Goal: Task Accomplishment & Management: Use online tool/utility

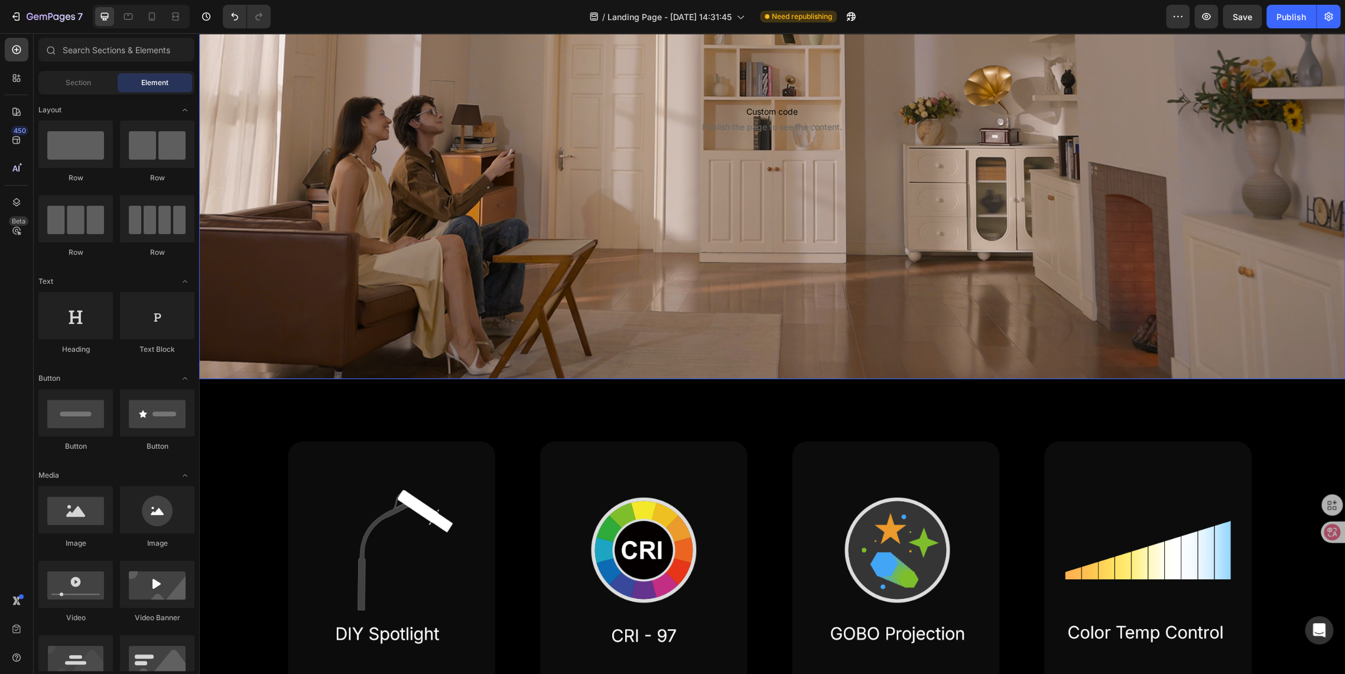
scroll to position [394, 0]
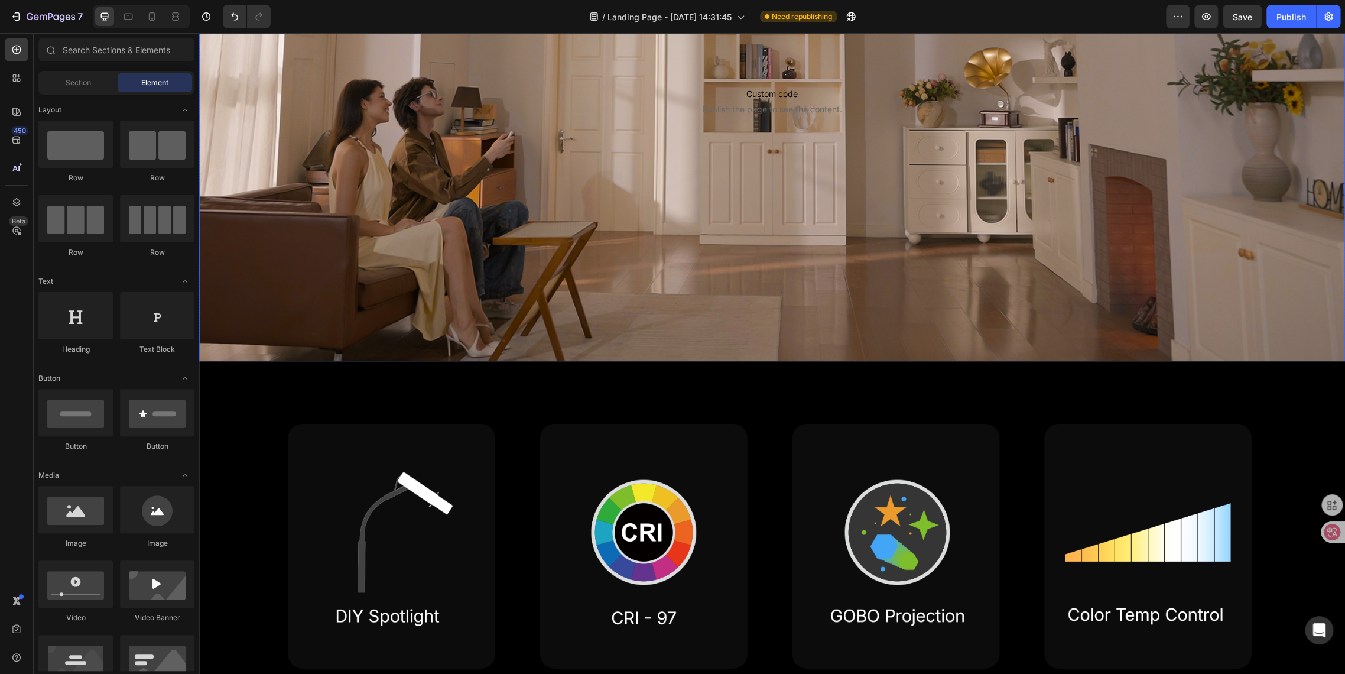
click at [521, 233] on div "Sign Up Now to Secure the Launch Day Deal with 50% OFF Text Block Row Custom co…" at bounding box center [772, 12] width 910 height 461
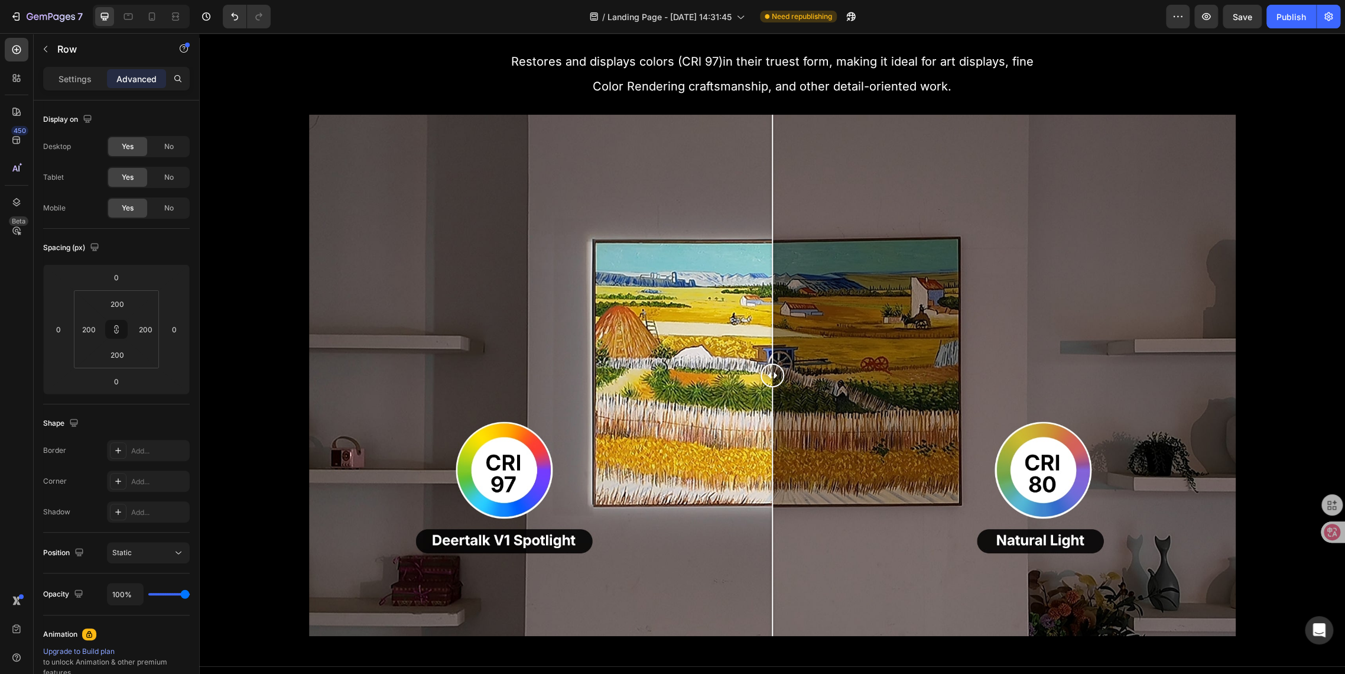
scroll to position [1773, 0]
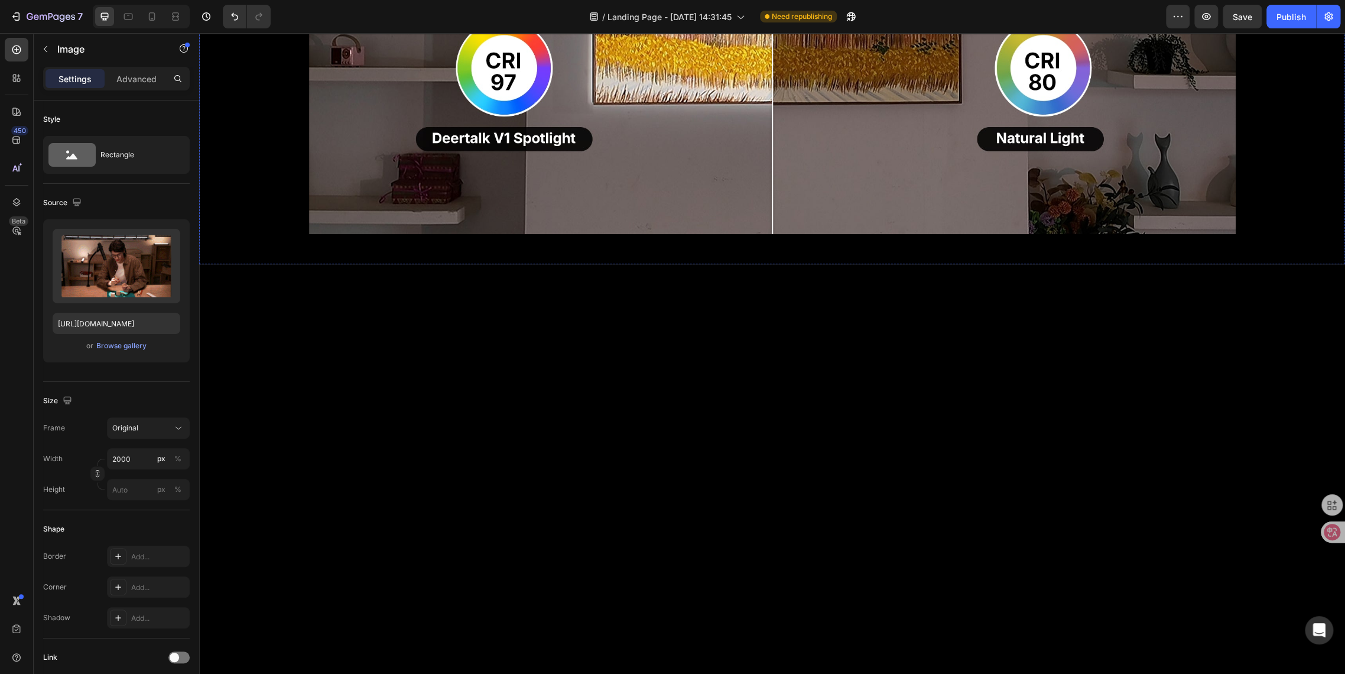
scroll to position [1445, 0]
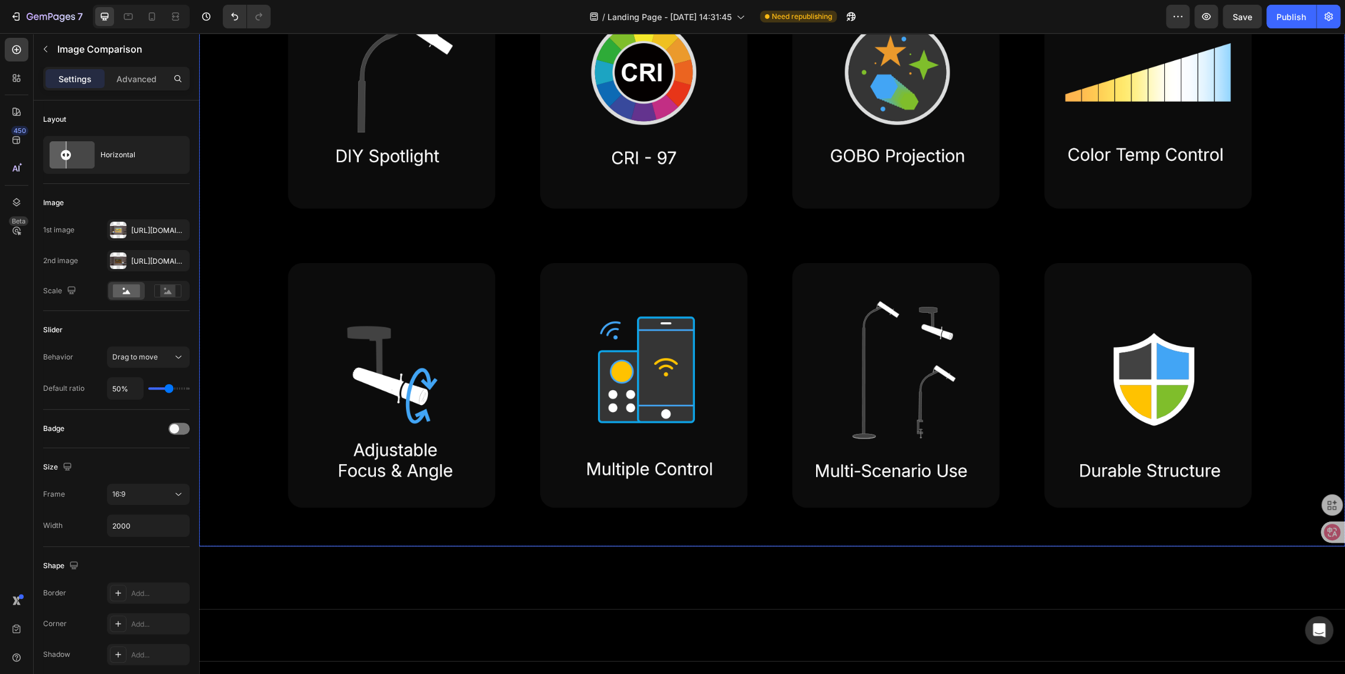
scroll to position [394, 0]
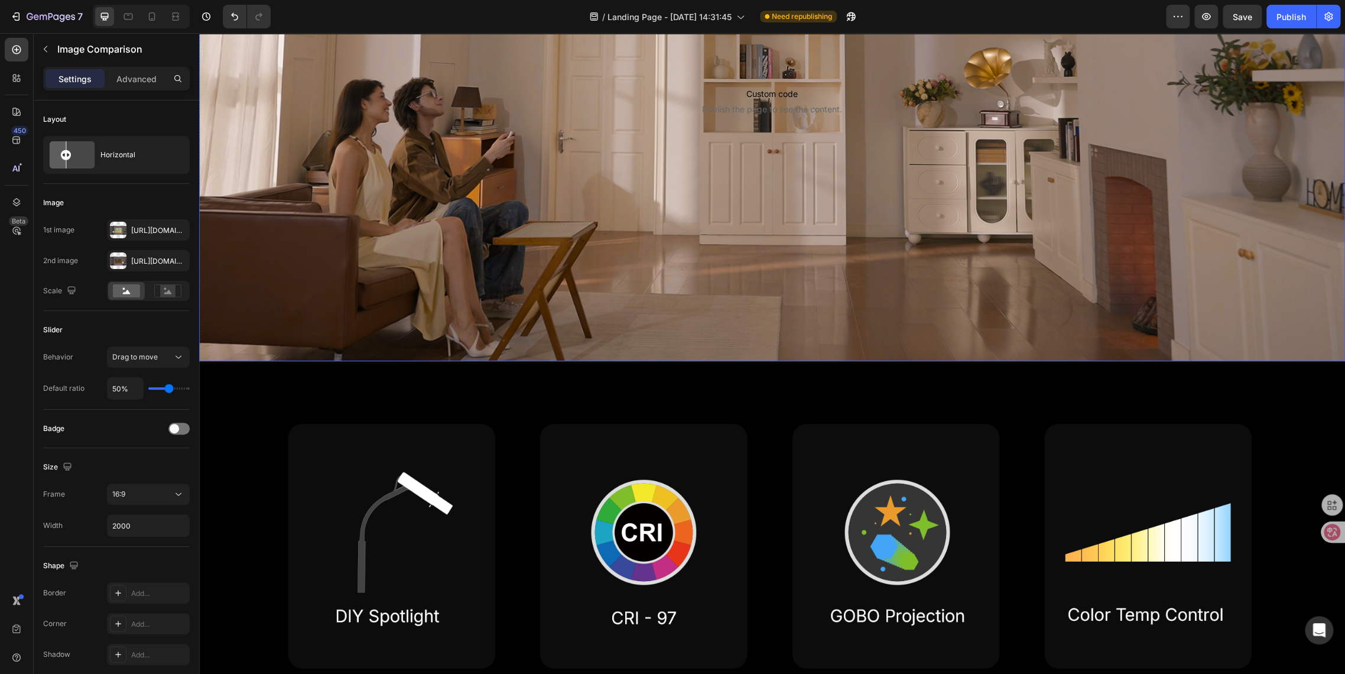
click at [565, 271] on div "Sign Up Now to Secure the Launch Day Deal with 50% OFF Text Block Row Custom co…" at bounding box center [772, 13] width 1146 height 698
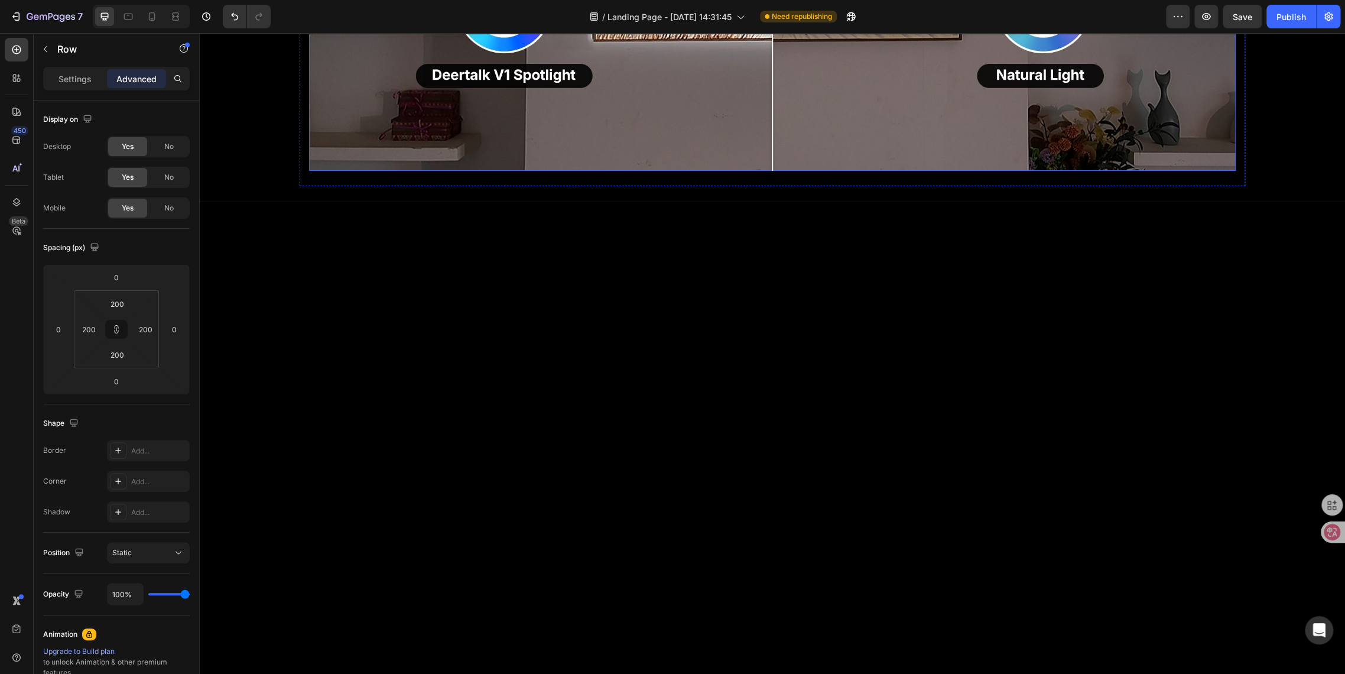
scroll to position [1970, 0]
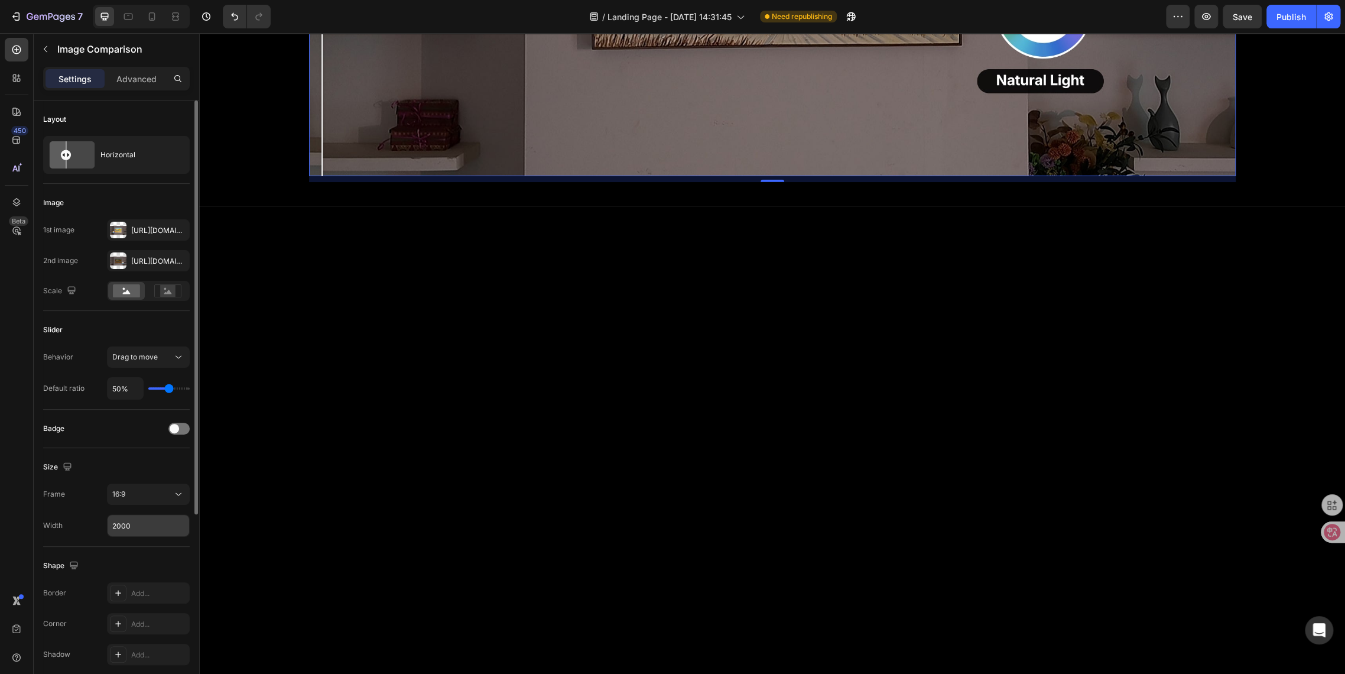
click at [126, 530] on input "2000" at bounding box center [149, 525] width 82 height 21
click at [123, 527] on input "2000" at bounding box center [149, 525] width 82 height 21
drag, startPoint x: 119, startPoint y: 526, endPoint x: 61, endPoint y: 517, distance: 58.7
click at [61, 517] on div "Width 2000" at bounding box center [116, 525] width 147 height 22
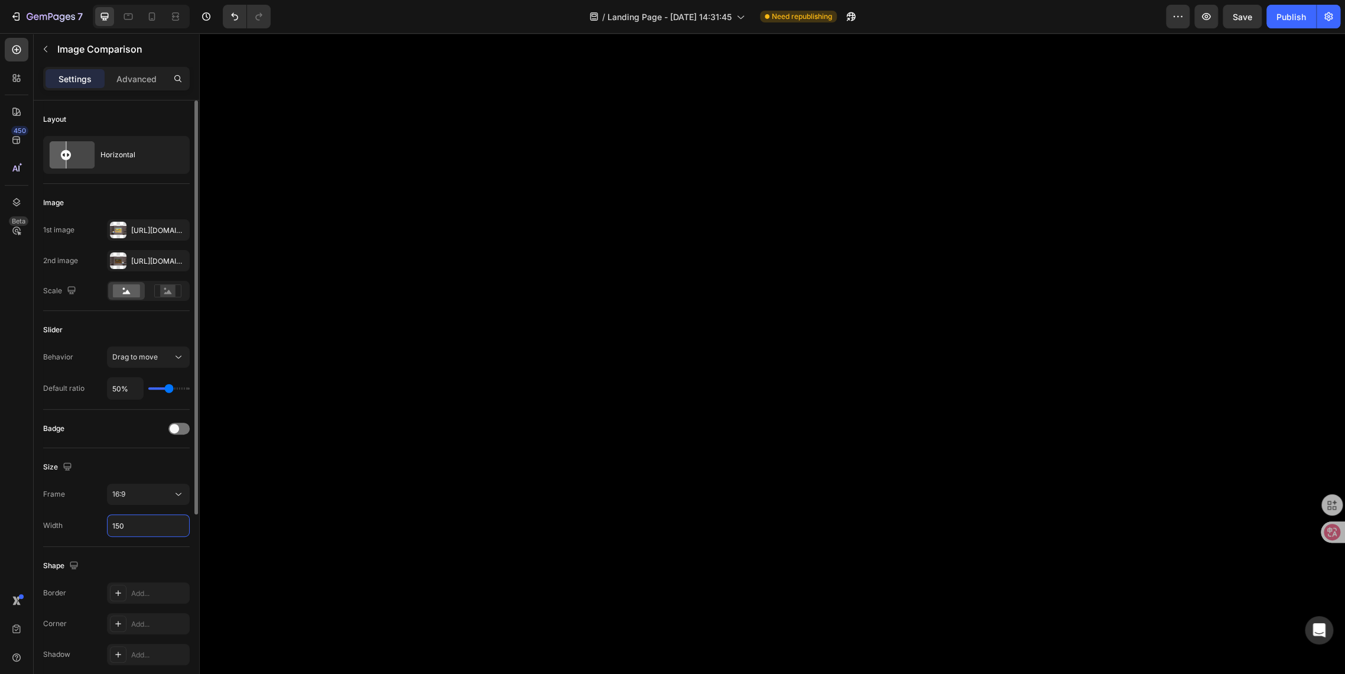
type input "1500"
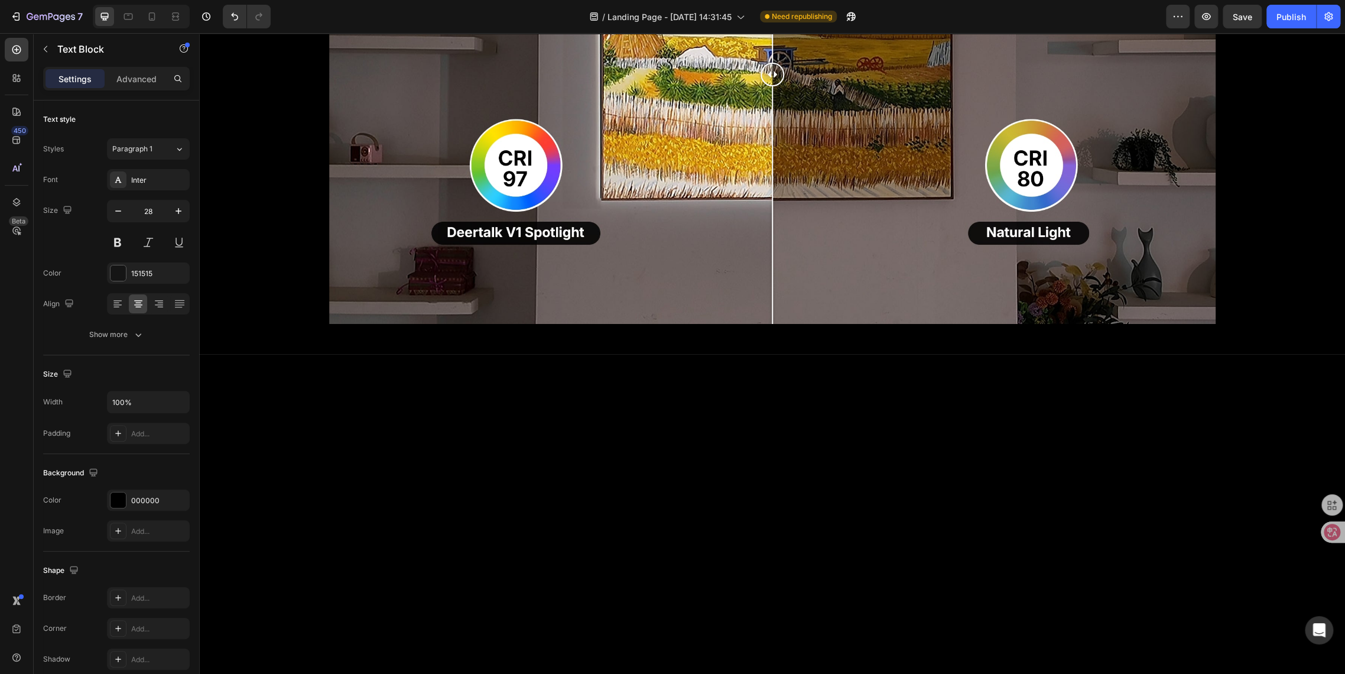
scroll to position [1773, 0]
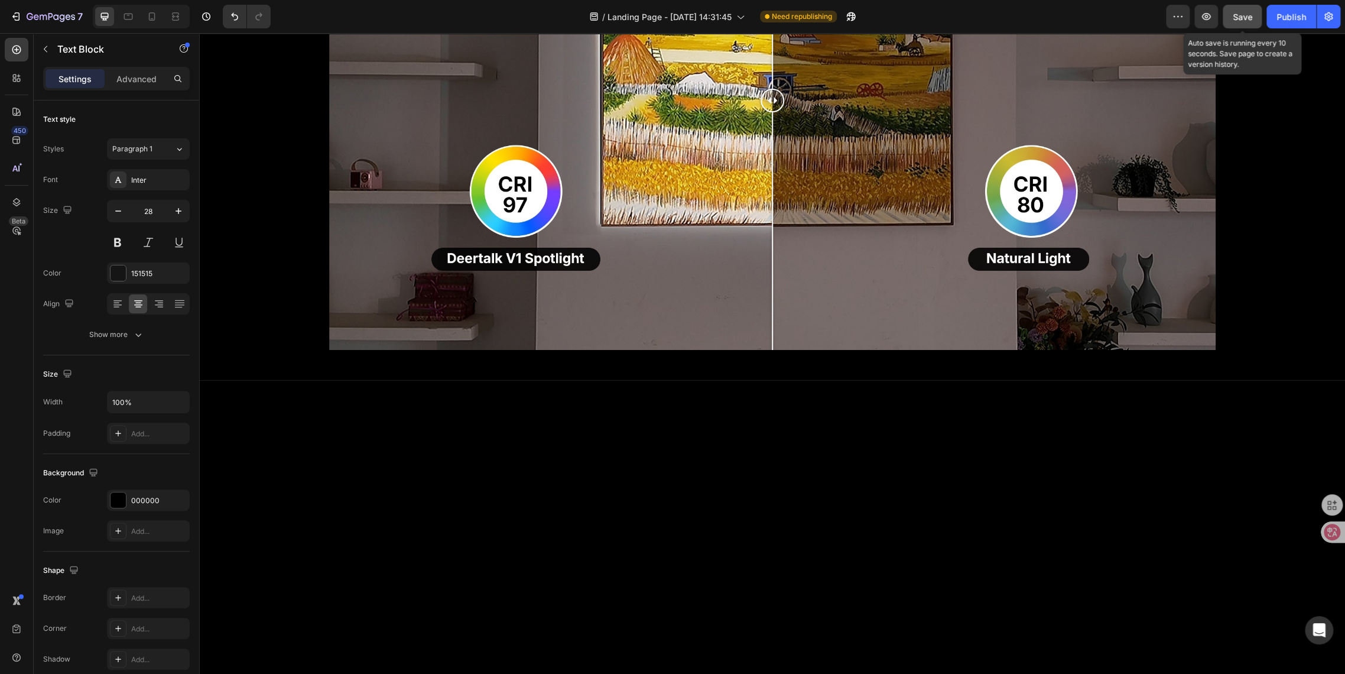
click at [1239, 20] on span "Save" at bounding box center [1243, 17] width 20 height 10
click at [1283, 15] on div "Publish" at bounding box center [1292, 17] width 30 height 12
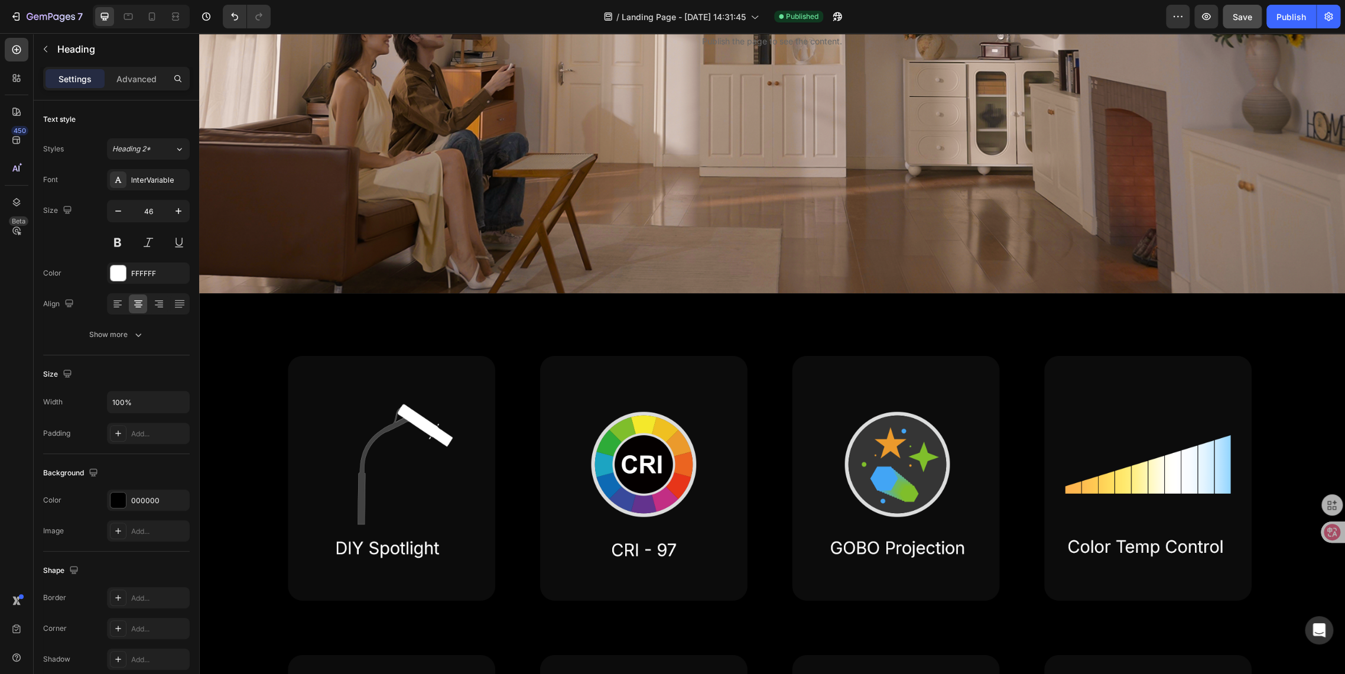
scroll to position [459, 0]
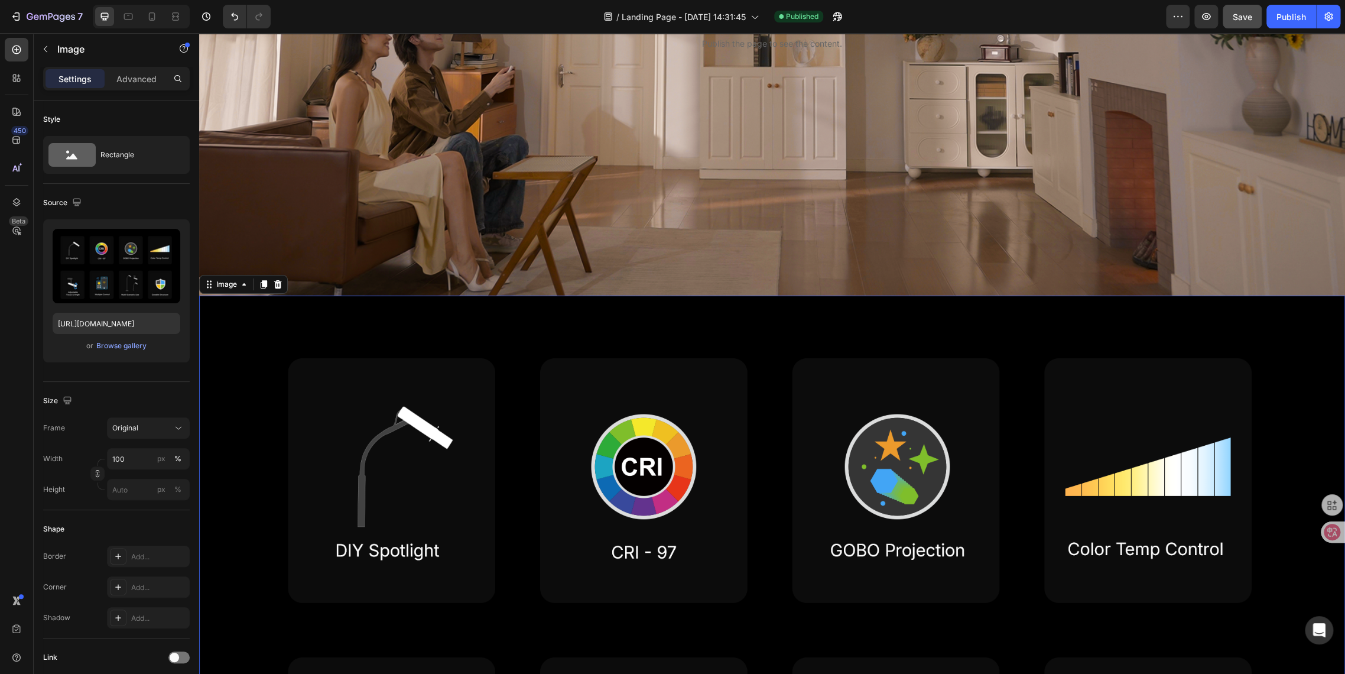
click at [653, 332] on img at bounding box center [772, 618] width 1146 height 645
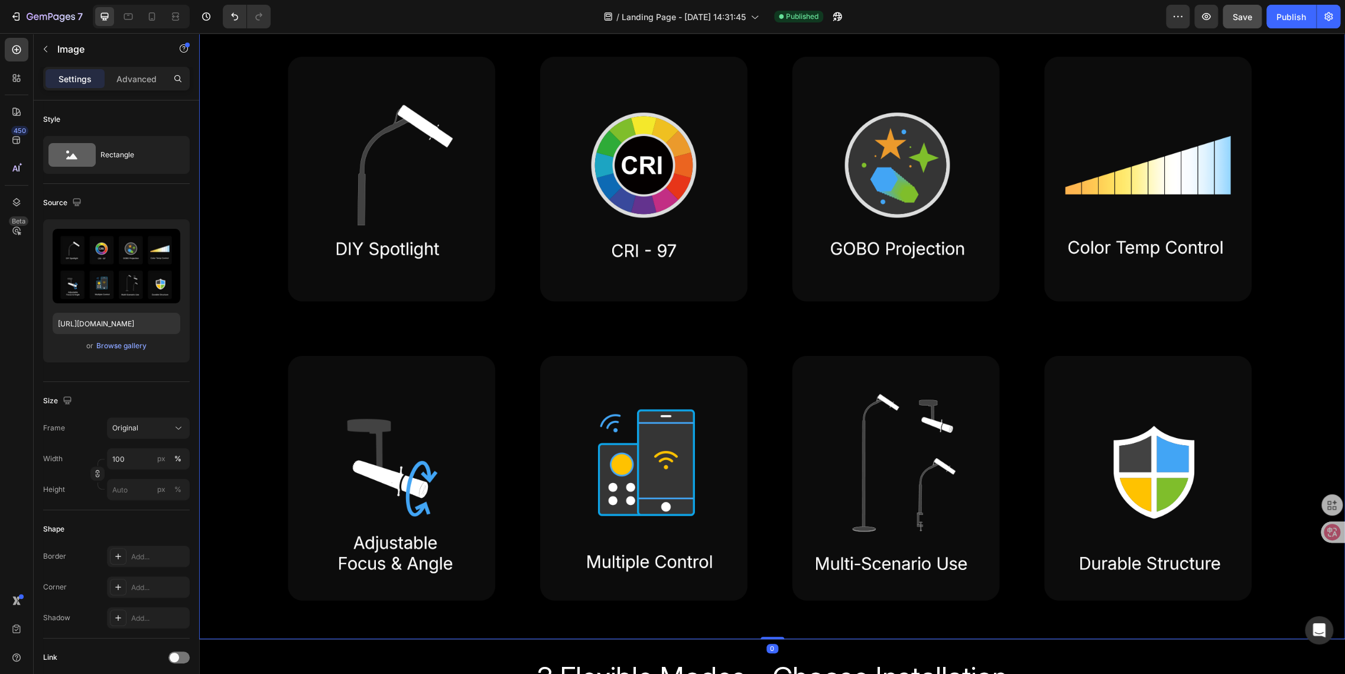
scroll to position [788, 0]
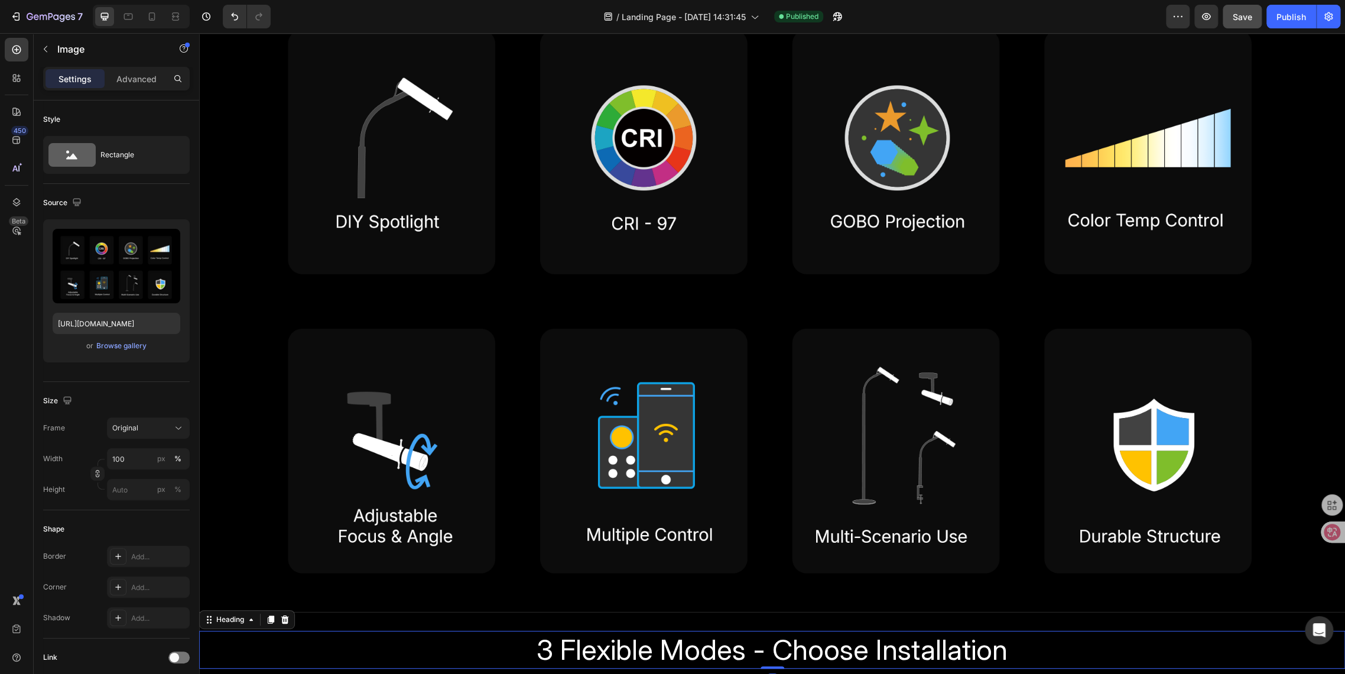
click at [709, 635] on span "3 Flexible Modes - Choose Installation" at bounding box center [772, 649] width 471 height 35
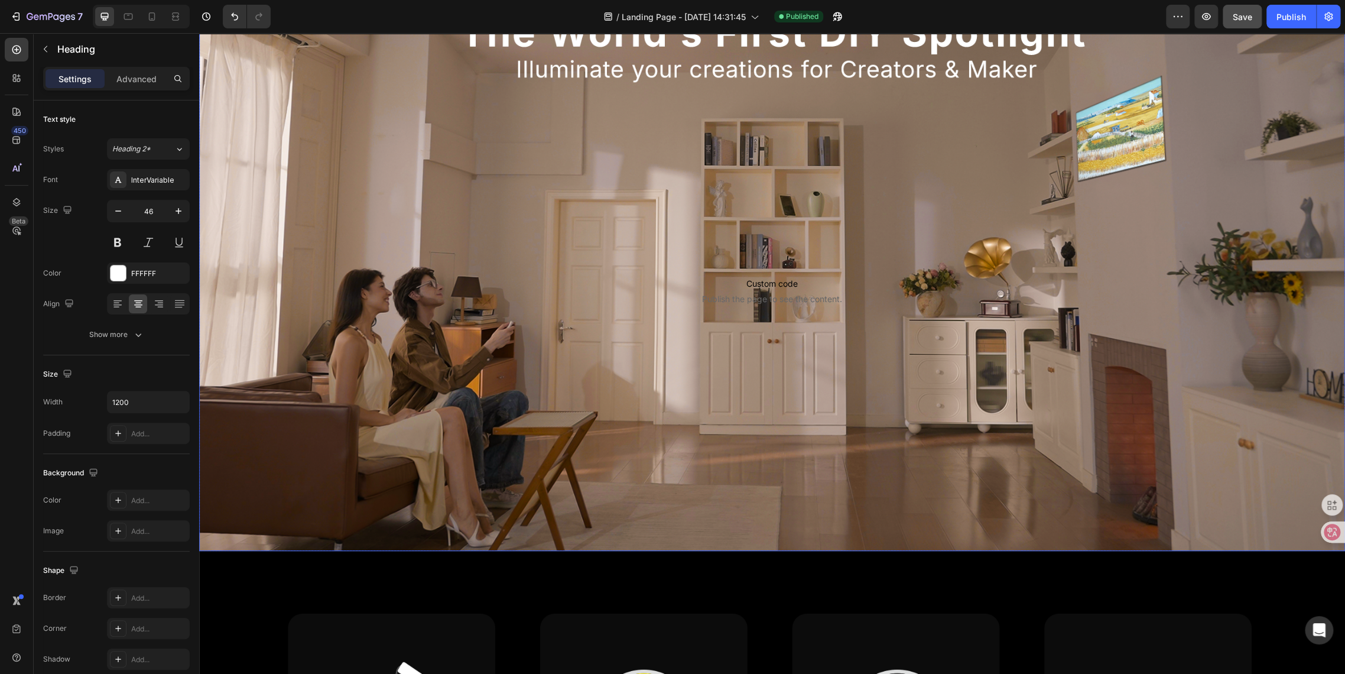
scroll to position [328, 0]
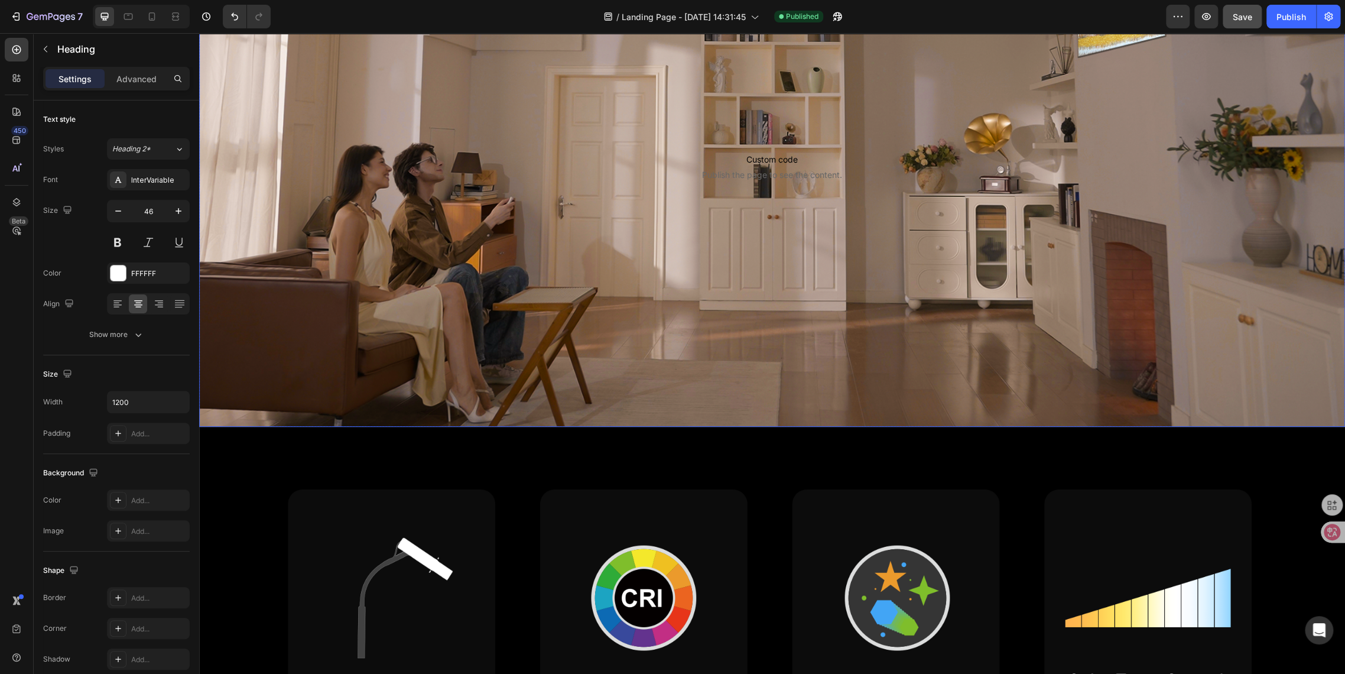
click at [663, 294] on div "Sign Up Now to Secure the Launch Day Deal with 50% OFF Text Block Row Custom co…" at bounding box center [772, 77] width 910 height 461
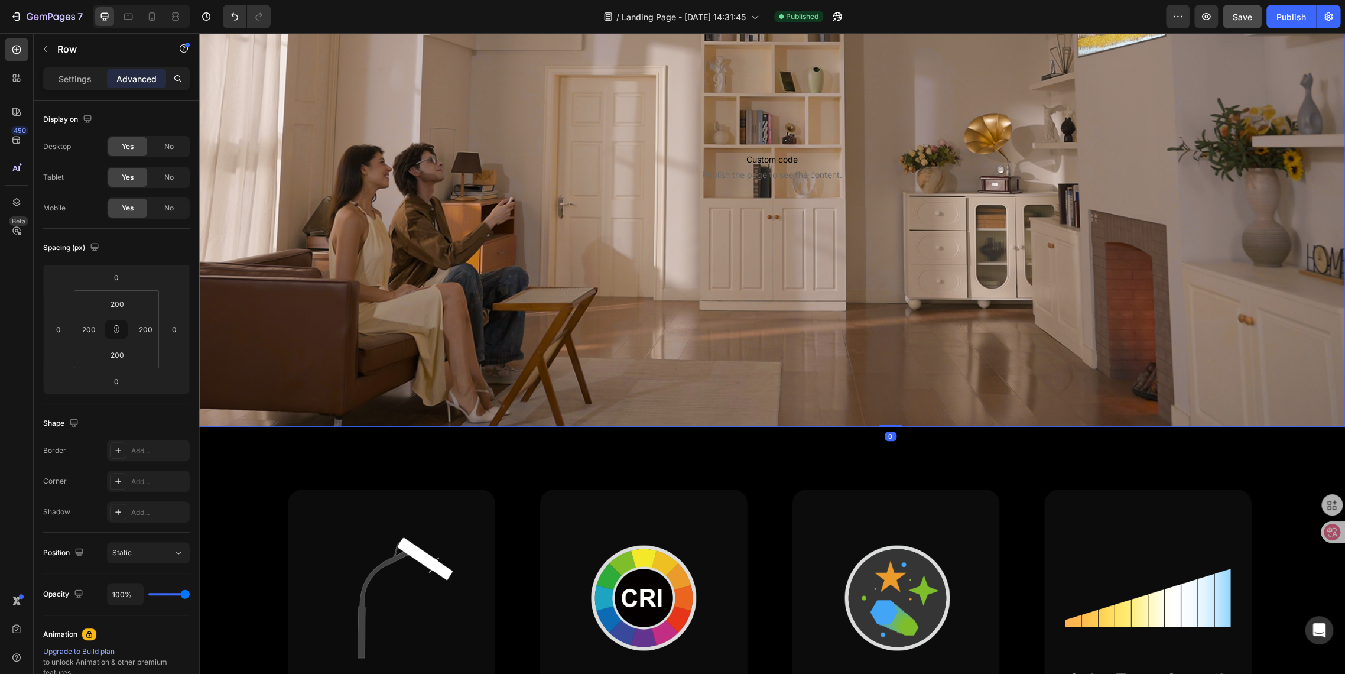
scroll to position [394, 0]
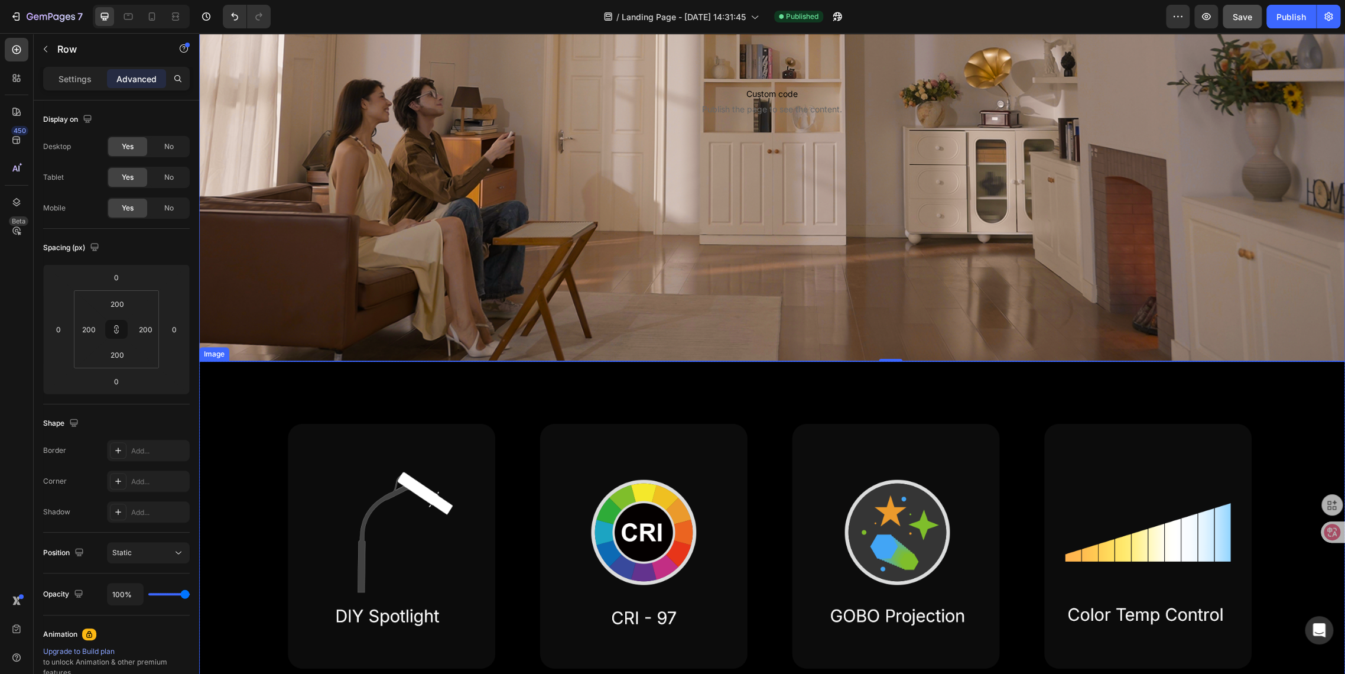
click at [251, 372] on img at bounding box center [772, 683] width 1146 height 645
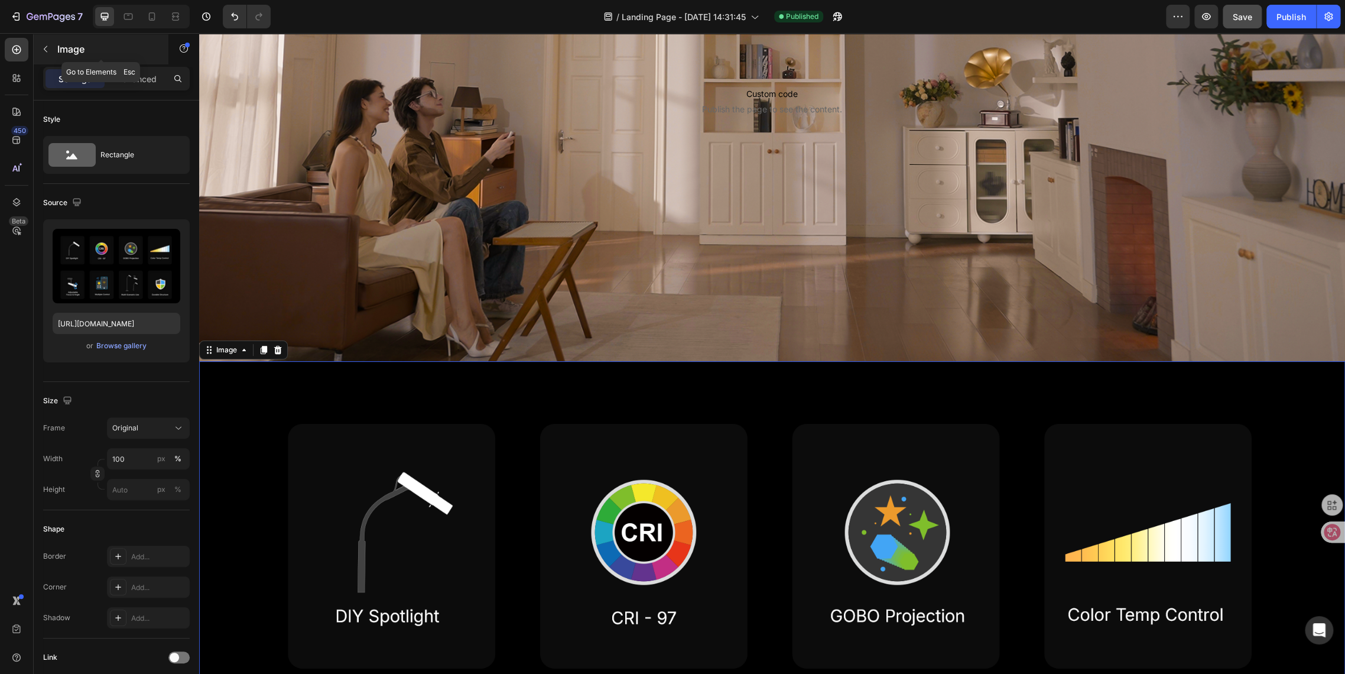
click at [41, 48] on icon "button" at bounding box center [45, 48] width 9 height 9
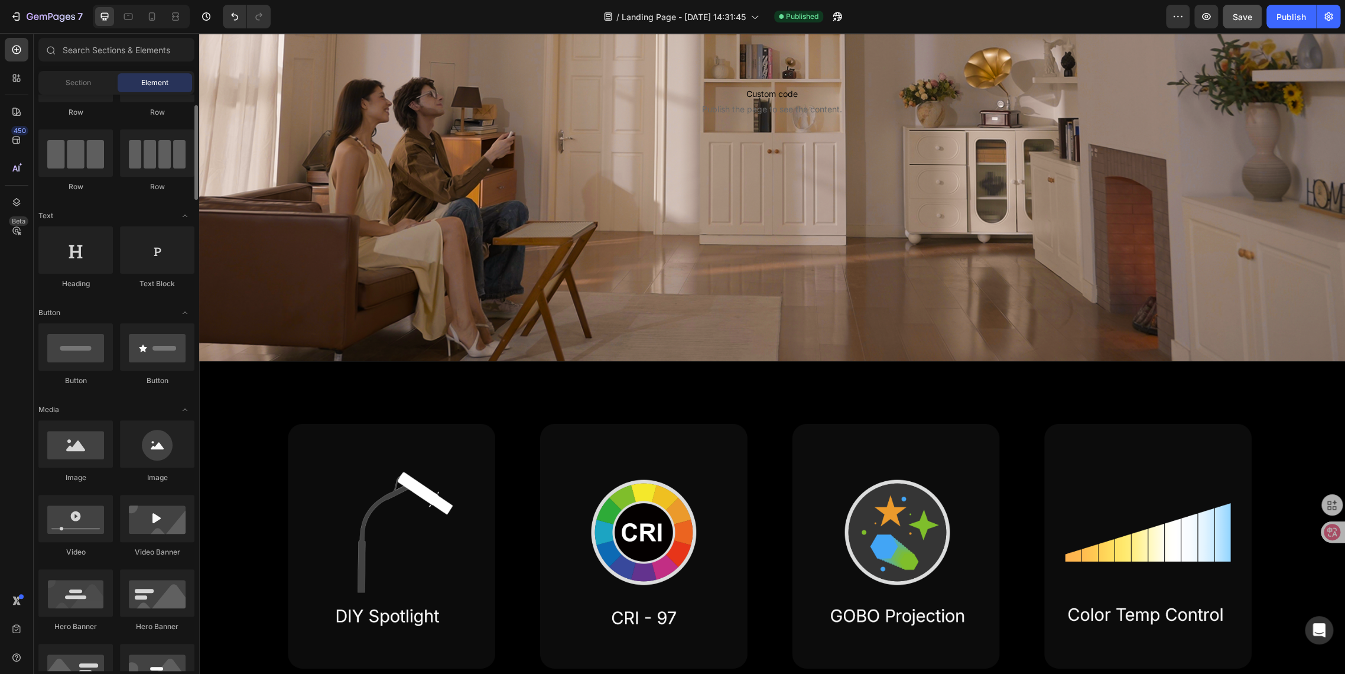
scroll to position [131, 0]
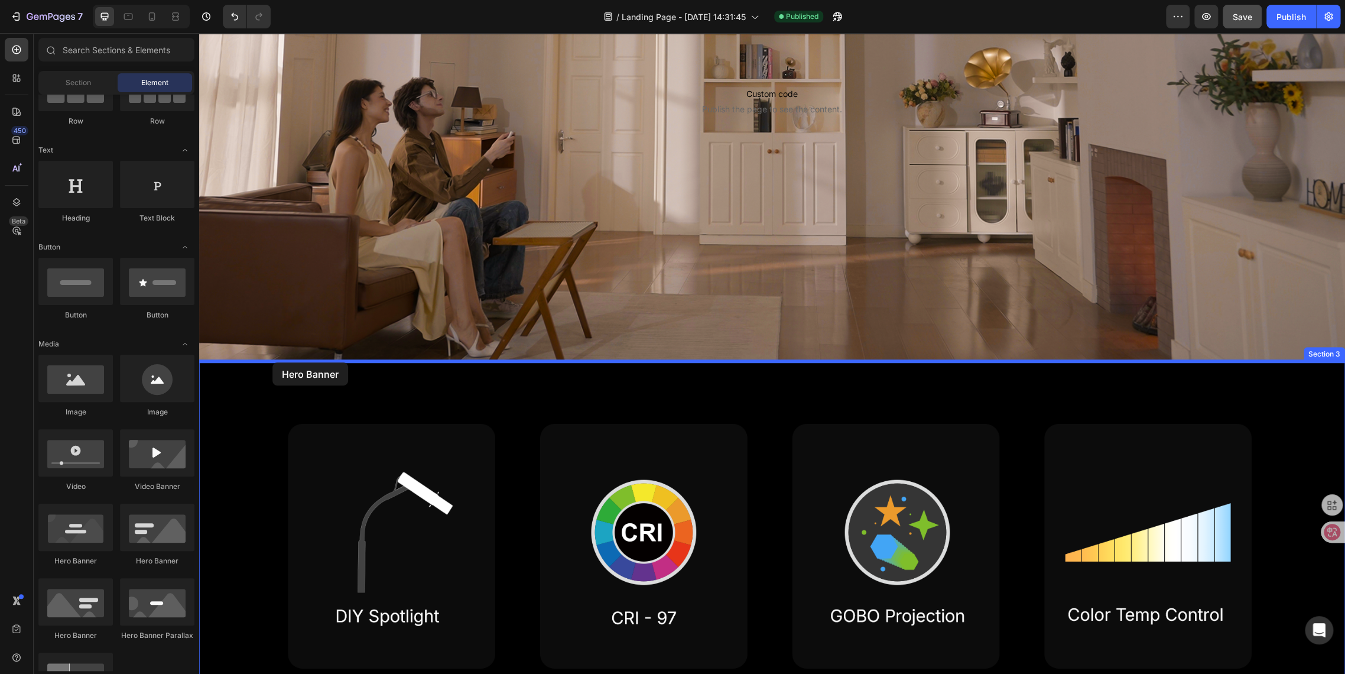
drag, startPoint x: 263, startPoint y: 562, endPoint x: 273, endPoint y: 362, distance: 199.4
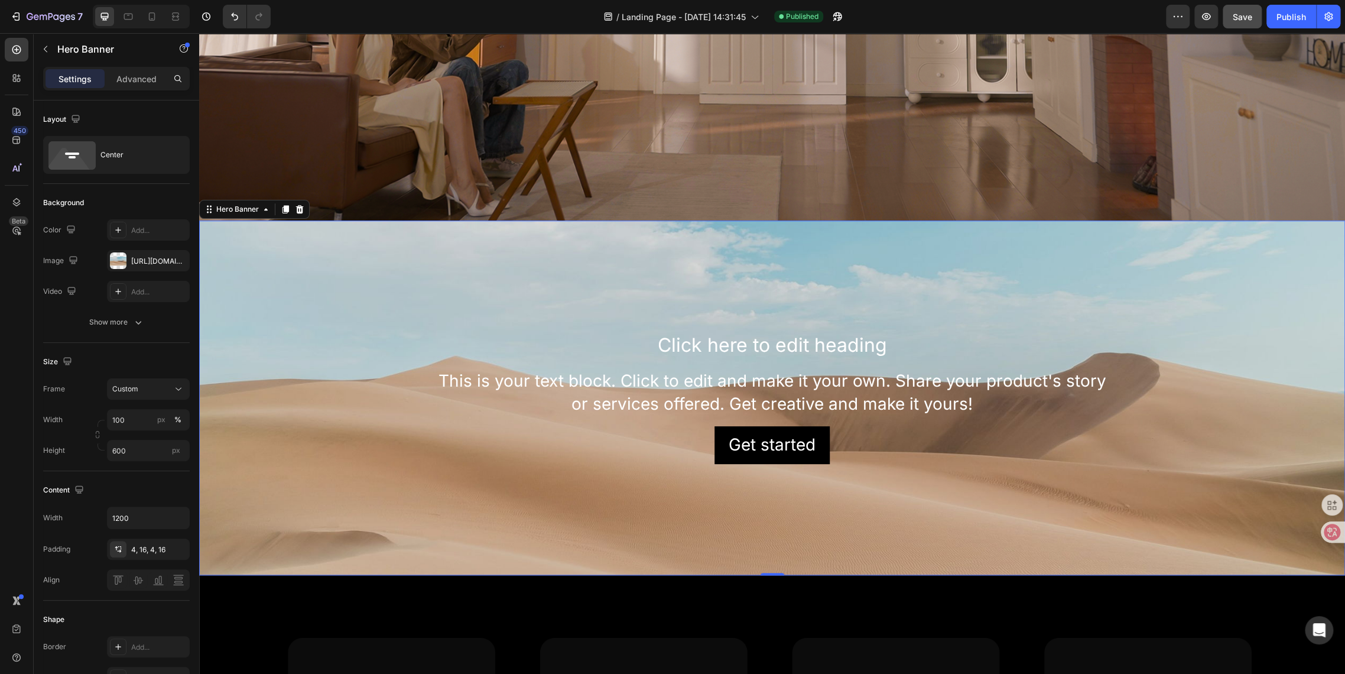
scroll to position [591, 0]
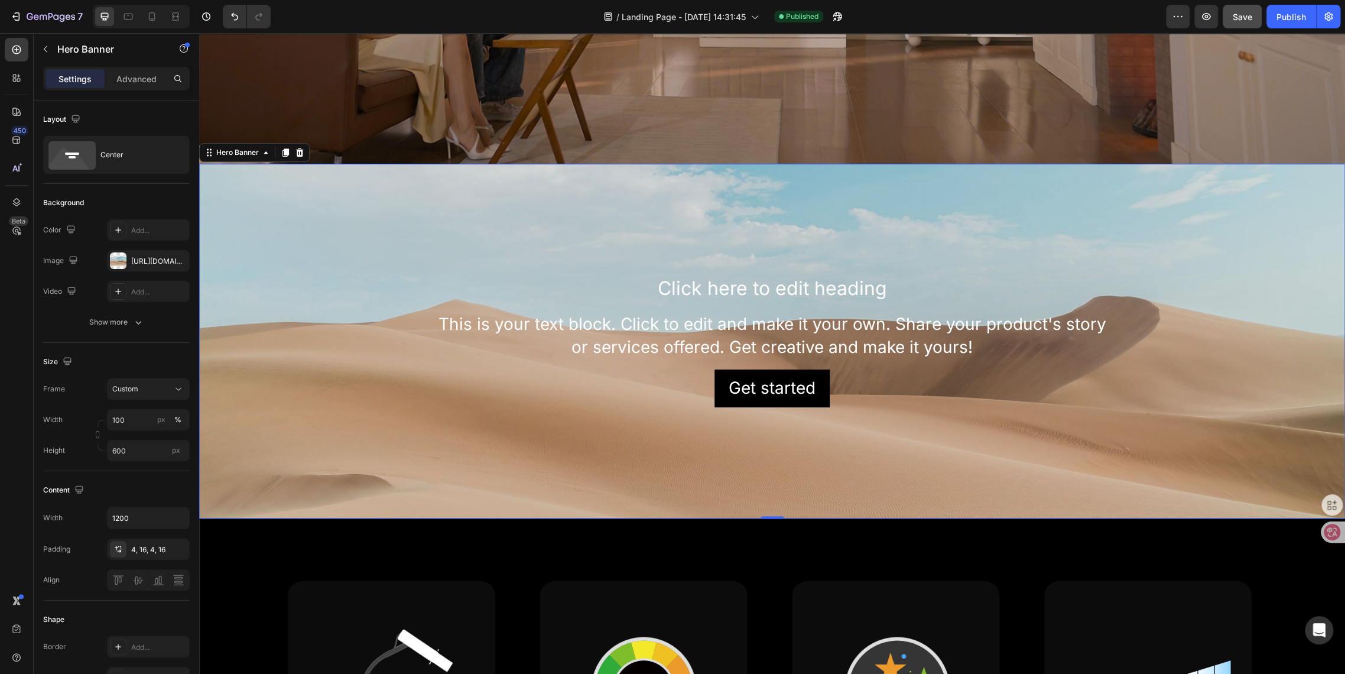
click at [586, 228] on div "Background Image" at bounding box center [772, 341] width 1146 height 355
click at [175, 264] on icon "button" at bounding box center [177, 260] width 9 height 9
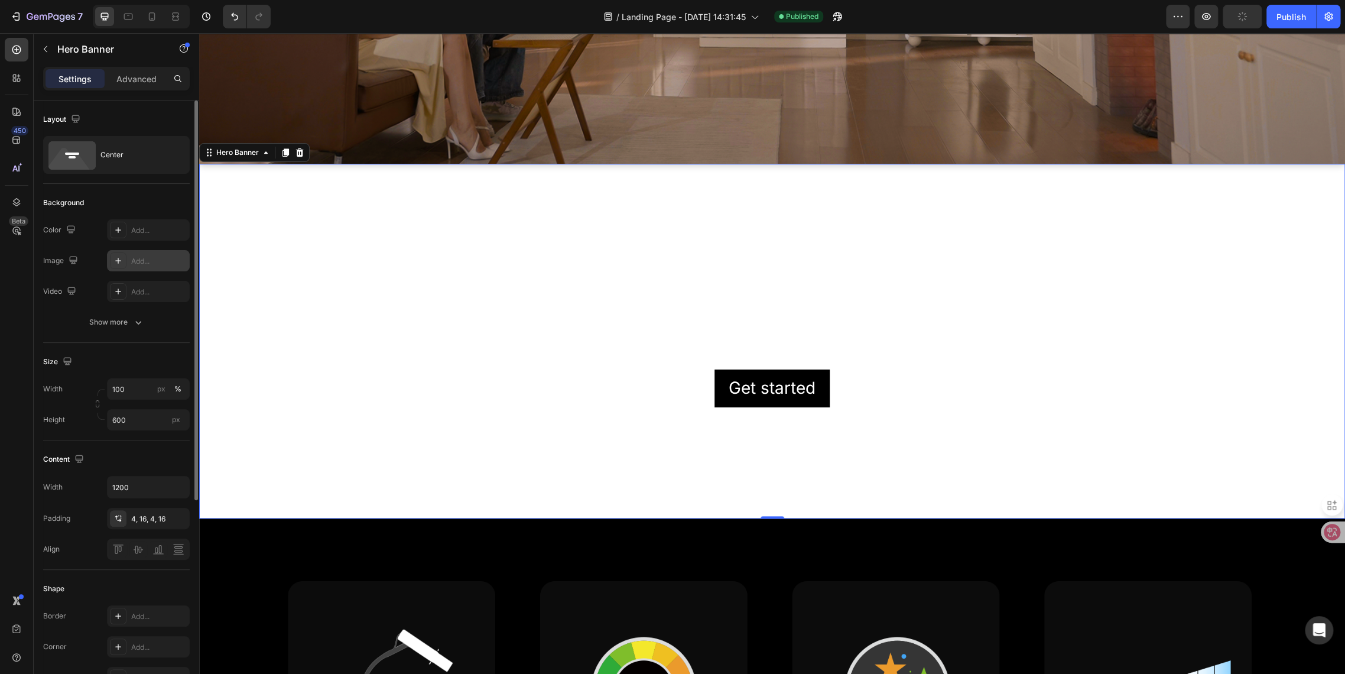
click at [119, 260] on icon at bounding box center [117, 260] width 9 height 9
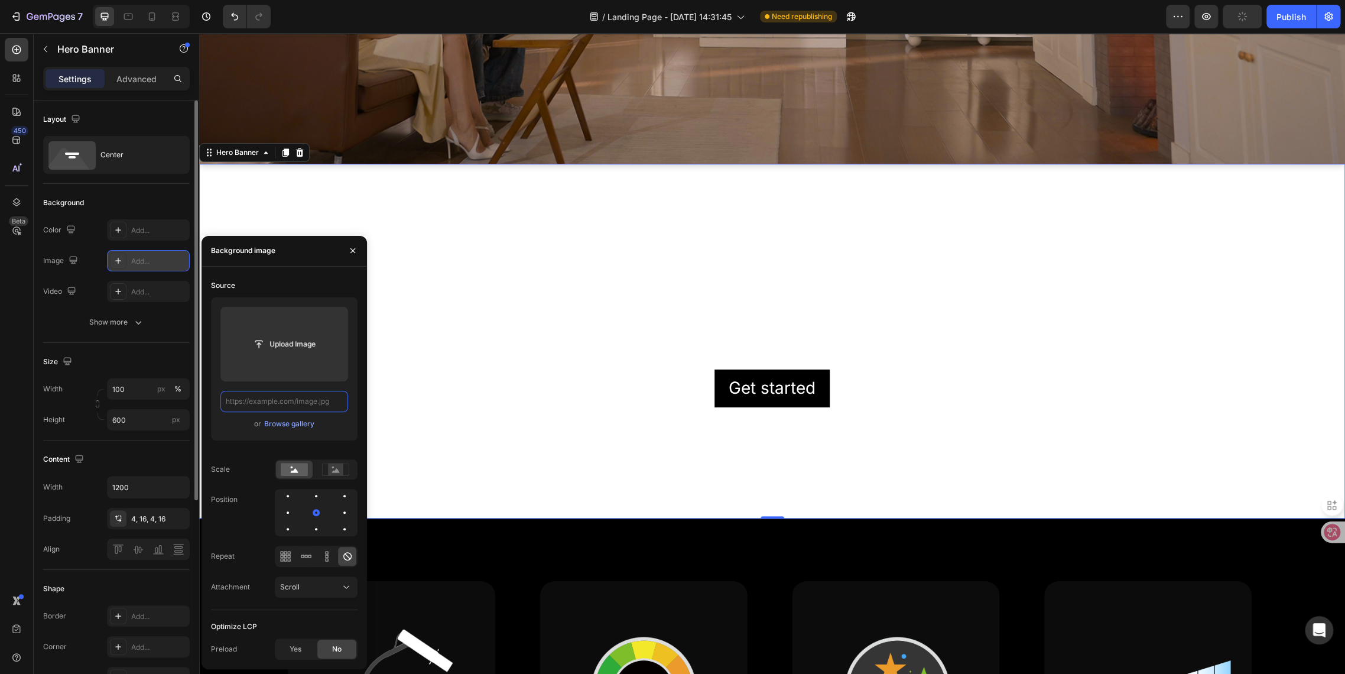
scroll to position [0, 0]
click at [270, 348] on input "file" at bounding box center [285, 344] width 82 height 20
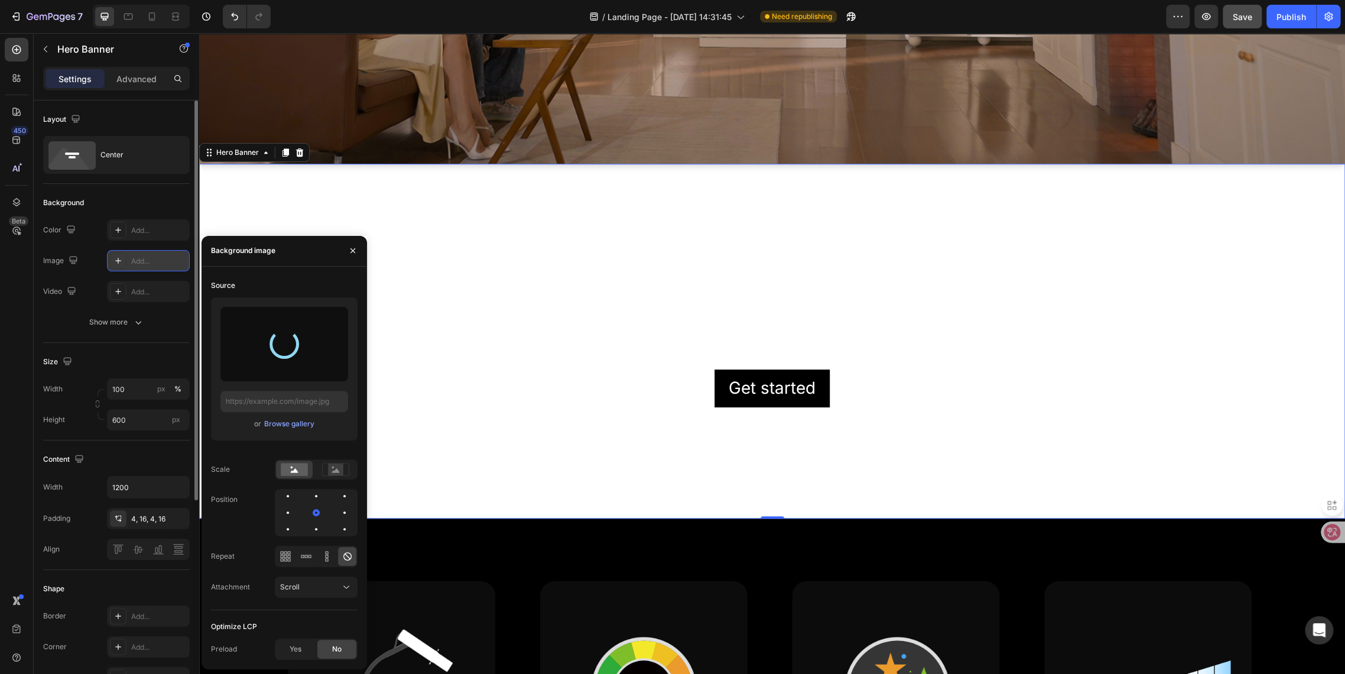
type input "[URL][DOMAIN_NAME]"
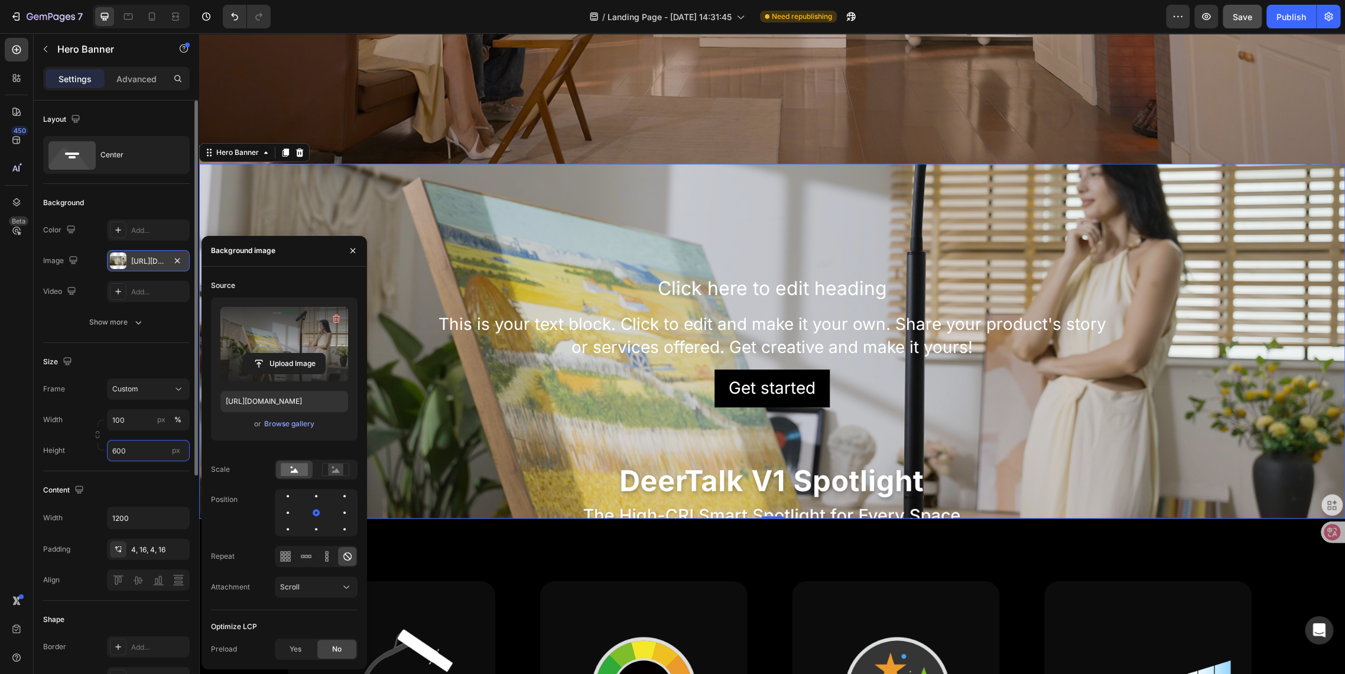
click at [115, 450] on input "600" at bounding box center [148, 450] width 83 height 21
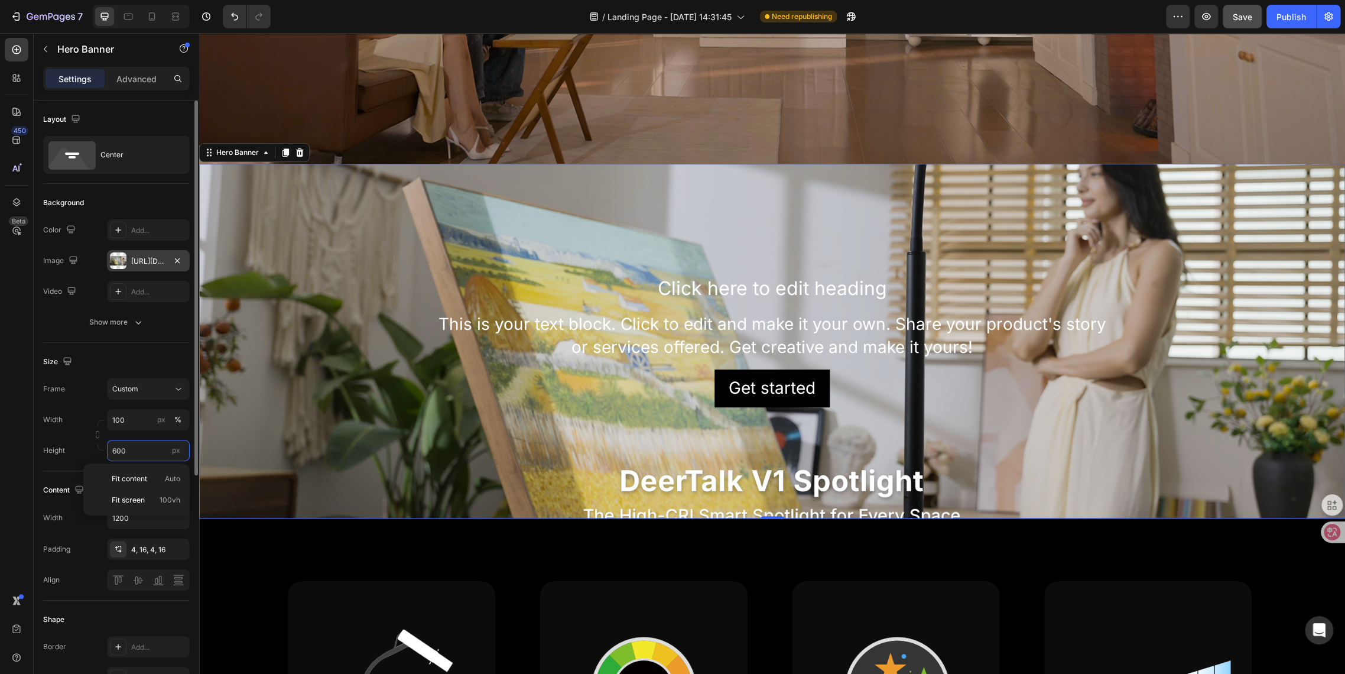
click at [118, 450] on input "600" at bounding box center [148, 450] width 83 height 21
drag, startPoint x: 115, startPoint y: 447, endPoint x: 92, endPoint y: 446, distance: 23.1
click at [92, 446] on div "Width 100 px % Height 600 px" at bounding box center [116, 435] width 147 height 52
click at [141, 395] on button "Custom" at bounding box center [148, 388] width 83 height 21
click at [140, 417] on span "As banner source" at bounding box center [141, 417] width 59 height 11
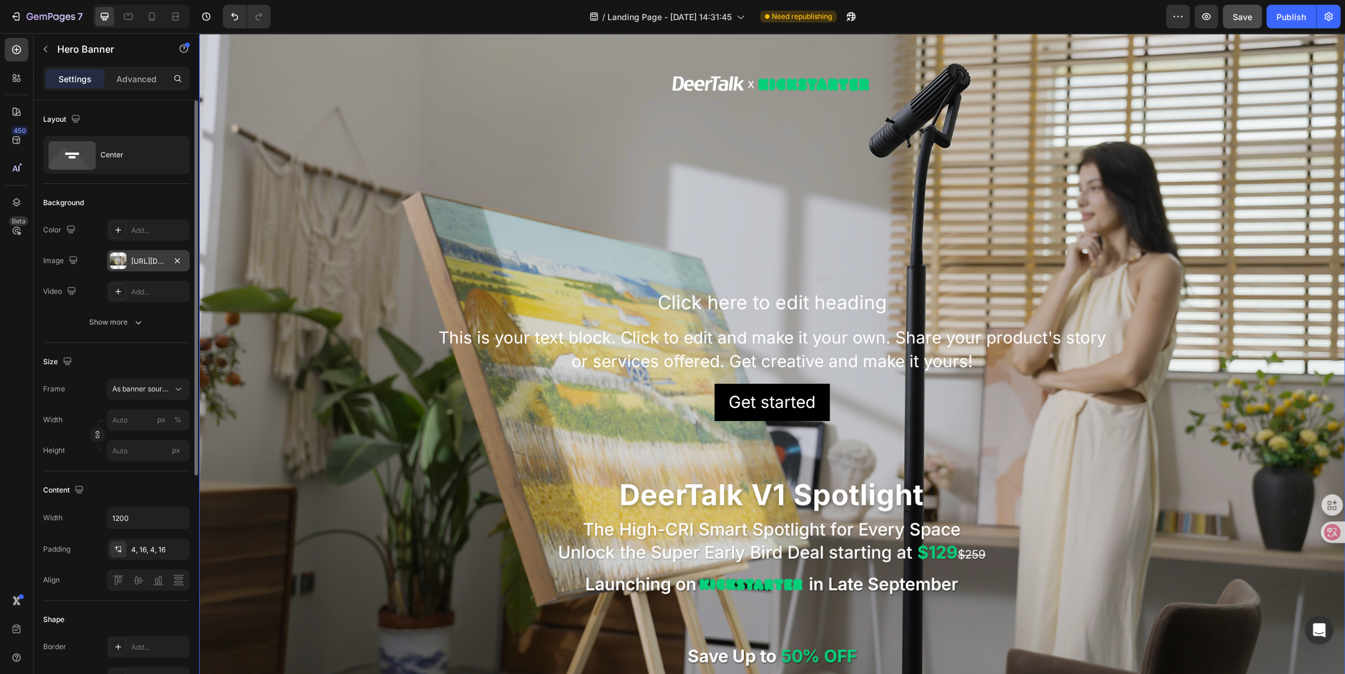
scroll to position [525, 0]
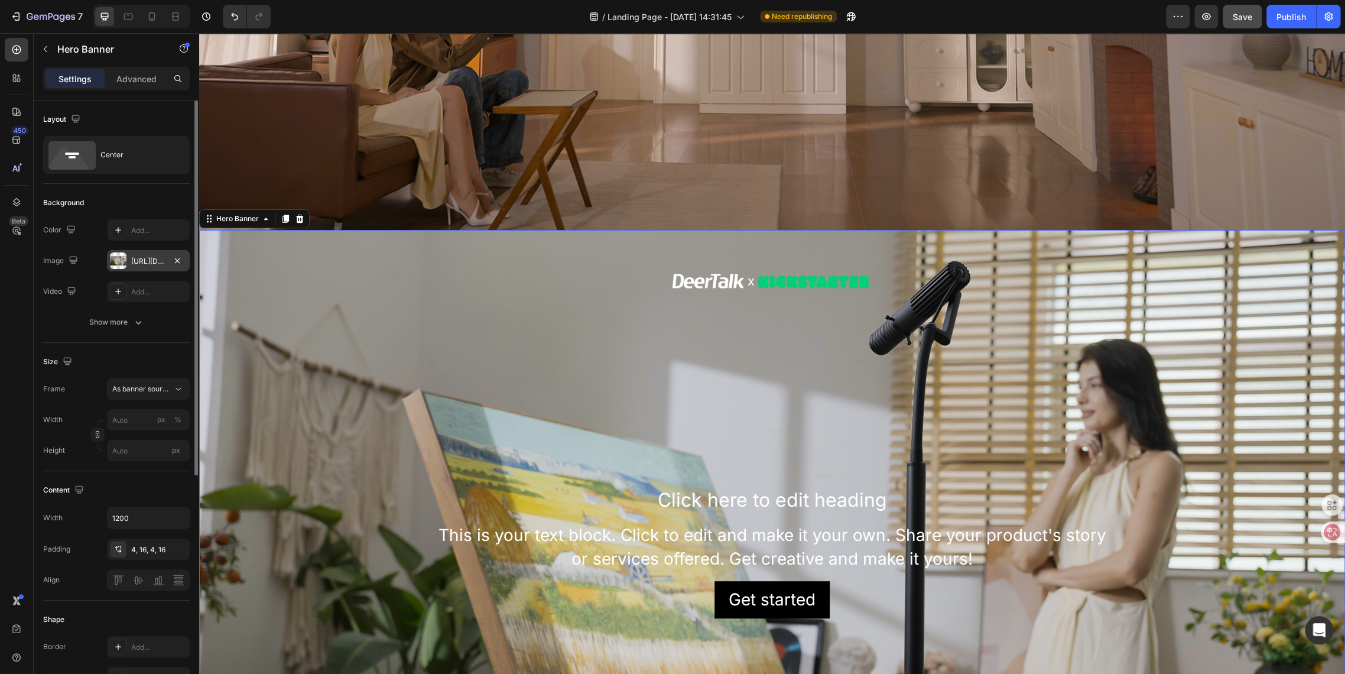
click at [595, 392] on div "Background Image" at bounding box center [772, 552] width 1146 height 645
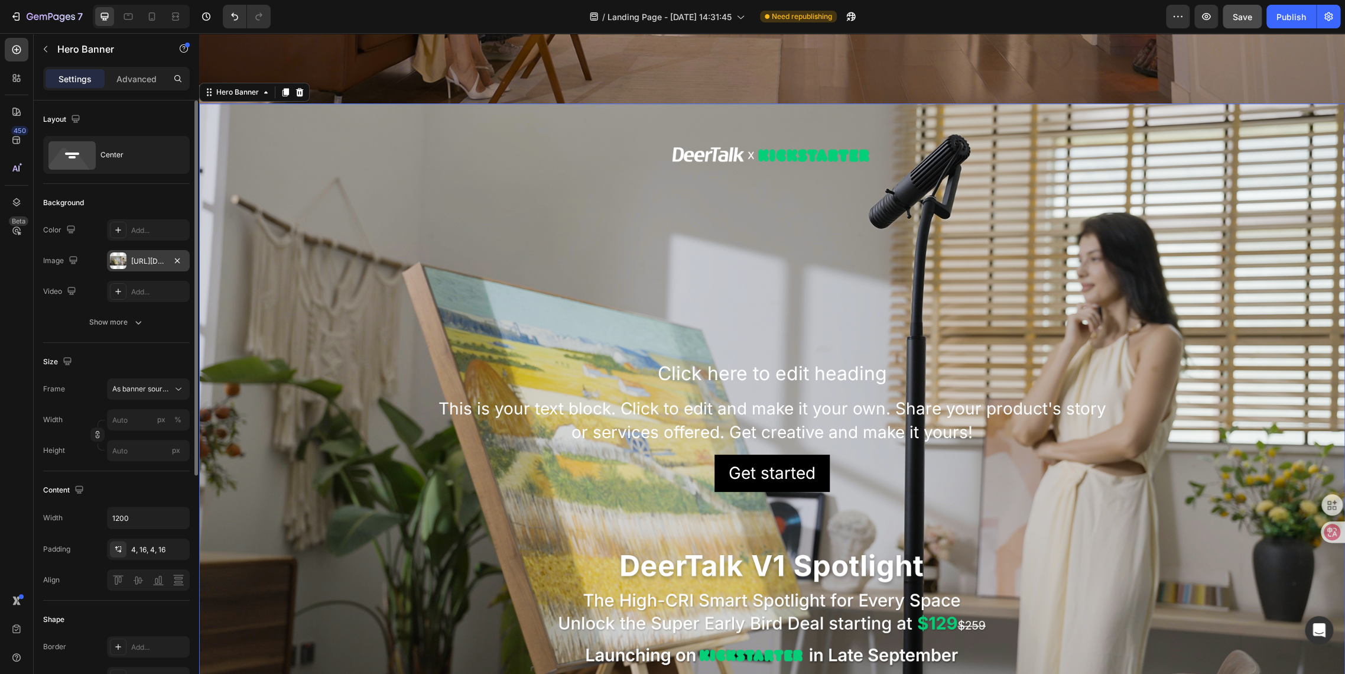
scroll to position [657, 0]
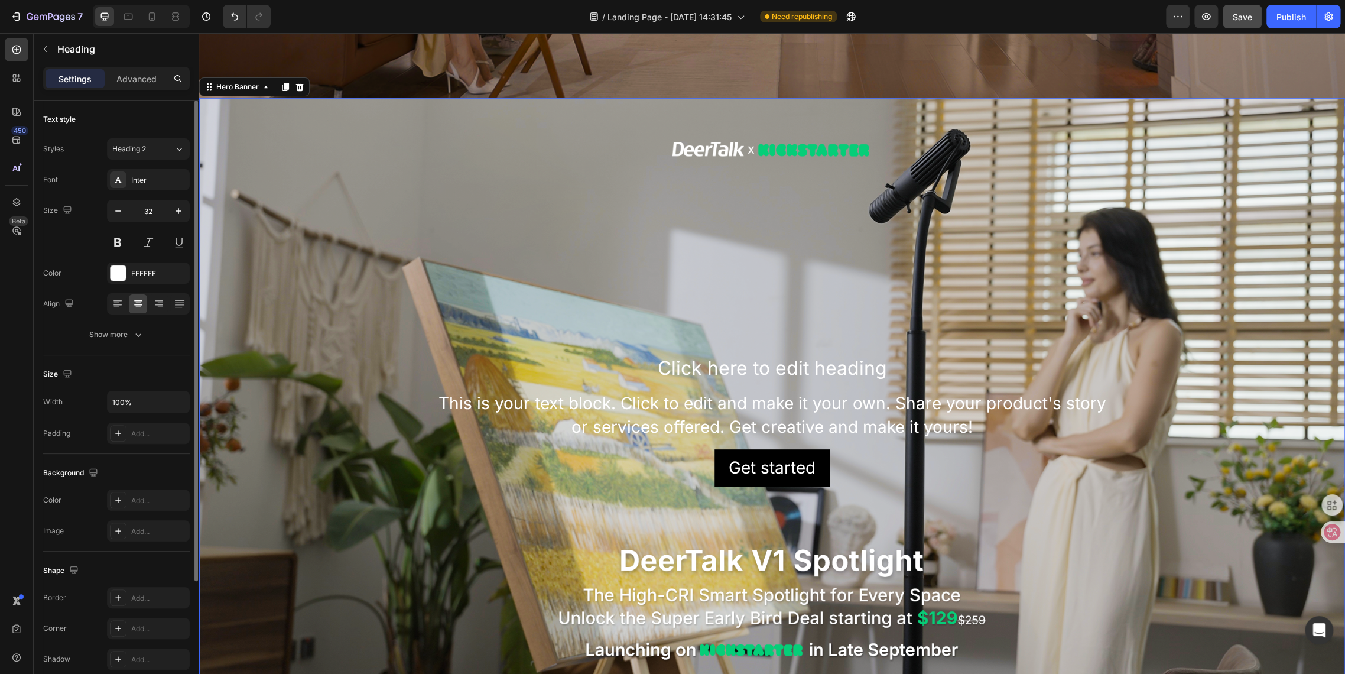
click at [634, 356] on h2 "Click here to edit heading" at bounding box center [772, 368] width 690 height 27
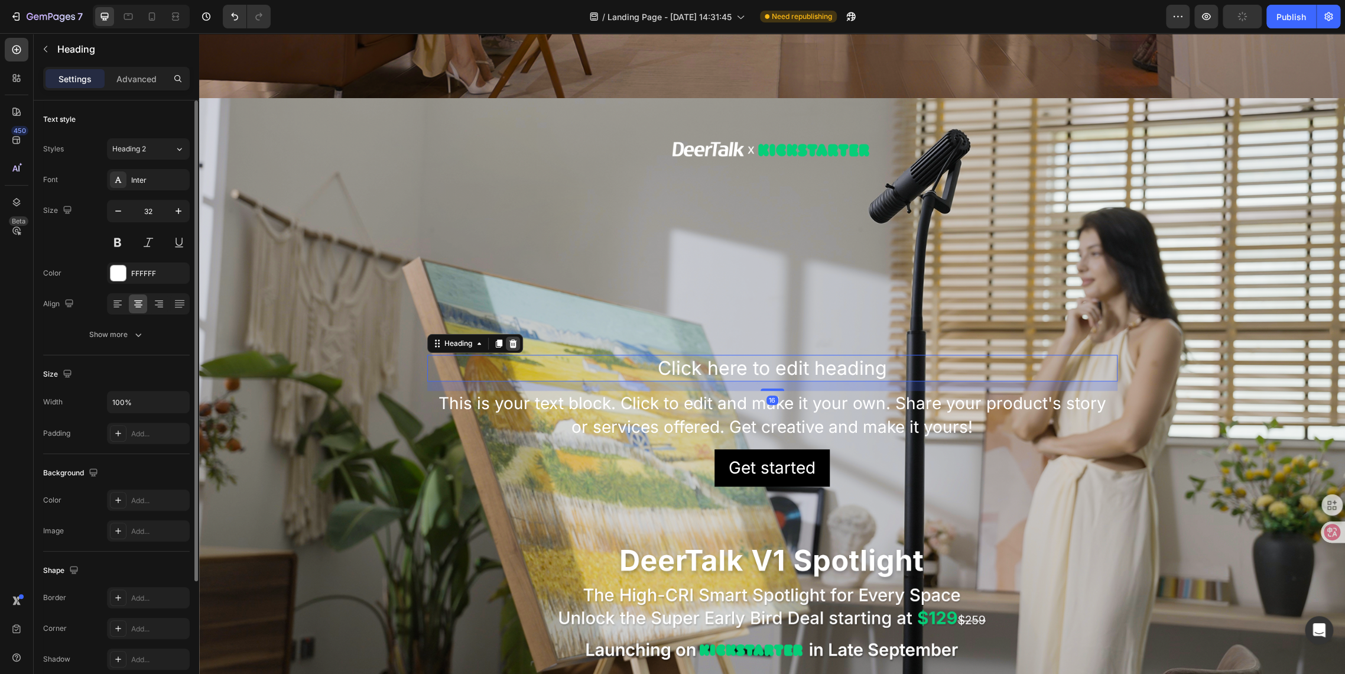
click at [506, 338] on div at bounding box center [513, 343] width 14 height 14
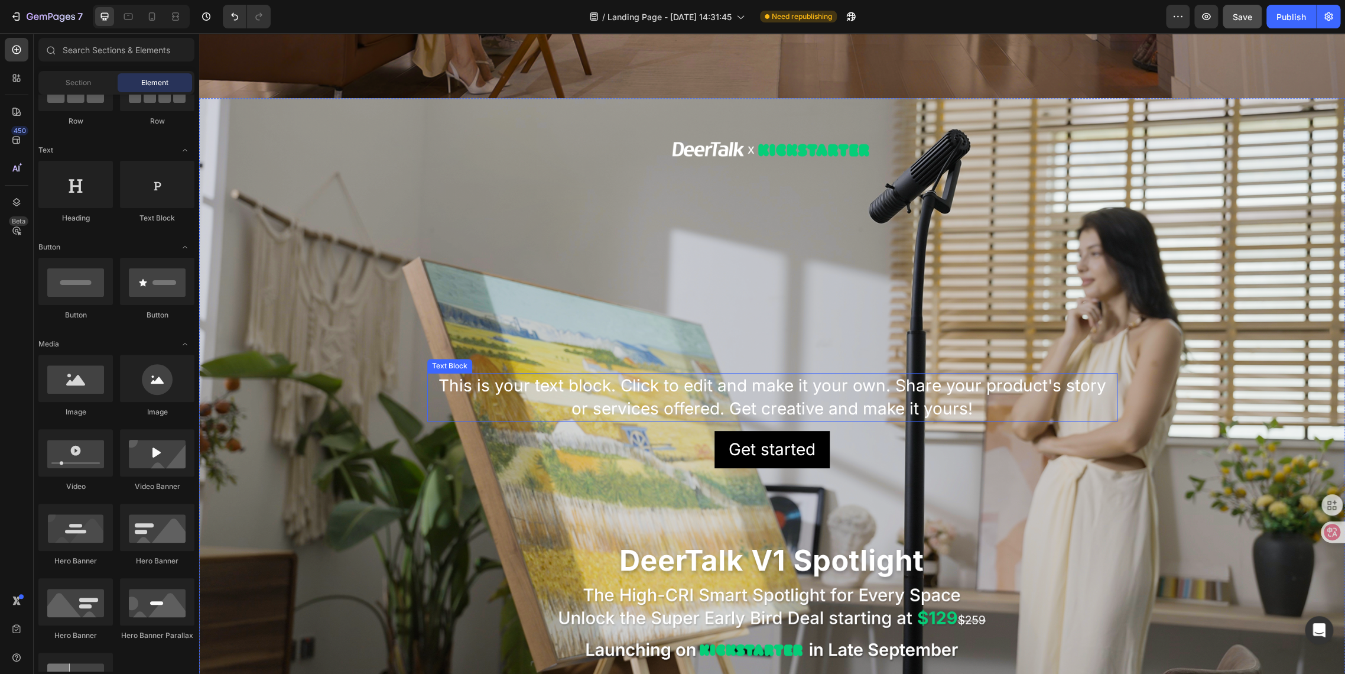
click at [570, 385] on div "This is your text block. Click to edit and make it your own. Share your product…" at bounding box center [772, 397] width 690 height 48
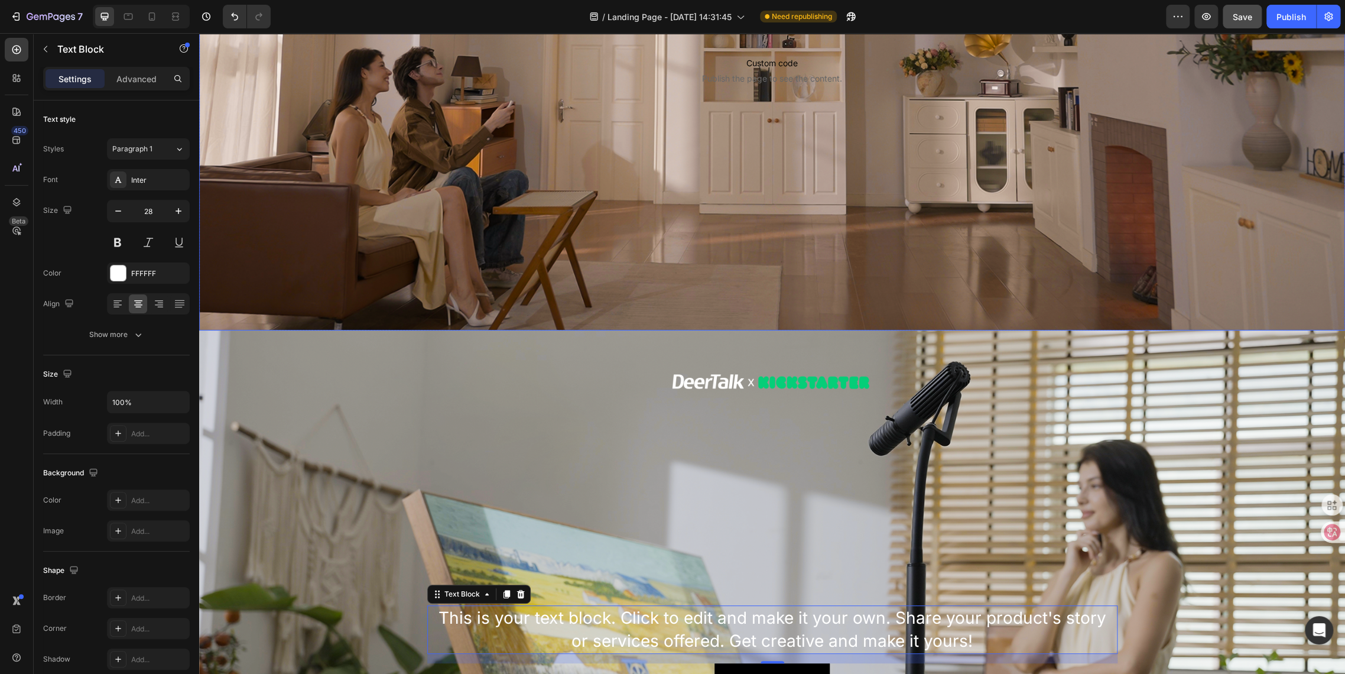
scroll to position [394, 0]
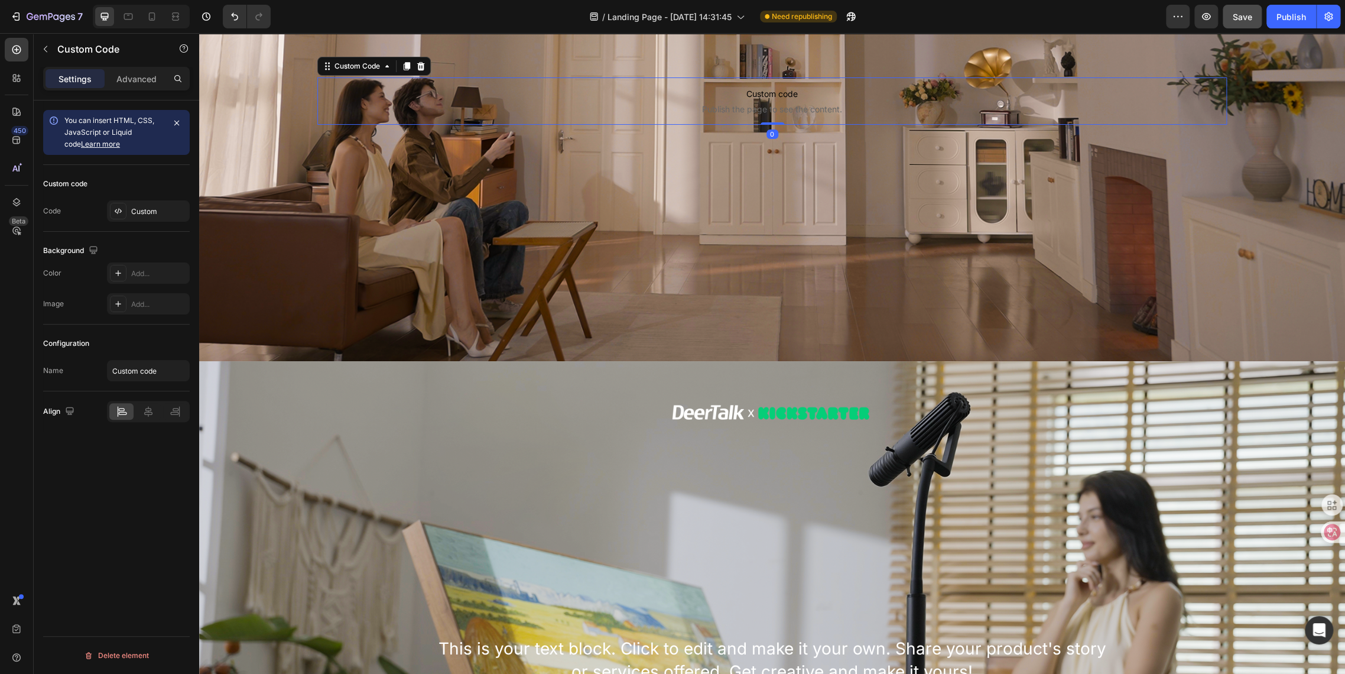
click at [661, 96] on span "Custom code" at bounding box center [772, 94] width 910 height 14
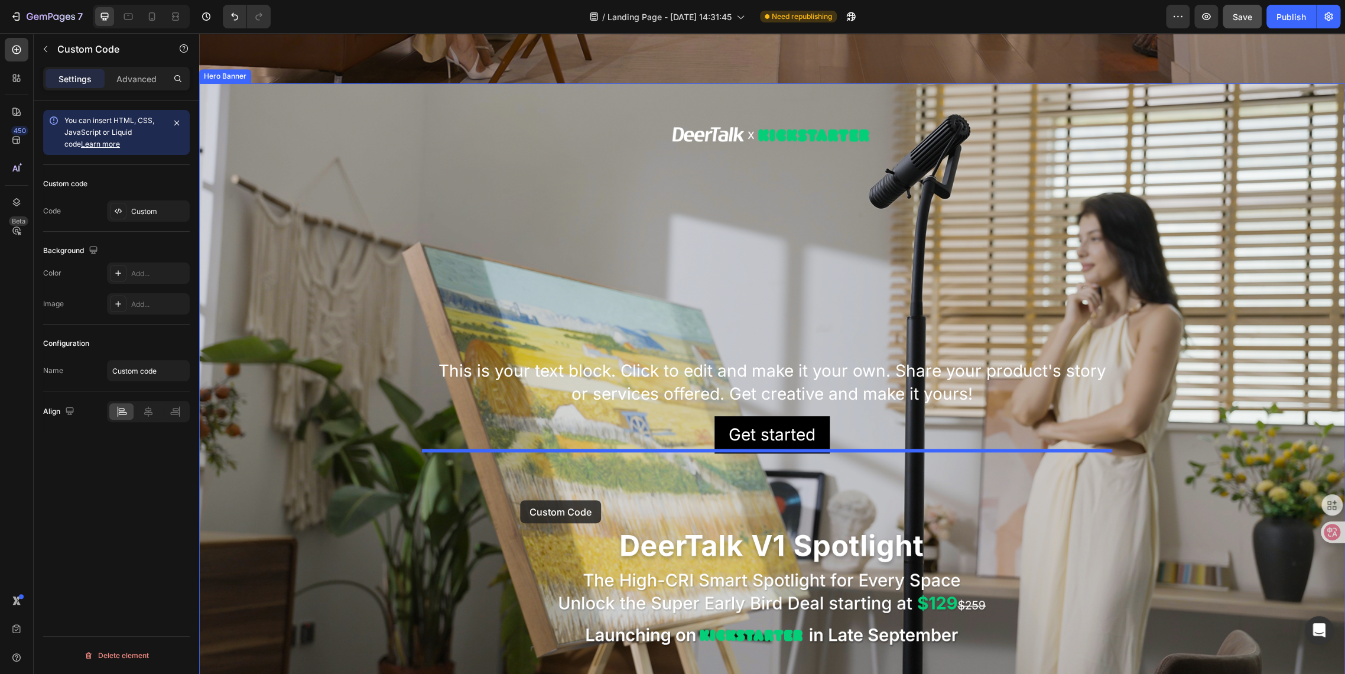
scroll to position [804, 0]
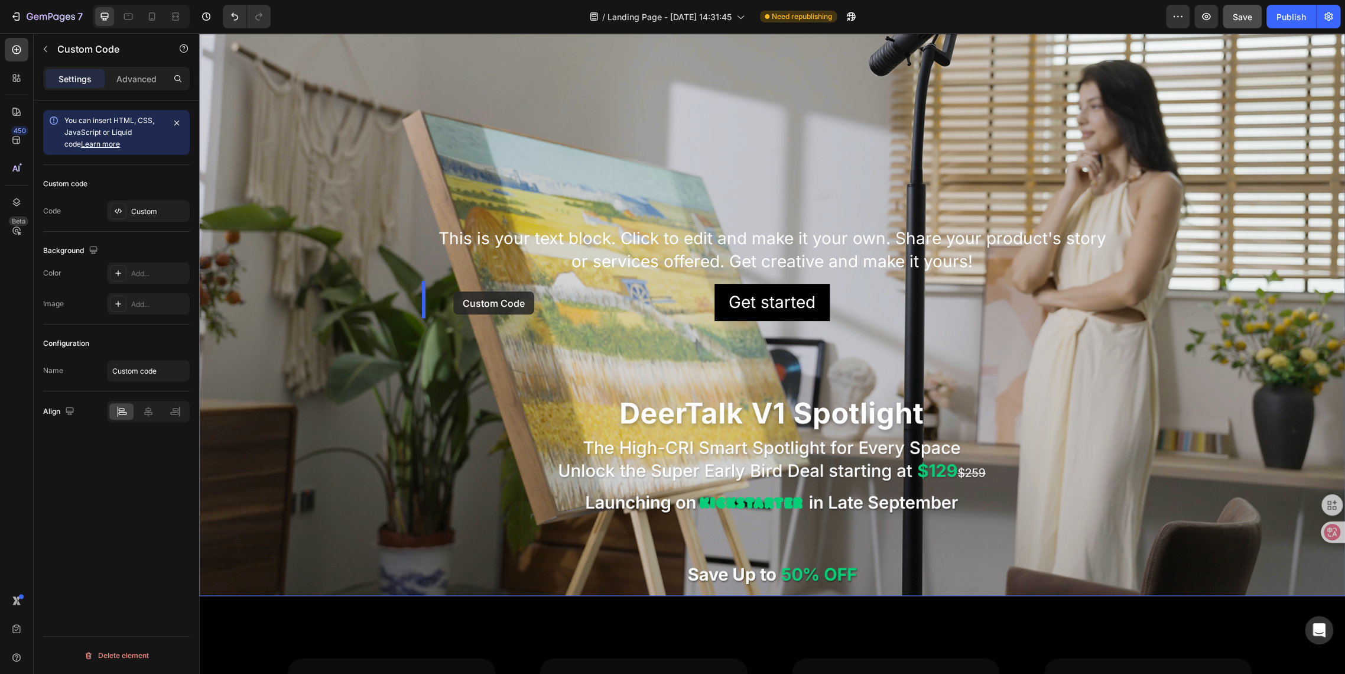
drag, startPoint x: 326, startPoint y: 65, endPoint x: 453, endPoint y: 291, distance: 259.6
click at [599, 244] on div "This is your text block. Click to edit and make it your own. Share your product…" at bounding box center [772, 250] width 690 height 48
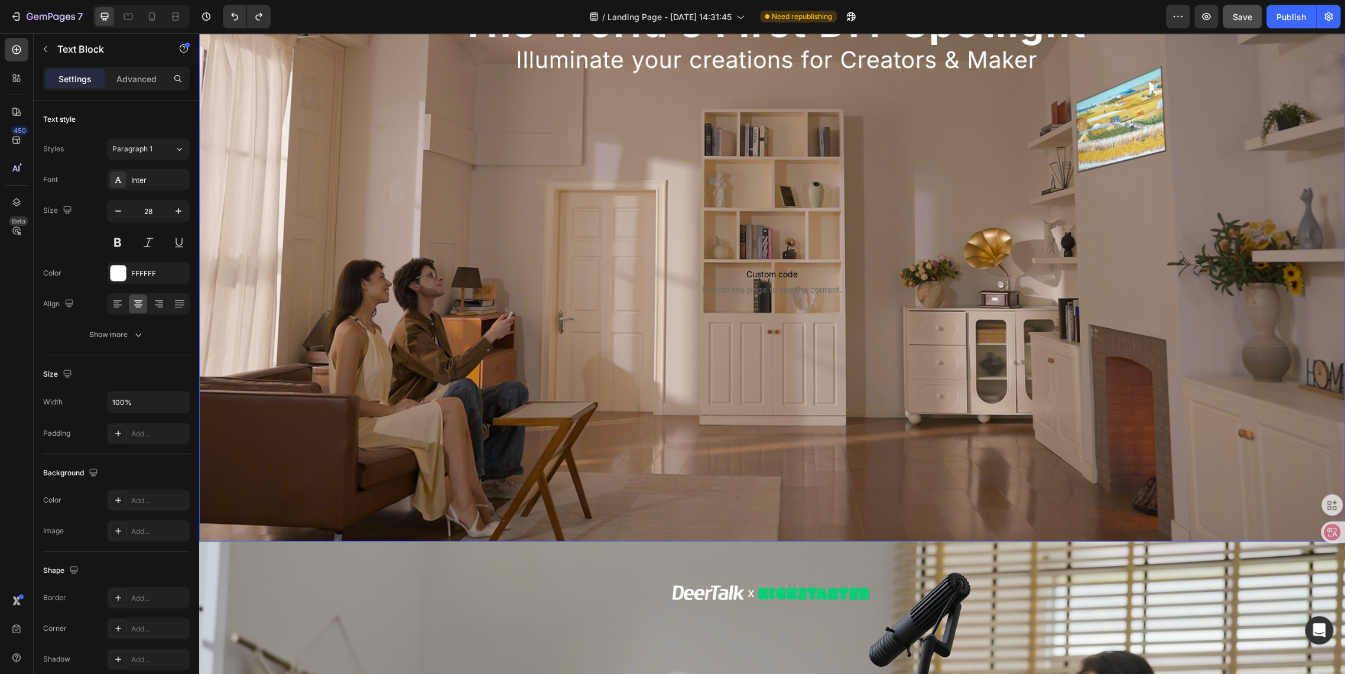
scroll to position [213, 0]
click at [706, 275] on span "Custom code" at bounding box center [772, 275] width 910 height 14
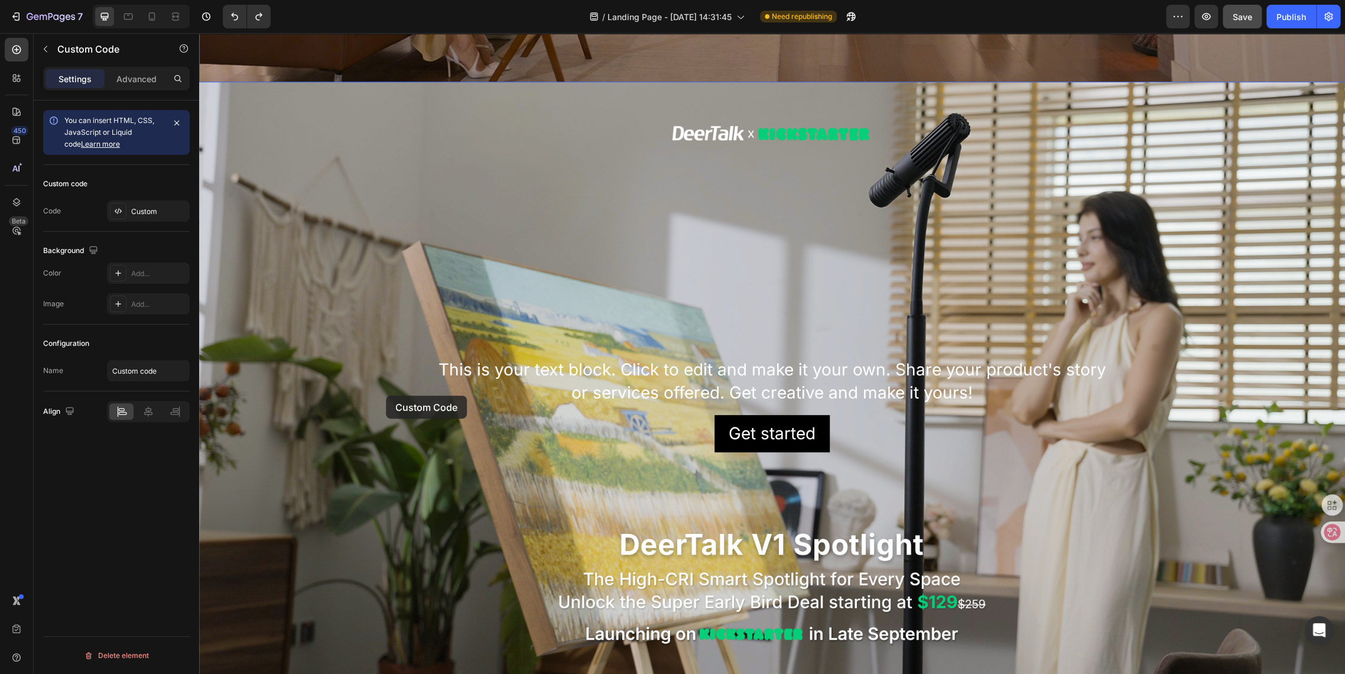
scroll to position [870, 0]
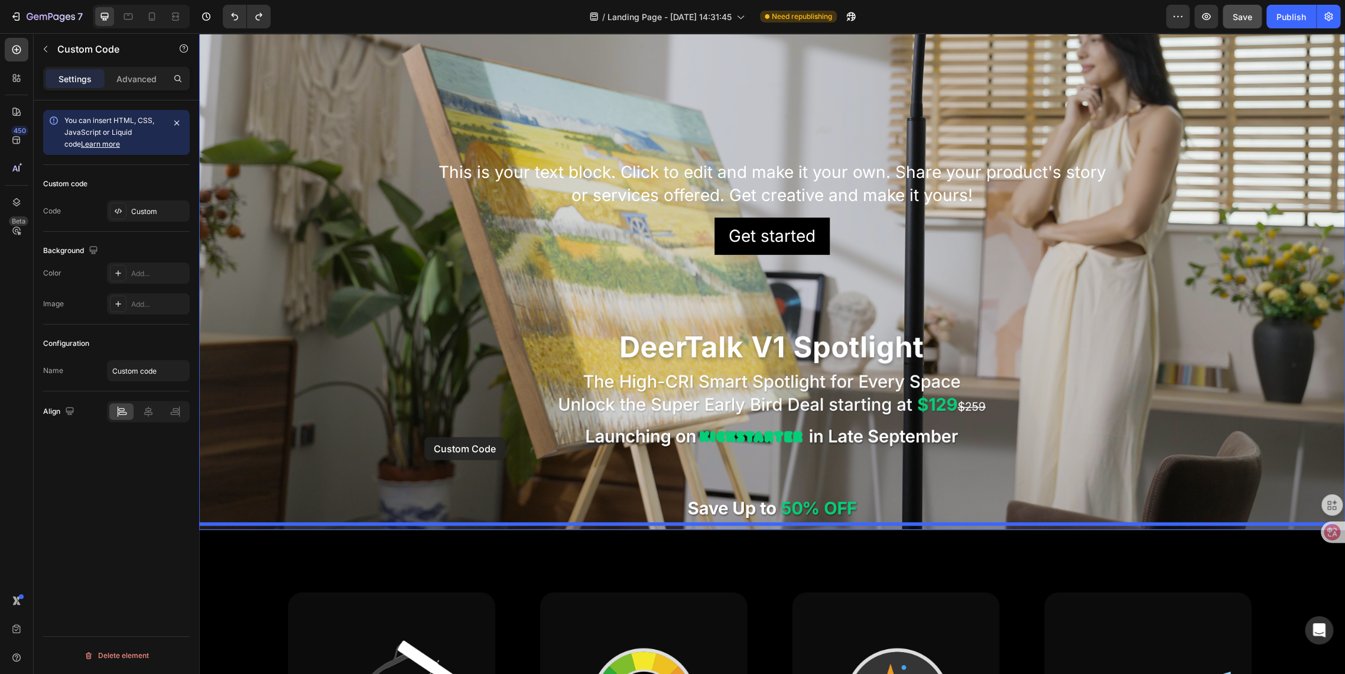
drag, startPoint x: 332, startPoint y: 247, endPoint x: 424, endPoint y: 437, distance: 211.2
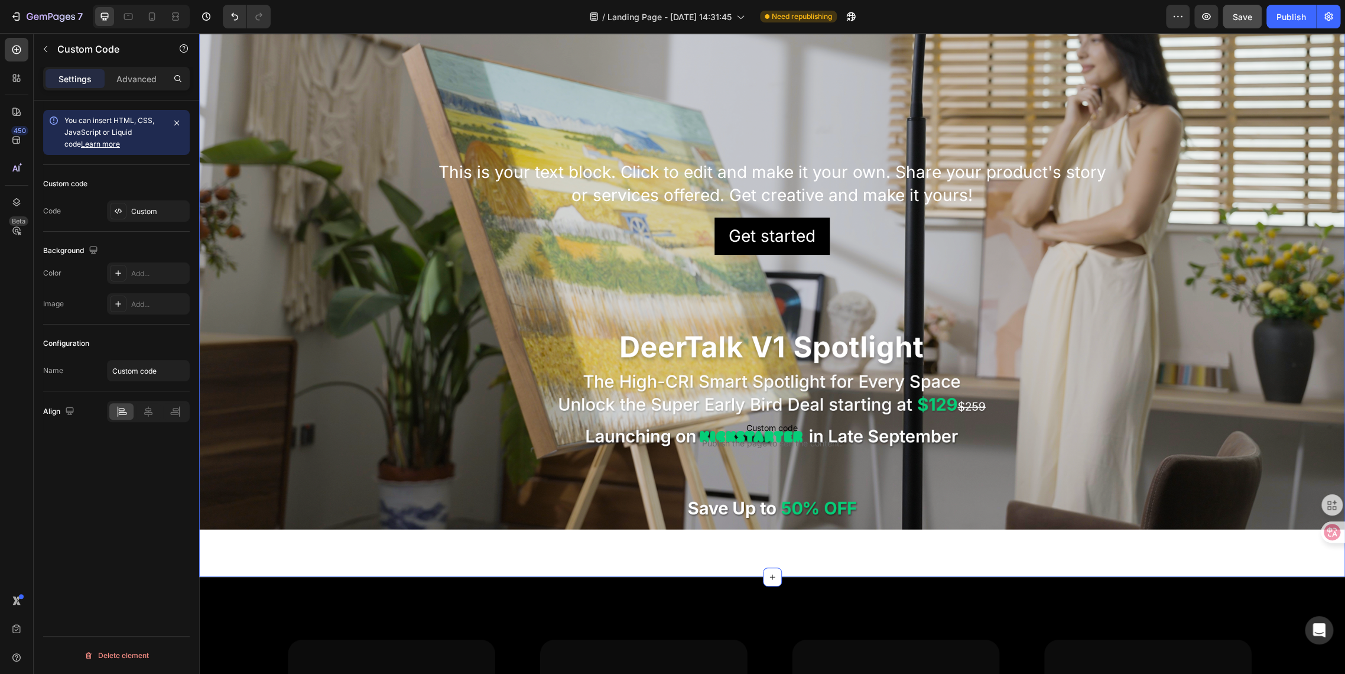
click at [465, 560] on div "This is your text block. Click to edit and make it your own. Share your product…" at bounding box center [772, 231] width 1146 height 692
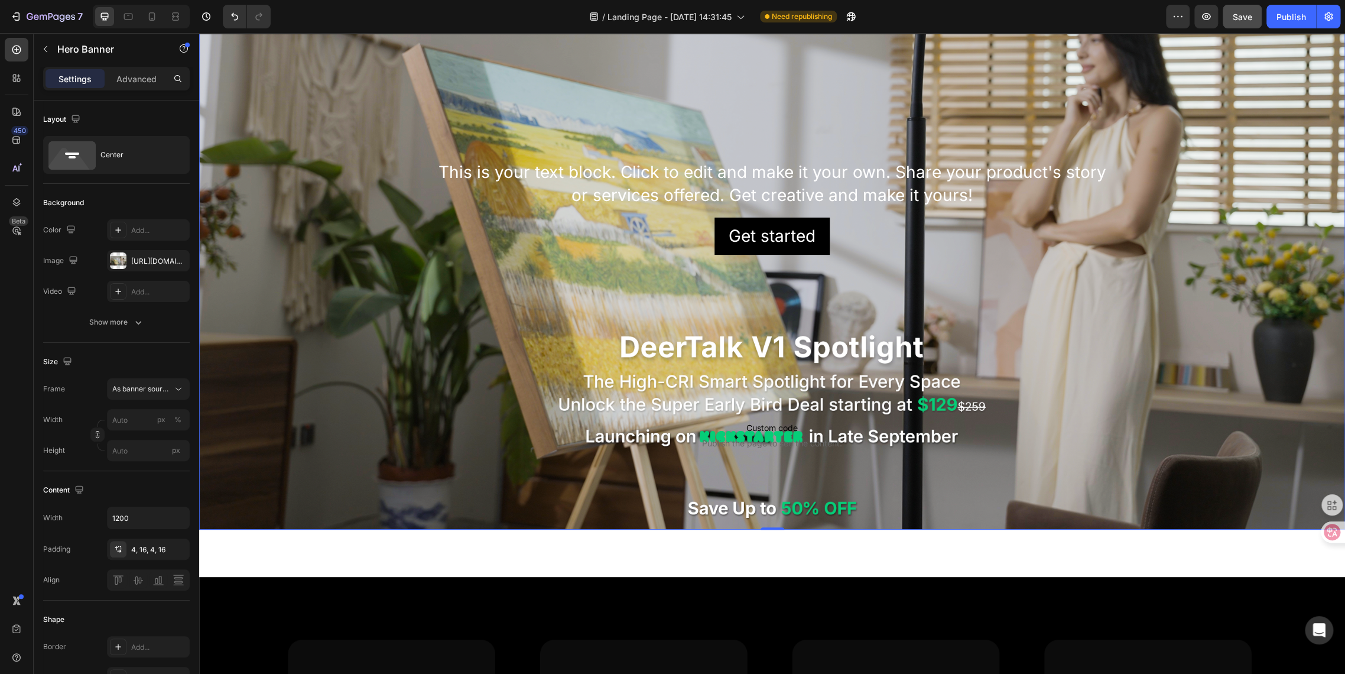
click at [437, 488] on div "Background Image" at bounding box center [772, 207] width 1146 height 645
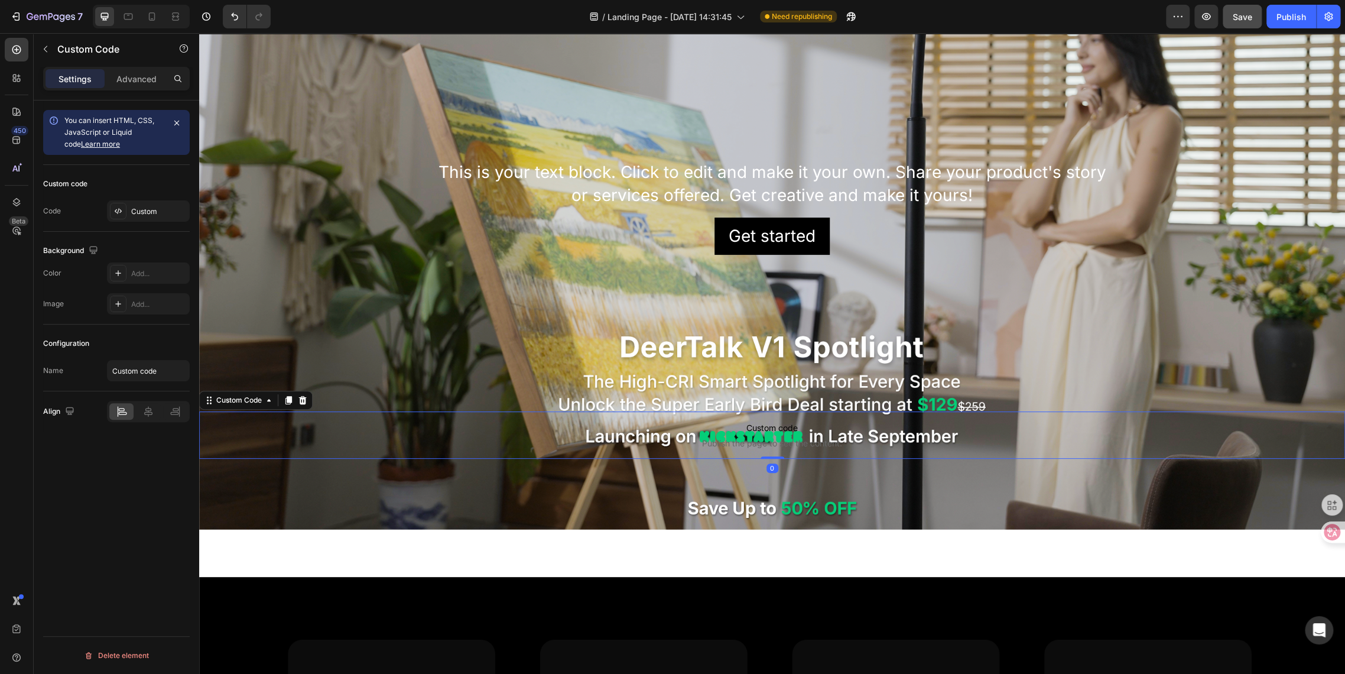
click at [592, 421] on span "Custom code" at bounding box center [772, 428] width 1146 height 14
click at [129, 86] on div "Advanced" at bounding box center [136, 78] width 59 height 19
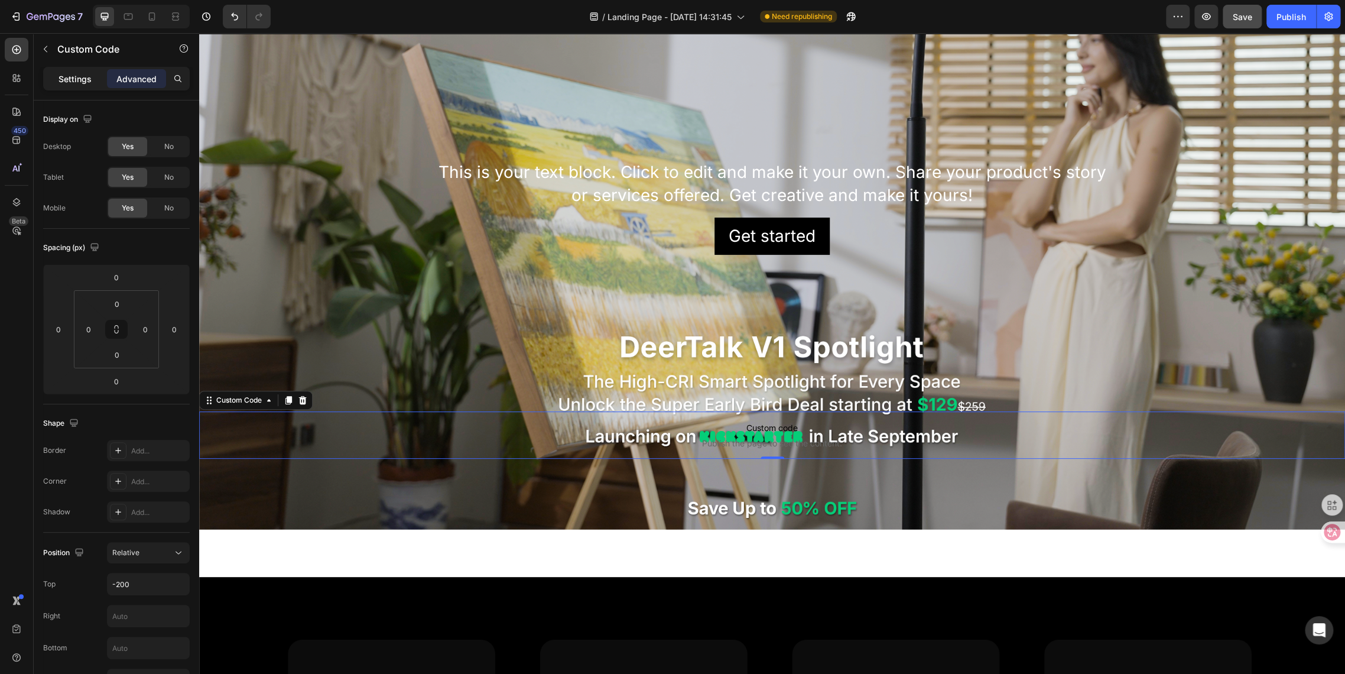
click at [74, 77] on p "Settings" at bounding box center [75, 79] width 33 height 12
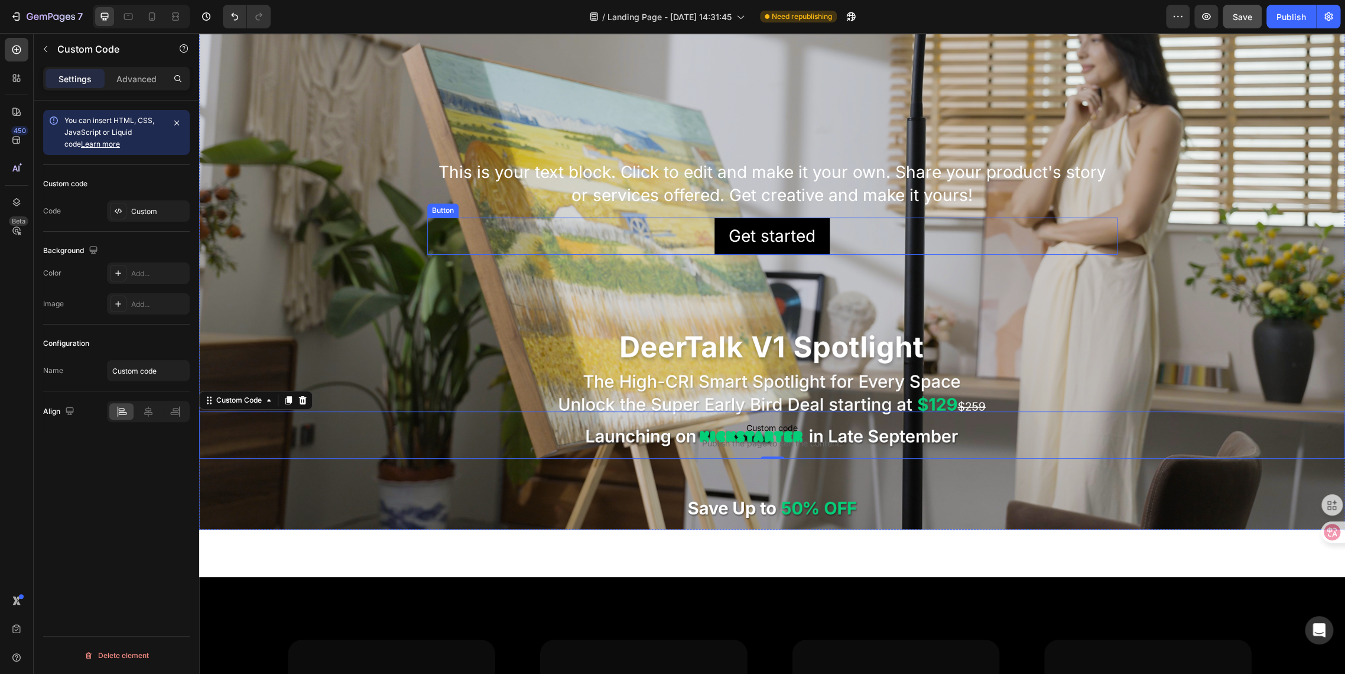
click at [627, 234] on div "Get started Button" at bounding box center [772, 236] width 690 height 37
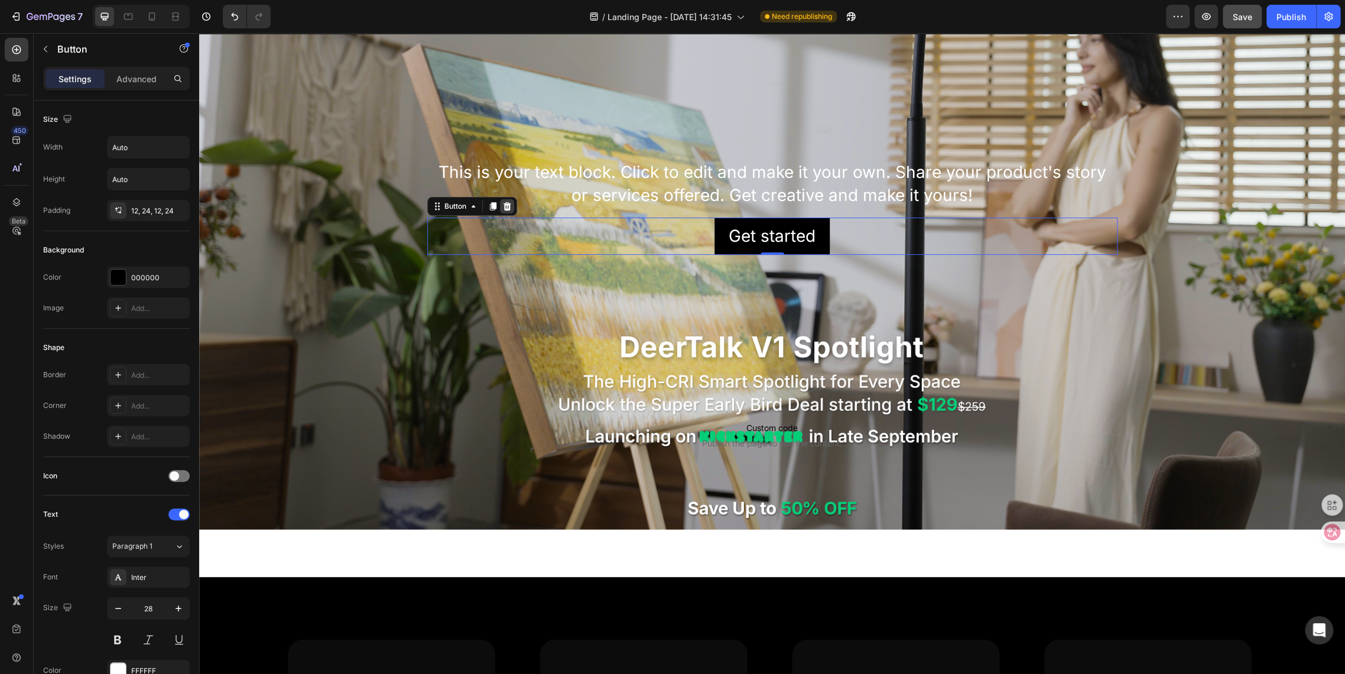
click at [503, 206] on icon at bounding box center [507, 206] width 8 height 8
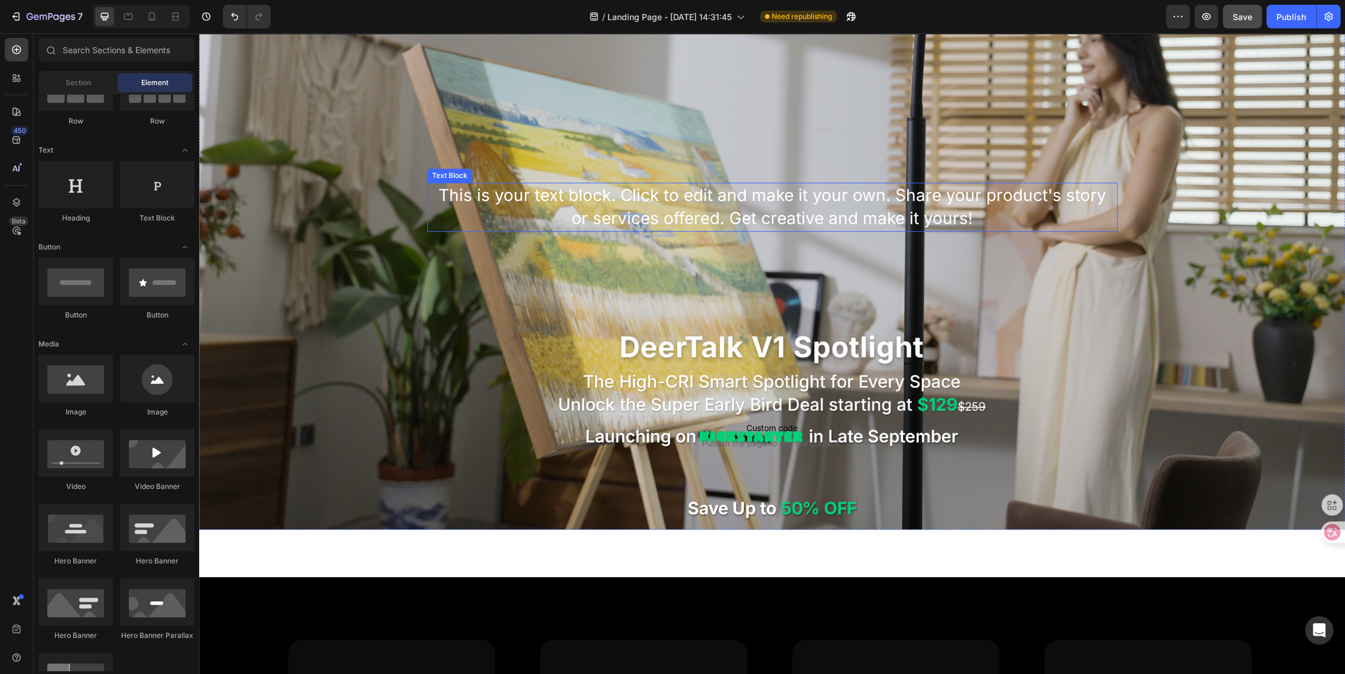
click at [501, 206] on div "This is your text block. Click to edit and make it your own. Share your product…" at bounding box center [772, 207] width 690 height 48
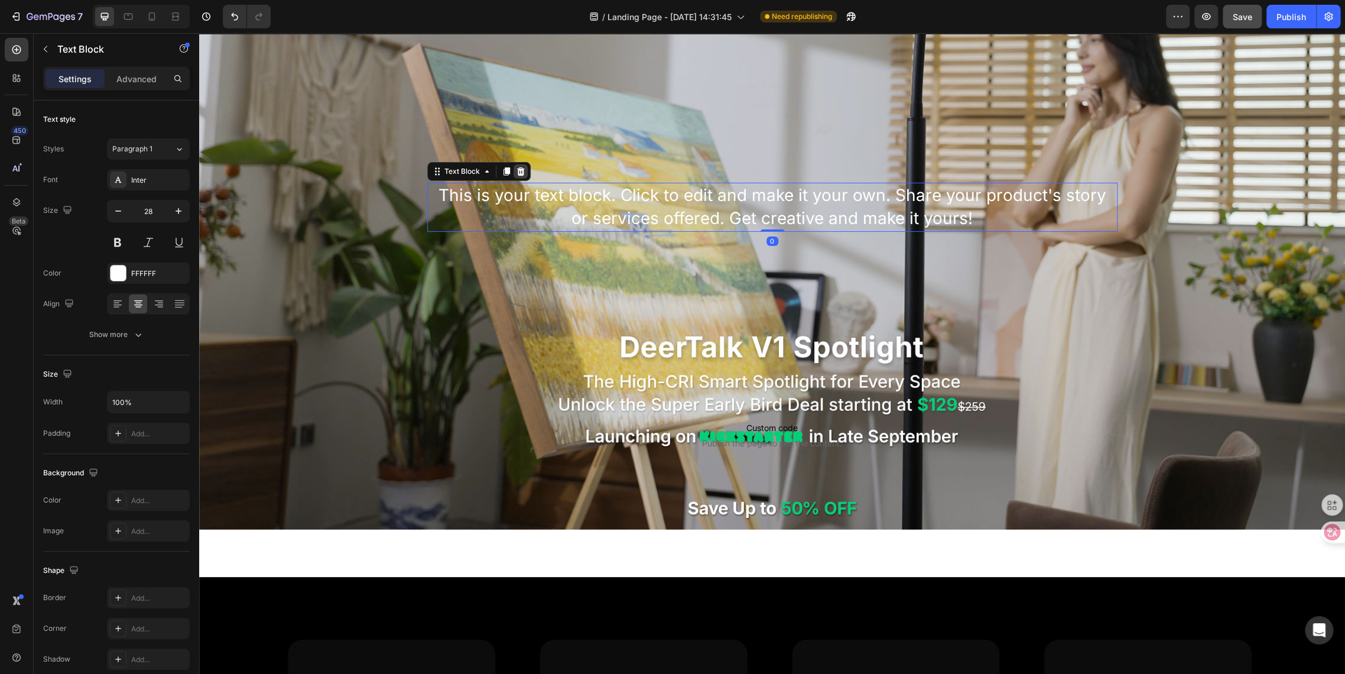
click at [517, 172] on icon at bounding box center [521, 171] width 8 height 8
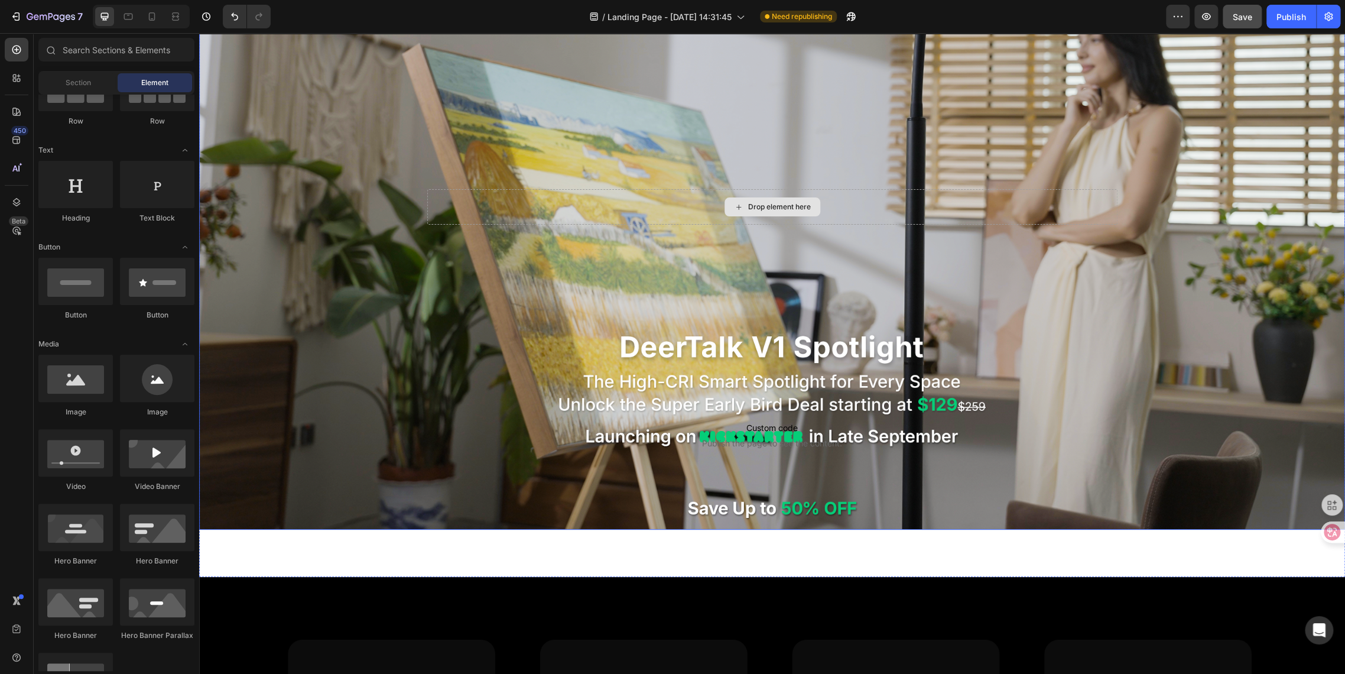
click at [476, 197] on div "Drop element here" at bounding box center [772, 206] width 690 height 35
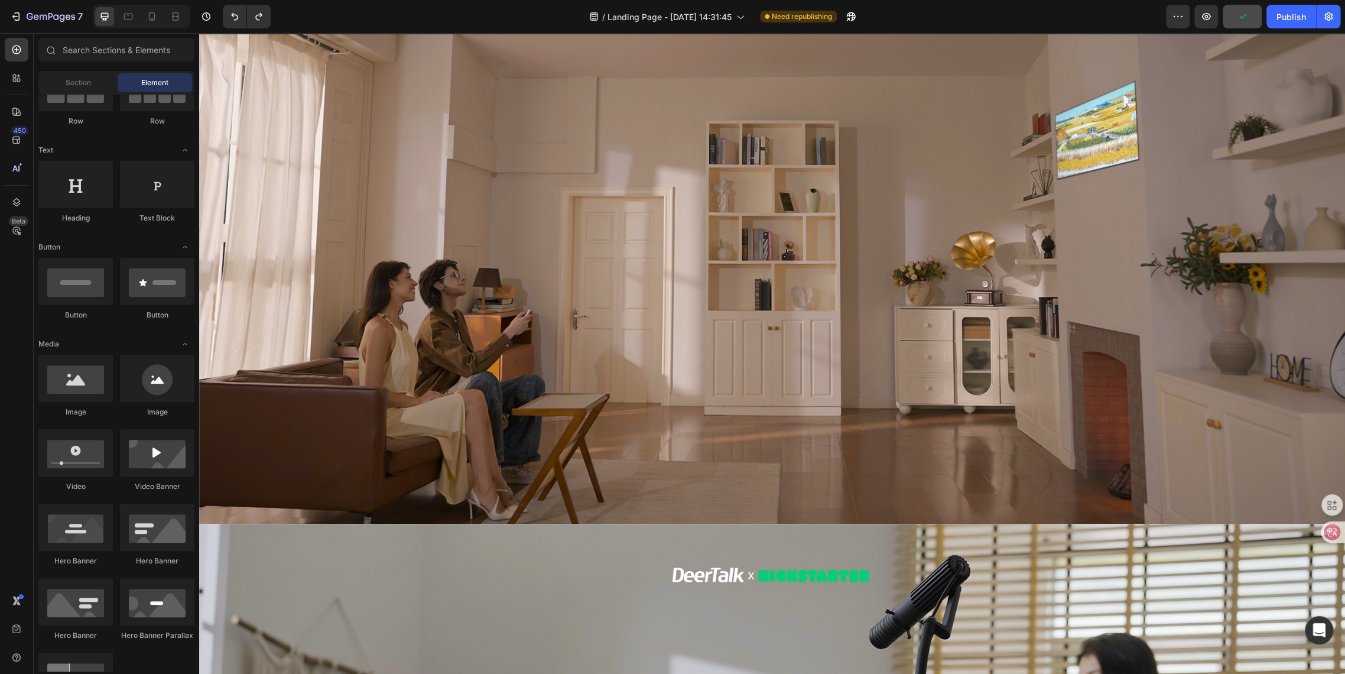
scroll to position [823, 0]
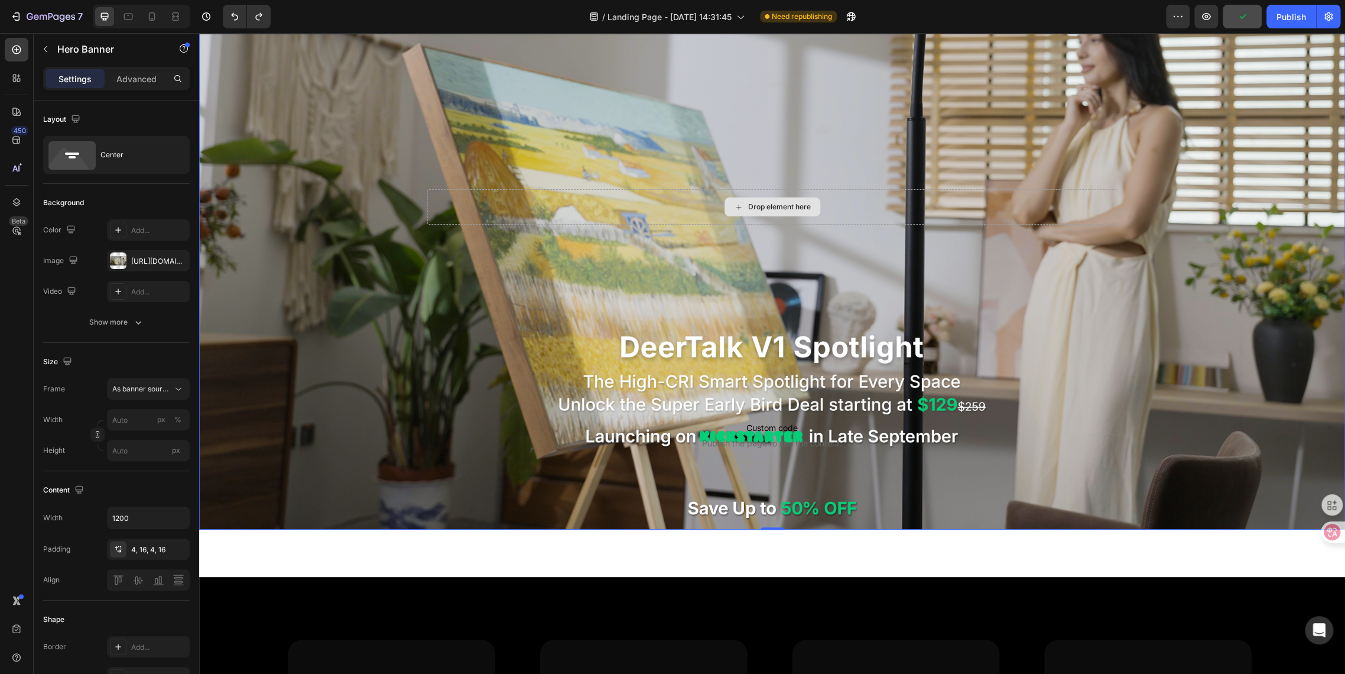
click at [528, 216] on div "Drop element here" at bounding box center [772, 206] width 690 height 35
click at [520, 205] on div "Drop element here" at bounding box center [772, 206] width 690 height 35
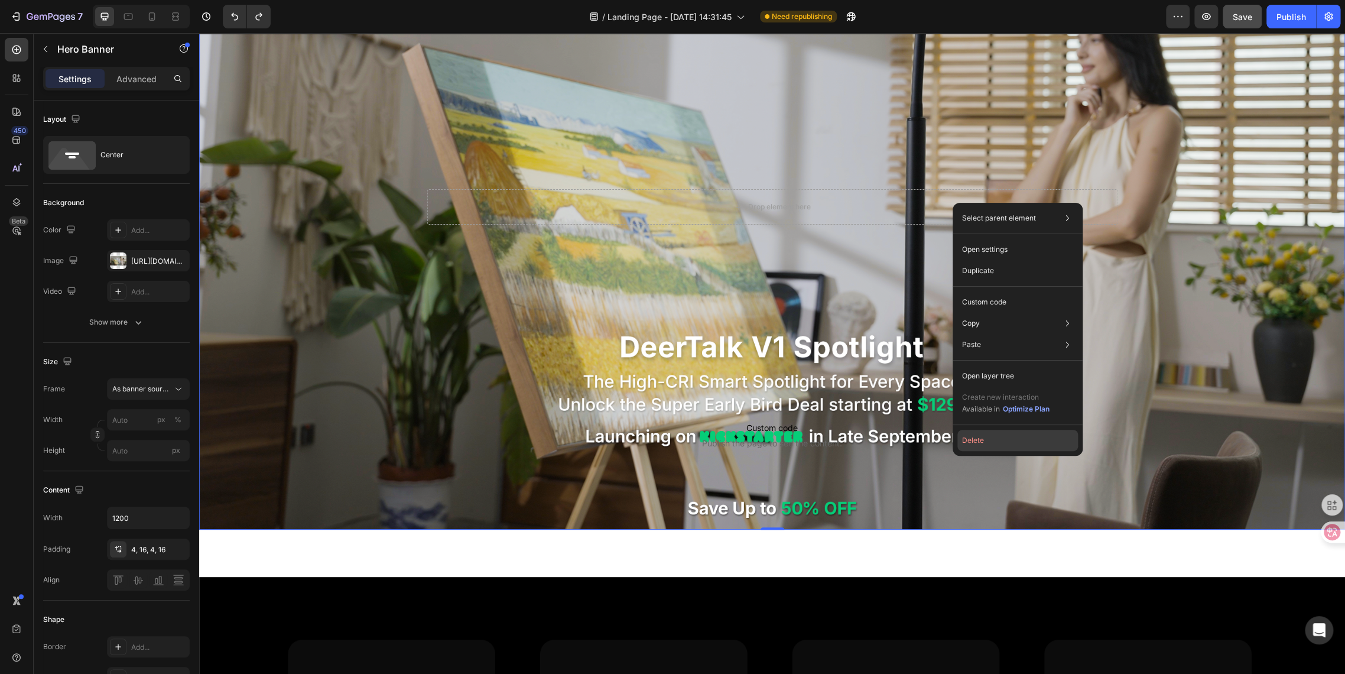
click at [993, 440] on button "Delete" at bounding box center [1018, 440] width 121 height 21
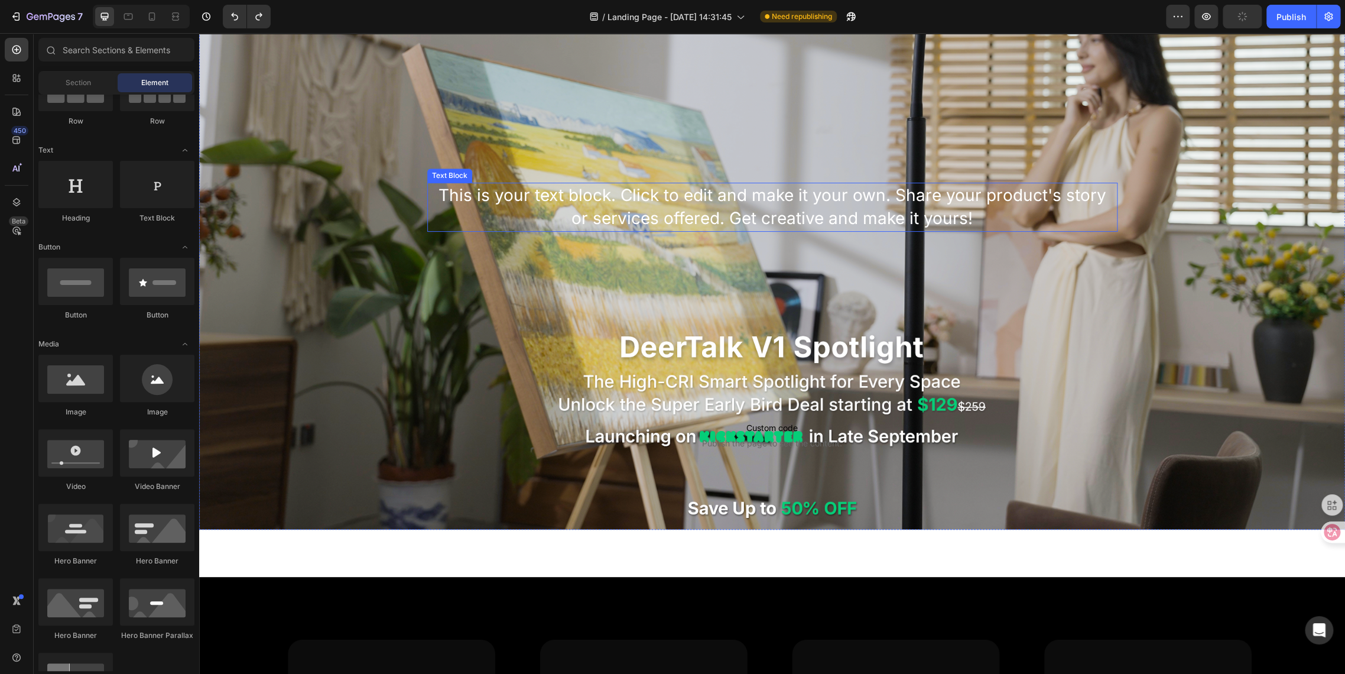
click at [563, 190] on div "This is your text block. Click to edit and make it your own. Share your product…" at bounding box center [772, 207] width 690 height 48
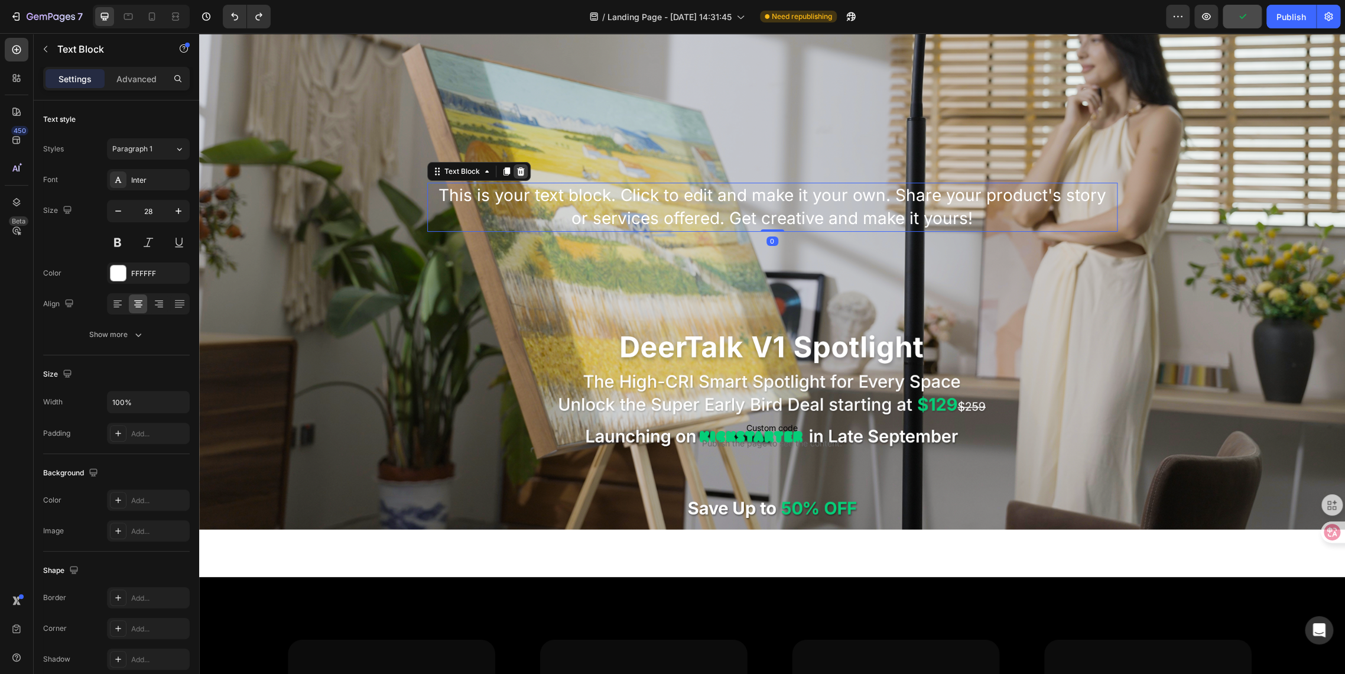
click at [517, 171] on icon at bounding box center [521, 171] width 8 height 8
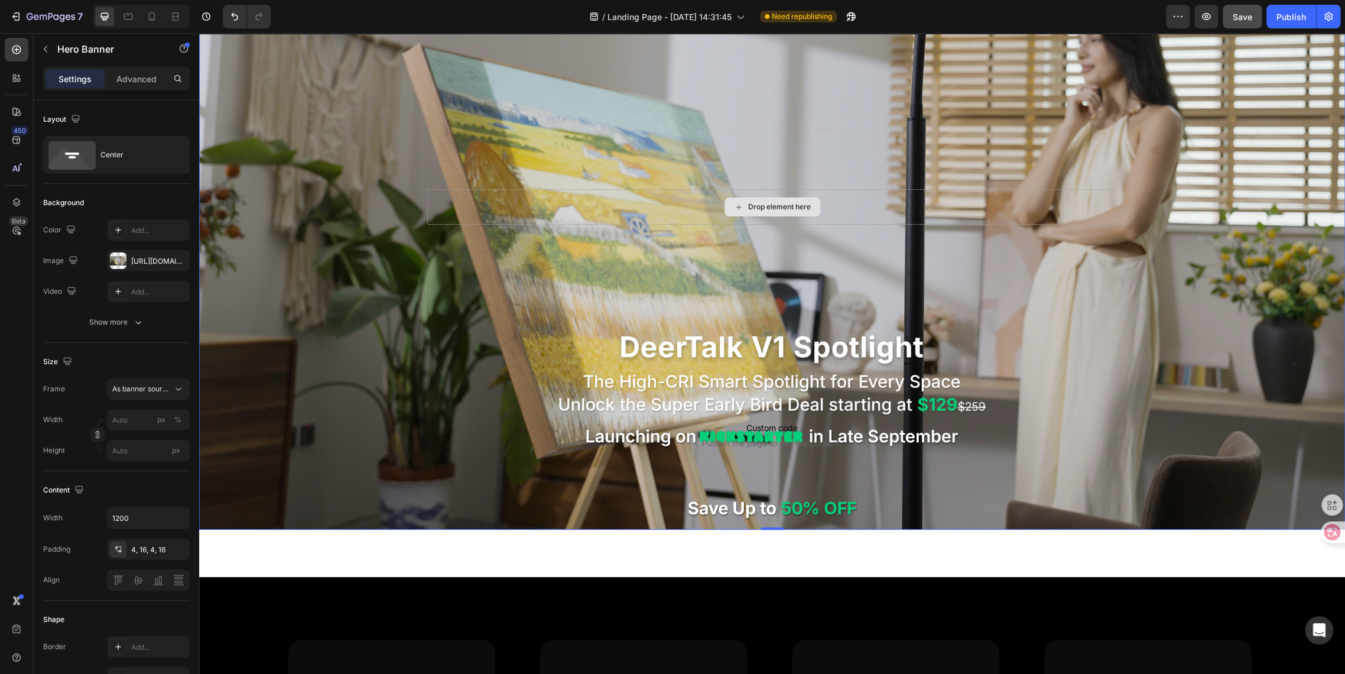
click at [471, 206] on div "Drop element here" at bounding box center [772, 206] width 690 height 35
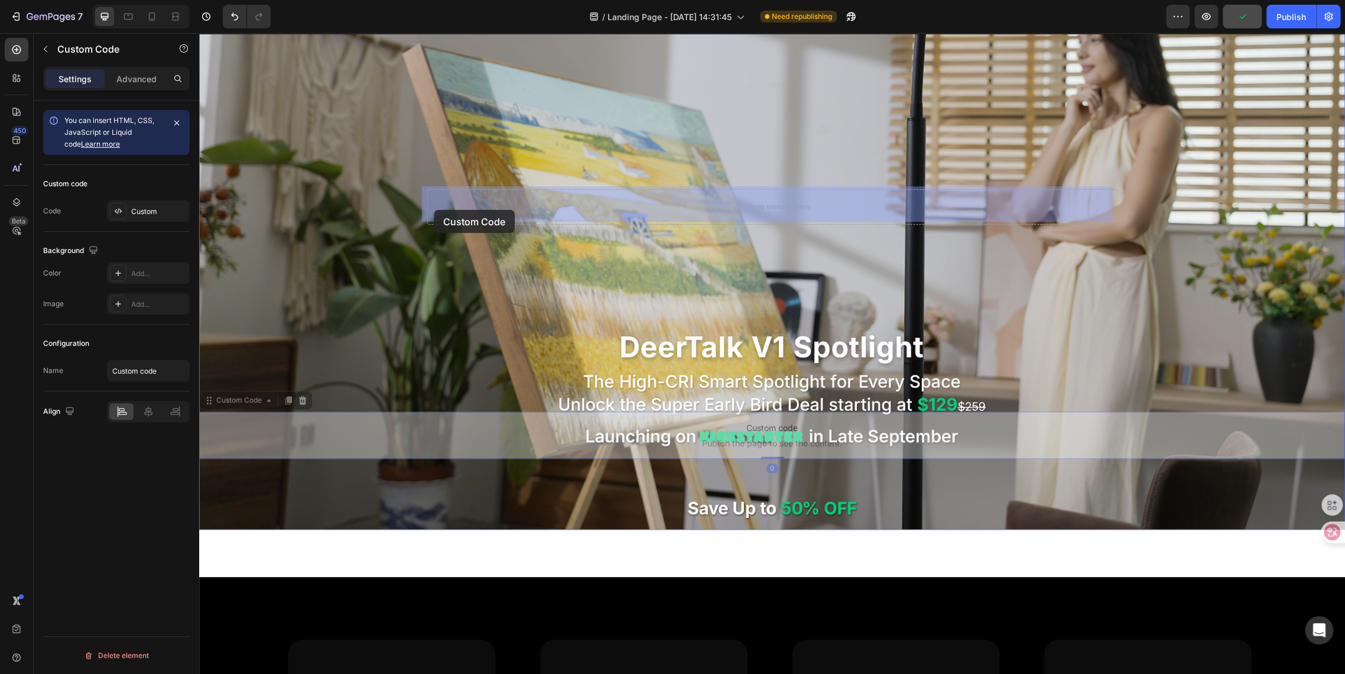
drag, startPoint x: 224, startPoint y: 400, endPoint x: 434, endPoint y: 210, distance: 282.9
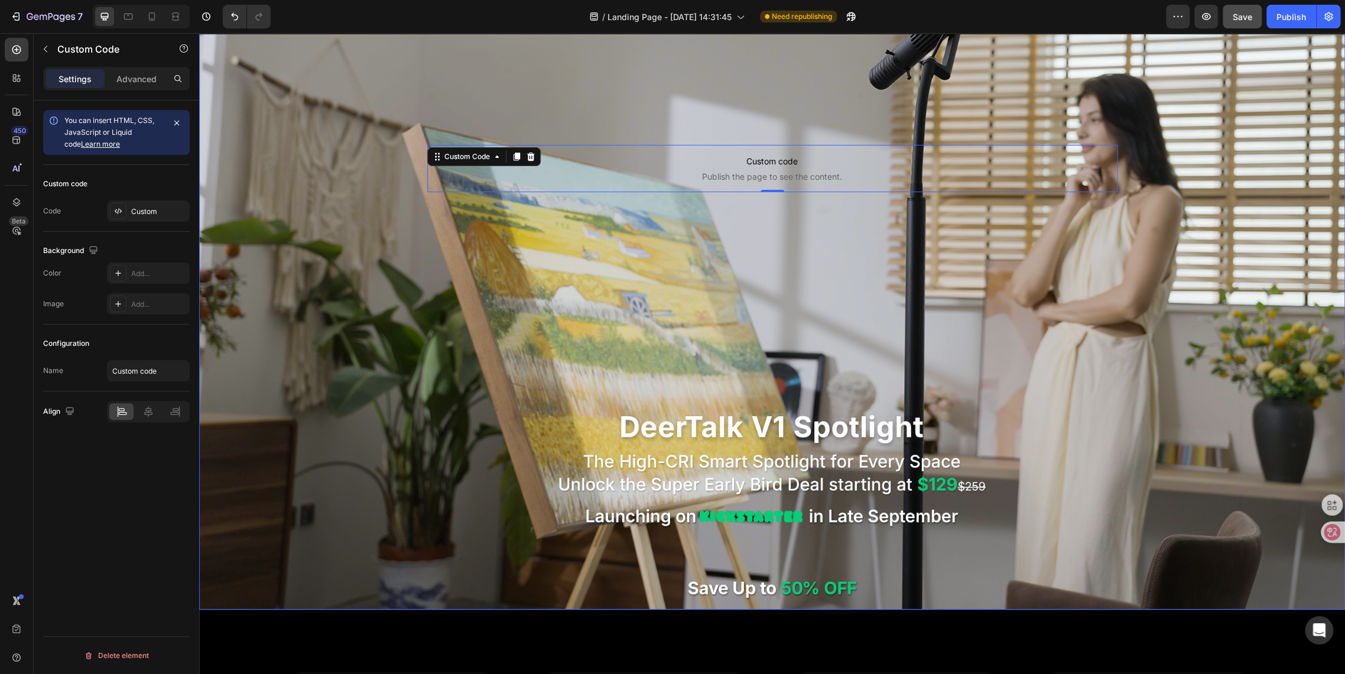
scroll to position [625, 0]
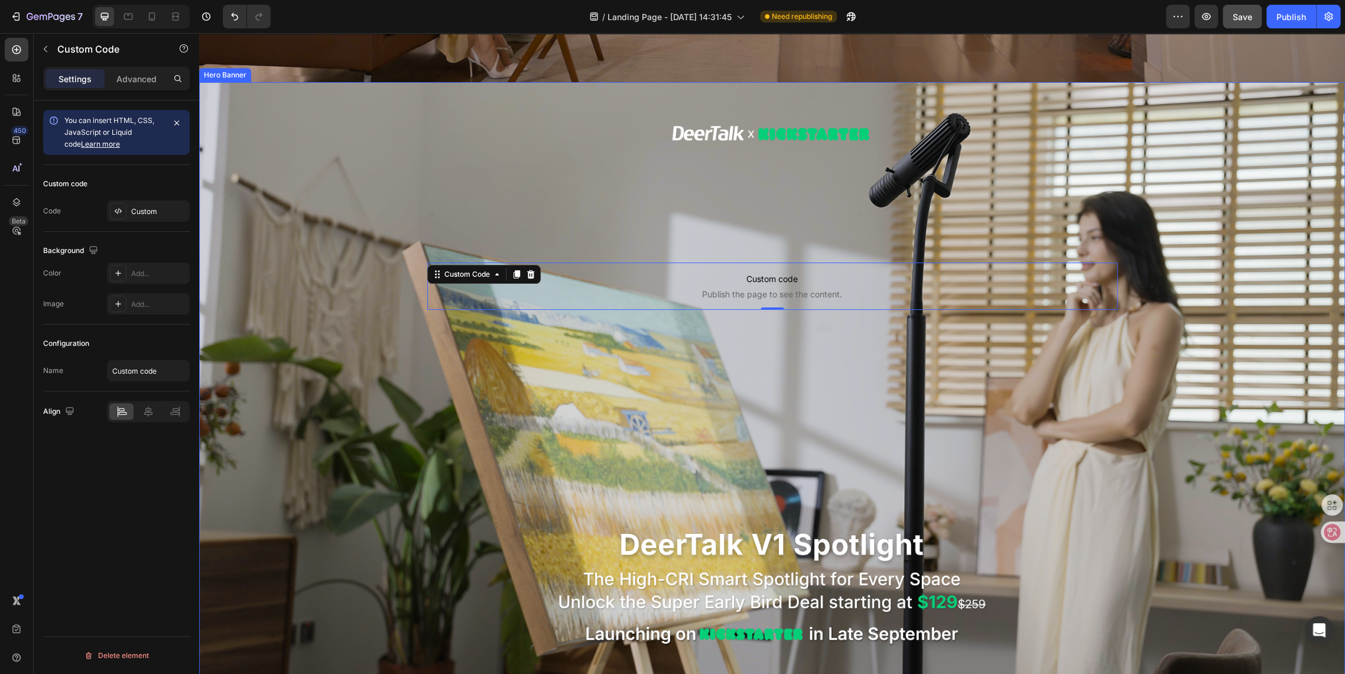
click at [802, 427] on div "Background Image" at bounding box center [772, 404] width 1146 height 645
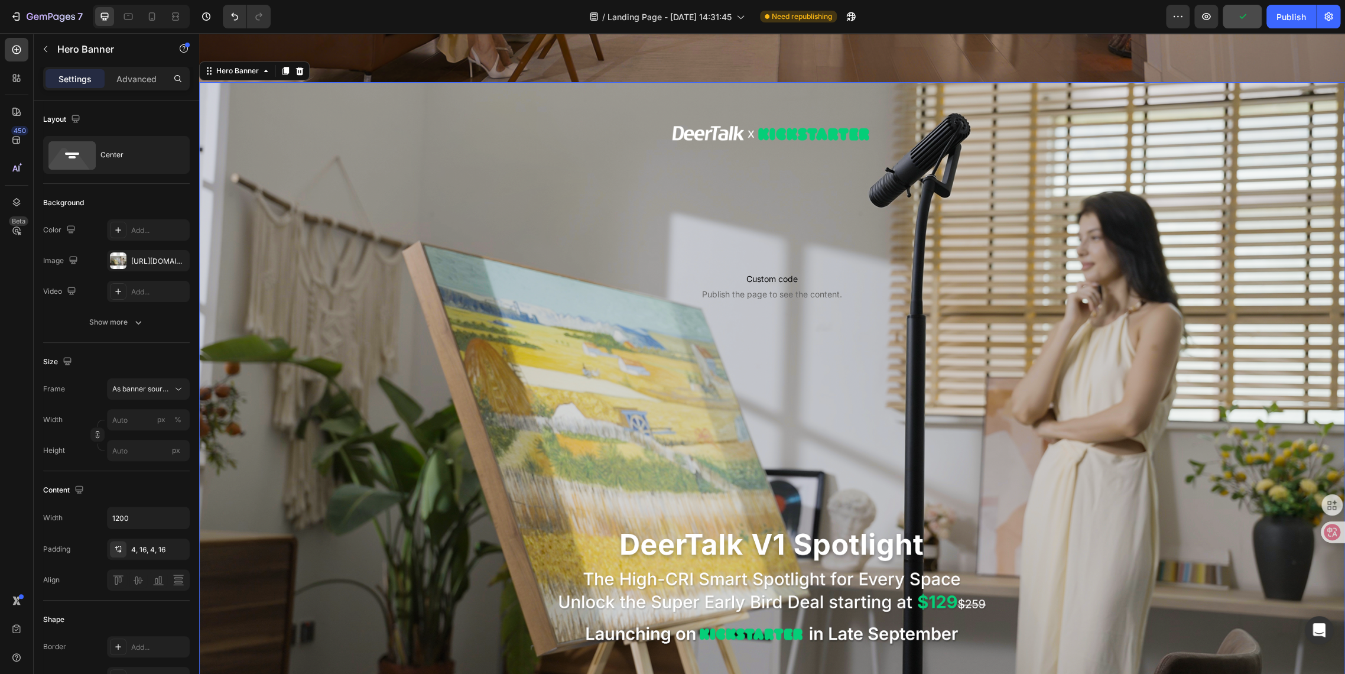
click at [525, 283] on p "Custom code Publish the page to see the content." at bounding box center [772, 285] width 690 height 47
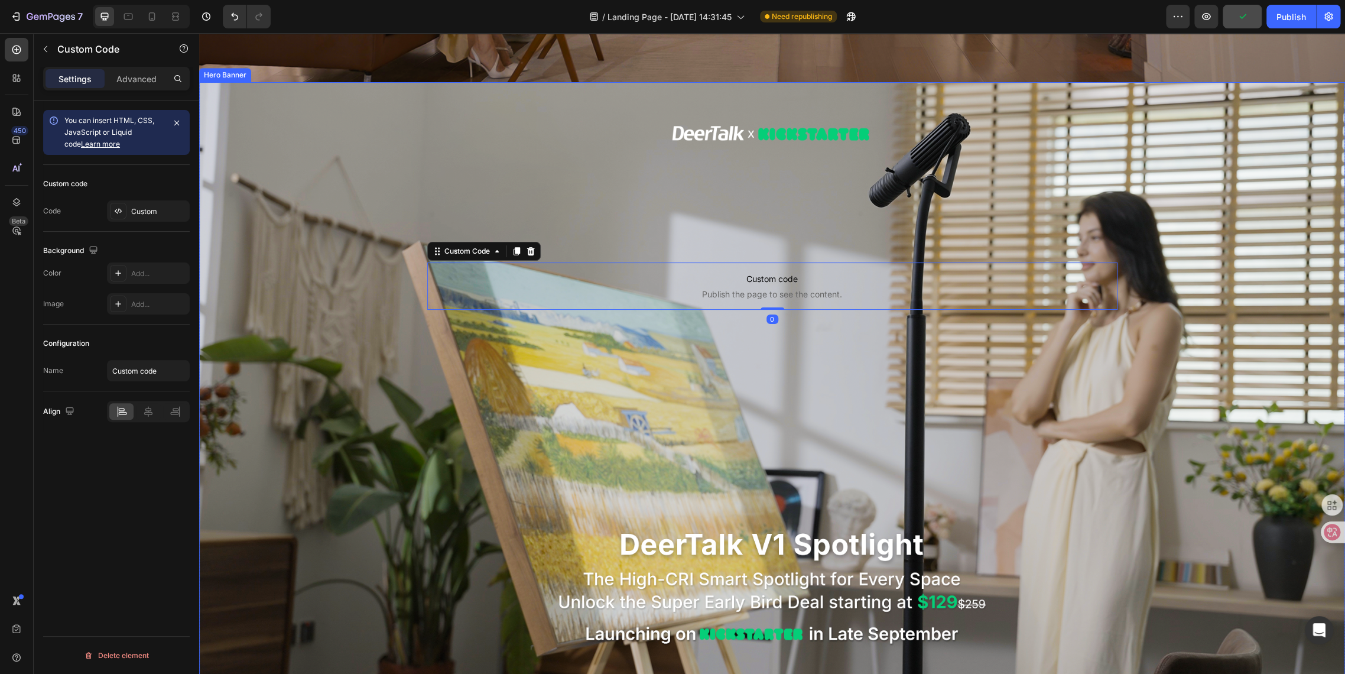
click at [408, 273] on div "Background Image" at bounding box center [772, 404] width 1146 height 645
click at [432, 262] on p "Custom code Publish the page to see the content." at bounding box center [772, 285] width 690 height 47
click at [433, 251] on icon at bounding box center [437, 251] width 9 height 9
click at [111, 80] on div "Advanced" at bounding box center [136, 78] width 59 height 19
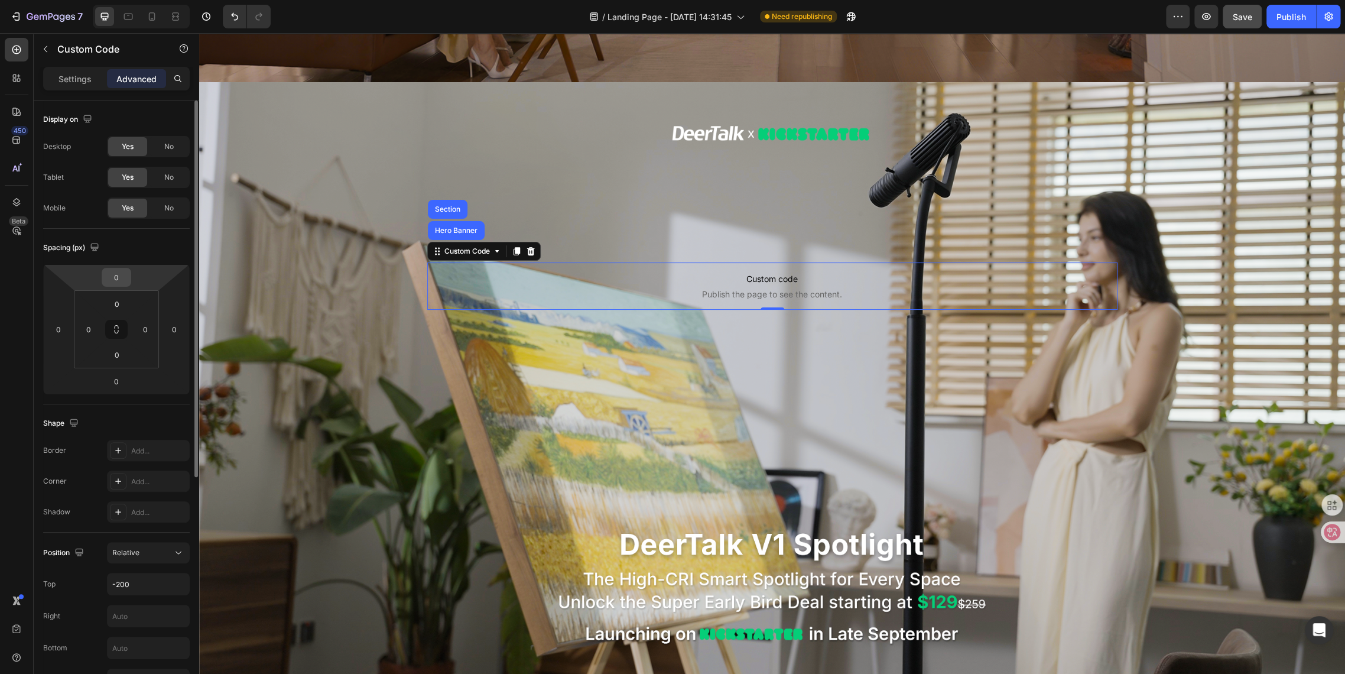
click at [113, 280] on input "0" at bounding box center [117, 277] width 24 height 18
type input "1"
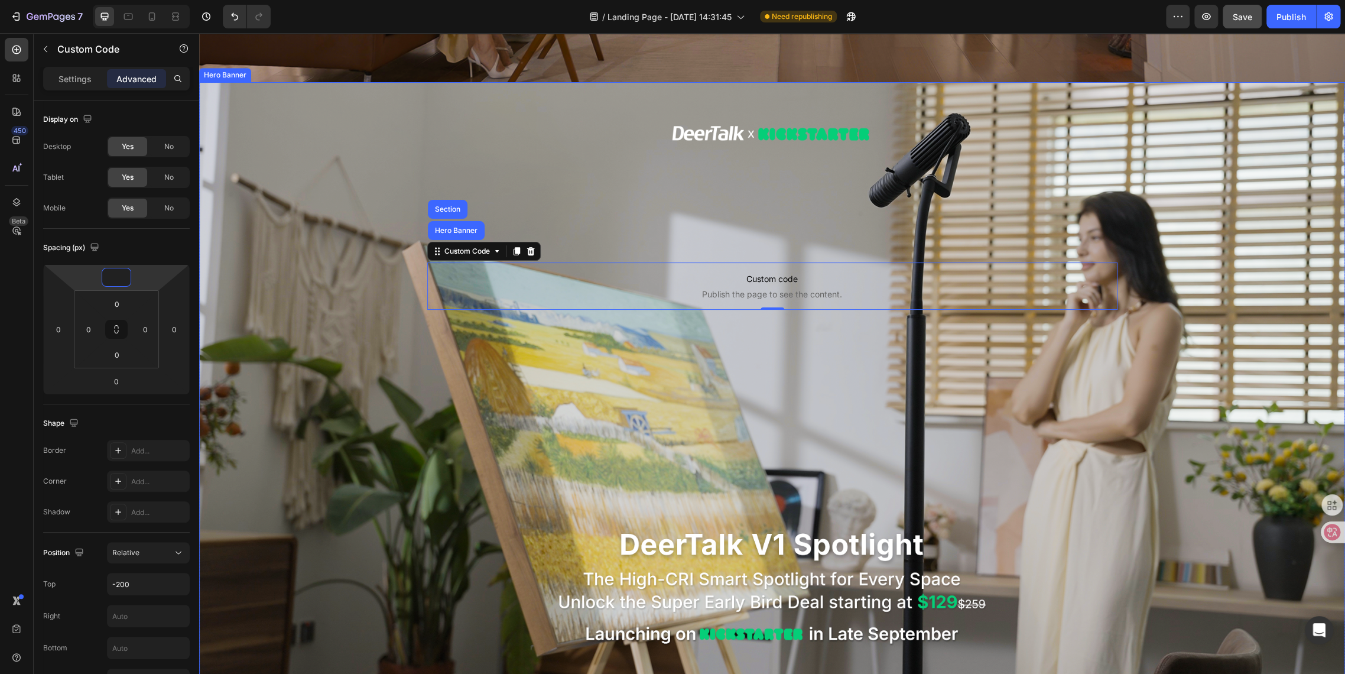
scroll to position [954, 0]
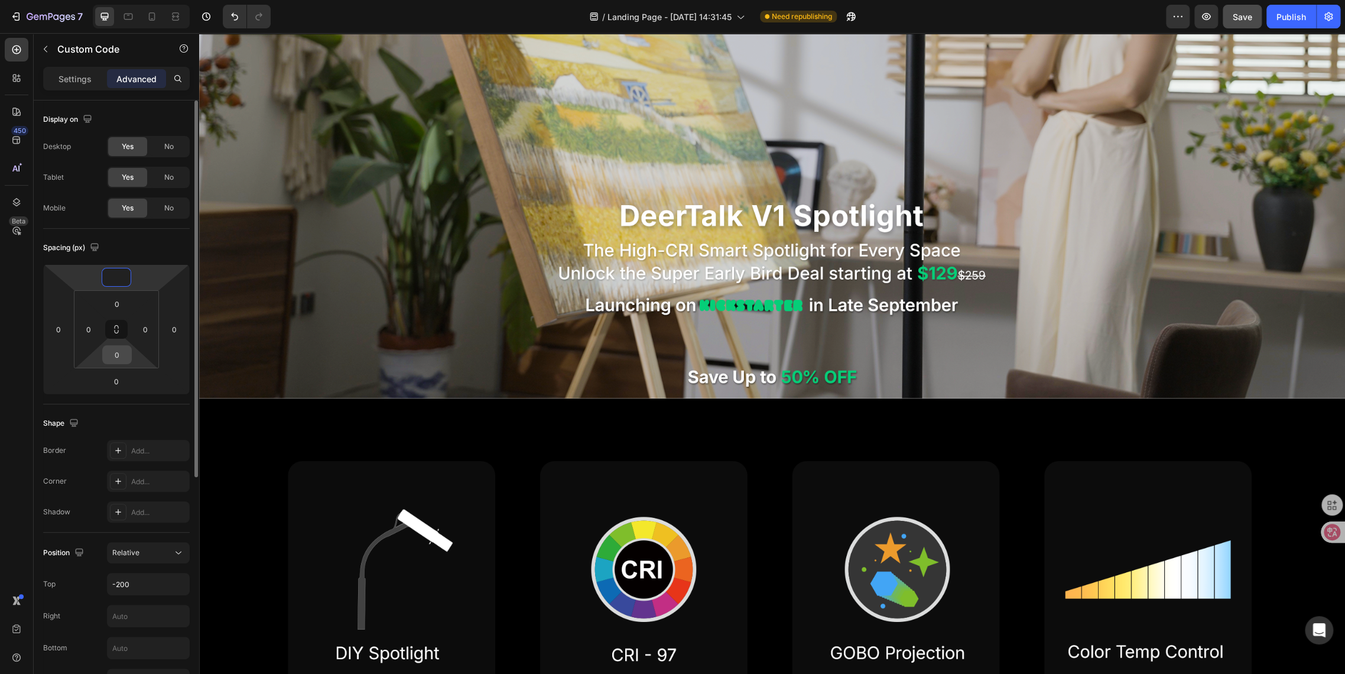
type input "0"
click at [116, 356] on input "0" at bounding box center [117, 355] width 24 height 18
type input "1"
type input "0"
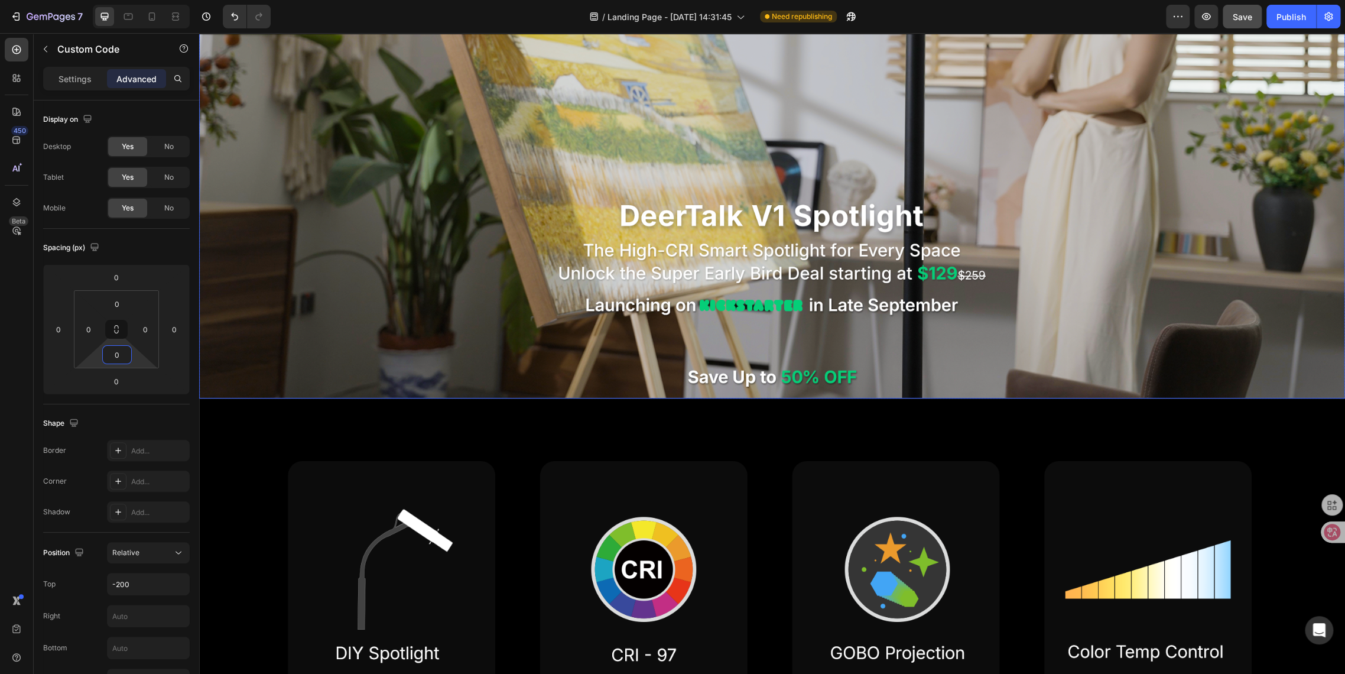
click at [563, 319] on div "Background Image" at bounding box center [772, 75] width 1146 height 645
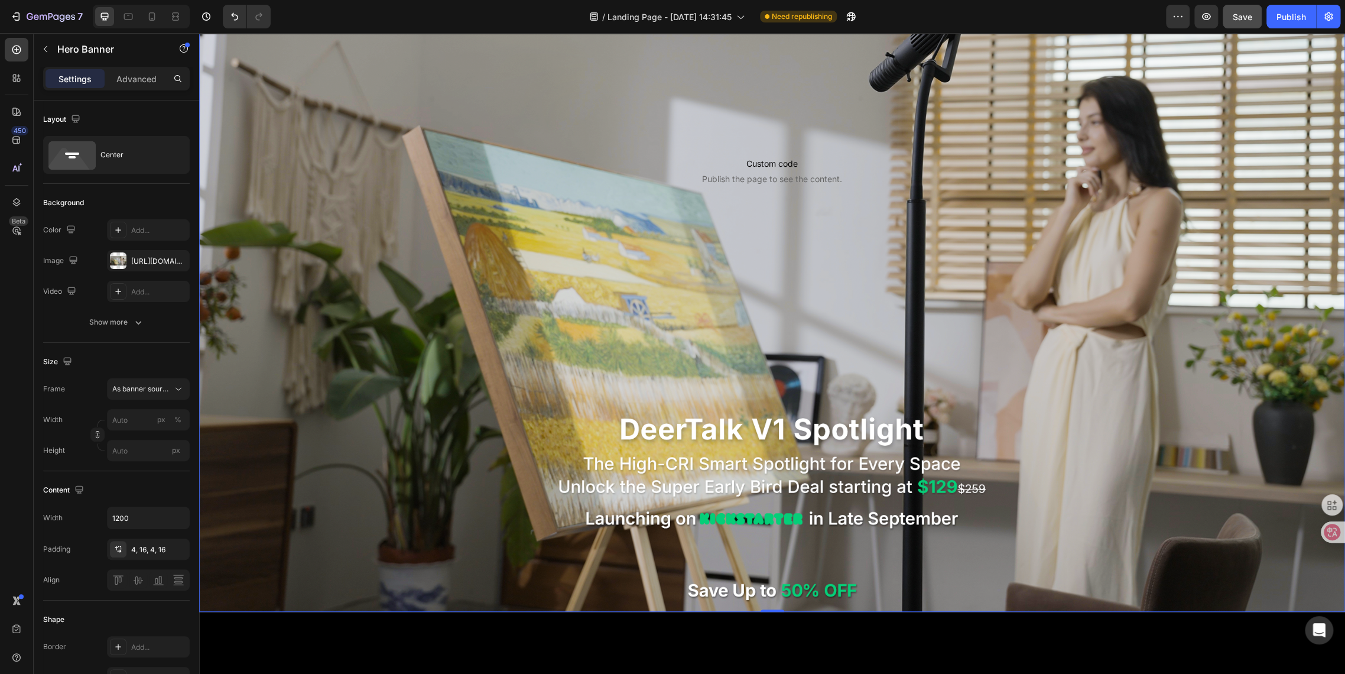
scroll to position [691, 0]
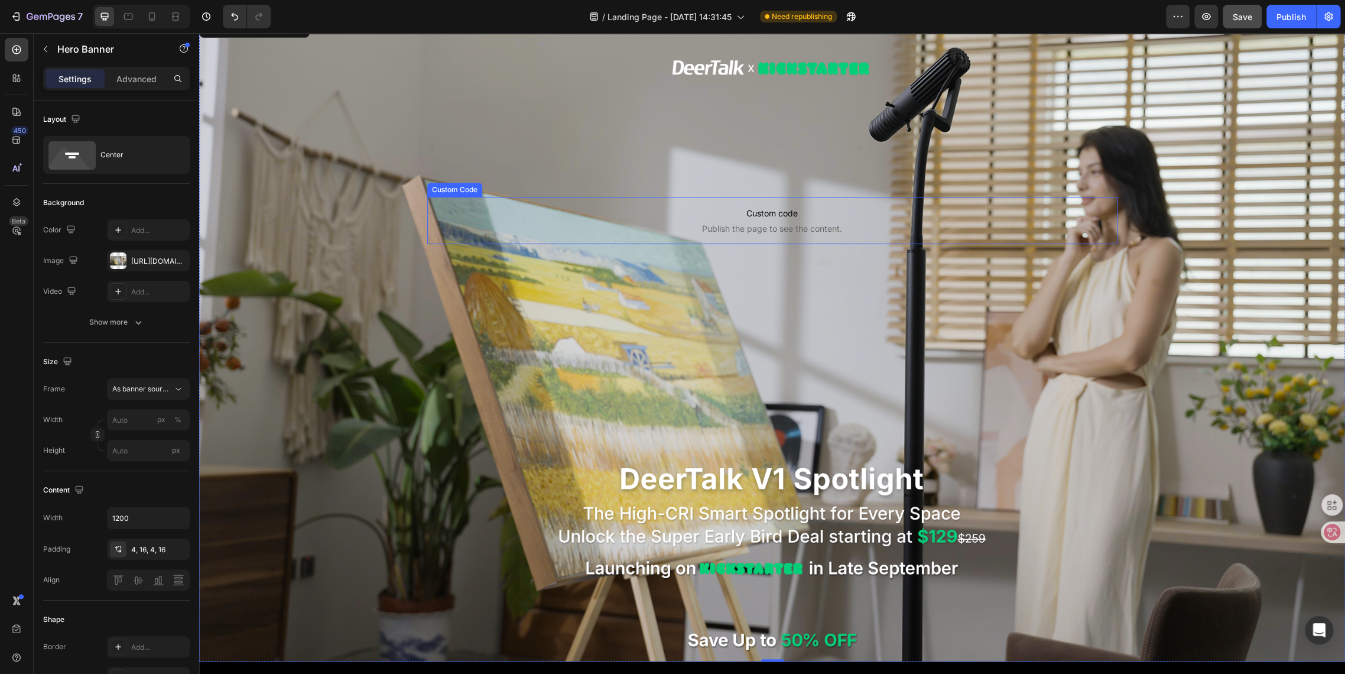
click at [693, 228] on span "Publish the page to see the content." at bounding box center [772, 229] width 690 height 12
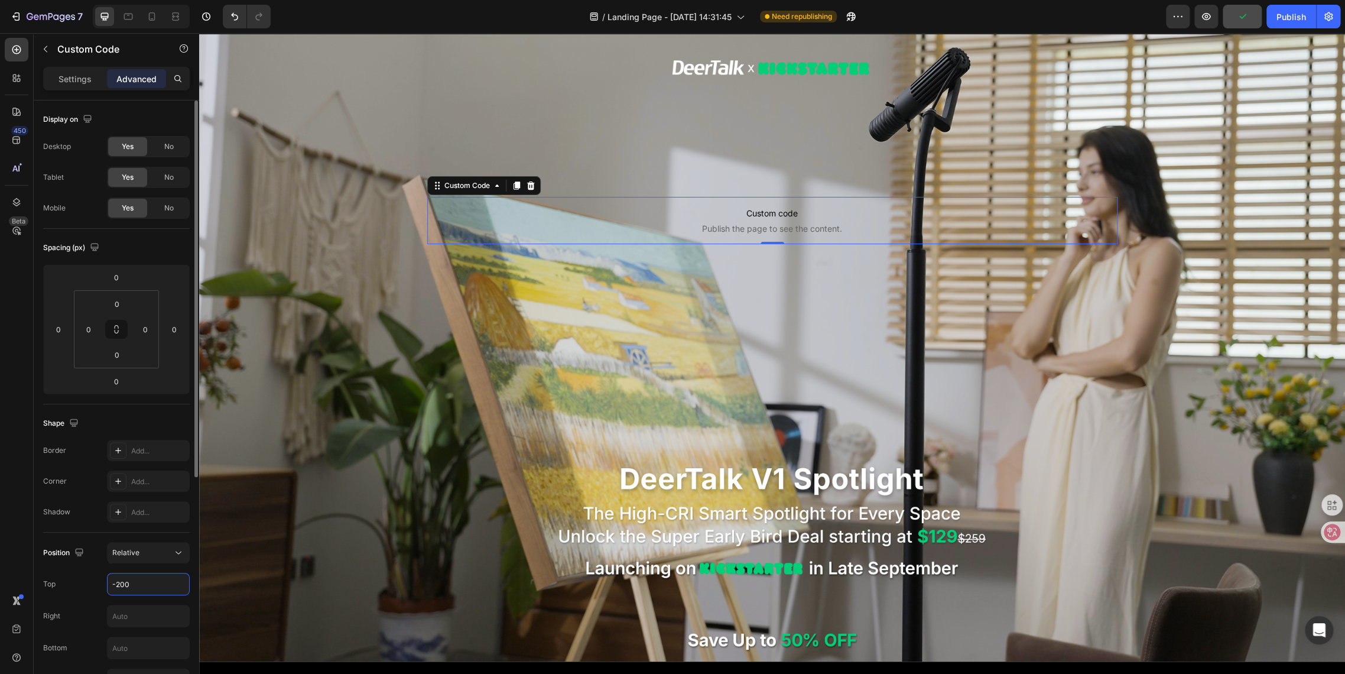
click at [124, 580] on input "-200" at bounding box center [149, 583] width 82 height 21
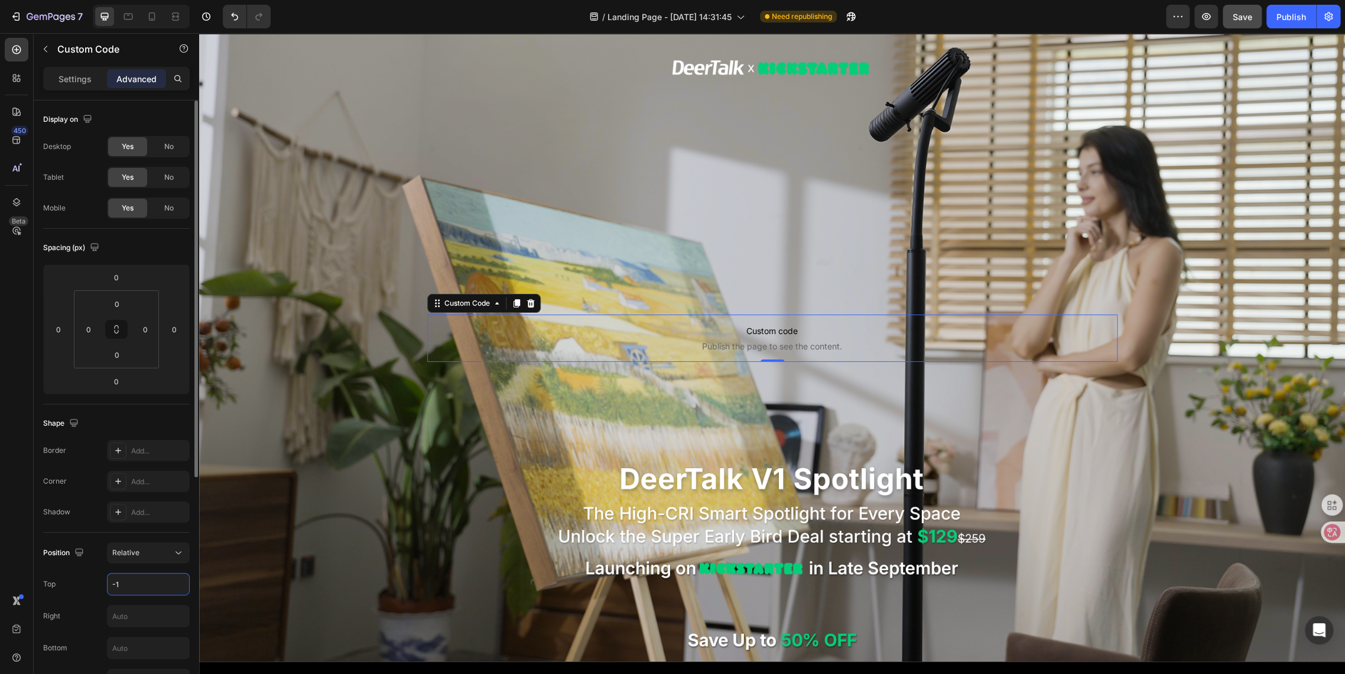
type input "-"
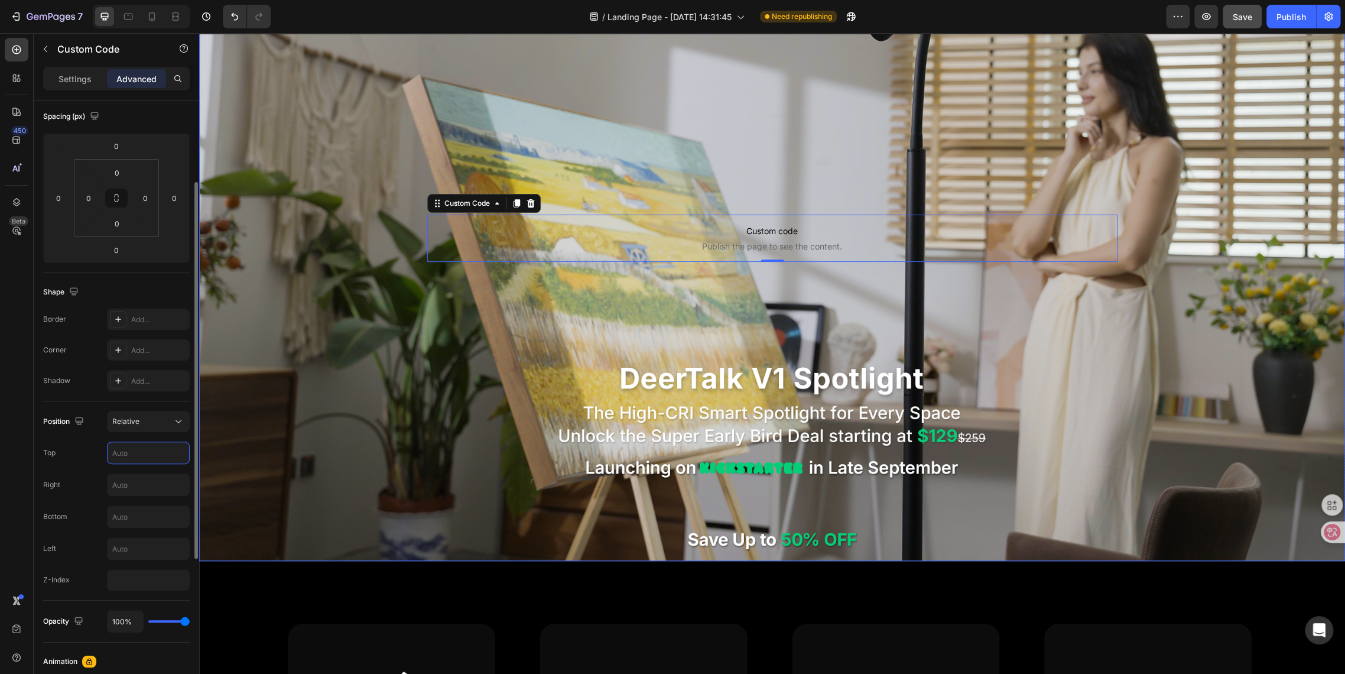
scroll to position [823, 0]
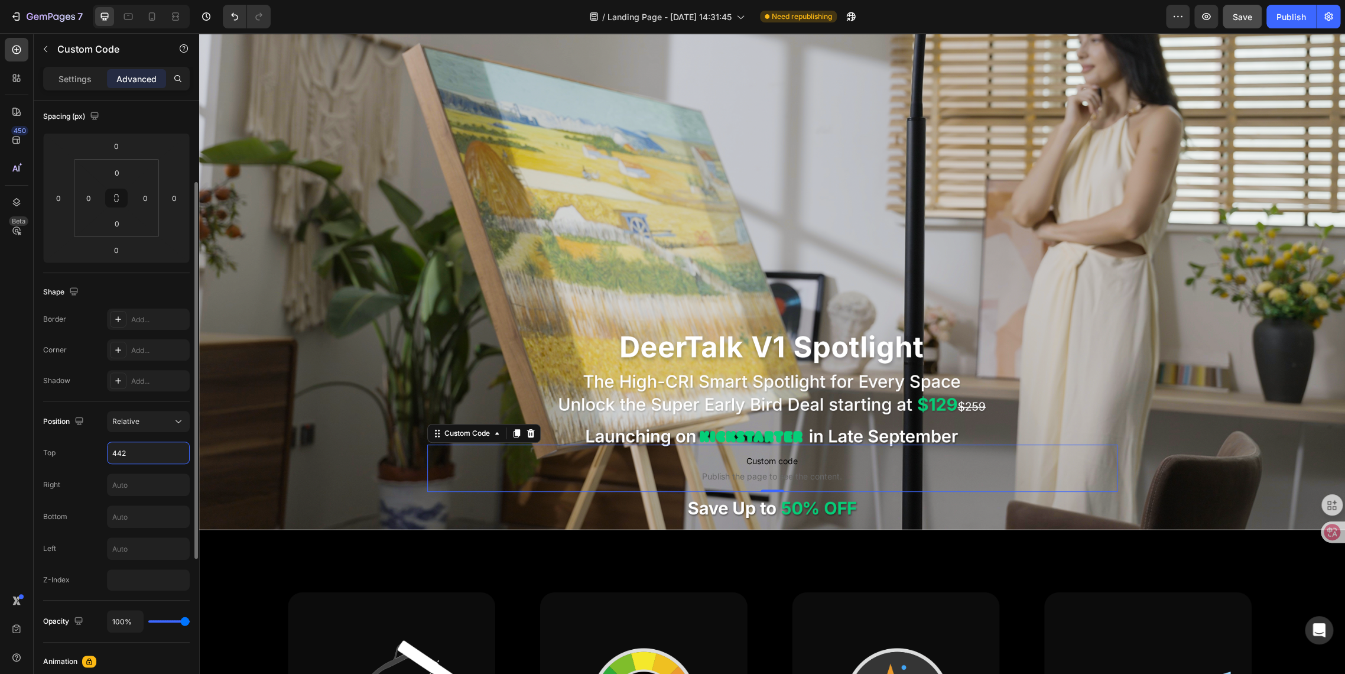
type input "443"
click at [395, 322] on div "Background Image" at bounding box center [772, 207] width 1146 height 645
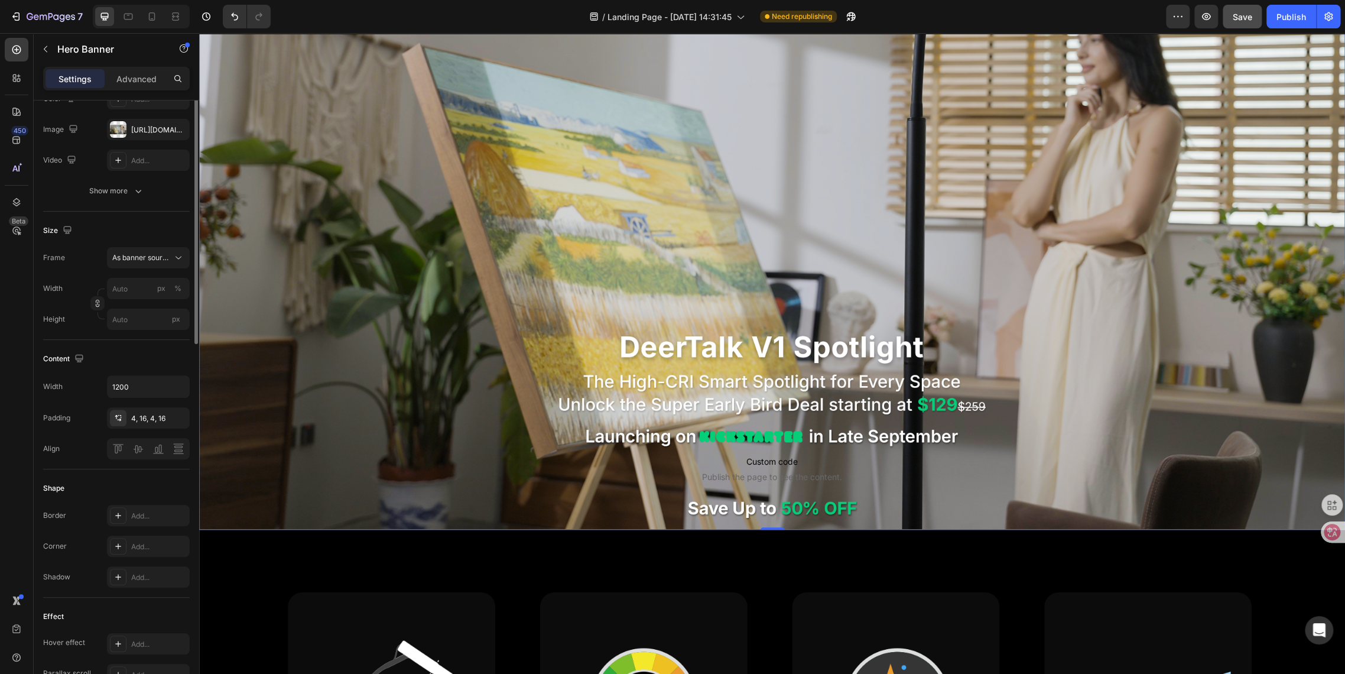
scroll to position [0, 0]
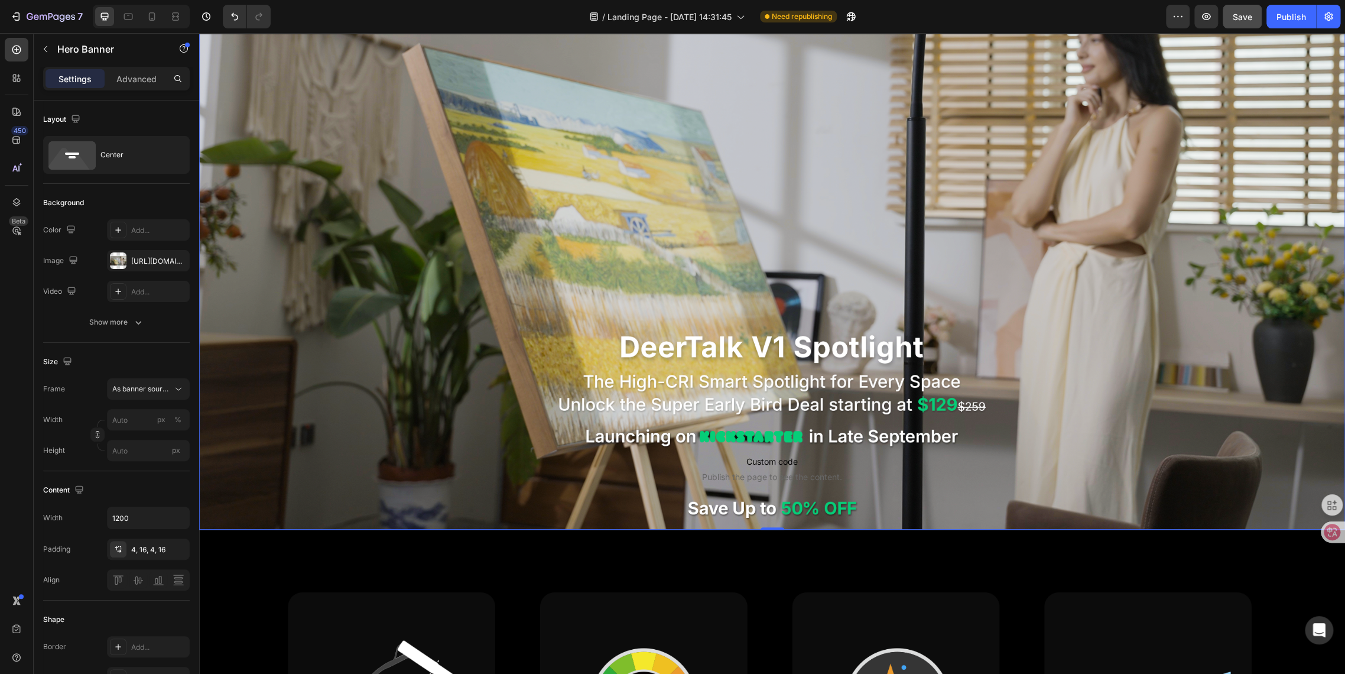
click at [779, 484] on p "Custom code Publish the page to see the content." at bounding box center [772, 468] width 690 height 47
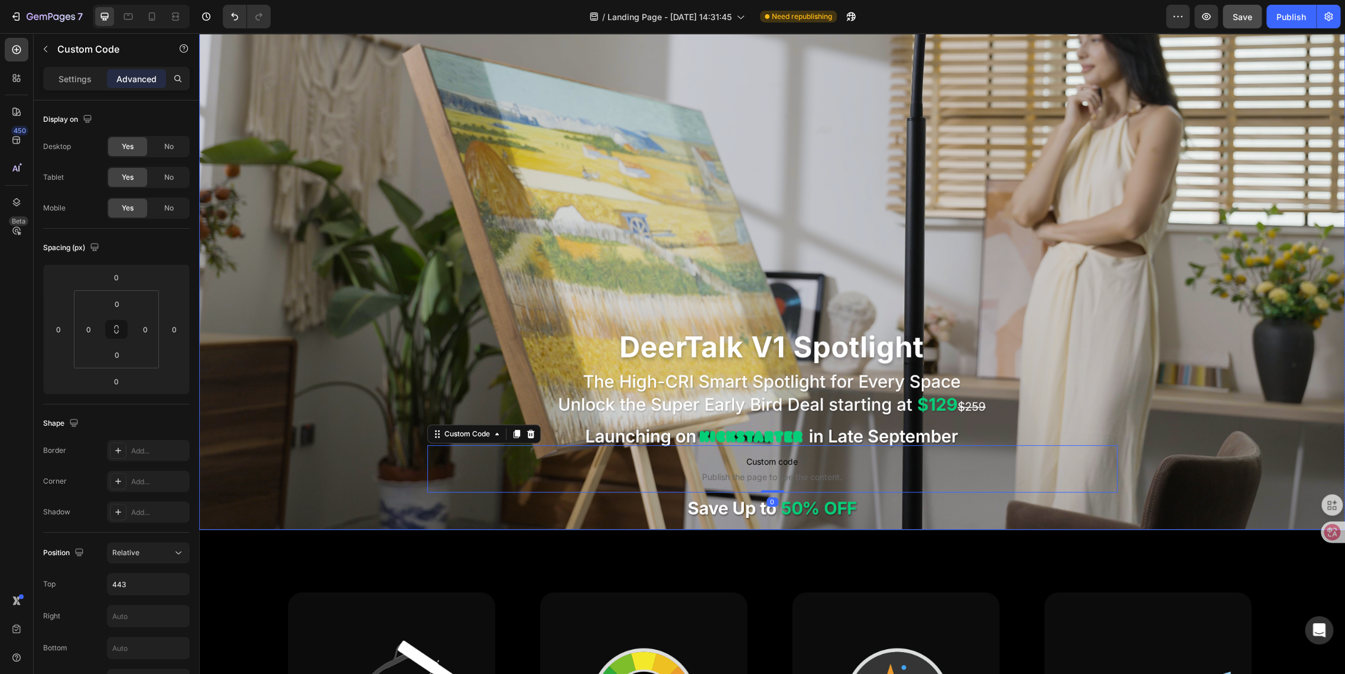
click at [637, 196] on div "Custom code Publish the page to see the content. Custom Code 0" at bounding box center [772, 206] width 690 height 47
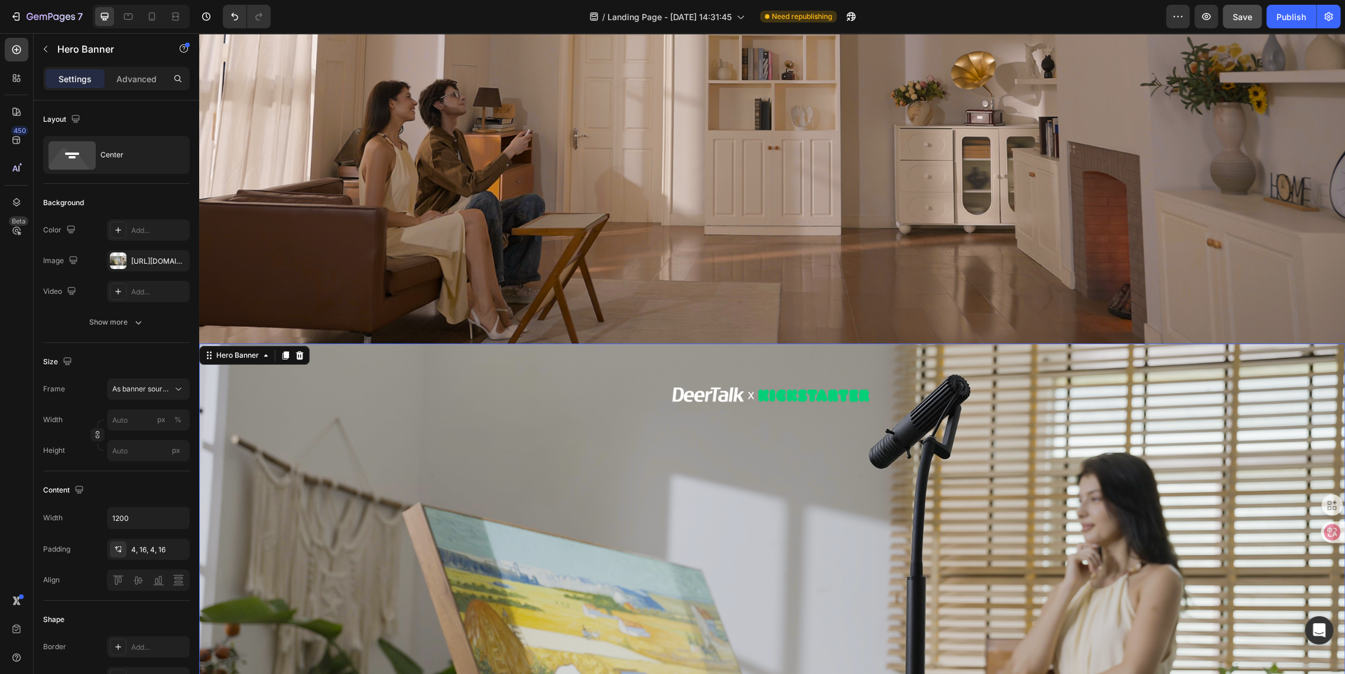
scroll to position [363, 0]
click at [614, 257] on div "Sign Up Now to Secure the Launch Day Deal with 50% OFF Text Block Row Row" at bounding box center [772, 19] width 1146 height 650
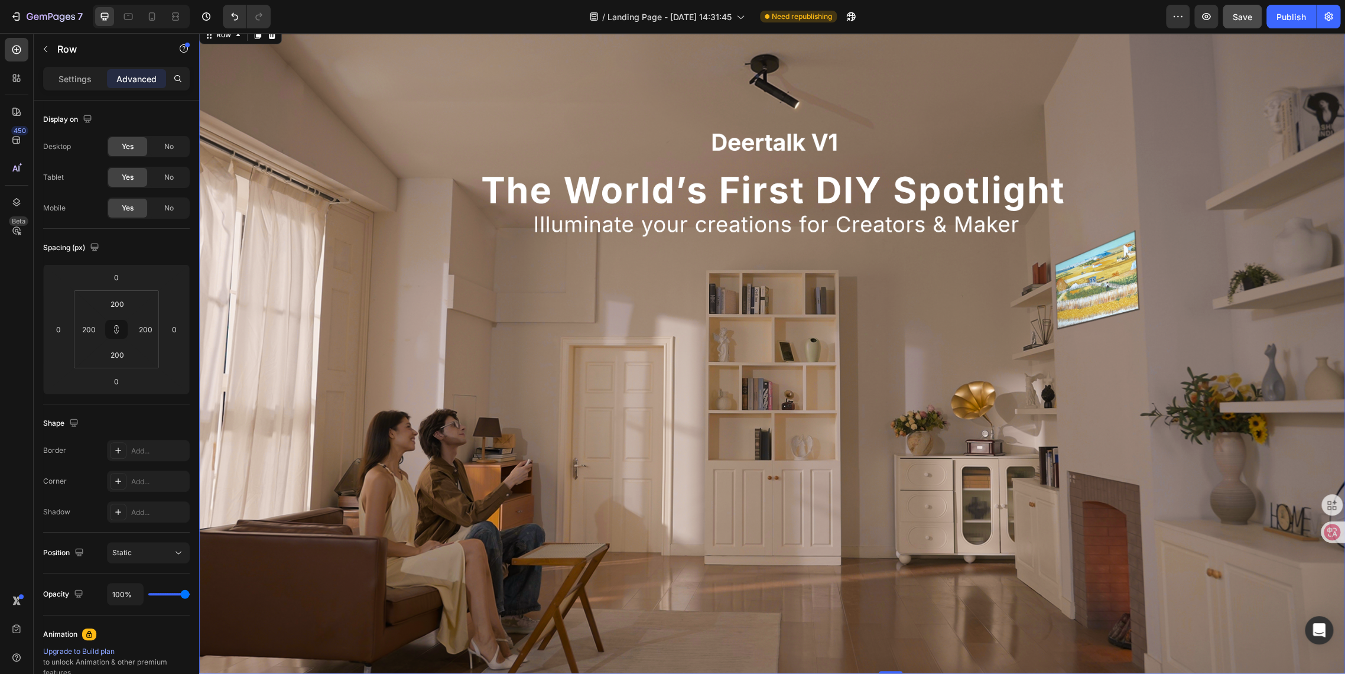
scroll to position [0, 0]
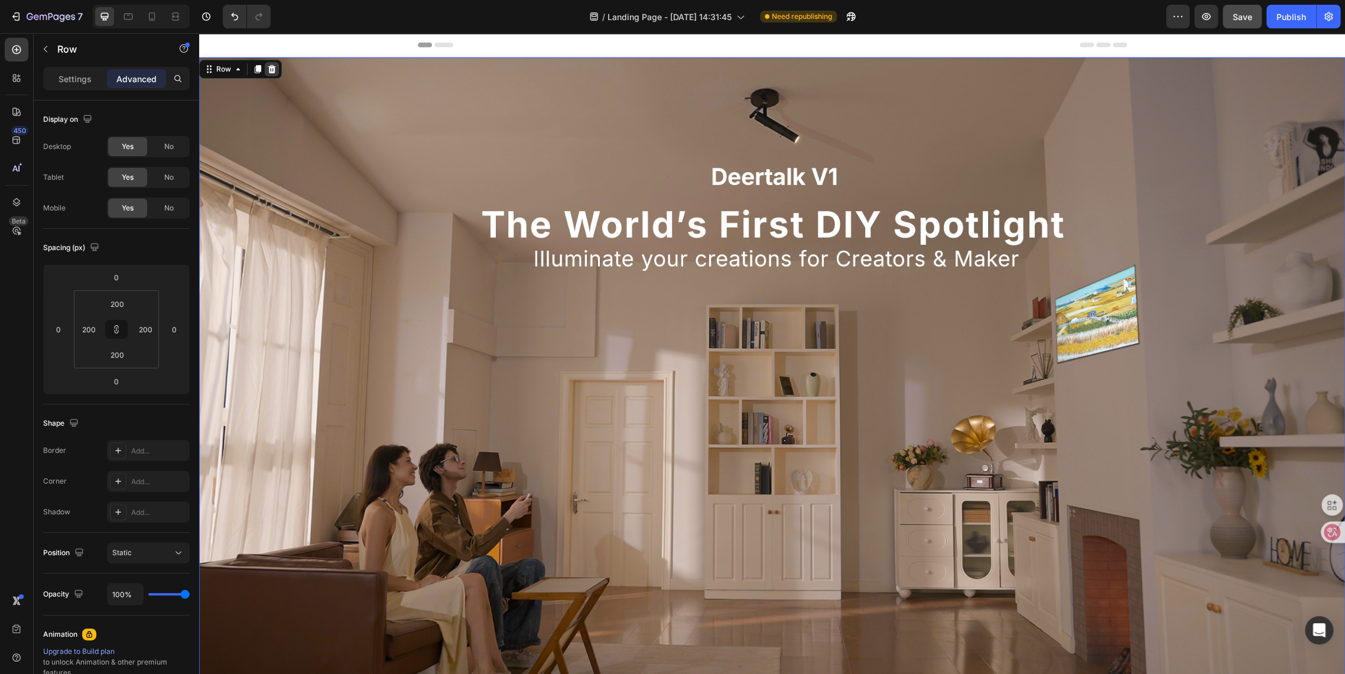
click at [267, 74] on div at bounding box center [272, 69] width 14 height 14
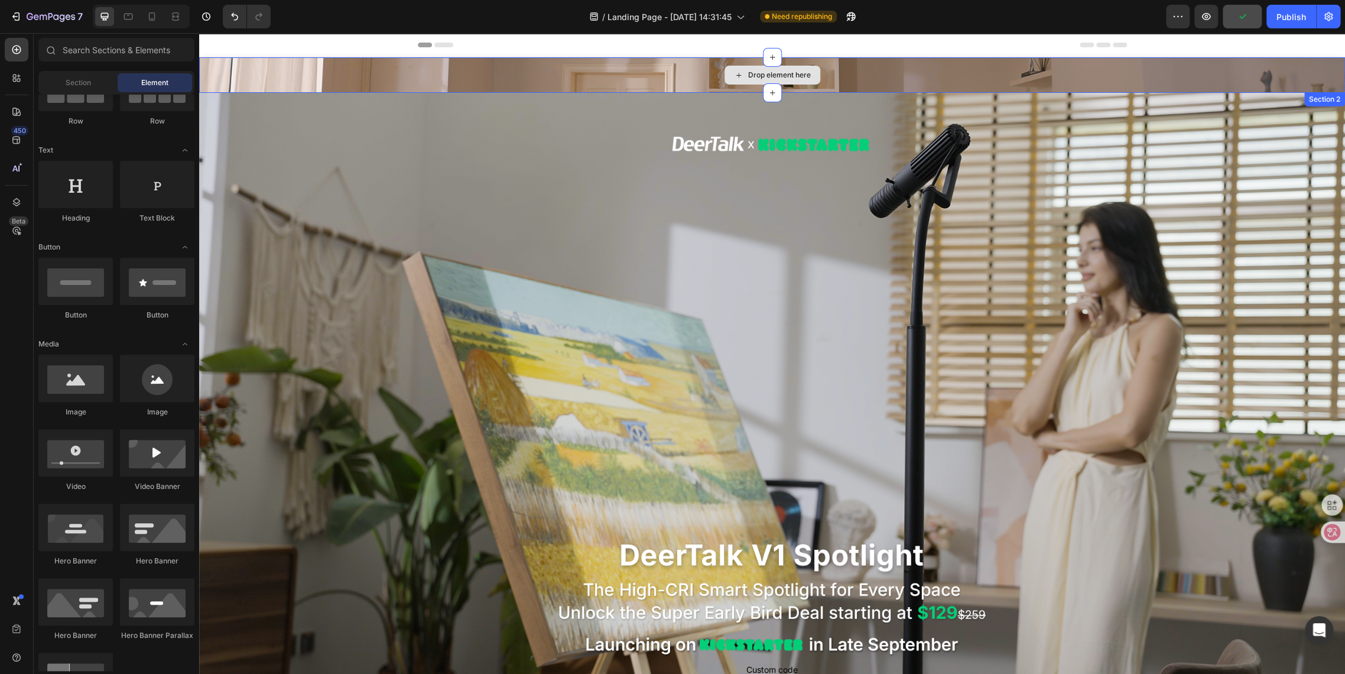
click at [264, 77] on div "Drop element here" at bounding box center [772, 74] width 1146 height 35
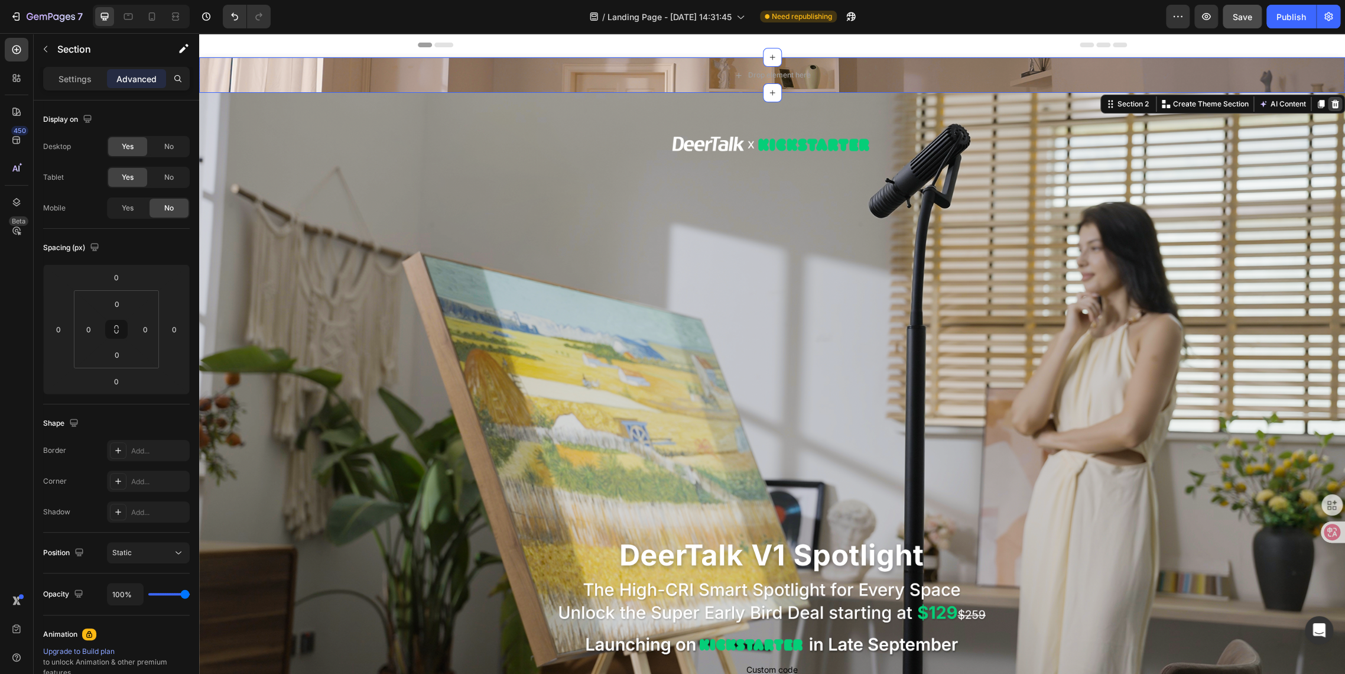
click at [1332, 104] on icon at bounding box center [1336, 104] width 8 height 8
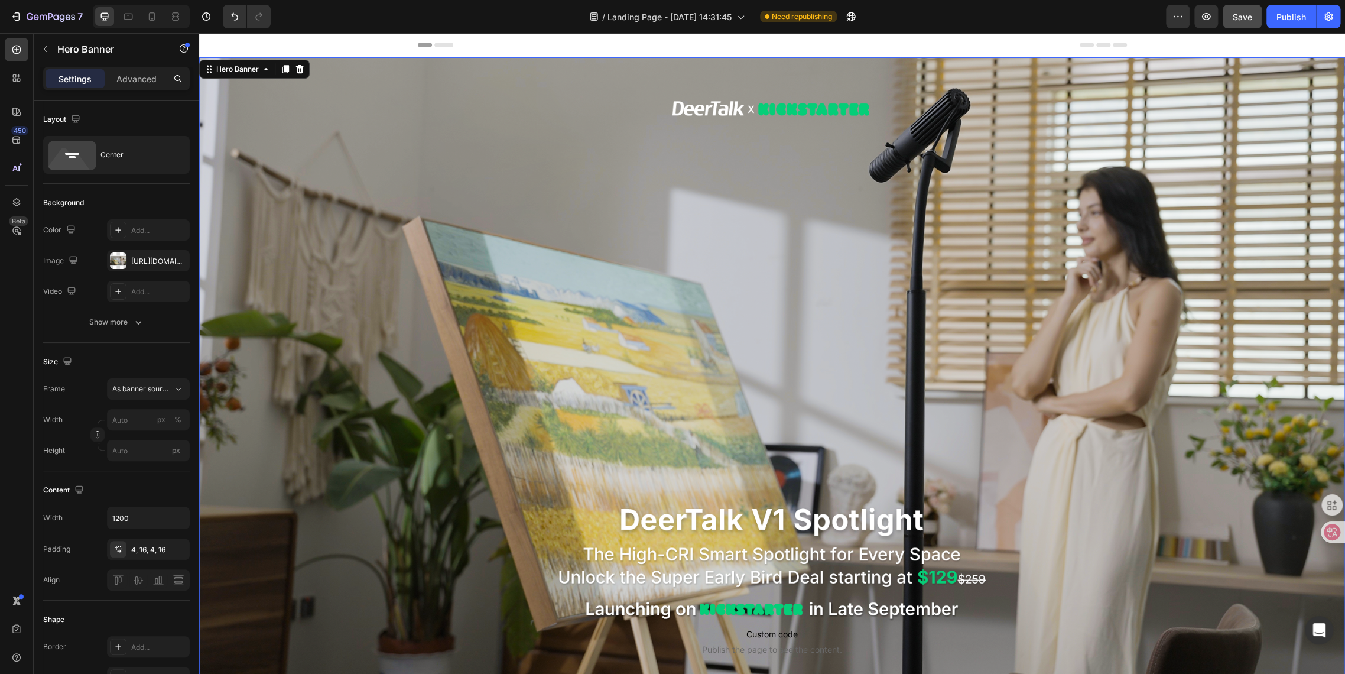
click at [451, 126] on div "Background Image" at bounding box center [772, 379] width 1146 height 645
click at [140, 550] on div "4, 16, 4, 16" at bounding box center [148, 549] width 34 height 11
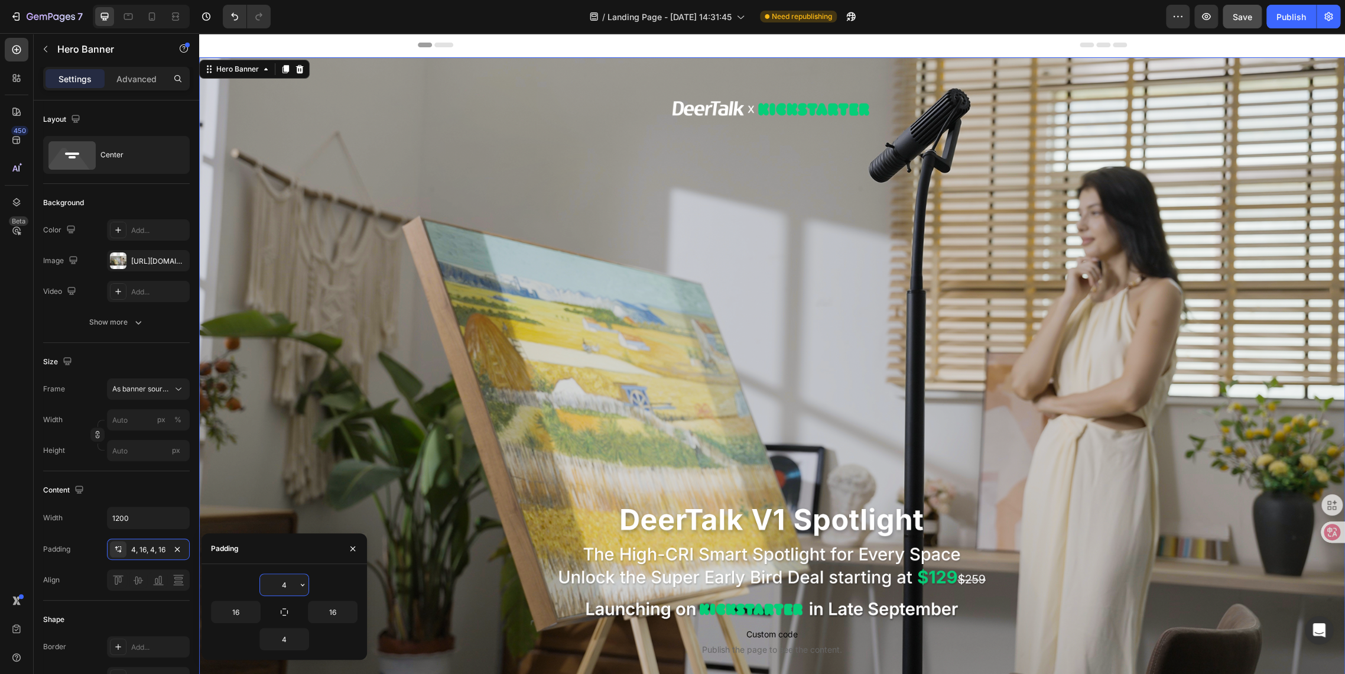
click at [294, 585] on input "4" at bounding box center [284, 584] width 48 height 21
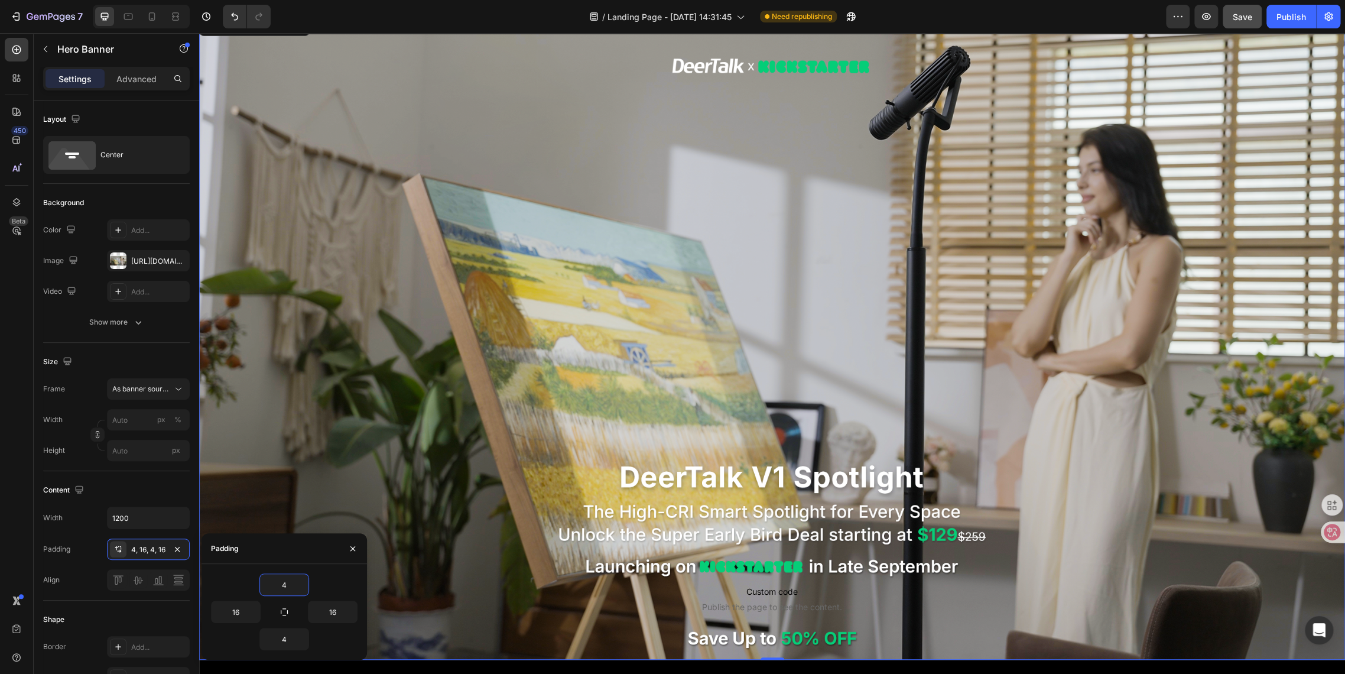
scroll to position [328, 0]
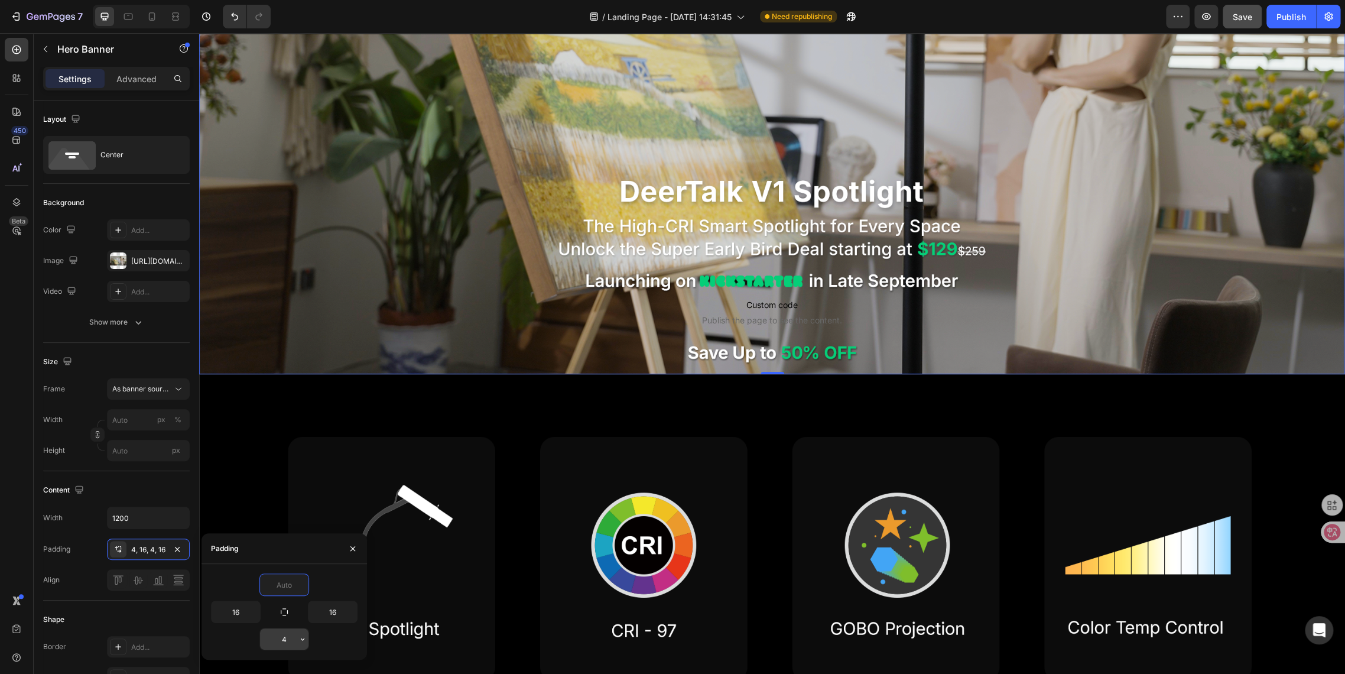
type input "0"
click at [288, 638] on input "4" at bounding box center [284, 638] width 48 height 21
type input "0"
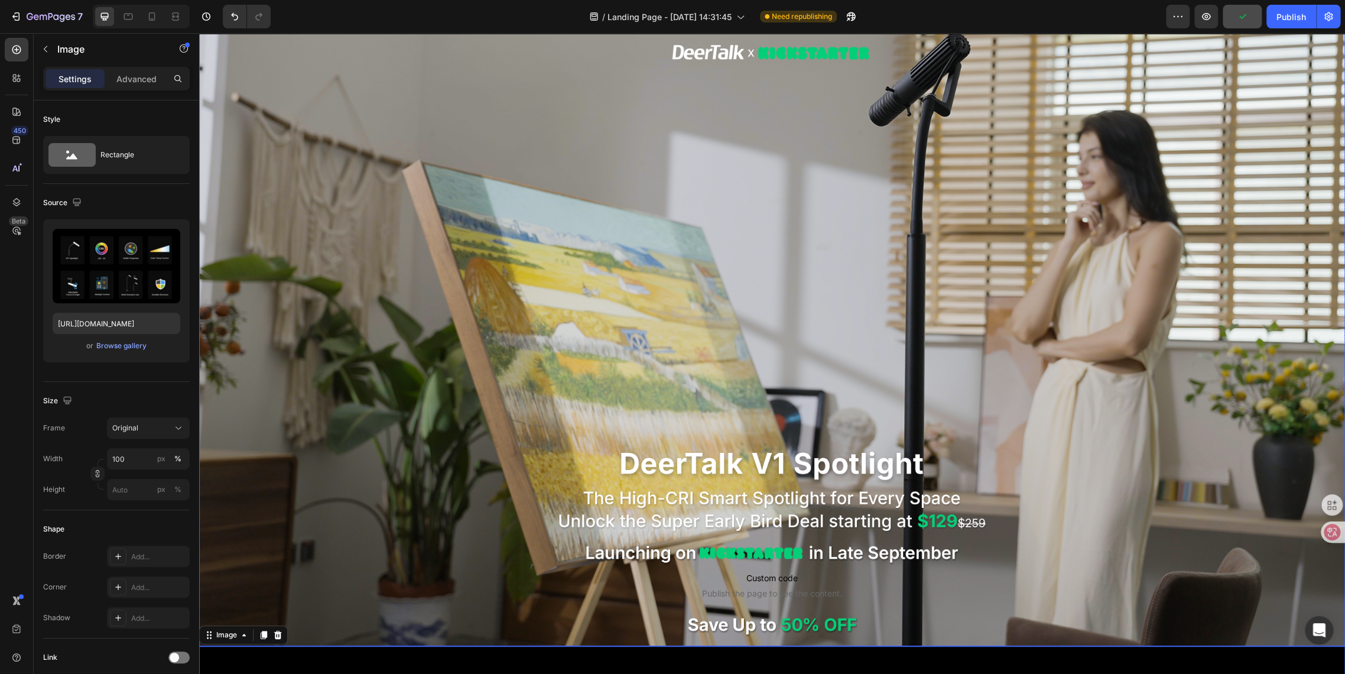
scroll to position [0, 0]
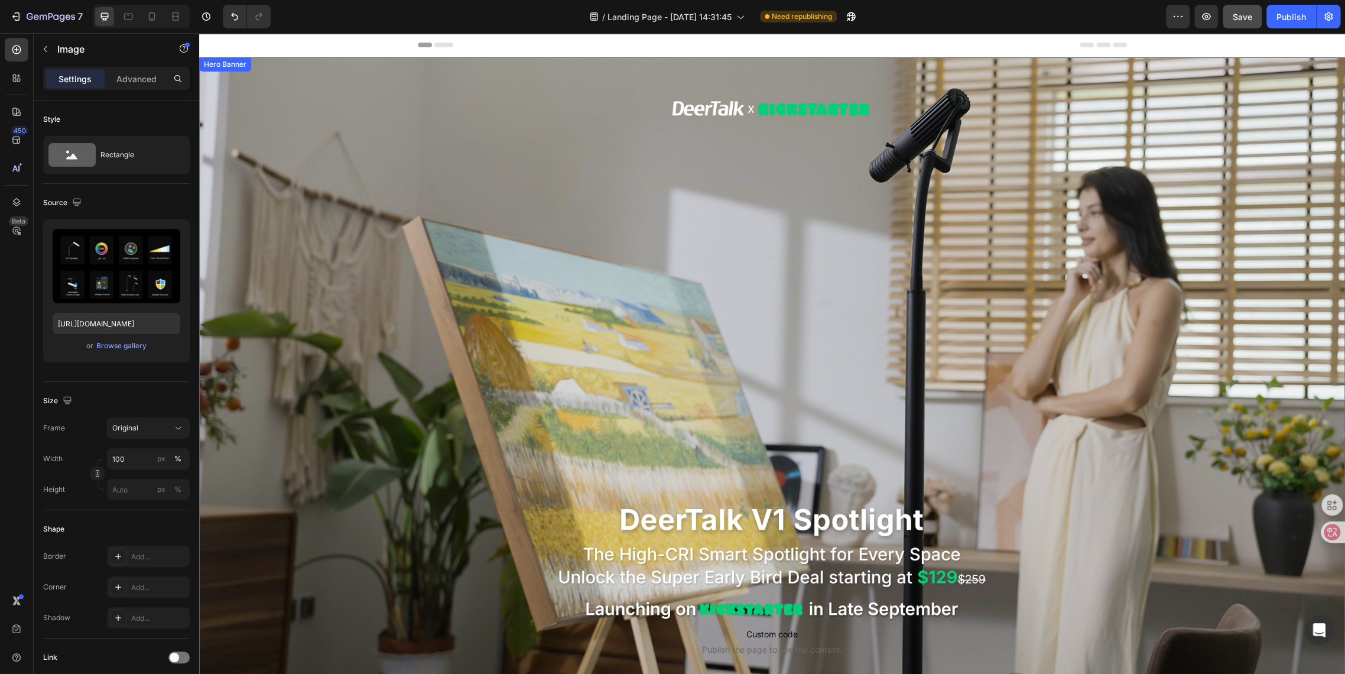
click at [509, 137] on div "Background Image" at bounding box center [772, 379] width 1146 height 645
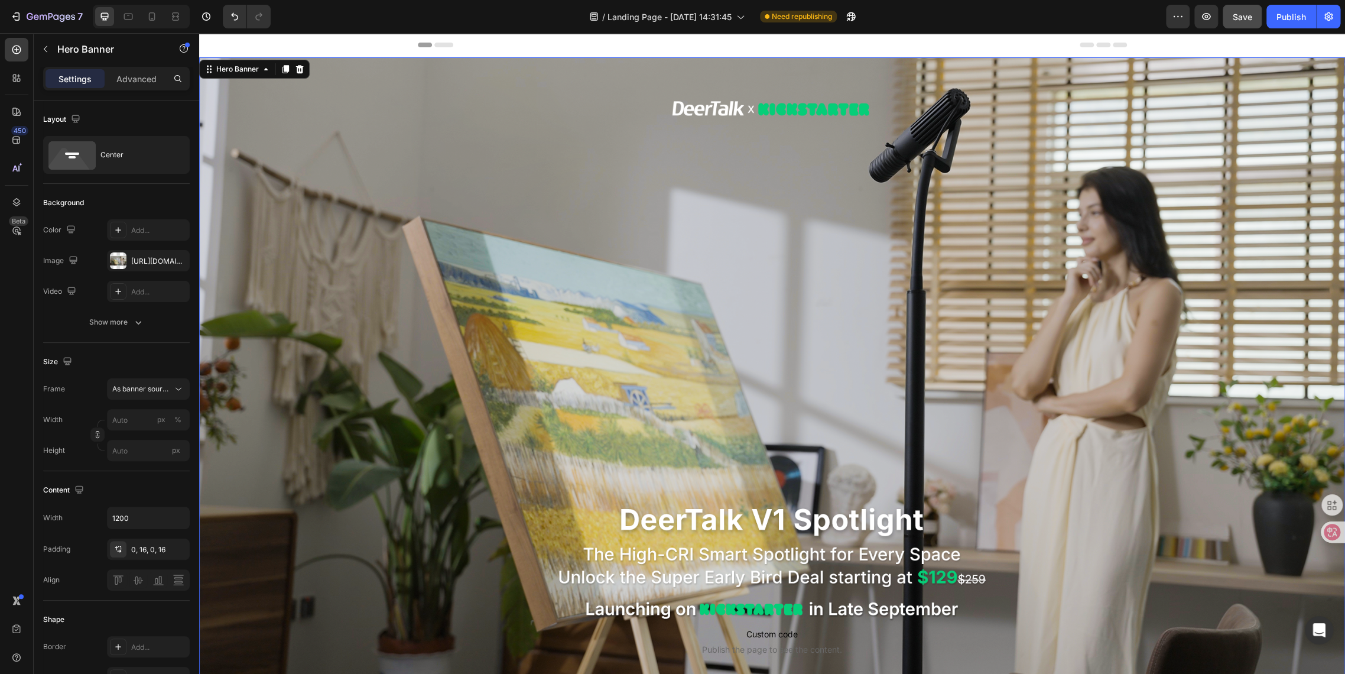
click at [543, 143] on div "Background Image" at bounding box center [772, 379] width 1146 height 645
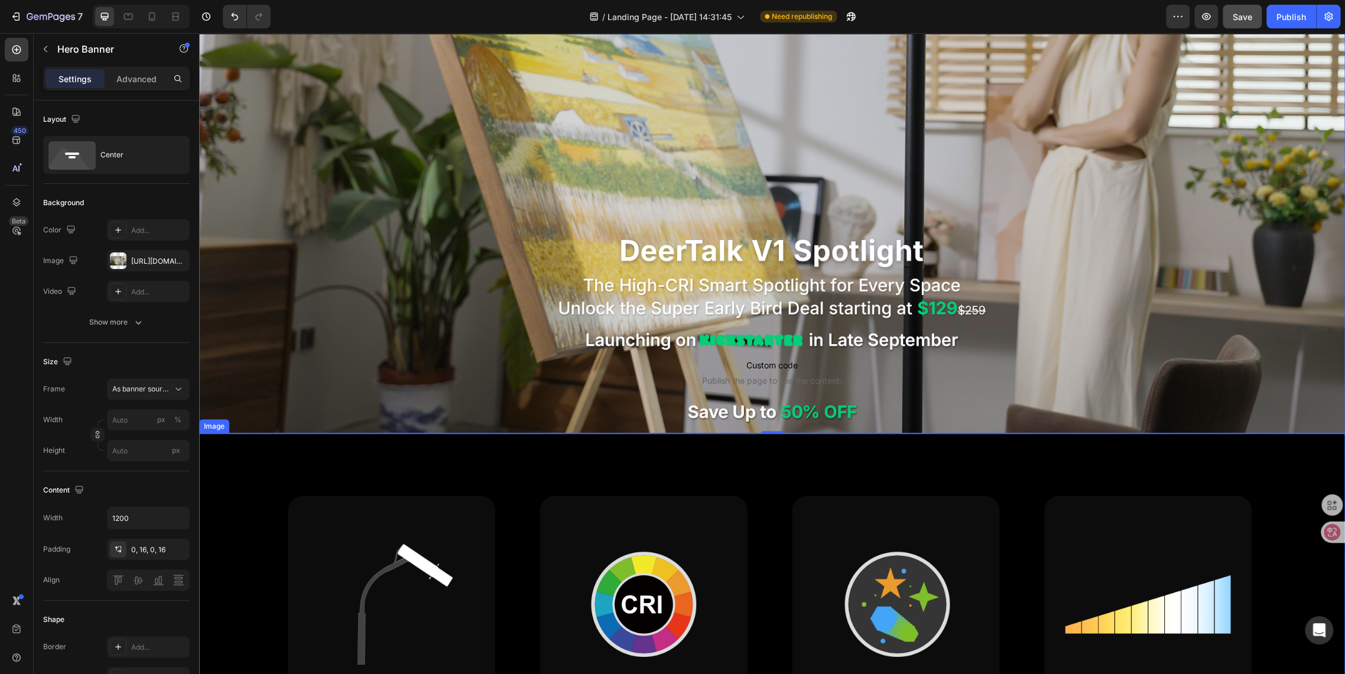
scroll to position [262, 0]
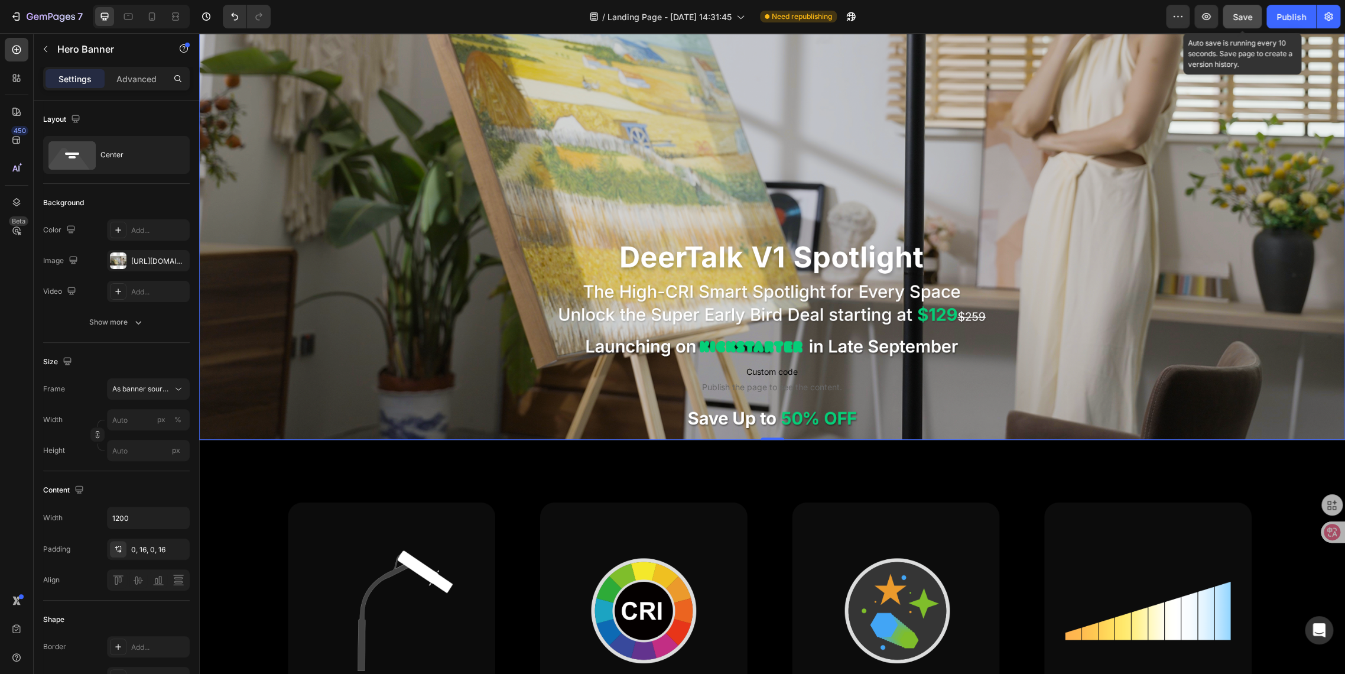
click at [1247, 15] on span "Save" at bounding box center [1243, 17] width 20 height 10
click at [1286, 22] on div "Publish" at bounding box center [1292, 17] width 30 height 12
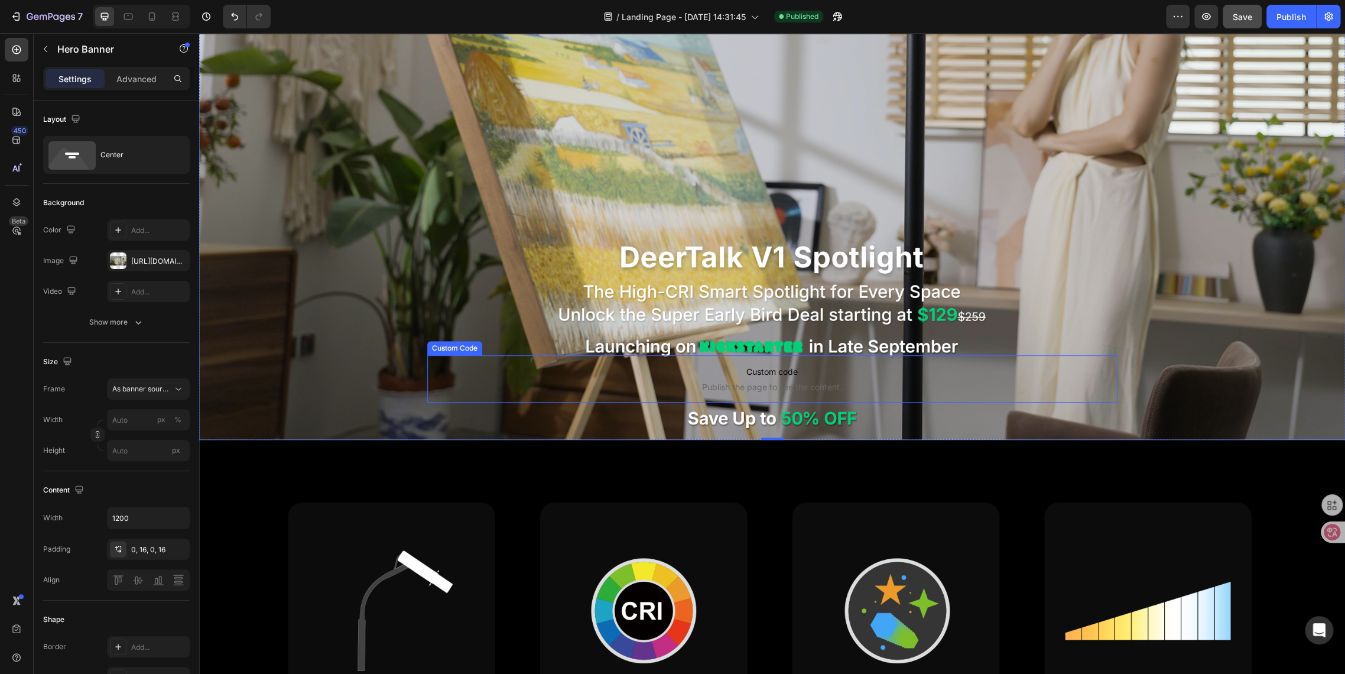
click at [666, 375] on span "Custom code" at bounding box center [772, 372] width 690 height 14
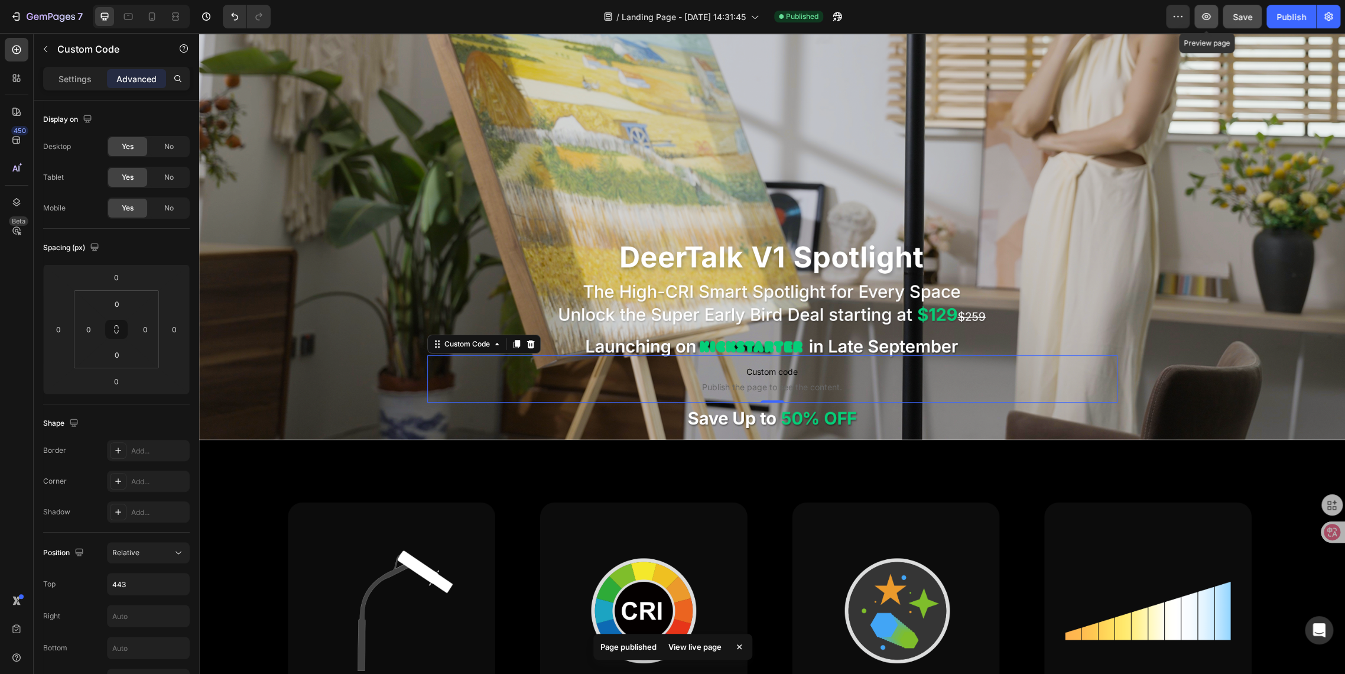
click at [1207, 17] on icon "button" at bounding box center [1206, 16] width 9 height 7
click at [728, 377] on p "Custom code Publish the page to see the content." at bounding box center [772, 378] width 690 height 47
click at [69, 80] on p "Settings" at bounding box center [75, 79] width 33 height 12
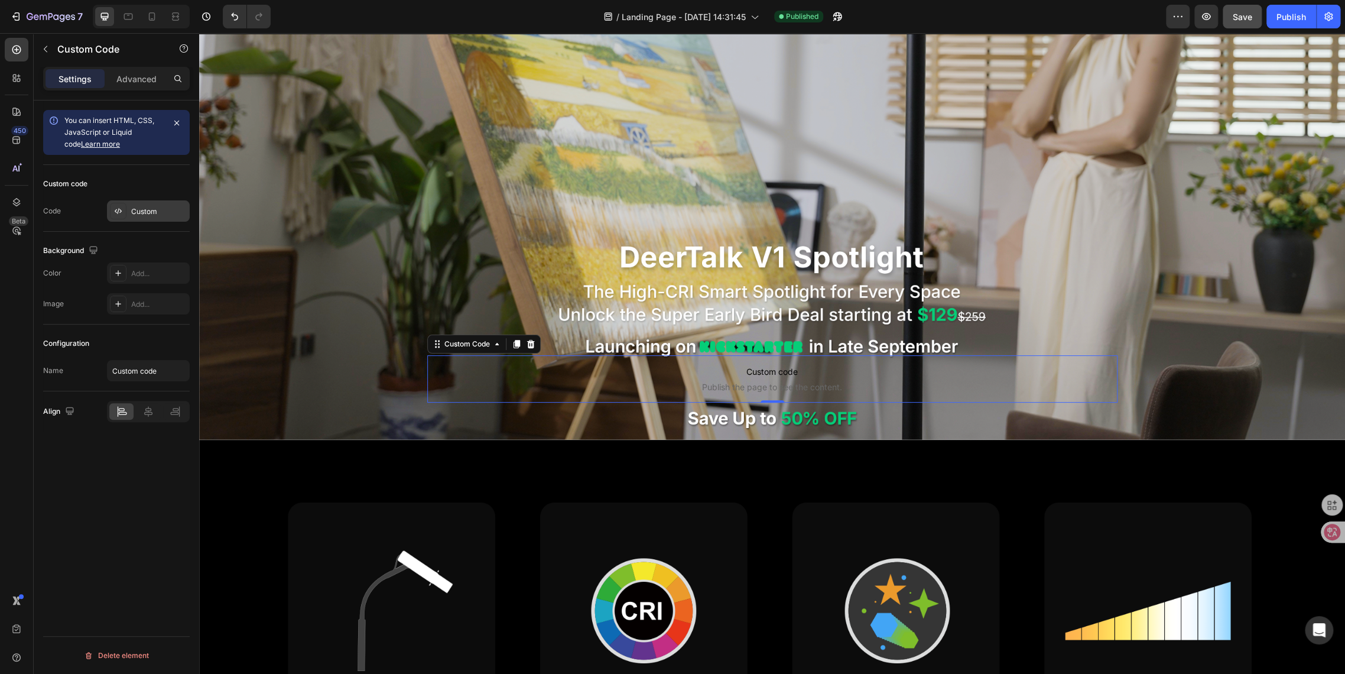
click at [136, 217] on div "Custom" at bounding box center [148, 210] width 83 height 21
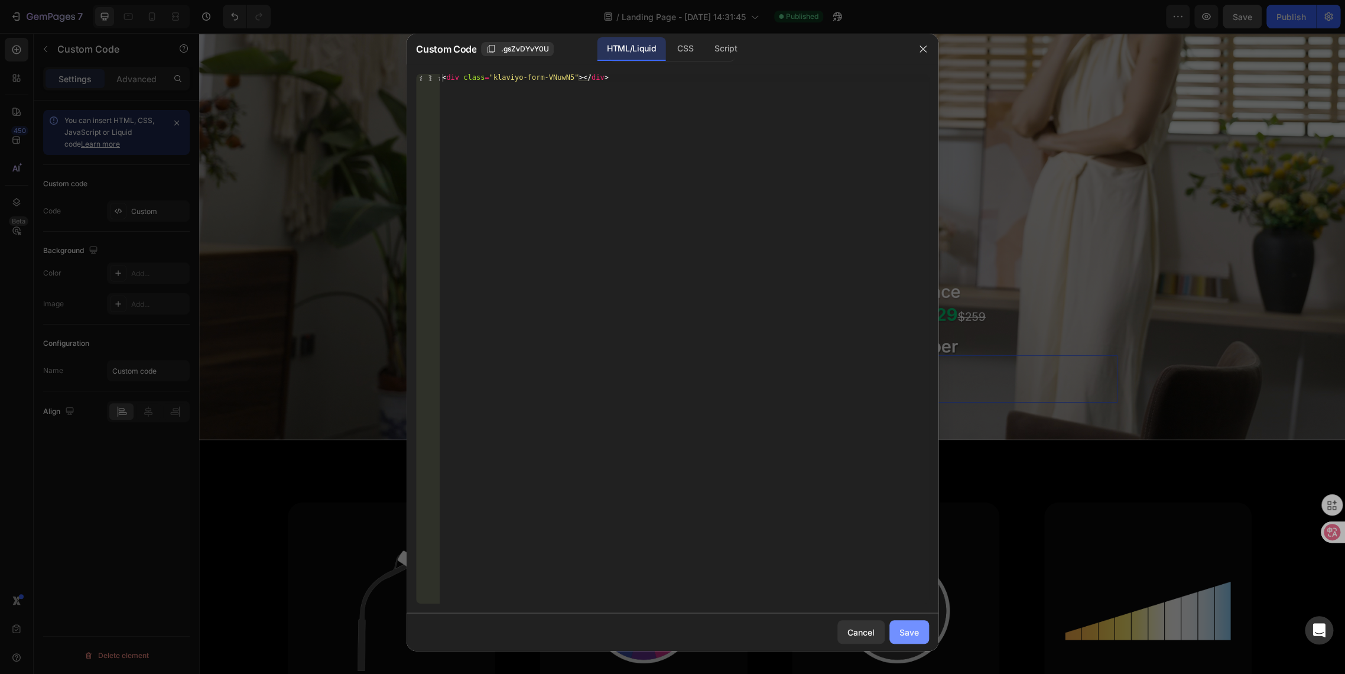
click at [917, 633] on div "Save" at bounding box center [910, 632] width 20 height 12
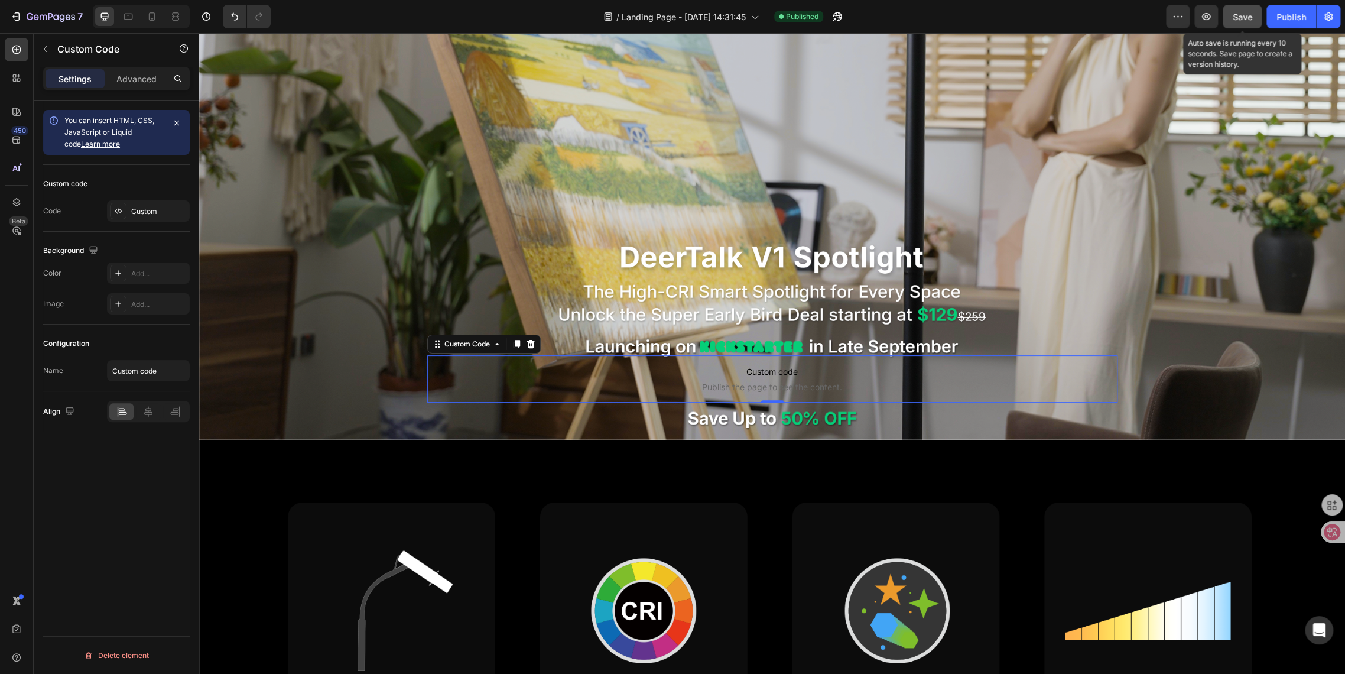
click at [1245, 20] on span "Save" at bounding box center [1243, 17] width 20 height 10
click at [1285, 20] on div "Publish" at bounding box center [1292, 17] width 30 height 12
click at [648, 381] on span "Publish the page to see the content." at bounding box center [772, 387] width 690 height 12
click at [1209, 18] on icon "button" at bounding box center [1207, 17] width 12 height 12
click at [581, 381] on span "Publish the page to see the content." at bounding box center [772, 387] width 690 height 12
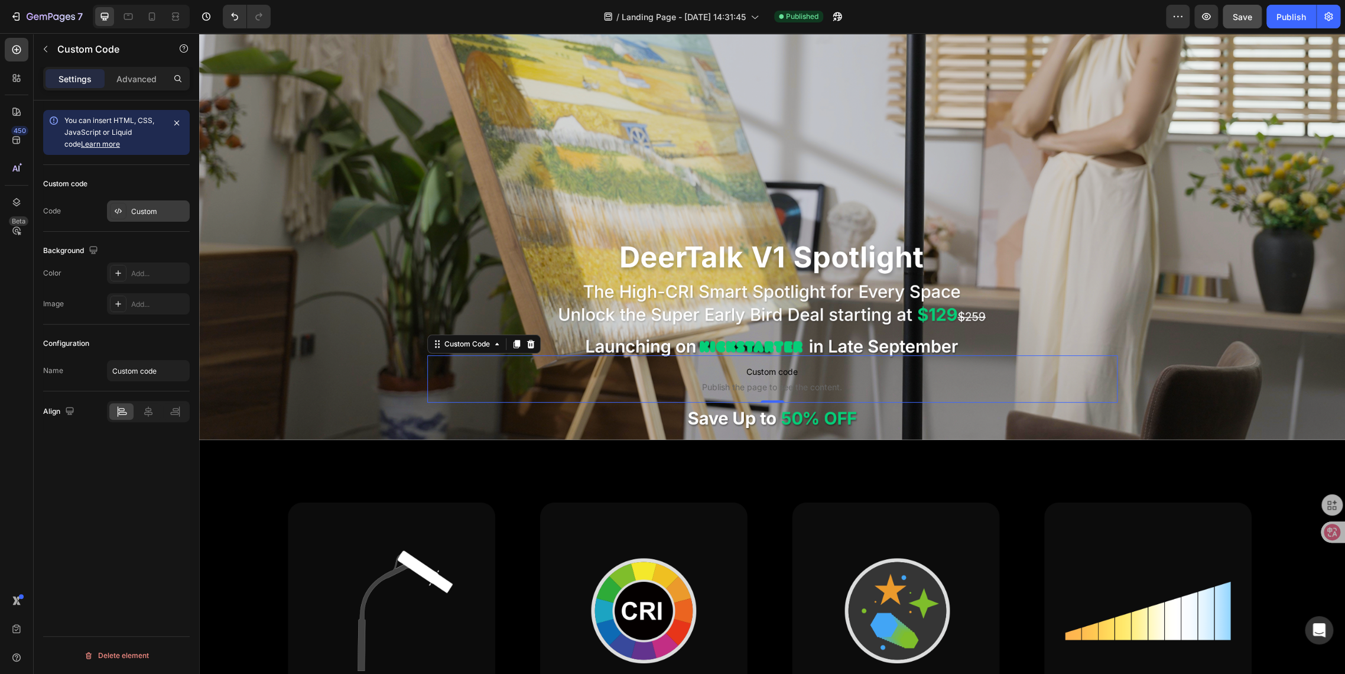
click at [129, 213] on div "Custom" at bounding box center [148, 210] width 83 height 21
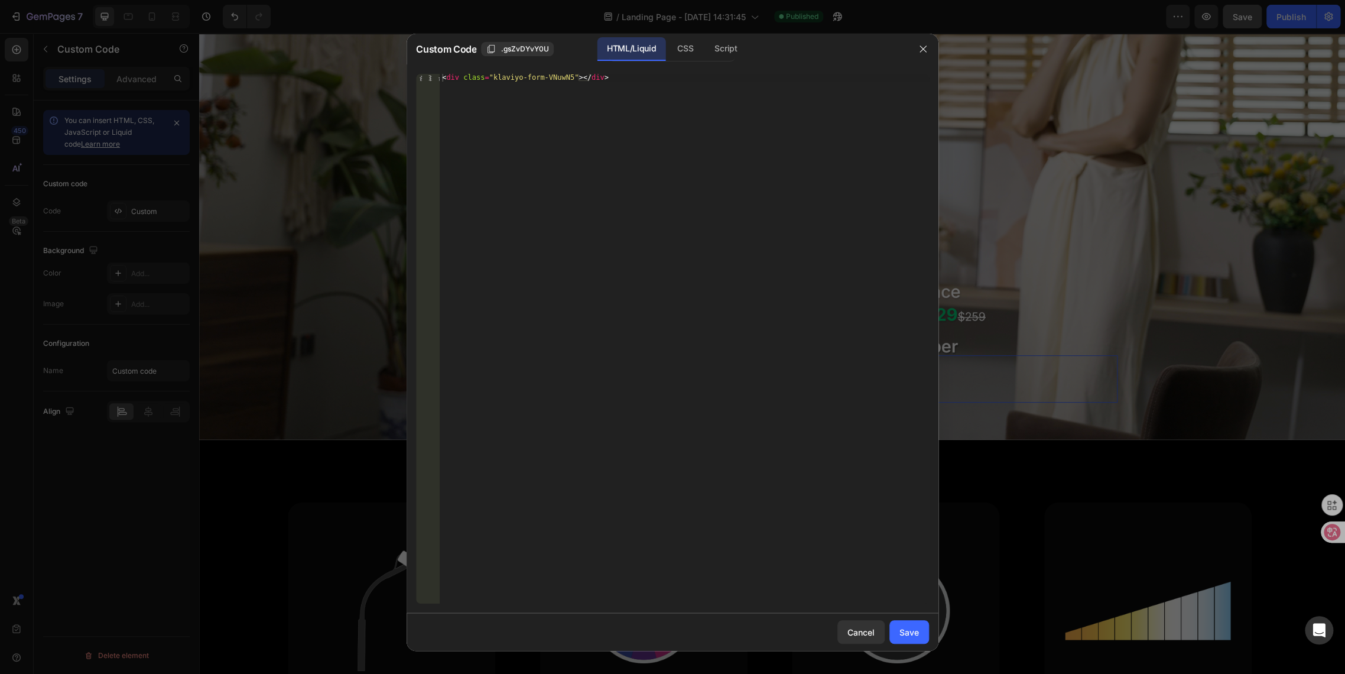
type textarea "<div class="klaviyo-form-VNuwN5"></div>"
click at [605, 79] on div "< div class = "klaviyo-form-VNuwN5" > </ div >" at bounding box center [684, 346] width 489 height 545
paste textarea "<div class="klaviyo-form-S88qZi"></div>"
drag, startPoint x: 606, startPoint y: 76, endPoint x: 229, endPoint y: 69, distance: 377.2
click at [229, 69] on div "Custom Code .gsZvDYvY0U HTML/Liquid CSS Script <div class="klaviyo-form-S88qZi"…" at bounding box center [672, 337] width 1345 height 674
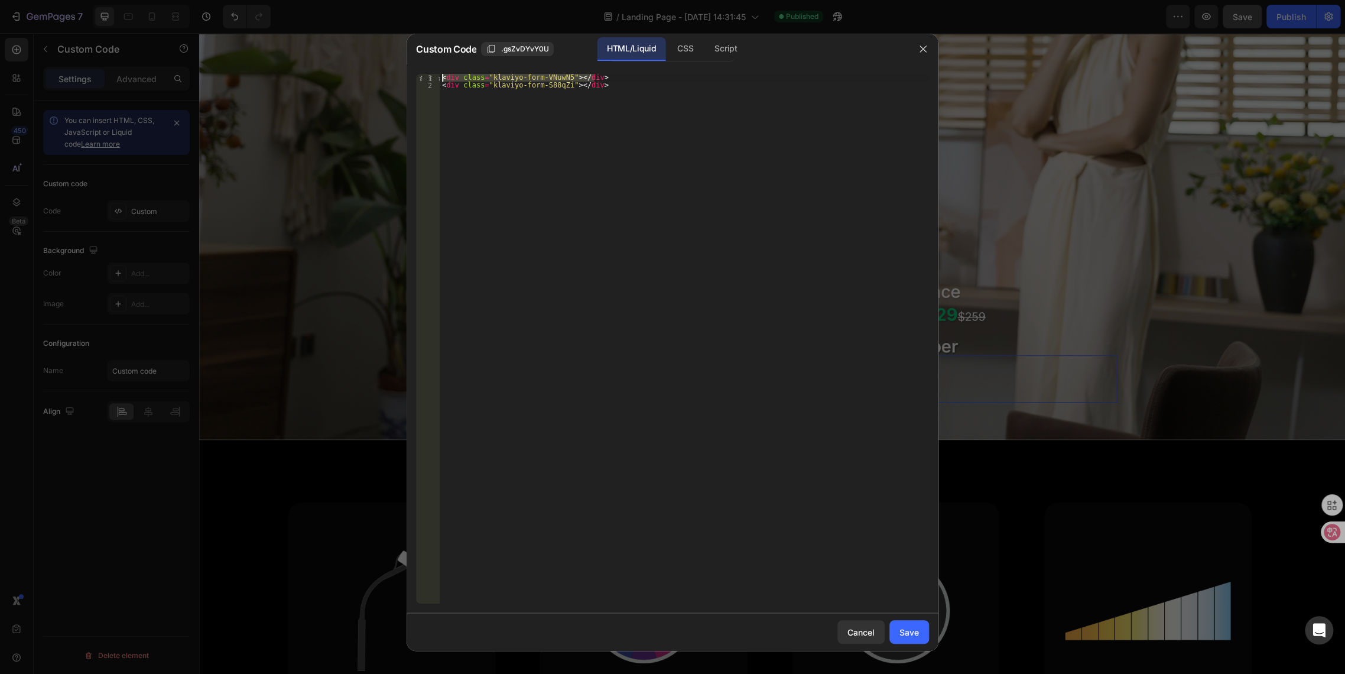
type textarea "<div class="klaviyo-form-VNuwN5"></div>"
type textarea "<div class="klaviyo-form-S88qZi"></div>"
click at [903, 633] on div "Save" at bounding box center [910, 632] width 20 height 12
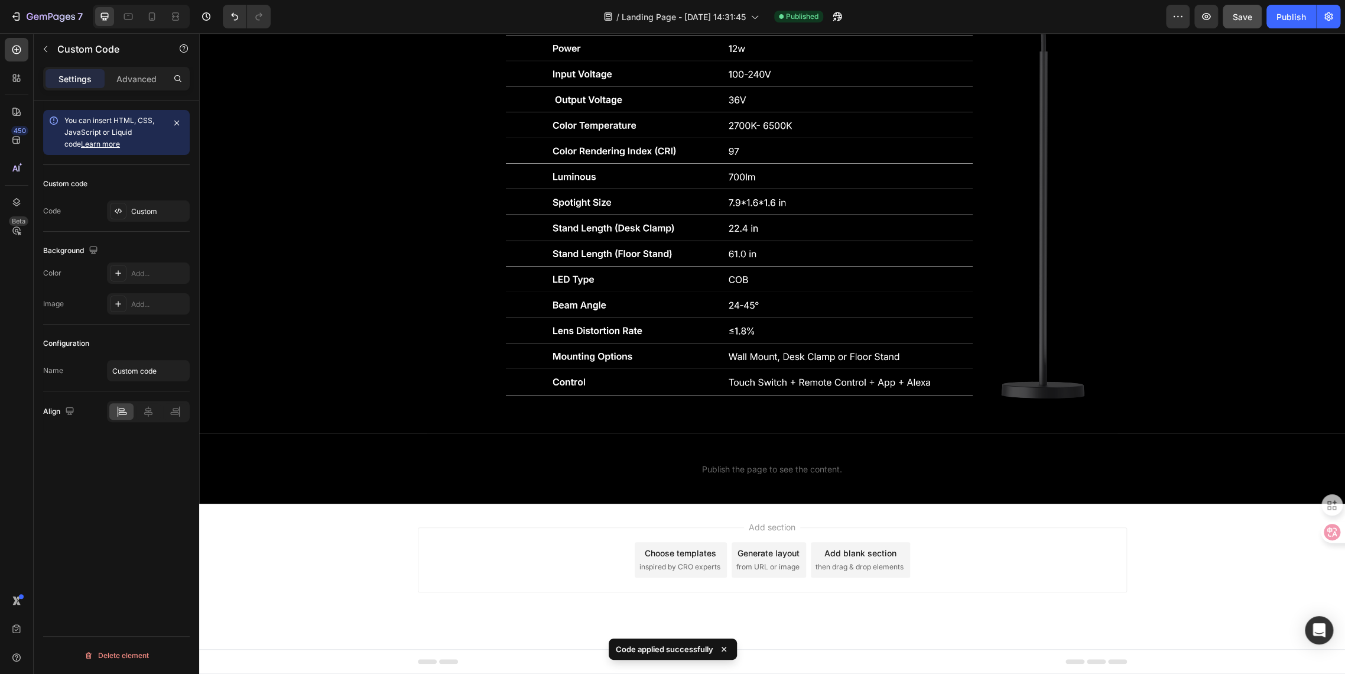
scroll to position [3518, 0]
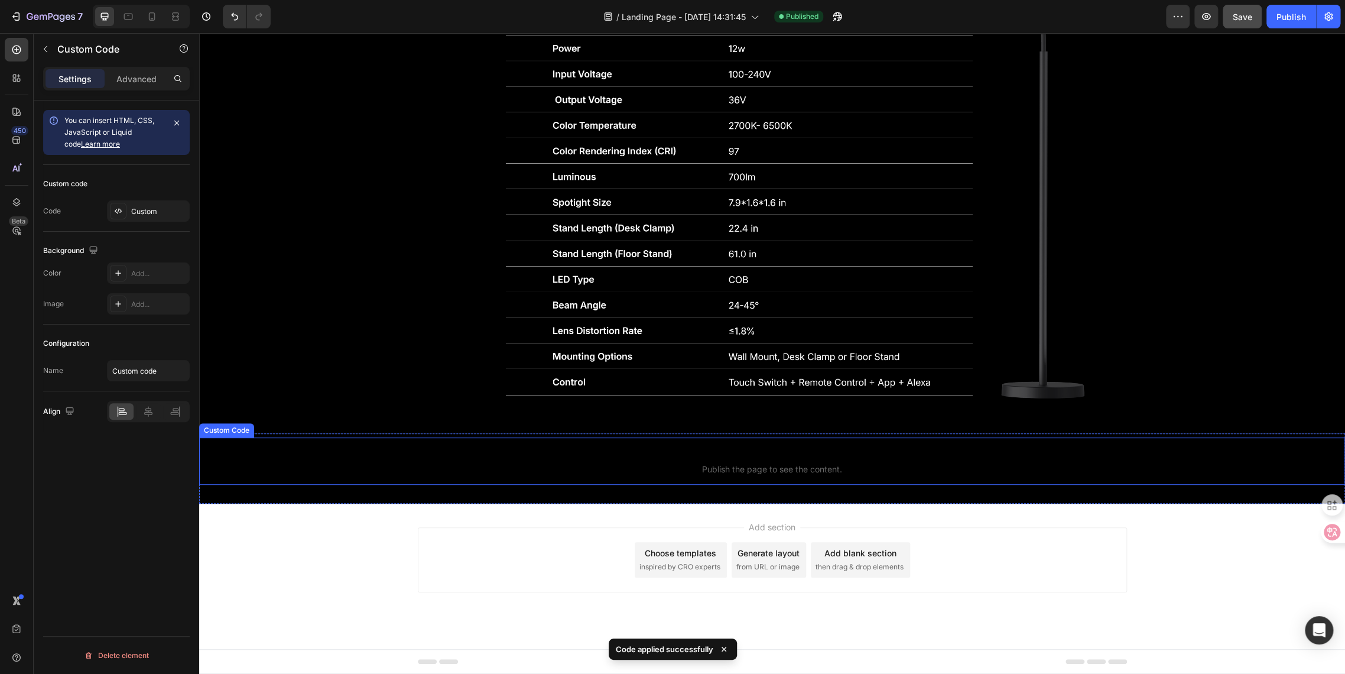
click at [755, 477] on p "Custom code Publish the page to see the content." at bounding box center [772, 460] width 1146 height 47
click at [133, 210] on div "Custom" at bounding box center [159, 211] width 56 height 11
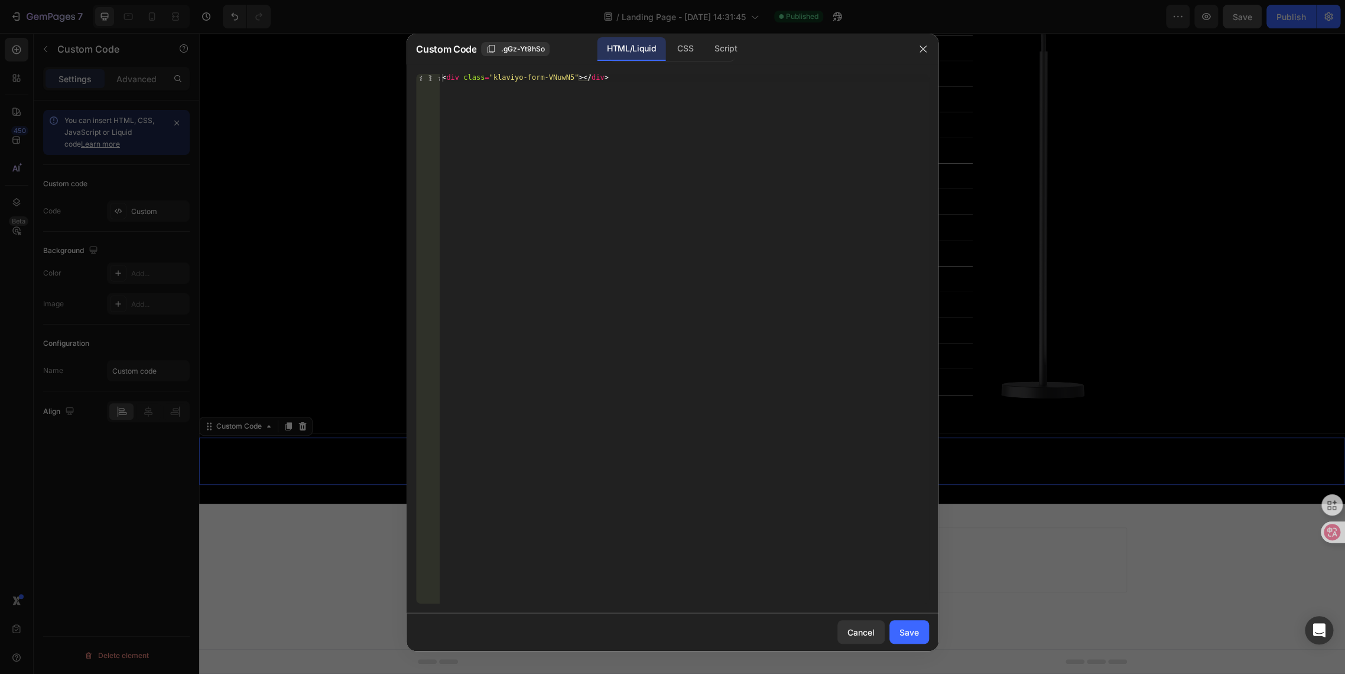
type textarea "<div class="klaviyo-form-VNuwN5"></div>"
click at [610, 77] on div "< div class = "klaviyo-form-VNuwN5" > </ div >" at bounding box center [684, 346] width 489 height 545
paste textarea "<div class="klaviyo-form-VNuwN5"></div>"
type textarea "<div class="klaviyo-form-VNuwN5"></div>"
drag, startPoint x: 622, startPoint y: 85, endPoint x: 328, endPoint y: 82, distance: 294.4
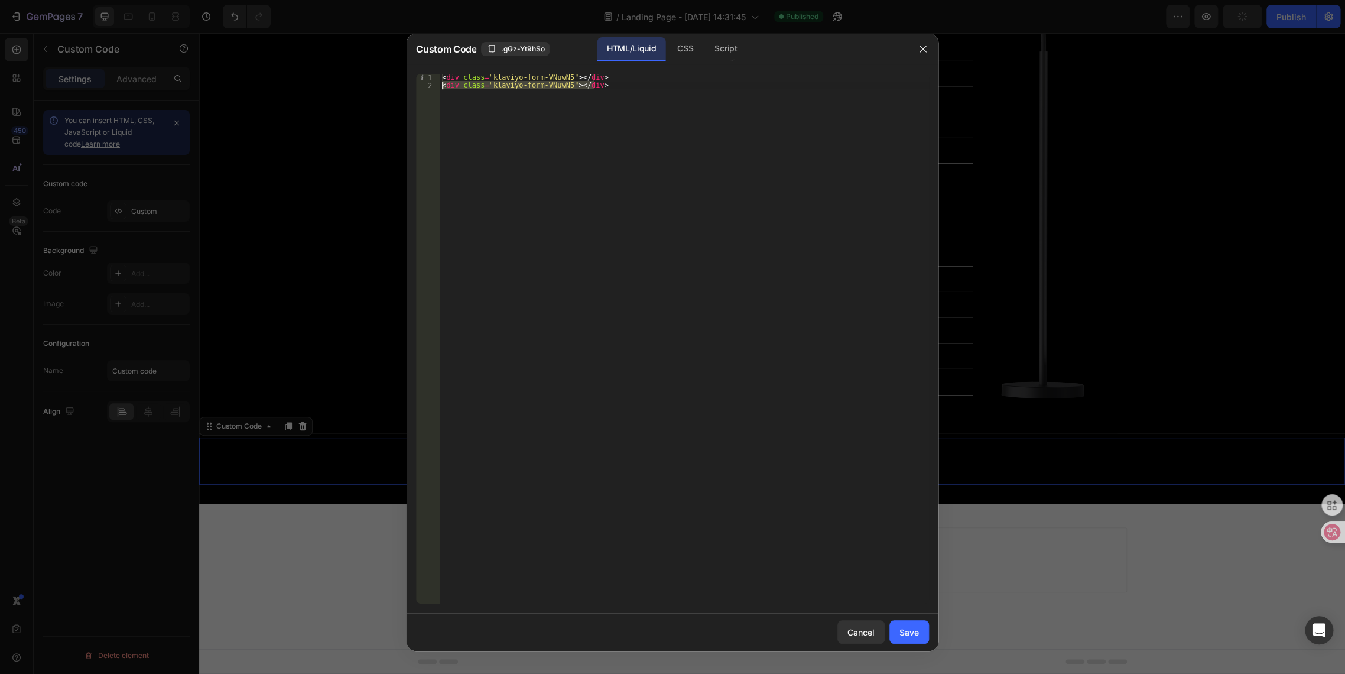
click at [328, 82] on div "Custom Code .gGz-Yt9hSo HTML/Liquid CSS Script <div class="klaviyo-form-VNuwN5"…" at bounding box center [672, 337] width 1345 height 674
type textarea "<div class="klaviyo-form-VNuwN5"></div>"
click at [907, 633] on div "Save" at bounding box center [910, 632] width 20 height 12
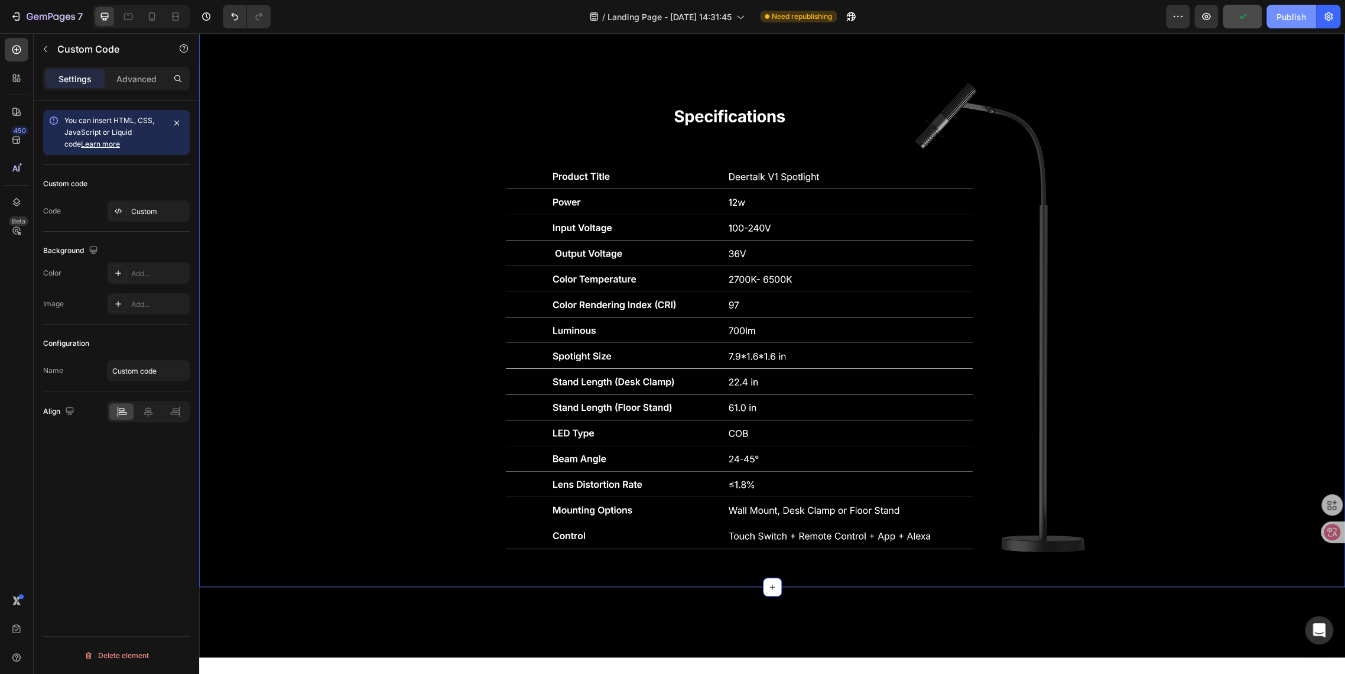
scroll to position [2992, 0]
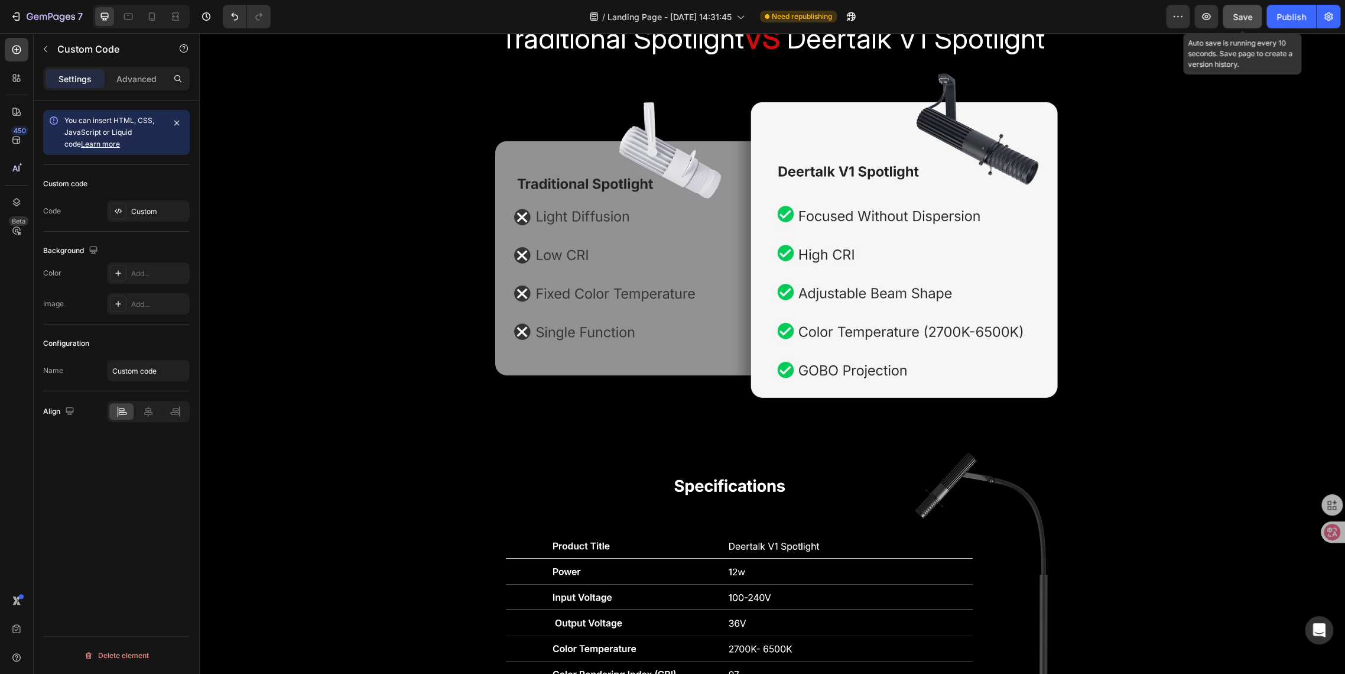
click at [1240, 21] on div "Save" at bounding box center [1243, 17] width 20 height 12
click at [1296, 19] on div "Publish" at bounding box center [1292, 17] width 30 height 12
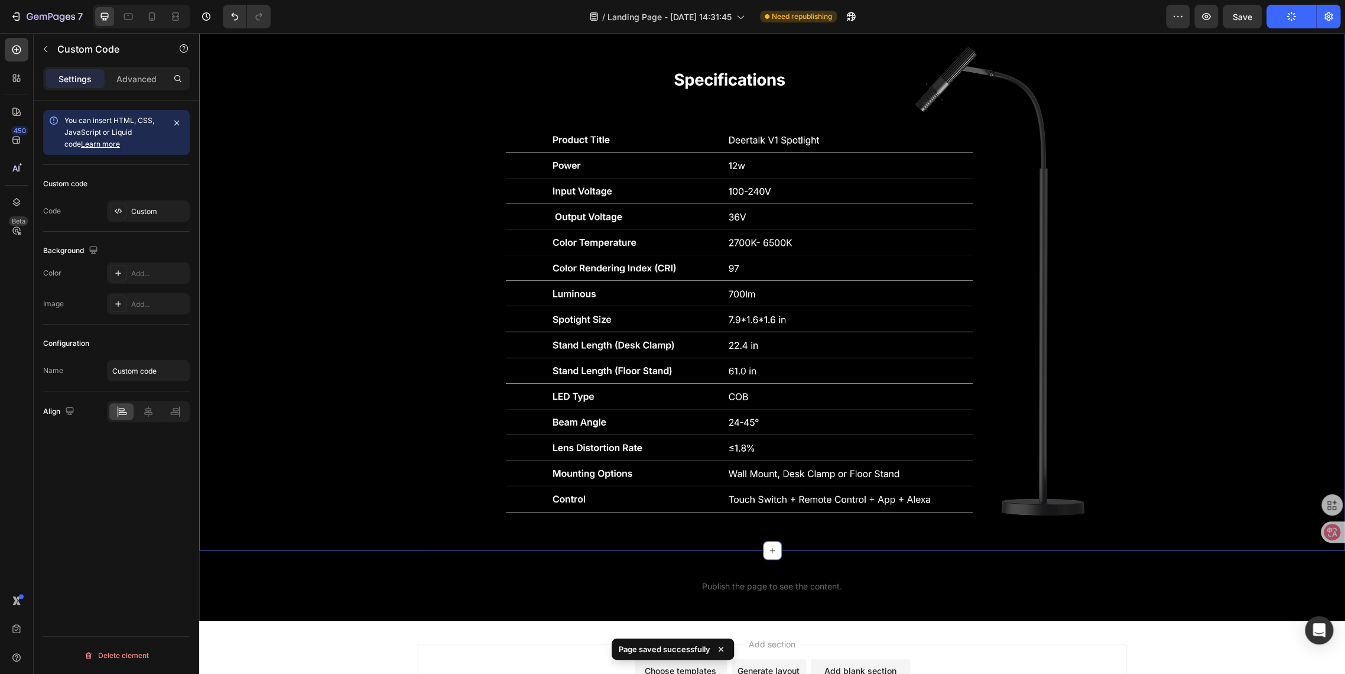
scroll to position [3518, 0]
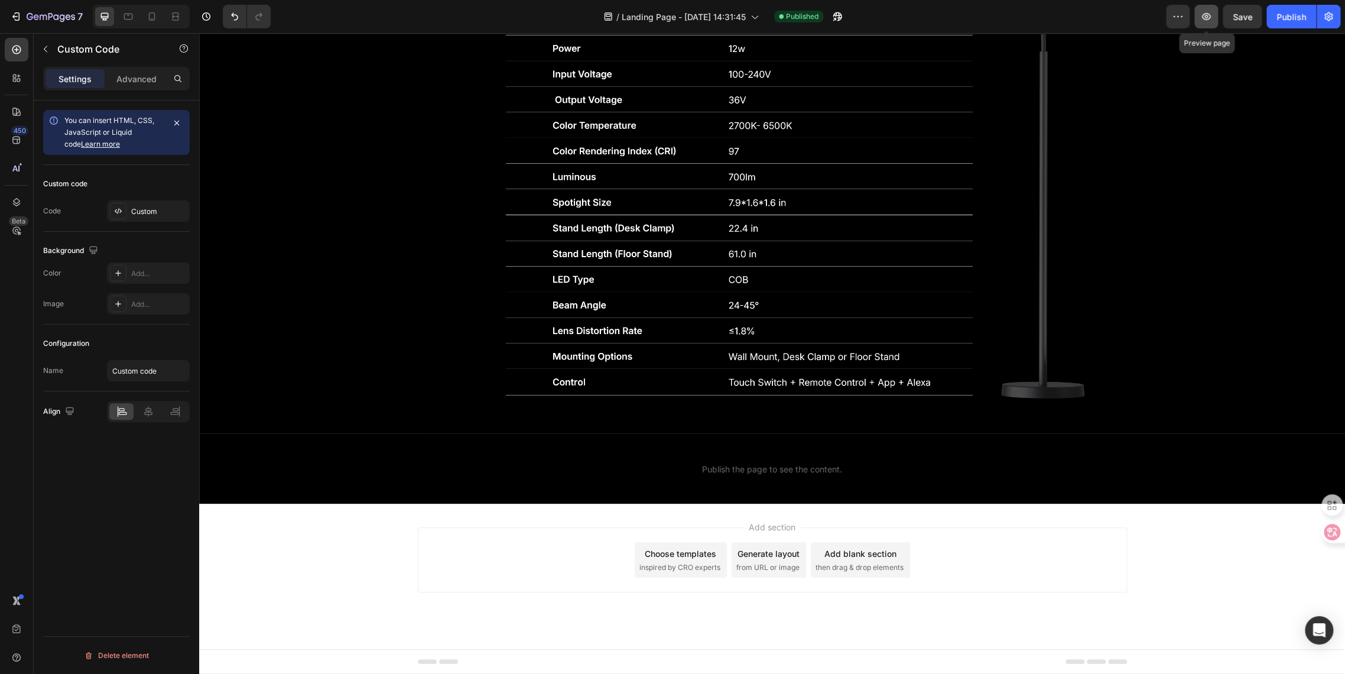
click at [1207, 13] on icon "button" at bounding box center [1206, 16] width 9 height 7
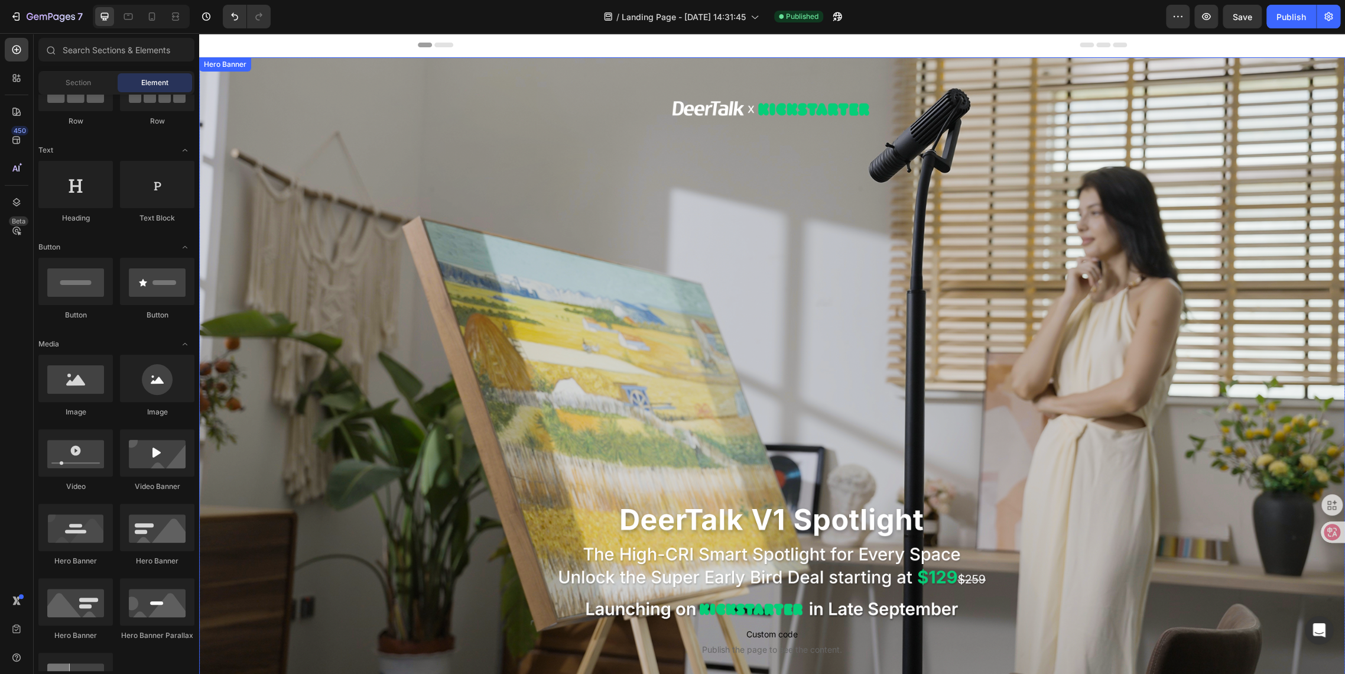
scroll to position [199, 0]
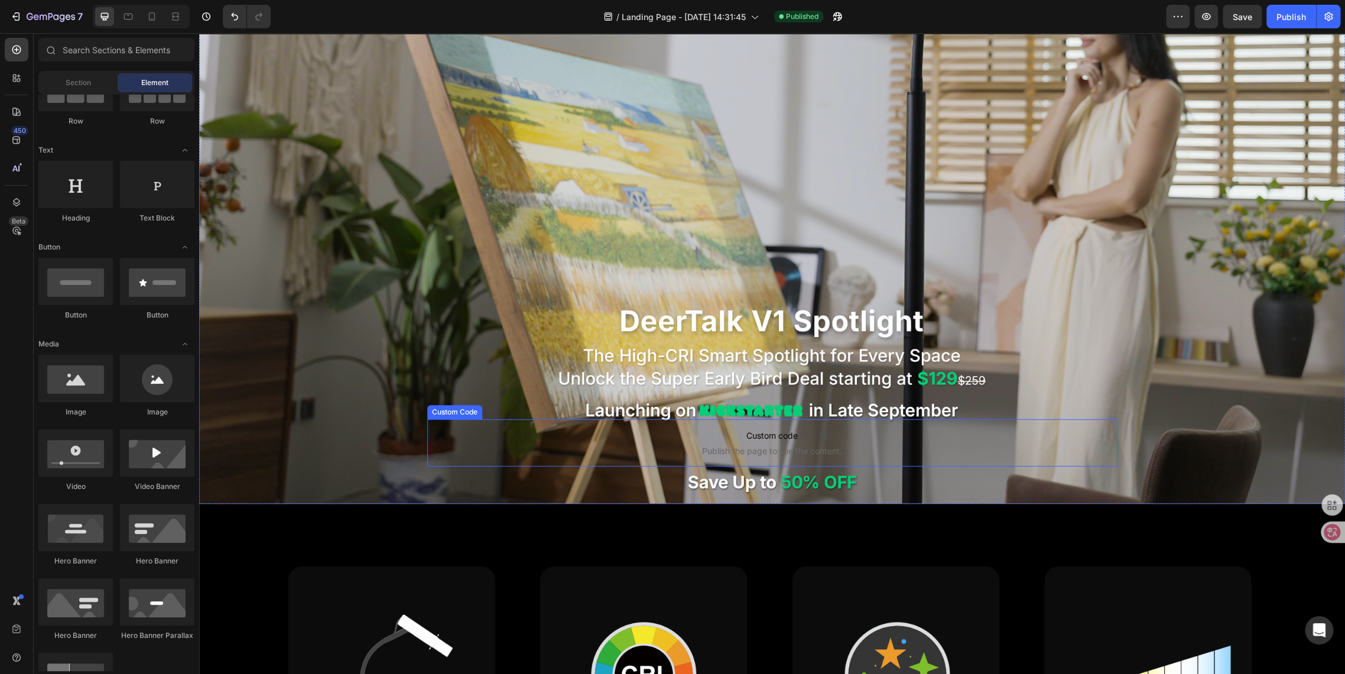
click at [669, 429] on span "Custom code" at bounding box center [772, 436] width 690 height 14
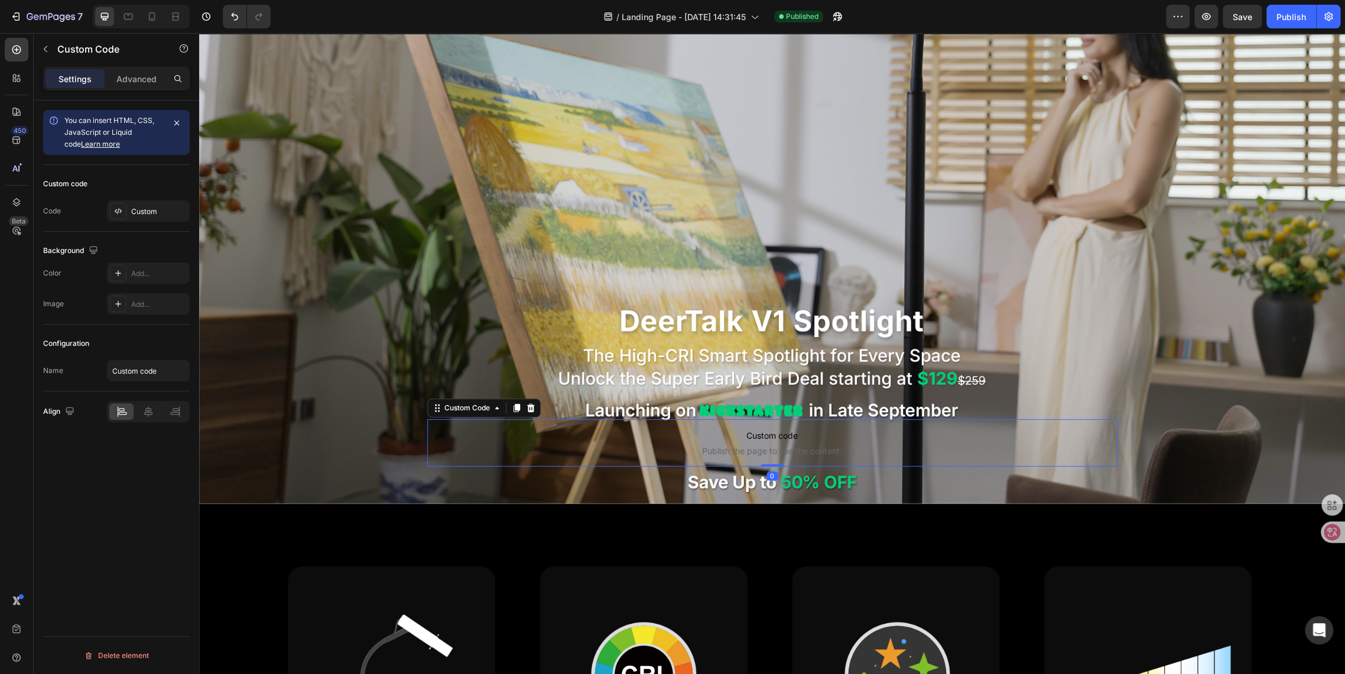
click at [132, 67] on div "Settings Advanced" at bounding box center [116, 79] width 147 height 24
click at [135, 74] on p "Advanced" at bounding box center [136, 79] width 40 height 12
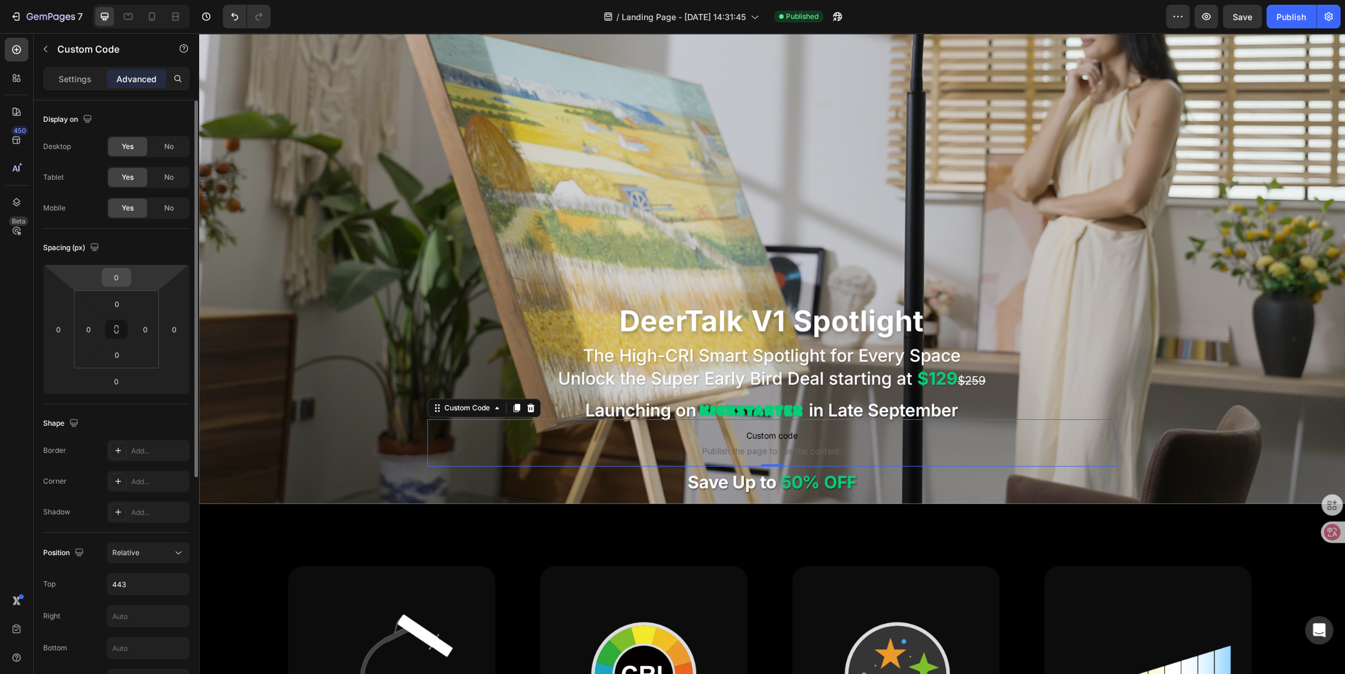
click at [129, 283] on div "0" at bounding box center [117, 277] width 30 height 19
click at [123, 275] on input "0" at bounding box center [117, 277] width 24 height 18
type input "20"
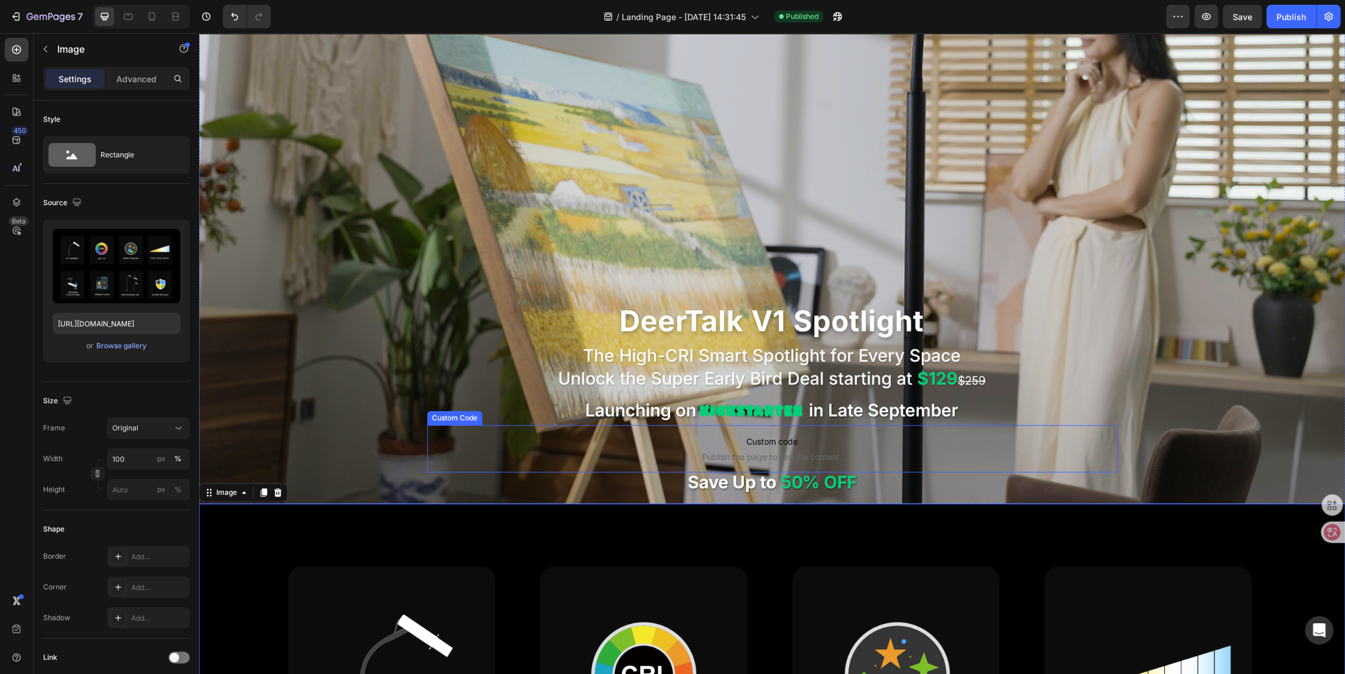
click at [681, 439] on span "Custom code" at bounding box center [772, 441] width 690 height 14
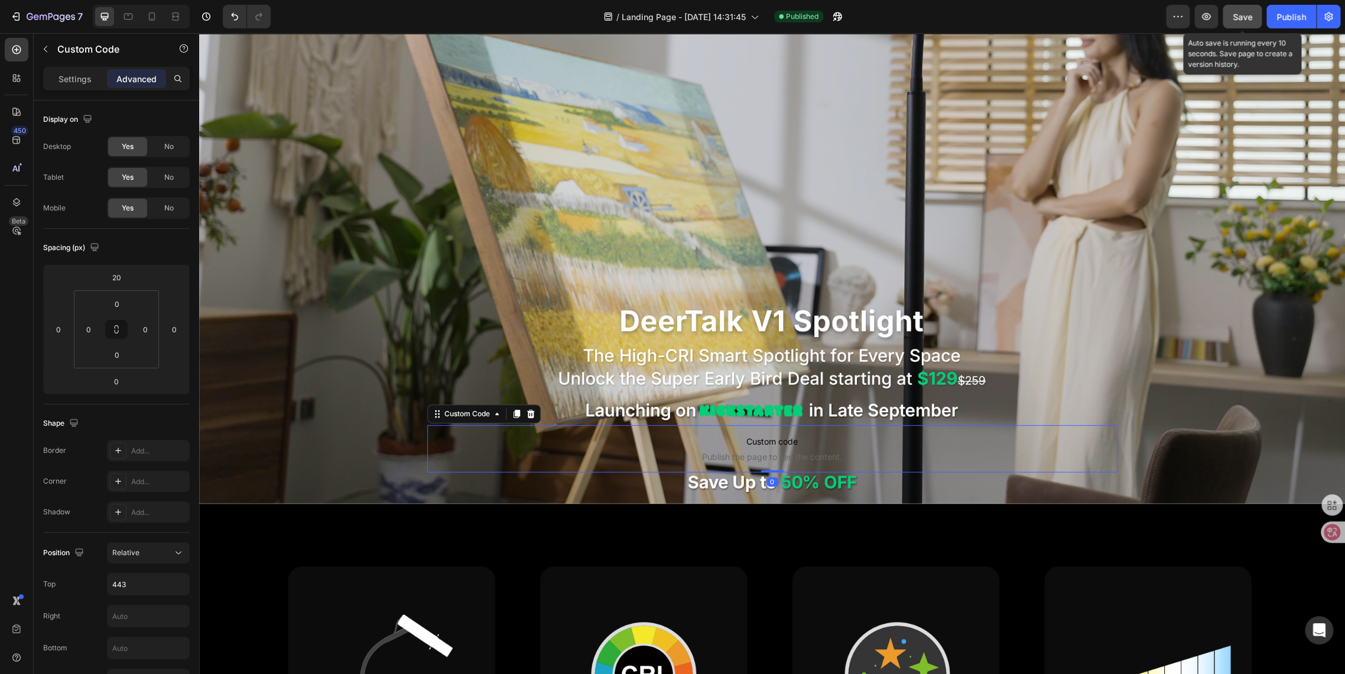
click at [1244, 20] on span "Save" at bounding box center [1243, 17] width 20 height 10
click at [1277, 24] on button "Publish" at bounding box center [1292, 17] width 50 height 24
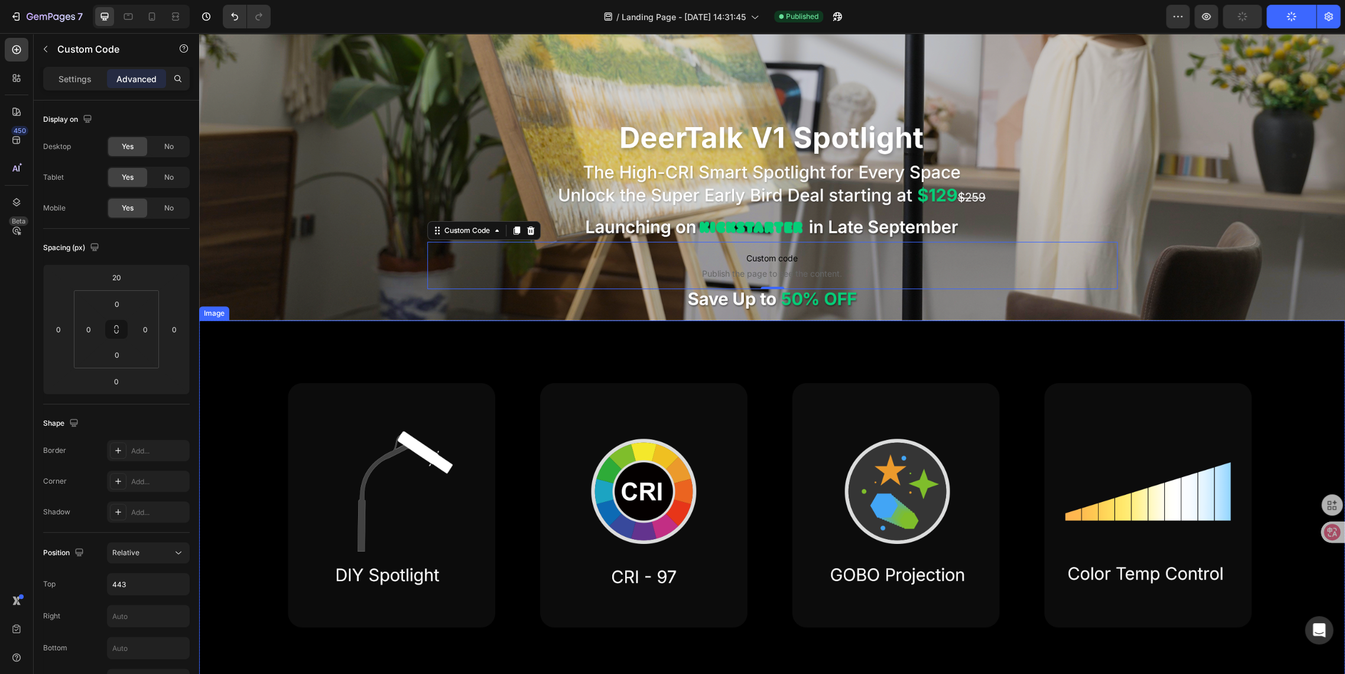
scroll to position [395, 0]
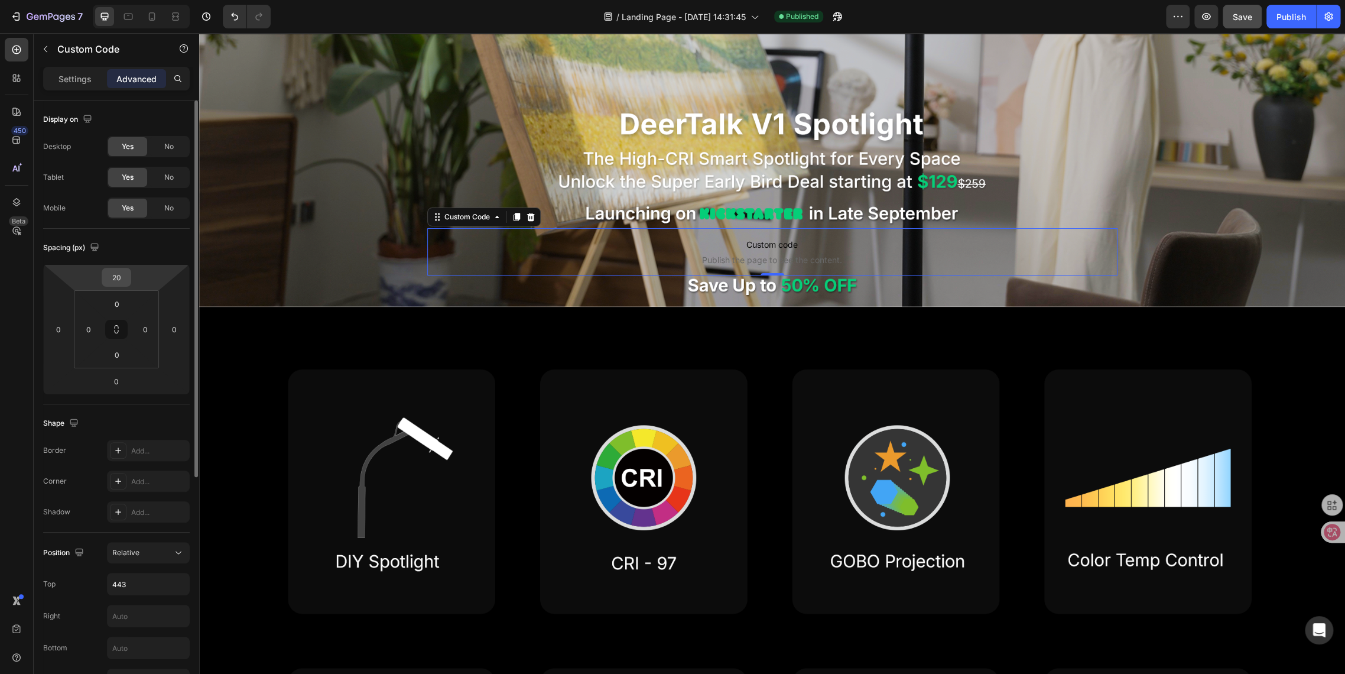
click at [118, 281] on input "20" at bounding box center [117, 277] width 24 height 18
click at [125, 276] on input "20" at bounding box center [117, 277] width 24 height 18
type input "28"
click at [1227, 24] on button "Save" at bounding box center [1242, 17] width 39 height 24
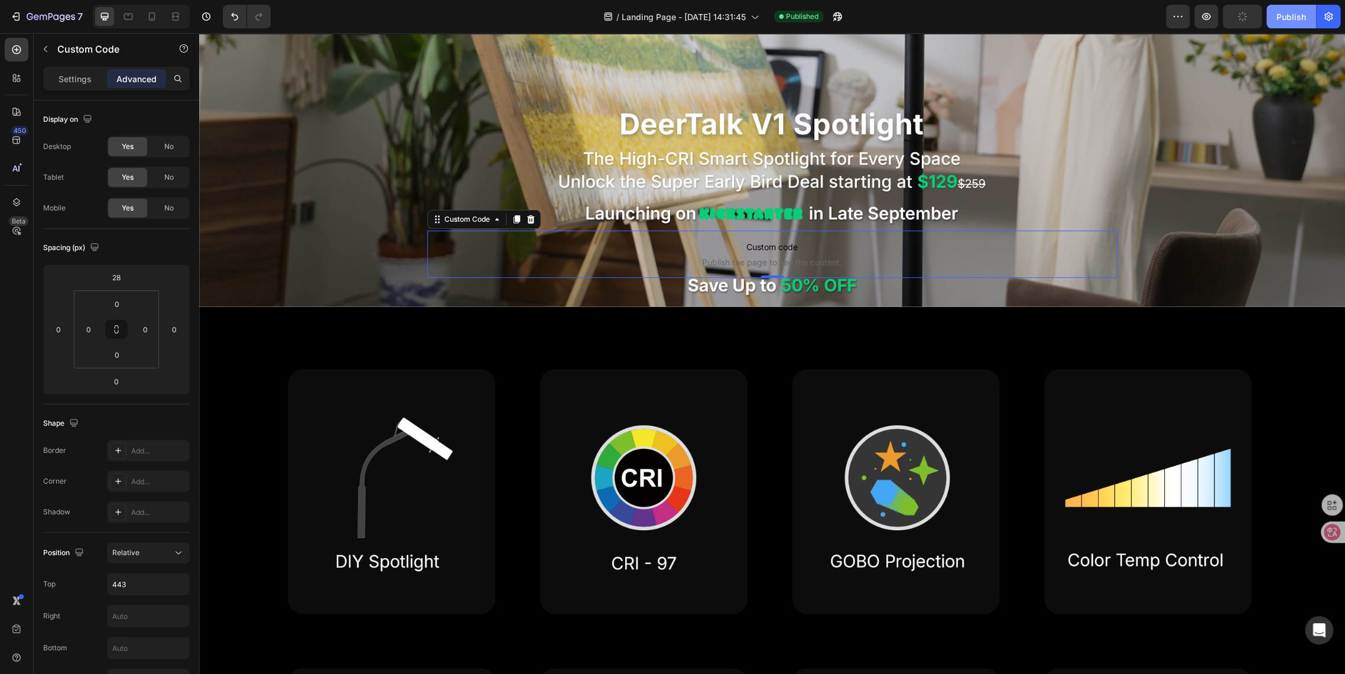
click at [1287, 17] on div "Publish" at bounding box center [1292, 17] width 30 height 12
click at [757, 247] on span "Custom code" at bounding box center [772, 247] width 690 height 14
click at [754, 245] on span "Custom code" at bounding box center [772, 247] width 690 height 14
click at [60, 83] on p "Settings" at bounding box center [75, 79] width 33 height 12
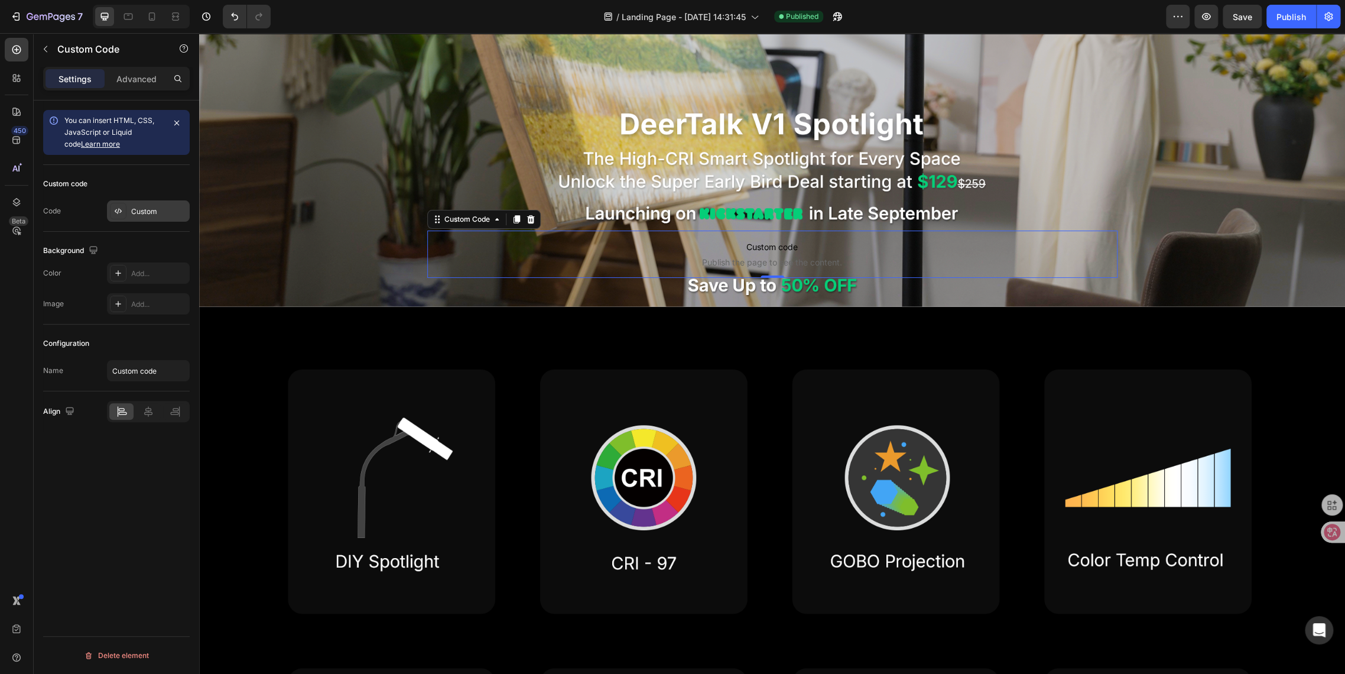
click at [134, 206] on div "Custom" at bounding box center [159, 211] width 56 height 11
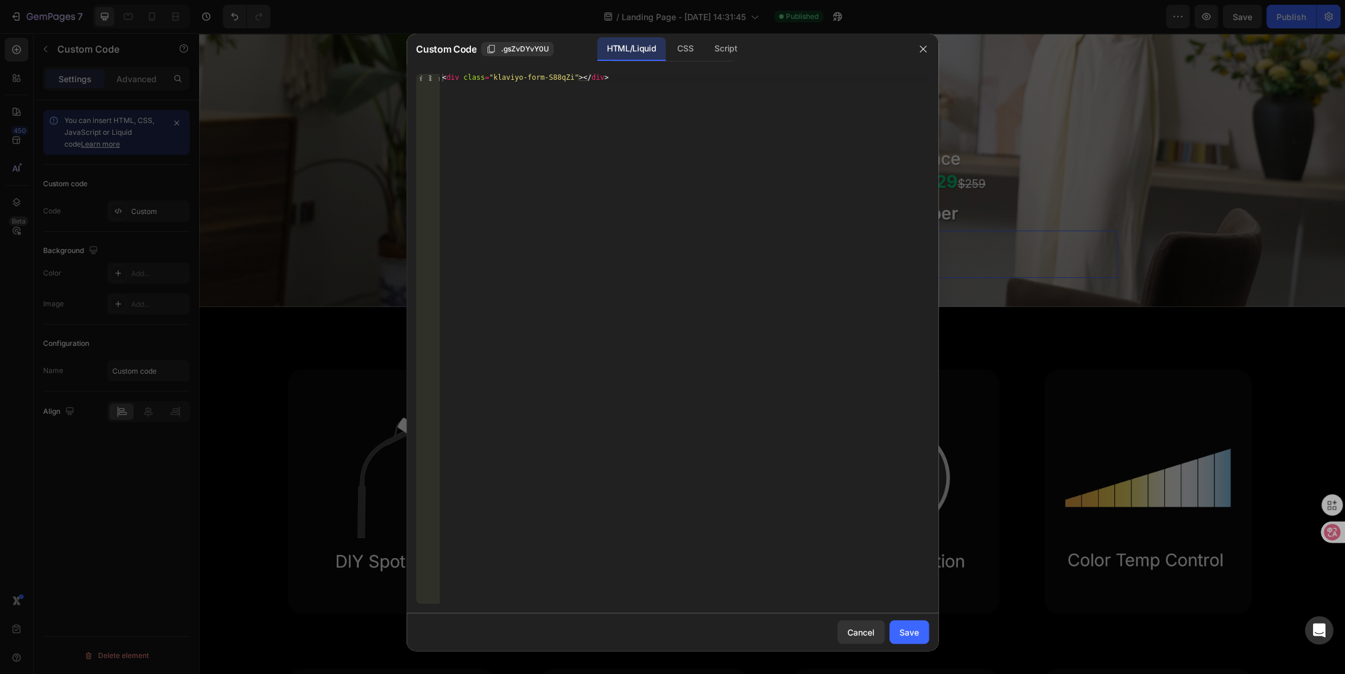
click at [621, 84] on div "< div class = "klaviyo-form-S88qZi" > </ div >" at bounding box center [684, 346] width 489 height 545
paste textarea "<div class="klaviyo-form-S88qZi"></div>"
drag, startPoint x: 766, startPoint y: 86, endPoint x: 299, endPoint y: 70, distance: 467.3
click at [299, 70] on div "Custom Code .gsZvDYvY0U HTML/Liquid CSS Script <div class="klaviyo-form-S88qZi"…" at bounding box center [672, 337] width 1345 height 674
click at [659, 147] on div "< div class = "klaviyo-form-S88qZi" > </ div > < div class = "klaviyo-form-S88q…" at bounding box center [684, 339] width 489 height 530
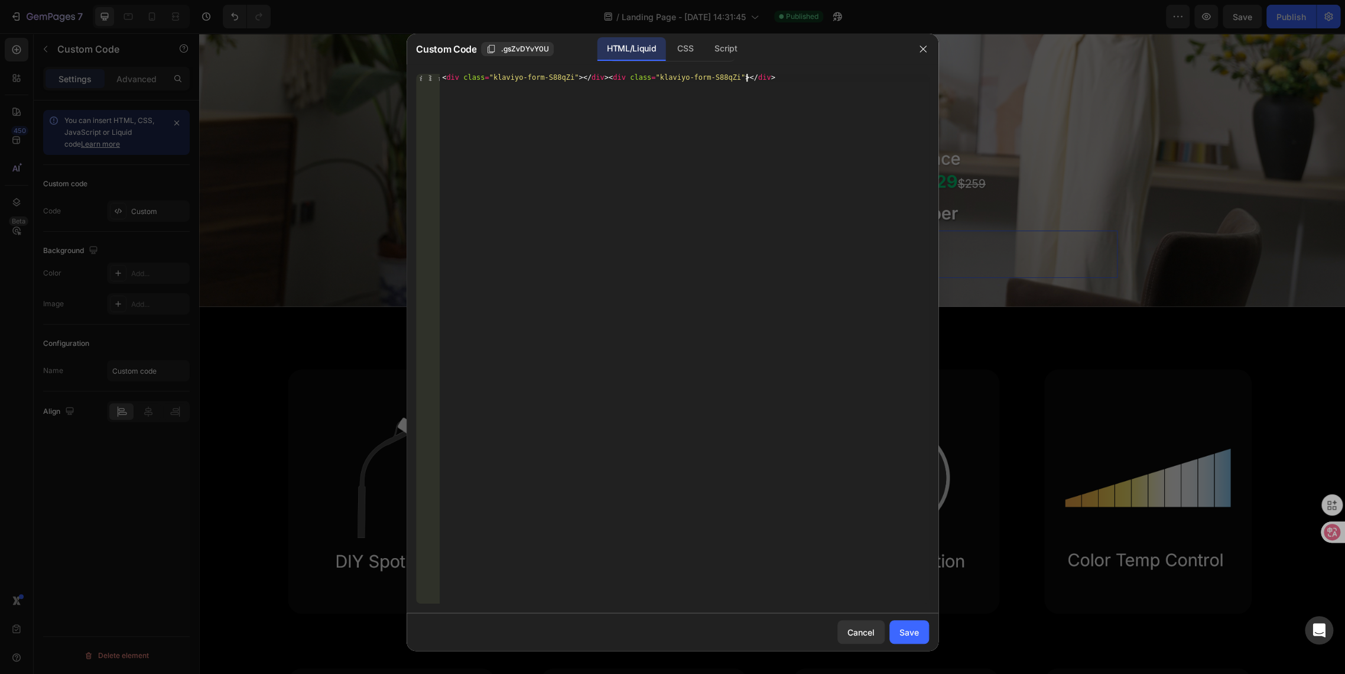
type textarea "<div class="klaviyo-form-S88qZi"></div>"
click at [914, 640] on button "Save" at bounding box center [910, 632] width 40 height 24
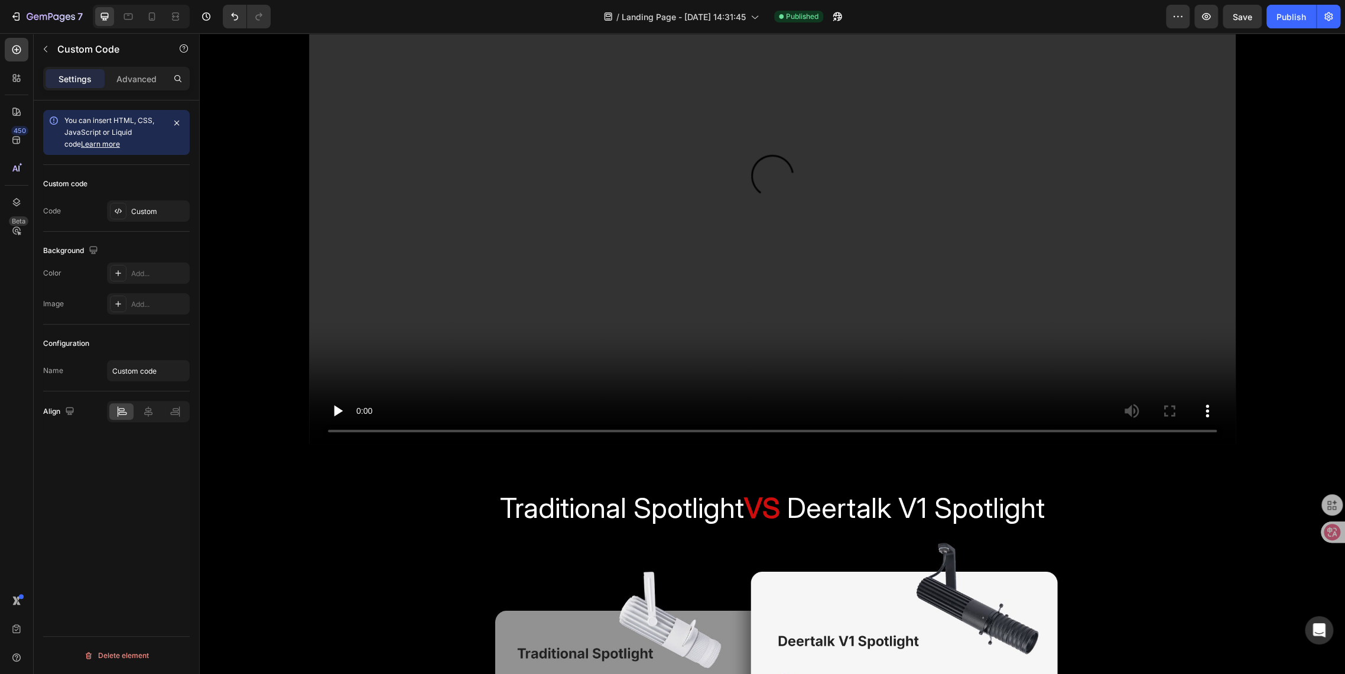
scroll to position [2431, 0]
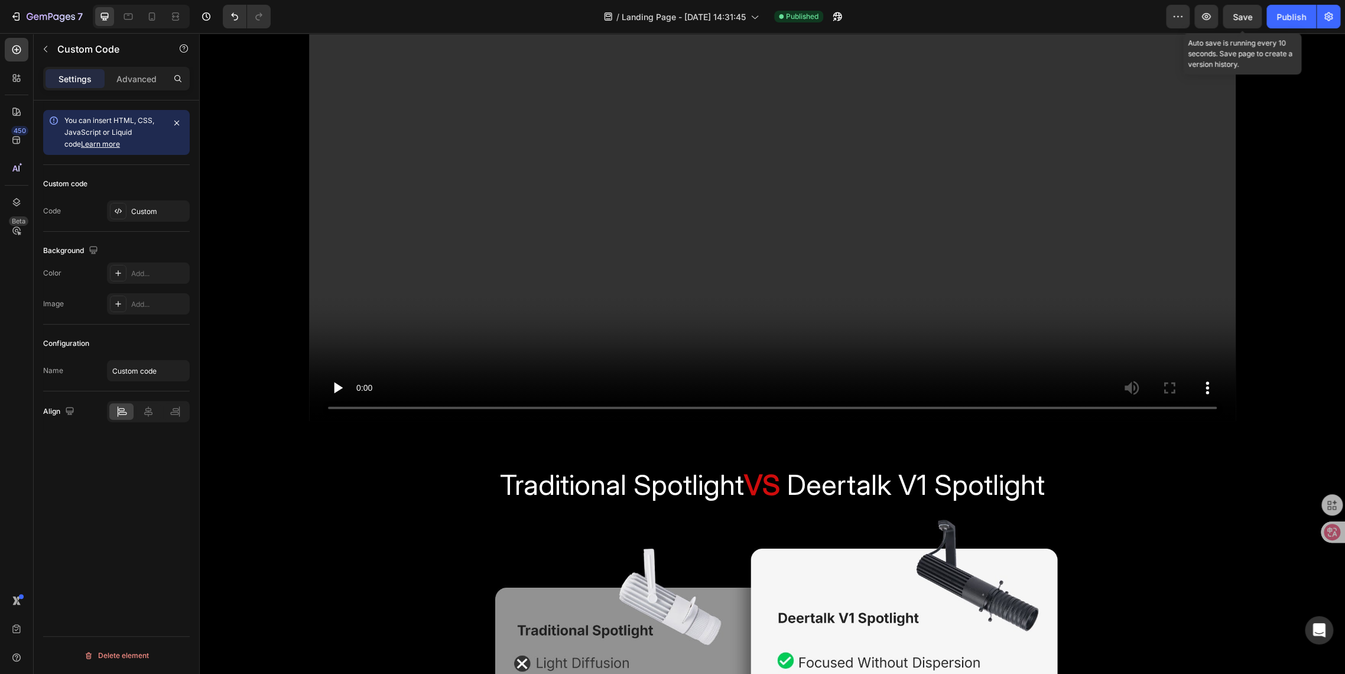
click at [1244, 18] on span "Save" at bounding box center [1243, 17] width 20 height 10
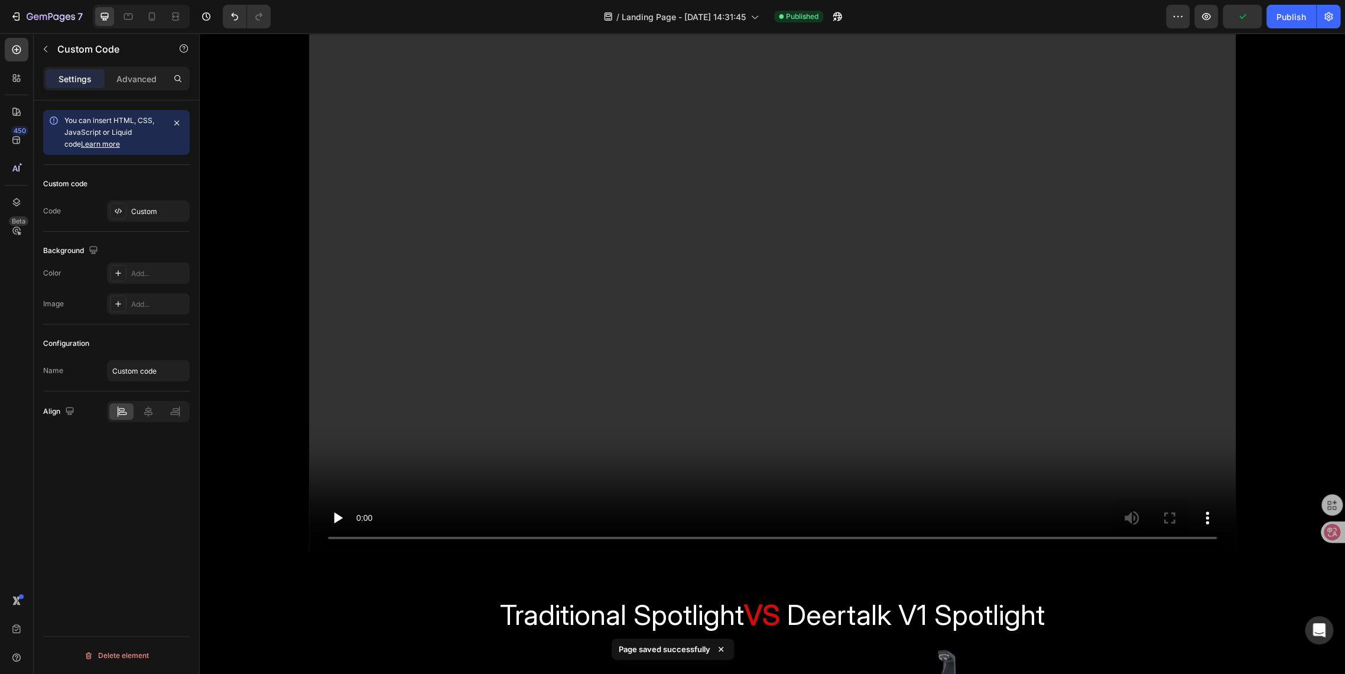
scroll to position [2300, 0]
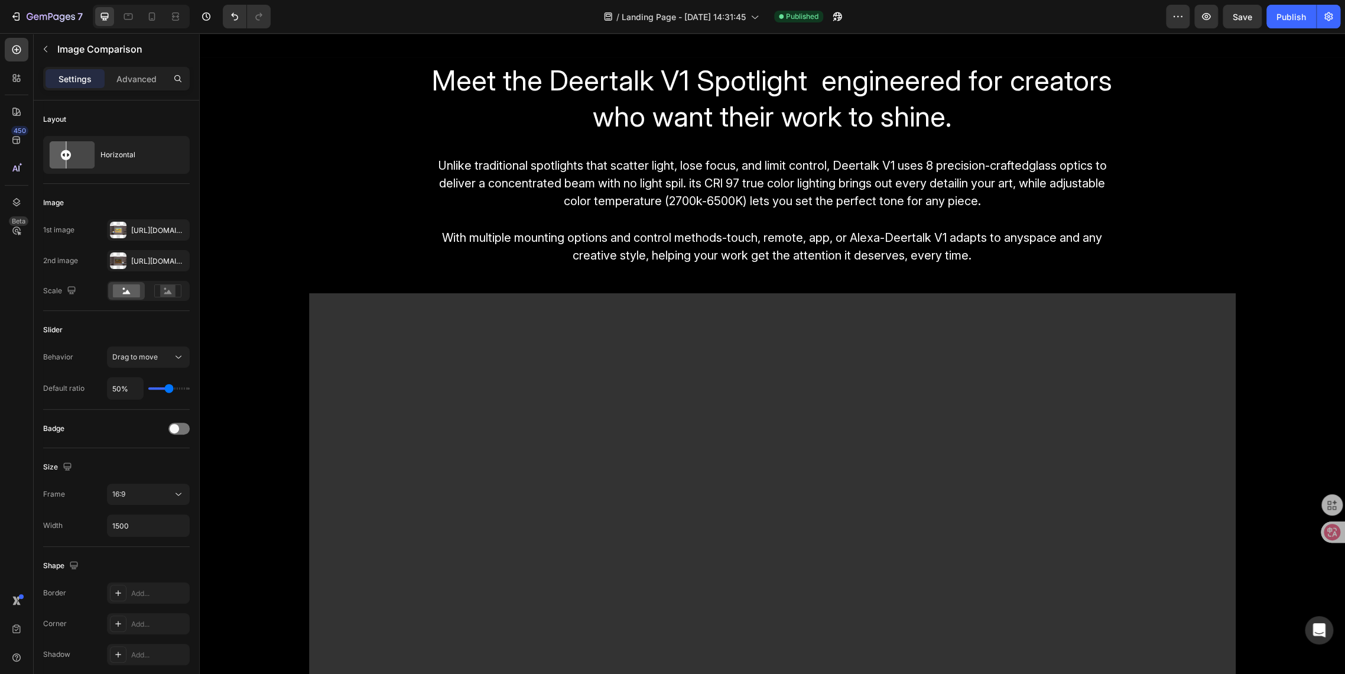
click at [139, 259] on div "[URL][DOMAIN_NAME]" at bounding box center [148, 261] width 34 height 11
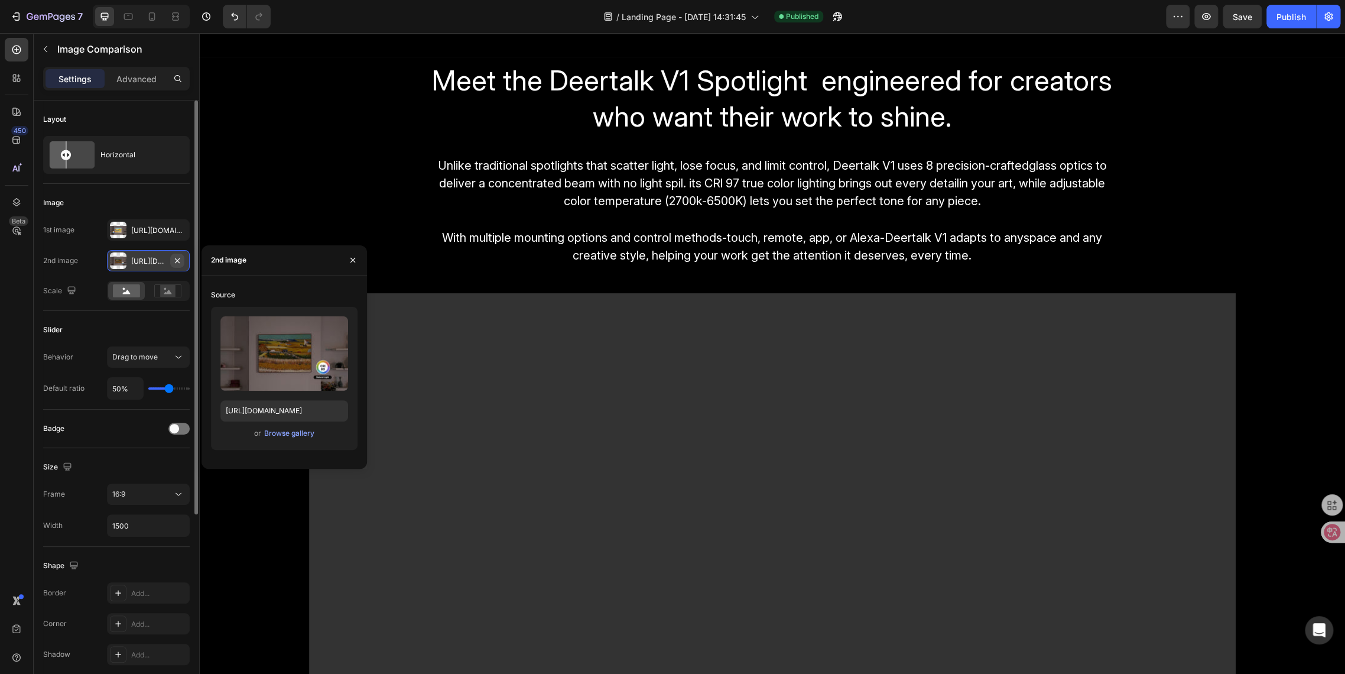
click at [180, 260] on icon "button" at bounding box center [177, 260] width 9 height 9
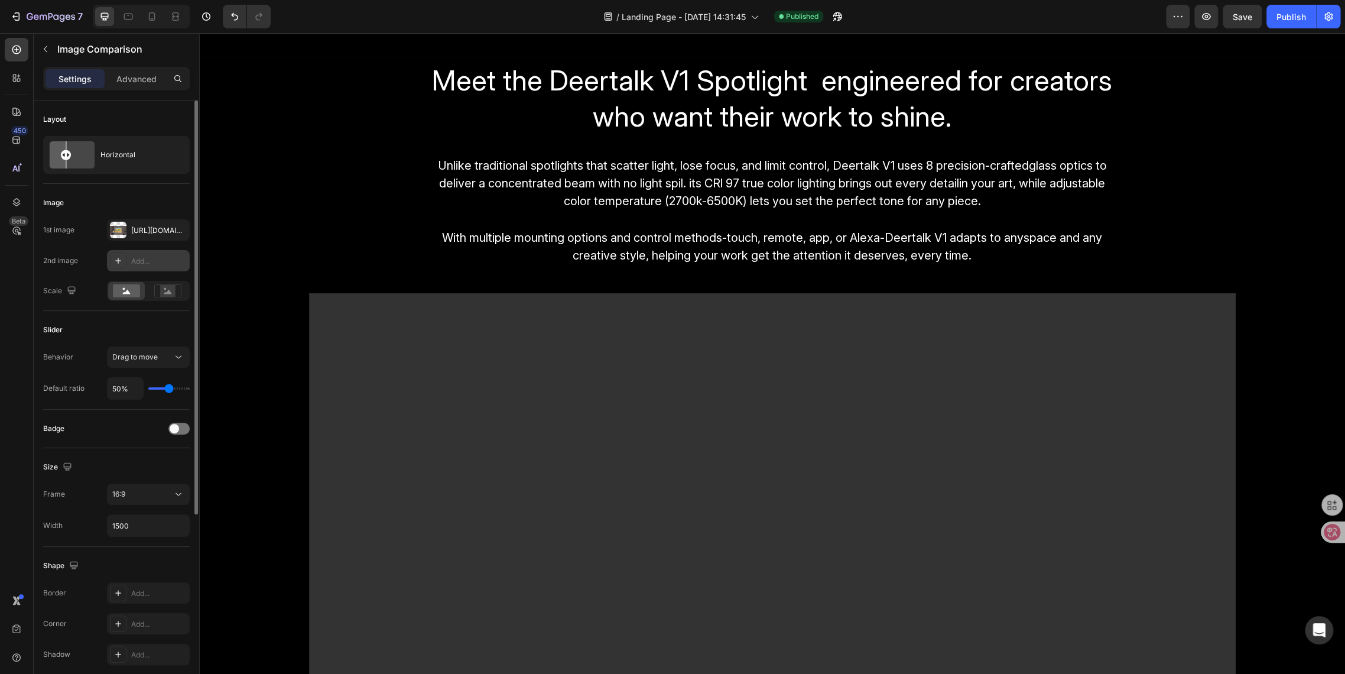
click at [167, 259] on div "Add..." at bounding box center [159, 261] width 56 height 11
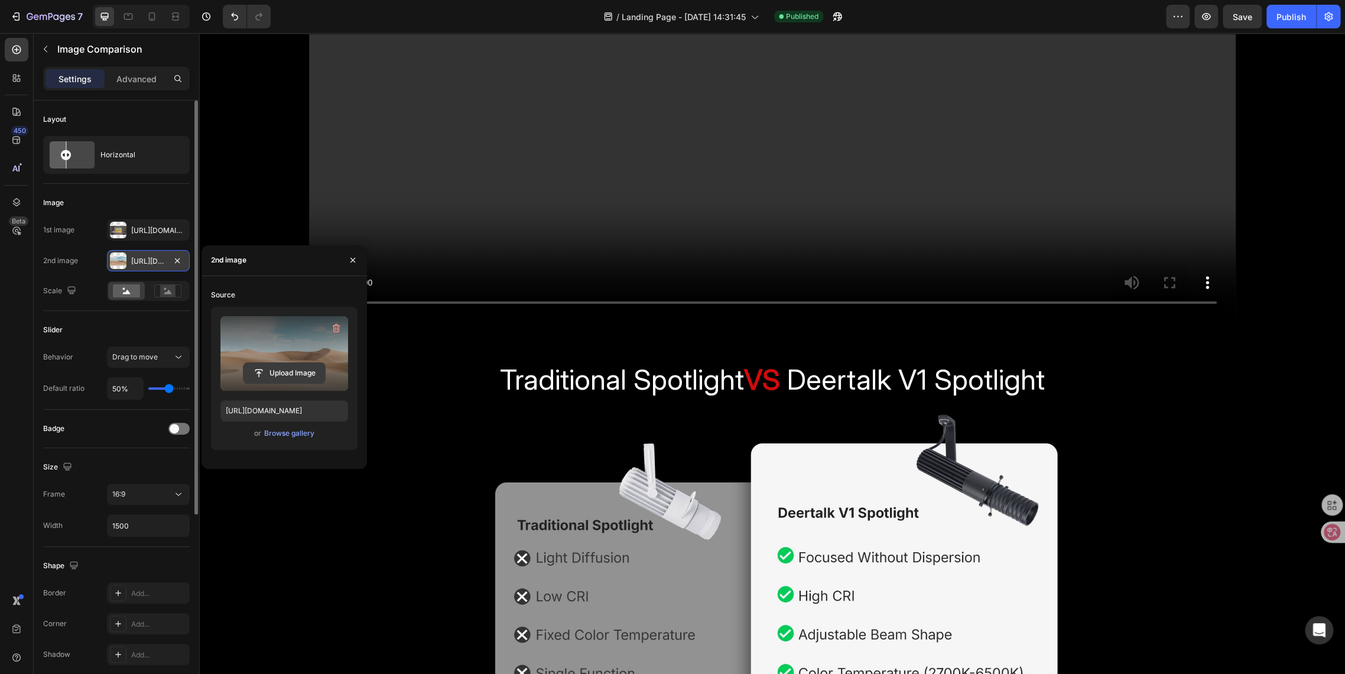
click at [286, 375] on input "file" at bounding box center [285, 373] width 82 height 20
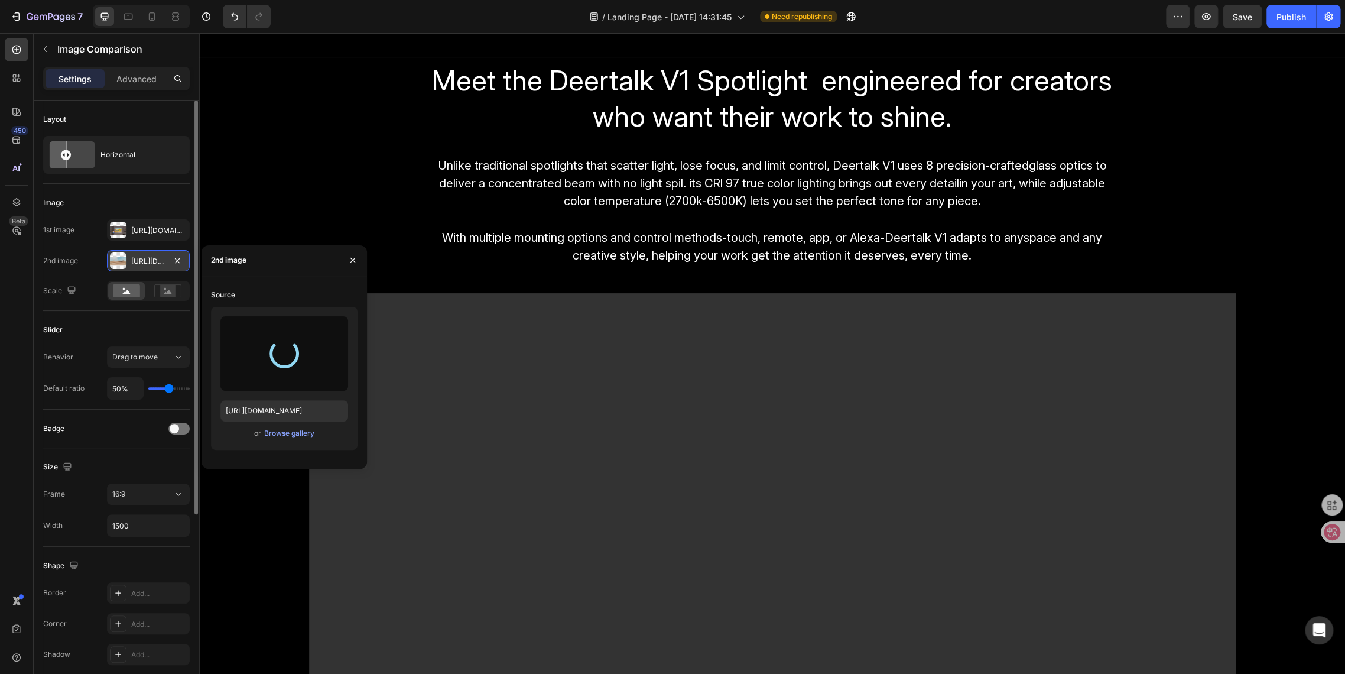
type input "[URL][DOMAIN_NAME]"
drag, startPoint x: 768, startPoint y: 391, endPoint x: 751, endPoint y: 355, distance: 39.7
click at [345, 261] on button "button" at bounding box center [352, 260] width 19 height 19
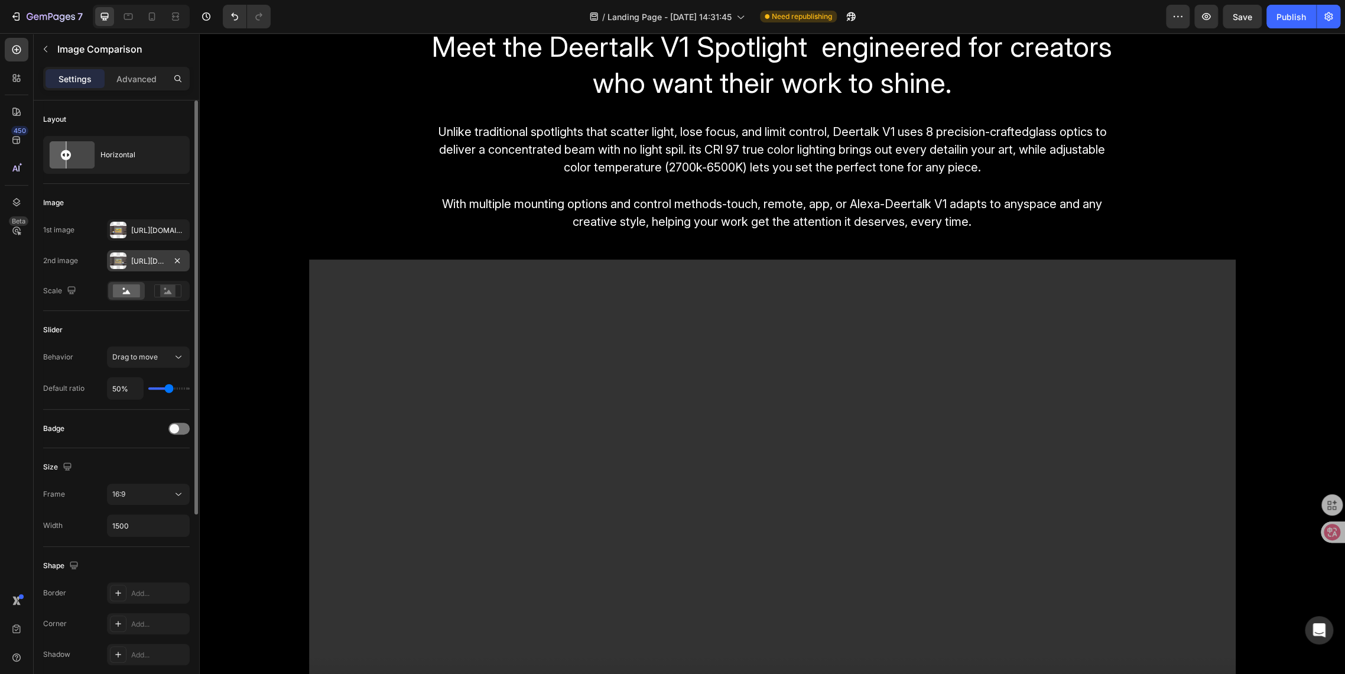
scroll to position [2103, 0]
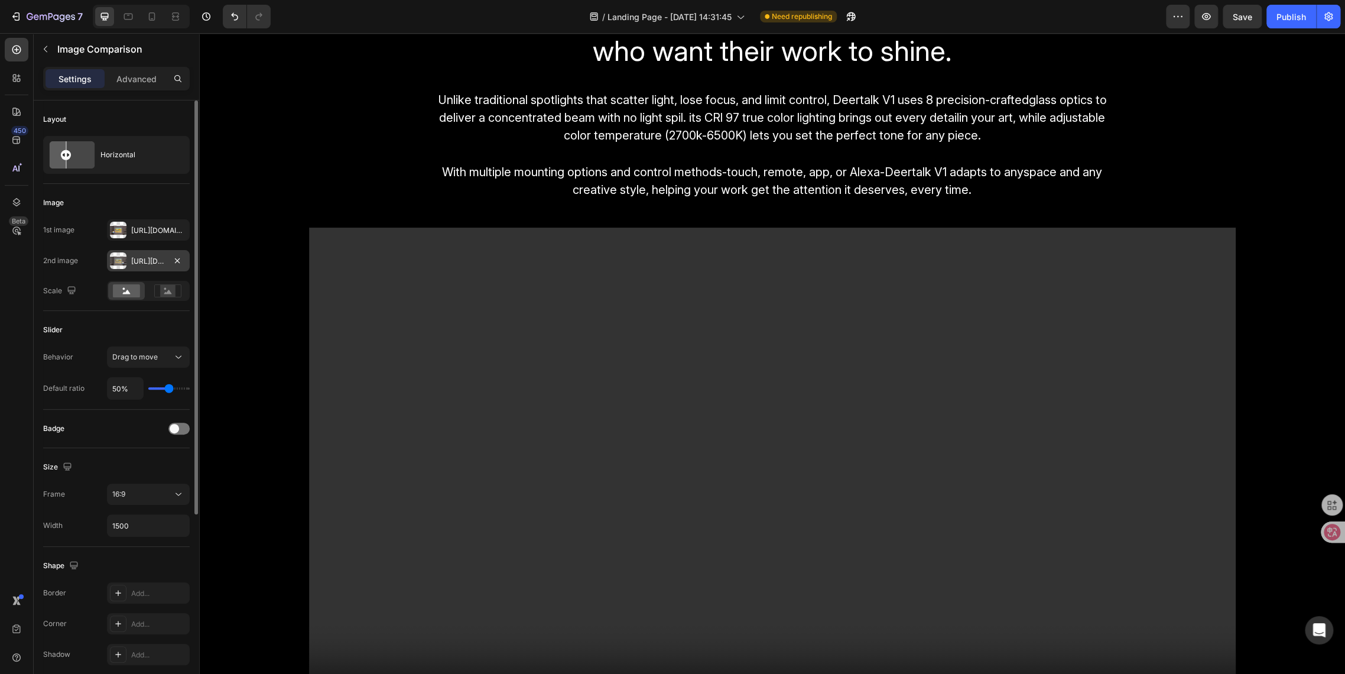
drag, startPoint x: 631, startPoint y: 323, endPoint x: 719, endPoint y: 316, distance: 88.3
drag, startPoint x: 729, startPoint y: 326, endPoint x: 767, endPoint y: 363, distance: 52.7
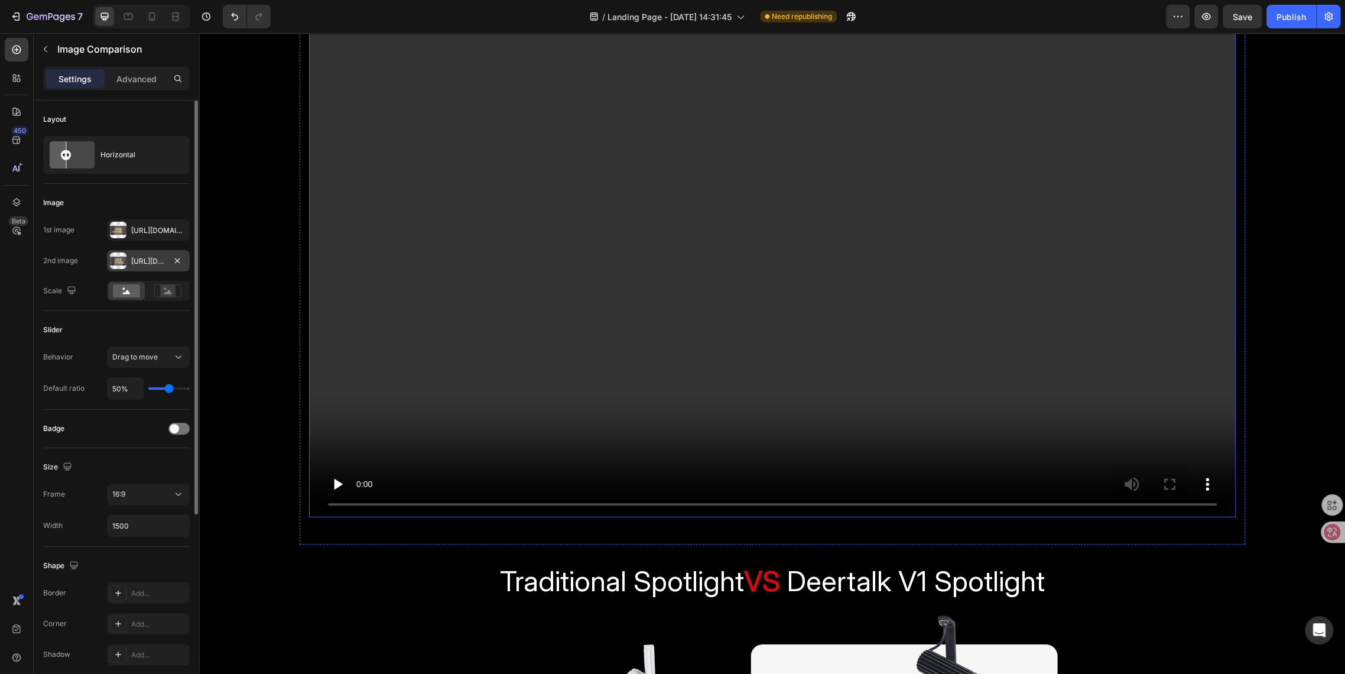
scroll to position [2826, 0]
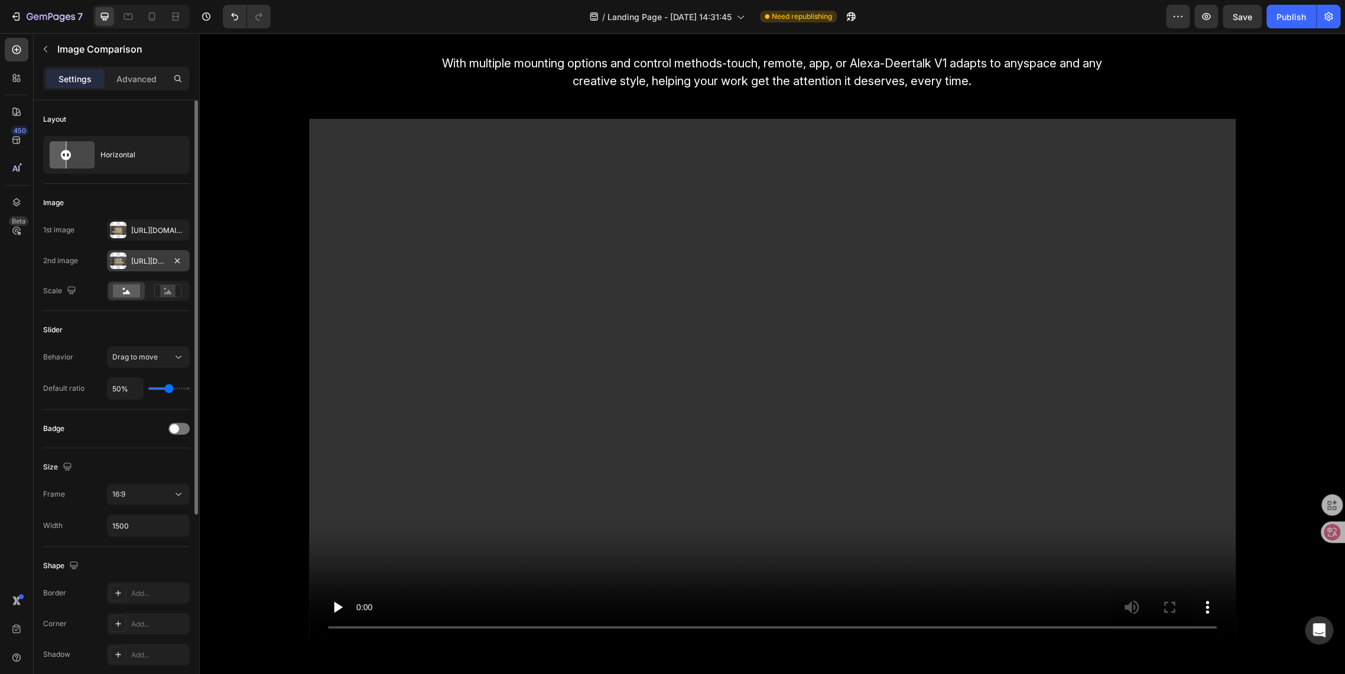
click at [1240, 29] on div "7 / Landing Page - [DATE] 14:31:45 Need republishing Preview Save Publish" at bounding box center [672, 17] width 1345 height 34
click at [1237, 21] on div "Save" at bounding box center [1243, 17] width 20 height 12
click at [1289, 21] on div "Publish" at bounding box center [1292, 17] width 30 height 12
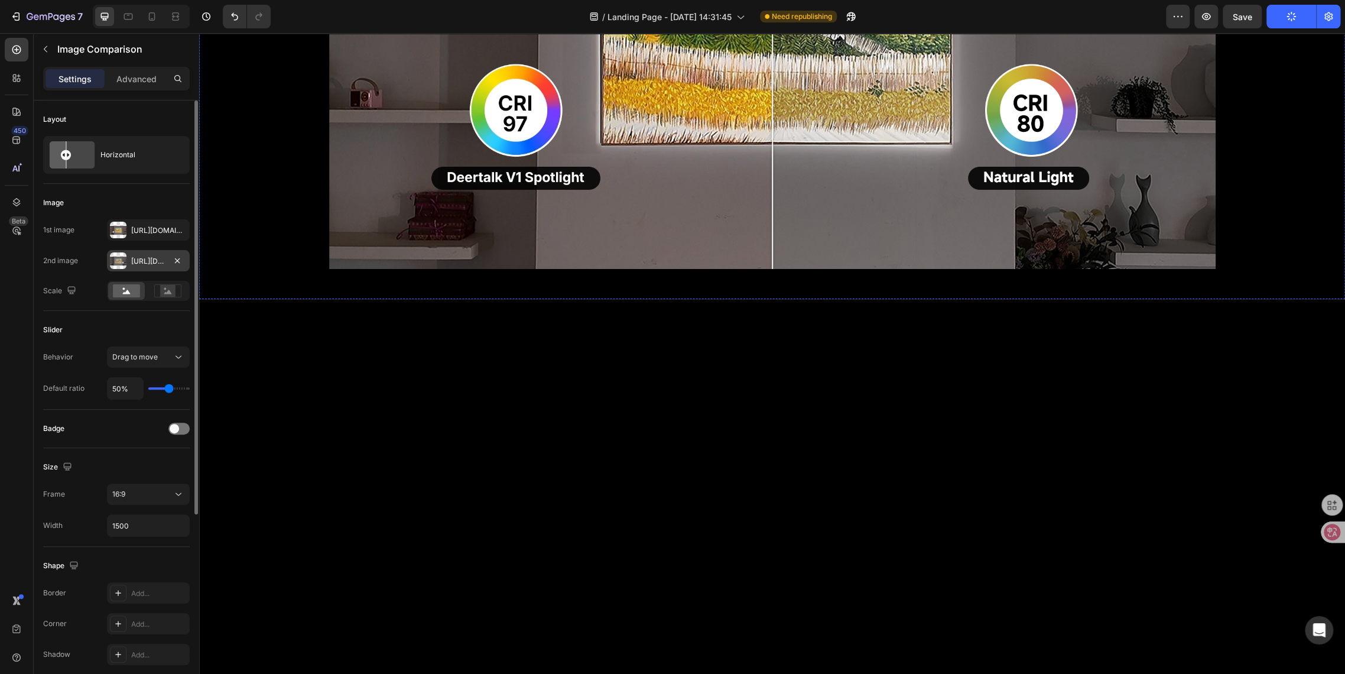
scroll to position [1906, 0]
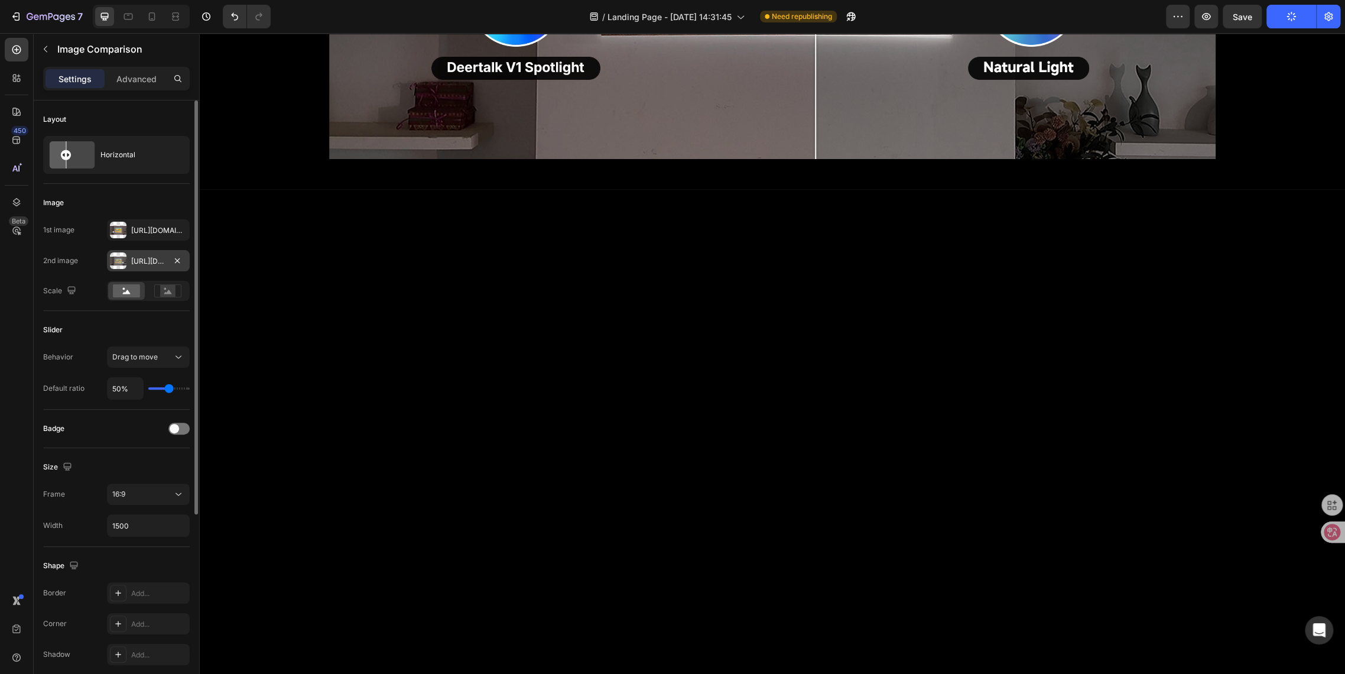
drag, startPoint x: 810, startPoint y: 414, endPoint x: 661, endPoint y: 380, distance: 152.4
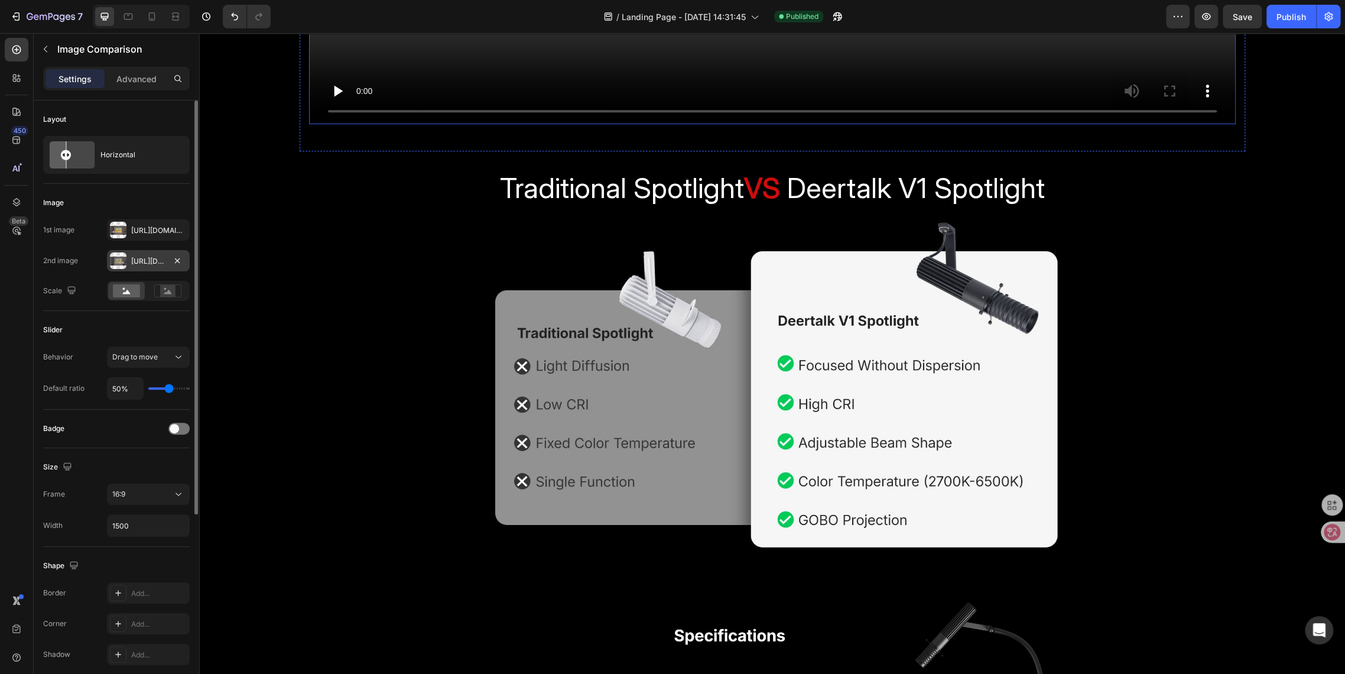
scroll to position [3351, 0]
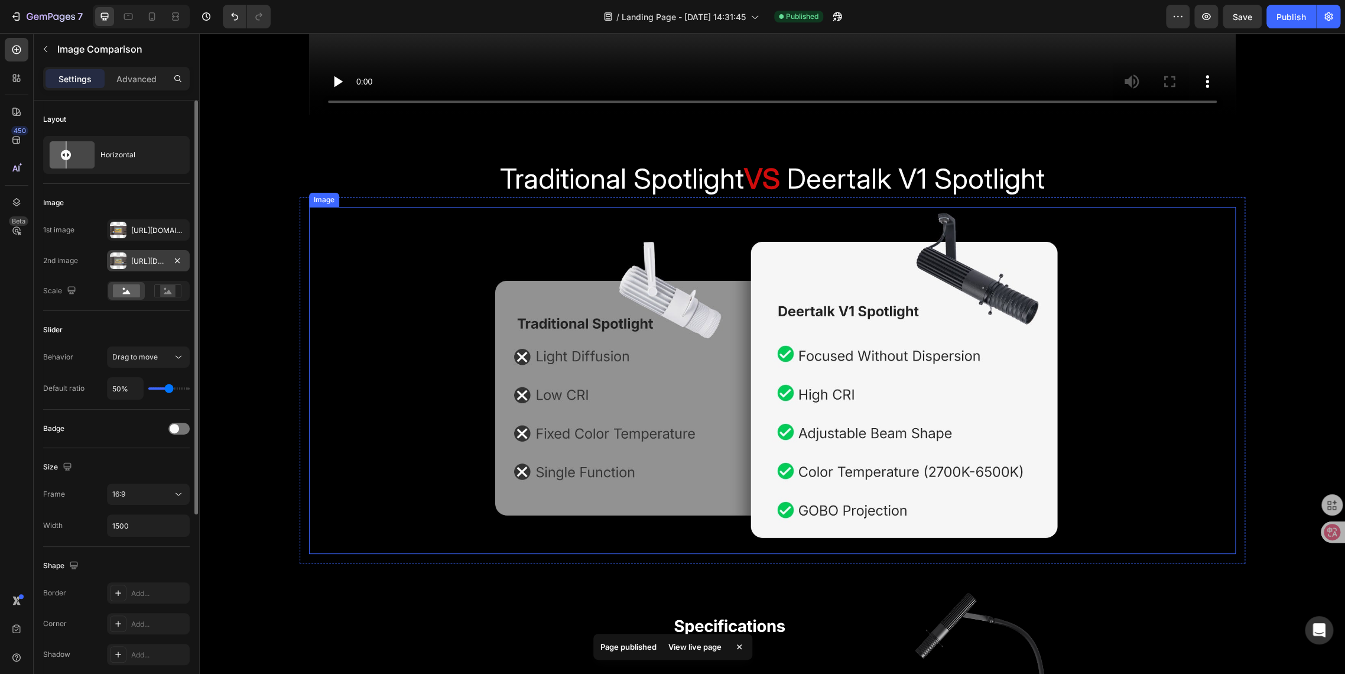
click at [553, 279] on img at bounding box center [772, 380] width 927 height 347
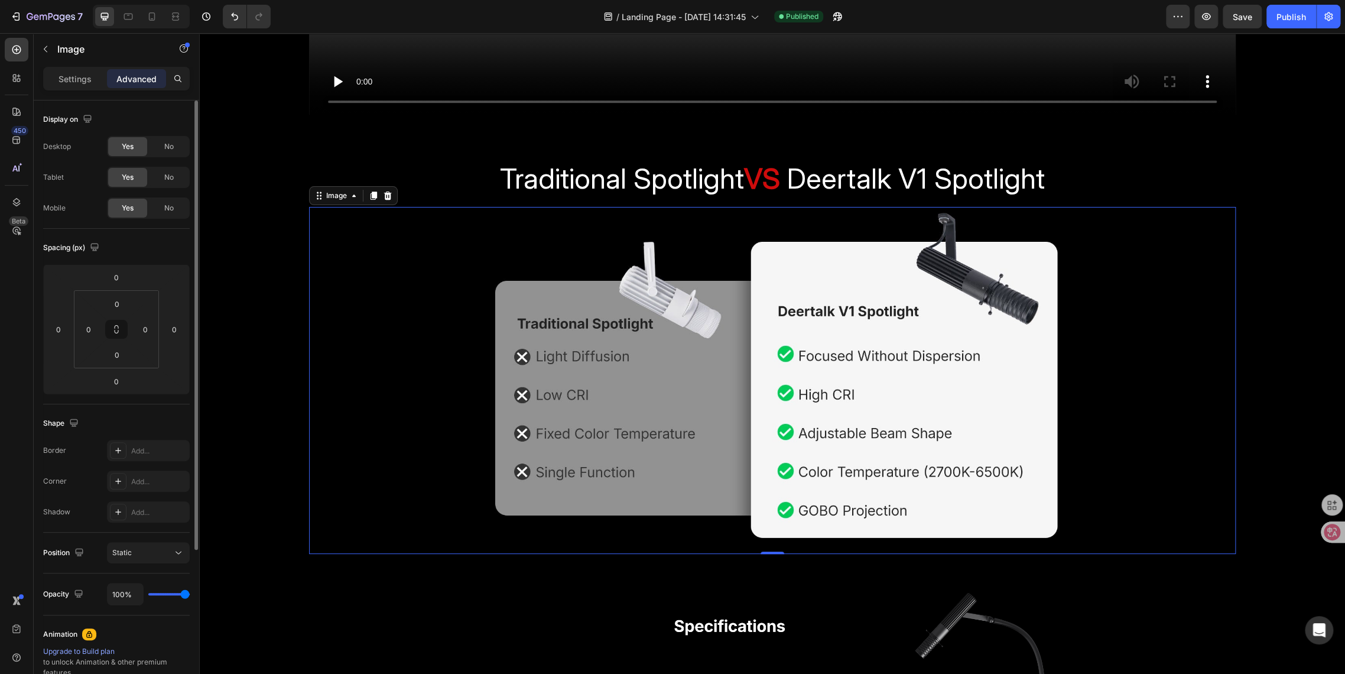
click at [564, 306] on img at bounding box center [772, 380] width 927 height 347
click at [67, 82] on p "Settings" at bounding box center [75, 79] width 33 height 12
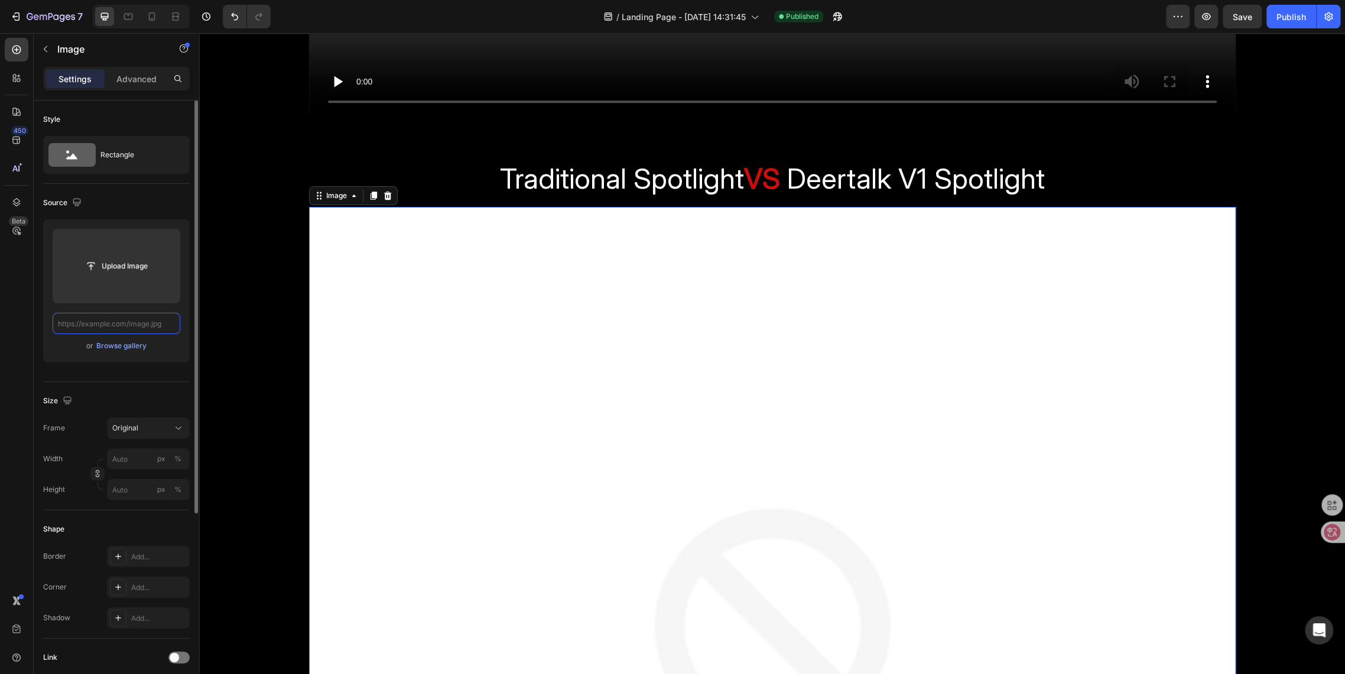
scroll to position [0, 0]
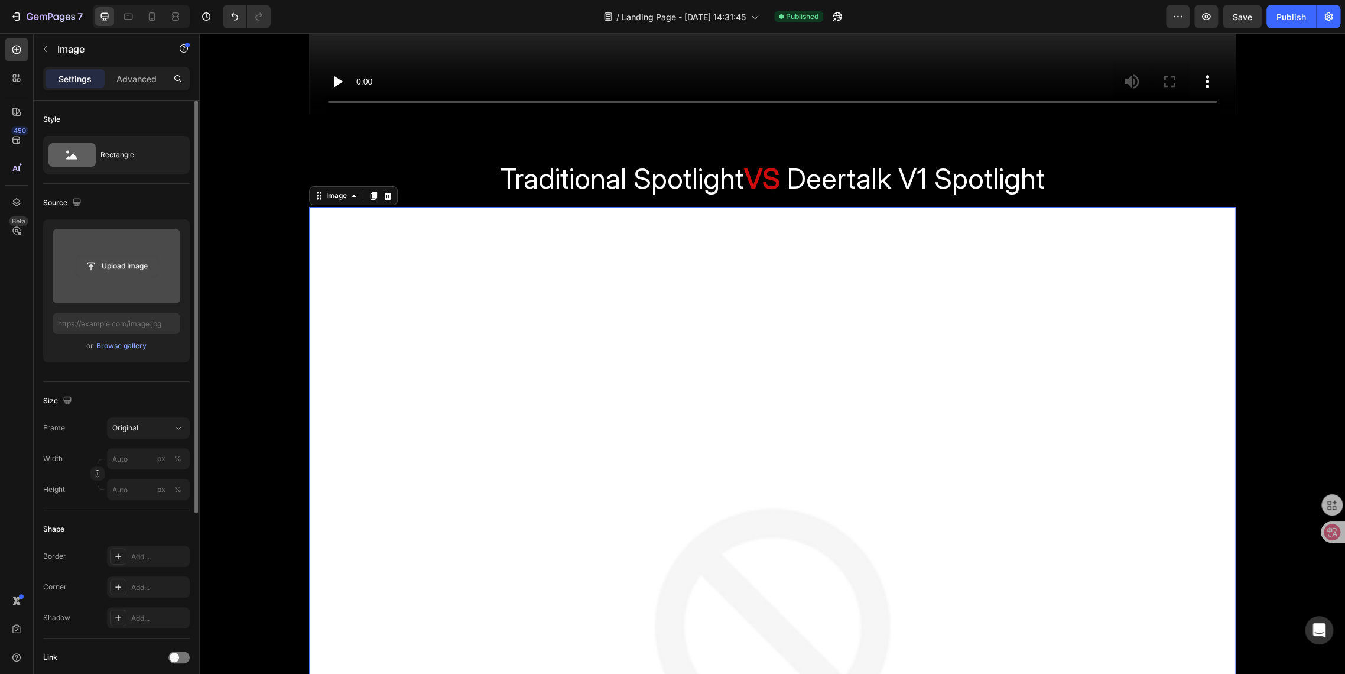
click at [127, 267] on input "file" at bounding box center [117, 266] width 82 height 20
type input "[URL][DOMAIN_NAME]"
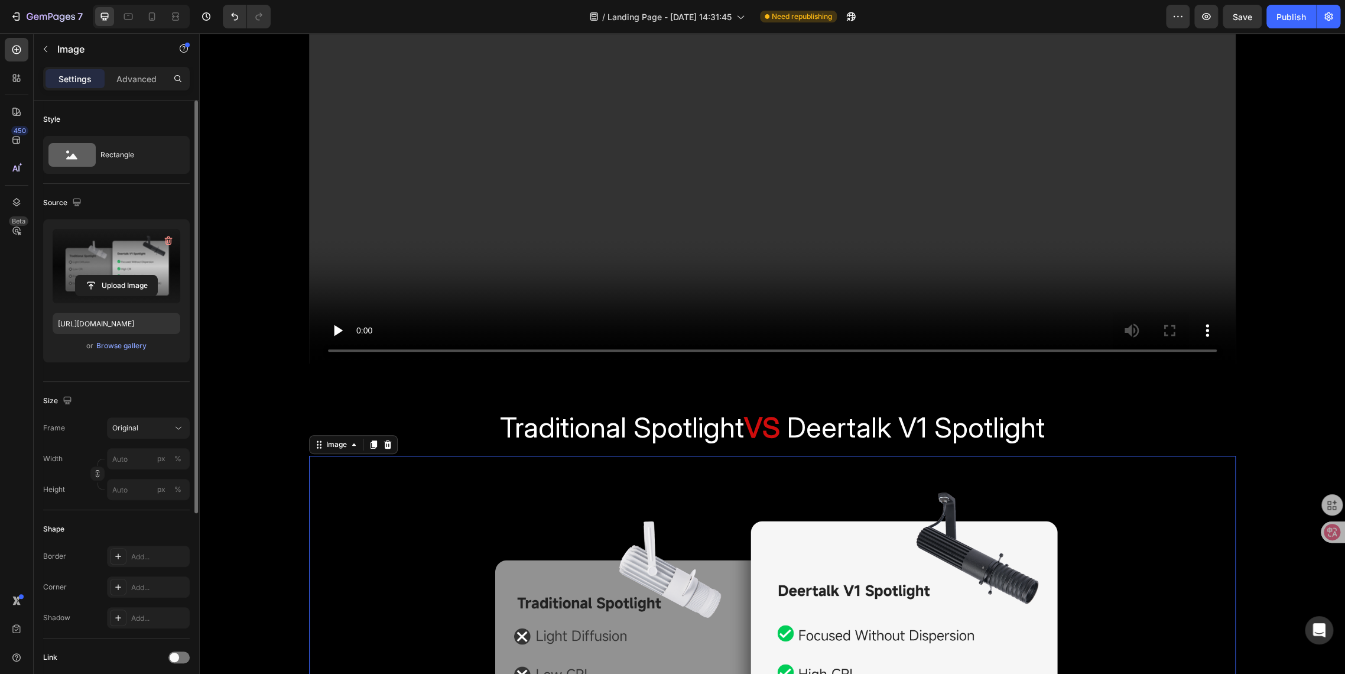
scroll to position [3022, 0]
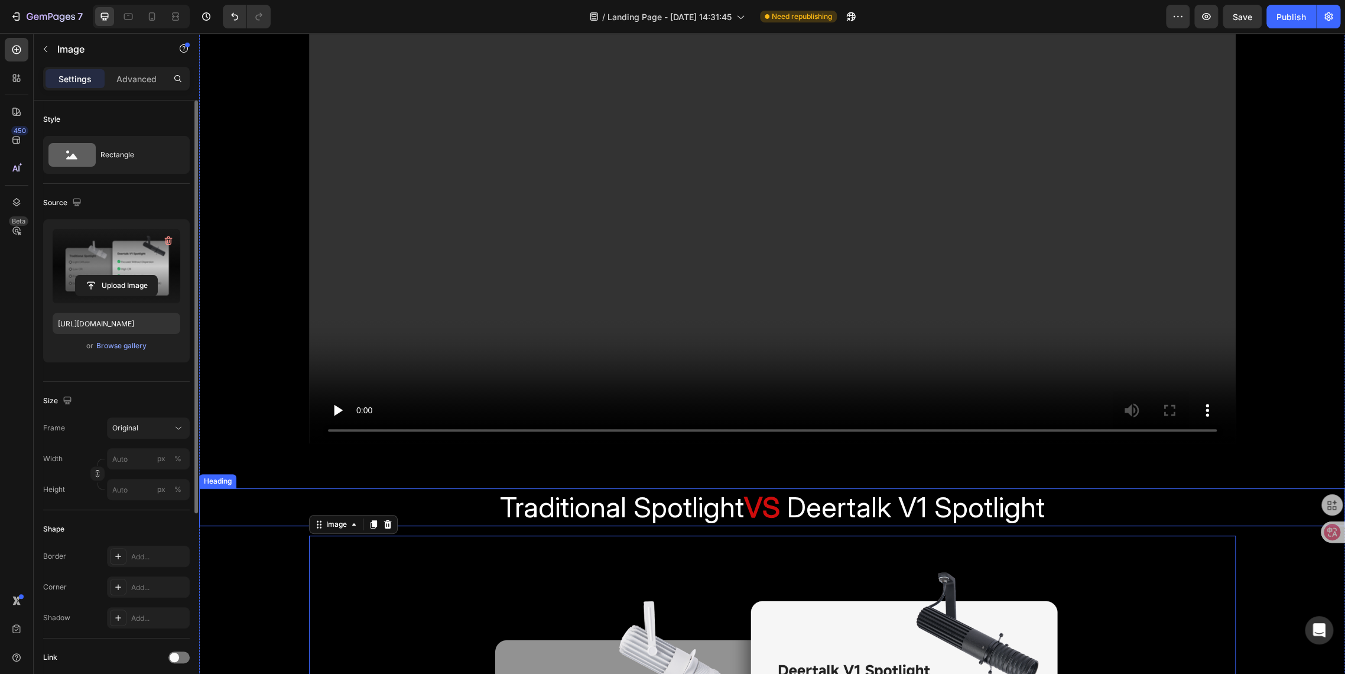
click at [615, 508] on span "Traditional Spotlight" at bounding box center [622, 506] width 244 height 35
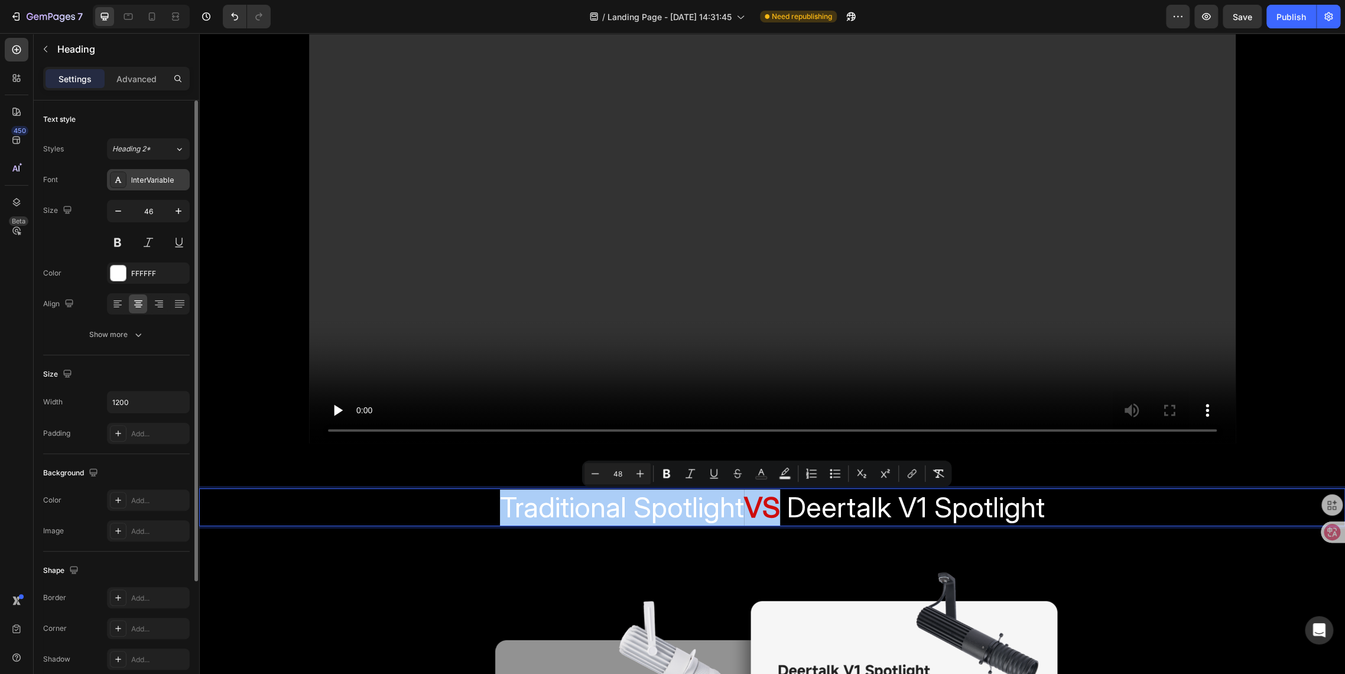
click at [149, 179] on div "InterVariable" at bounding box center [159, 180] width 56 height 11
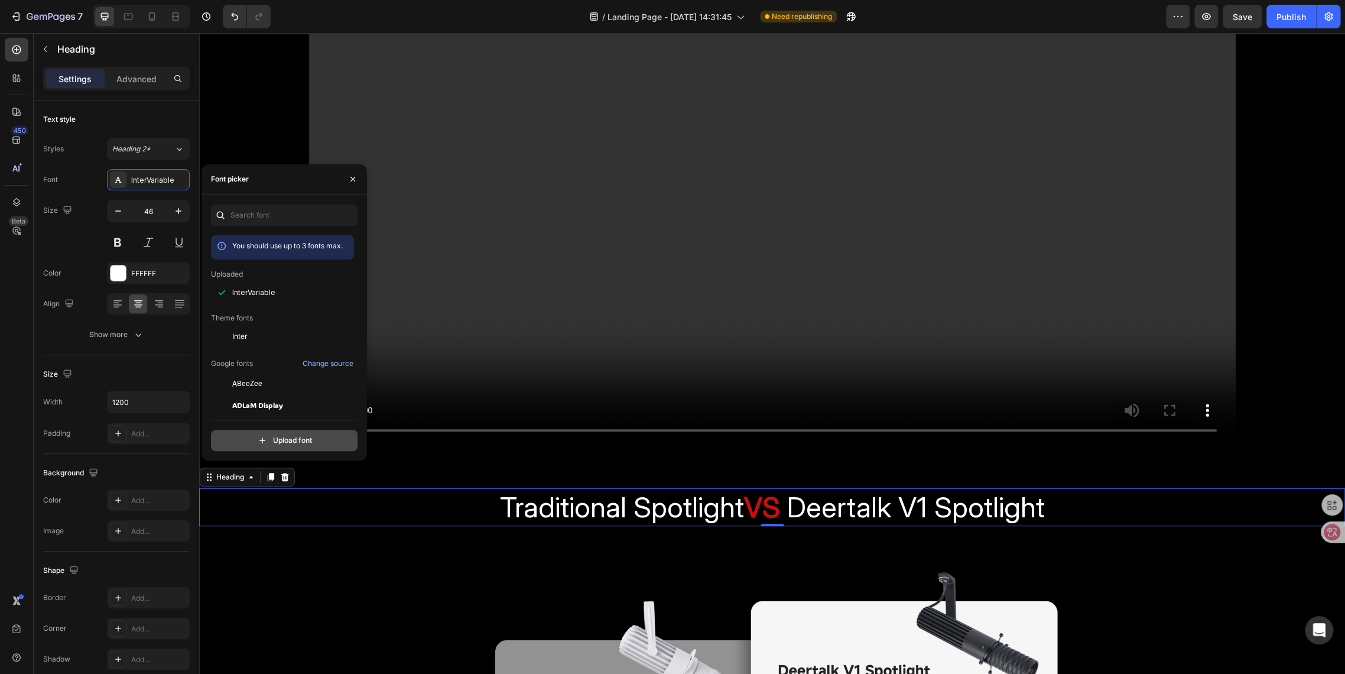
click at [251, 438] on input "file" at bounding box center [310, 440] width 296 height 20
click at [287, 446] on input "file" at bounding box center [310, 440] width 296 height 20
type input "C:\fakepath\MiSans-Bold.otf"
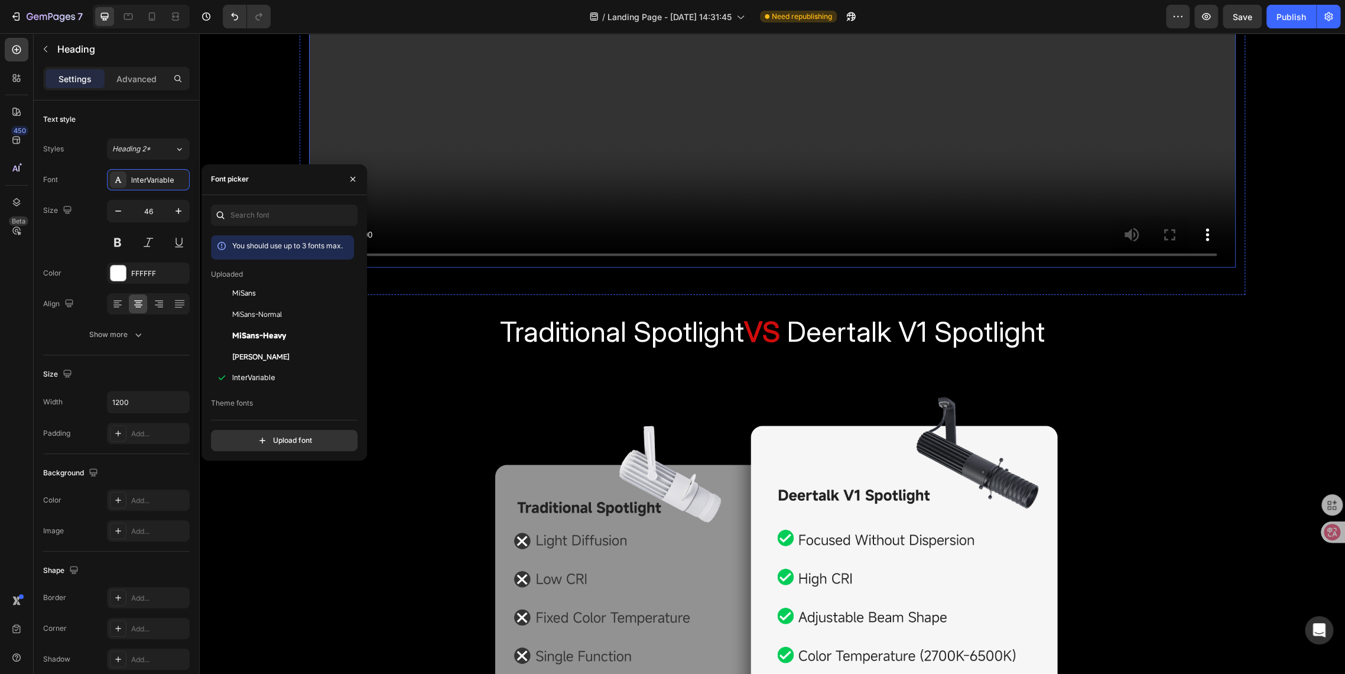
scroll to position [1929, 0]
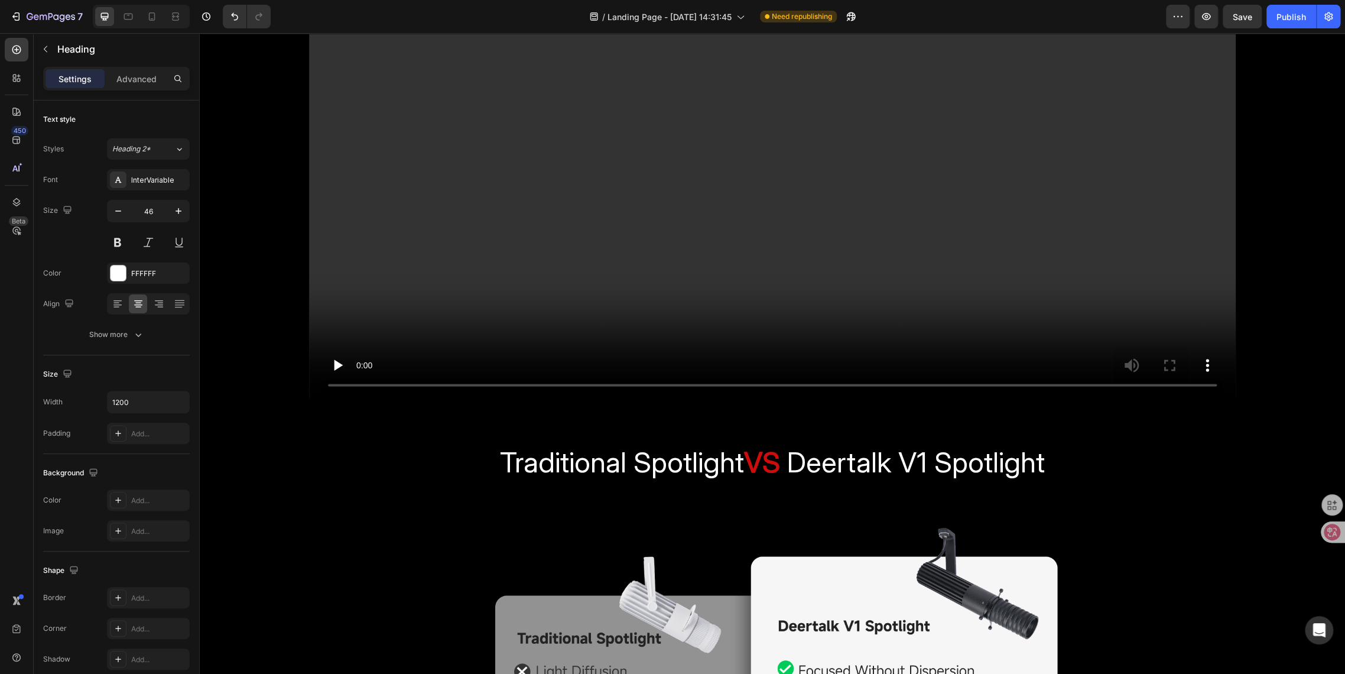
click at [680, 467] on span "Traditional Spotlight" at bounding box center [622, 462] width 244 height 35
click at [536, 467] on span "Traditional Spotlight" at bounding box center [622, 462] width 244 height 35
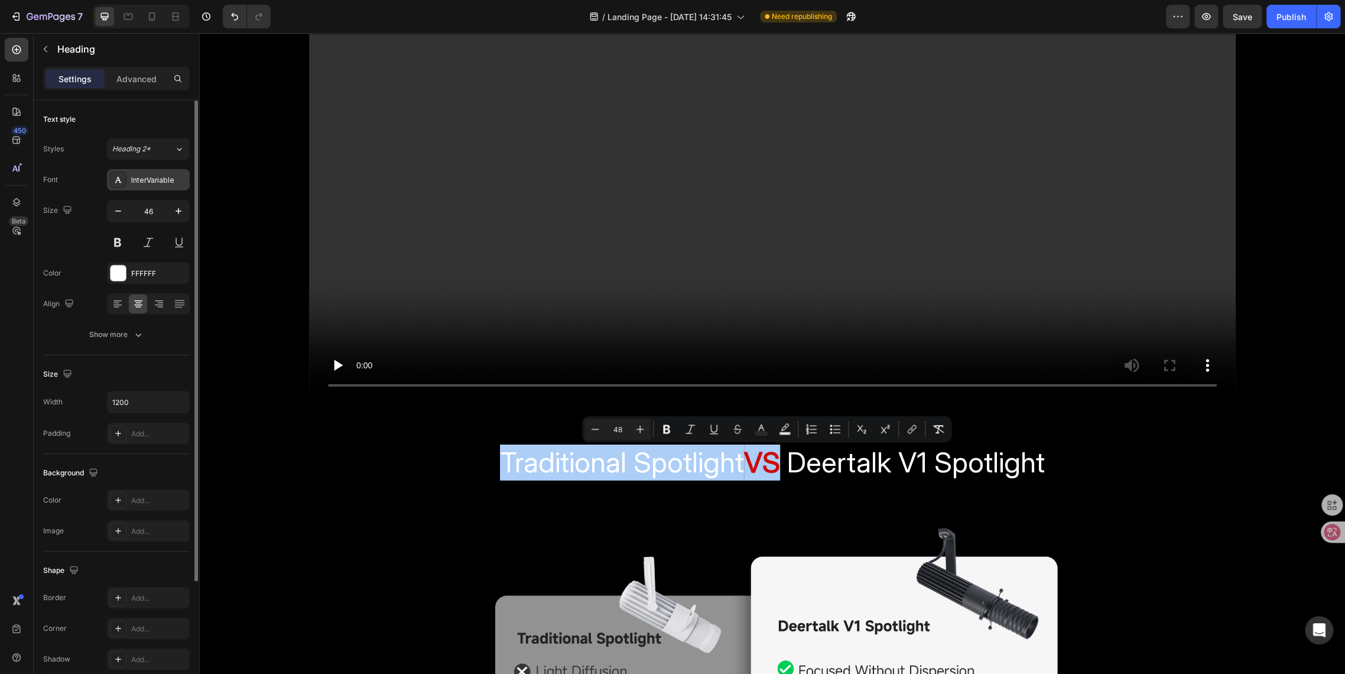
click at [153, 177] on div "InterVariable" at bounding box center [159, 180] width 56 height 11
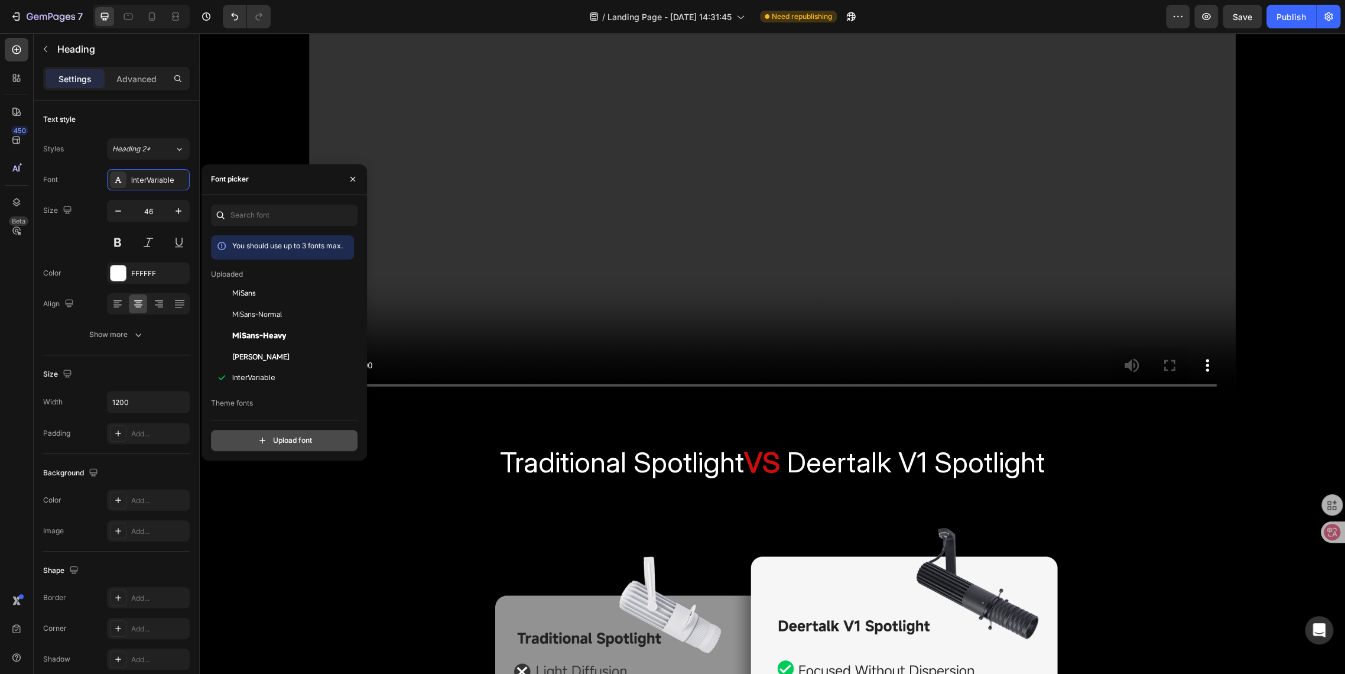
click at [302, 446] on input "file" at bounding box center [310, 440] width 296 height 20
type input "C:\fakepath\MiSans-Bold.ttf"
click at [248, 441] on input "file" at bounding box center [310, 440] width 296 height 20
type input "C:\fakepath\MiSans-Bold.woff"
click at [266, 445] on input "file" at bounding box center [310, 440] width 296 height 20
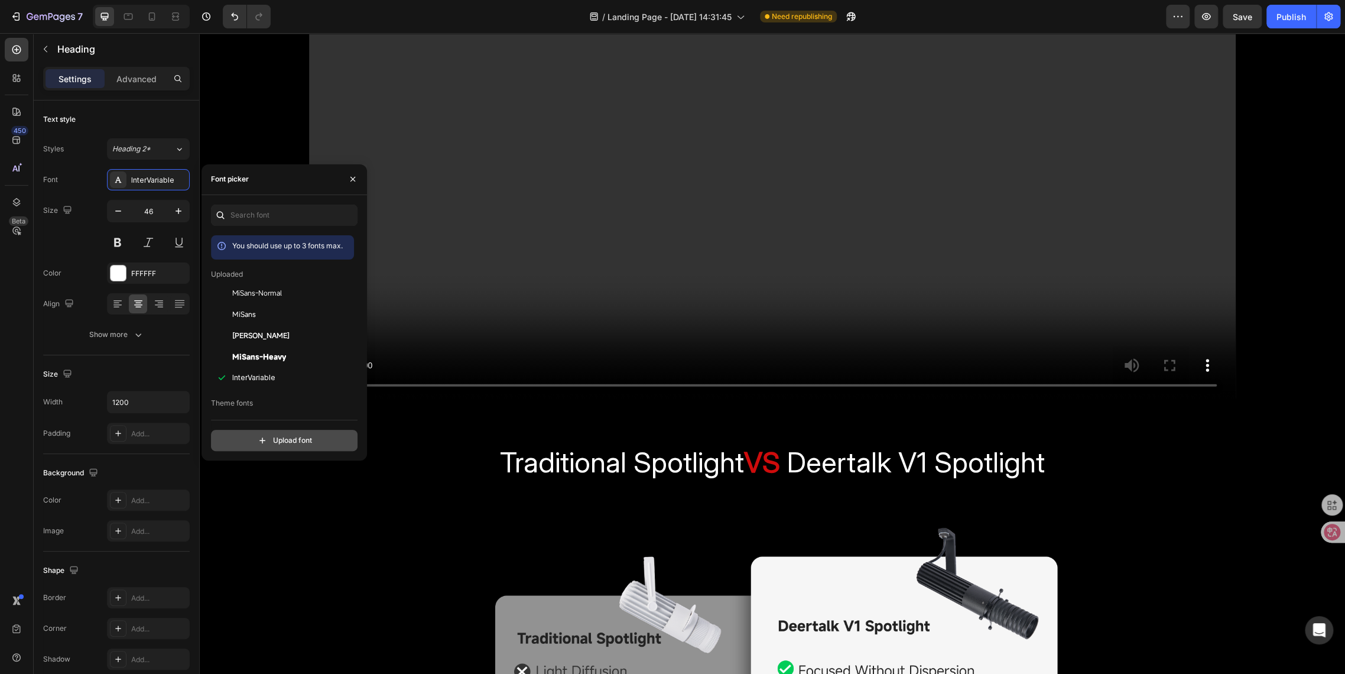
type input "C:\fakepath\MiSans-Bold.woff2"
click at [299, 441] on input "file" at bounding box center [310, 440] width 296 height 20
type input "C:\fakepath\MiSansVF.ttf"
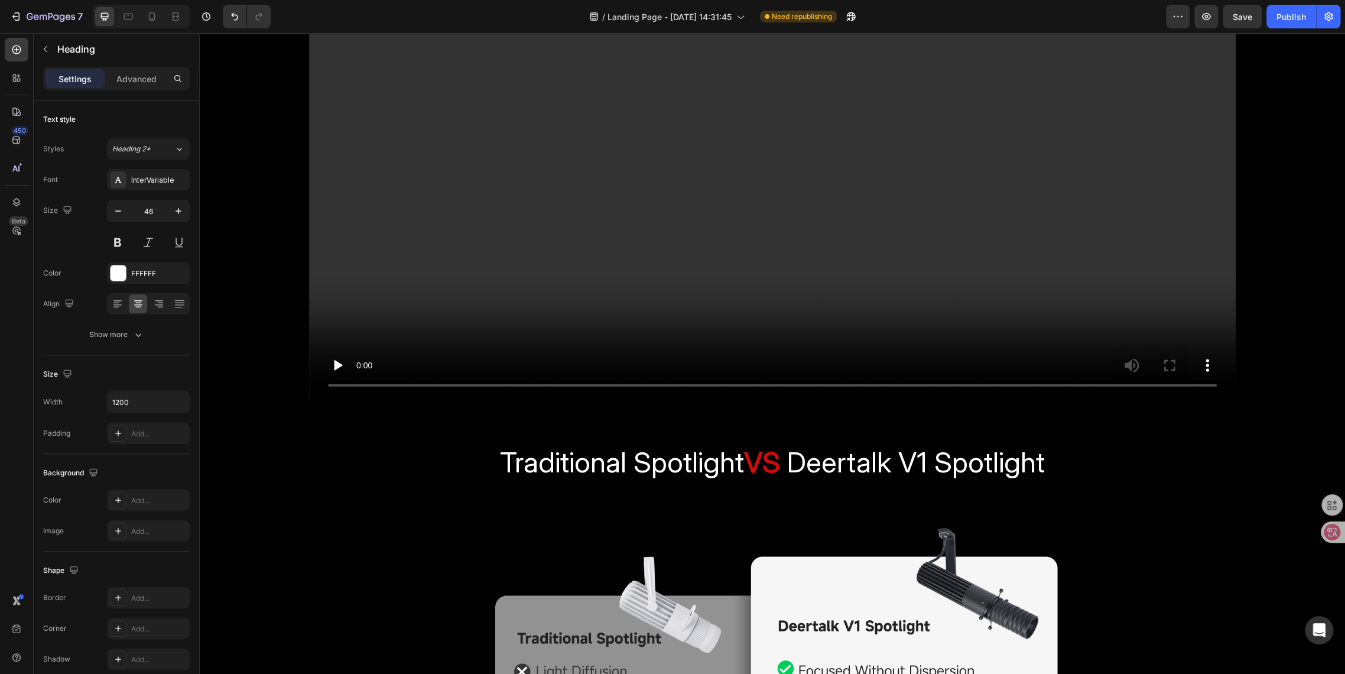
click at [547, 462] on span "Traditional Spotlight" at bounding box center [622, 462] width 244 height 35
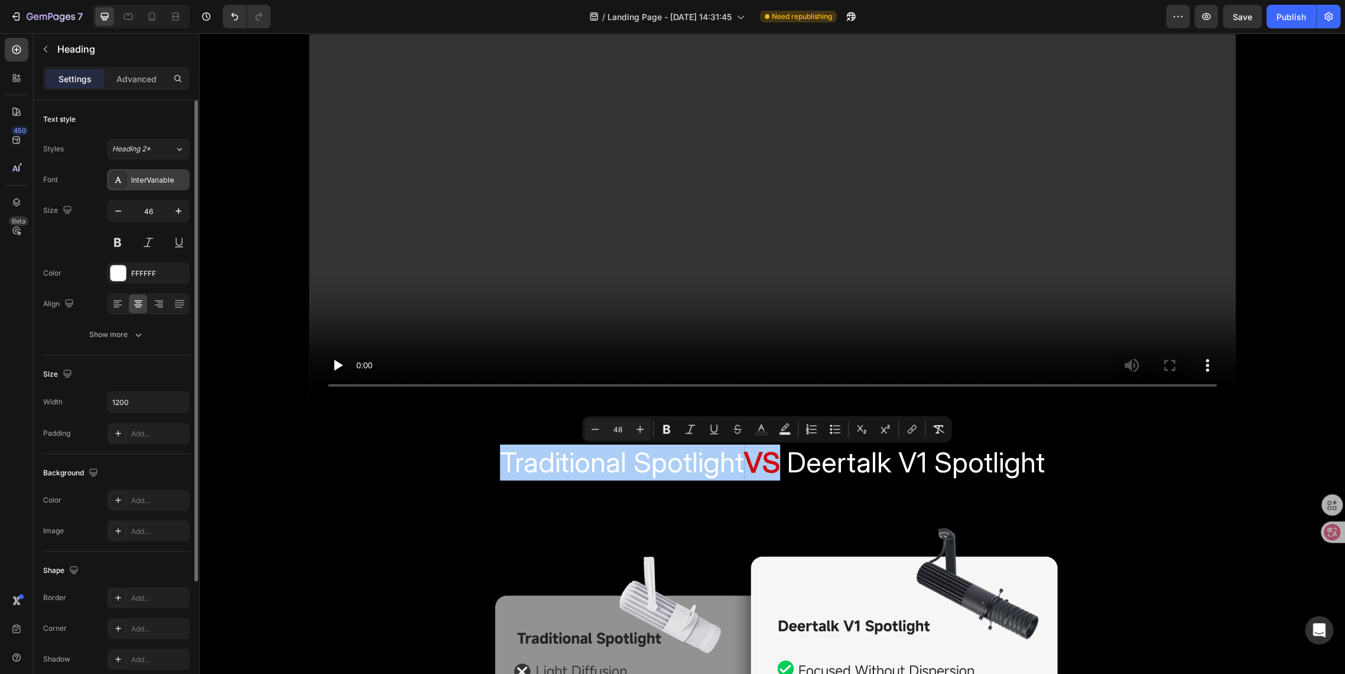
click at [147, 173] on div "InterVariable" at bounding box center [148, 179] width 83 height 21
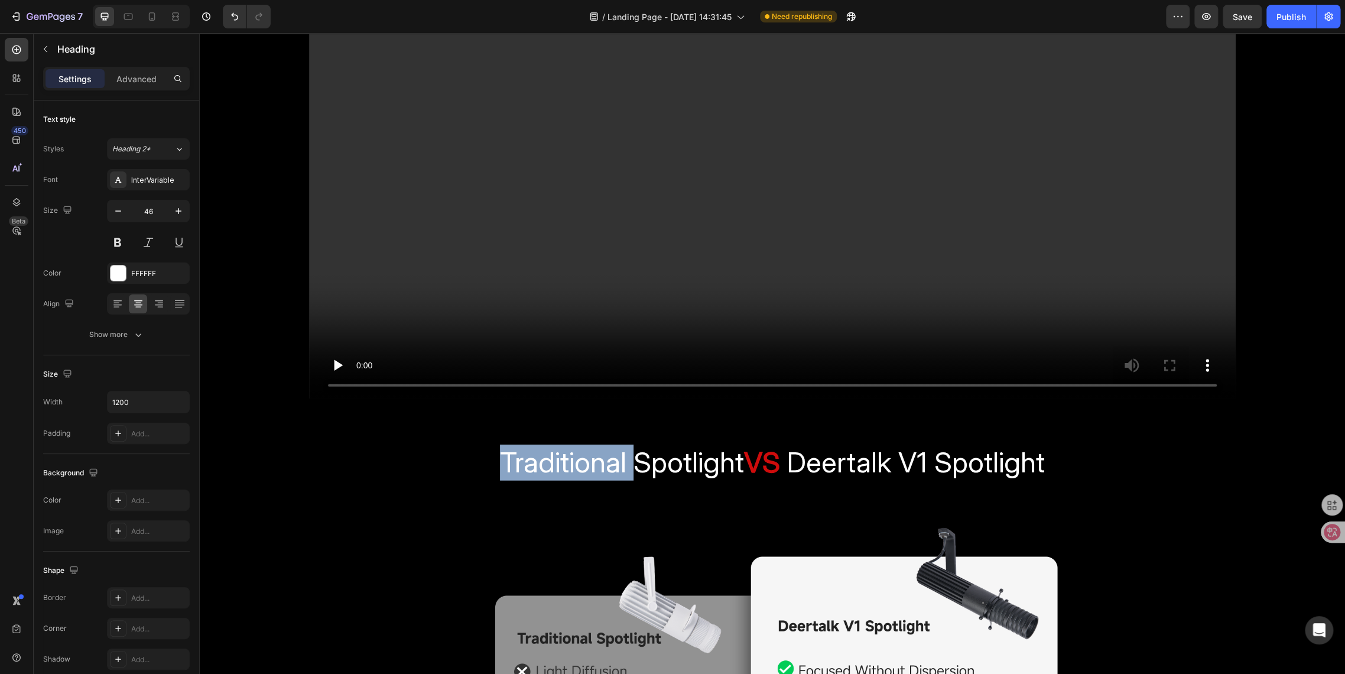
click at [580, 462] on span "Traditional Spotlight" at bounding box center [622, 462] width 244 height 35
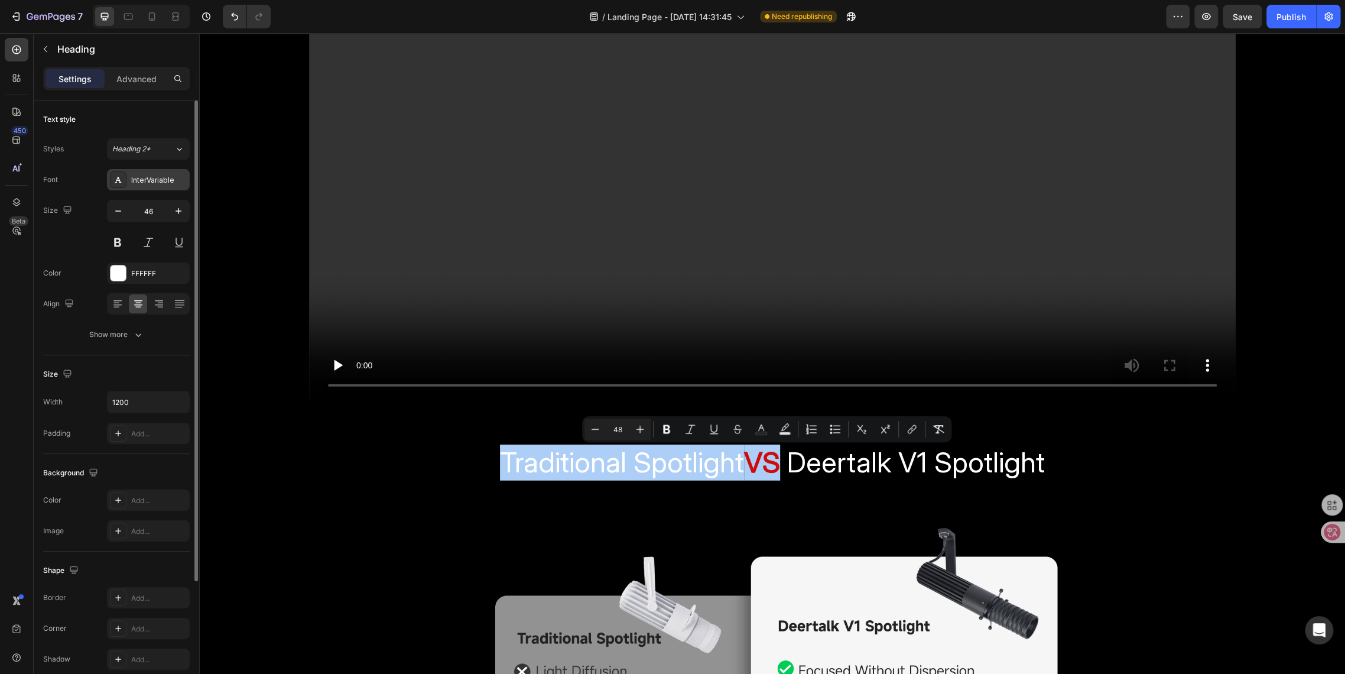
click at [161, 175] on div "InterVariable" at bounding box center [159, 180] width 56 height 11
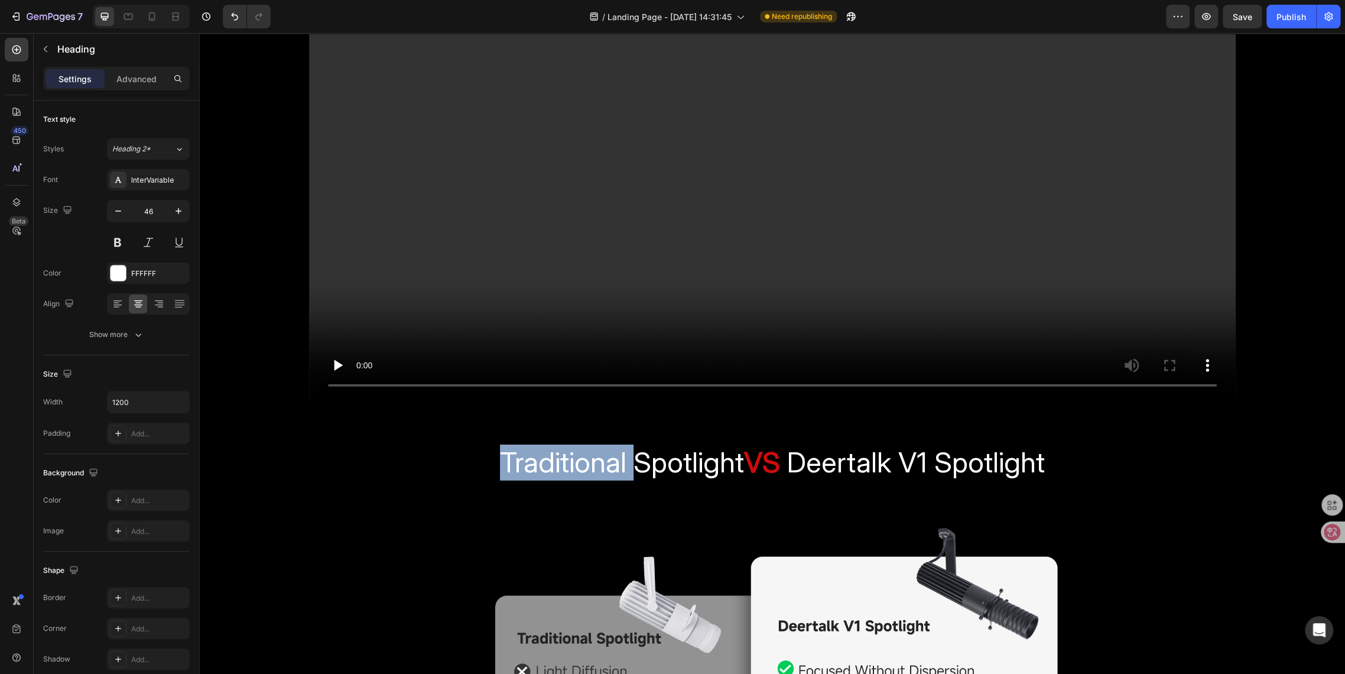
click at [607, 473] on span "Traditional Spotlight" at bounding box center [622, 462] width 244 height 35
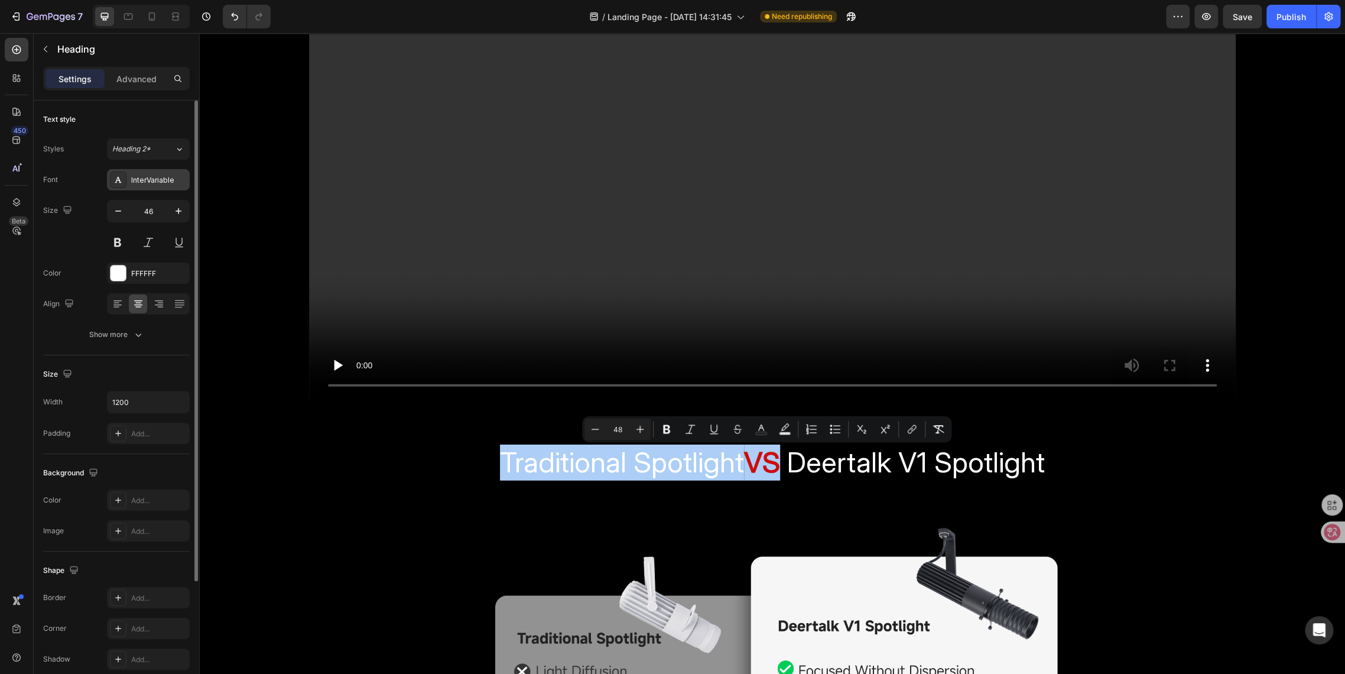
click at [134, 183] on div "InterVariable" at bounding box center [159, 180] width 56 height 11
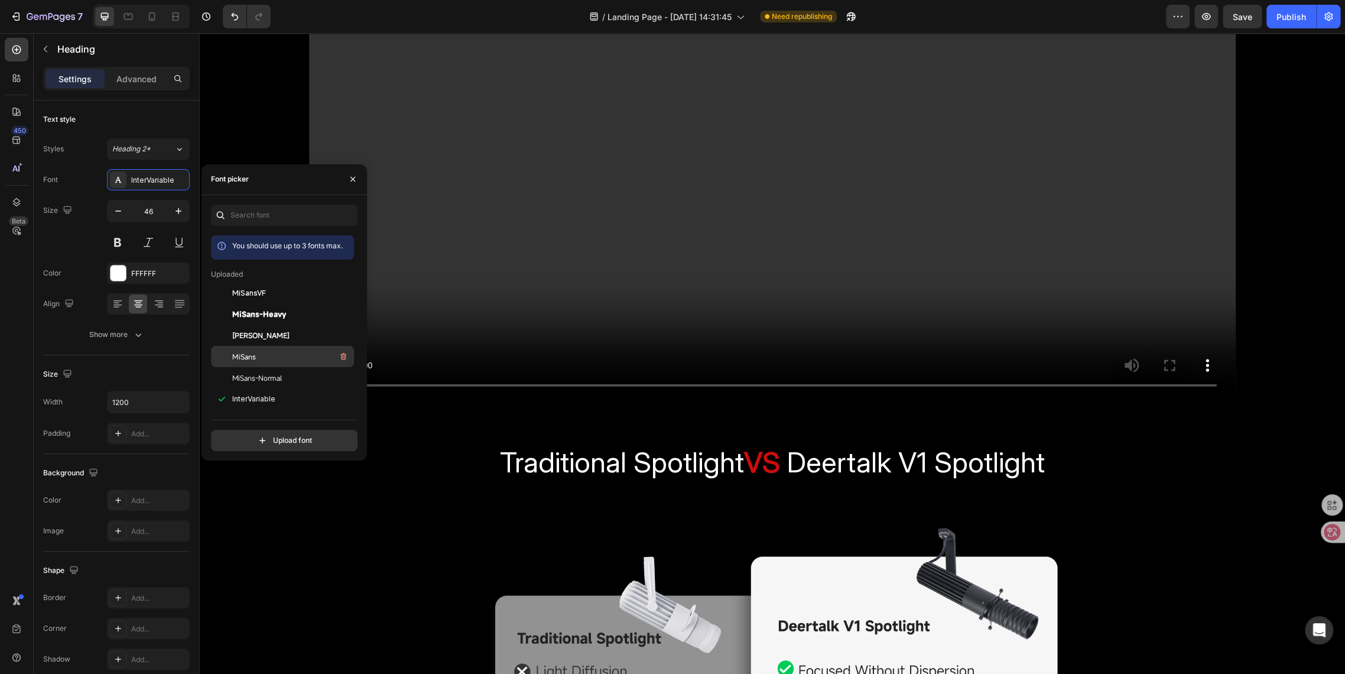
click at [262, 358] on div "MiSans" at bounding box center [291, 356] width 119 height 14
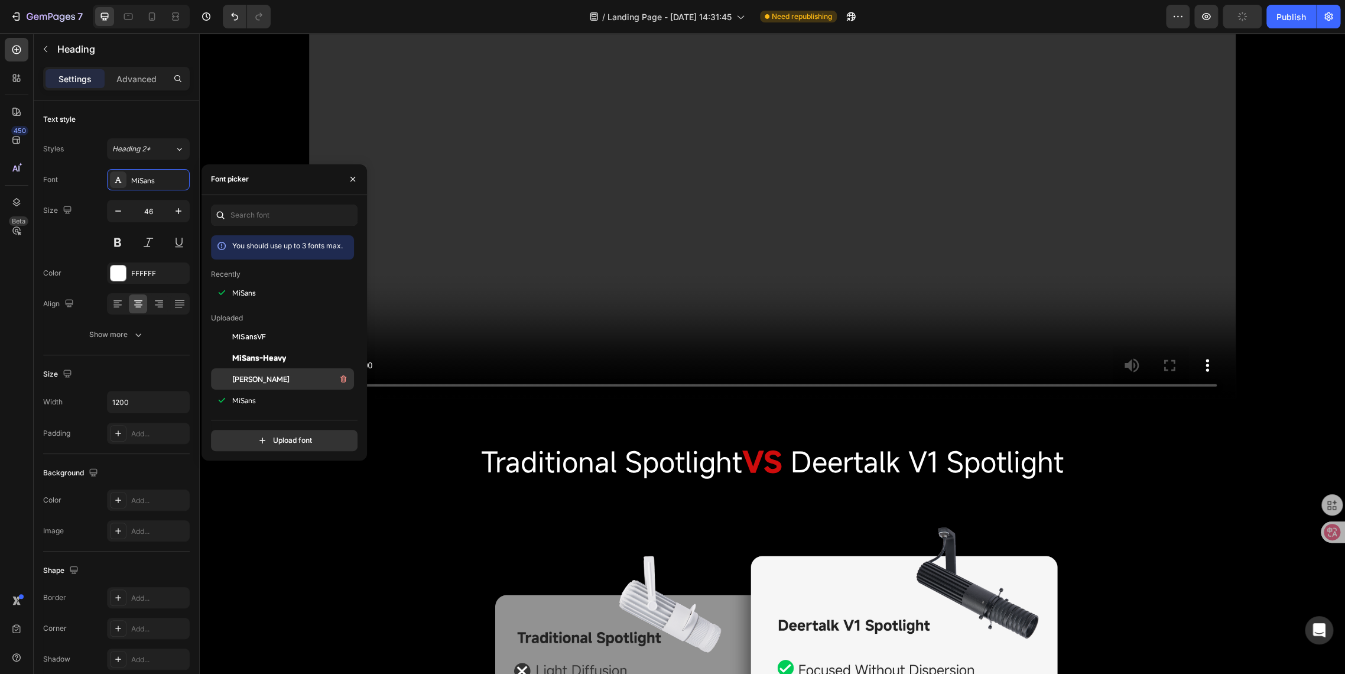
click at [274, 380] on span "[PERSON_NAME]" at bounding box center [260, 379] width 57 height 11
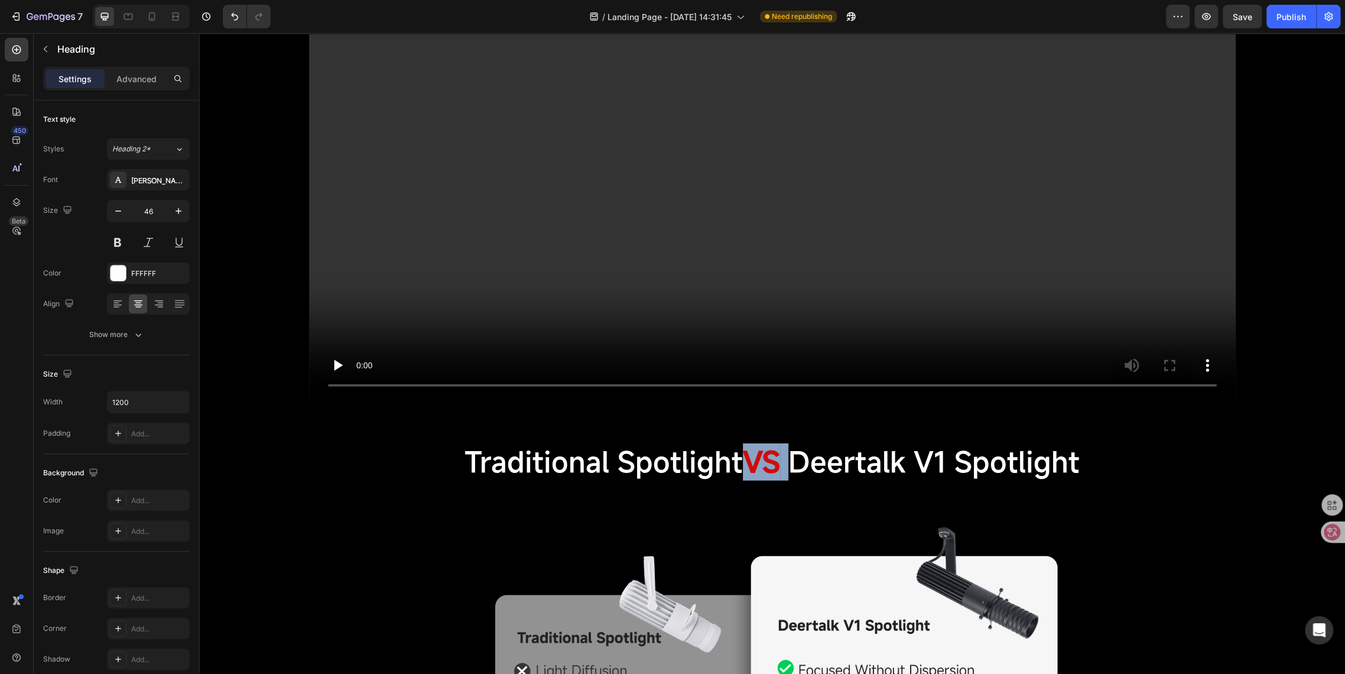
click at [756, 462] on strong "VS" at bounding box center [761, 462] width 37 height 38
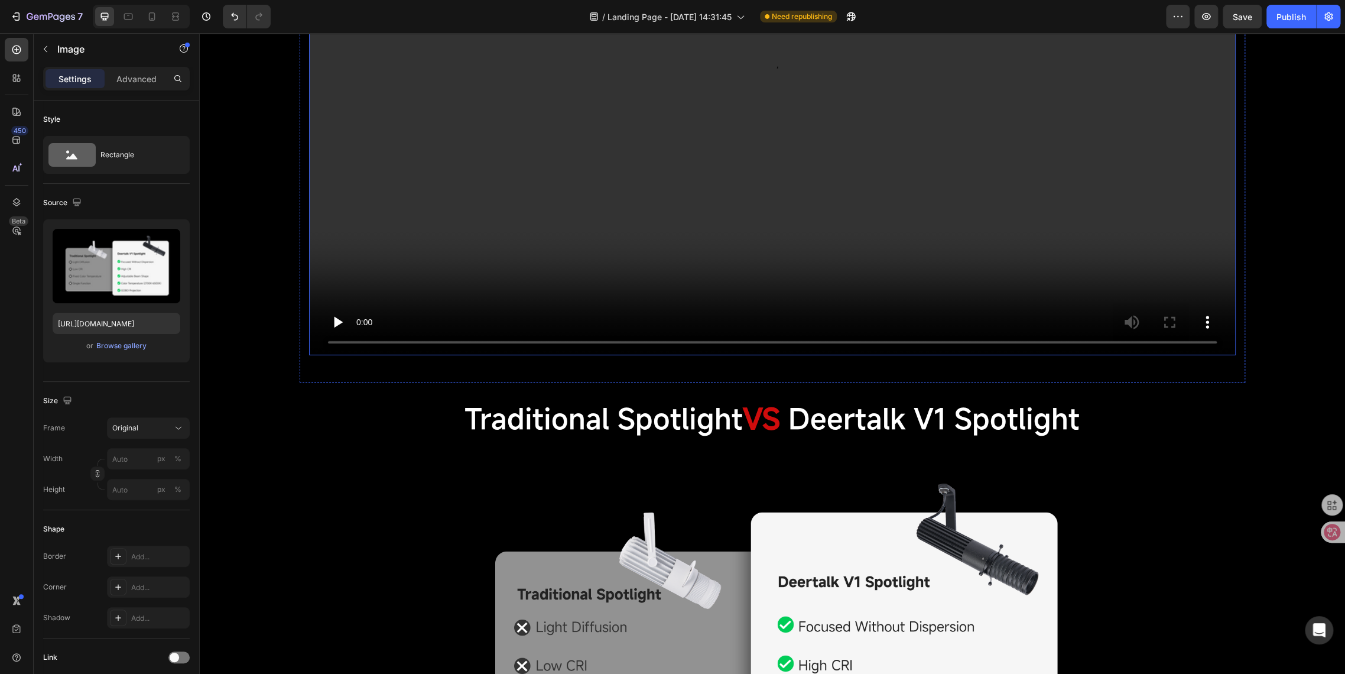
scroll to position [2502, 0]
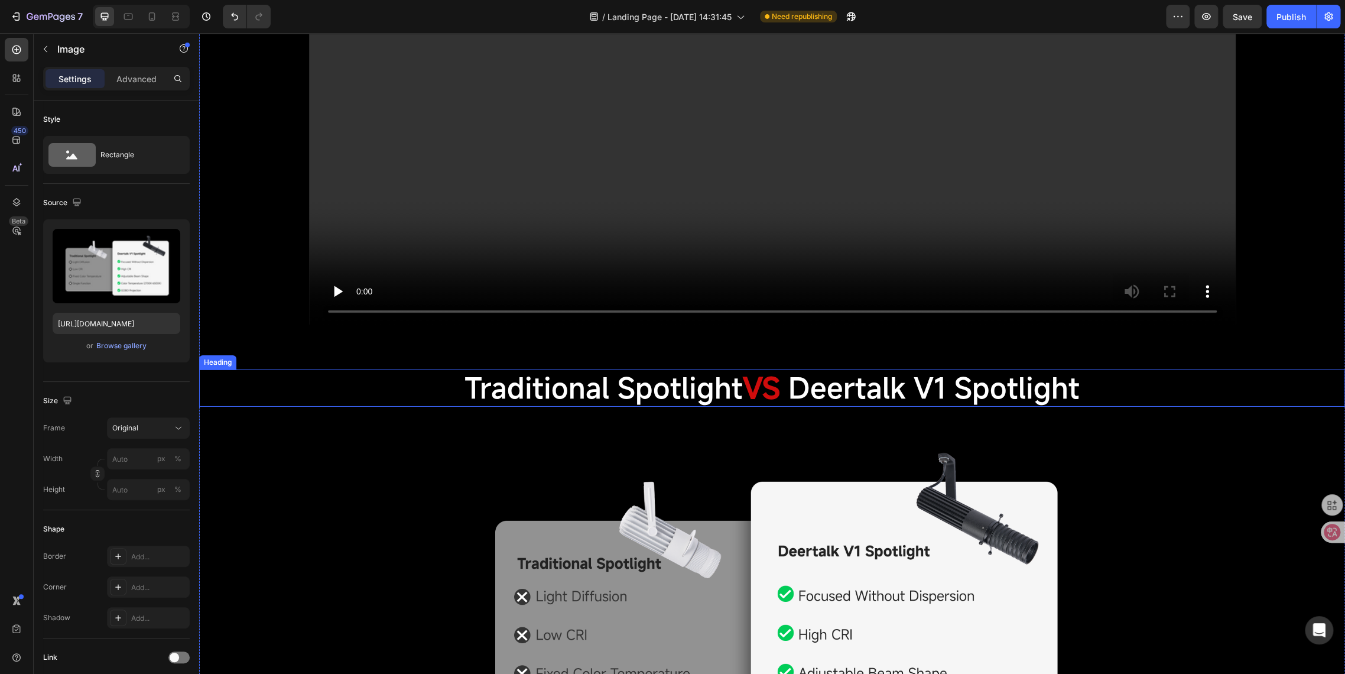
click at [579, 392] on span "Traditional Spotlight" at bounding box center [604, 388] width 278 height 38
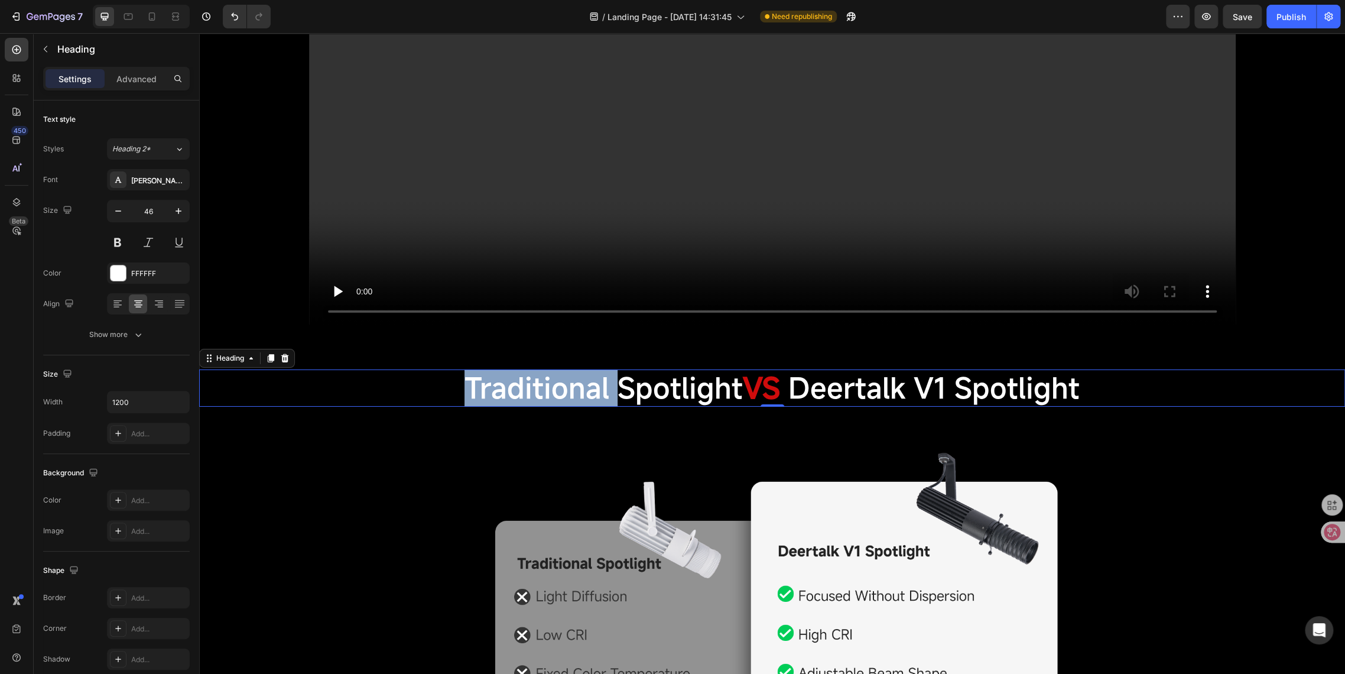
click at [489, 393] on span "Traditional Spotlight" at bounding box center [604, 388] width 278 height 38
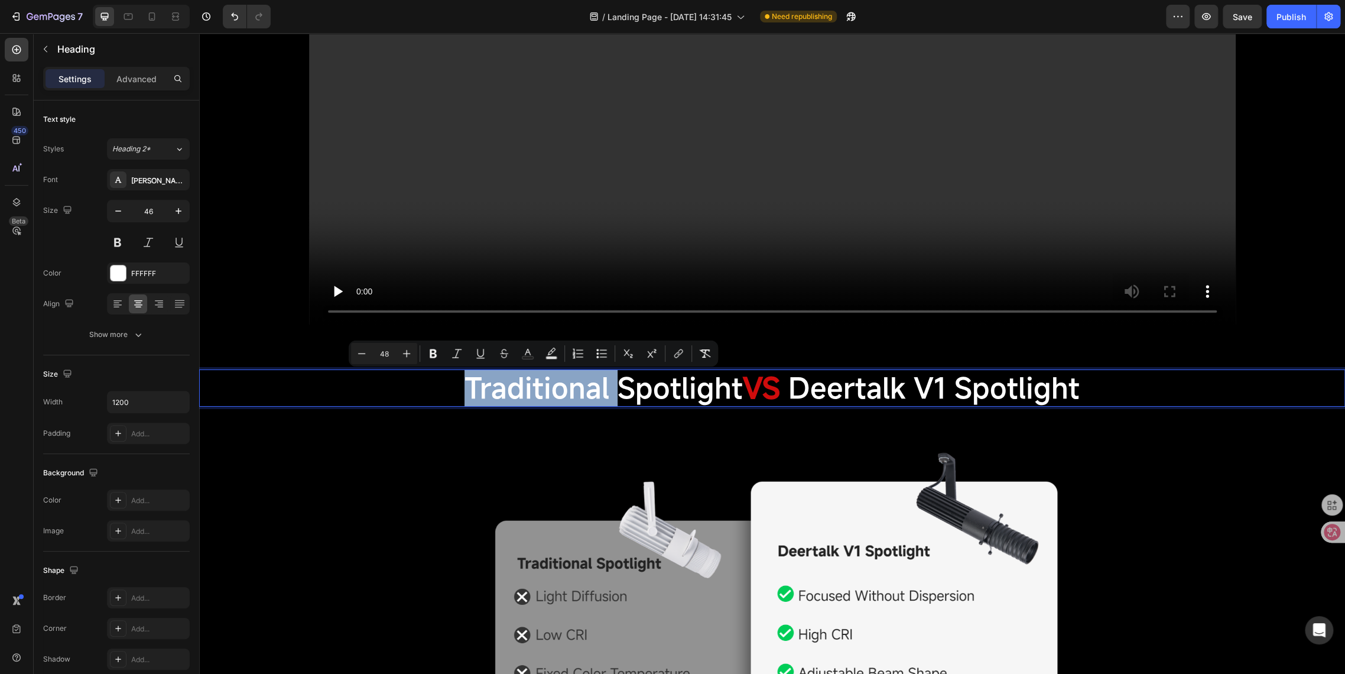
click at [454, 386] on p "Traditional Spotlight VS Deertalk V1 Spotlight" at bounding box center [772, 388] width 707 height 35
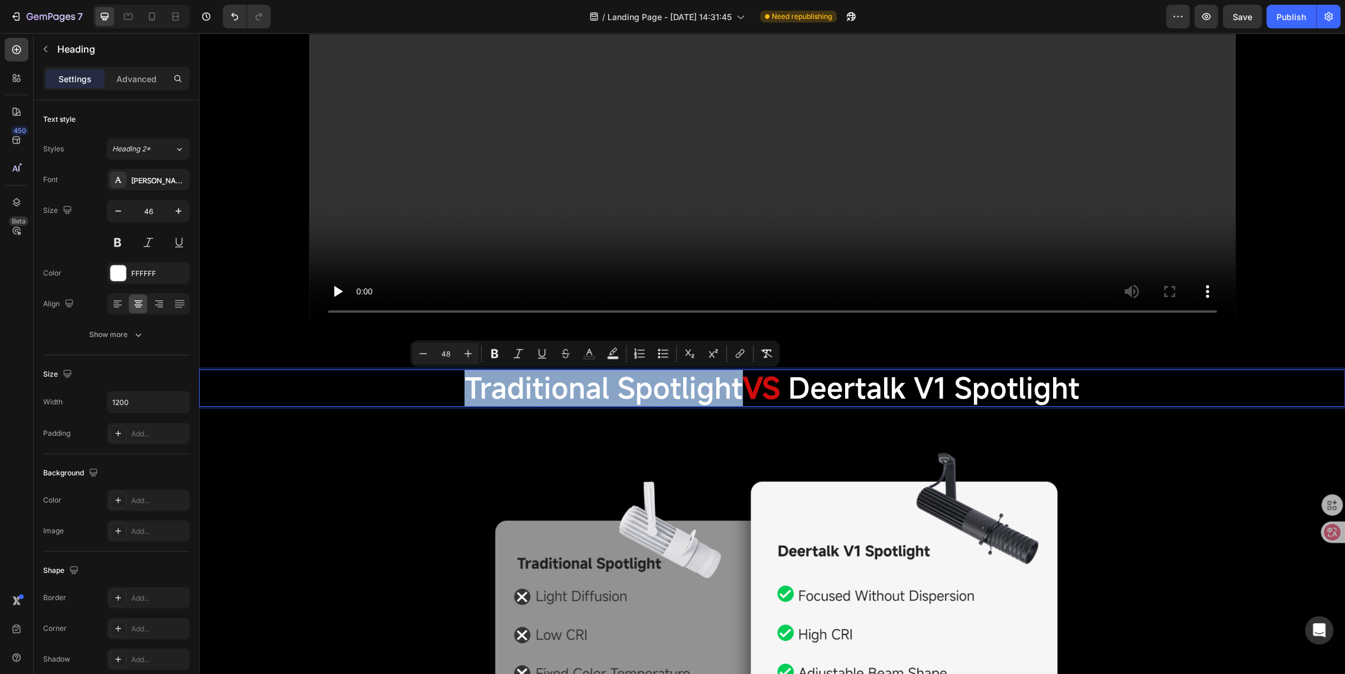
drag, startPoint x: 455, startPoint y: 387, endPoint x: 730, endPoint y: 384, distance: 274.9
click at [730, 384] on p "Traditional Spotlight VS Deertalk V1 Spotlight" at bounding box center [772, 388] width 707 height 35
click at [483, 415] on div "Image Row" at bounding box center [773, 618] width 946 height 423
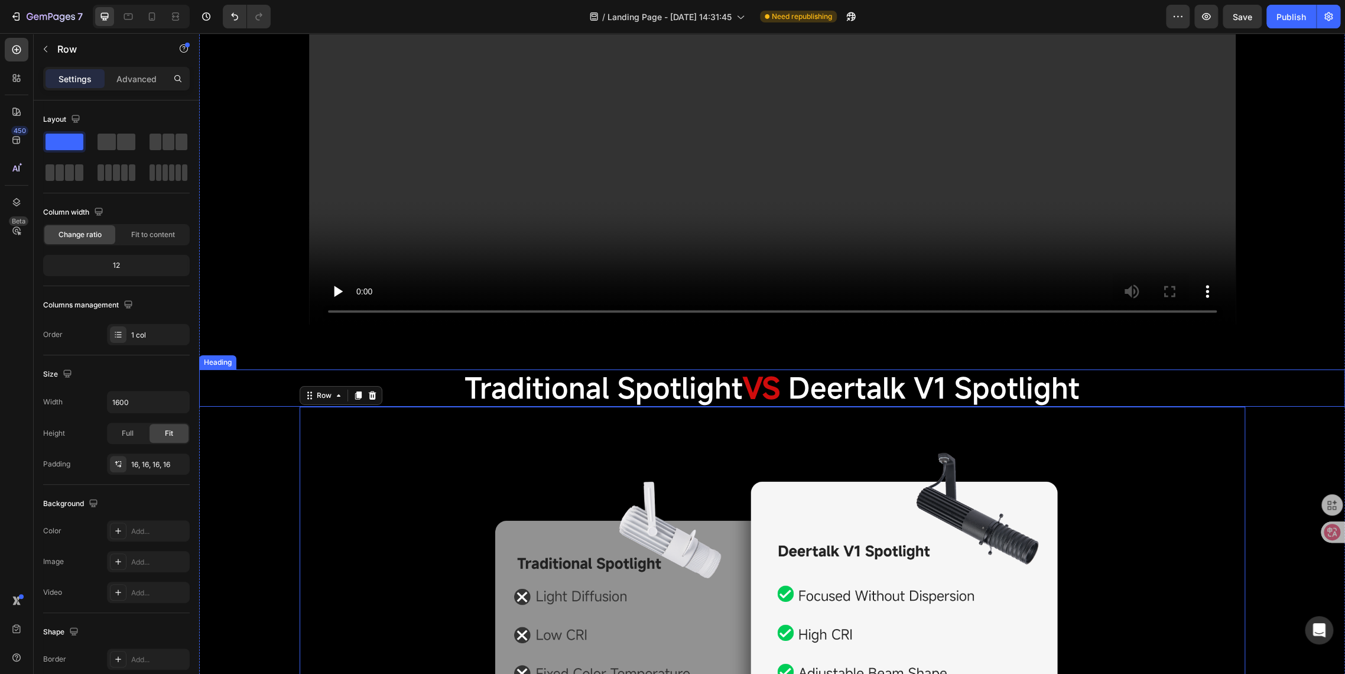
click at [796, 398] on span "Deertalk V1 Spotlight" at bounding box center [930, 388] width 300 height 38
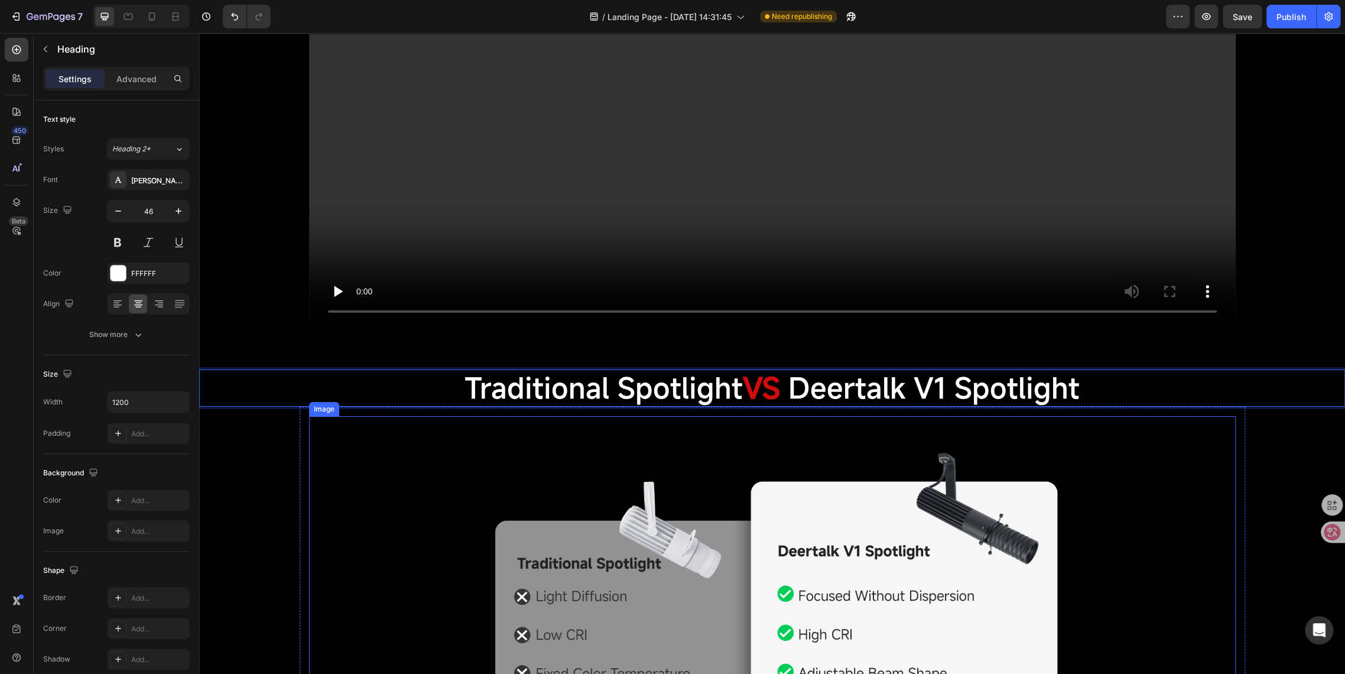
click at [494, 444] on img at bounding box center [772, 618] width 927 height 404
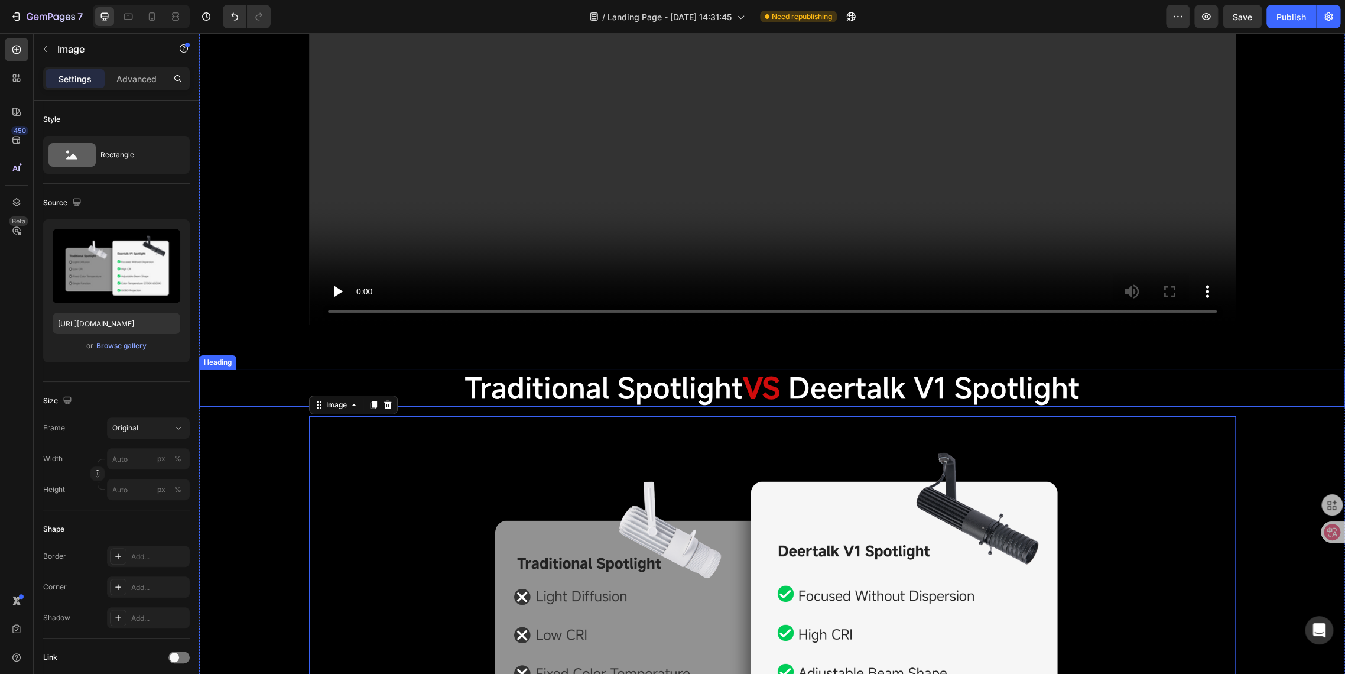
click at [758, 384] on strong "VS" at bounding box center [761, 388] width 37 height 38
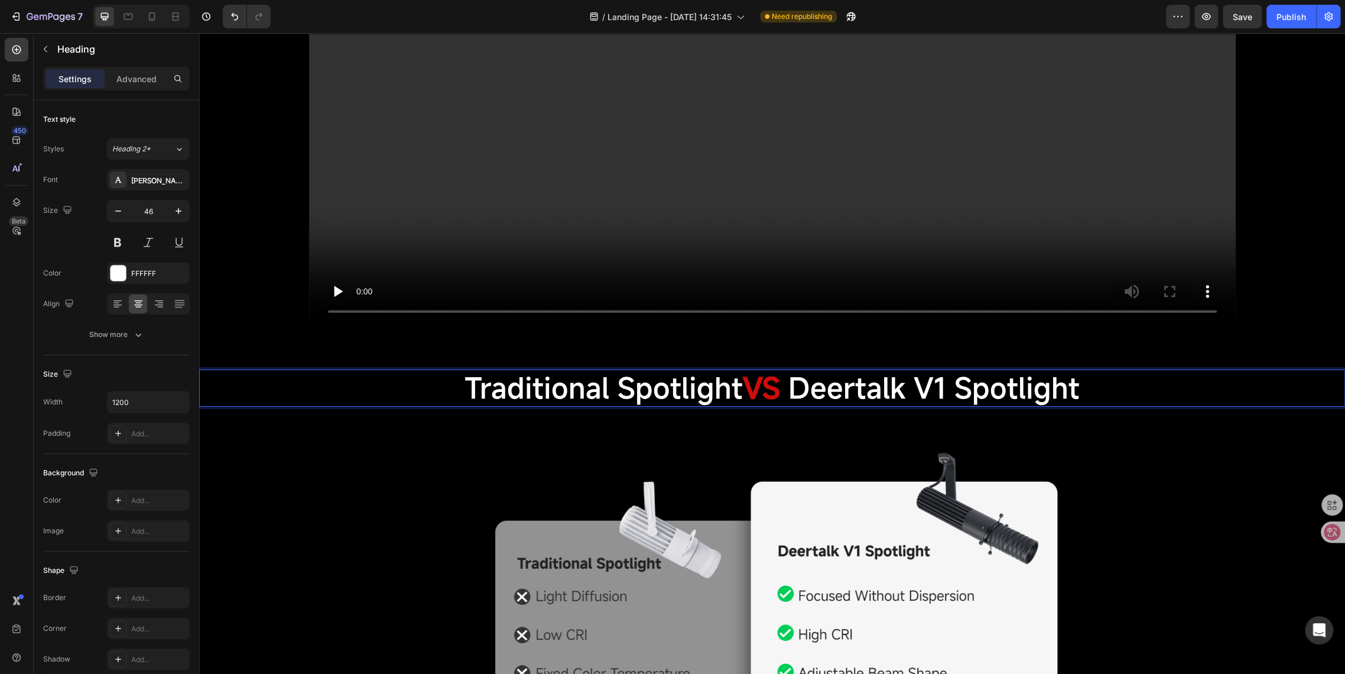
click at [750, 389] on strong "VS" at bounding box center [761, 388] width 37 height 38
drag, startPoint x: 745, startPoint y: 388, endPoint x: 774, endPoint y: 390, distance: 29.6
click at [774, 390] on strong "VS" at bounding box center [761, 388] width 37 height 38
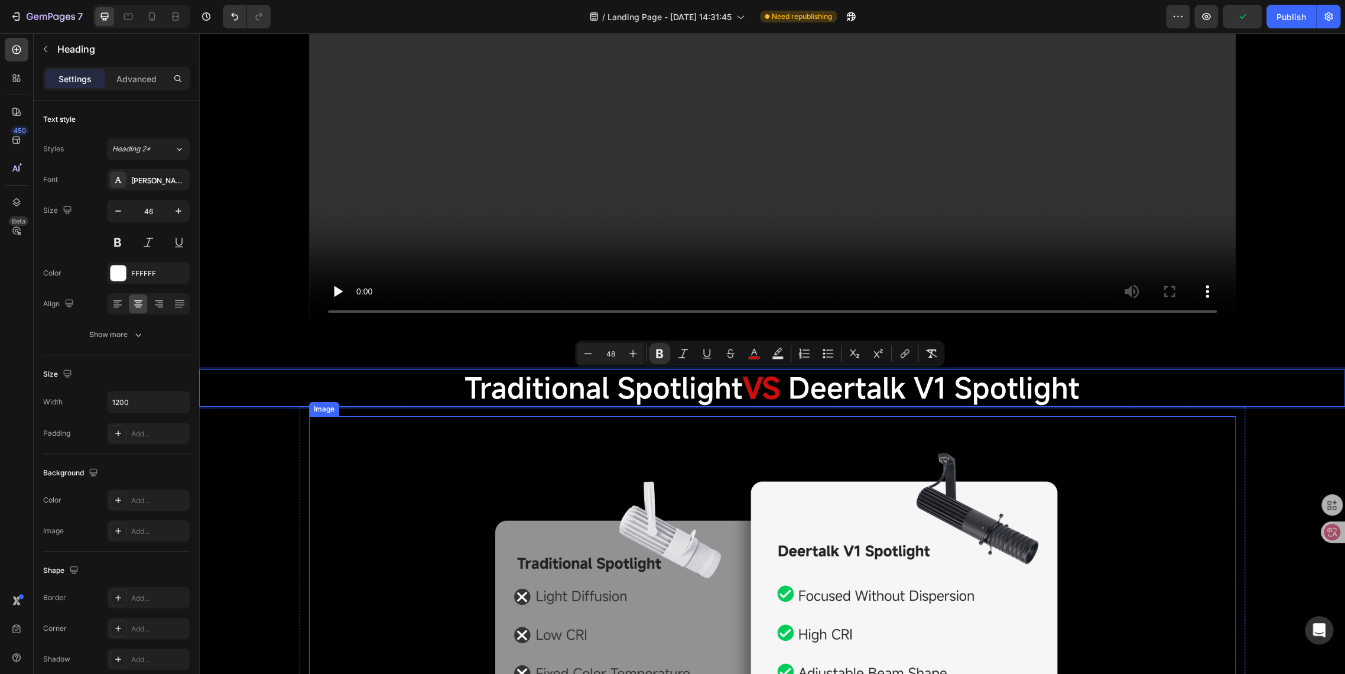
click at [447, 440] on img at bounding box center [772, 618] width 927 height 404
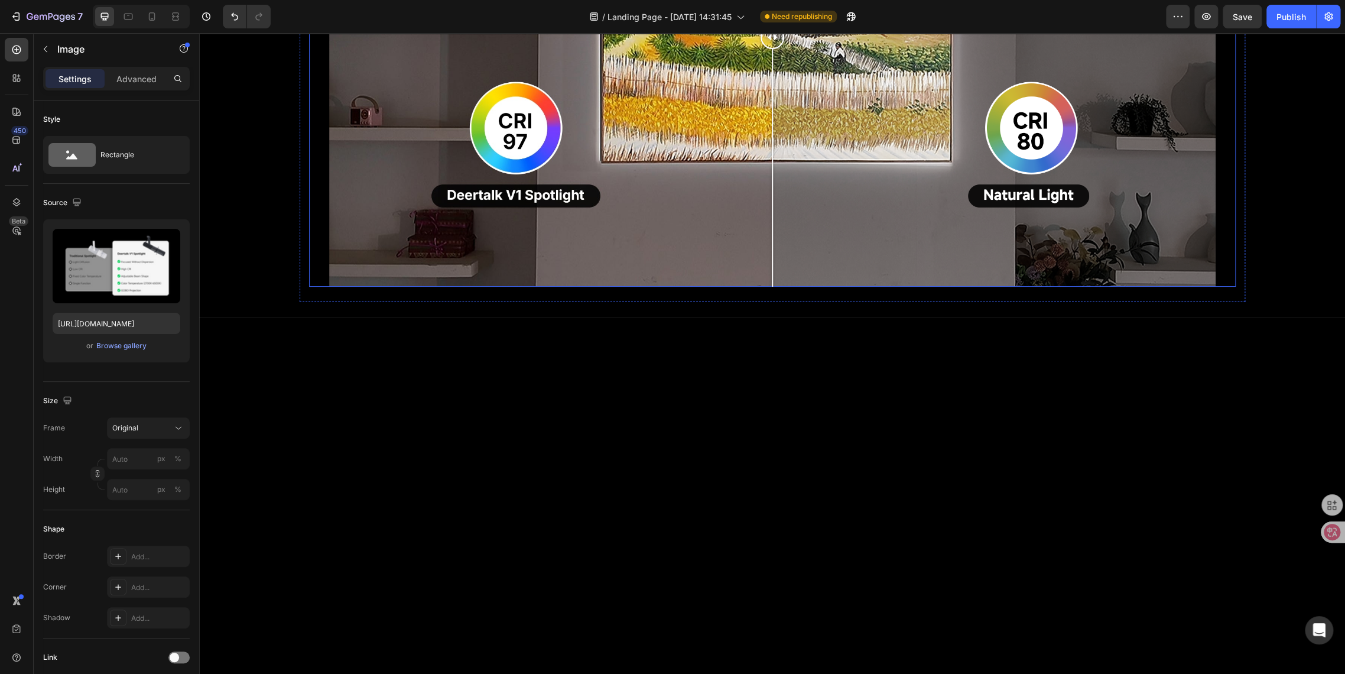
scroll to position [1097, 0]
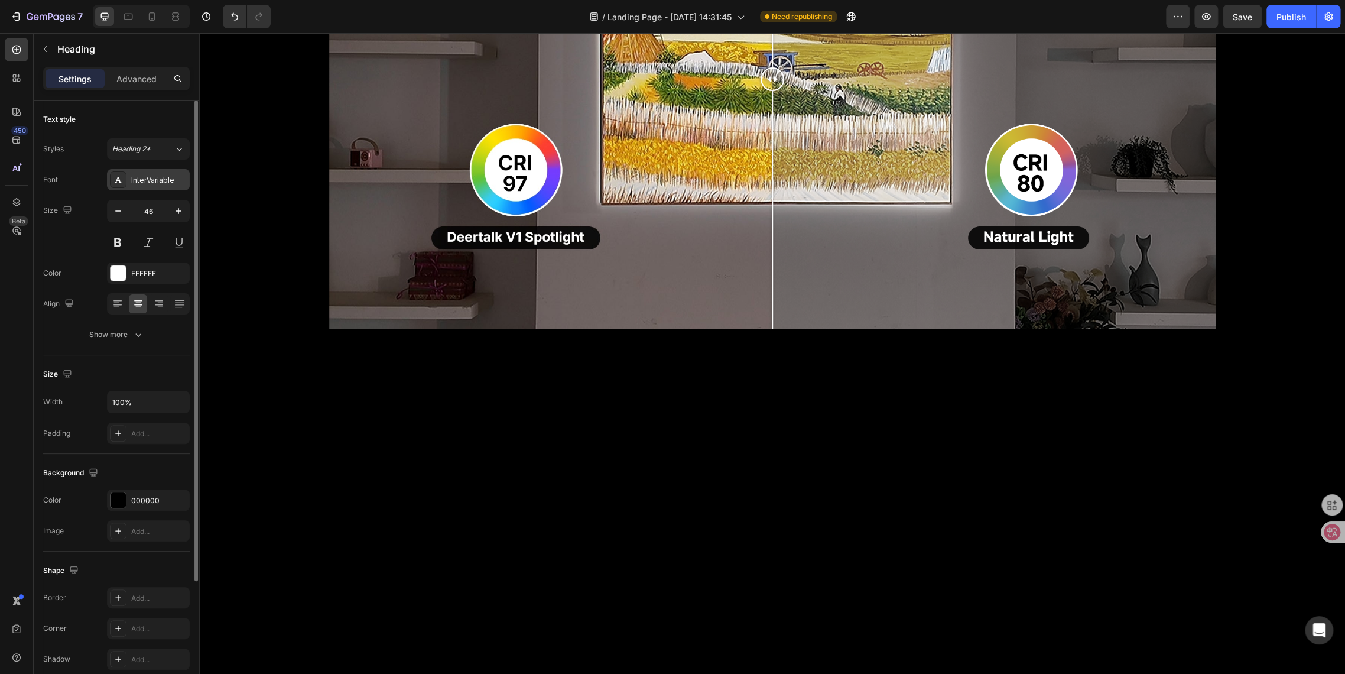
click at [150, 189] on div "InterVariable" at bounding box center [148, 179] width 83 height 21
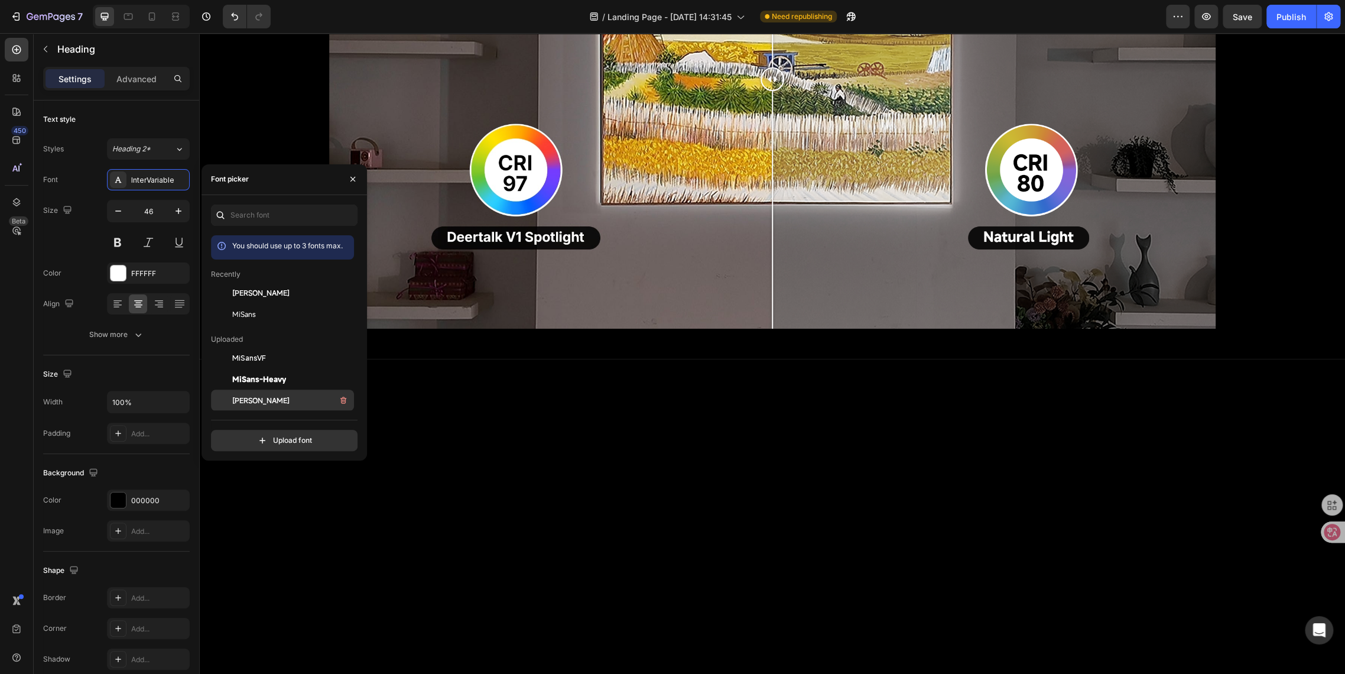
click at [251, 398] on span "[PERSON_NAME]" at bounding box center [260, 400] width 57 height 11
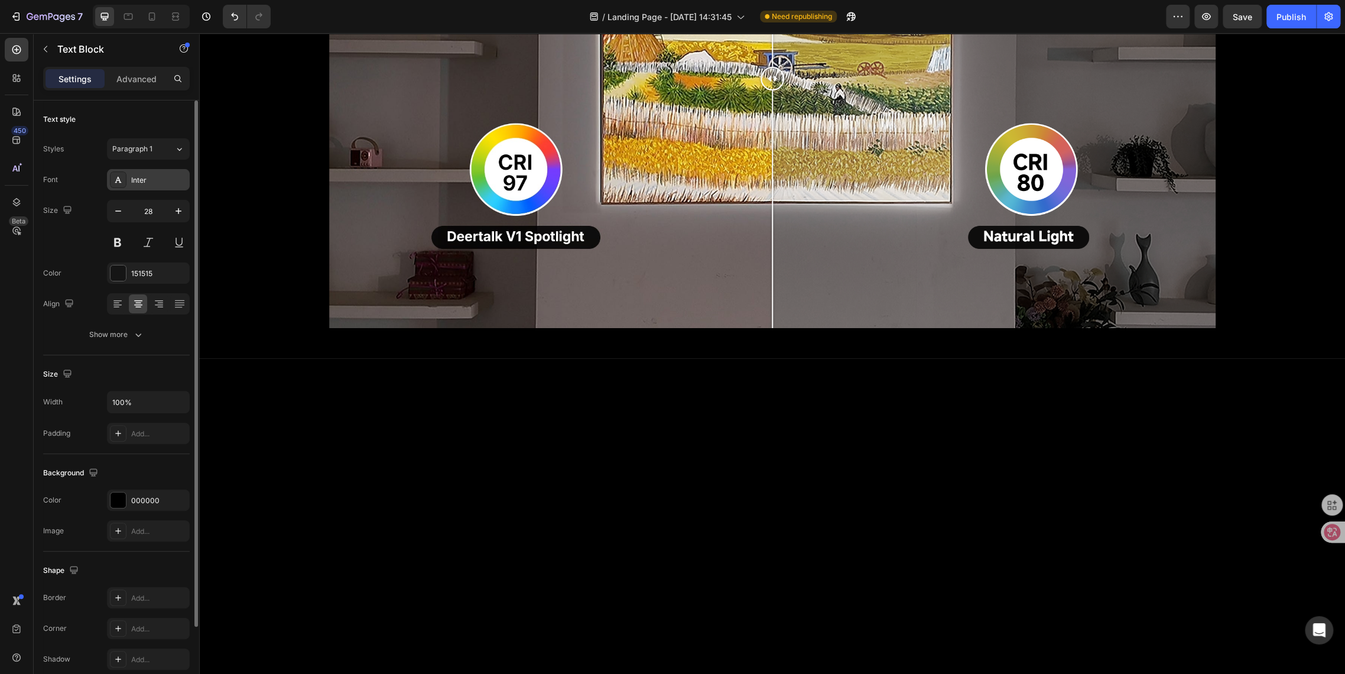
click at [148, 175] on div "Inter" at bounding box center [159, 180] width 56 height 11
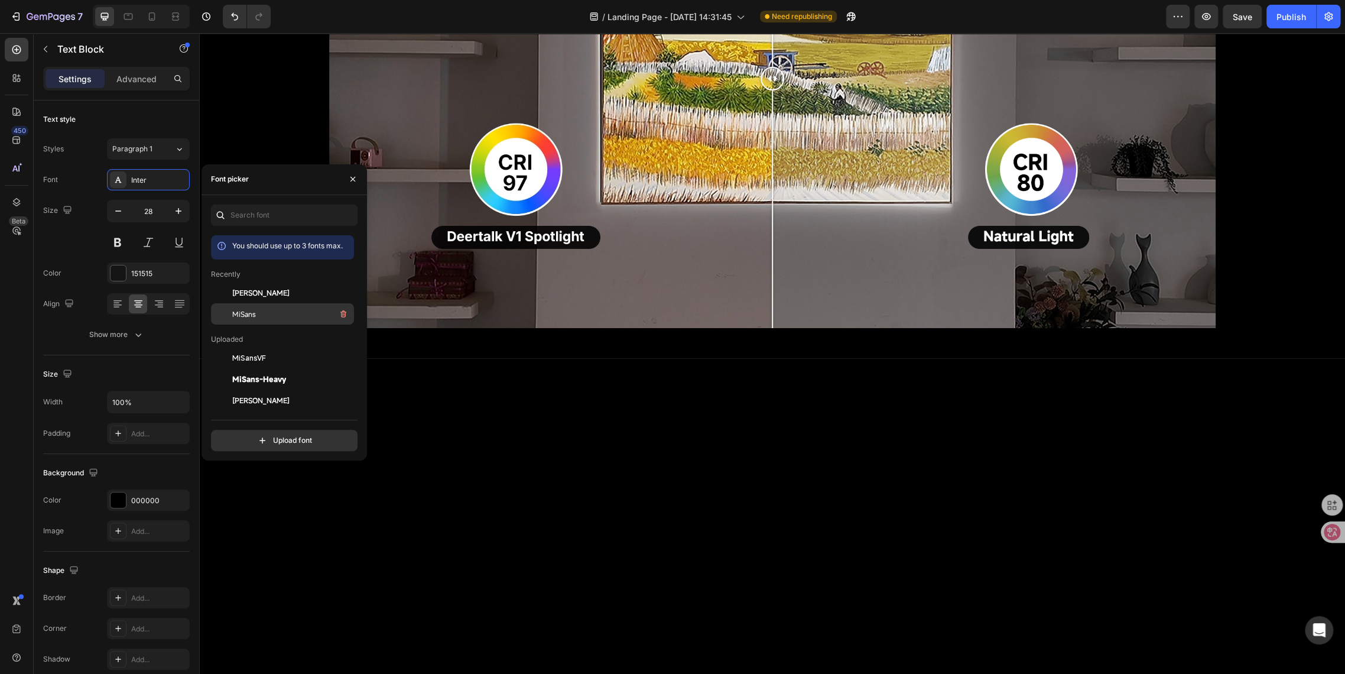
click at [235, 316] on span "MiSans" at bounding box center [244, 314] width 24 height 11
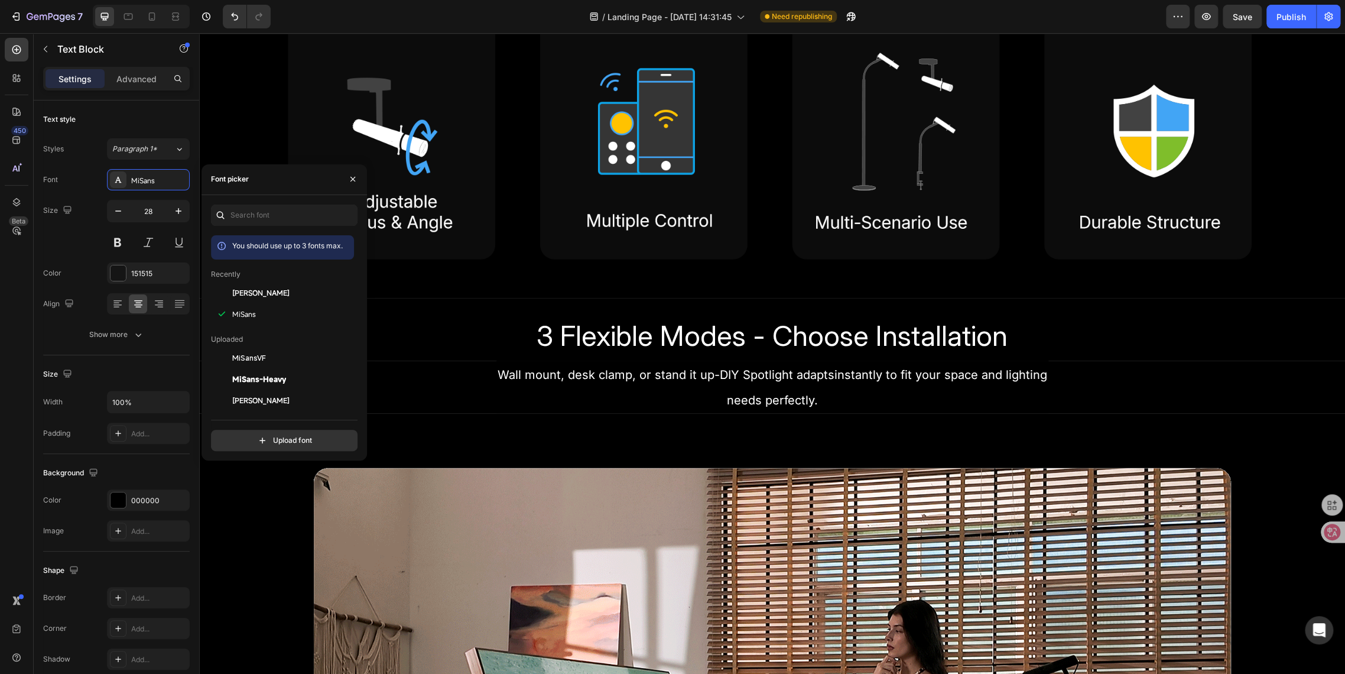
scroll to position [1050, 0]
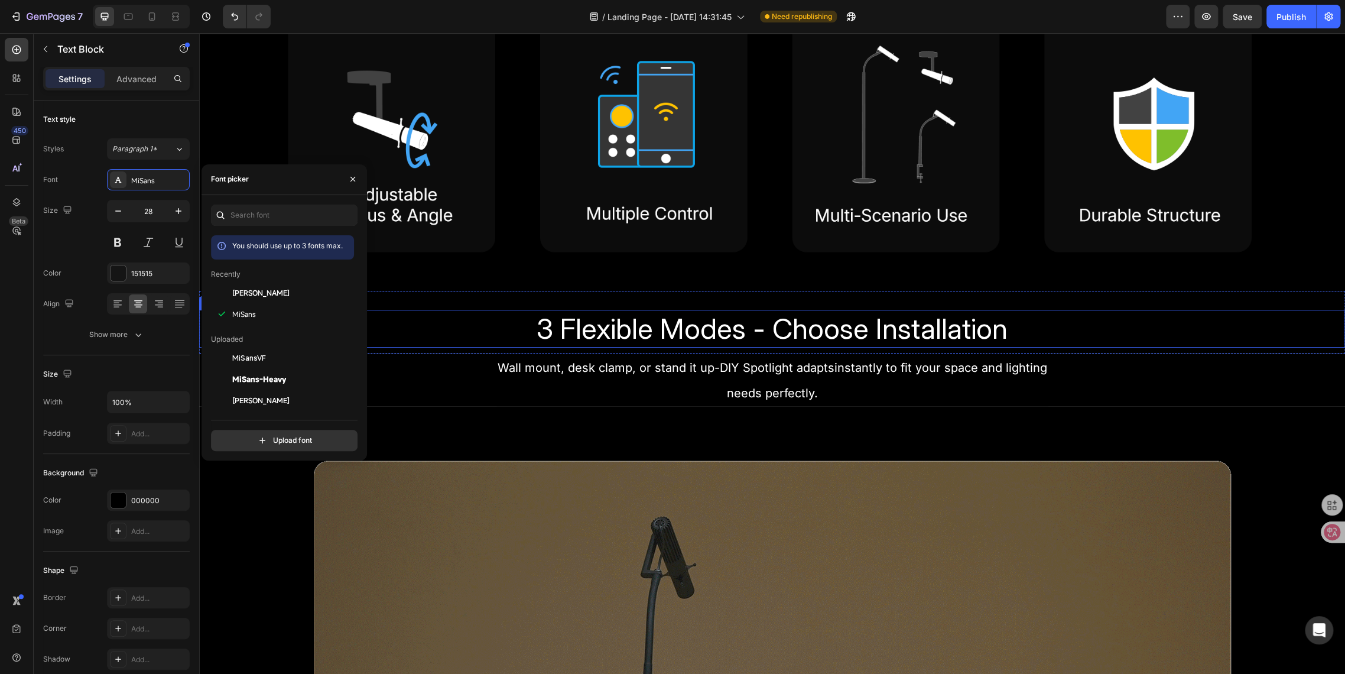
click at [676, 319] on span "3 Flexible Modes - Choose Installation" at bounding box center [772, 328] width 471 height 35
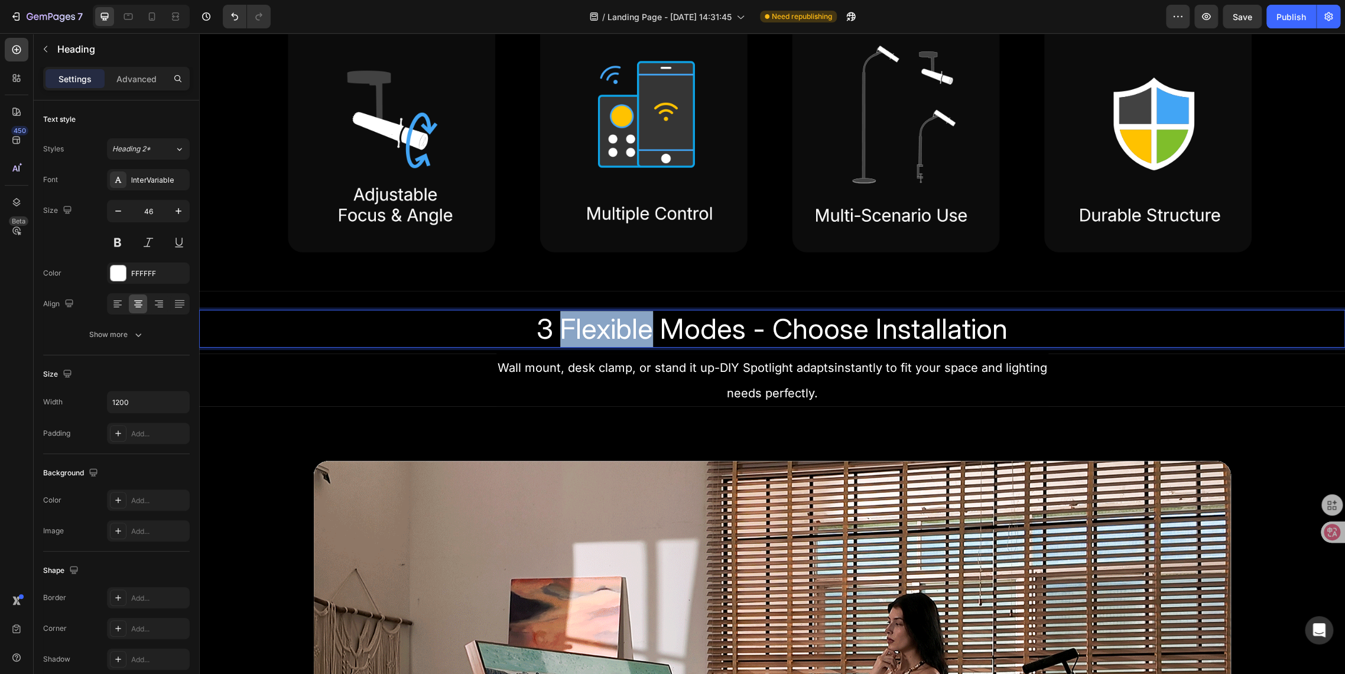
click at [598, 320] on span "3 Flexible Modes - Choose Installation" at bounding box center [772, 328] width 471 height 35
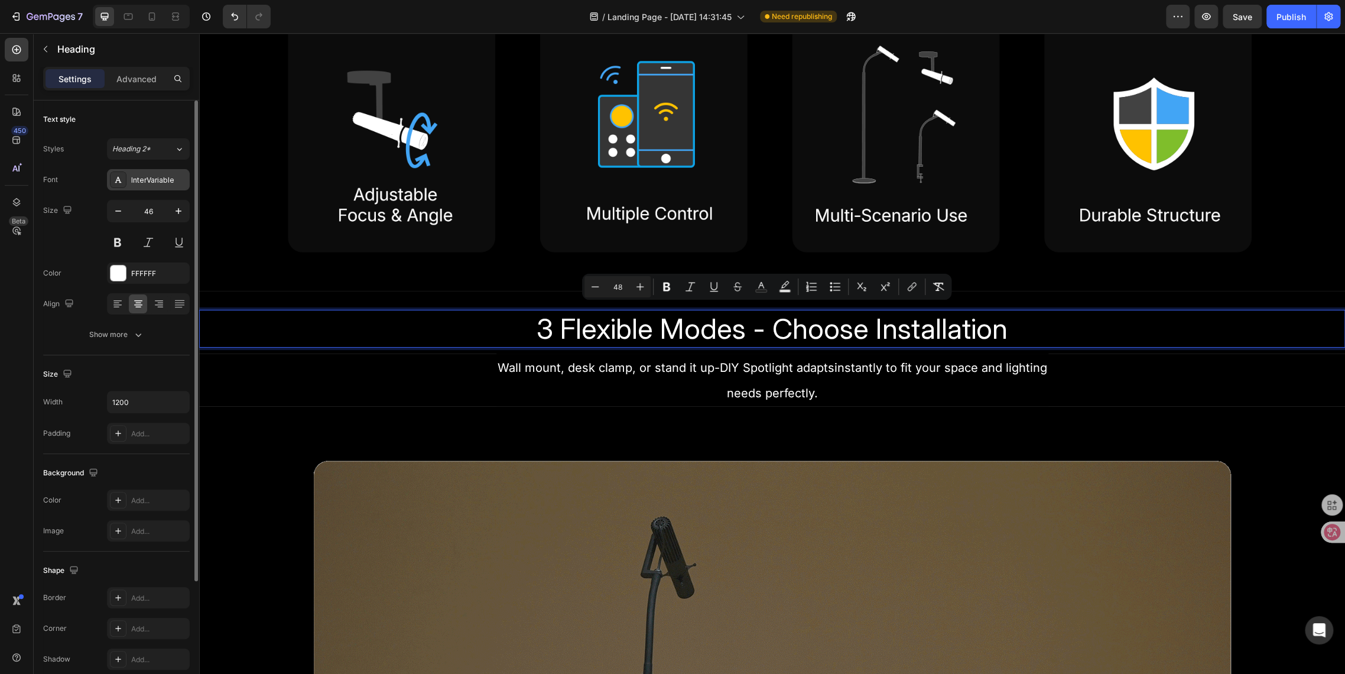
click at [141, 180] on div "InterVariable" at bounding box center [159, 180] width 56 height 11
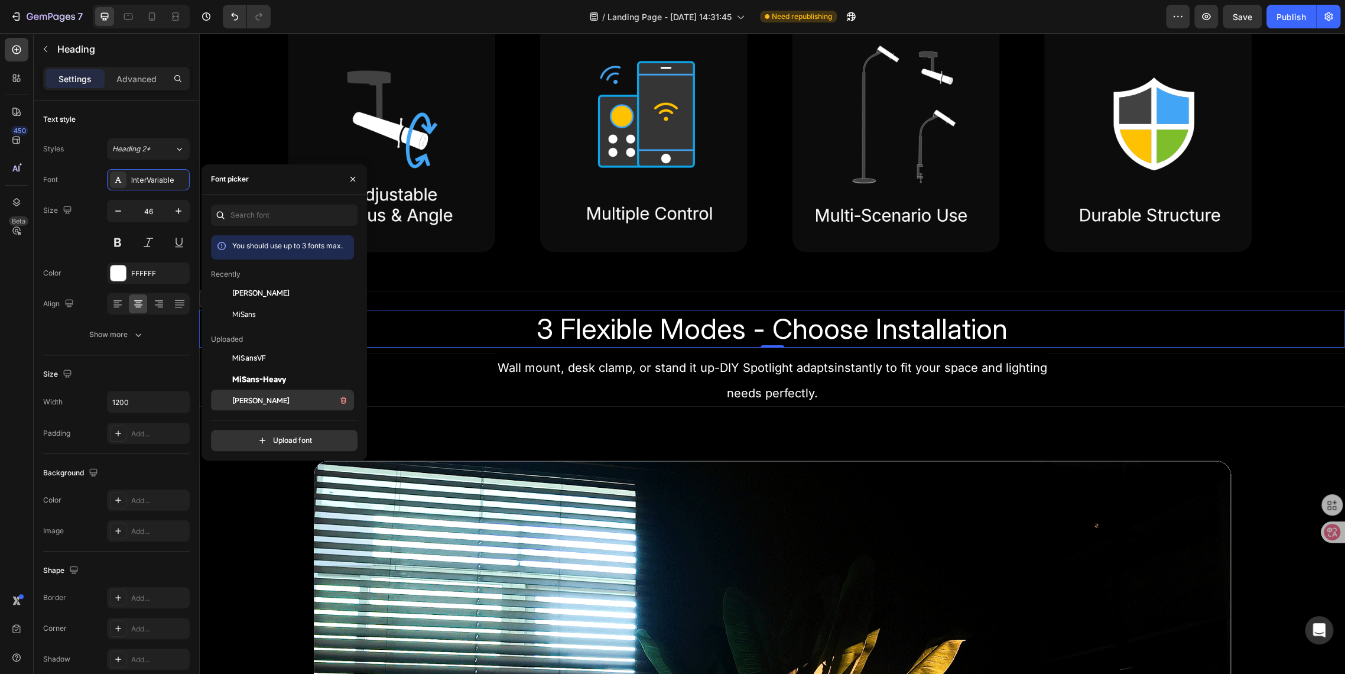
click at [241, 401] on span "[PERSON_NAME]" at bounding box center [260, 400] width 57 height 11
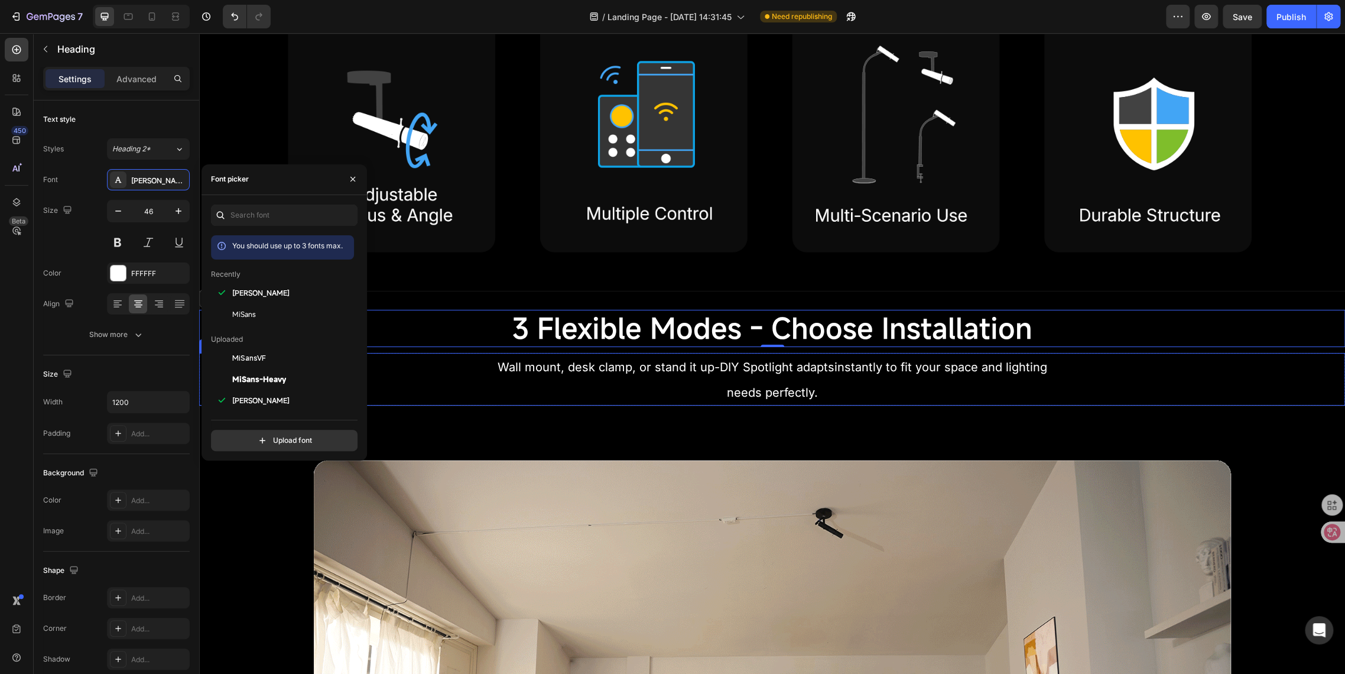
click at [577, 365] on span "Wall mount, desk clamp, or stand it up-DIY Spotlight adaptsinstantly to fit you…" at bounding box center [773, 367] width 550 height 14
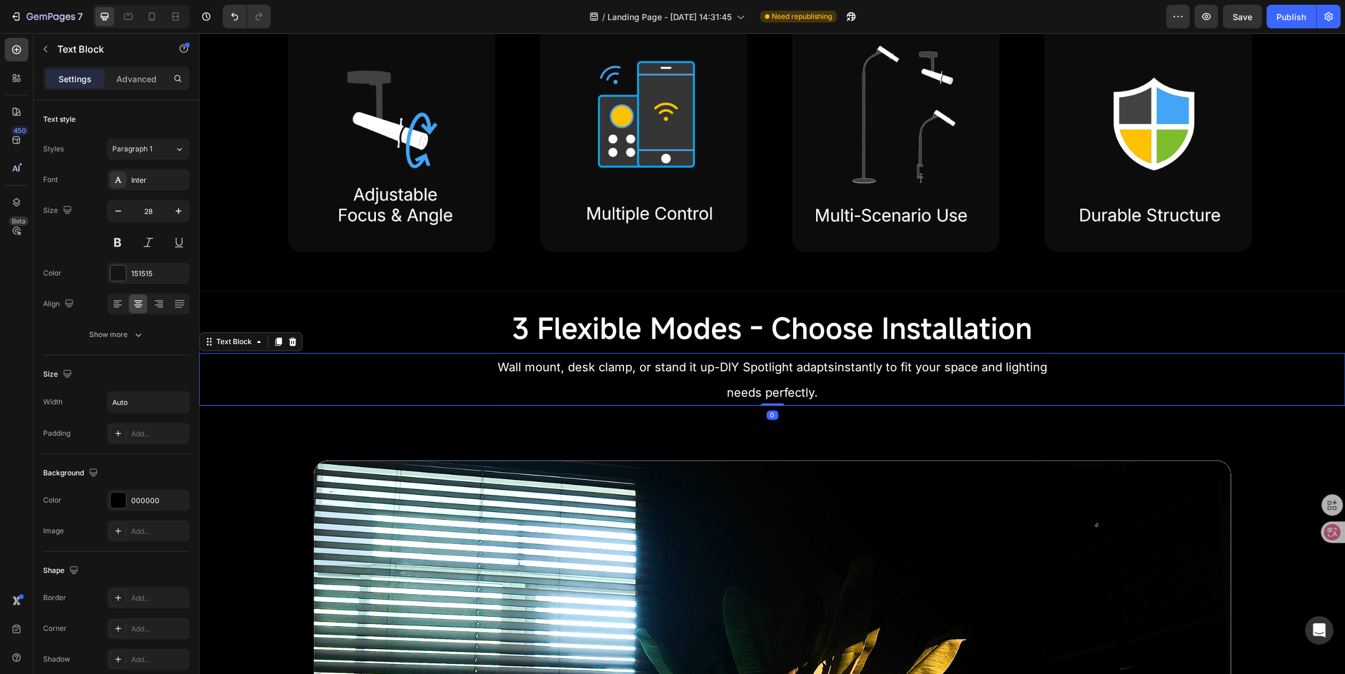
click at [578, 364] on span "Wall mount, desk clamp, or stand it up-DIY Spotlight adaptsinstantly to fit you…" at bounding box center [773, 367] width 550 height 14
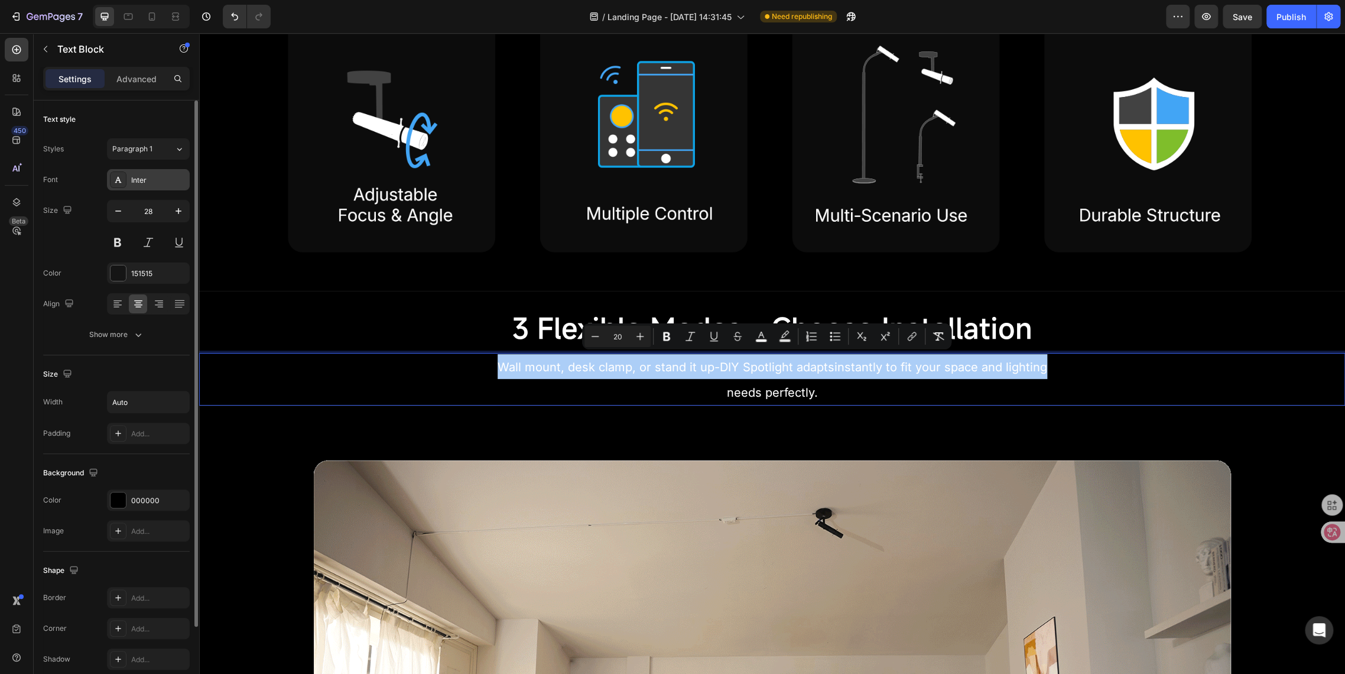
click at [158, 182] on div "Inter" at bounding box center [159, 180] width 56 height 11
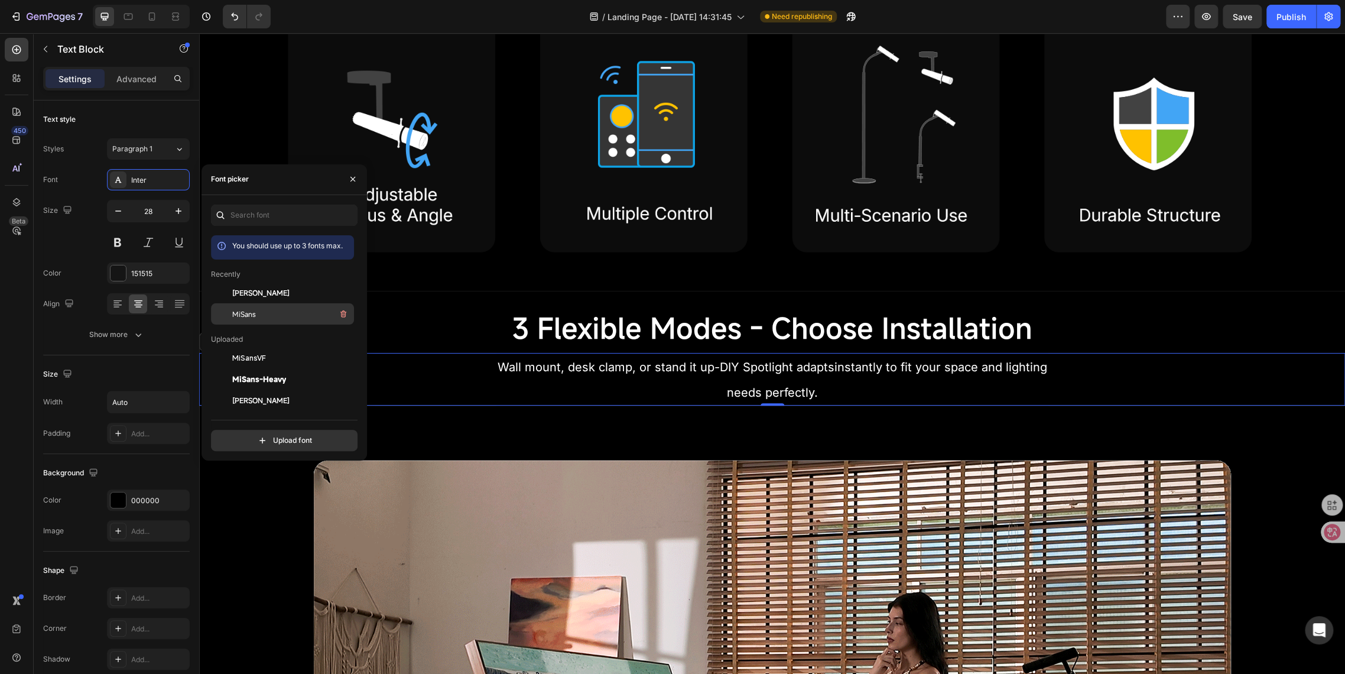
click at [242, 319] on div "MiSans" at bounding box center [291, 314] width 119 height 14
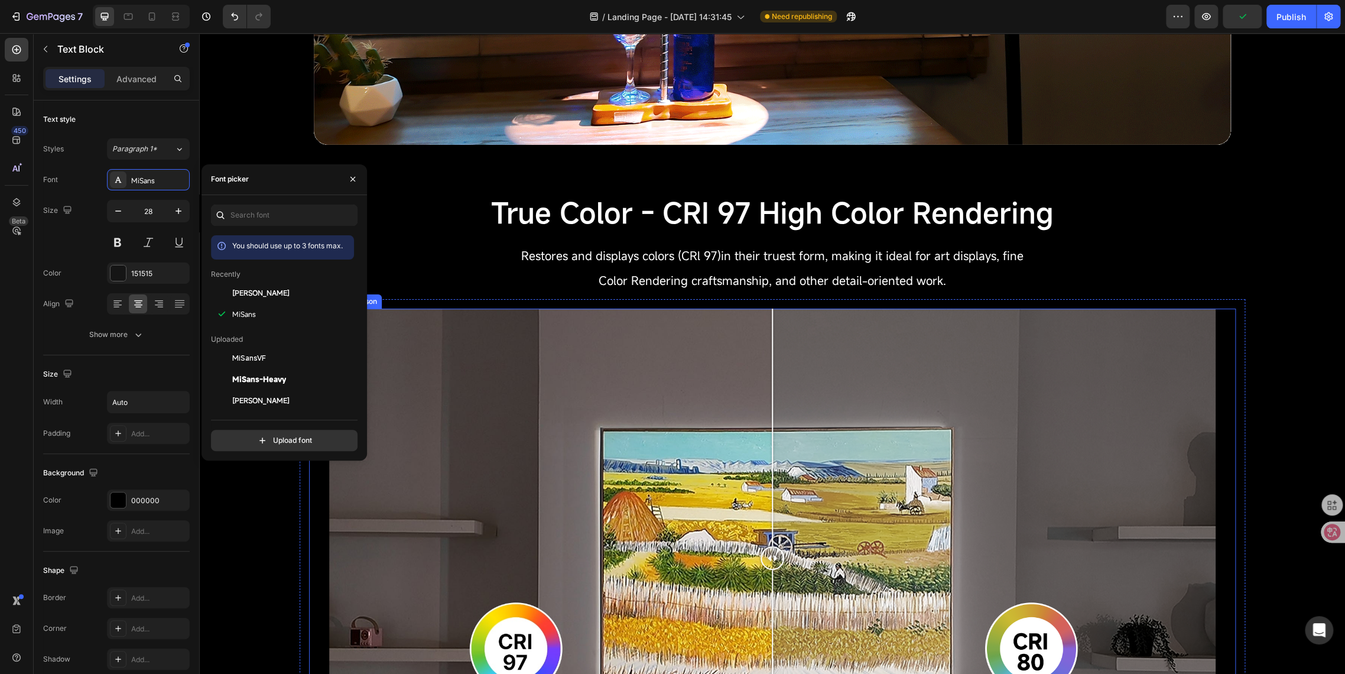
scroll to position [1905, 0]
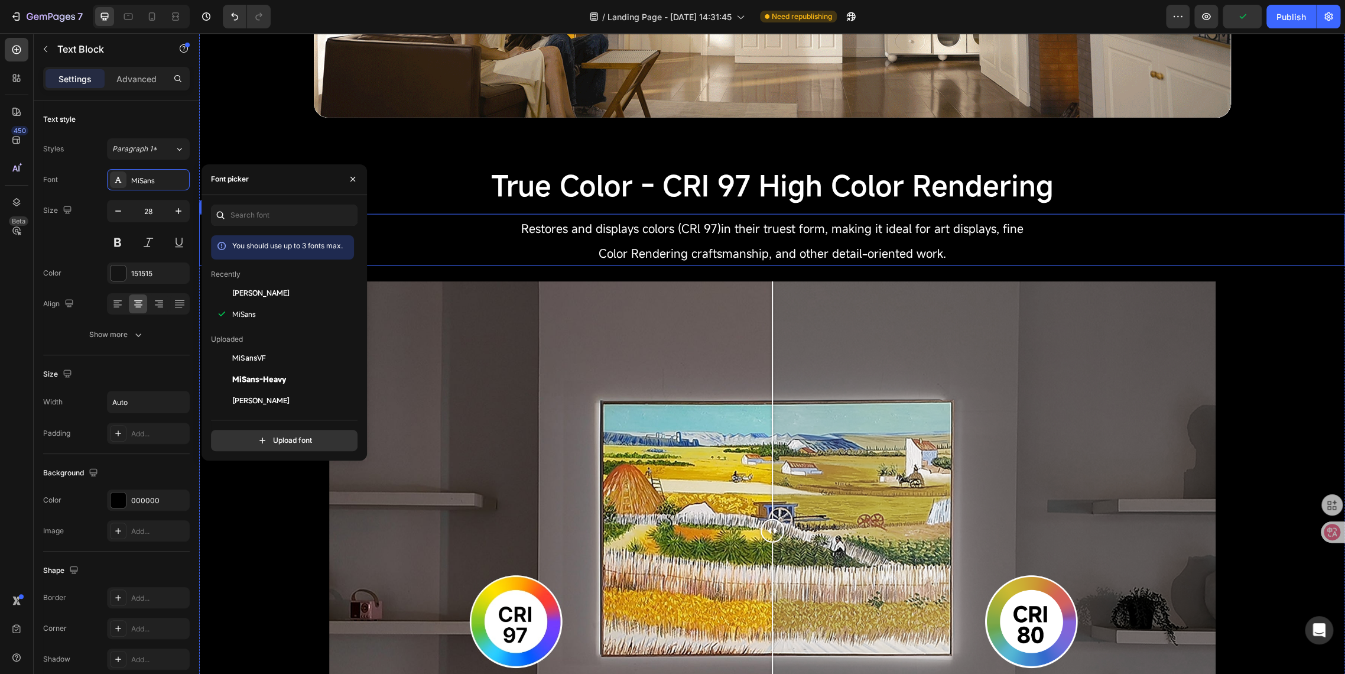
click at [686, 239] on p "Restores and displays colors (CRl 97)in their truest form, making it ideal for …" at bounding box center [772, 240] width 1130 height 50
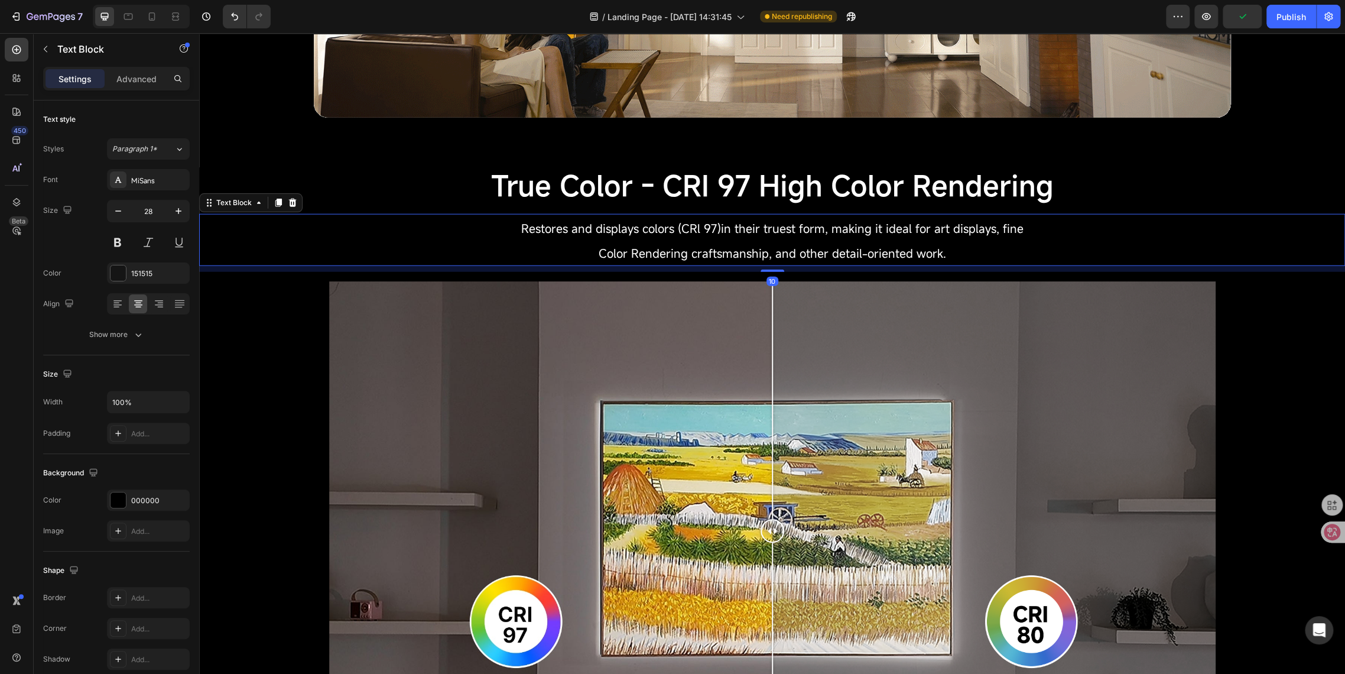
click at [686, 238] on p "Restores and displays colors (CRl 97)in their truest form, making it ideal for …" at bounding box center [772, 240] width 1130 height 50
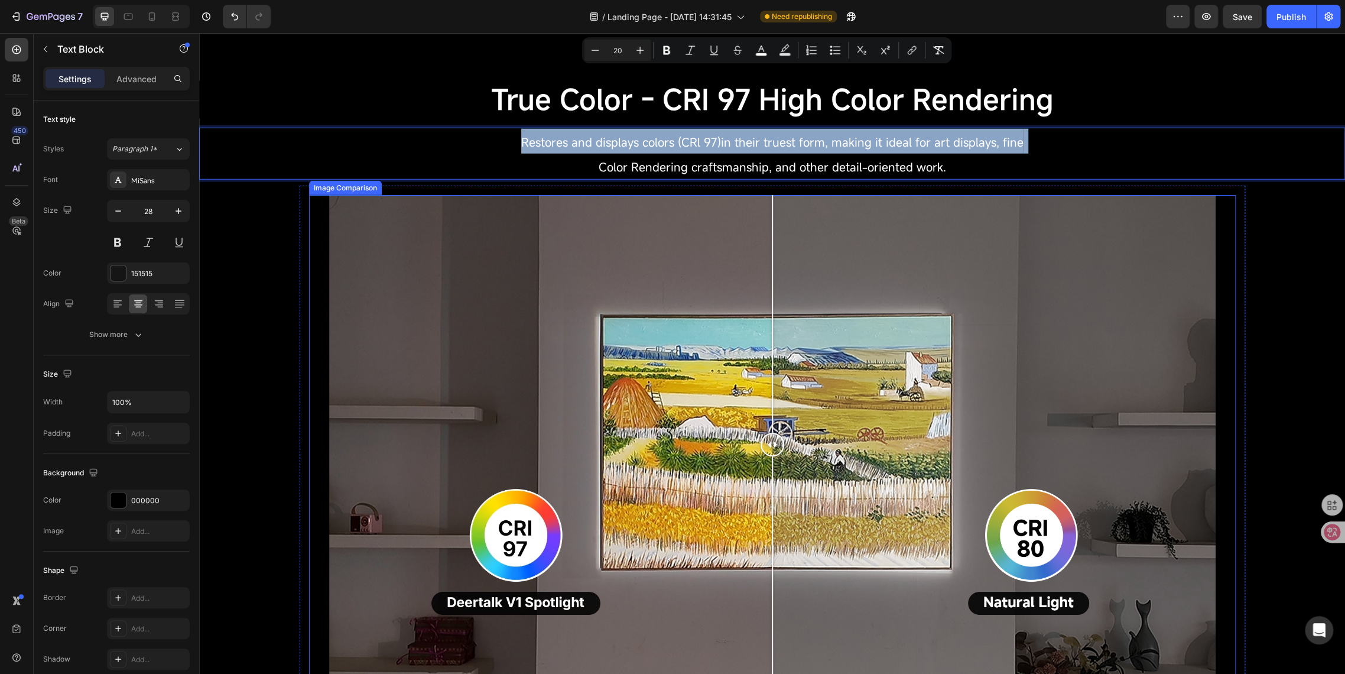
scroll to position [2365, 0]
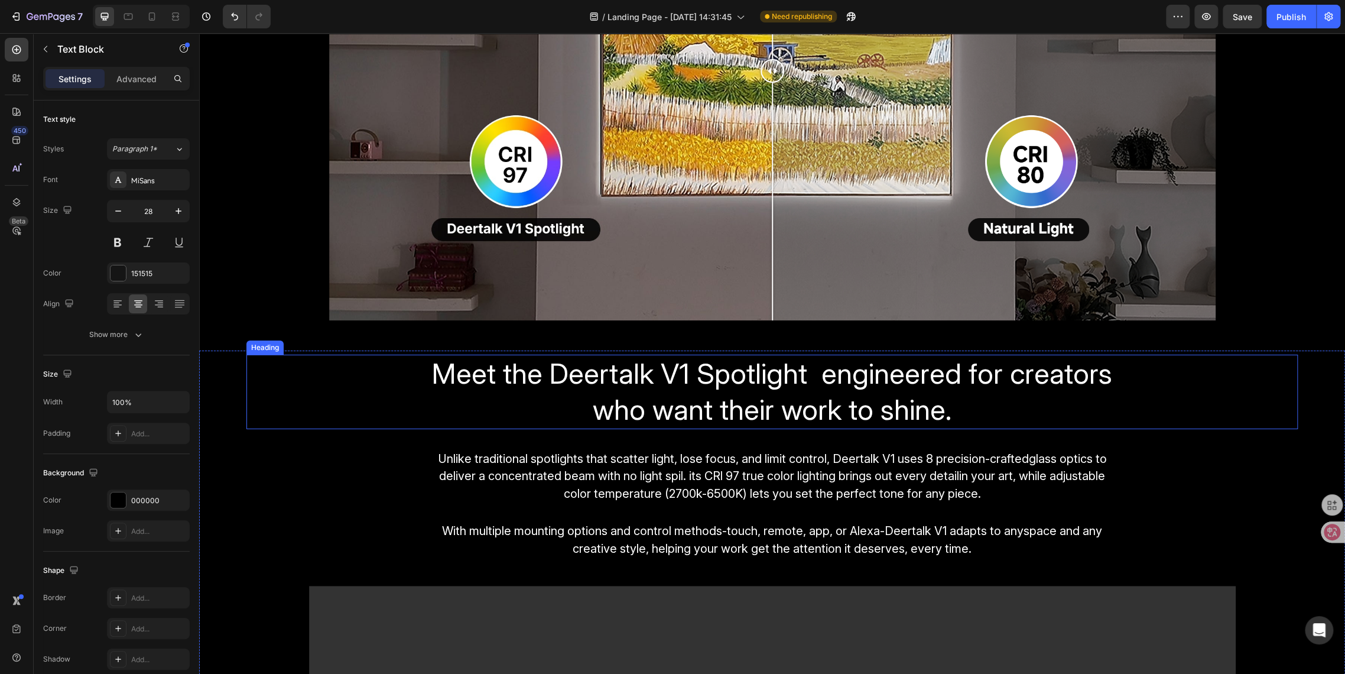
click at [679, 394] on span "Meet the Deertalk V1 Spotlight engineered for creators who want their work to s…" at bounding box center [772, 391] width 680 height 71
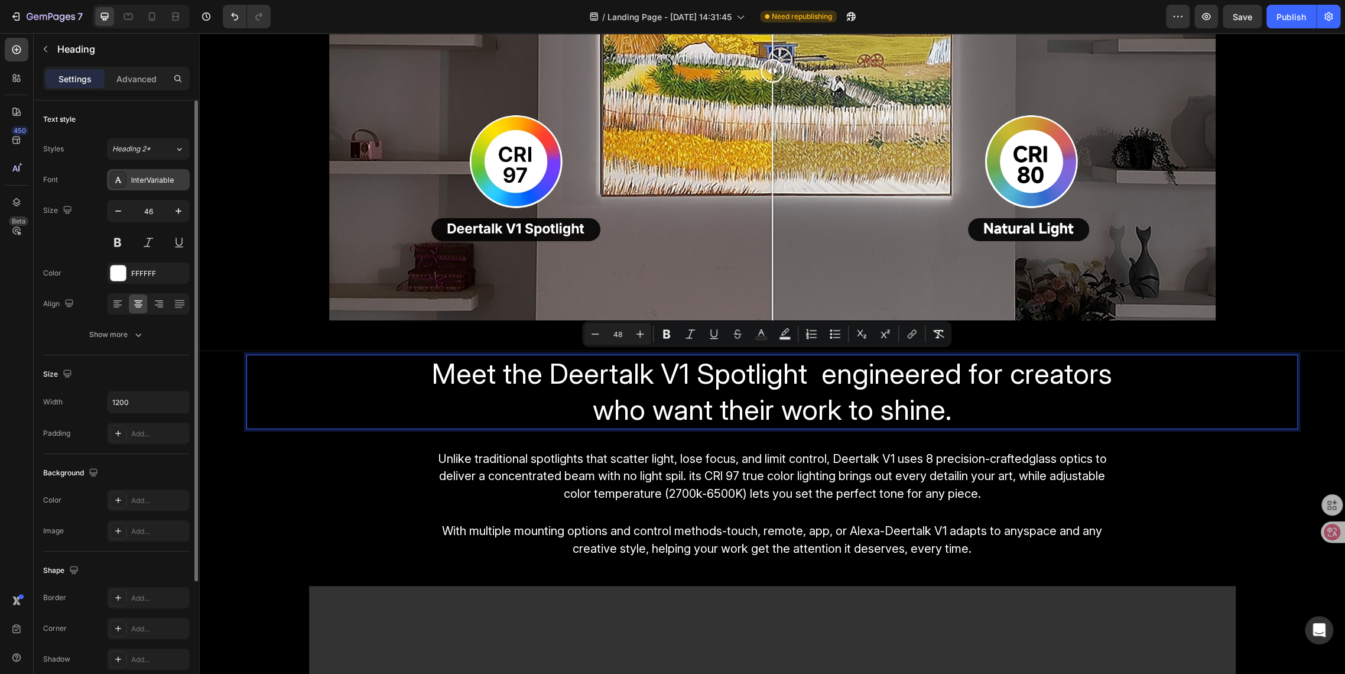
click at [161, 177] on div "InterVariable" at bounding box center [159, 180] width 56 height 11
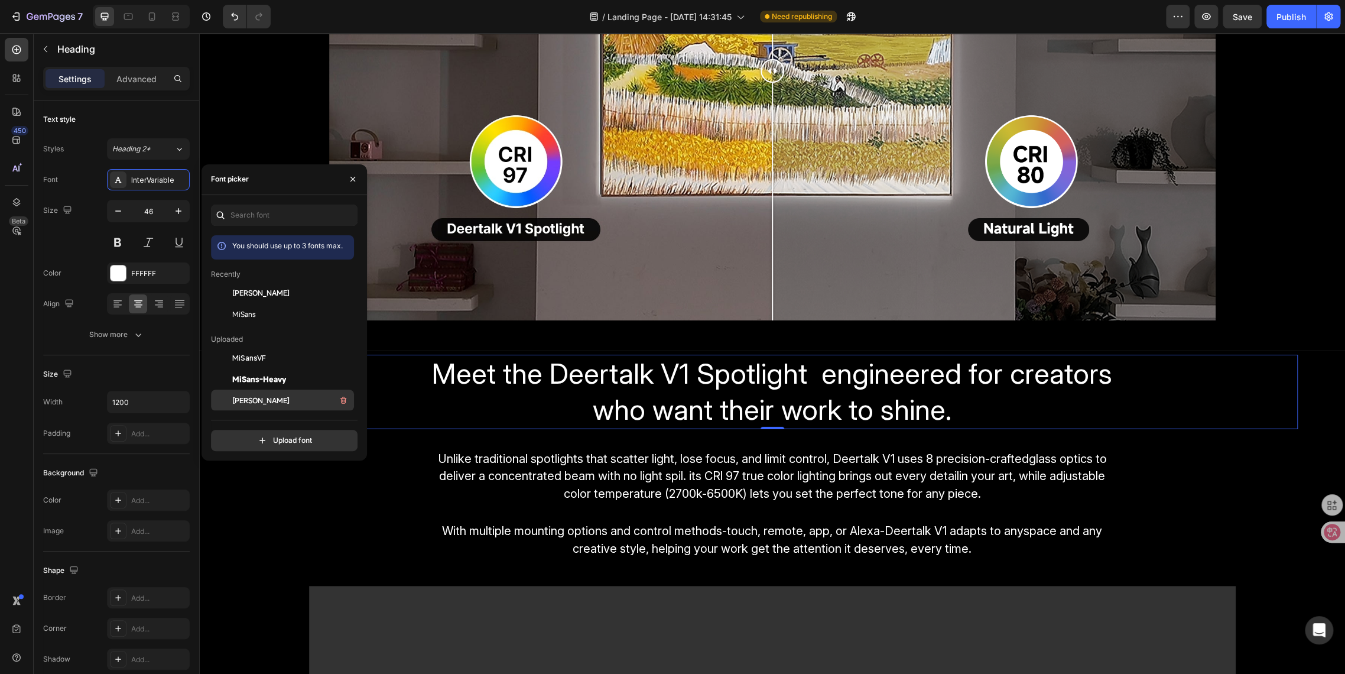
click at [248, 398] on span "[PERSON_NAME]" at bounding box center [260, 400] width 57 height 11
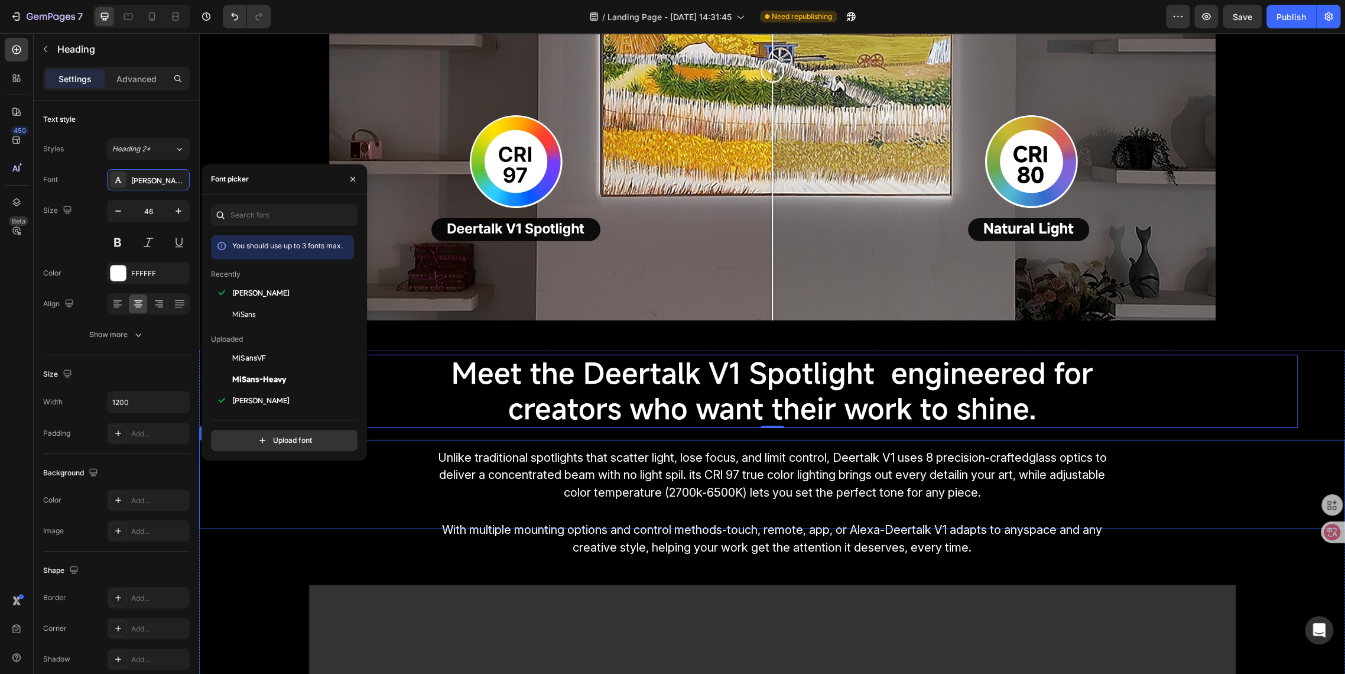
click at [541, 460] on span "Unlike traditional spotlights that scatter light, lose focus, and limit control…" at bounding box center [772, 475] width 669 height 50
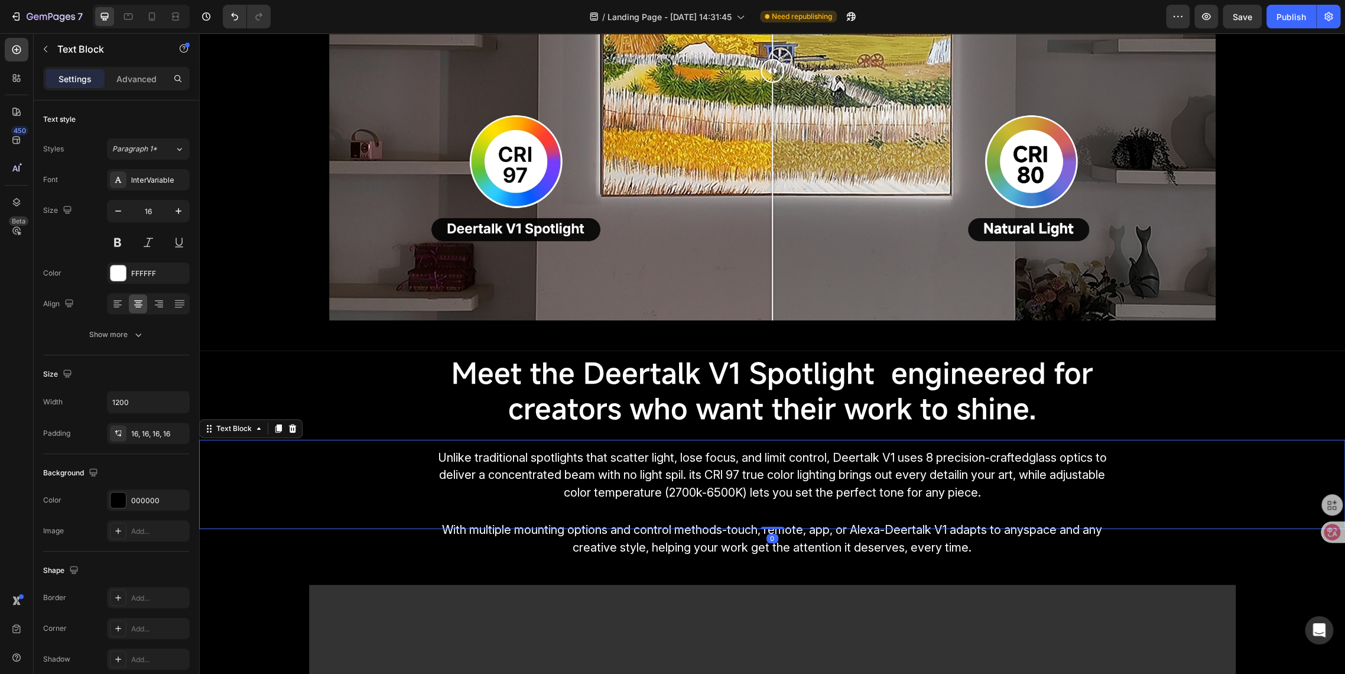
click at [541, 460] on span "Unlike traditional spotlights that scatter light, lose focus, and limit control…" at bounding box center [772, 475] width 669 height 50
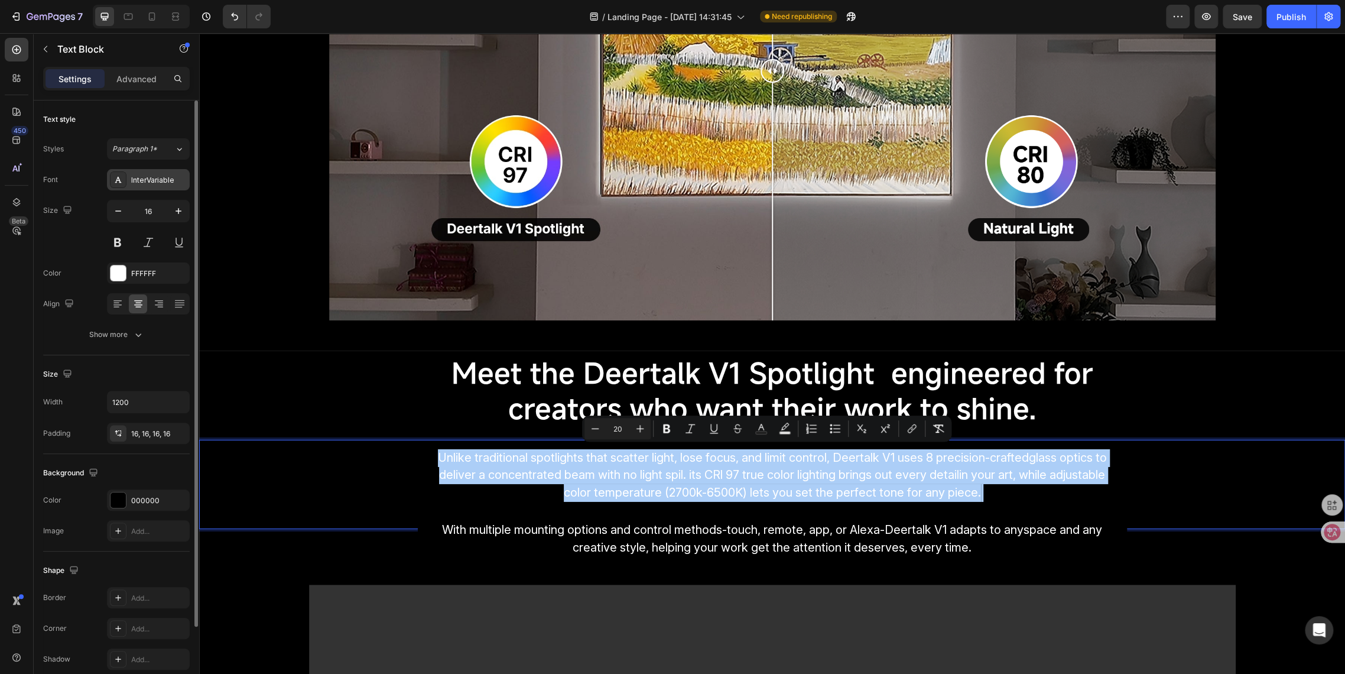
click at [150, 185] on div "InterVariable" at bounding box center [159, 180] width 56 height 11
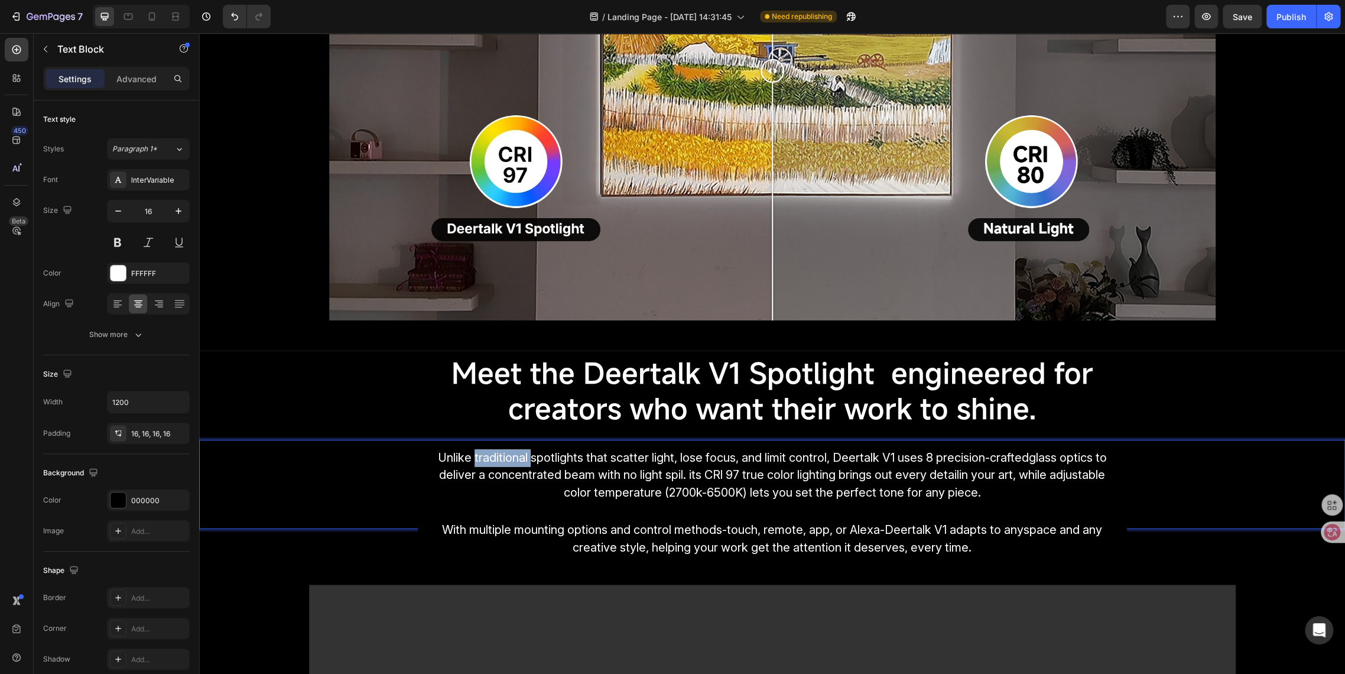
click at [505, 463] on p "Unlike traditional spotlights that scatter light, lose focus, and limit control…" at bounding box center [772, 484] width 690 height 70
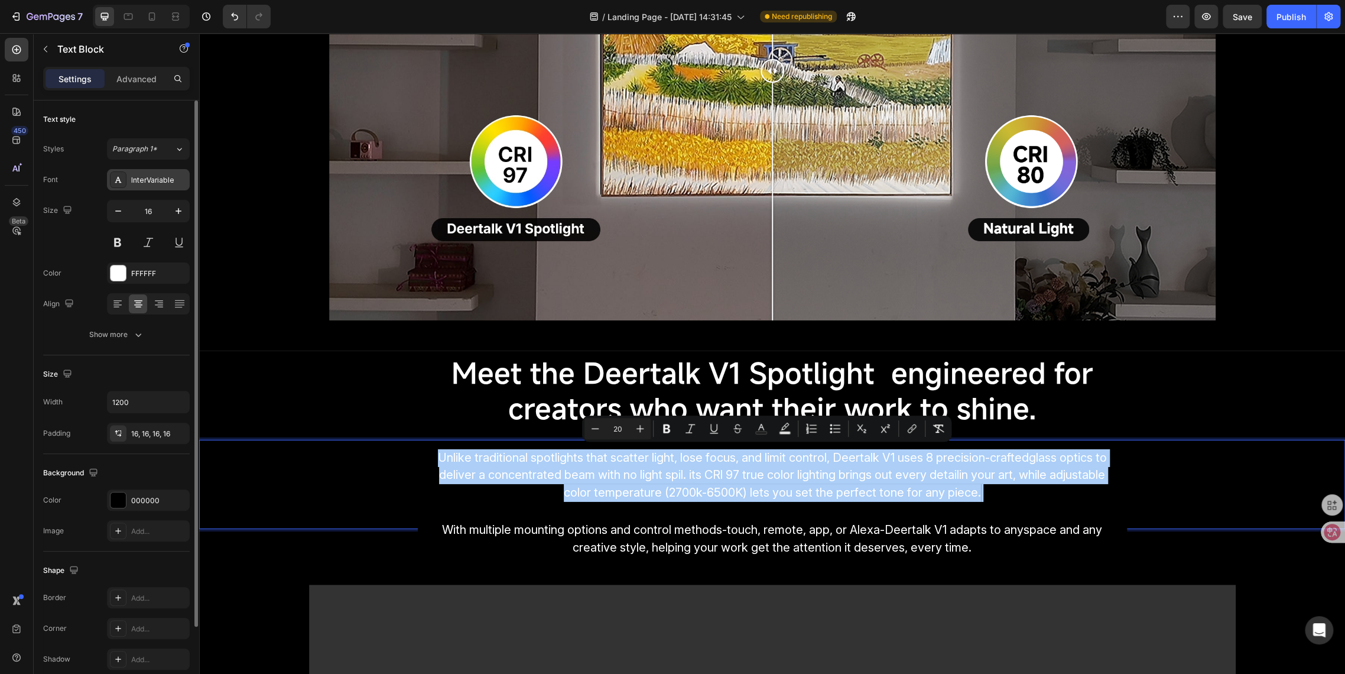
click at [127, 181] on div "InterVariable" at bounding box center [148, 179] width 83 height 21
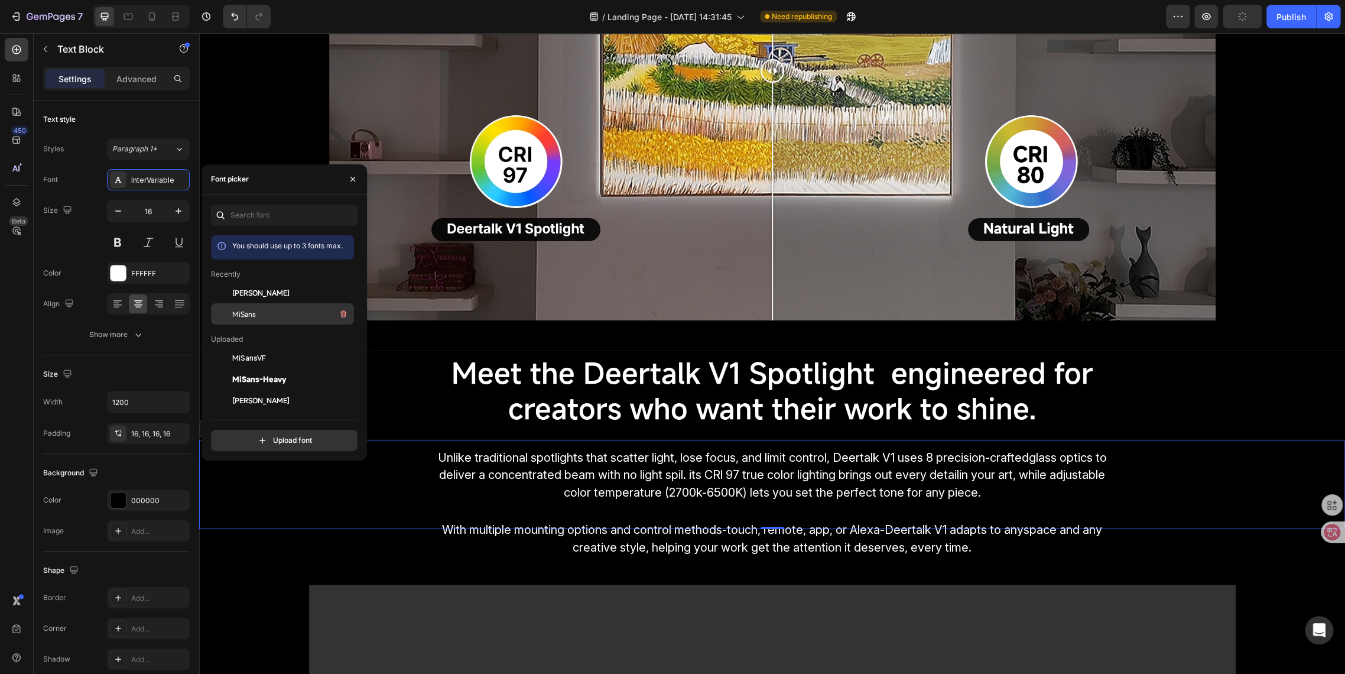
click at [232, 312] on div at bounding box center [221, 313] width 21 height 21
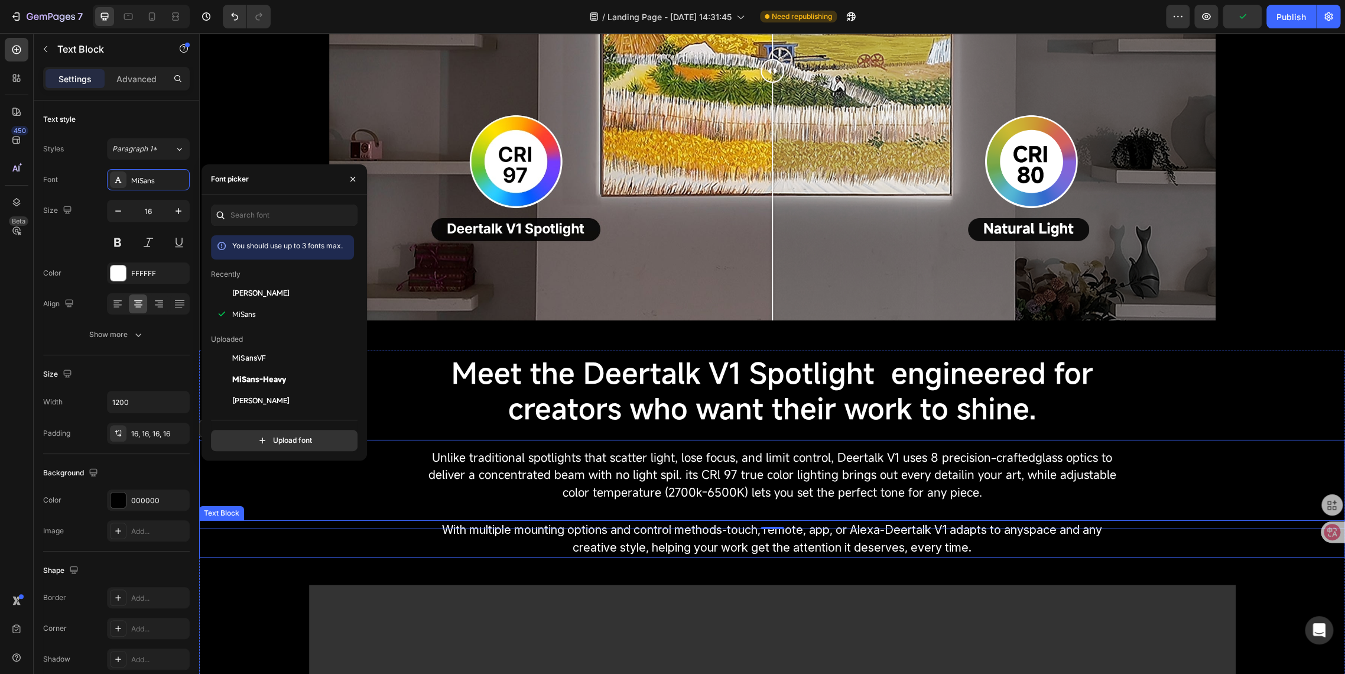
click at [618, 537] on span "With multiple mounting options and control methods-touch, remote, app, or Alexa…" at bounding box center [772, 539] width 660 height 32
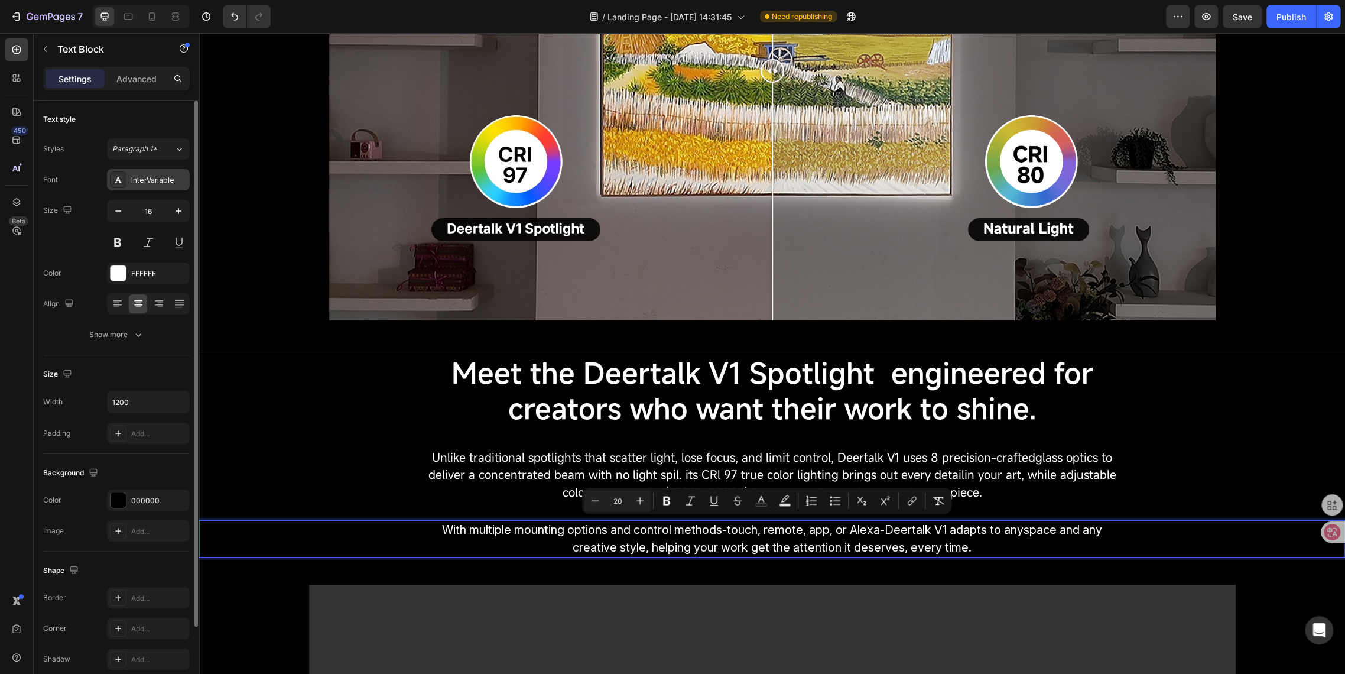
click at [144, 181] on div "InterVariable" at bounding box center [159, 180] width 56 height 11
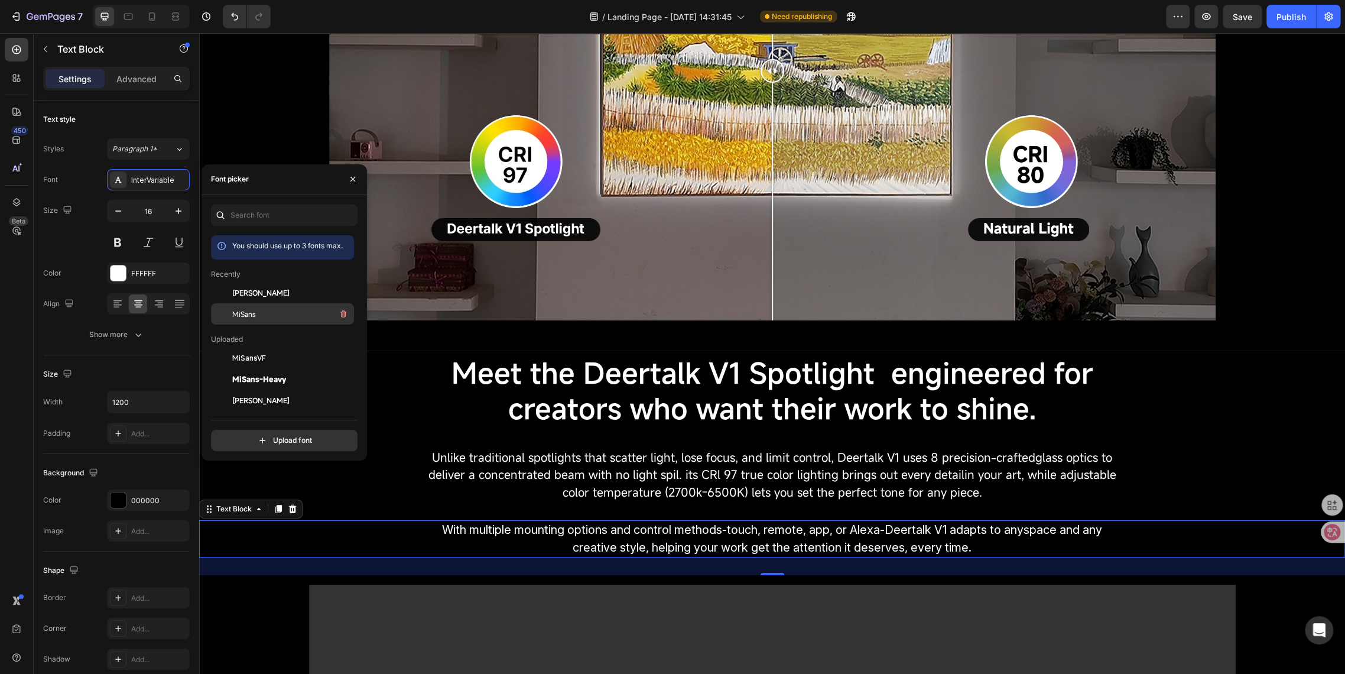
click at [241, 313] on span "MiSans" at bounding box center [244, 314] width 24 height 11
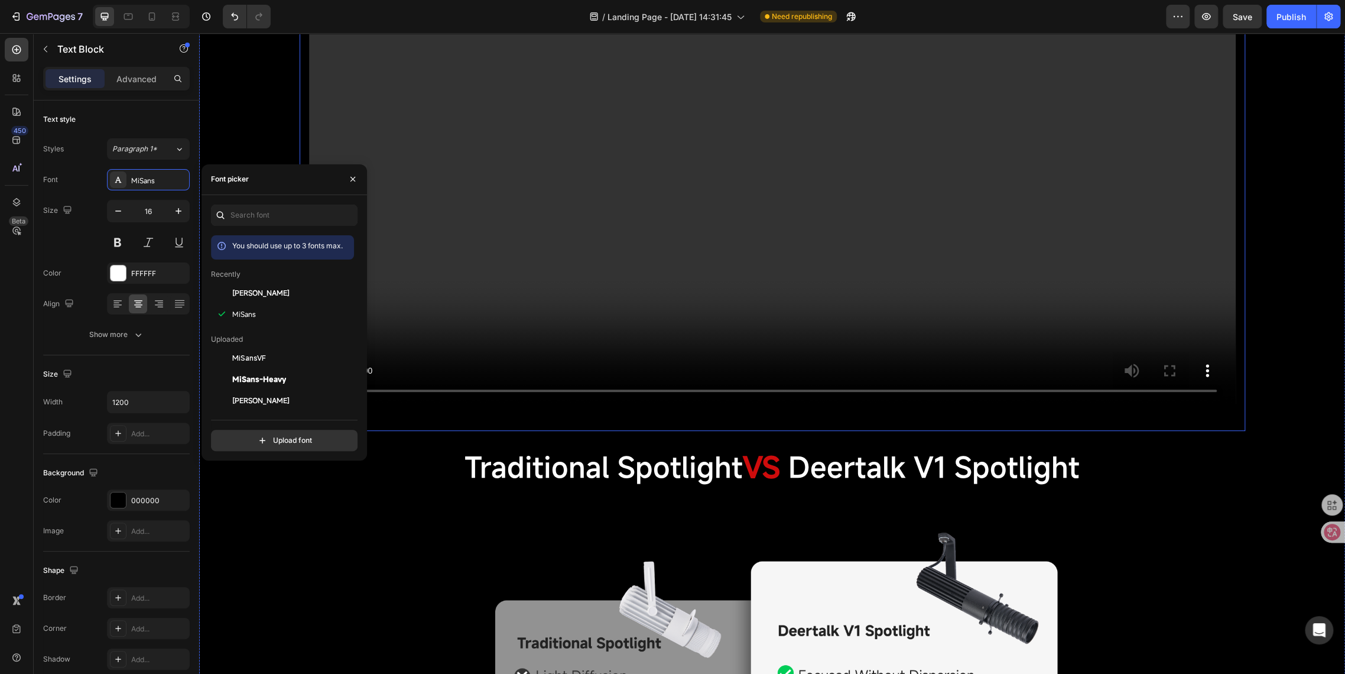
scroll to position [3284, 0]
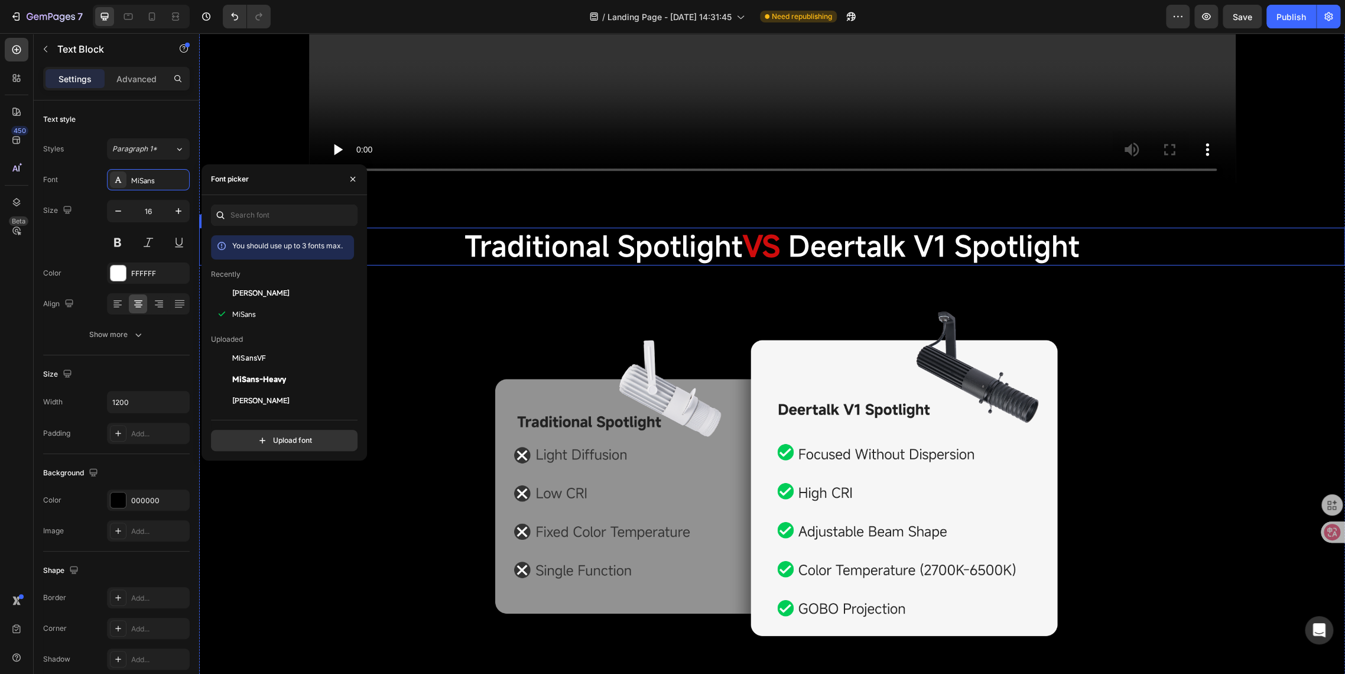
click at [599, 243] on span "Traditional Spotlight" at bounding box center [604, 246] width 278 height 38
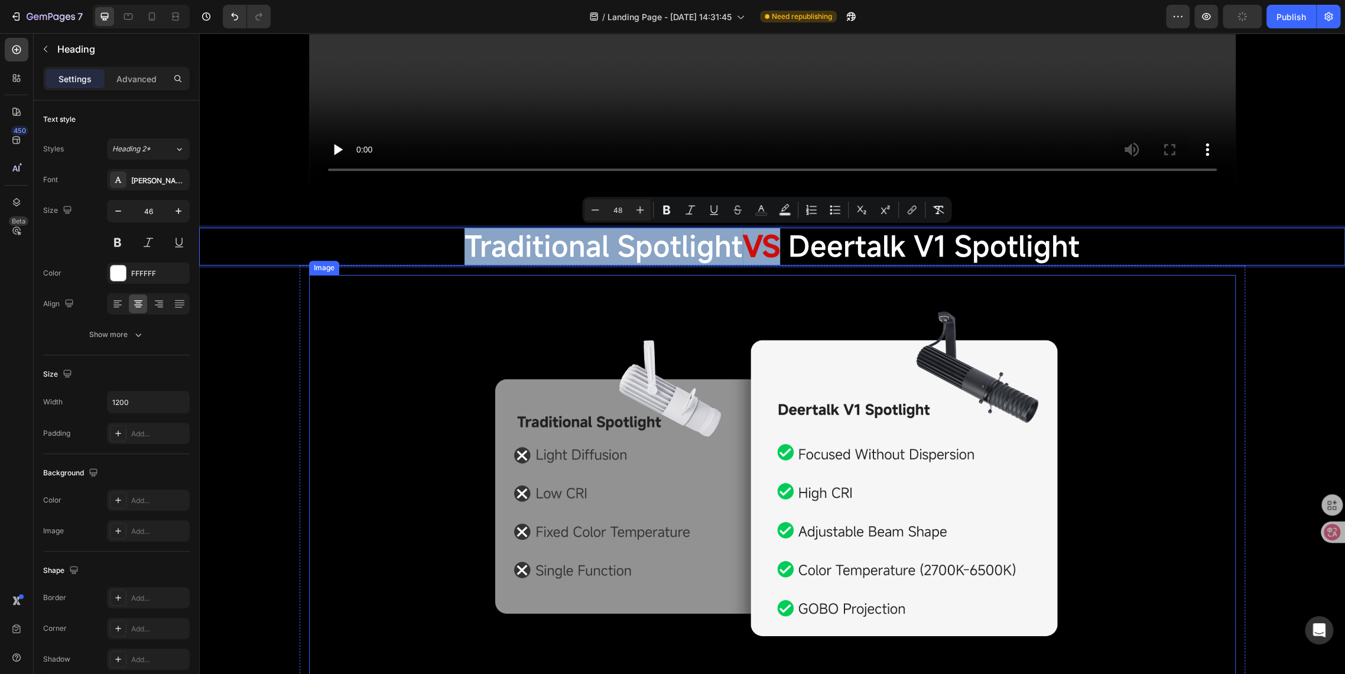
click at [489, 297] on img at bounding box center [772, 477] width 927 height 404
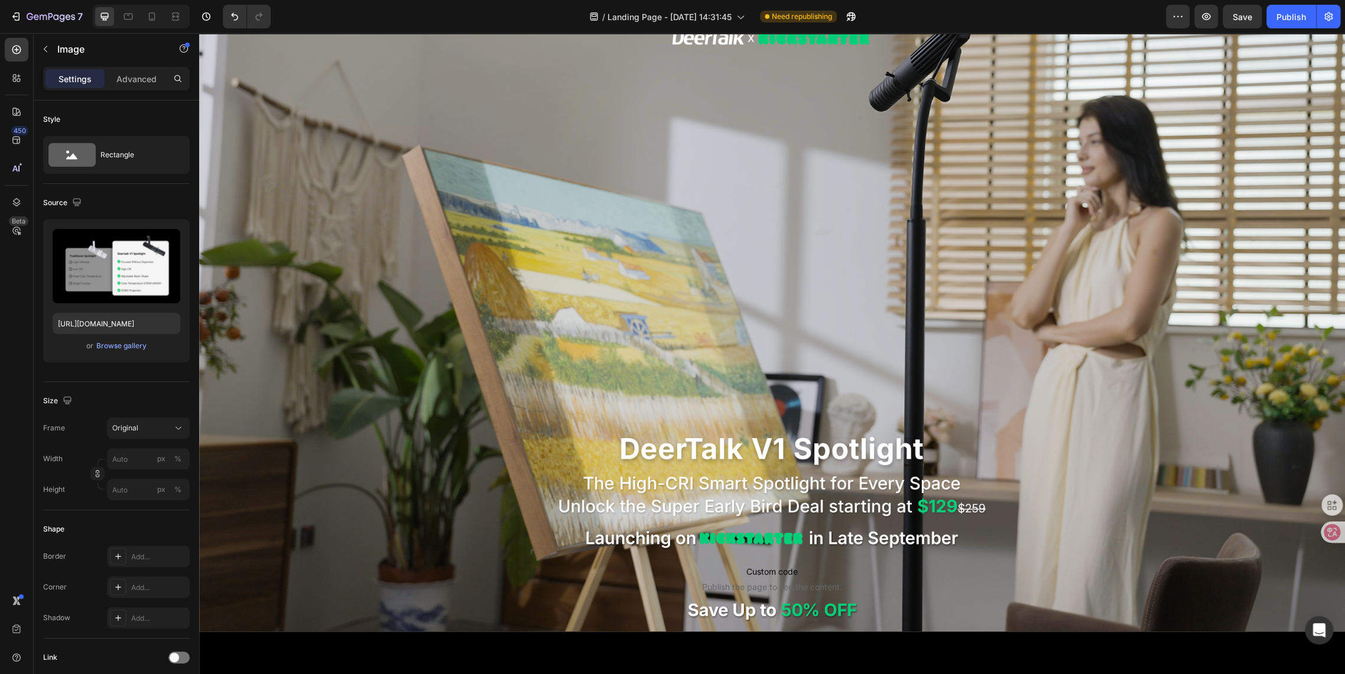
scroll to position [48, 0]
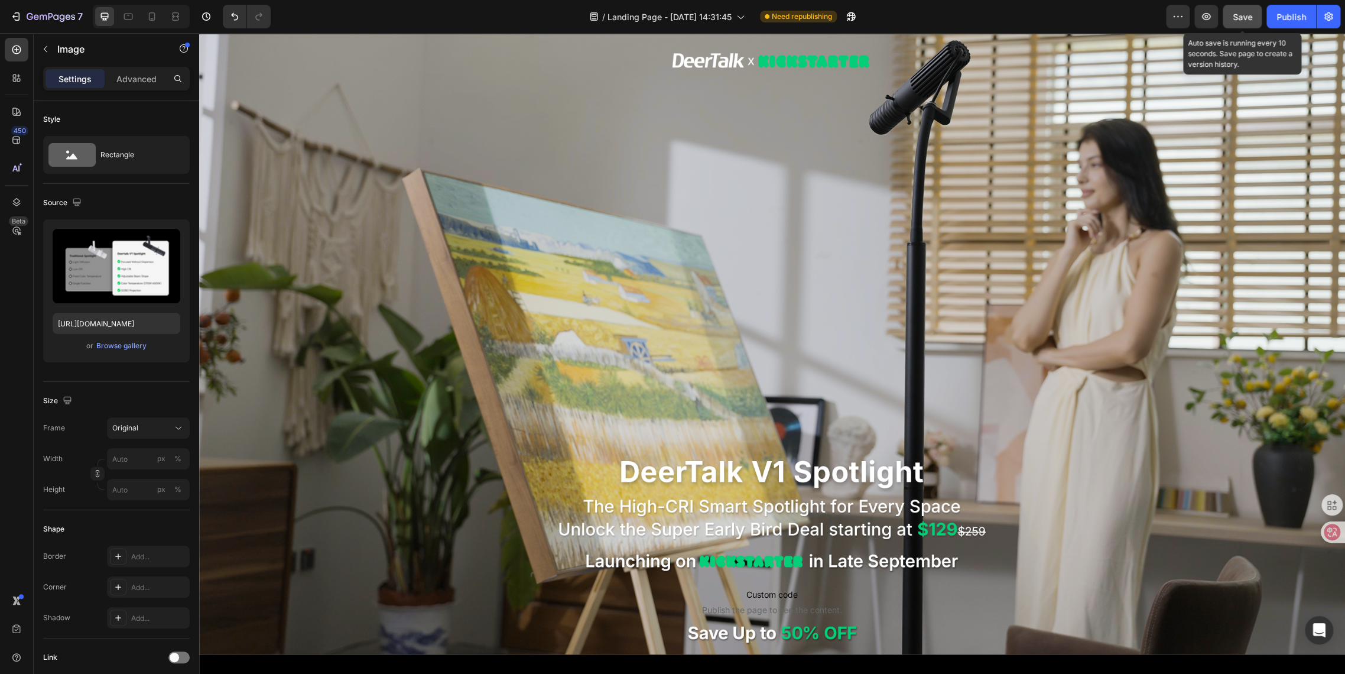
click at [1238, 16] on span "Save" at bounding box center [1243, 17] width 20 height 10
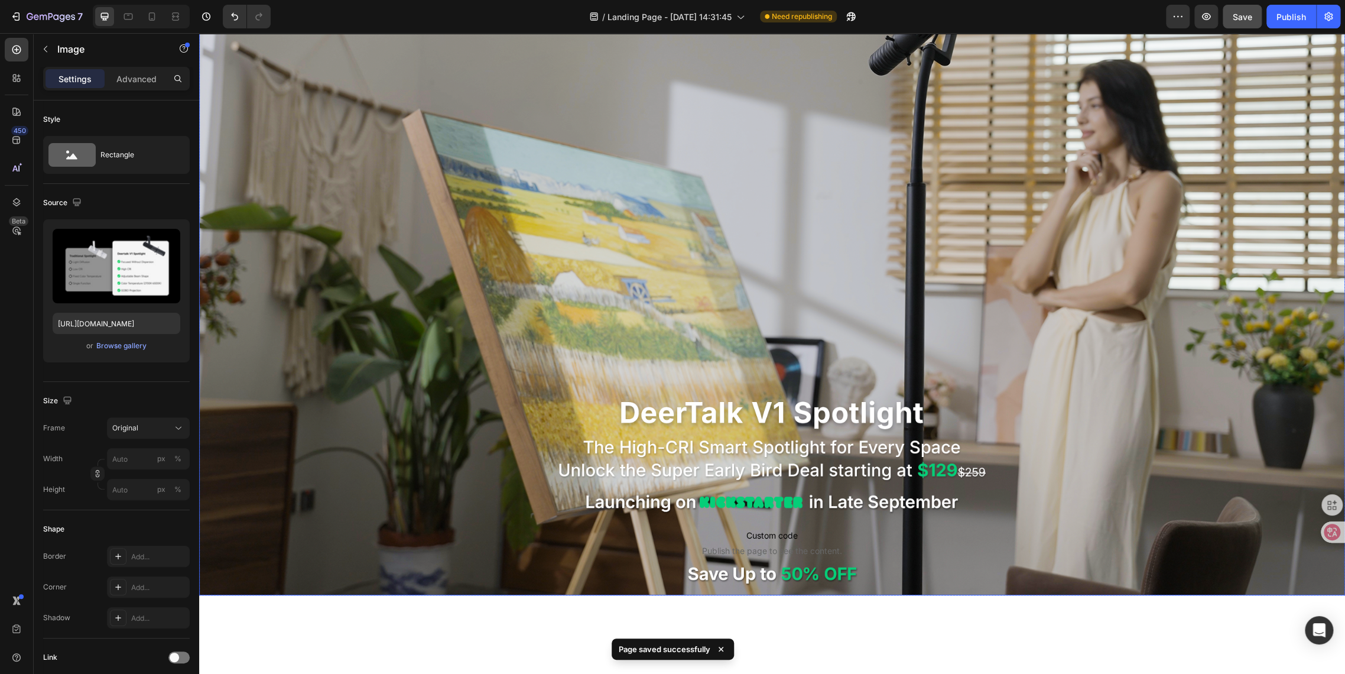
scroll to position [0, 0]
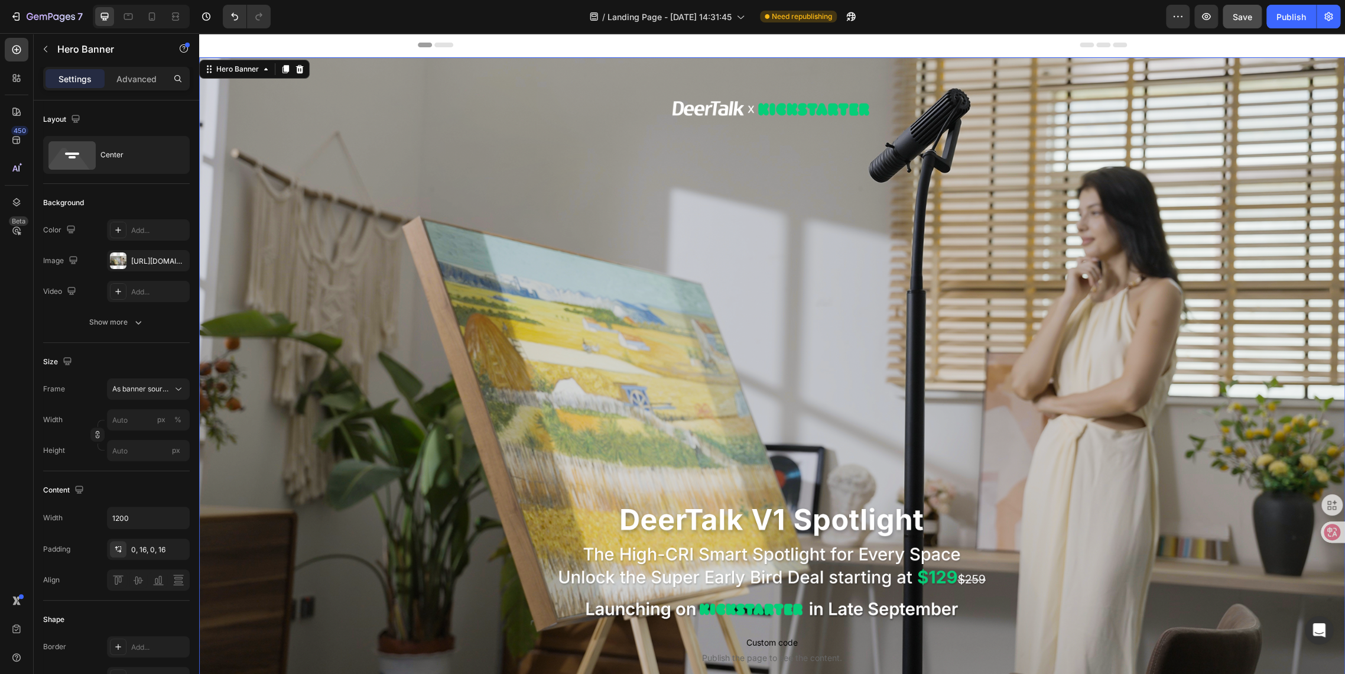
click at [328, 156] on div "Background Image" at bounding box center [772, 379] width 1146 height 645
click at [182, 519] on icon "button" at bounding box center [179, 518] width 12 height 12
click at [137, 591] on span "Fit content" at bounding box center [129, 592] width 35 height 11
click at [132, 519] on input "Auto" at bounding box center [149, 517] width 82 height 21
click at [175, 518] on icon "button" at bounding box center [179, 518] width 12 height 12
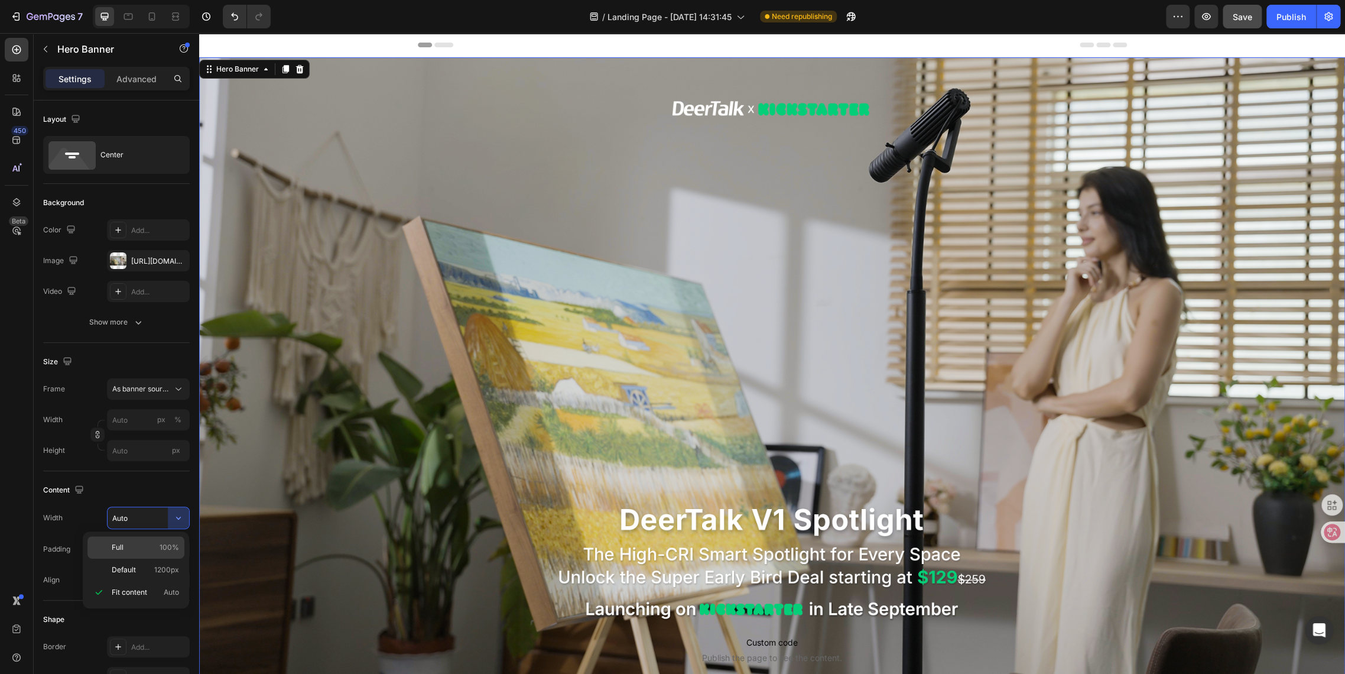
click at [151, 552] on p "Full 100%" at bounding box center [145, 547] width 67 height 11
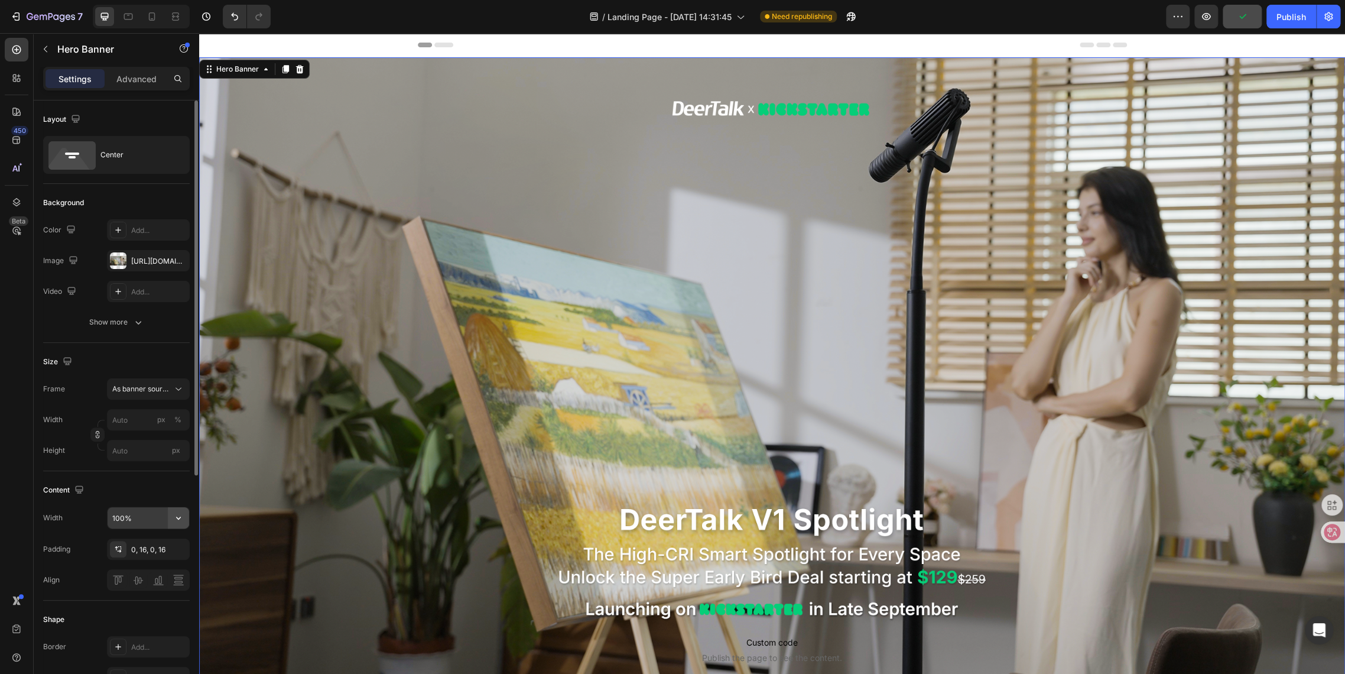
click at [180, 514] on icon "button" at bounding box center [179, 518] width 12 height 12
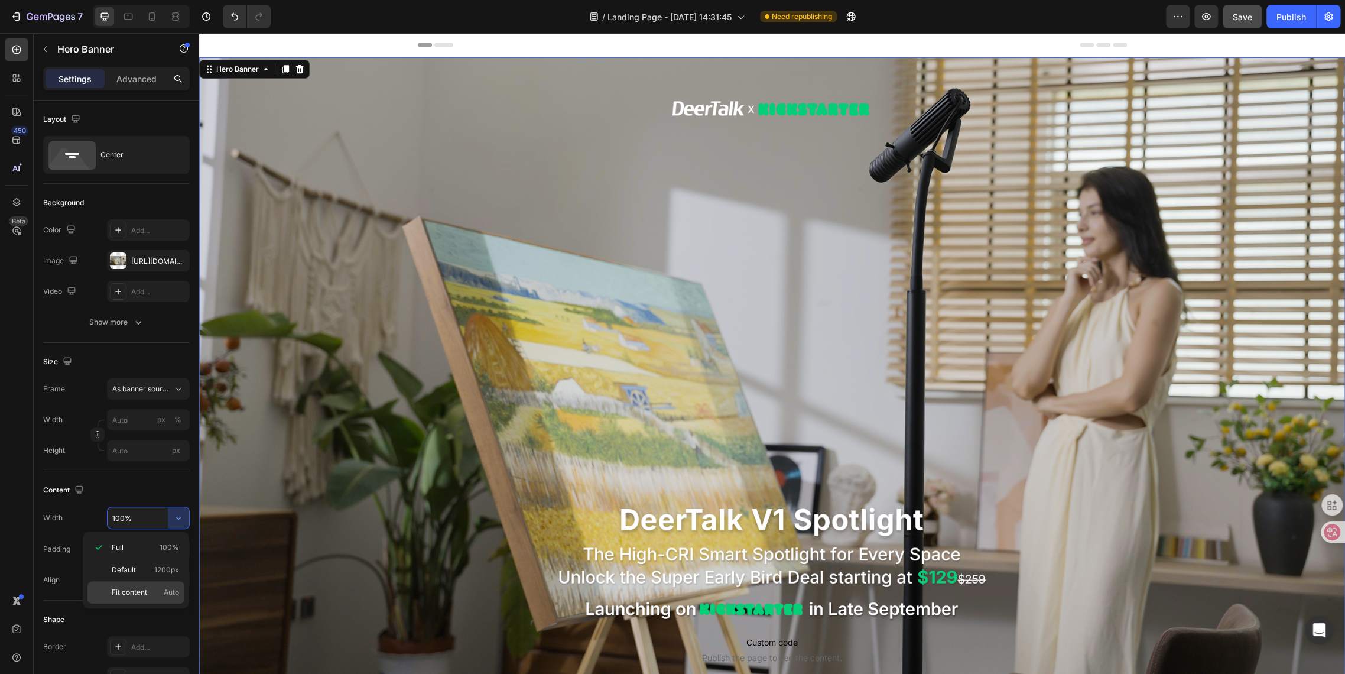
click at [141, 595] on span "Fit content" at bounding box center [129, 592] width 35 height 11
type input "Auto"
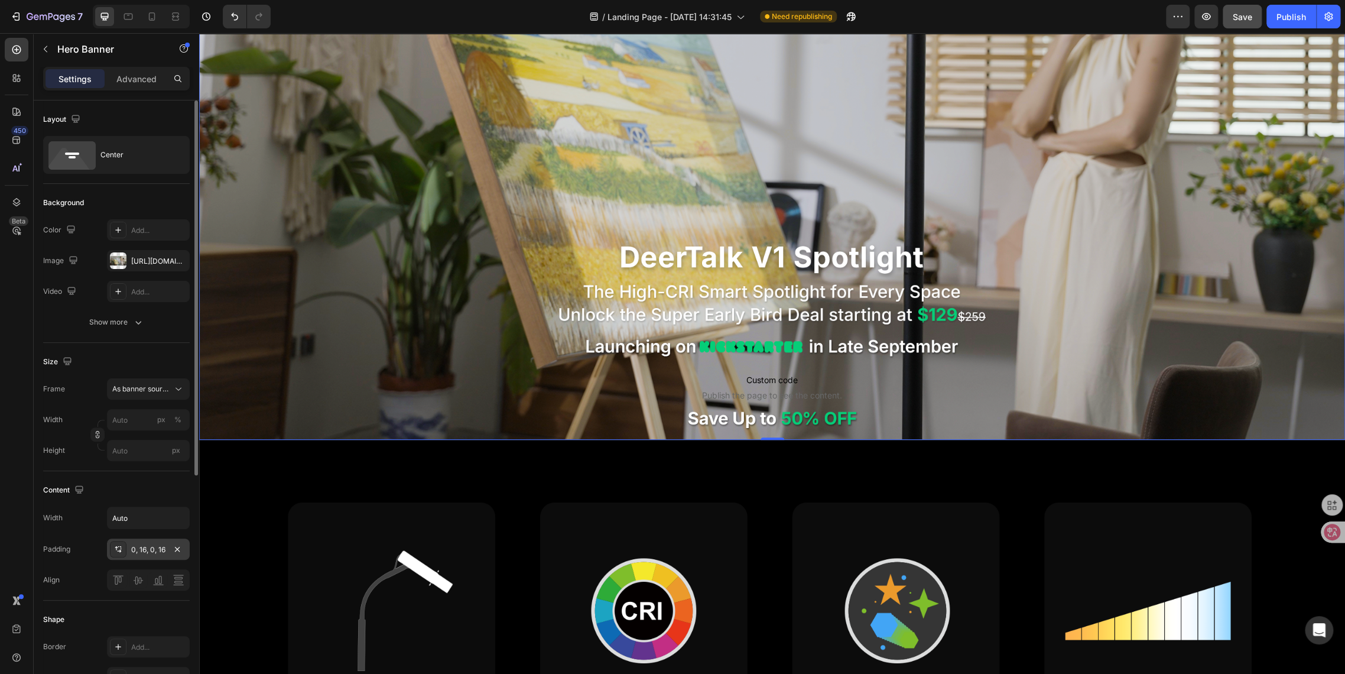
click at [152, 550] on div "0, 16, 0, 16" at bounding box center [148, 549] width 34 height 11
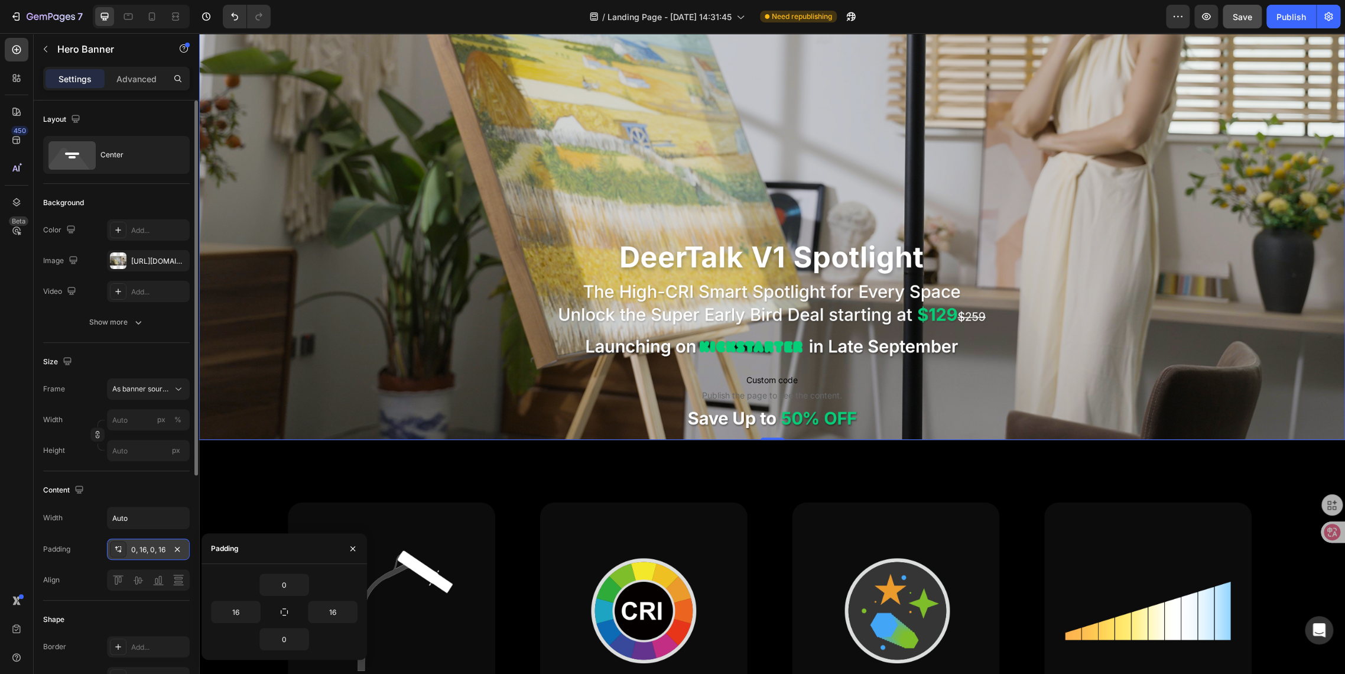
click at [152, 550] on div "0, 16, 0, 16" at bounding box center [148, 549] width 34 height 11
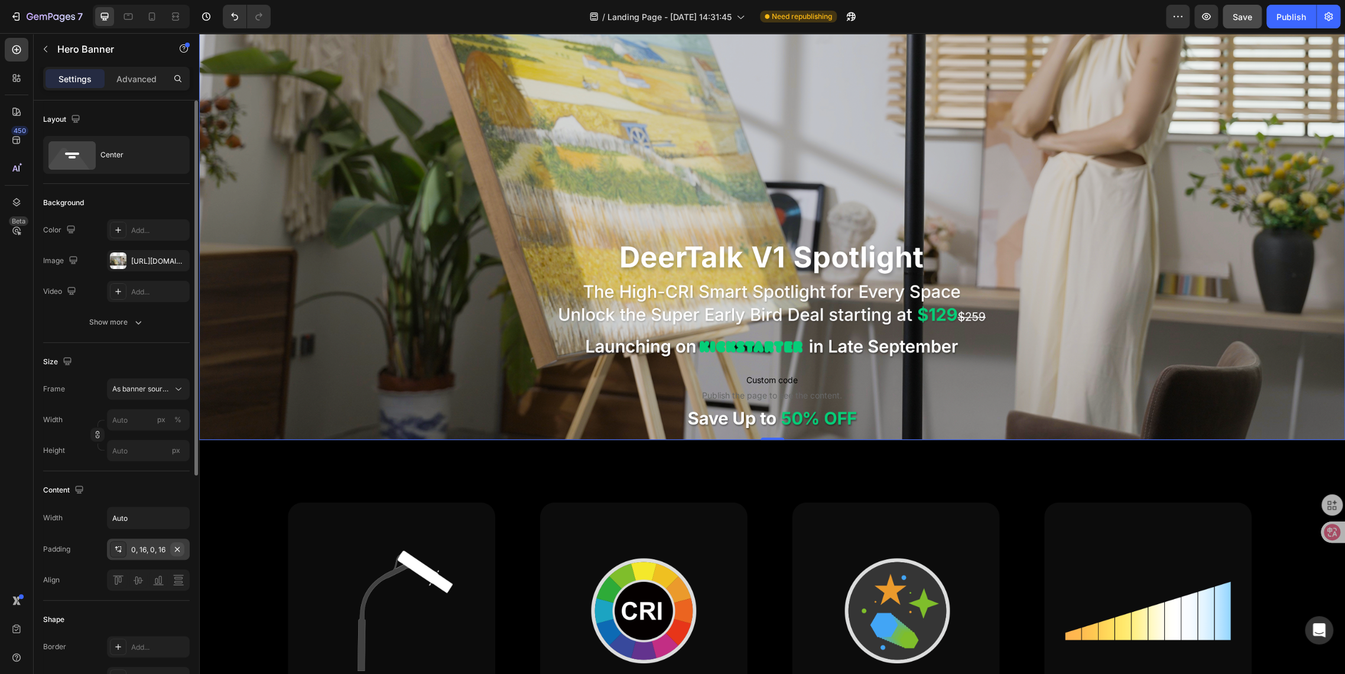
click at [175, 552] on icon "button" at bounding box center [177, 548] width 9 height 9
click at [158, 390] on span "As banner source" at bounding box center [141, 389] width 58 height 11
click at [110, 439] on div "Custom" at bounding box center [137, 438] width 95 height 21
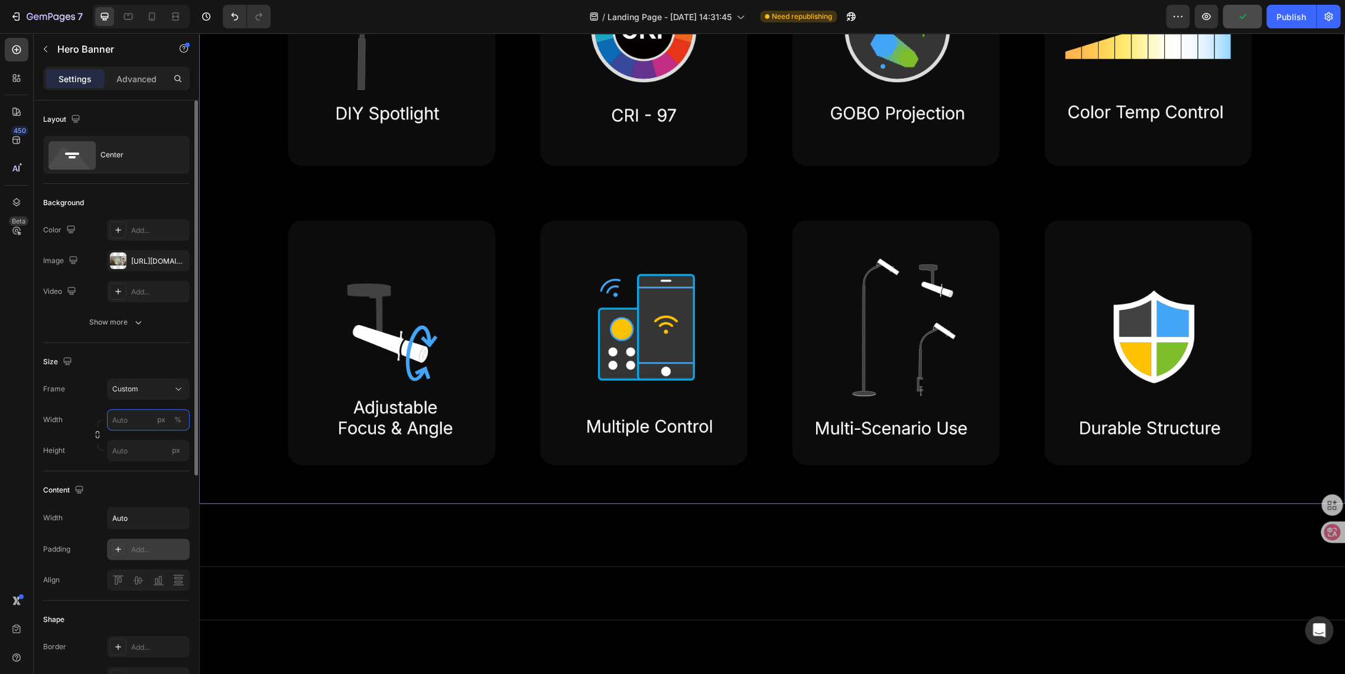
scroll to position [0, 0]
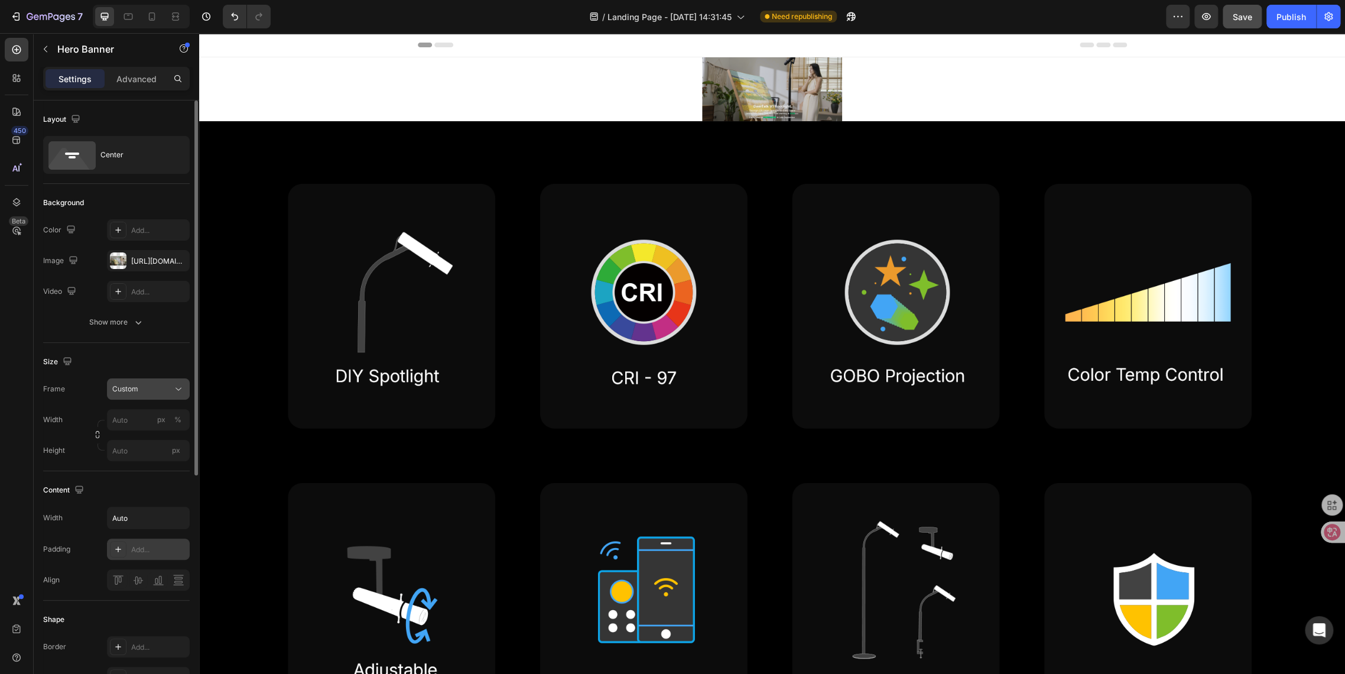
click at [128, 384] on span "Custom" at bounding box center [125, 389] width 26 height 11
click at [122, 421] on span "As banner source" at bounding box center [141, 417] width 59 height 11
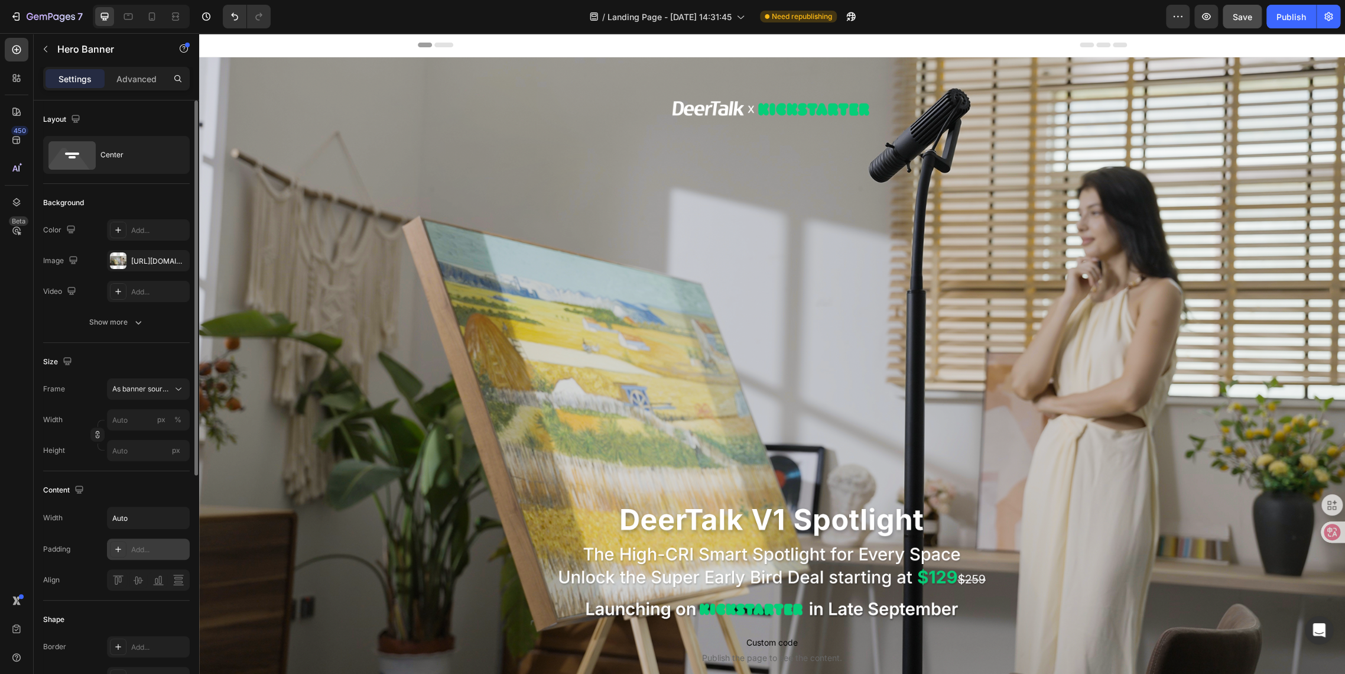
click at [352, 257] on div "Background Image" at bounding box center [772, 379] width 1146 height 645
click at [129, 80] on p "Advanced" at bounding box center [136, 79] width 40 height 12
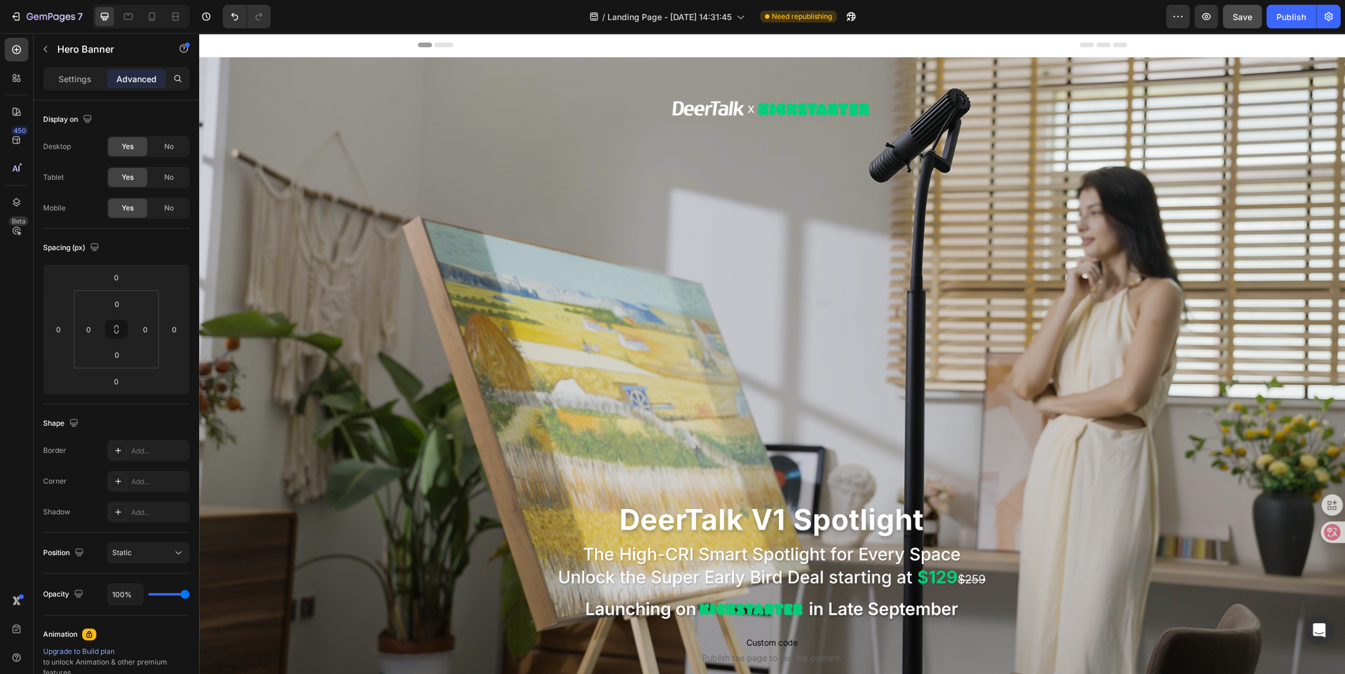
scroll to position [394, 0]
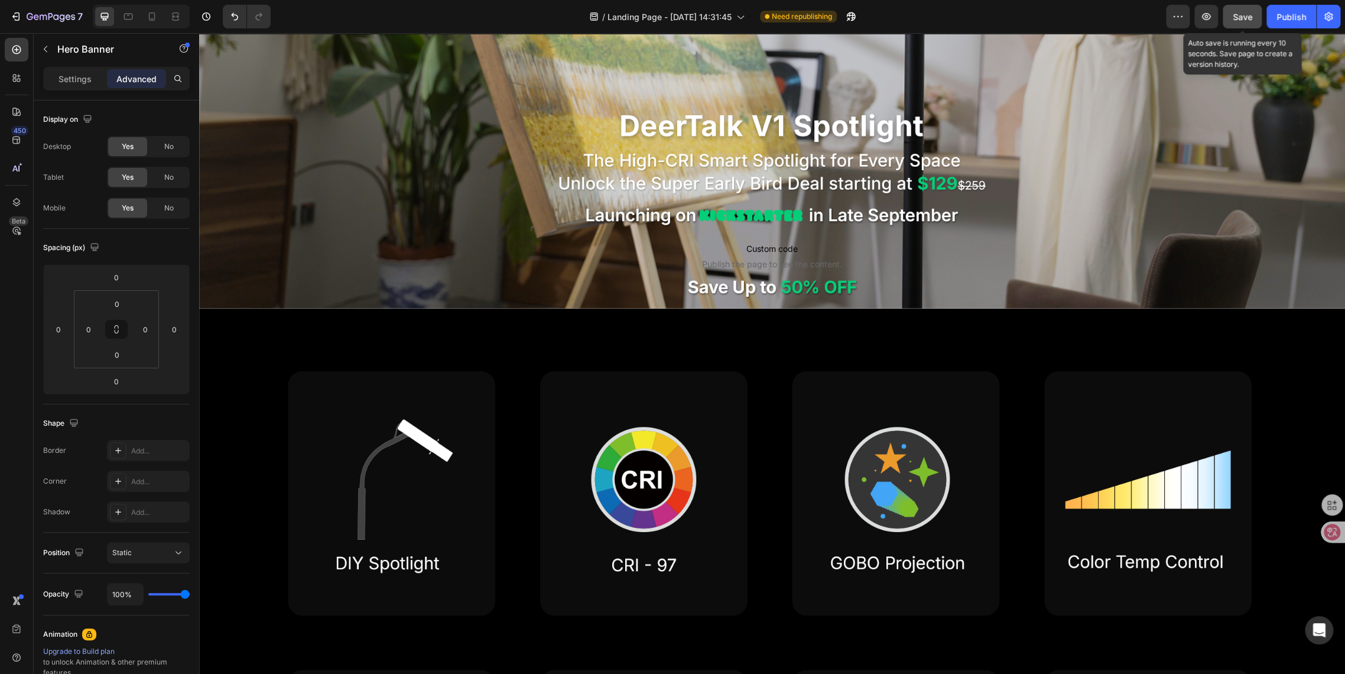
click at [1239, 12] on span "Save" at bounding box center [1243, 17] width 20 height 10
click at [1283, 17] on div "Publish" at bounding box center [1292, 17] width 30 height 12
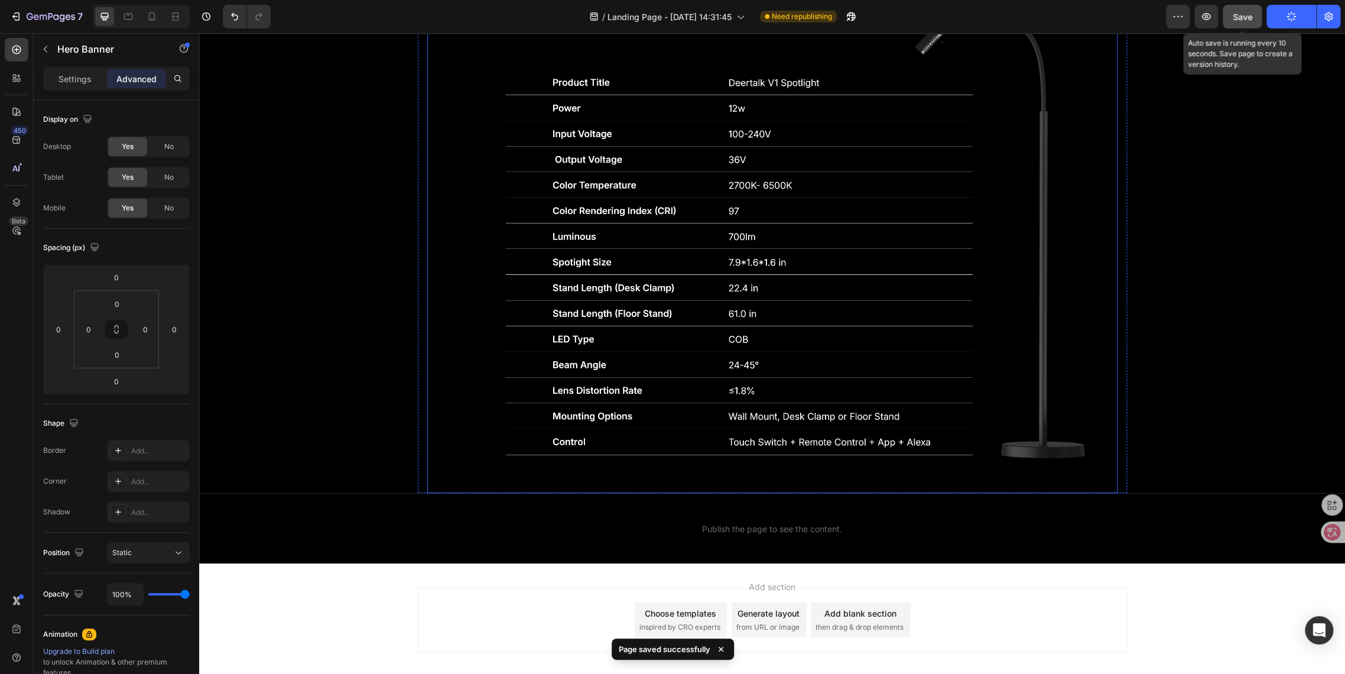
scroll to position [4072, 0]
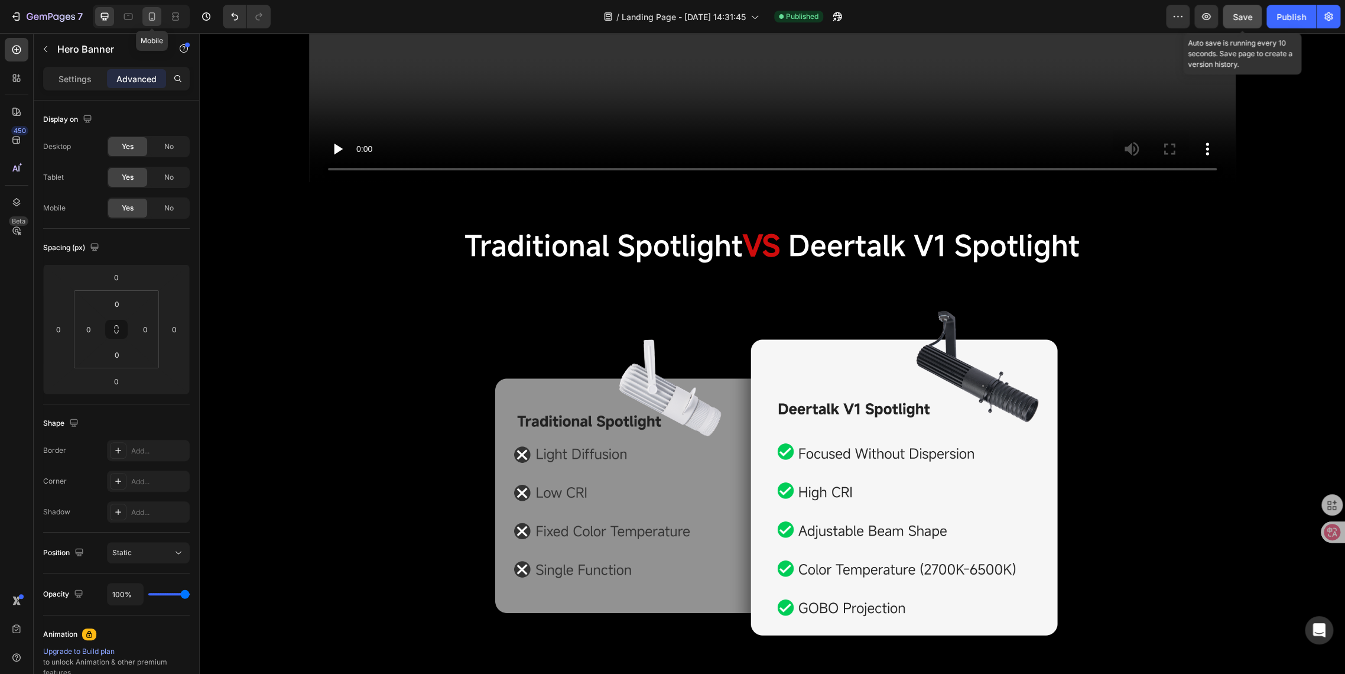
click at [150, 17] on icon at bounding box center [152, 17] width 12 height 12
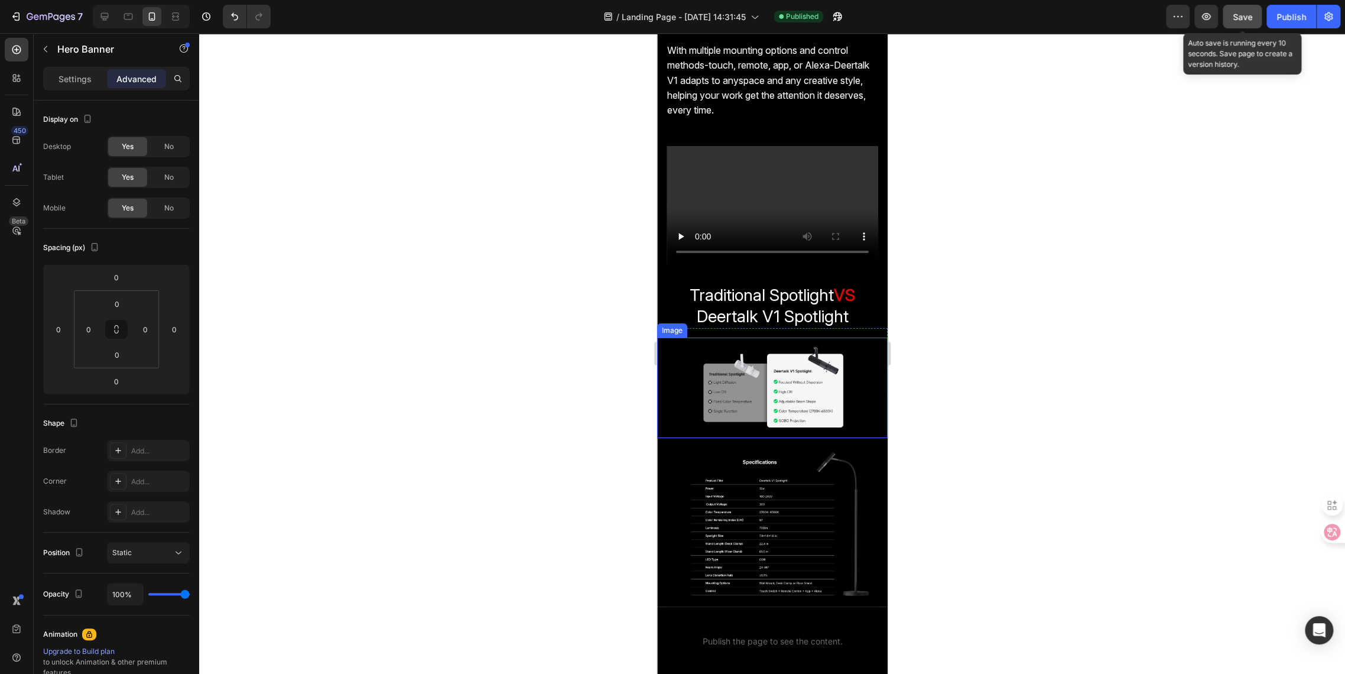
scroll to position [2997, 0]
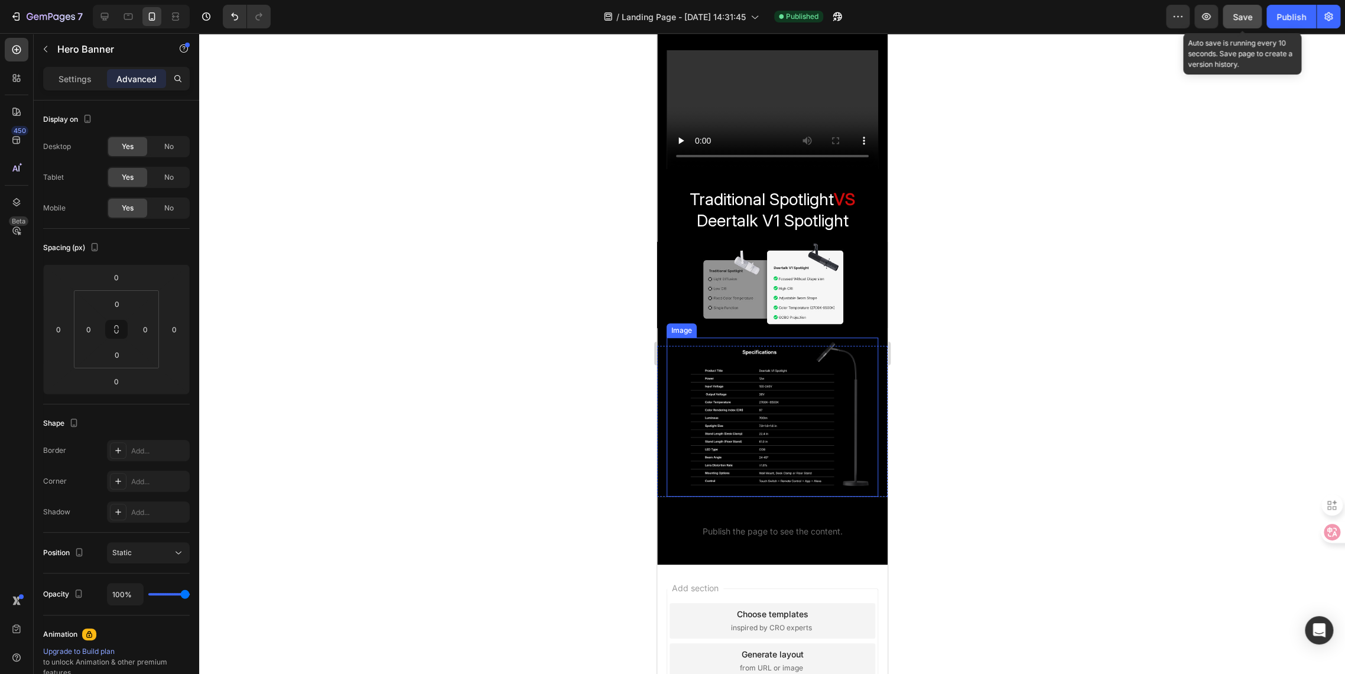
click at [767, 410] on img at bounding box center [772, 417] width 212 height 159
click at [74, 75] on p "Settings" at bounding box center [75, 79] width 33 height 12
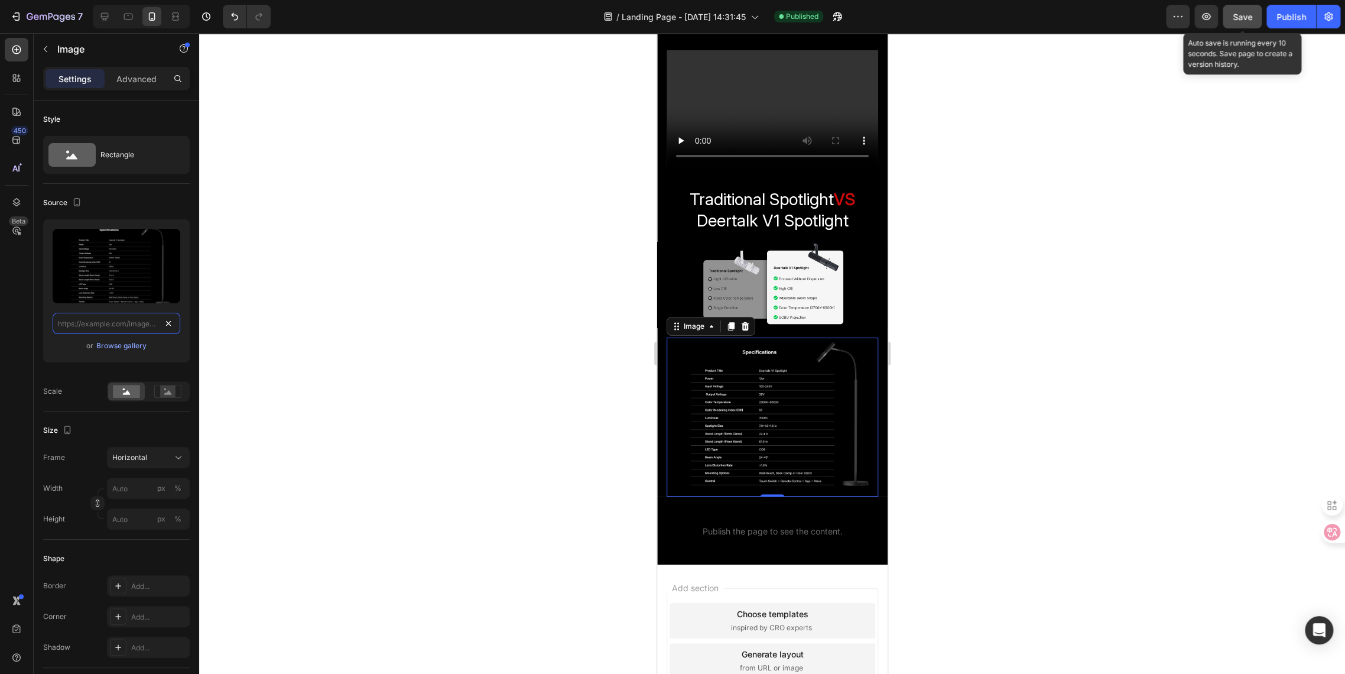
scroll to position [0, 0]
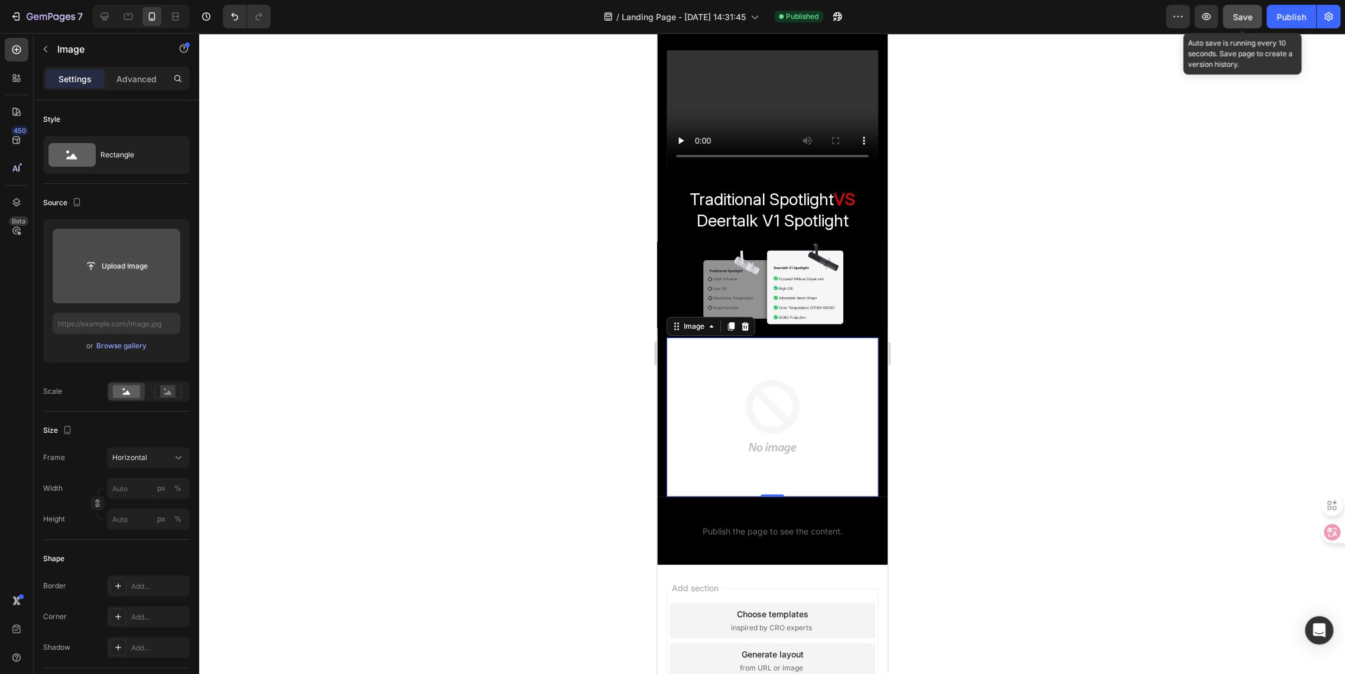
click at [119, 271] on input "file" at bounding box center [117, 266] width 82 height 20
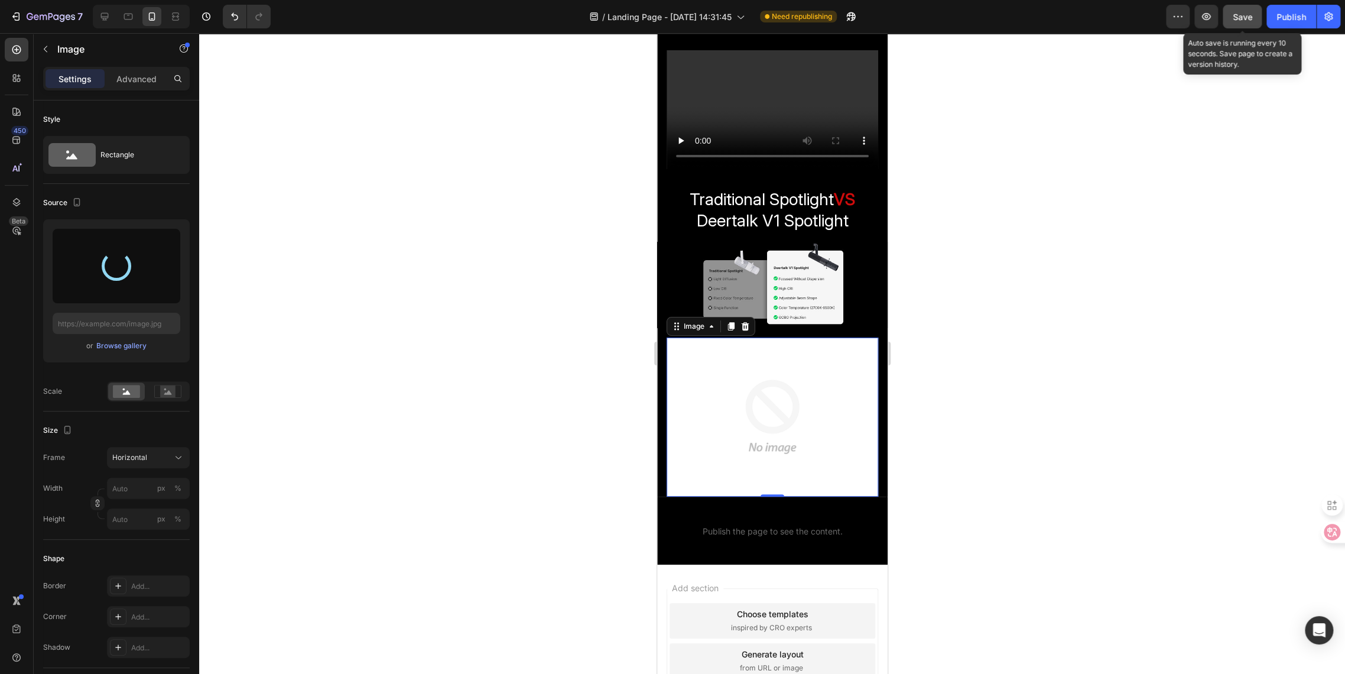
type input "[URL][DOMAIN_NAME]"
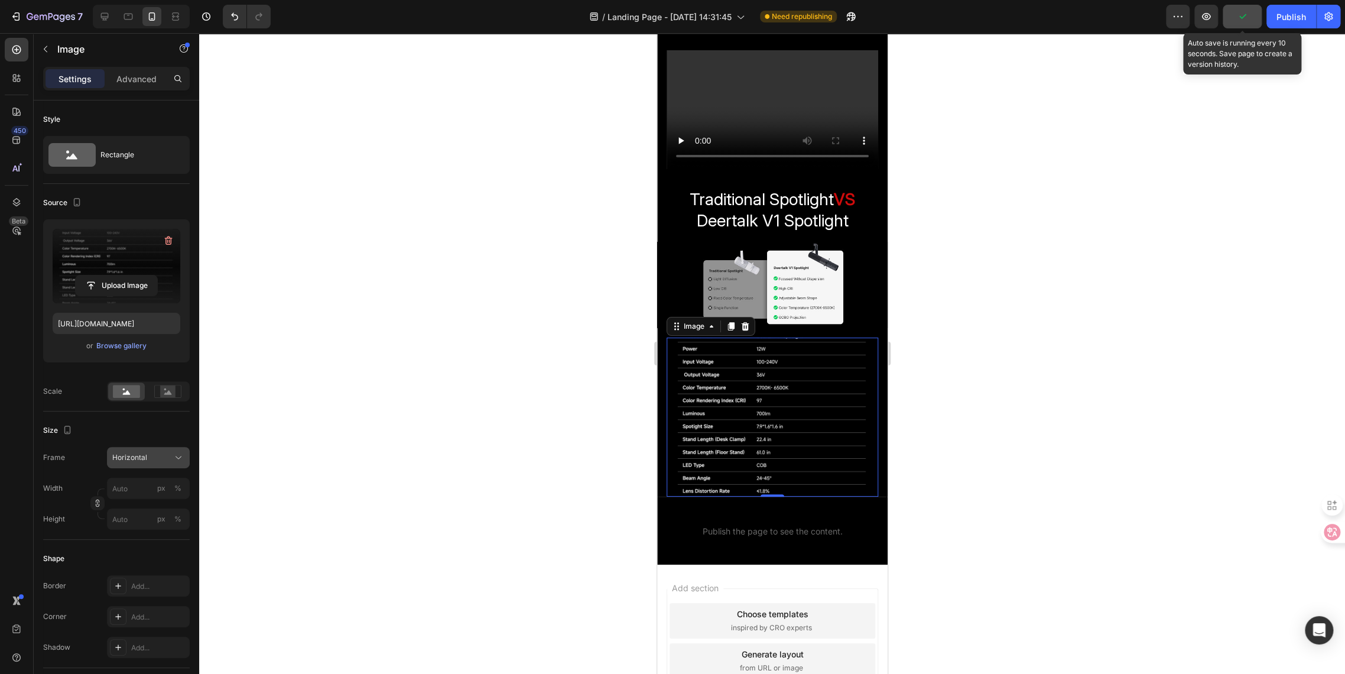
click at [142, 455] on span "Horizontal" at bounding box center [129, 457] width 35 height 11
click at [129, 510] on span "Vertical" at bounding box center [124, 509] width 25 height 12
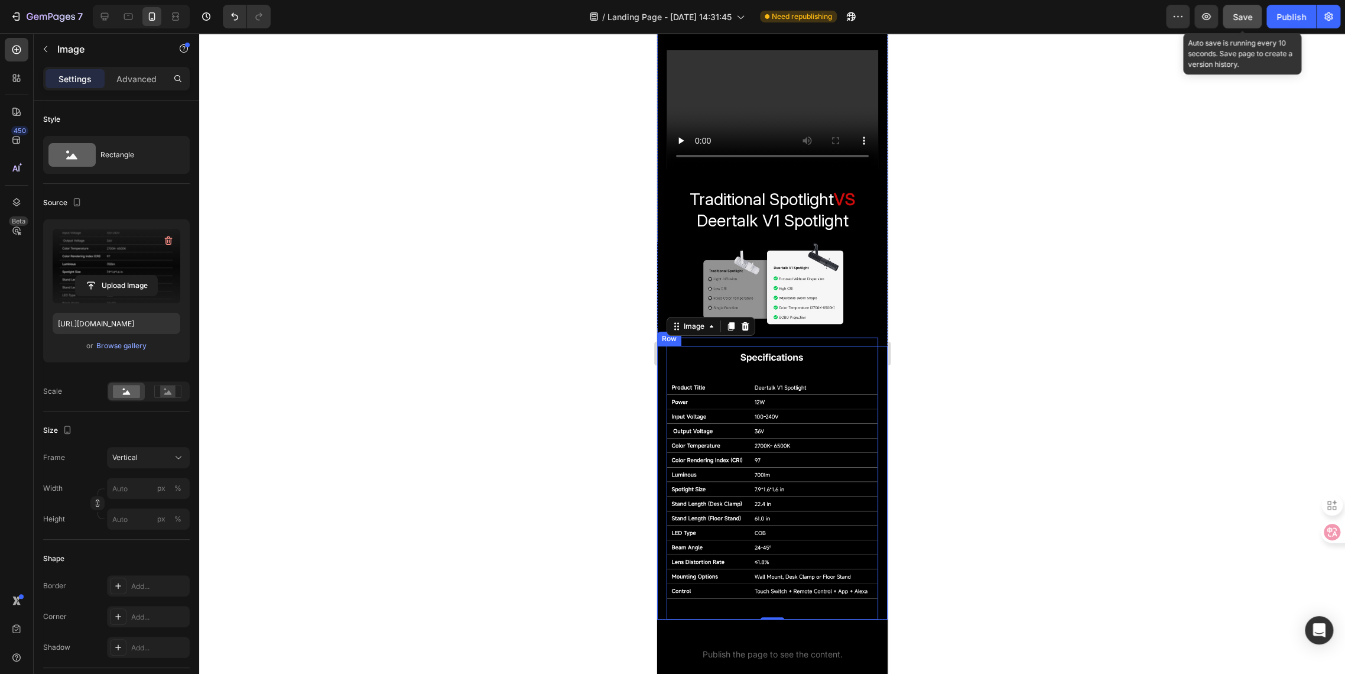
click at [932, 472] on div at bounding box center [772, 353] width 1146 height 641
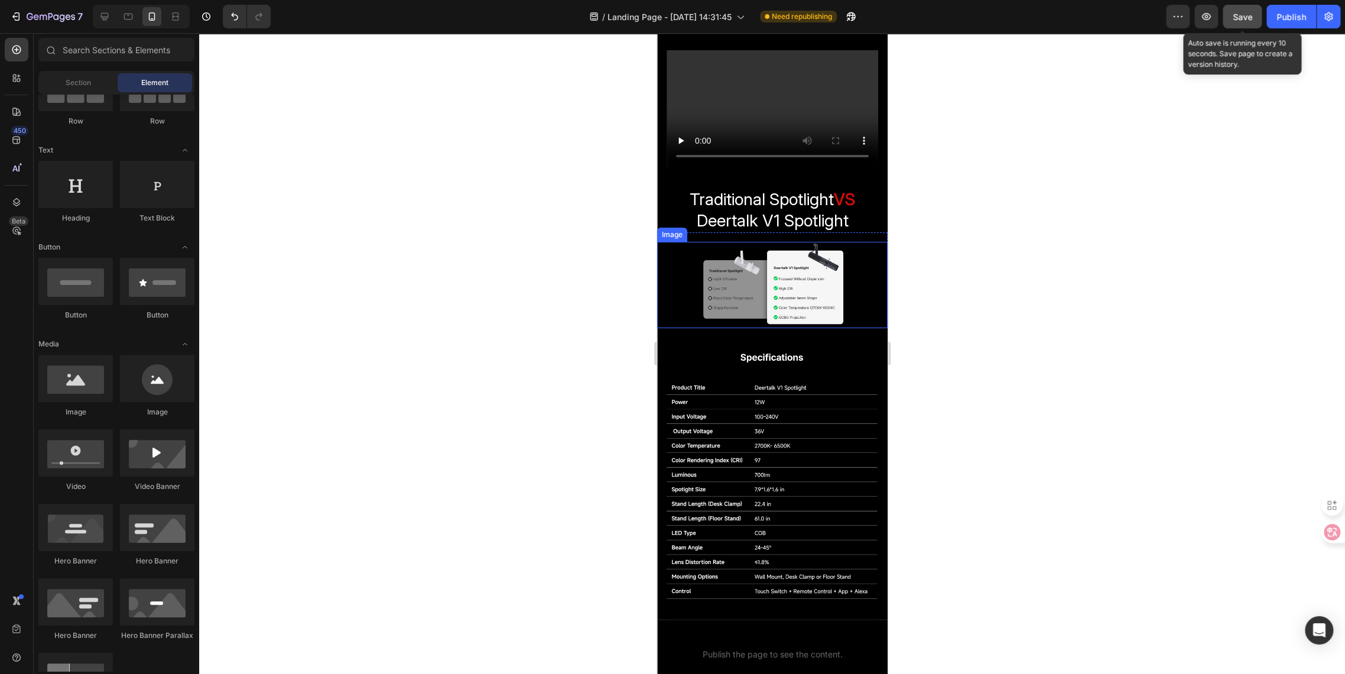
click at [773, 293] on img at bounding box center [772, 285] width 231 height 86
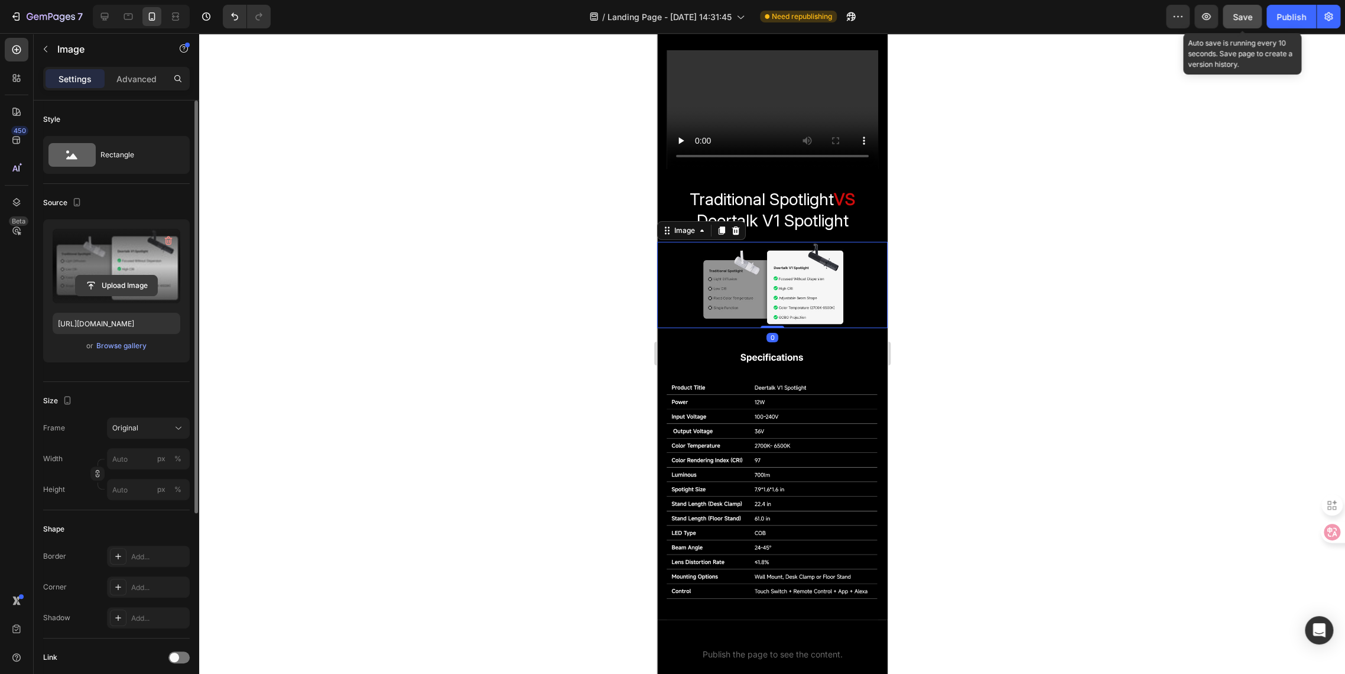
click at [122, 285] on input "file" at bounding box center [117, 285] width 82 height 20
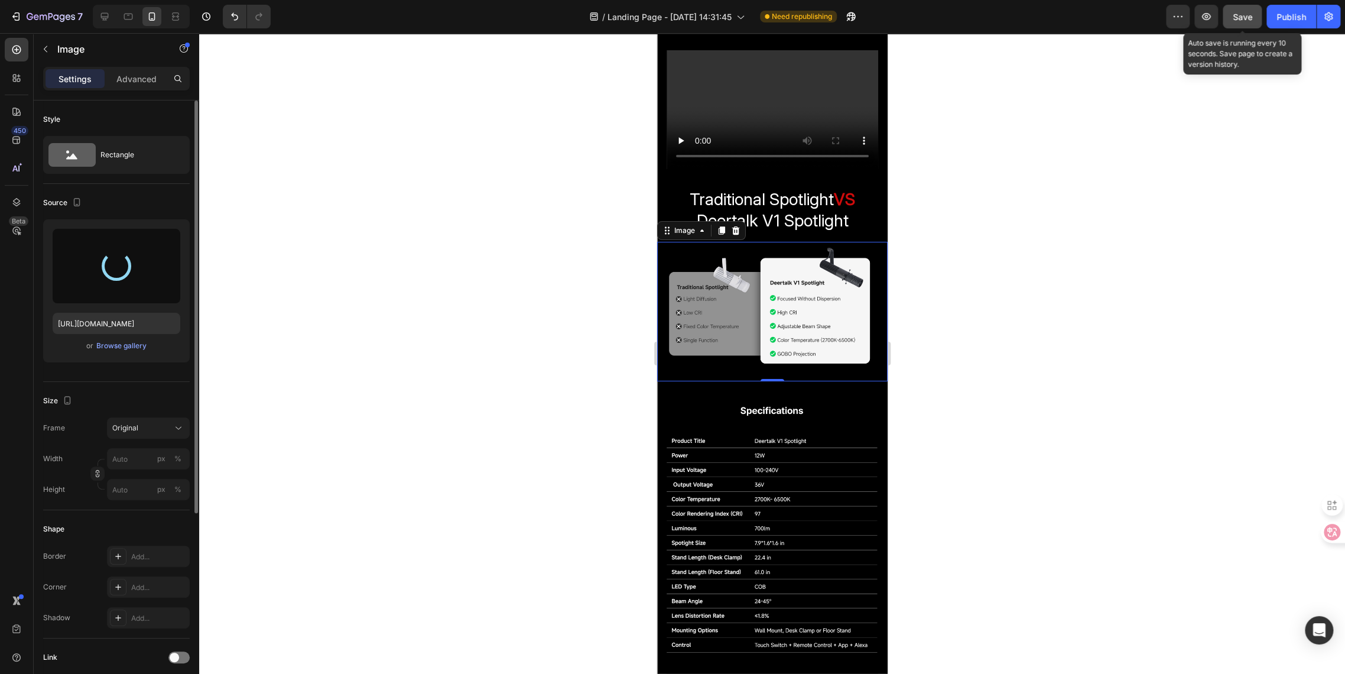
type input "[URL][DOMAIN_NAME]"
click at [1233, 24] on button "Save" at bounding box center [1242, 17] width 39 height 24
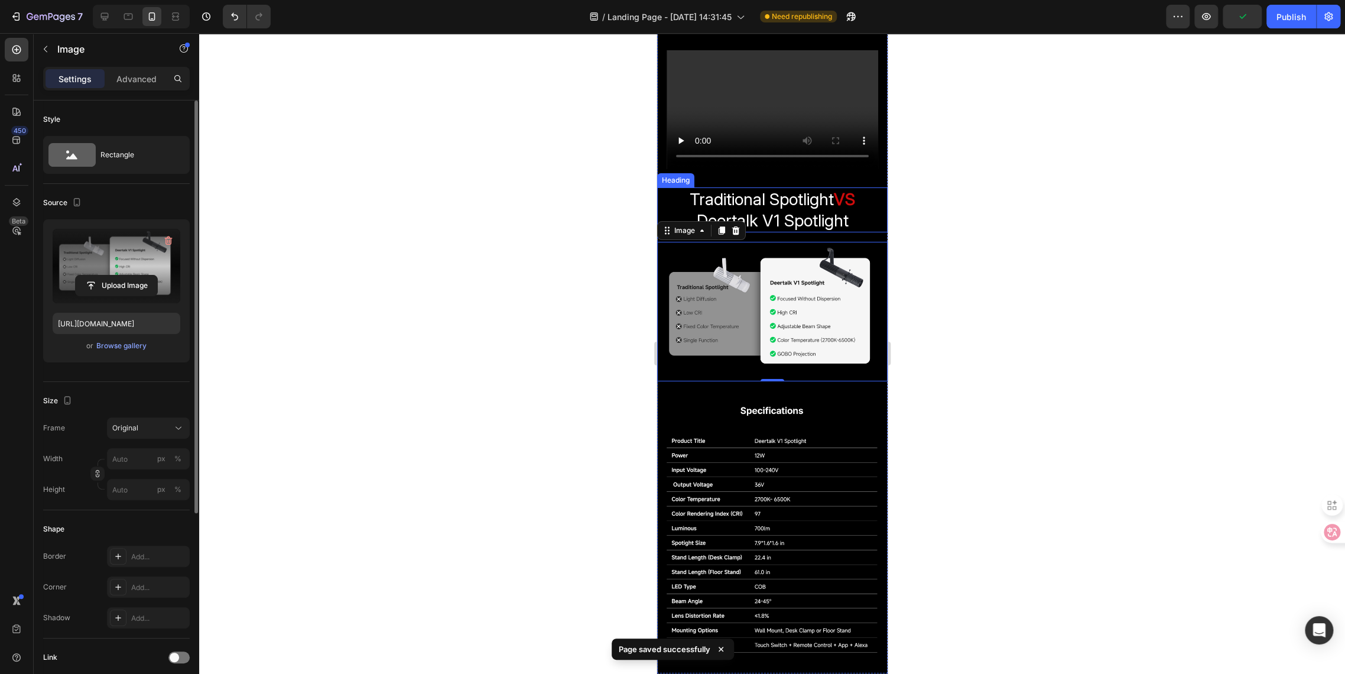
click at [755, 208] on span "Traditional Spotlight" at bounding box center [761, 199] width 144 height 20
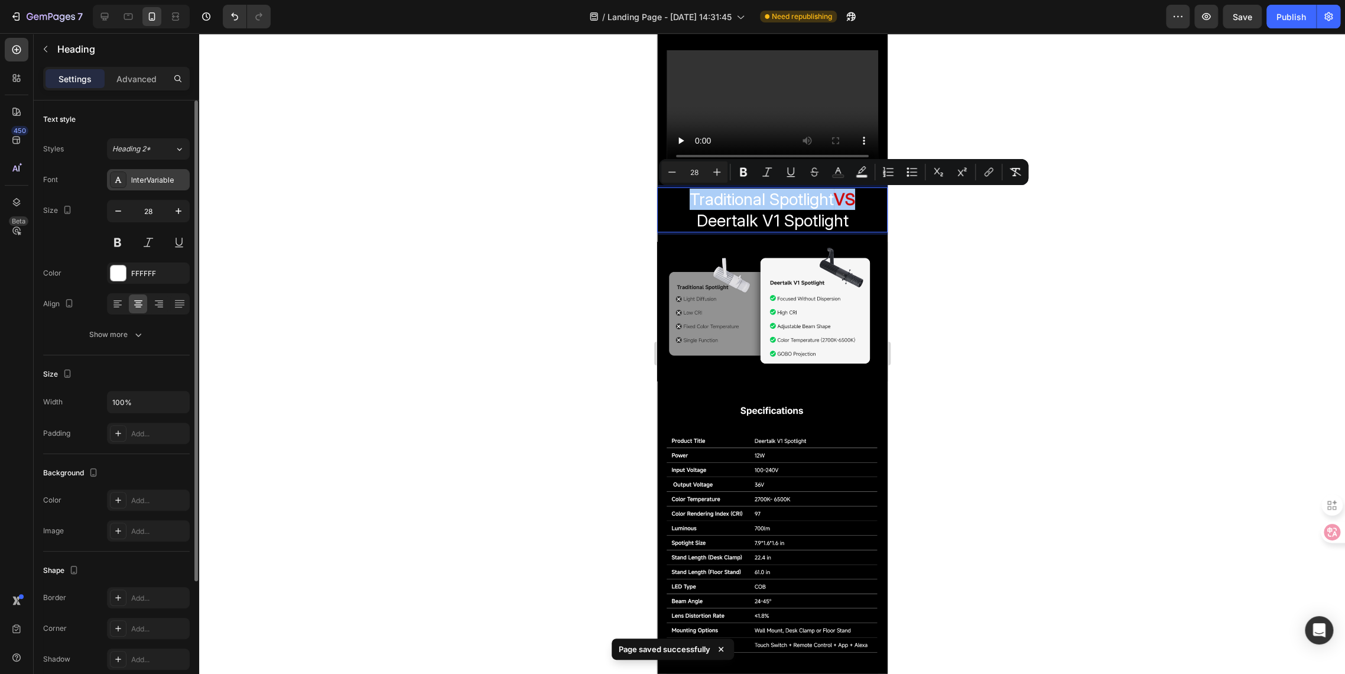
click at [140, 175] on div "InterVariable" at bounding box center [159, 180] width 56 height 11
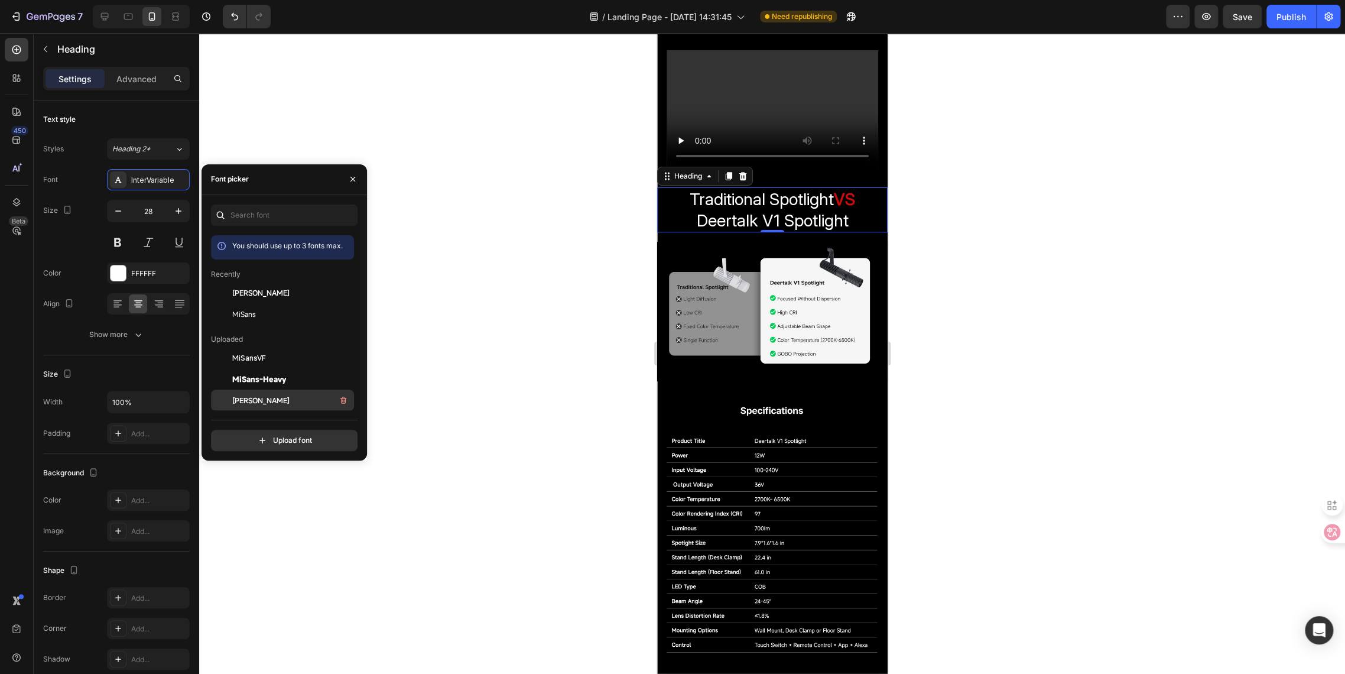
click at [250, 395] on span "[PERSON_NAME]" at bounding box center [260, 400] width 57 height 11
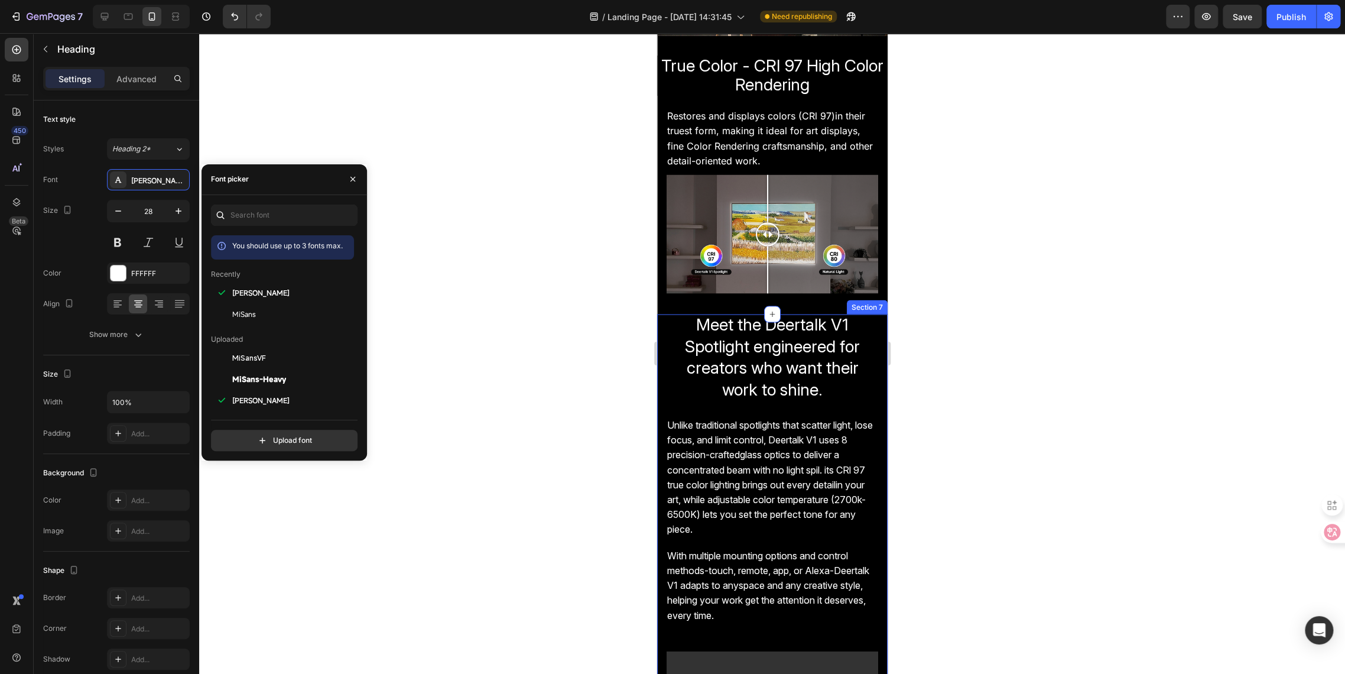
scroll to position [1568, 0]
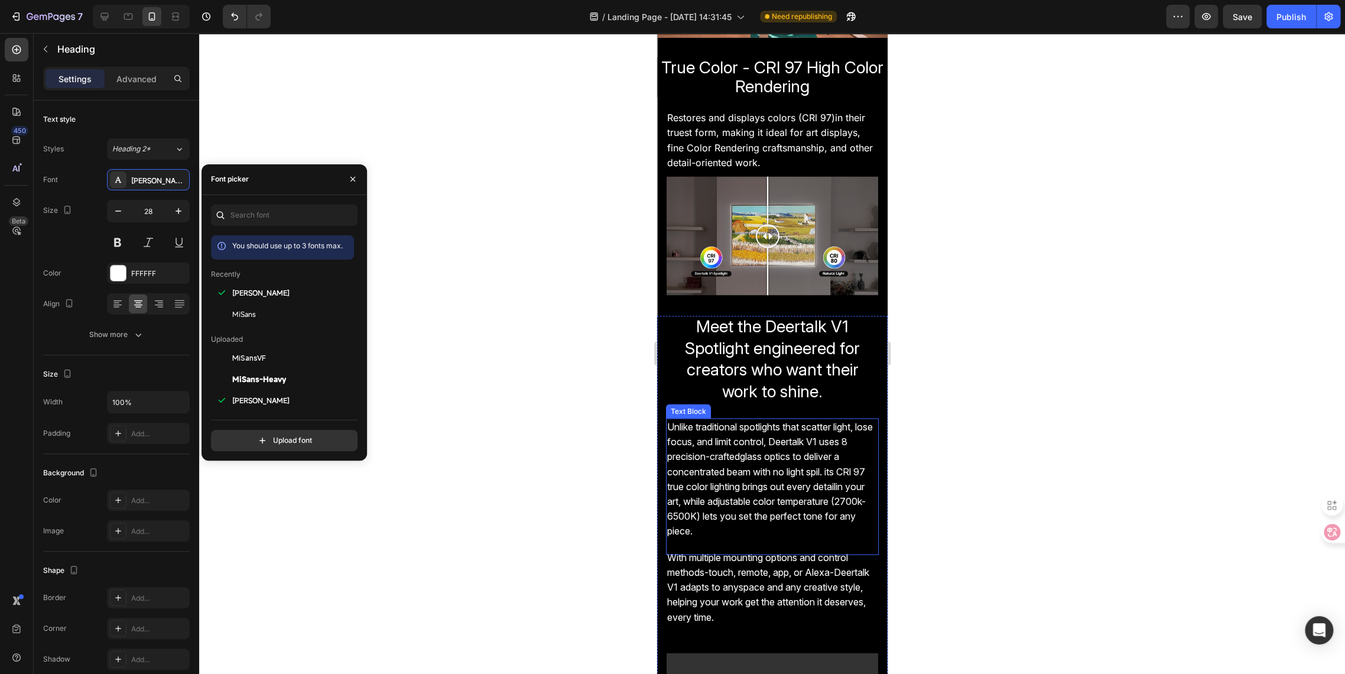
click at [699, 445] on span "Unlike traditional spotlights that scatter light, lose focus, and limit control…" at bounding box center [770, 479] width 206 height 116
click at [699, 441] on p "Unlike traditional spotlights that scatter light, lose focus, and limit control…" at bounding box center [772, 487] width 210 height 134
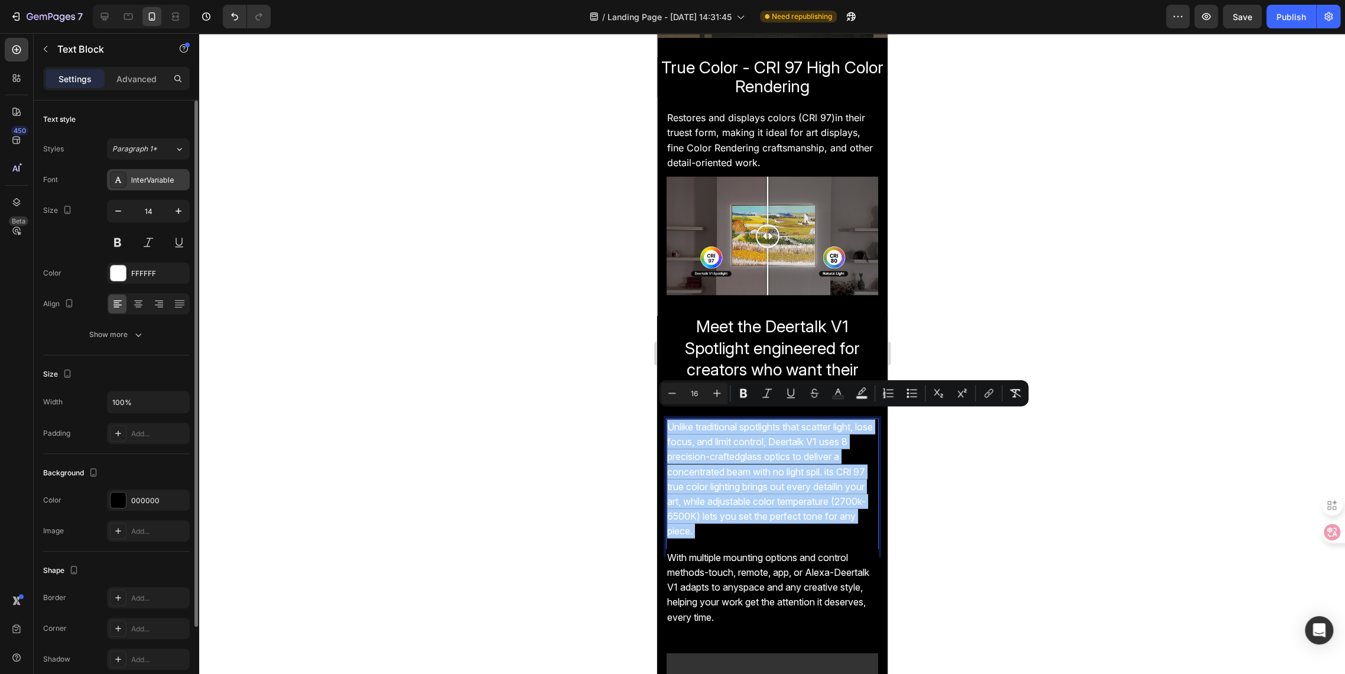
click at [133, 179] on div "InterVariable" at bounding box center [159, 180] width 56 height 11
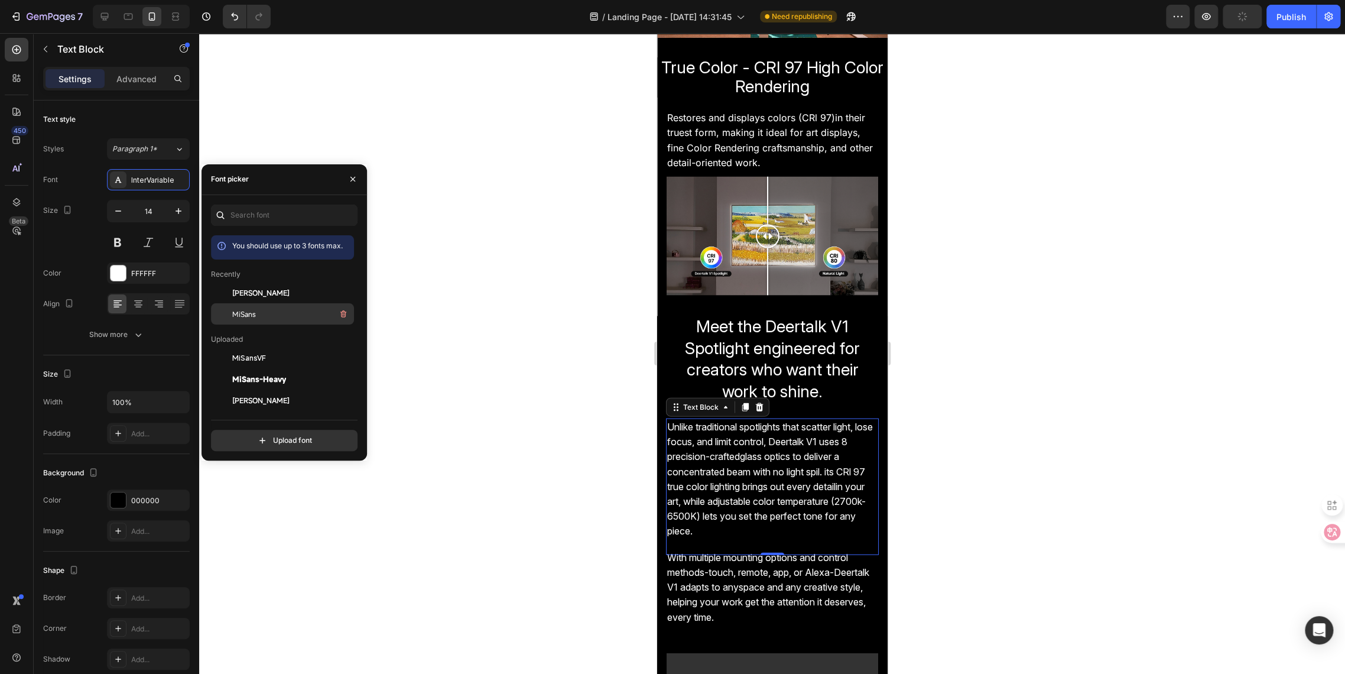
click at [241, 313] on span "MiSans" at bounding box center [244, 314] width 24 height 11
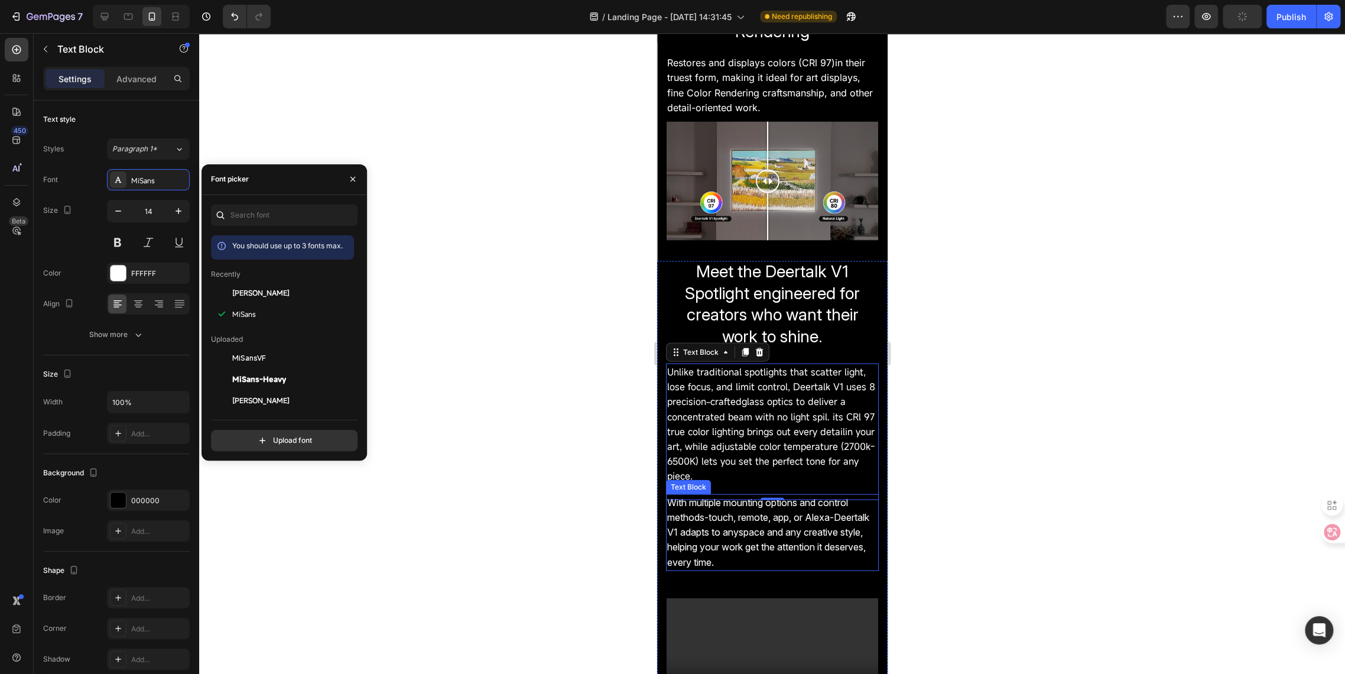
scroll to position [1700, 0]
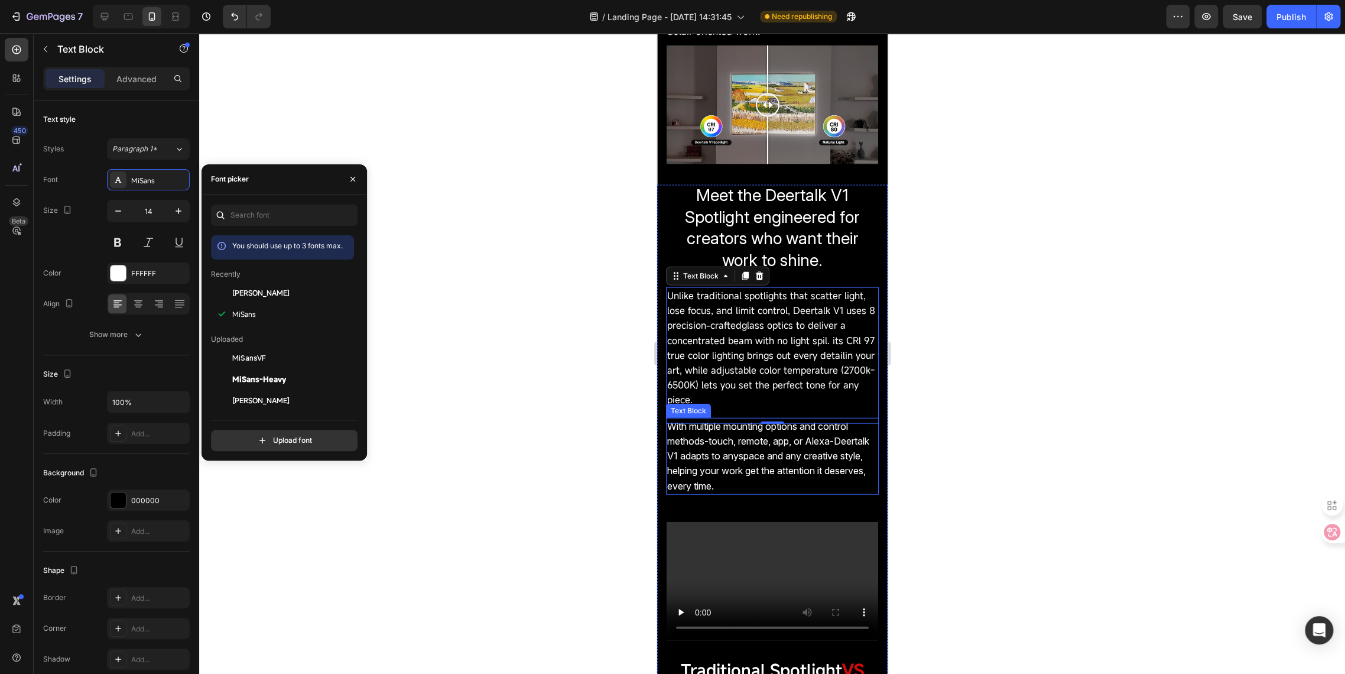
click at [685, 446] on span "With multiple mounting options and control methods-touch, remote, app, or Alexa…" at bounding box center [768, 456] width 202 height 72
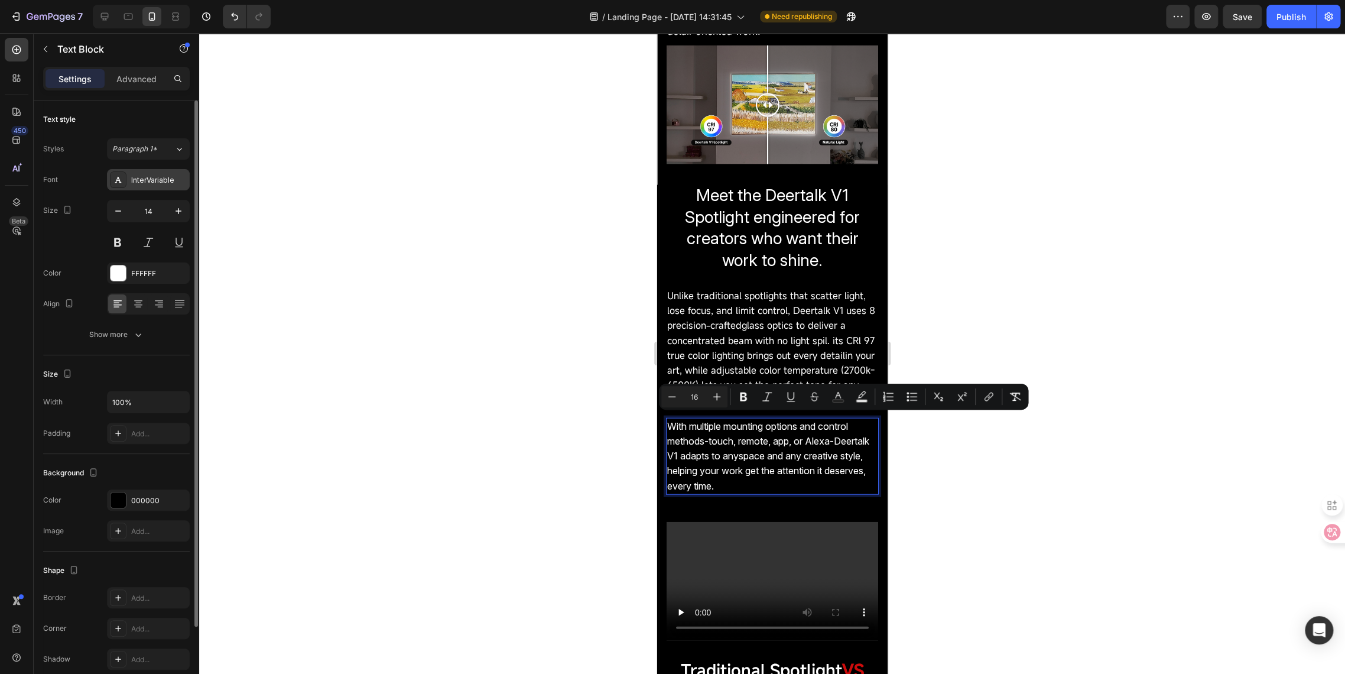
click at [136, 179] on div "InterVariable" at bounding box center [159, 180] width 56 height 11
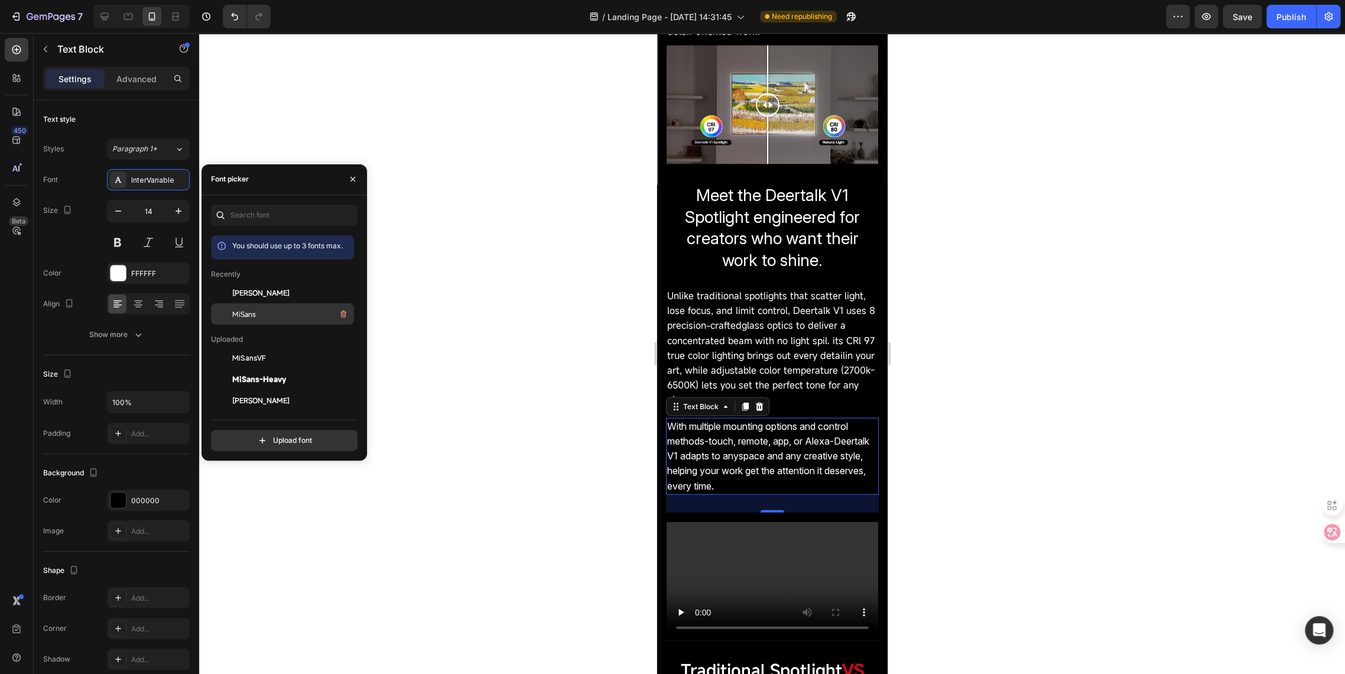
click at [238, 316] on span "MiSans" at bounding box center [244, 314] width 24 height 11
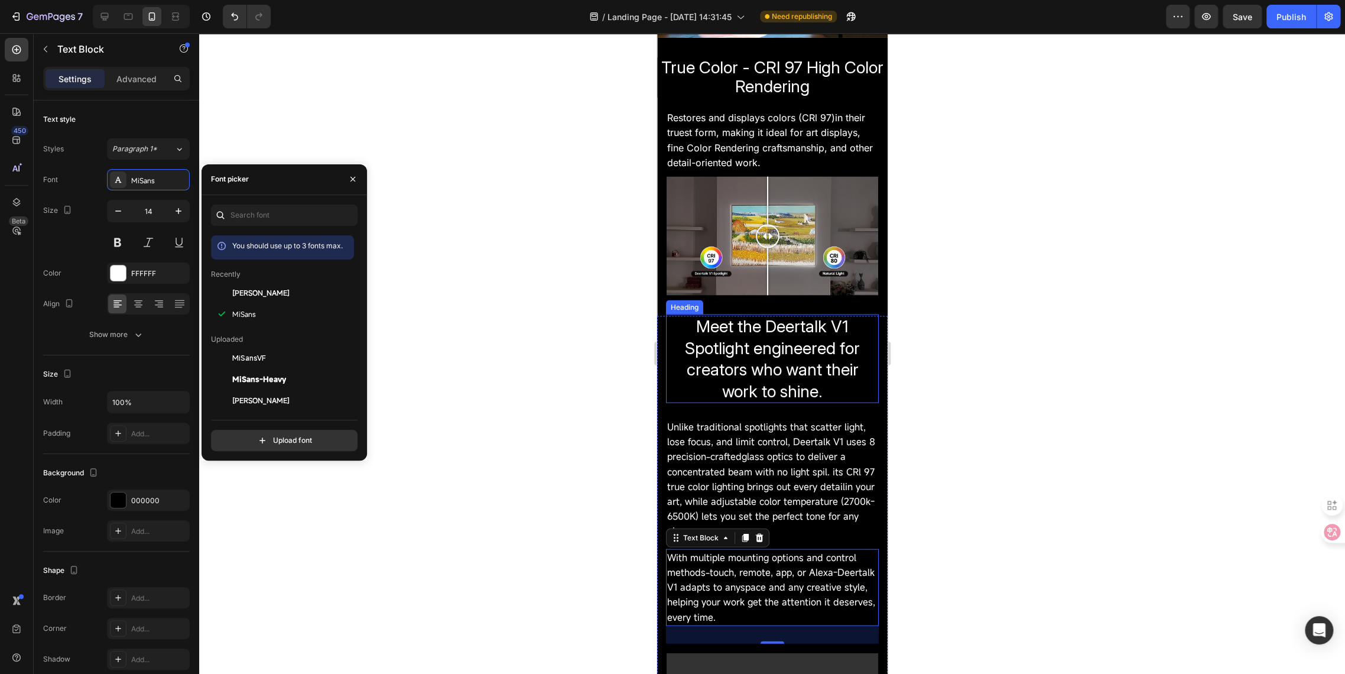
click at [743, 361] on span "Meet the Deertalk V1 Spotlight engineered for creators who want their work to s…" at bounding box center [772, 358] width 175 height 85
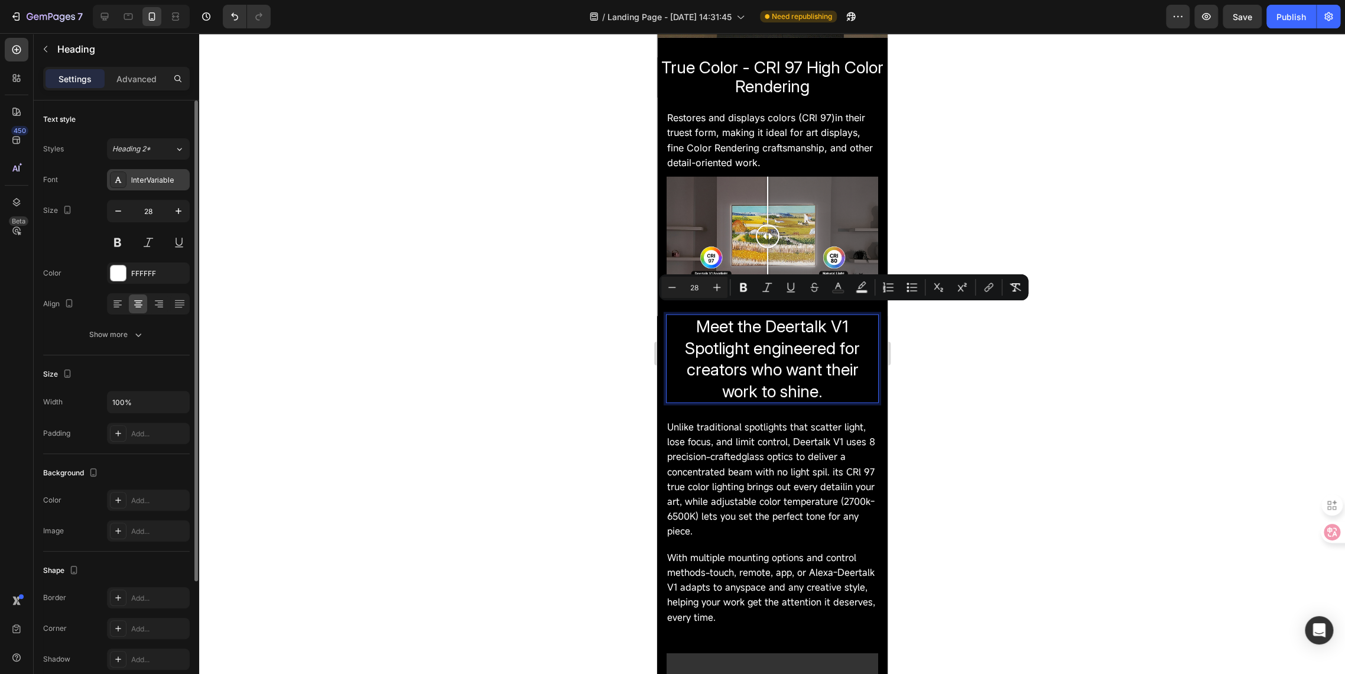
click at [137, 175] on div "InterVariable" at bounding box center [159, 180] width 56 height 11
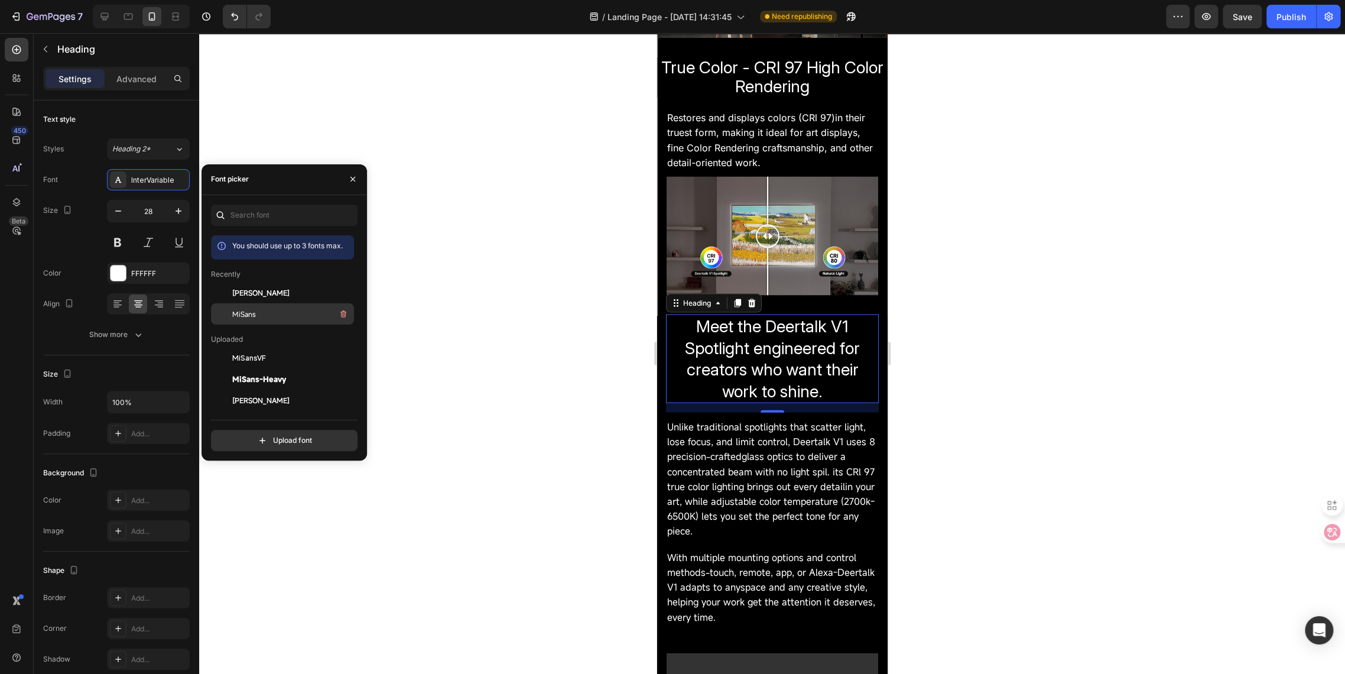
click at [245, 312] on span "MiSans" at bounding box center [244, 314] width 24 height 11
click at [226, 402] on div at bounding box center [221, 400] width 21 height 21
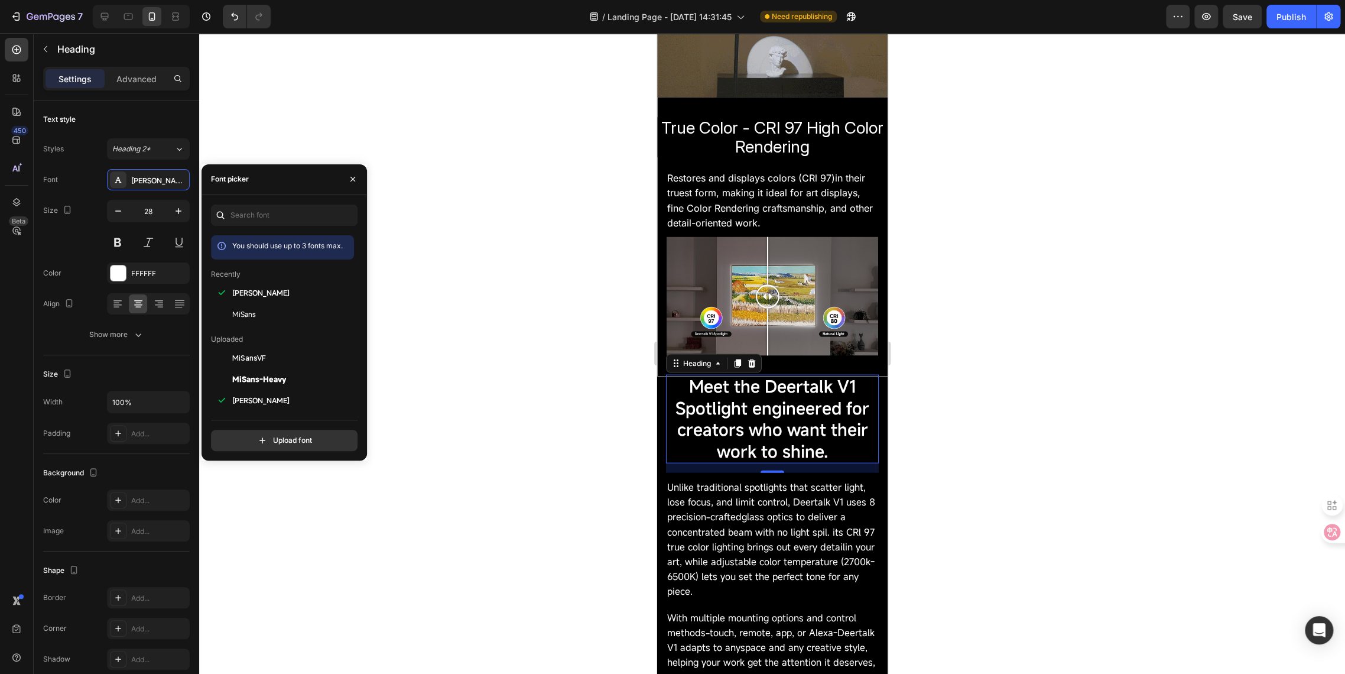
scroll to position [1437, 0]
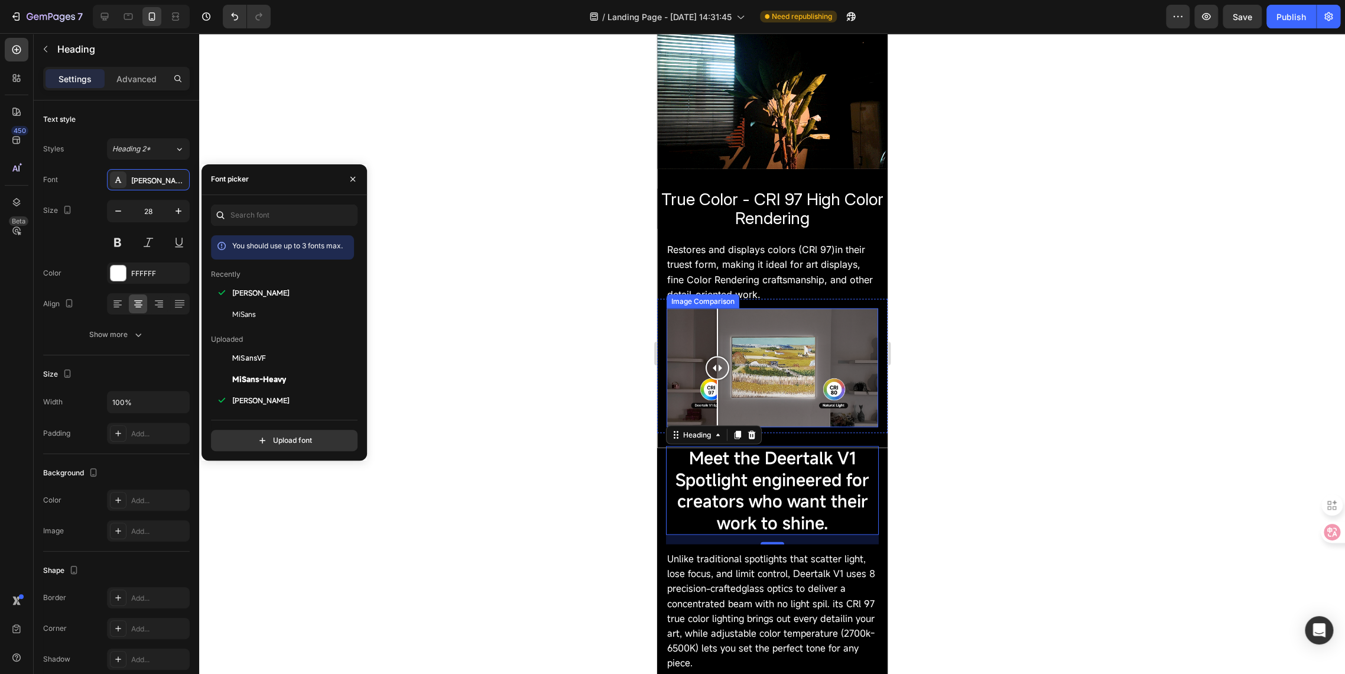
click at [717, 332] on div at bounding box center [772, 367] width 212 height 119
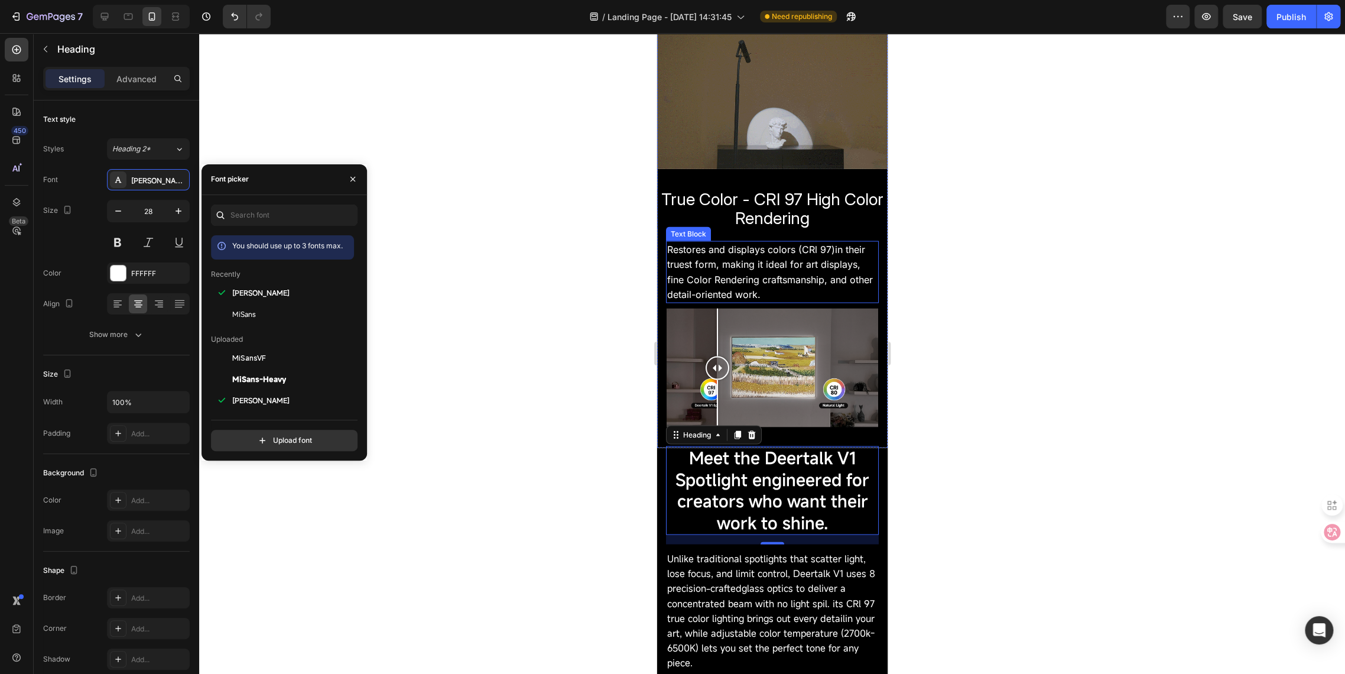
click at [740, 252] on span "Restores and displays colors (CRl 97)in their truest form, making it ideal for …" at bounding box center [766, 256] width 198 height 27
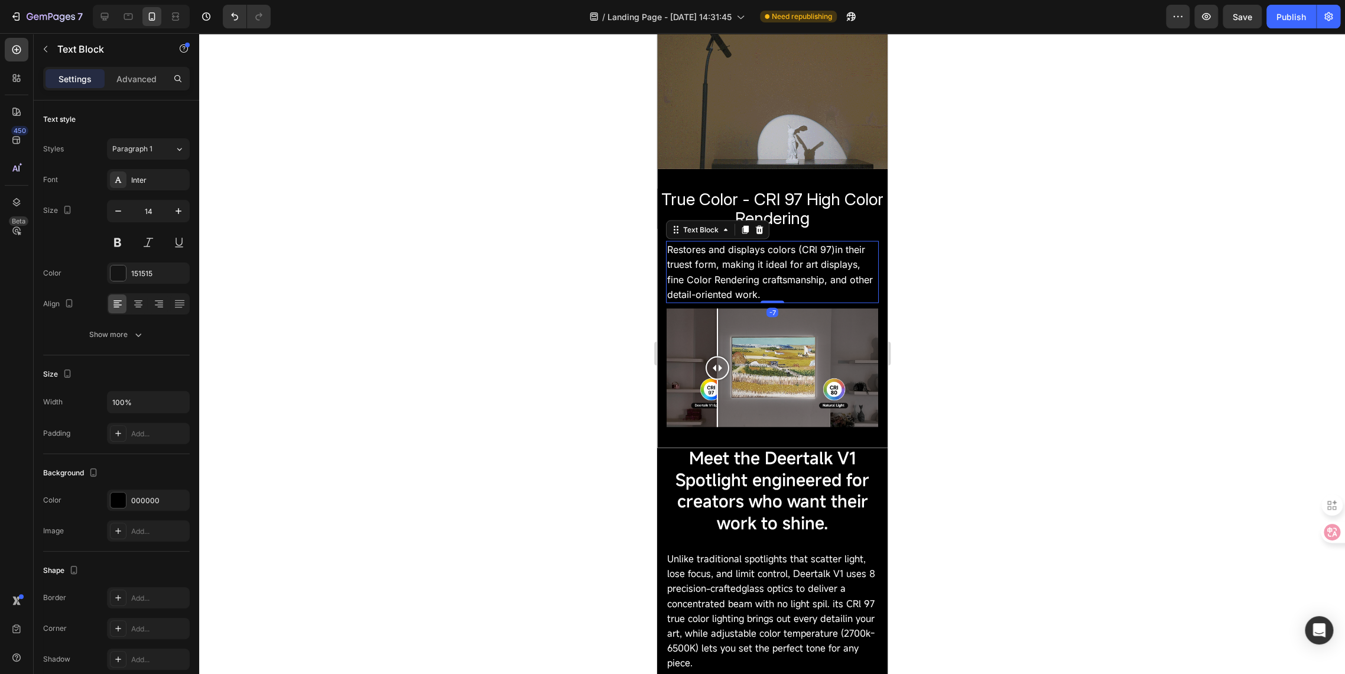
click at [740, 252] on span "Restores and displays colors (CRl 97)in their truest form, making it ideal for …" at bounding box center [766, 256] width 198 height 27
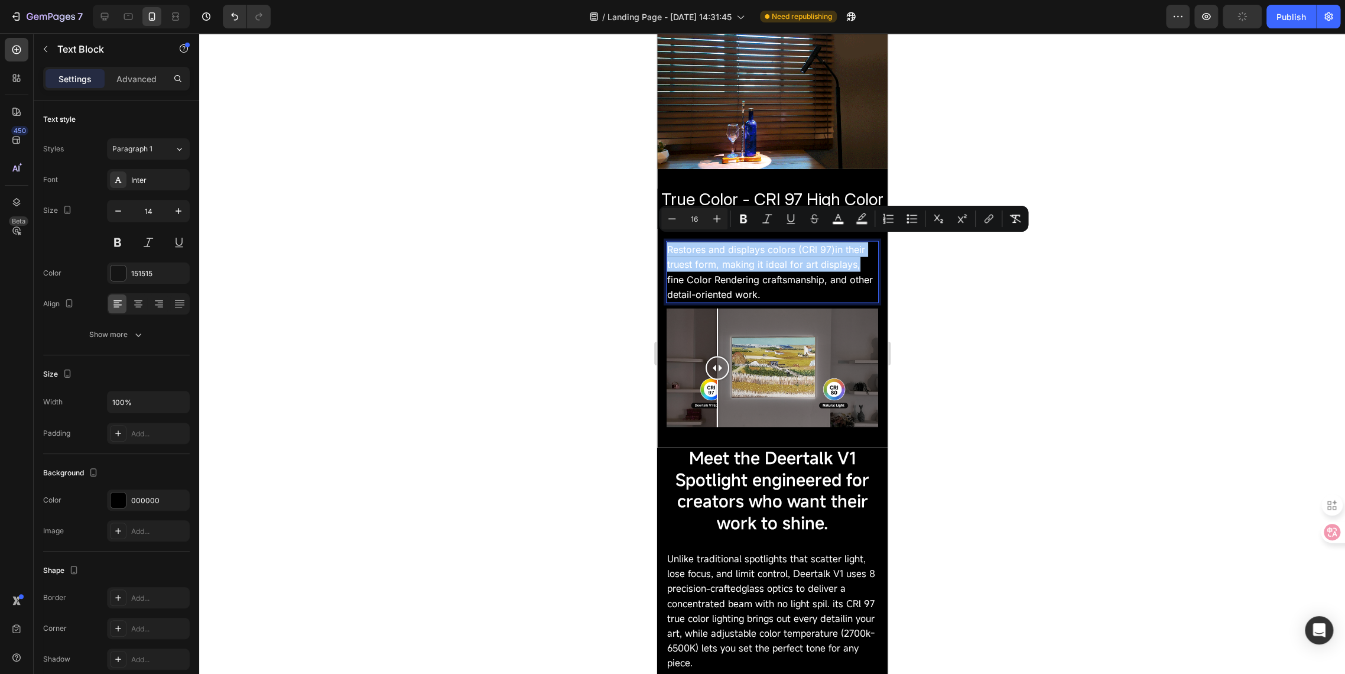
click at [568, 280] on div at bounding box center [772, 353] width 1146 height 641
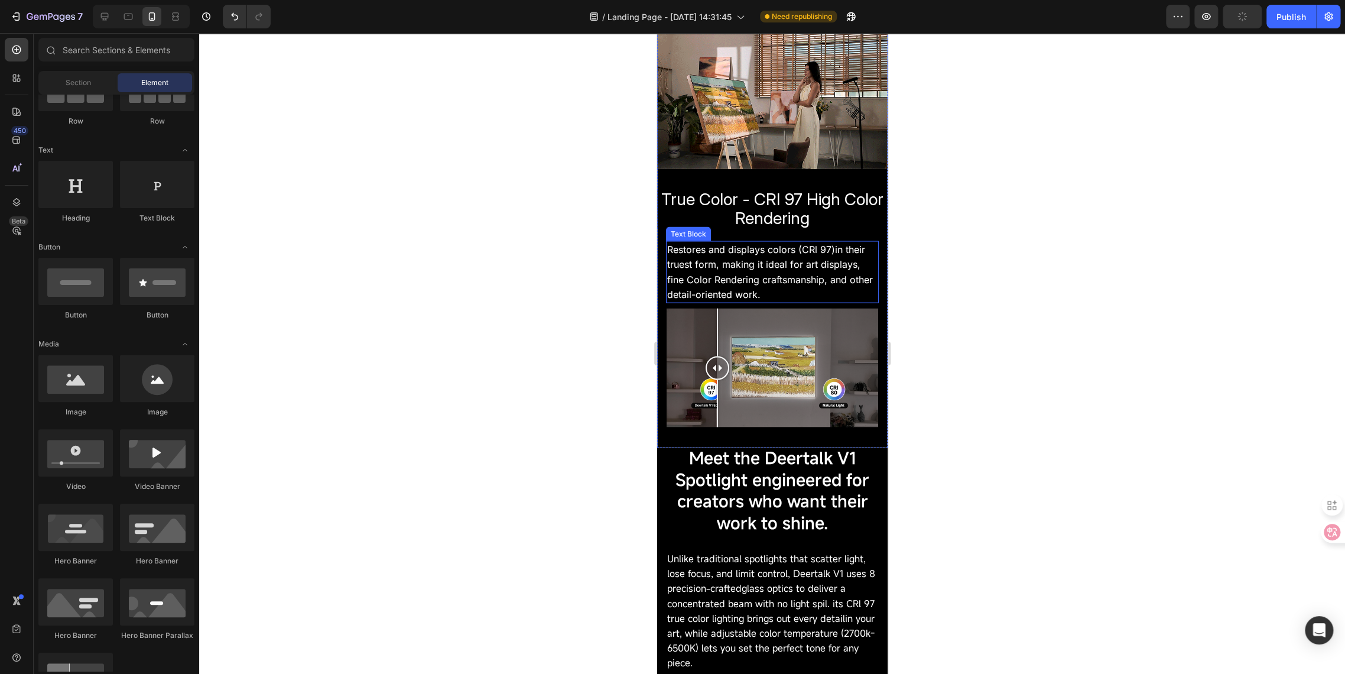
click at [708, 265] on p "Restores and displays colors (CRl 97)in their truest form, making it ideal for …" at bounding box center [772, 257] width 210 height 30
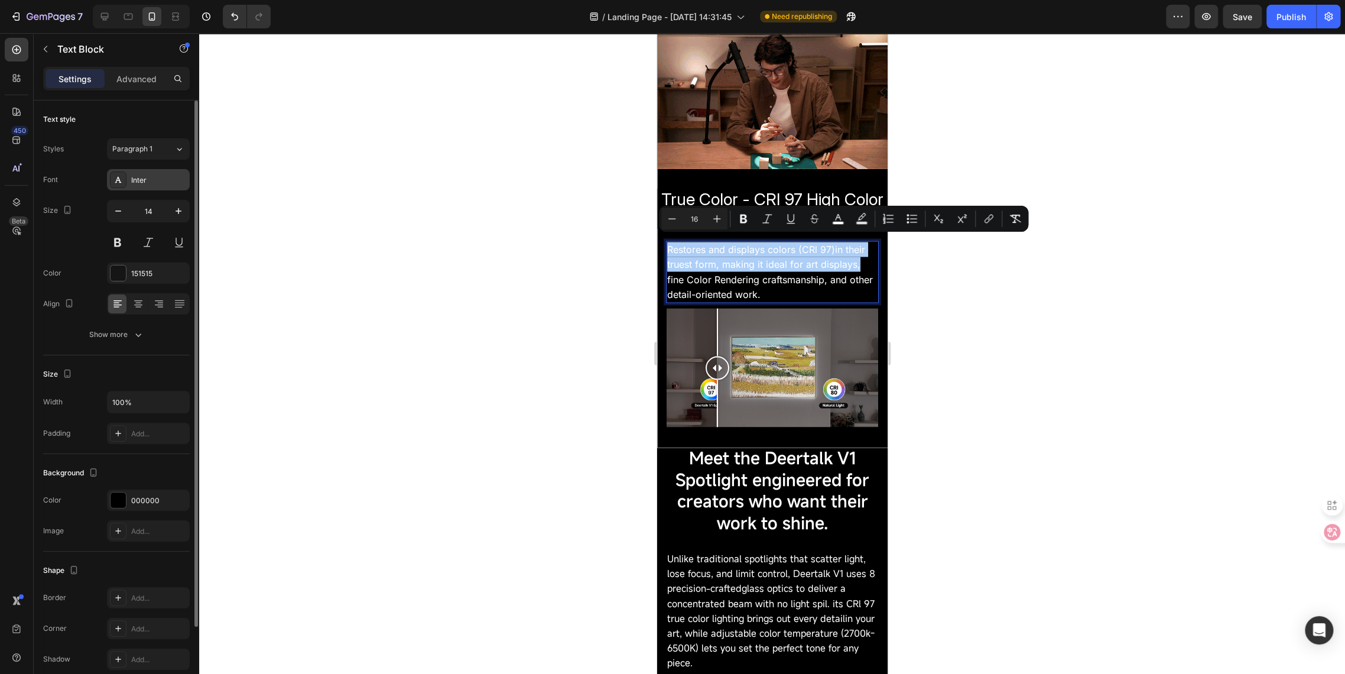
click at [148, 184] on div "Inter" at bounding box center [159, 180] width 56 height 11
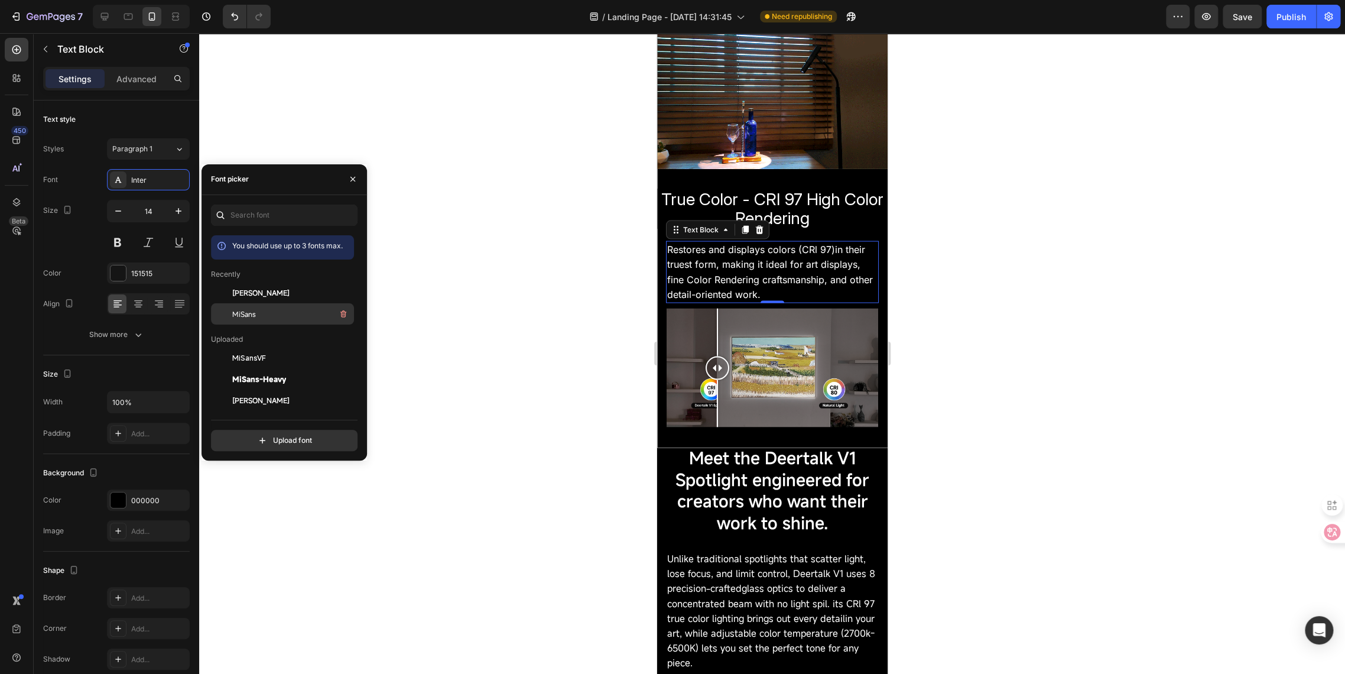
click at [249, 318] on span "MiSans" at bounding box center [244, 314] width 24 height 11
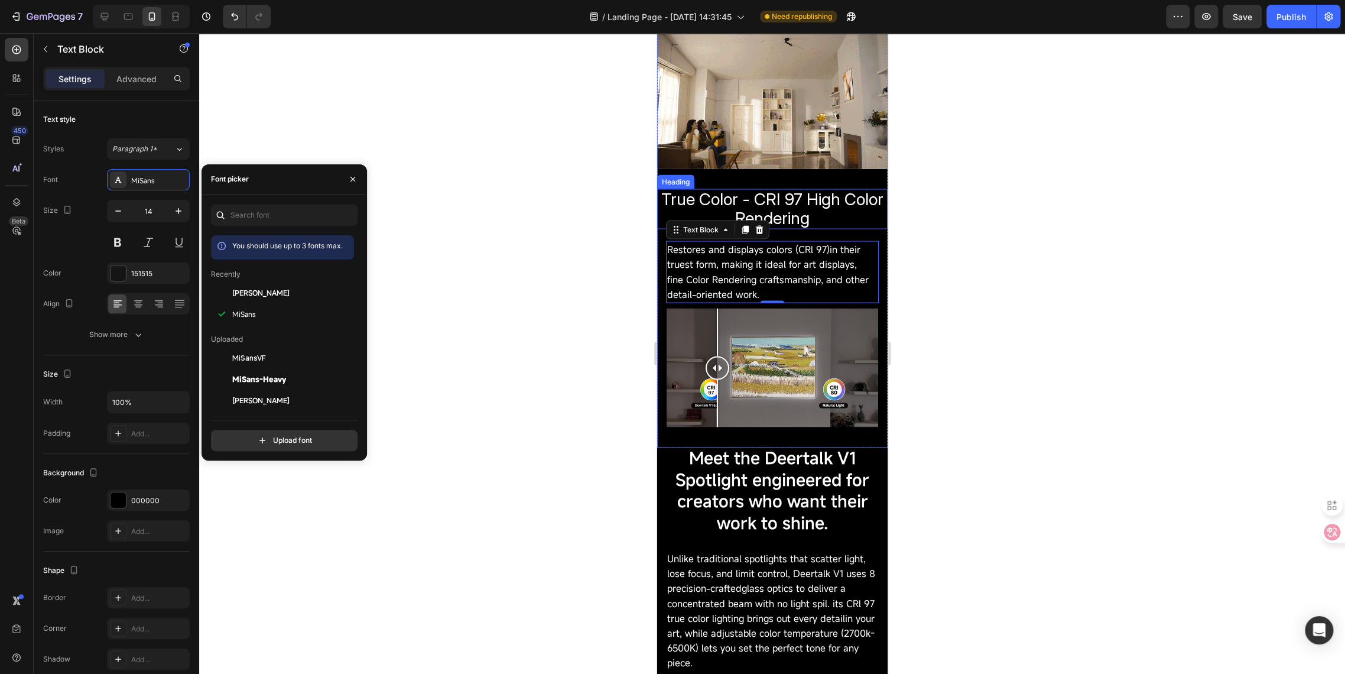
click at [732, 196] on span "True Color - CRI 97 High Color Rendering" at bounding box center [772, 208] width 222 height 39
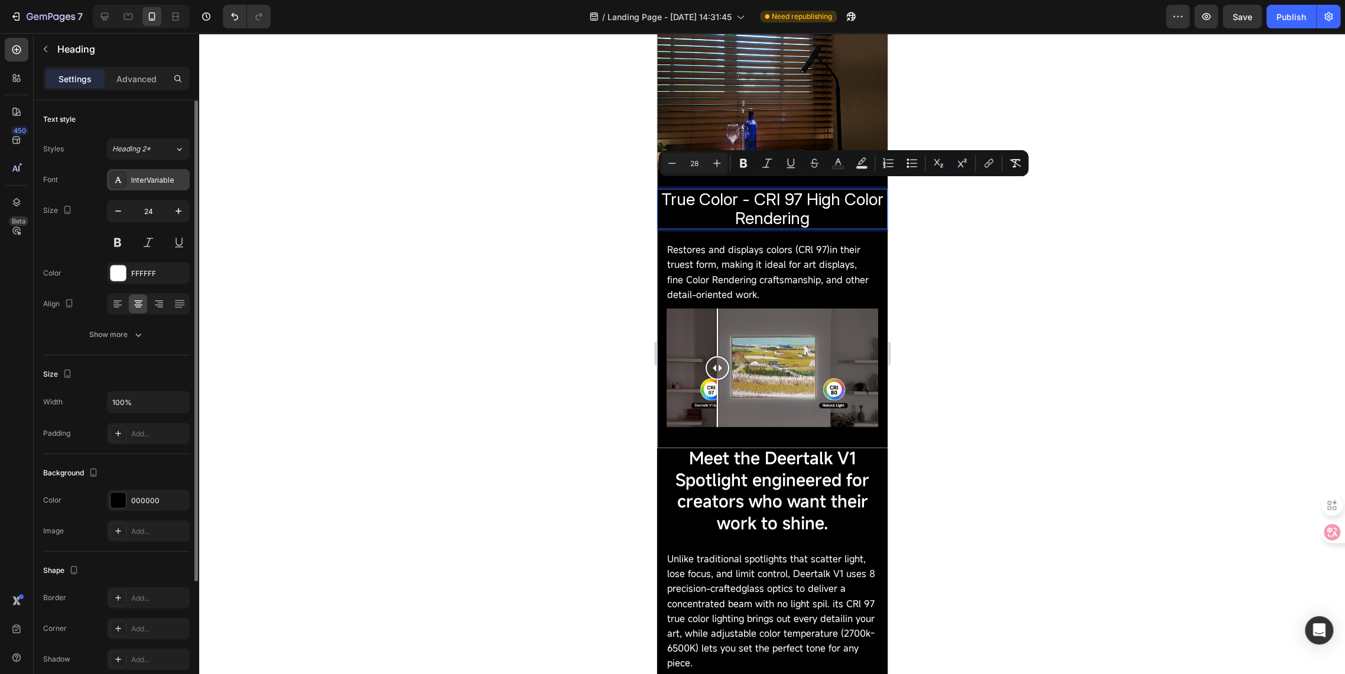
click at [134, 181] on div "InterVariable" at bounding box center [159, 180] width 56 height 11
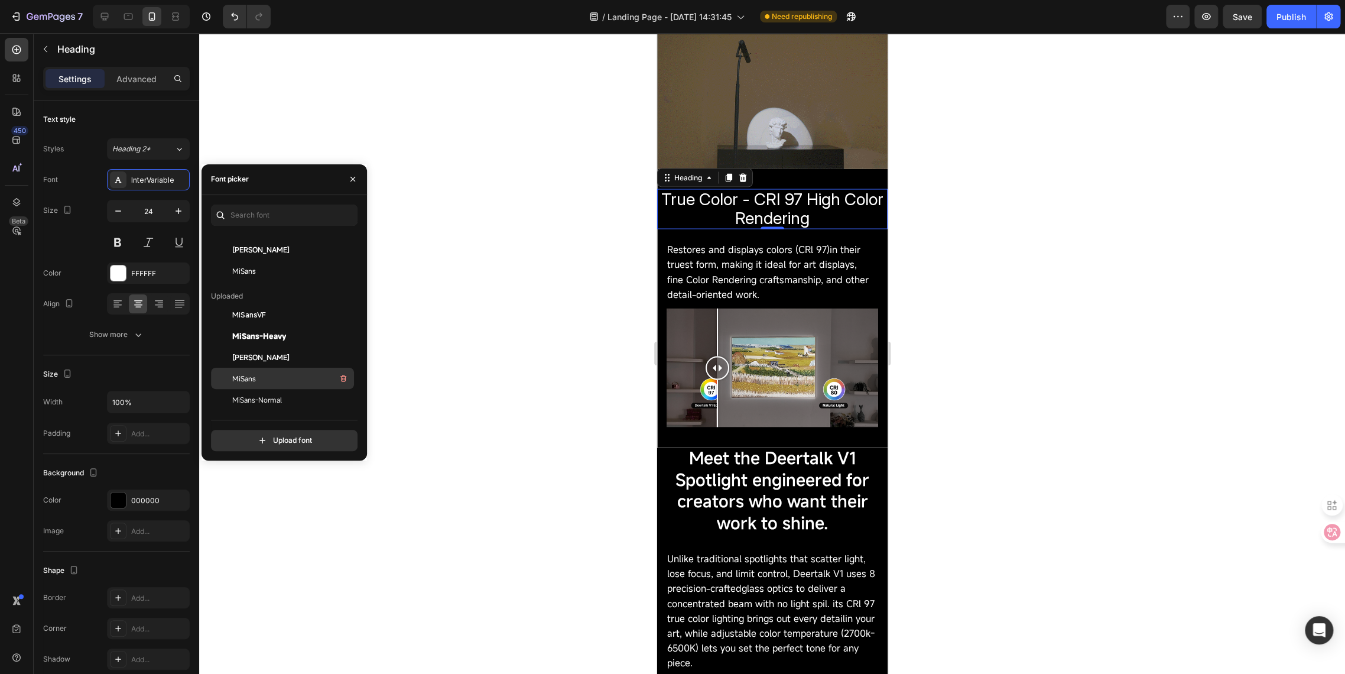
scroll to position [66, 0]
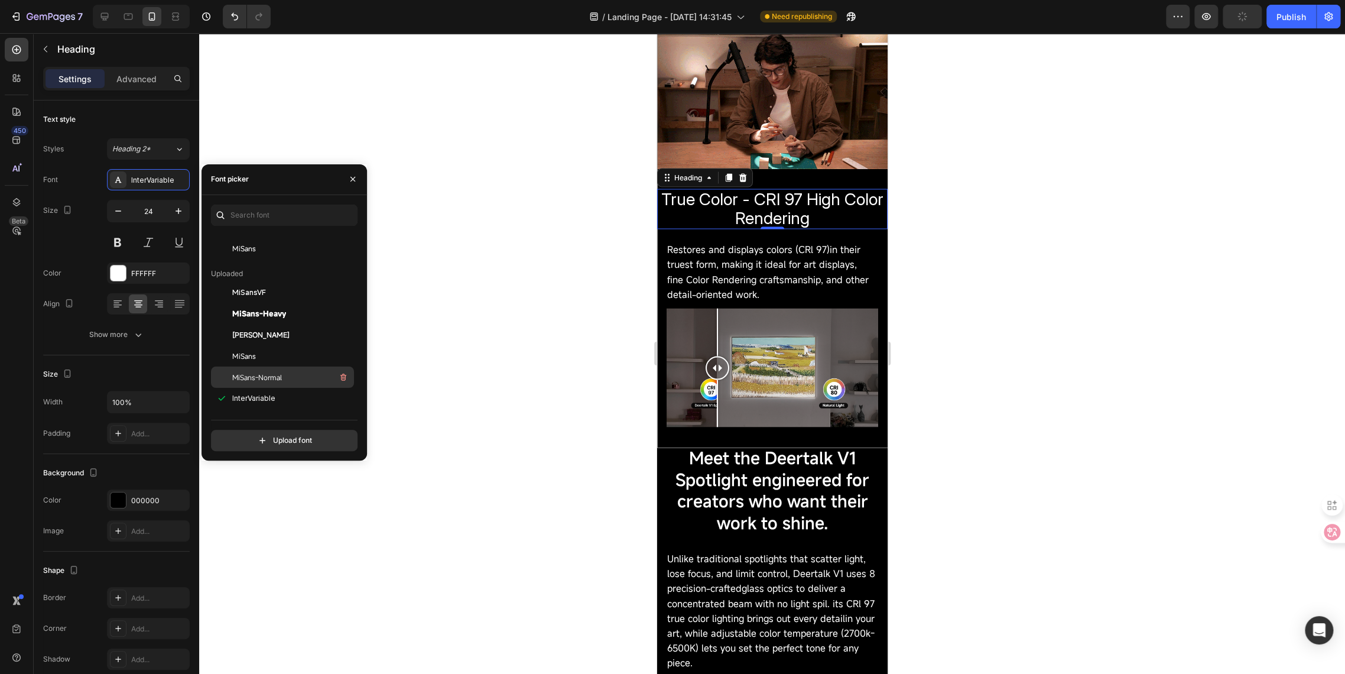
click at [248, 378] on span "MiSans-Normal" at bounding box center [257, 377] width 50 height 11
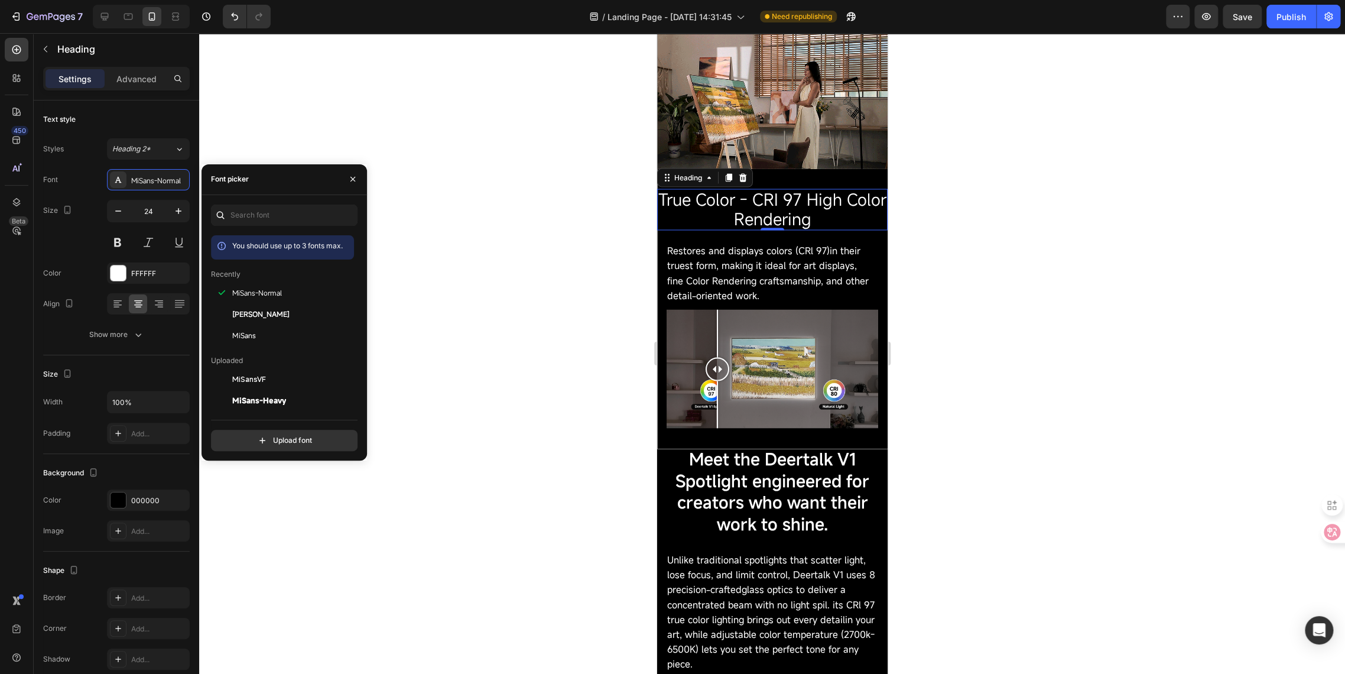
scroll to position [66, 0]
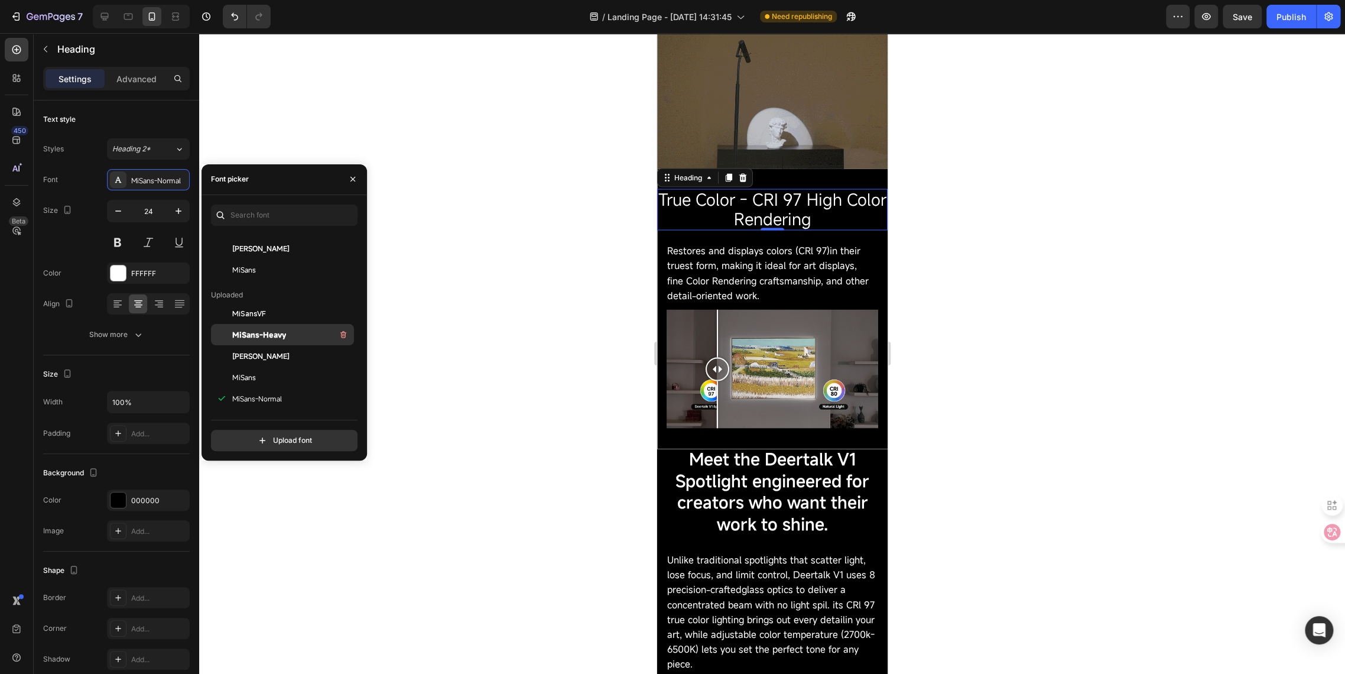
click at [280, 628] on div "MiSans-Heavy" at bounding box center [282, 638] width 143 height 21
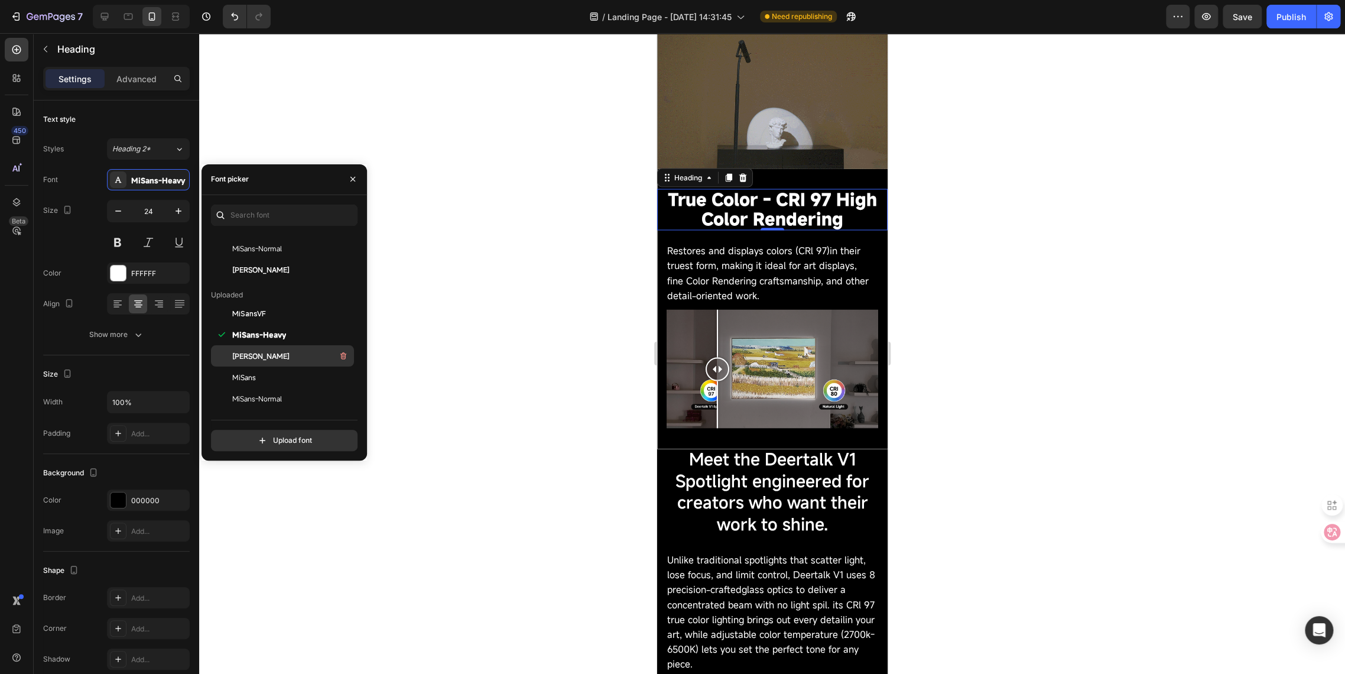
click at [283, 352] on span "[PERSON_NAME]" at bounding box center [260, 356] width 57 height 11
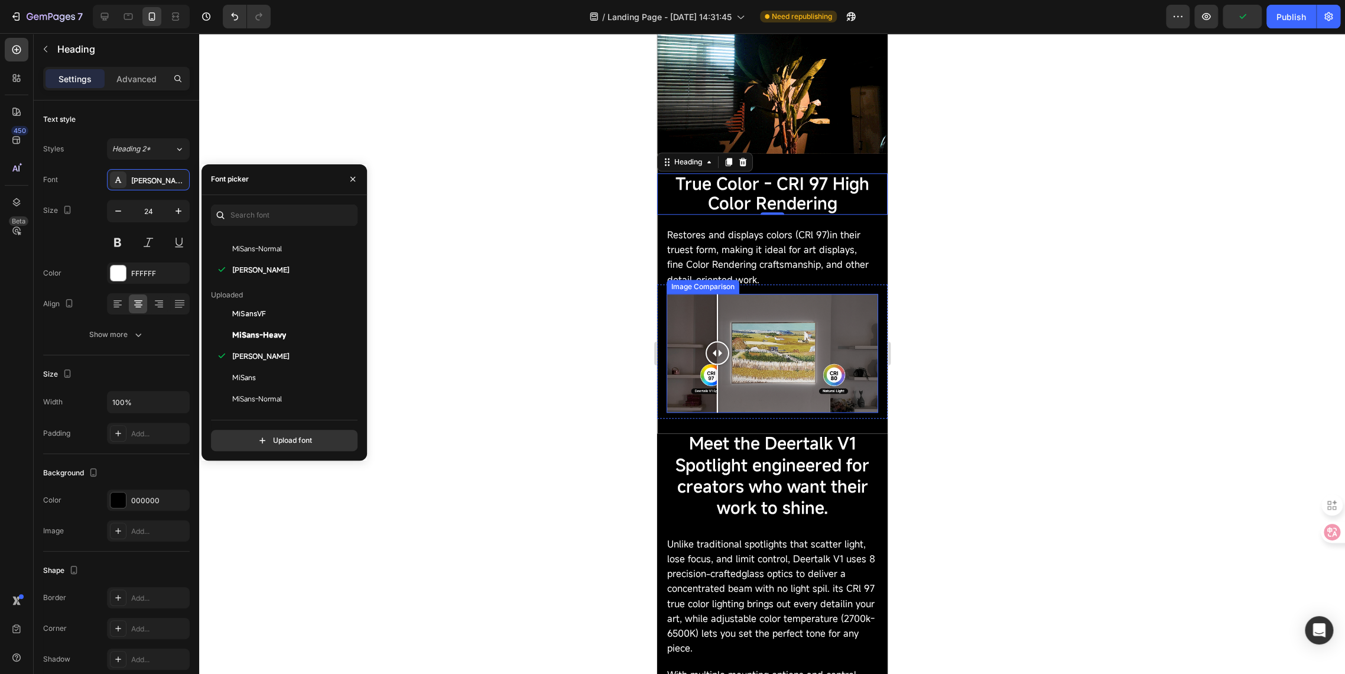
scroll to position [648, 0]
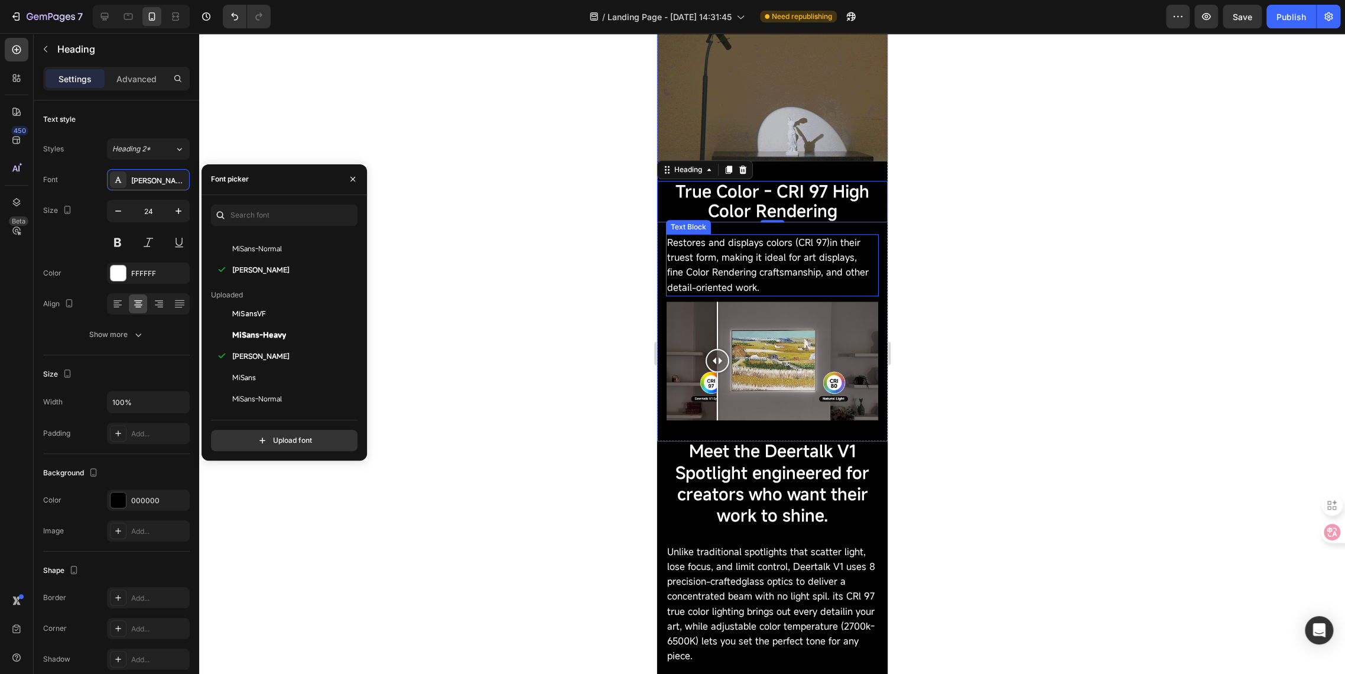
click at [723, 265] on p "fine Color Rendering craftsmanship, and other detail-oriented work." at bounding box center [772, 280] width 210 height 30
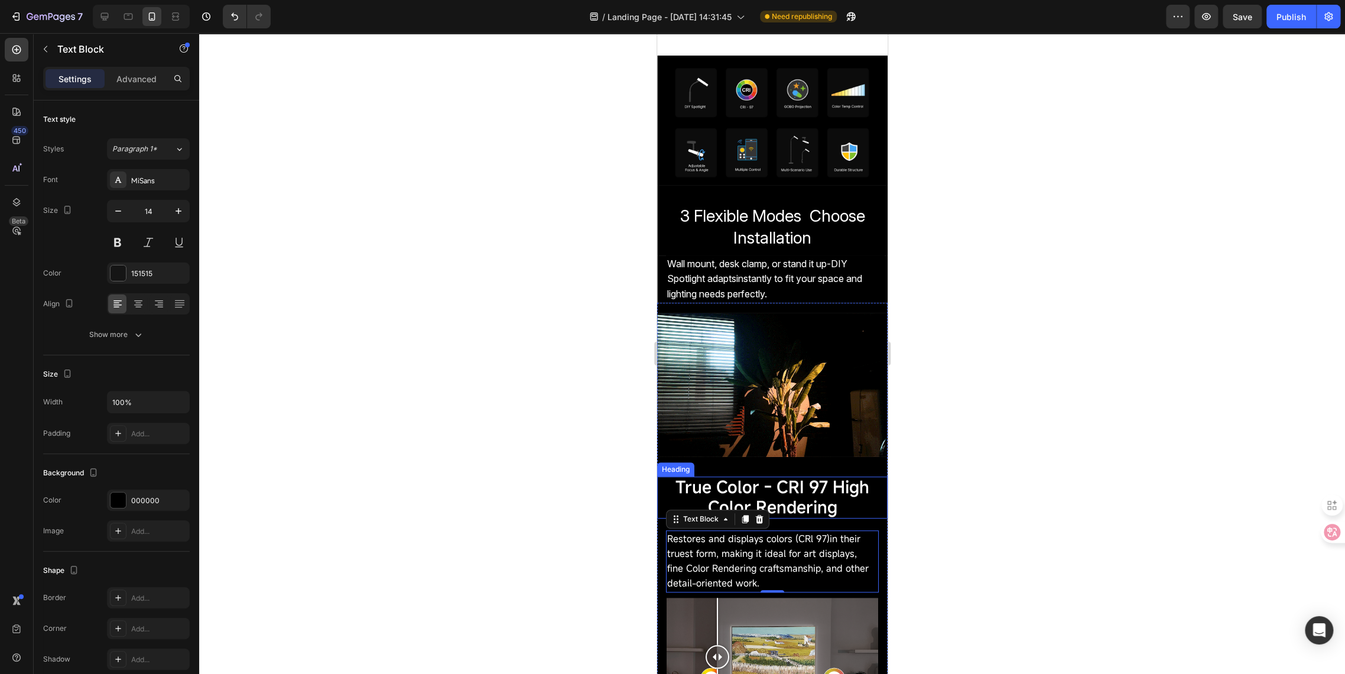
scroll to position [517, 0]
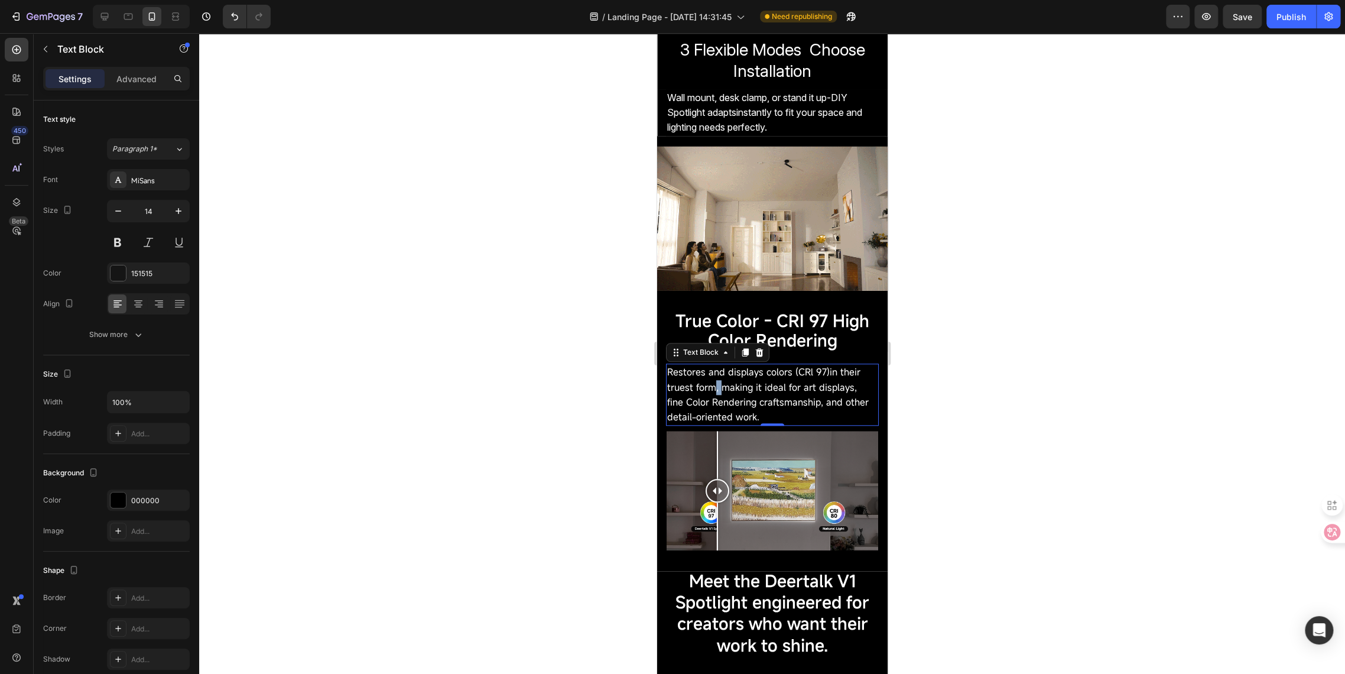
click at [715, 382] on span "Restores and displays colors (CRl 97)in their truest form, making it ideal for …" at bounding box center [763, 379] width 193 height 28
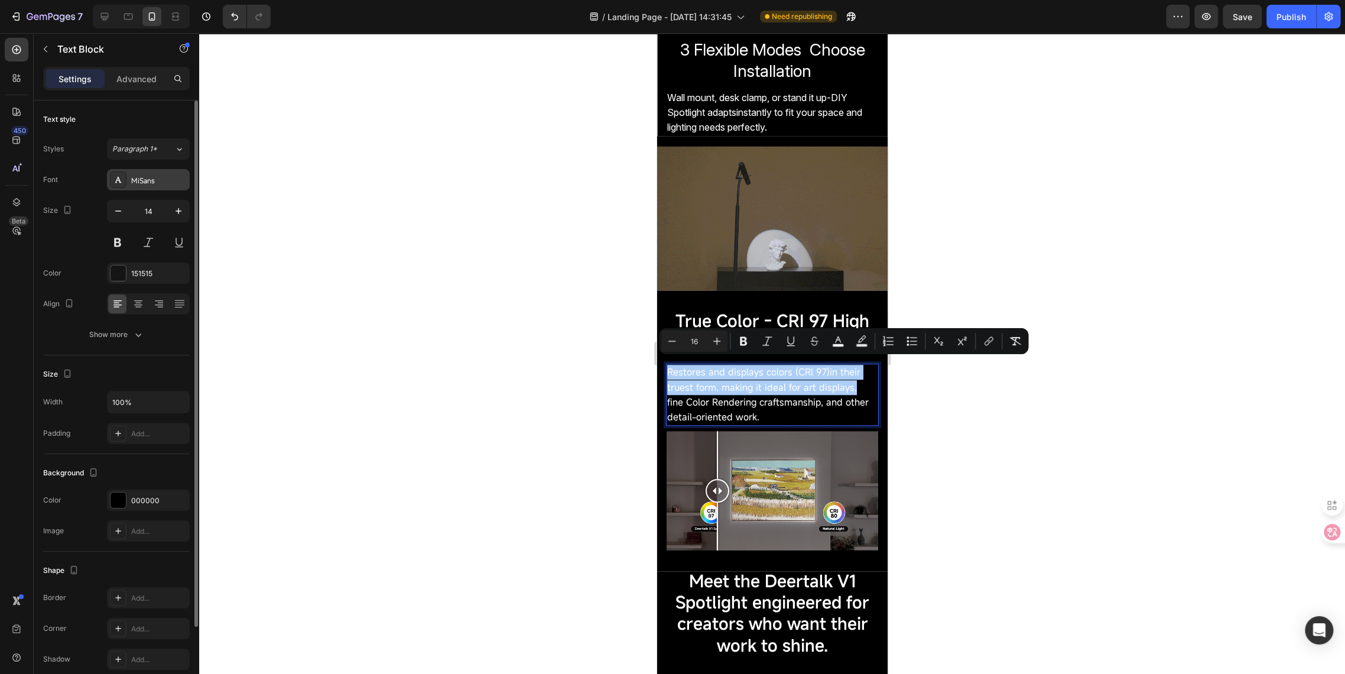
click at [141, 176] on div "MiSans" at bounding box center [159, 180] width 56 height 11
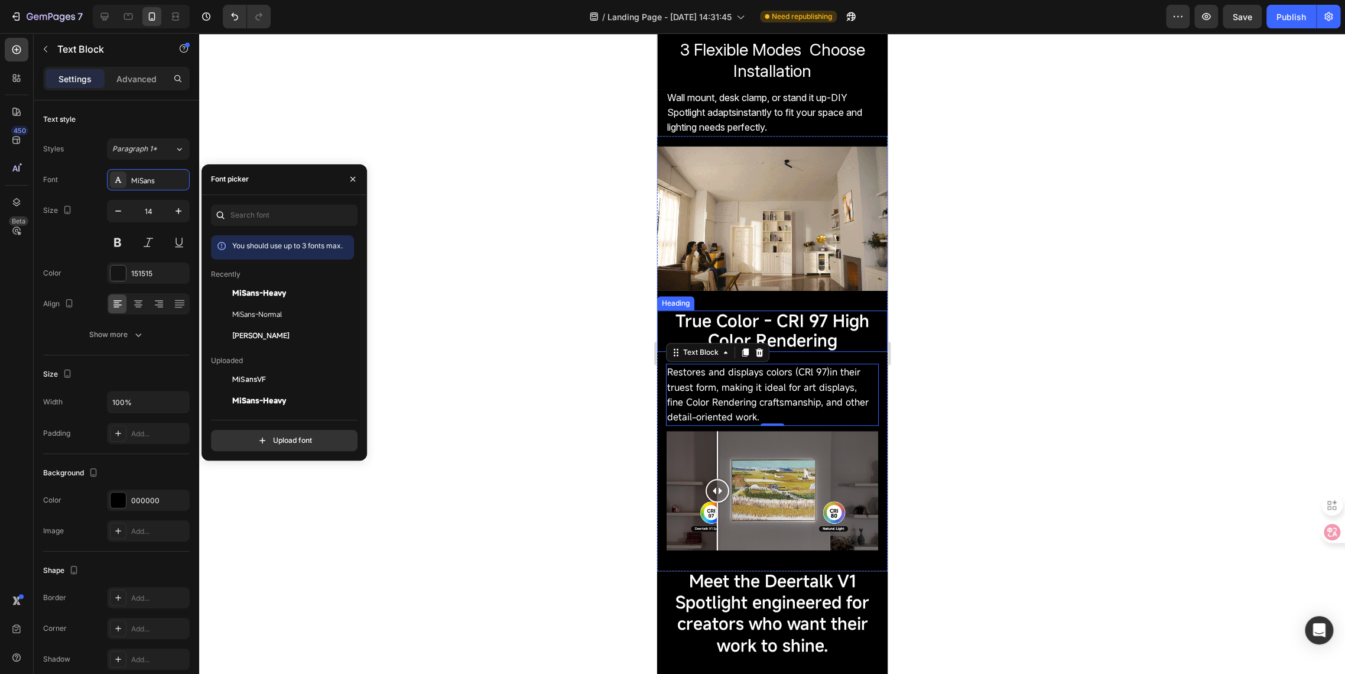
click at [744, 328] on span "True Color - CRI 97 High Color Rendering" at bounding box center [772, 330] width 194 height 41
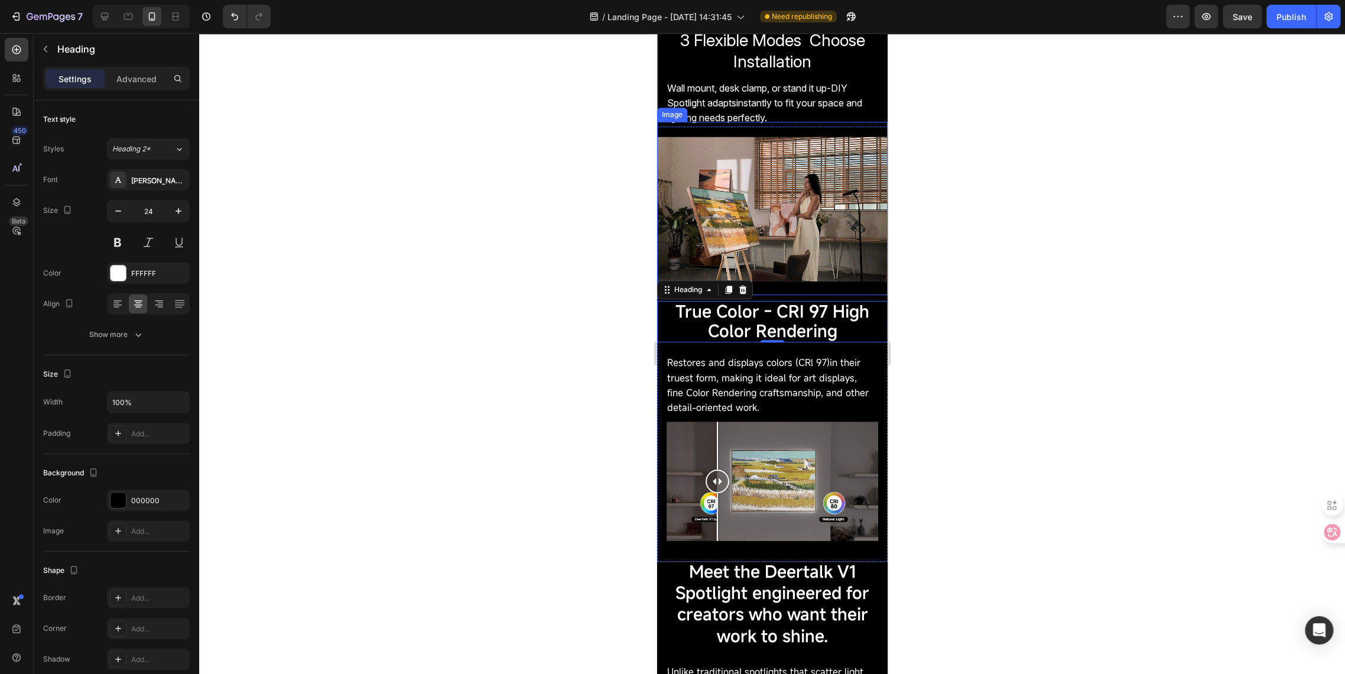
scroll to position [386, 0]
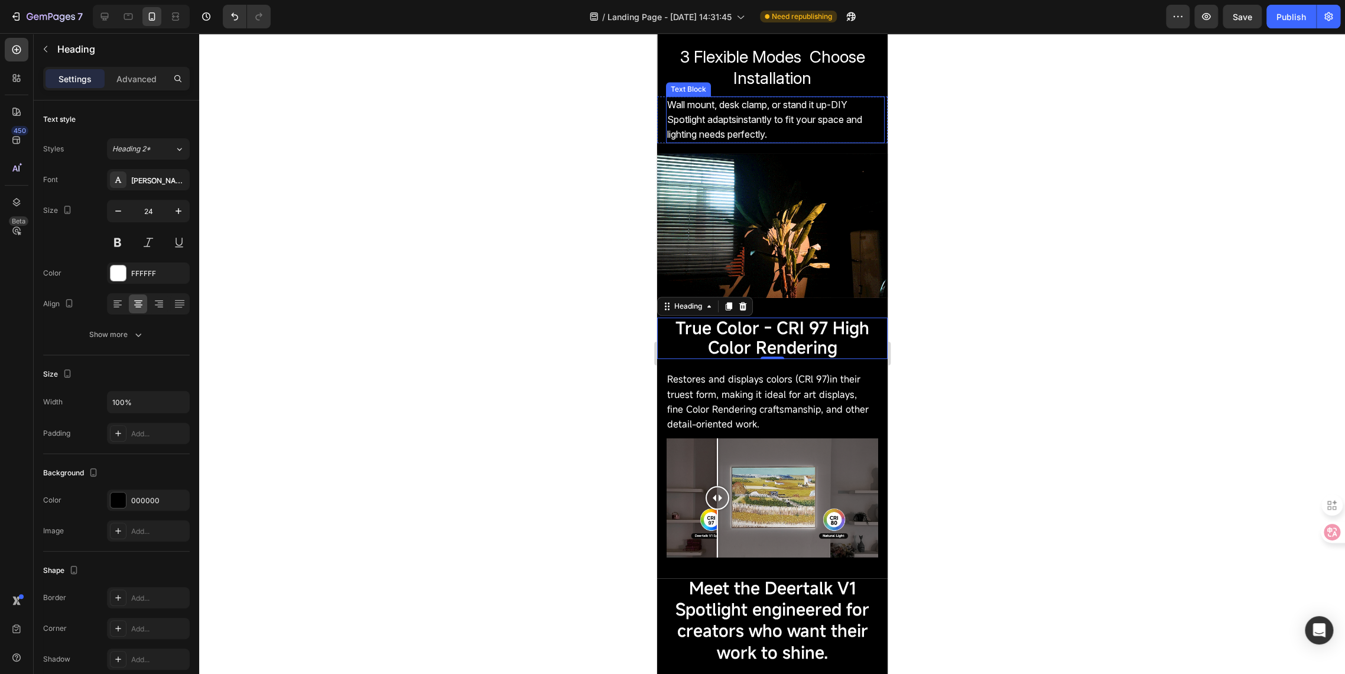
click at [732, 115] on span "Wall mount, desk clamp, or stand it up-DIY Spotlight adaptsinstantly to fit you…" at bounding box center [764, 119] width 195 height 41
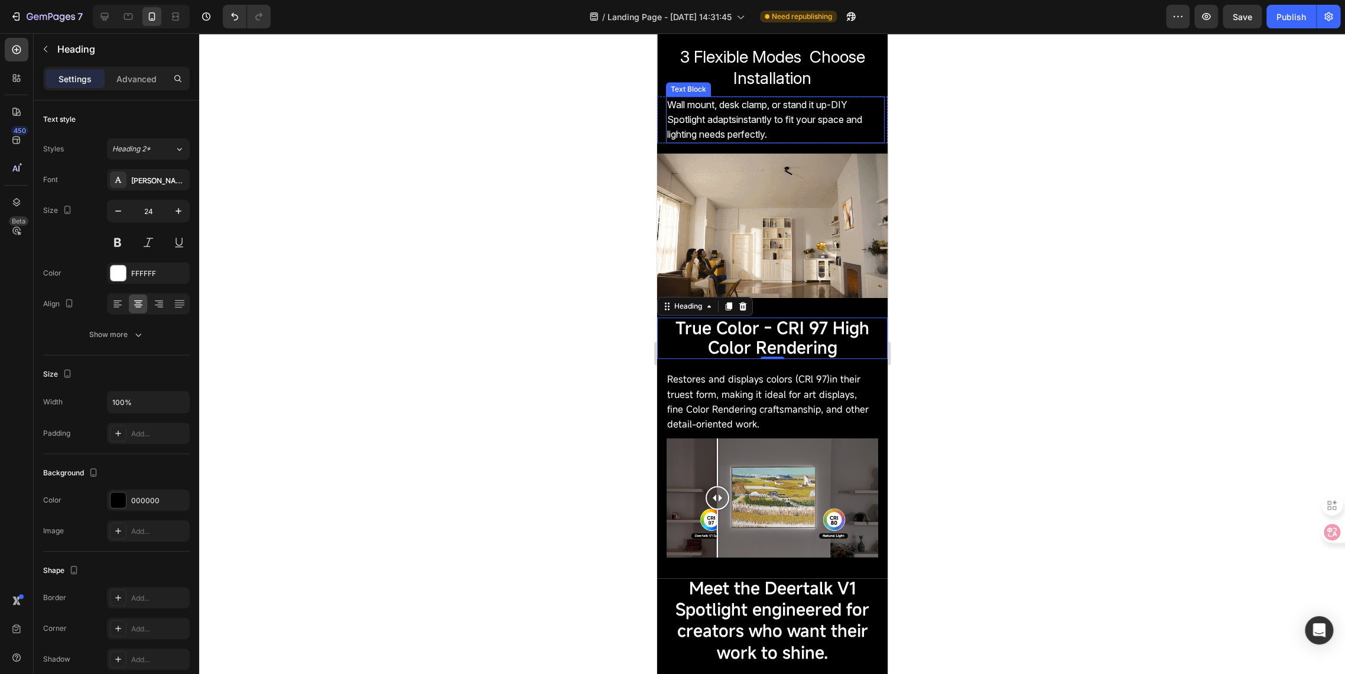
click at [732, 115] on span "Wall mount, desk clamp, or stand it up-DIY Spotlight adaptsinstantly to fit you…" at bounding box center [764, 119] width 195 height 41
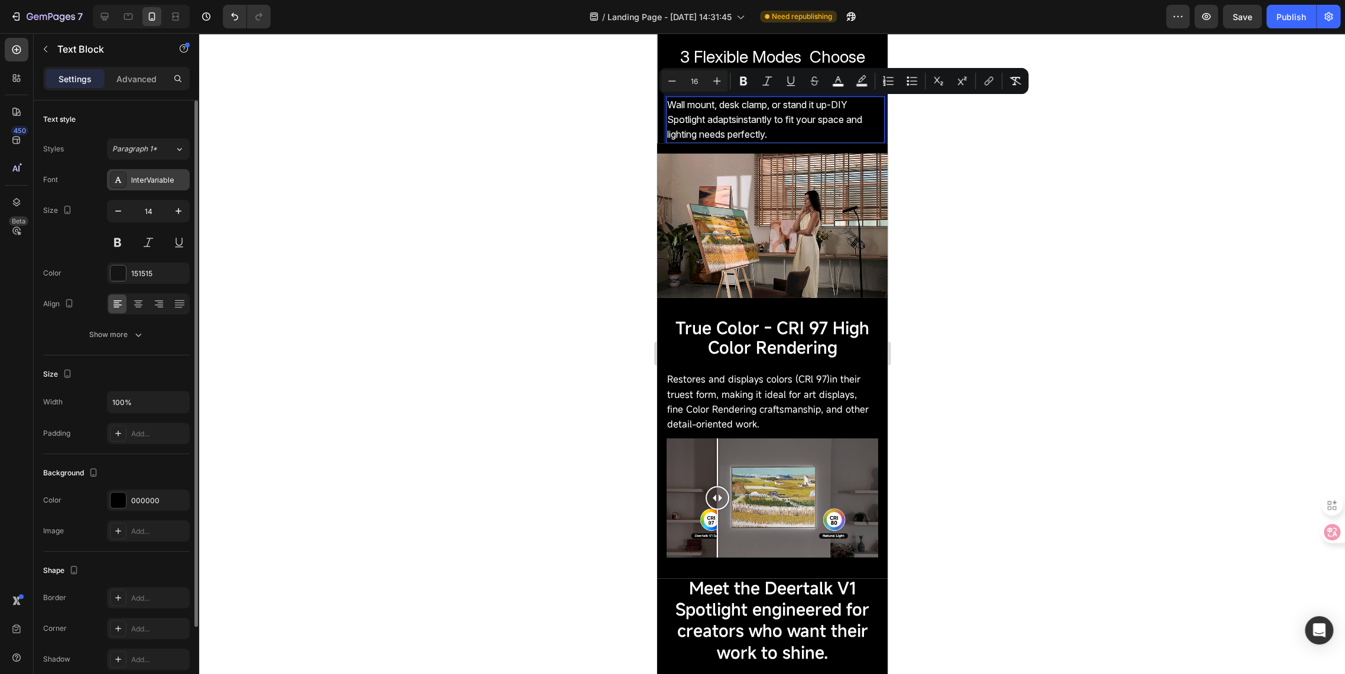
click at [167, 181] on div "InterVariable" at bounding box center [159, 180] width 56 height 11
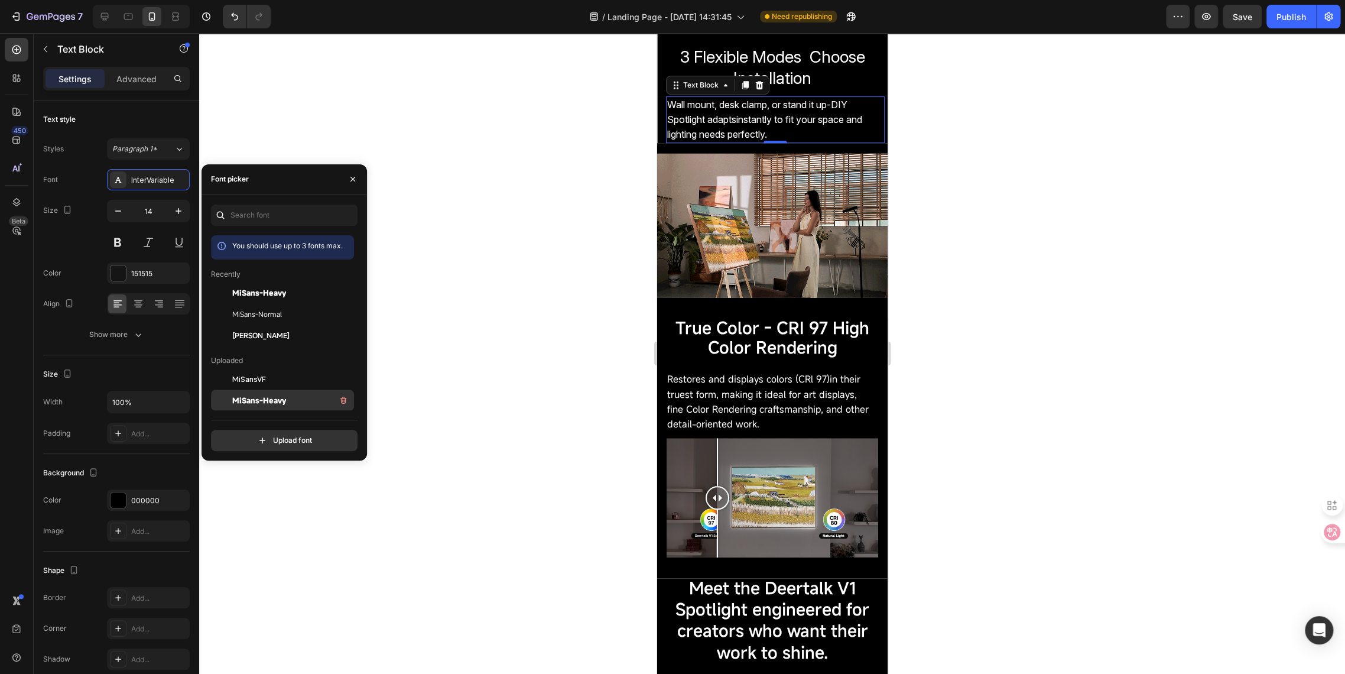
scroll to position [66, 0]
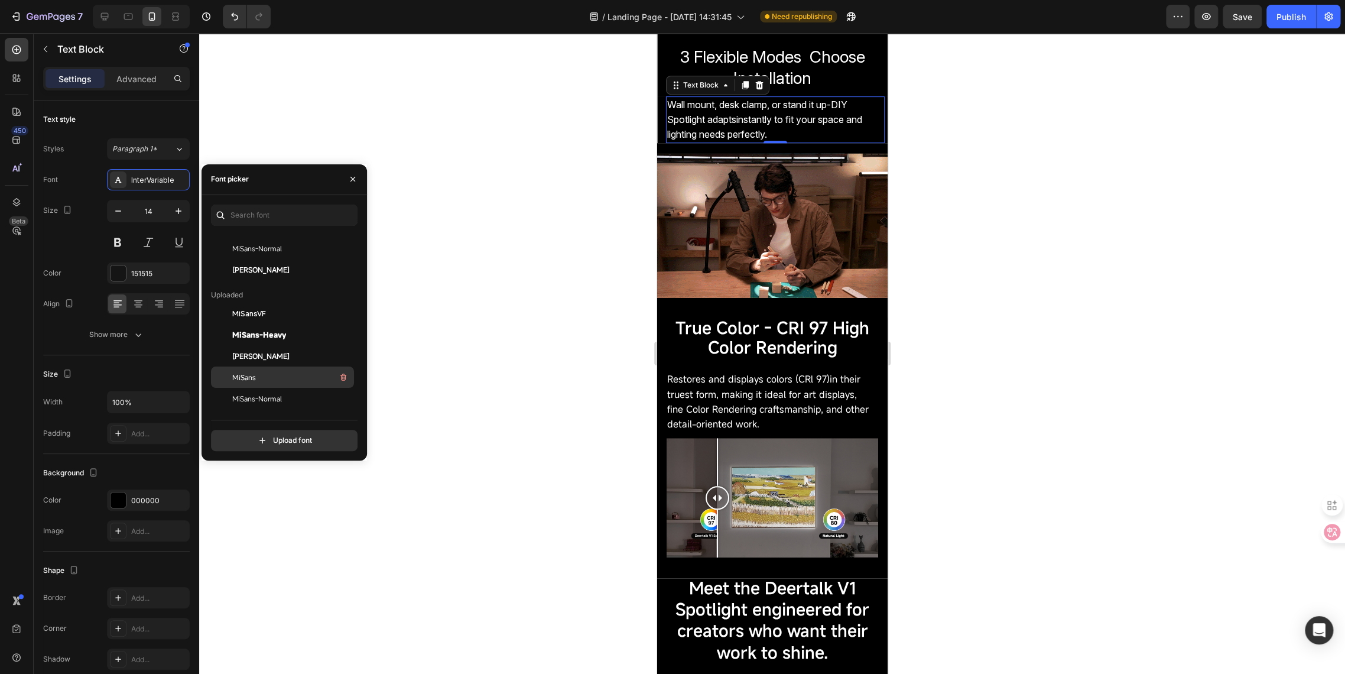
click at [264, 378] on div "MiSans" at bounding box center [291, 377] width 119 height 14
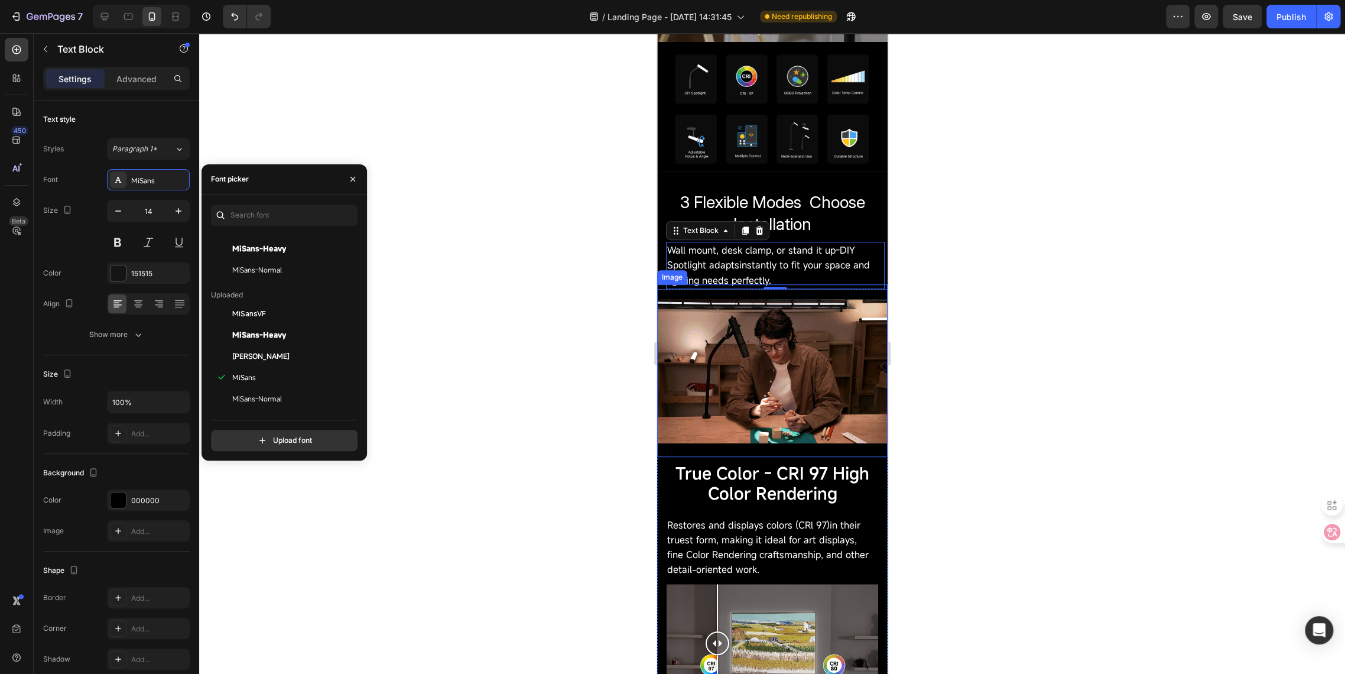
scroll to position [320, 0]
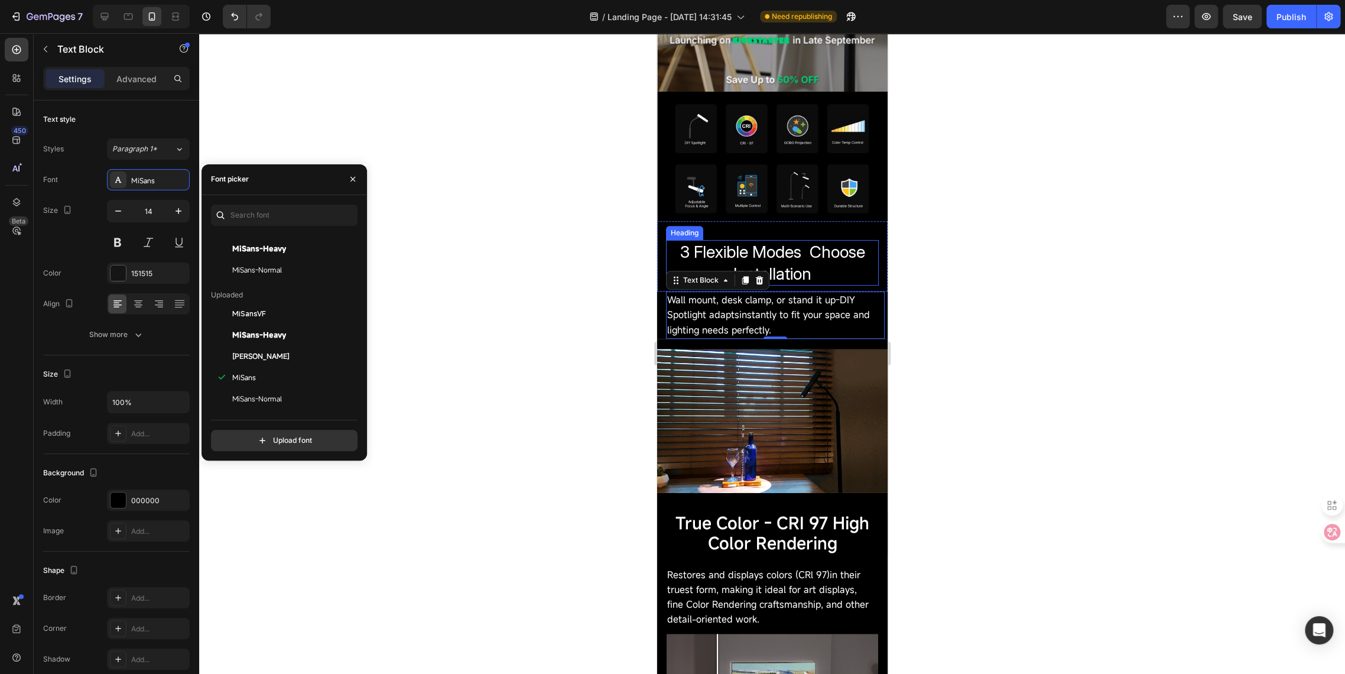
click at [774, 247] on span "3 Flexible Modes Choose Installation" at bounding box center [772, 262] width 185 height 41
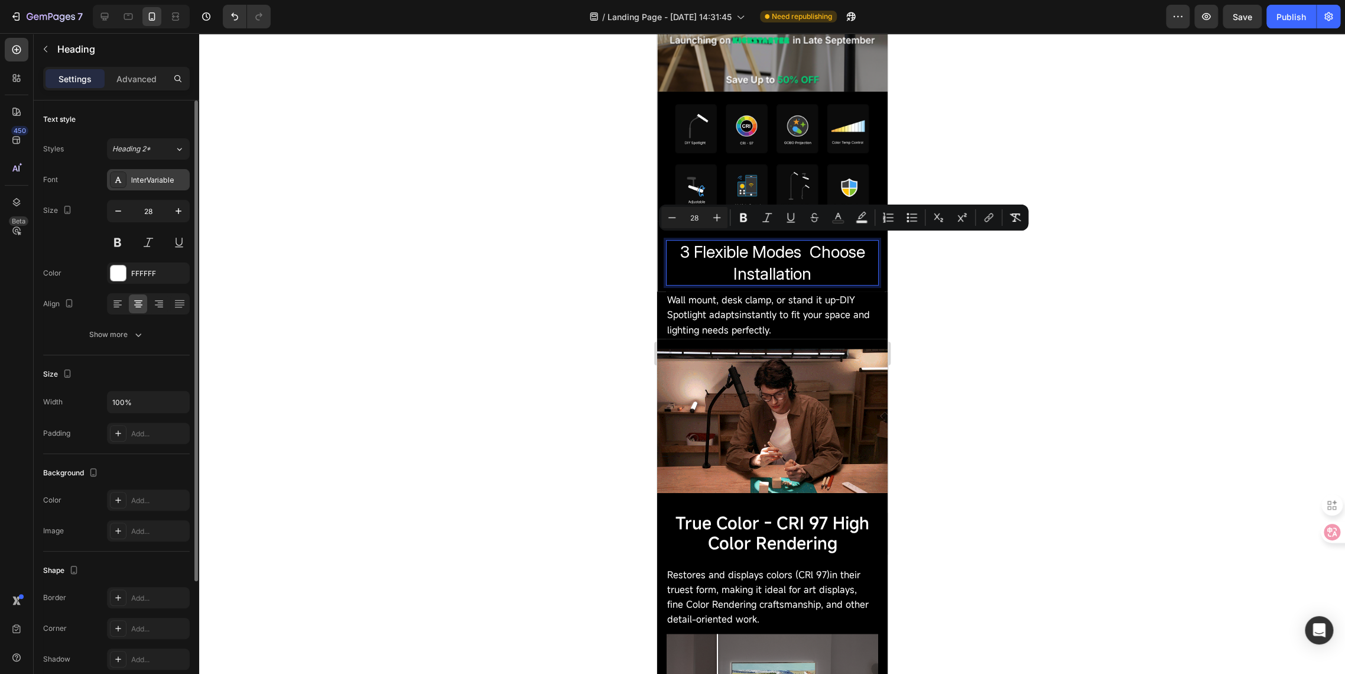
click at [156, 181] on div "InterVariable" at bounding box center [159, 180] width 56 height 11
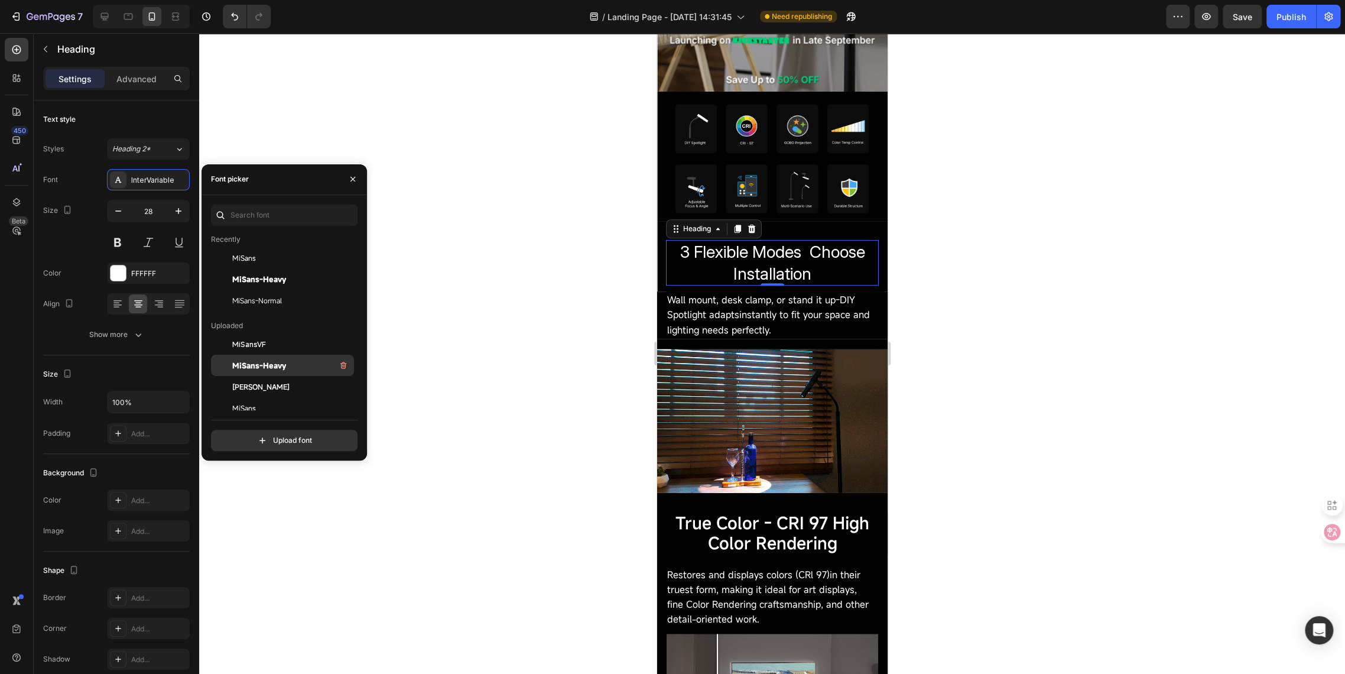
scroll to position [66, 0]
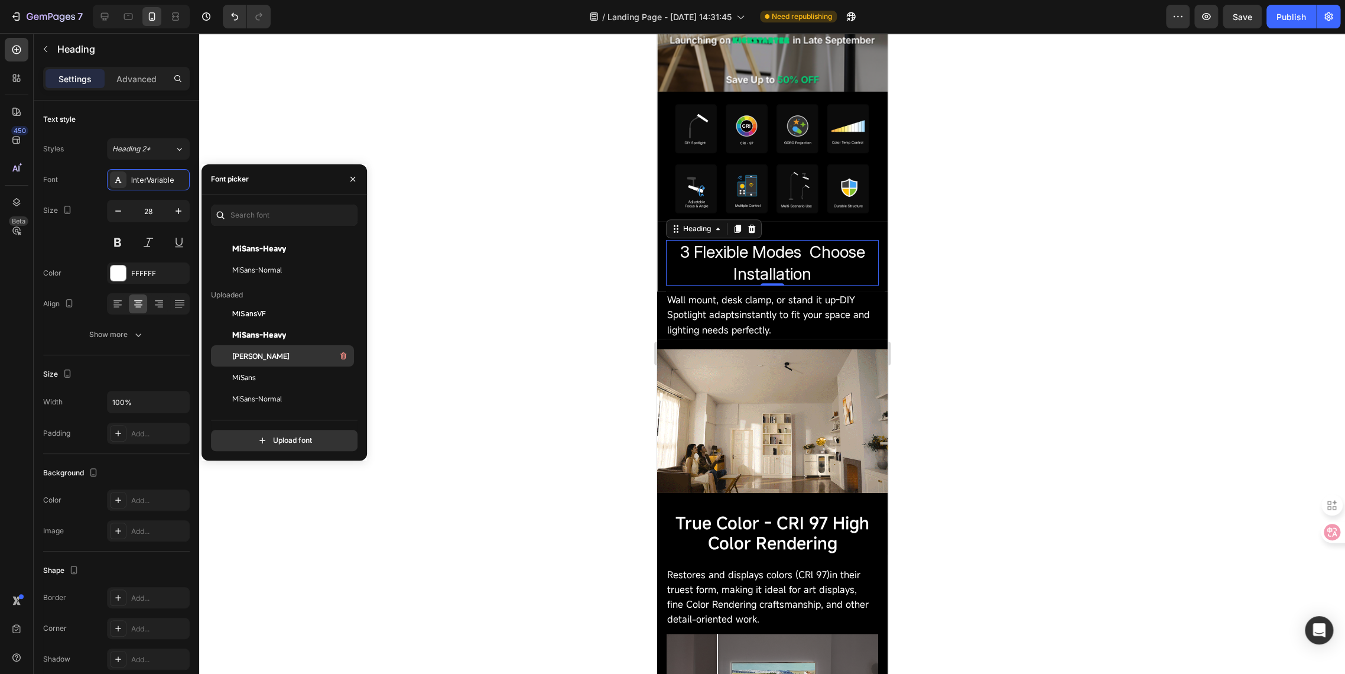
click at [254, 355] on span "[PERSON_NAME]" at bounding box center [260, 356] width 57 height 11
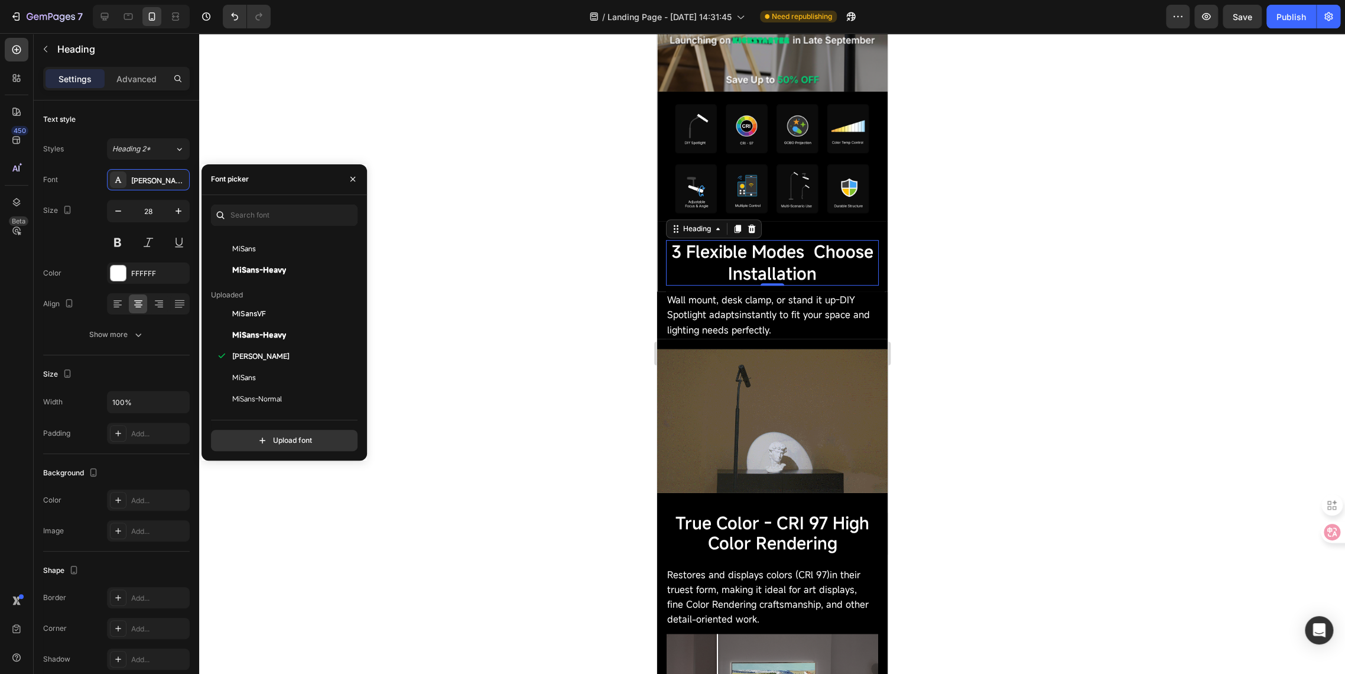
click at [539, 224] on div at bounding box center [772, 353] width 1146 height 641
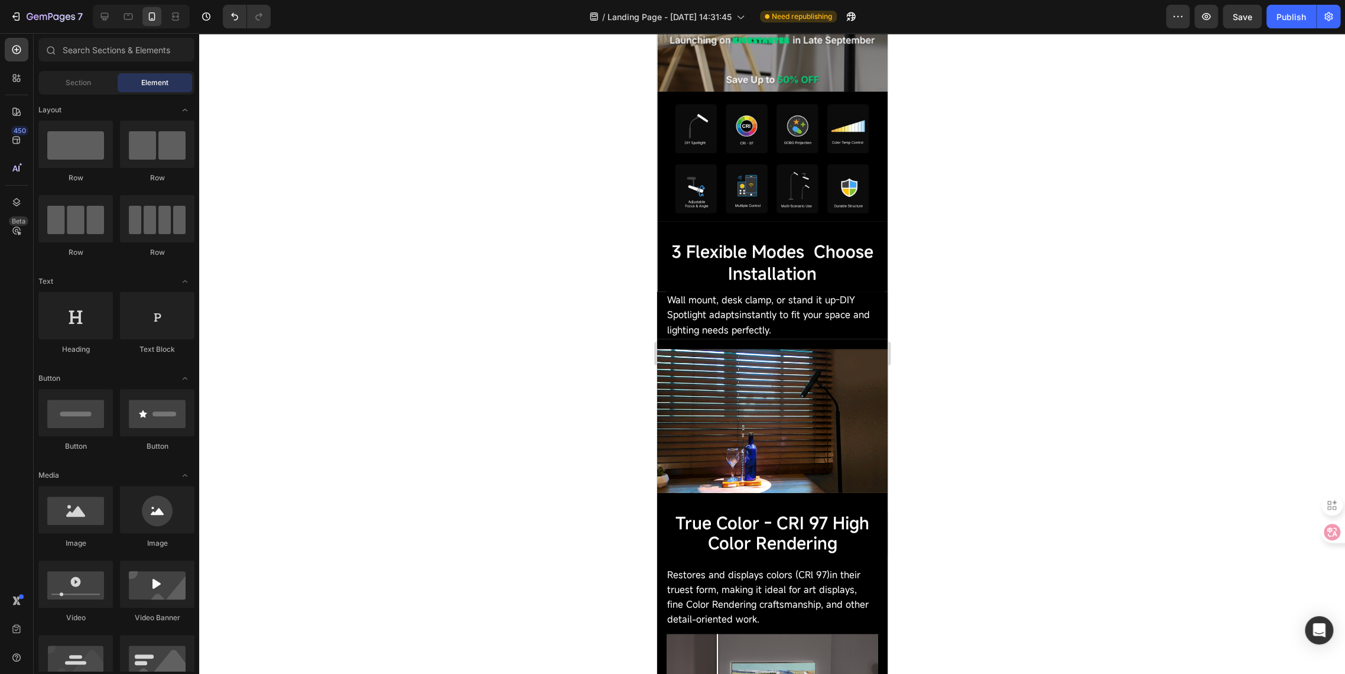
click at [708, 161] on img at bounding box center [772, 156] width 231 height 129
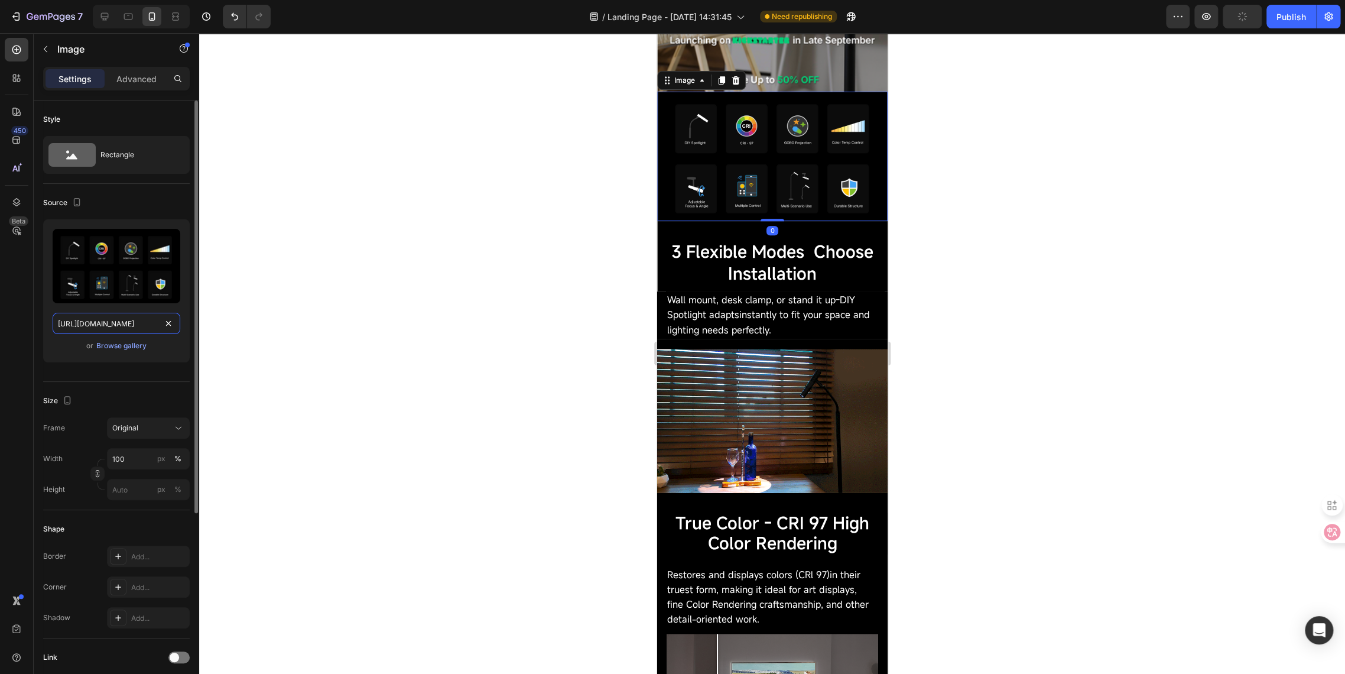
click at [112, 327] on input "[URL][DOMAIN_NAME]" at bounding box center [117, 323] width 128 height 21
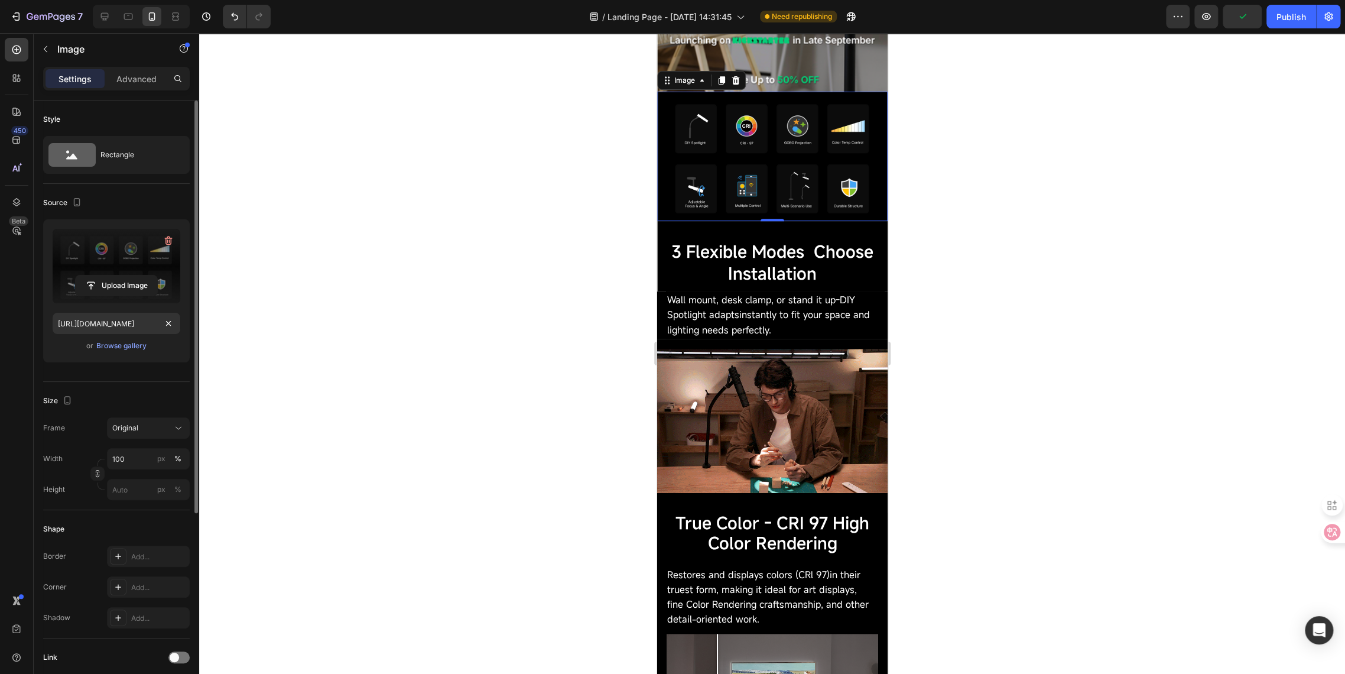
click at [103, 274] on label at bounding box center [117, 266] width 128 height 74
click at [103, 275] on input "file" at bounding box center [117, 285] width 82 height 20
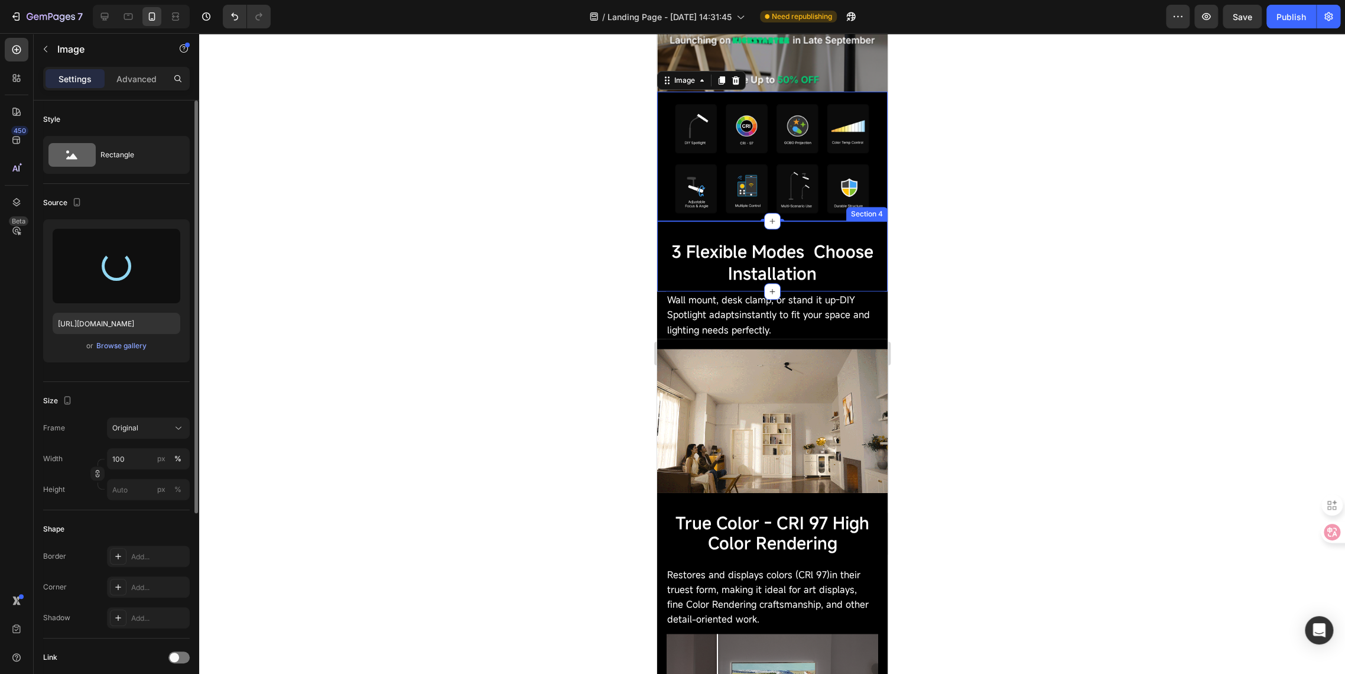
type input "https://cdn.shopify.com/s/files/1/0650/2105/0989/files/gempages_581019625022555…"
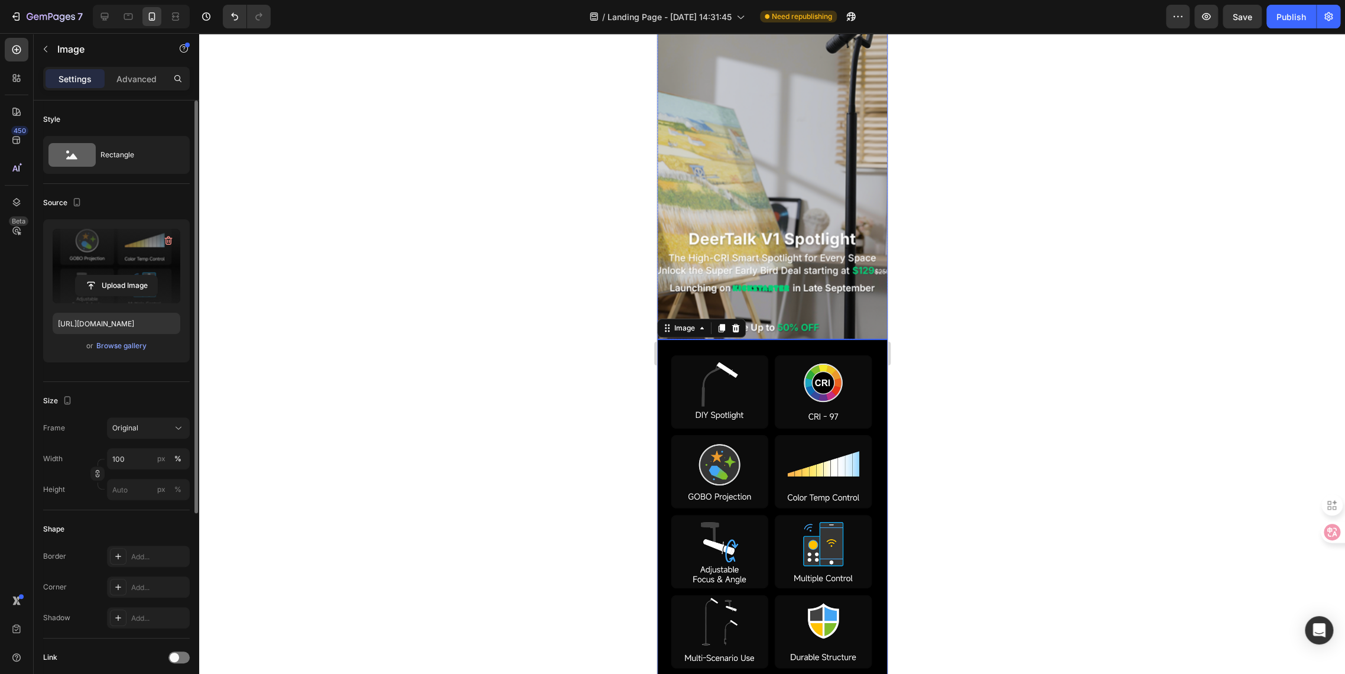
scroll to position [57, 0]
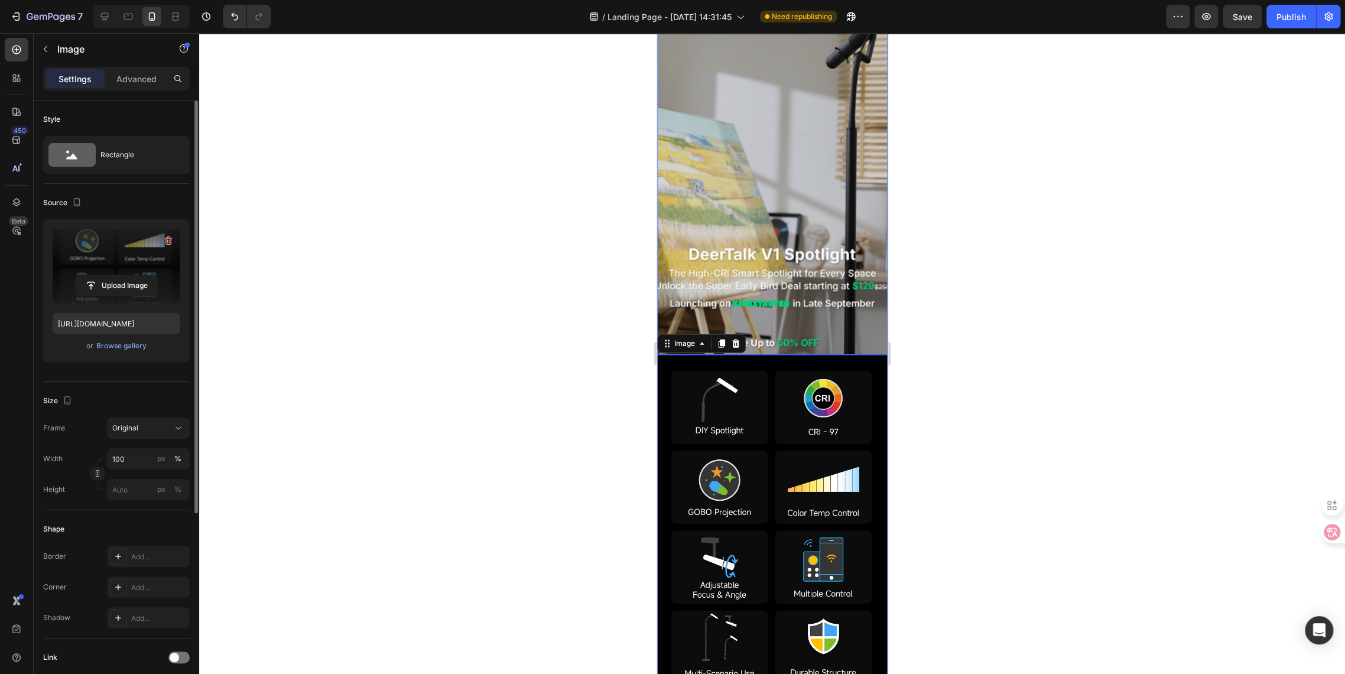
click at [719, 196] on div "Custom code Publish the page to see the content. Custom Code" at bounding box center [772, 177] width 212 height 64
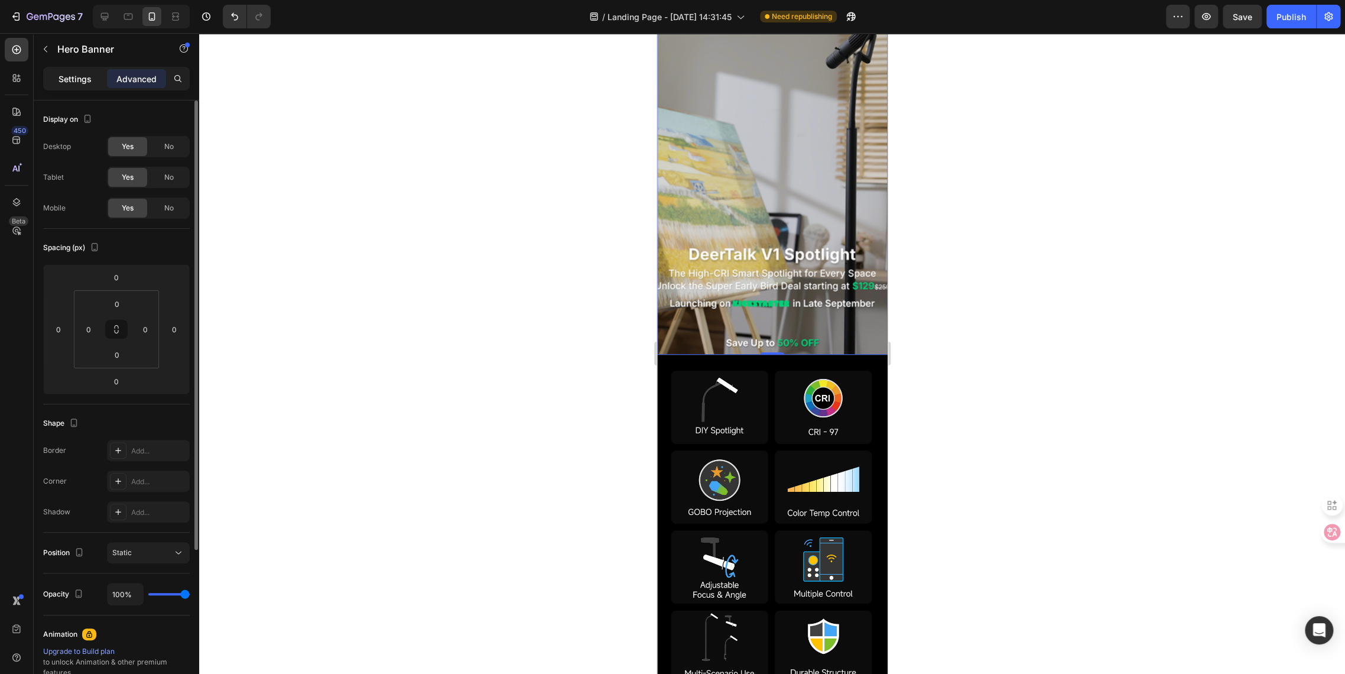
click at [52, 77] on div "Settings" at bounding box center [75, 78] width 59 height 19
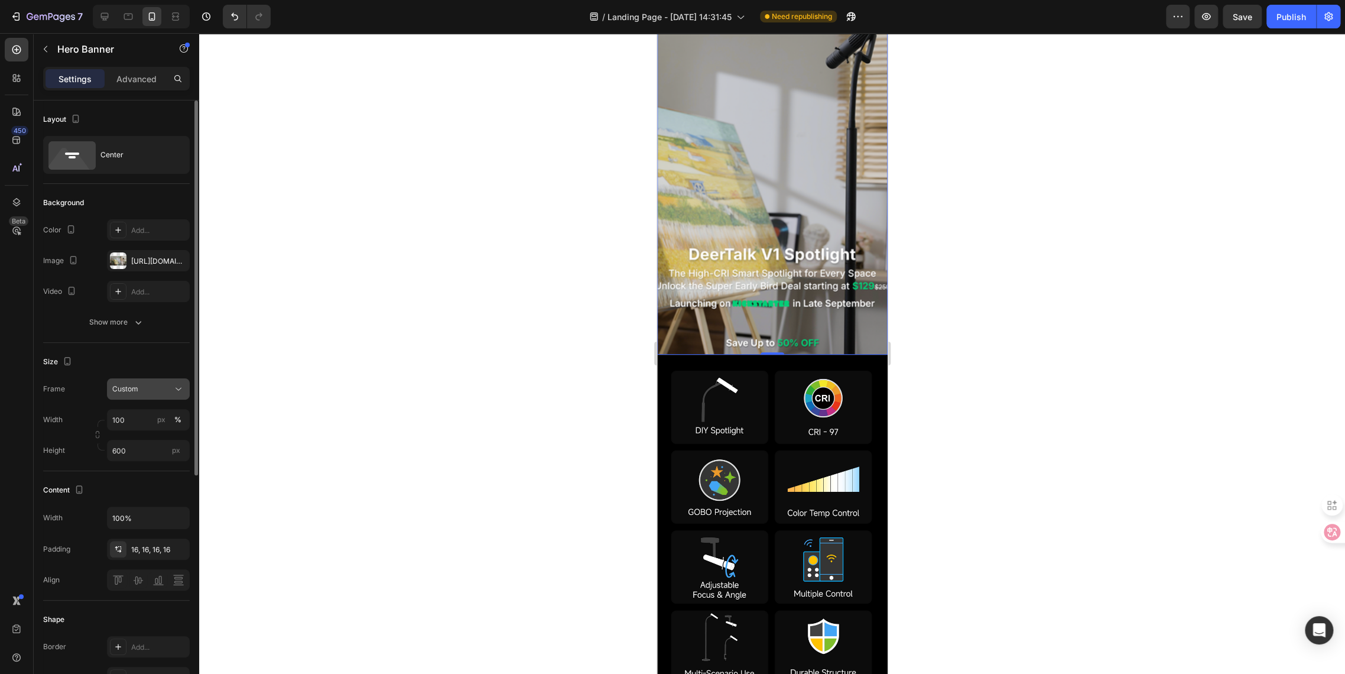
click at [141, 390] on div "Custom" at bounding box center [141, 389] width 58 height 11
click at [142, 414] on span "As banner source" at bounding box center [141, 417] width 59 height 11
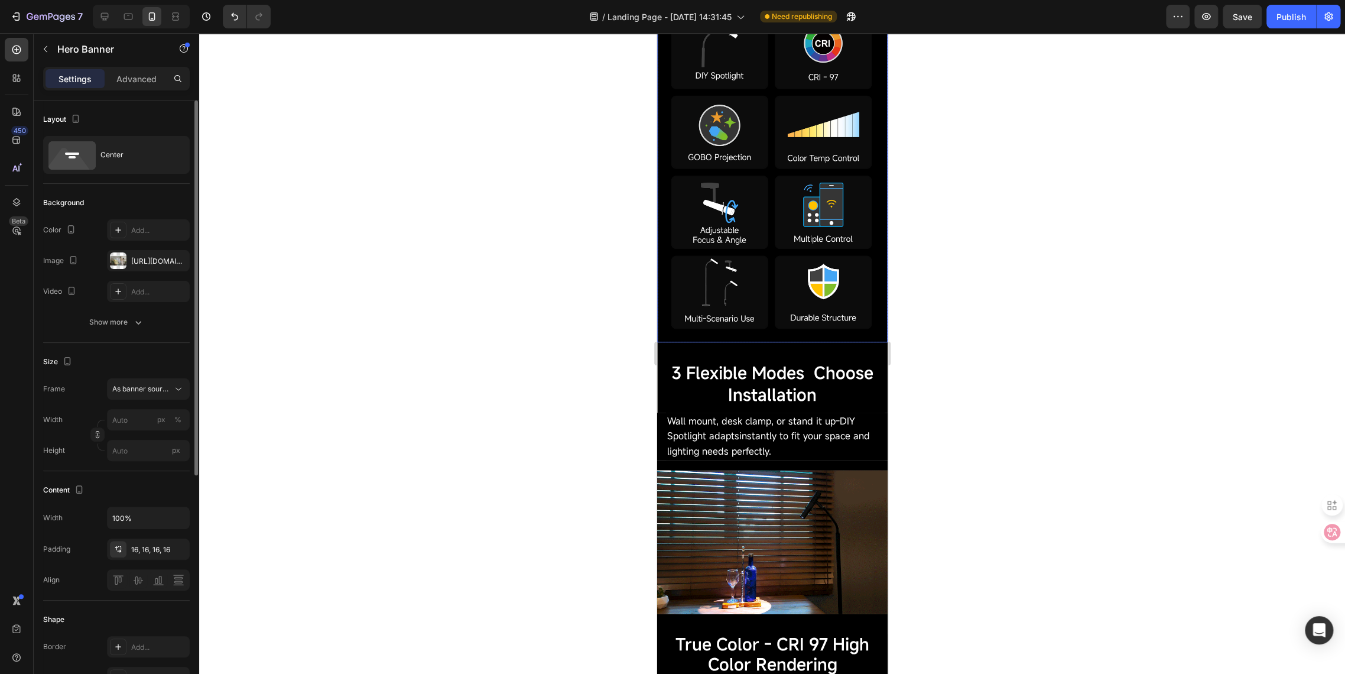
scroll to position [0, 0]
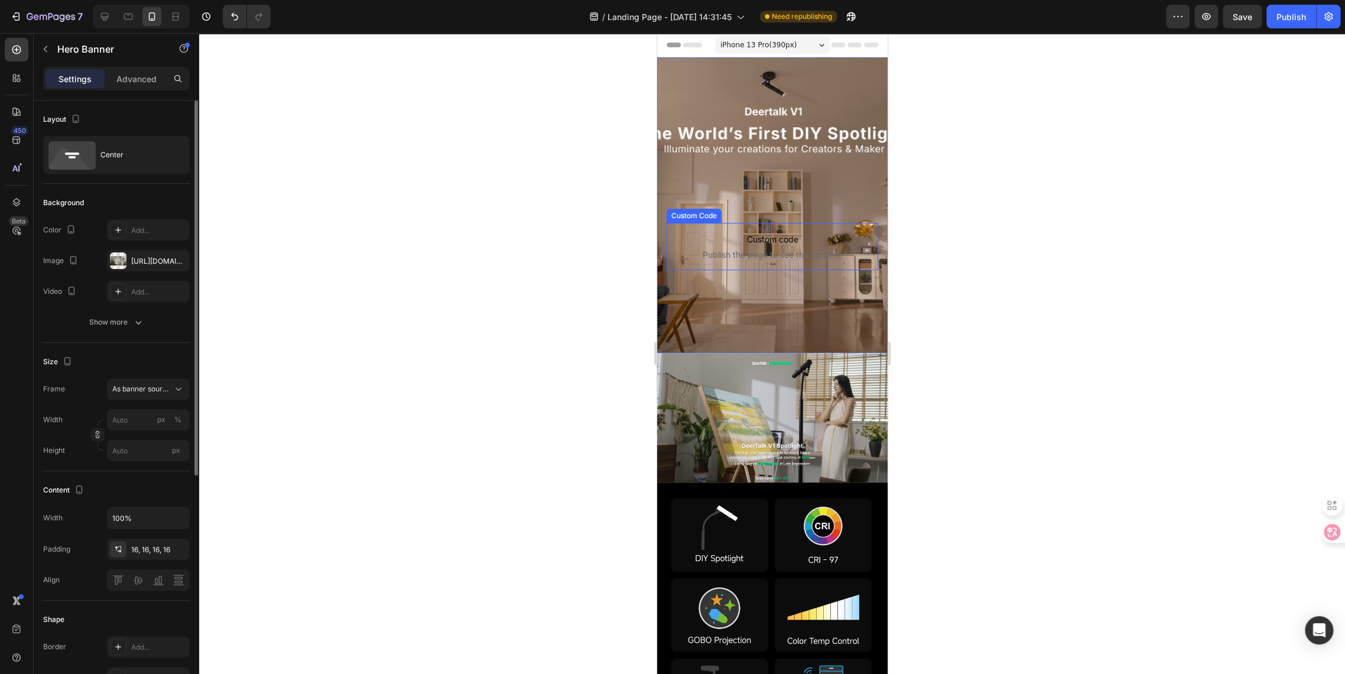
click at [705, 251] on span "Publish the page to see the content." at bounding box center [772, 255] width 212 height 12
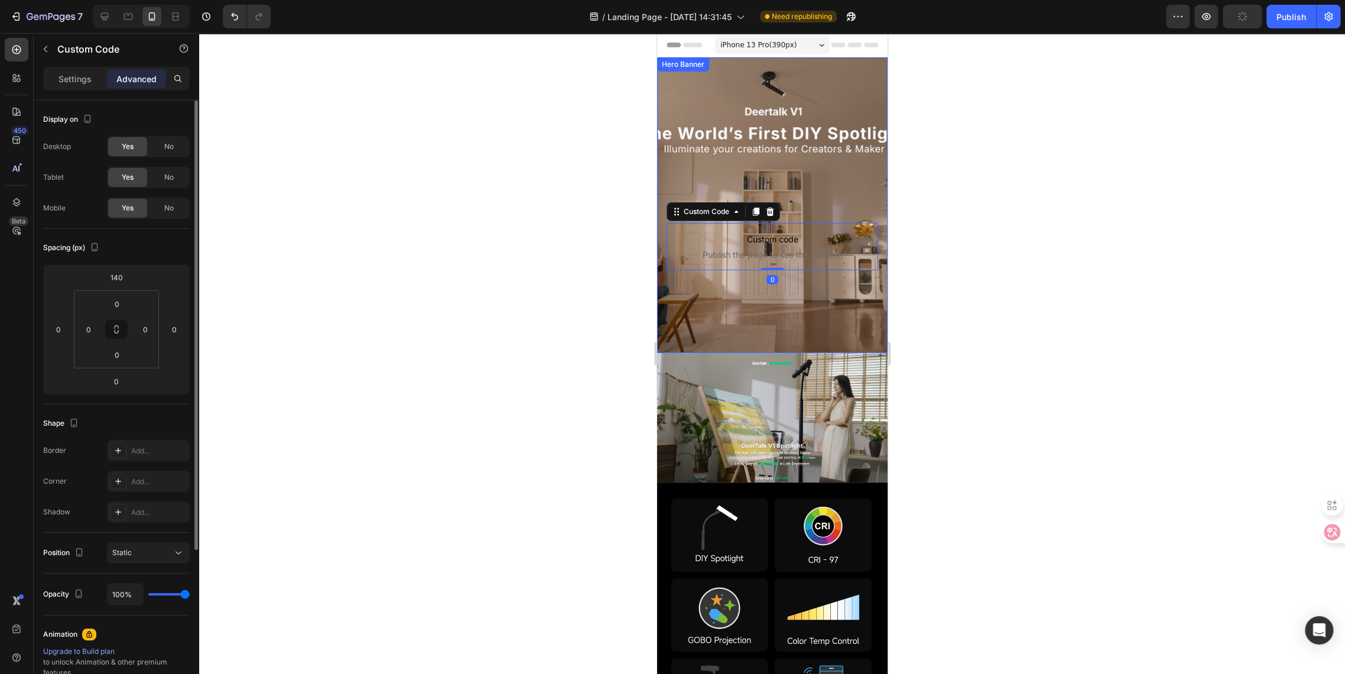
click at [677, 82] on div "Background Image" at bounding box center [772, 205] width 231 height 296
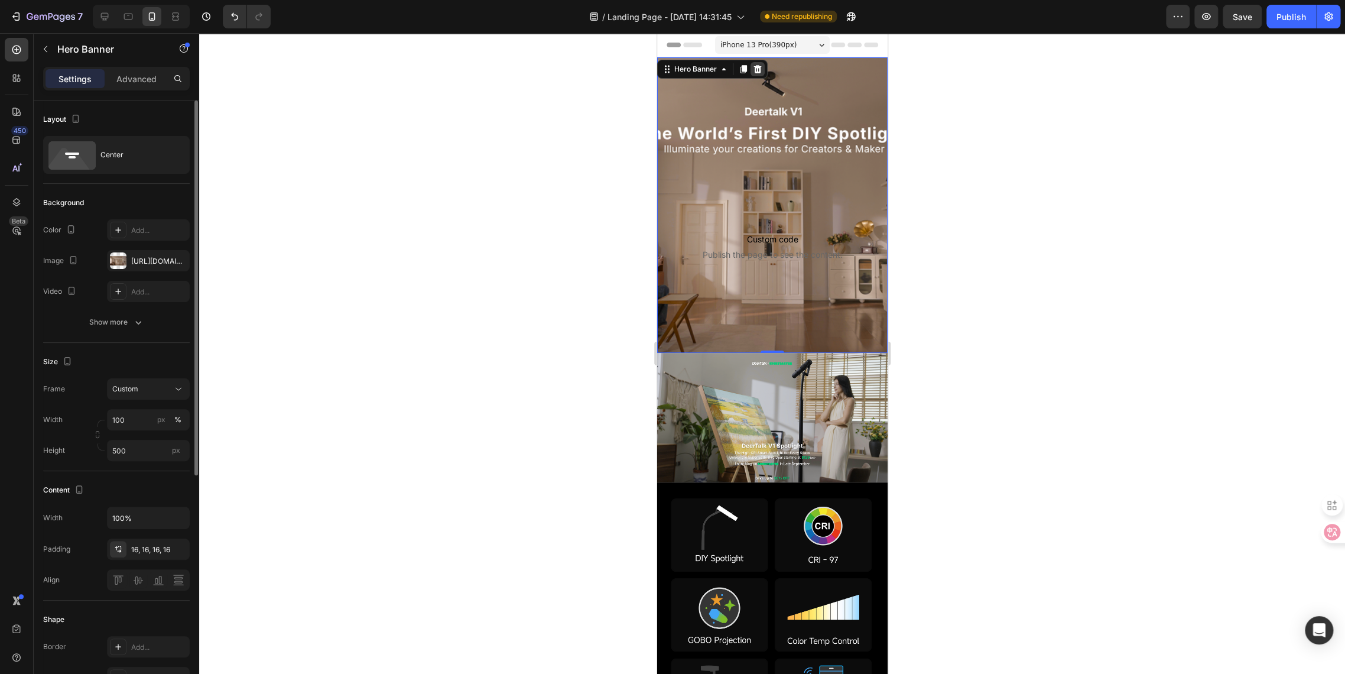
click at [757, 71] on icon at bounding box center [758, 69] width 8 height 8
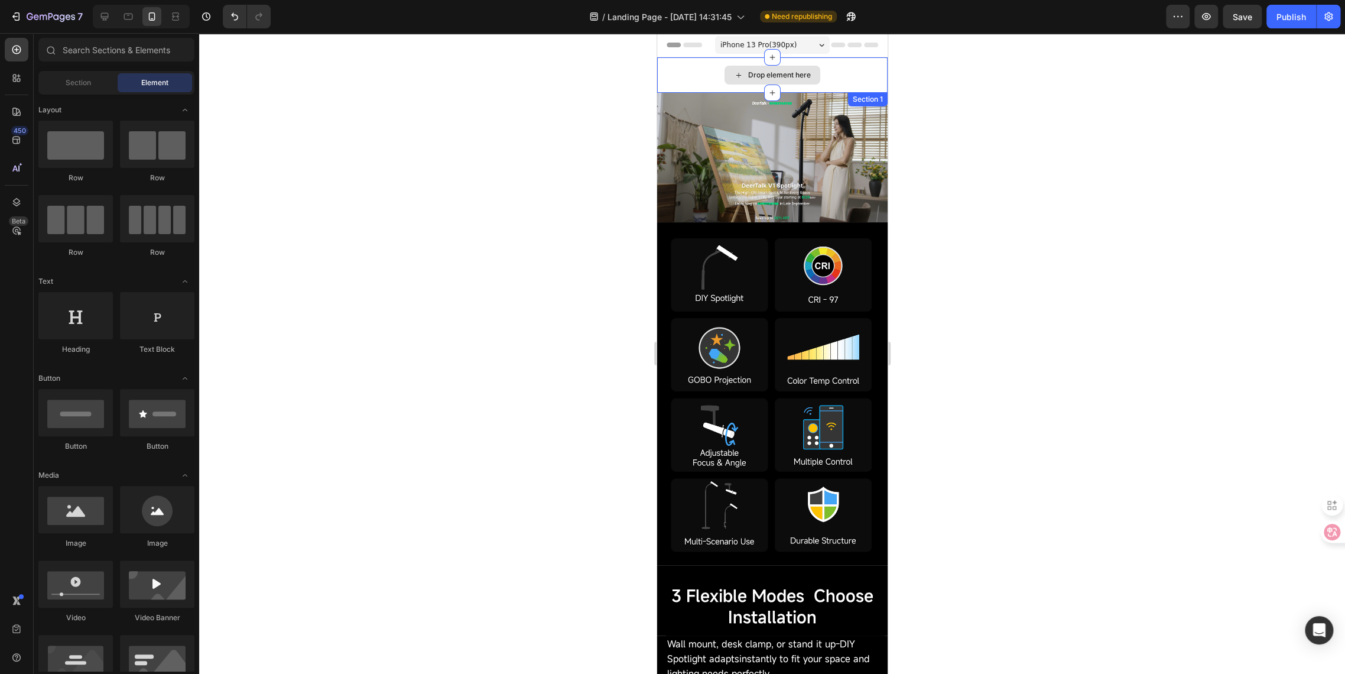
click at [712, 68] on div "Drop element here" at bounding box center [772, 74] width 231 height 35
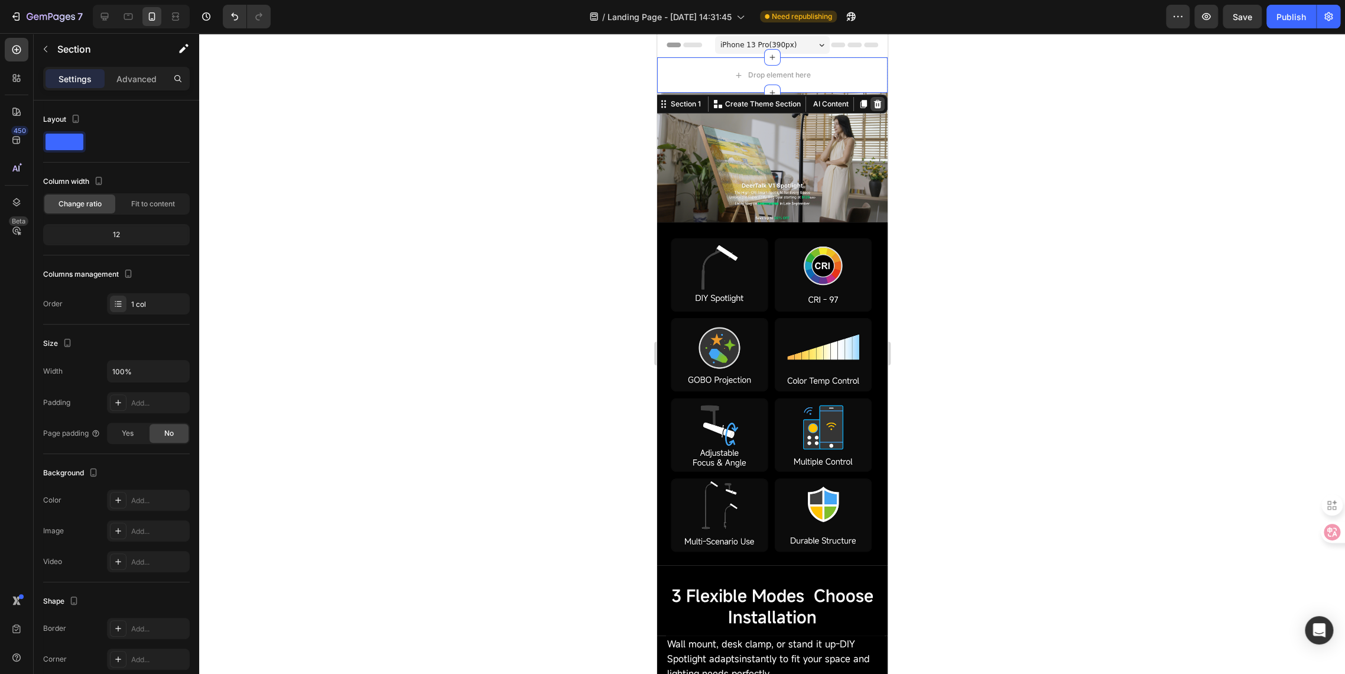
click at [873, 105] on icon at bounding box center [877, 103] width 9 height 9
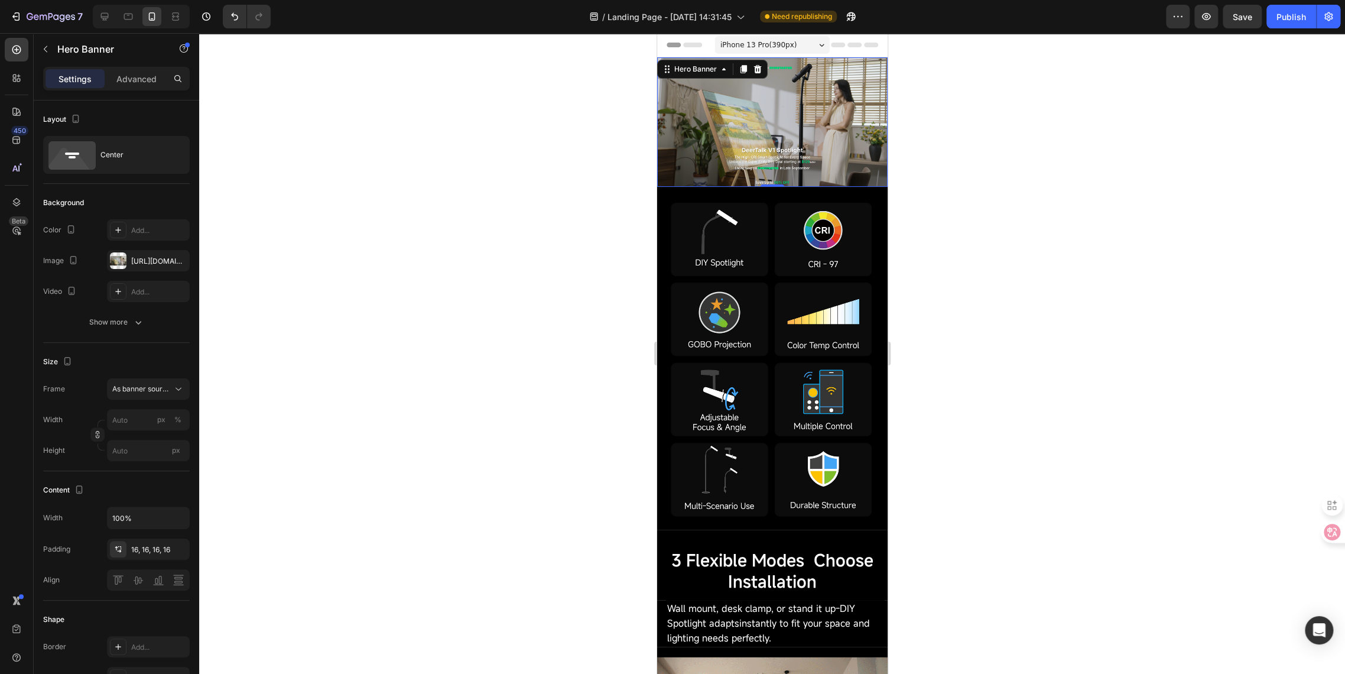
click at [695, 98] on div "Custom code Publish the page to see the content. Custom Code" at bounding box center [772, 122] width 212 height 64
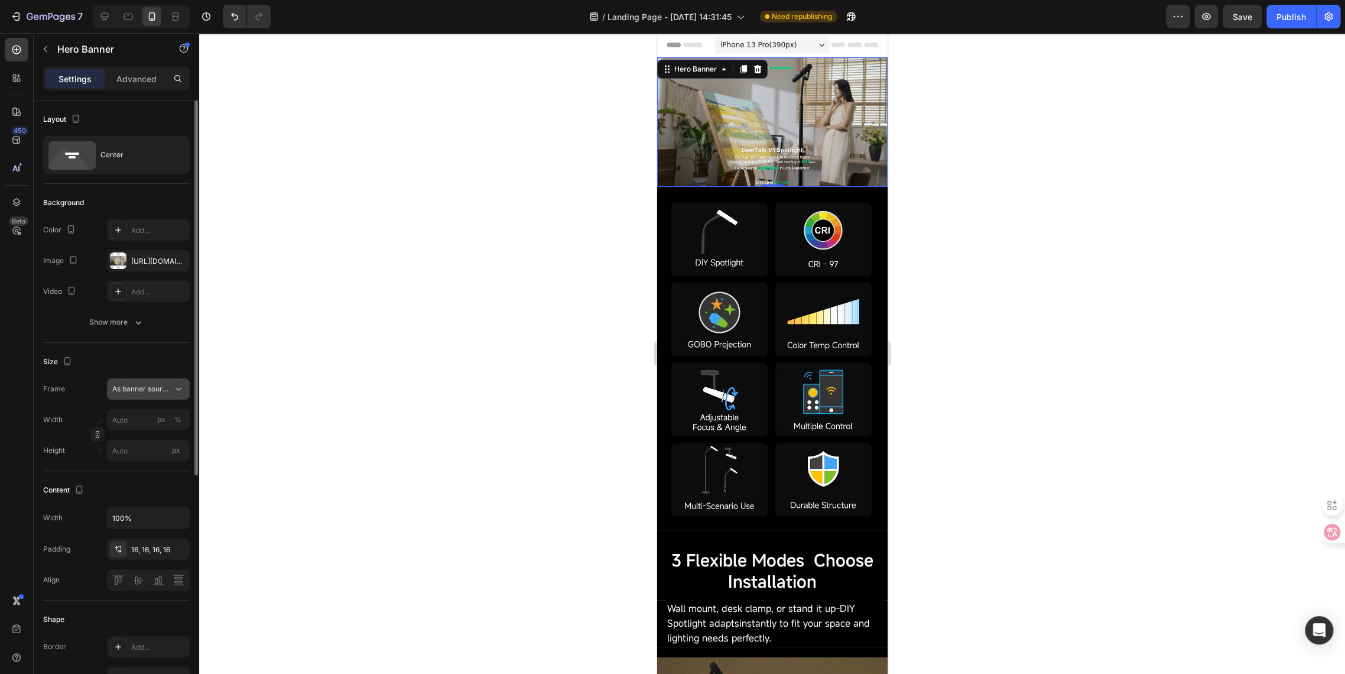
click at [145, 395] on button "As banner source" at bounding box center [148, 388] width 83 height 21
click at [133, 445] on div "Custom" at bounding box center [137, 438] width 95 height 21
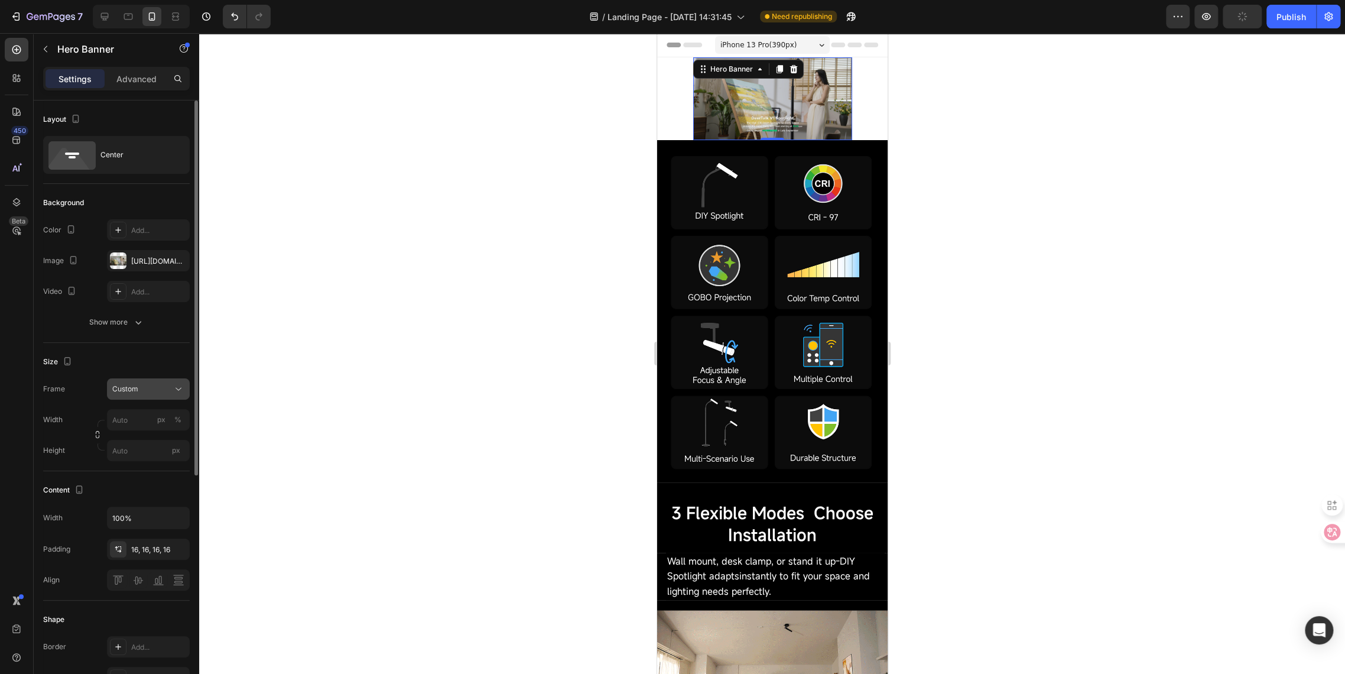
click at [133, 392] on span "Custom" at bounding box center [125, 389] width 26 height 11
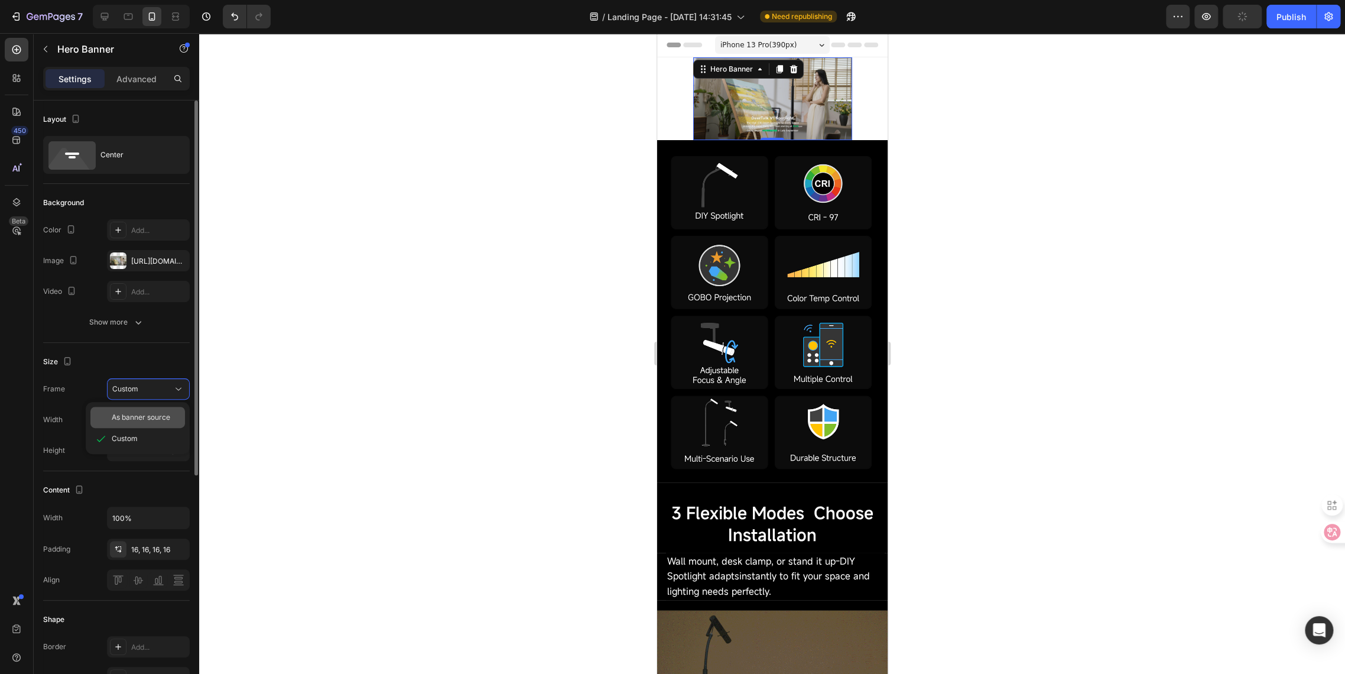
click at [137, 419] on span "As banner source" at bounding box center [141, 417] width 59 height 11
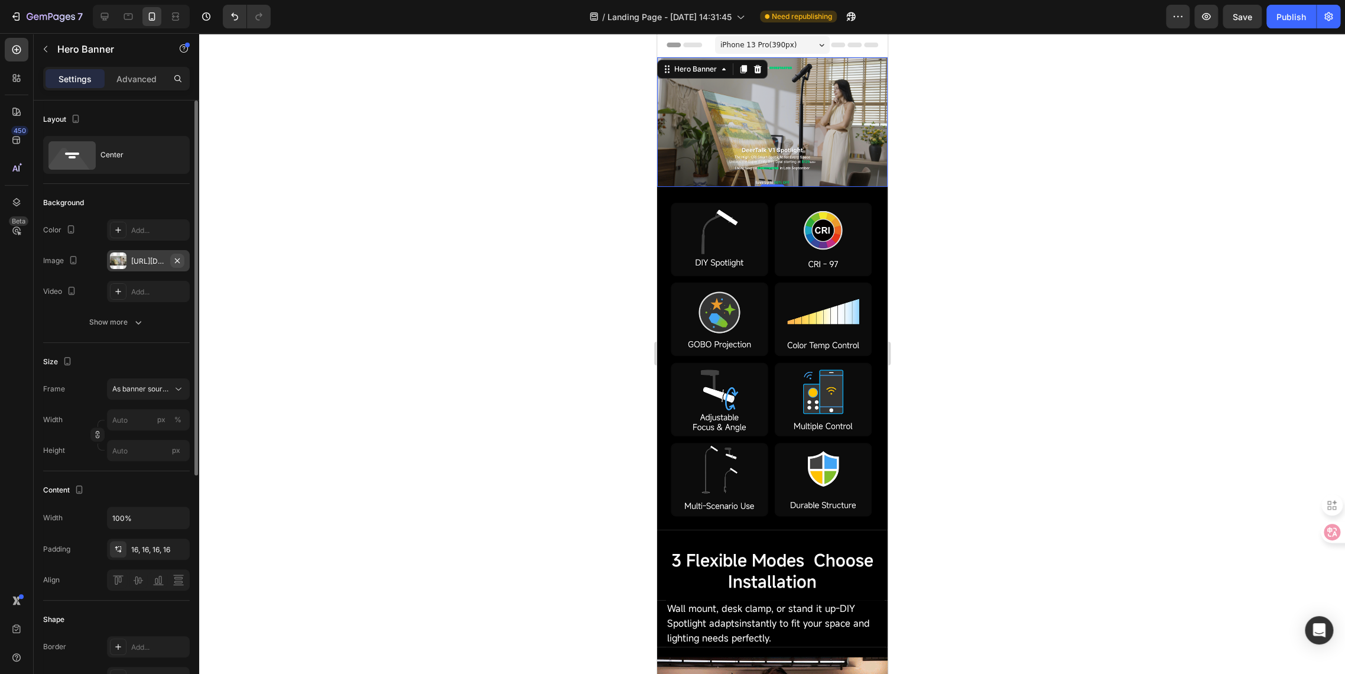
click at [181, 260] on icon "button" at bounding box center [177, 260] width 9 height 9
type input "100"
type input "Auto"
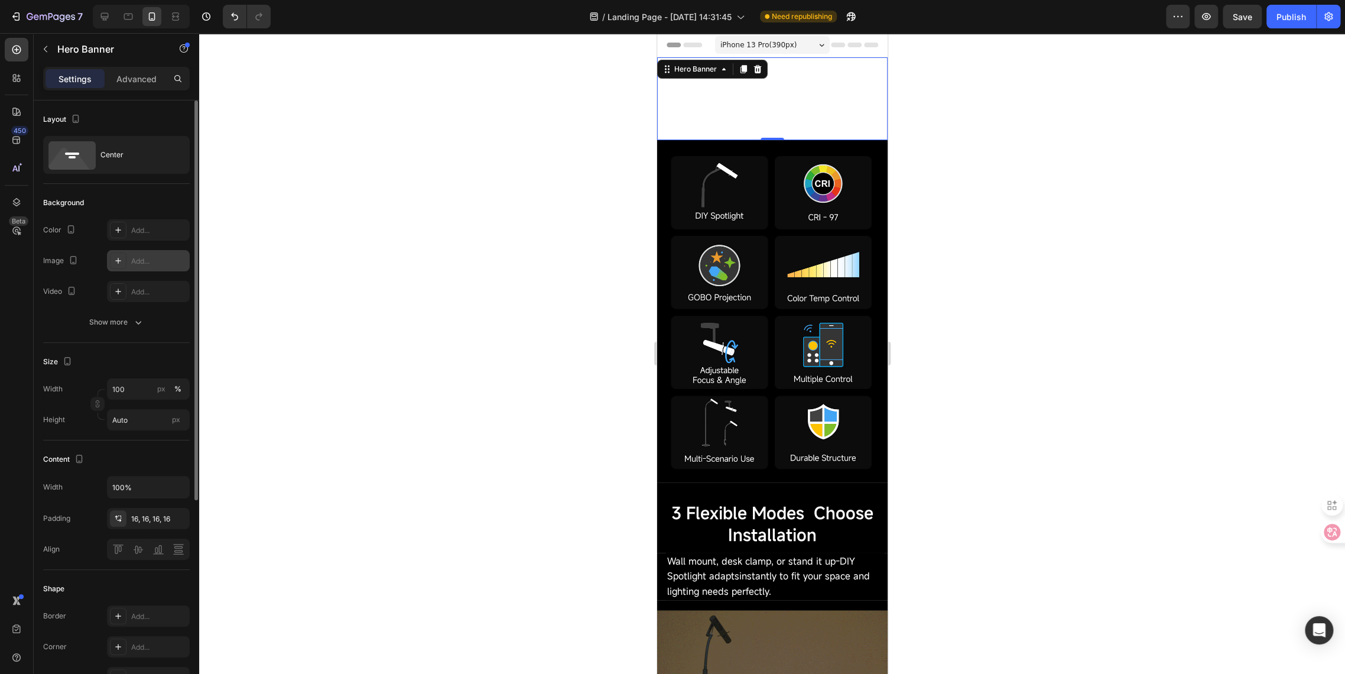
click at [145, 259] on div "Add..." at bounding box center [159, 261] width 56 height 11
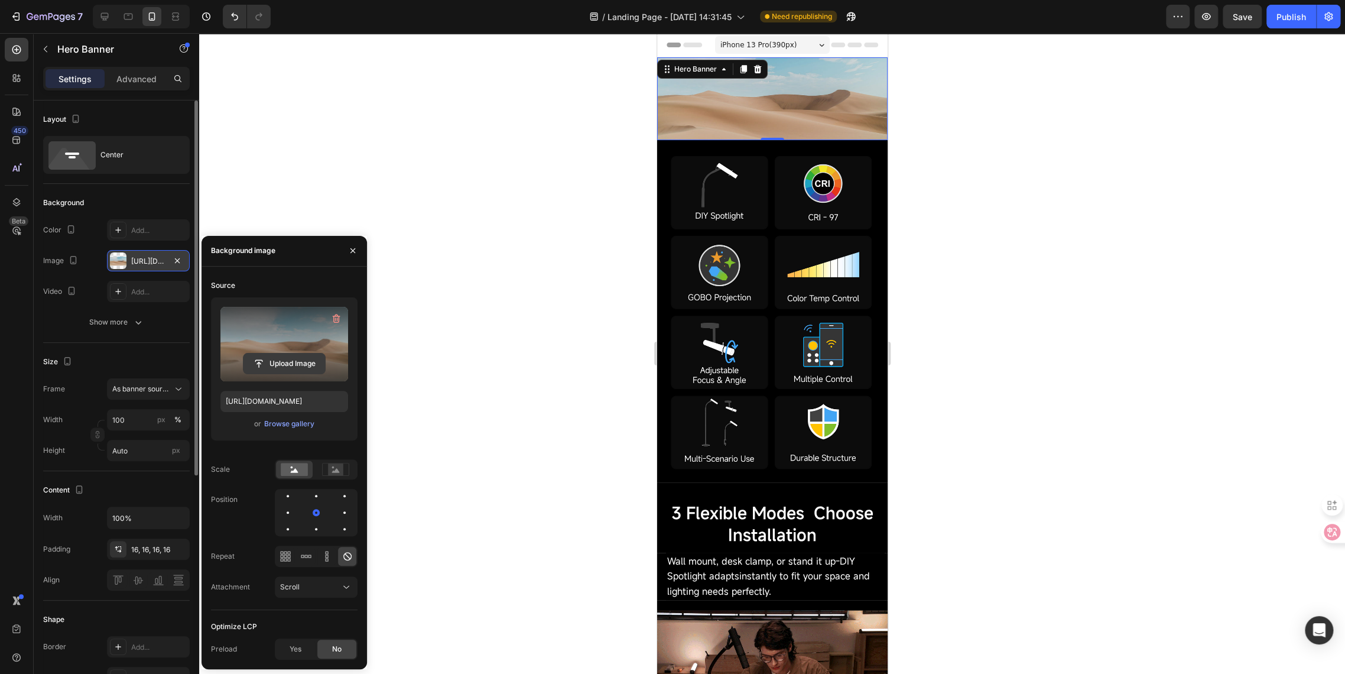
click at [286, 361] on input "file" at bounding box center [285, 363] width 82 height 20
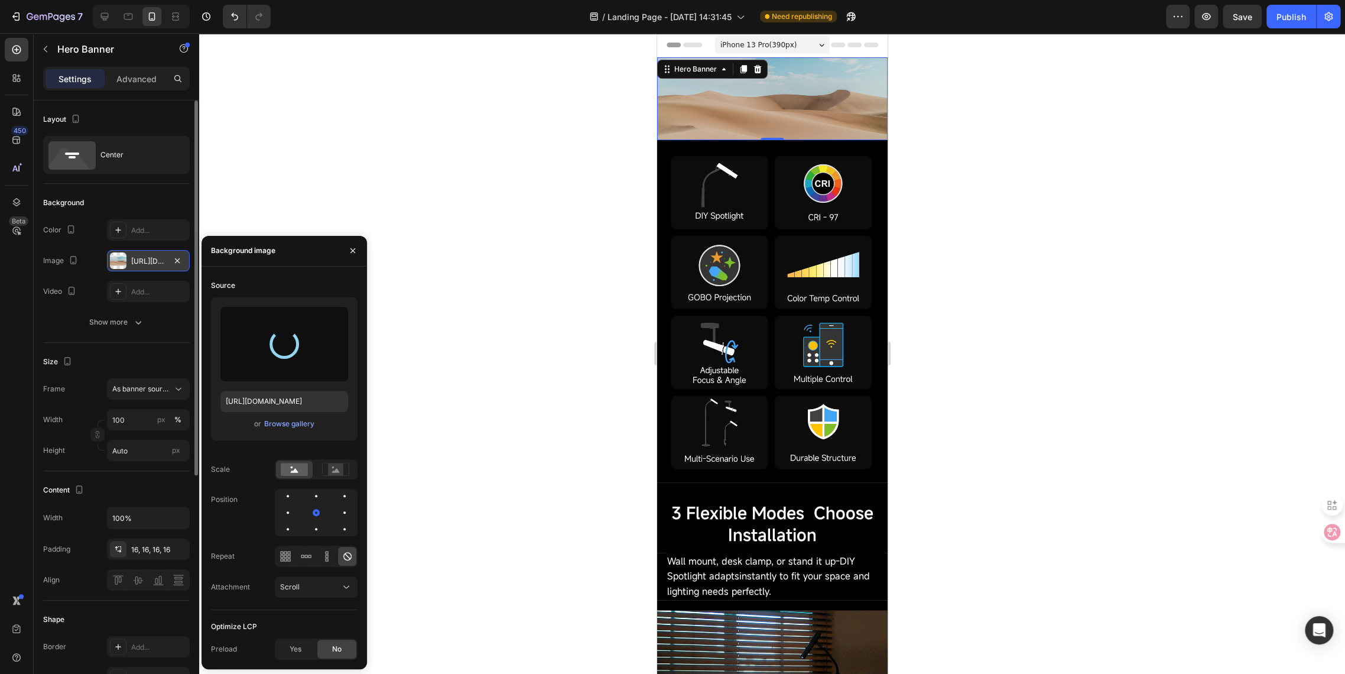
type input "https://cdn.shopify.com/s/files/1/0650/2105/0989/files/gempages_581019625022555…"
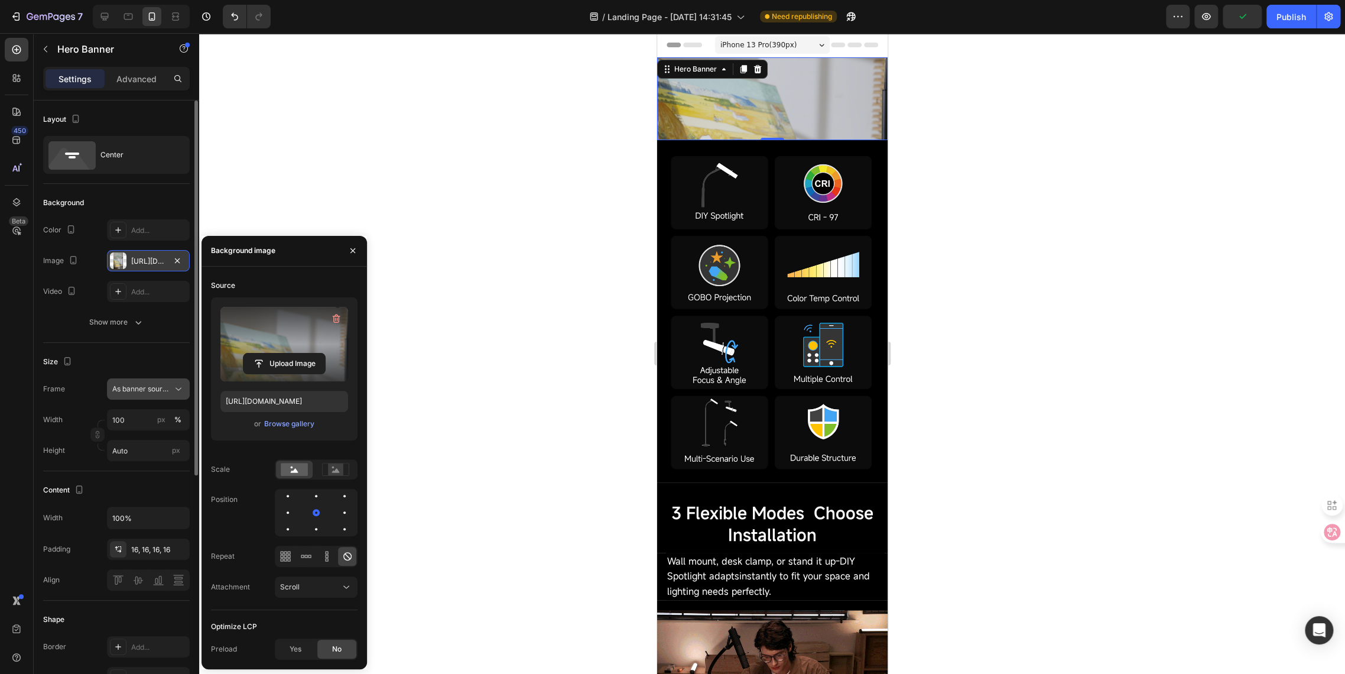
click at [127, 393] on span "As banner source" at bounding box center [141, 389] width 58 height 11
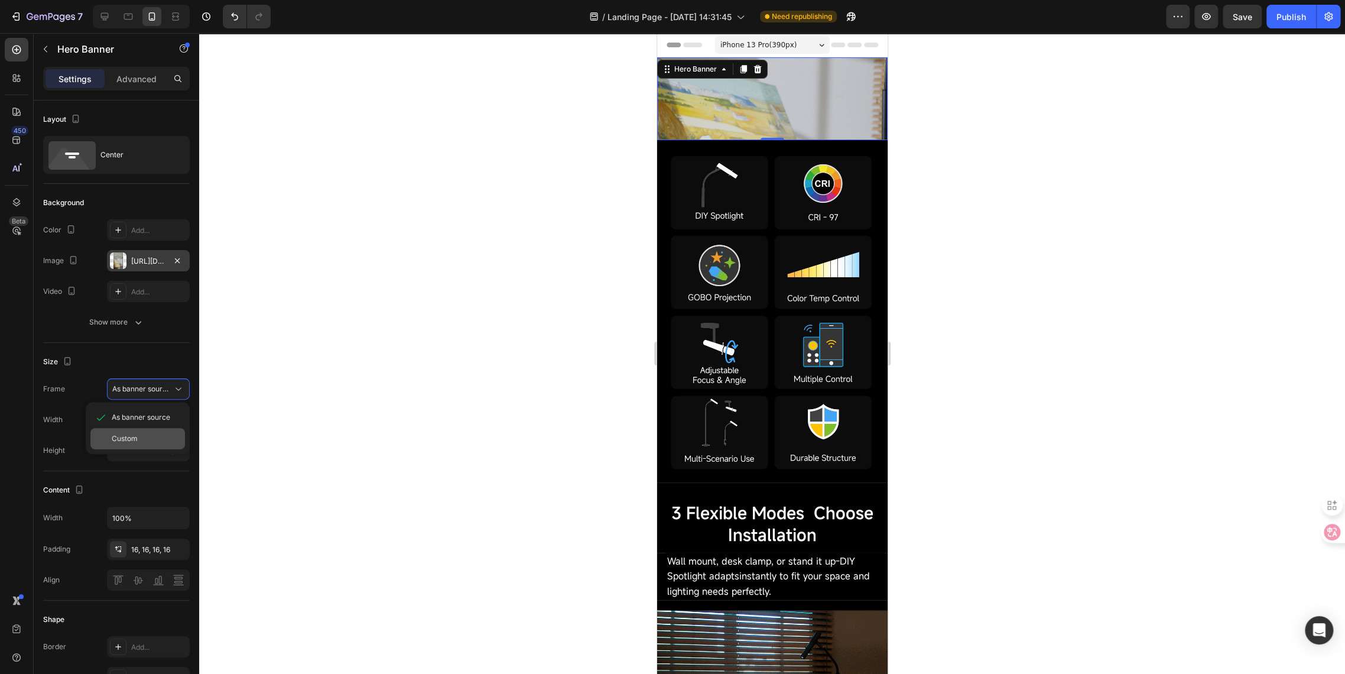
click at [116, 438] on span "Custom" at bounding box center [125, 438] width 26 height 11
click at [121, 420] on input "100" at bounding box center [148, 419] width 83 height 21
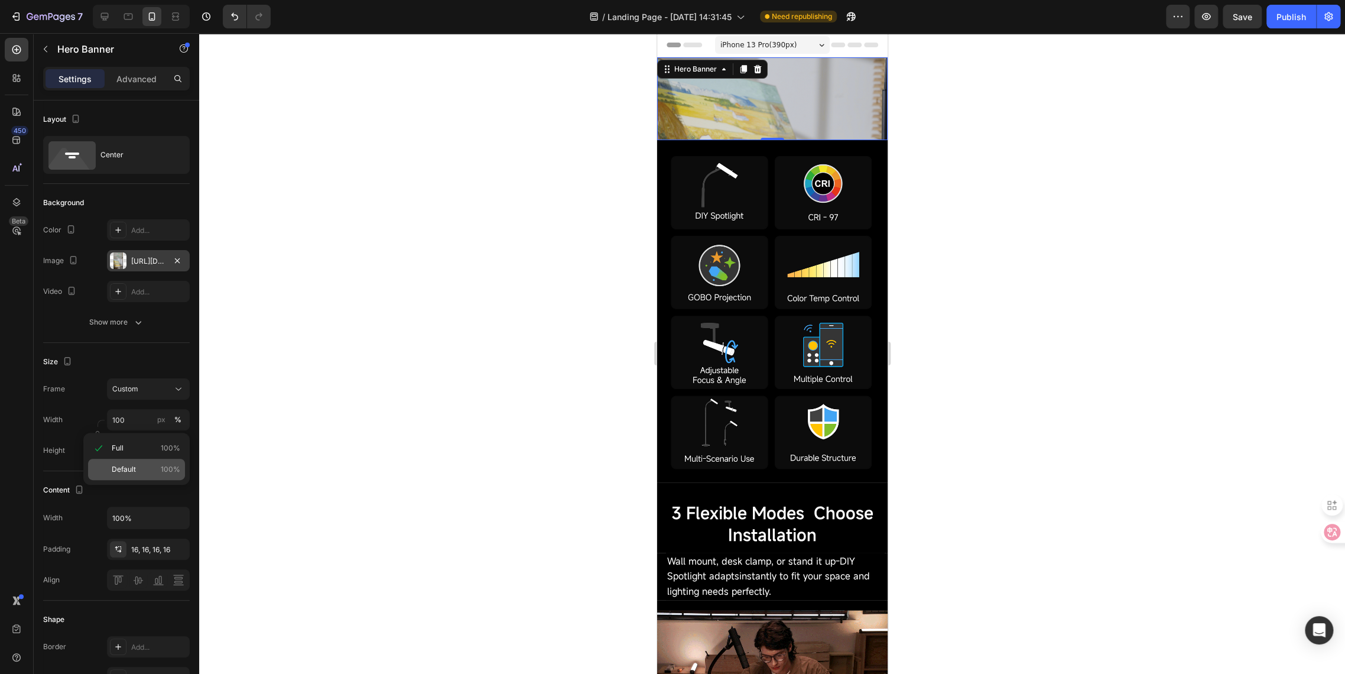
click at [118, 469] on span "Default" at bounding box center [124, 469] width 24 height 11
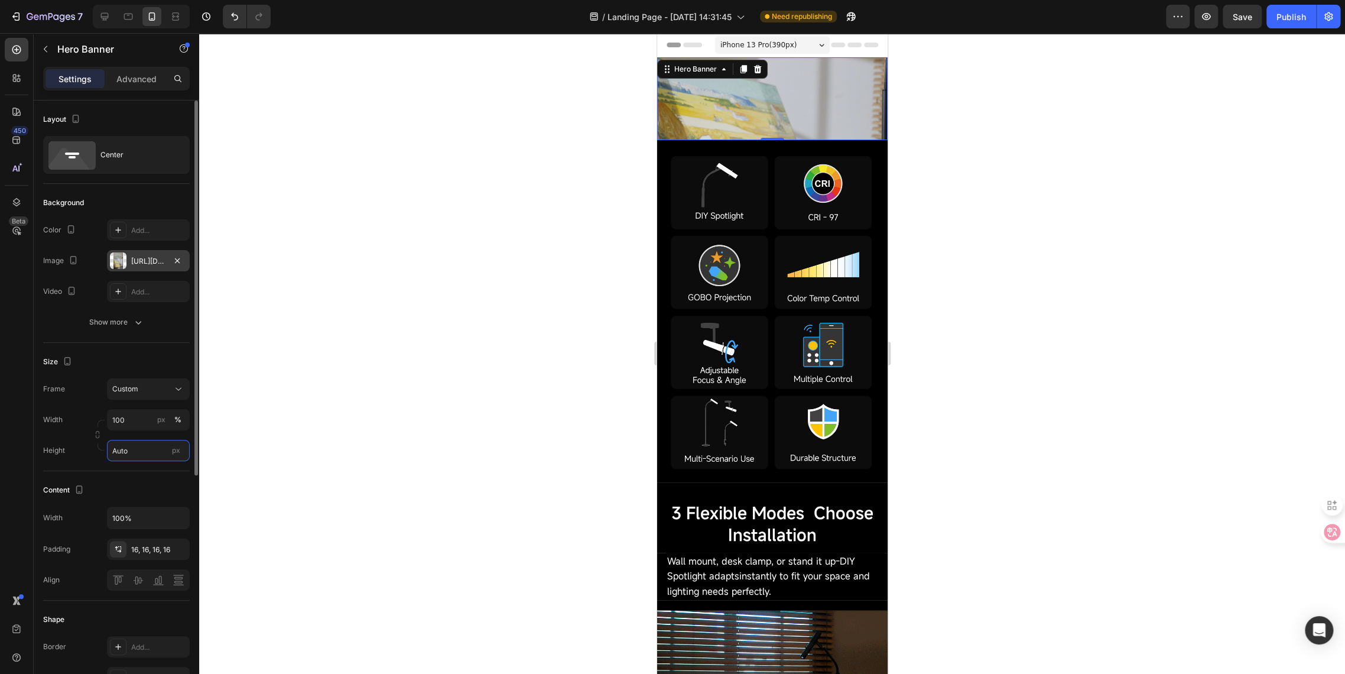
click at [129, 455] on input "Auto" at bounding box center [148, 450] width 83 height 21
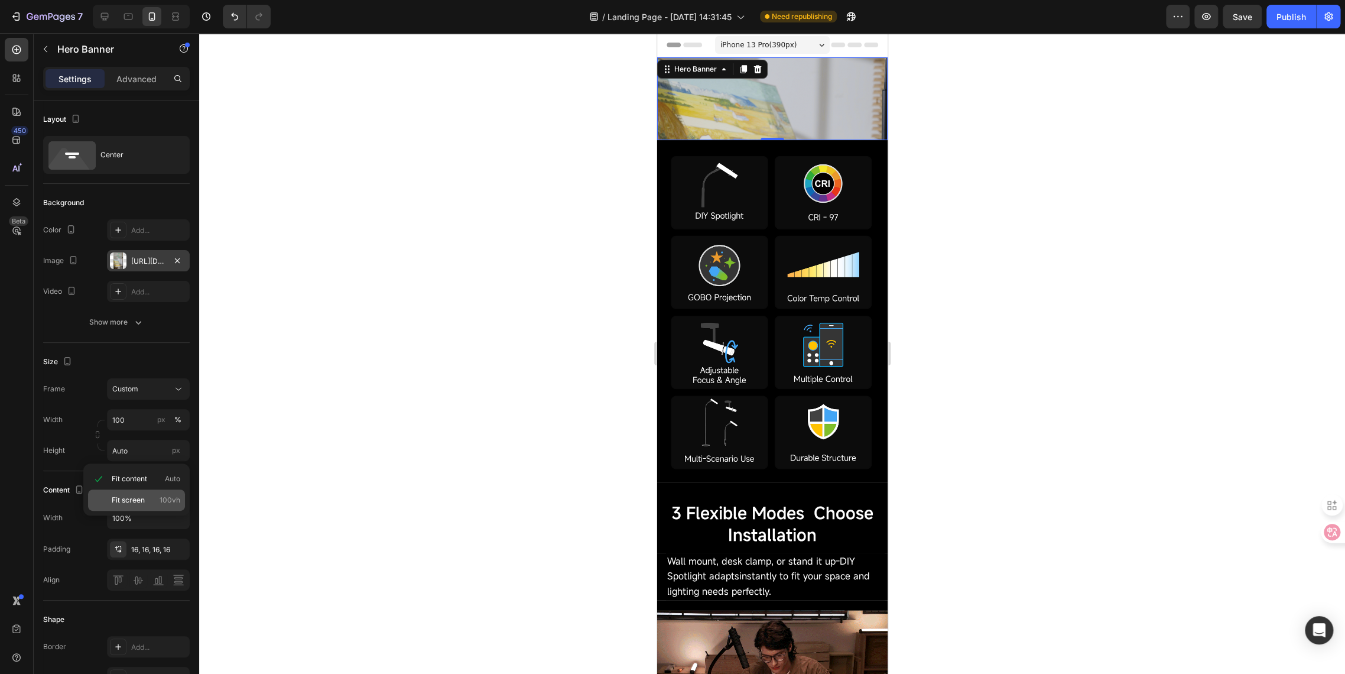
click at [126, 500] on span "Fit screen" at bounding box center [128, 500] width 33 height 11
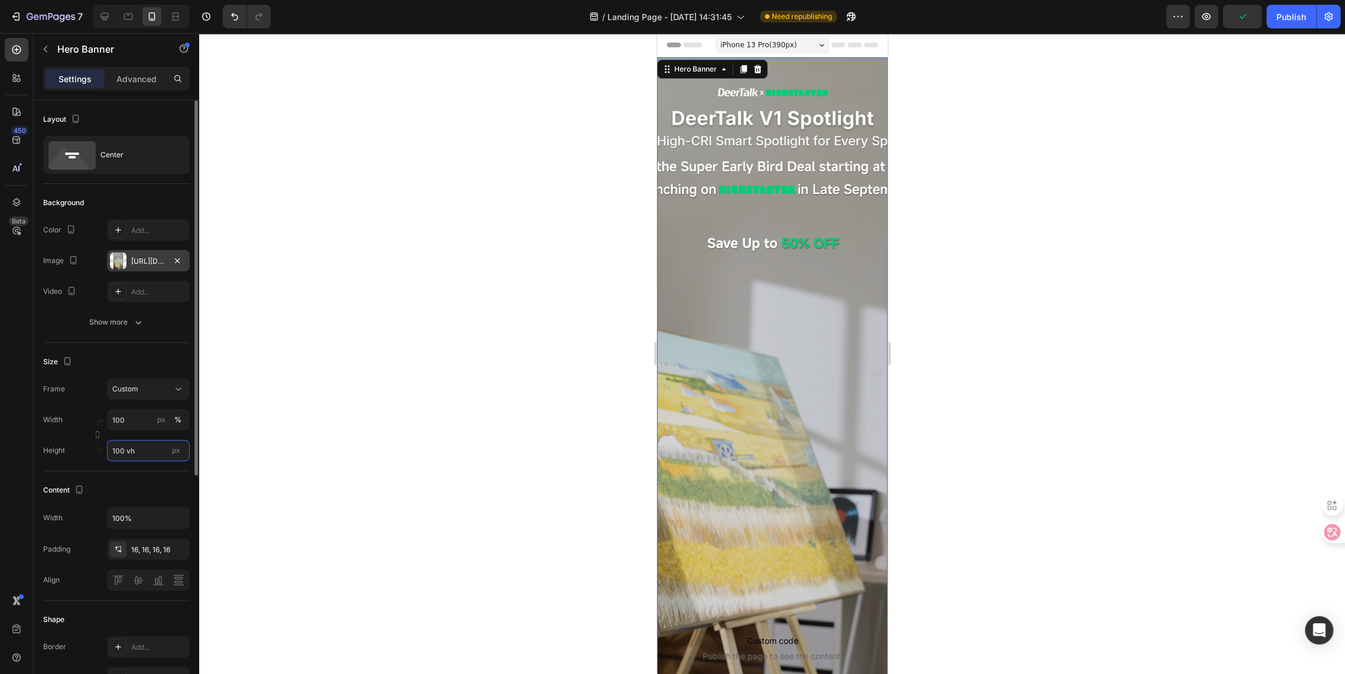
click at [121, 450] on input "100 vh" at bounding box center [148, 450] width 83 height 21
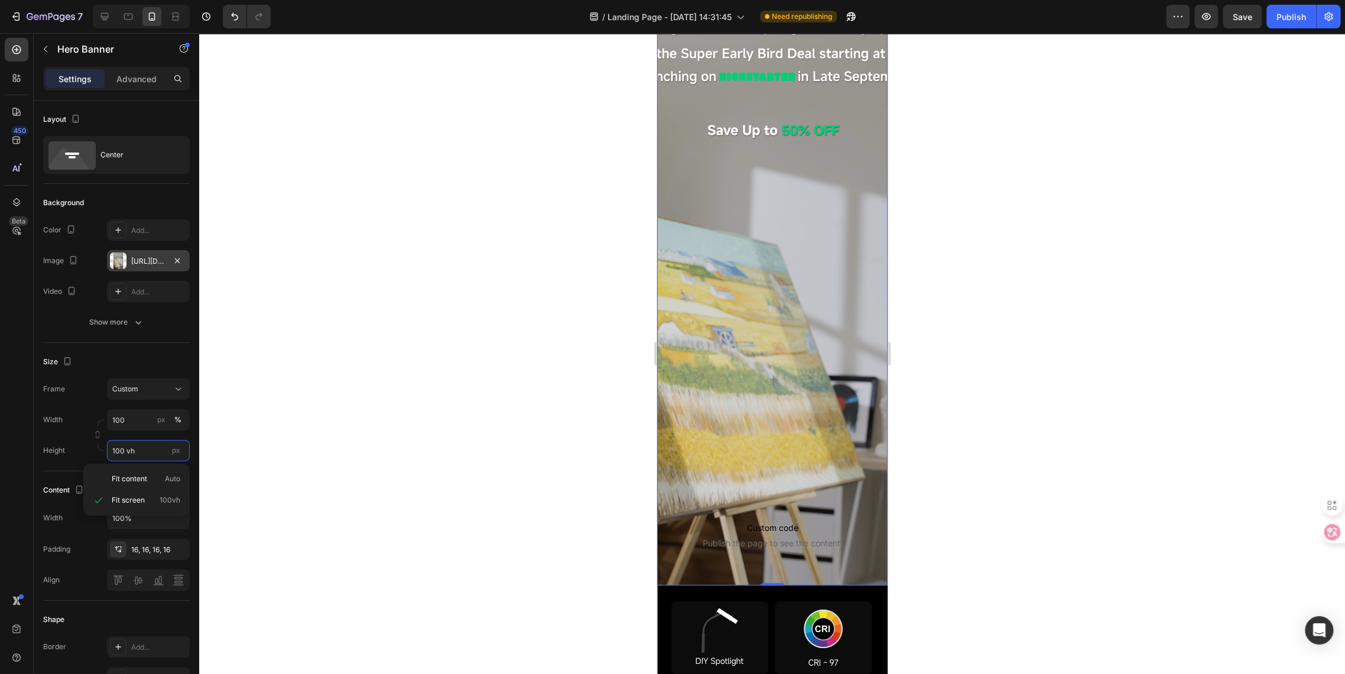
scroll to position [131, 0]
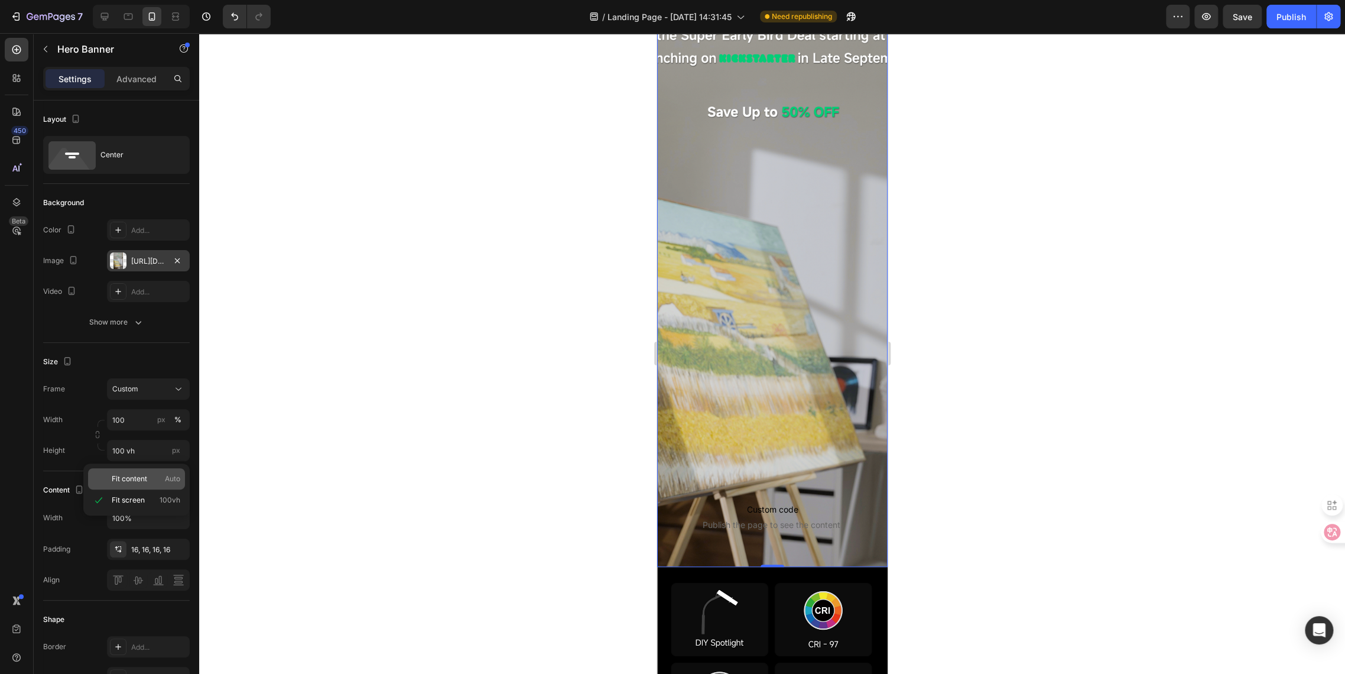
click at [132, 480] on span "Fit content" at bounding box center [129, 479] width 35 height 11
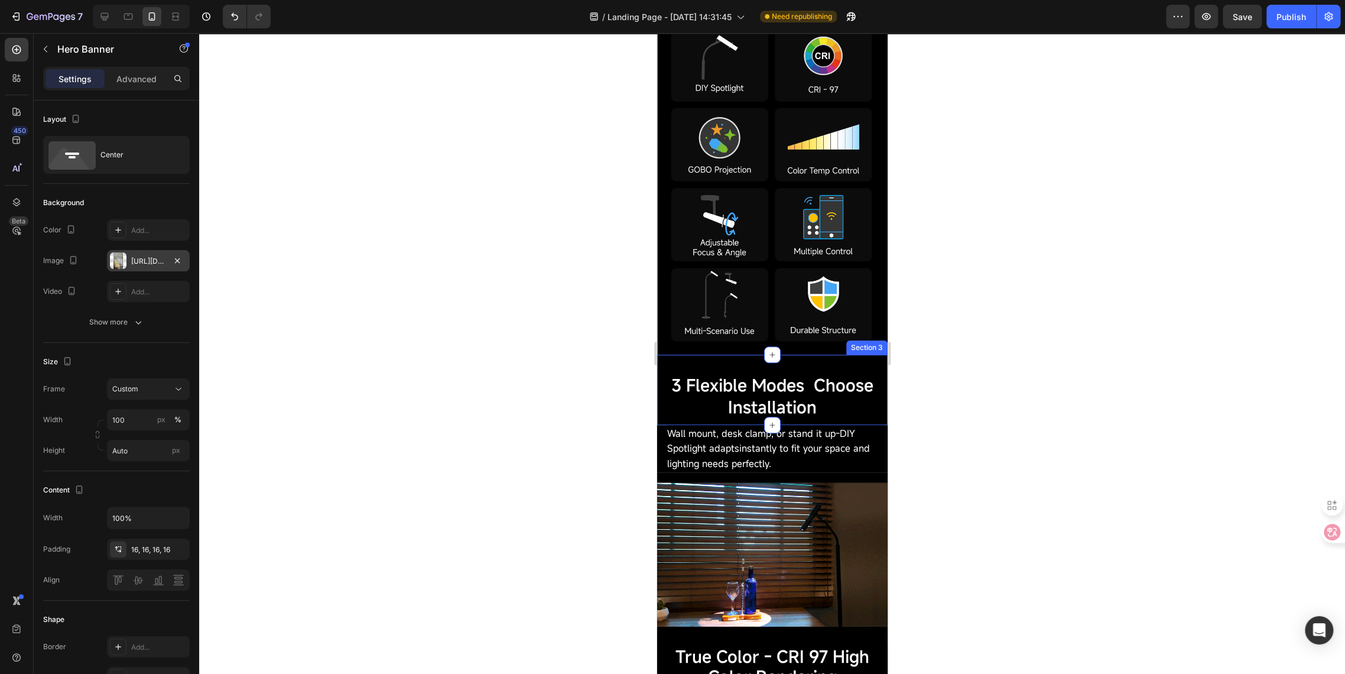
scroll to position [0, 0]
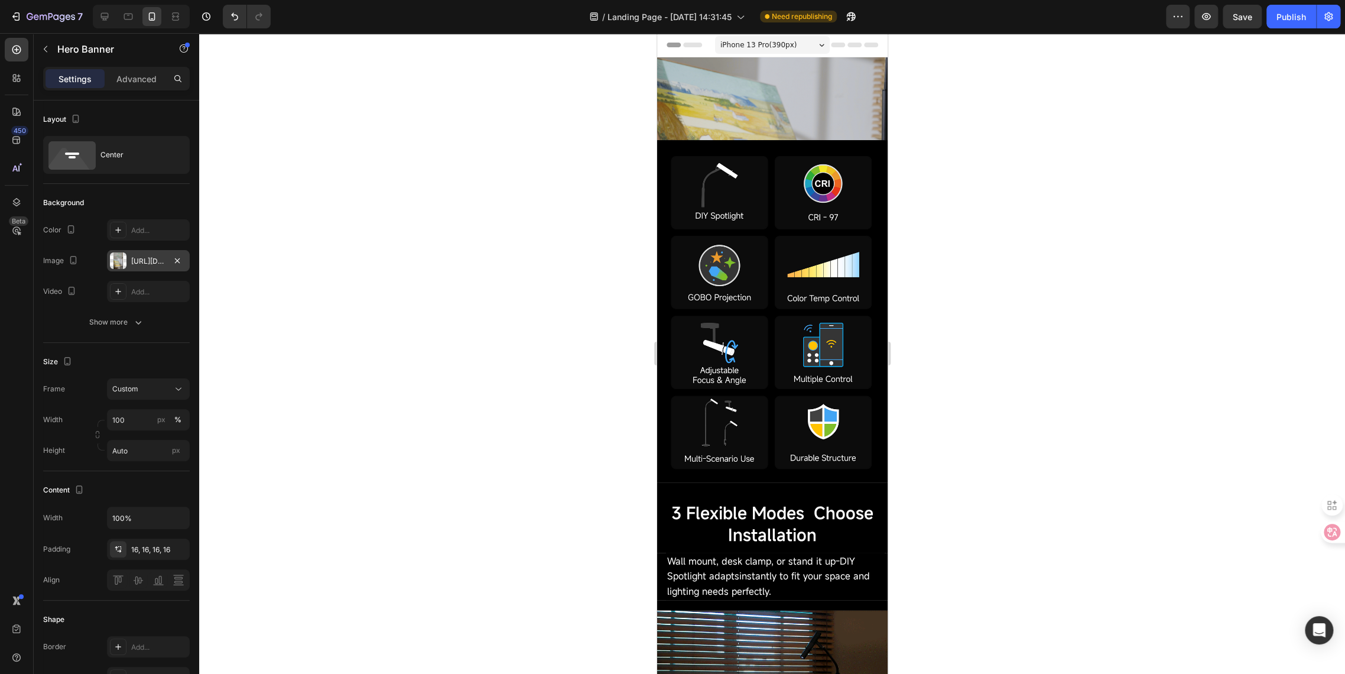
click at [731, 72] on div "Custom code Publish the page to see the content. Custom Code" at bounding box center [772, 99] width 212 height 64
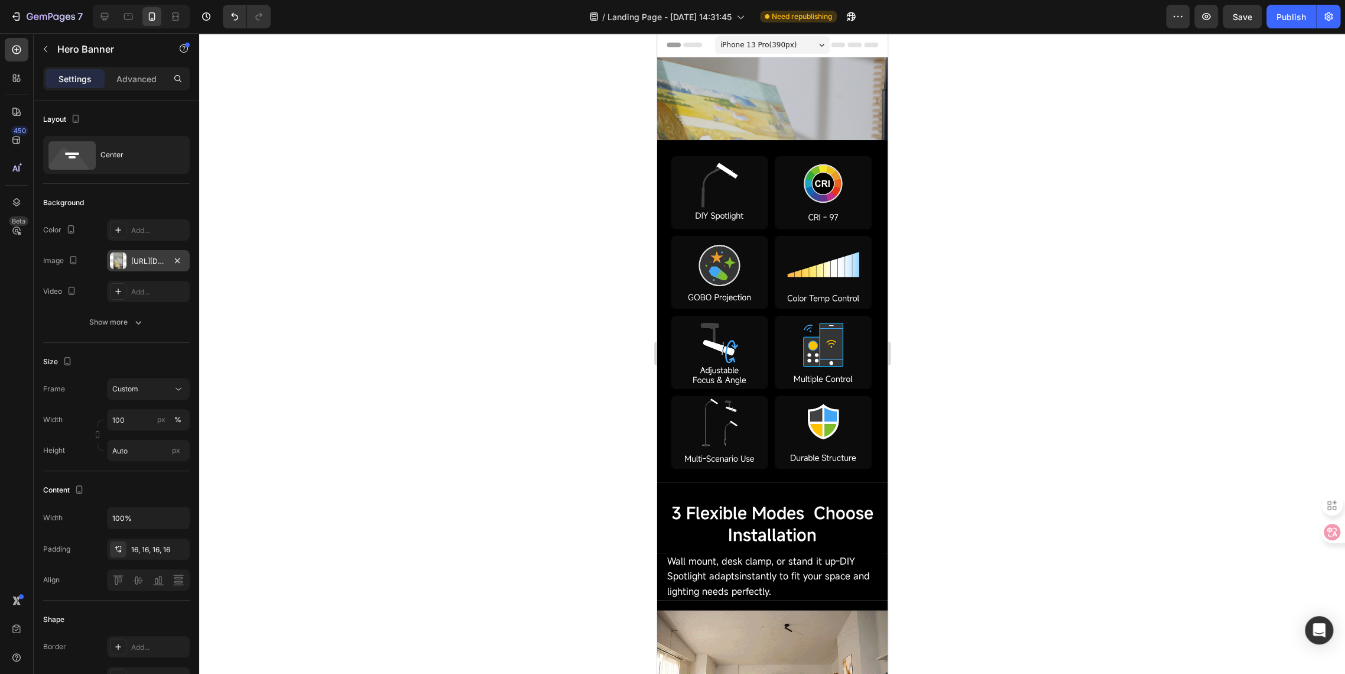
click at [716, 124] on div "Custom code Publish the page to see the content. Custom Code" at bounding box center [772, 99] width 212 height 64
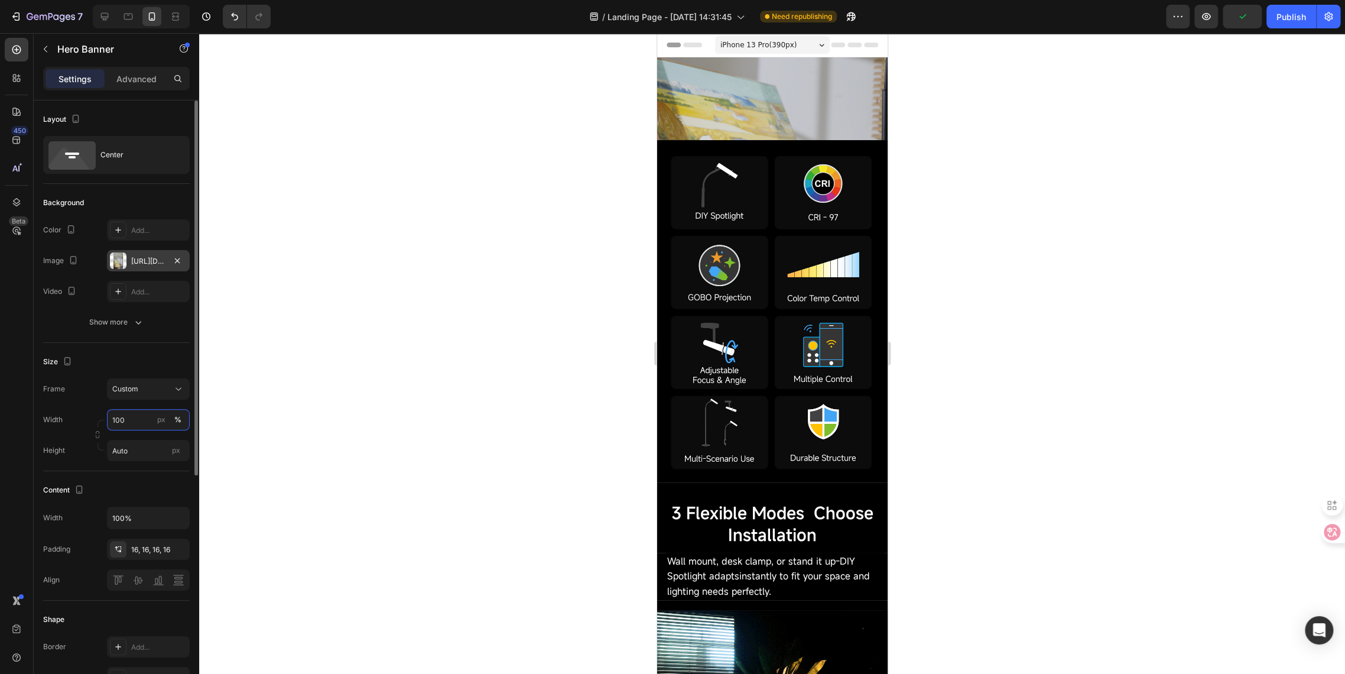
click at [134, 422] on input "100" at bounding box center [148, 419] width 83 height 21
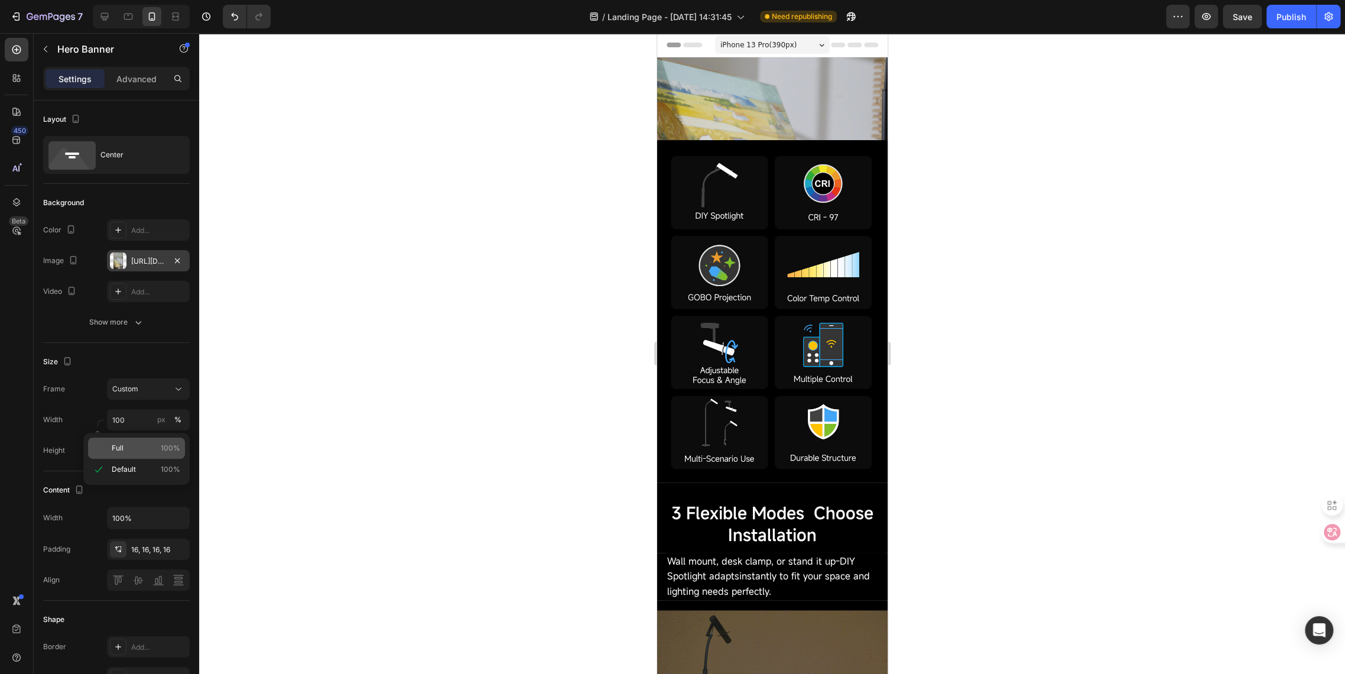
click at [118, 449] on span "Full" at bounding box center [118, 448] width 12 height 11
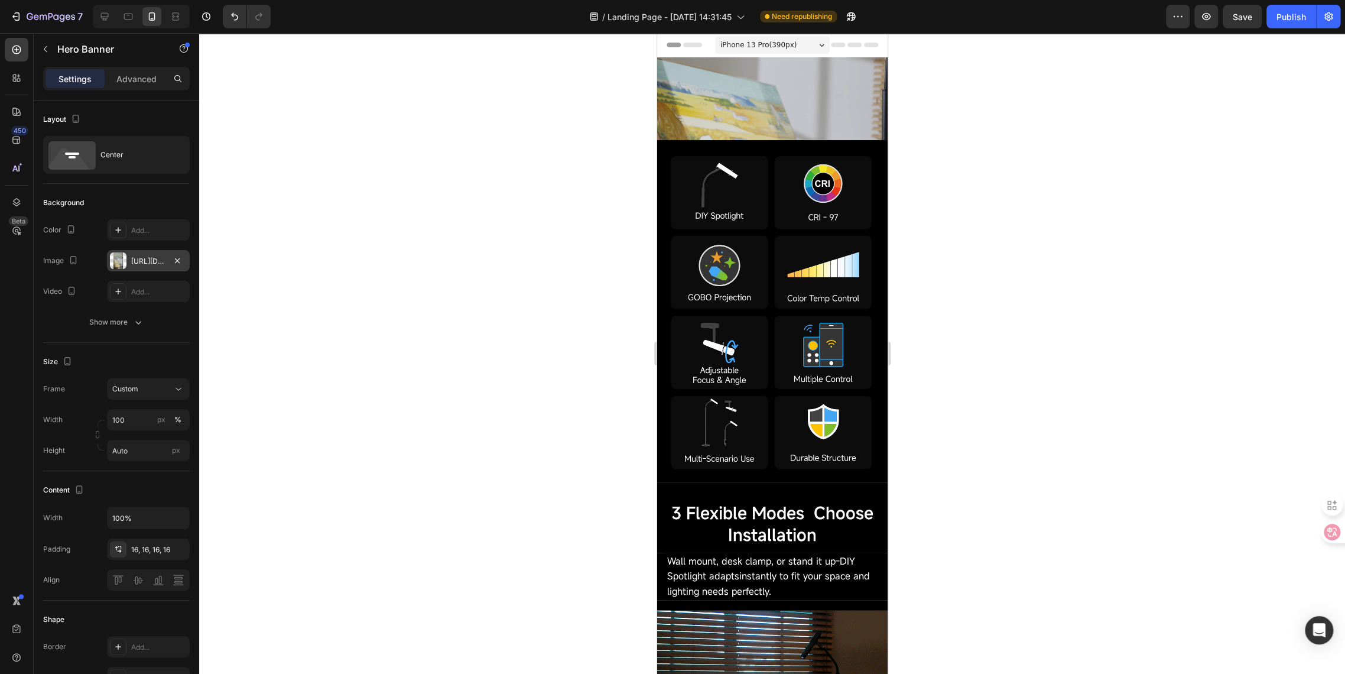
click at [724, 97] on div "Custom code Publish the page to see the content. Custom Code" at bounding box center [772, 99] width 212 height 64
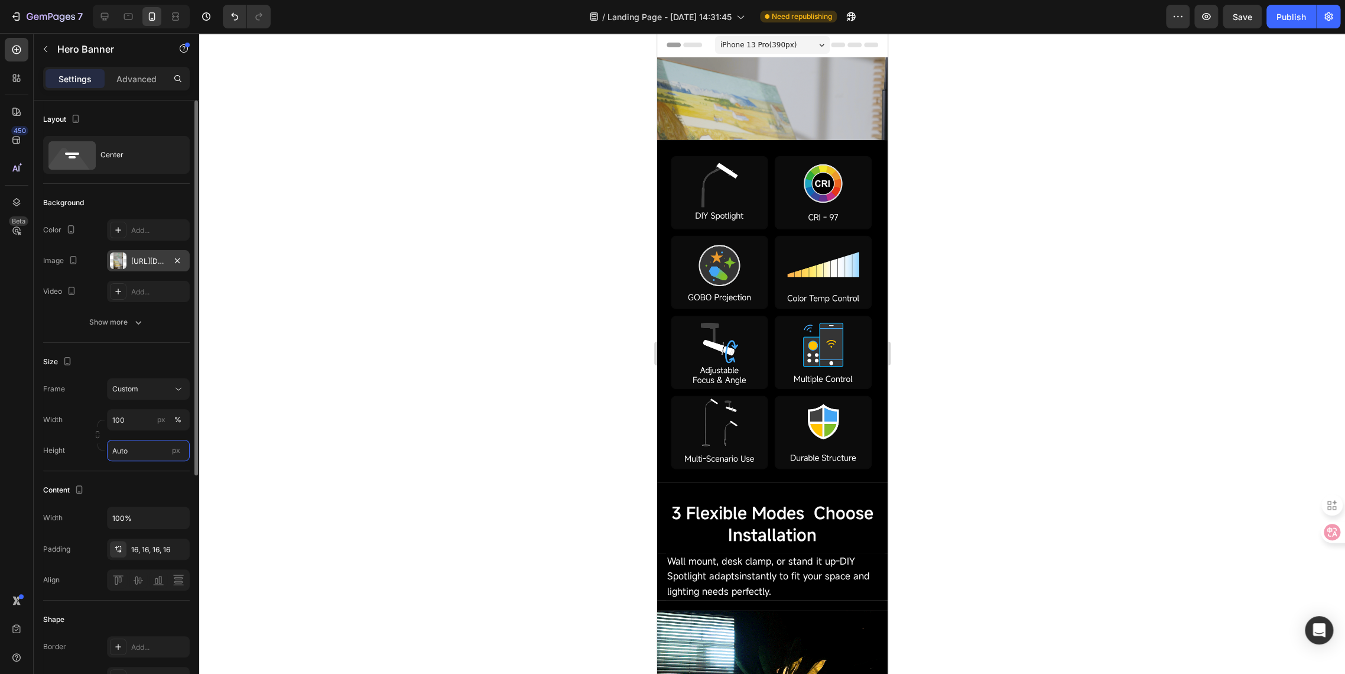
click at [130, 443] on input "Auto" at bounding box center [148, 450] width 83 height 21
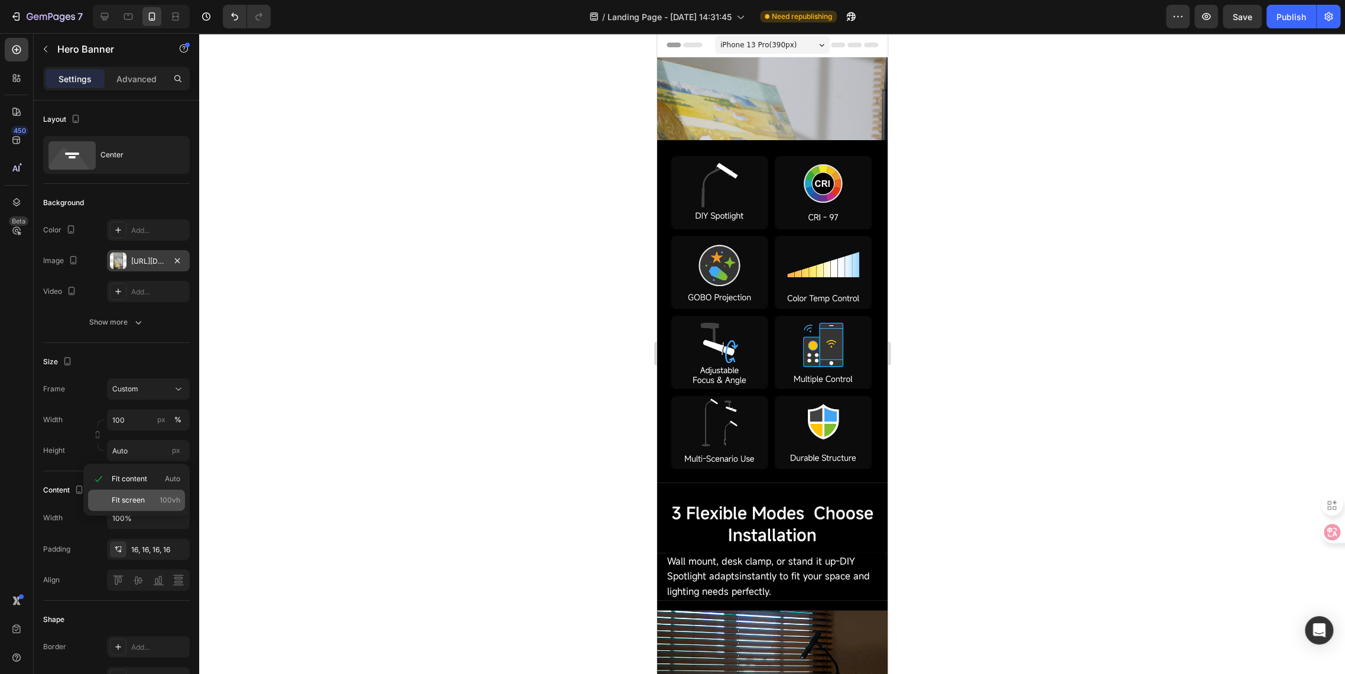
click at [123, 503] on span "Fit screen" at bounding box center [128, 500] width 33 height 11
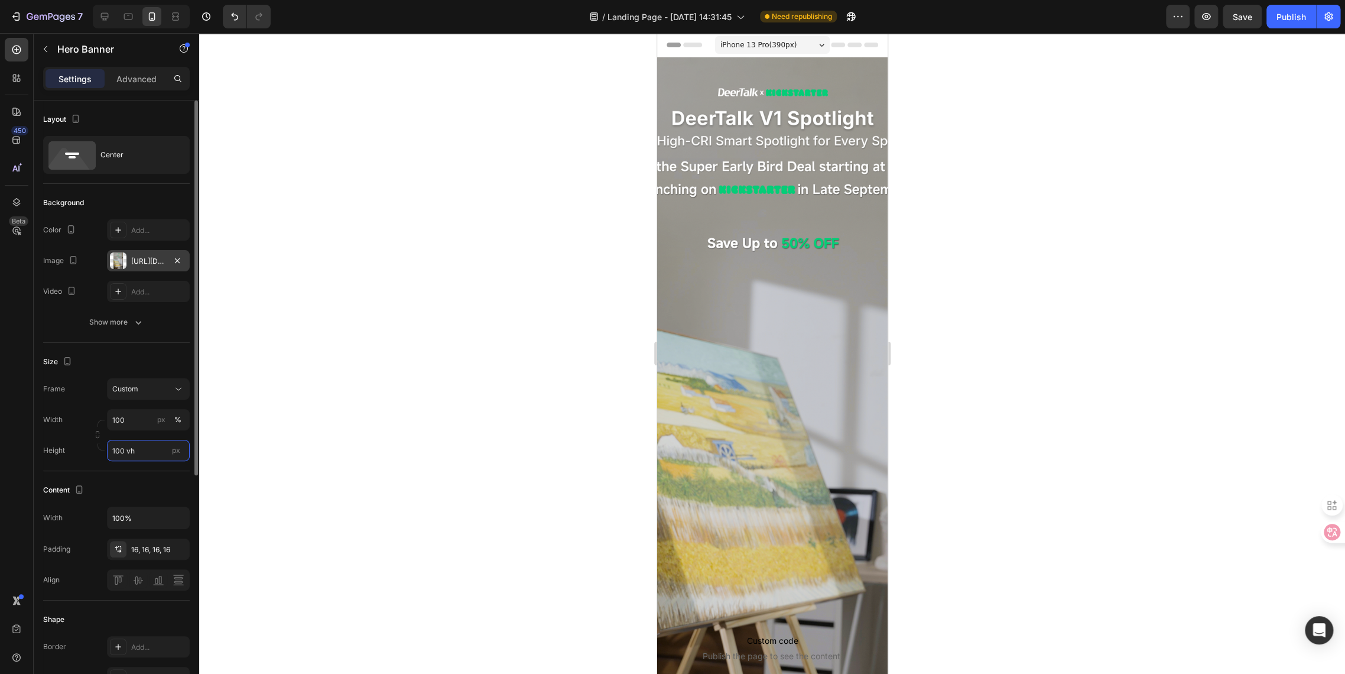
click at [120, 449] on input "100 vh" at bounding box center [148, 450] width 83 height 21
click at [121, 450] on input "100 vh" at bounding box center [148, 450] width 83 height 21
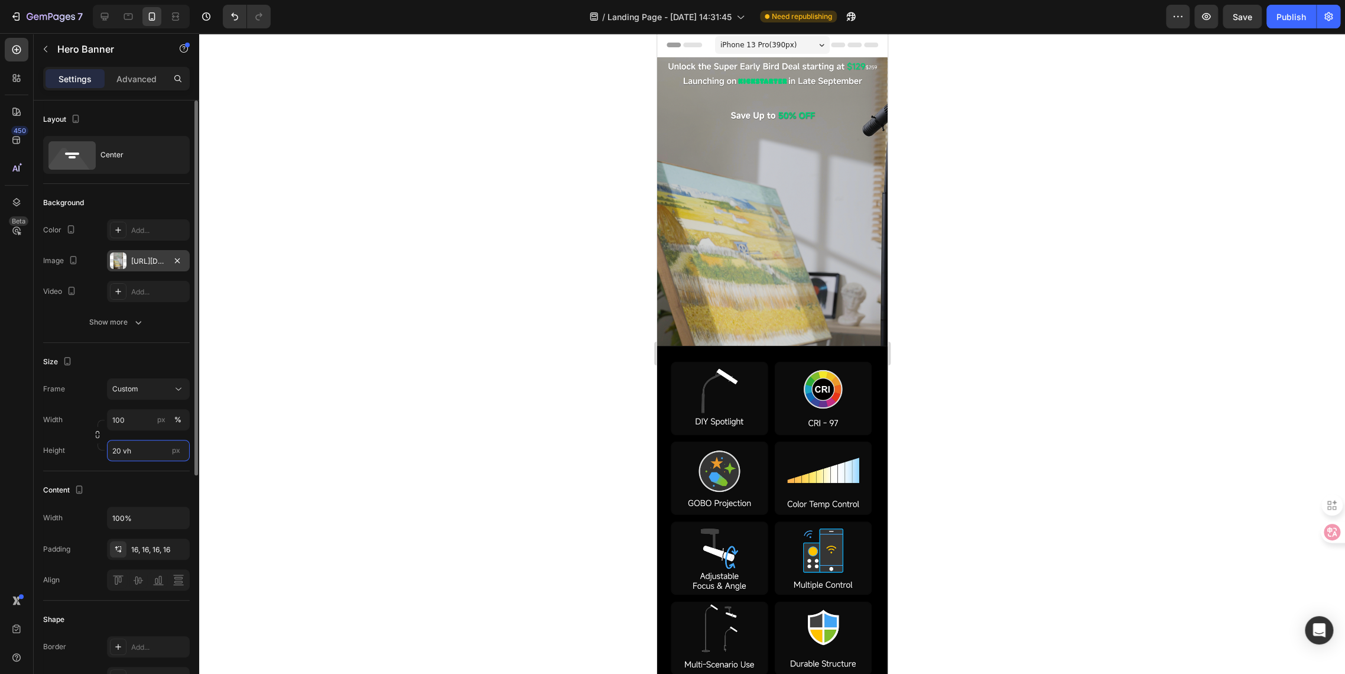
type input "19 vh"
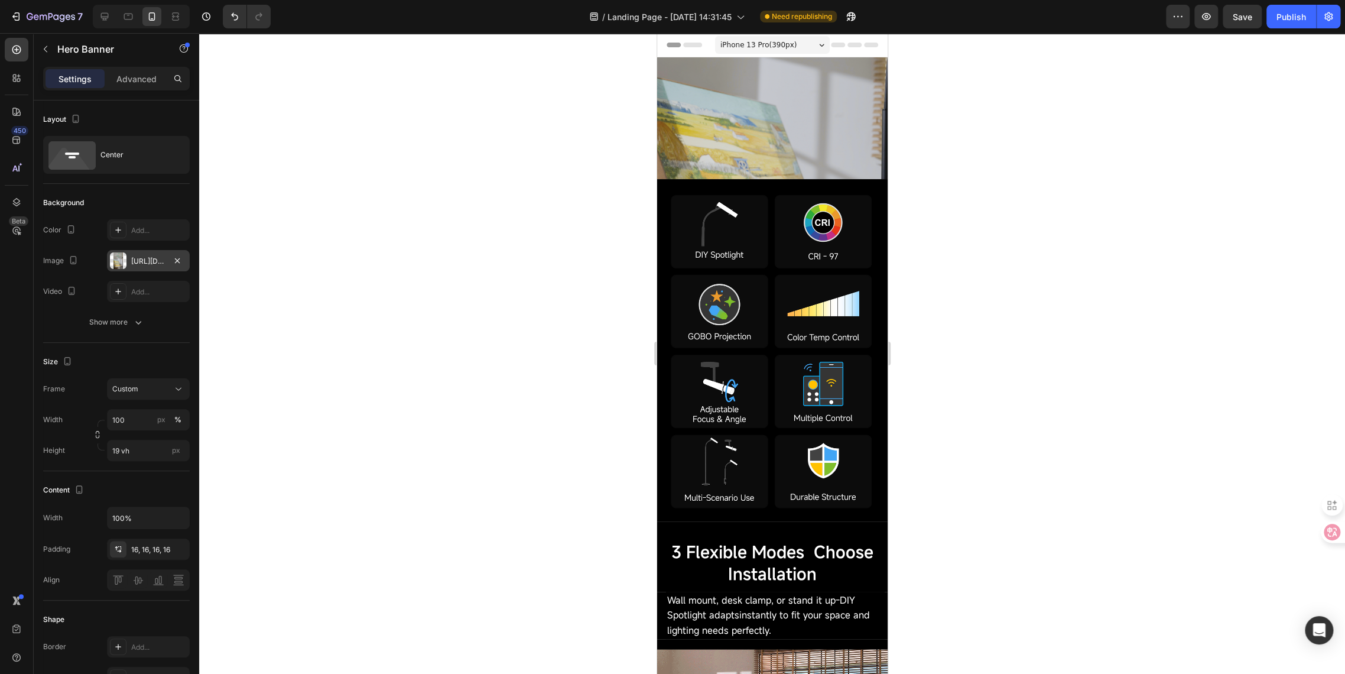
click at [727, 122] on div "Custom code Publish the page to see the content. Custom Code" at bounding box center [772, 118] width 212 height 64
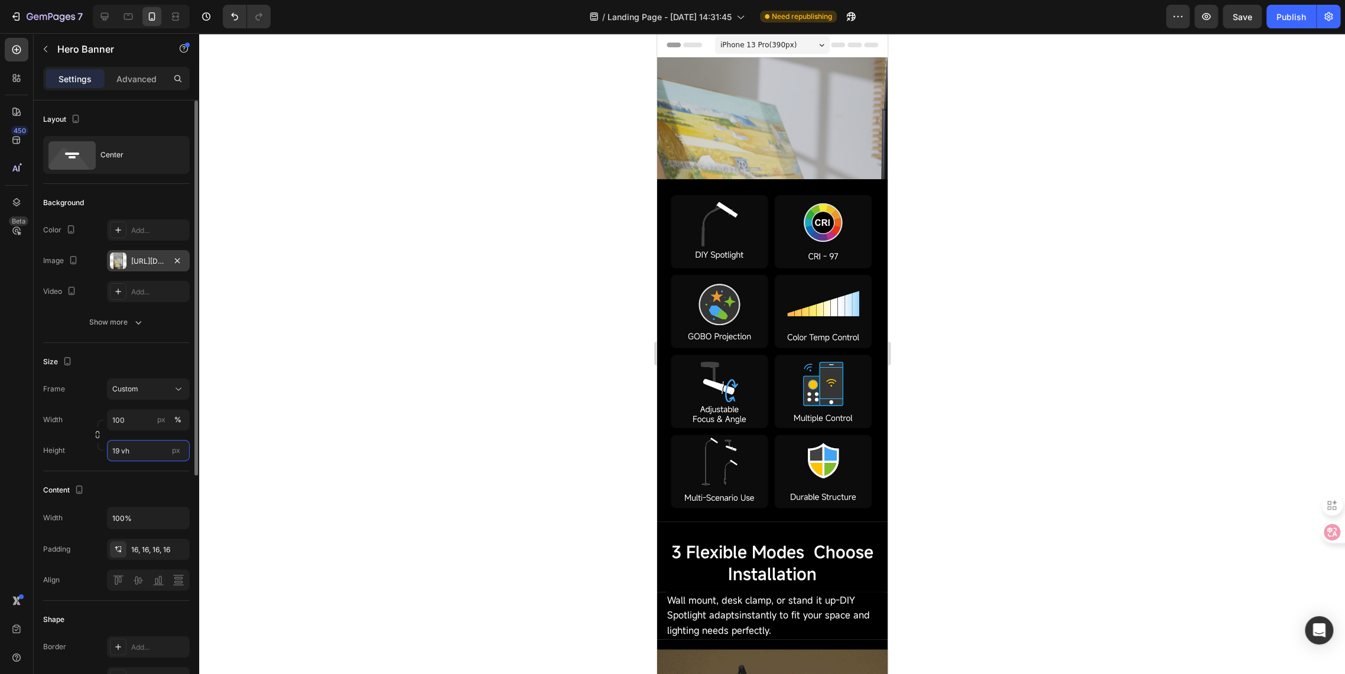
click at [139, 451] on input "19 vh" at bounding box center [148, 450] width 83 height 21
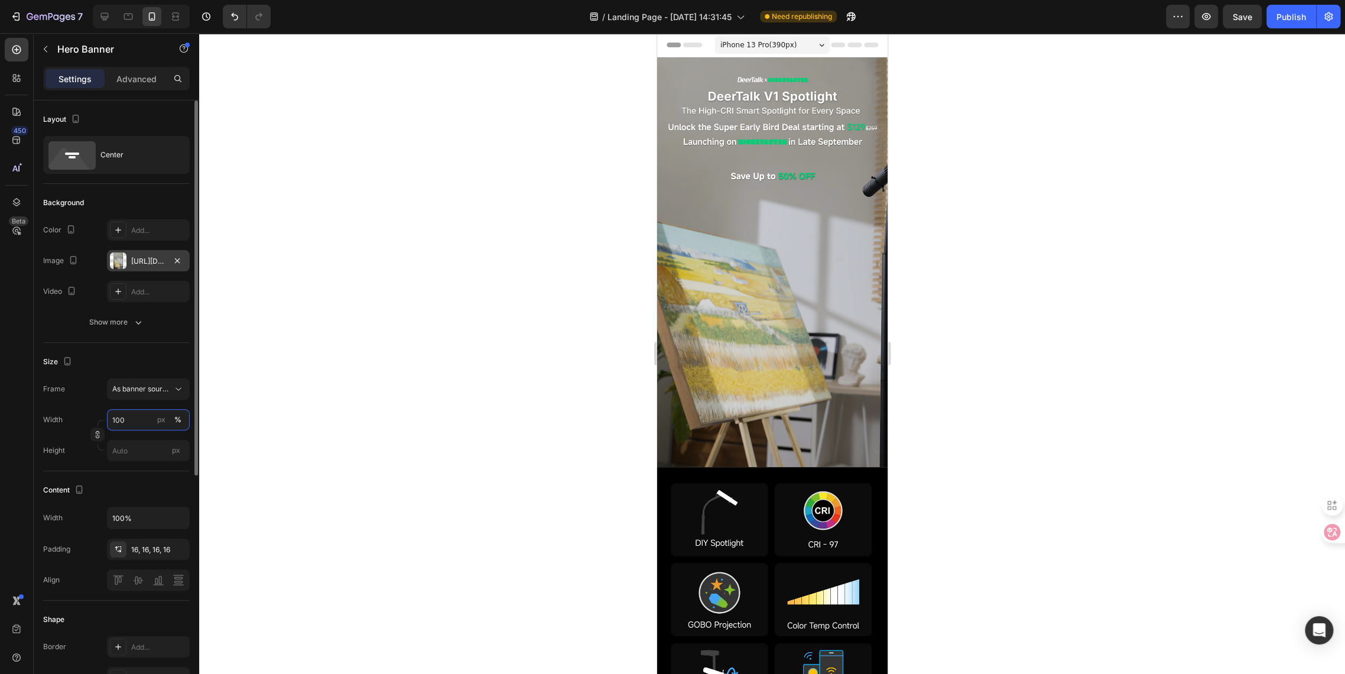
click at [124, 415] on input "100" at bounding box center [148, 419] width 83 height 21
click at [336, 360] on div at bounding box center [772, 353] width 1146 height 641
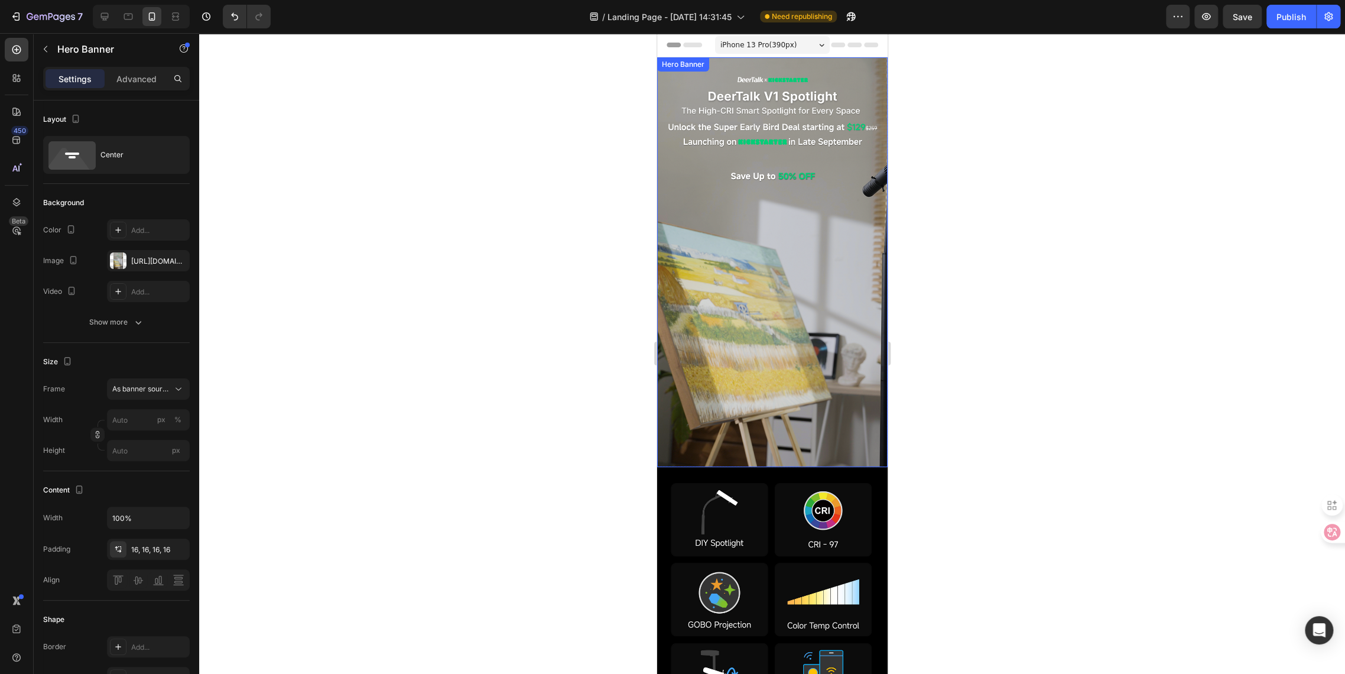
click at [793, 275] on div "Custom code Publish the page to see the content. Custom Code" at bounding box center [772, 263] width 212 height 64
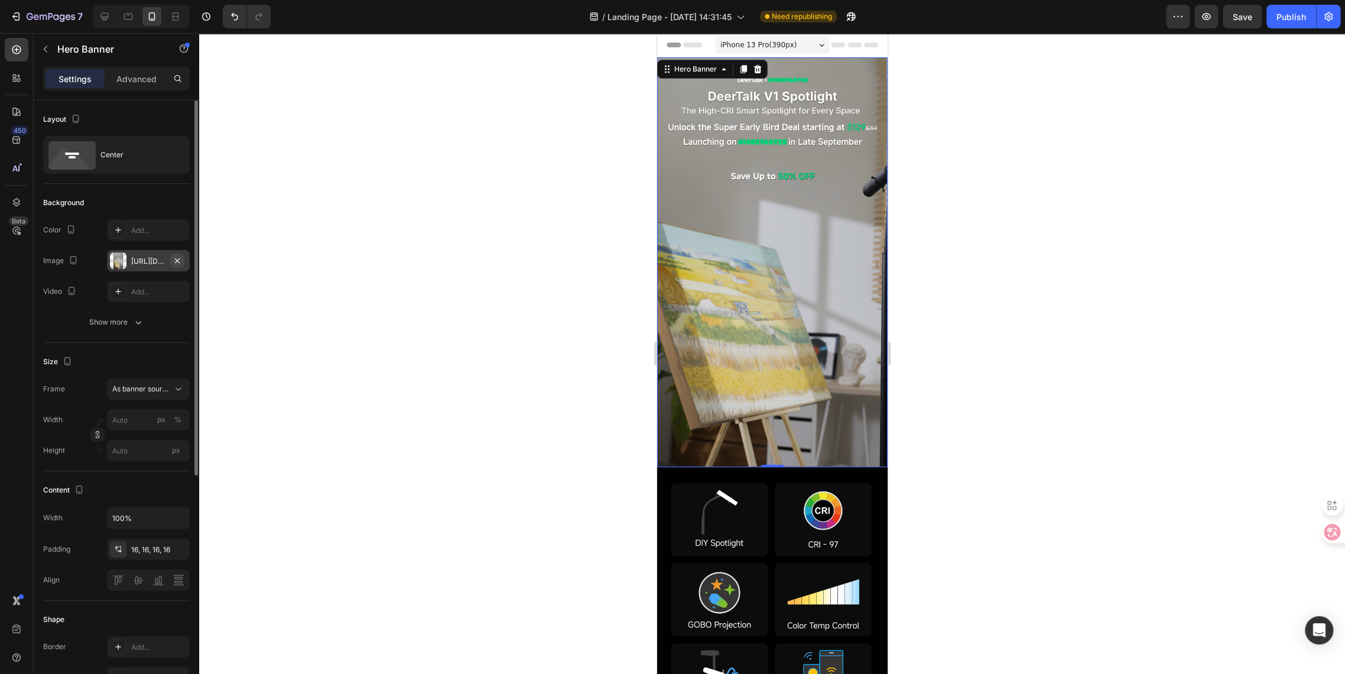
click at [174, 261] on icon "button" at bounding box center [177, 260] width 9 height 9
type input "100"
type input "Auto"
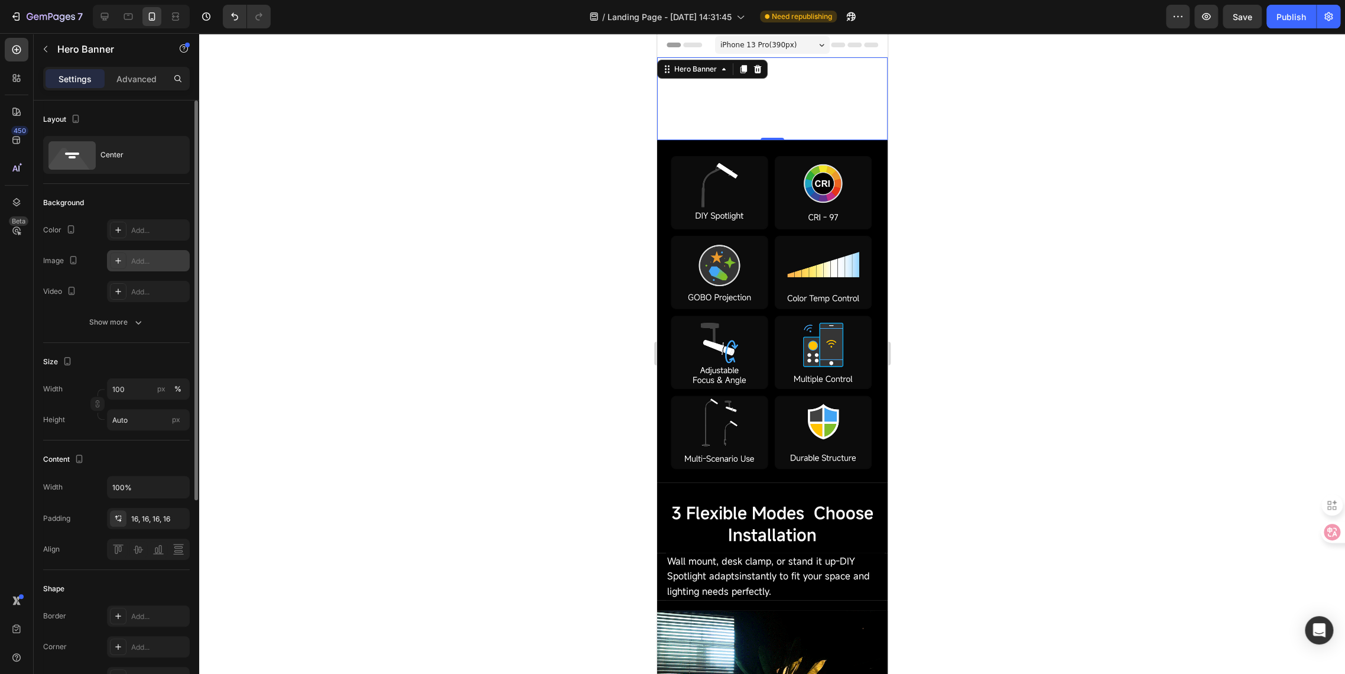
click at [118, 261] on icon at bounding box center [117, 260] width 9 height 9
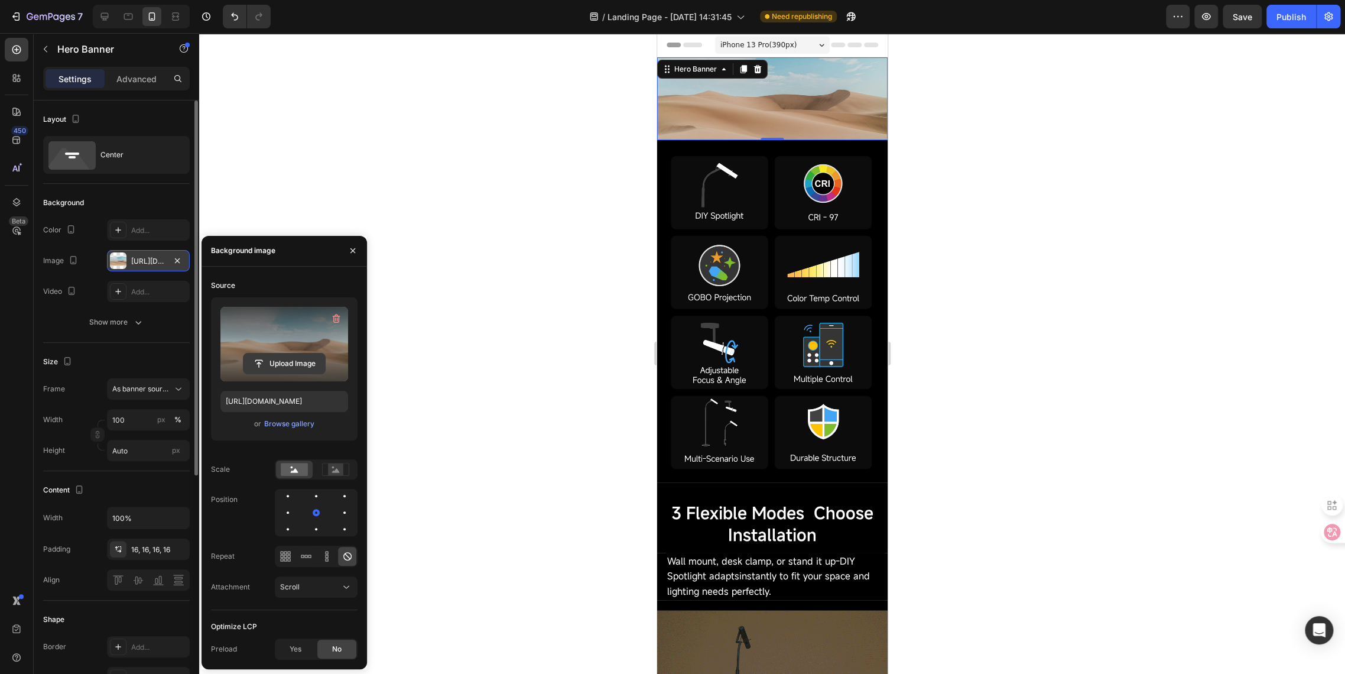
click at [274, 361] on input "file" at bounding box center [285, 363] width 82 height 20
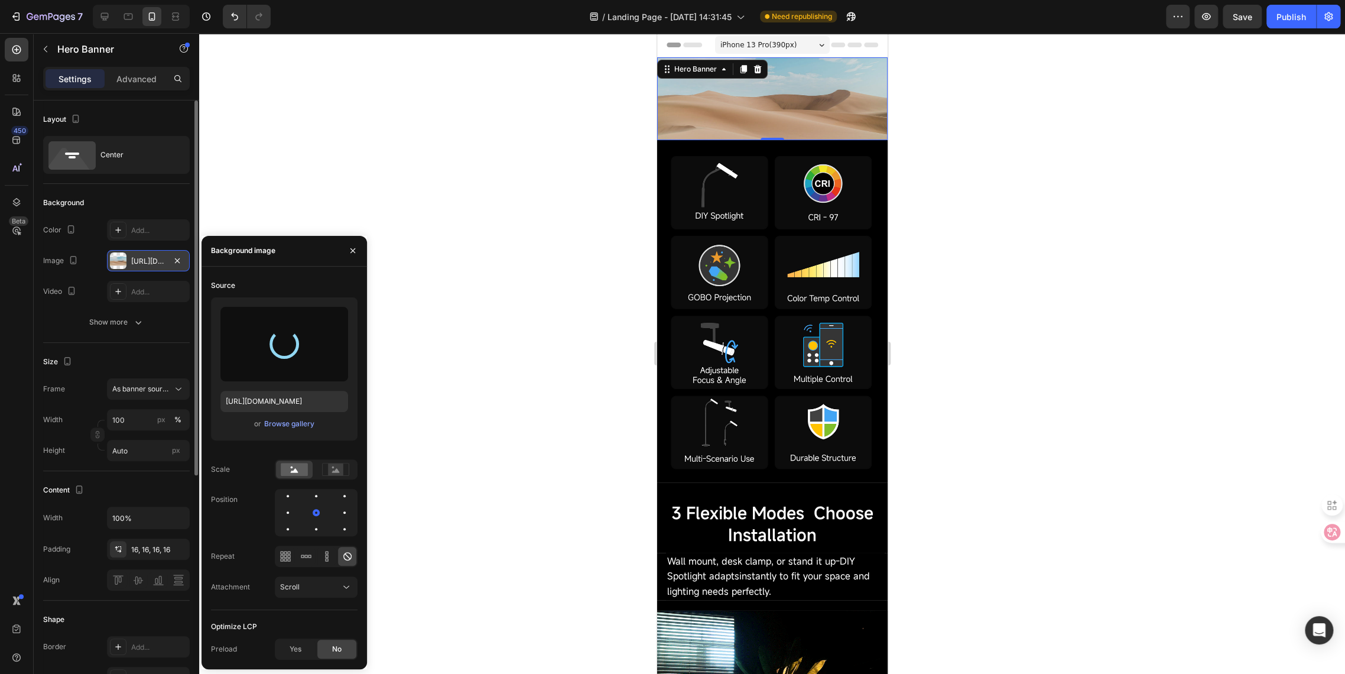
type input "https://cdn.shopify.com/s/files/1/0650/2105/0989/files/gempages_581019625022555…"
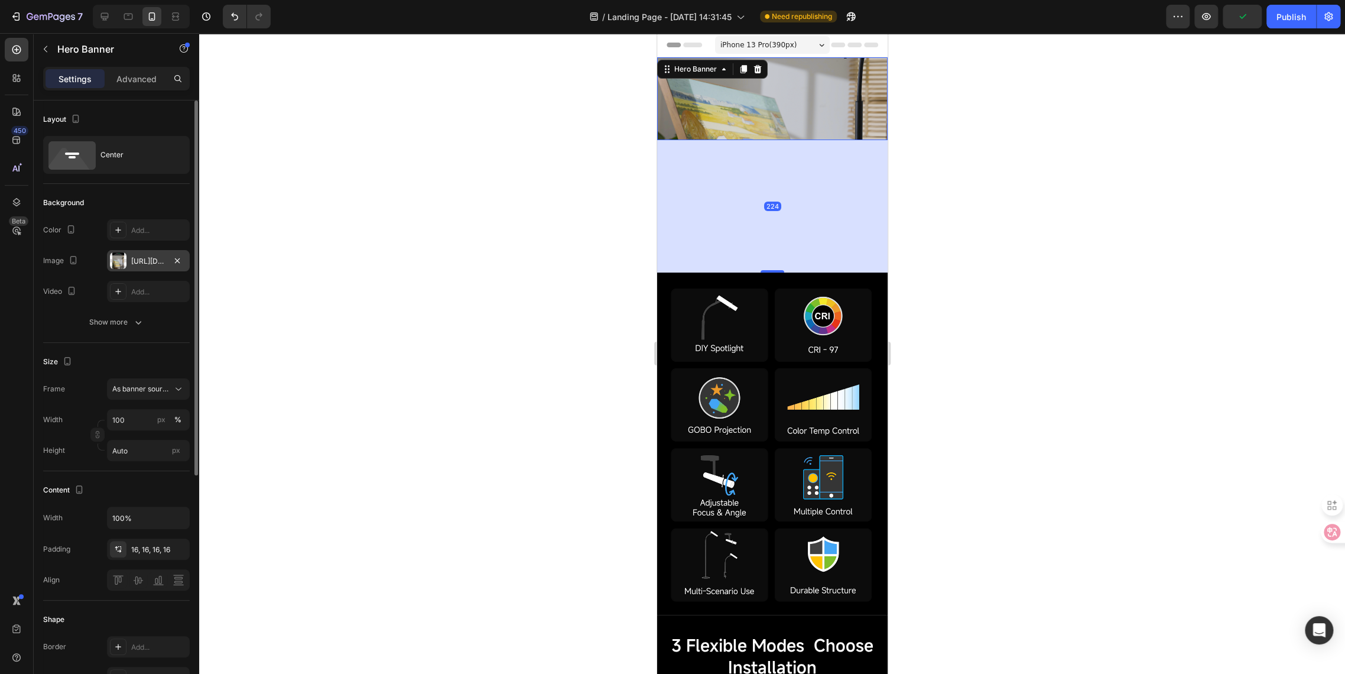
drag, startPoint x: 766, startPoint y: 138, endPoint x: 780, endPoint y: 271, distance: 133.2
click at [780, 140] on div "224" at bounding box center [772, 140] width 231 height 0
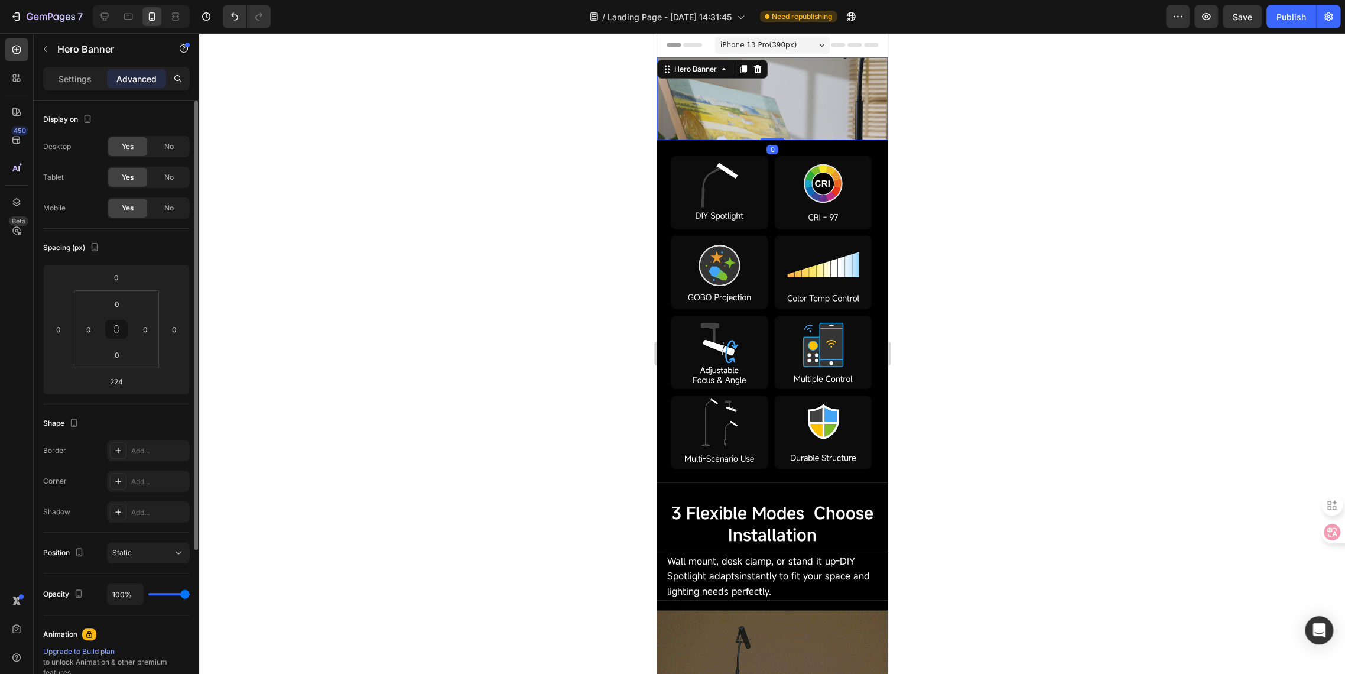
drag, startPoint x: 767, startPoint y: 271, endPoint x: 725, endPoint y: 134, distance: 143.4
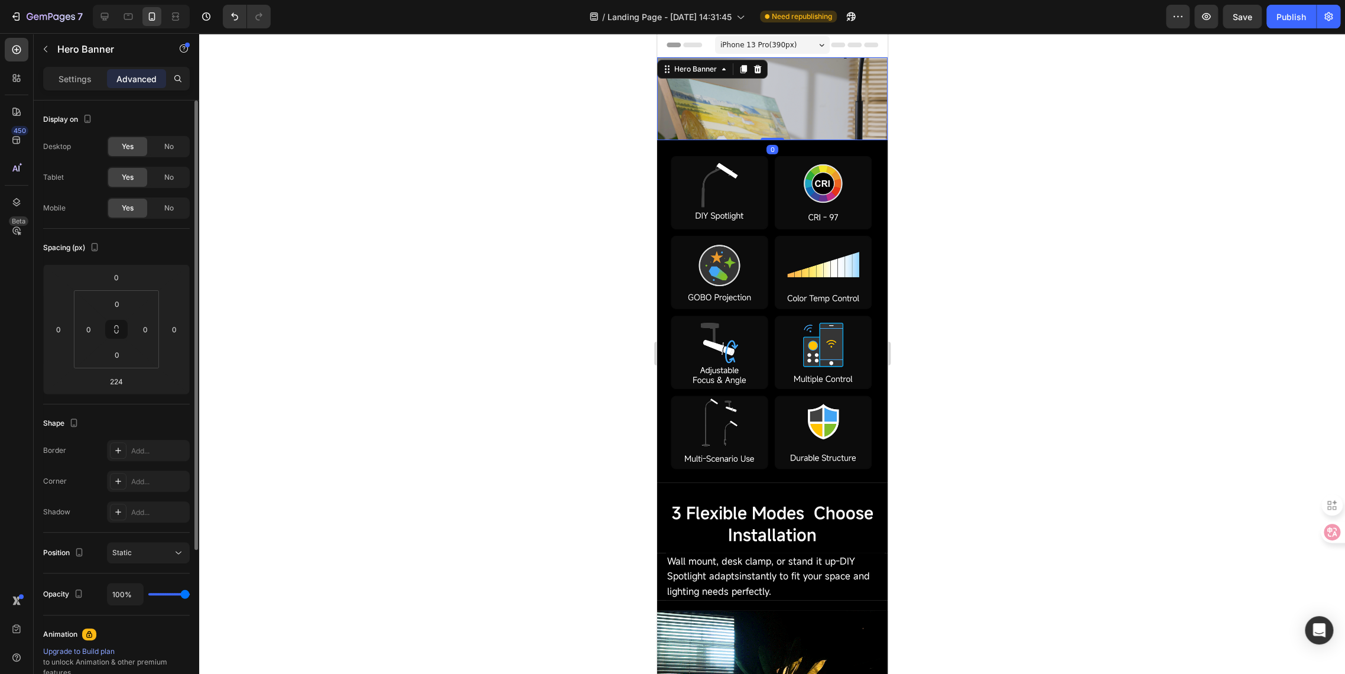
click at [725, 134] on div "Custom code Publish the page to see the content. Custom Code Hero Banner 0" at bounding box center [772, 98] width 231 height 83
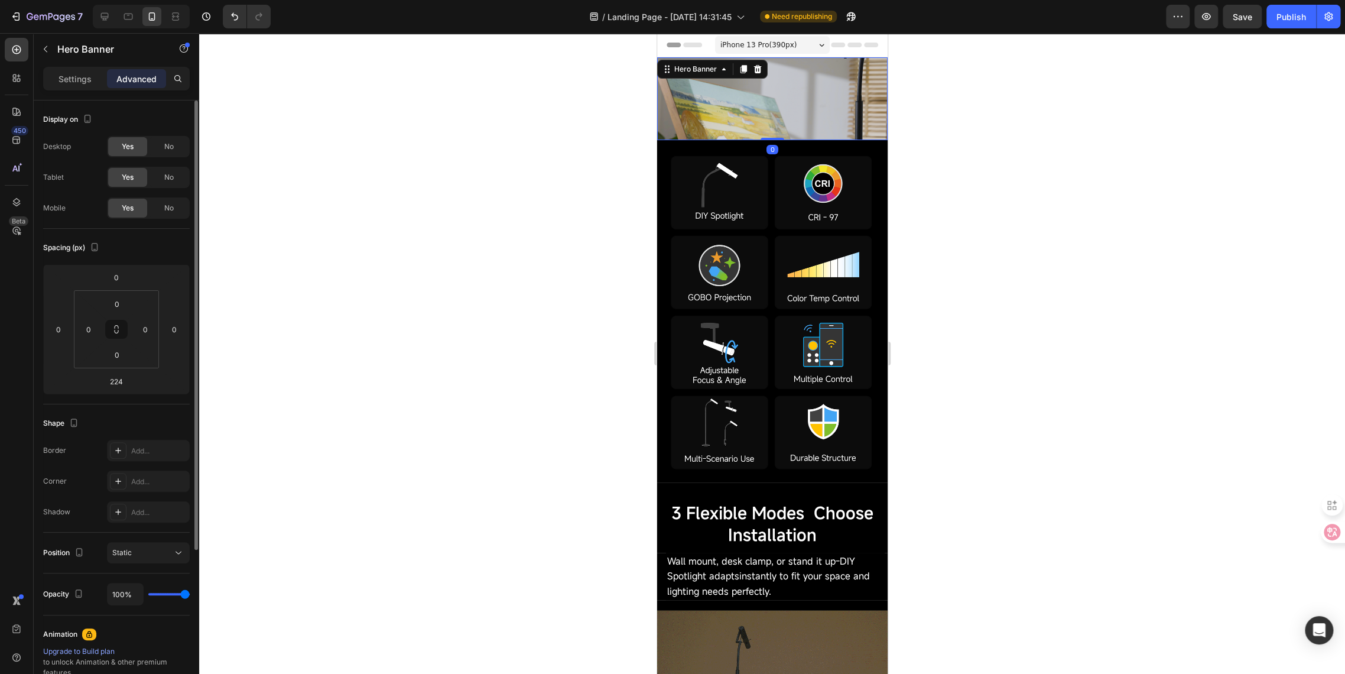
type input "0"
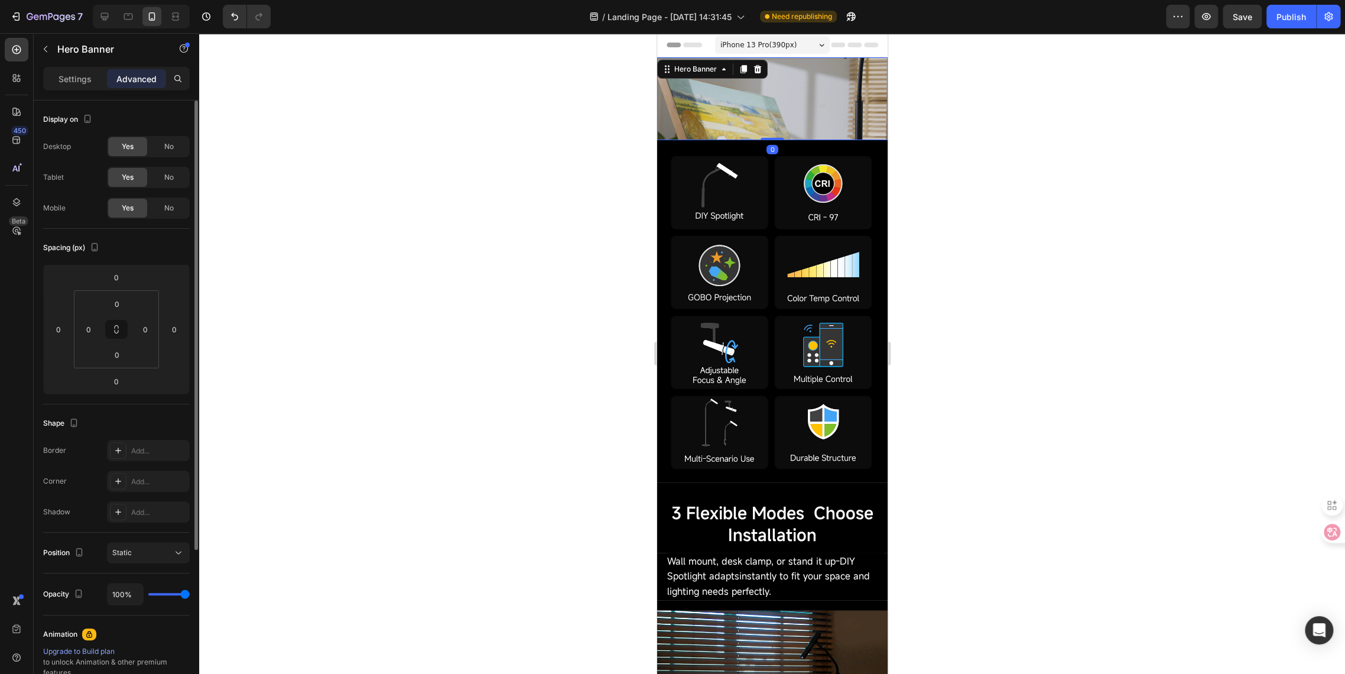
click at [711, 105] on div "Custom code Publish the page to see the content. Custom Code" at bounding box center [772, 99] width 212 height 64
click at [753, 72] on icon at bounding box center [757, 68] width 9 height 9
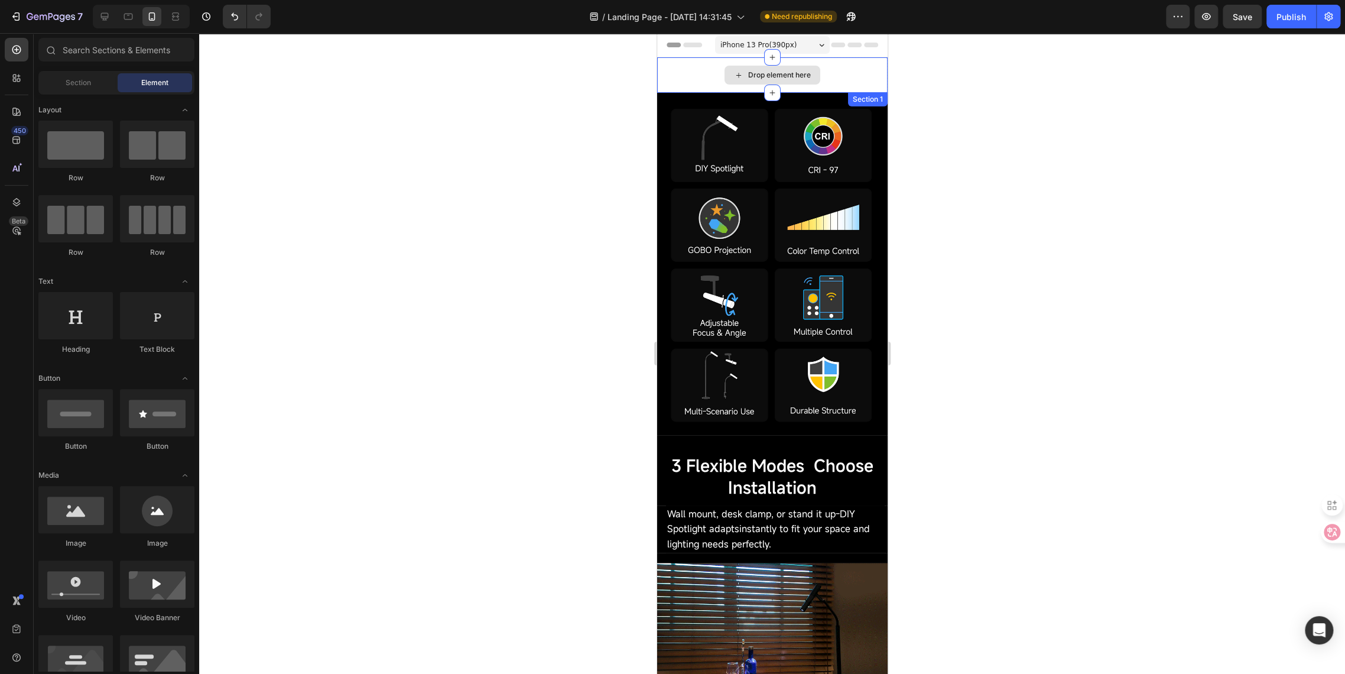
click at [699, 70] on div "Drop element here" at bounding box center [772, 74] width 231 height 35
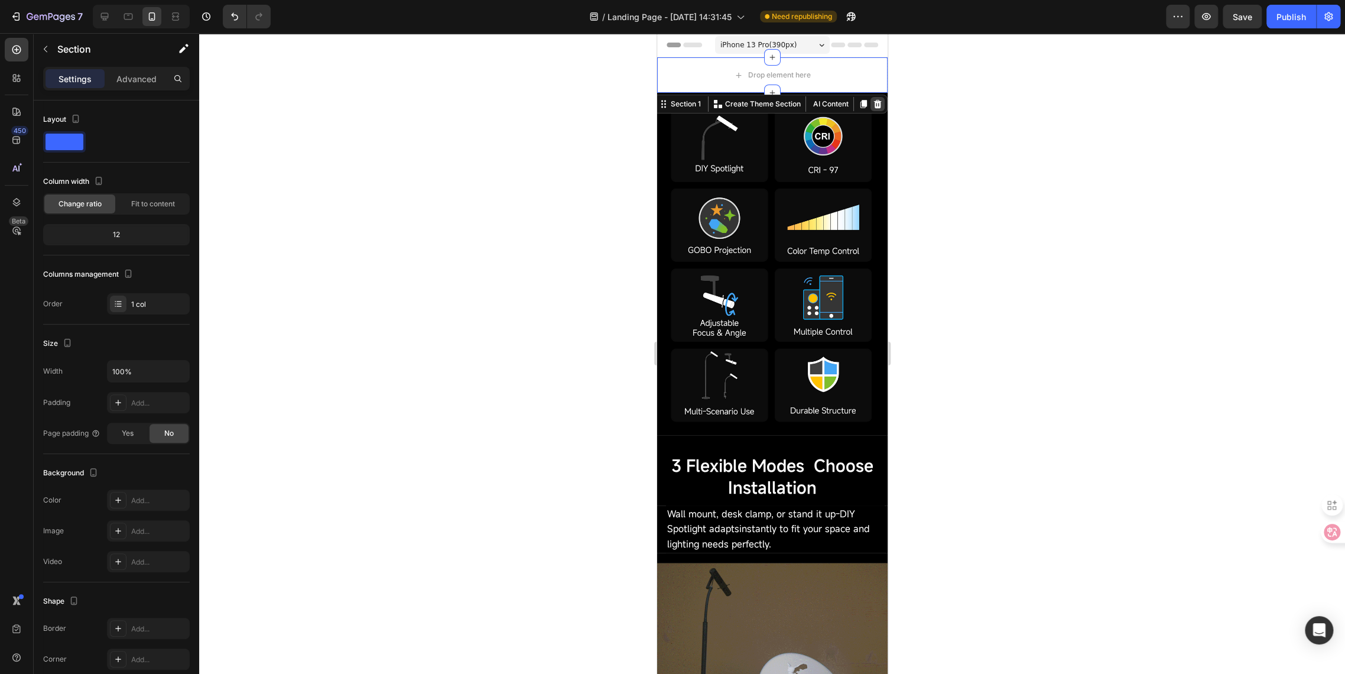
click at [870, 109] on div at bounding box center [877, 104] width 14 height 14
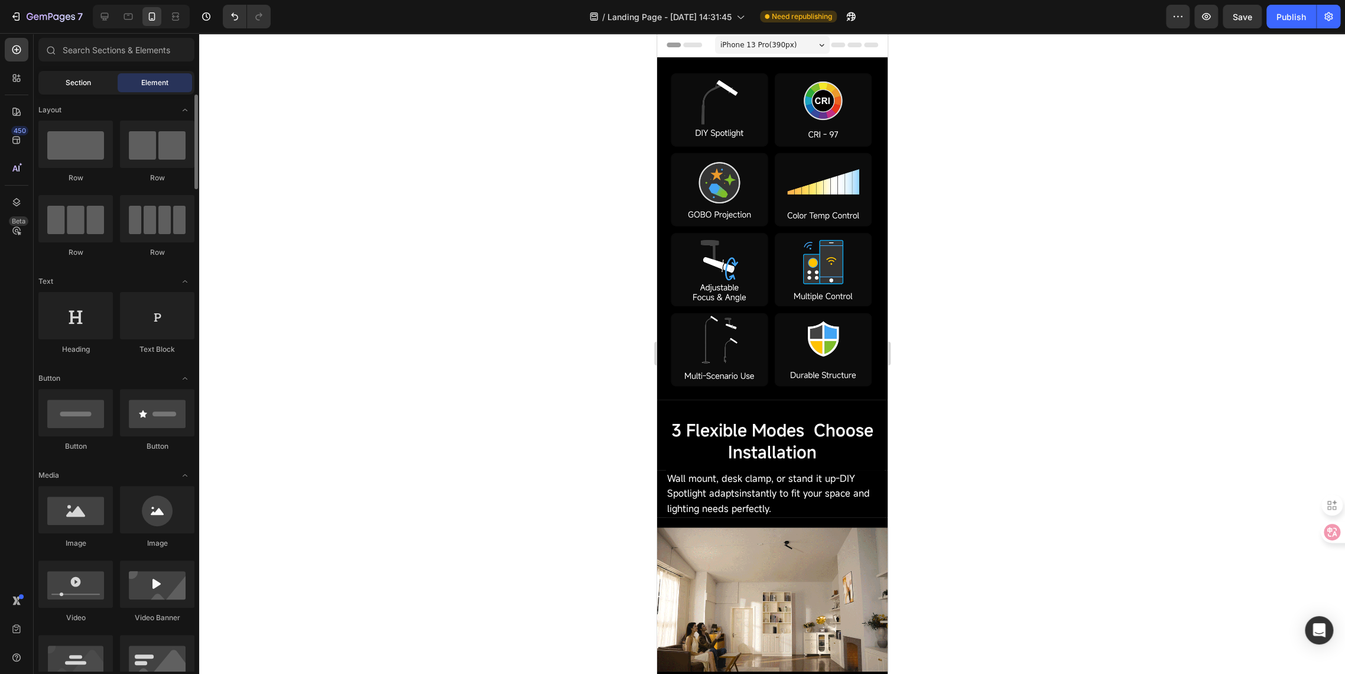
click at [86, 86] on span "Section" at bounding box center [78, 82] width 25 height 11
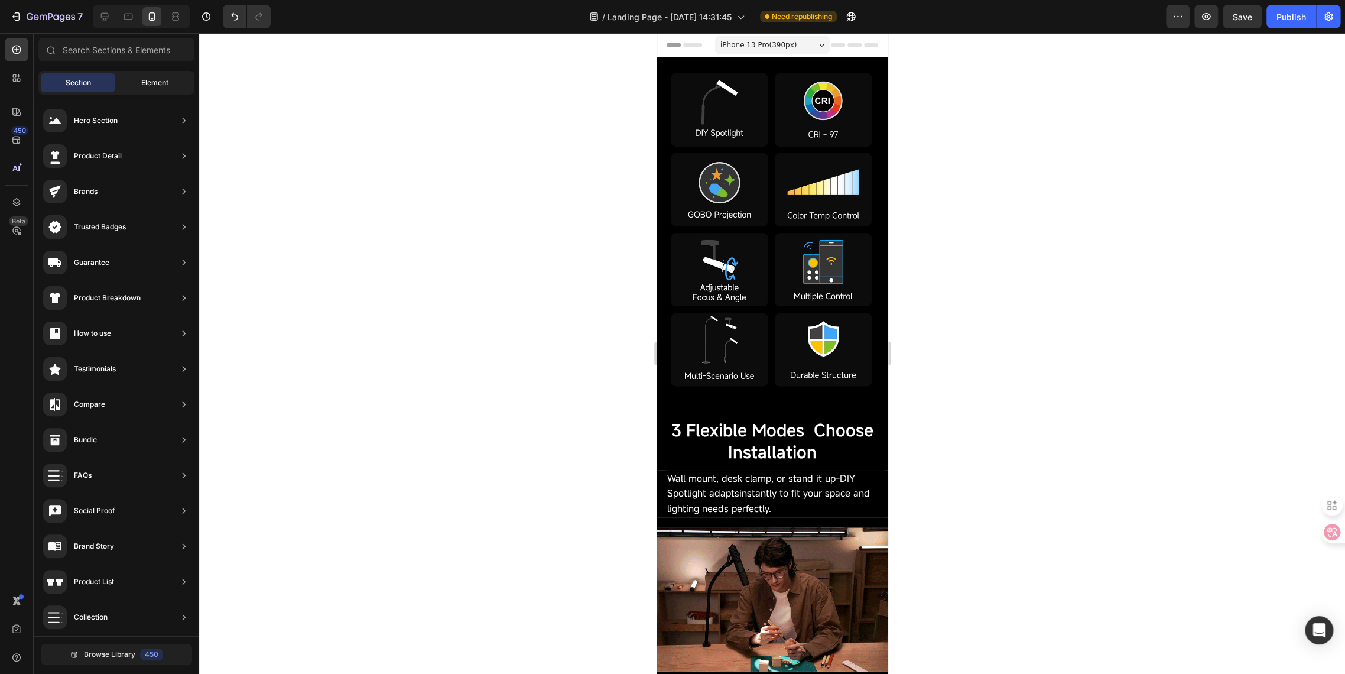
click at [125, 82] on div "Element" at bounding box center [155, 82] width 74 height 19
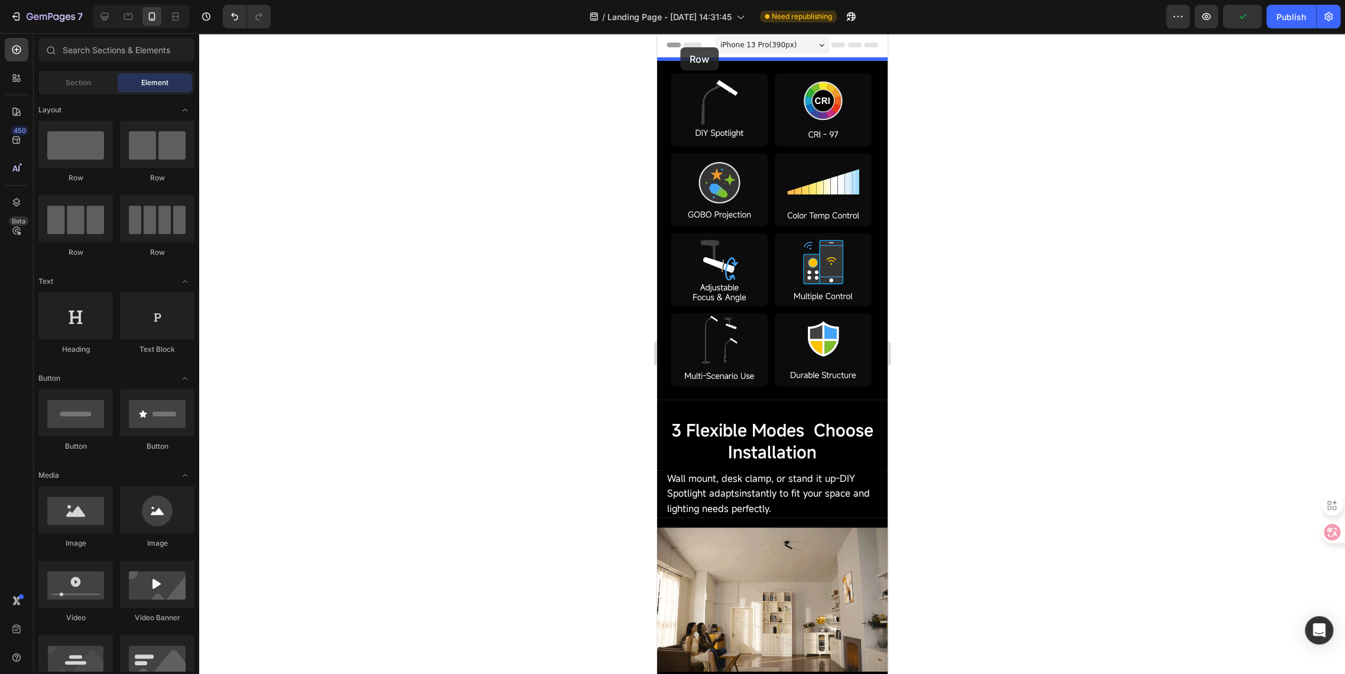
drag, startPoint x: 739, startPoint y: 192, endPoint x: 680, endPoint y: 47, distance: 155.7
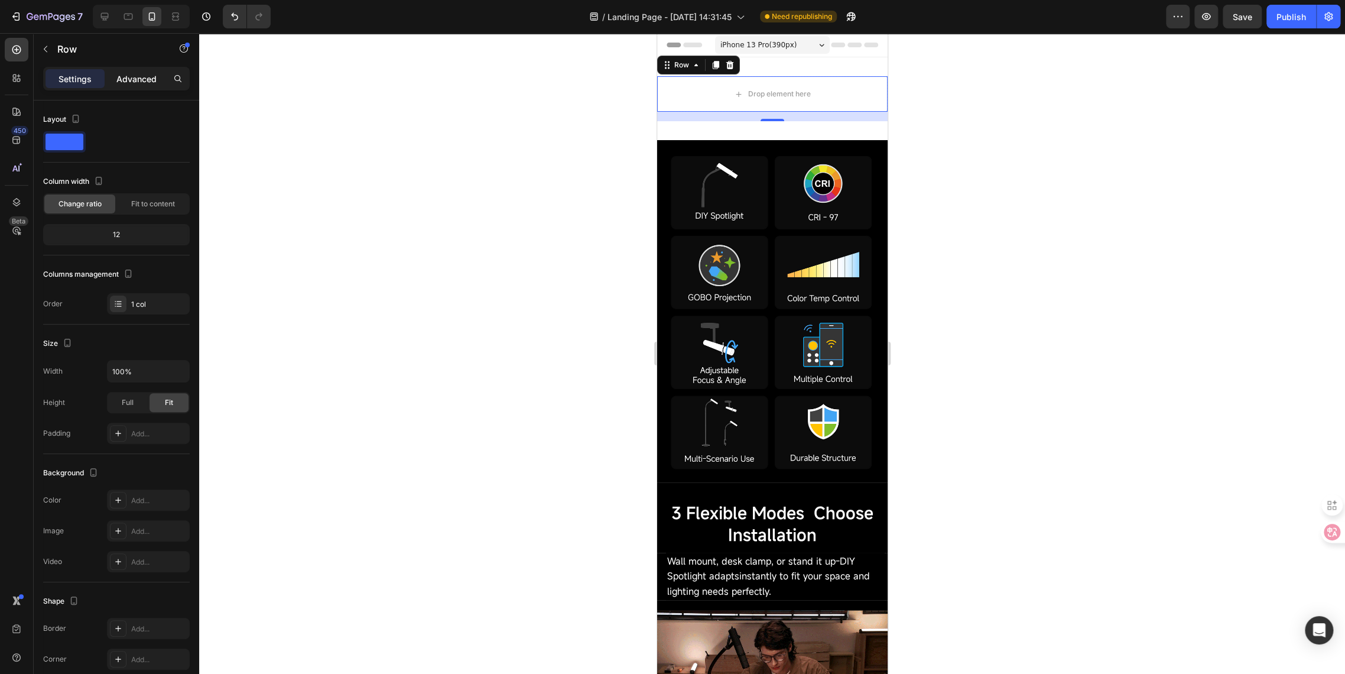
drag, startPoint x: 128, startPoint y: 77, endPoint x: 136, endPoint y: 87, distance: 13.0
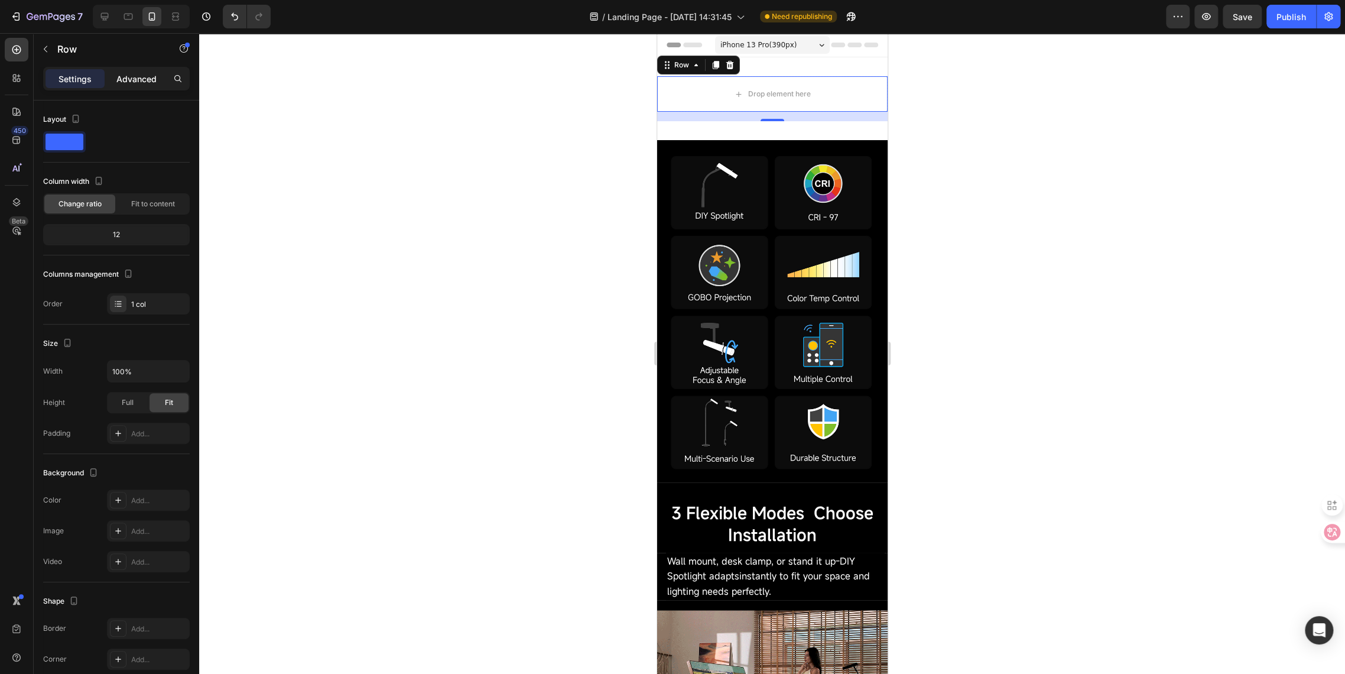
click at [128, 77] on p "Advanced" at bounding box center [136, 79] width 40 height 12
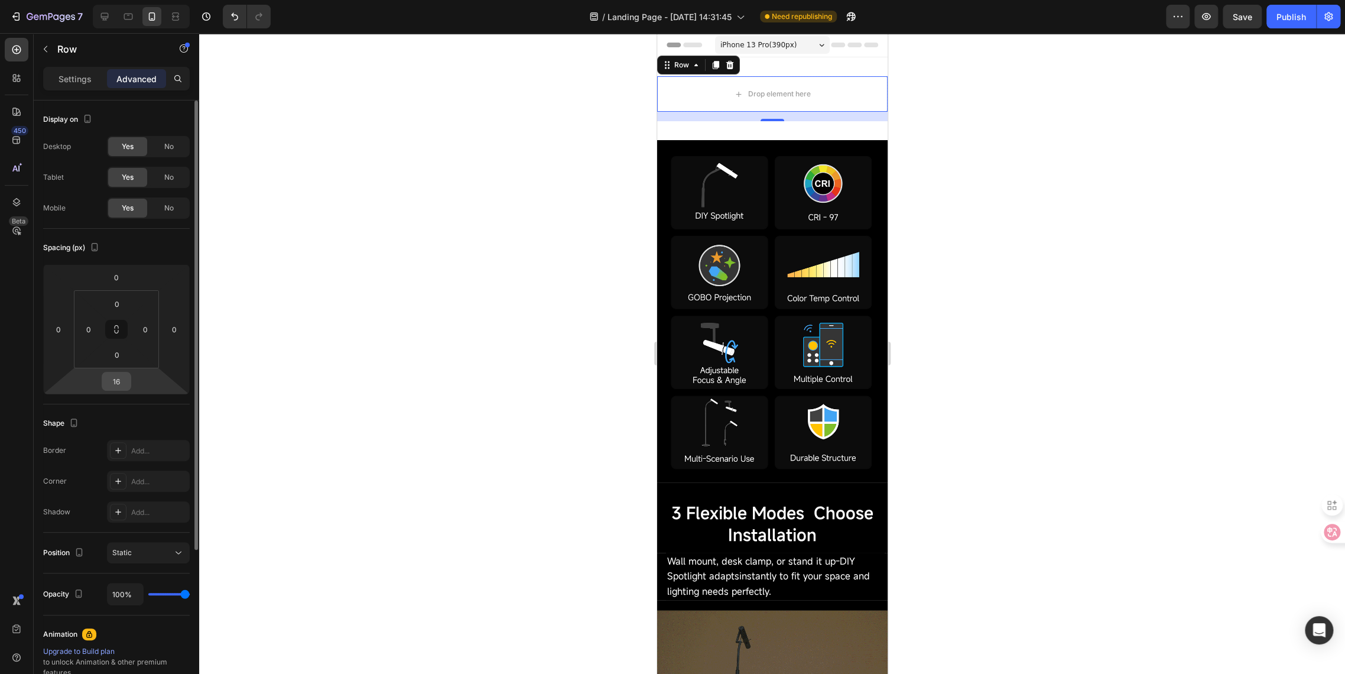
click at [118, 383] on input "16" at bounding box center [117, 381] width 24 height 18
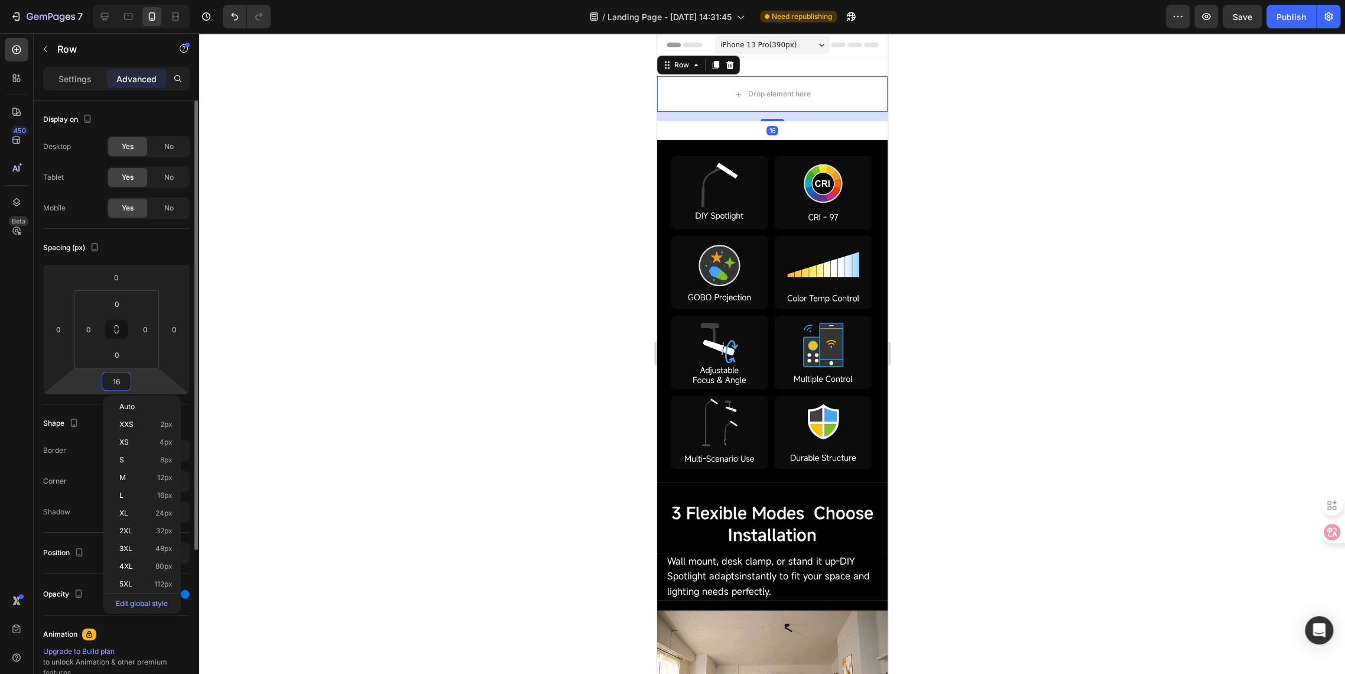
type input "0"
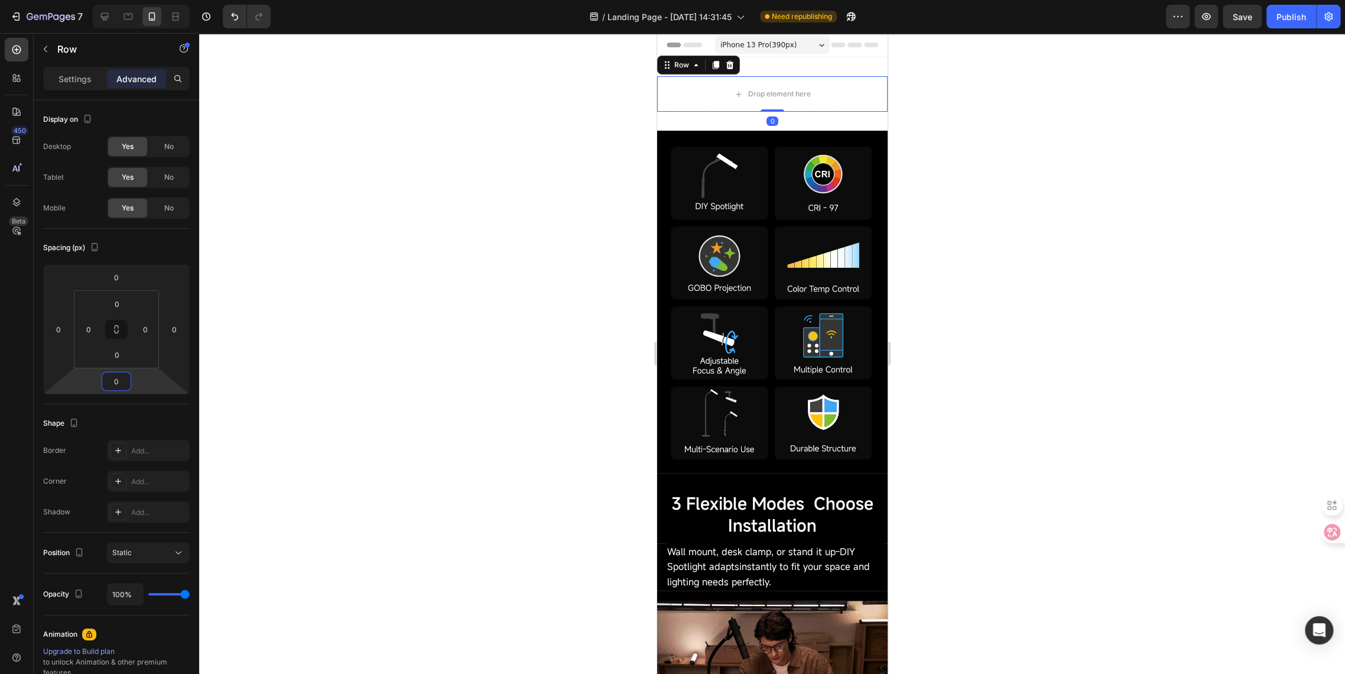
click at [561, 313] on div at bounding box center [772, 353] width 1146 height 641
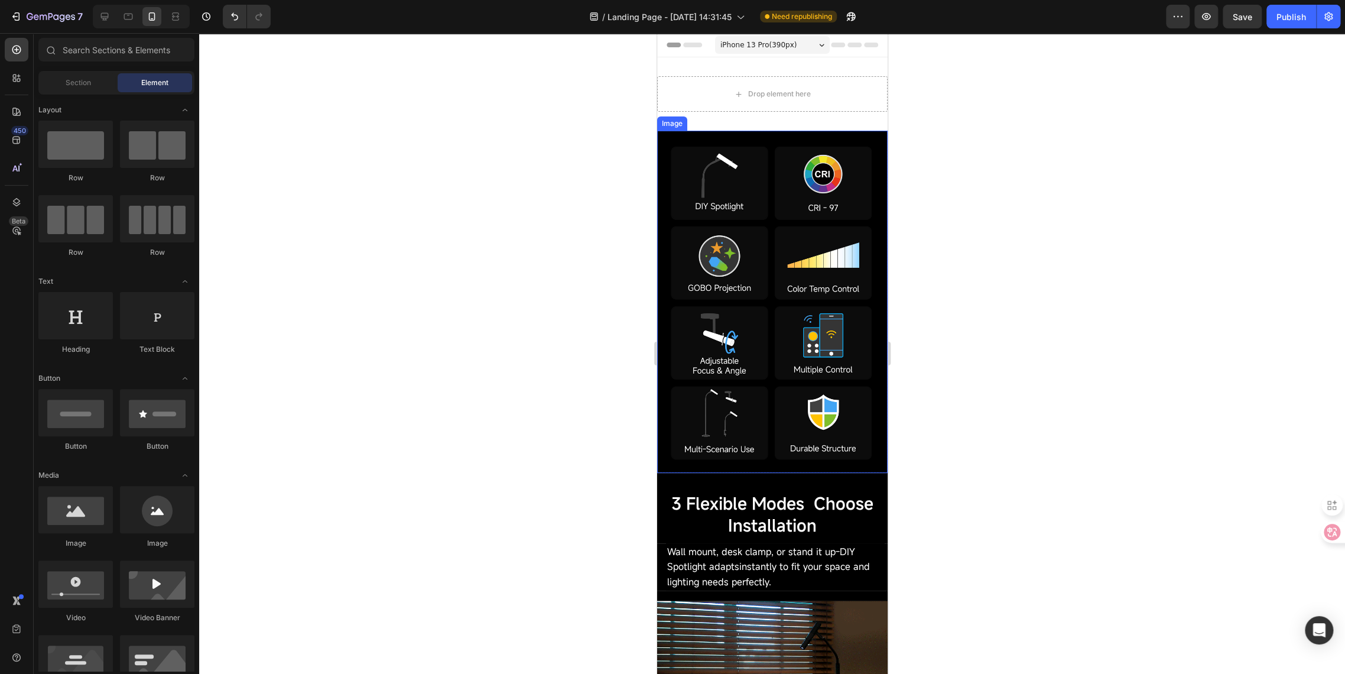
click at [713, 138] on img at bounding box center [772, 302] width 231 height 342
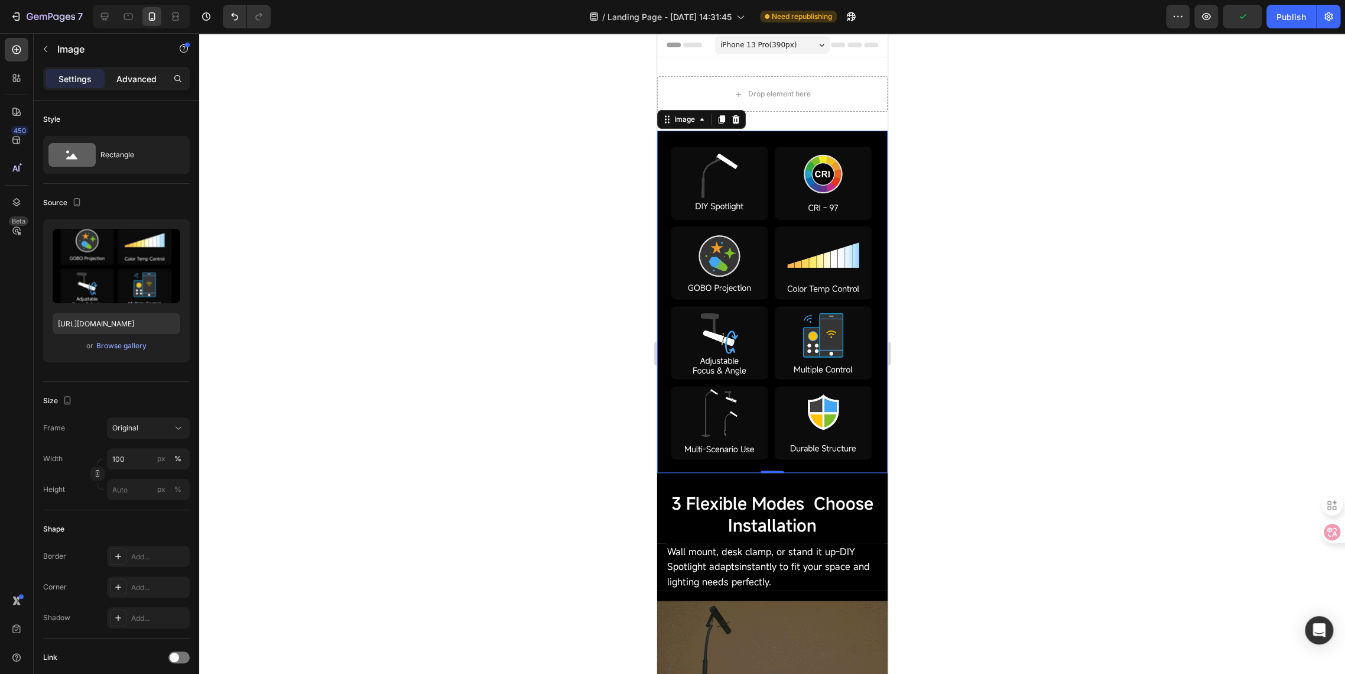
click at [128, 82] on p "Advanced" at bounding box center [136, 79] width 40 height 12
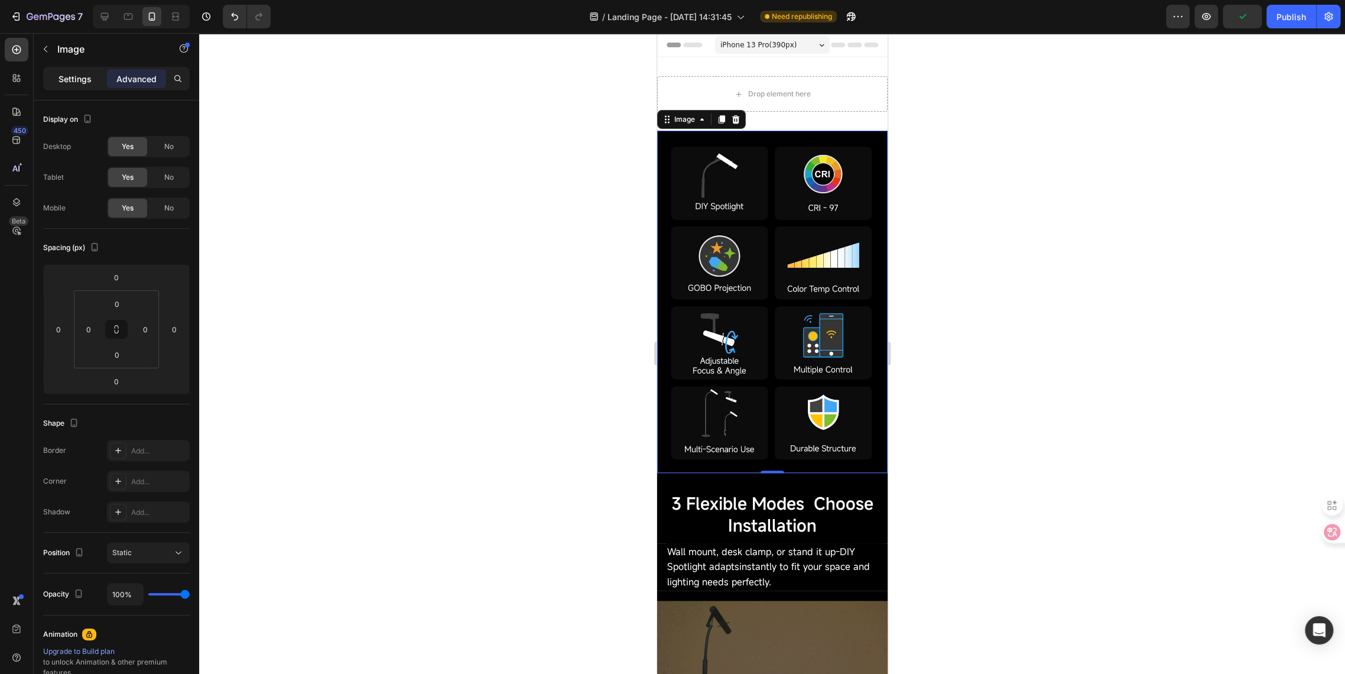
click at [73, 76] on p "Settings" at bounding box center [75, 79] width 33 height 12
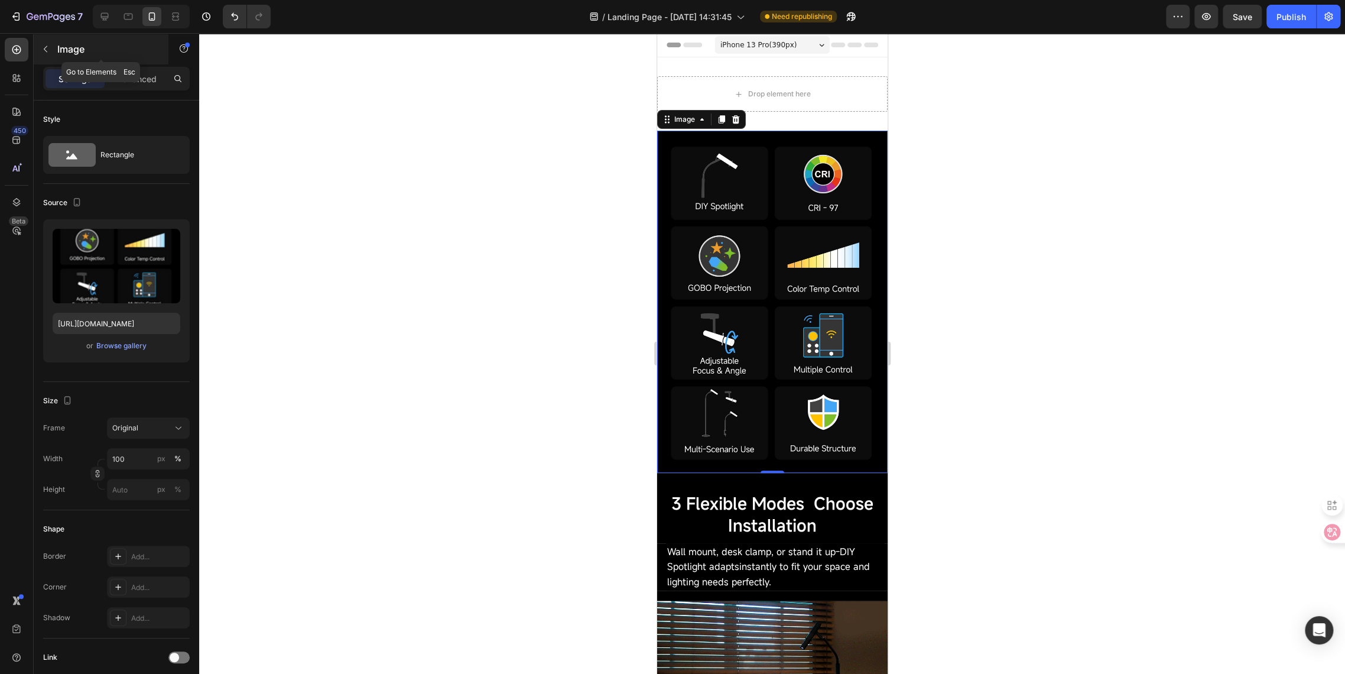
click at [44, 52] on icon "button" at bounding box center [45, 48] width 9 height 9
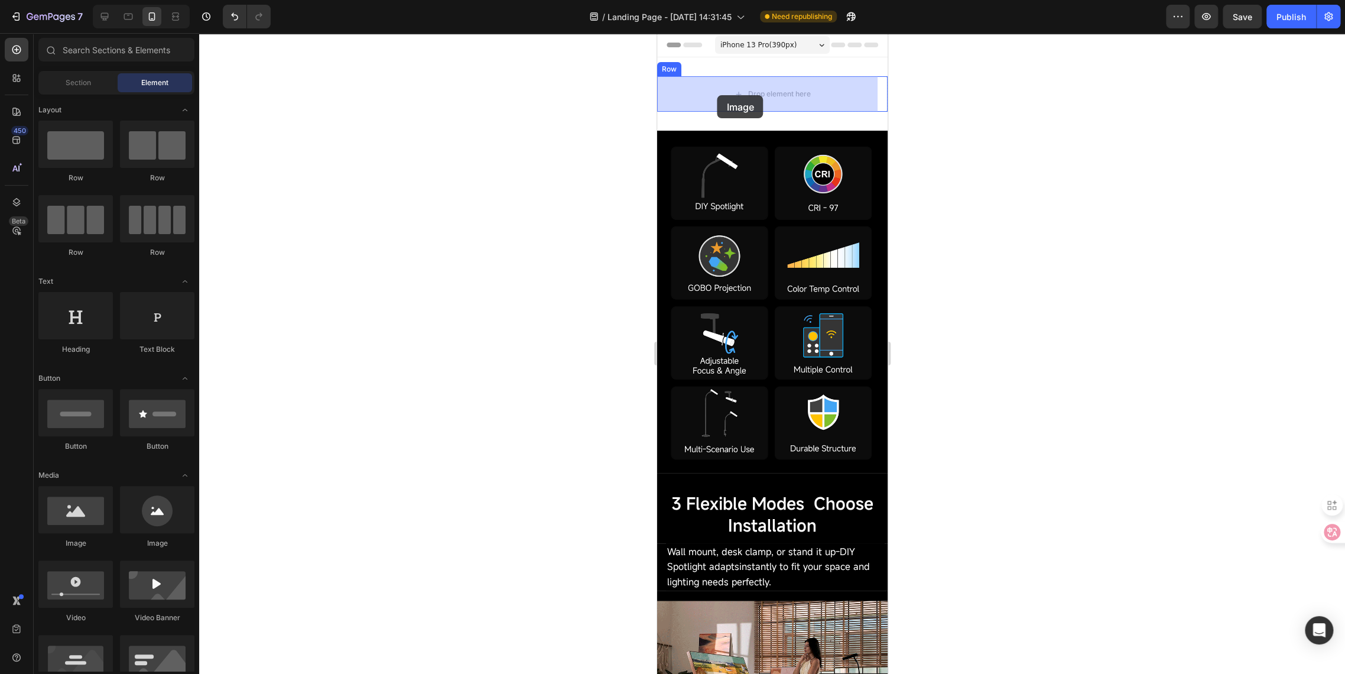
drag, startPoint x: 734, startPoint y: 548, endPoint x: 717, endPoint y: 95, distance: 453.1
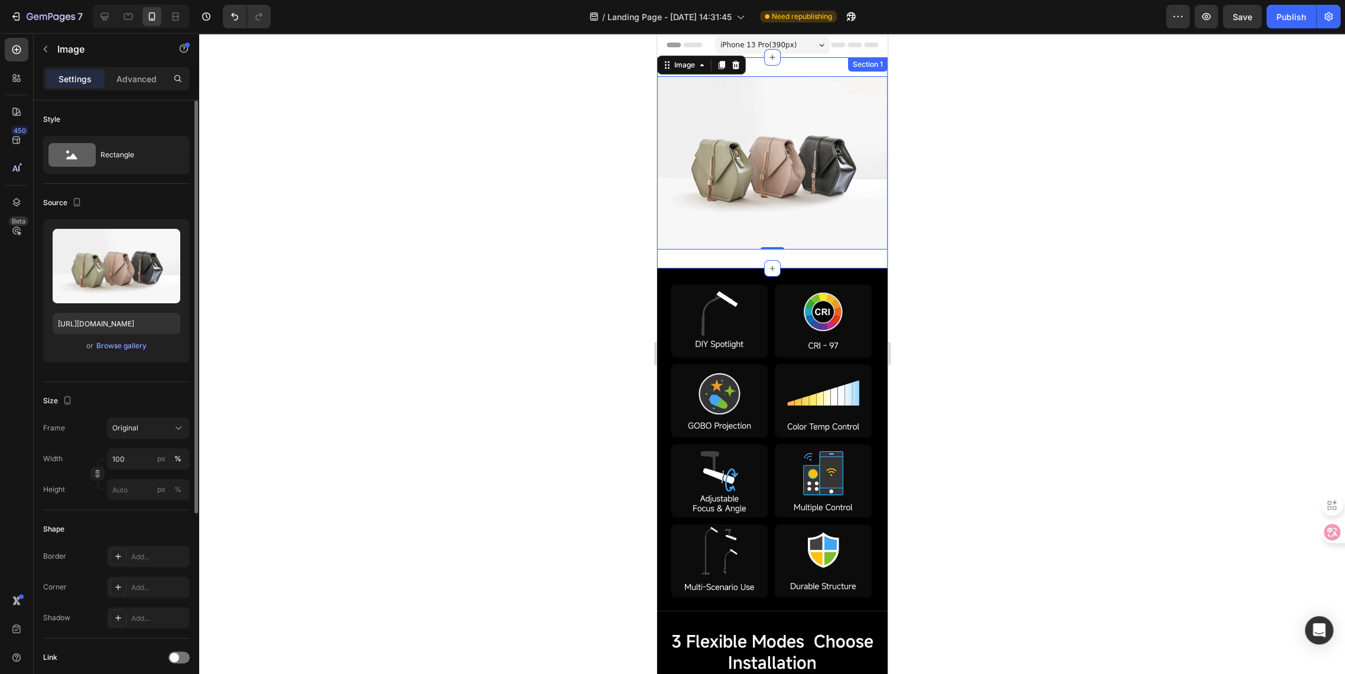
click at [680, 251] on div "Image 0 Row Section 1" at bounding box center [772, 162] width 231 height 211
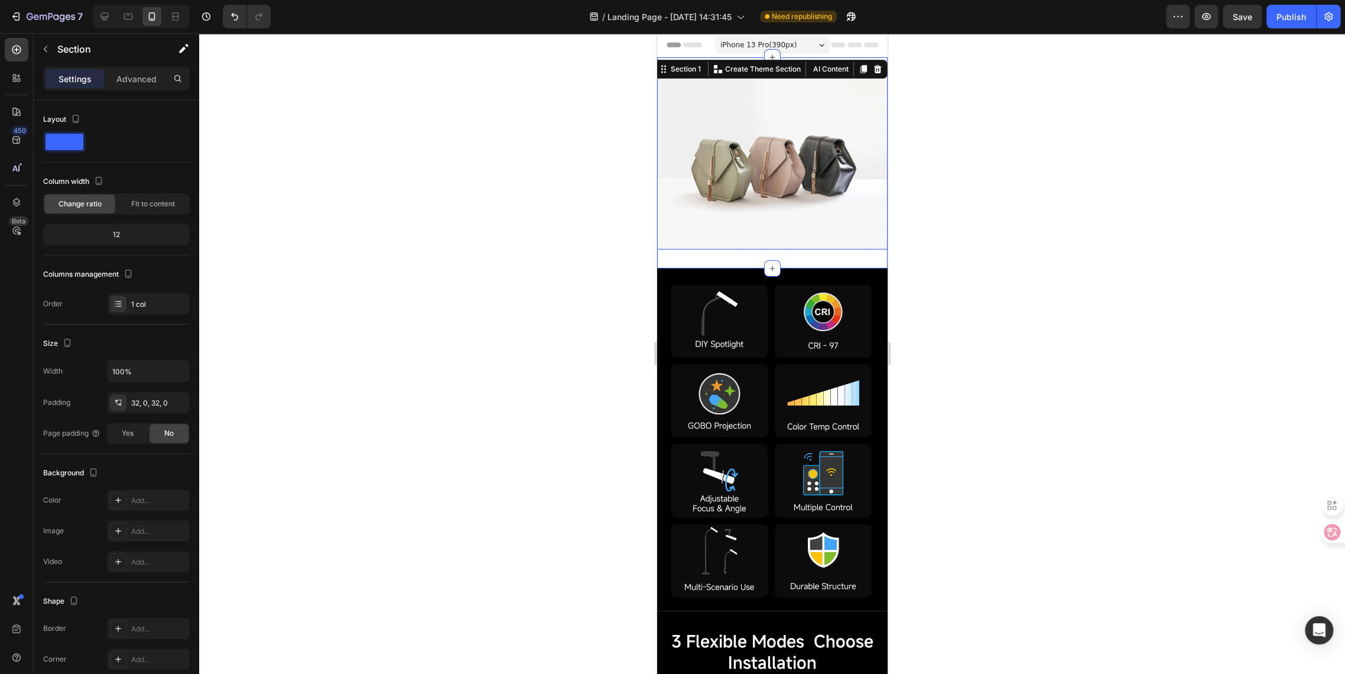
click at [685, 225] on img at bounding box center [772, 162] width 231 height 173
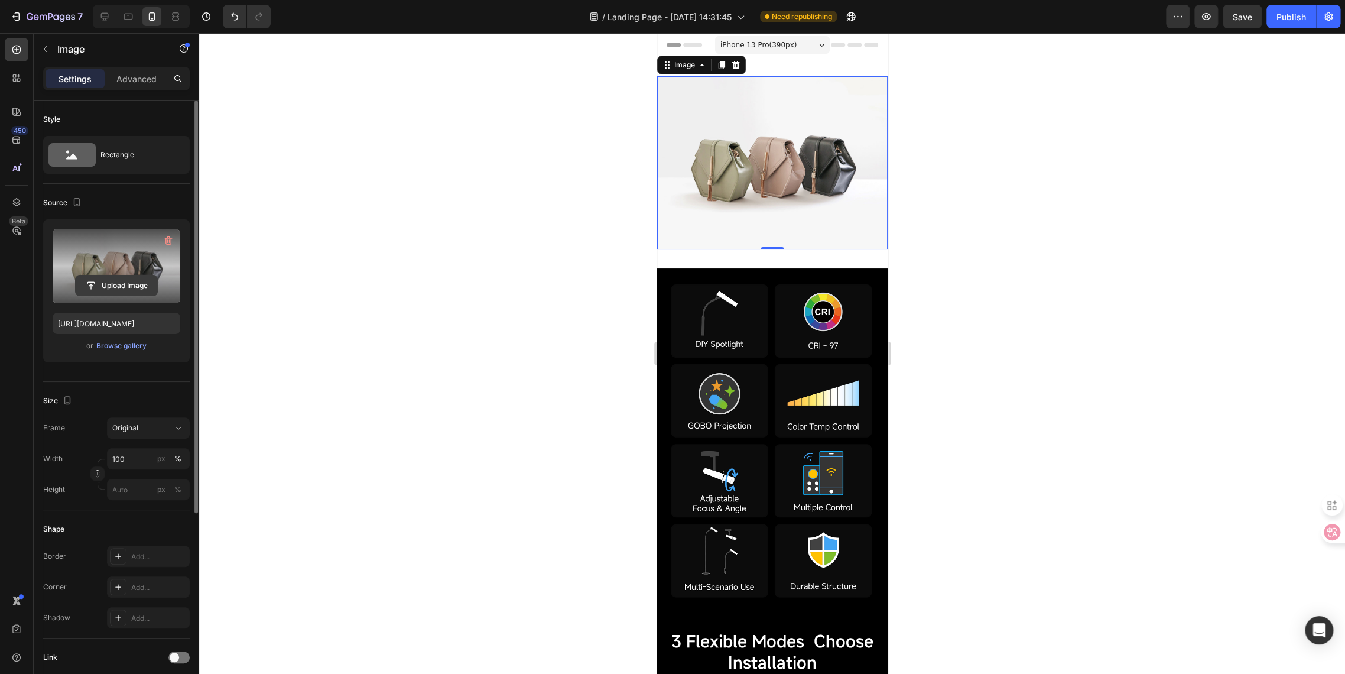
click at [128, 285] on input "file" at bounding box center [117, 285] width 82 height 20
type input "https://cdn.shopify.com/s/files/1/0650/2105/0989/files/gempages_581019625022555…"
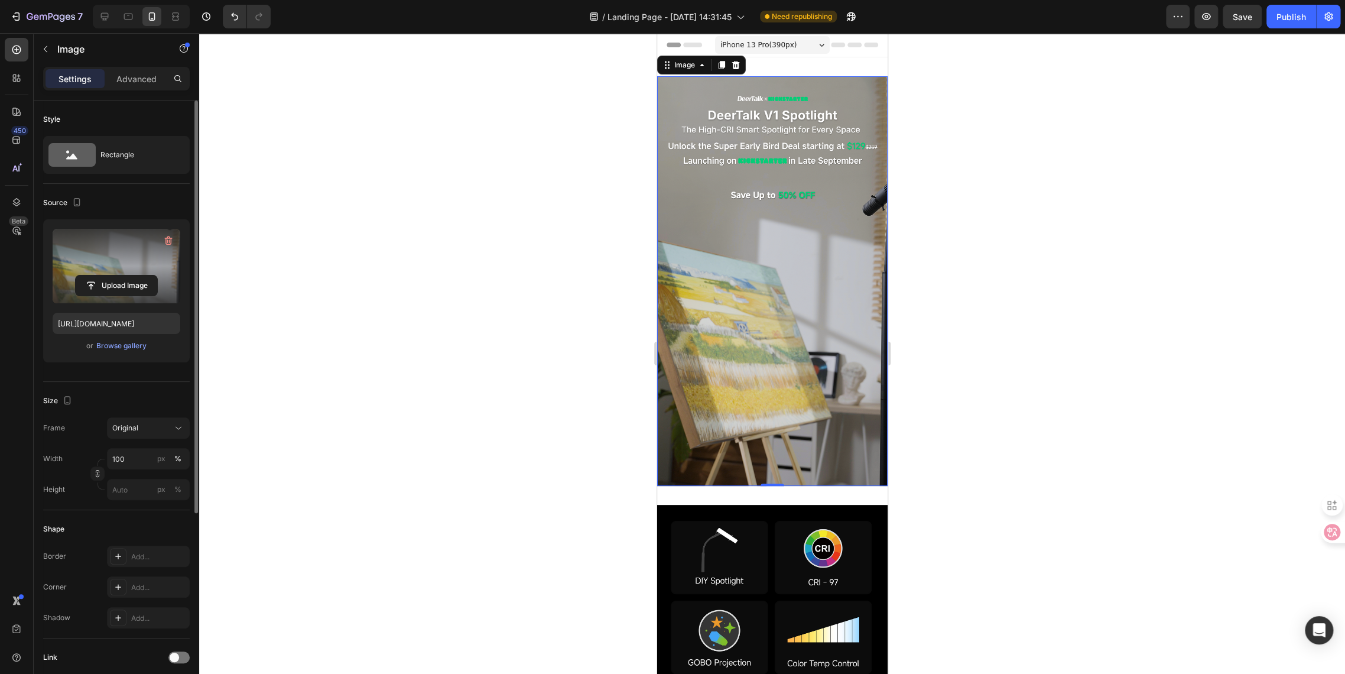
click at [694, 448] on img at bounding box center [772, 281] width 231 height 410
click at [819, 44] on icon at bounding box center [821, 45] width 5 height 3
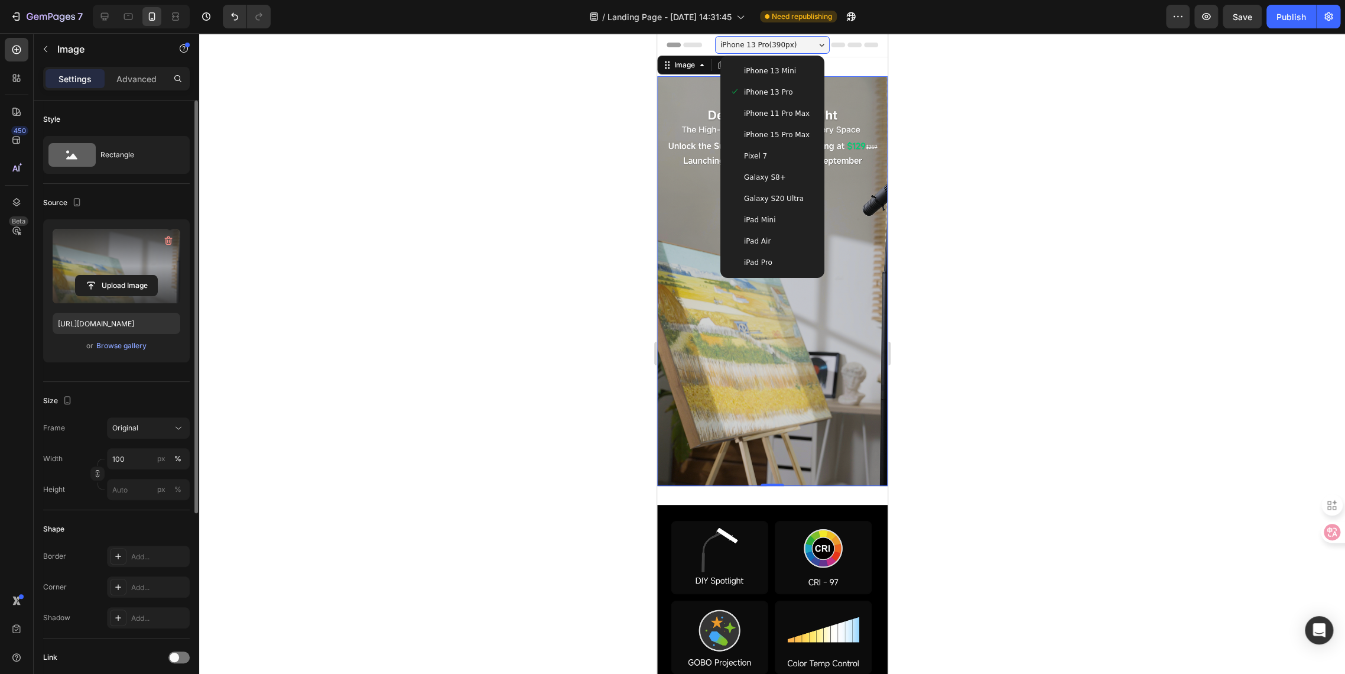
click at [789, 134] on span "iPhone 15 Pro Max" at bounding box center [777, 135] width 66 height 12
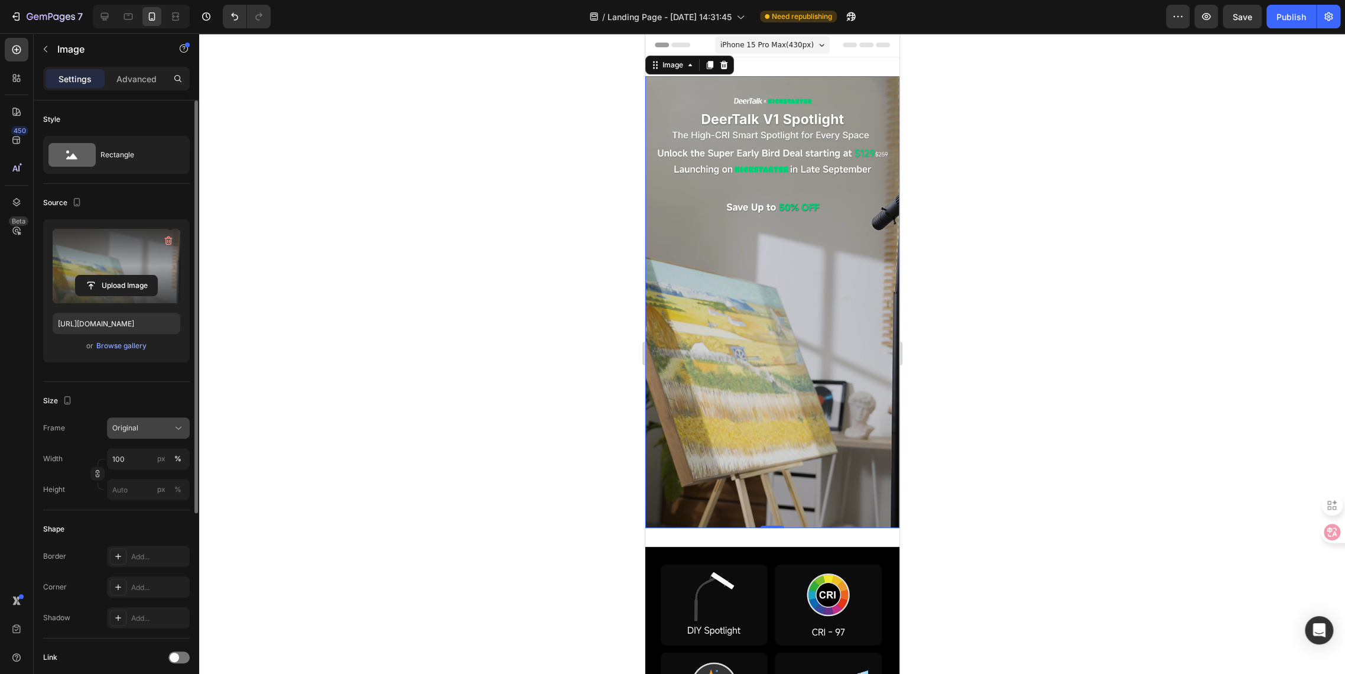
click at [122, 426] on span "Original" at bounding box center [125, 428] width 26 height 11
click at [135, 500] on span "Horizontal" at bounding box center [129, 502] width 35 height 12
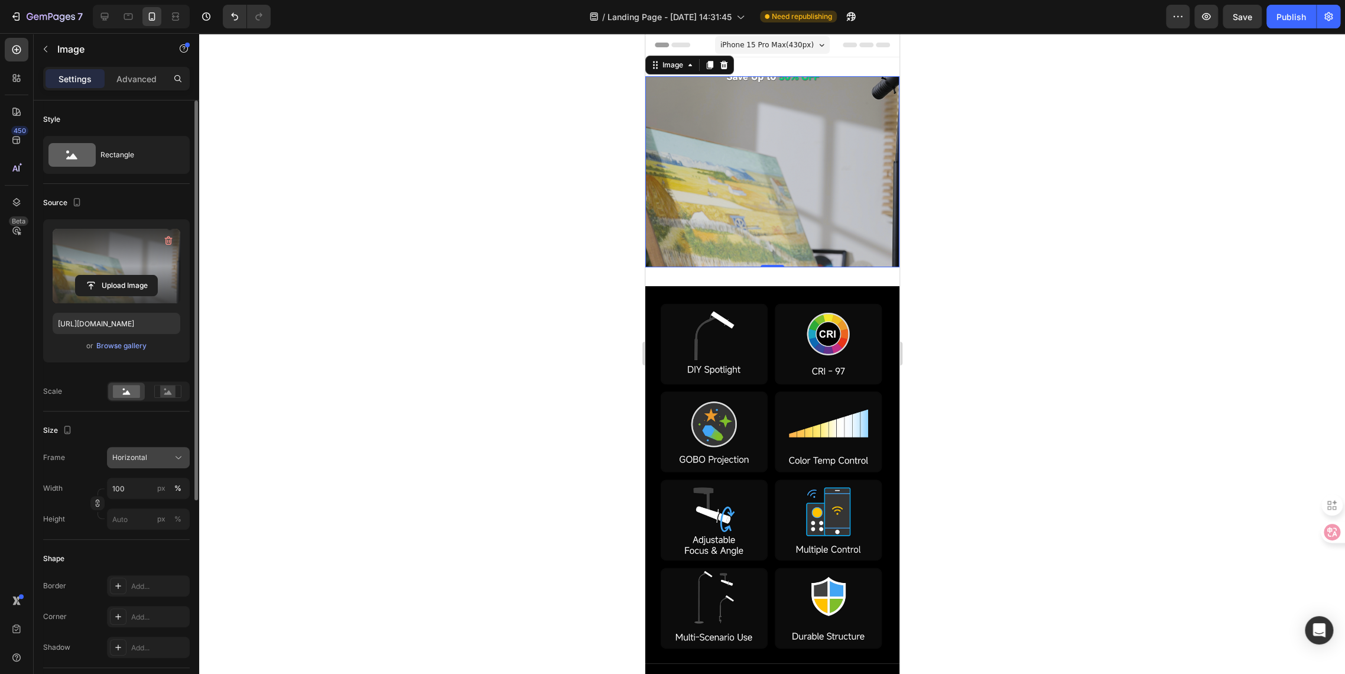
click at [140, 460] on span "Horizontal" at bounding box center [129, 457] width 35 height 11
click at [135, 487] on span "Square" at bounding box center [124, 487] width 24 height 12
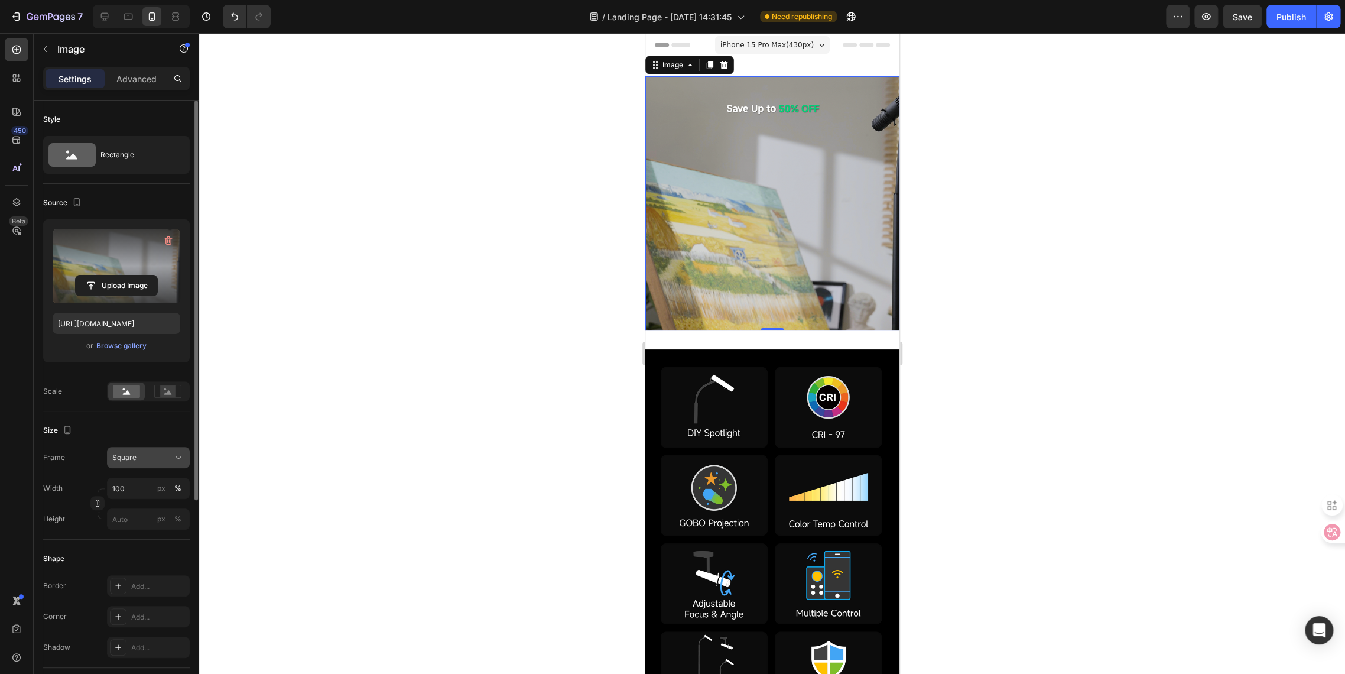
click at [133, 452] on span "Square" at bounding box center [124, 457] width 24 height 11
click at [133, 553] on span "Original" at bounding box center [125, 553] width 26 height 11
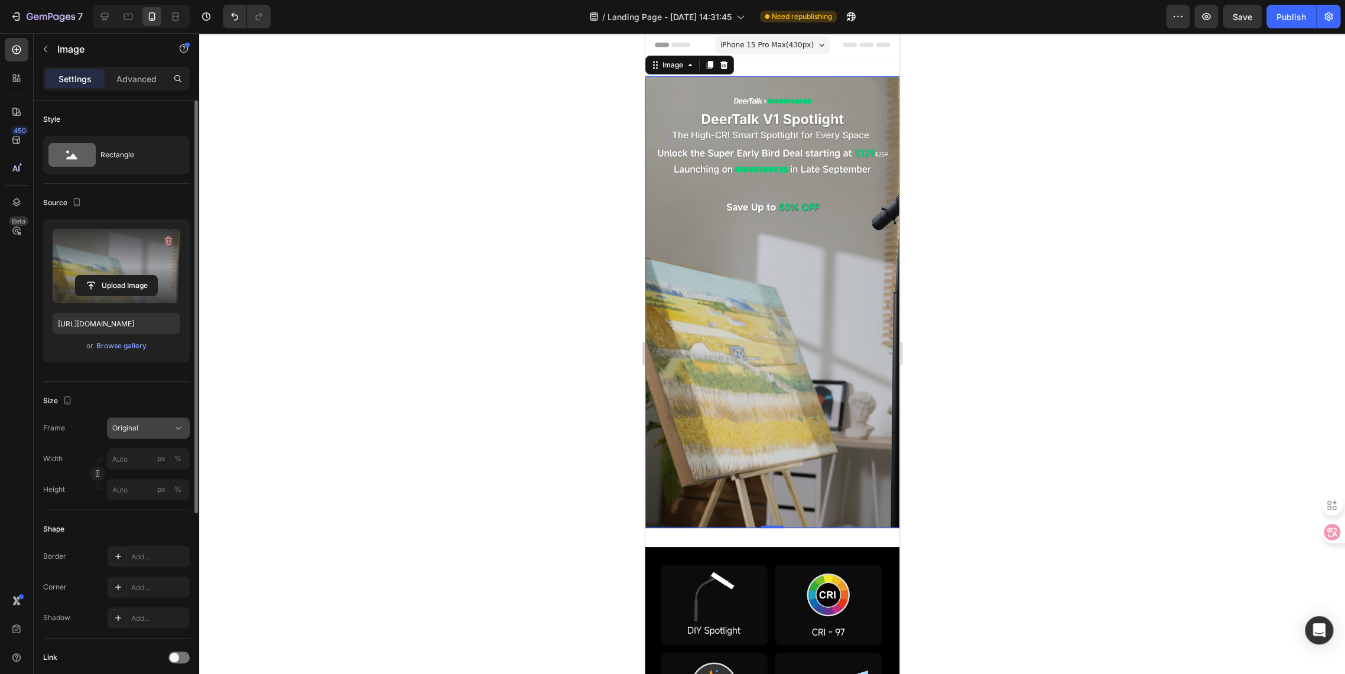
click at [130, 429] on span "Original" at bounding box center [125, 428] width 26 height 11
click at [129, 546] on span "Custom" at bounding box center [125, 545] width 26 height 11
click at [121, 455] on div "Frame Custom Width px % Height px %" at bounding box center [116, 488] width 147 height 83
click at [124, 431] on span "Original" at bounding box center [125, 428] width 26 height 11
click at [124, 504] on span "Horizontal" at bounding box center [129, 502] width 35 height 12
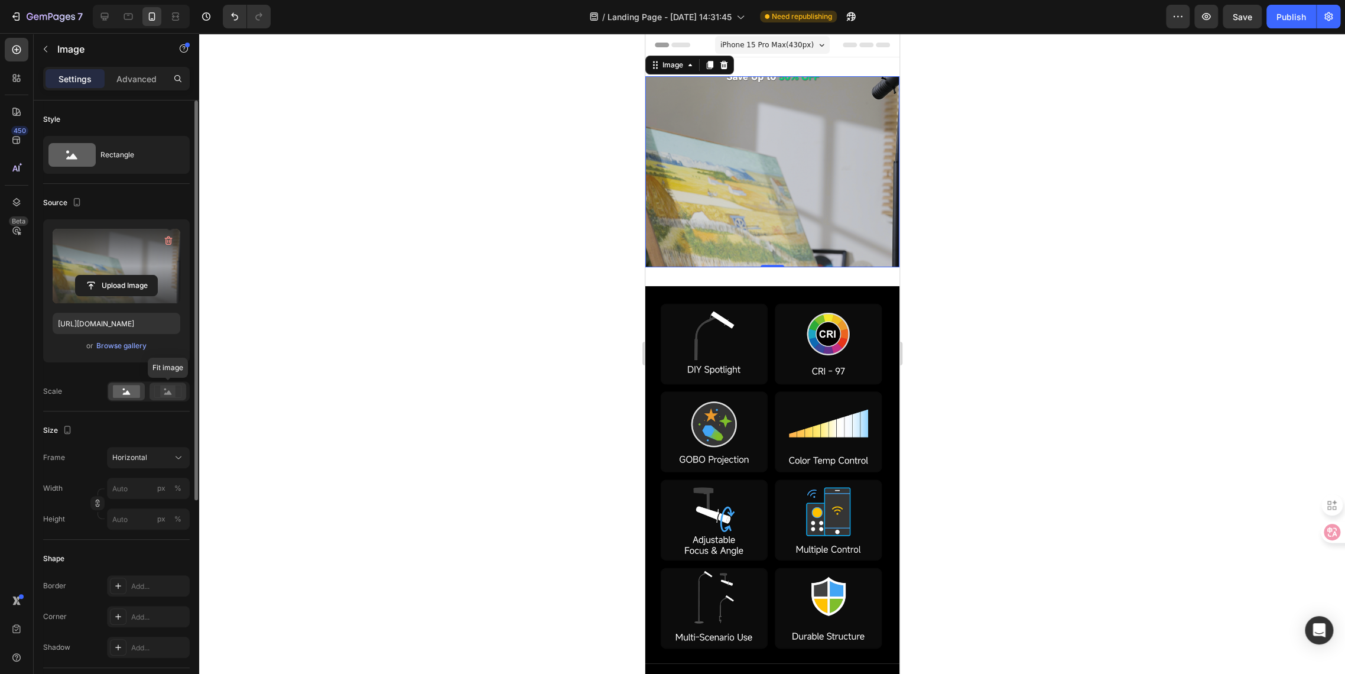
click at [161, 394] on rect at bounding box center [167, 391] width 15 height 12
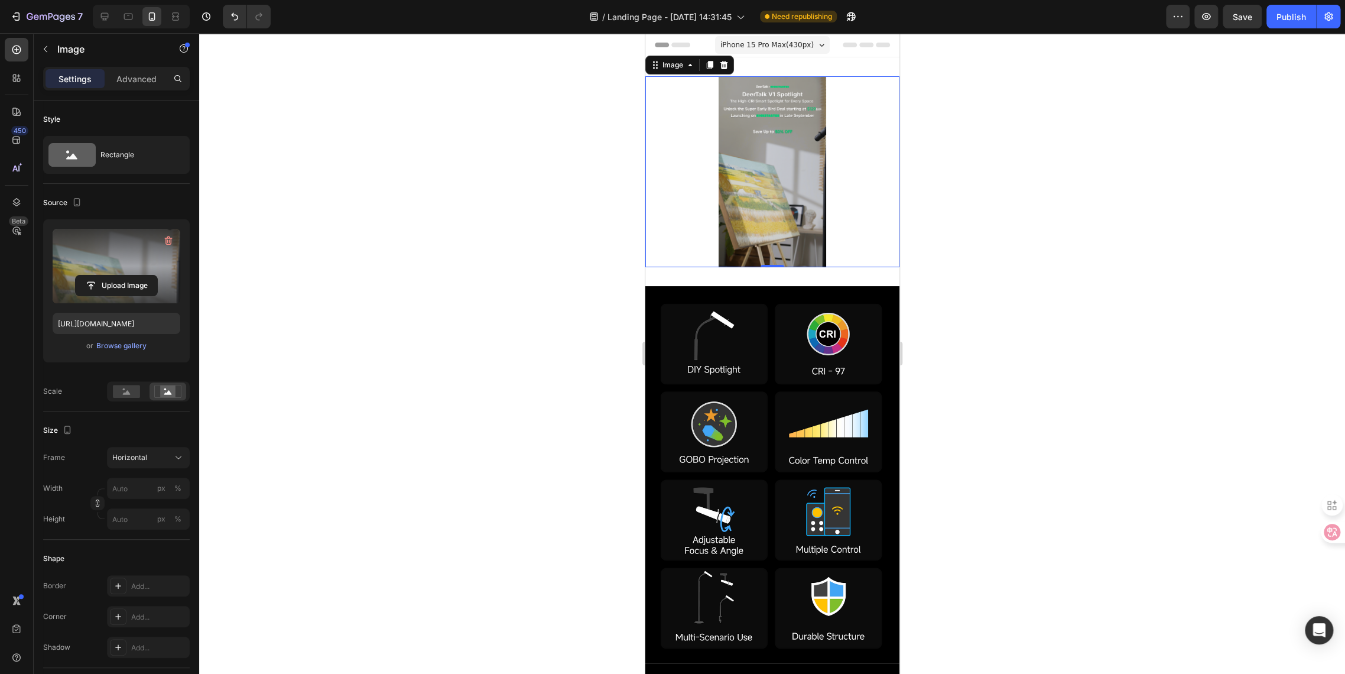
click at [744, 226] on img at bounding box center [772, 171] width 254 height 191
click at [153, 458] on div "Horizontal" at bounding box center [141, 457] width 58 height 11
click at [148, 487] on div "Square" at bounding box center [146, 487] width 69 height 12
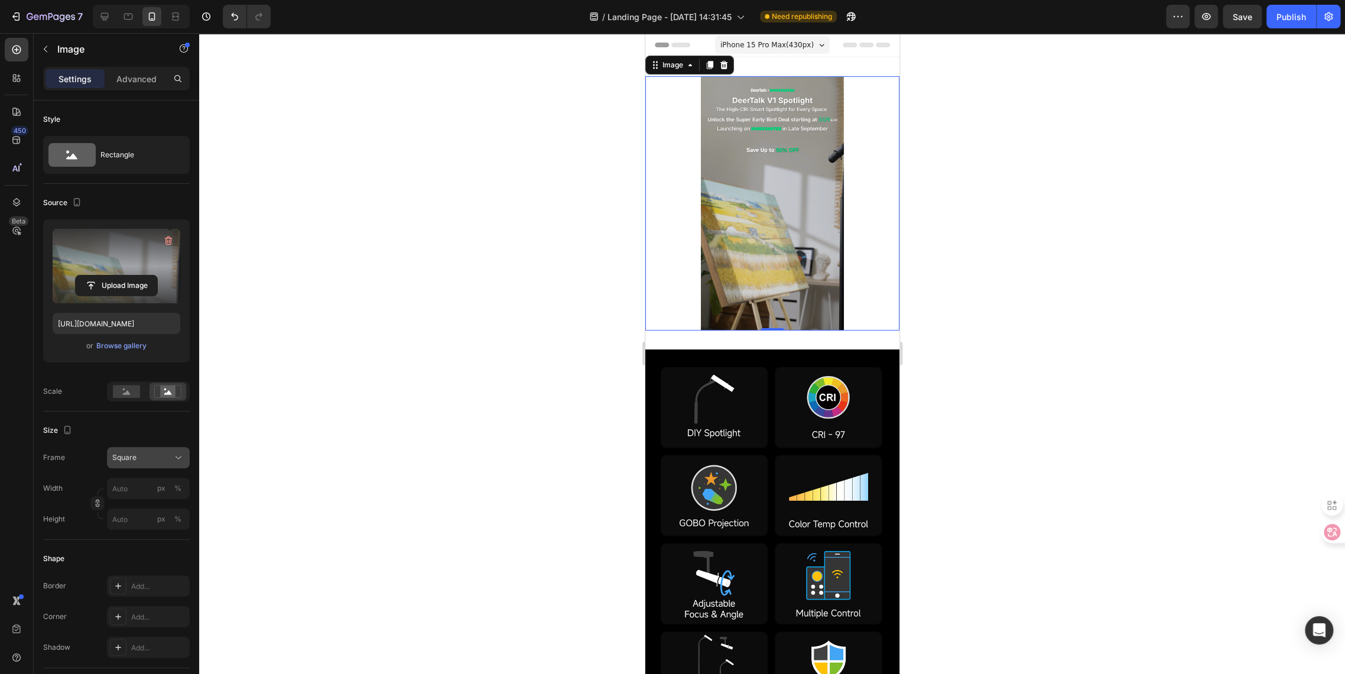
click at [130, 460] on span "Square" at bounding box center [124, 457] width 24 height 11
click at [122, 572] on span "Custom" at bounding box center [125, 574] width 26 height 11
click at [125, 459] on span "Custom" at bounding box center [125, 457] width 26 height 11
click at [121, 535] on span "Horizontal" at bounding box center [129, 532] width 35 height 12
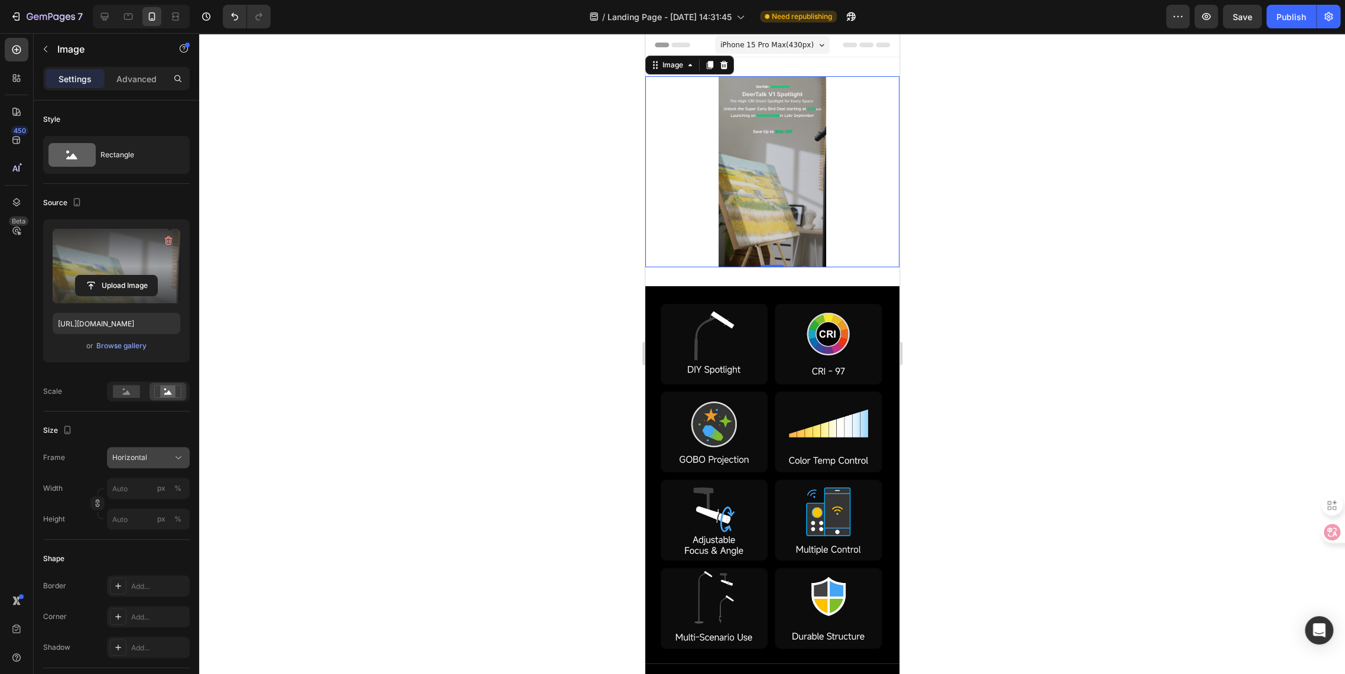
click at [126, 462] on span "Horizontal" at bounding box center [129, 457] width 35 height 11
click at [124, 513] on span "Vertical" at bounding box center [124, 509] width 25 height 12
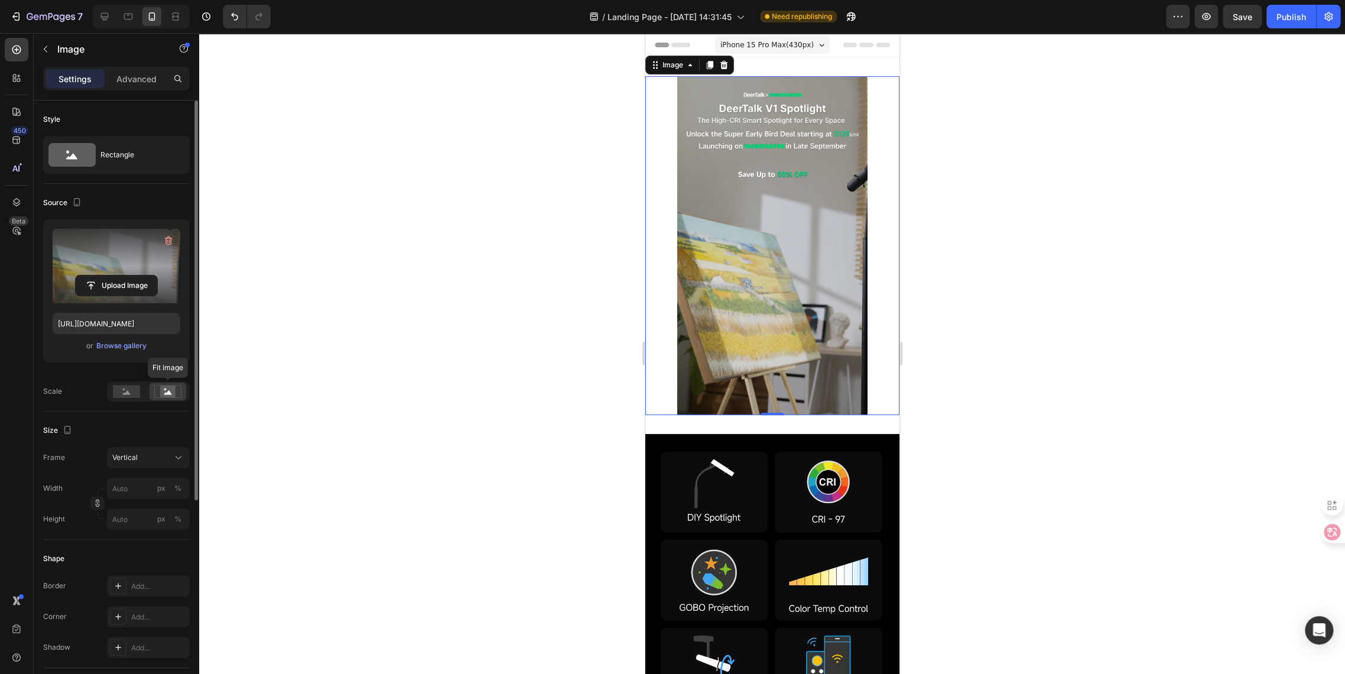
click at [160, 391] on icon at bounding box center [167, 391] width 27 height 13
click at [164, 391] on rect at bounding box center [167, 391] width 15 height 12
click at [116, 393] on rect at bounding box center [126, 391] width 27 height 13
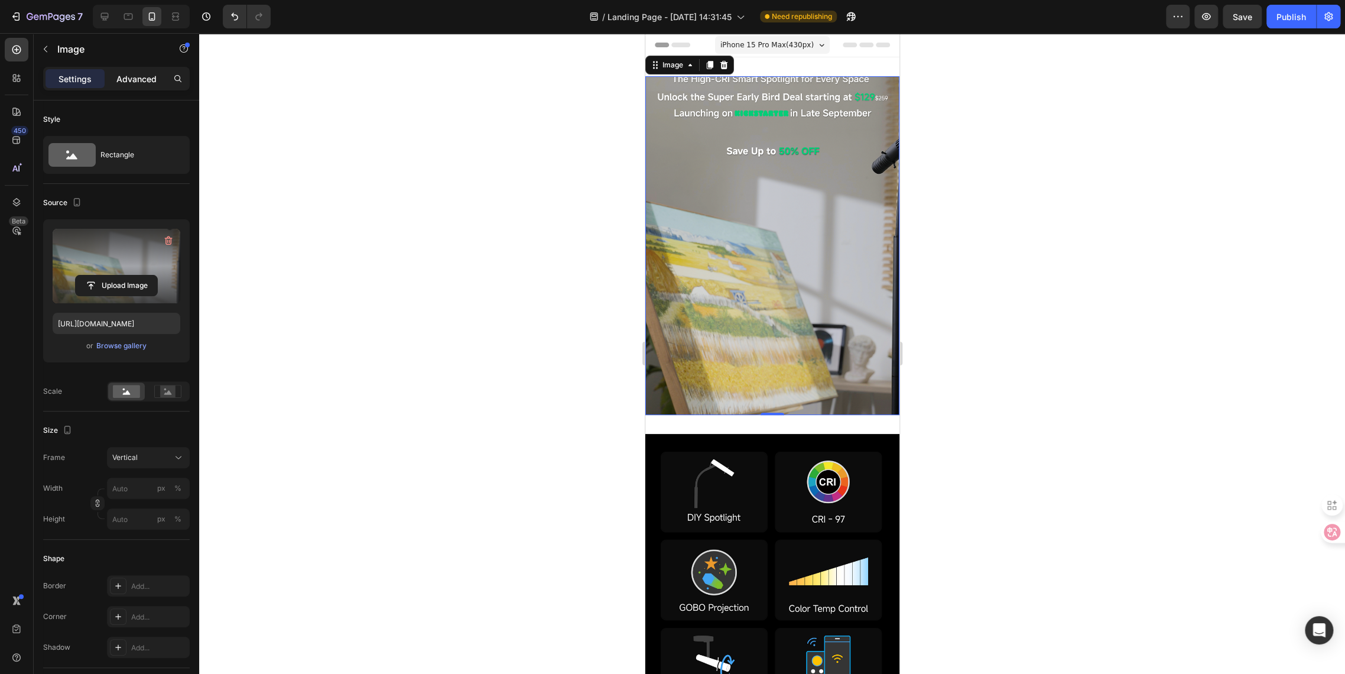
click at [138, 70] on div "Advanced" at bounding box center [136, 78] width 59 height 19
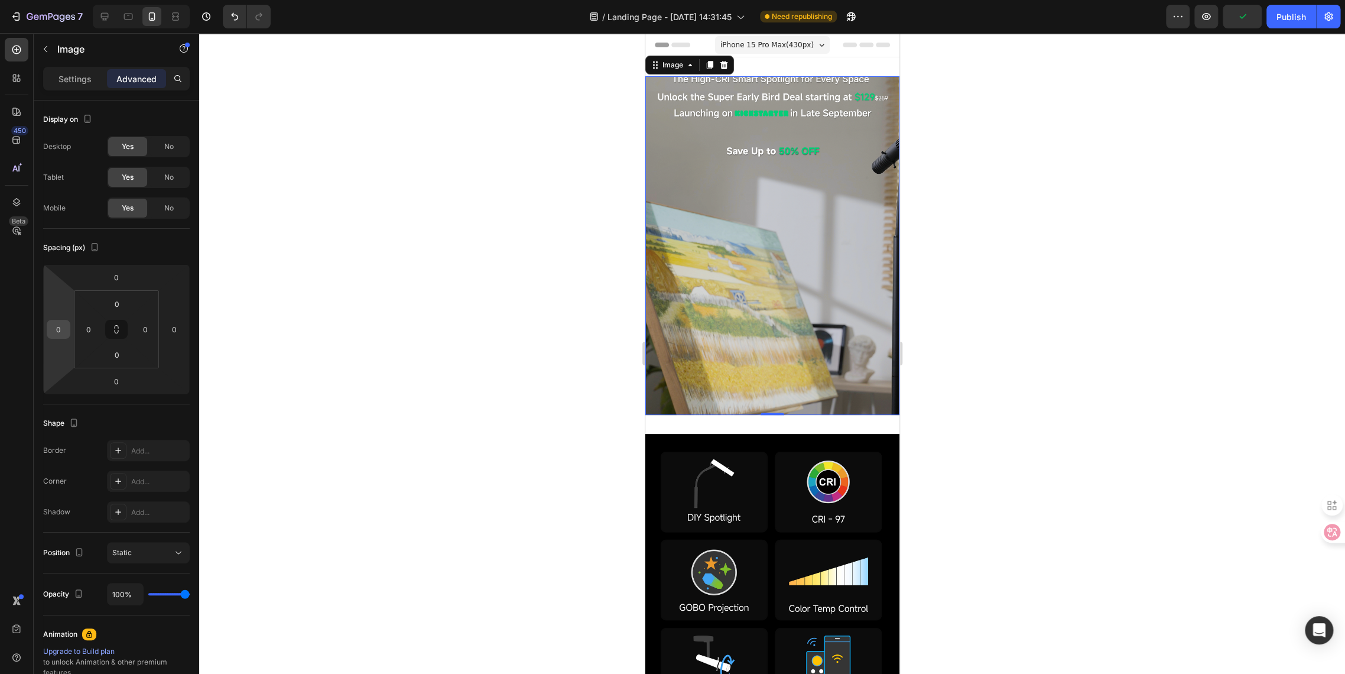
click at [57, 326] on input "0" at bounding box center [59, 329] width 18 height 18
type input "0"
click at [771, 278] on img at bounding box center [772, 245] width 254 height 339
click at [505, 528] on div at bounding box center [772, 353] width 1146 height 641
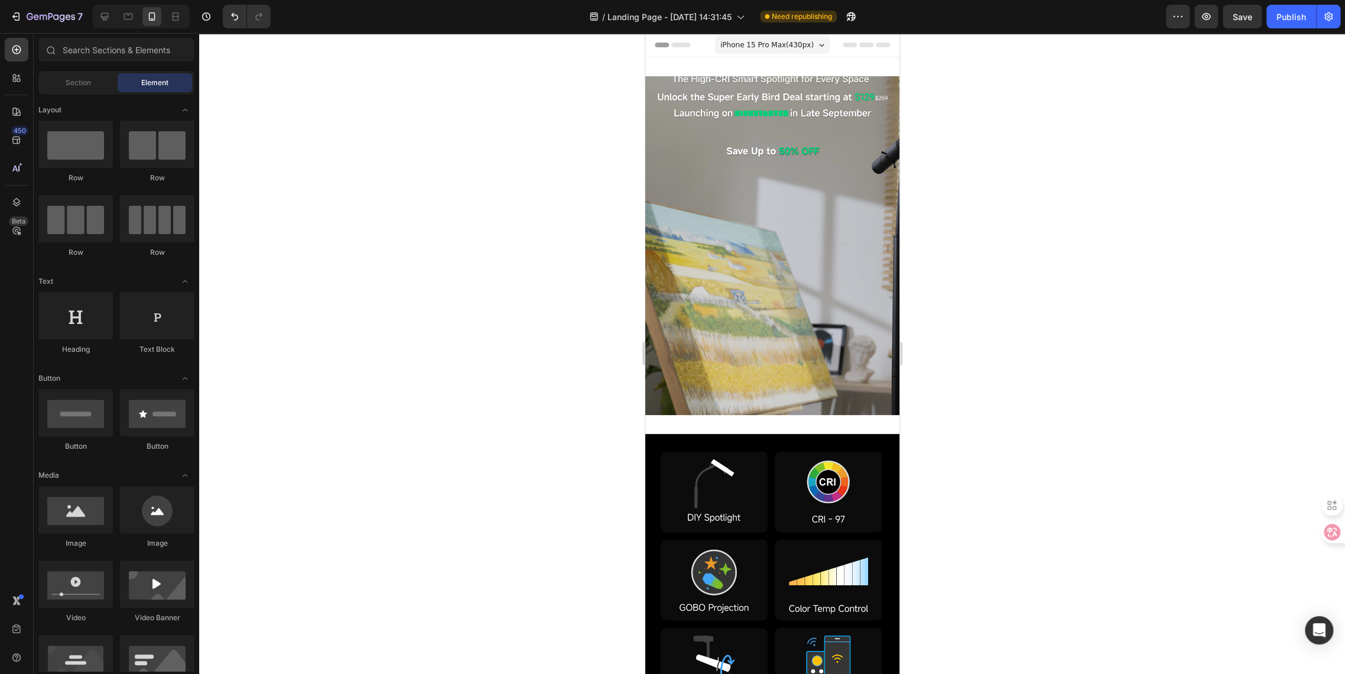
click at [1128, 186] on div at bounding box center [772, 353] width 1146 height 641
click at [757, 216] on img at bounding box center [772, 245] width 254 height 339
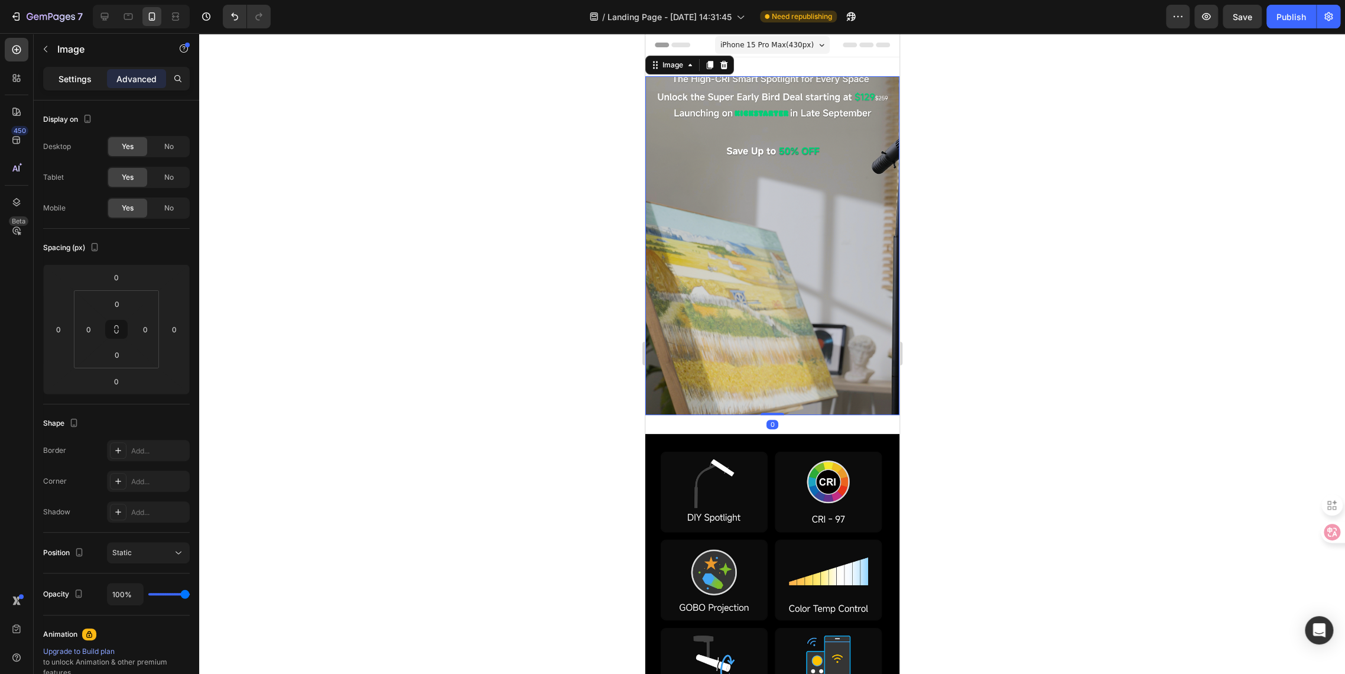
click at [76, 79] on p "Settings" at bounding box center [75, 79] width 33 height 12
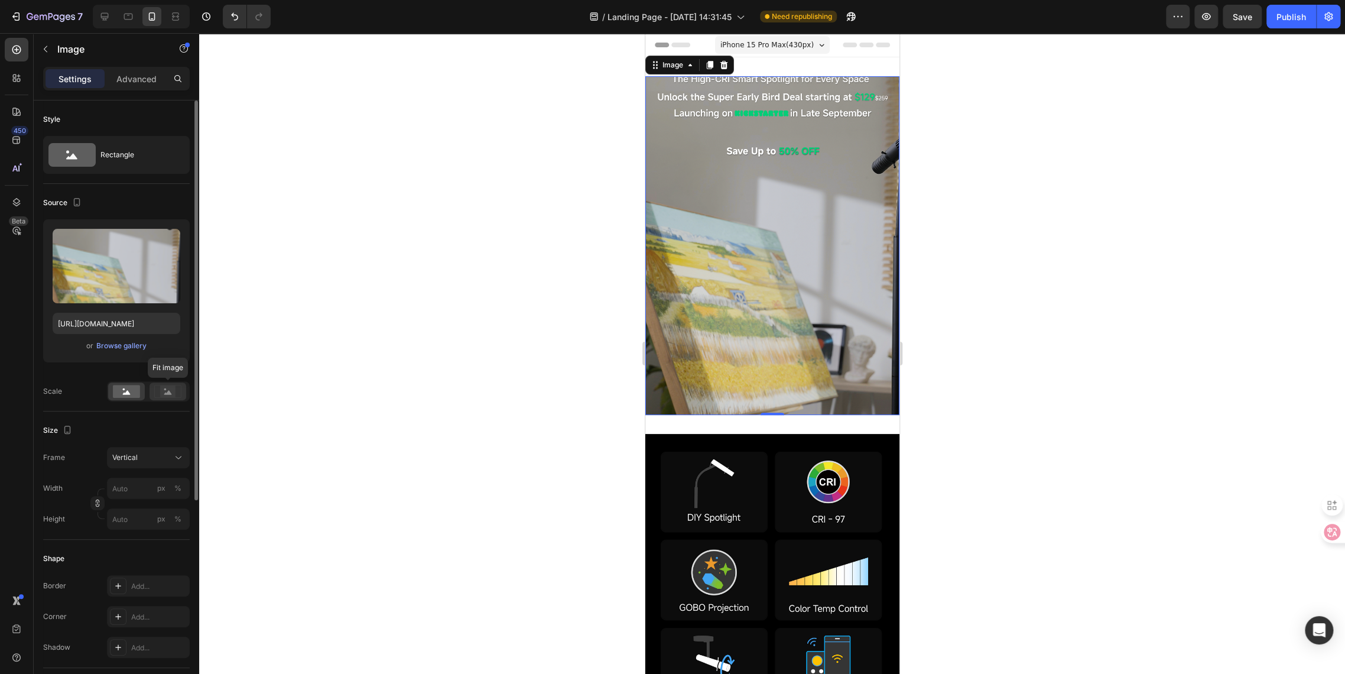
click at [161, 395] on rect at bounding box center [167, 391] width 15 height 12
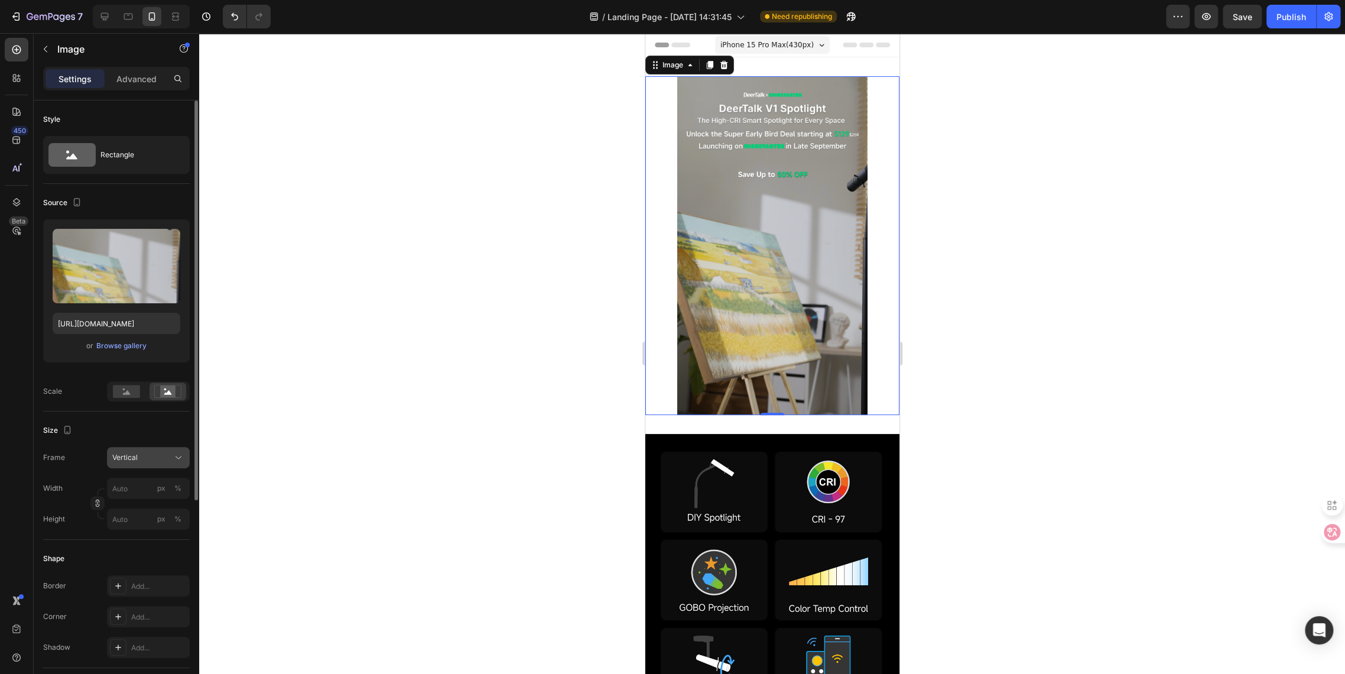
click at [140, 466] on button "Vertical" at bounding box center [148, 457] width 83 height 21
click at [127, 570] on span "Custom" at bounding box center [125, 574] width 26 height 11
click at [134, 453] on span "Custom" at bounding box center [125, 457] width 26 height 11
click at [129, 550] on span "Original" at bounding box center [125, 553] width 26 height 11
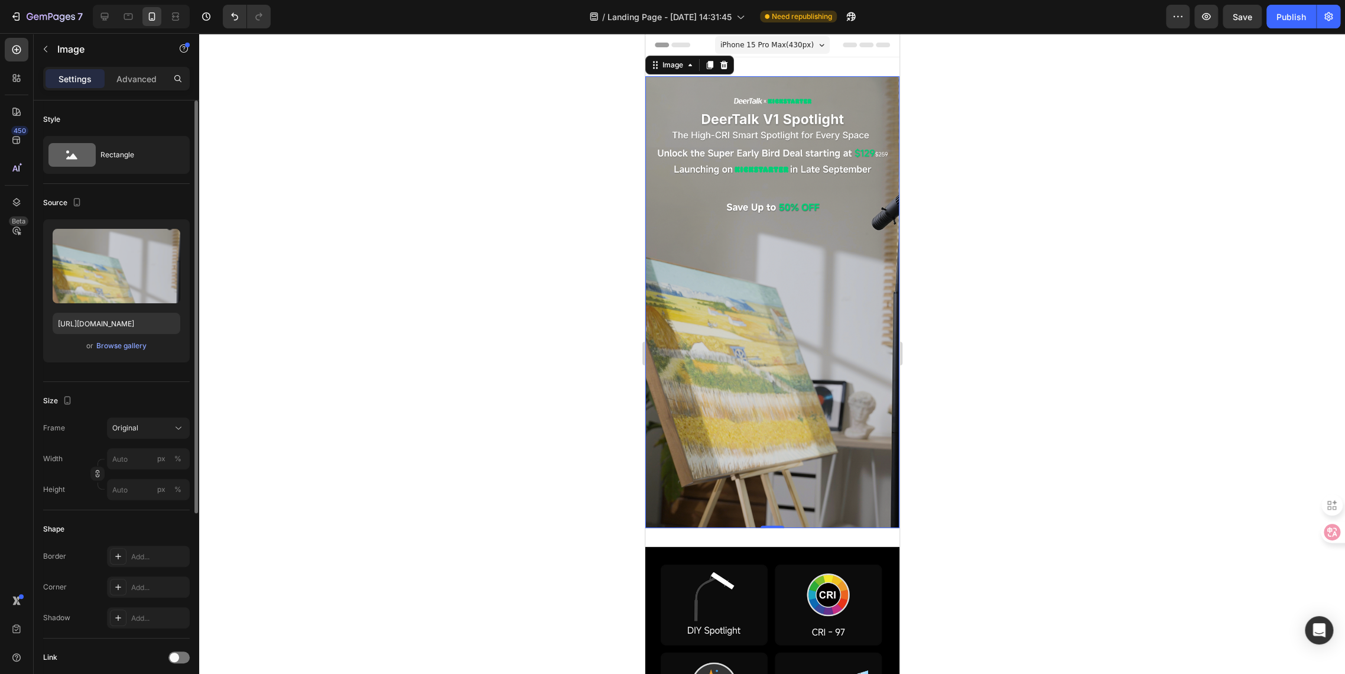
click at [677, 498] on img at bounding box center [772, 302] width 254 height 452
click at [128, 76] on p "Advanced" at bounding box center [136, 79] width 40 height 12
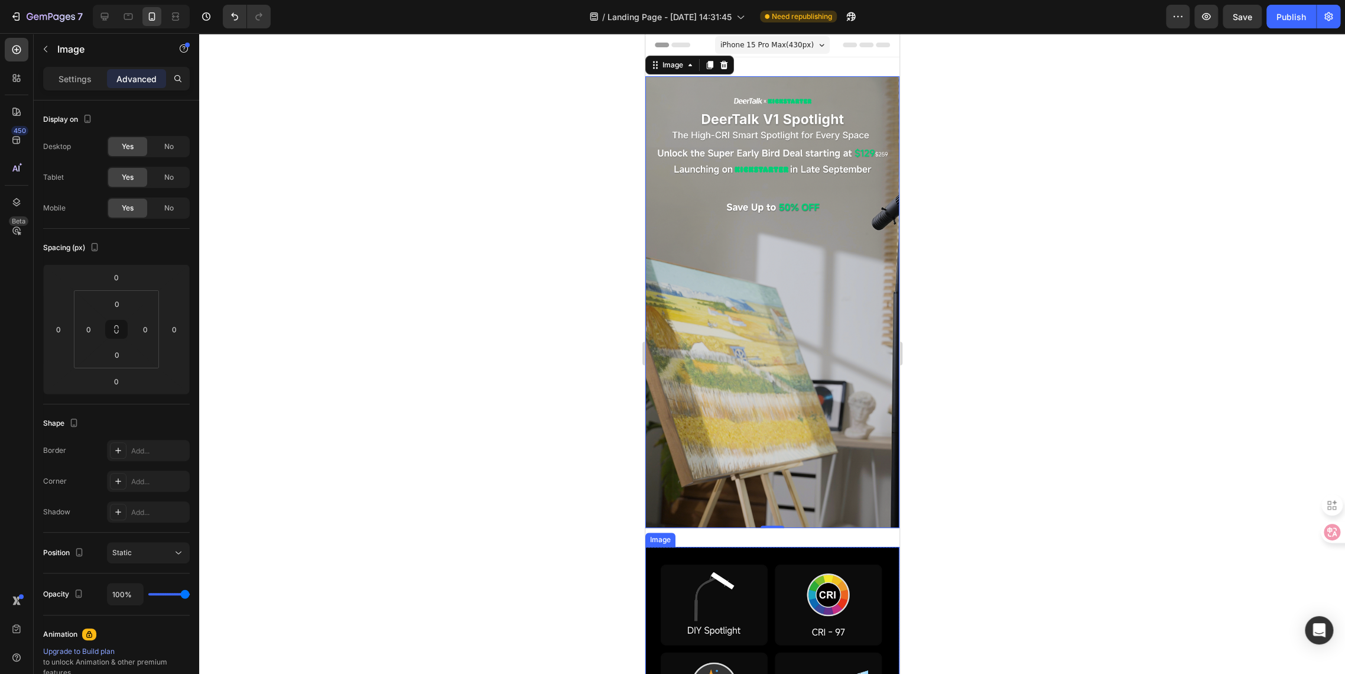
click at [728, 469] on img at bounding box center [772, 302] width 254 height 452
click at [70, 74] on p "Settings" at bounding box center [75, 79] width 33 height 12
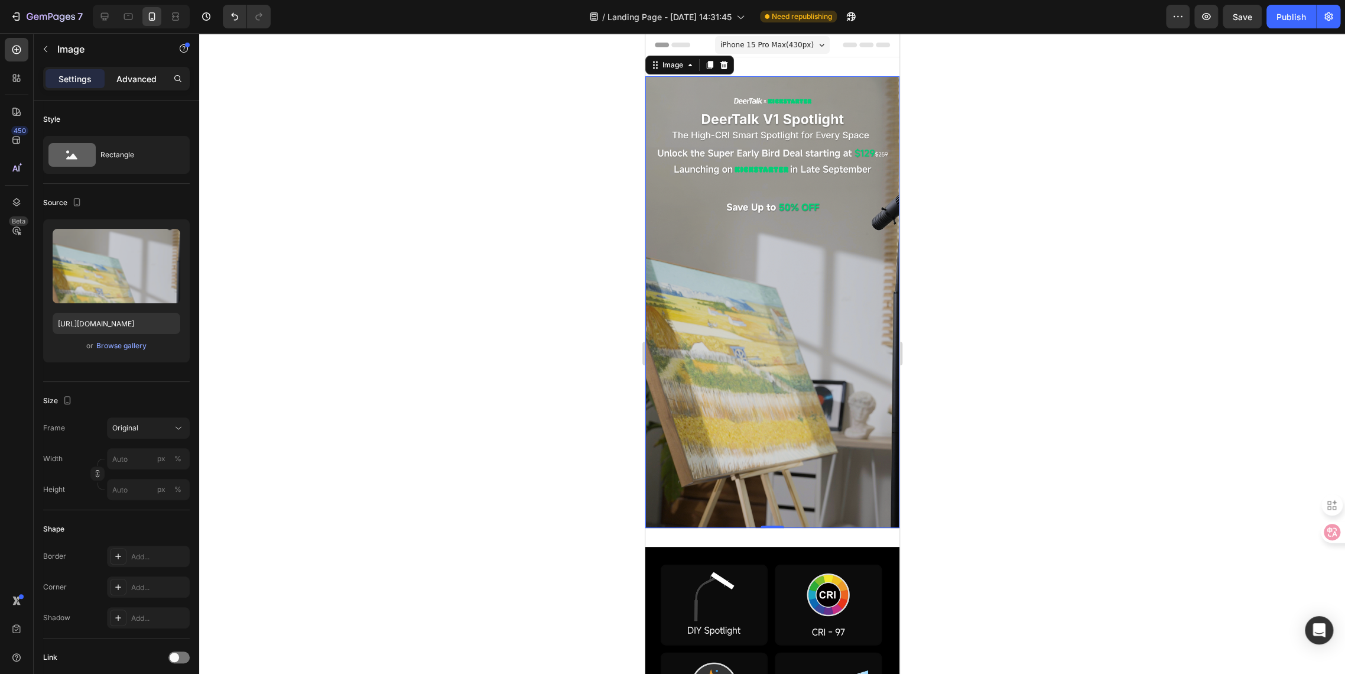
click at [152, 79] on p "Advanced" at bounding box center [136, 79] width 40 height 12
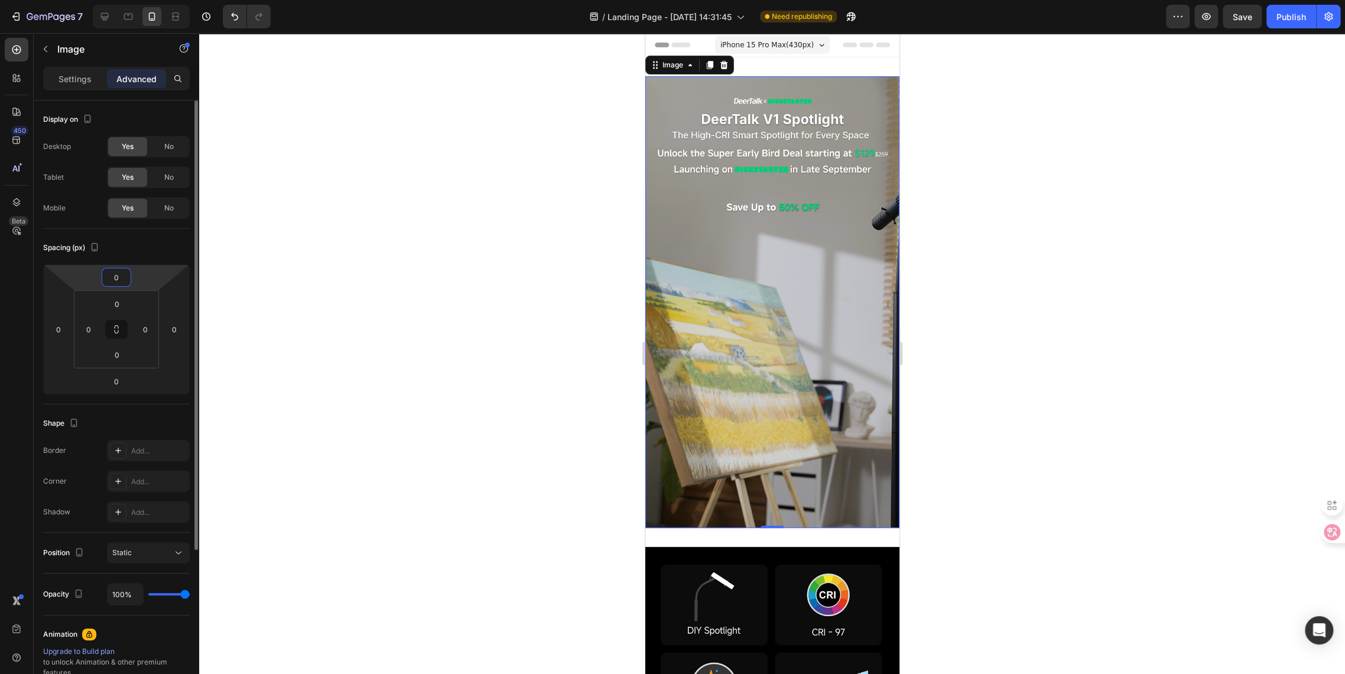
click at [115, 273] on input "0" at bounding box center [117, 277] width 24 height 18
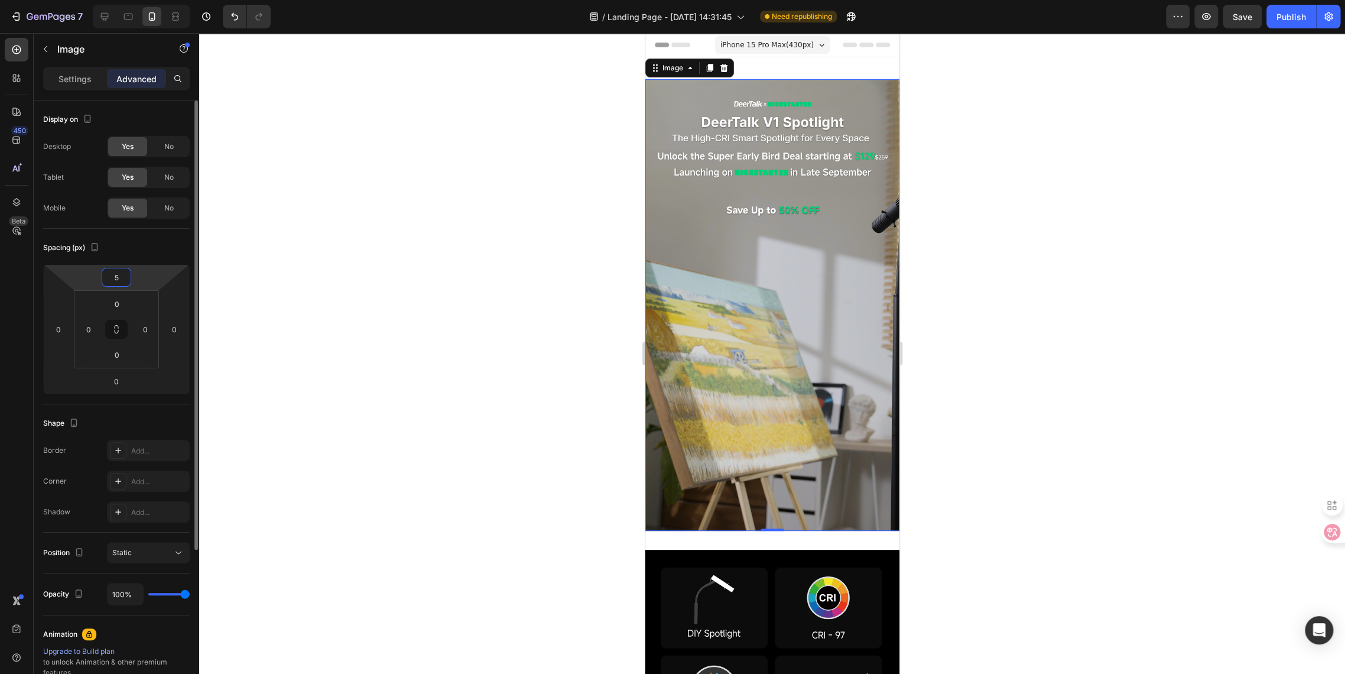
type input "4"
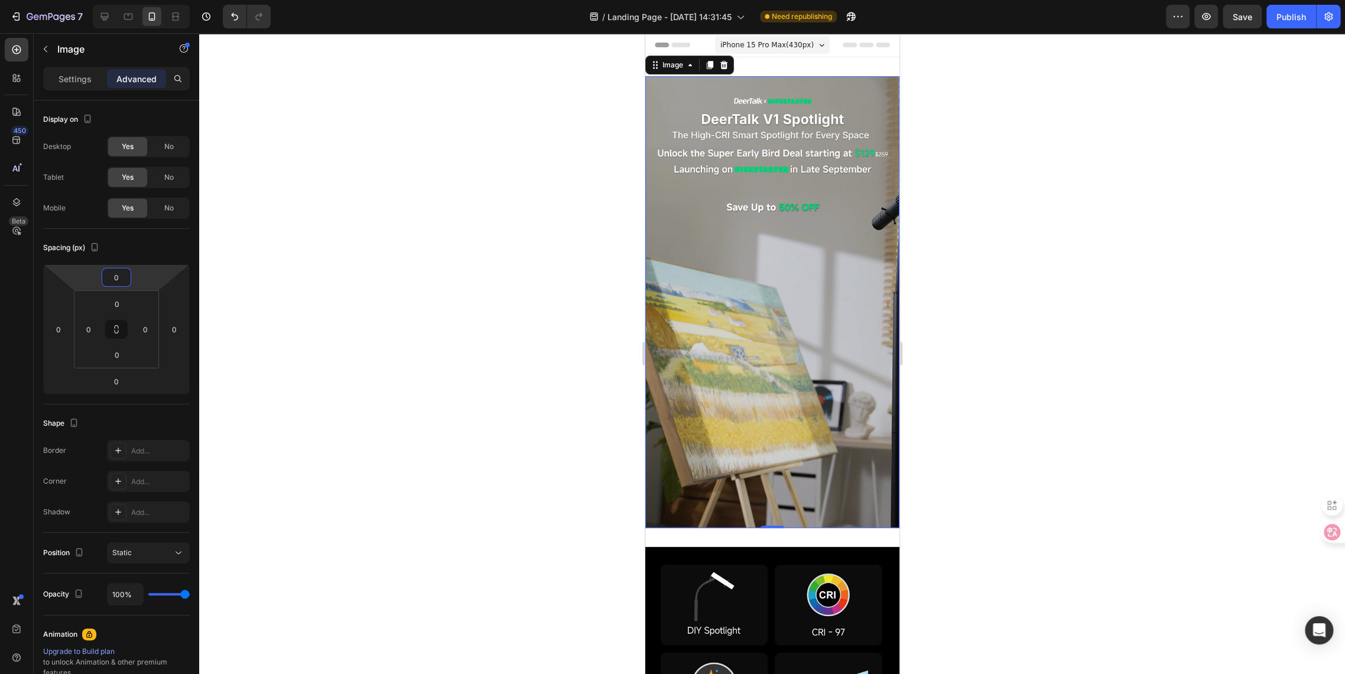
type input "0"
click at [438, 349] on div at bounding box center [772, 353] width 1146 height 641
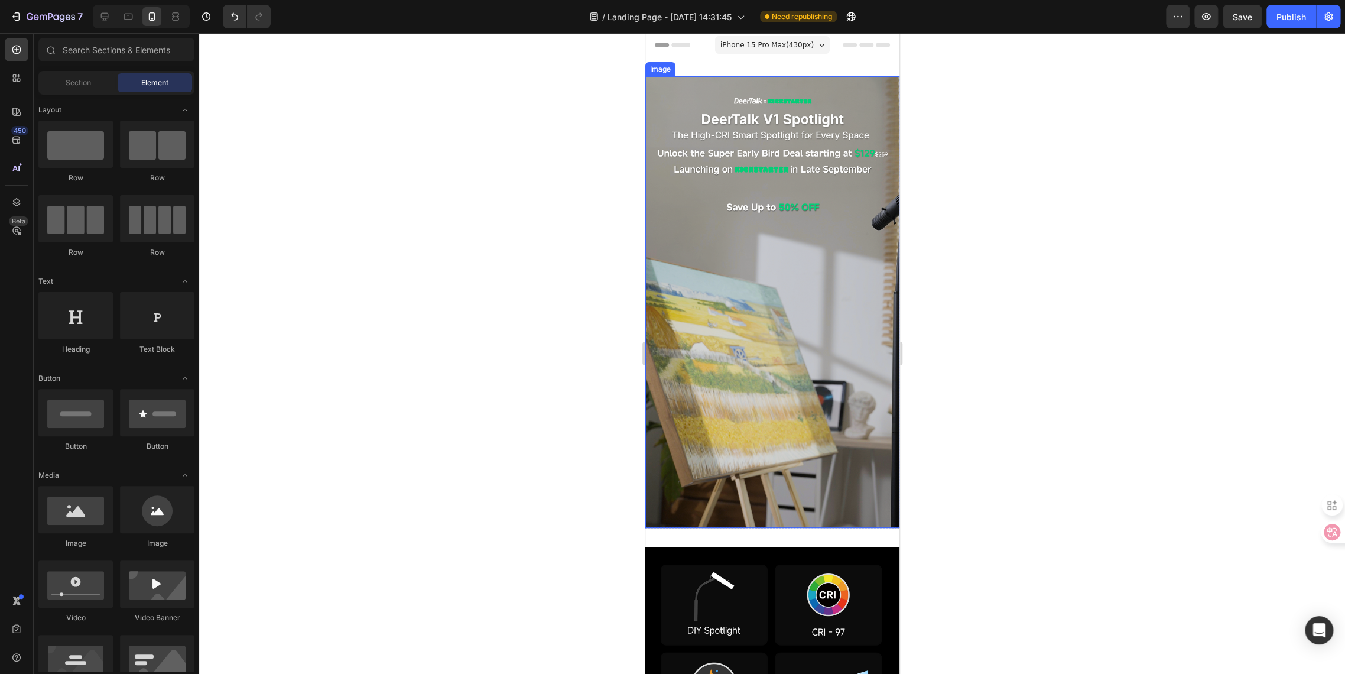
click at [735, 408] on img at bounding box center [772, 302] width 254 height 452
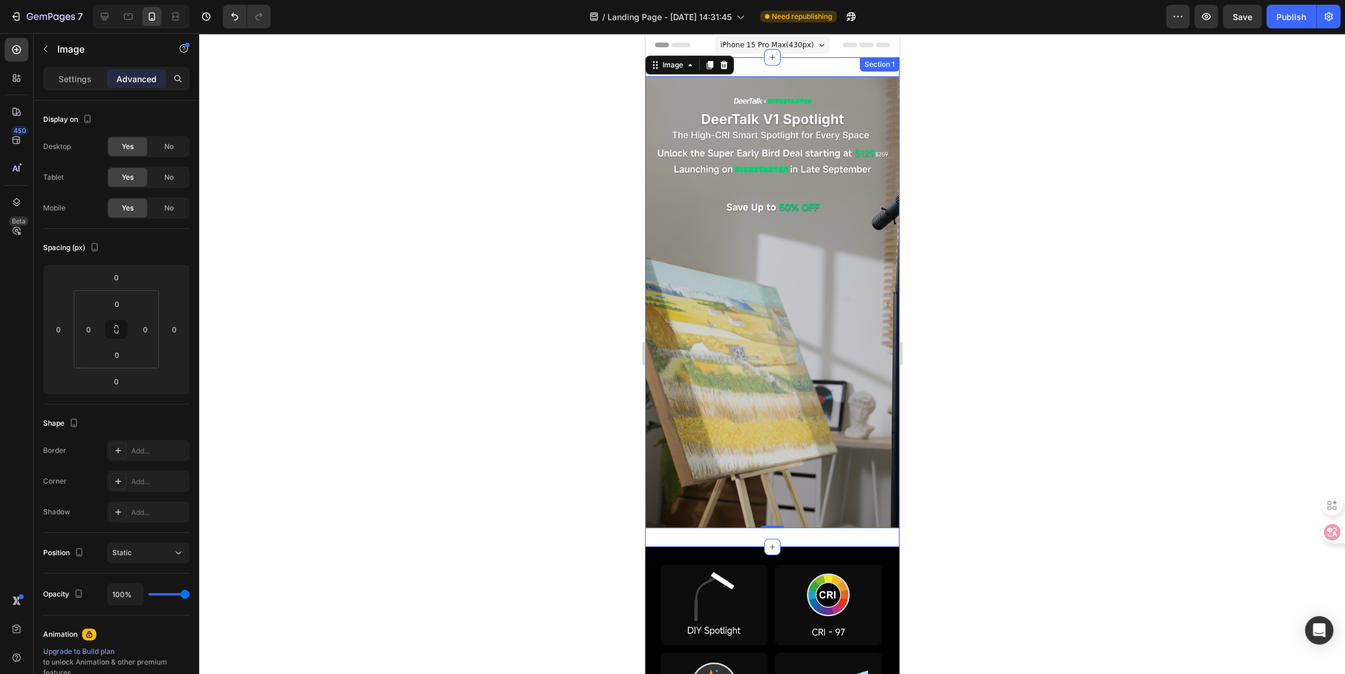
click at [745, 519] on div "Image 0 Row Section 1" at bounding box center [772, 301] width 254 height 489
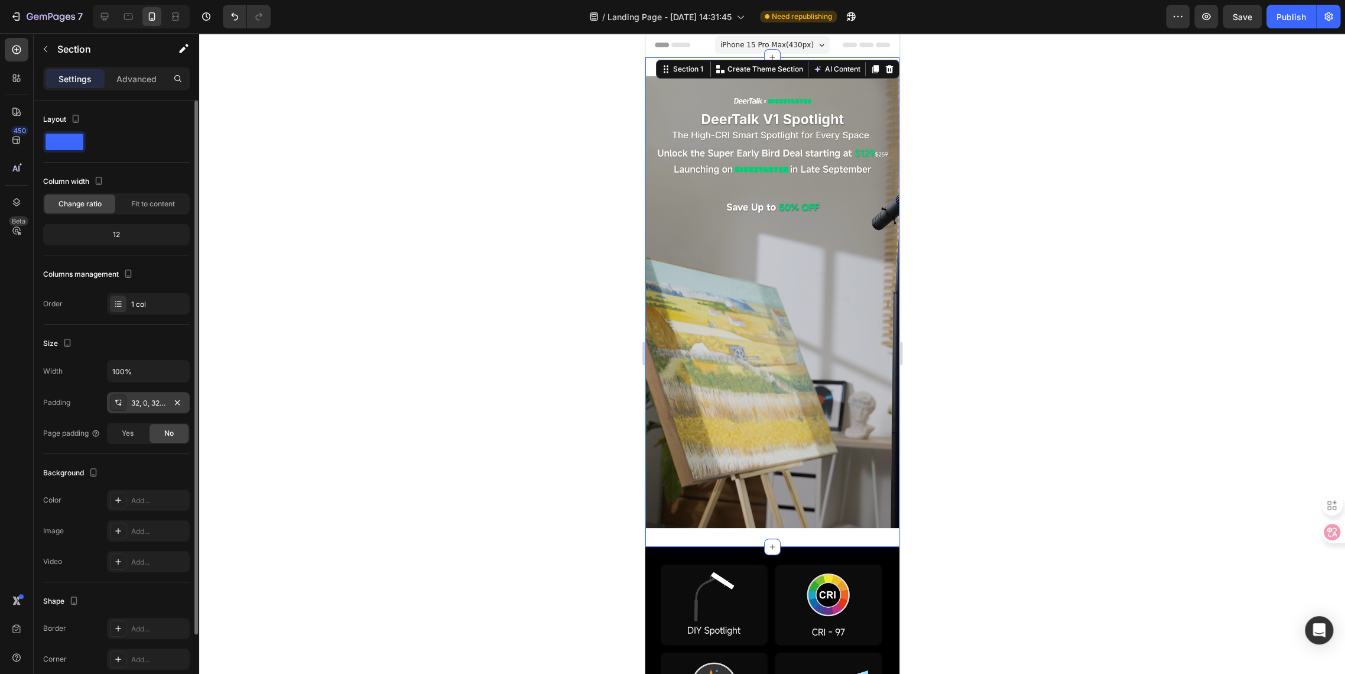
click at [162, 406] on div "32, 0, 32, 0" at bounding box center [148, 403] width 34 height 11
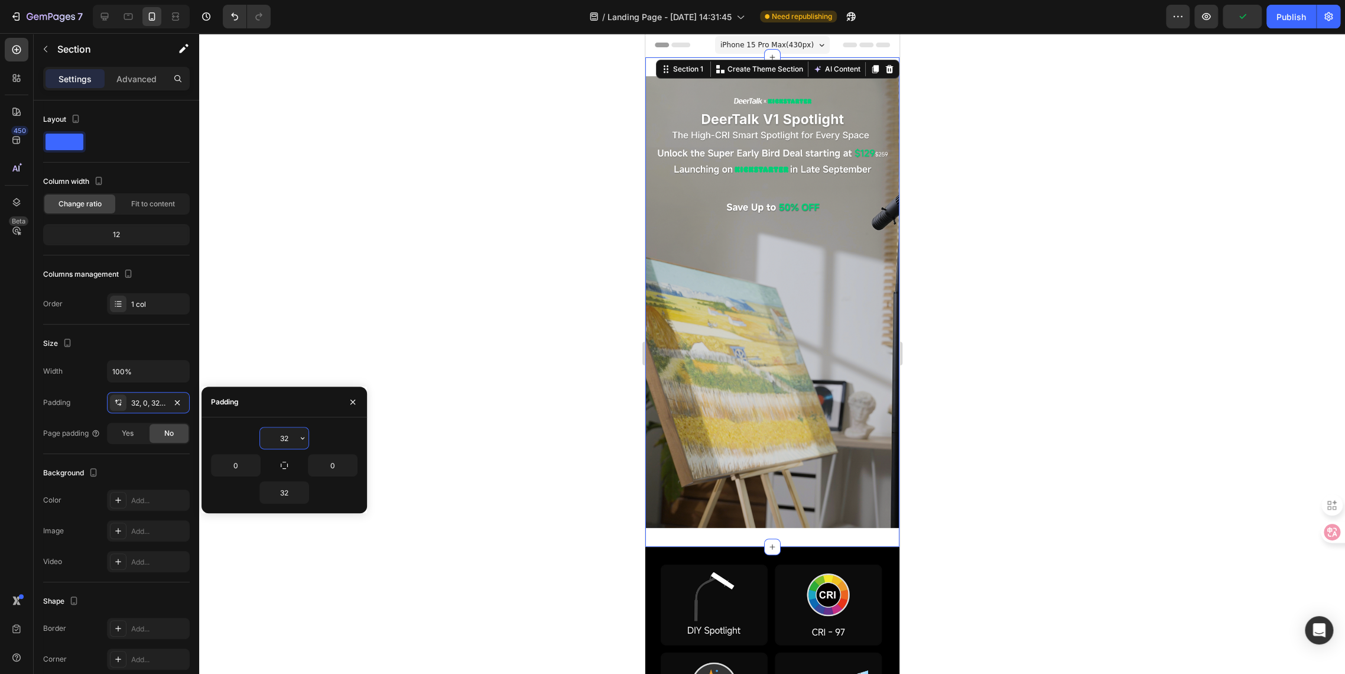
click at [293, 440] on input "32" at bounding box center [284, 437] width 48 height 21
type input "0"
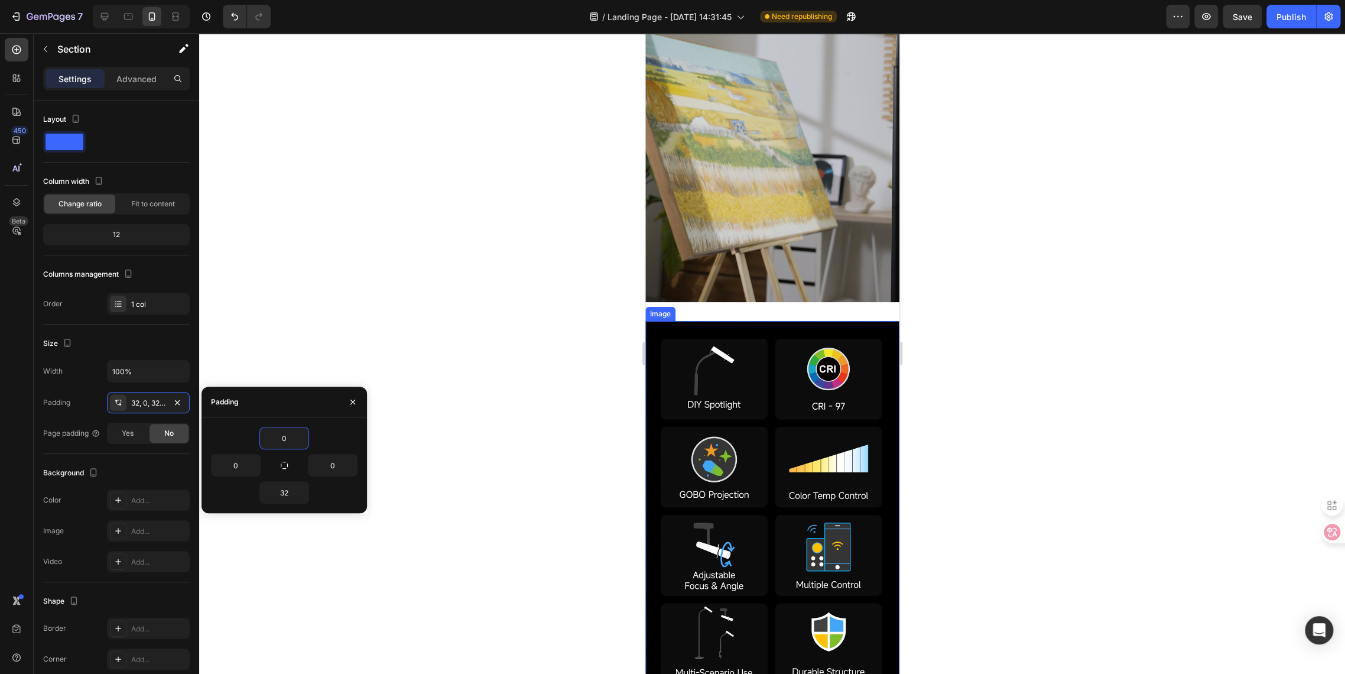
scroll to position [131, 0]
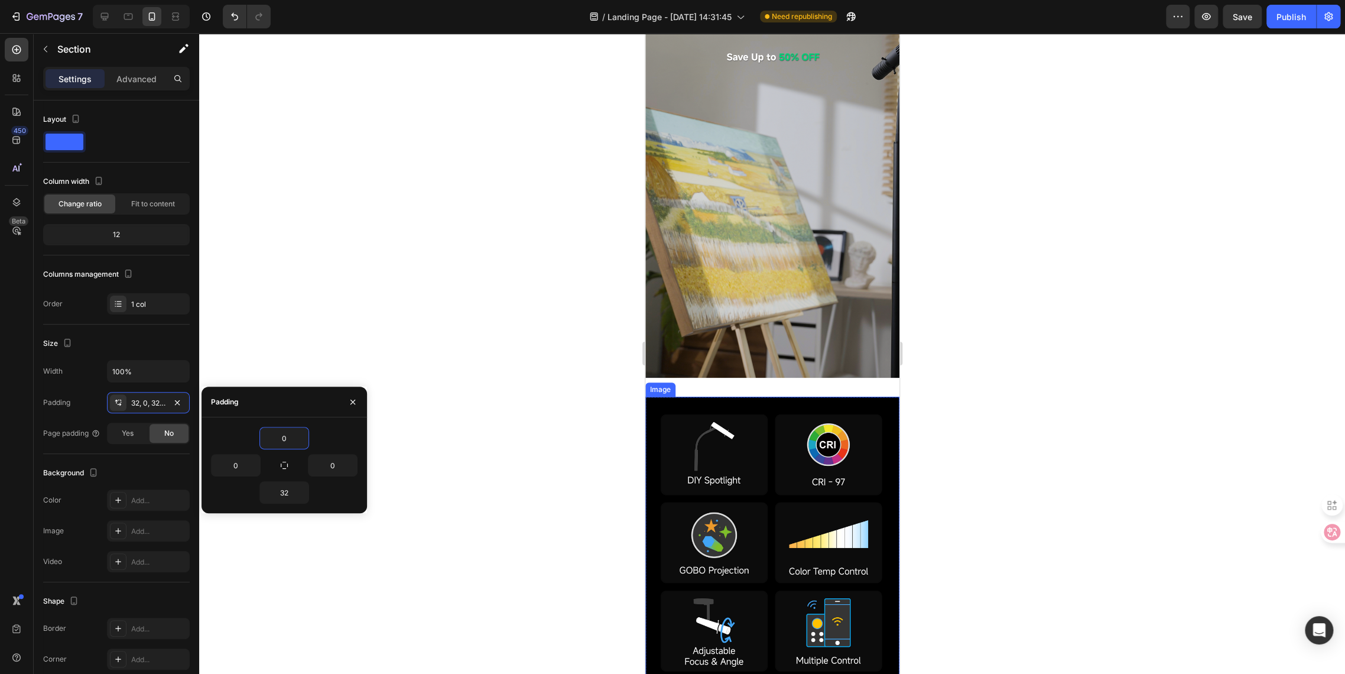
click at [723, 303] on img at bounding box center [772, 152] width 254 height 452
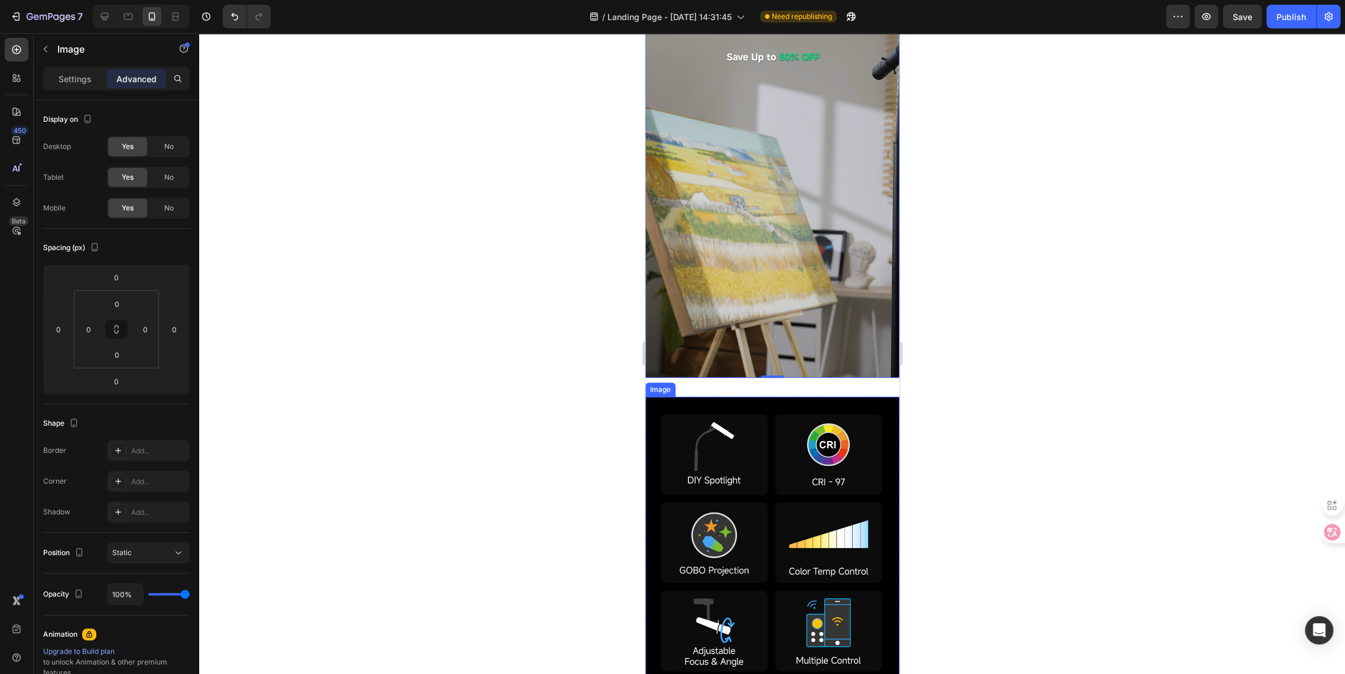
click at [689, 397] on img at bounding box center [772, 586] width 254 height 378
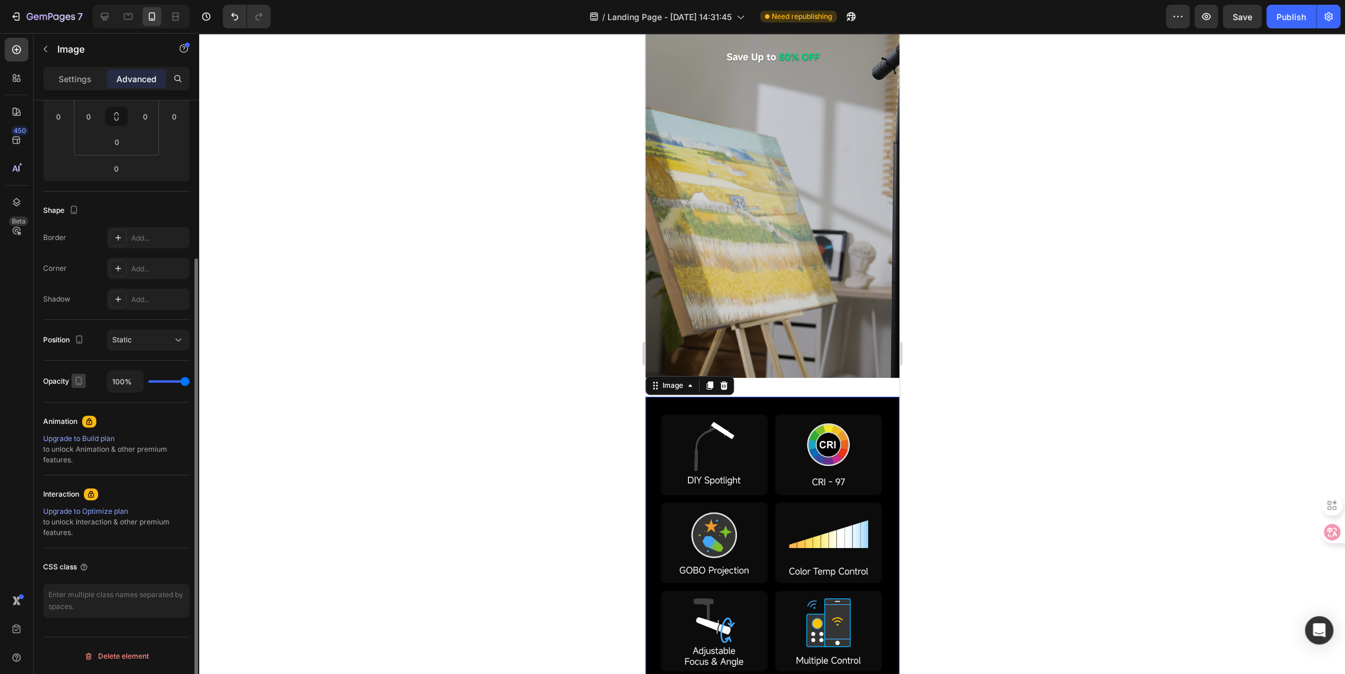
scroll to position [0, 0]
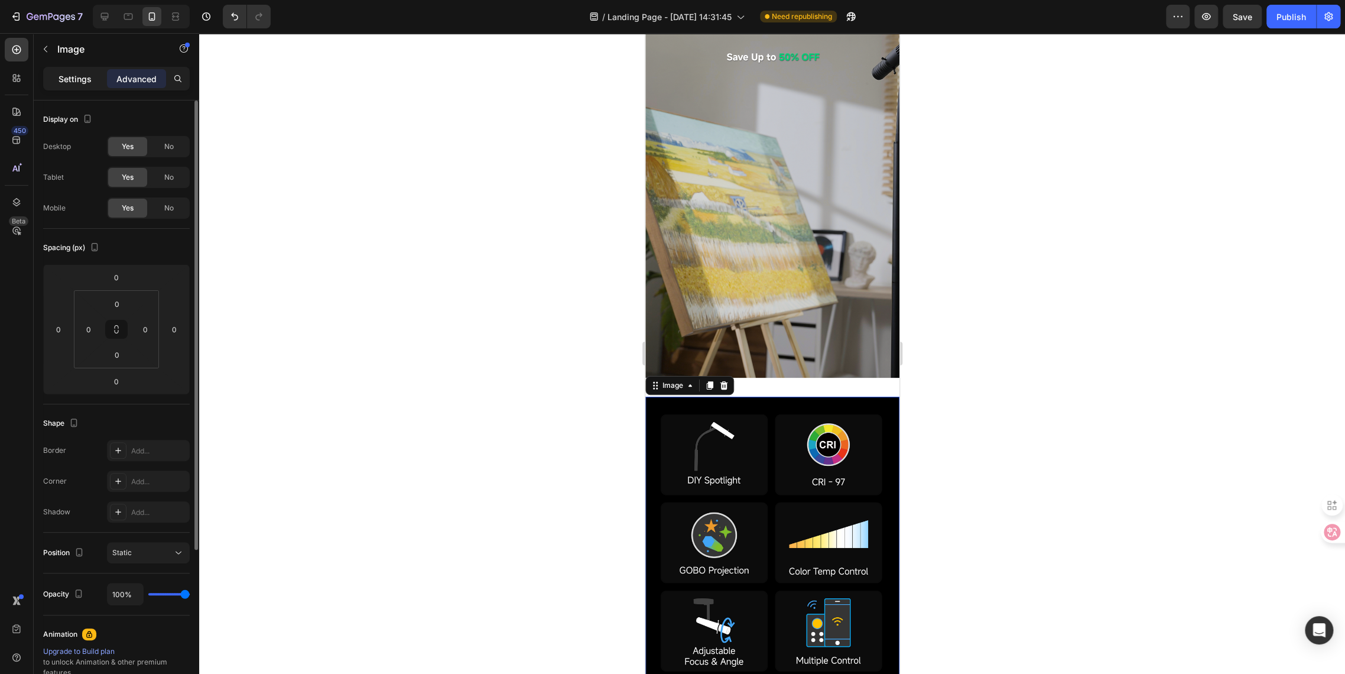
click at [75, 80] on p "Settings" at bounding box center [75, 79] width 33 height 12
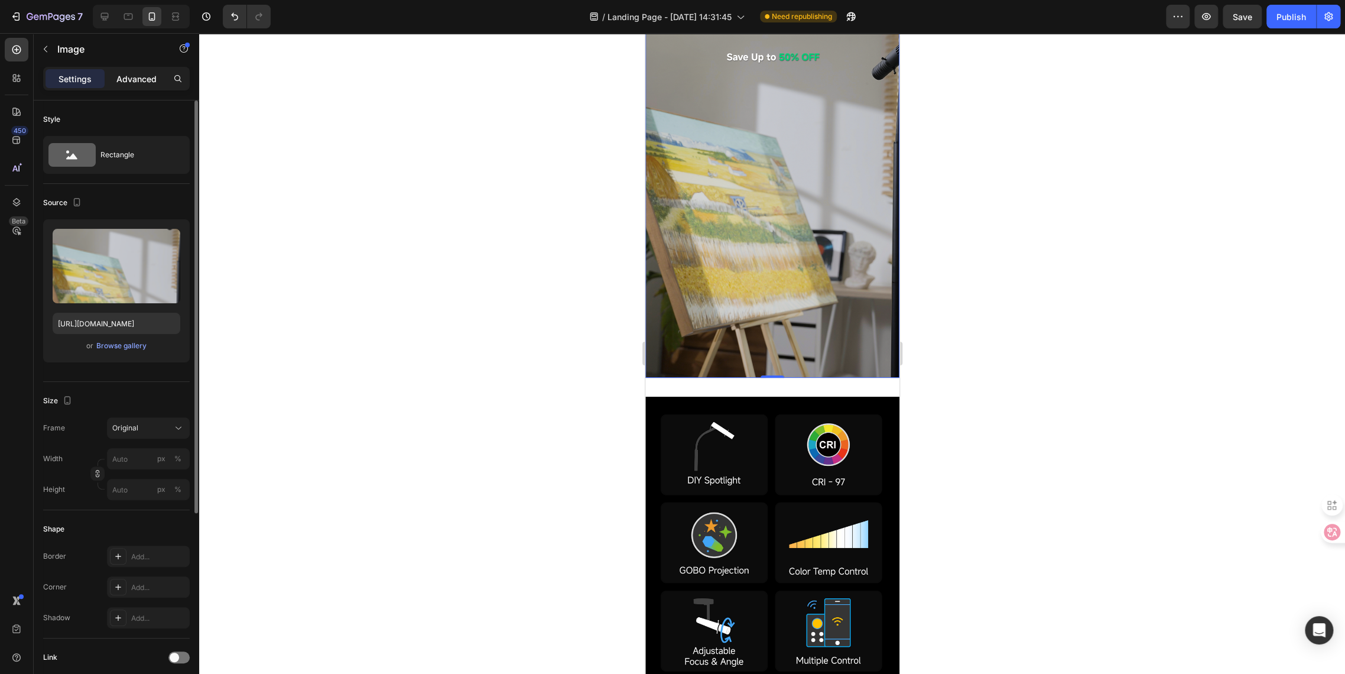
click at [118, 79] on p "Advanced" at bounding box center [136, 79] width 40 height 12
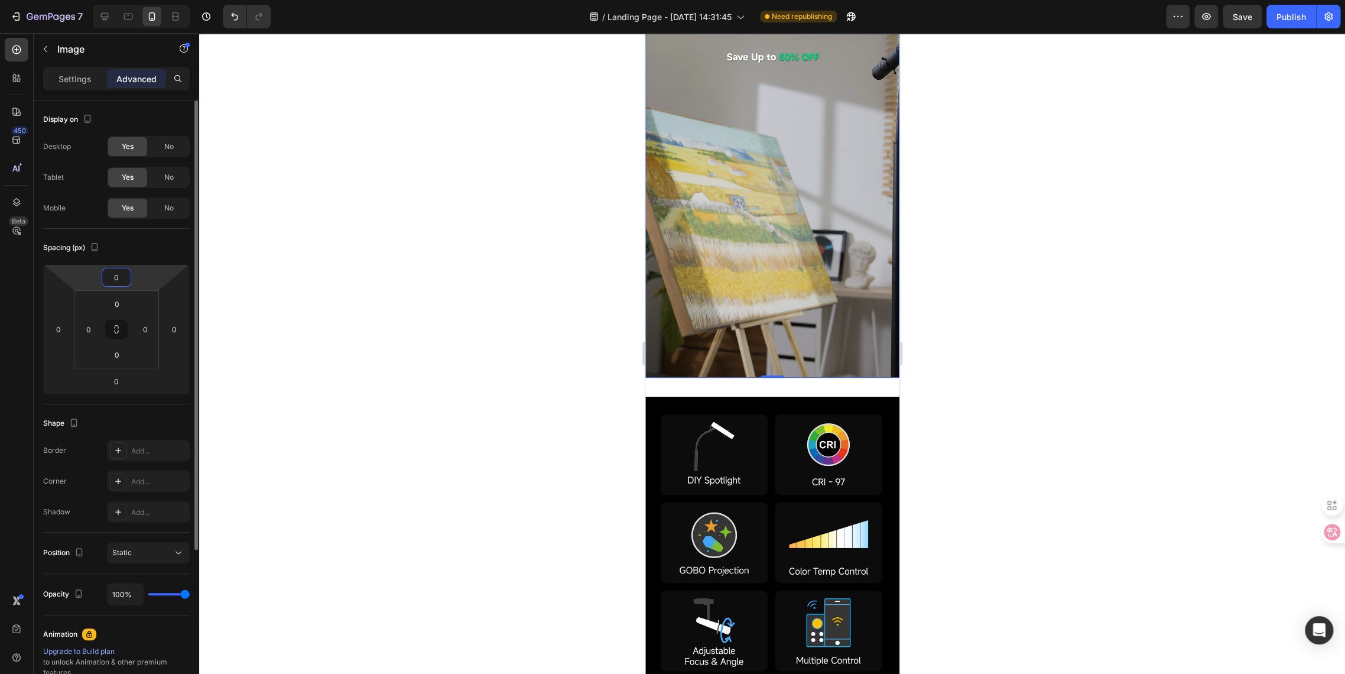
click at [120, 277] on input "0" at bounding box center [117, 277] width 24 height 18
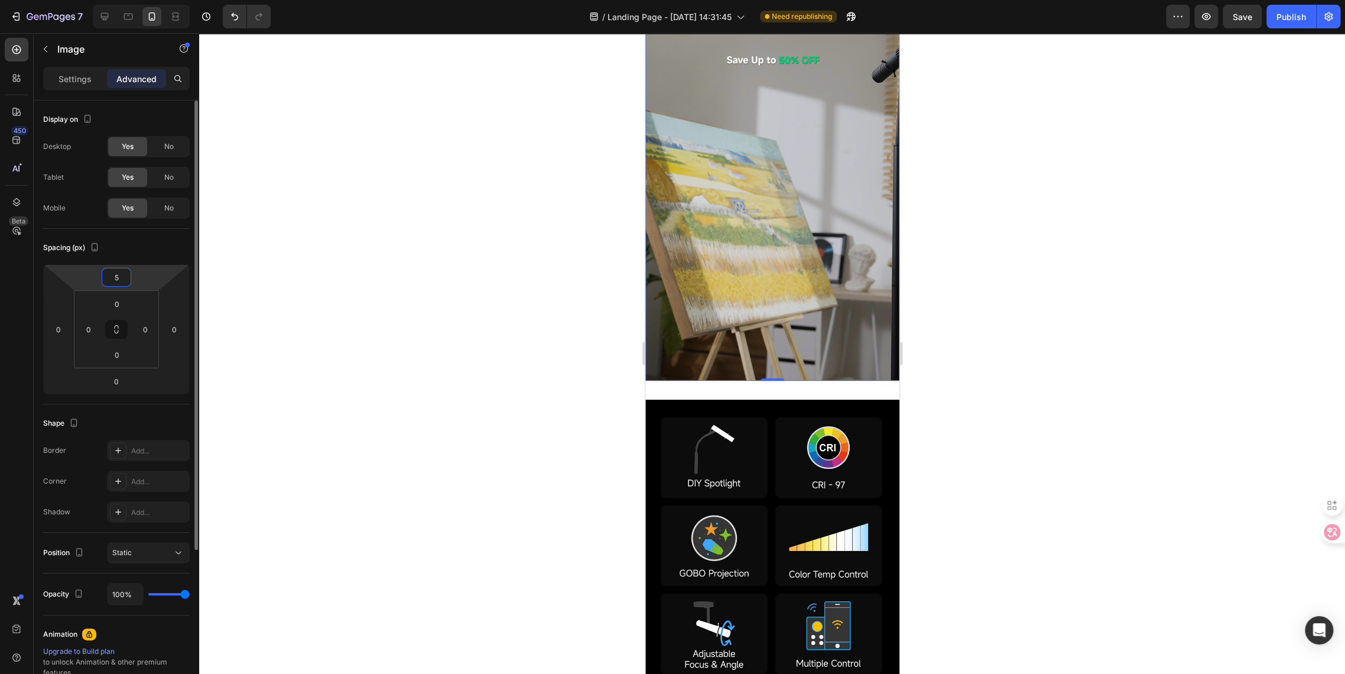
type input "6"
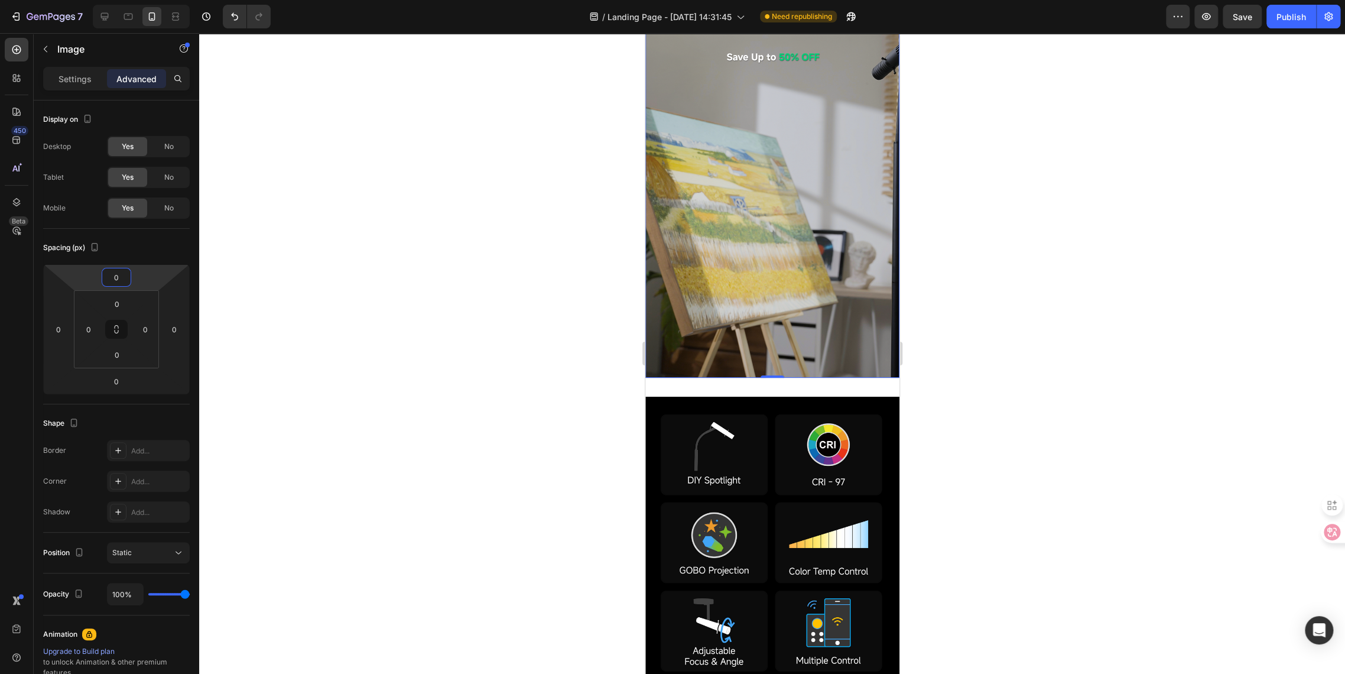
type input "0"
click at [435, 341] on div at bounding box center [772, 353] width 1146 height 641
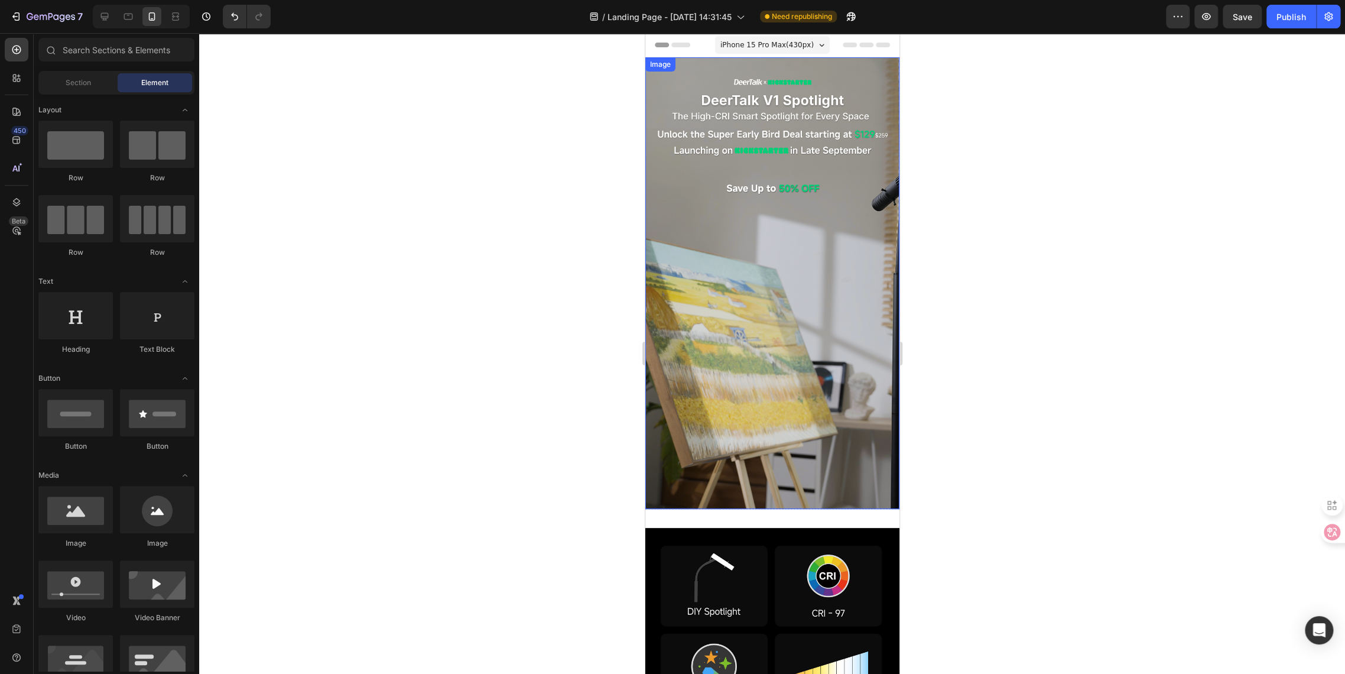
click at [748, 286] on img at bounding box center [772, 283] width 254 height 452
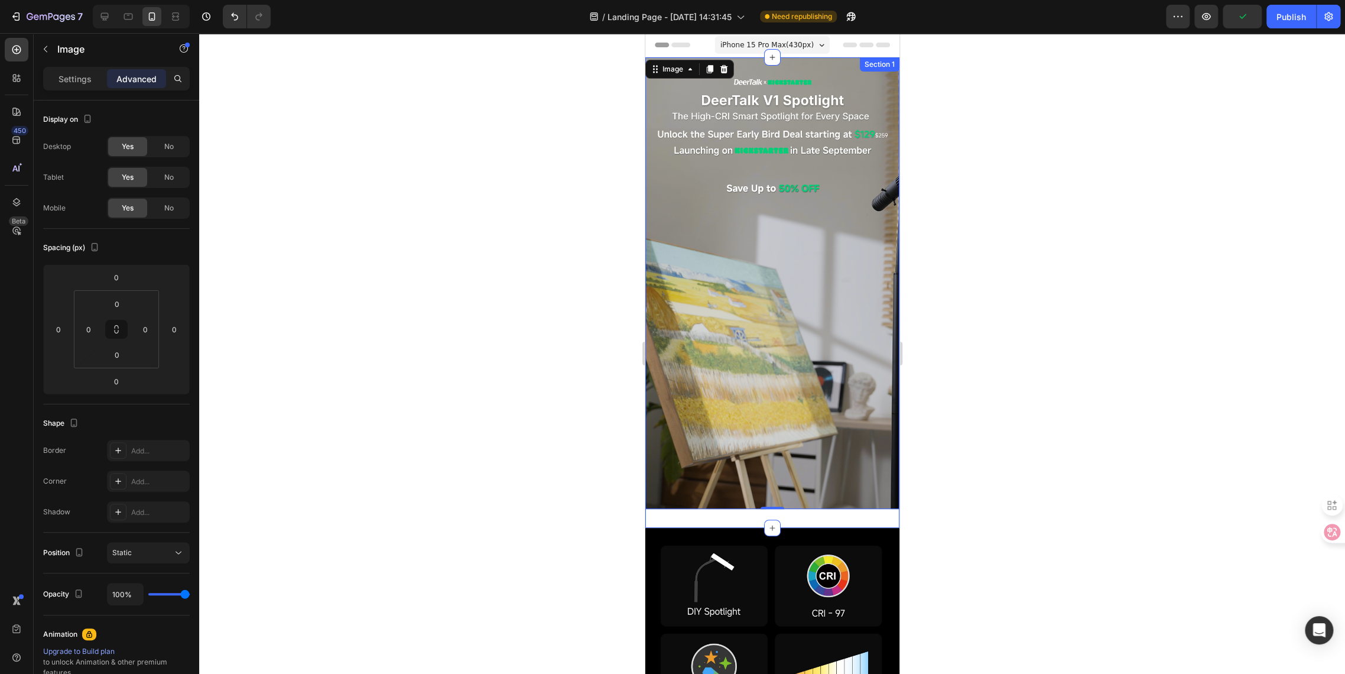
click at [740, 501] on div "Image 0 Row Section 1" at bounding box center [772, 292] width 254 height 471
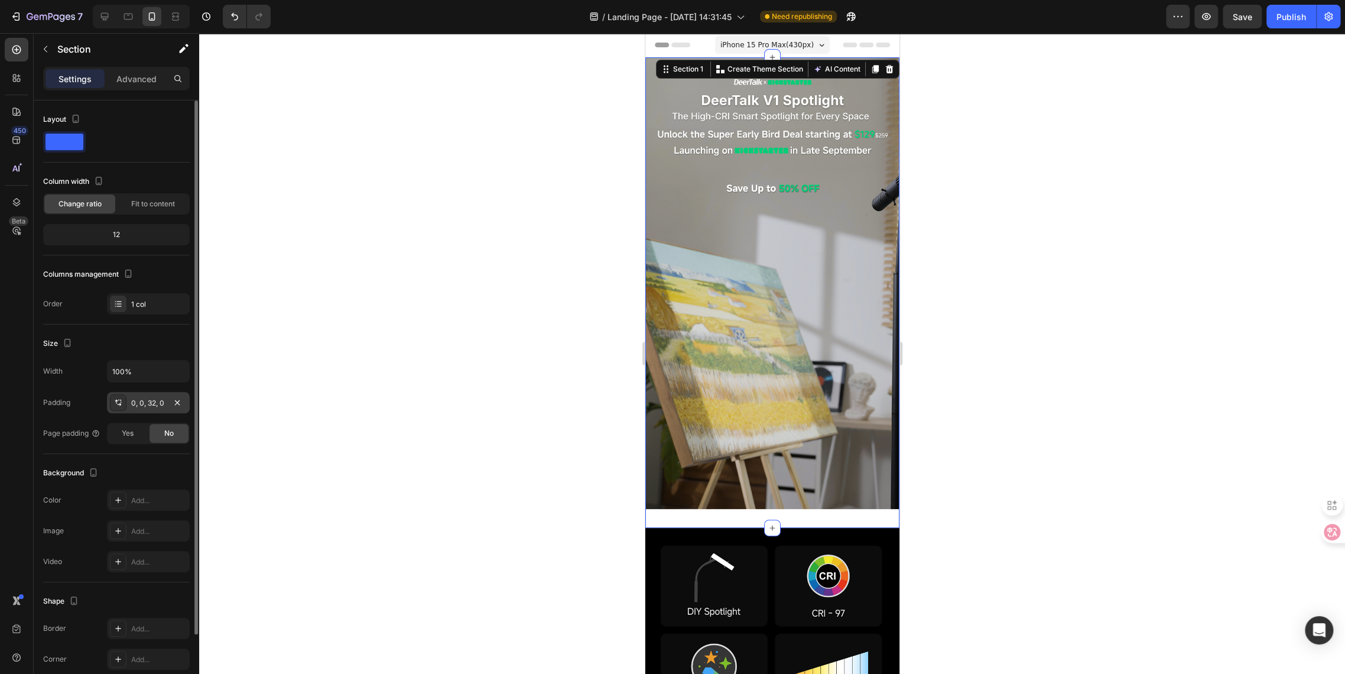
click at [142, 404] on div "0, 0, 32, 0" at bounding box center [148, 403] width 34 height 11
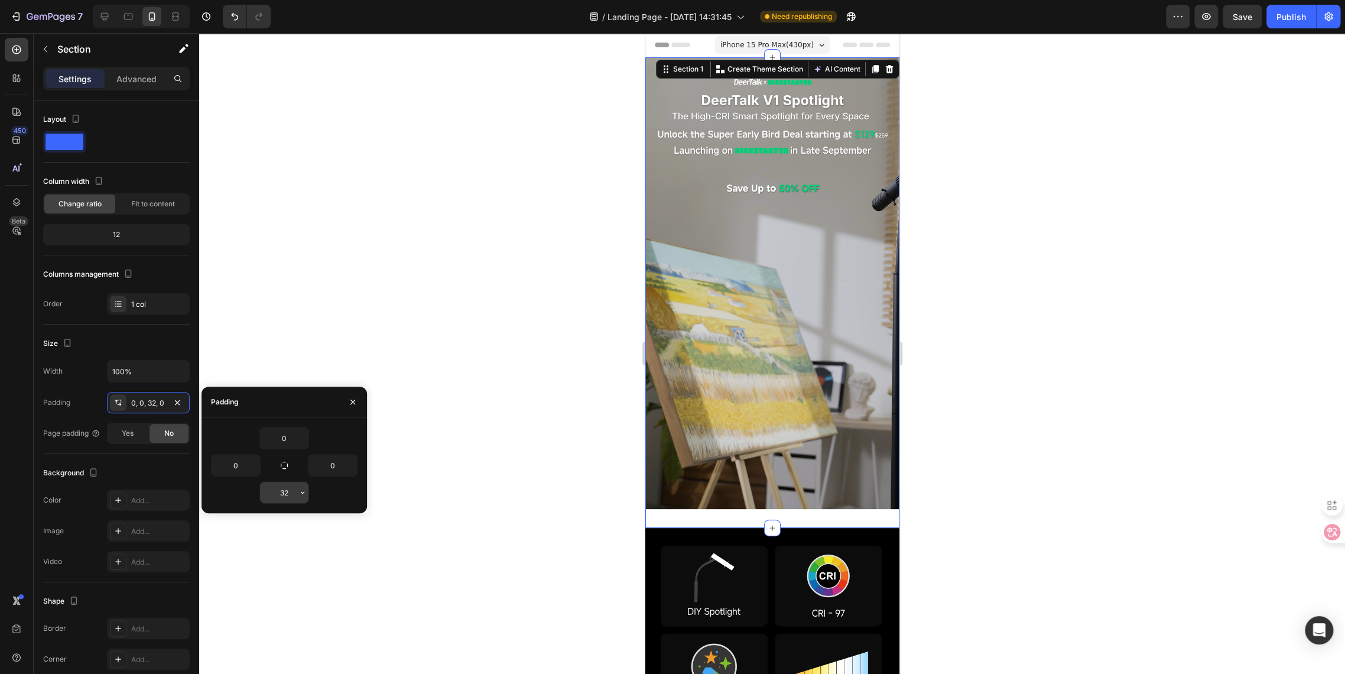
click at [294, 496] on input "32" at bounding box center [284, 492] width 48 height 21
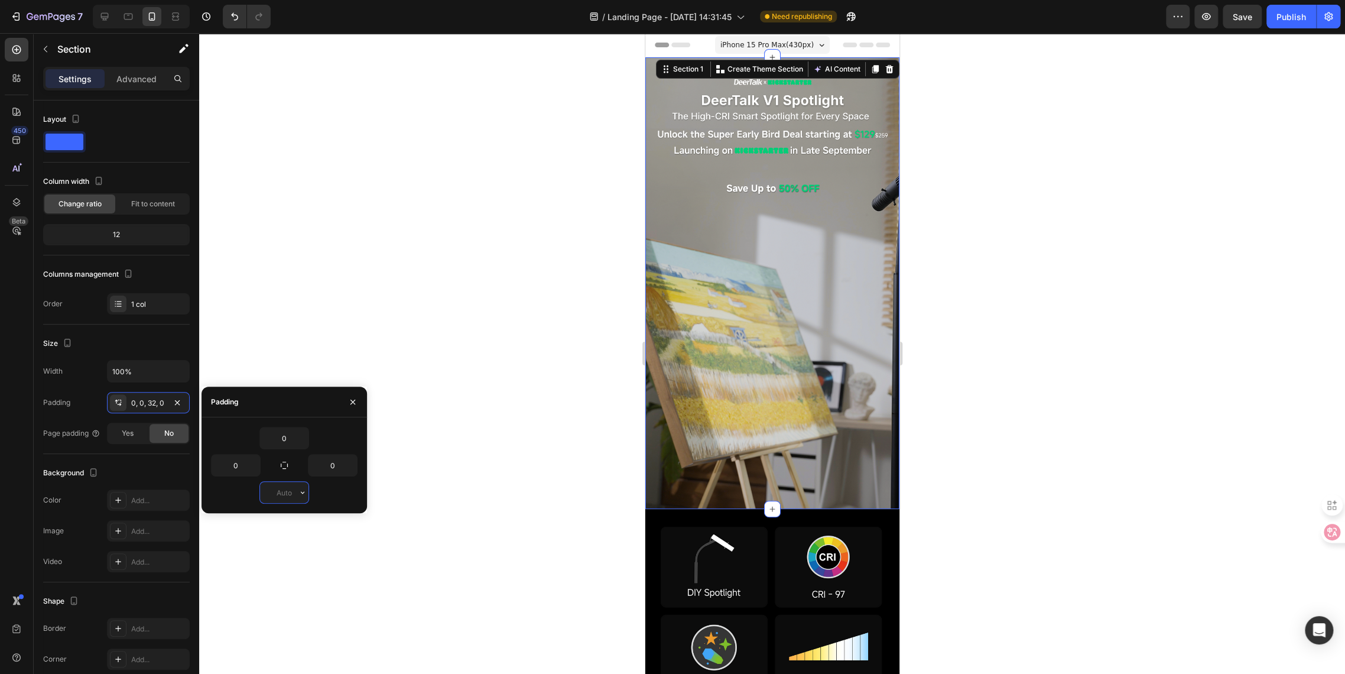
type input "0"
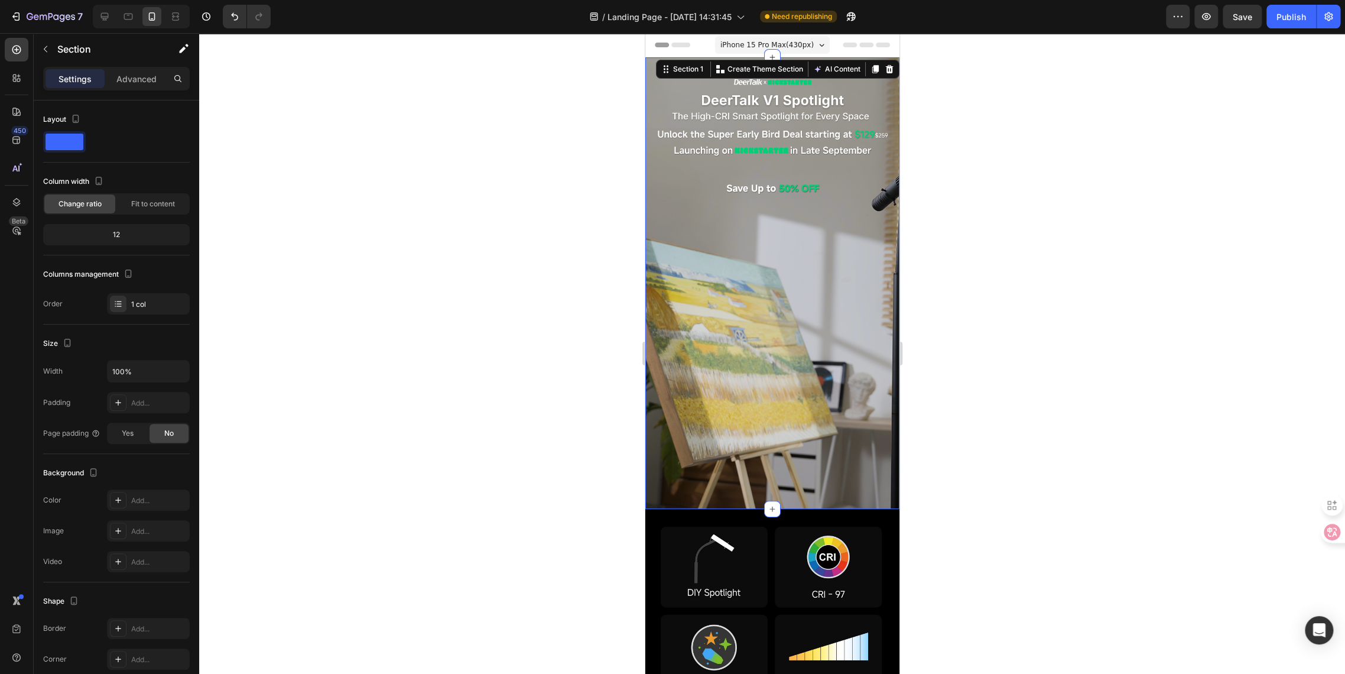
click at [577, 318] on div at bounding box center [772, 353] width 1146 height 641
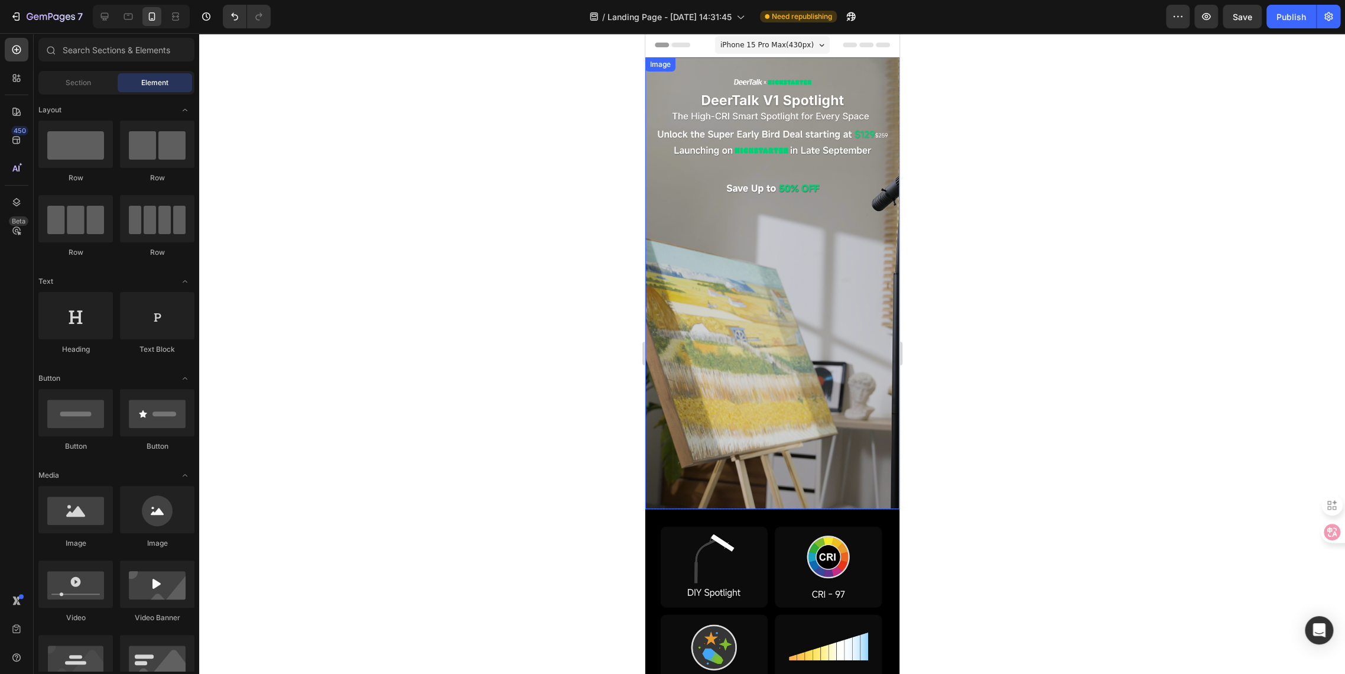
click at [828, 313] on img at bounding box center [772, 283] width 254 height 452
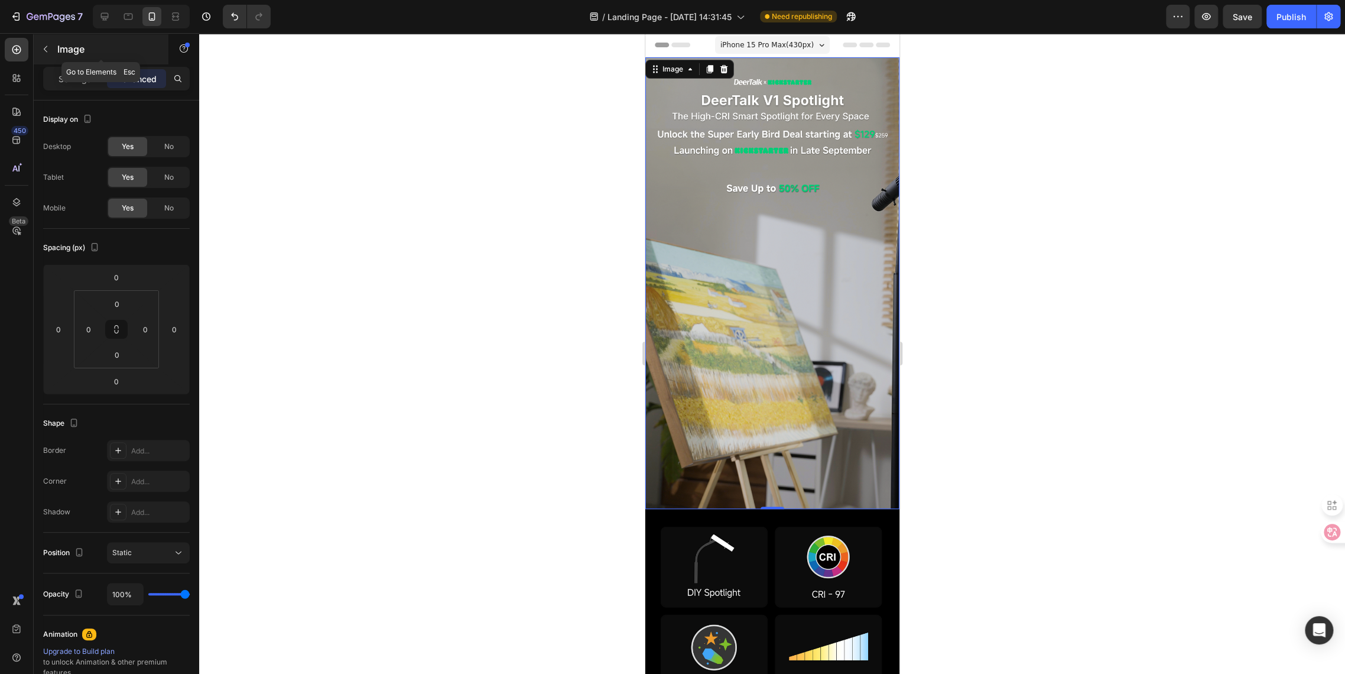
click at [49, 45] on icon "button" at bounding box center [45, 48] width 9 height 9
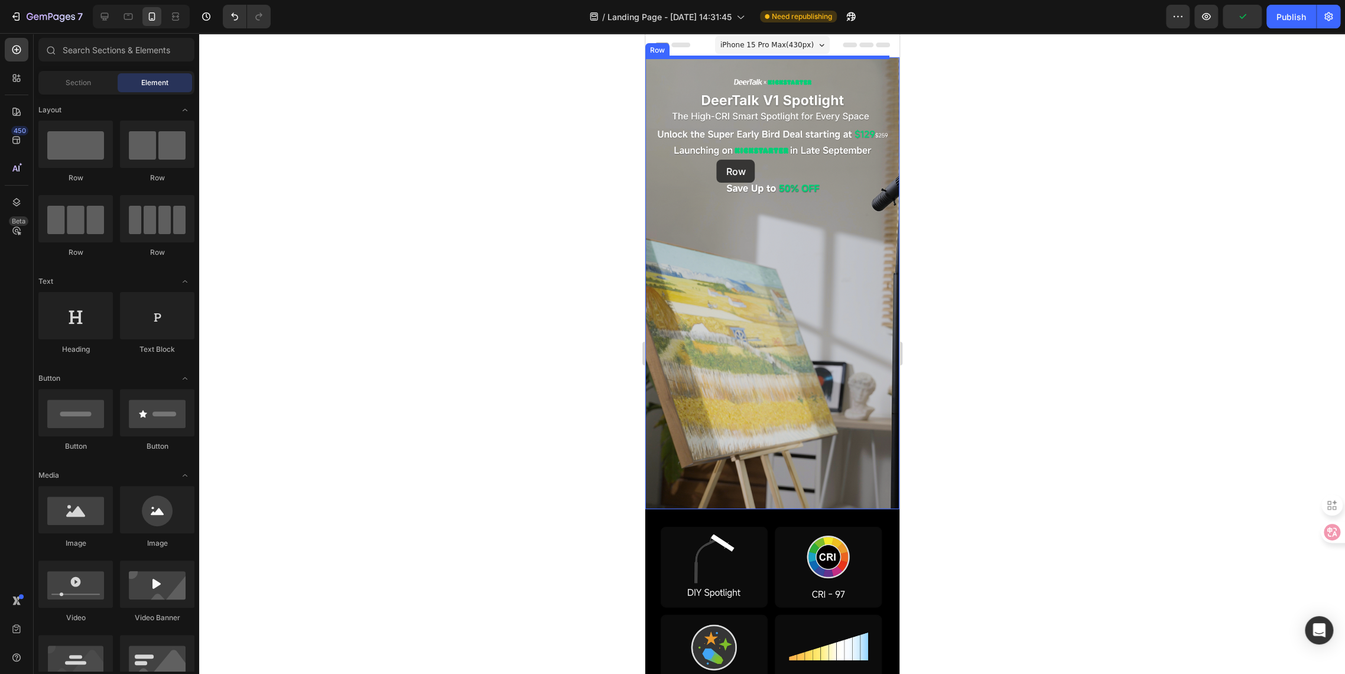
drag, startPoint x: 718, startPoint y: 185, endPoint x: 716, endPoint y: 160, distance: 25.5
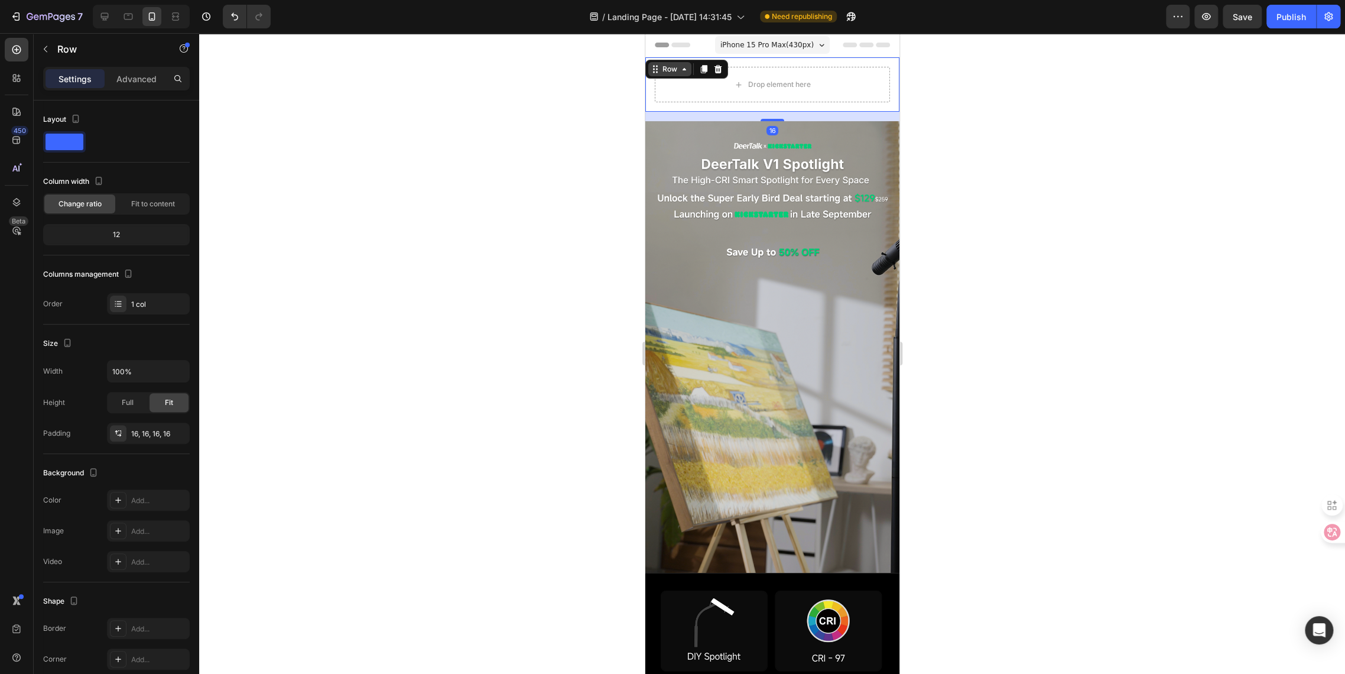
click at [654, 66] on icon at bounding box center [654, 68] width 9 height 9
click at [656, 66] on icon at bounding box center [654, 68] width 9 height 9
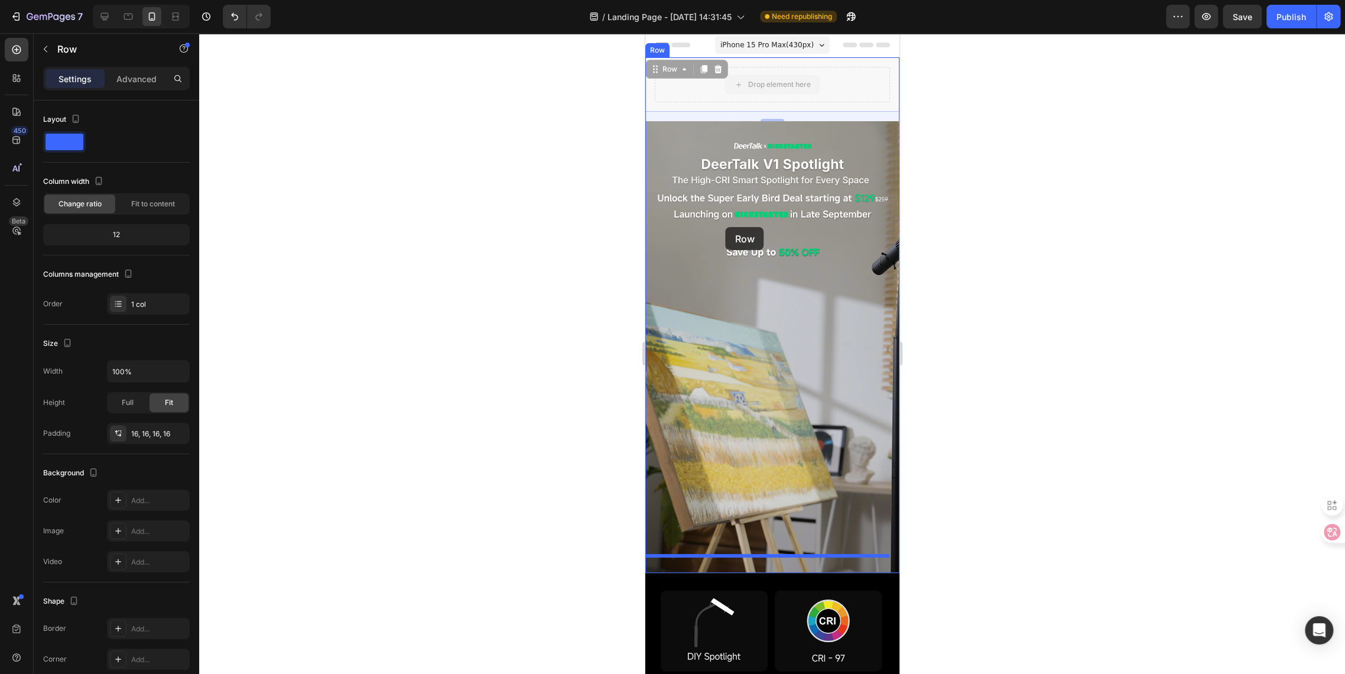
drag, startPoint x: 656, startPoint y: 69, endPoint x: 725, endPoint y: 227, distance: 173.1
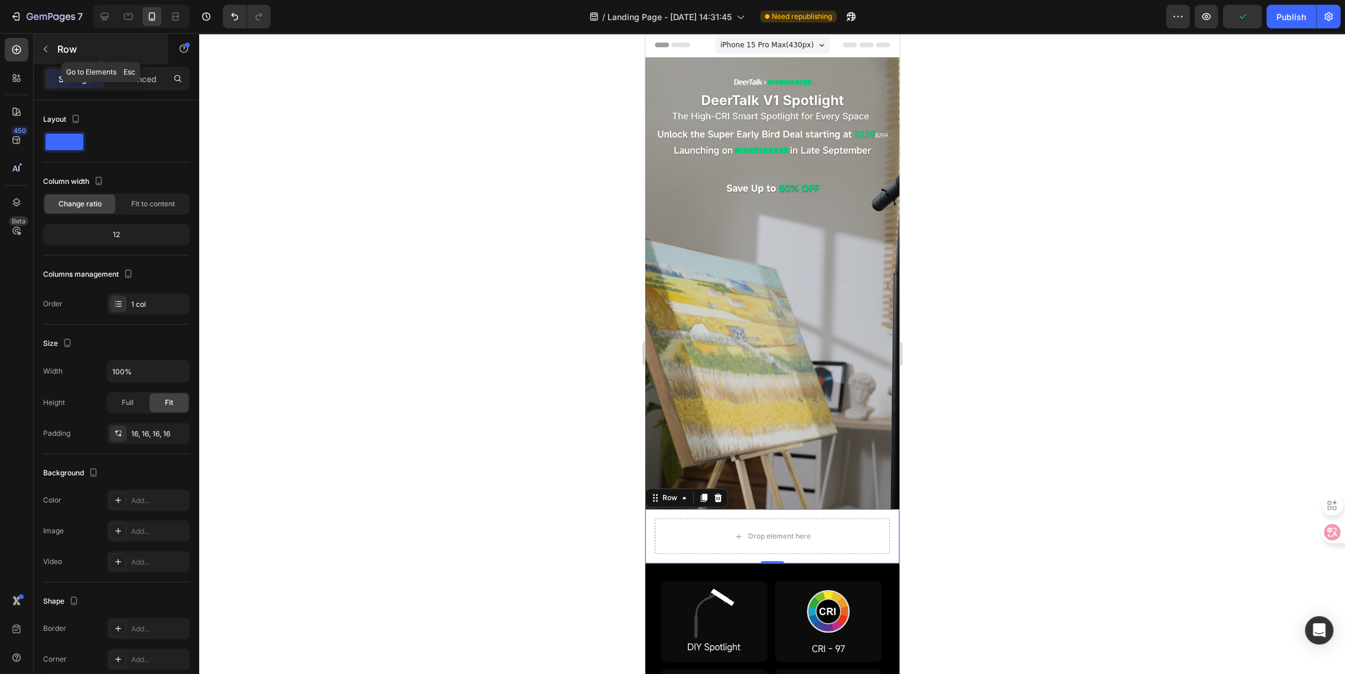
click at [41, 53] on button "button" at bounding box center [45, 49] width 19 height 19
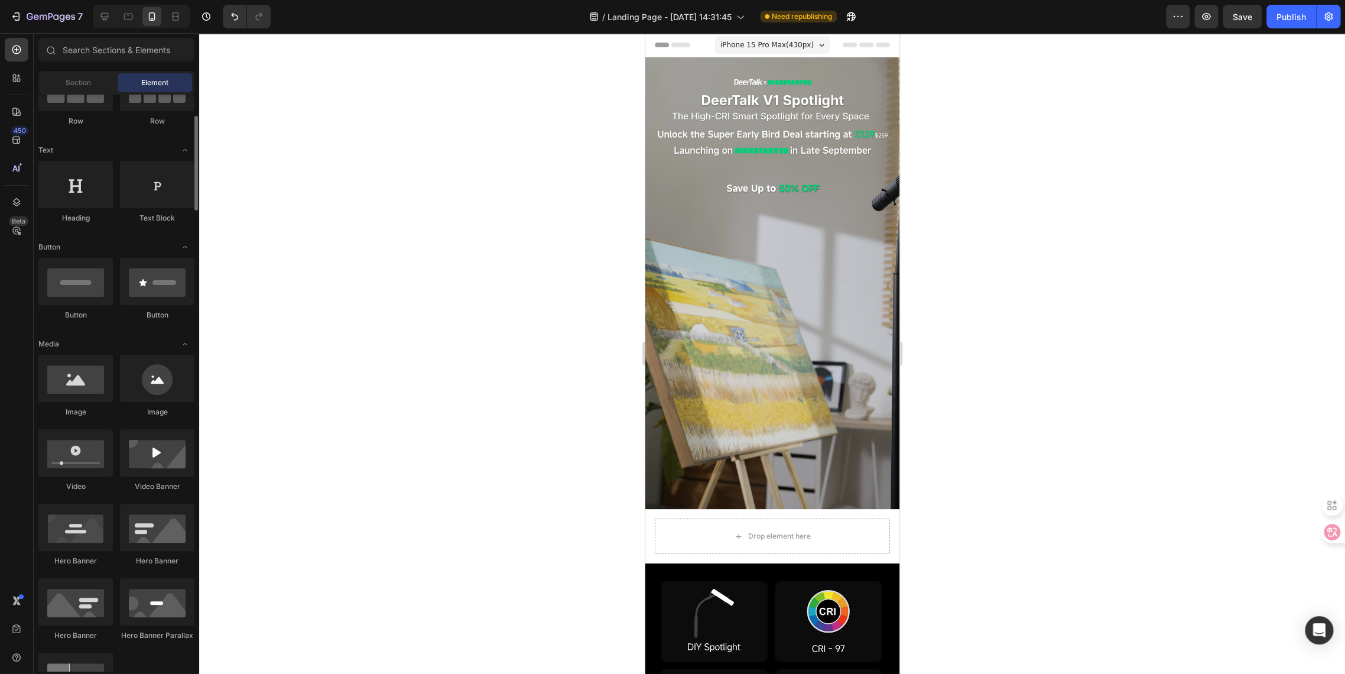
scroll to position [197, 0]
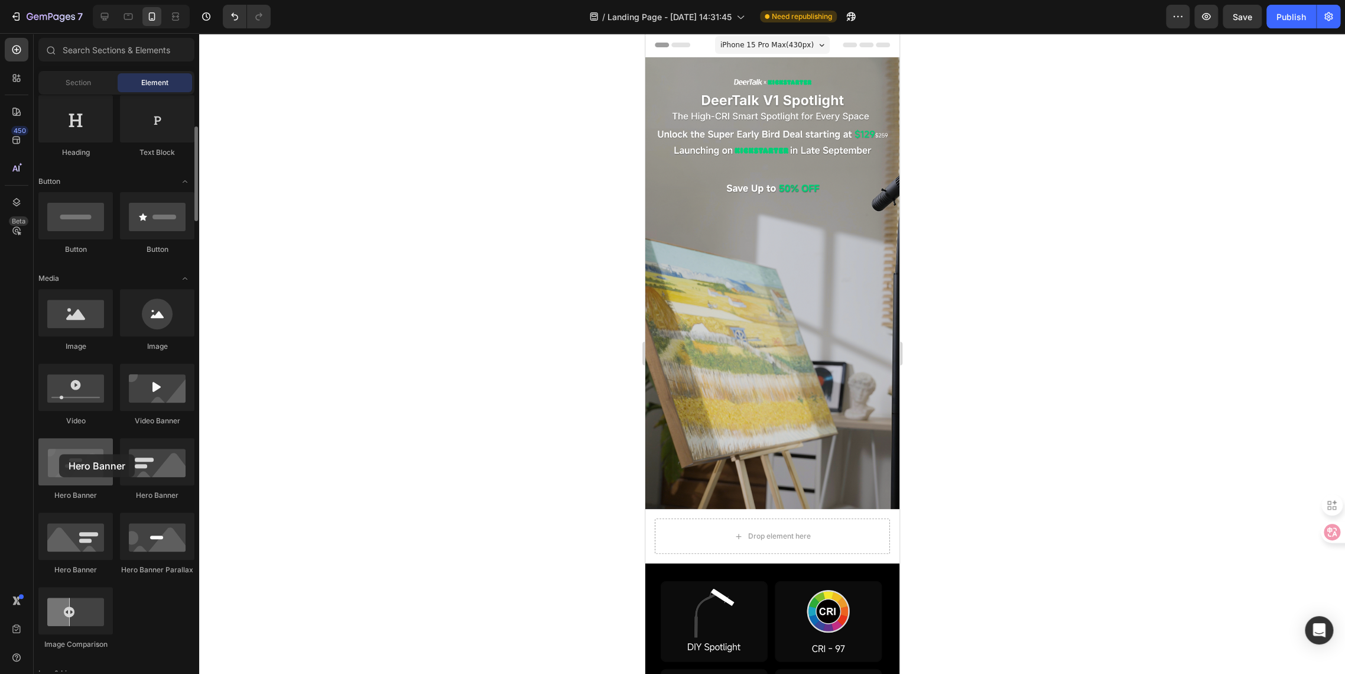
click at [59, 454] on div at bounding box center [75, 461] width 74 height 47
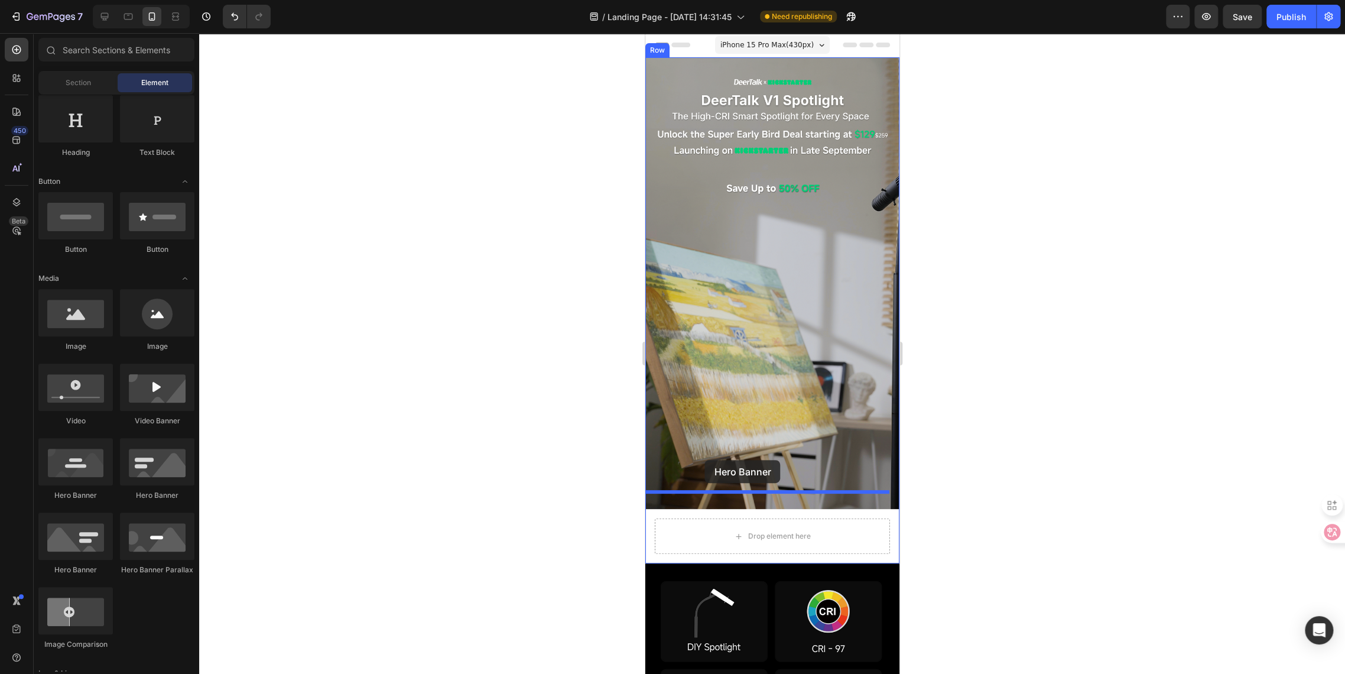
drag, startPoint x: 696, startPoint y: 493, endPoint x: 1653, endPoint y: 559, distance: 959.3
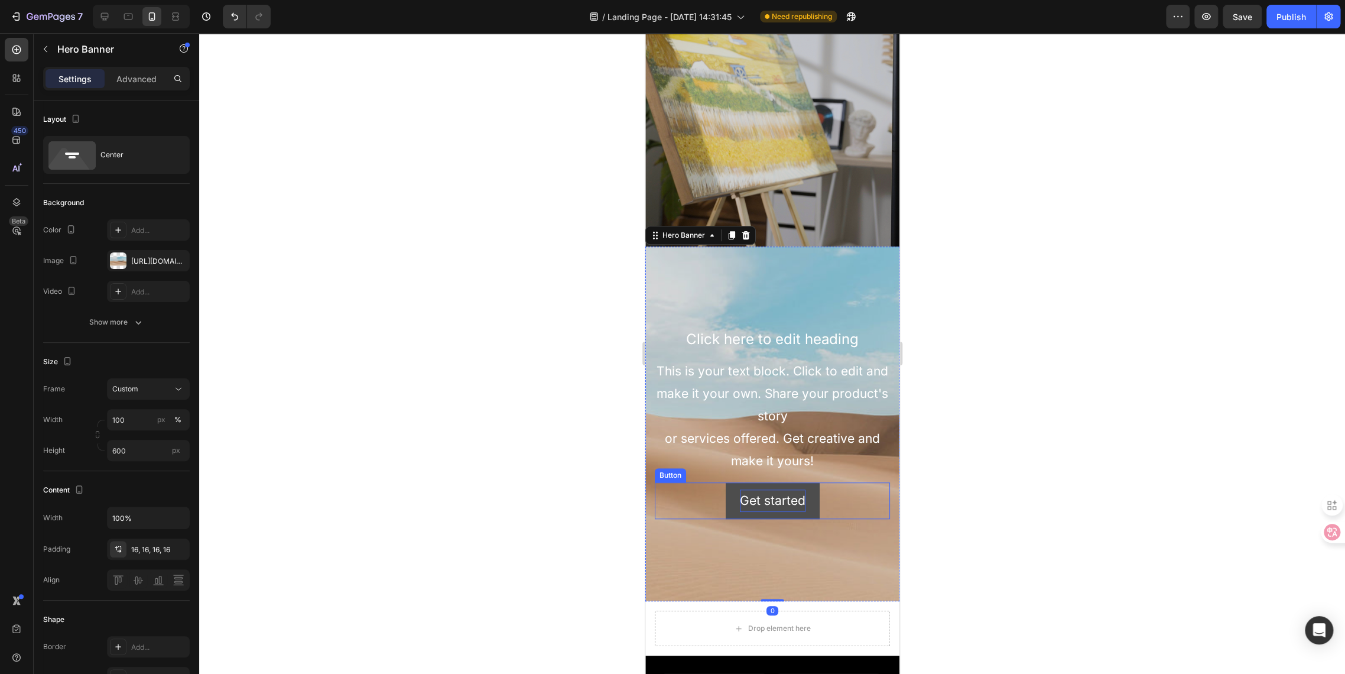
scroll to position [328, 0]
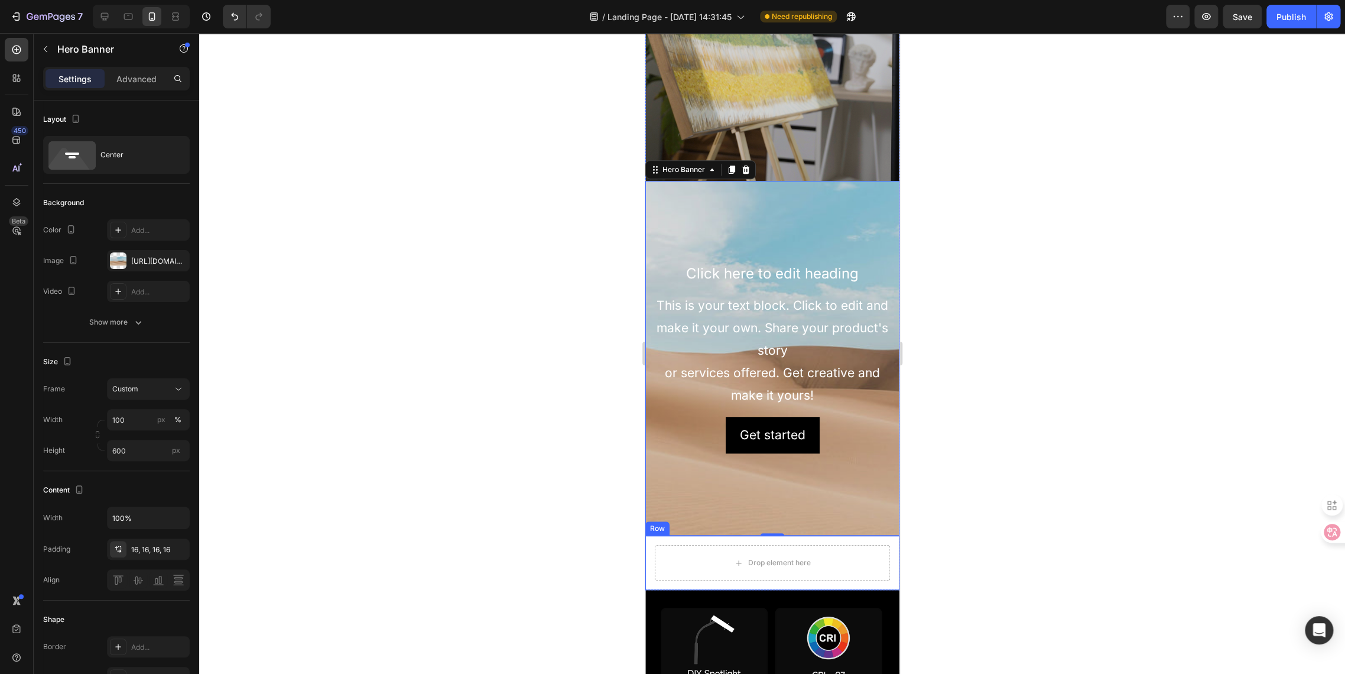
click at [651, 536] on div "Drop element here Row" at bounding box center [772, 563] width 254 height 54
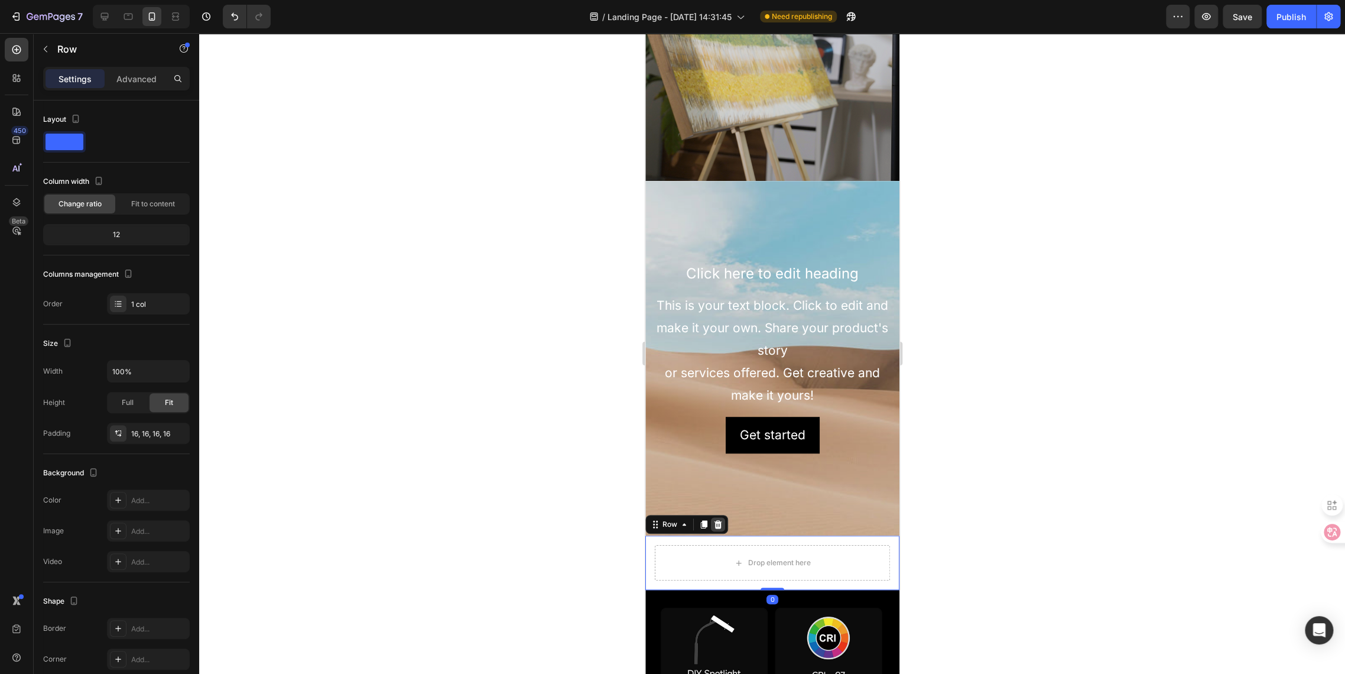
click at [721, 517] on div at bounding box center [718, 524] width 14 height 14
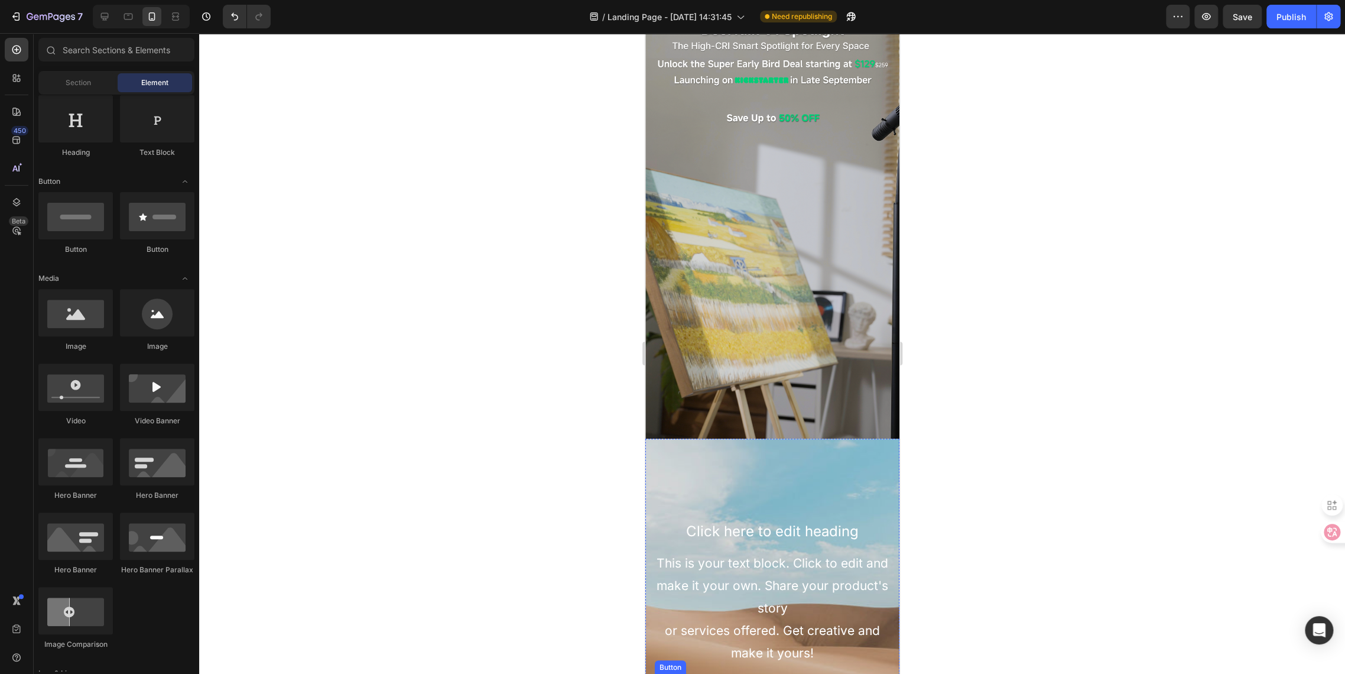
scroll to position [66, 0]
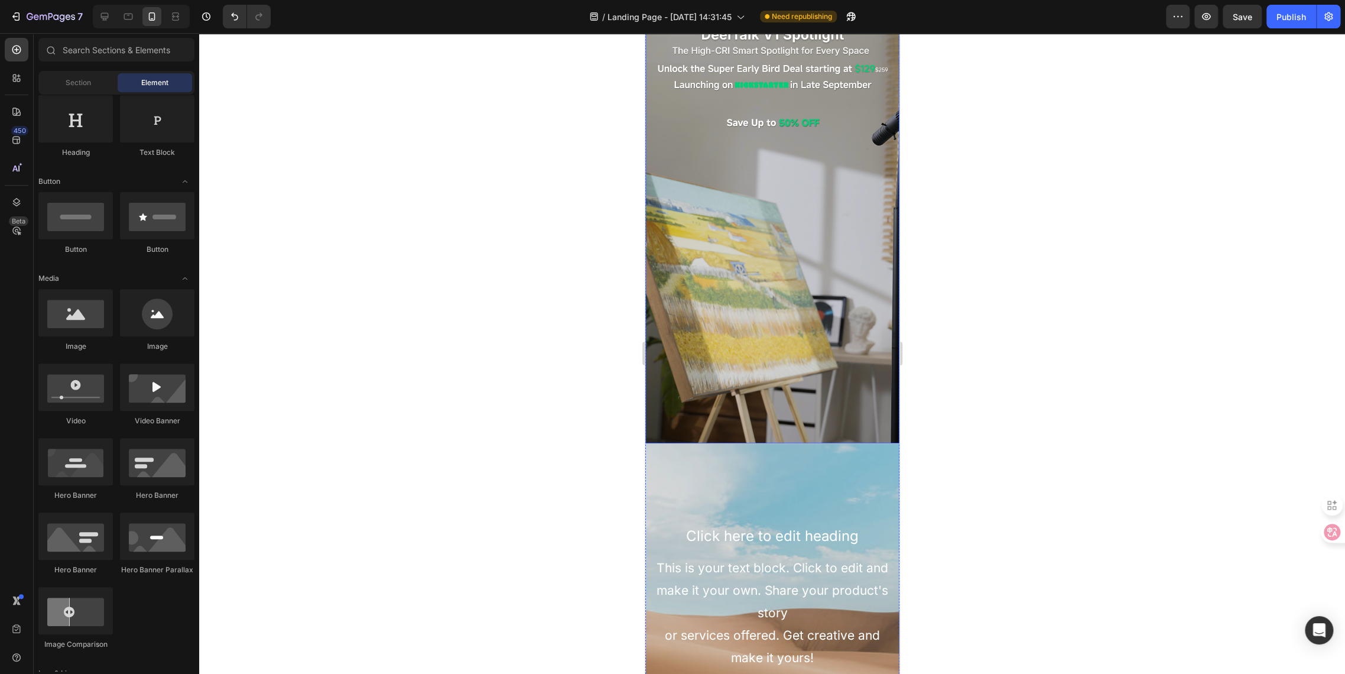
click at [734, 377] on img at bounding box center [772, 218] width 254 height 452
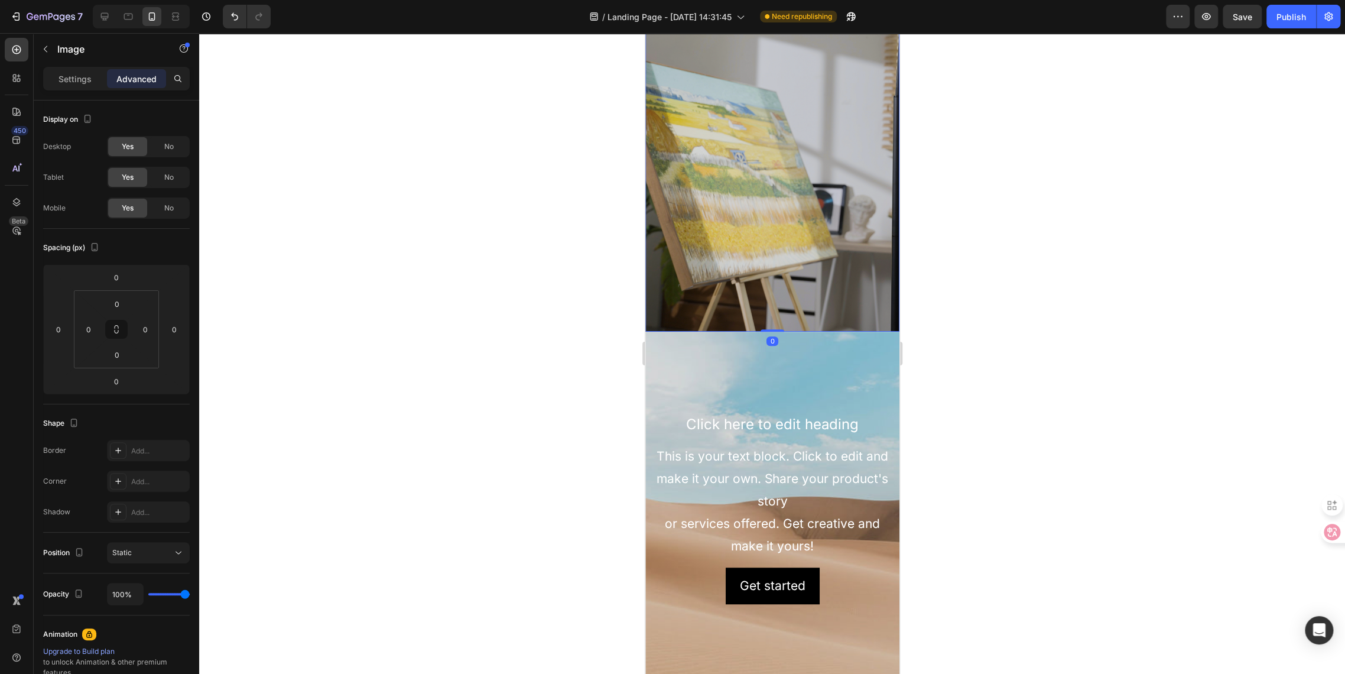
scroll to position [328, 0]
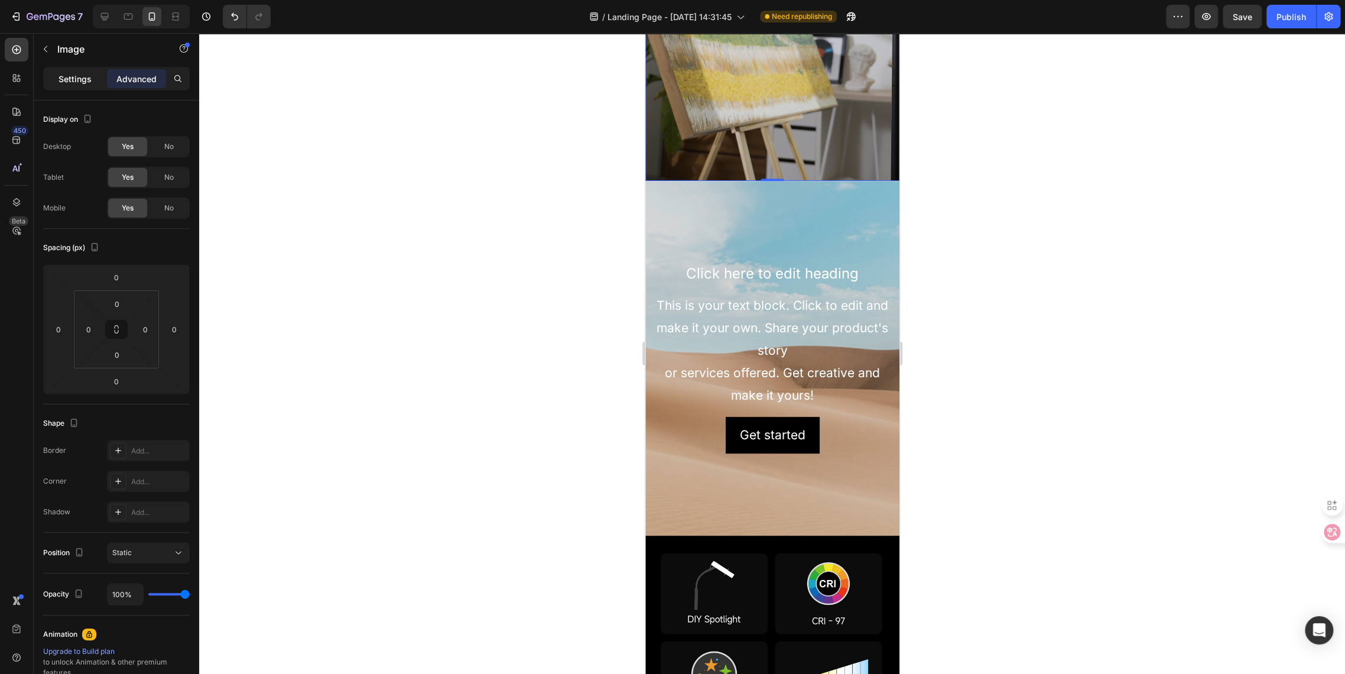
click at [64, 83] on p "Settings" at bounding box center [75, 79] width 33 height 12
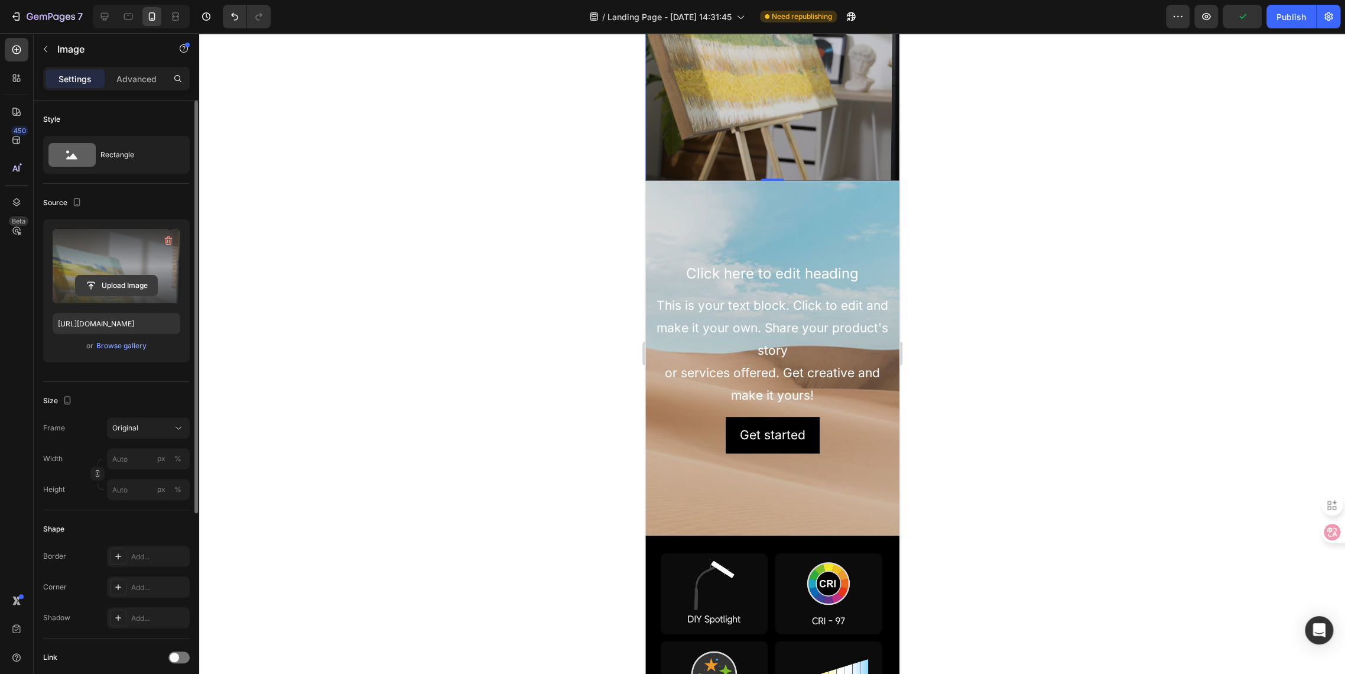
click at [121, 284] on input "file" at bounding box center [117, 285] width 82 height 20
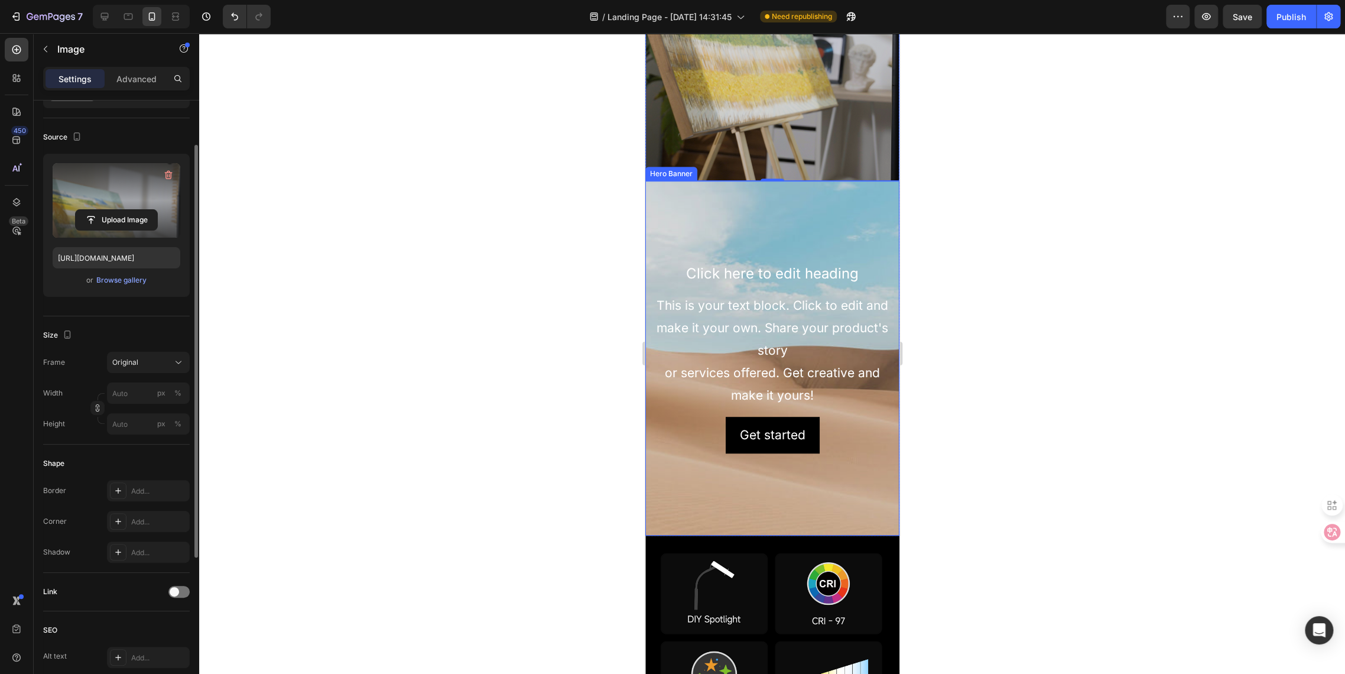
click at [738, 202] on div "Background Image" at bounding box center [772, 358] width 254 height 355
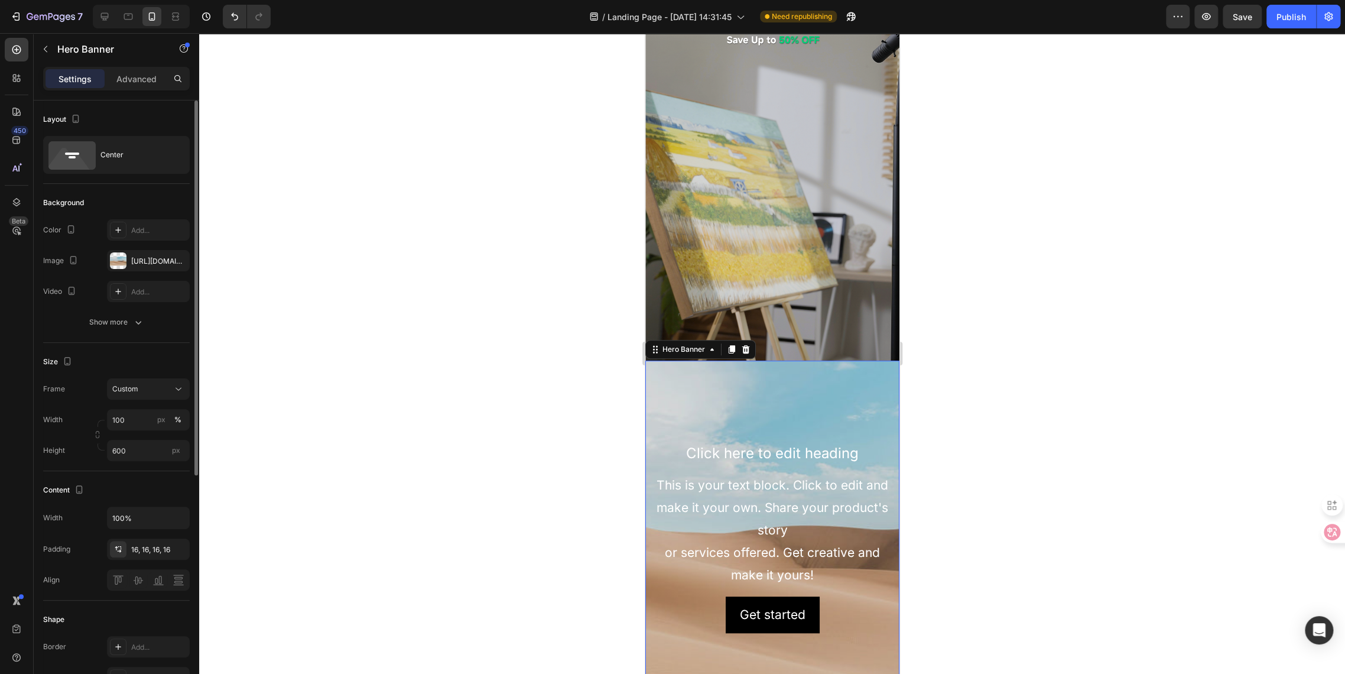
scroll to position [394, 0]
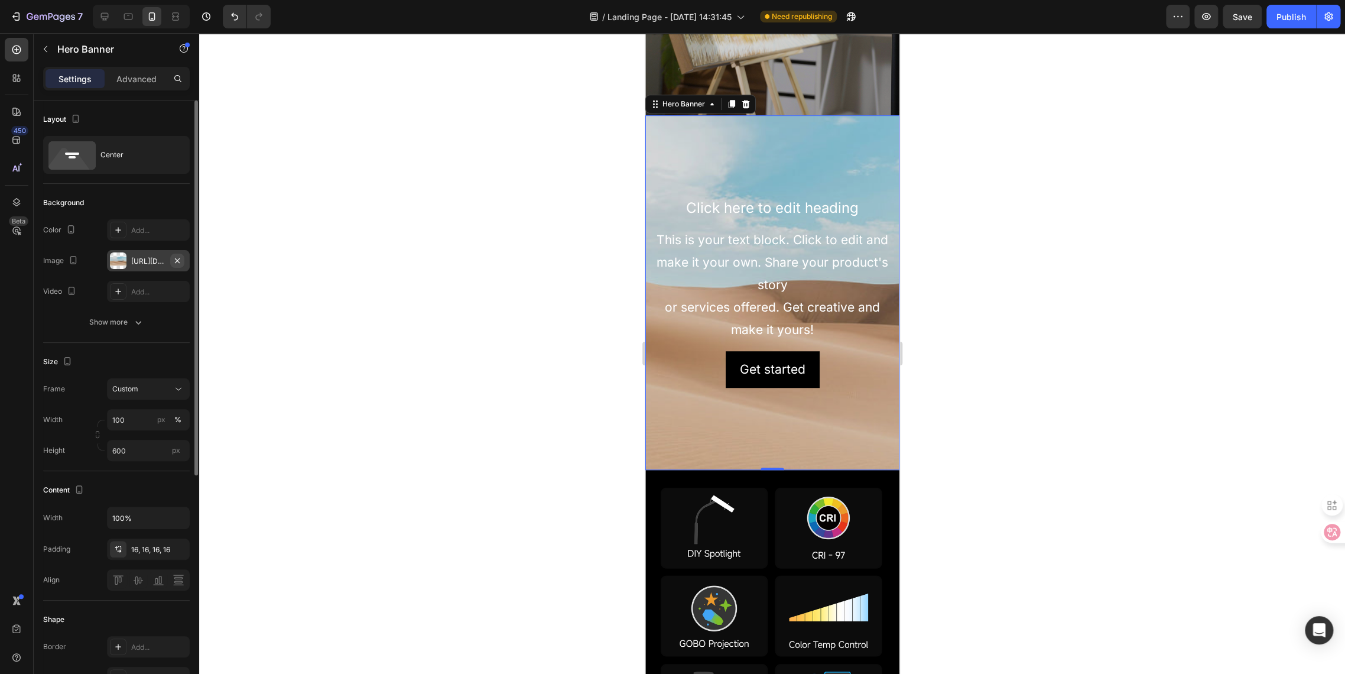
click at [174, 264] on icon "button" at bounding box center [177, 260] width 9 height 9
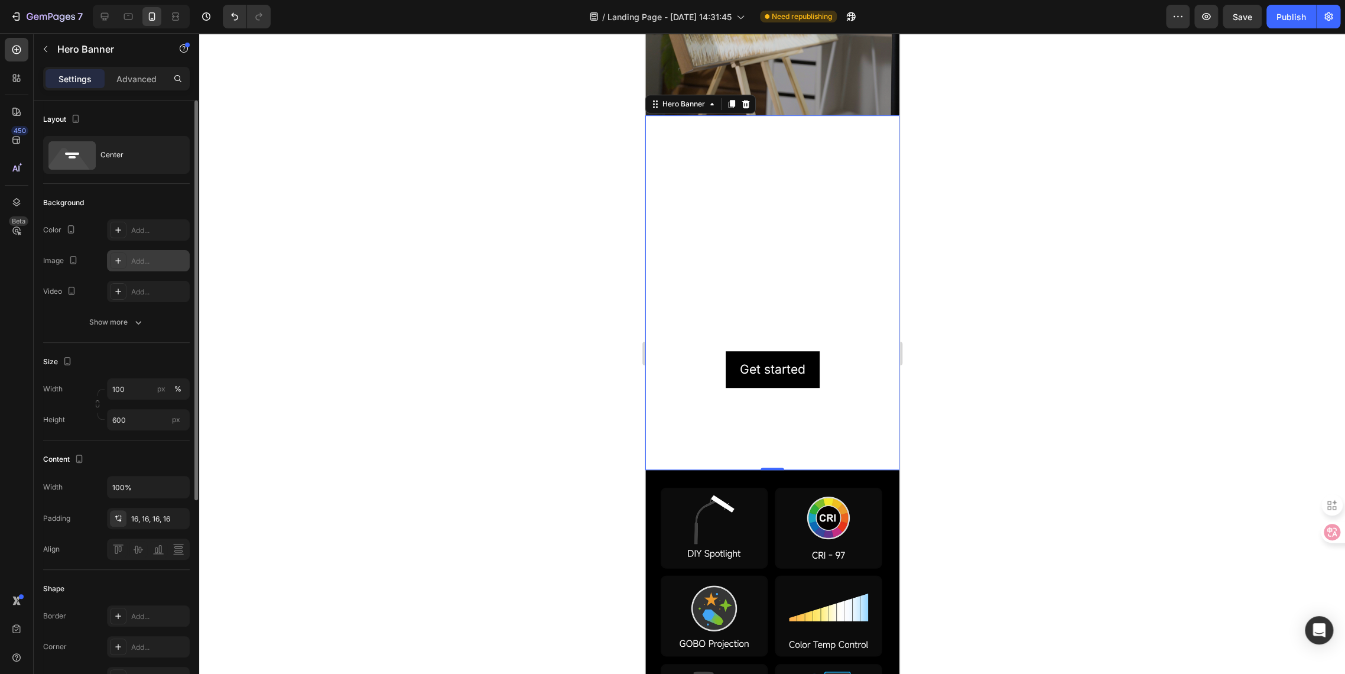
click at [164, 264] on div "Add..." at bounding box center [159, 261] width 56 height 11
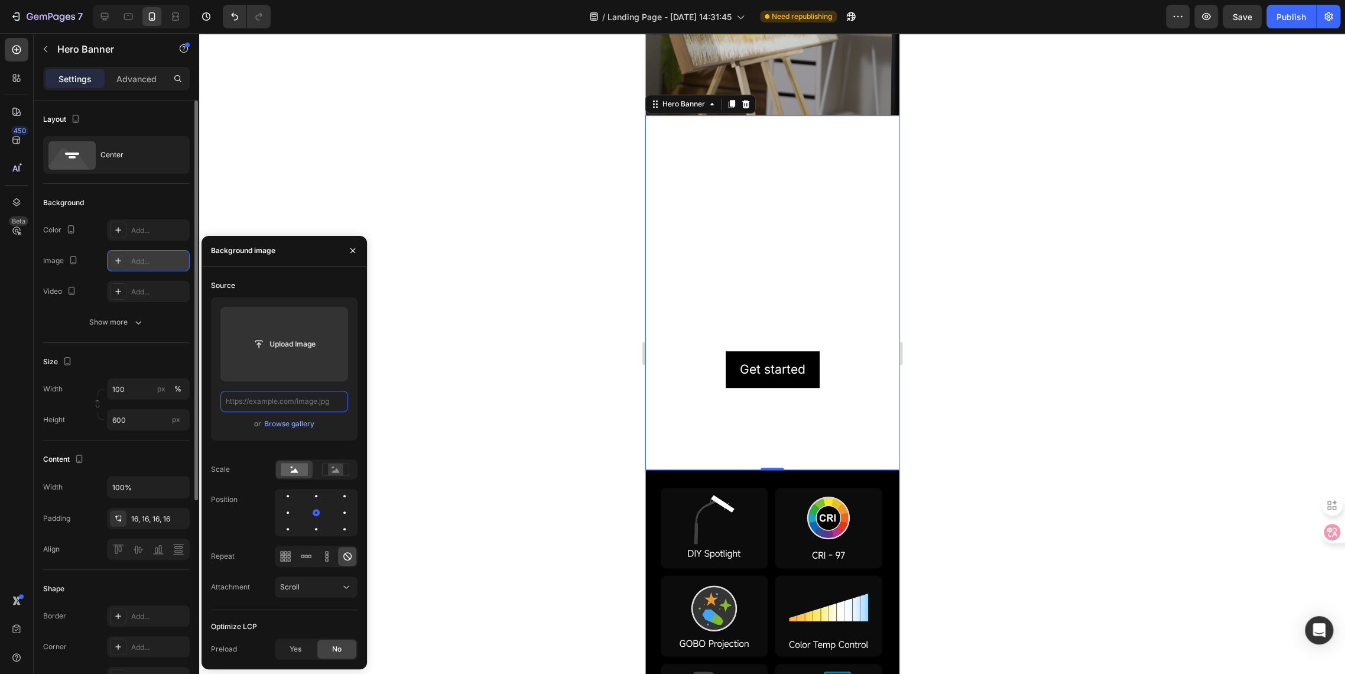
scroll to position [0, 0]
click at [287, 349] on input "file" at bounding box center [285, 344] width 82 height 20
type input "https://cdn.shopify.com/s/files/1/0650/2105/0989/files/gempages_581019625022555…"
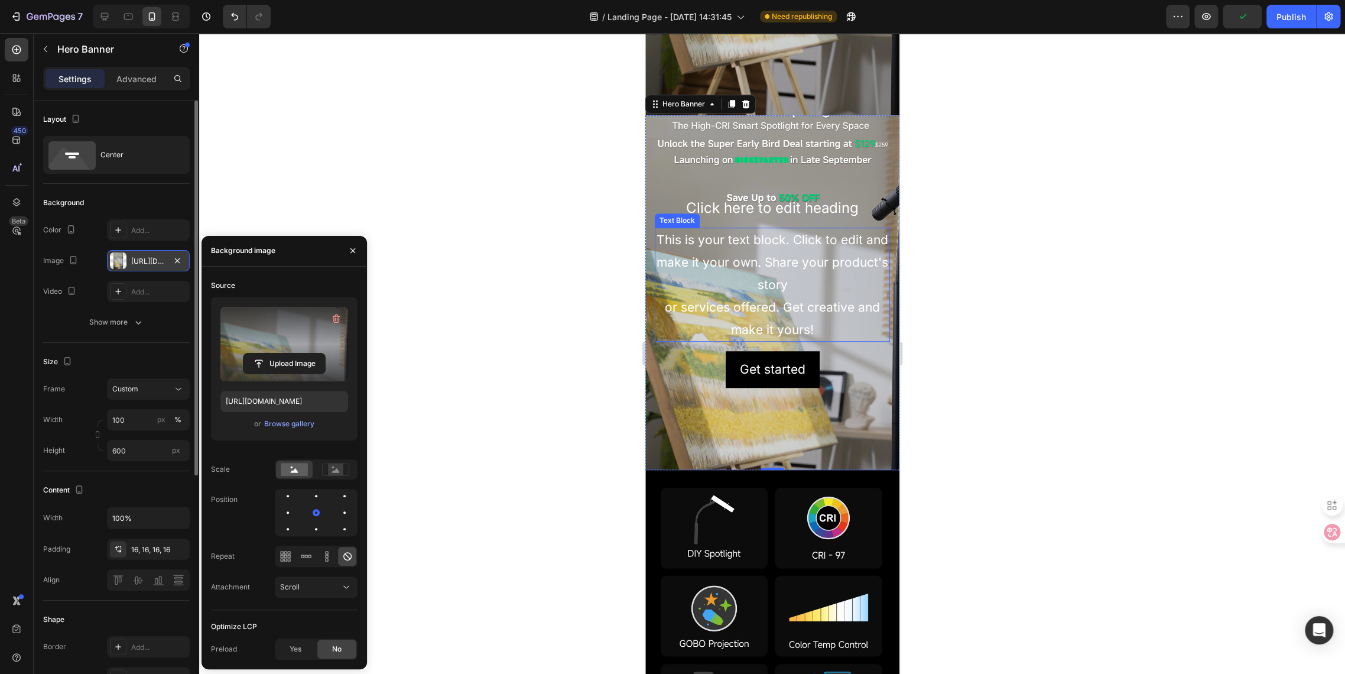
click at [689, 293] on div "This is your text block. Click to edit and make it your own. Share your product…" at bounding box center [771, 285] width 235 height 114
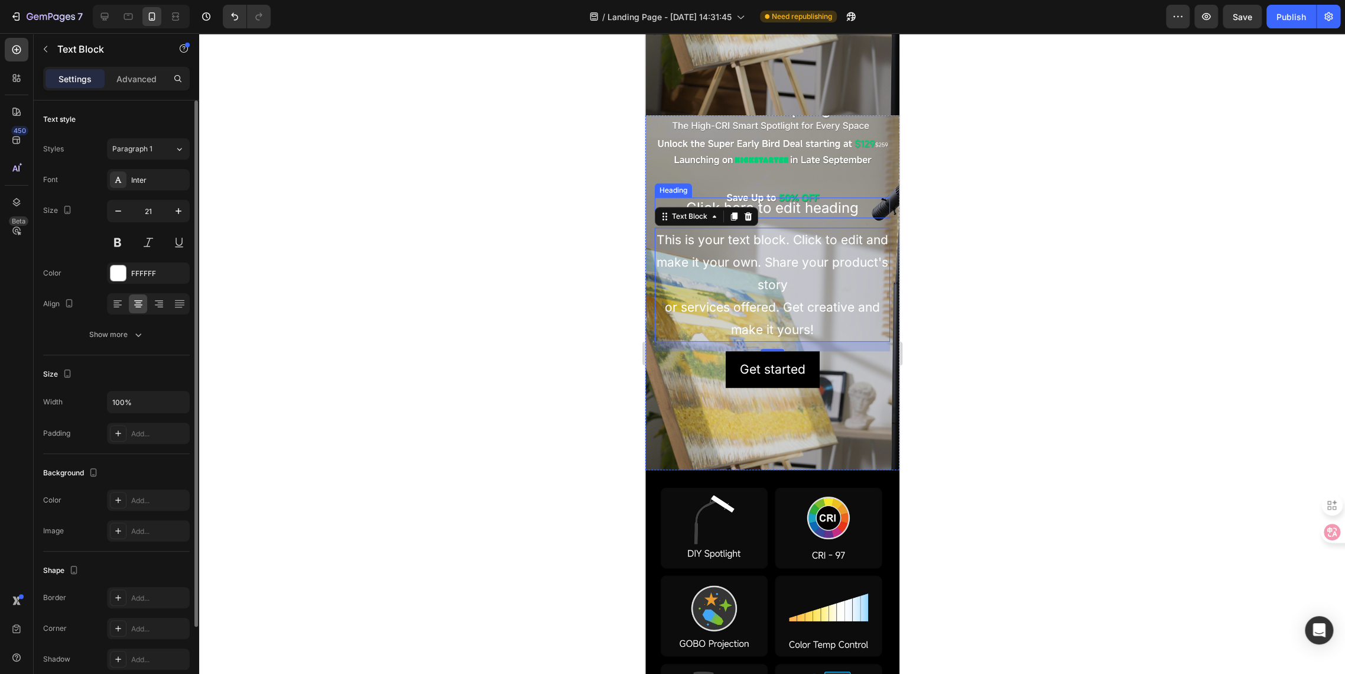
click at [775, 197] on h2 "Click here to edit heading" at bounding box center [771, 207] width 235 height 21
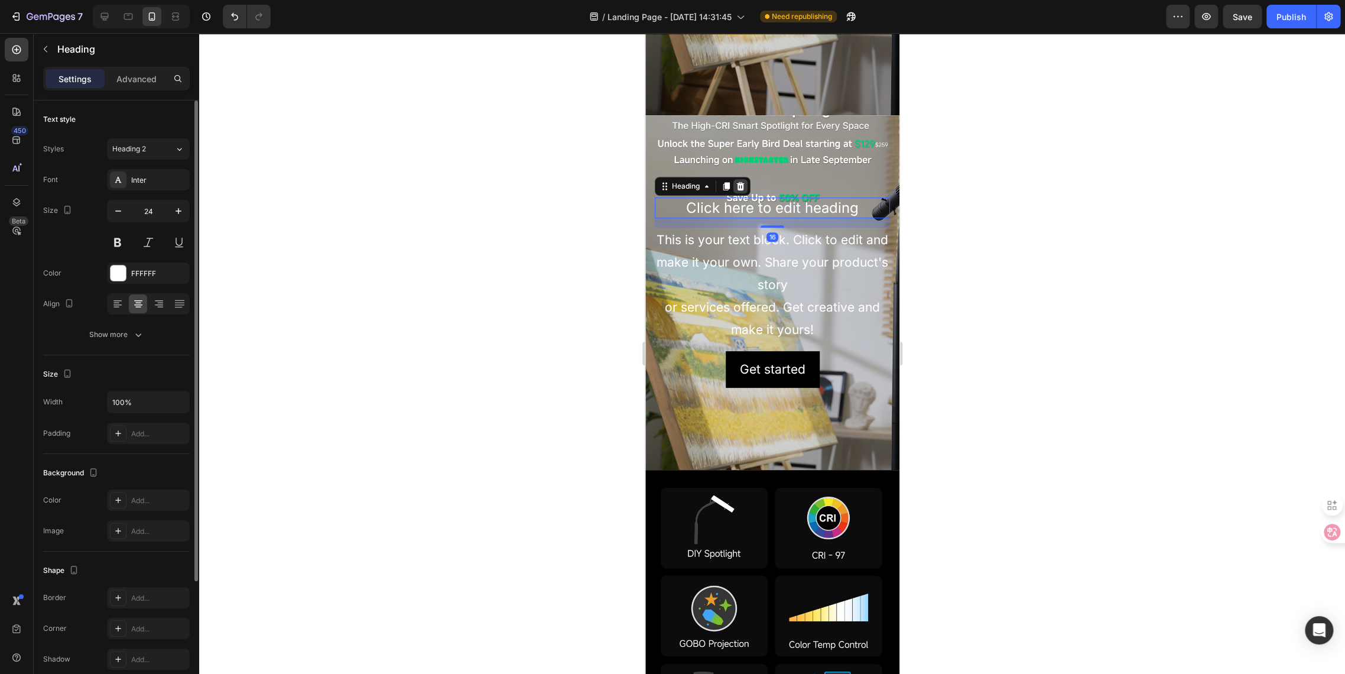
click at [739, 182] on icon at bounding box center [741, 186] width 8 height 8
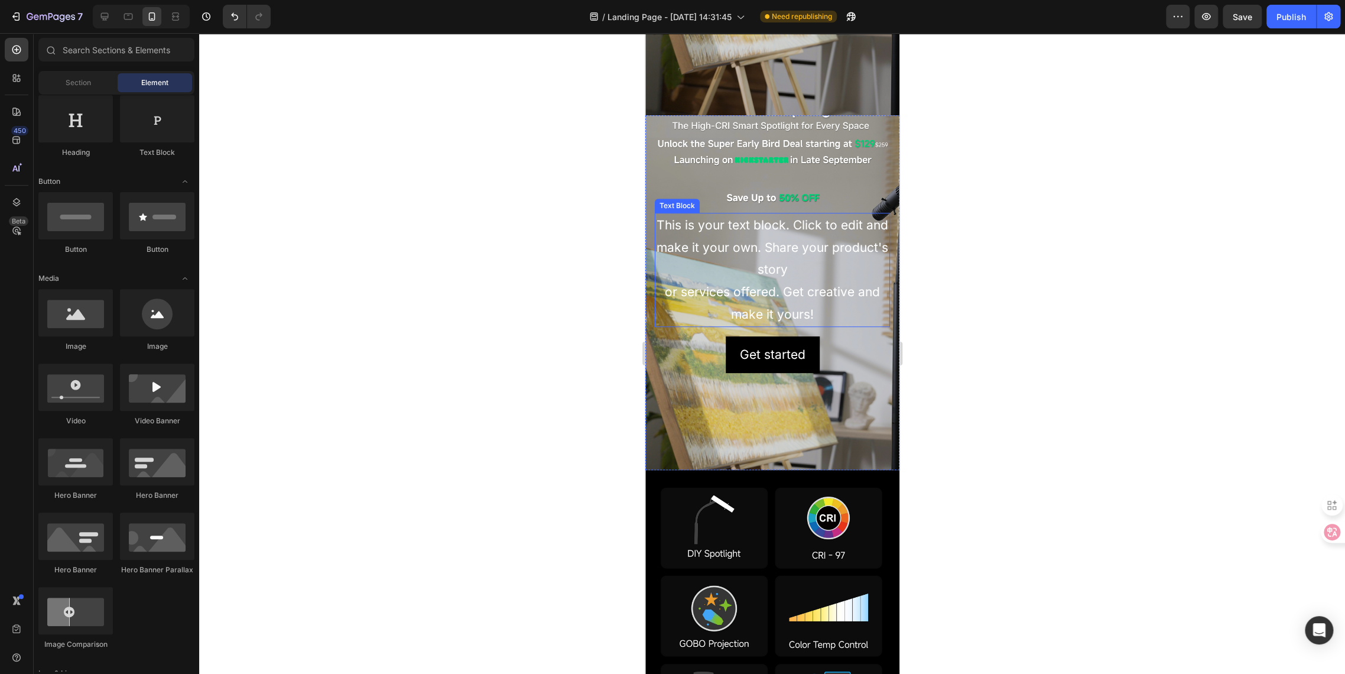
click at [745, 233] on div "This is your text block. Click to edit and make it your own. Share your product…" at bounding box center [771, 270] width 235 height 114
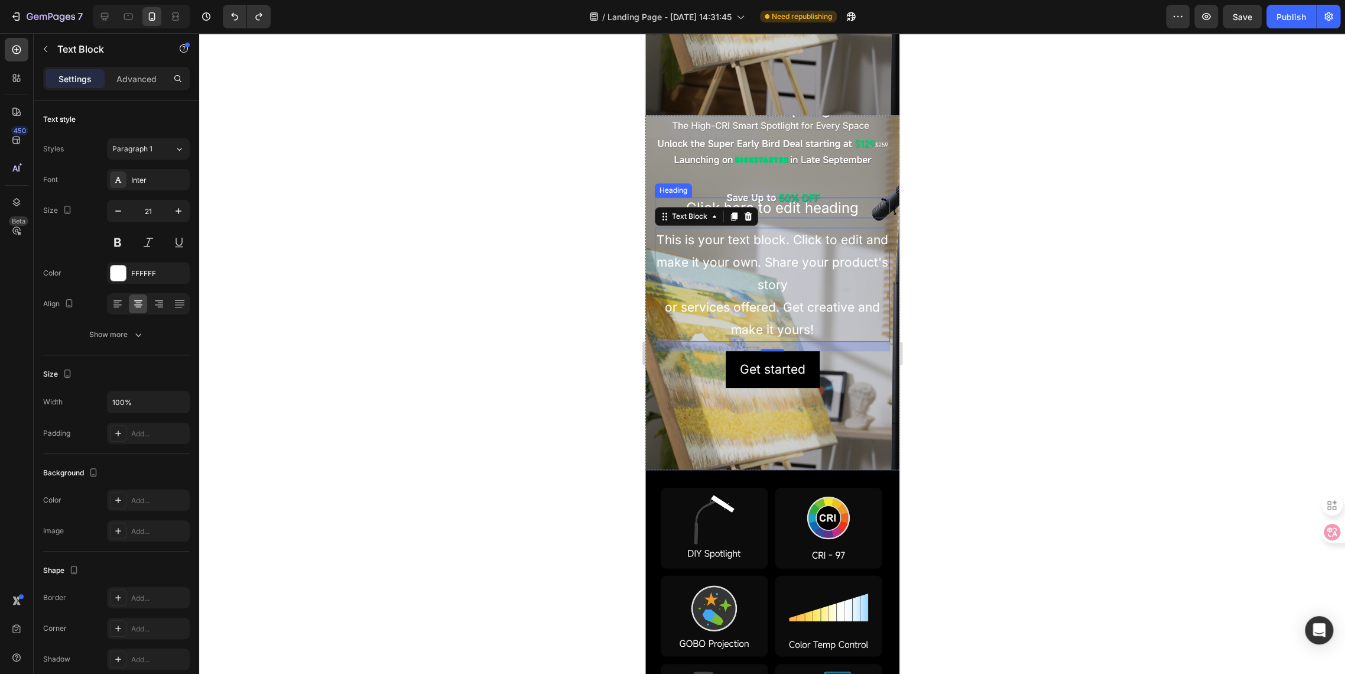
click at [769, 197] on h2 "Click here to edit heading" at bounding box center [771, 207] width 235 height 21
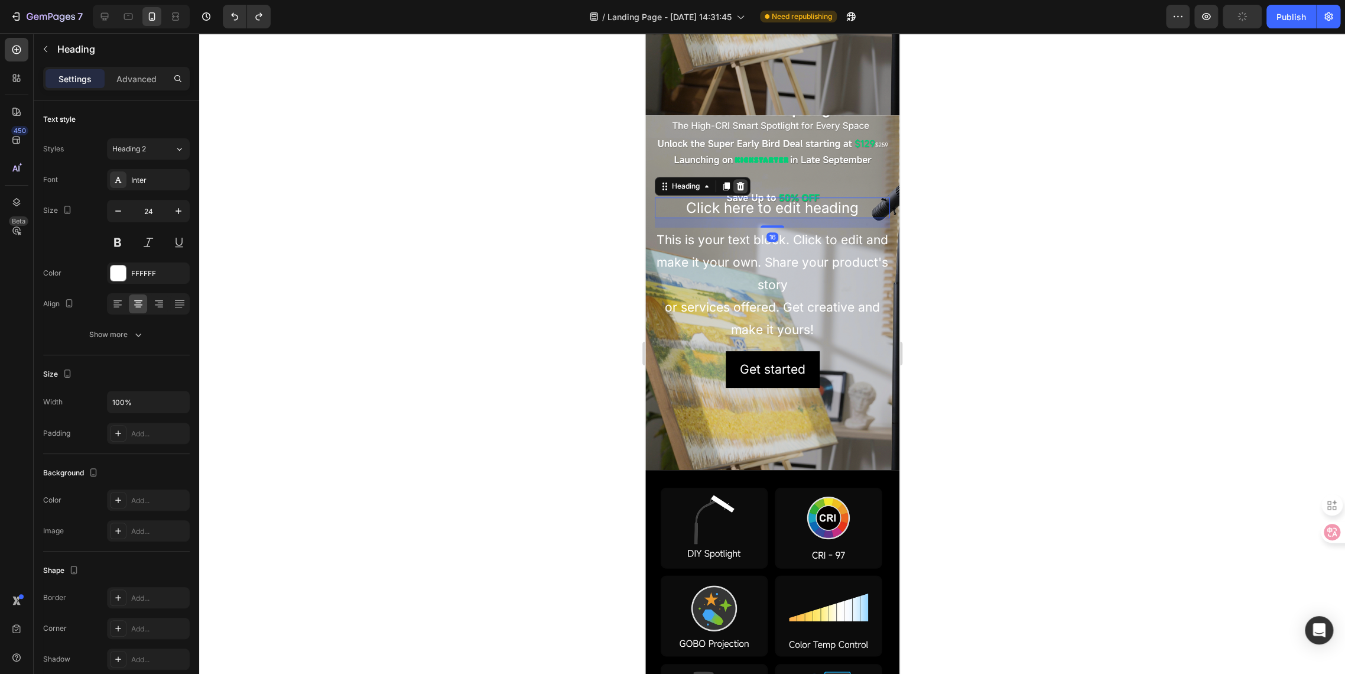
click at [741, 179] on div at bounding box center [740, 186] width 14 height 14
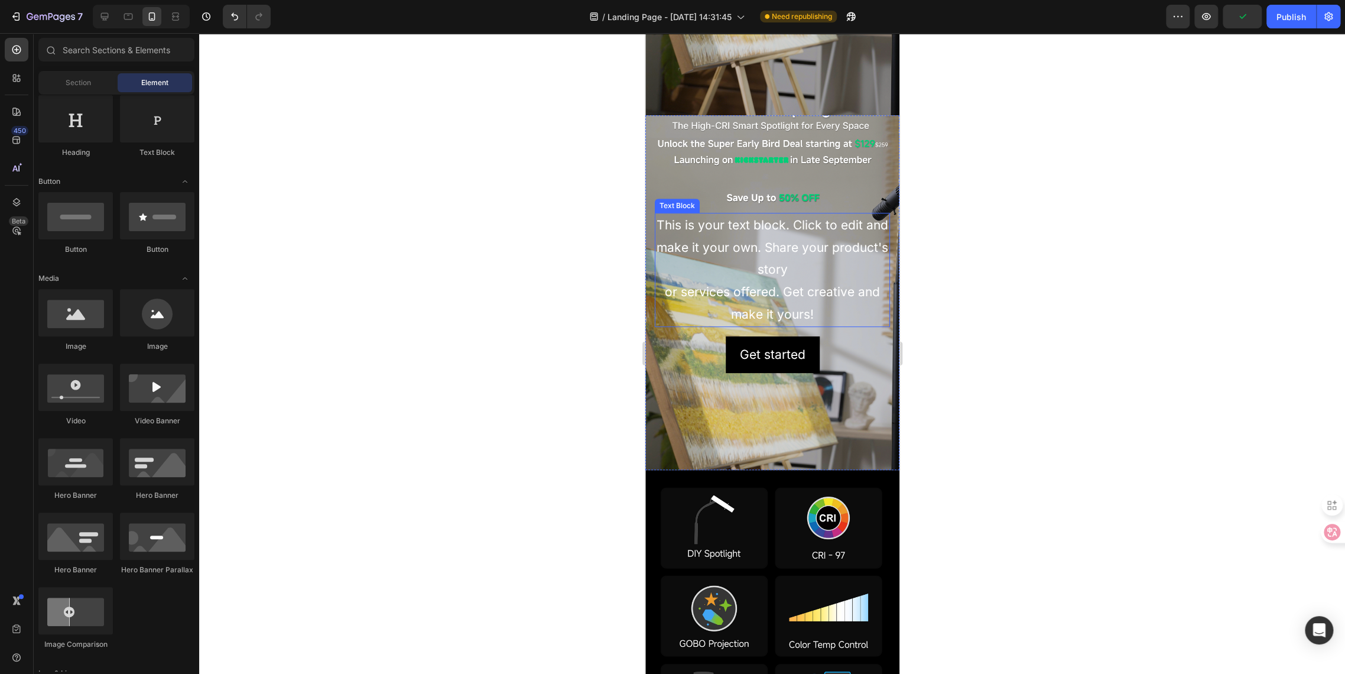
click at [747, 214] on div "This is your text block. Click to edit and make it your own. Share your product…" at bounding box center [771, 270] width 235 height 114
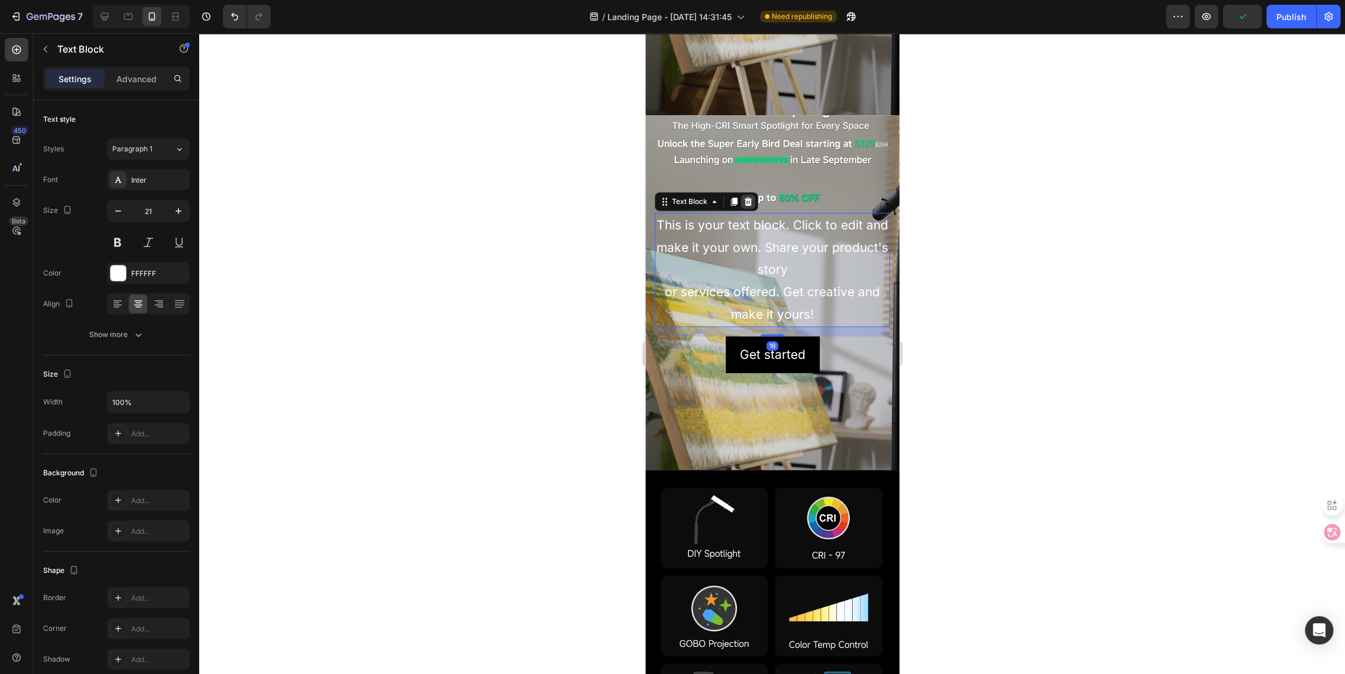
click at [744, 197] on icon at bounding box center [747, 201] width 9 height 9
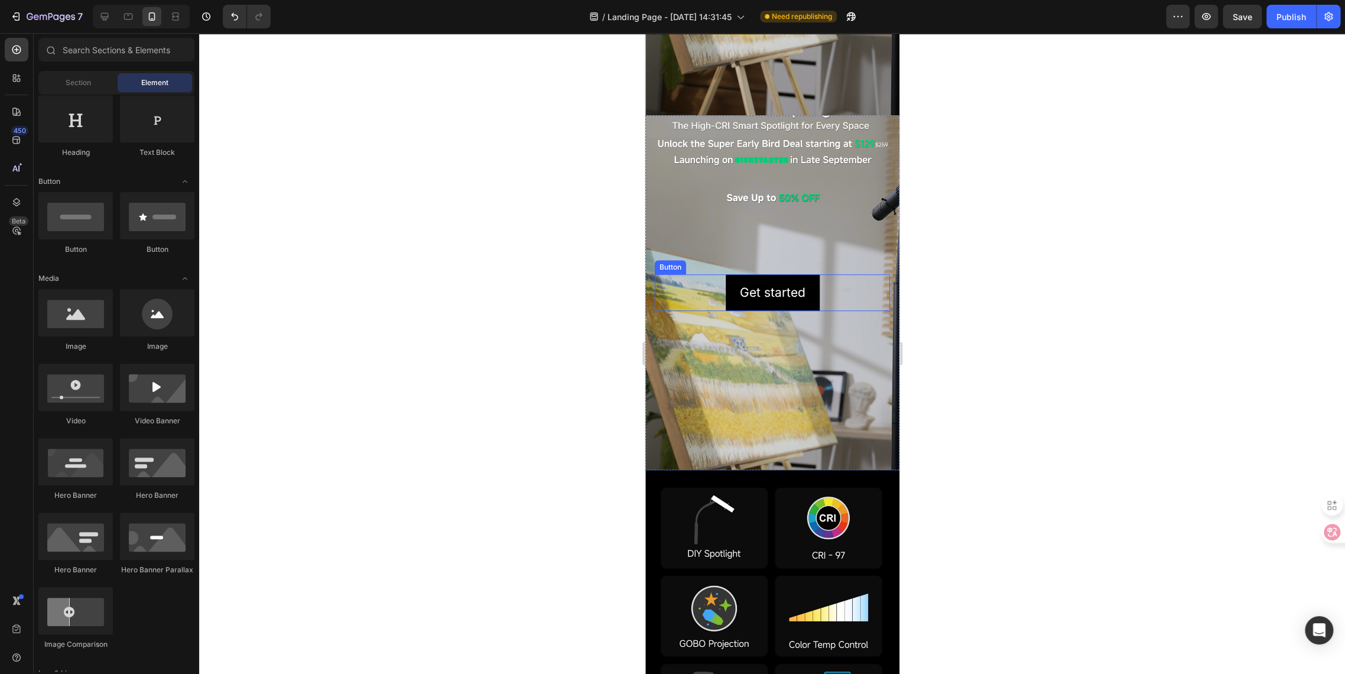
click at [681, 274] on div "Get started Button" at bounding box center [771, 292] width 235 height 37
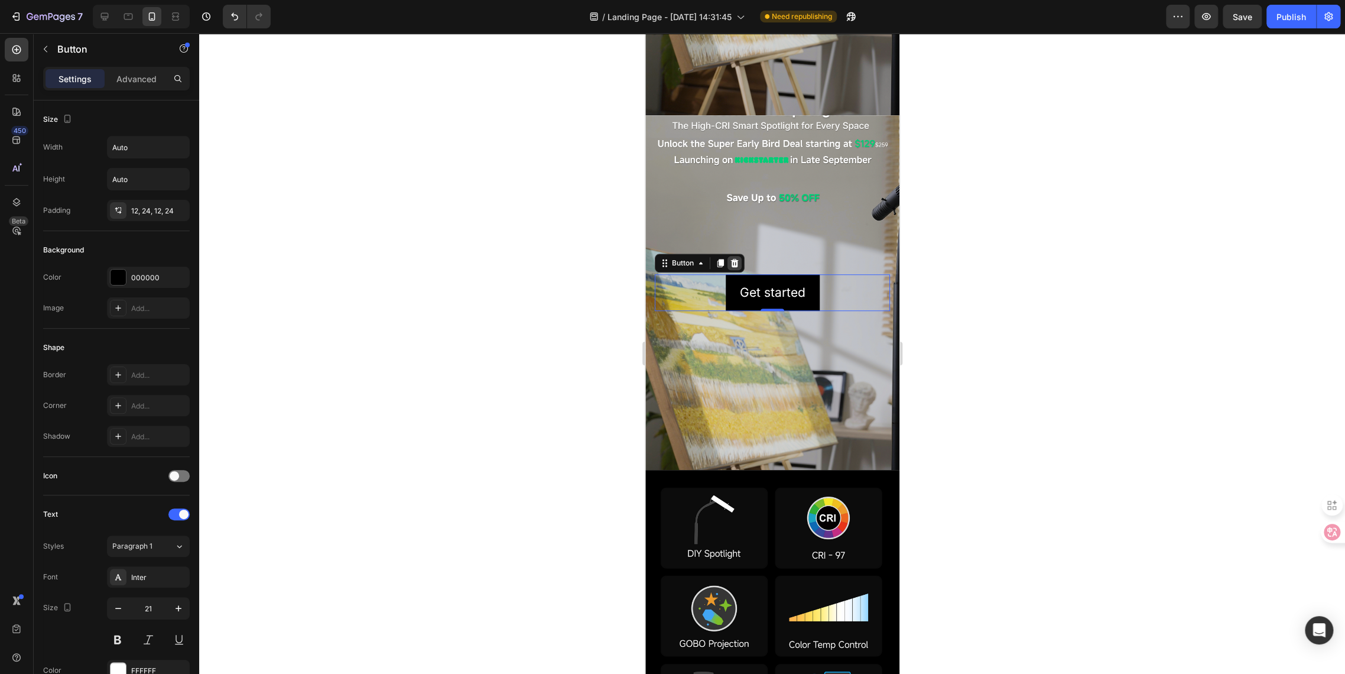
click at [736, 259] on icon at bounding box center [735, 263] width 8 height 8
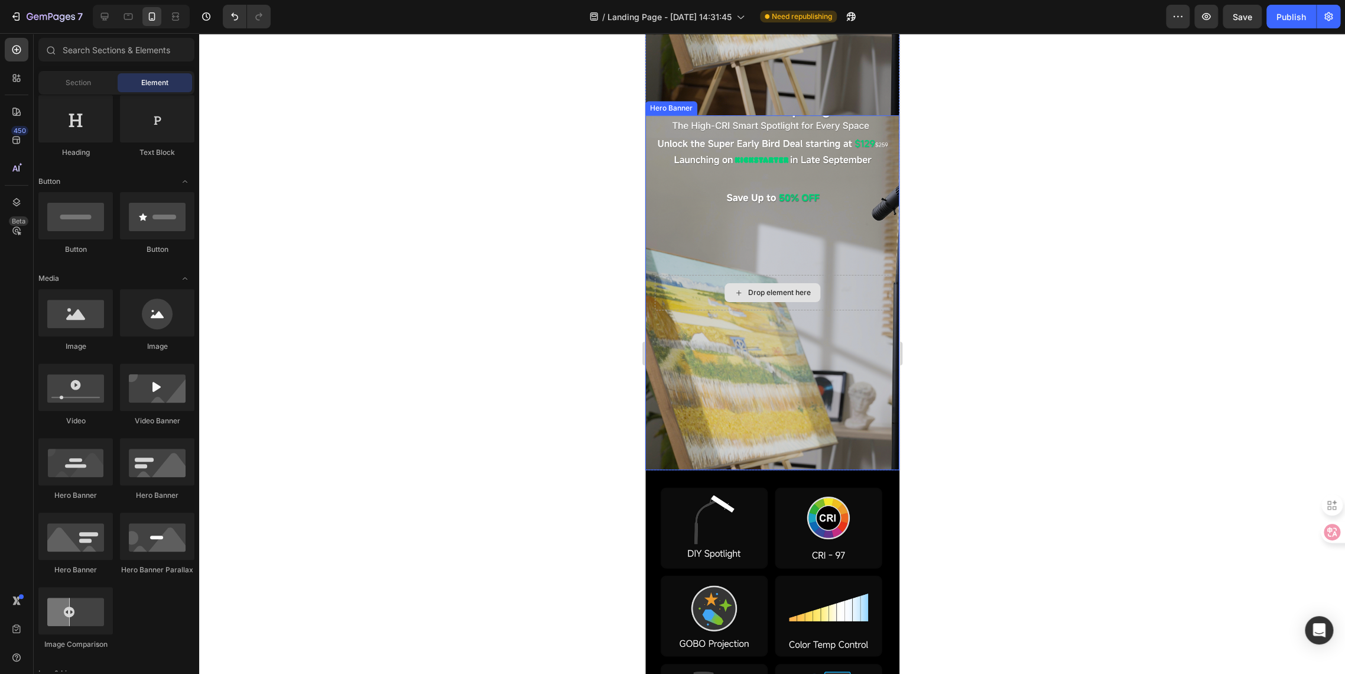
click at [663, 275] on div "Drop element here" at bounding box center [771, 292] width 235 height 35
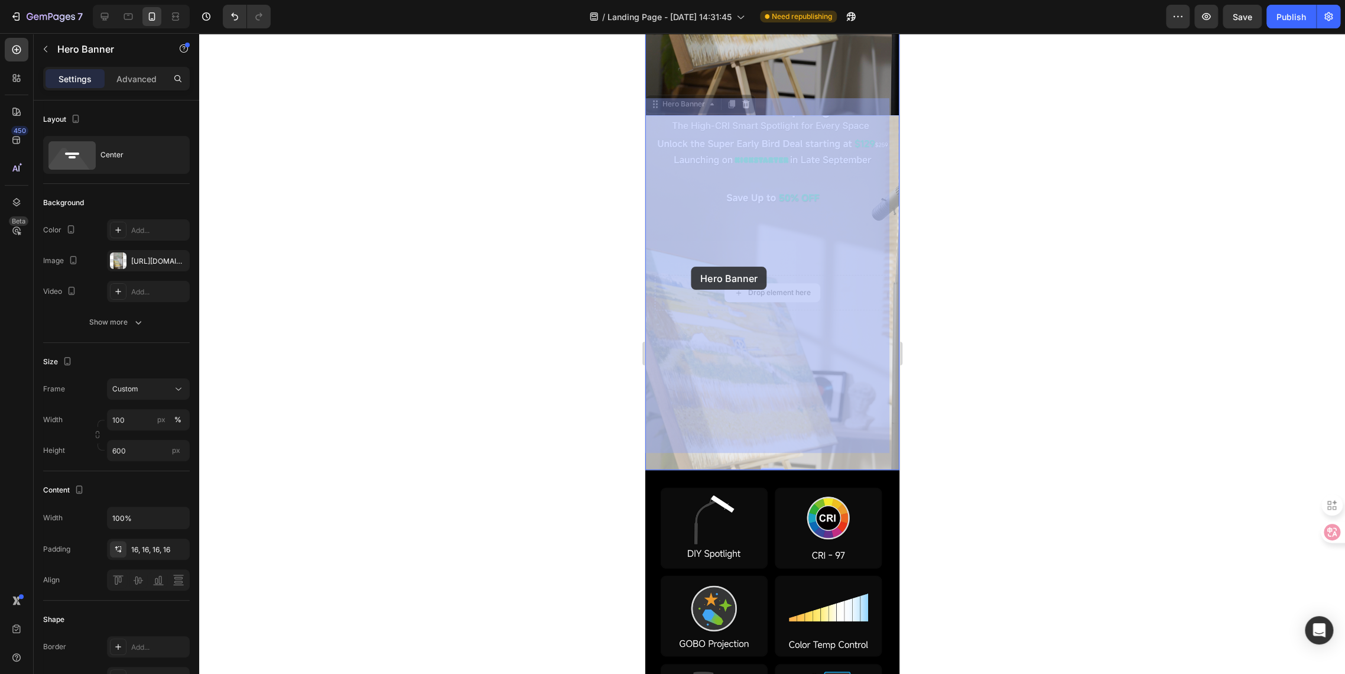
drag, startPoint x: 662, startPoint y: 264, endPoint x: 691, endPoint y: 267, distance: 29.1
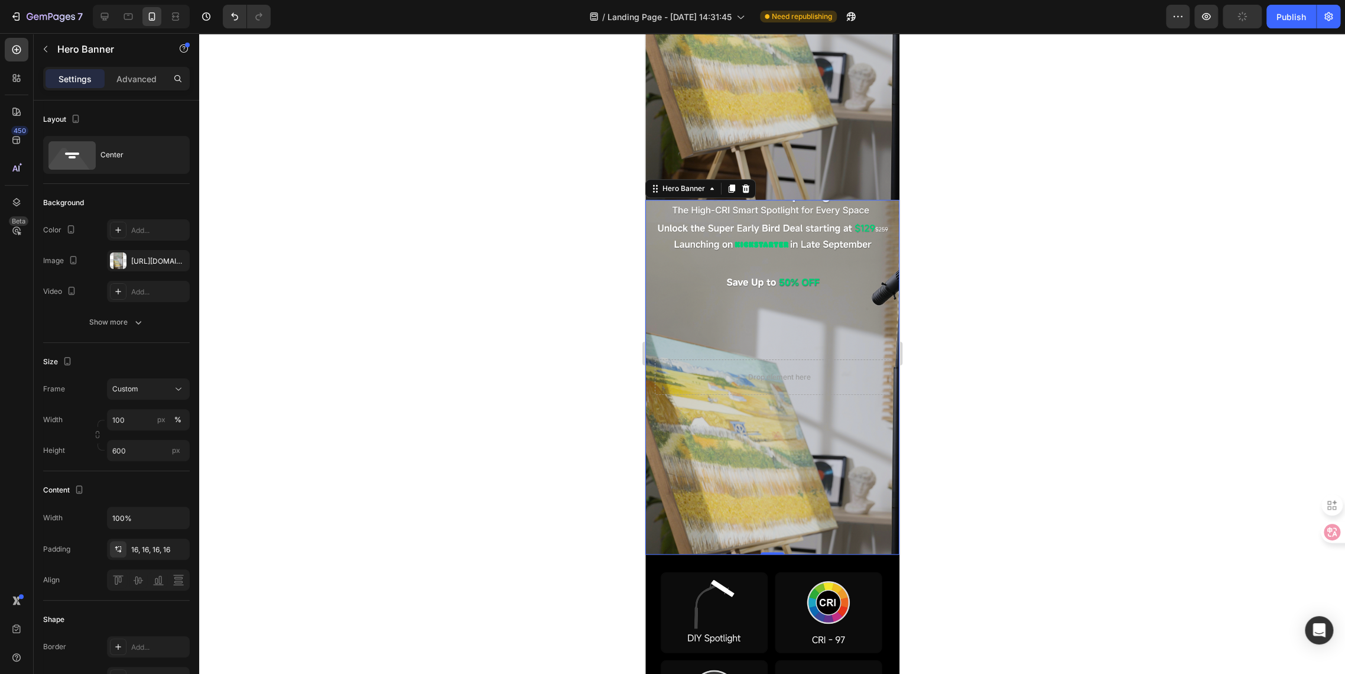
scroll to position [197, 0]
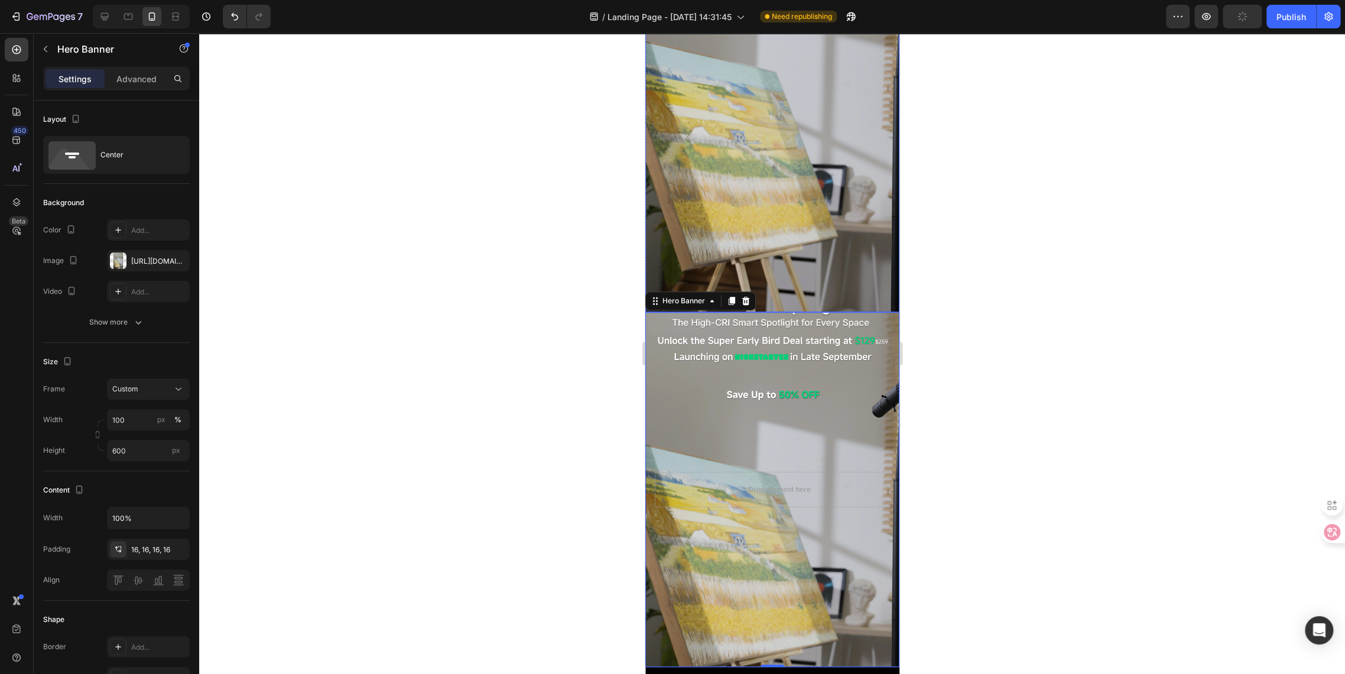
click at [762, 184] on img at bounding box center [772, 86] width 254 height 452
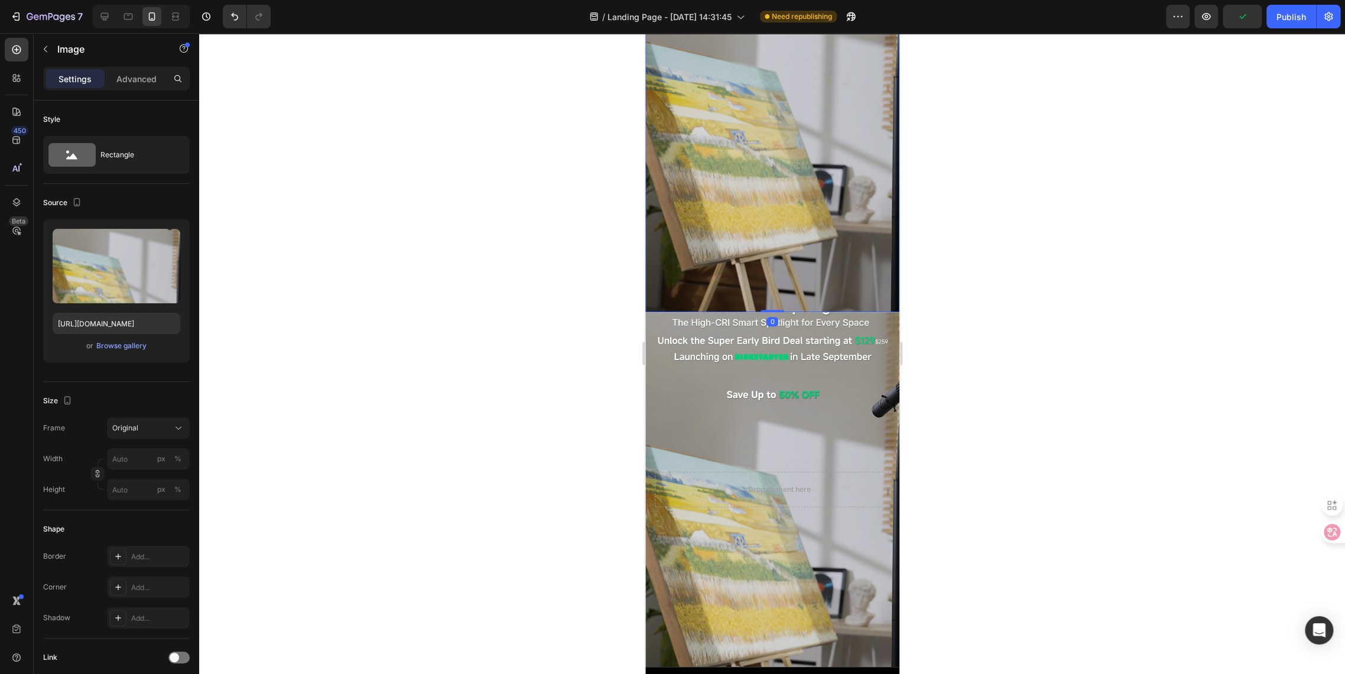
click at [745, 196] on img at bounding box center [772, 86] width 254 height 452
click at [670, 312] on div "Background Image" at bounding box center [772, 489] width 254 height 355
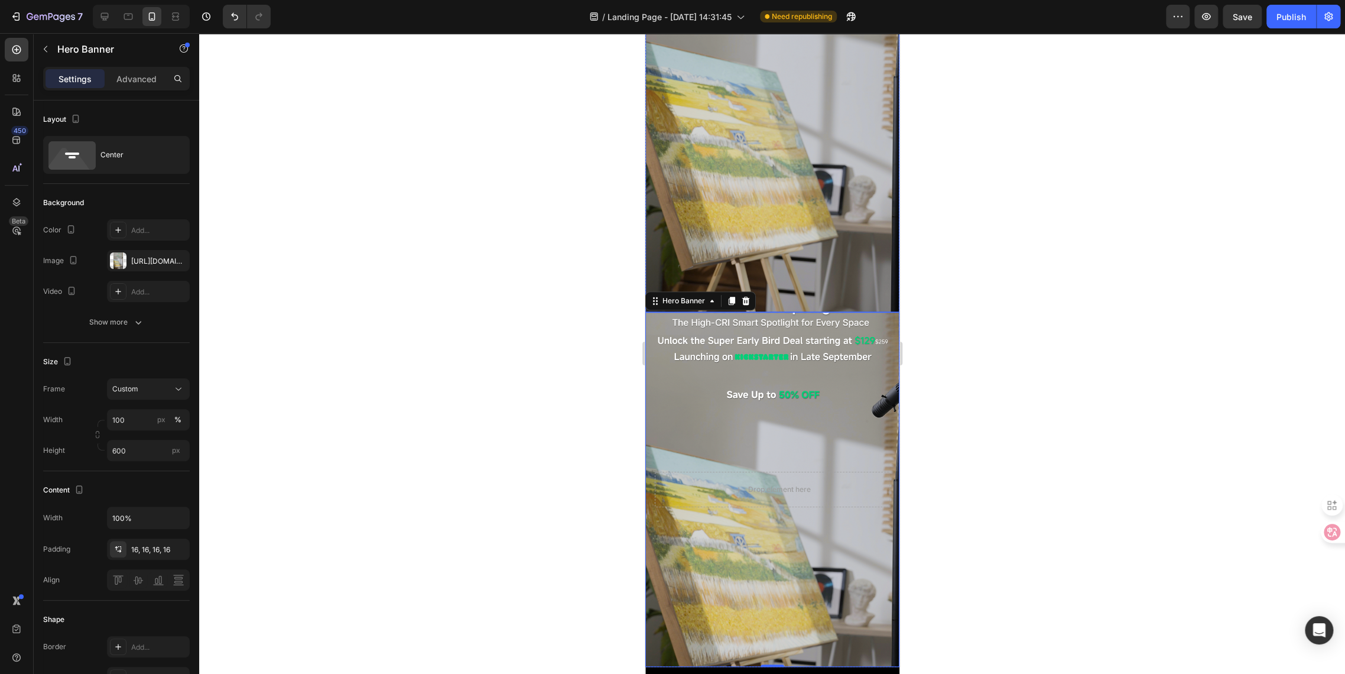
click at [663, 226] on img at bounding box center [772, 86] width 254 height 452
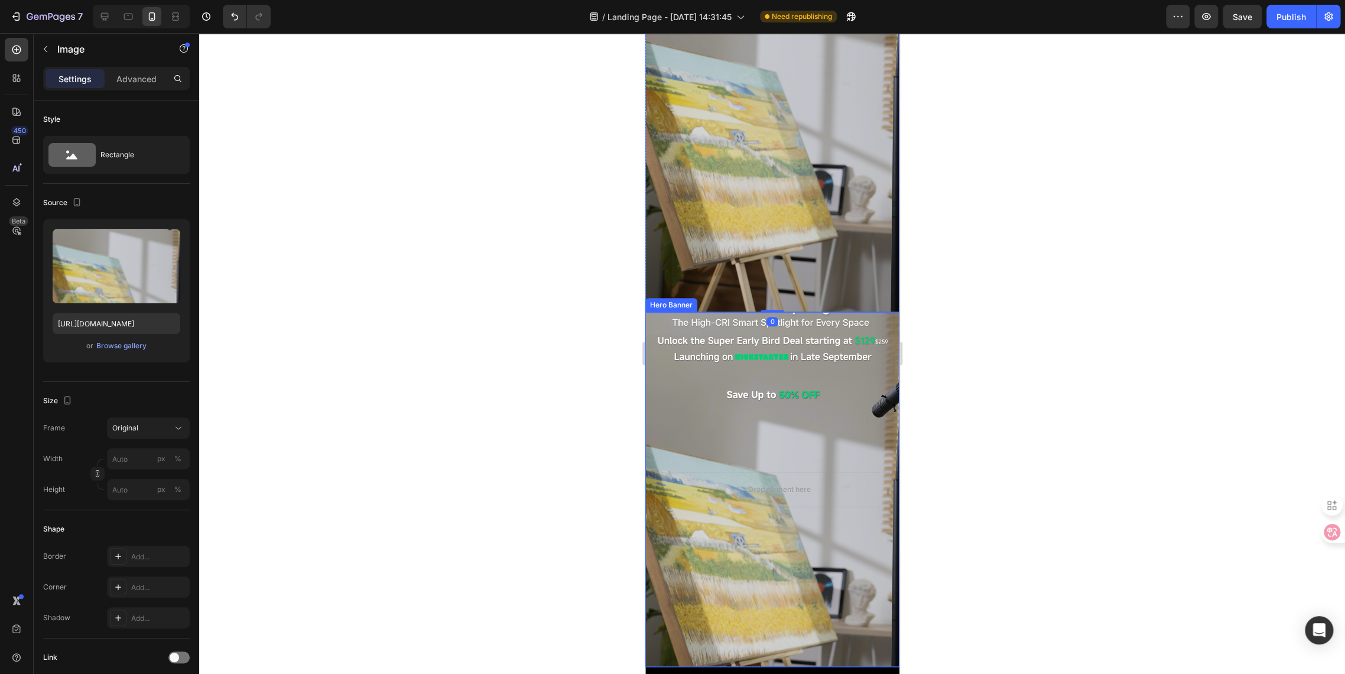
click at [662, 343] on div "Background Image" at bounding box center [772, 489] width 254 height 355
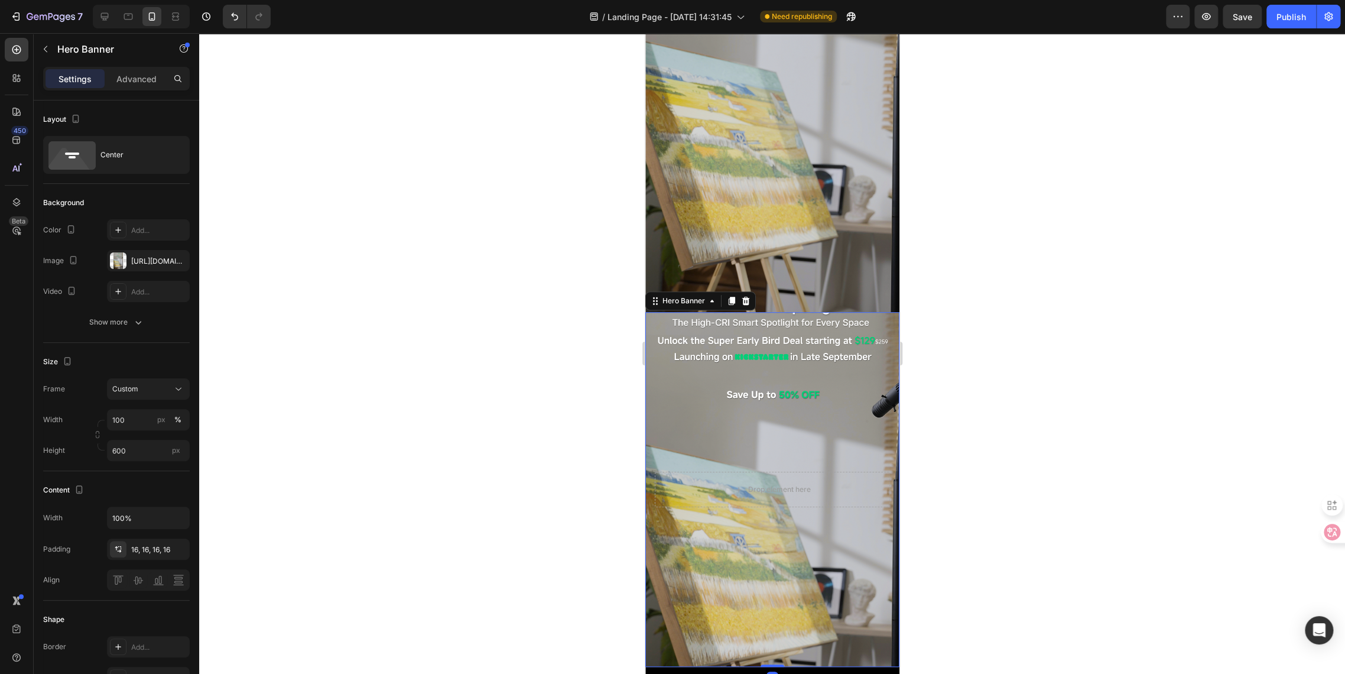
click at [683, 204] on img at bounding box center [772, 86] width 254 height 452
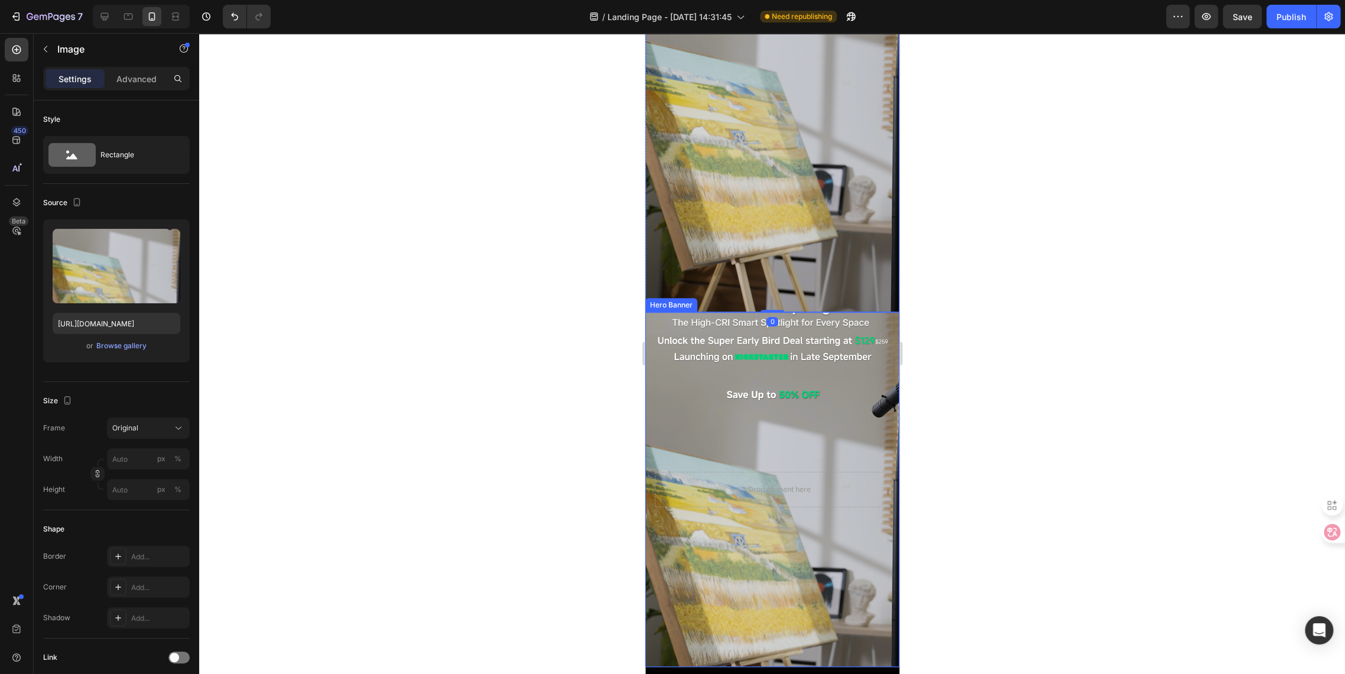
click at [666, 368] on div "Background Image" at bounding box center [772, 489] width 254 height 355
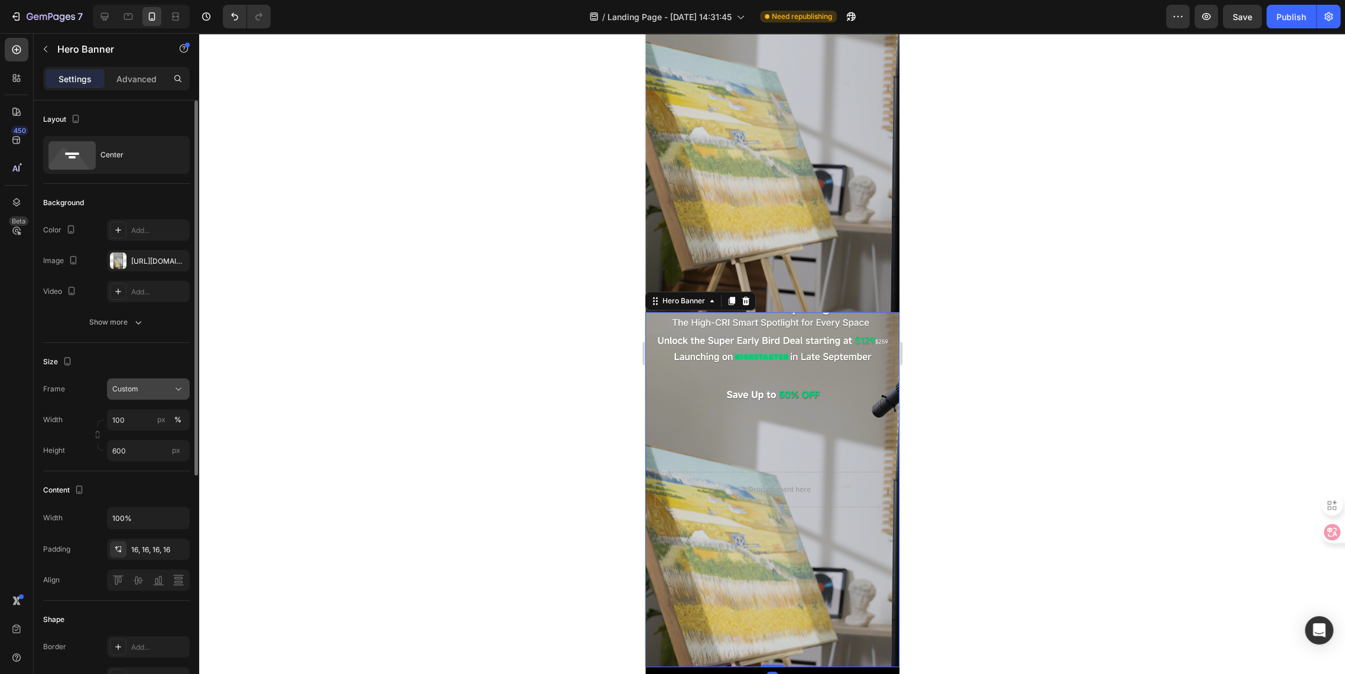
click at [138, 392] on div "Custom" at bounding box center [141, 389] width 58 height 11
click at [142, 422] on span "As banner source" at bounding box center [141, 417] width 59 height 11
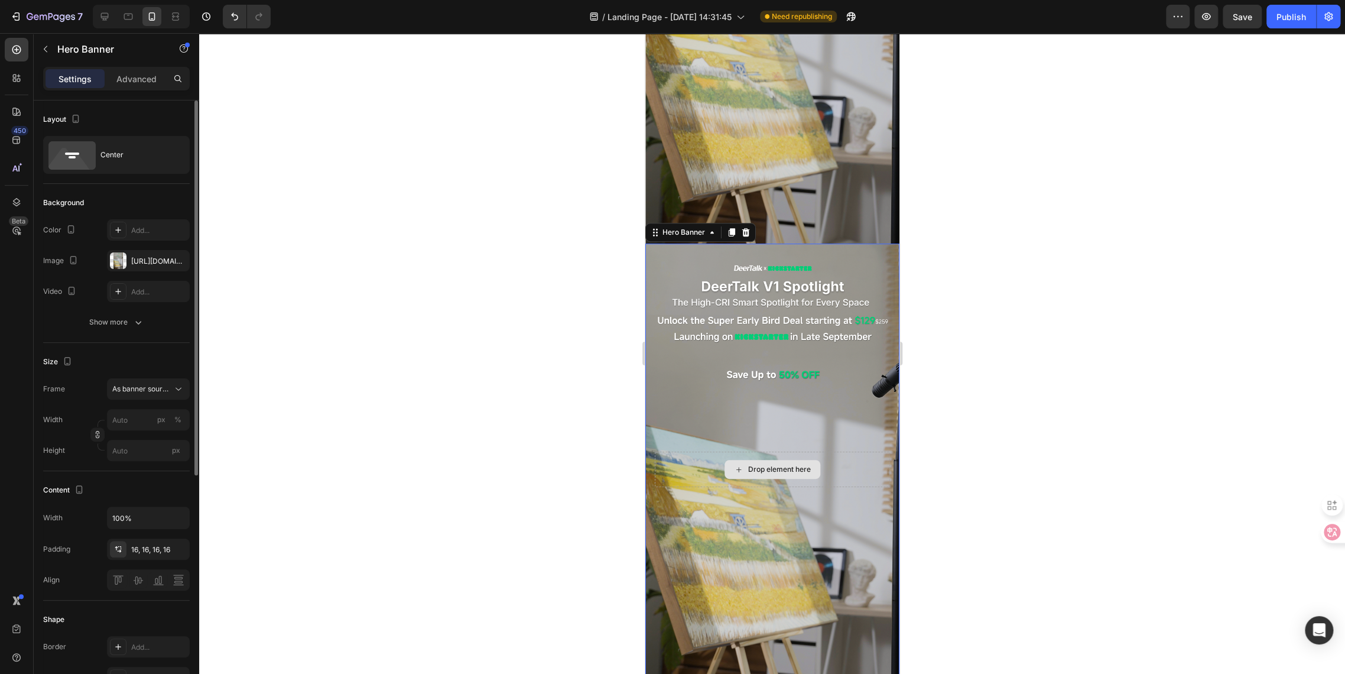
scroll to position [262, 0]
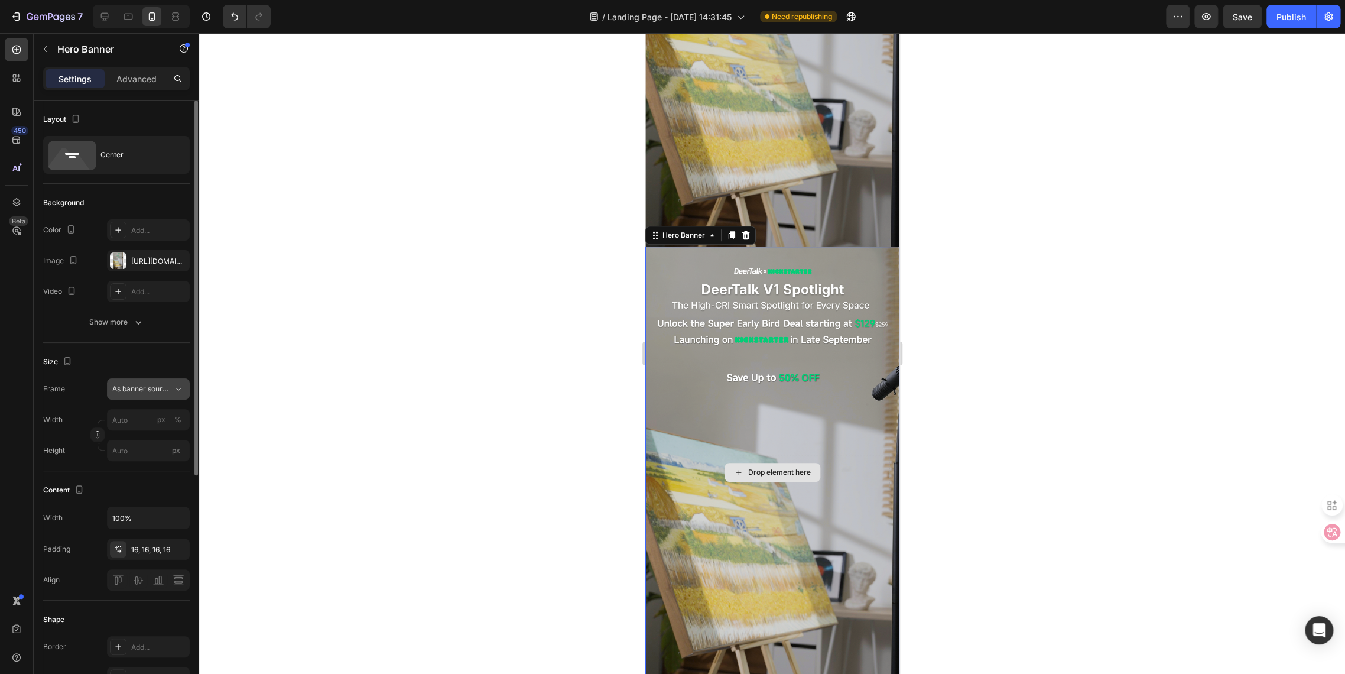
click at [122, 391] on span "As banner source" at bounding box center [141, 389] width 58 height 11
click at [124, 438] on span "Custom" at bounding box center [125, 438] width 26 height 11
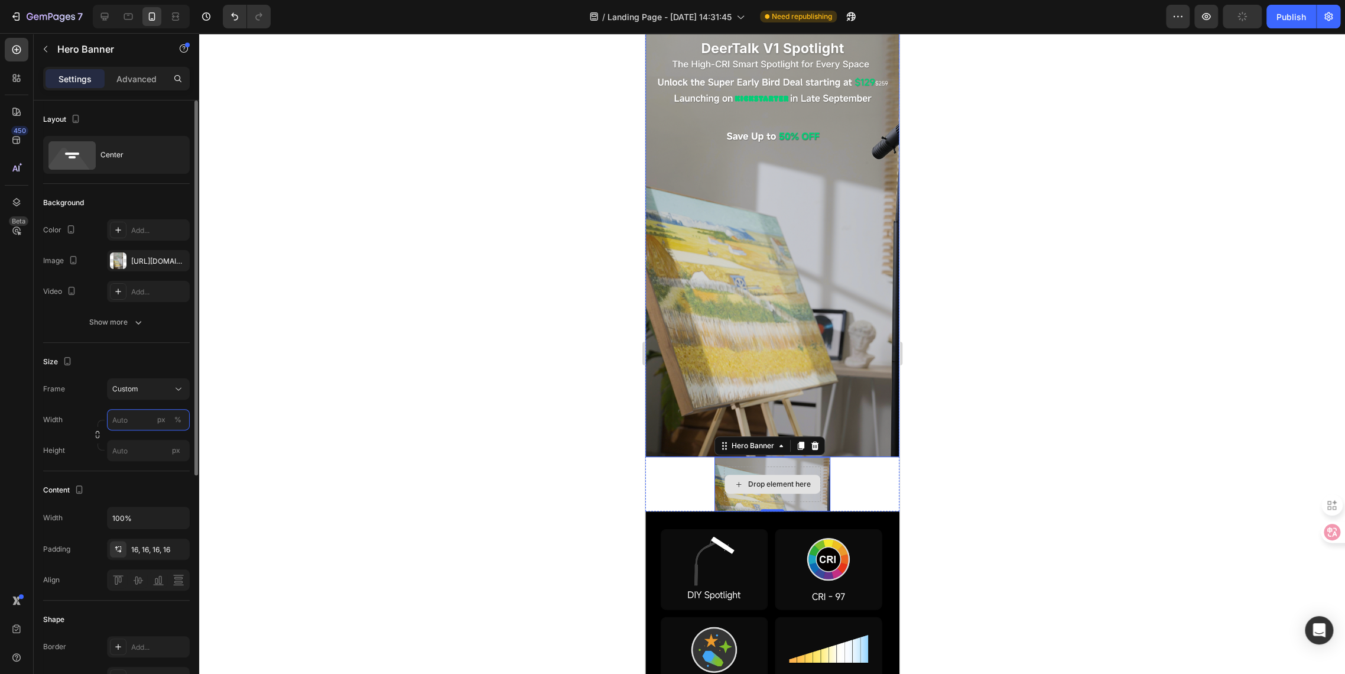
scroll to position [131, 0]
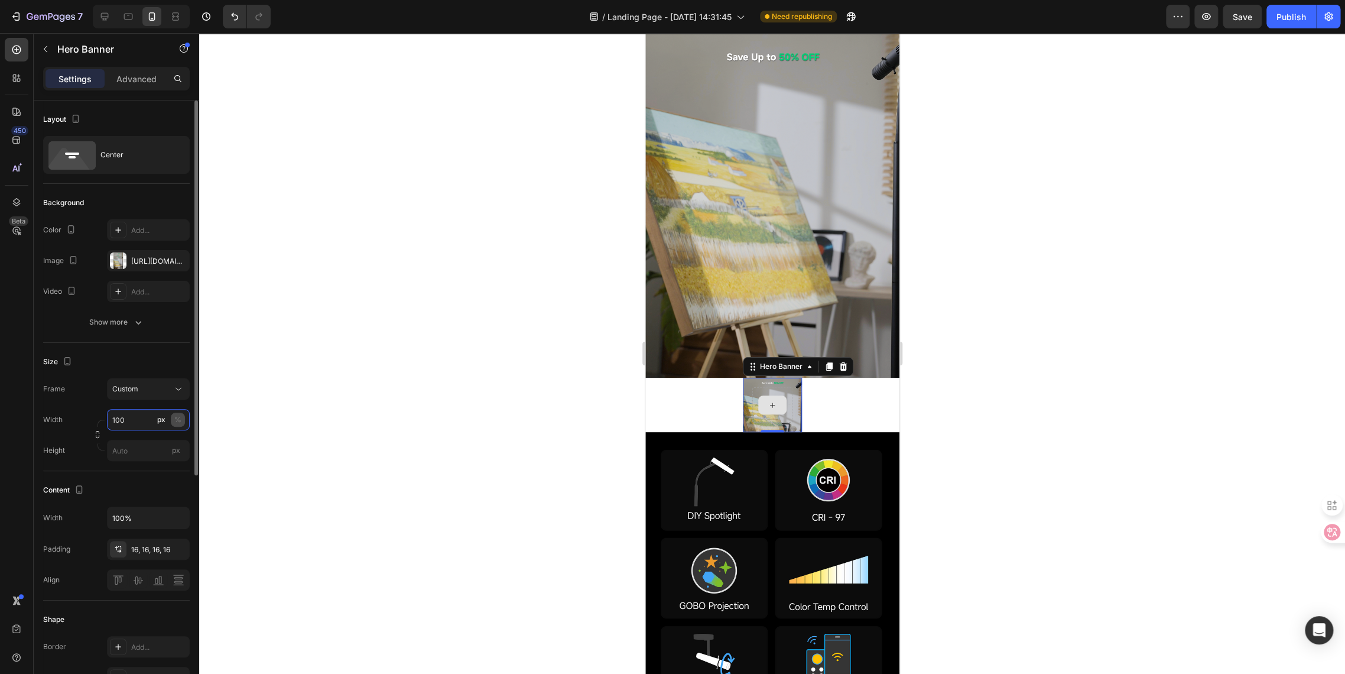
type input "100"
click at [179, 419] on div "%" at bounding box center [177, 419] width 7 height 11
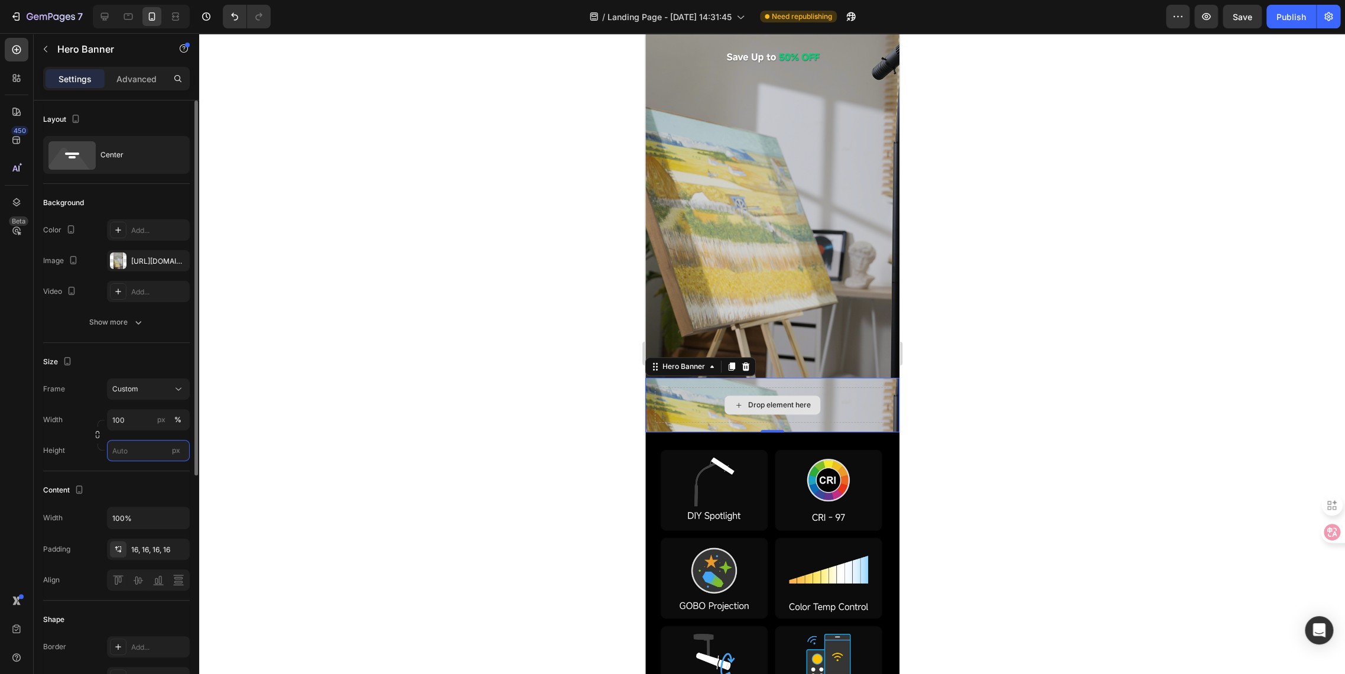
click at [123, 449] on input "px" at bounding box center [148, 450] width 83 height 21
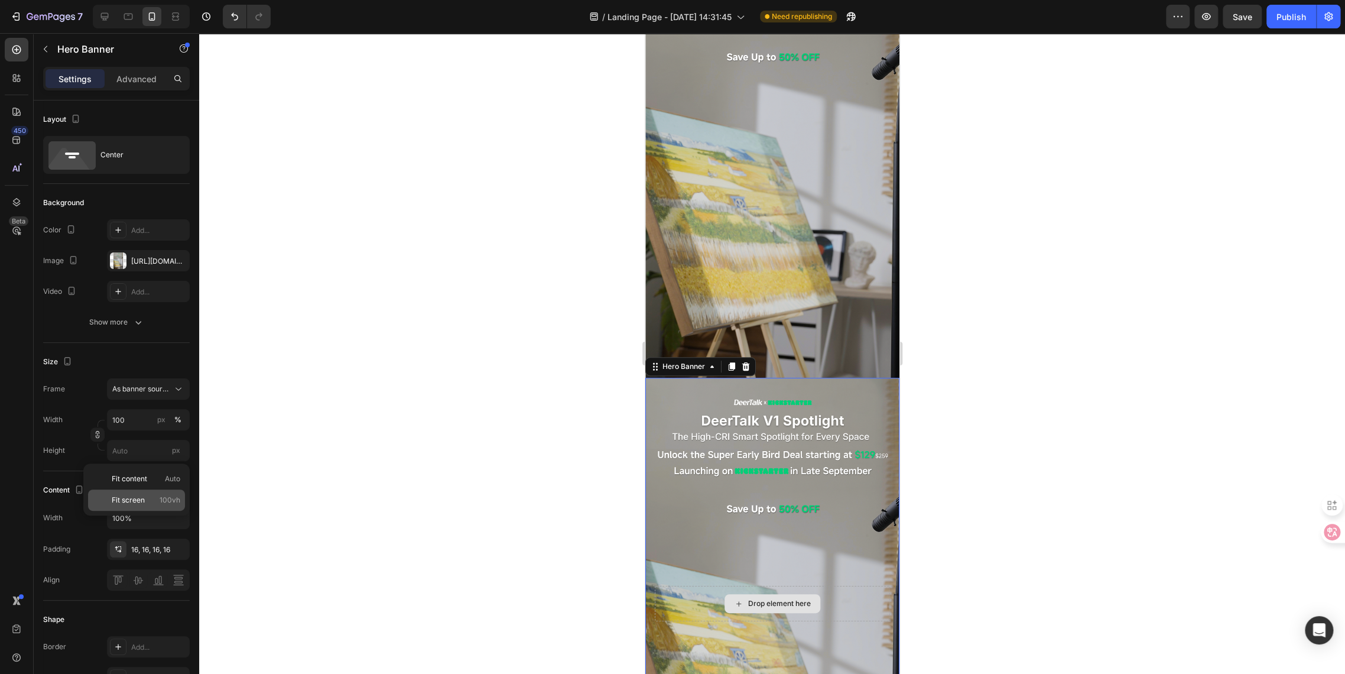
click at [133, 504] on span "Fit screen" at bounding box center [128, 500] width 33 height 11
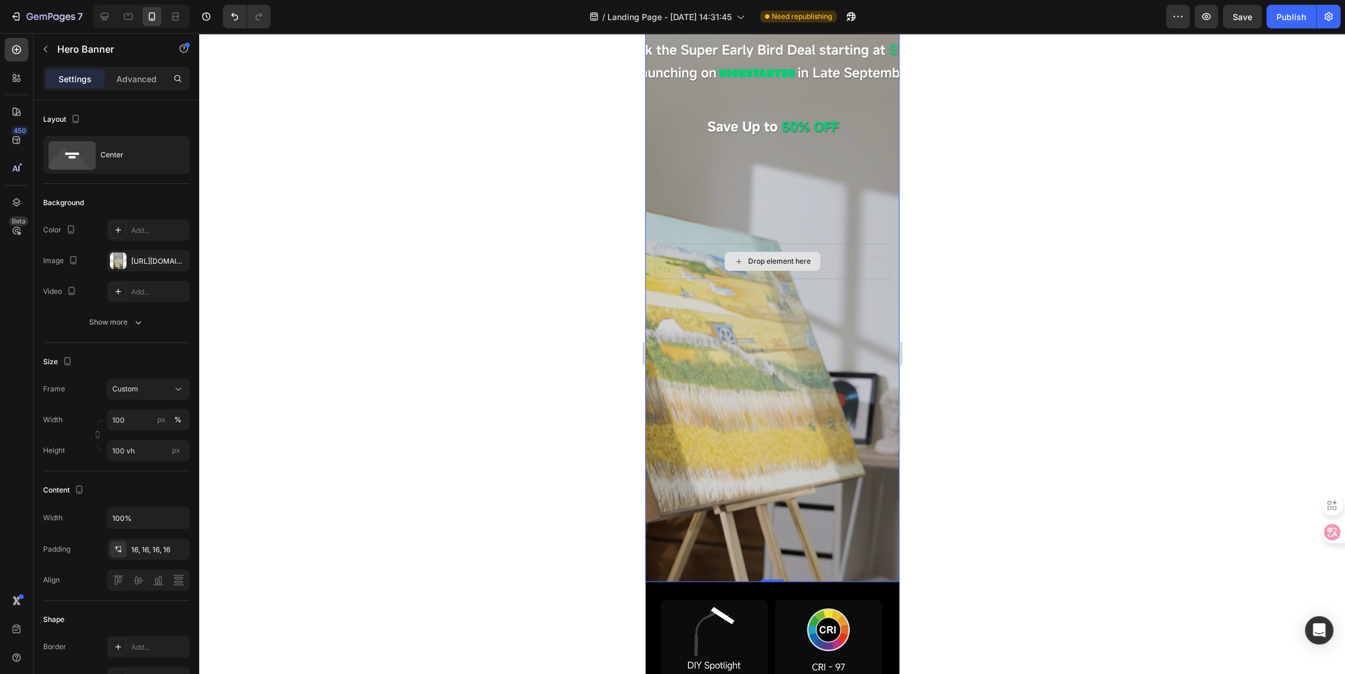
scroll to position [394, 0]
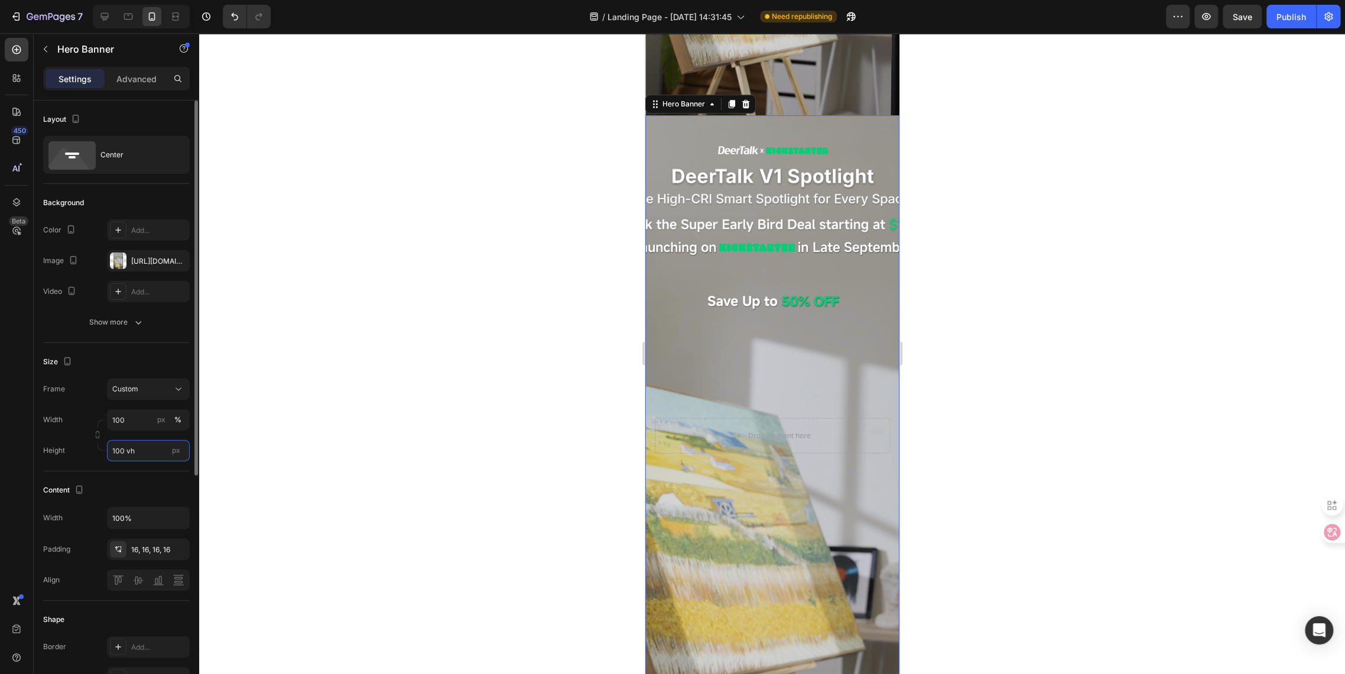
click at [119, 451] on input "100 vh" at bounding box center [148, 450] width 83 height 21
click at [123, 449] on input "100 vh" at bounding box center [148, 450] width 83 height 21
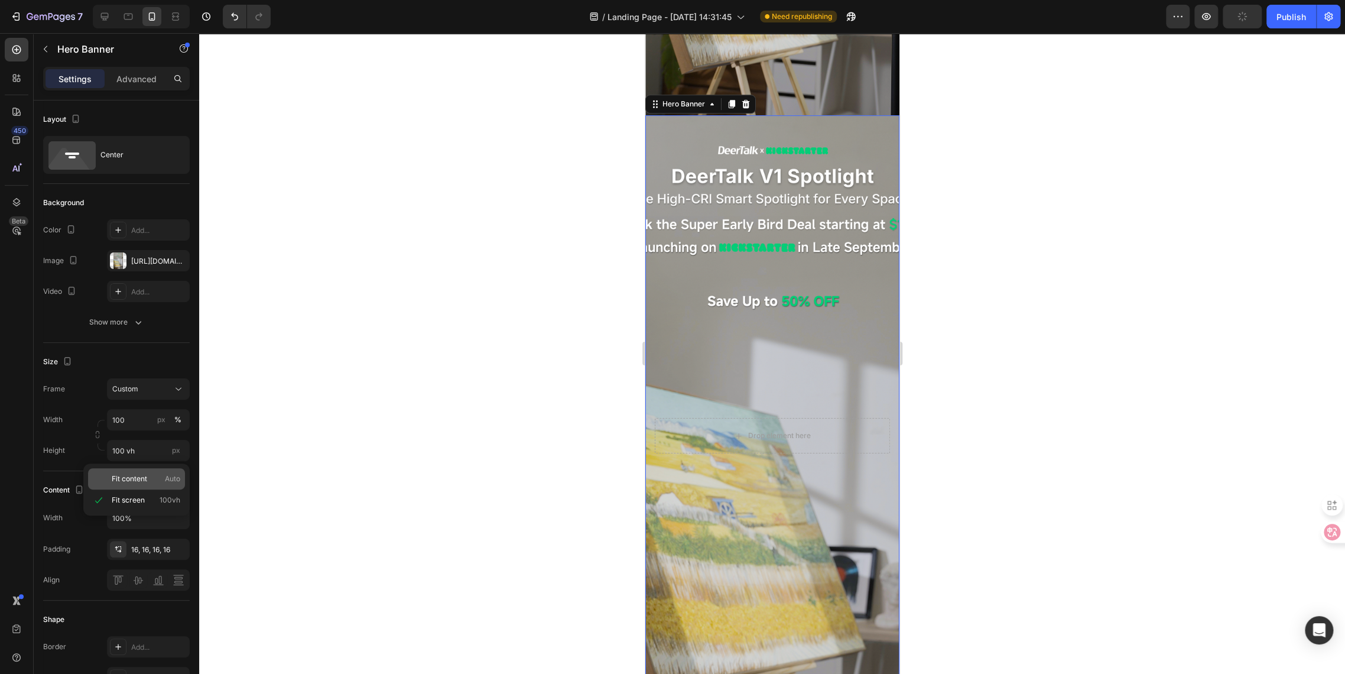
click at [123, 479] on span "Fit content" at bounding box center [129, 479] width 35 height 11
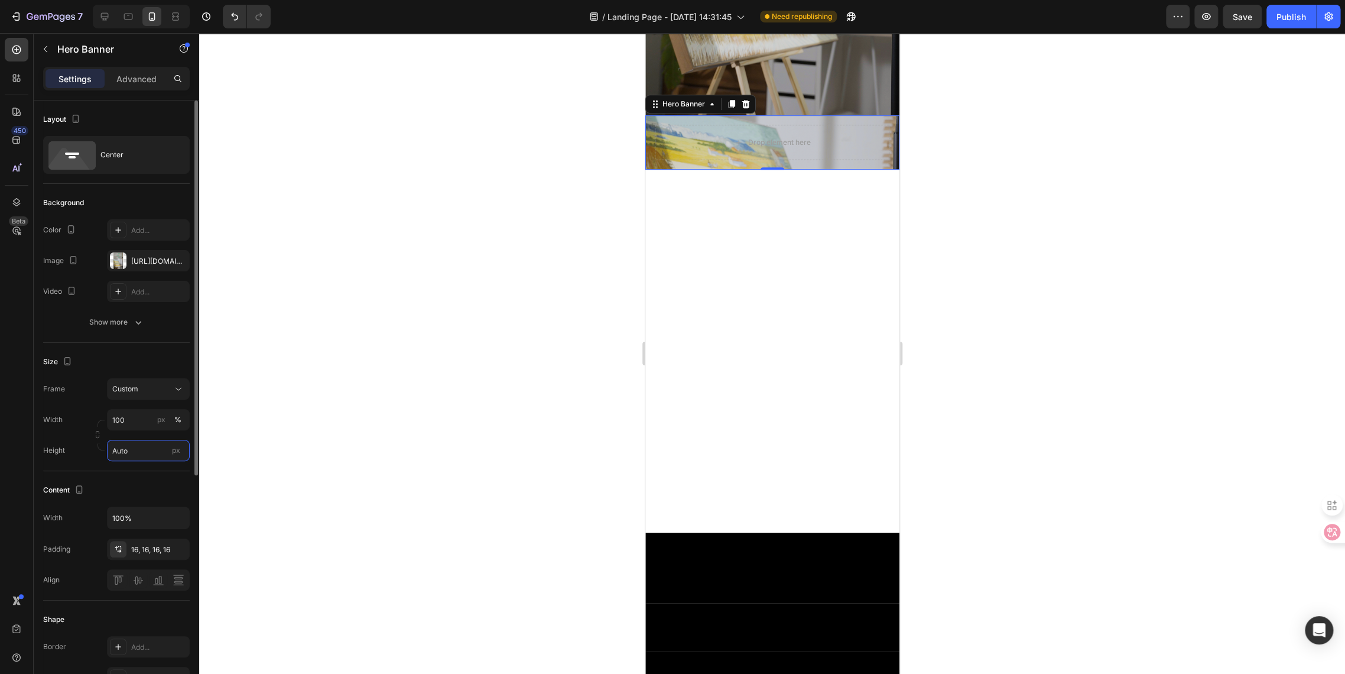
click at [131, 445] on input "Auto" at bounding box center [148, 450] width 83 height 21
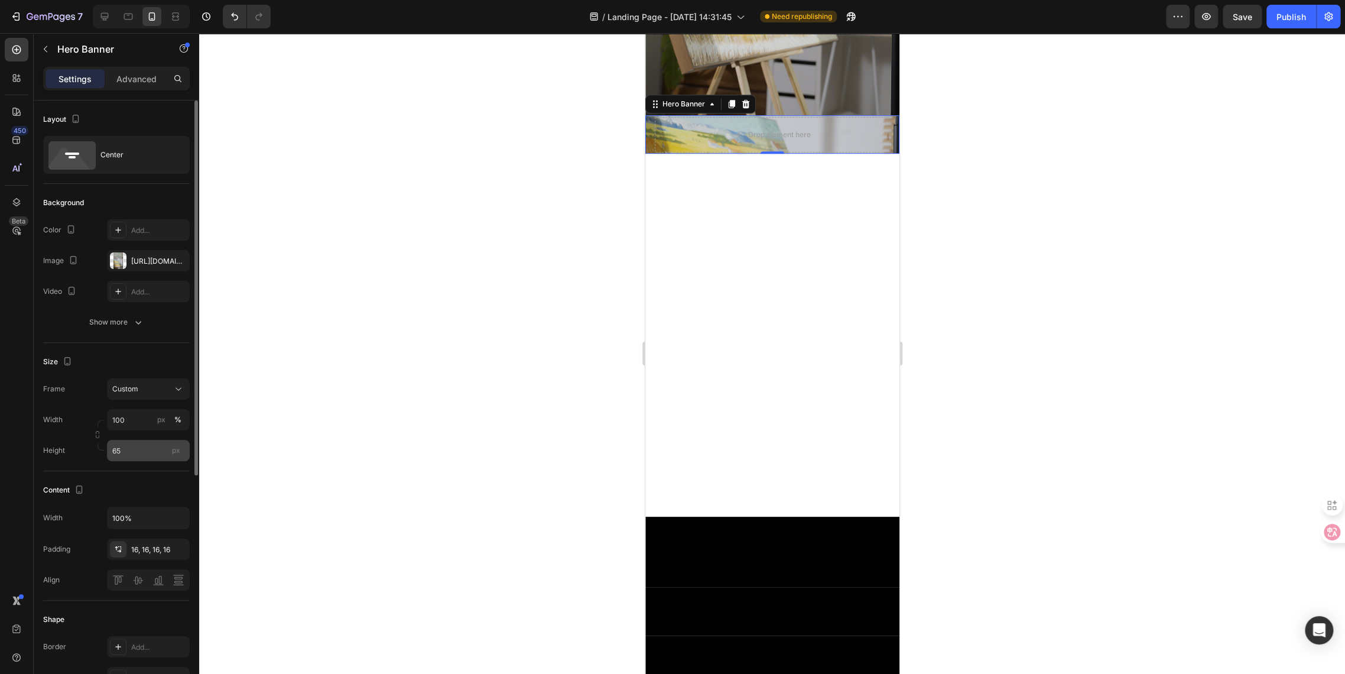
click at [174, 450] on span "px" at bounding box center [176, 450] width 8 height 9
click at [174, 450] on input "65" at bounding box center [148, 450] width 83 height 21
click at [177, 452] on span "px" at bounding box center [176, 450] width 8 height 9
click at [177, 452] on input "65" at bounding box center [148, 450] width 83 height 21
click at [176, 450] on span "px" at bounding box center [176, 450] width 8 height 9
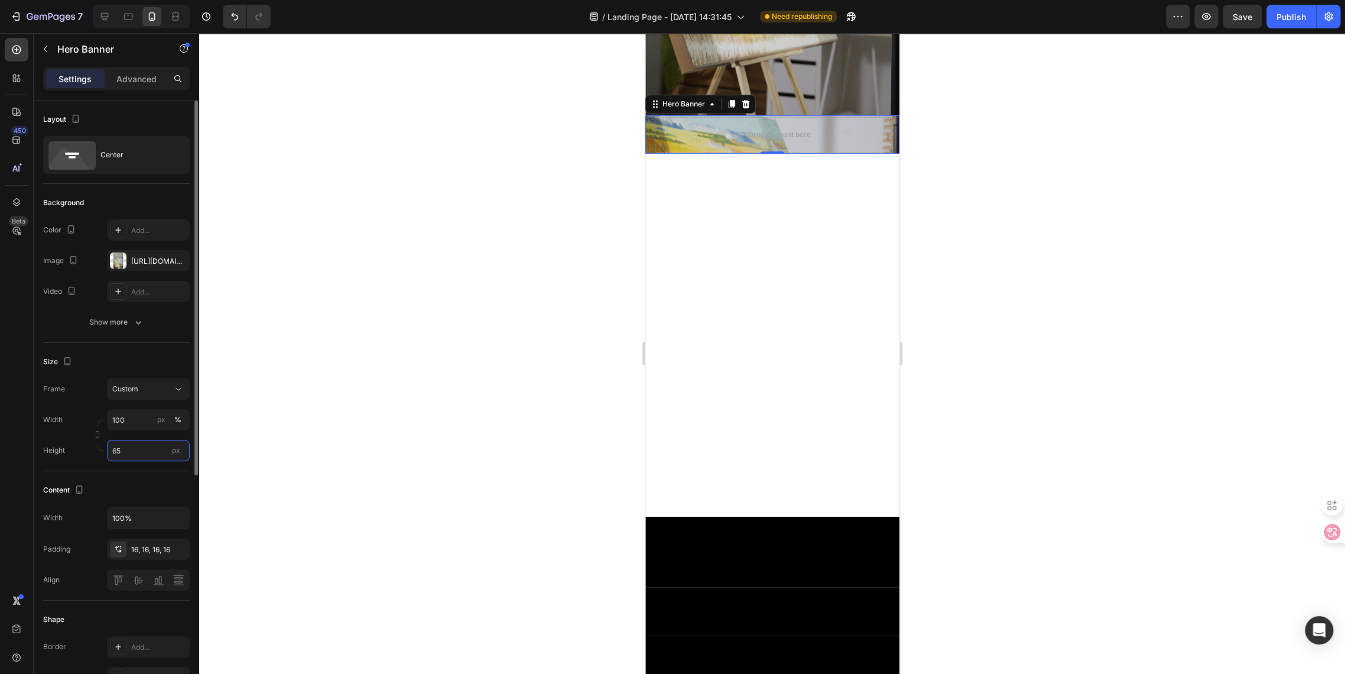
click at [176, 450] on input "65" at bounding box center [148, 450] width 83 height 21
click at [176, 450] on span "px" at bounding box center [176, 450] width 8 height 9
click at [176, 450] on input "65" at bounding box center [148, 450] width 83 height 21
click at [123, 450] on input "65" at bounding box center [148, 450] width 83 height 21
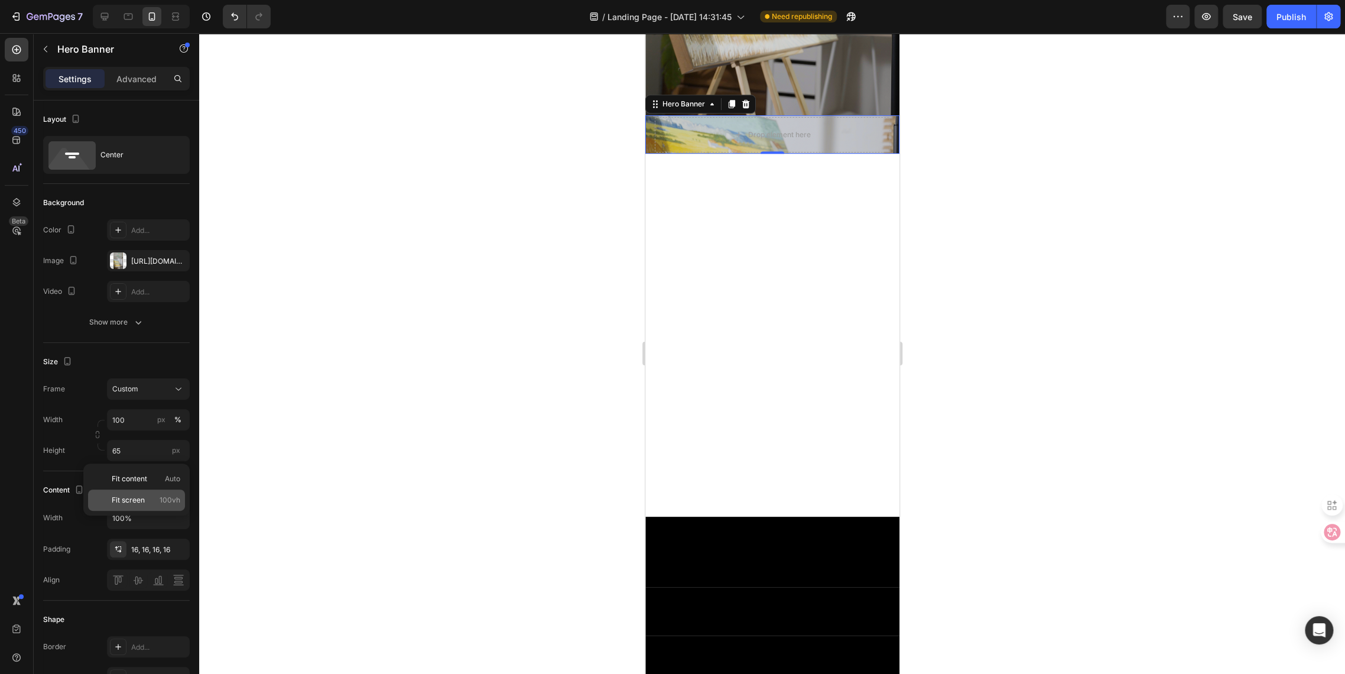
click at [123, 505] on span "Fit screen" at bounding box center [128, 500] width 33 height 11
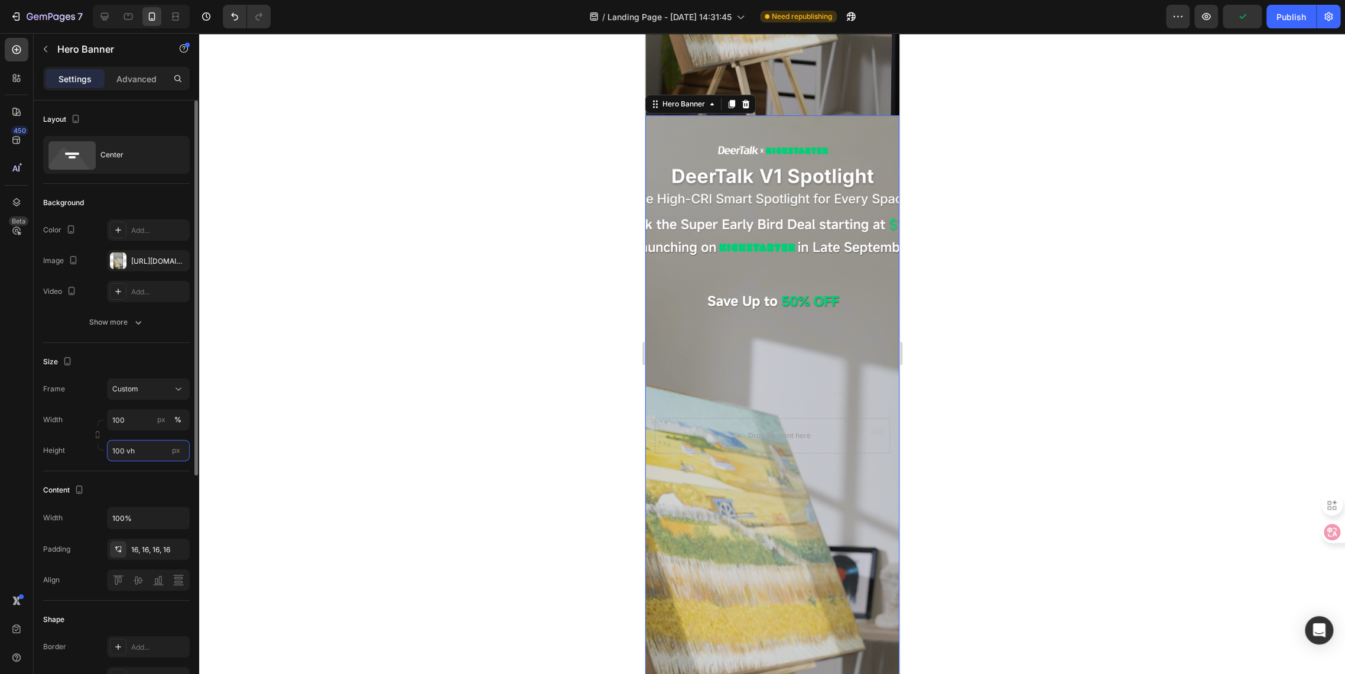
click at [122, 447] on input "100 vh" at bounding box center [148, 450] width 83 height 21
click at [118, 448] on input "100 vh" at bounding box center [148, 450] width 83 height 21
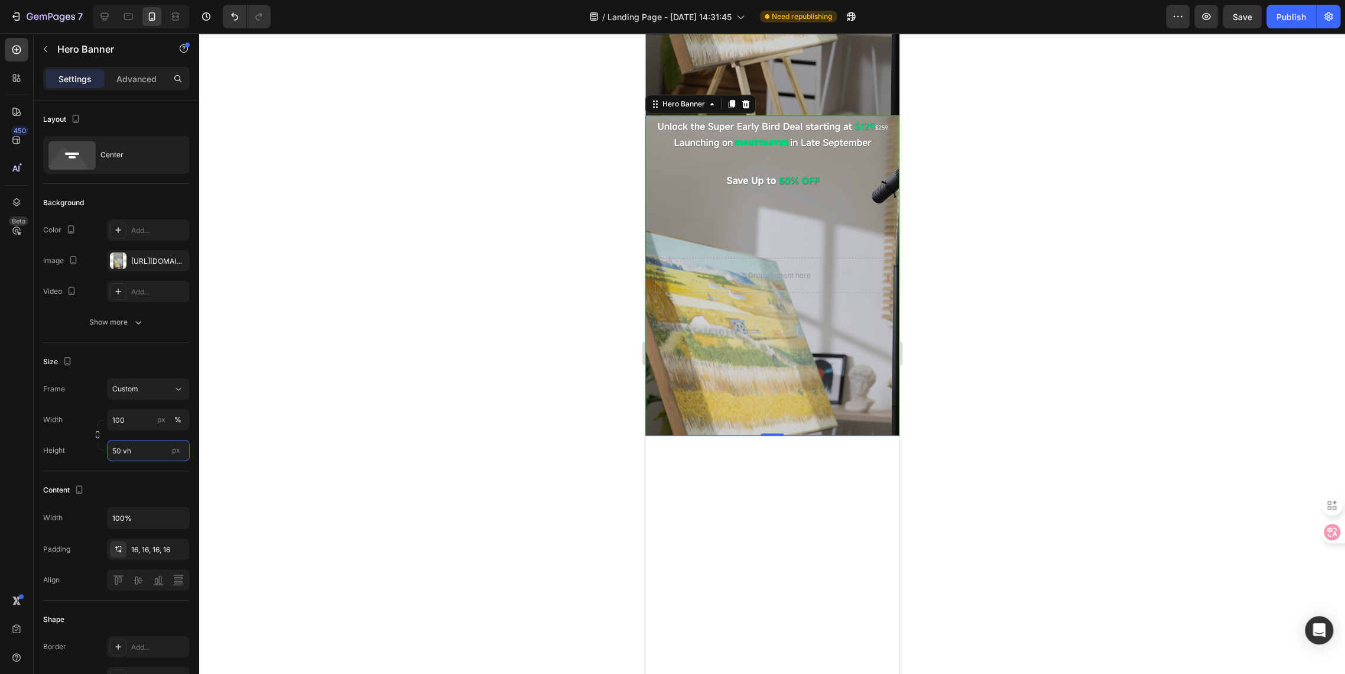
type input "50 vh"
click at [870, 359] on div "Background Image" at bounding box center [772, 275] width 254 height 320
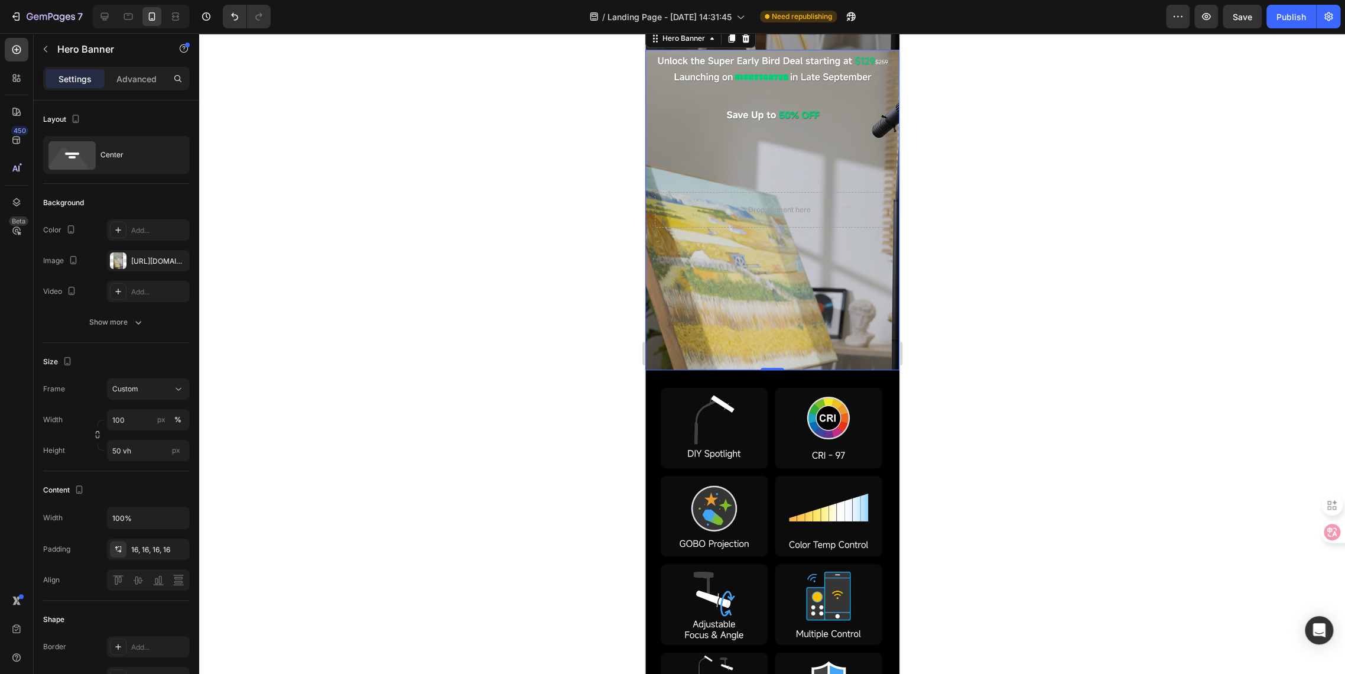
scroll to position [197, 0]
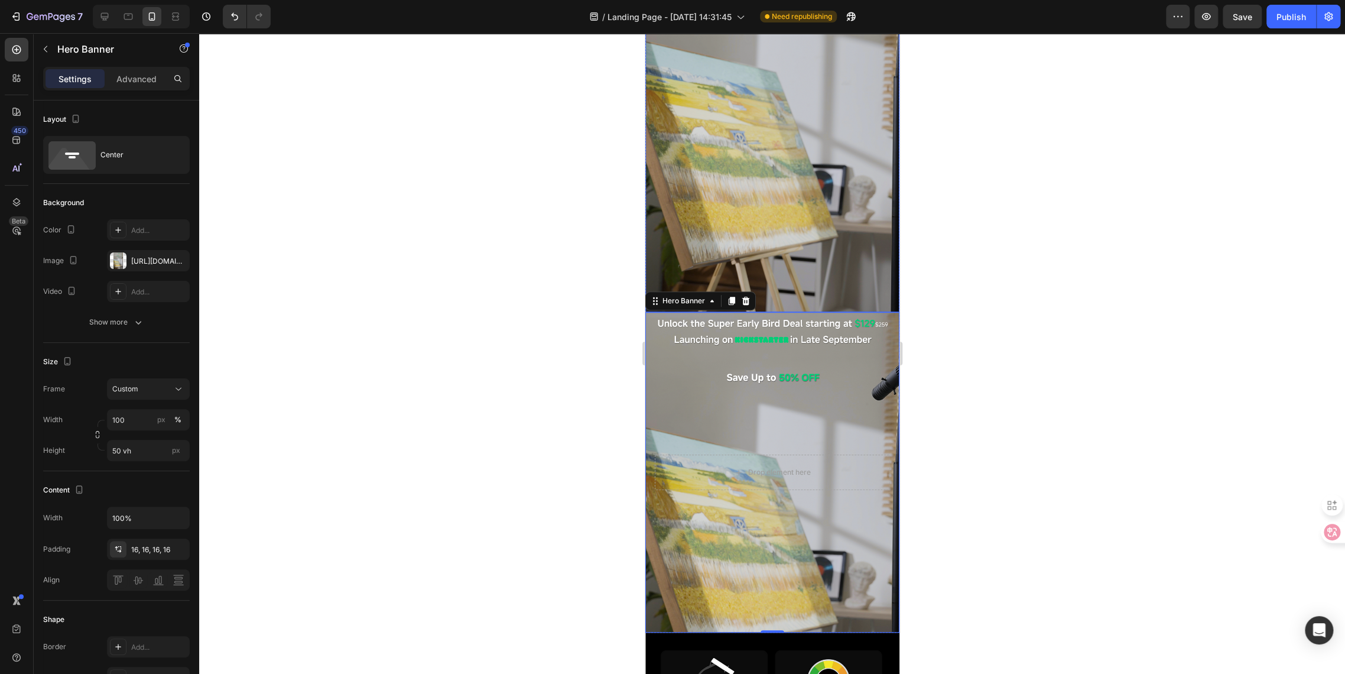
click at [743, 194] on img at bounding box center [772, 86] width 254 height 452
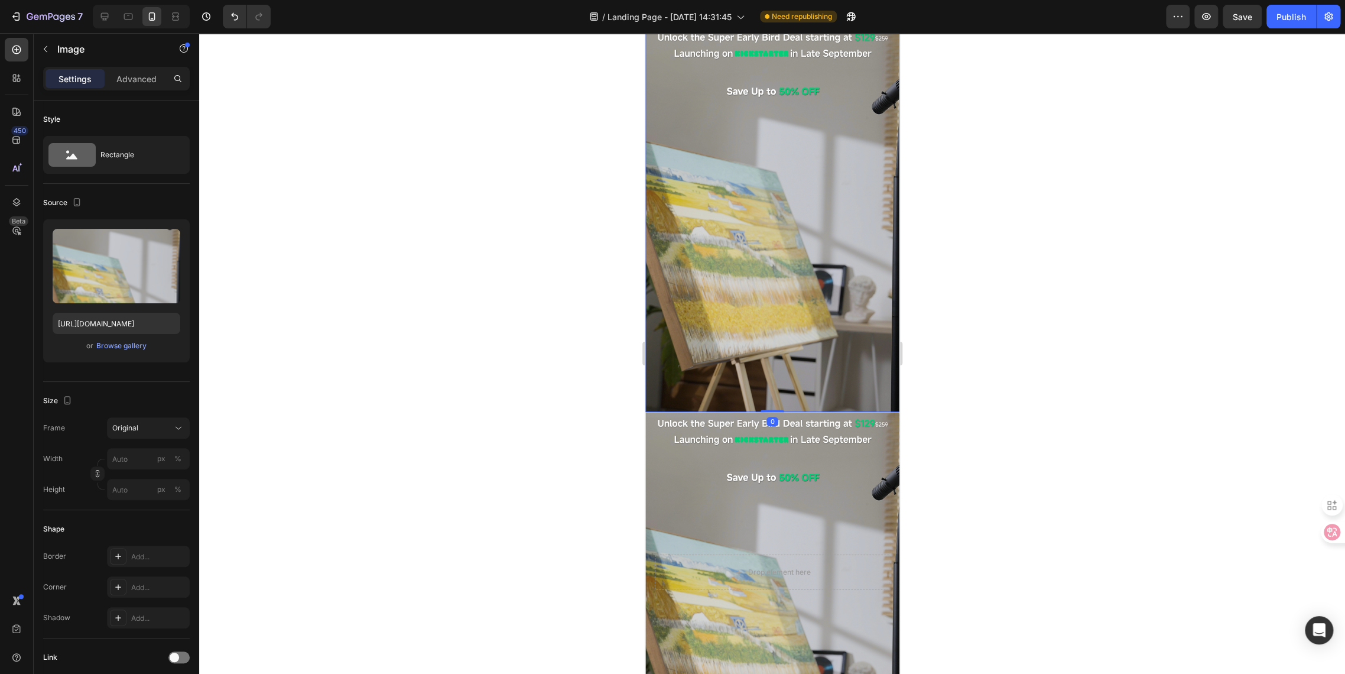
scroll to position [0, 0]
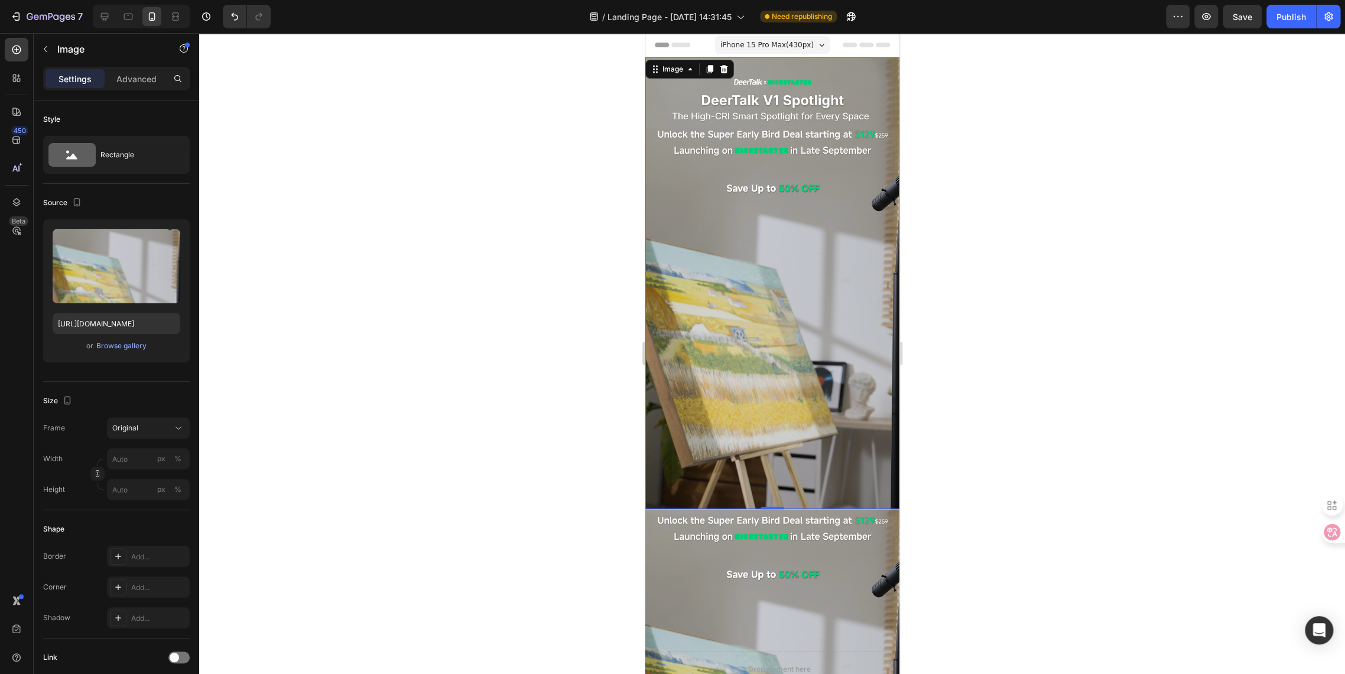
click at [724, 67] on icon at bounding box center [723, 68] width 9 height 9
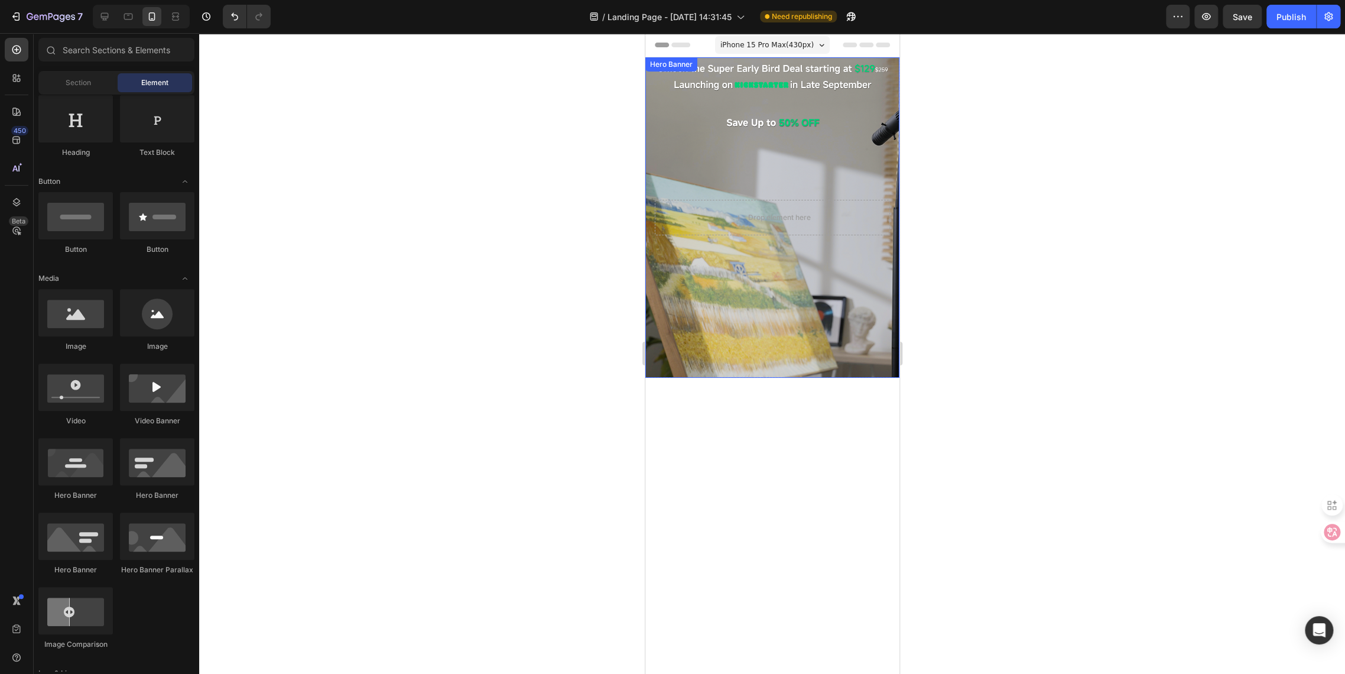
click at [683, 127] on div "Background Image" at bounding box center [772, 217] width 254 height 320
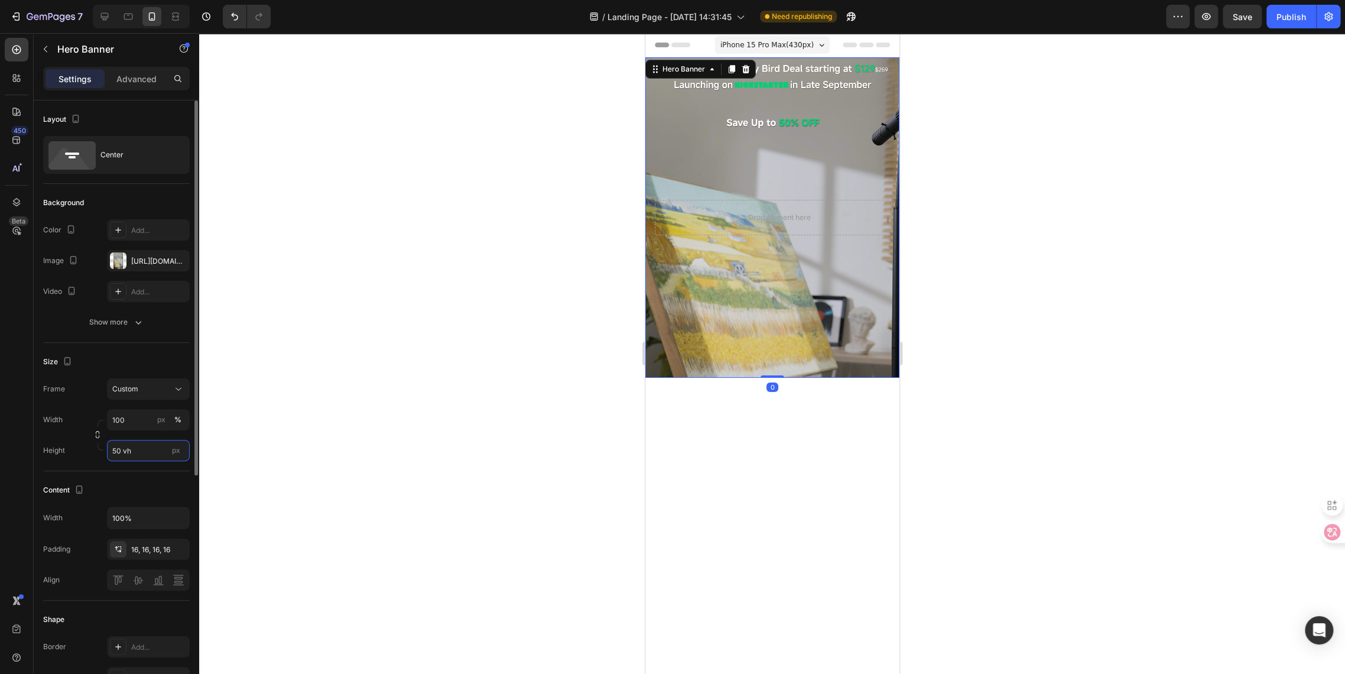
click at [119, 451] on input "50 vh" at bounding box center [148, 450] width 83 height 21
click at [122, 387] on span "Custom" at bounding box center [125, 389] width 26 height 11
click at [121, 418] on span "As banner source" at bounding box center [141, 417] width 59 height 11
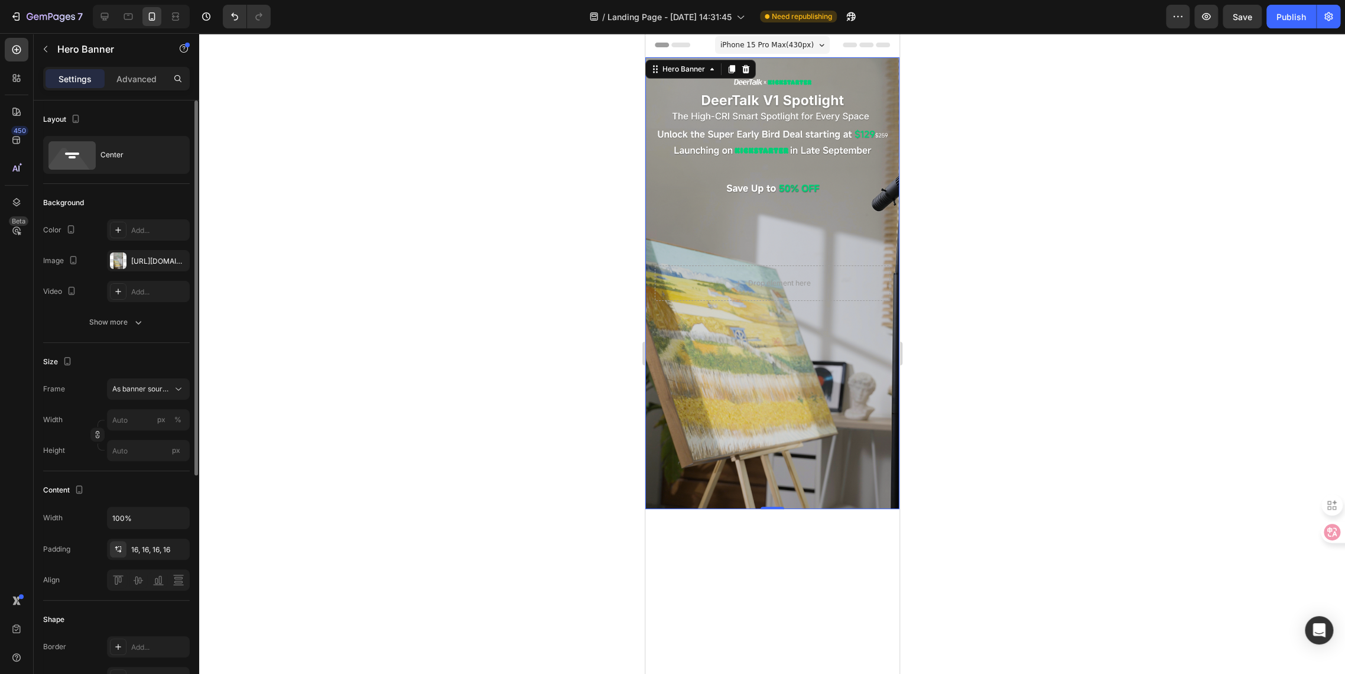
click at [446, 343] on div at bounding box center [772, 353] width 1146 height 641
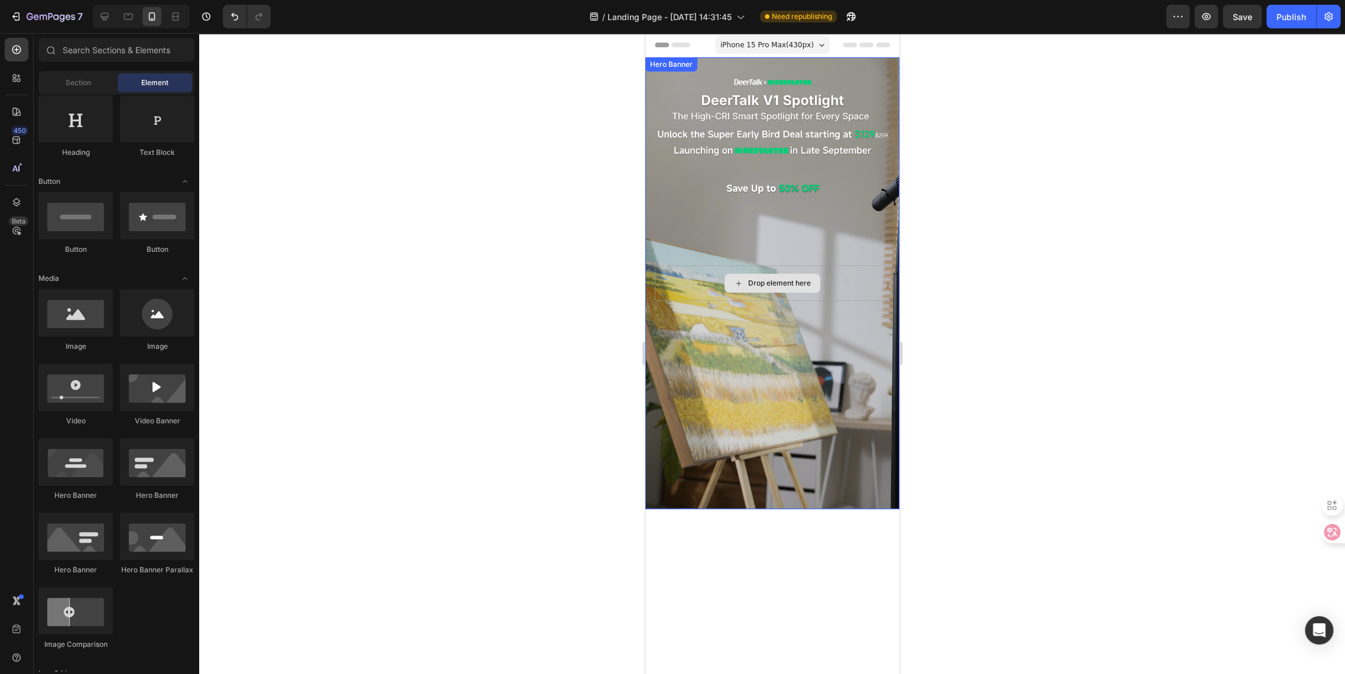
click at [695, 274] on div "Drop element here" at bounding box center [771, 282] width 235 height 35
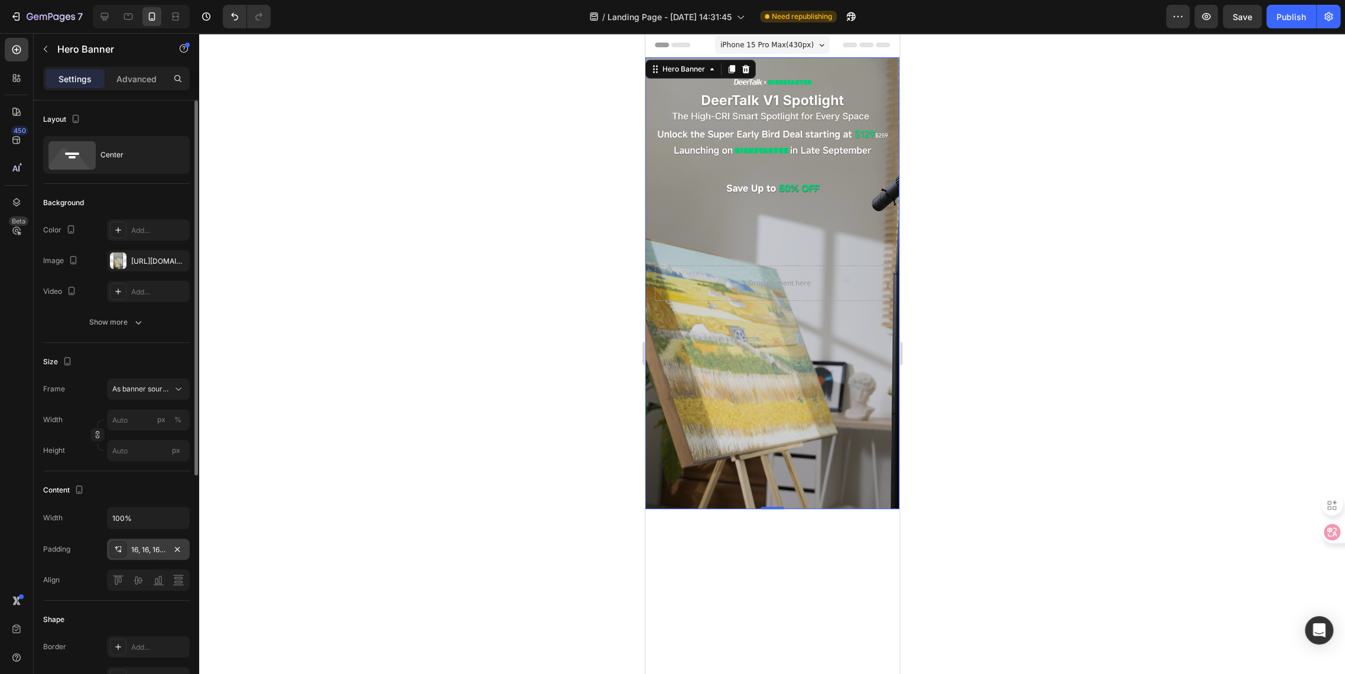
click at [138, 549] on div "16, 16, 16, 16" at bounding box center [148, 549] width 34 height 11
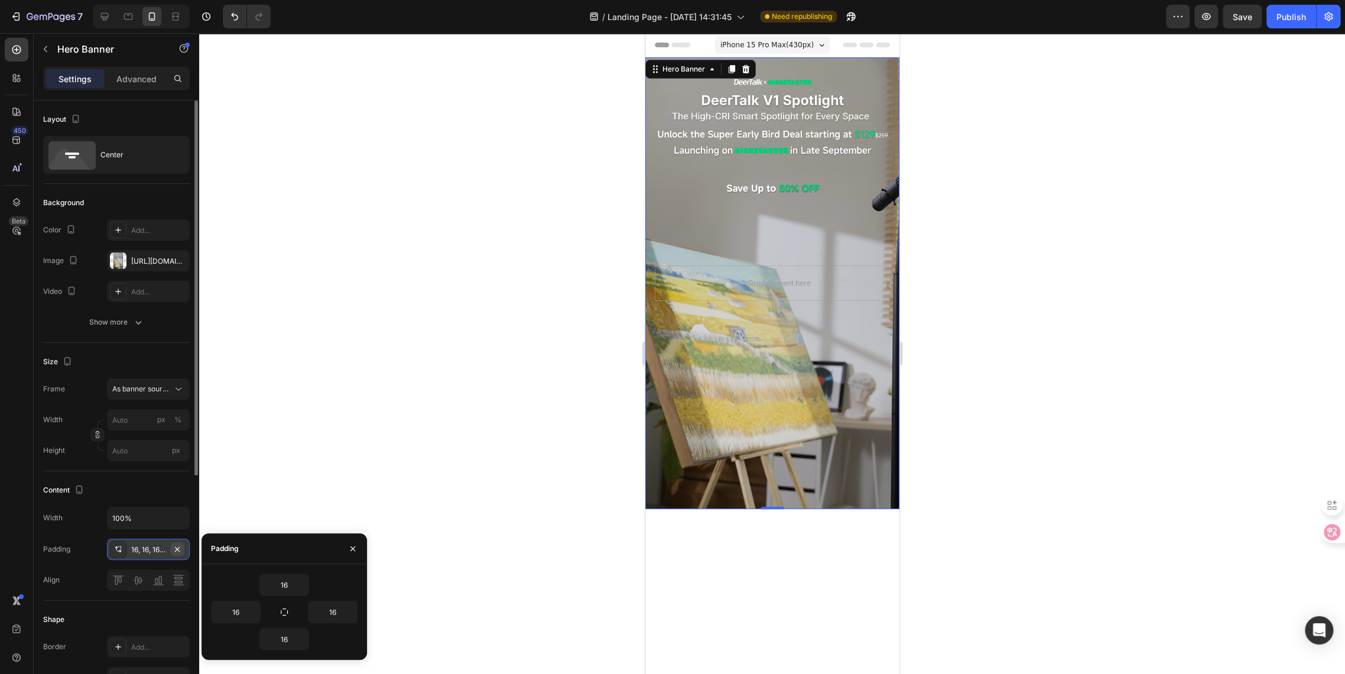
click at [179, 553] on button "button" at bounding box center [177, 549] width 14 height 14
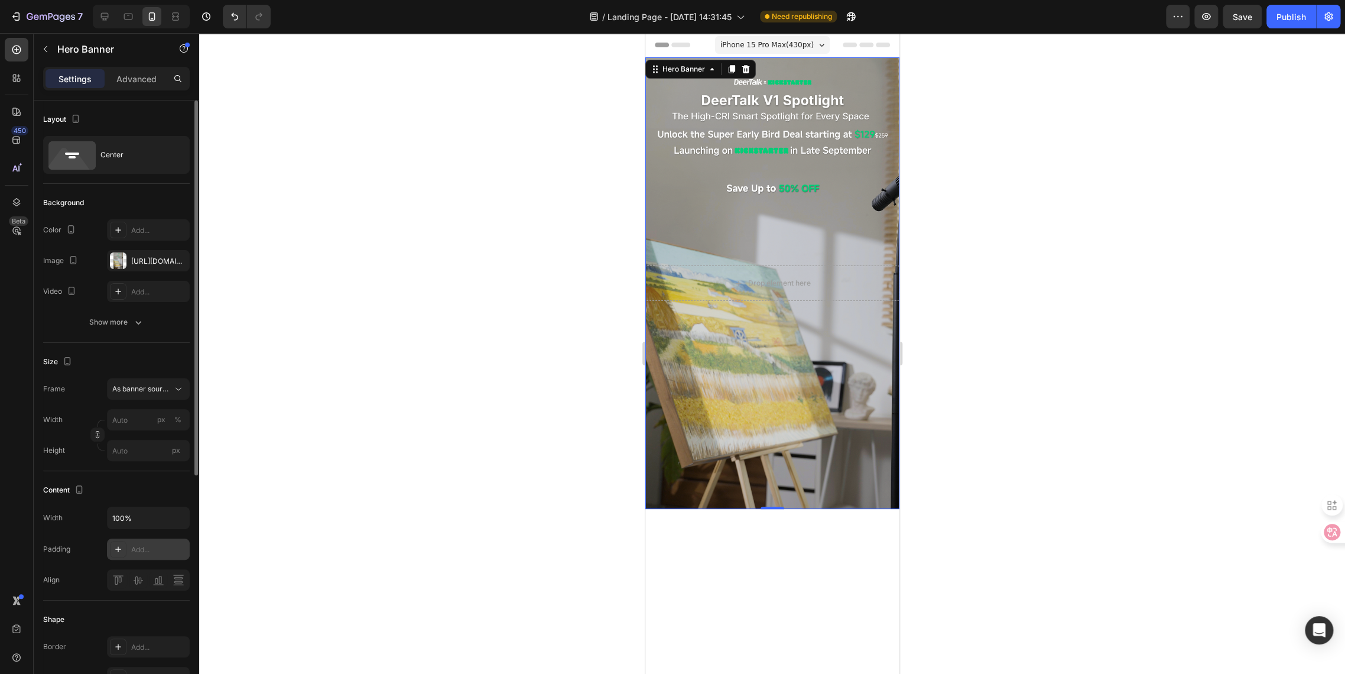
click at [153, 552] on div "Add..." at bounding box center [159, 549] width 56 height 11
type input "16"
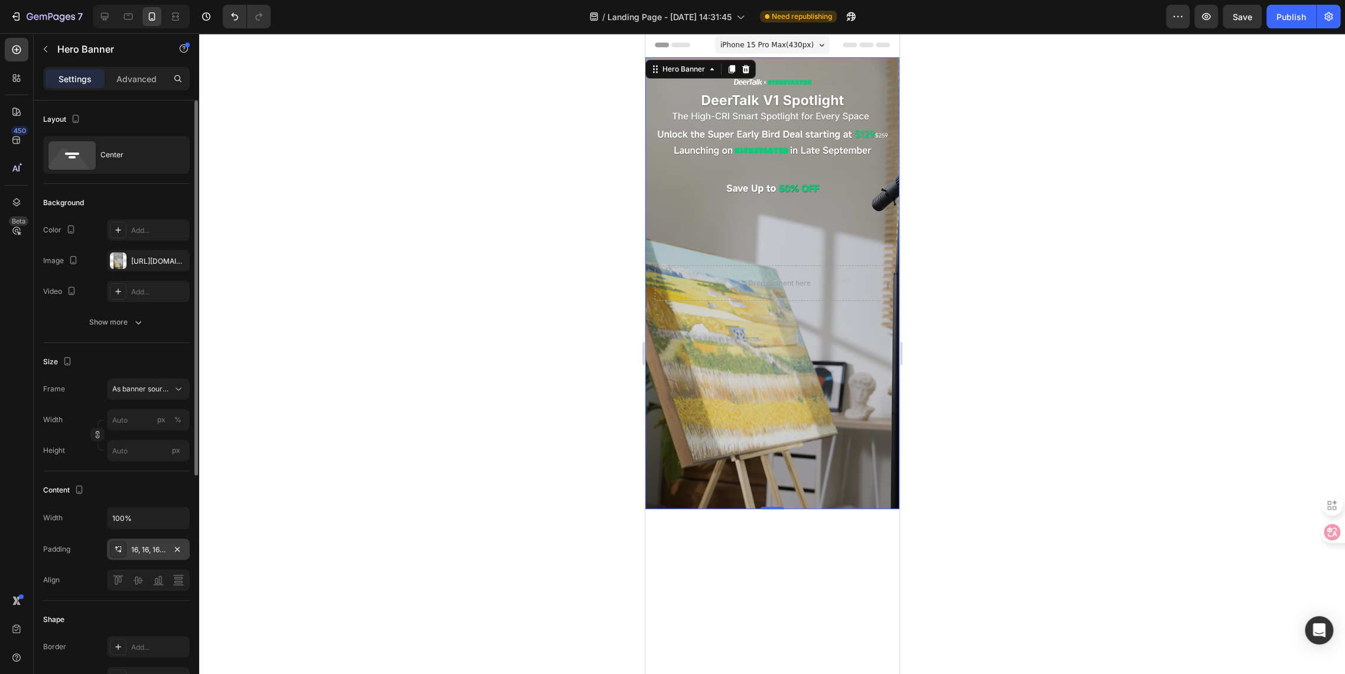
click at [407, 375] on div at bounding box center [772, 353] width 1146 height 641
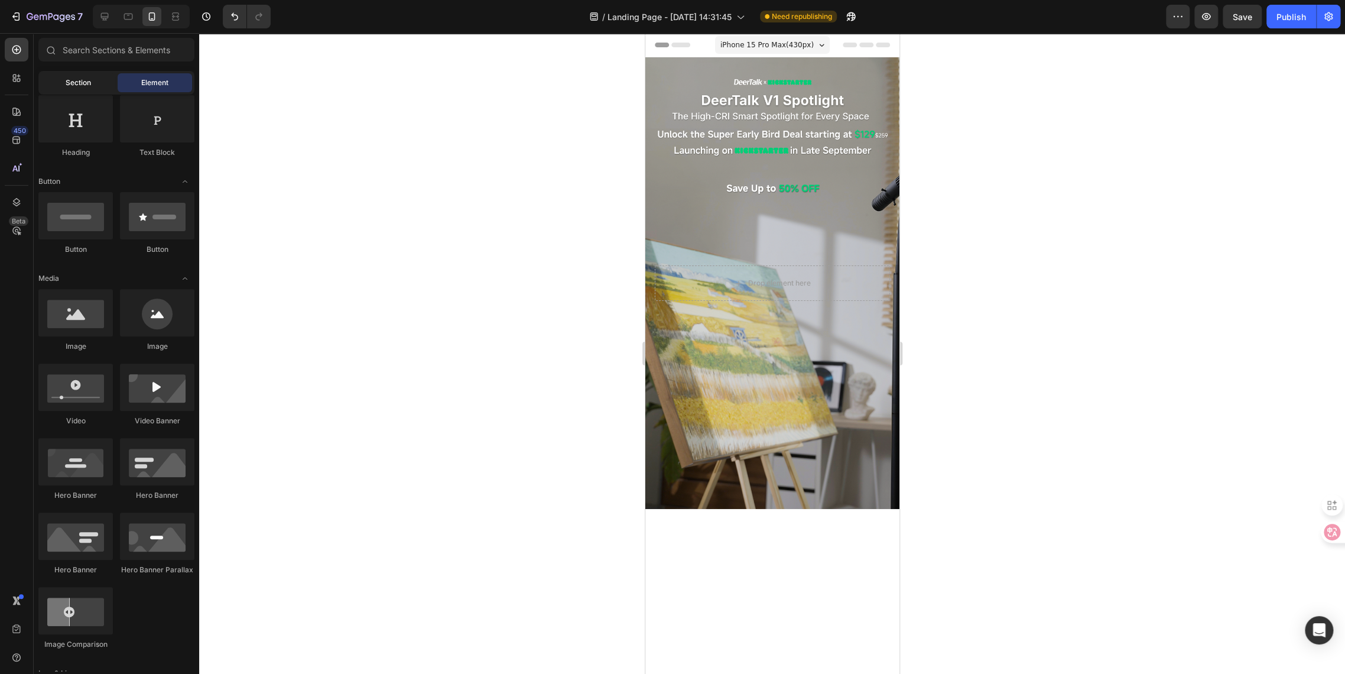
click at [73, 82] on span "Section" at bounding box center [78, 82] width 25 height 11
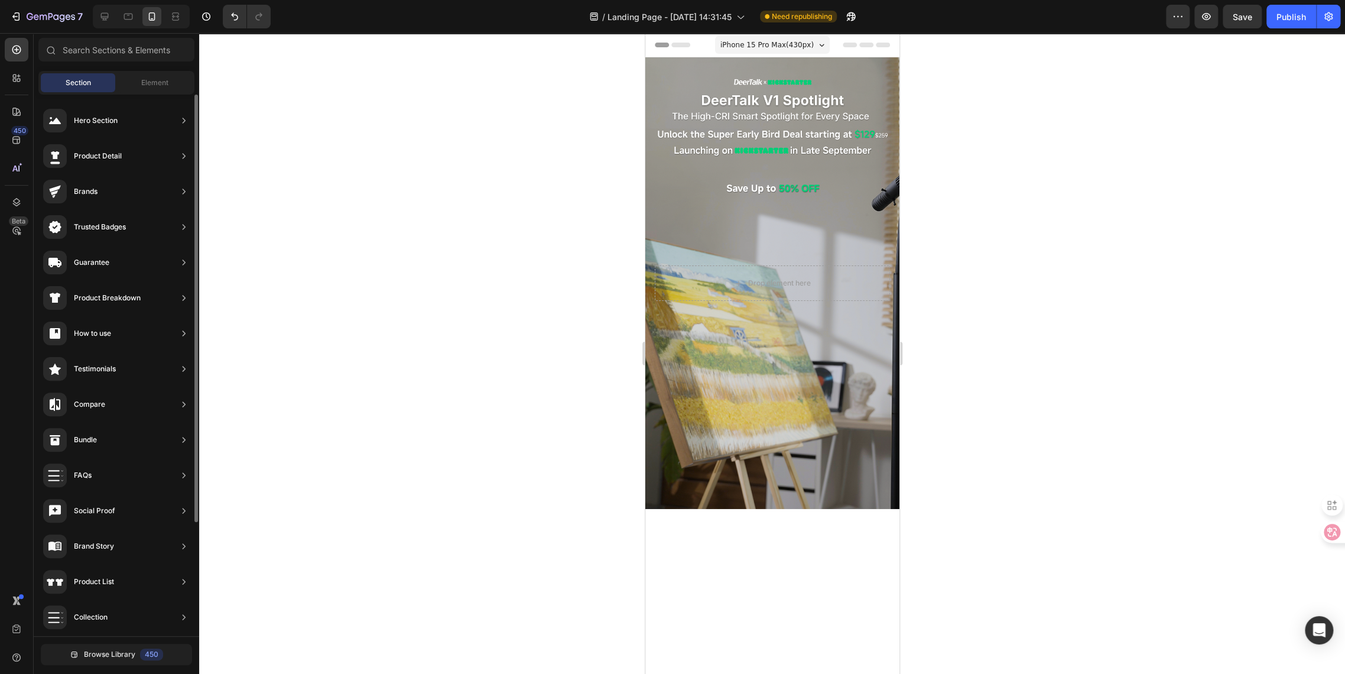
scroll to position [66, 0]
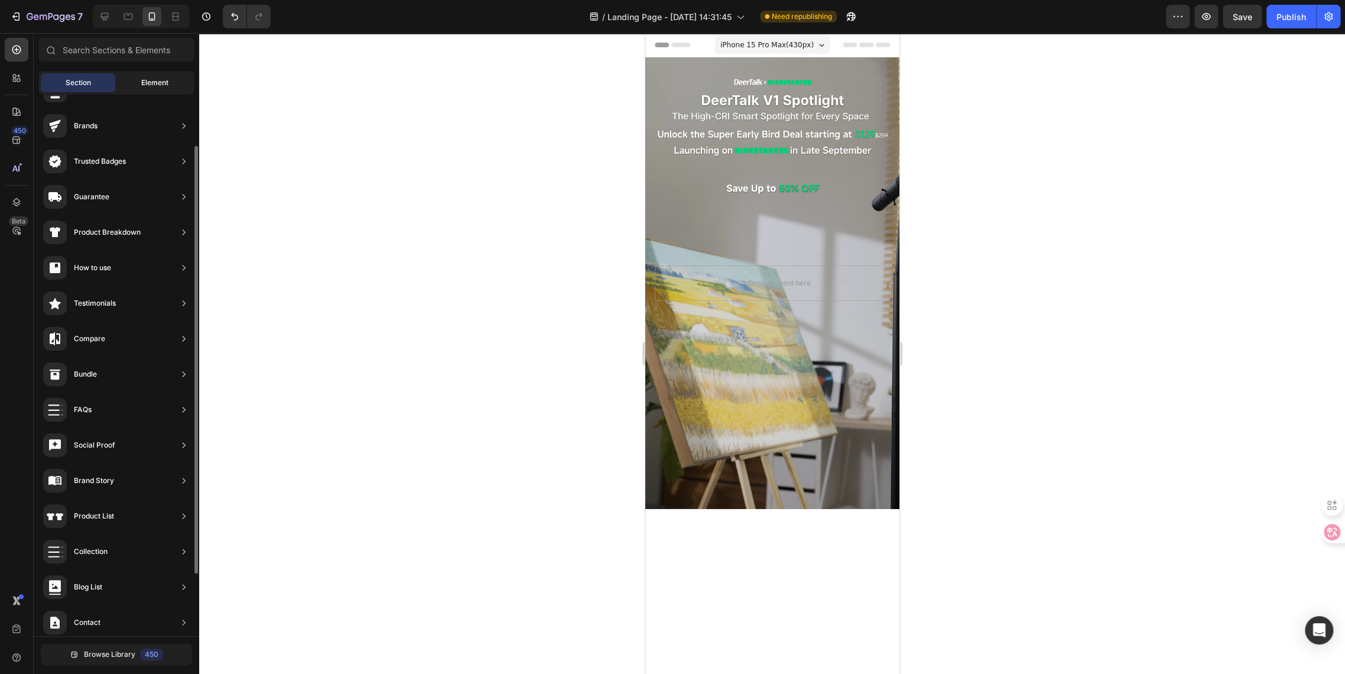
click at [129, 88] on div "Element" at bounding box center [155, 82] width 74 height 19
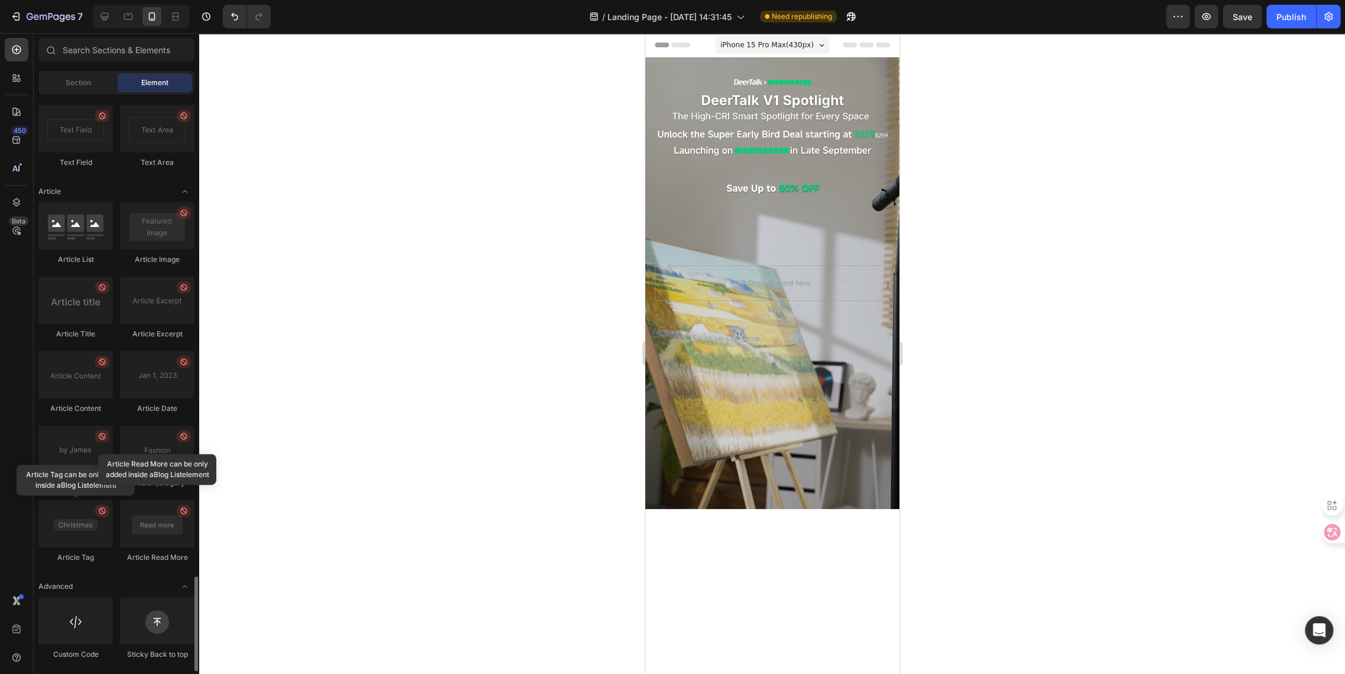
scroll to position [2927, 0]
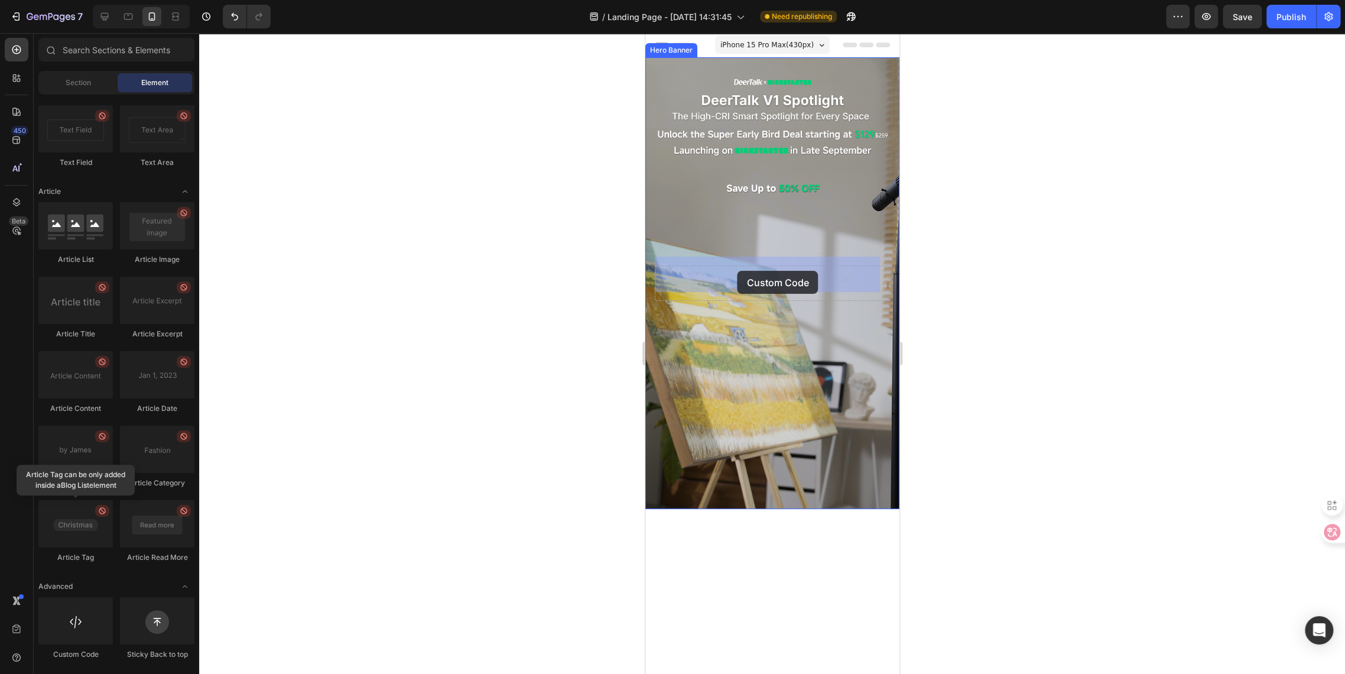
drag, startPoint x: 729, startPoint y: 653, endPoint x: 737, endPoint y: 271, distance: 382.5
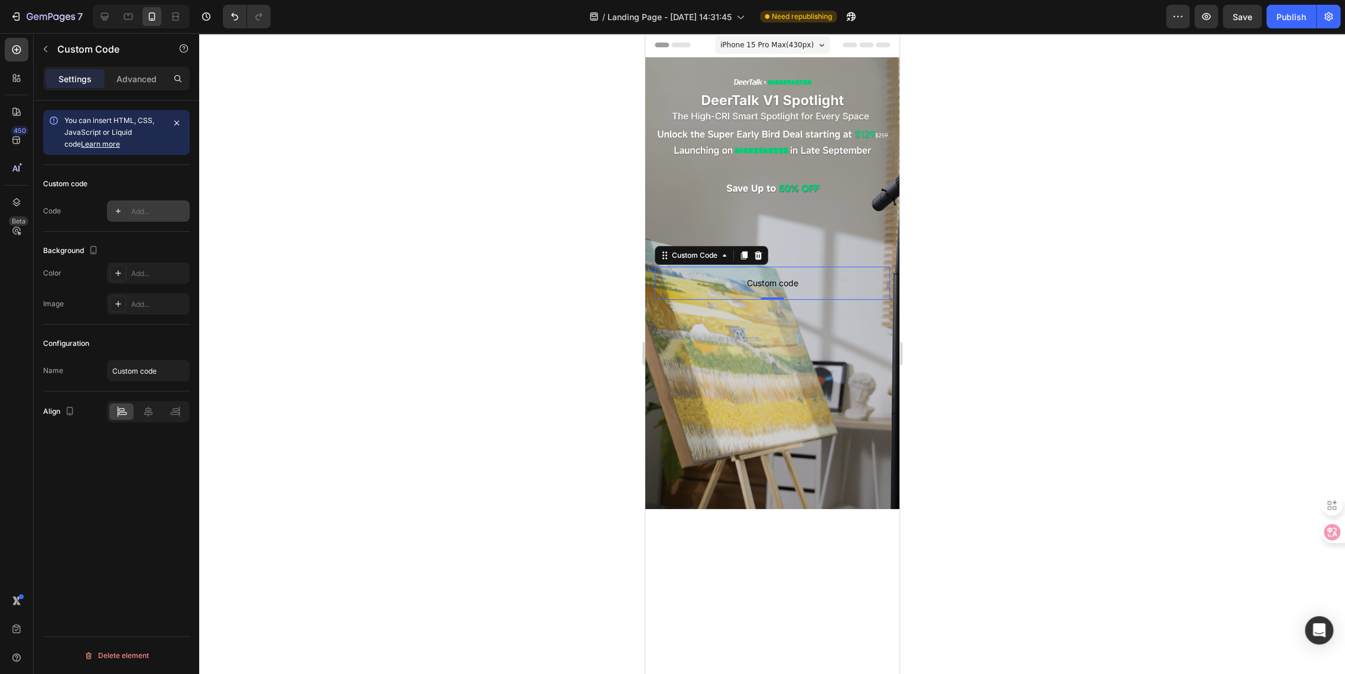
click at [153, 210] on div "Add..." at bounding box center [159, 211] width 56 height 11
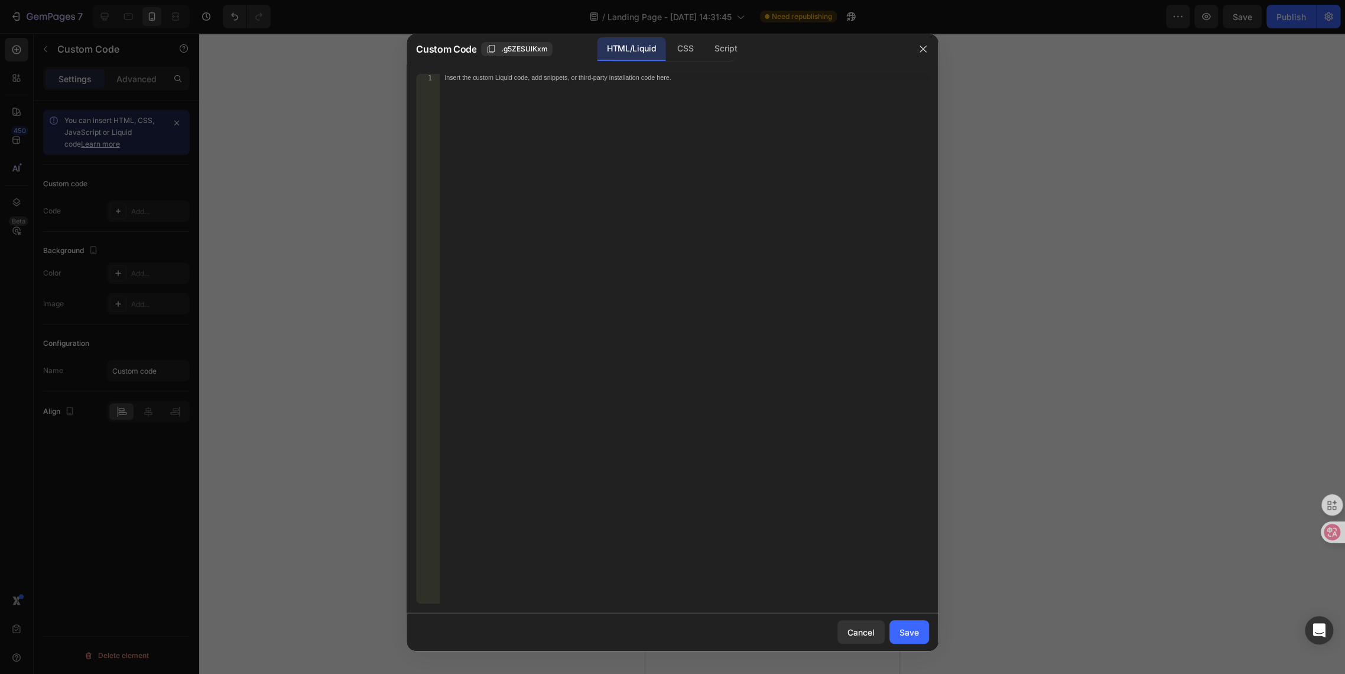
click at [648, 82] on div "Insert the custom Liquid code, add snippets, or third-party installation code h…" at bounding box center [684, 346] width 489 height 545
paste textarea "<div class="klaviyo-form-S88qZi"></div>"
type textarea "<div class="klaviyo-form-S88qZi"></div>"
click at [906, 635] on div "Save" at bounding box center [910, 632] width 20 height 12
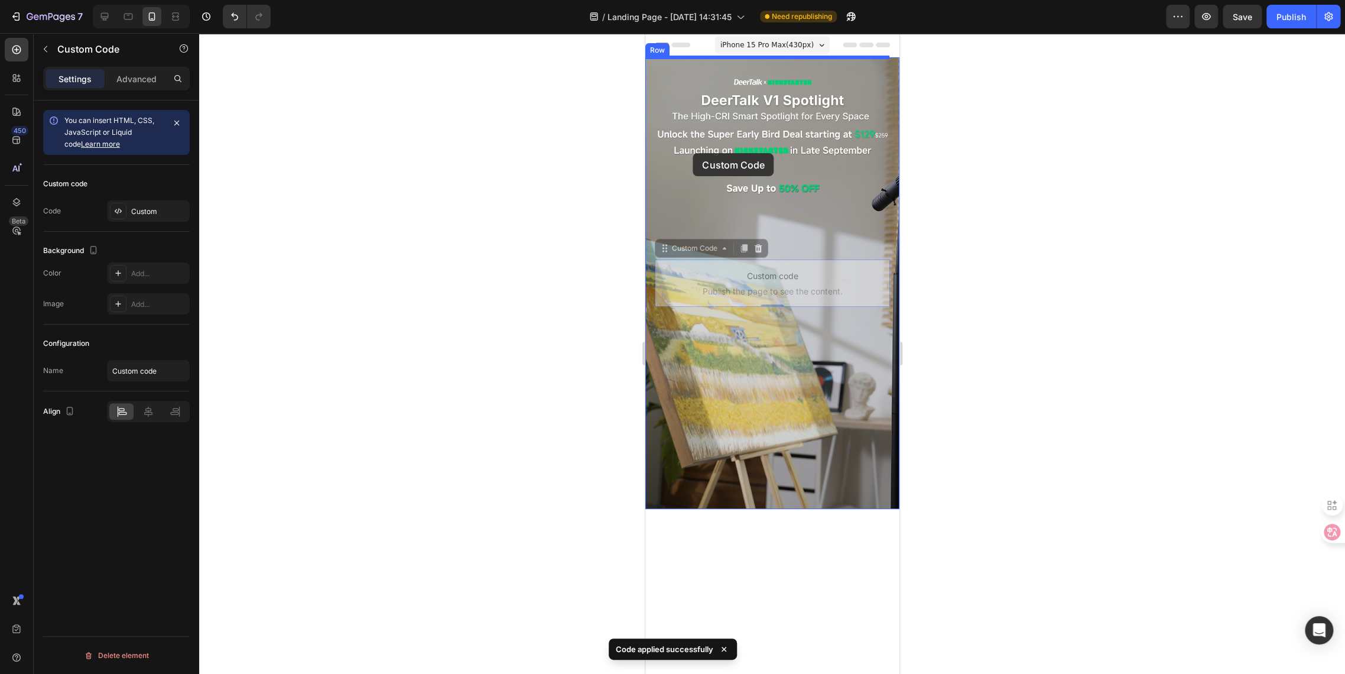
drag, startPoint x: 664, startPoint y: 242, endPoint x: 693, endPoint y: 153, distance: 93.8
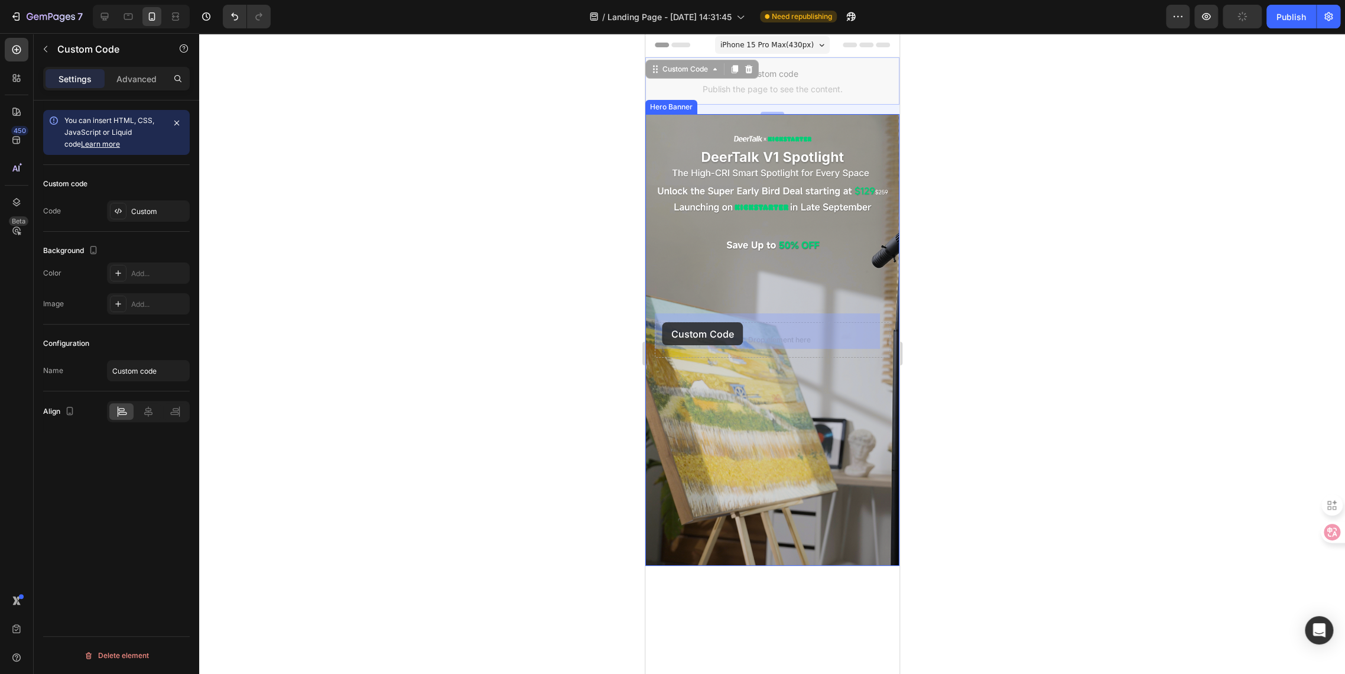
drag, startPoint x: 653, startPoint y: 70, endPoint x: 662, endPoint y: 322, distance: 252.6
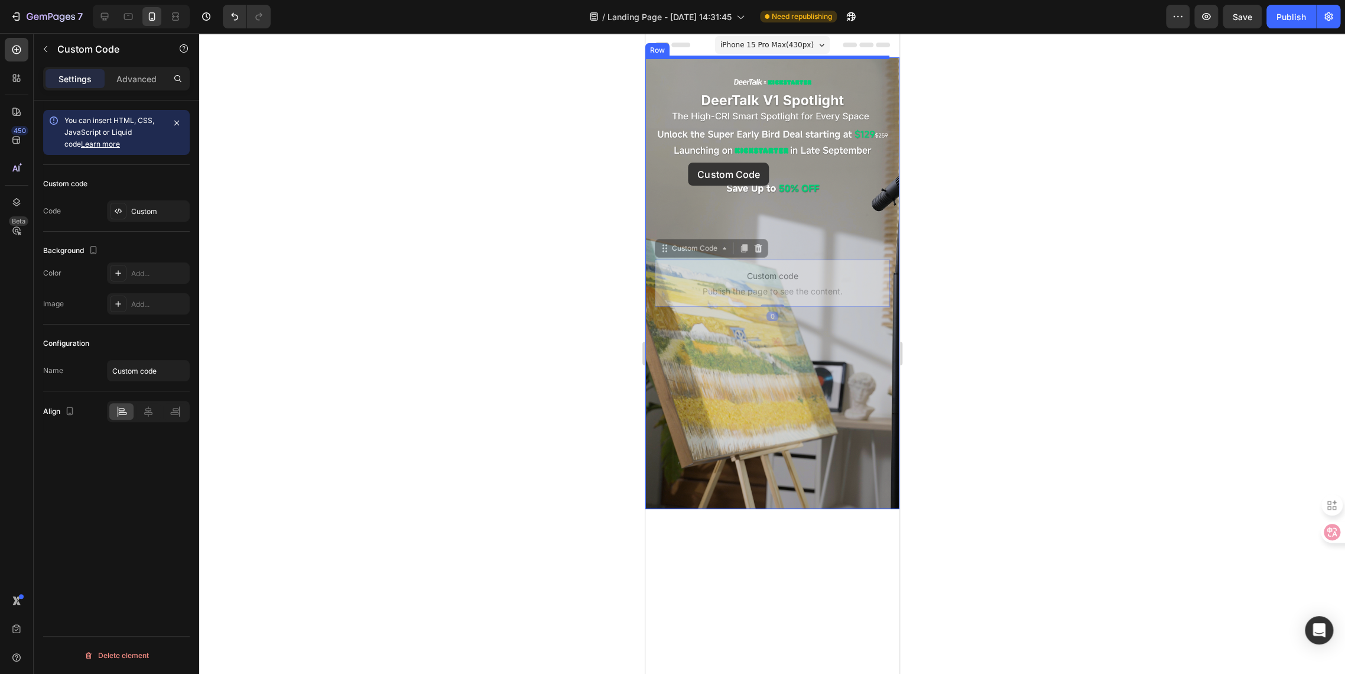
drag, startPoint x: 664, startPoint y: 242, endPoint x: 688, endPoint y: 163, distance: 83.2
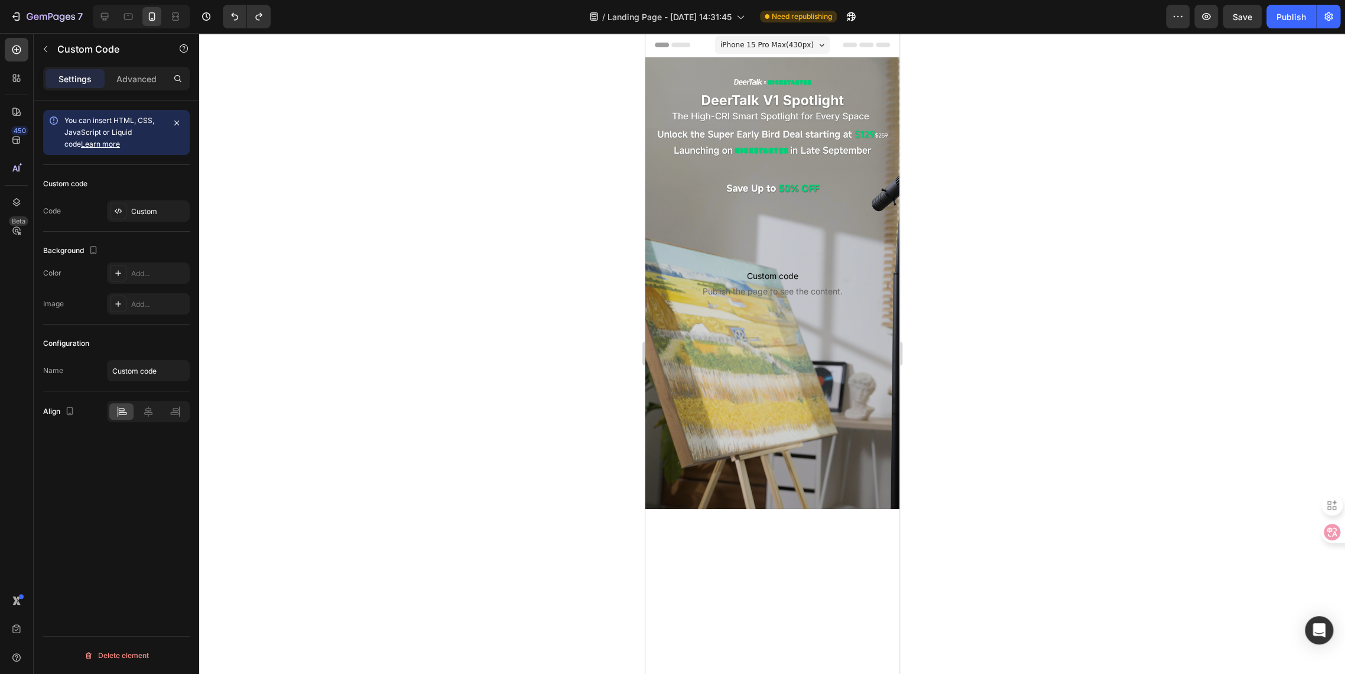
click at [703, 286] on span "Publish the page to see the content." at bounding box center [771, 292] width 235 height 12
click at [808, 260] on p "Custom code Publish the page to see the content." at bounding box center [771, 283] width 235 height 47
click at [156, 215] on div "Custom" at bounding box center [159, 211] width 56 height 11
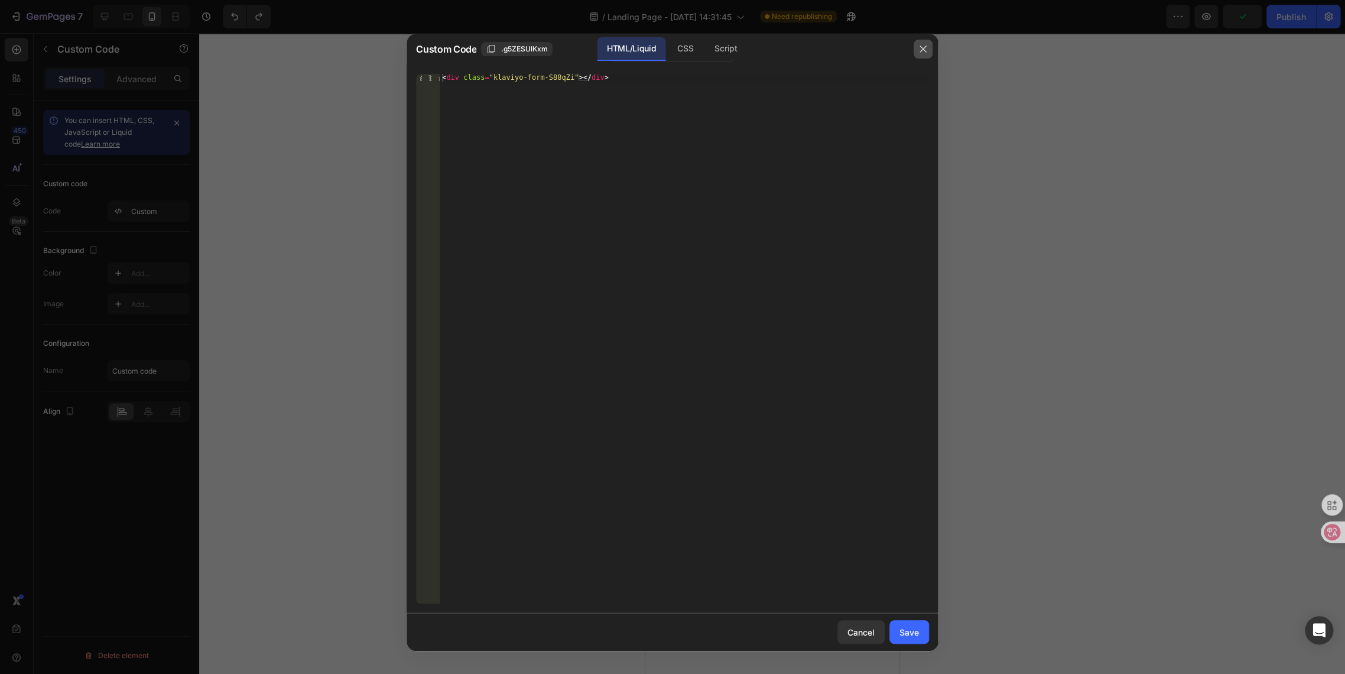
click at [921, 51] on icon "button" at bounding box center [923, 48] width 9 height 9
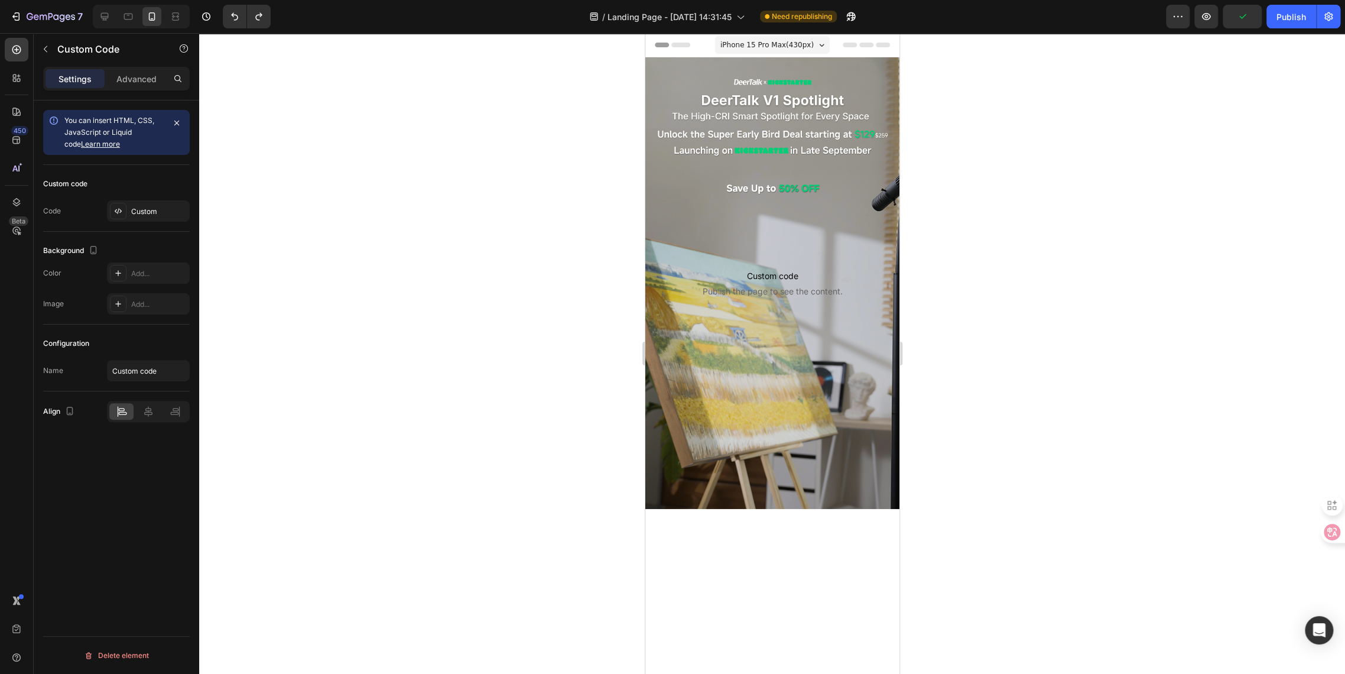
click at [755, 270] on span "Custom code" at bounding box center [771, 276] width 235 height 14
click at [132, 213] on div "Custom" at bounding box center [159, 211] width 56 height 11
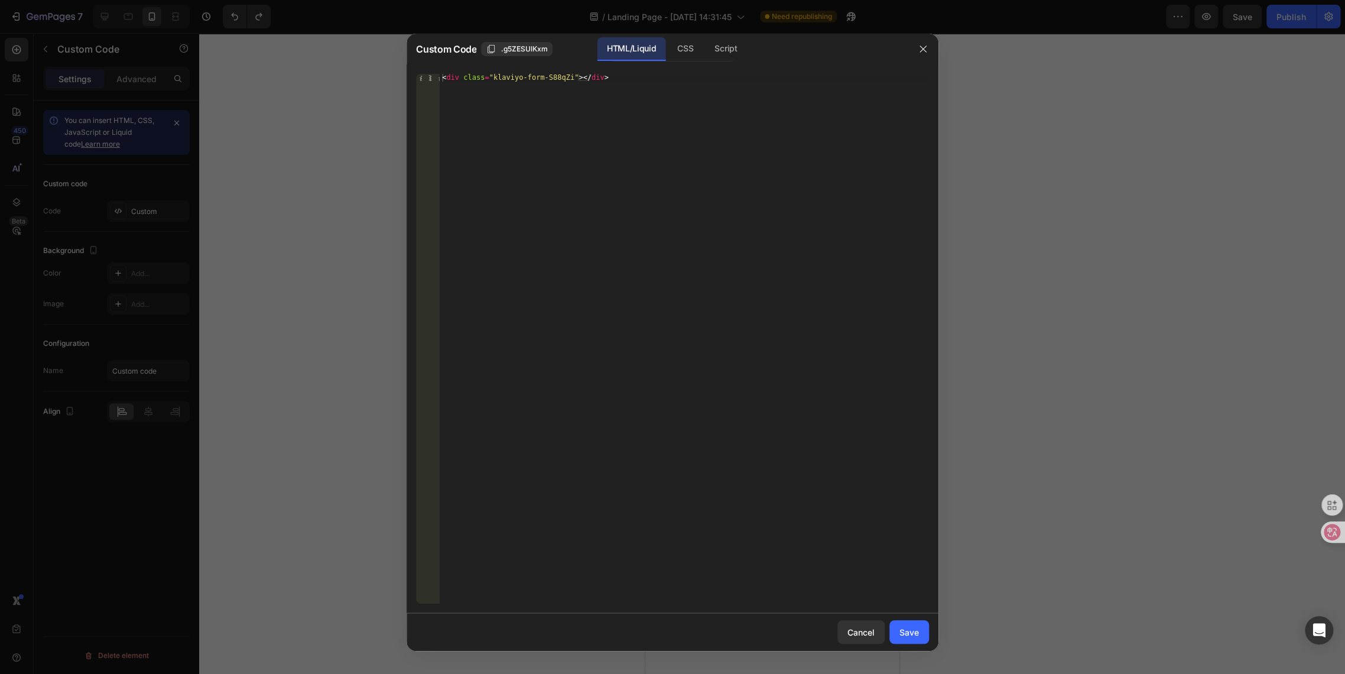
type textarea "<div class="klaviyo-form-S88qZi"></div>"
click at [602, 76] on div "< div class = "klaviyo-form-S88qZi" > </ div >" at bounding box center [684, 346] width 489 height 545
drag, startPoint x: 609, startPoint y: 76, endPoint x: 296, endPoint y: 66, distance: 313.5
click at [296, 66] on div "Custom Code .g5ZESUlKxm HTML/Liquid CSS Script <div class="klaviyo-form-S88qZi"…" at bounding box center [672, 337] width 1345 height 674
paste textarea "<div class="klaviyo-form-S88qZi"></div>"
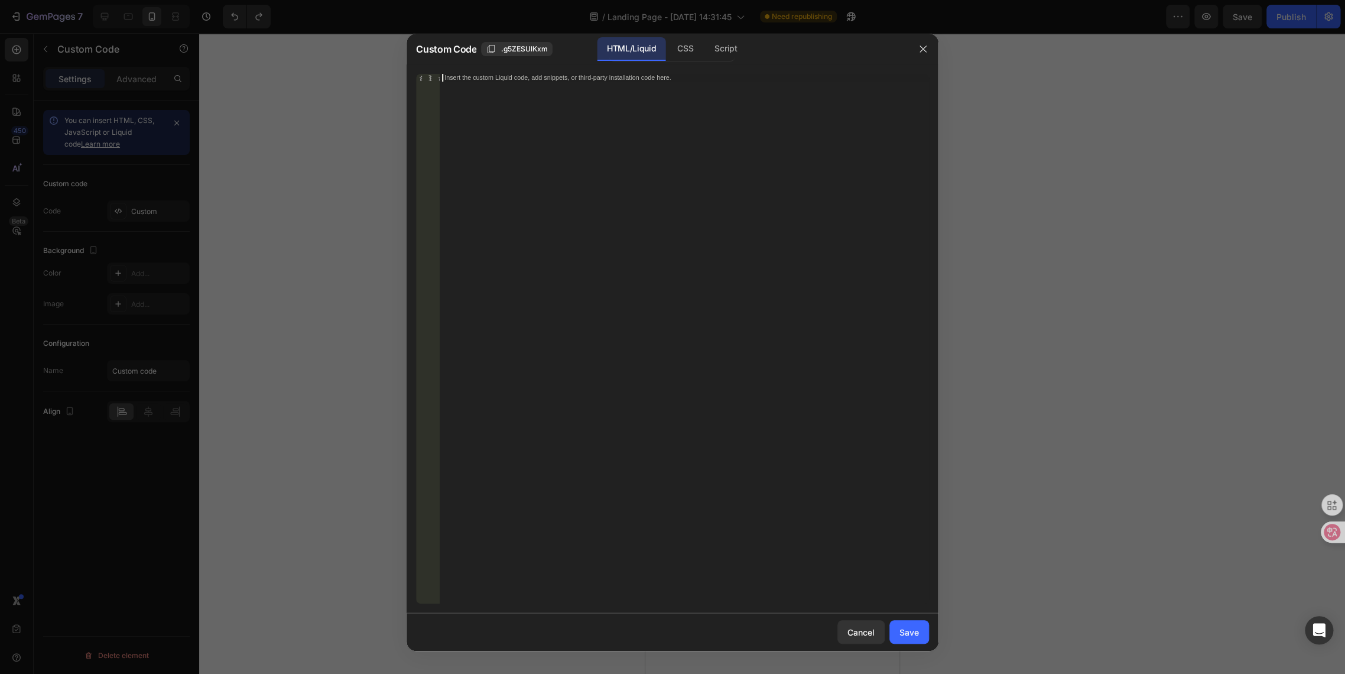
type textarea "<div class="klaviyo-form-S88qZi"></div>"
click at [903, 629] on div "Save" at bounding box center [910, 632] width 20 height 12
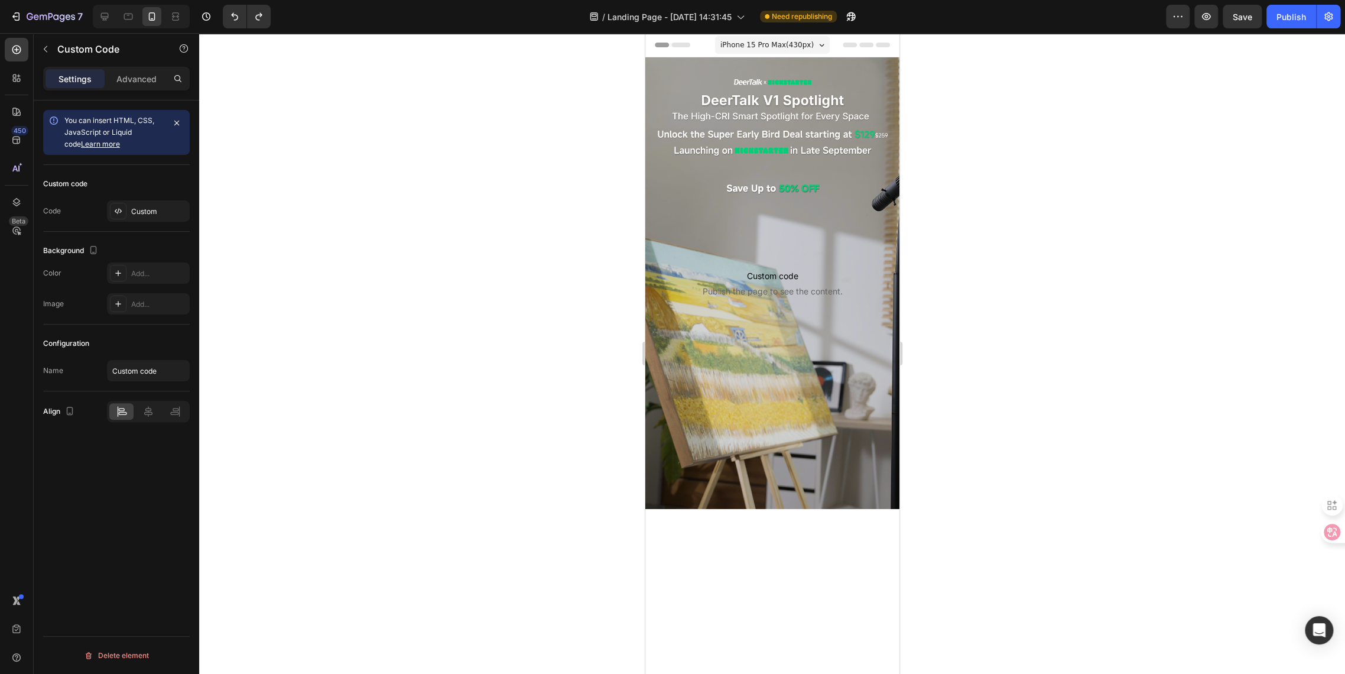
click at [673, 286] on span "Publish the page to see the content." at bounding box center [771, 292] width 235 height 12
click at [122, 82] on p "Advanced" at bounding box center [136, 79] width 40 height 12
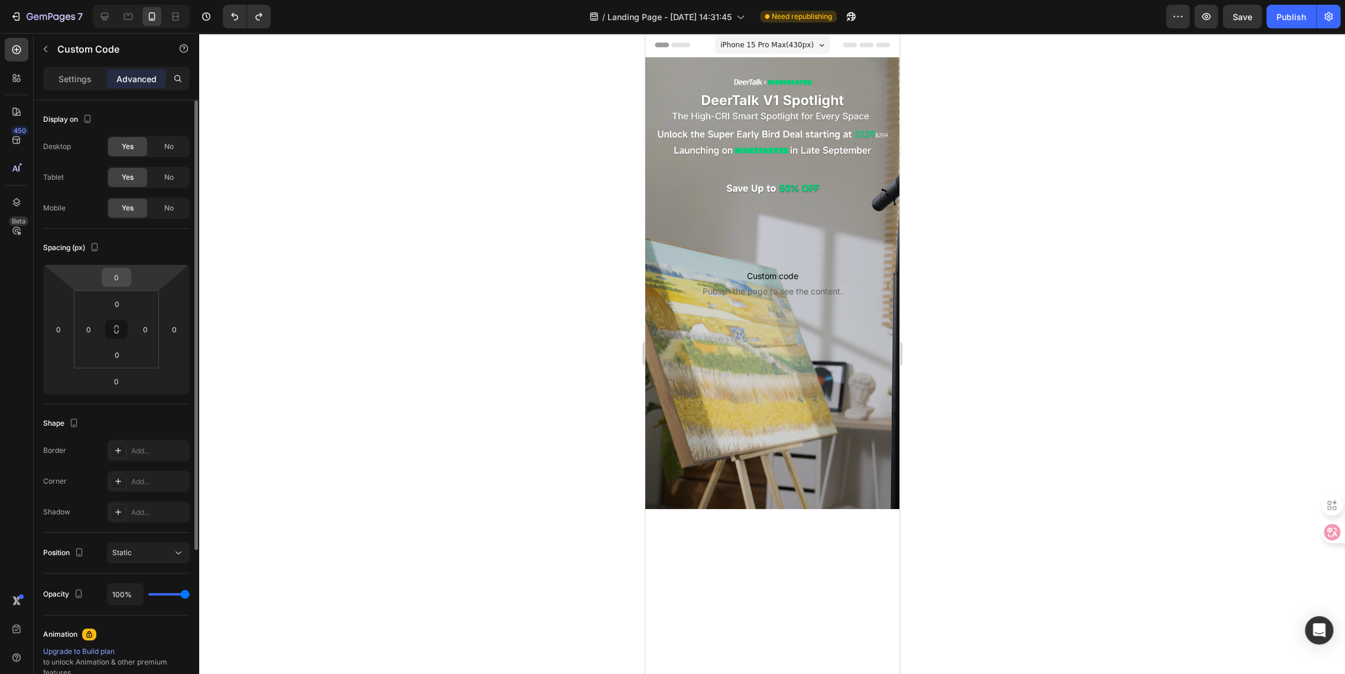
click at [115, 272] on input "0" at bounding box center [117, 277] width 24 height 18
type input "-370"
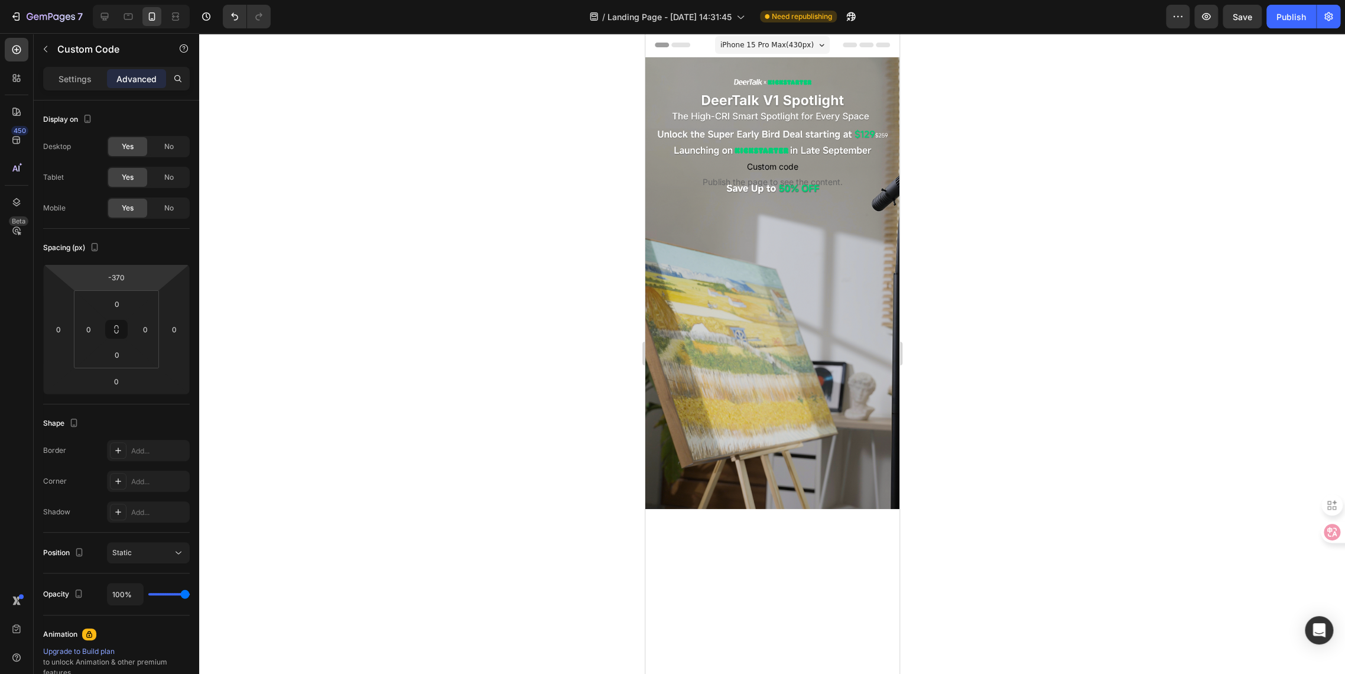
click at [490, 449] on div at bounding box center [772, 353] width 1146 height 641
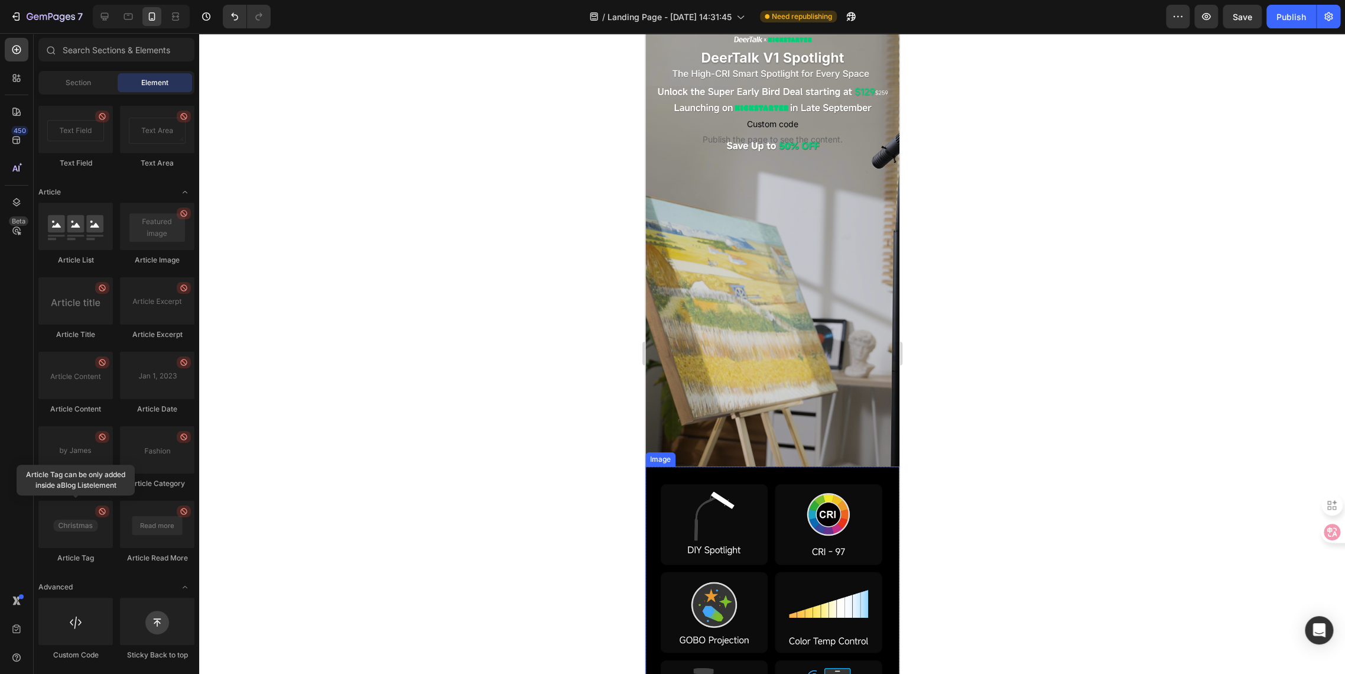
scroll to position [0, 0]
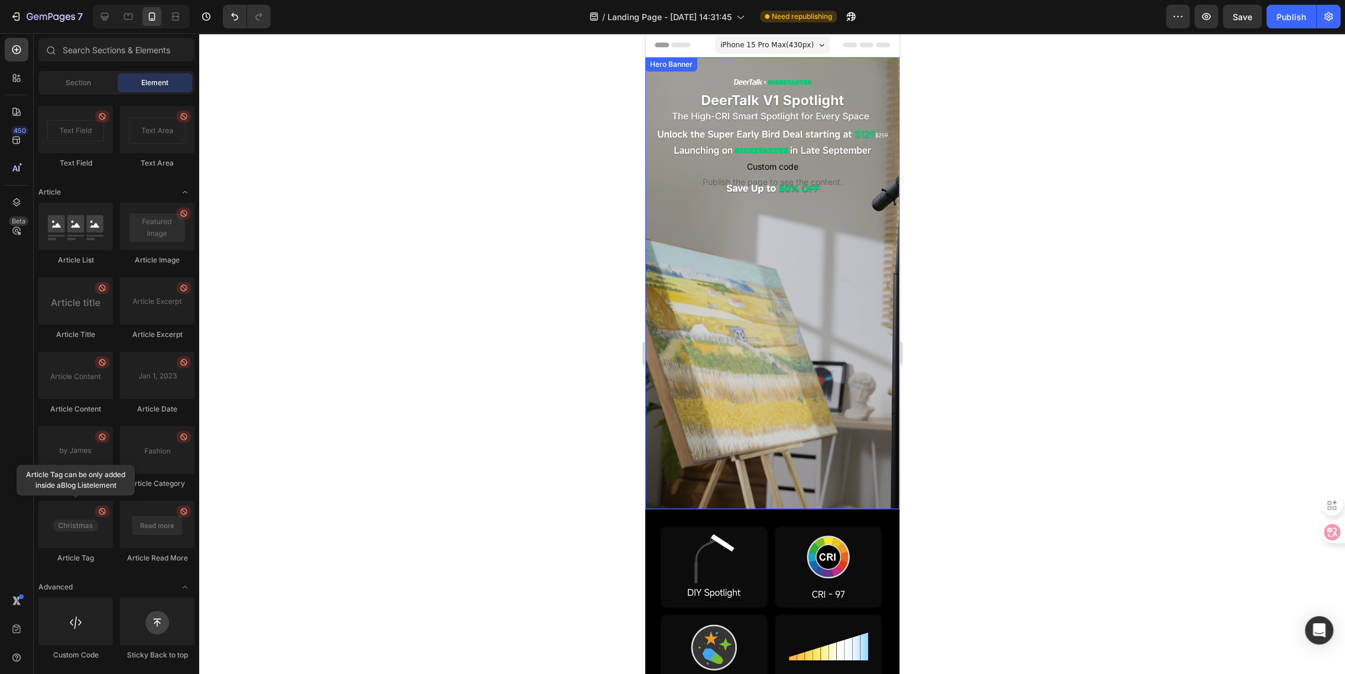
click at [731, 307] on div "Background Image" at bounding box center [772, 283] width 254 height 452
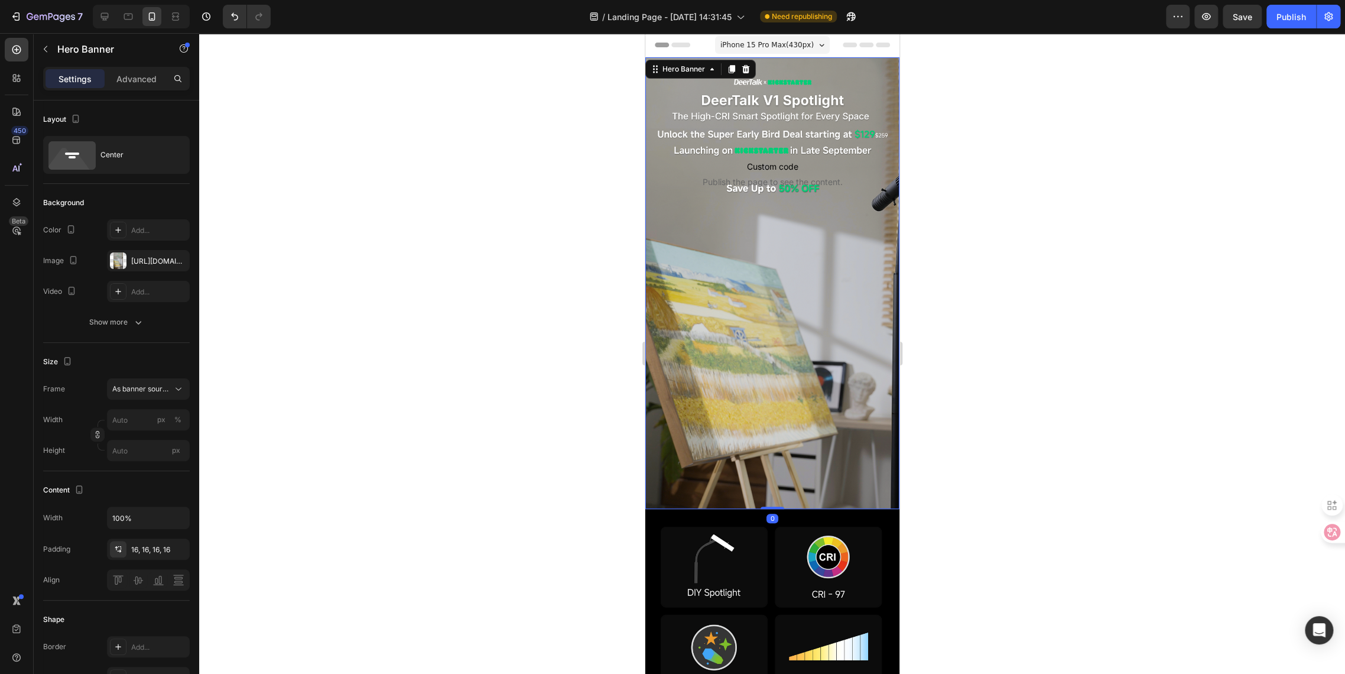
click at [757, 215] on div "Background Image" at bounding box center [772, 283] width 254 height 452
click at [1176, 215] on div at bounding box center [772, 353] width 1146 height 641
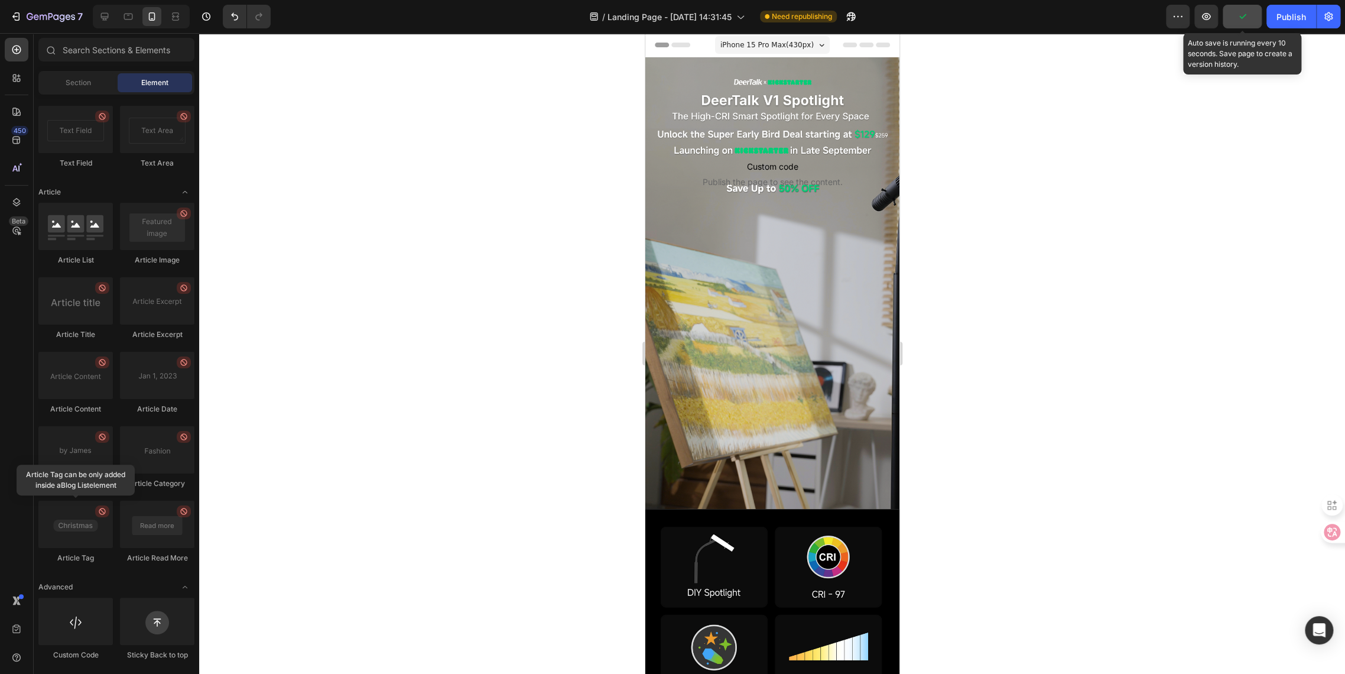
click at [1241, 18] on icon "button" at bounding box center [1243, 17] width 12 height 12
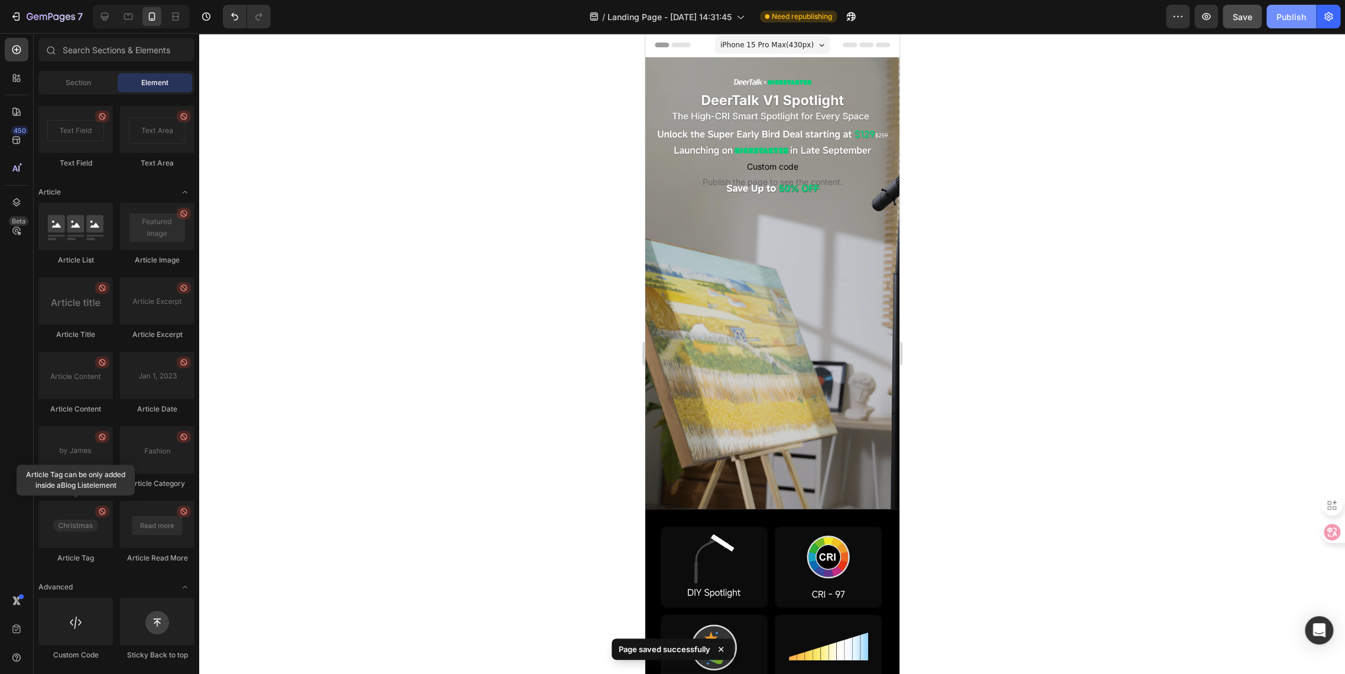
click at [1286, 17] on div "Publish" at bounding box center [1292, 17] width 30 height 12
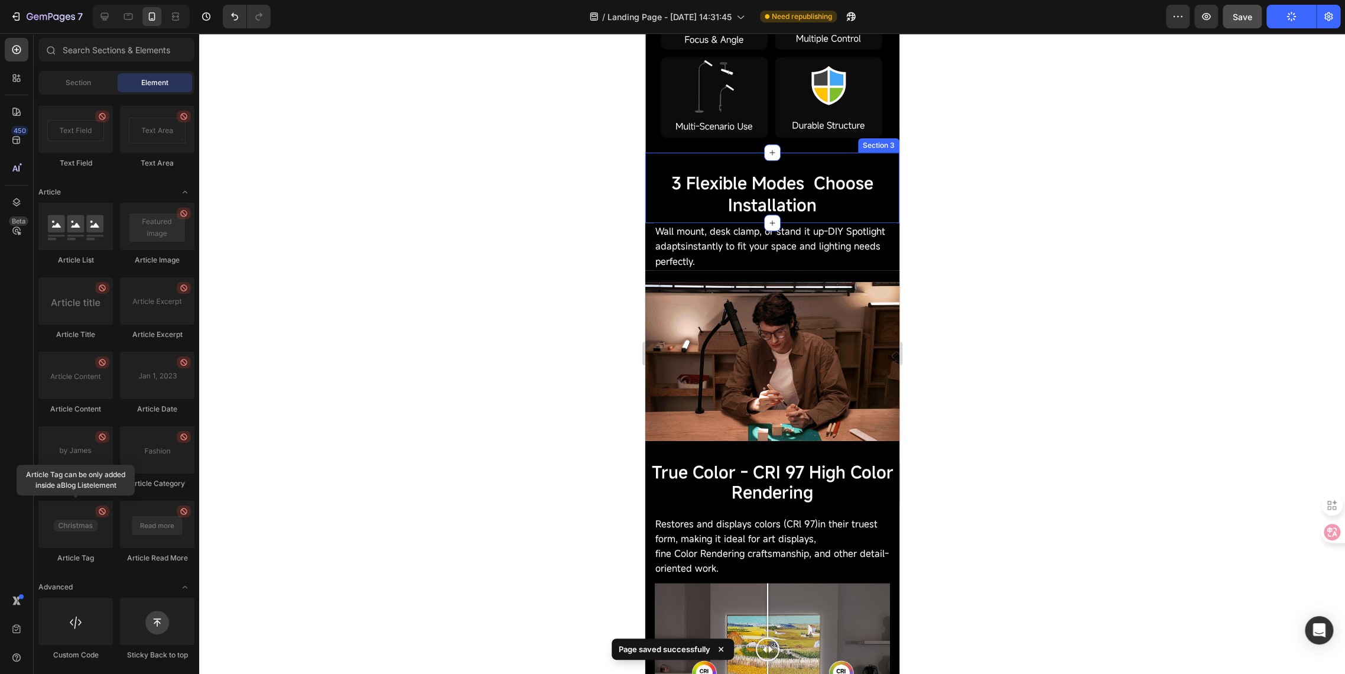
scroll to position [722, 0]
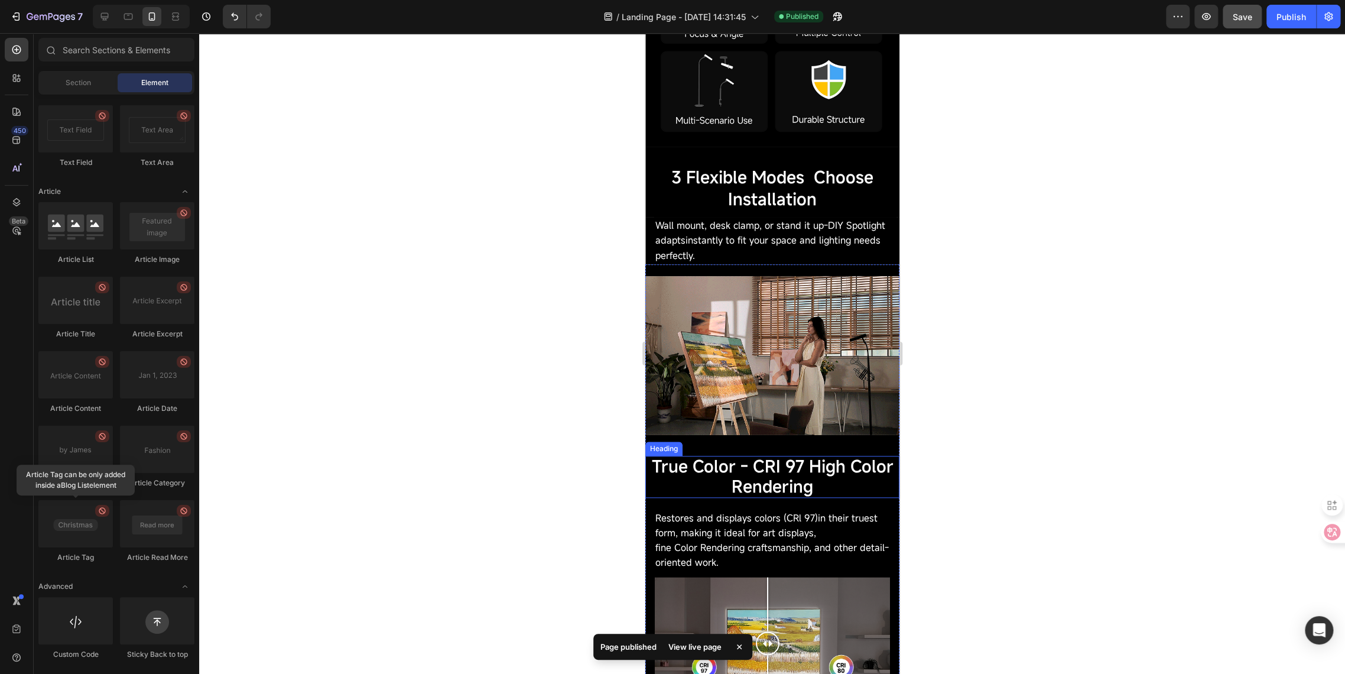
click at [726, 455] on span "True Color - CRI 97 High Color Rendering" at bounding box center [772, 475] width 242 height 41
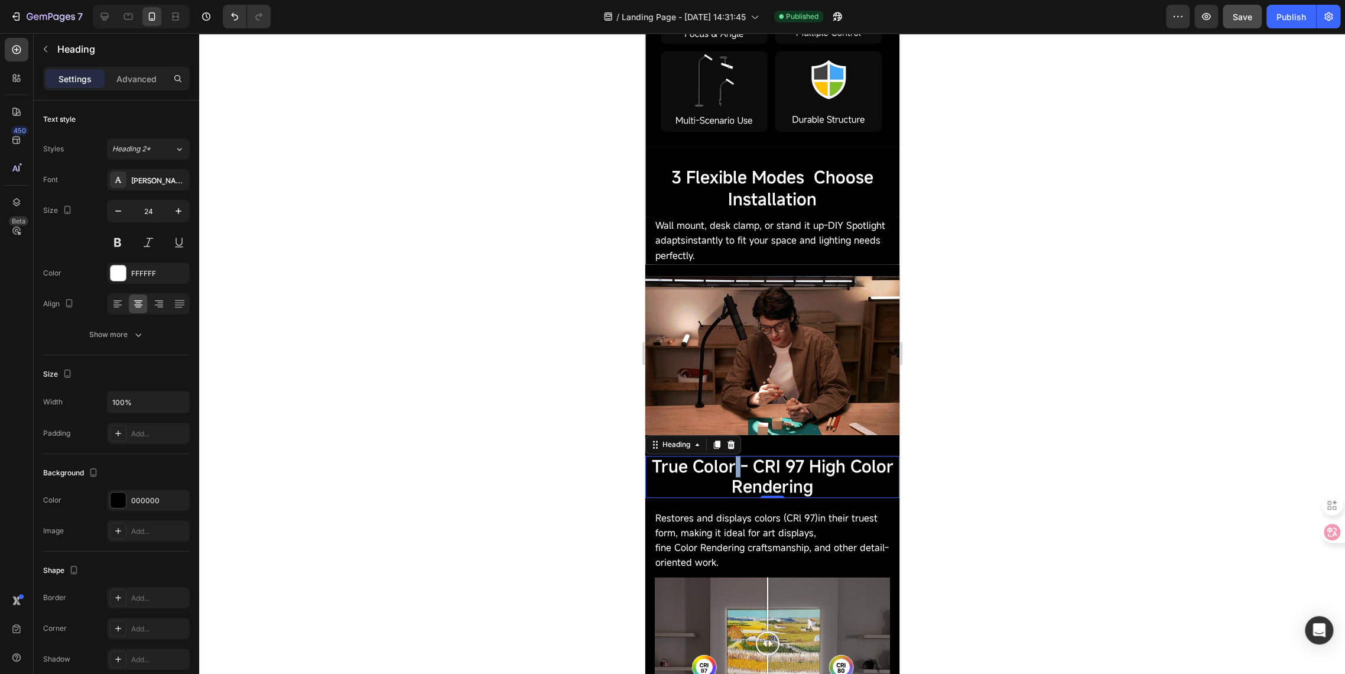
click at [726, 455] on span "True Color - CRI 97 High Color Rendering" at bounding box center [772, 475] width 242 height 41
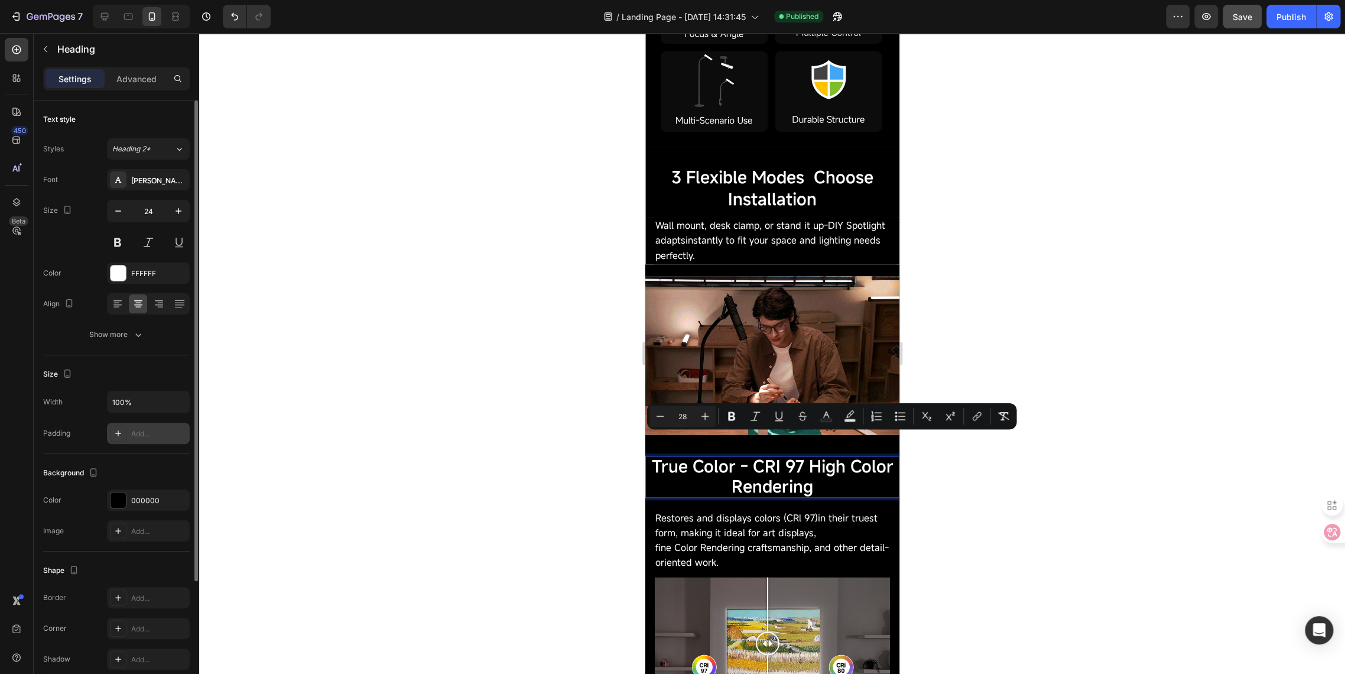
click at [135, 434] on div "Add..." at bounding box center [159, 434] width 56 height 11
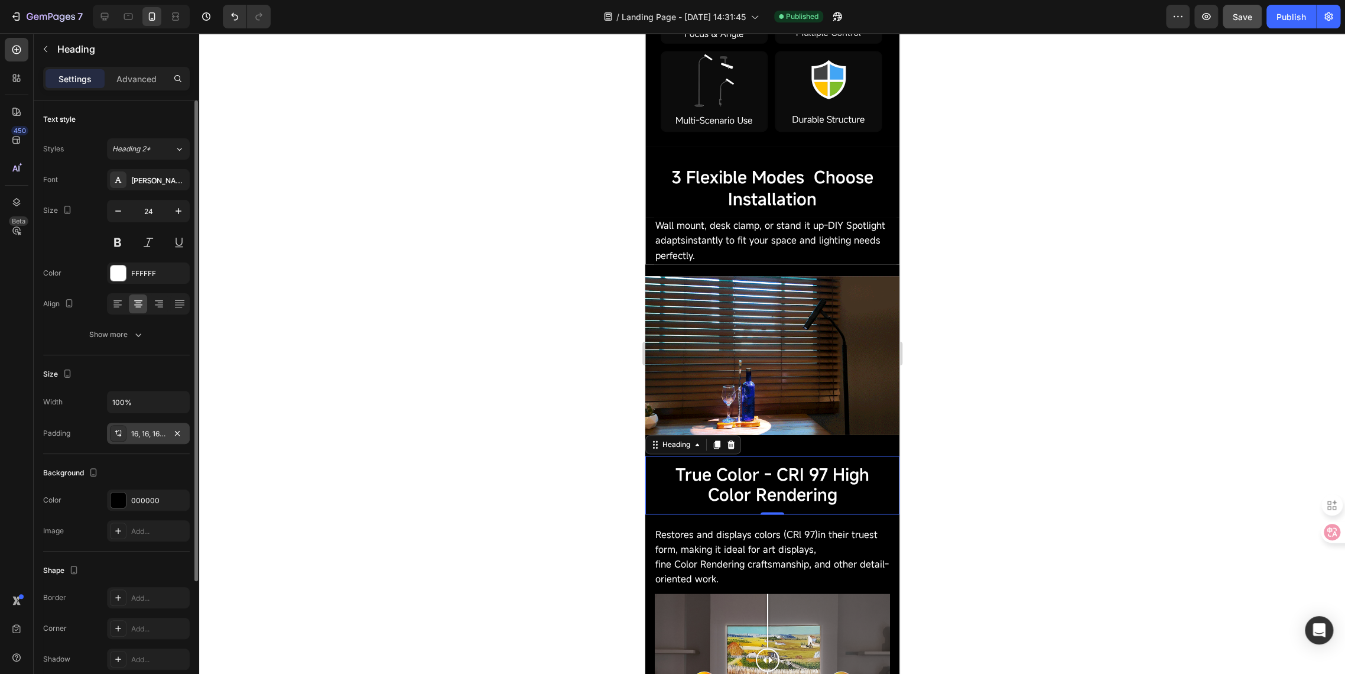
click at [465, 486] on div at bounding box center [772, 353] width 1146 height 641
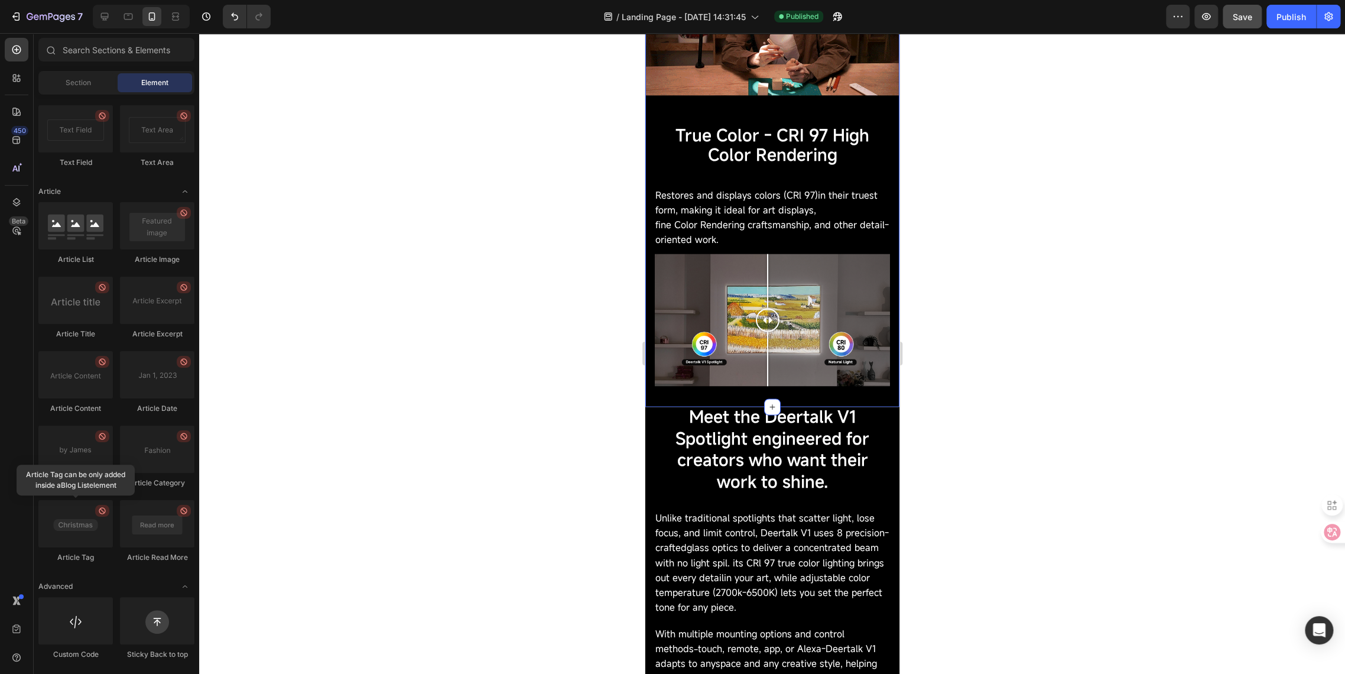
scroll to position [1050, 0]
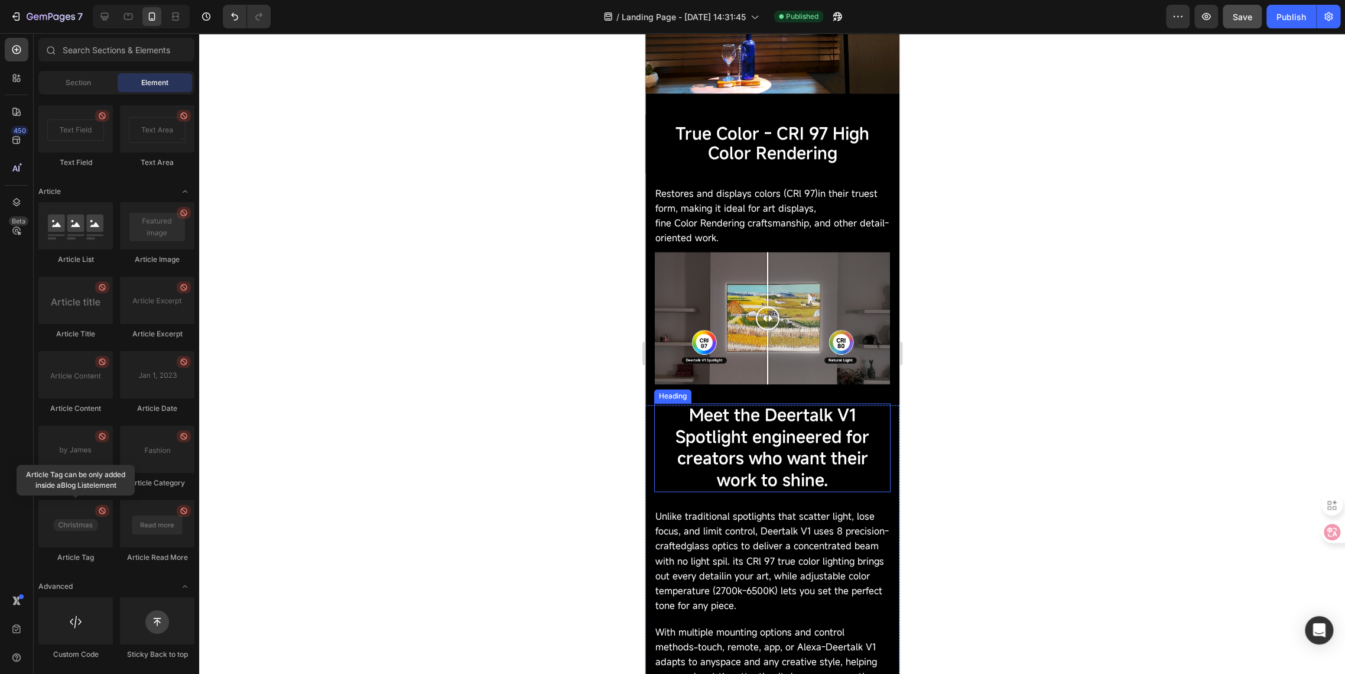
click at [737, 442] on span "Meet the Deertalk V1 Spotlight engineered for creators who want their work to s…" at bounding box center [772, 447] width 194 height 86
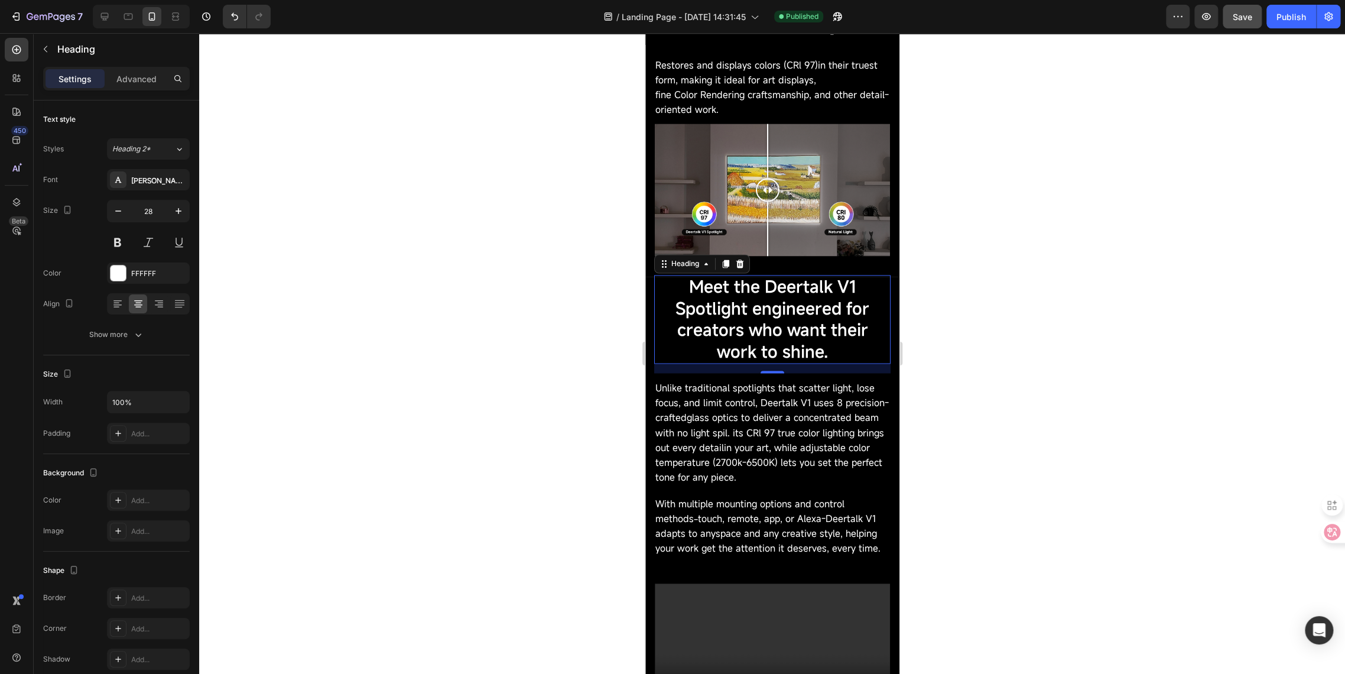
scroll to position [1182, 0]
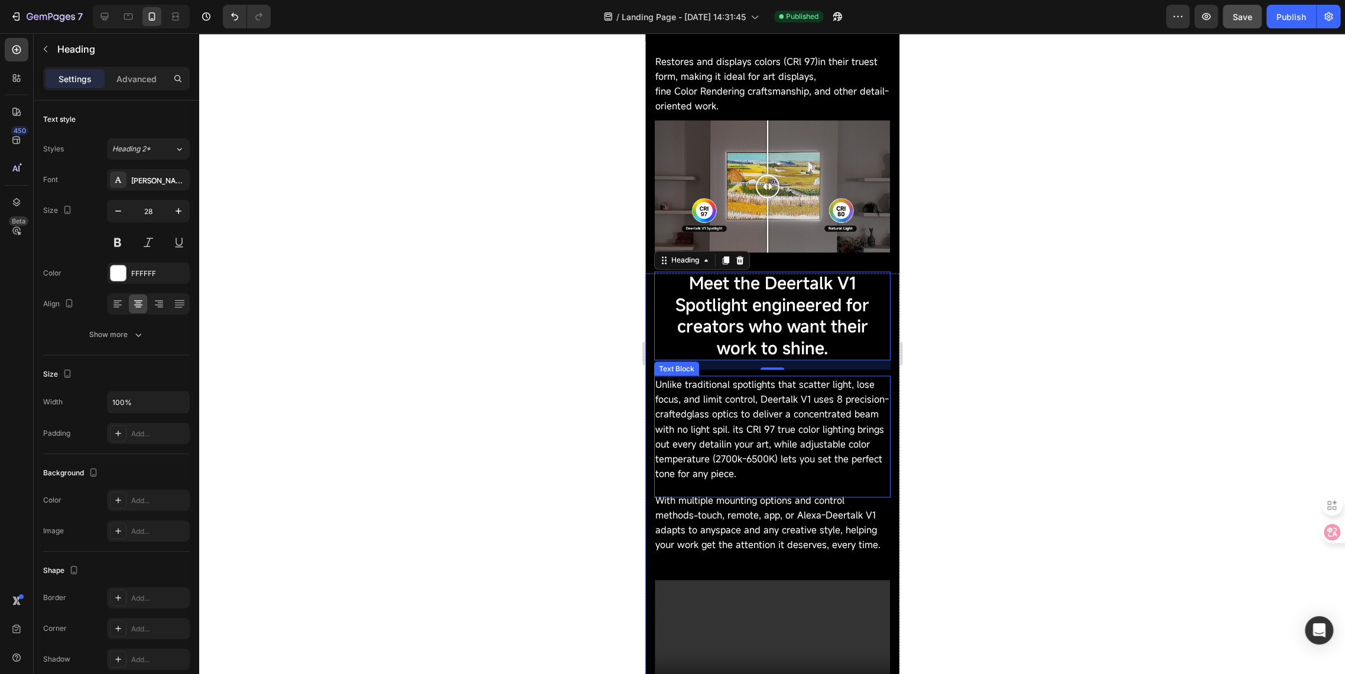
click at [738, 436] on span "Unlike traditional spotlights that scatter light, lose focus, and limit control…" at bounding box center [771, 428] width 233 height 102
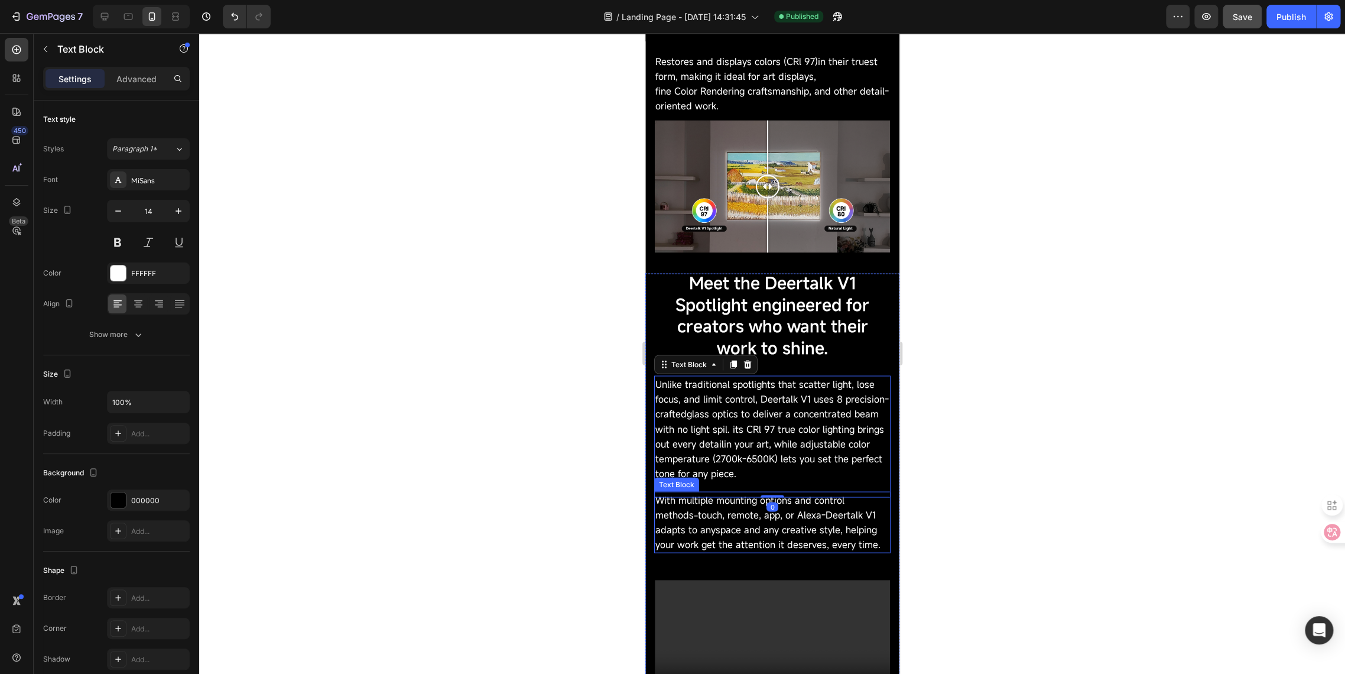
click at [717, 514] on span "With multiple mounting options and control methods-touch, remote, app, or Alexa…" at bounding box center [767, 522] width 225 height 58
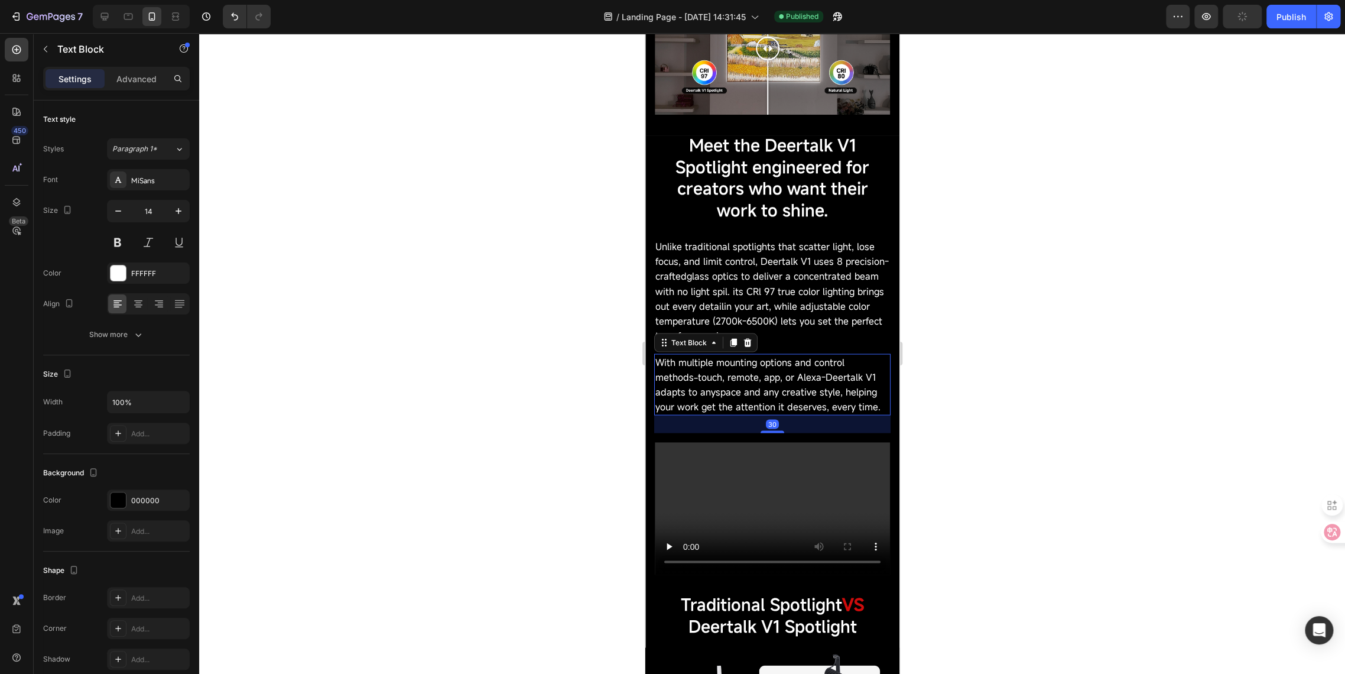
scroll to position [1379, 0]
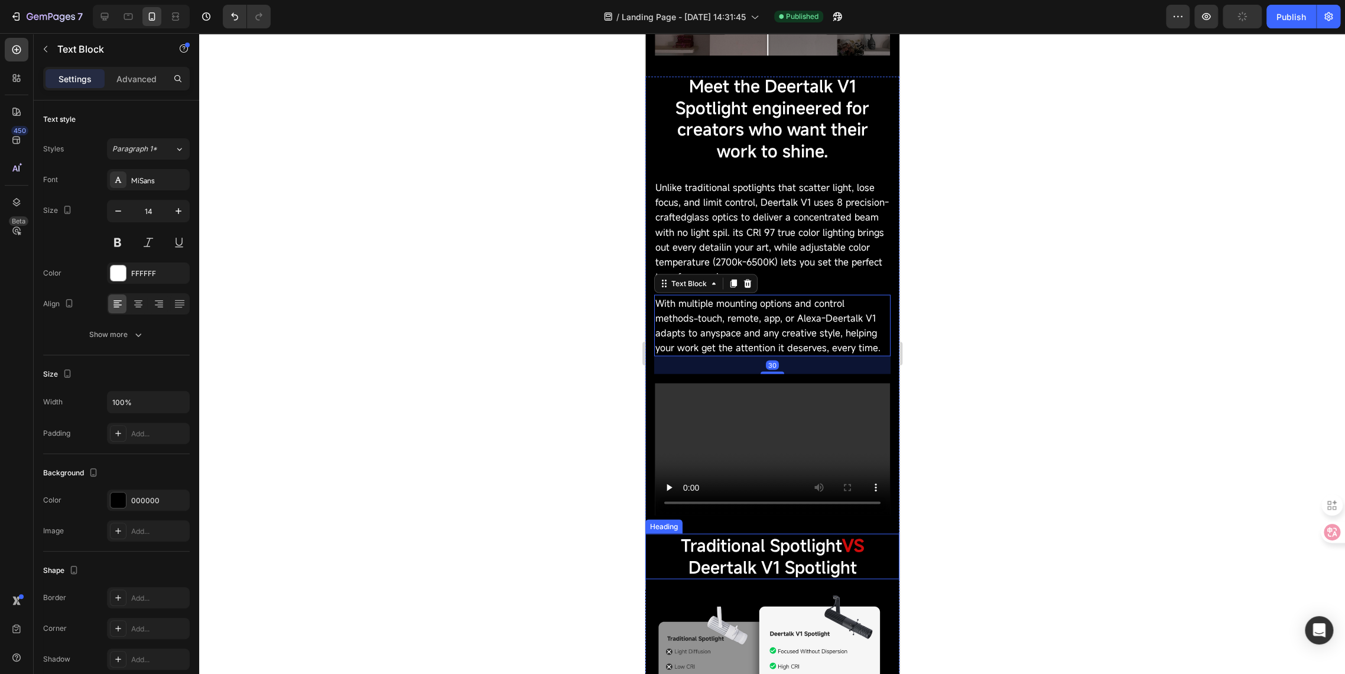
click at [724, 544] on span "Traditional Spotlight" at bounding box center [760, 545] width 161 height 22
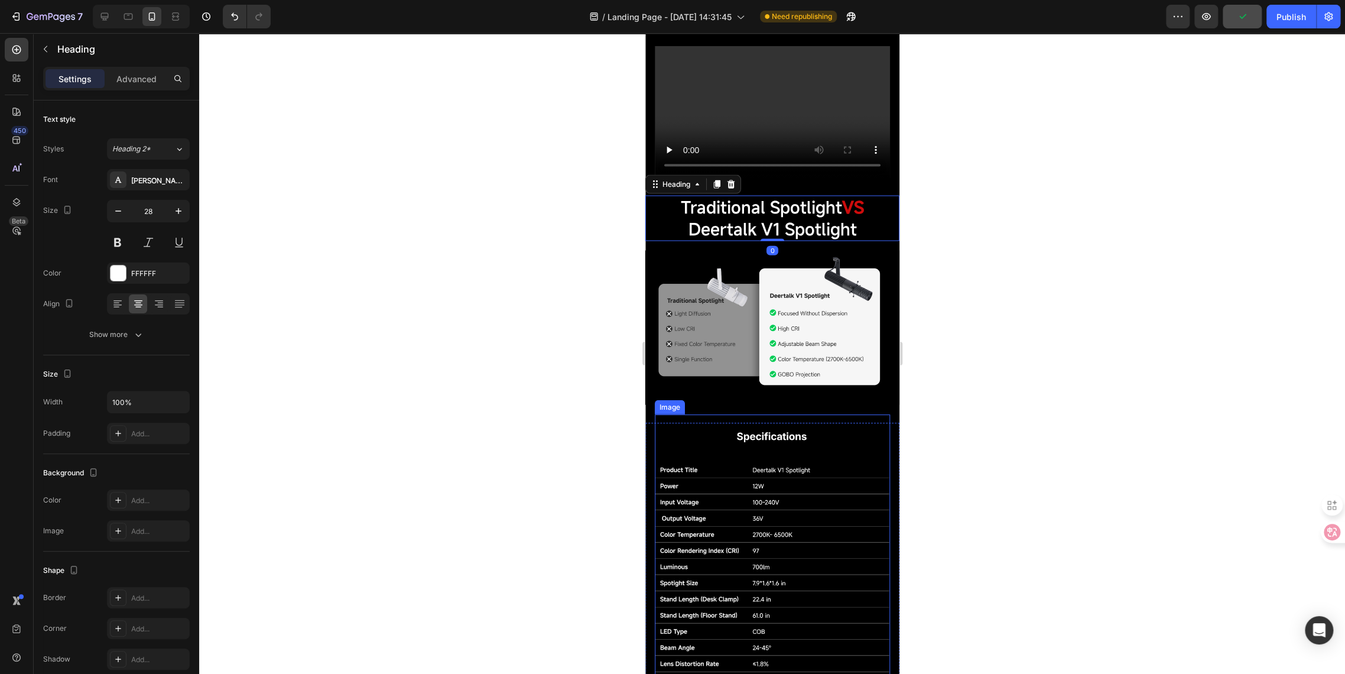
scroll to position [1707, 0]
click at [731, 459] on img at bounding box center [771, 570] width 235 height 314
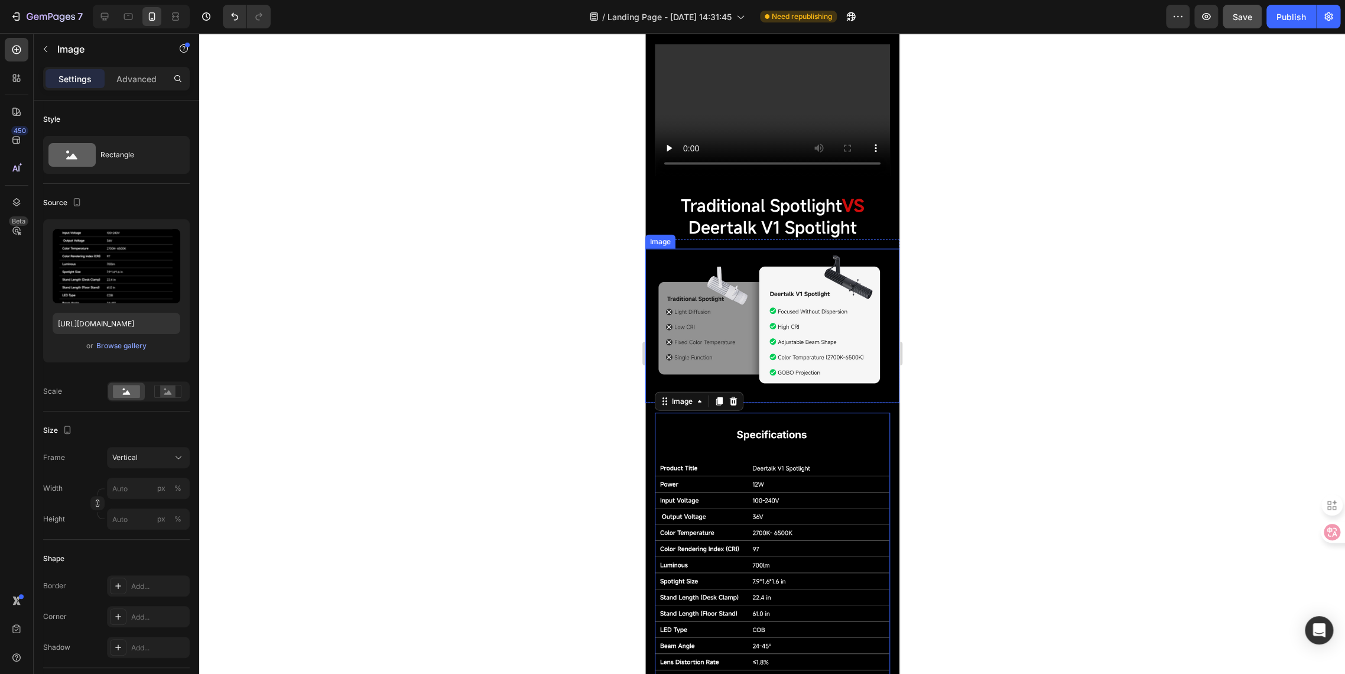
click at [720, 371] on img at bounding box center [772, 326] width 254 height 154
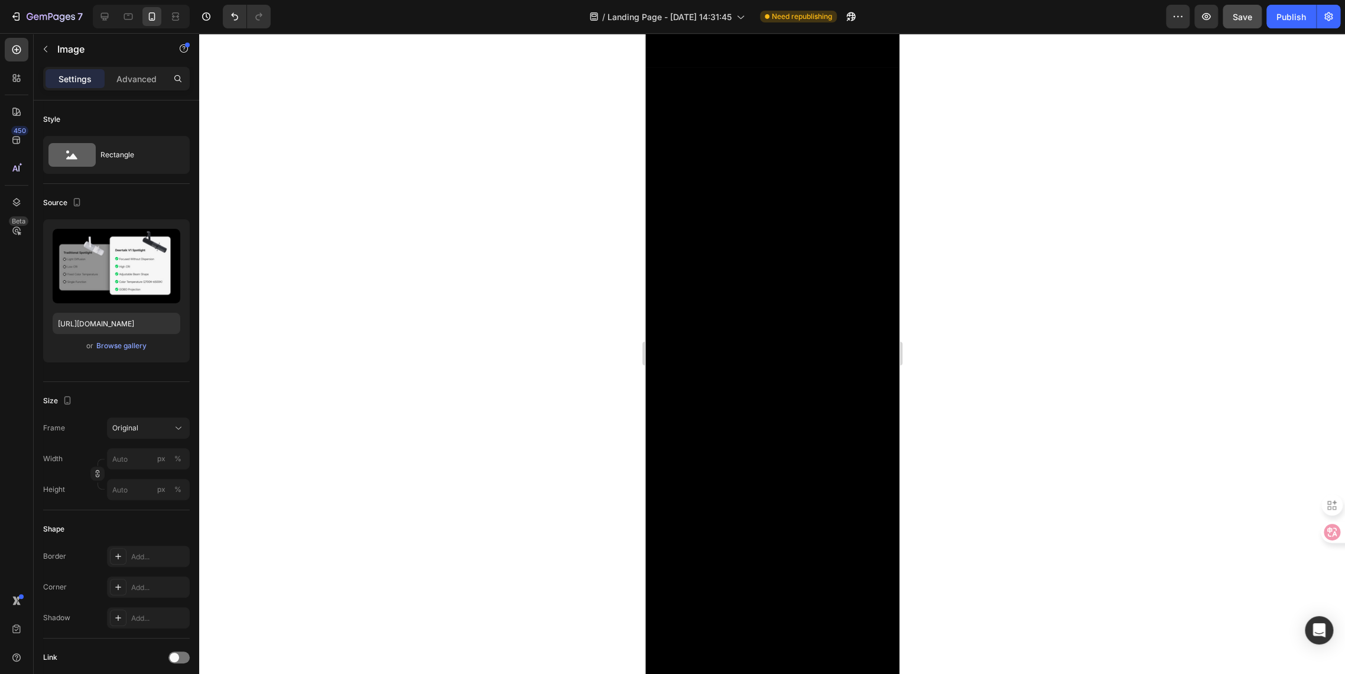
scroll to position [0, 0]
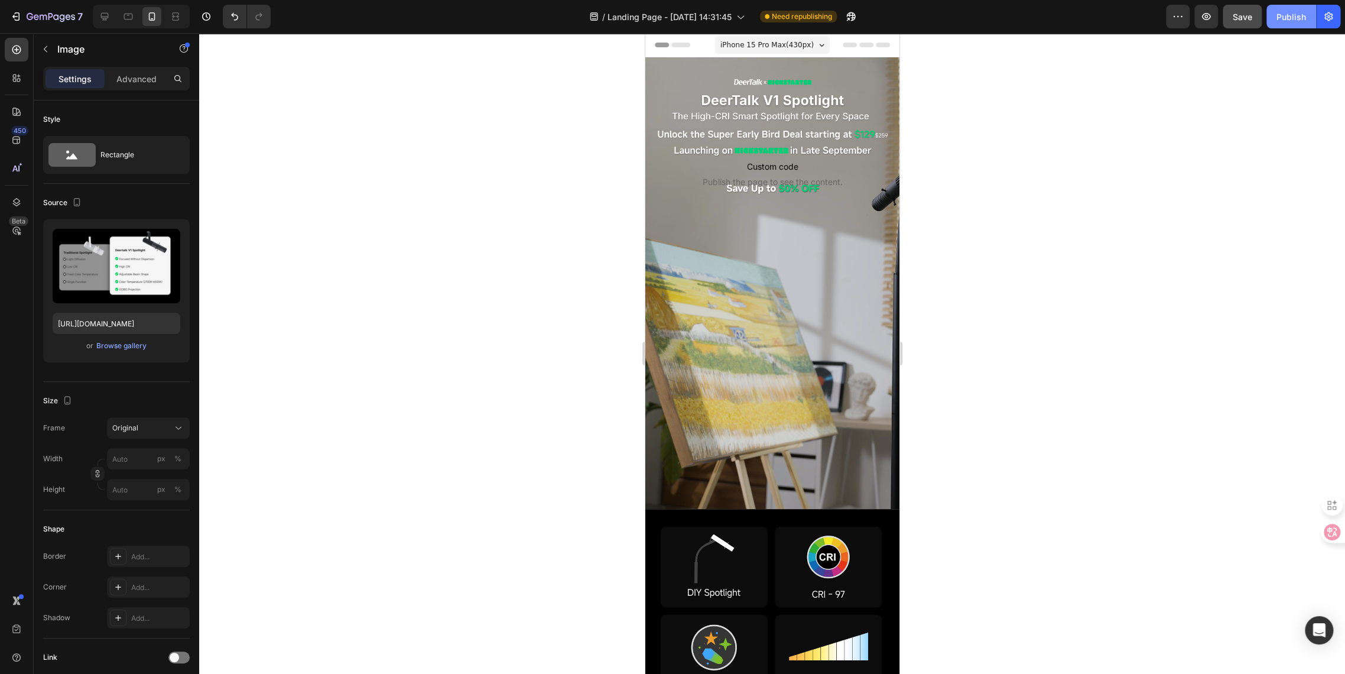
click at [1292, 11] on div "Publish" at bounding box center [1292, 17] width 30 height 12
click at [1211, 20] on icon "button" at bounding box center [1207, 17] width 12 height 12
click at [764, 260] on div "Background Image" at bounding box center [772, 283] width 254 height 452
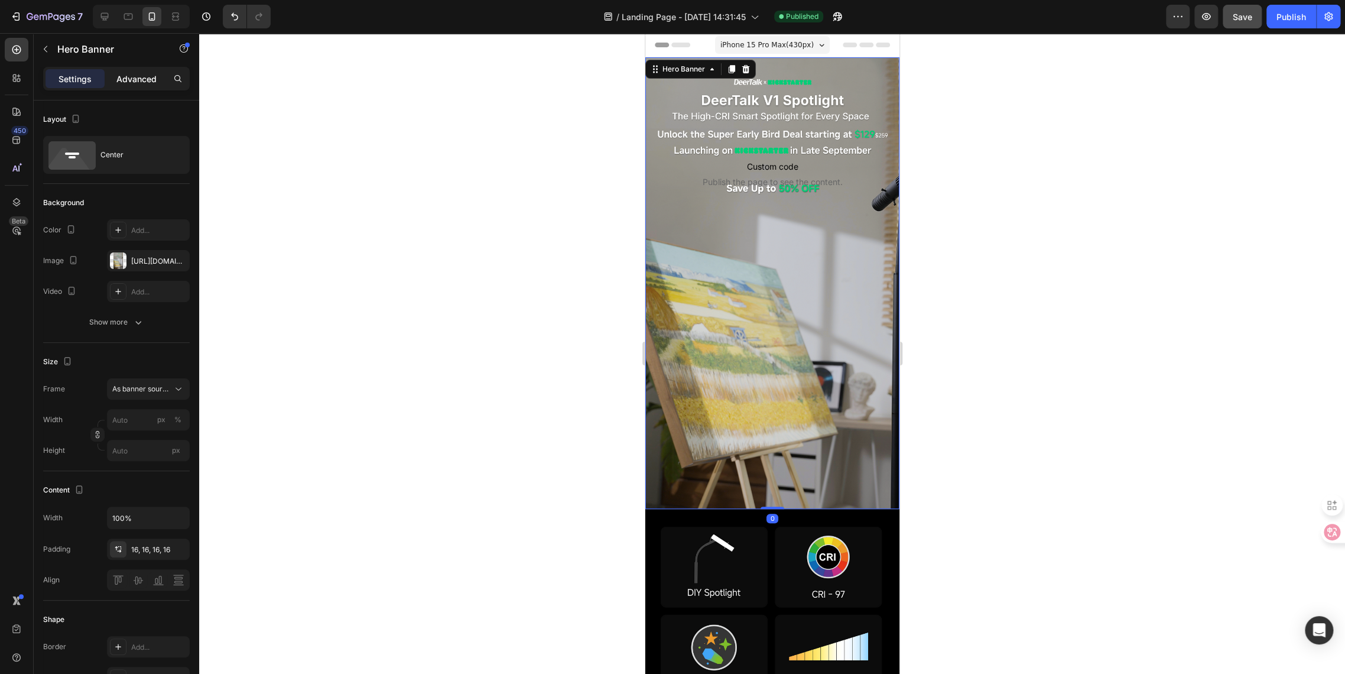
click at [144, 80] on p "Advanced" at bounding box center [136, 79] width 40 height 12
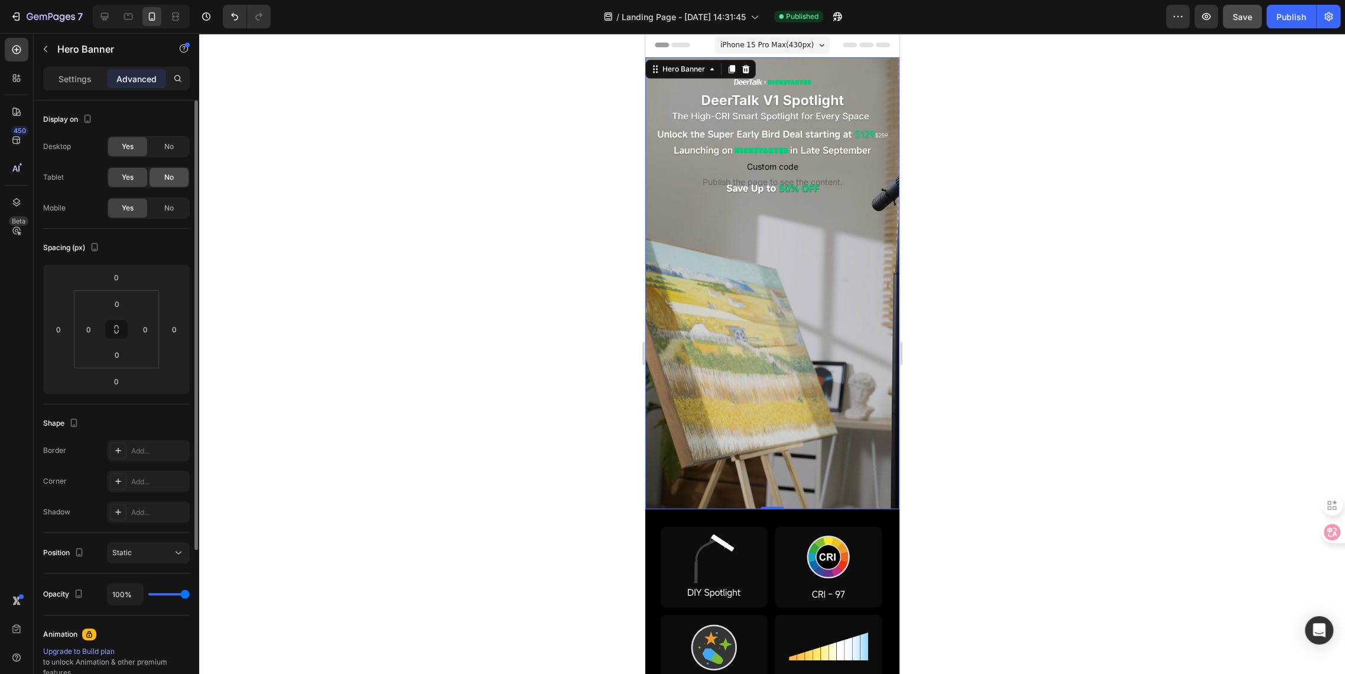
click at [164, 183] on div "No" at bounding box center [169, 177] width 39 height 19
click at [166, 150] on span "No" at bounding box center [168, 146] width 9 height 11
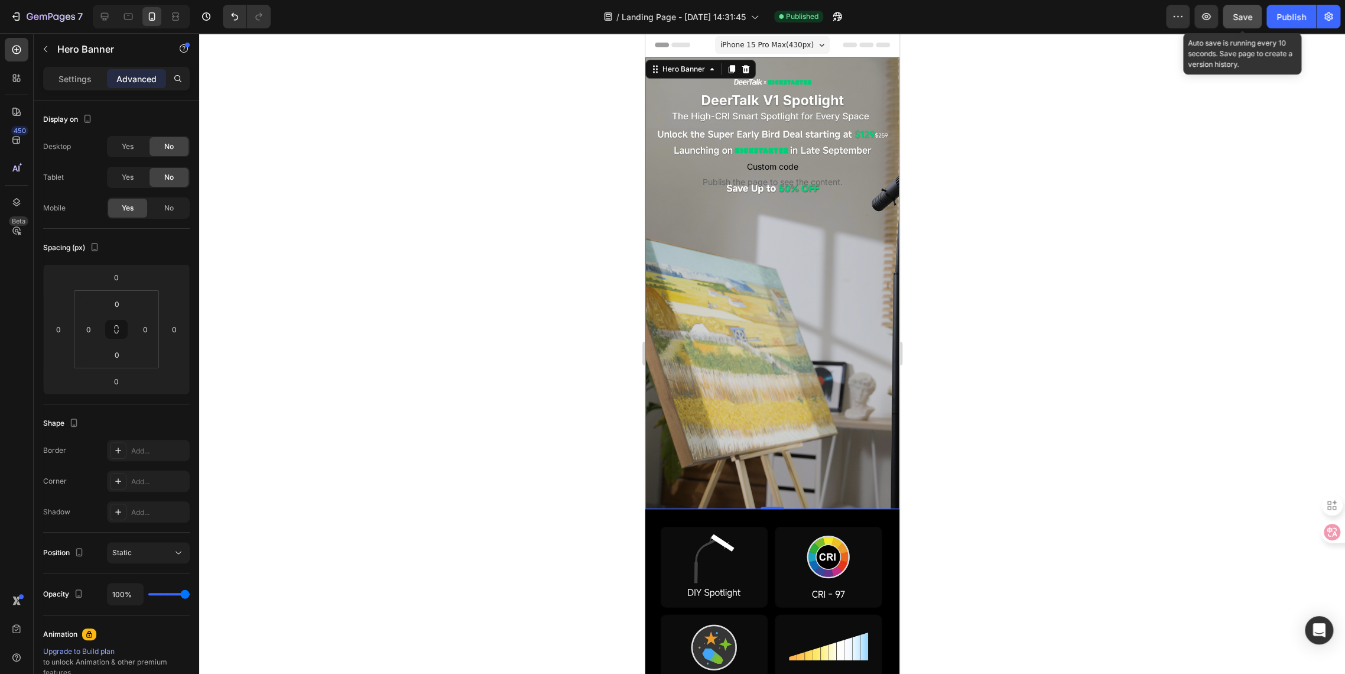
click at [1242, 20] on span "Save" at bounding box center [1243, 17] width 20 height 10
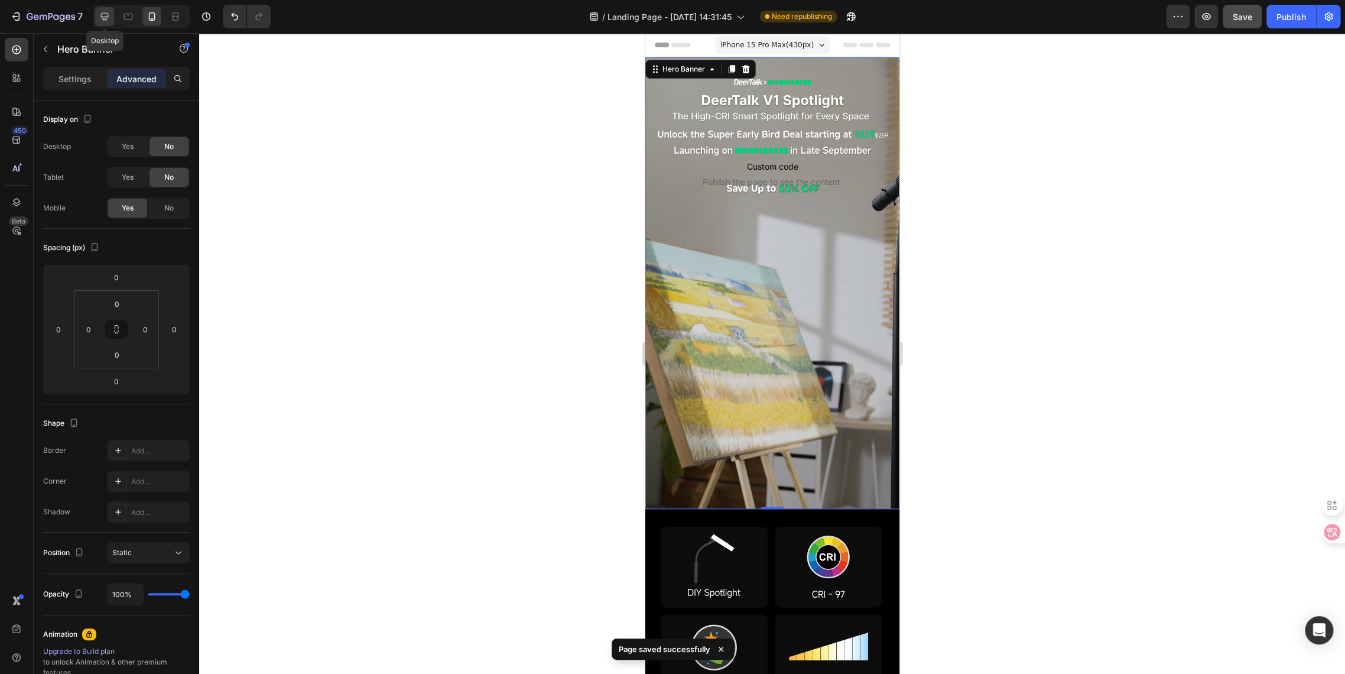
click at [107, 21] on icon at bounding box center [105, 17] width 12 height 12
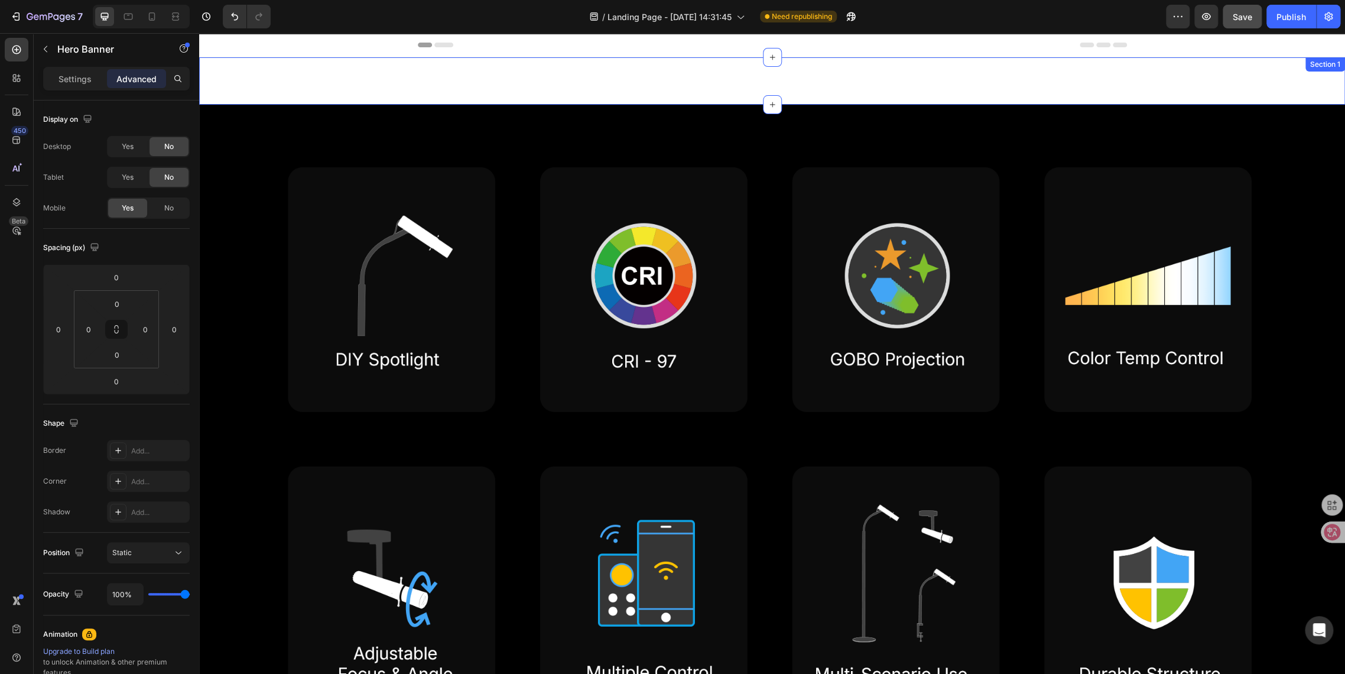
click at [369, 77] on div "Custom code Publish the page to see the content. Custom Code Hero Banner Row" at bounding box center [772, 80] width 1146 height 9
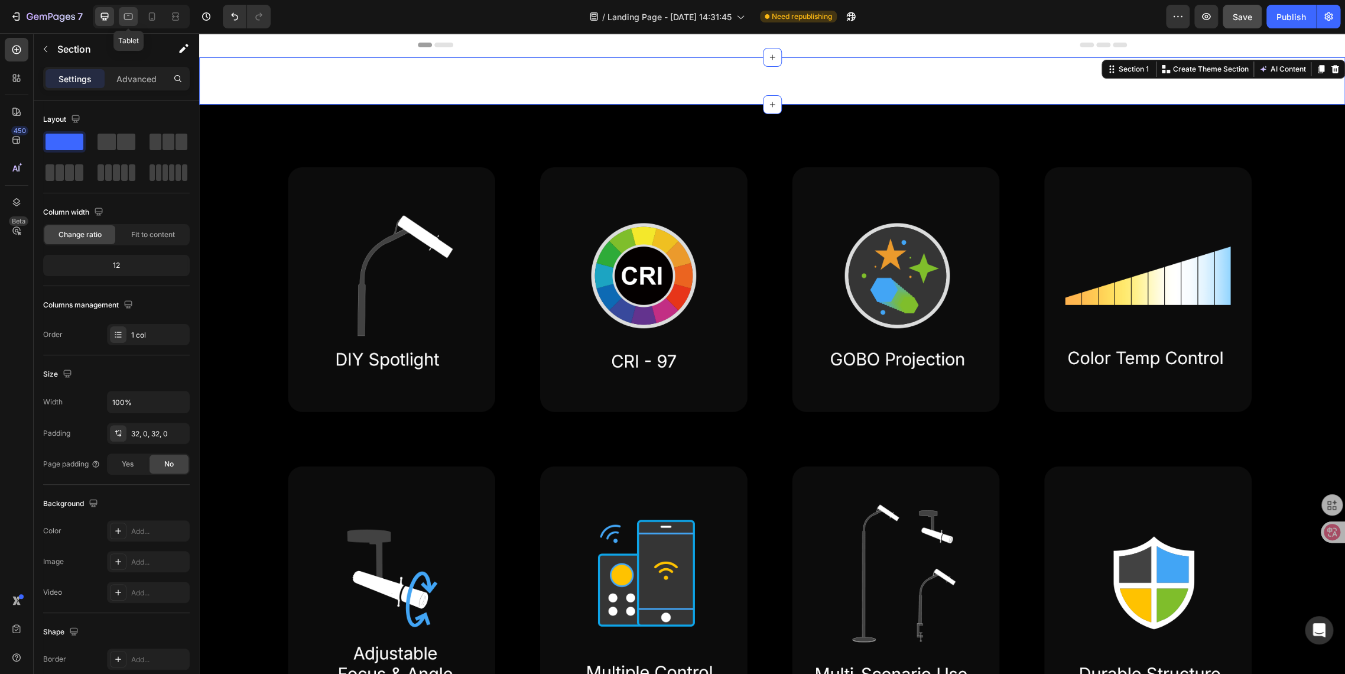
click at [124, 22] on icon at bounding box center [128, 17] width 12 height 12
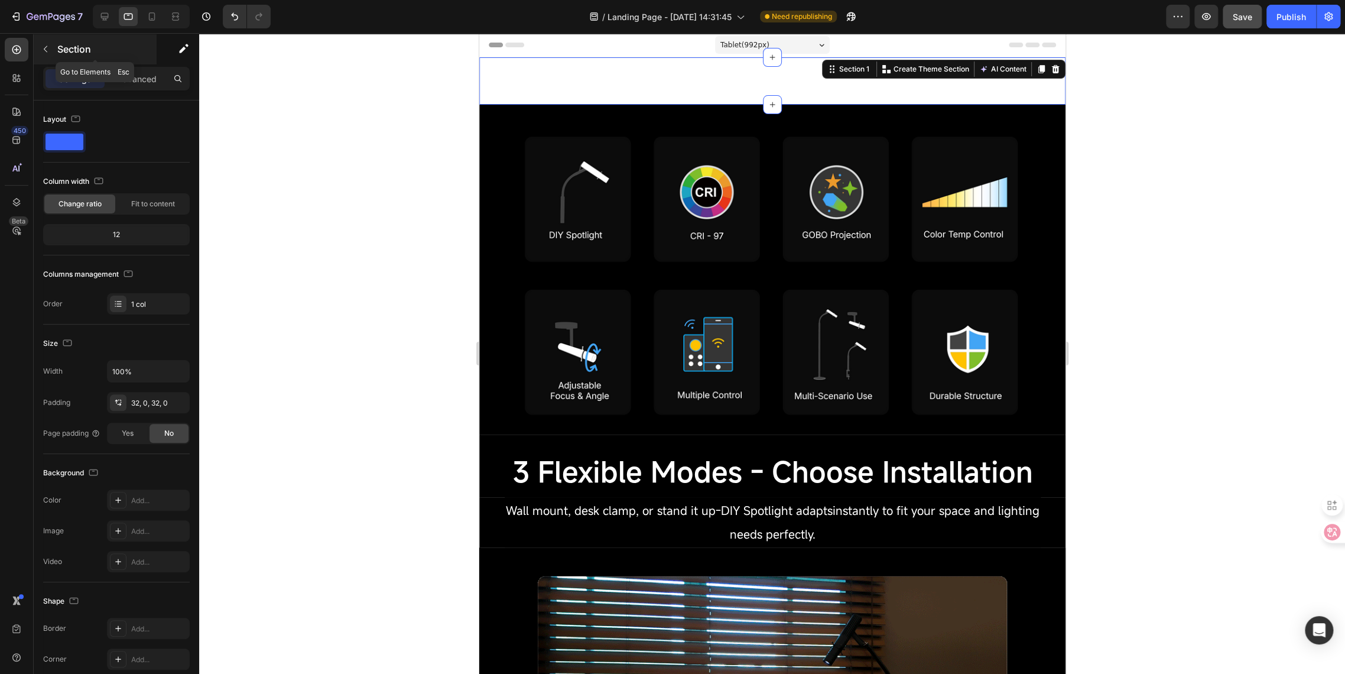
click at [47, 47] on icon "button" at bounding box center [45, 48] width 9 height 9
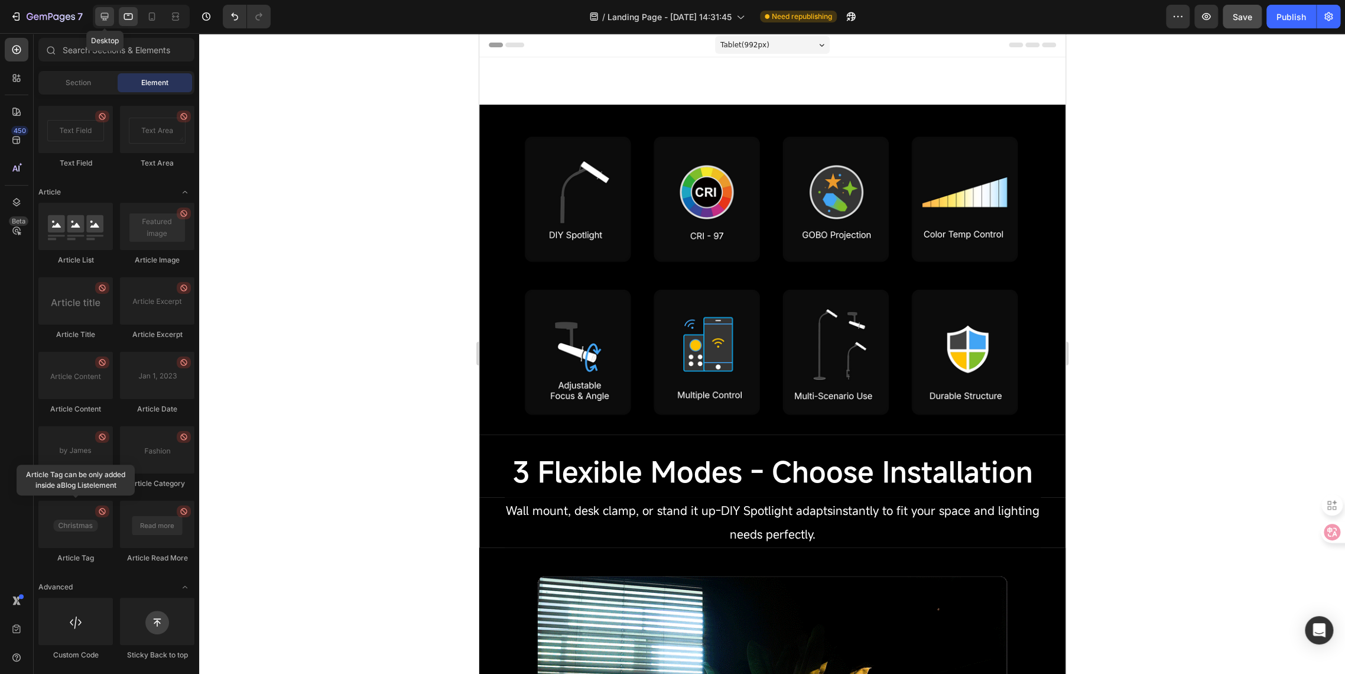
click at [106, 8] on div at bounding box center [104, 16] width 19 height 19
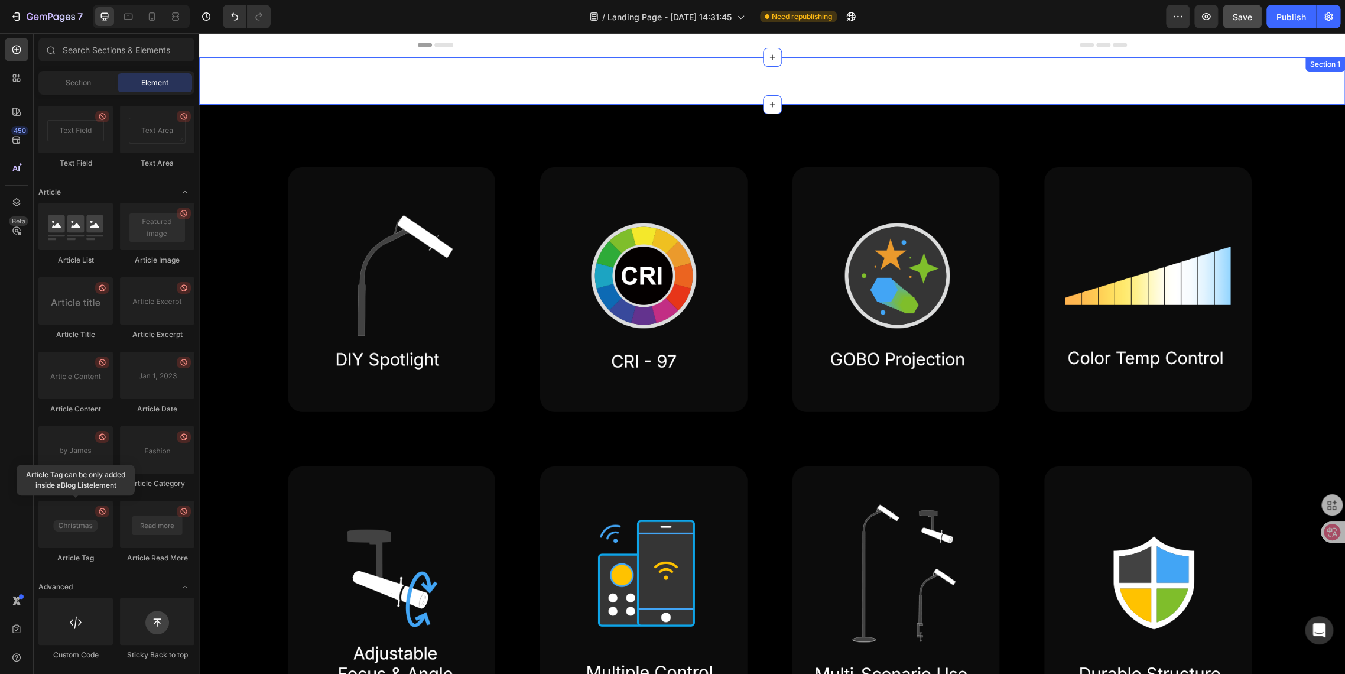
click at [404, 73] on div "Custom code Publish the page to see the content. Custom Code Hero Banner Row Se…" at bounding box center [772, 80] width 1146 height 47
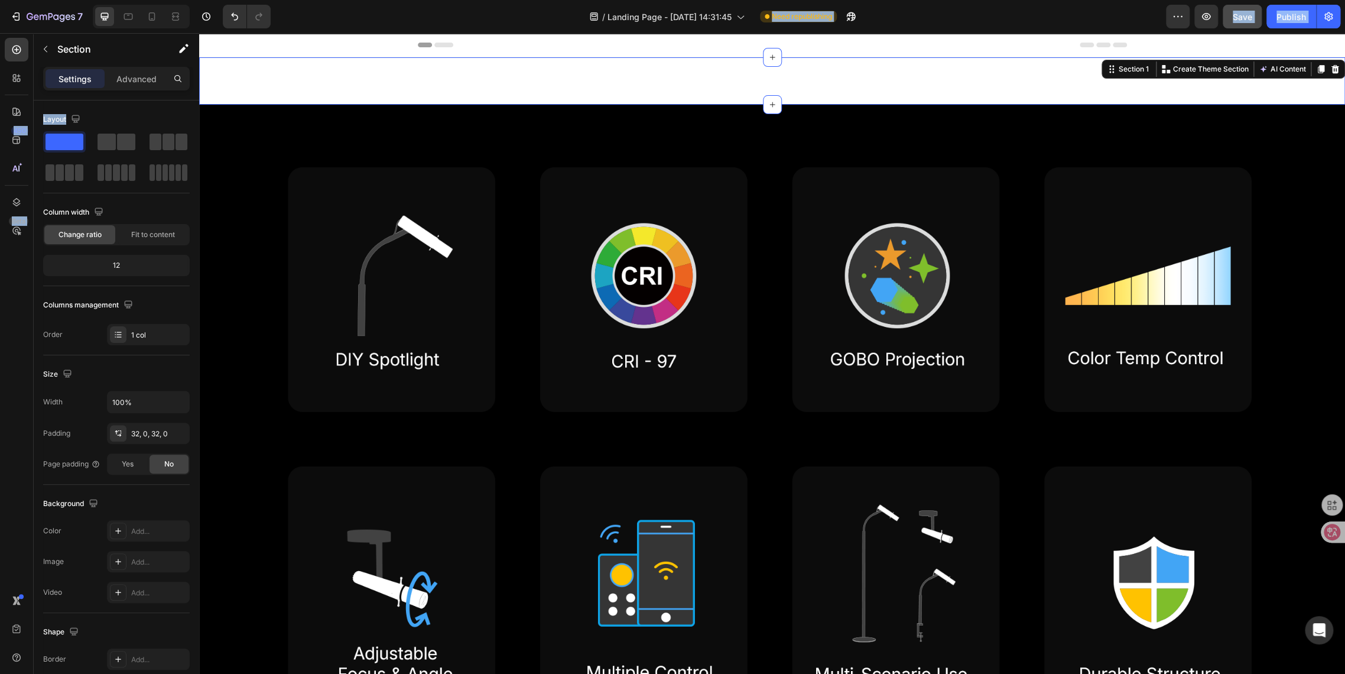
drag, startPoint x: 258, startPoint y: 176, endPoint x: 393, endPoint y: 70, distance: 172.2
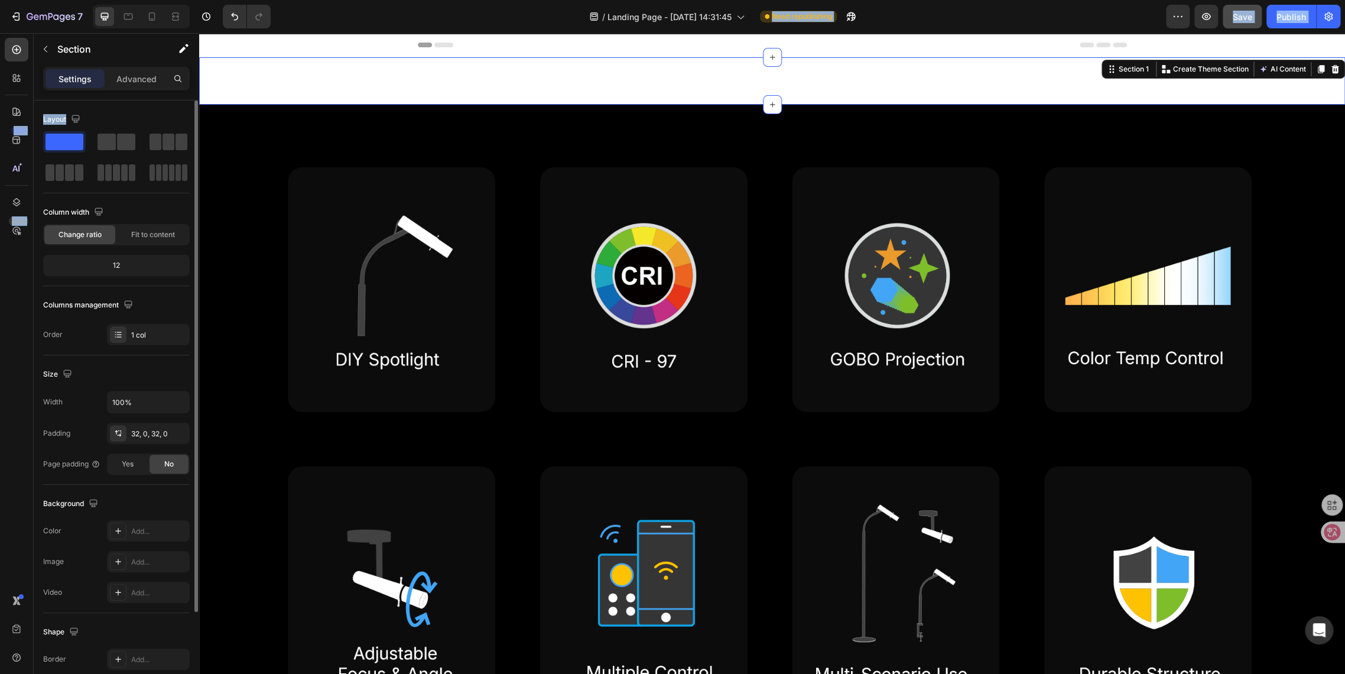
click at [99, 125] on div "Layout" at bounding box center [116, 119] width 147 height 19
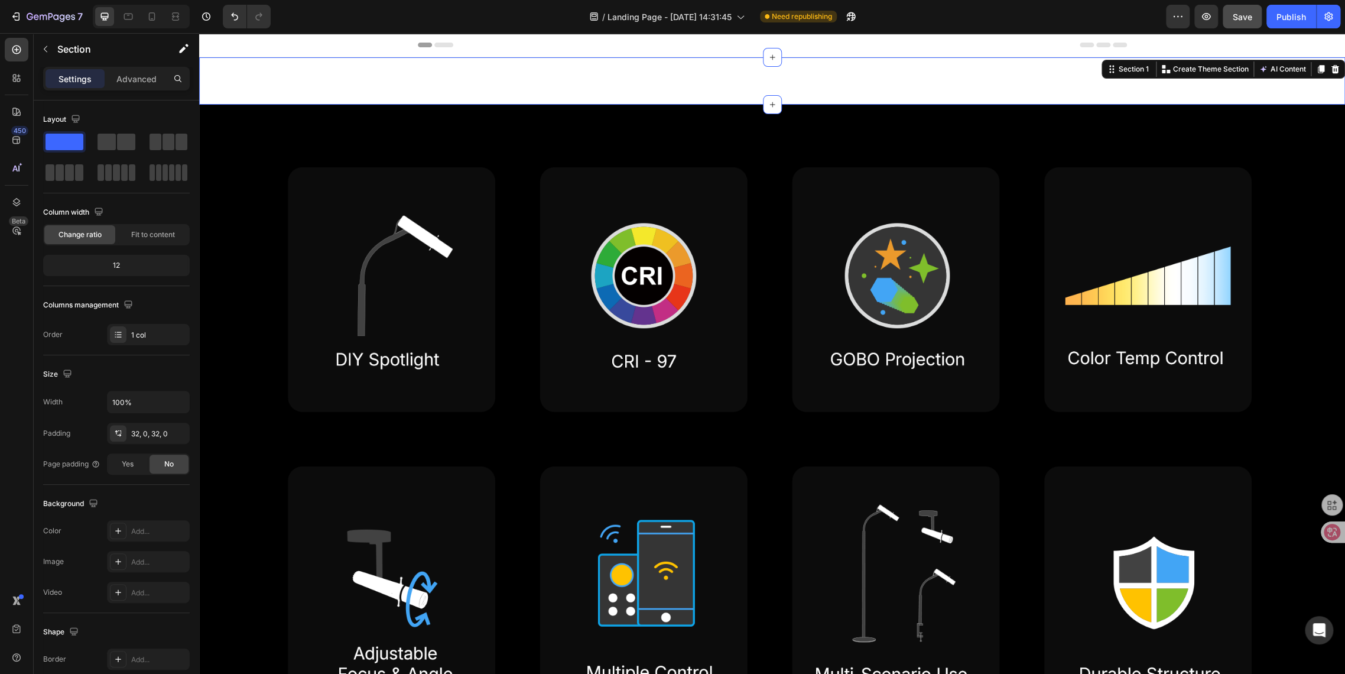
drag, startPoint x: 267, startPoint y: 176, endPoint x: 393, endPoint y: 64, distance: 168.3
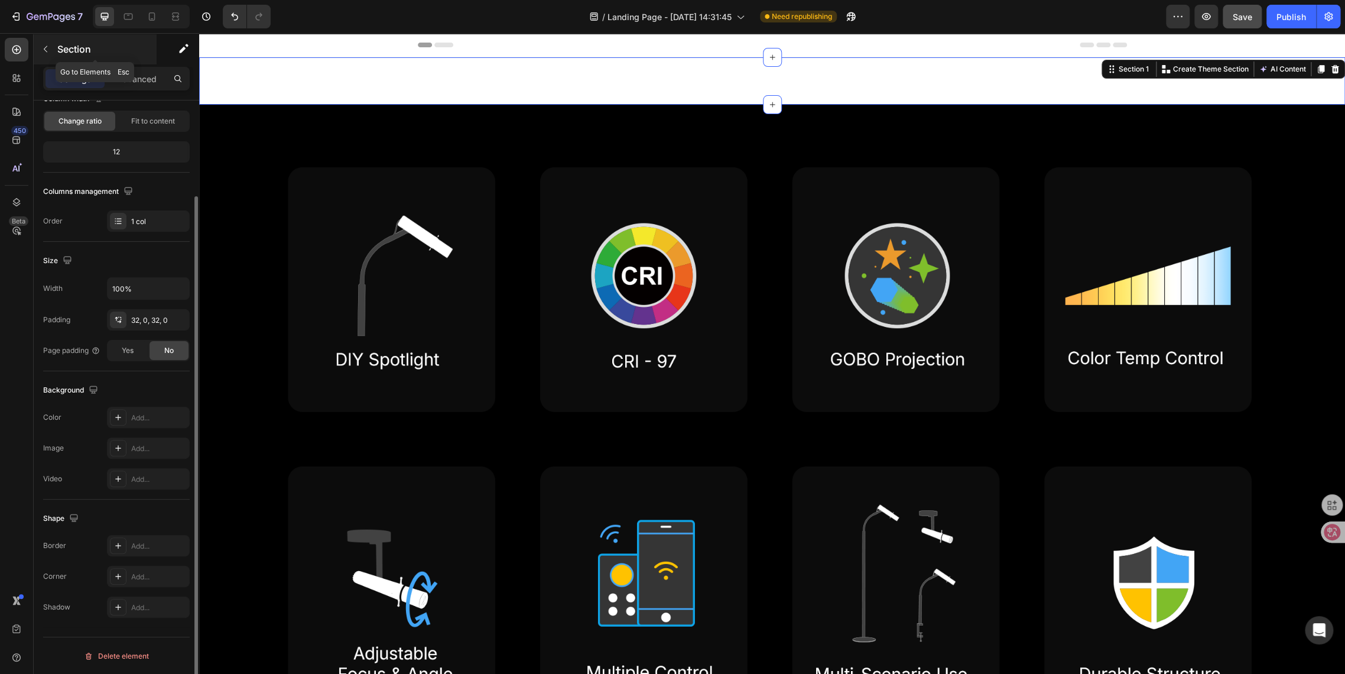
click at [46, 48] on icon "button" at bounding box center [45, 48] width 9 height 9
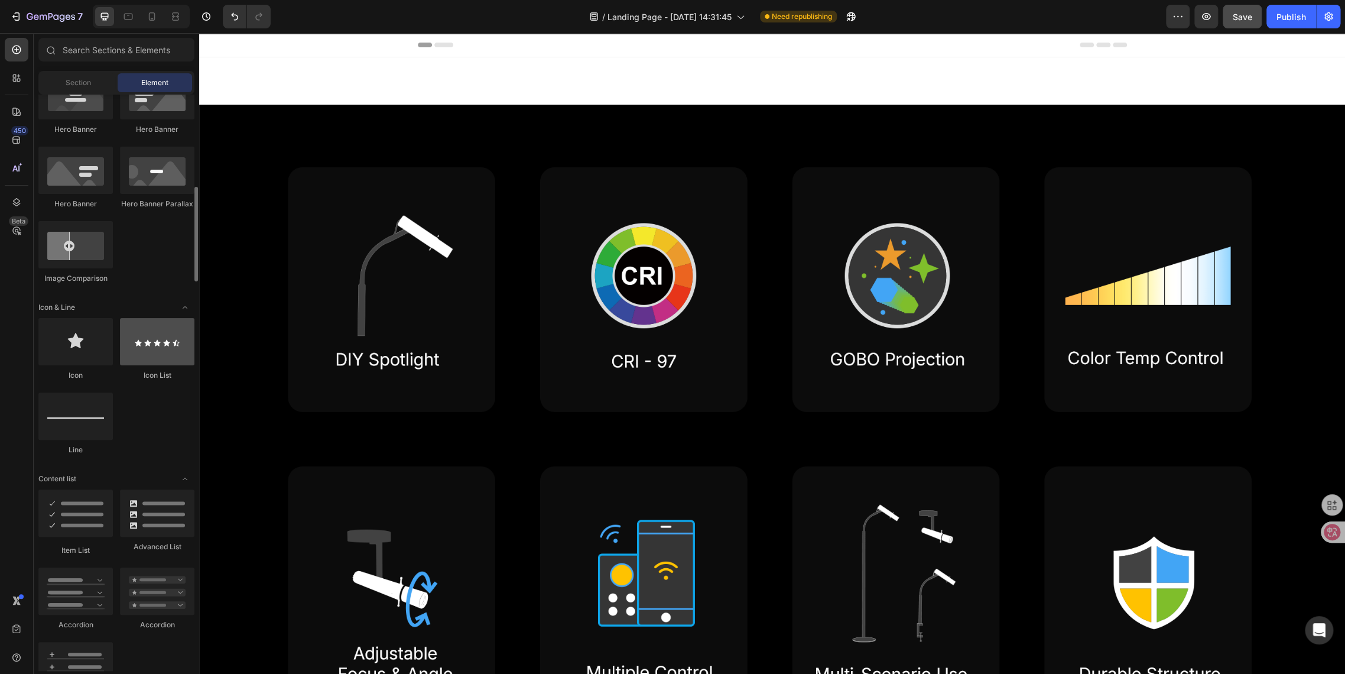
scroll to position [432, 0]
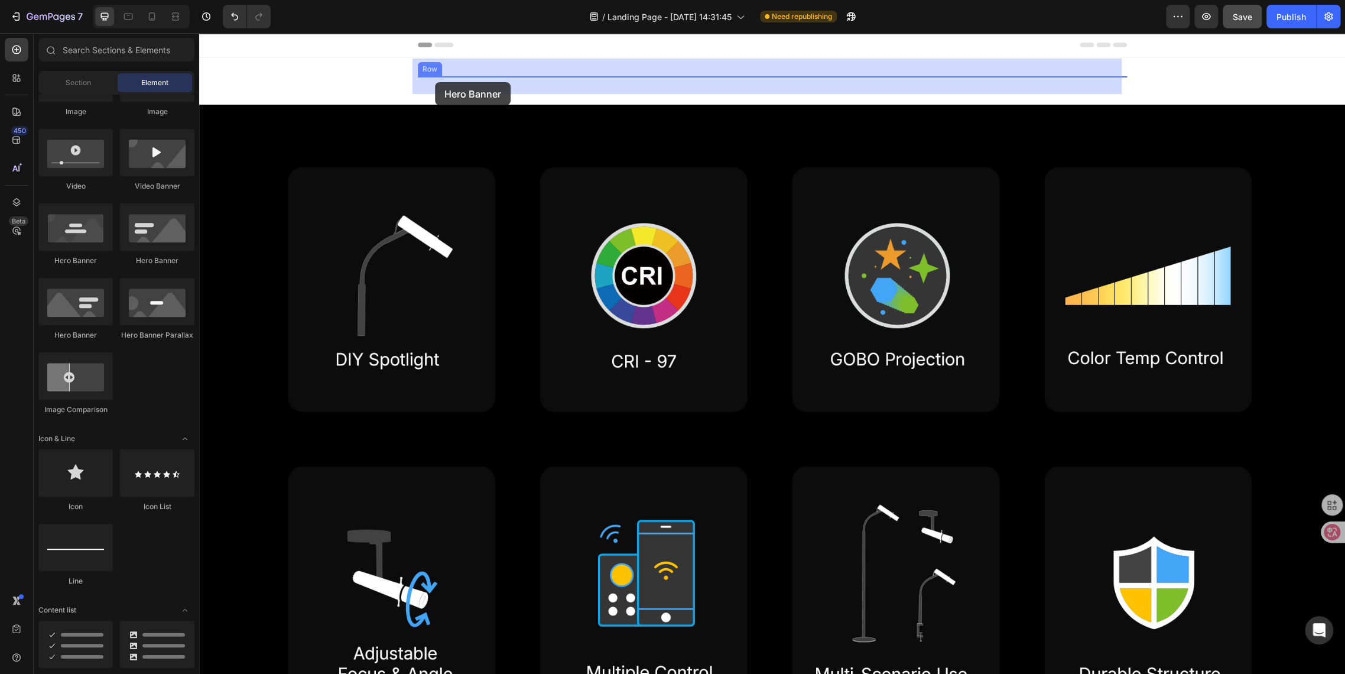
drag, startPoint x: 269, startPoint y: 266, endPoint x: 435, endPoint y: 82, distance: 247.8
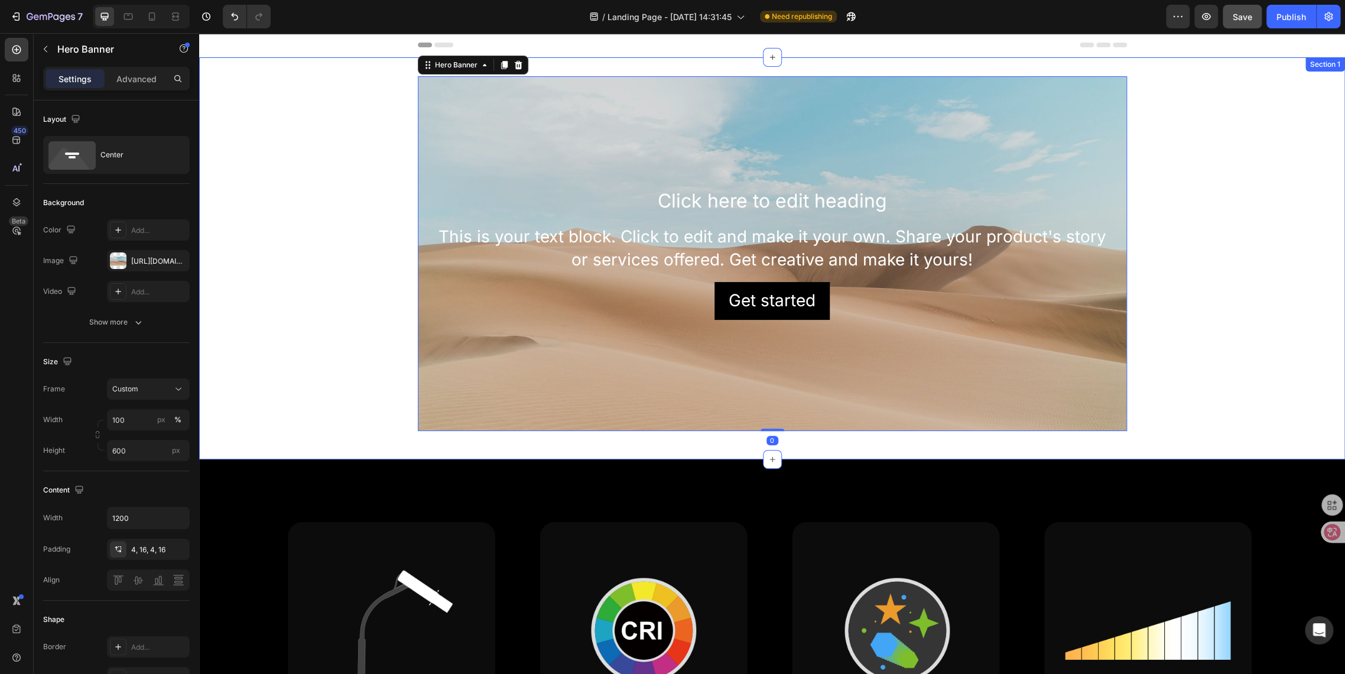
click at [252, 193] on div "Custom code Publish the page to see the content. Custom Code Hero Banner Click …" at bounding box center [772, 258] width 1146 height 364
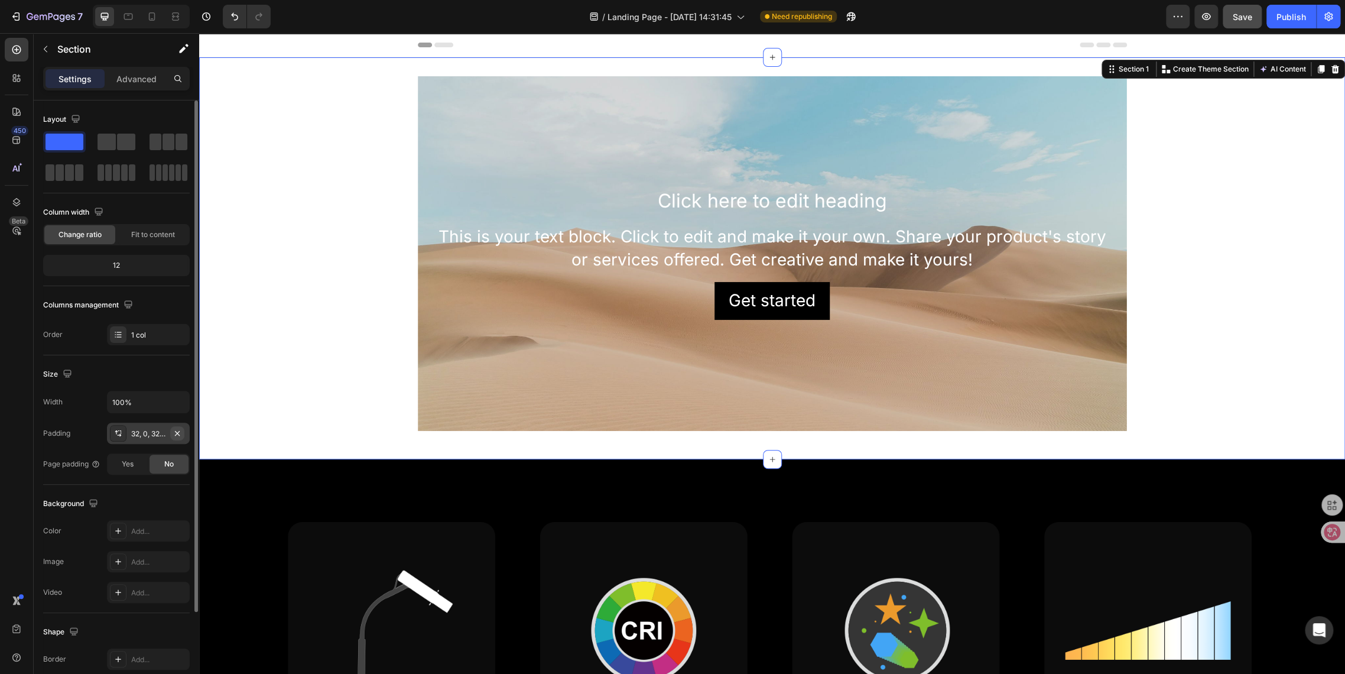
click at [178, 436] on icon "button" at bounding box center [177, 433] width 9 height 9
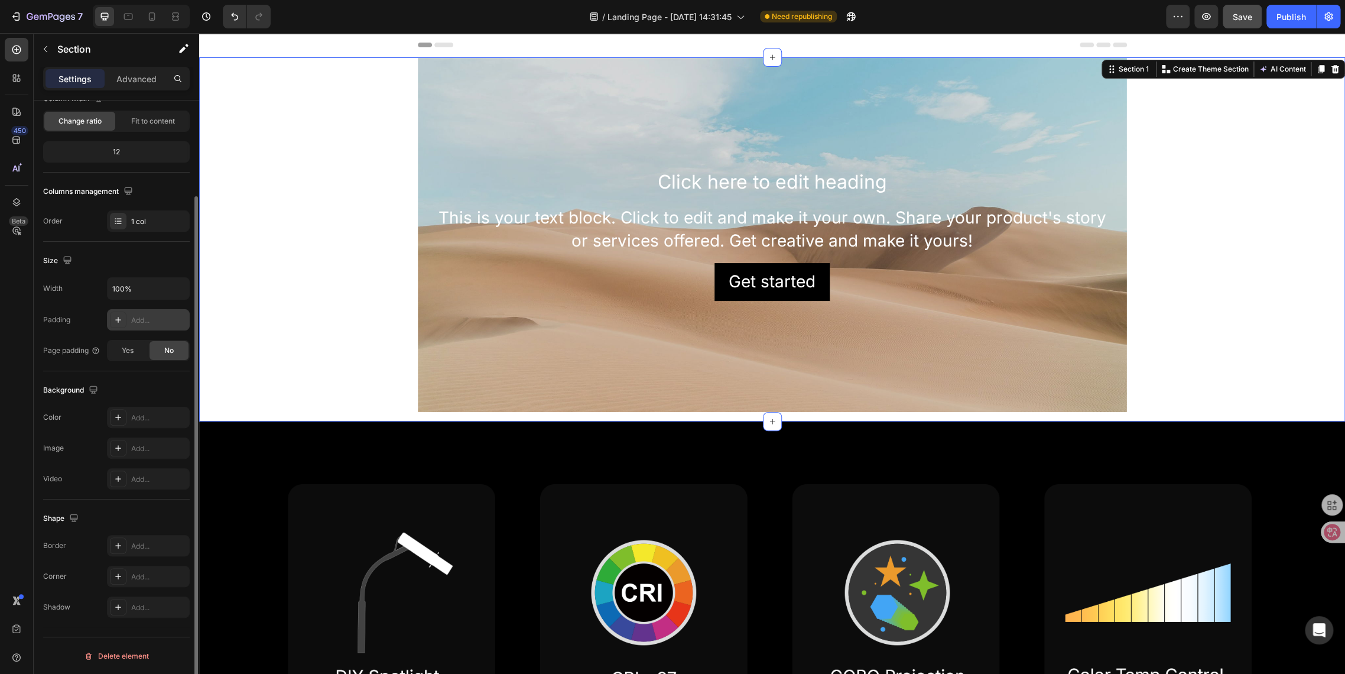
scroll to position [0, 0]
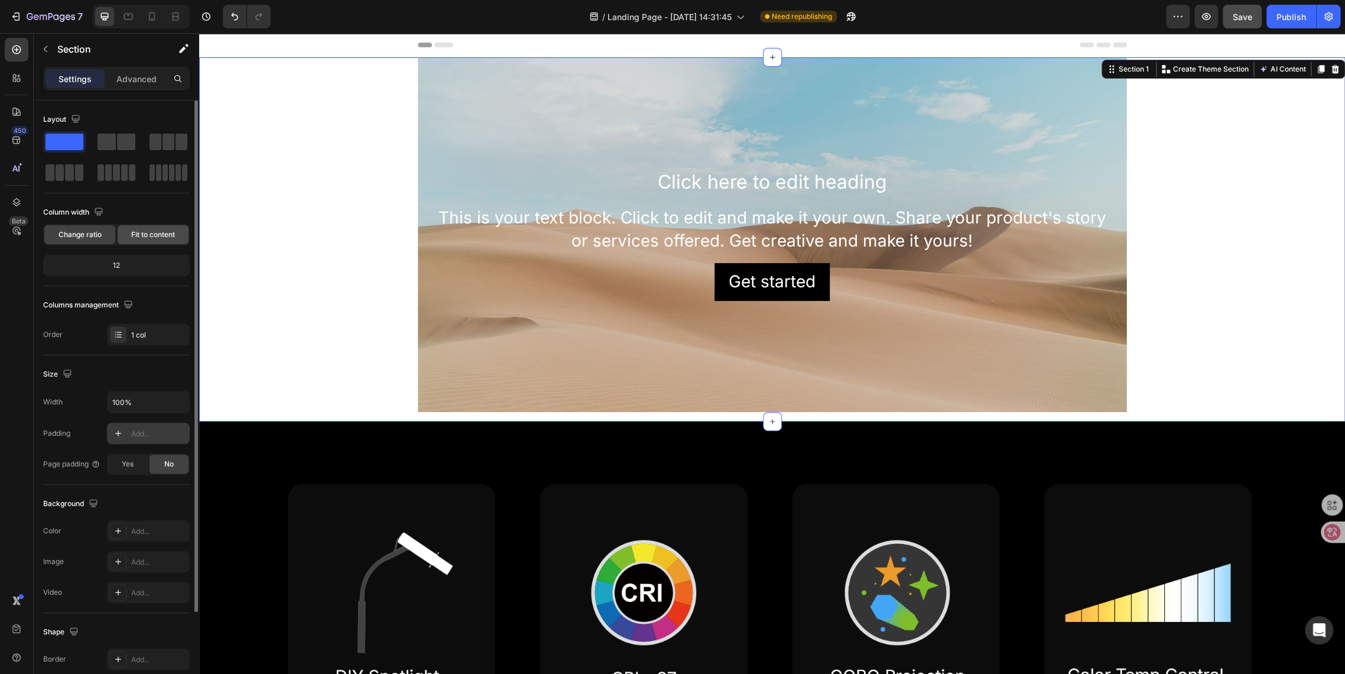
click at [142, 234] on span "Fit to content" at bounding box center [153, 234] width 44 height 11
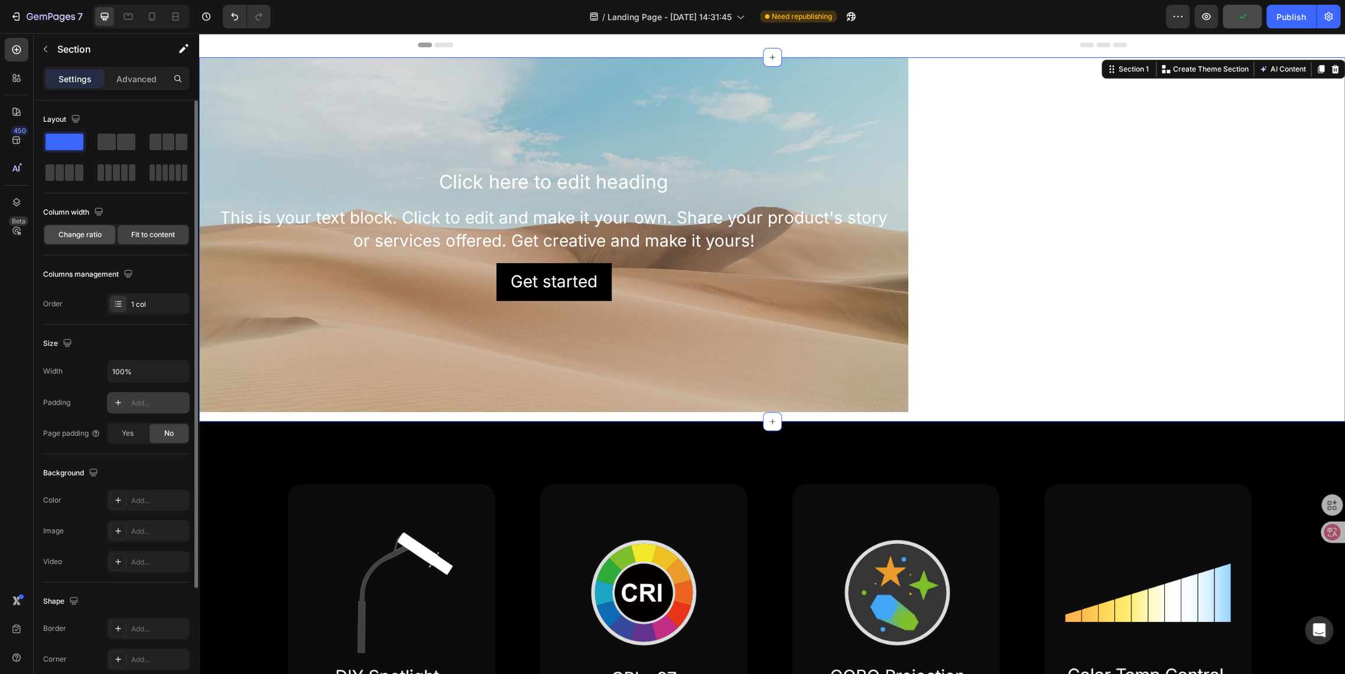
click at [62, 234] on span "Change ratio" at bounding box center [80, 234] width 43 height 11
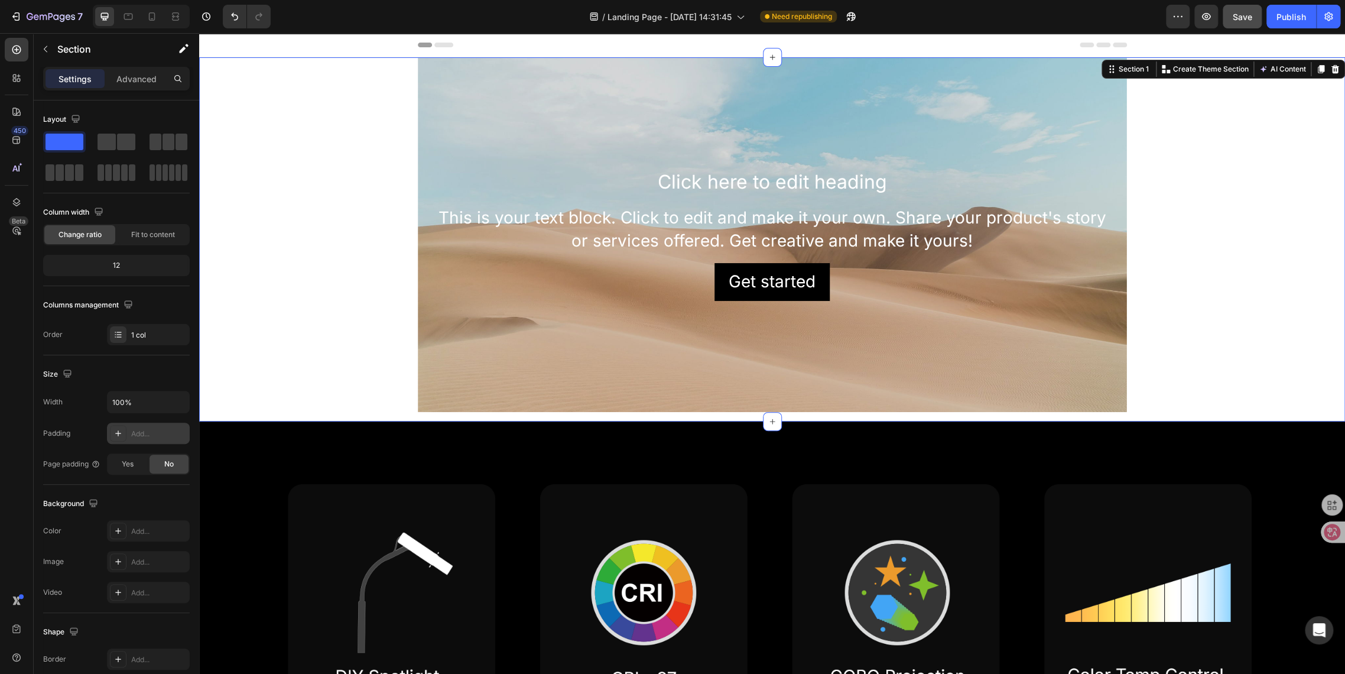
click at [427, 252] on div "This is your text block. Click to edit and make it your own. Share your product…" at bounding box center [772, 229] width 690 height 48
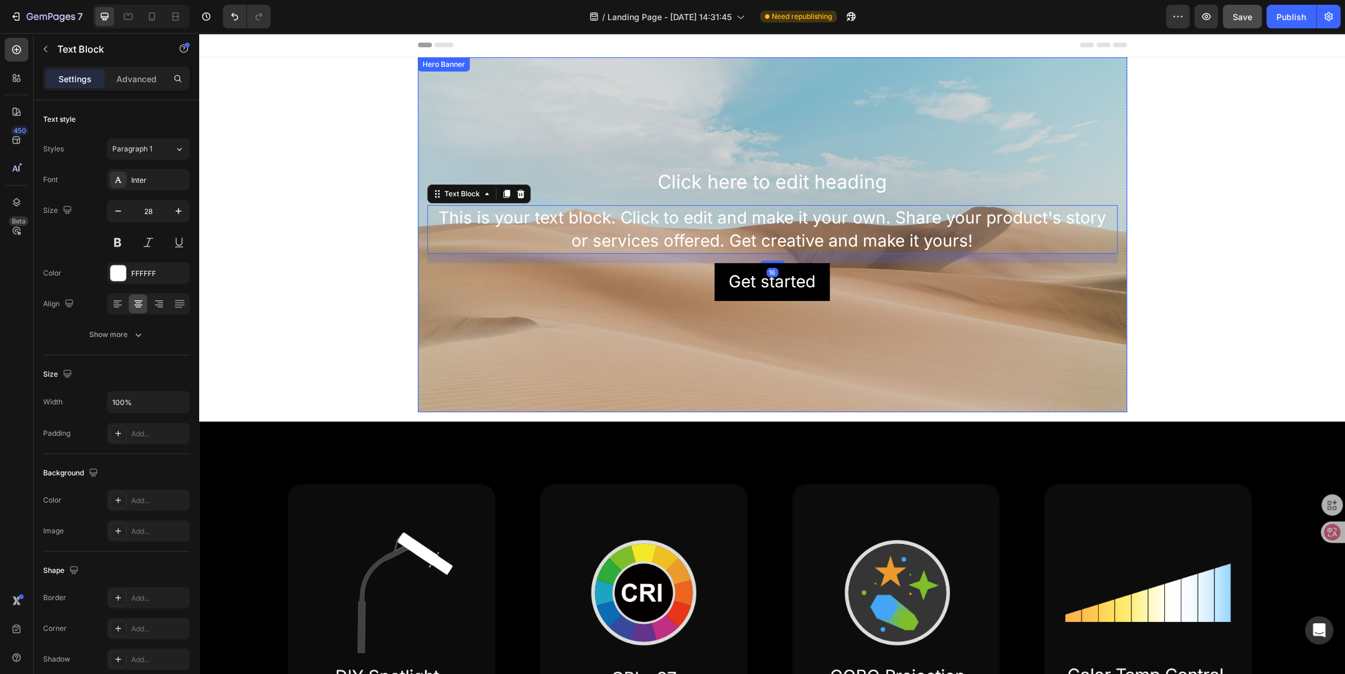
click at [418, 326] on div "Background Image" at bounding box center [772, 234] width 709 height 355
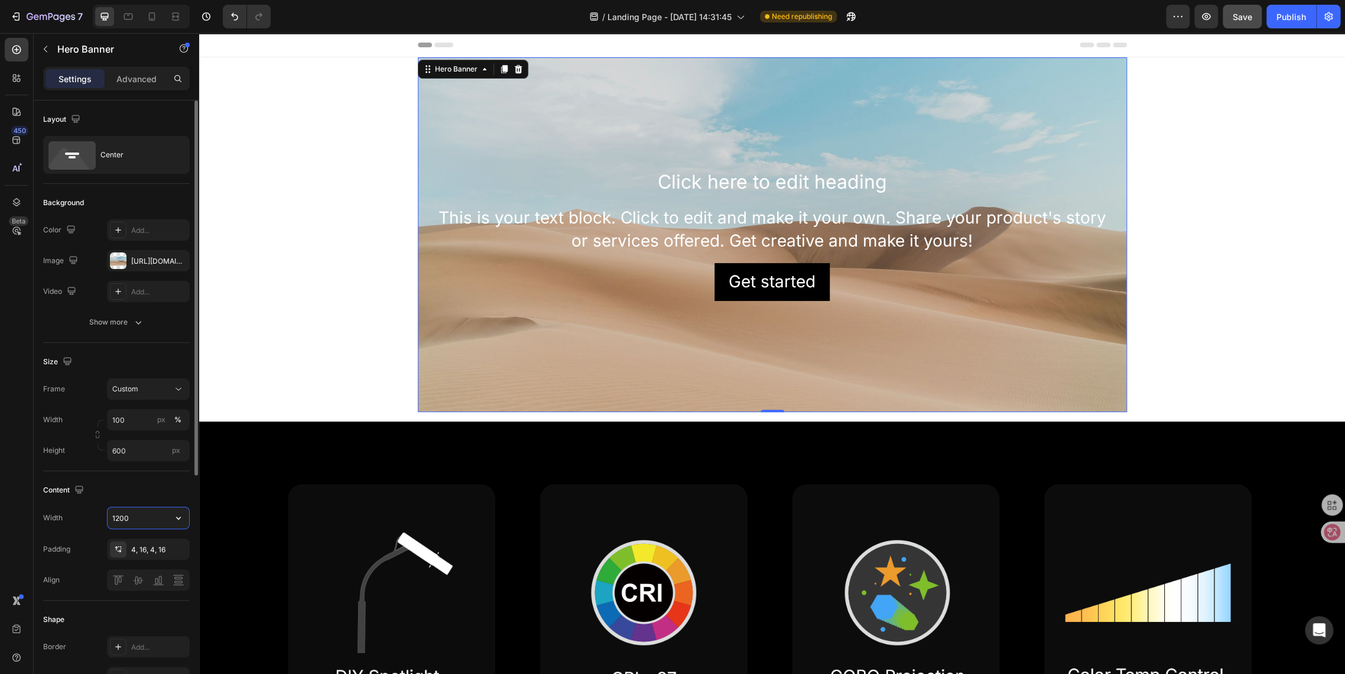
click at [117, 520] on input "1200" at bounding box center [149, 517] width 82 height 21
click at [173, 518] on icon "button" at bounding box center [179, 518] width 12 height 12
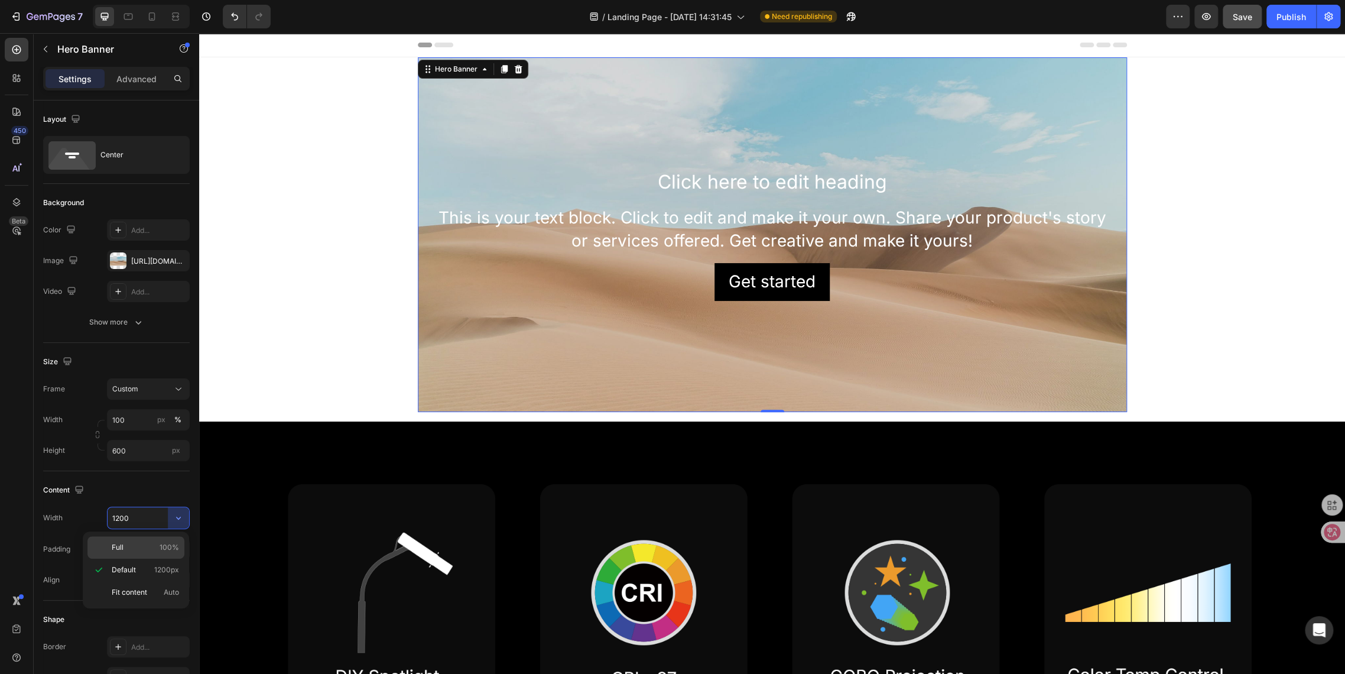
click at [136, 544] on p "Full 100%" at bounding box center [145, 547] width 67 height 11
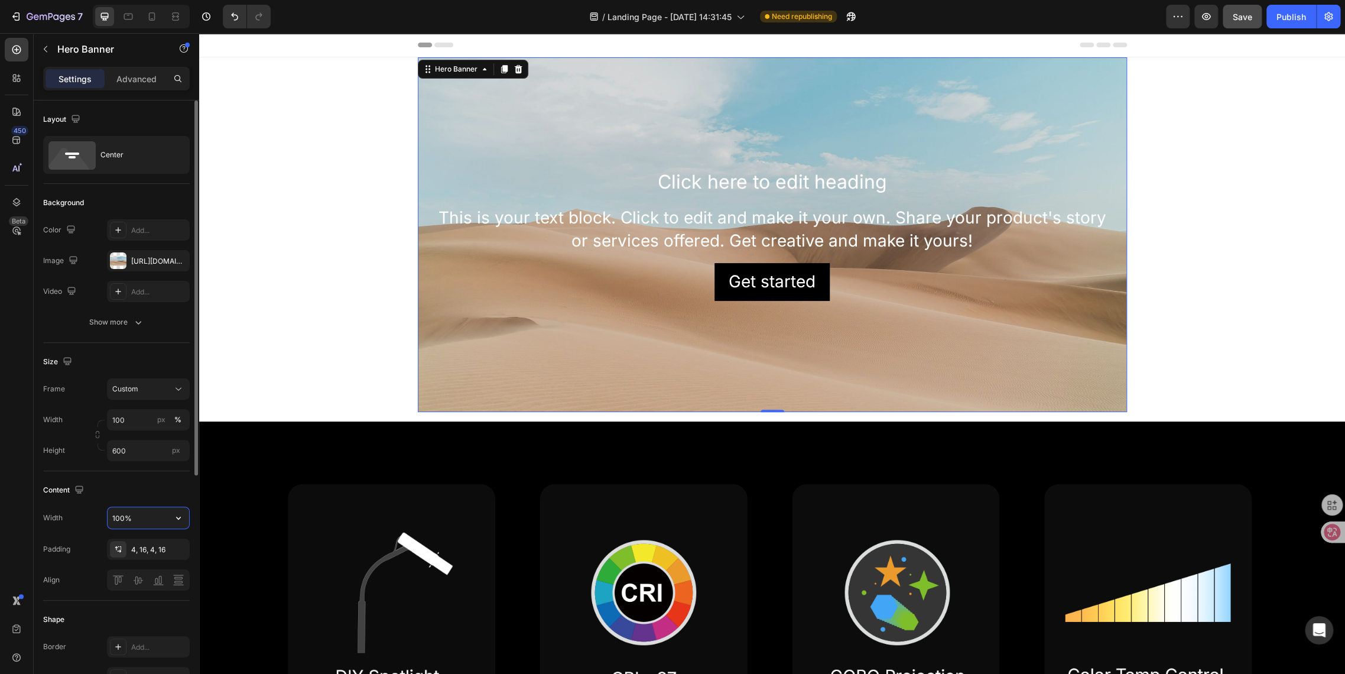
click at [147, 518] on input "100%" at bounding box center [149, 517] width 82 height 21
click at [176, 520] on icon "button" at bounding box center [179, 518] width 12 height 12
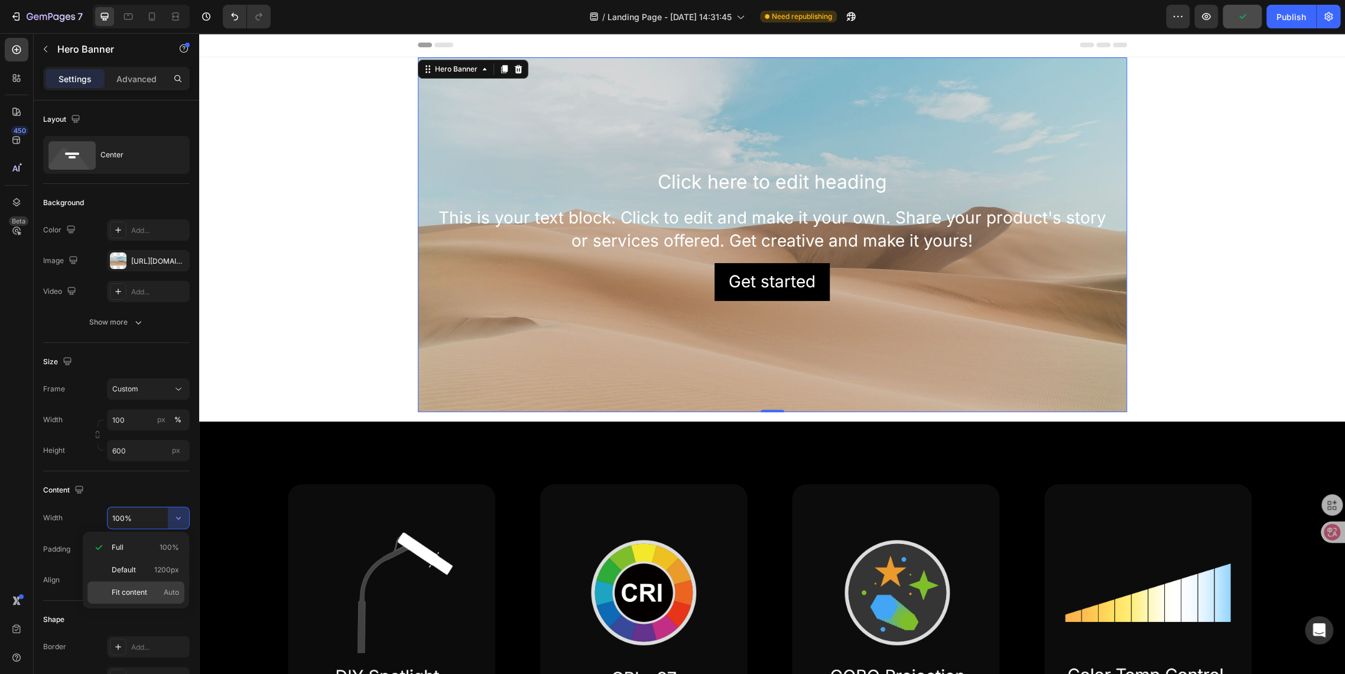
click at [142, 592] on span "Fit content" at bounding box center [129, 592] width 35 height 11
type input "Auto"
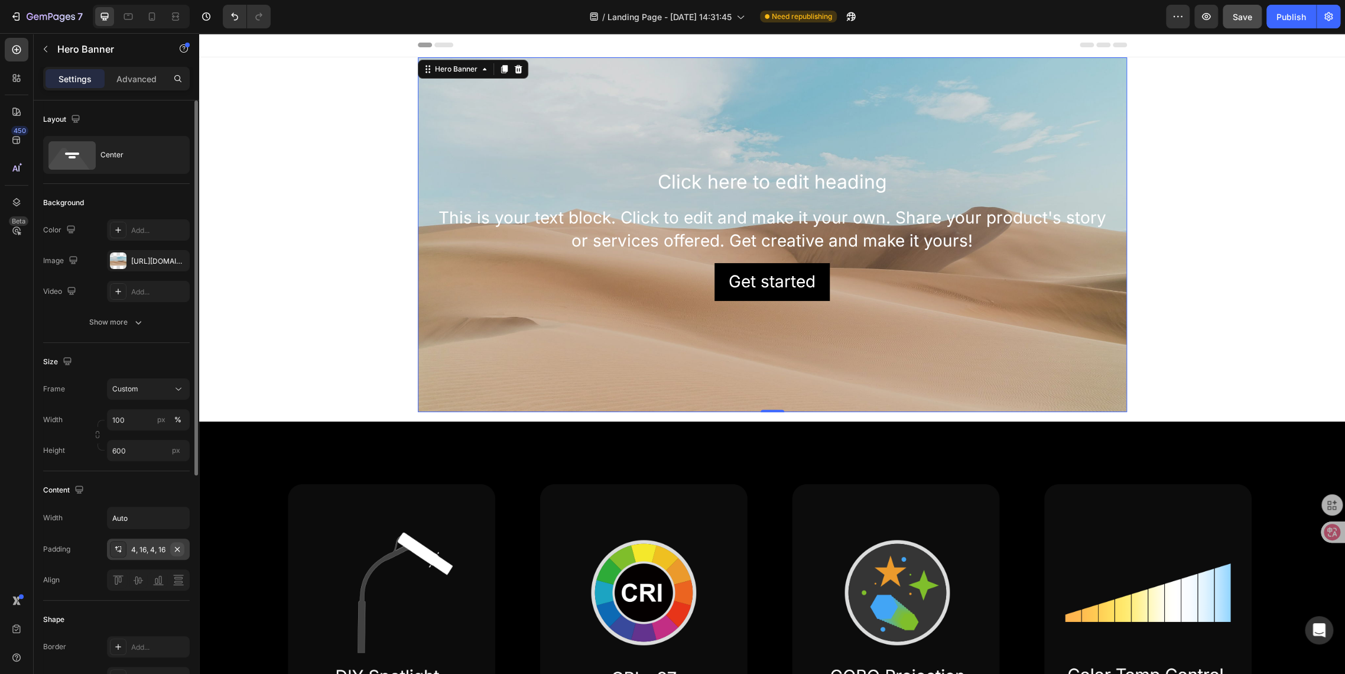
click at [175, 550] on icon "button" at bounding box center [177, 548] width 5 height 5
click at [155, 518] on input "Auto" at bounding box center [149, 517] width 82 height 21
click at [139, 396] on button "Custom" at bounding box center [148, 388] width 83 height 21
click at [141, 419] on span "As banner source" at bounding box center [141, 417] width 59 height 11
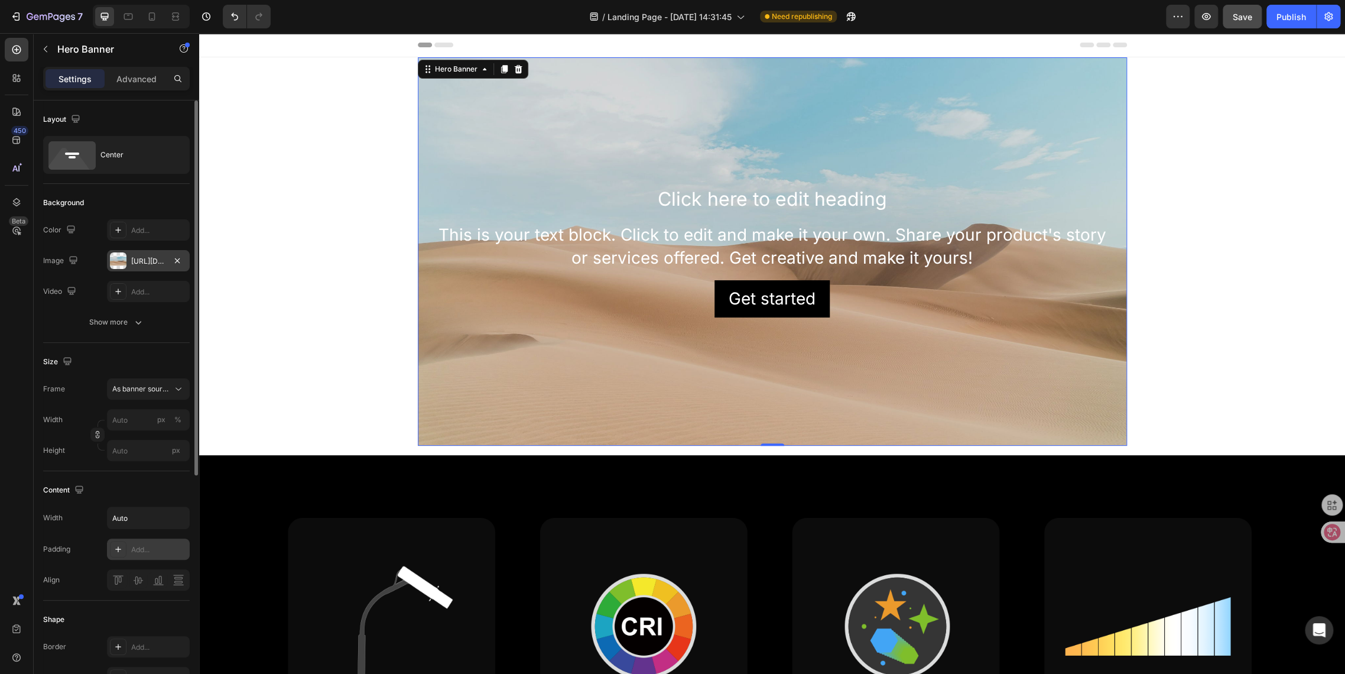
click at [147, 262] on div "[URL][DOMAIN_NAME]" at bounding box center [148, 261] width 34 height 11
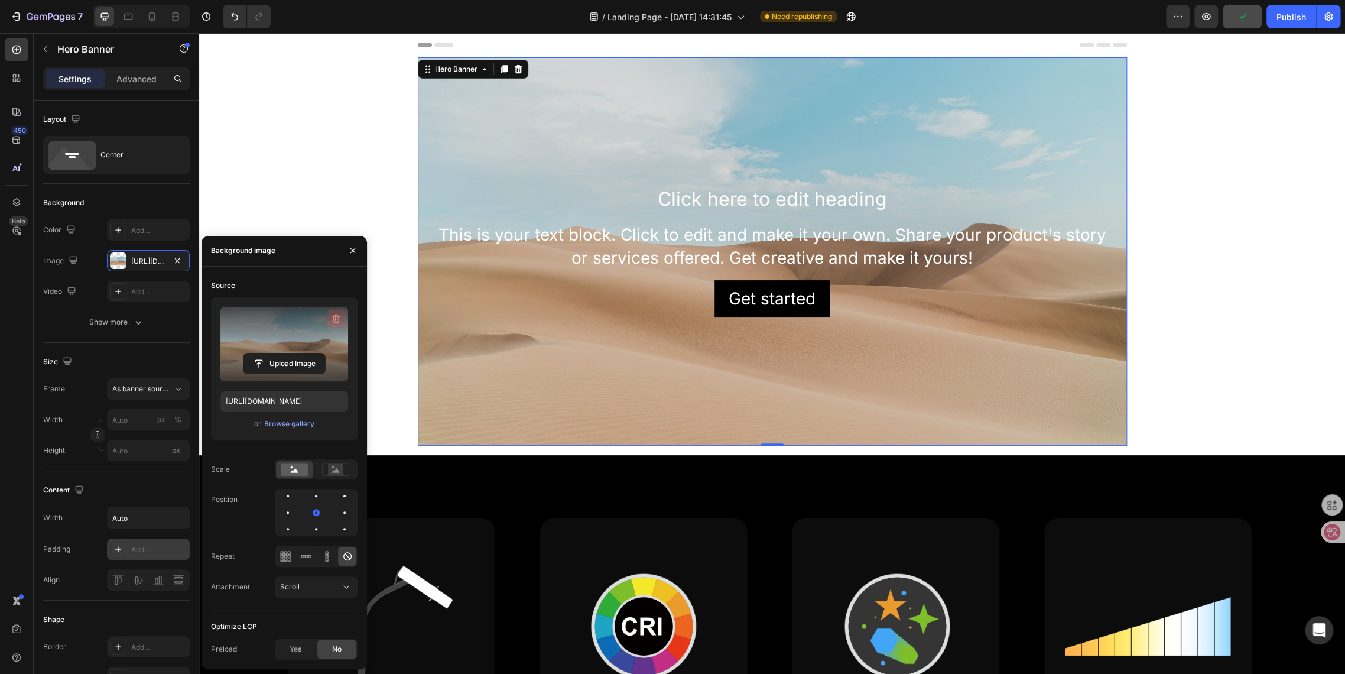
click at [333, 318] on icon "button" at bounding box center [337, 318] width 8 height 9
type input "100"
type input "Auto"
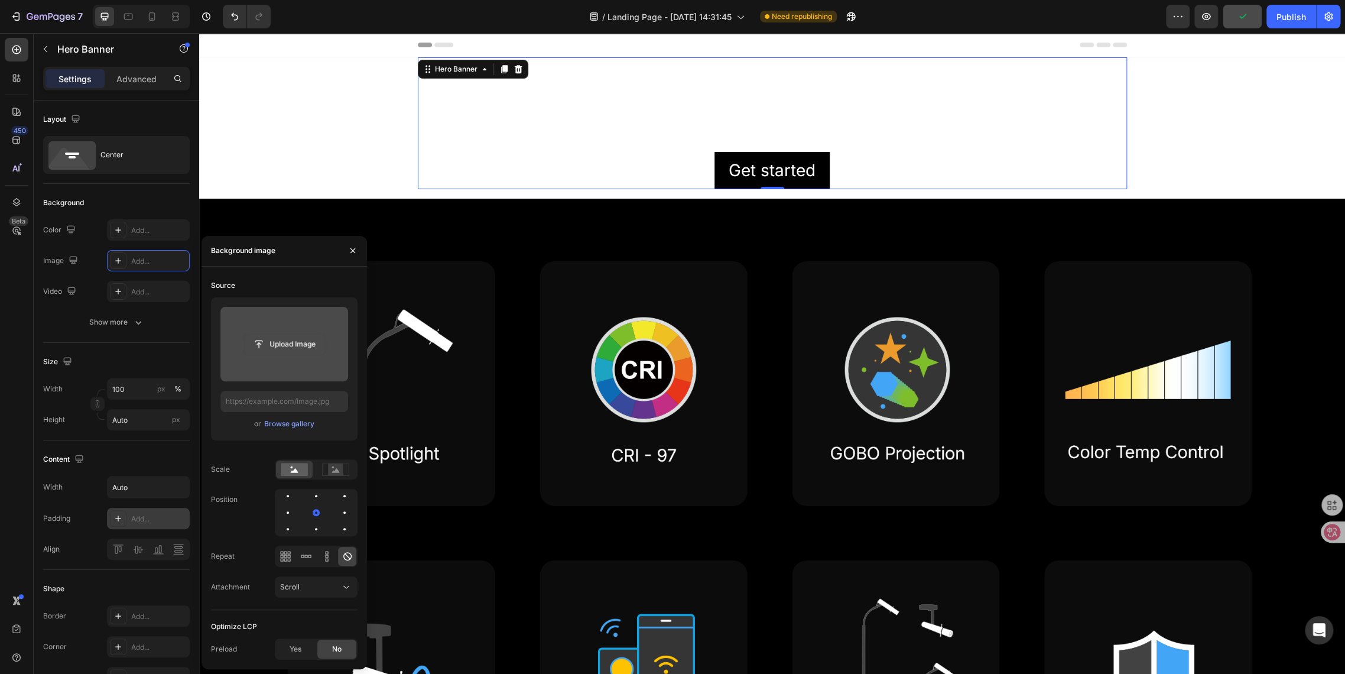
click at [287, 351] on input "file" at bounding box center [285, 344] width 82 height 20
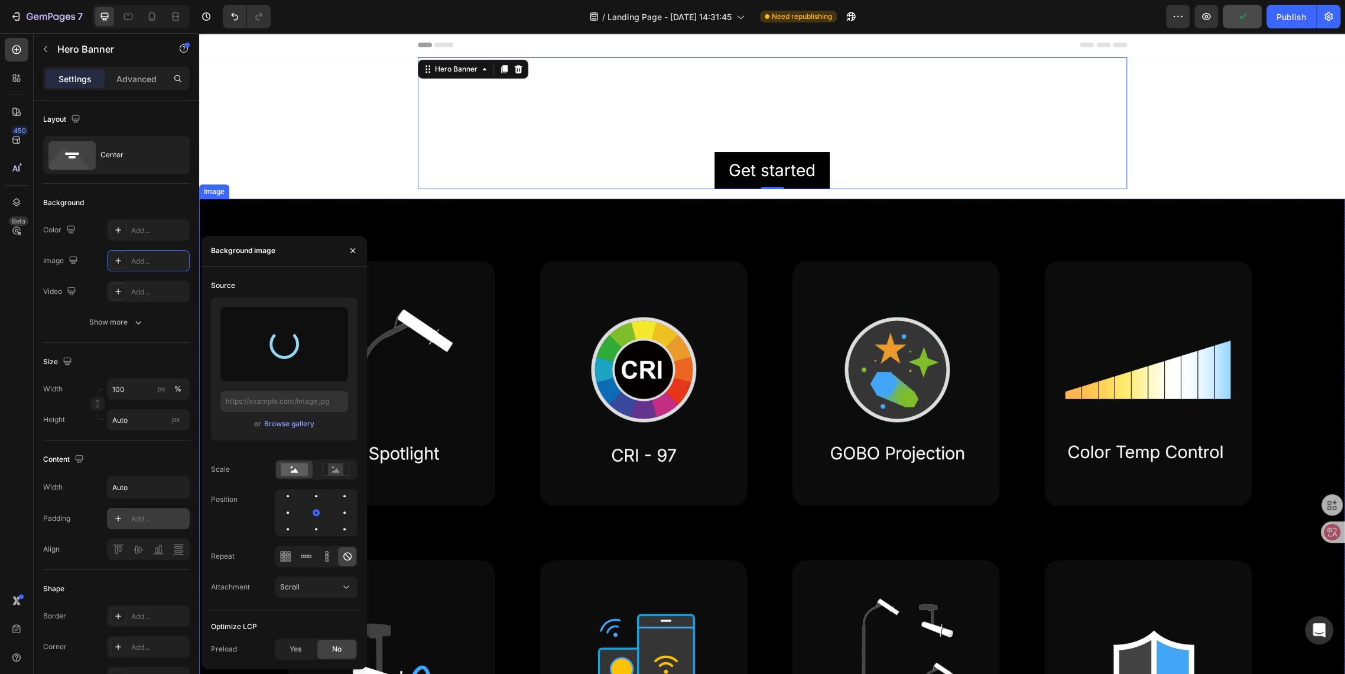
type input "[URL][DOMAIN_NAME]"
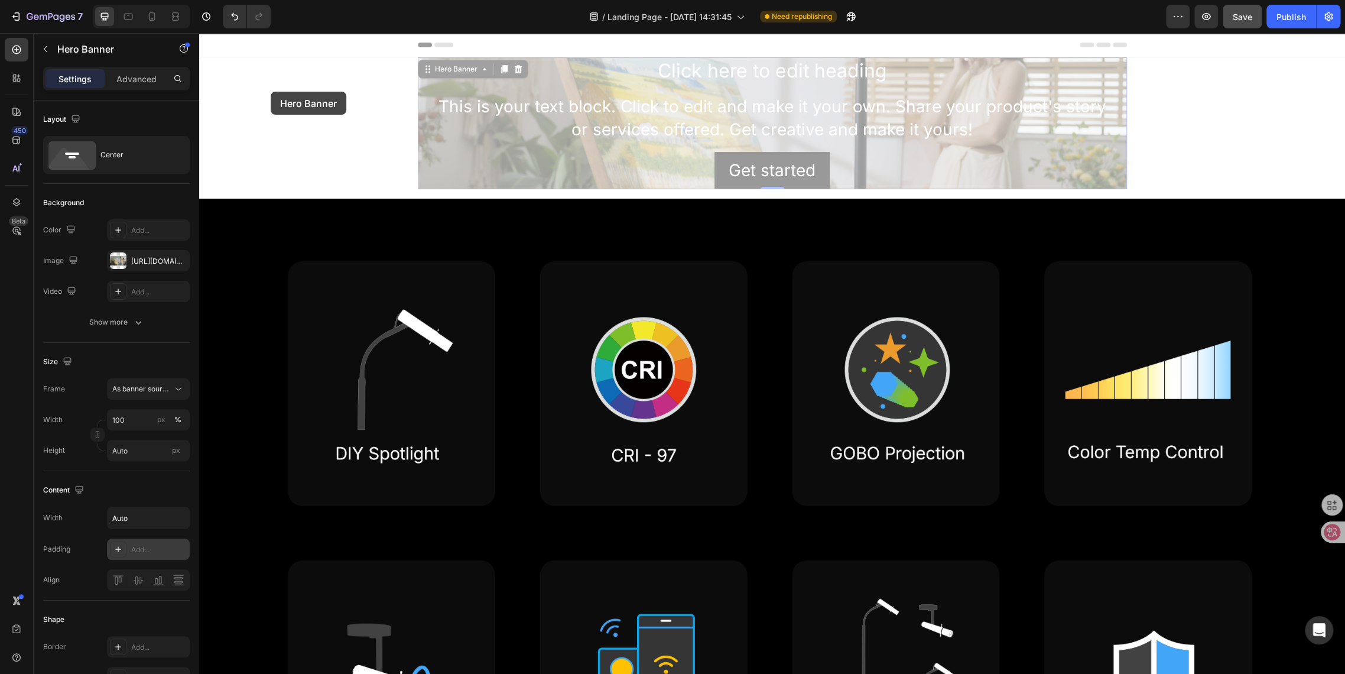
drag, startPoint x: 424, startPoint y: 73, endPoint x: 271, endPoint y: 92, distance: 154.9
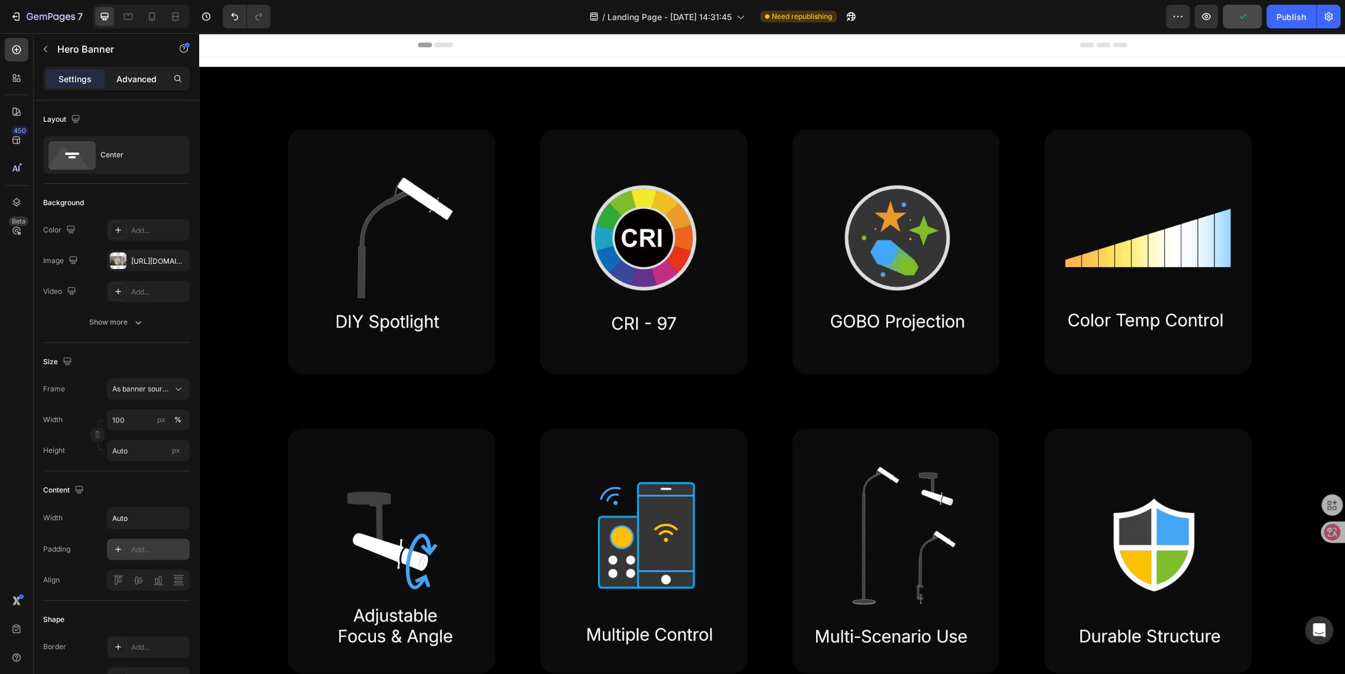
click at [141, 76] on p "Advanced" at bounding box center [136, 79] width 40 height 12
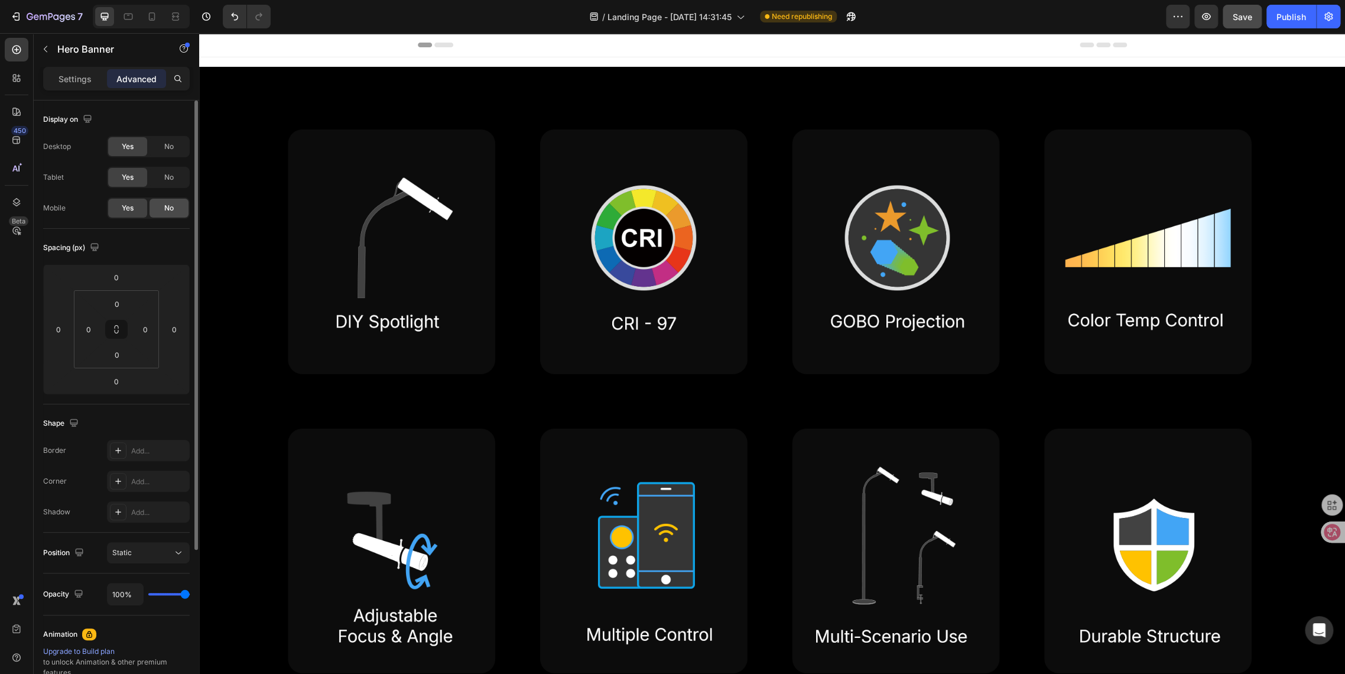
click at [161, 210] on div "No" at bounding box center [169, 208] width 39 height 19
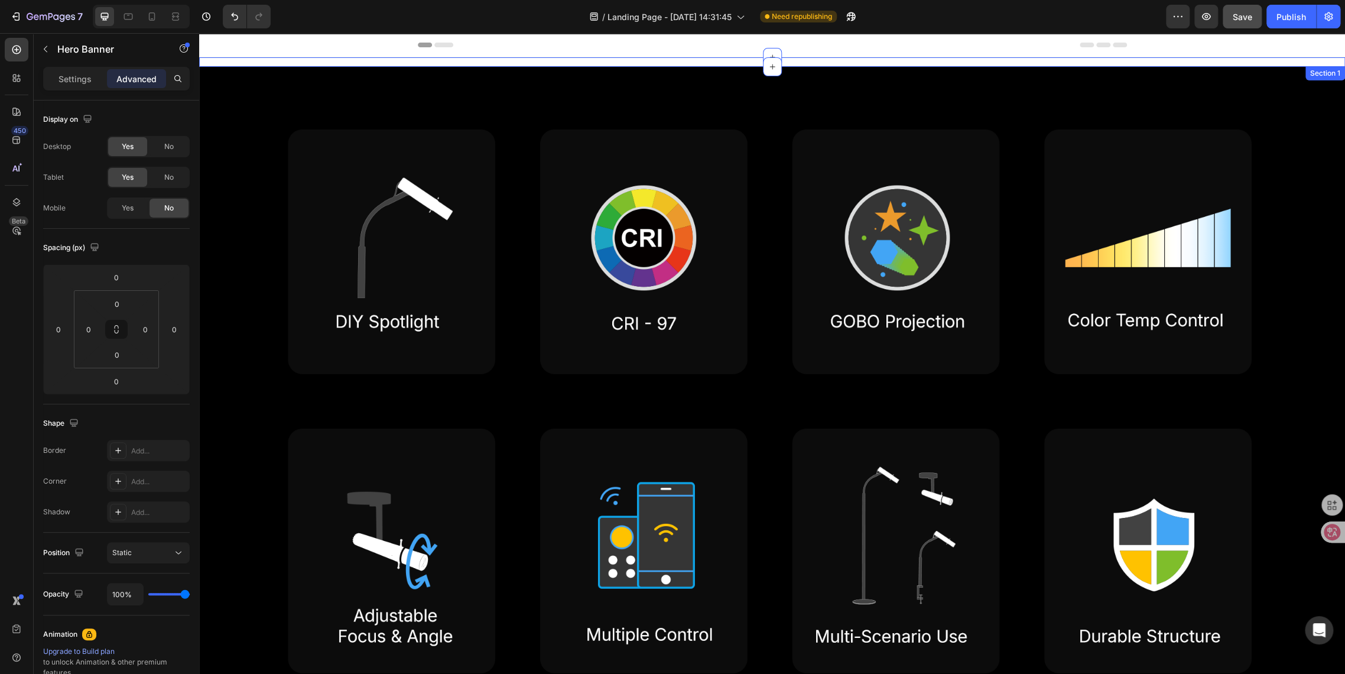
click at [379, 58] on div "Custom code Publish the page to see the content. Custom Code Click here to edit…" at bounding box center [772, 61] width 1146 height 9
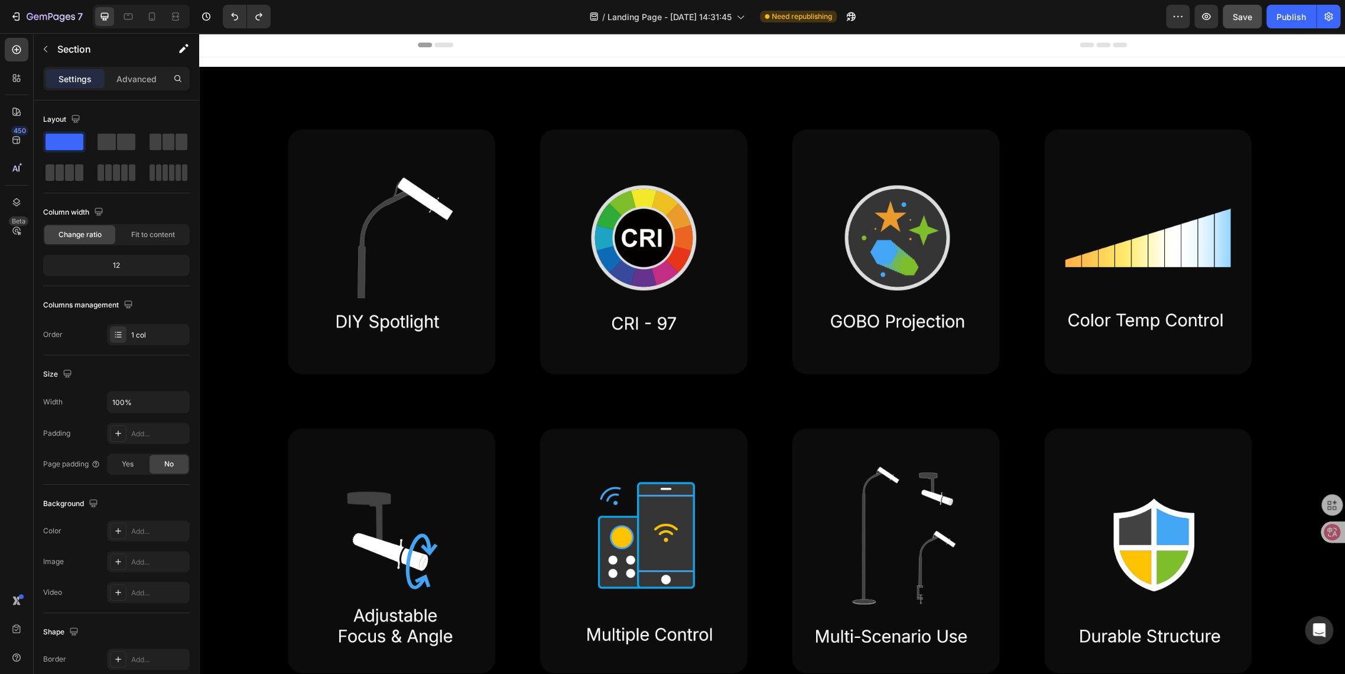
click at [512, 58] on div "Custom code Publish the page to see the content. Custom Code Click here to edit…" at bounding box center [772, 61] width 1146 height 9
click at [46, 46] on icon "button" at bounding box center [45, 48] width 9 height 9
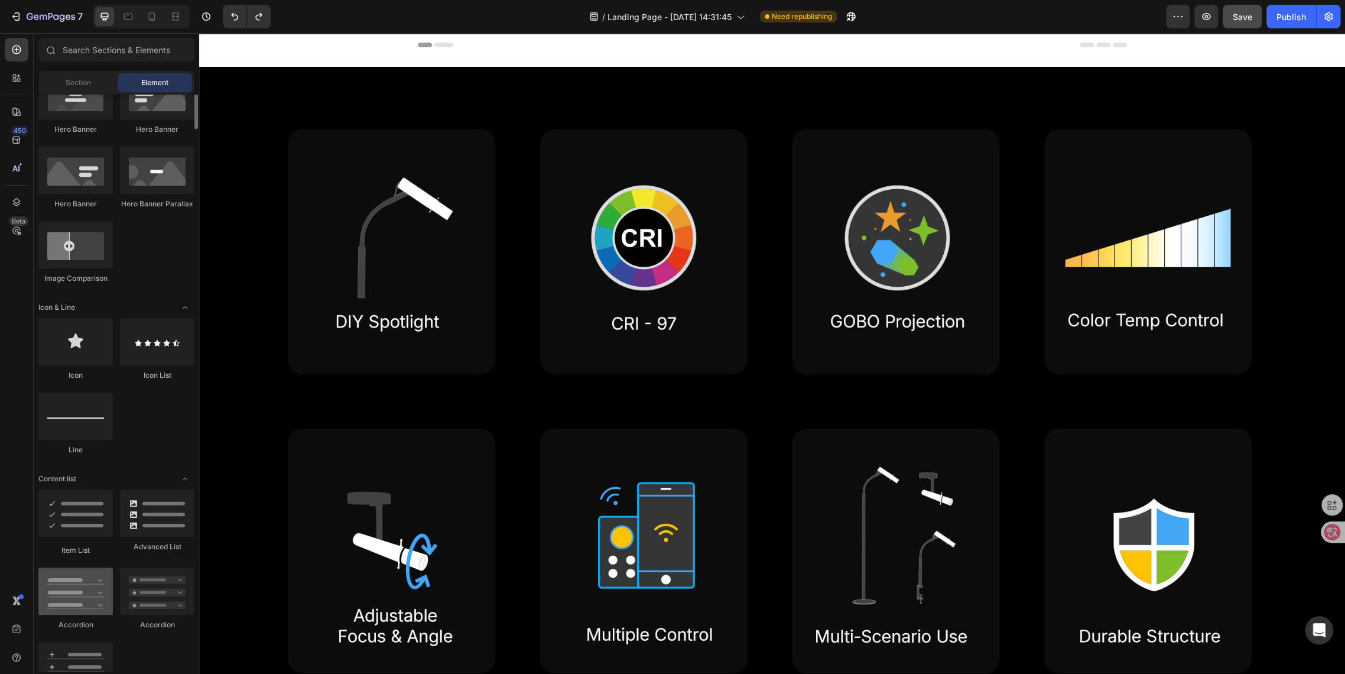
scroll to position [432, 0]
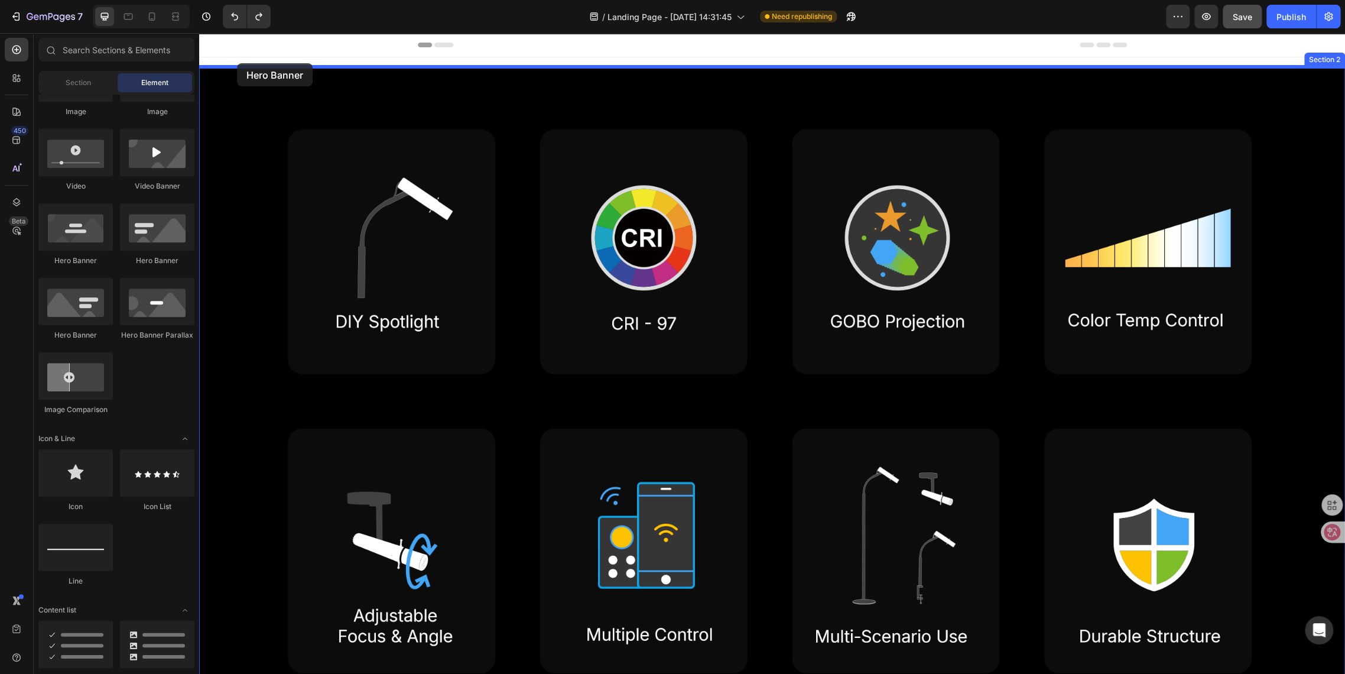
drag, startPoint x: 262, startPoint y: 271, endPoint x: 237, endPoint y: 63, distance: 209.0
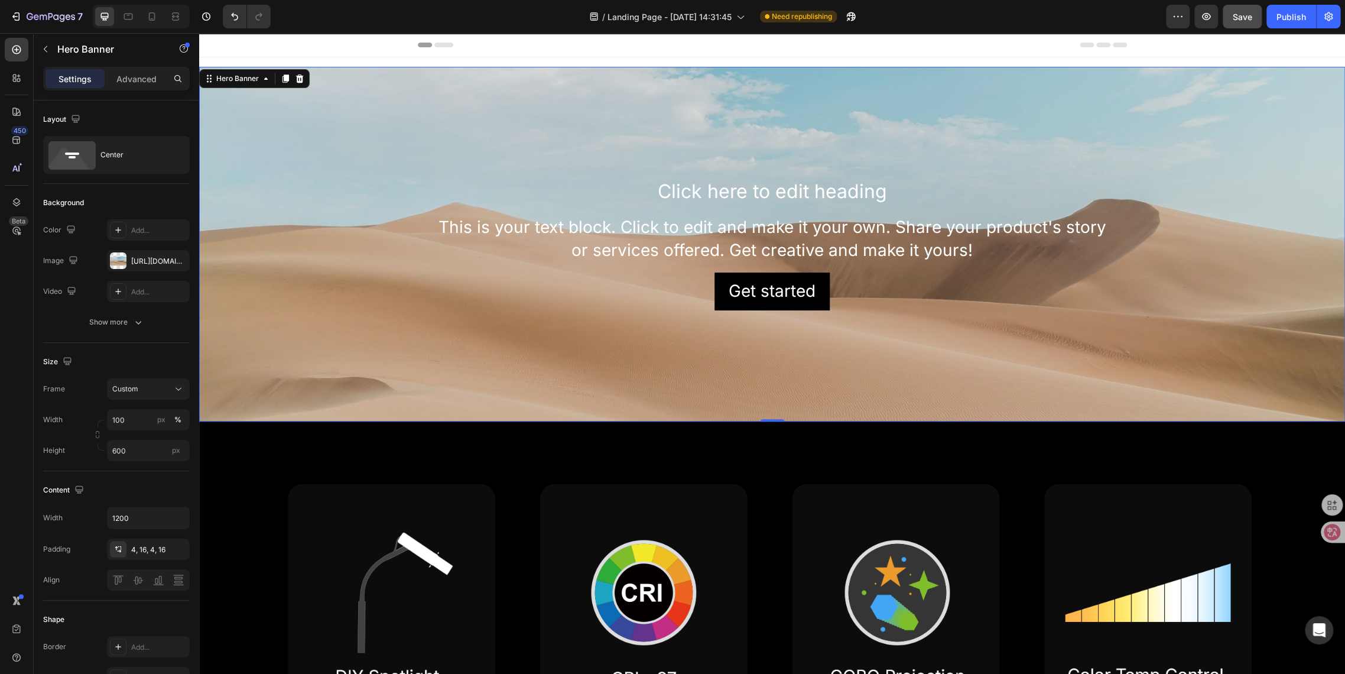
click at [469, 92] on div "Background Image" at bounding box center [772, 244] width 1146 height 355
click at [365, 112] on div "Background Image" at bounding box center [772, 244] width 1146 height 355
click at [175, 263] on icon "button" at bounding box center [177, 260] width 9 height 9
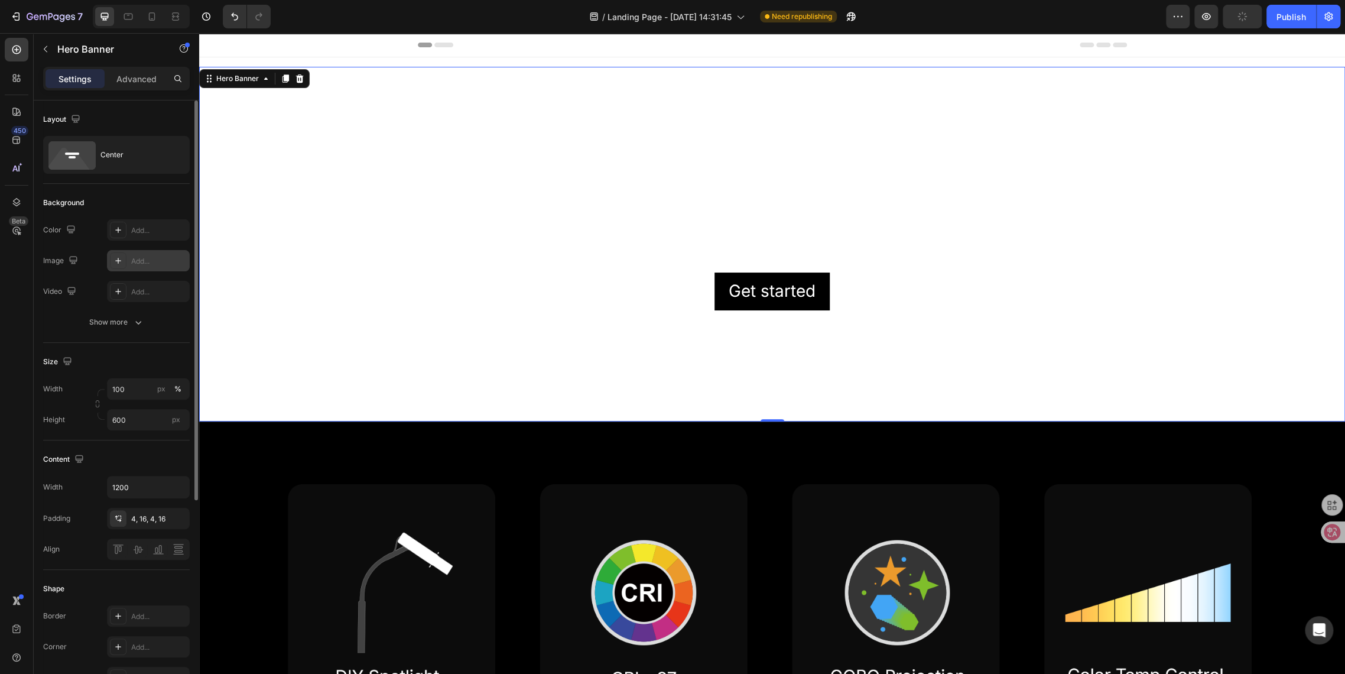
click at [155, 259] on div "Add..." at bounding box center [159, 261] width 56 height 11
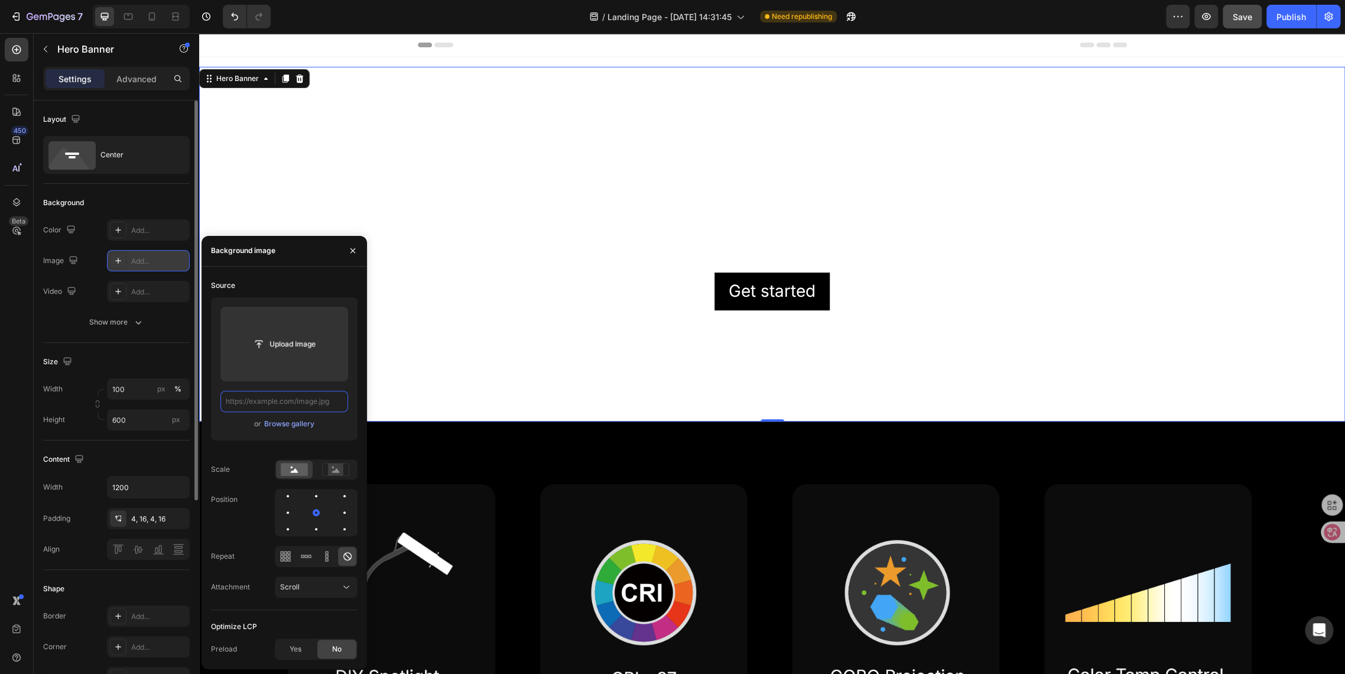
scroll to position [0, 0]
click at [298, 351] on input "file" at bounding box center [285, 344] width 82 height 20
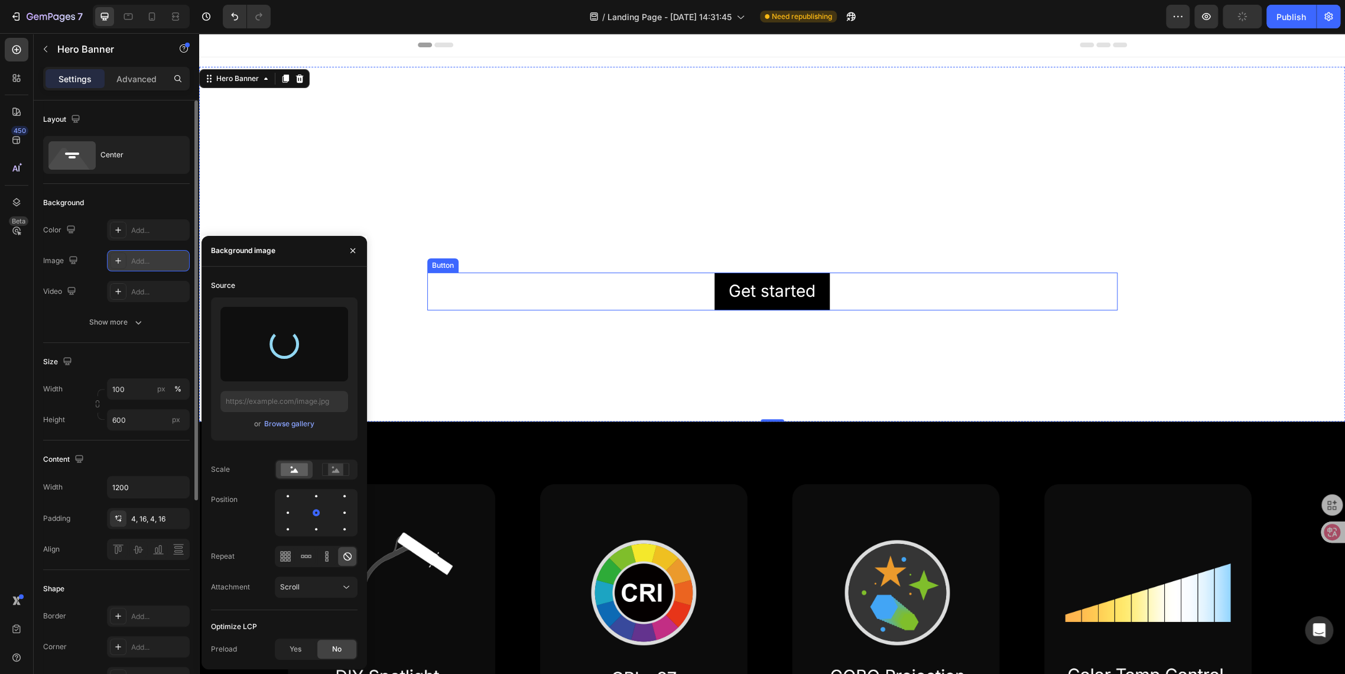
type input "[URL][DOMAIN_NAME]"
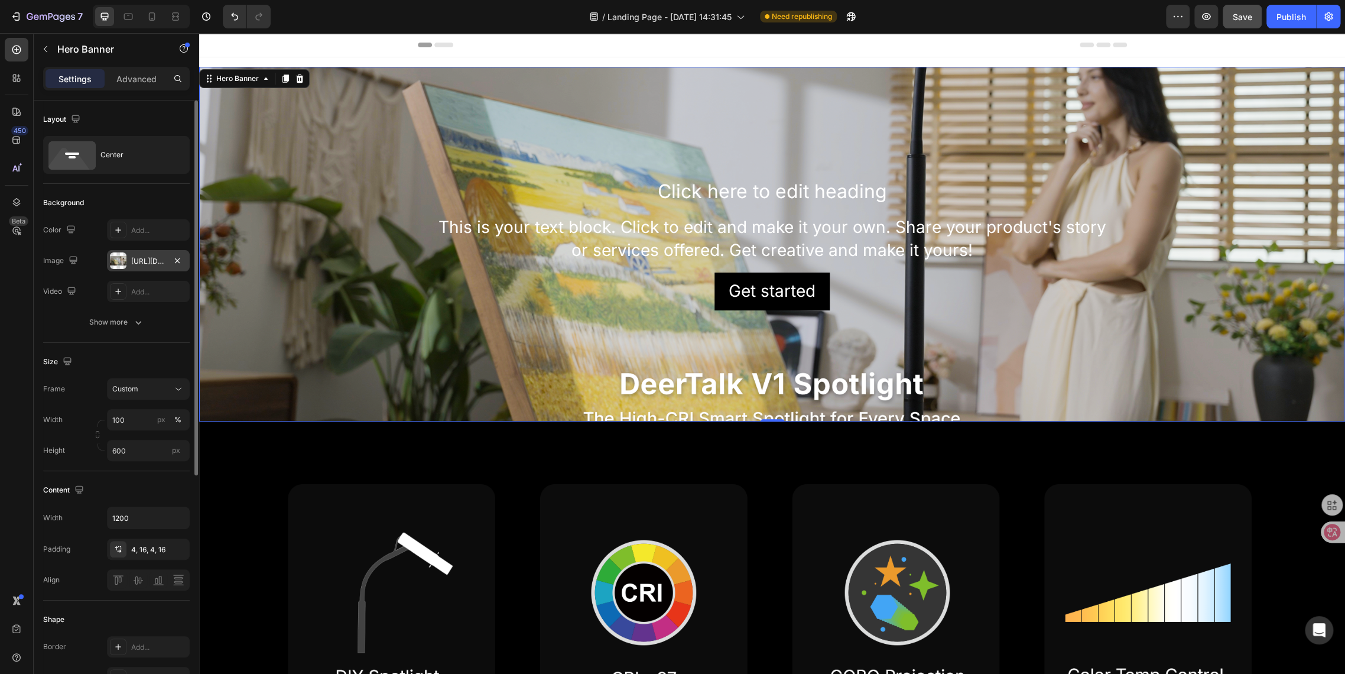
click at [366, 128] on div "Background Image" at bounding box center [772, 244] width 1146 height 355
click at [137, 449] on input "600" at bounding box center [148, 450] width 83 height 21
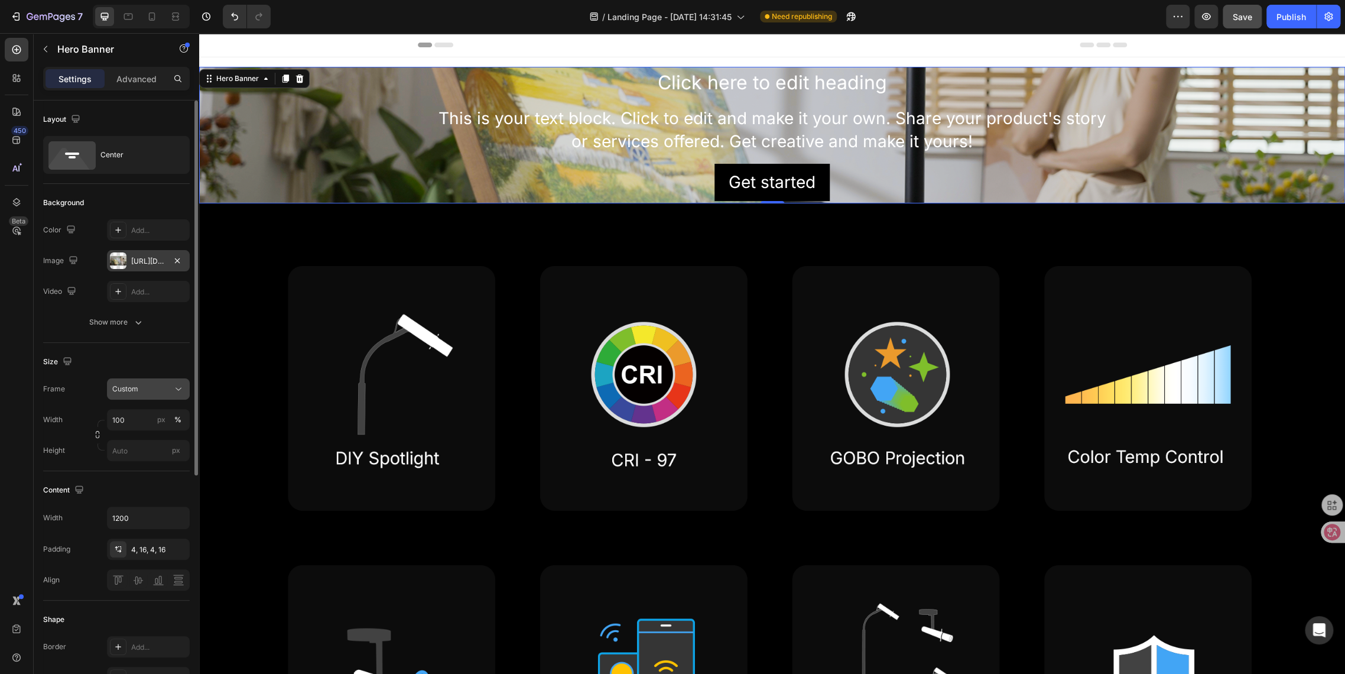
click at [147, 395] on button "Custom" at bounding box center [148, 388] width 83 height 21
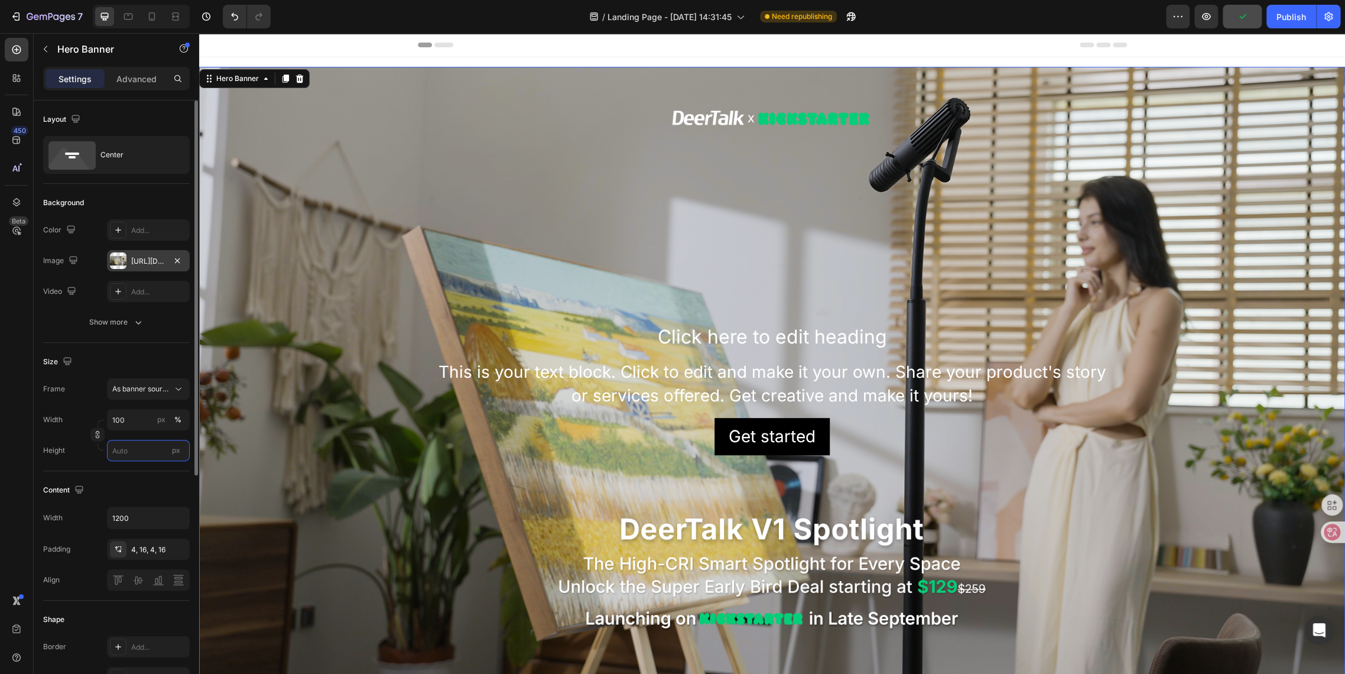
click at [132, 457] on input "px" at bounding box center [148, 450] width 83 height 21
click at [131, 424] on input "100" at bounding box center [148, 419] width 83 height 21
click at [613, 268] on div "Background Image" at bounding box center [772, 389] width 1146 height 645
click at [449, 191] on div "Background Image" at bounding box center [772, 389] width 1146 height 645
click at [180, 552] on icon "button" at bounding box center [177, 548] width 9 height 9
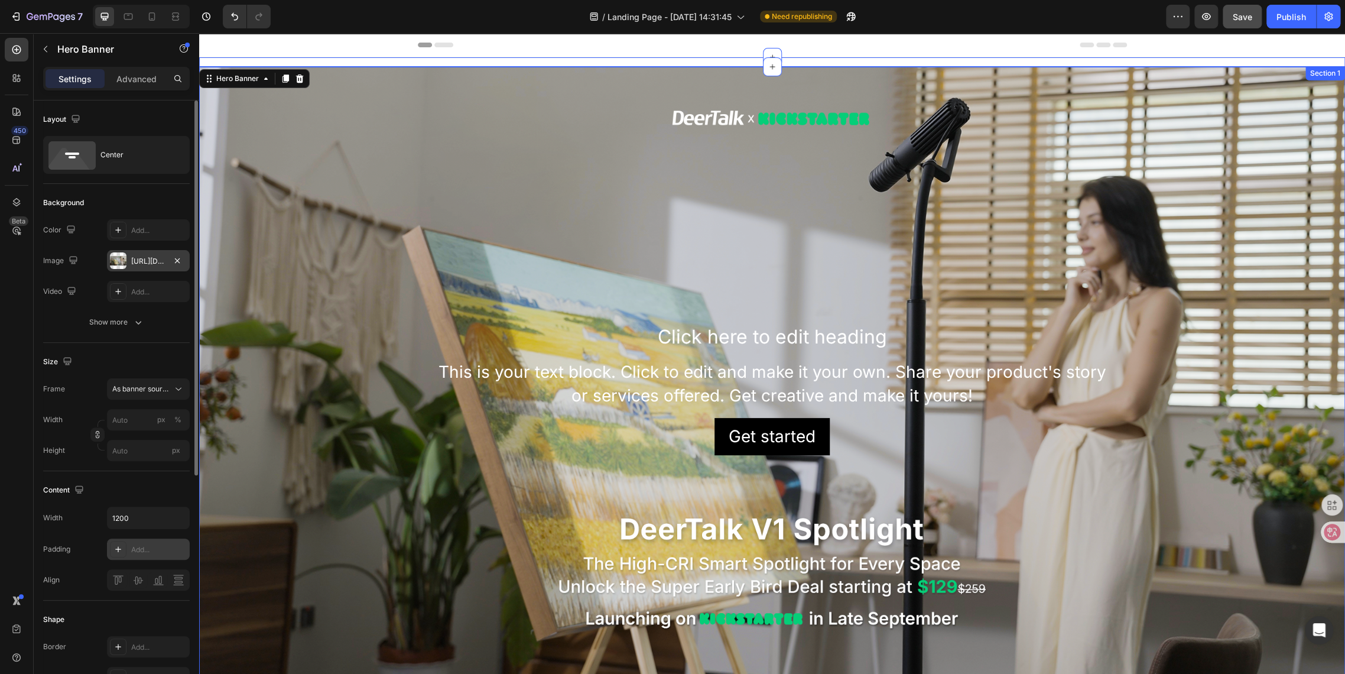
click at [498, 61] on div "Custom code Publish the page to see the content. Custom Code Click here to edit…" at bounding box center [772, 61] width 1146 height 9
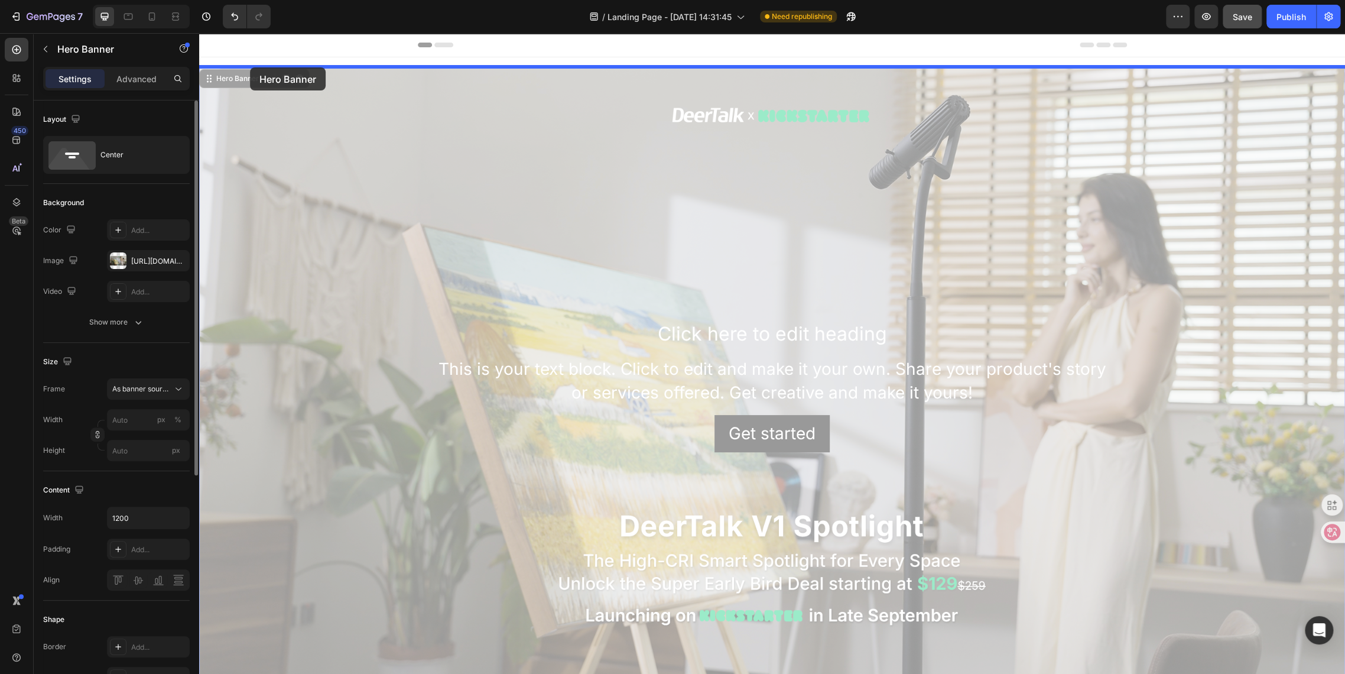
drag, startPoint x: 216, startPoint y: 77, endPoint x: 250, endPoint y: 67, distance: 35.7
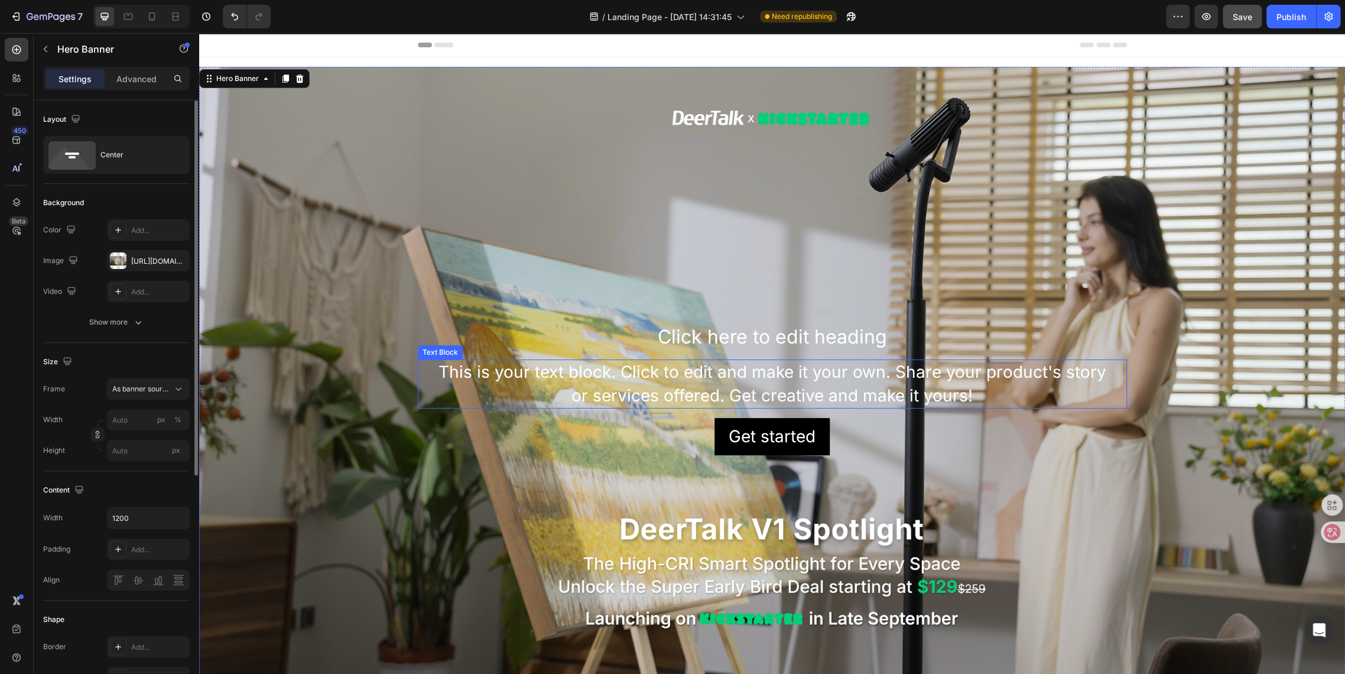
scroll to position [262, 0]
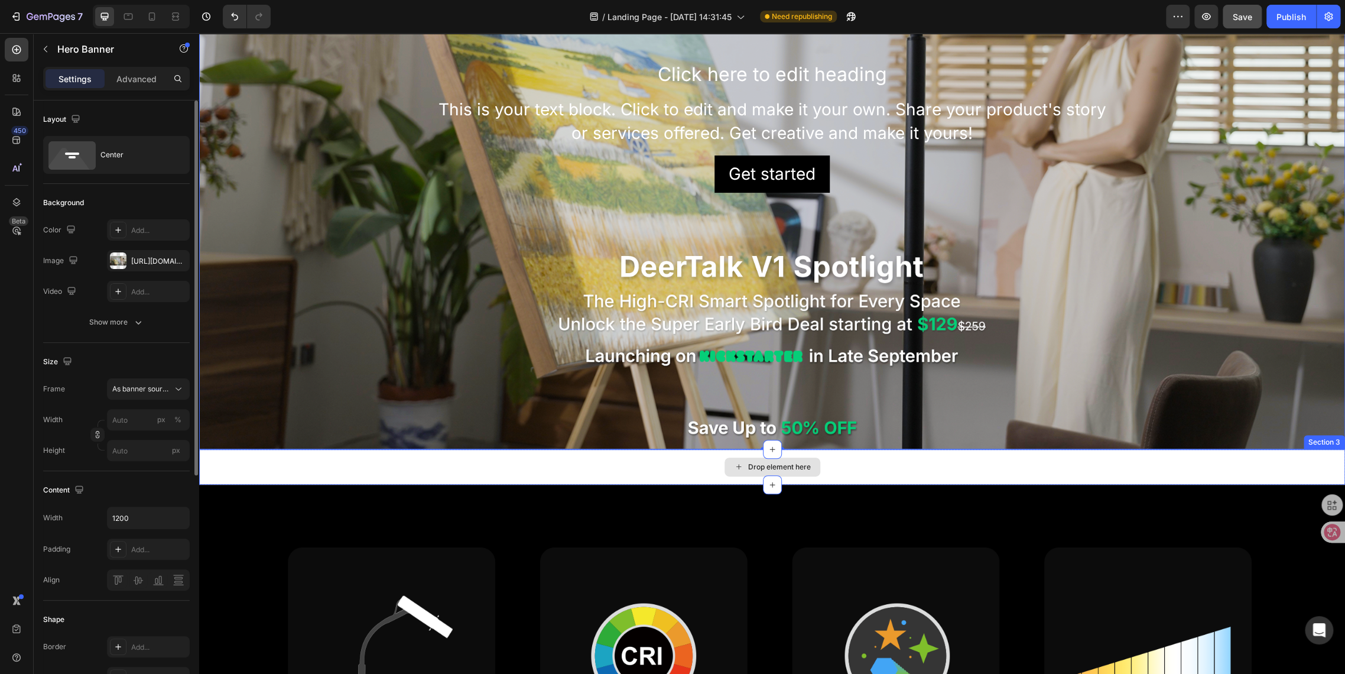
click at [419, 458] on div "Drop element here" at bounding box center [772, 466] width 1146 height 35
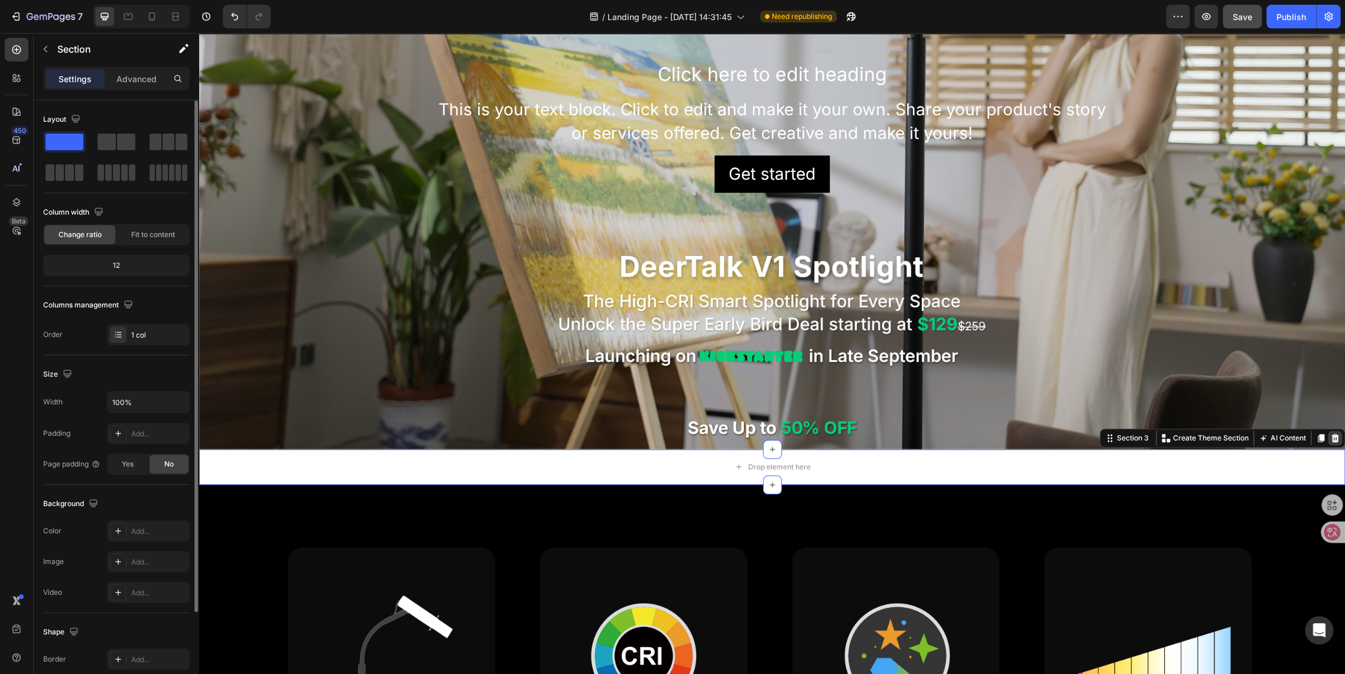
click at [1331, 434] on icon at bounding box center [1335, 437] width 9 height 9
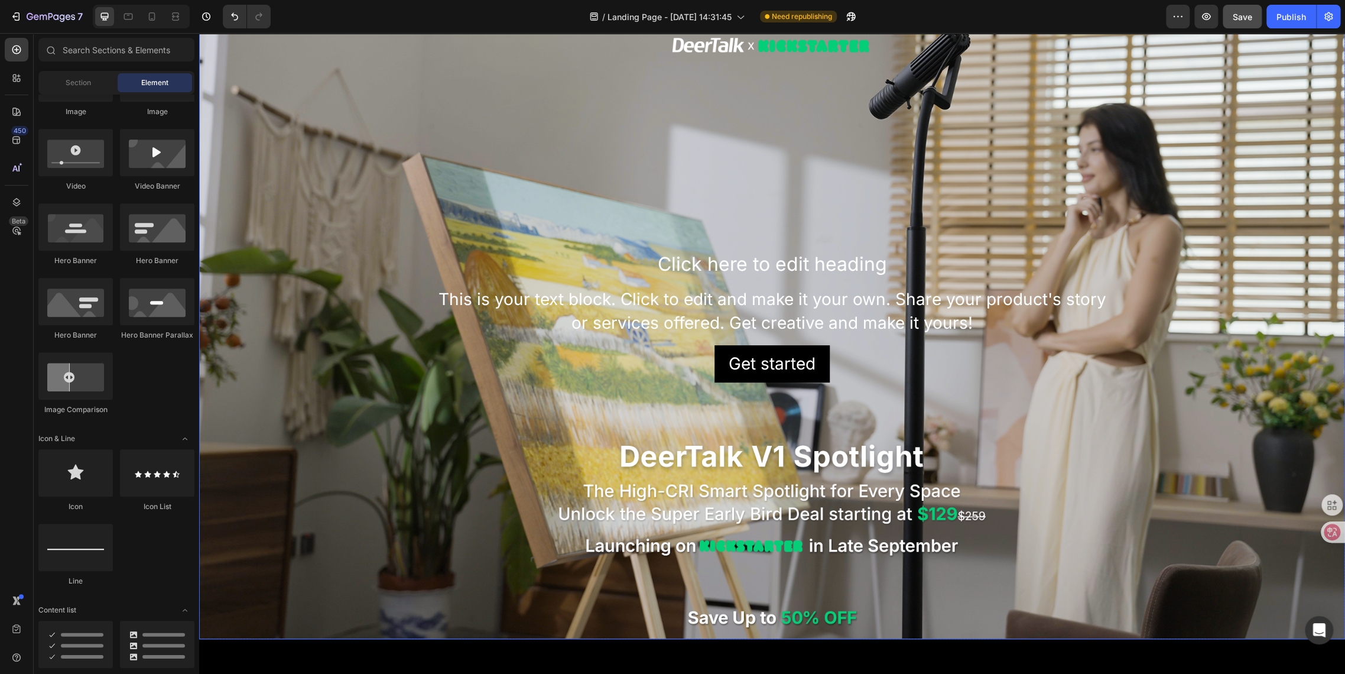
scroll to position [66, 0]
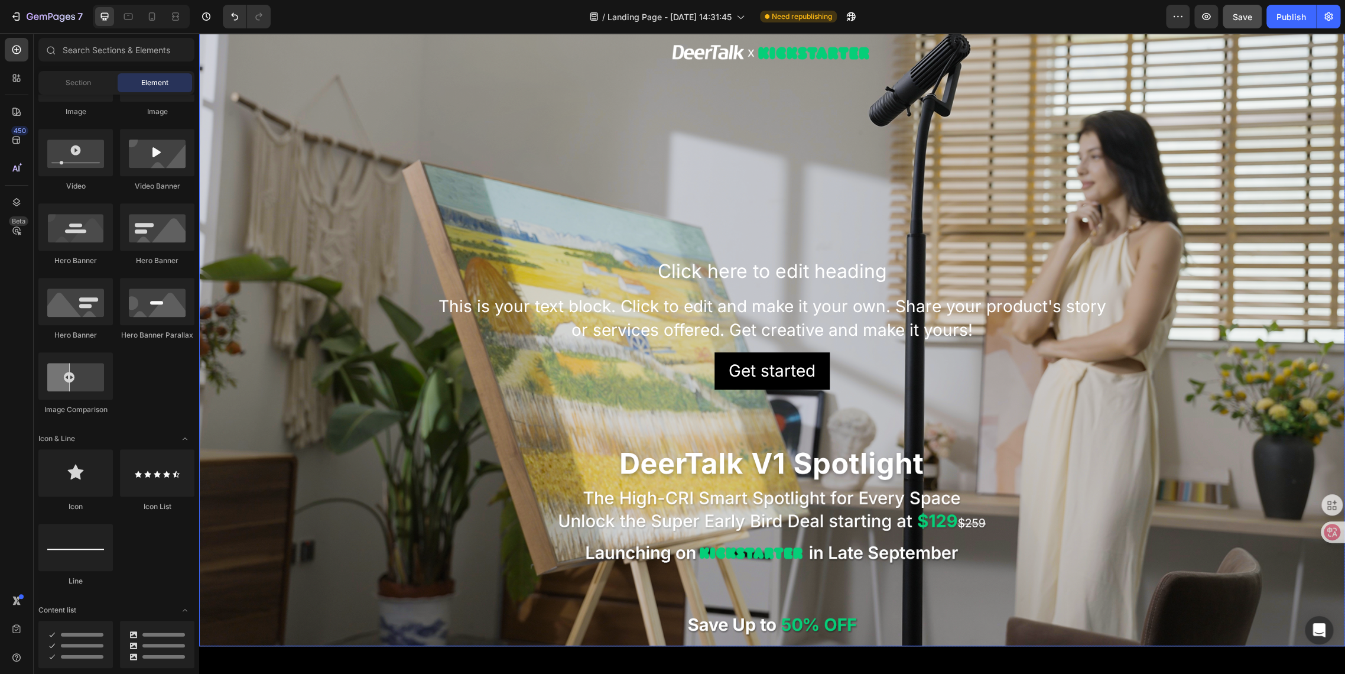
click at [697, 281] on div "Click here to edit heading Heading" at bounding box center [772, 271] width 709 height 27
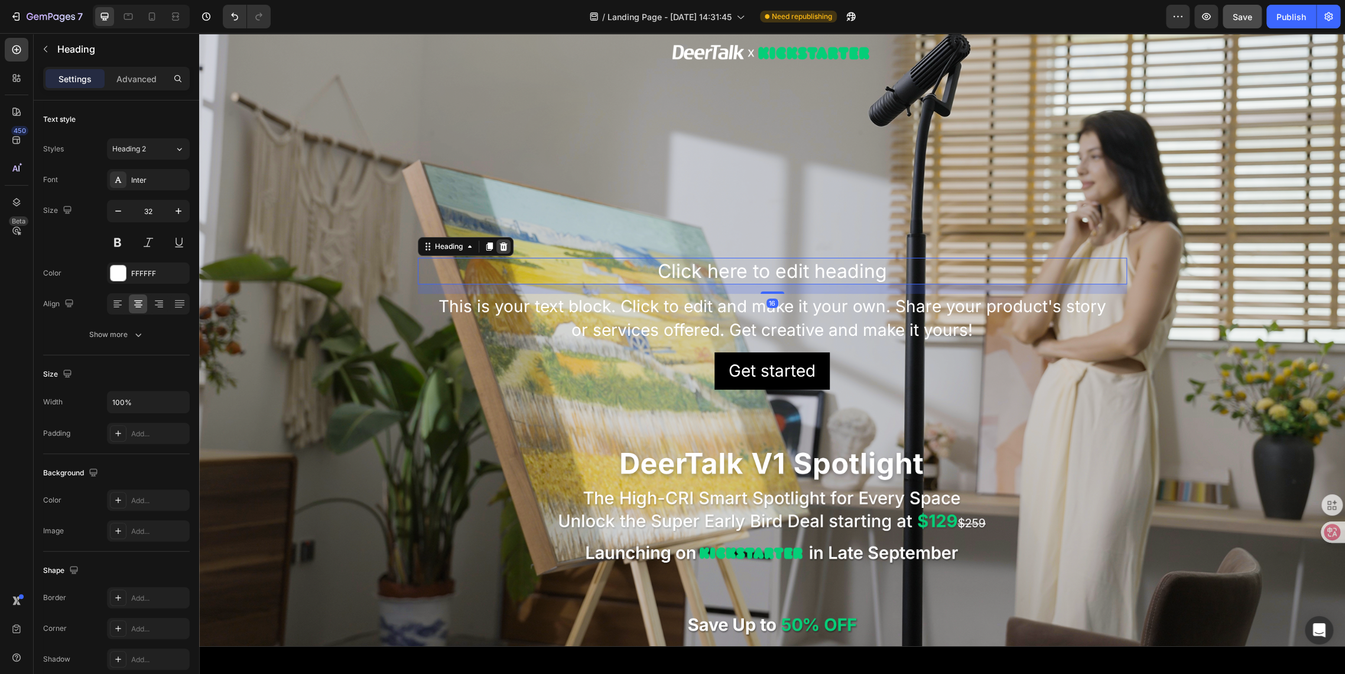
click at [500, 245] on icon at bounding box center [504, 246] width 8 height 8
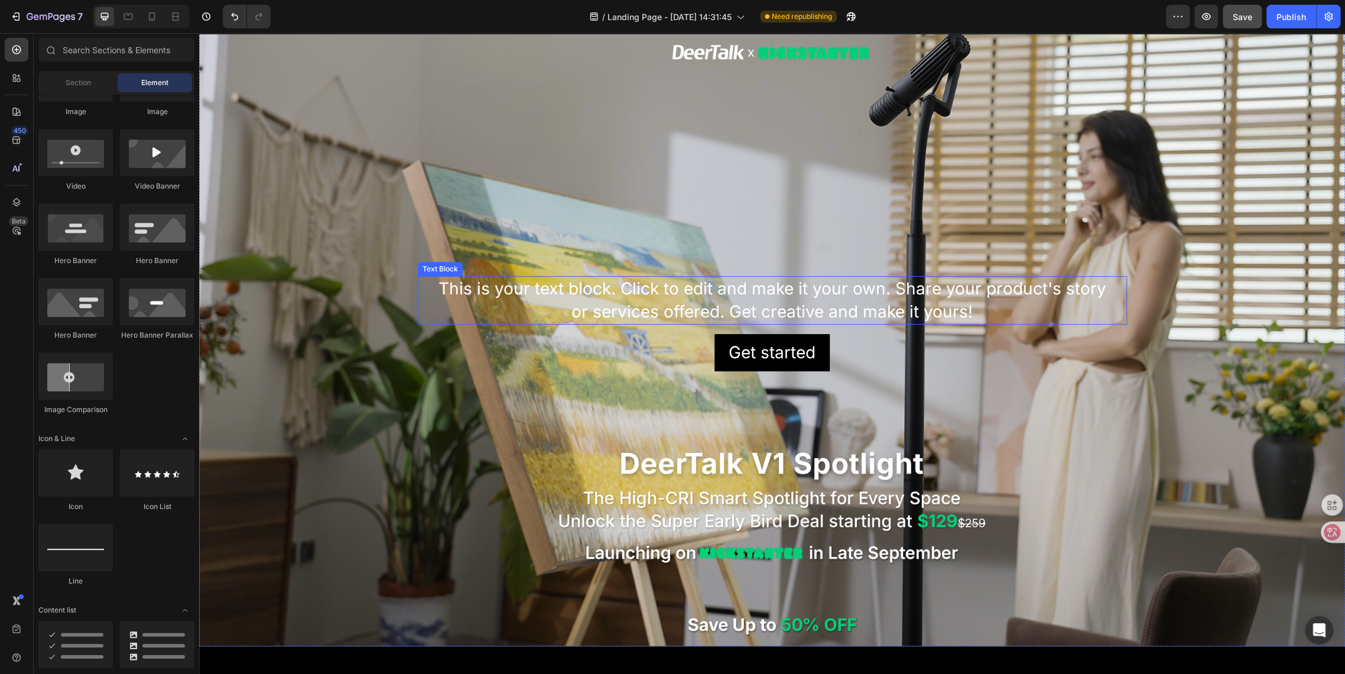
click at [520, 285] on div "This is your text block. Click to edit and make it your own. Share your product…" at bounding box center [772, 300] width 709 height 48
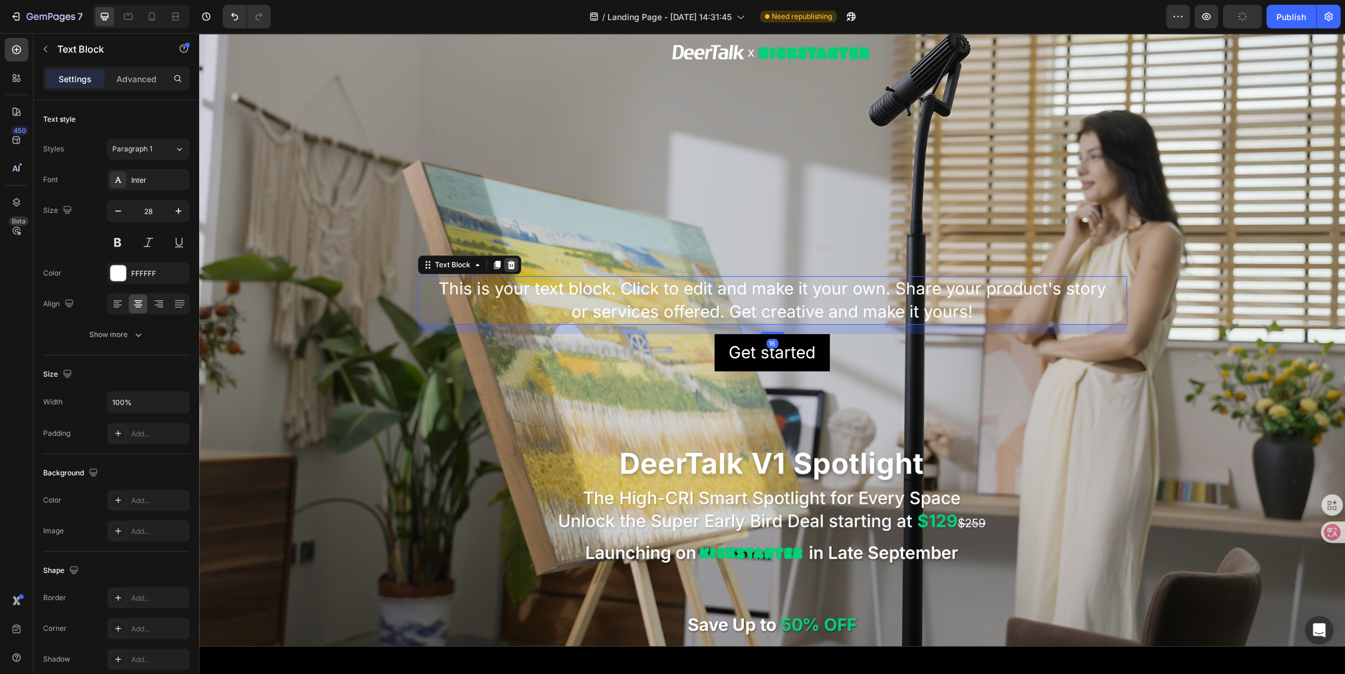
click at [507, 261] on icon at bounding box center [511, 264] width 8 height 8
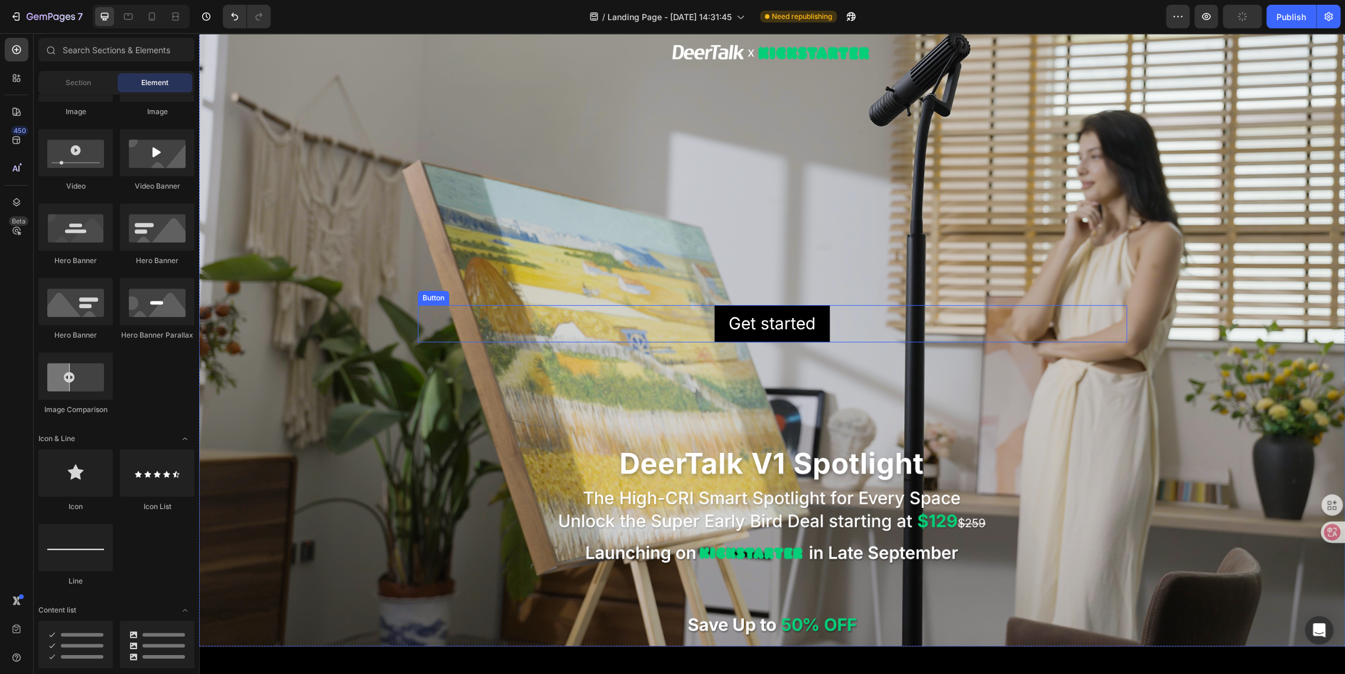
click at [523, 317] on div "Get started Button" at bounding box center [772, 323] width 709 height 37
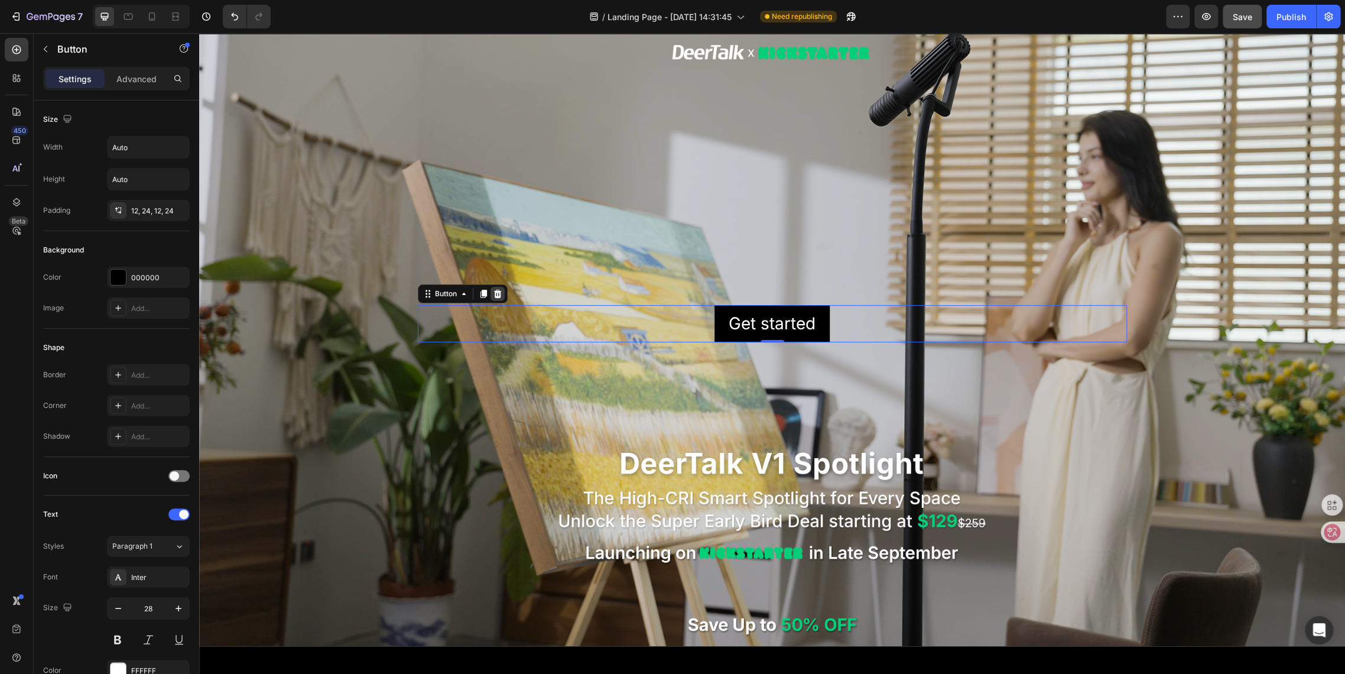
click at [494, 290] on icon at bounding box center [498, 294] width 8 height 8
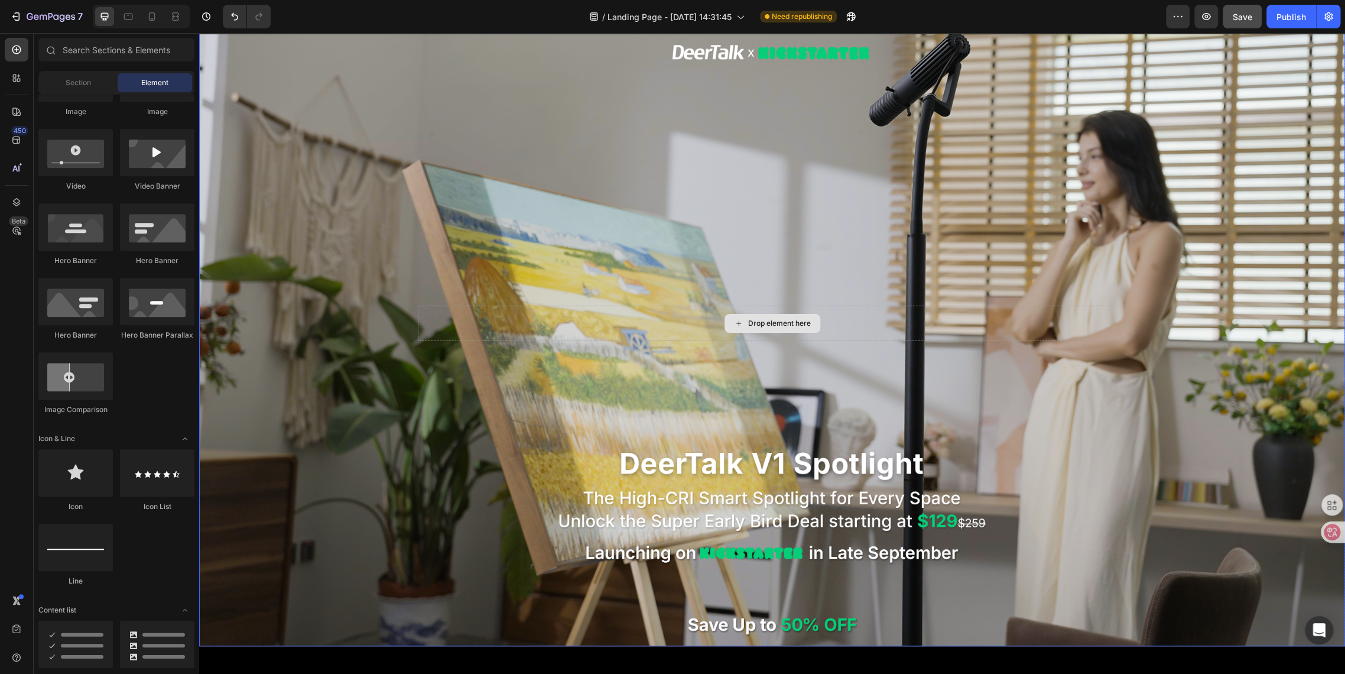
click at [484, 313] on div "Drop element here" at bounding box center [772, 323] width 709 height 35
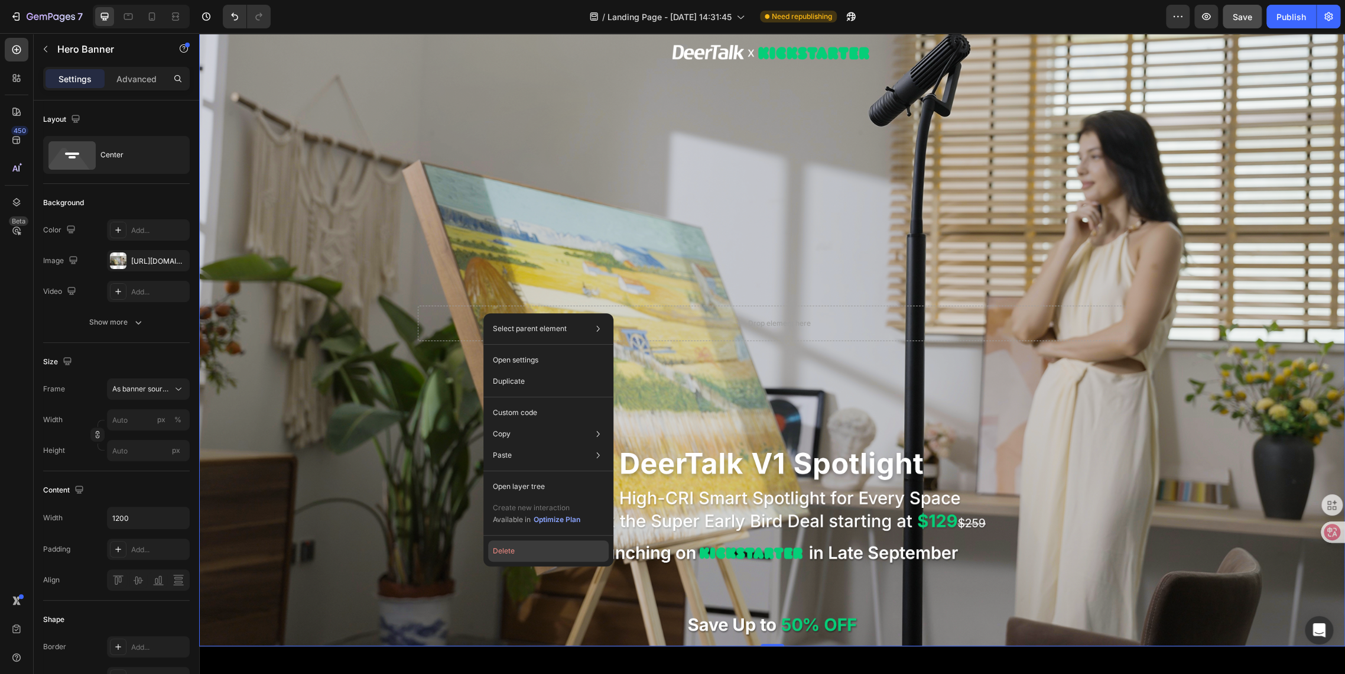
click at [504, 550] on button "Delete" at bounding box center [548, 550] width 121 height 21
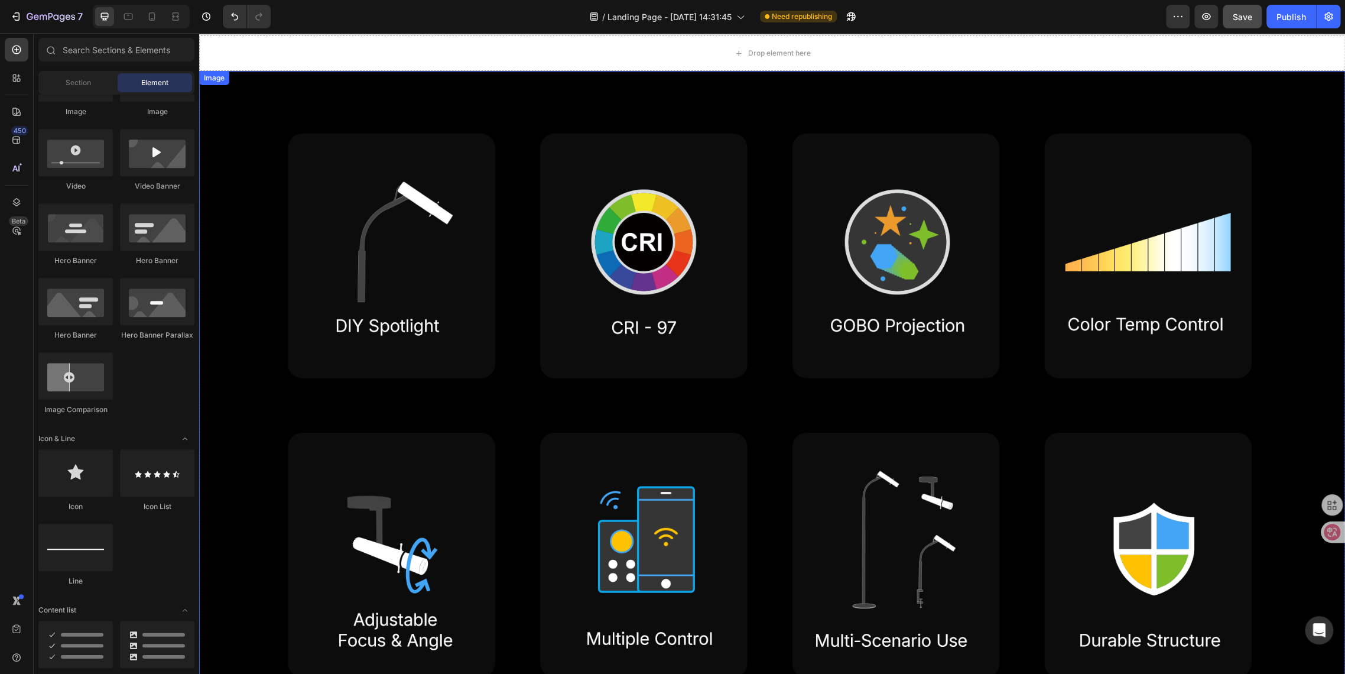
scroll to position [0, 0]
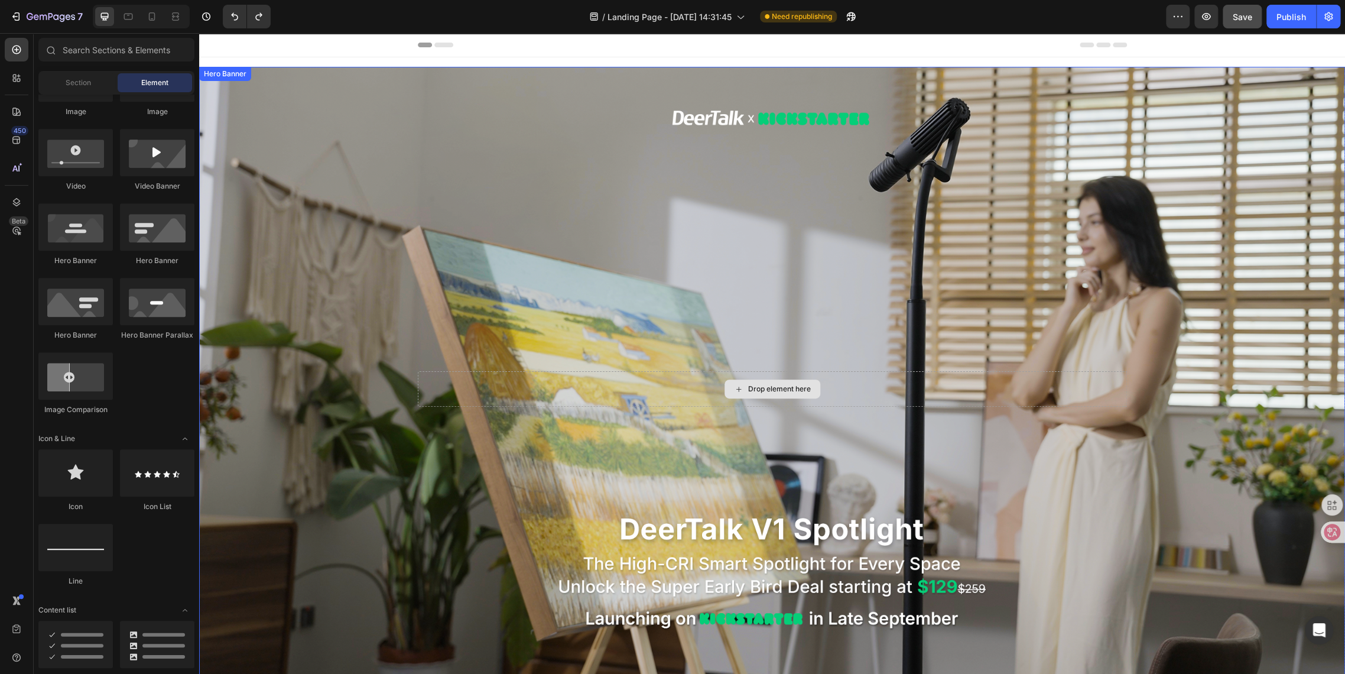
click at [938, 375] on div "Drop element here" at bounding box center [772, 388] width 709 height 35
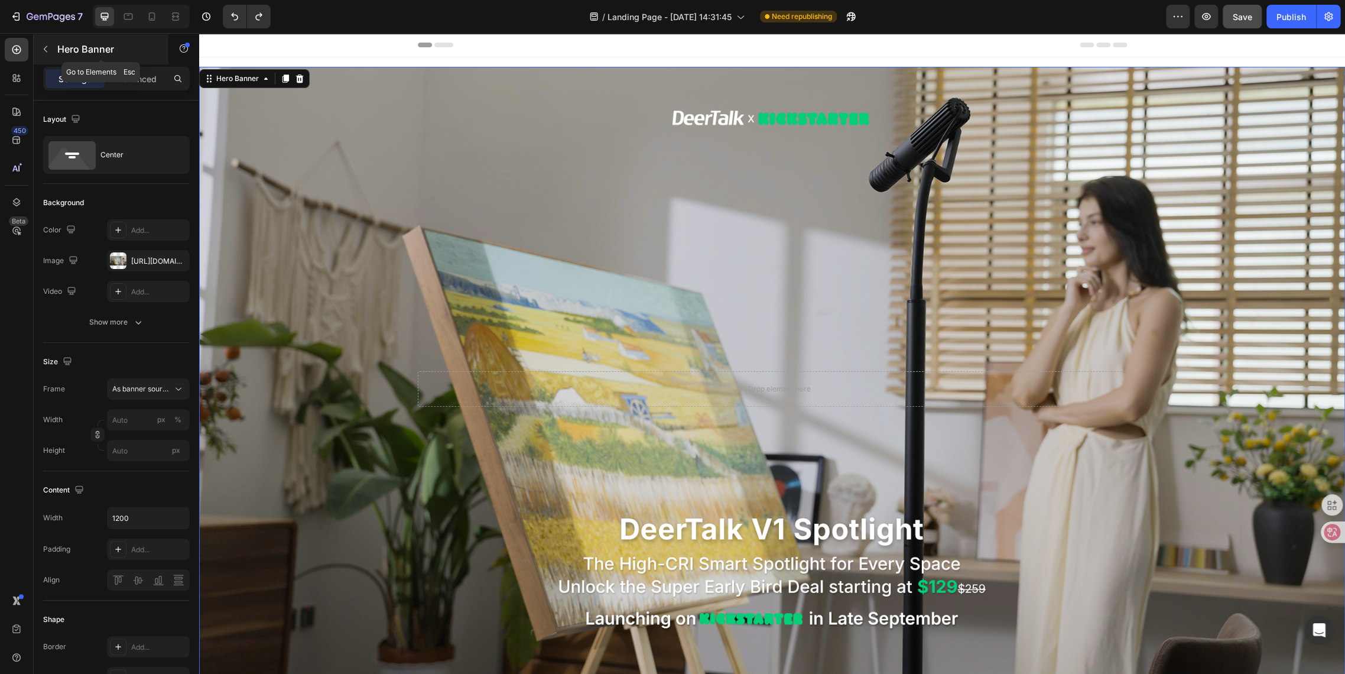
click at [50, 48] on button "button" at bounding box center [45, 49] width 19 height 19
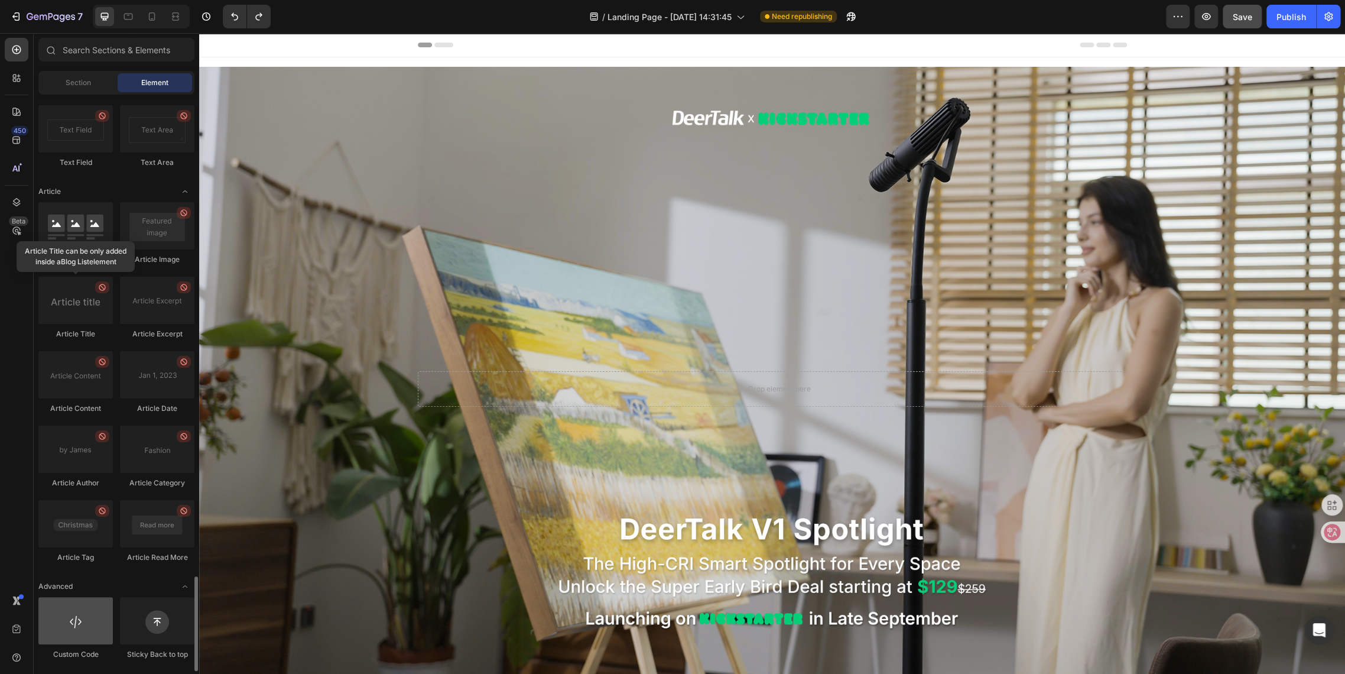
scroll to position [2927, 0]
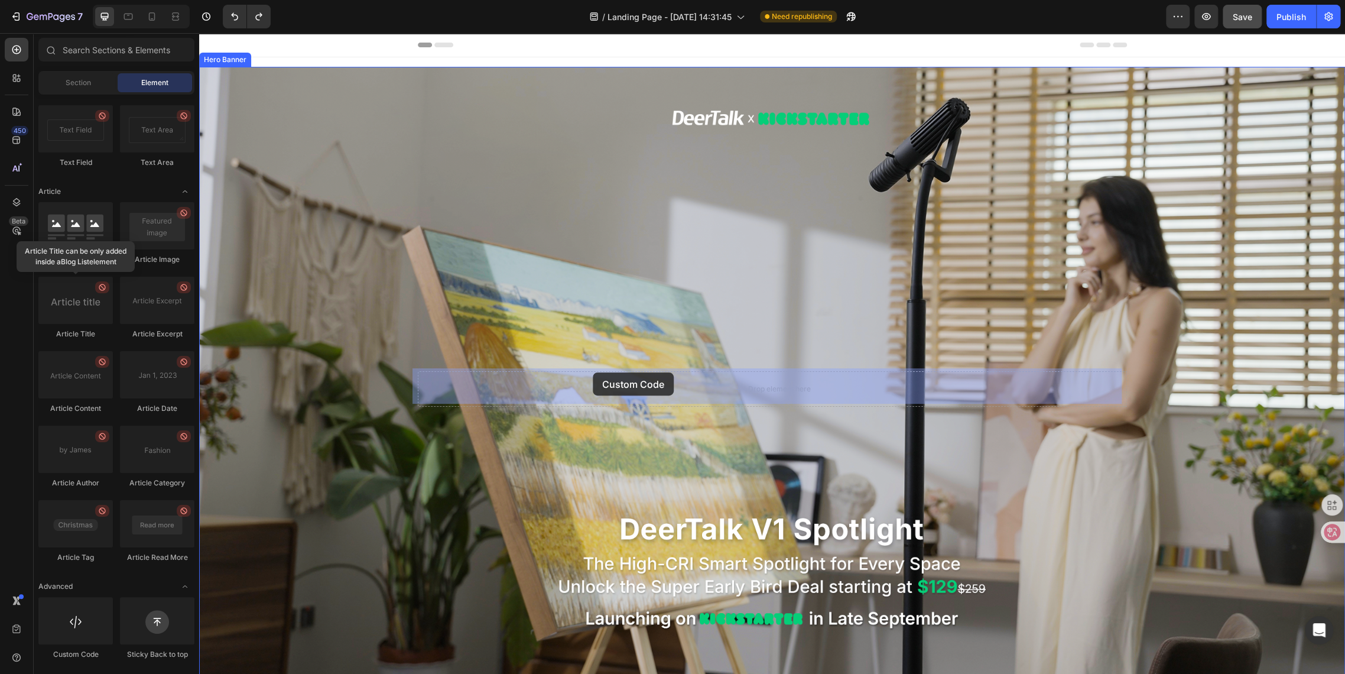
drag, startPoint x: 270, startPoint y: 656, endPoint x: 593, endPoint y: 372, distance: 429.4
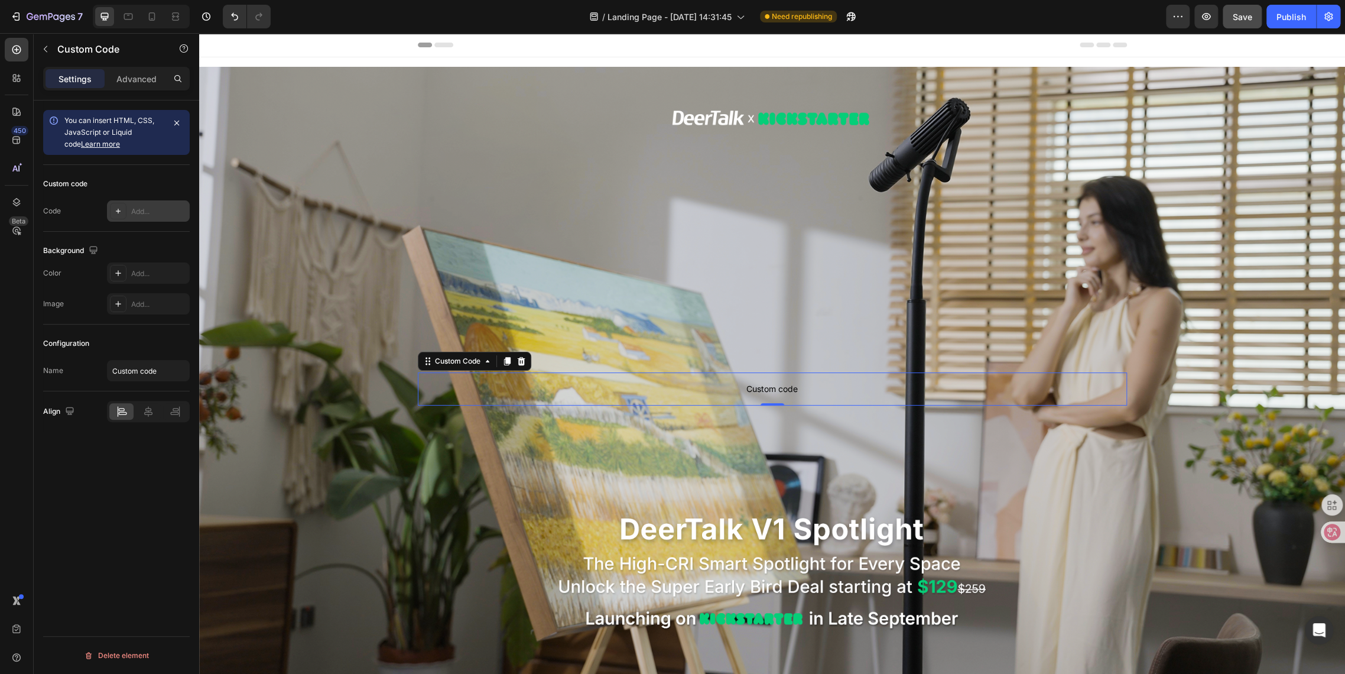
click at [139, 210] on div "Add..." at bounding box center [159, 211] width 56 height 11
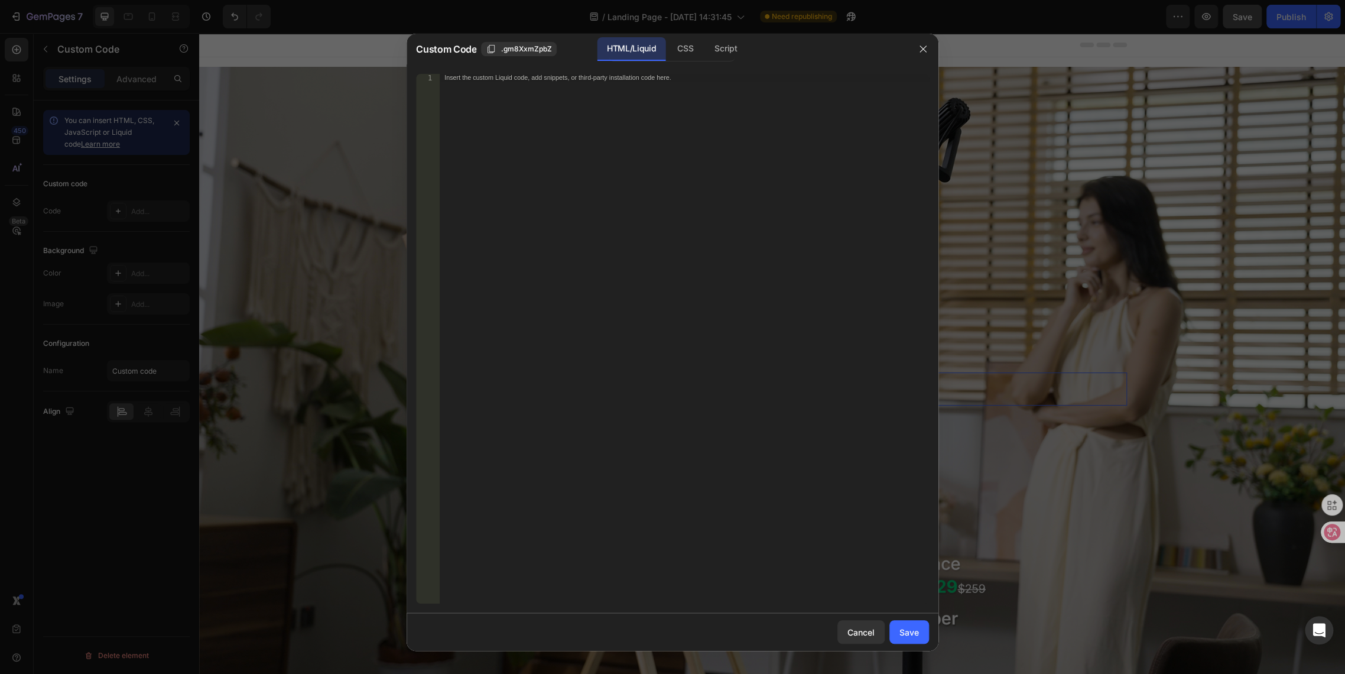
click at [554, 90] on div "Insert the custom Liquid code, add snippets, or third-party installation code h…" at bounding box center [684, 346] width 489 height 545
paste textarea "<div class="klaviyo-form-S88qZi"></div>"
type textarea "<div class="klaviyo-form-S88qZi"></div>"
click at [908, 630] on div "Save" at bounding box center [910, 632] width 20 height 12
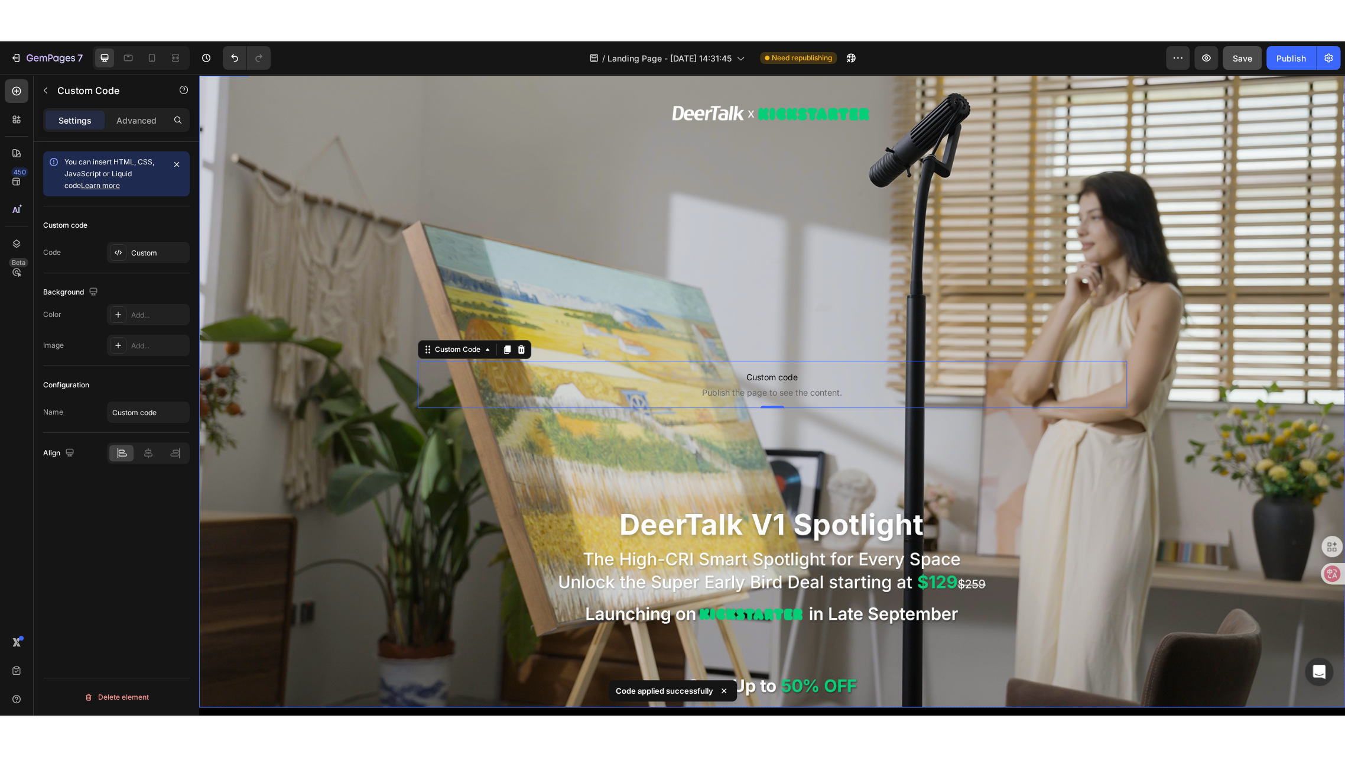
scroll to position [131, 0]
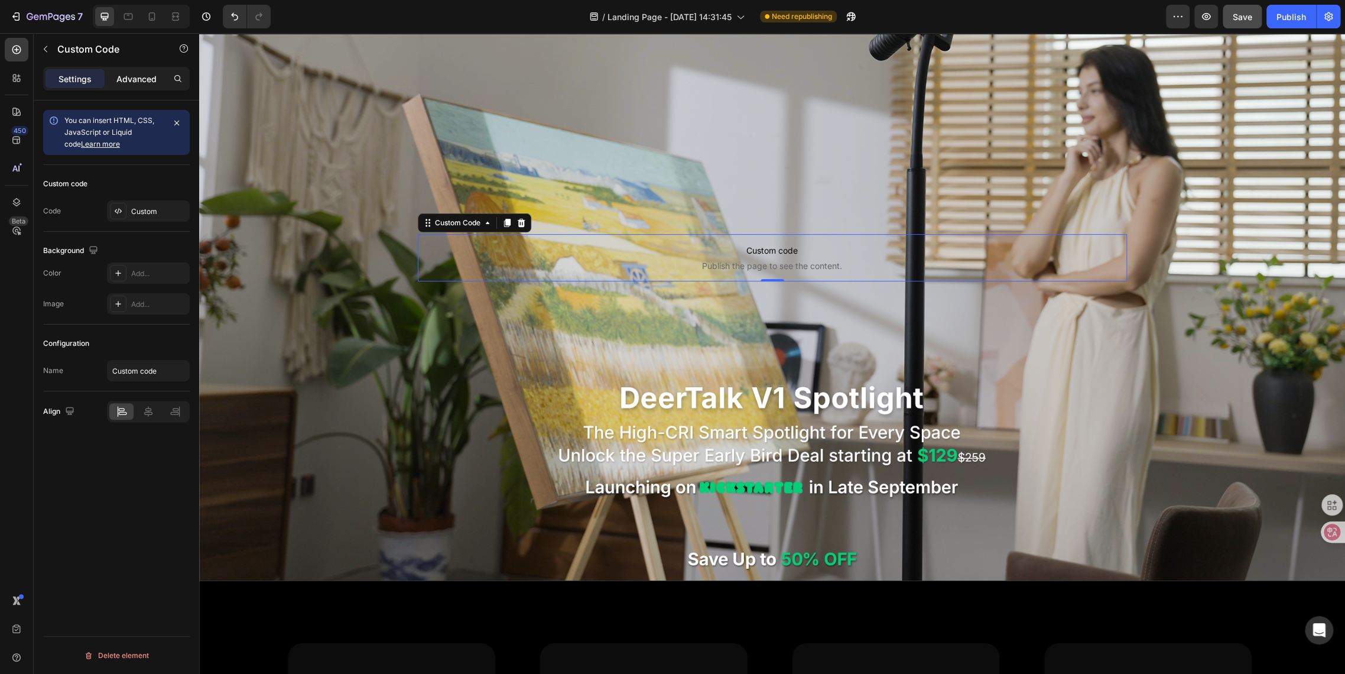
click at [109, 78] on div "Advanced" at bounding box center [136, 78] width 59 height 19
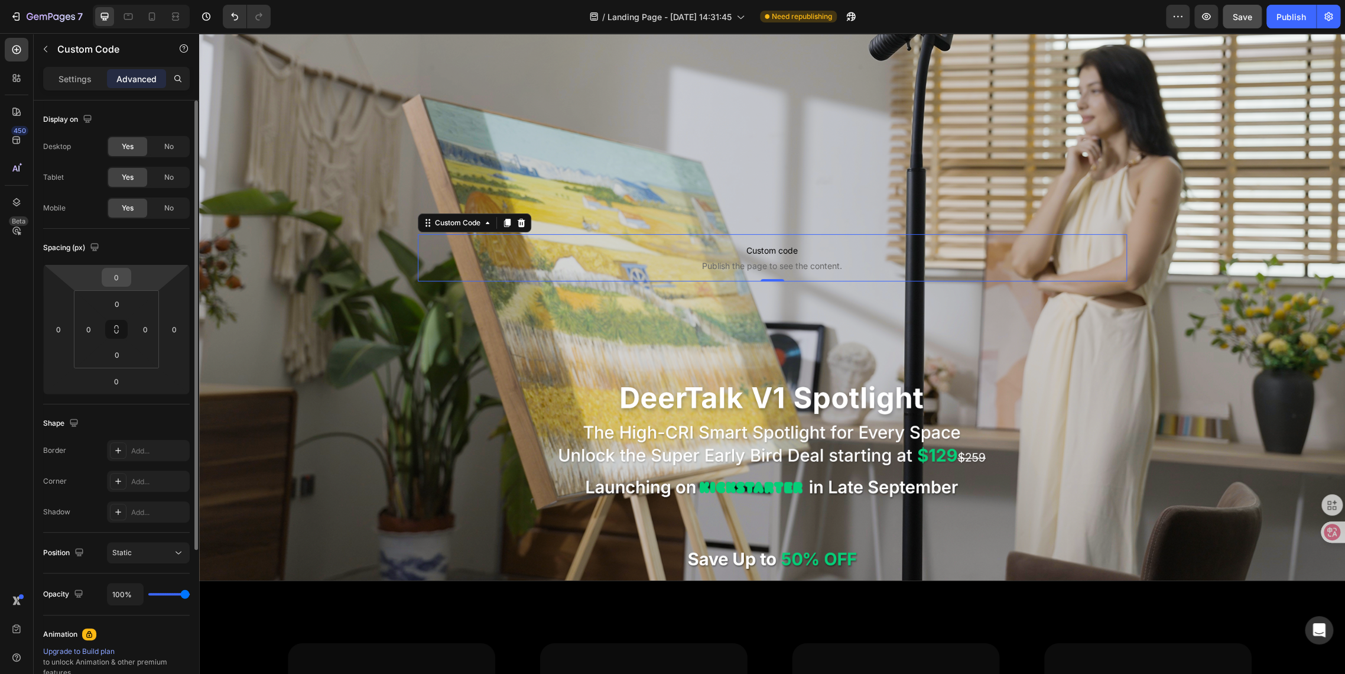
click at [109, 271] on input "0" at bounding box center [117, 277] width 24 height 18
click at [117, 275] on input "0" at bounding box center [117, 277] width 24 height 18
type input "335"
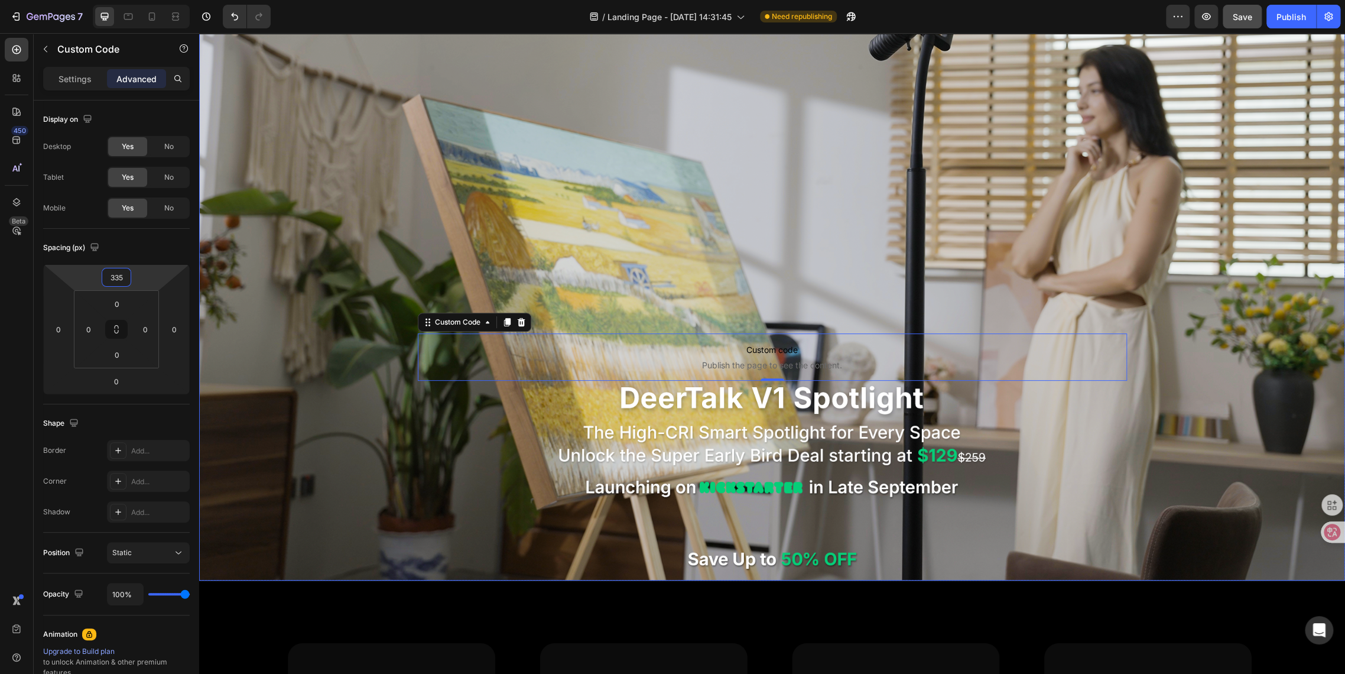
click at [362, 420] on div "Background Image" at bounding box center [772, 258] width 1146 height 645
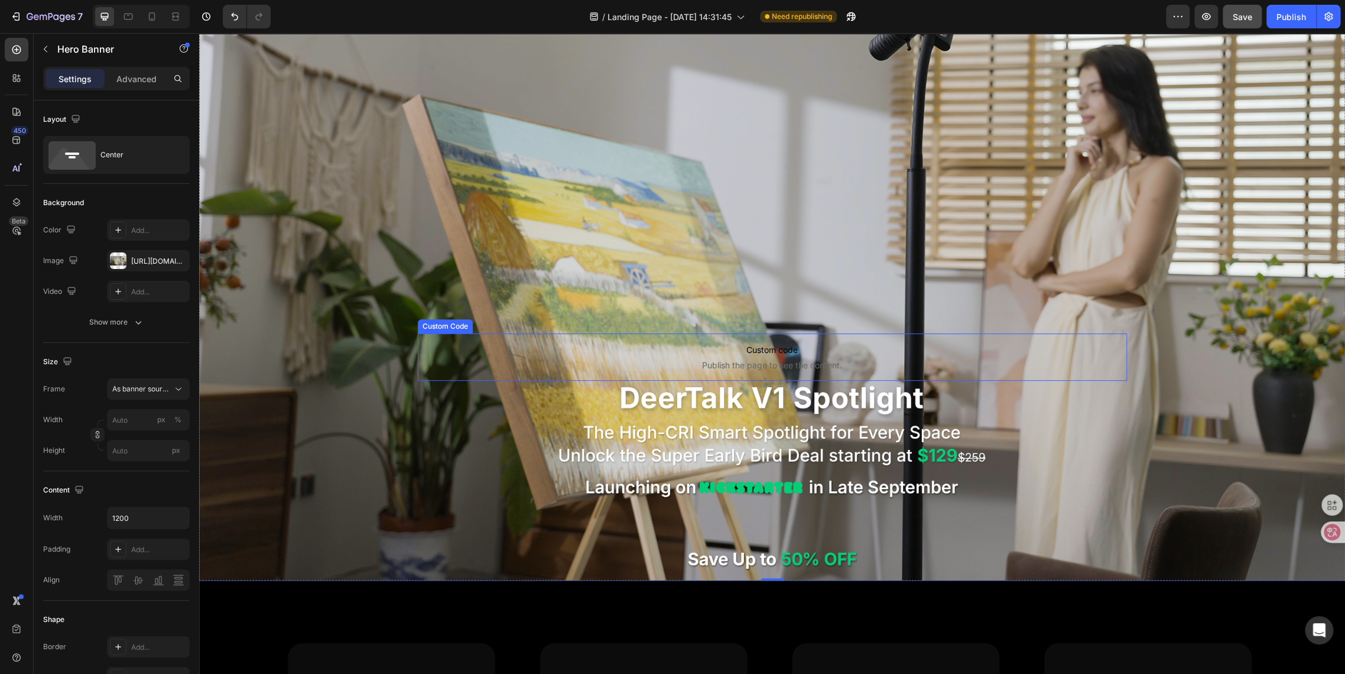
click at [530, 352] on span "Custom code" at bounding box center [772, 350] width 709 height 14
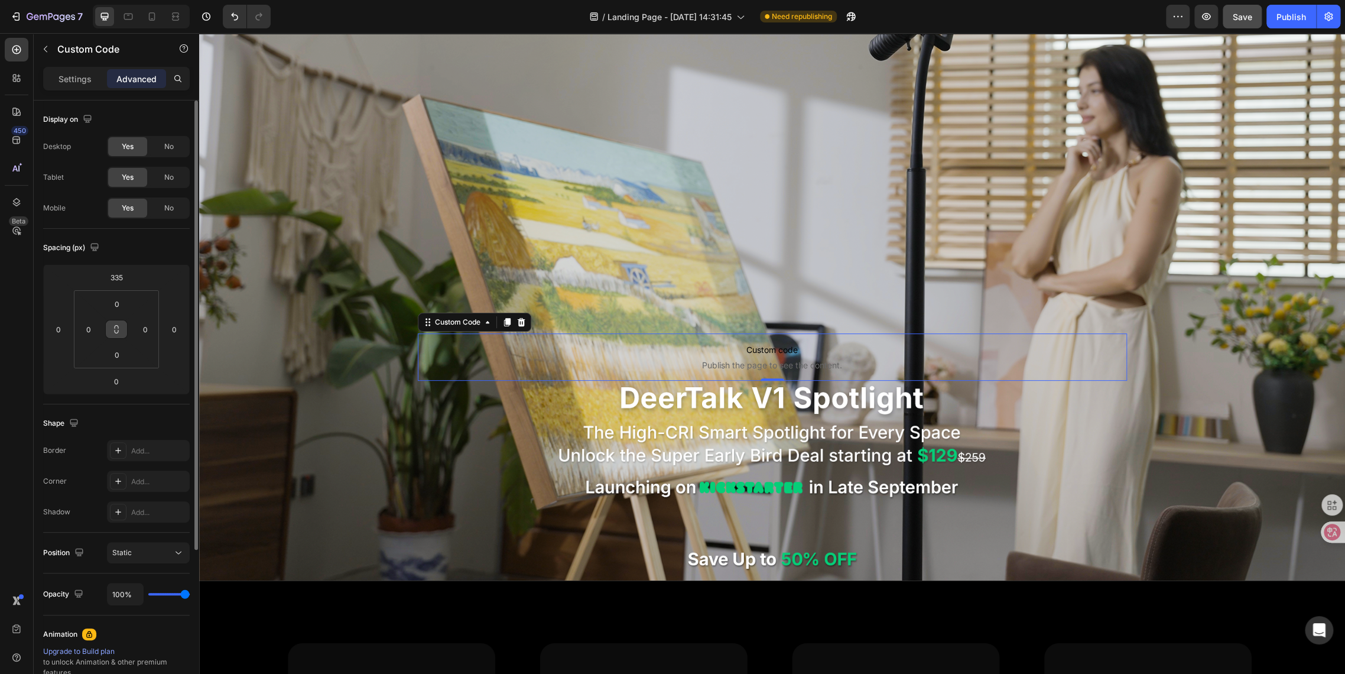
click at [122, 332] on button at bounding box center [116, 329] width 22 height 19
click at [123, 280] on input "335" at bounding box center [117, 277] width 24 height 18
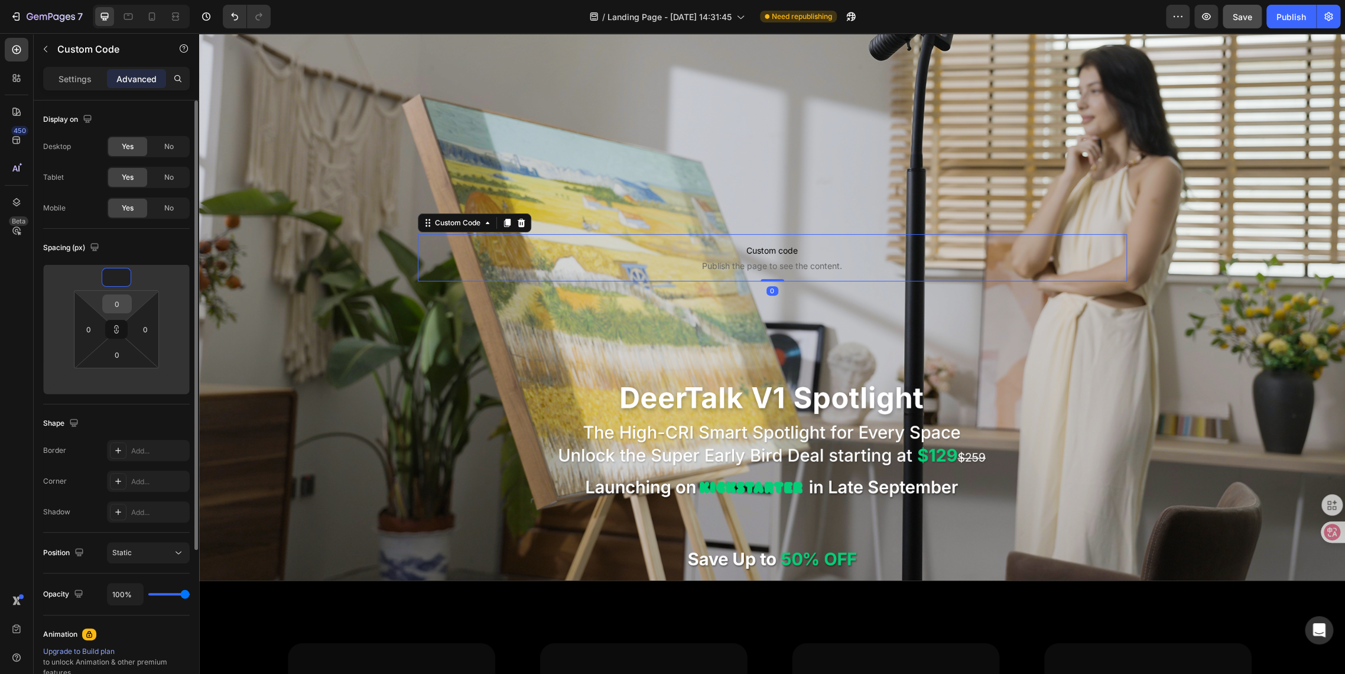
click at [112, 307] on input "0" at bounding box center [117, 304] width 24 height 18
type input "1"
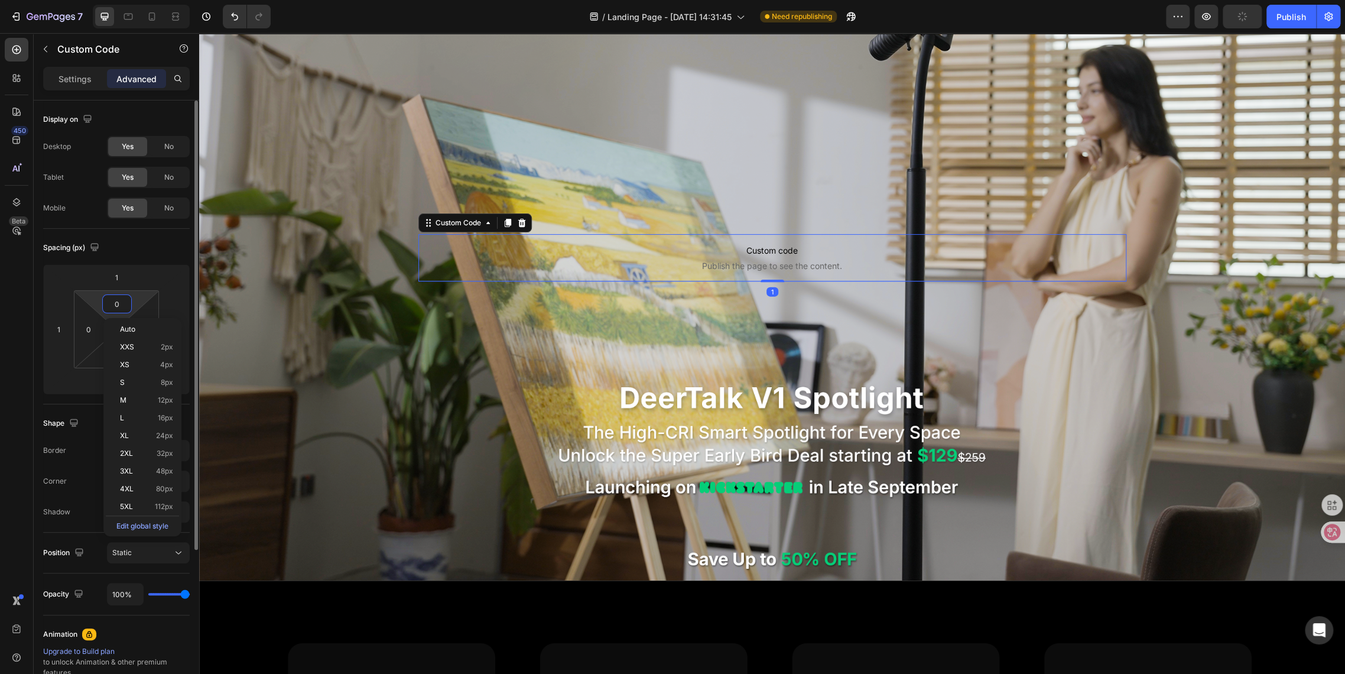
type input "3"
type input "30"
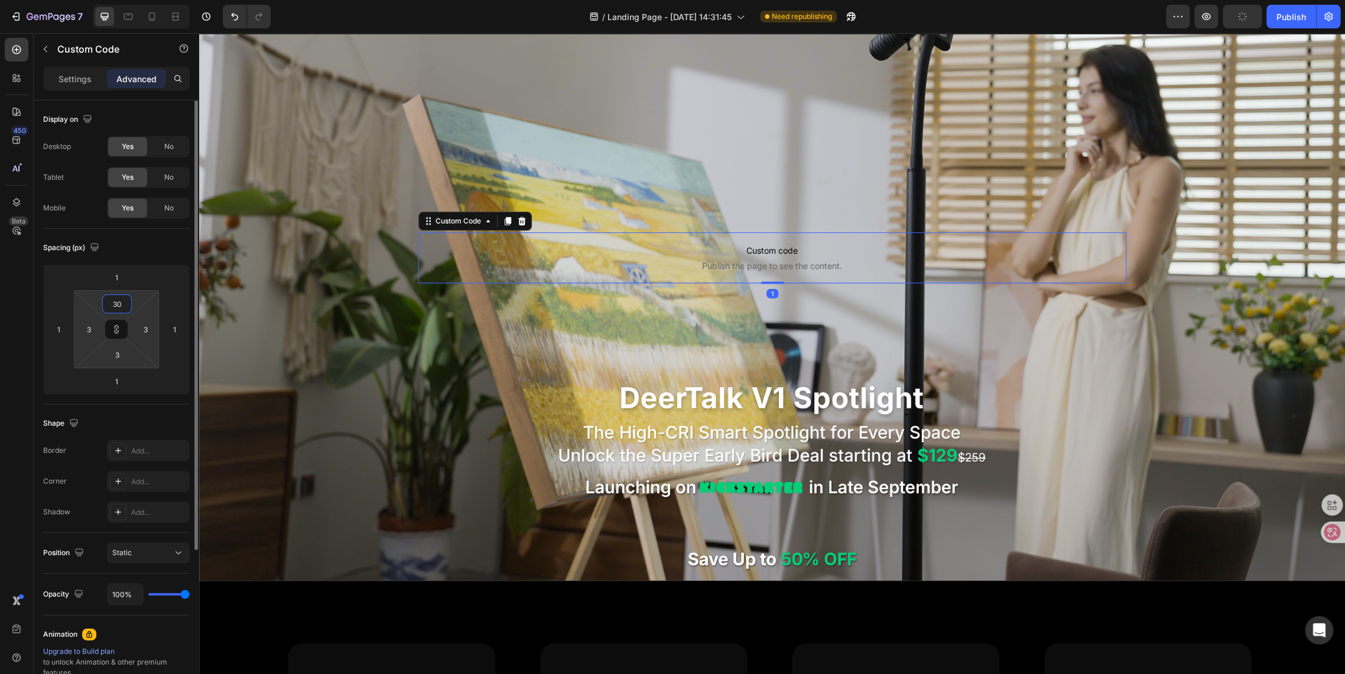
type input "30"
type input "300"
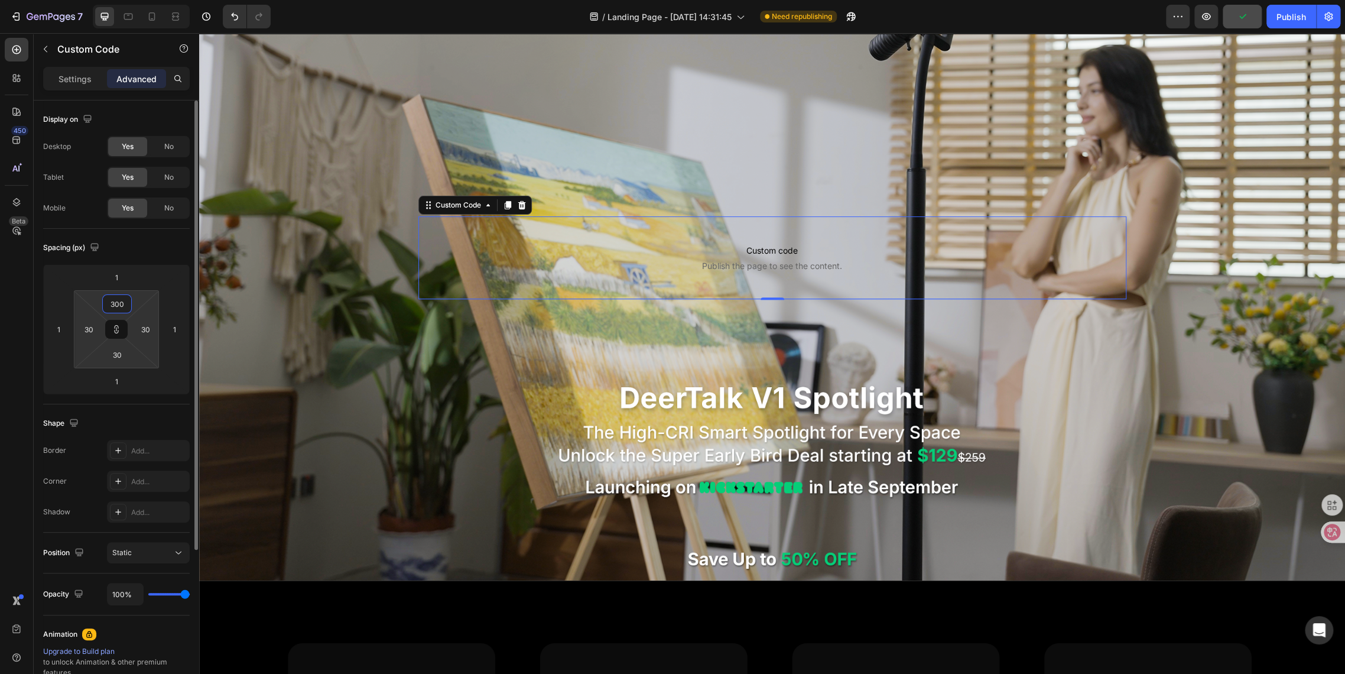
type input "300"
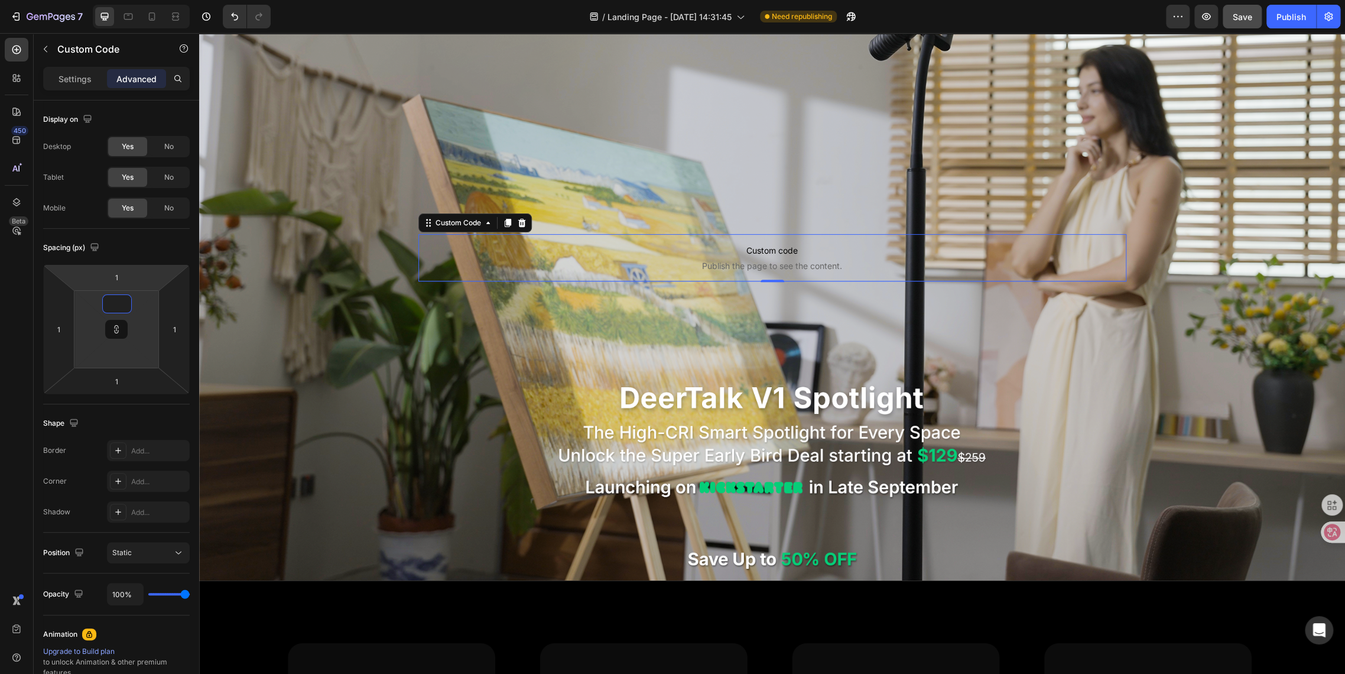
click at [123, 281] on input "1" at bounding box center [117, 277] width 24 height 18
type input "1"
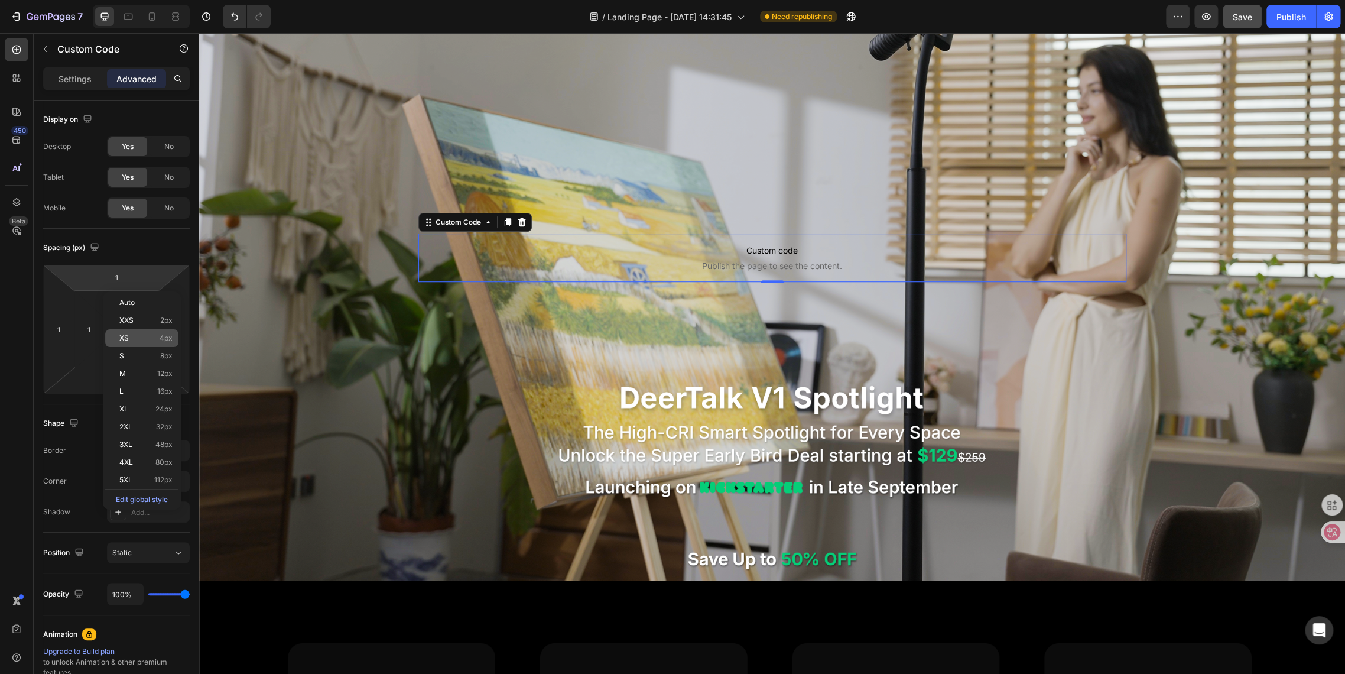
click at [116, 330] on div "XS 4px" at bounding box center [141, 338] width 73 height 18
type input "4"
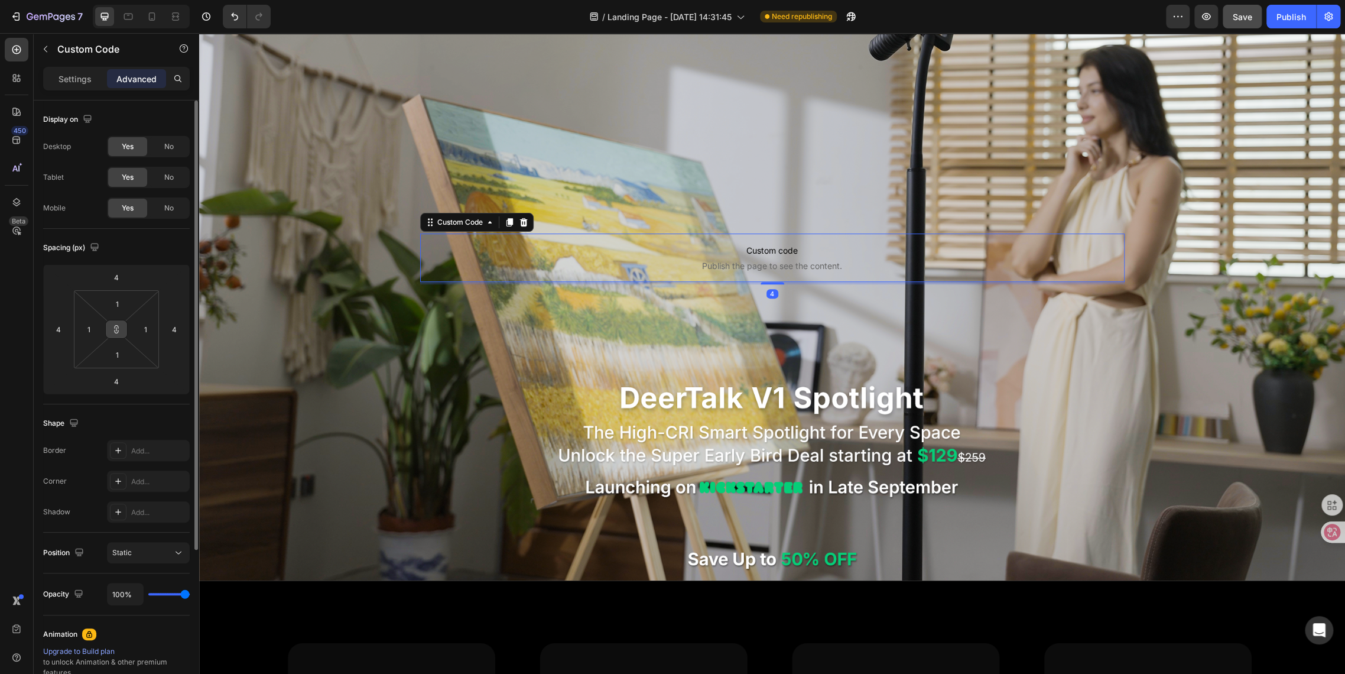
click at [111, 335] on button at bounding box center [116, 329] width 22 height 19
click at [118, 326] on icon at bounding box center [116, 329] width 9 height 9
click at [124, 297] on input "1" at bounding box center [117, 304] width 24 height 18
type input "0"
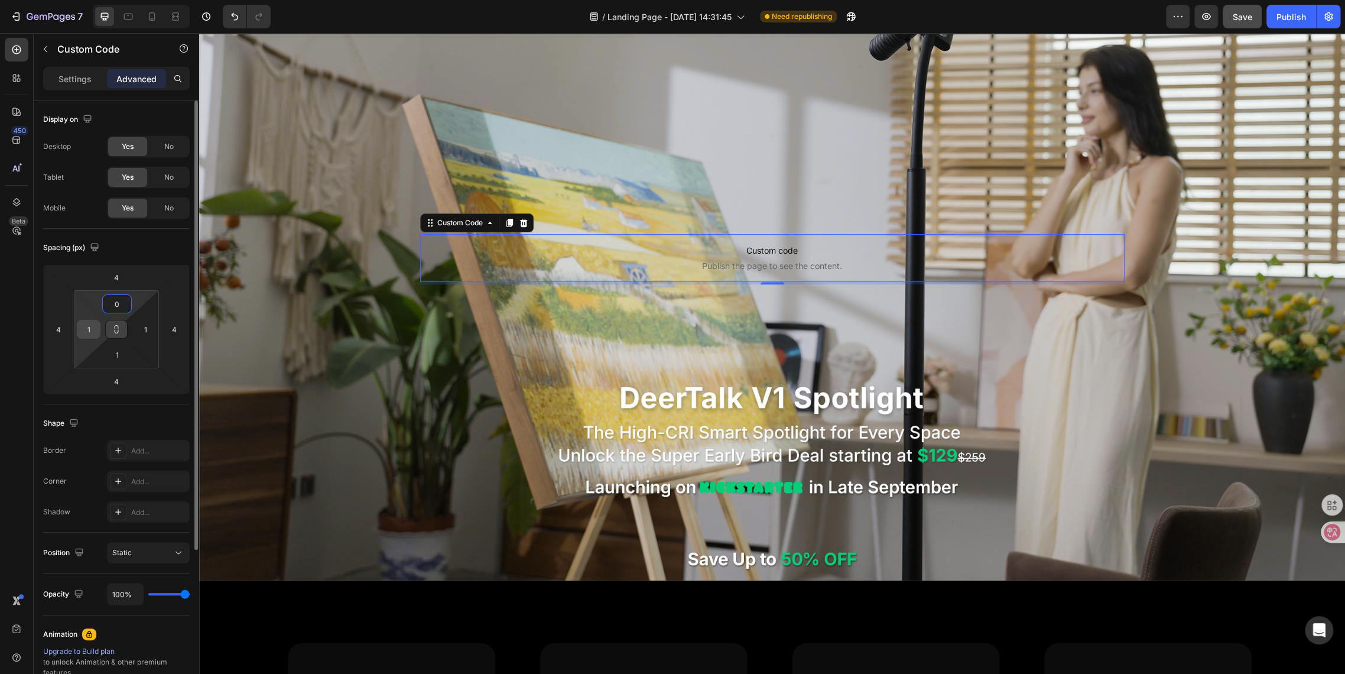
click at [96, 330] on input "1" at bounding box center [89, 329] width 18 height 18
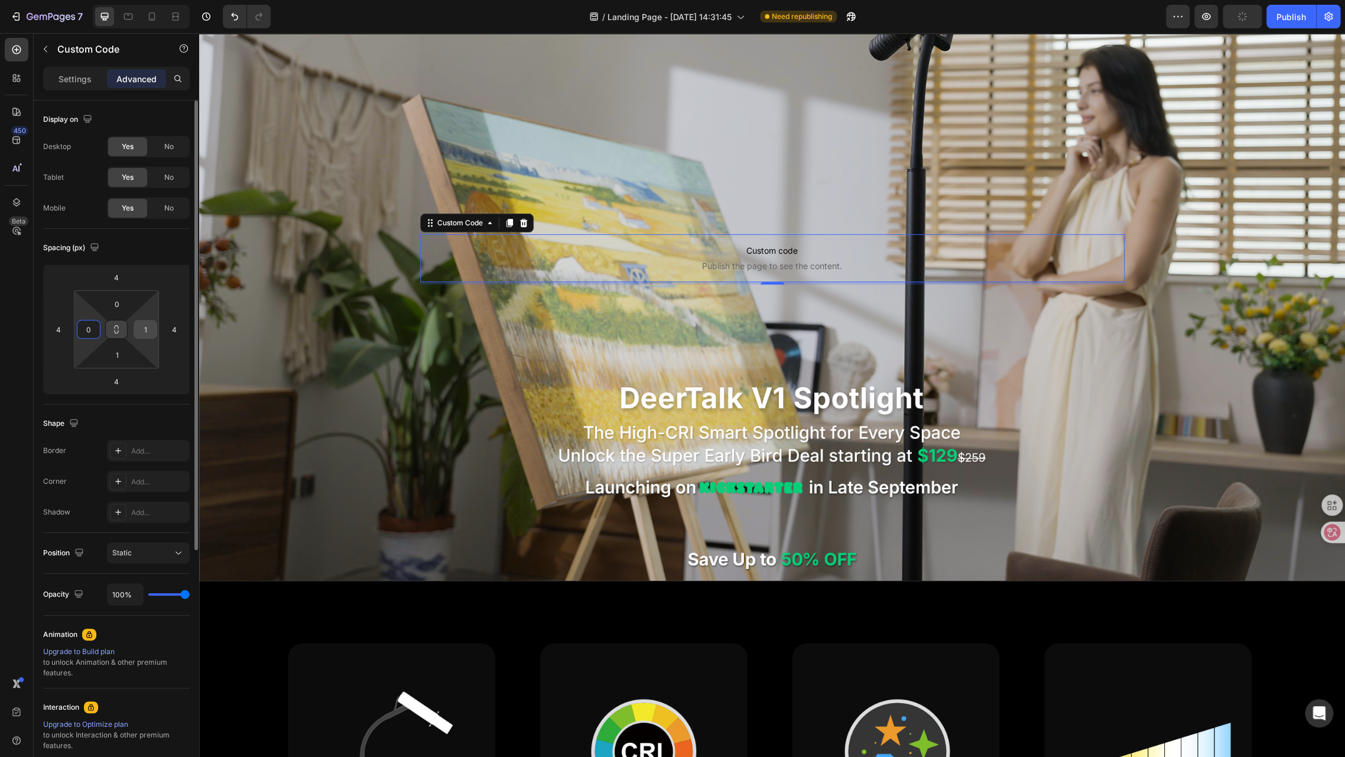
type input "0"
click at [145, 326] on input "1" at bounding box center [146, 329] width 18 height 18
type input "0"
click at [180, 330] on input "4" at bounding box center [175, 329] width 18 height 18
type input "0"
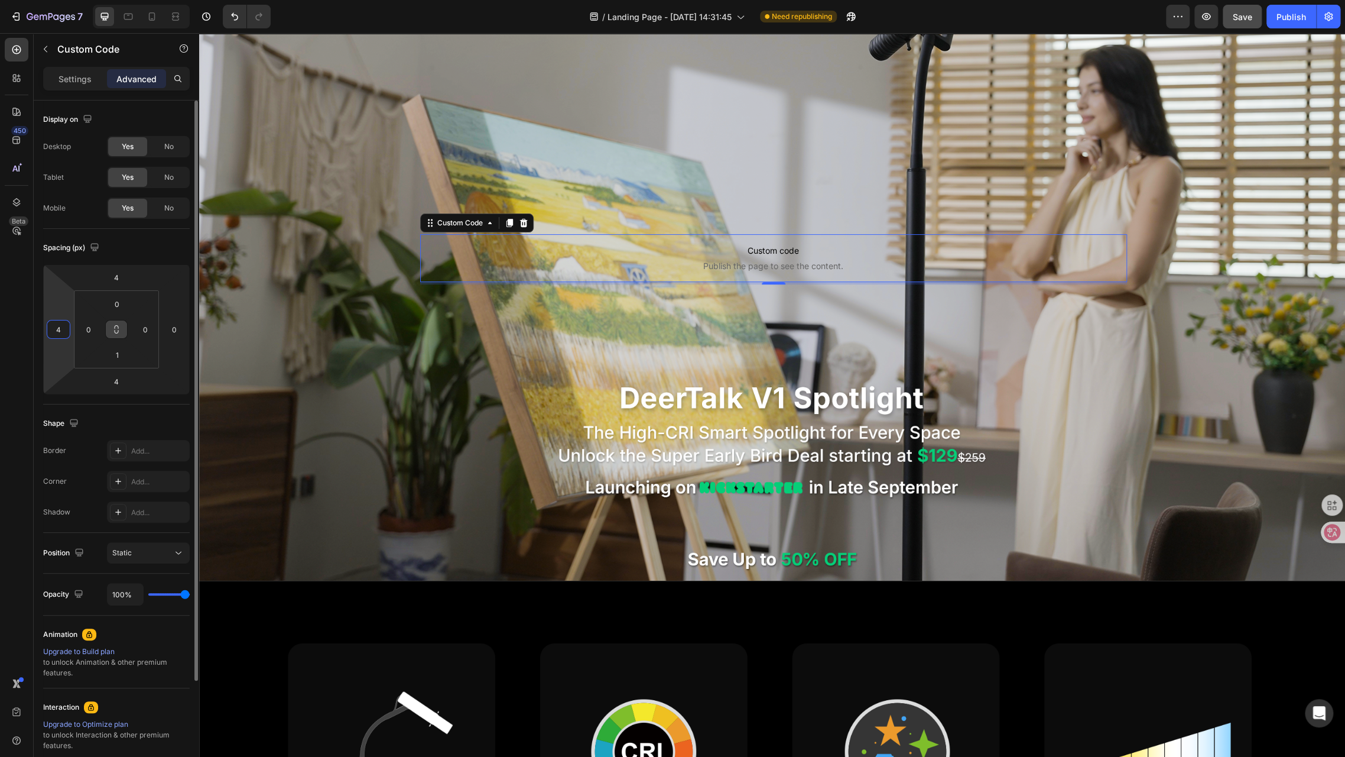
click at [64, 325] on input "4" at bounding box center [59, 329] width 18 height 18
type input "0"
click at [129, 385] on div "4" at bounding box center [117, 381] width 30 height 19
click at [128, 380] on input "4" at bounding box center [117, 381] width 24 height 18
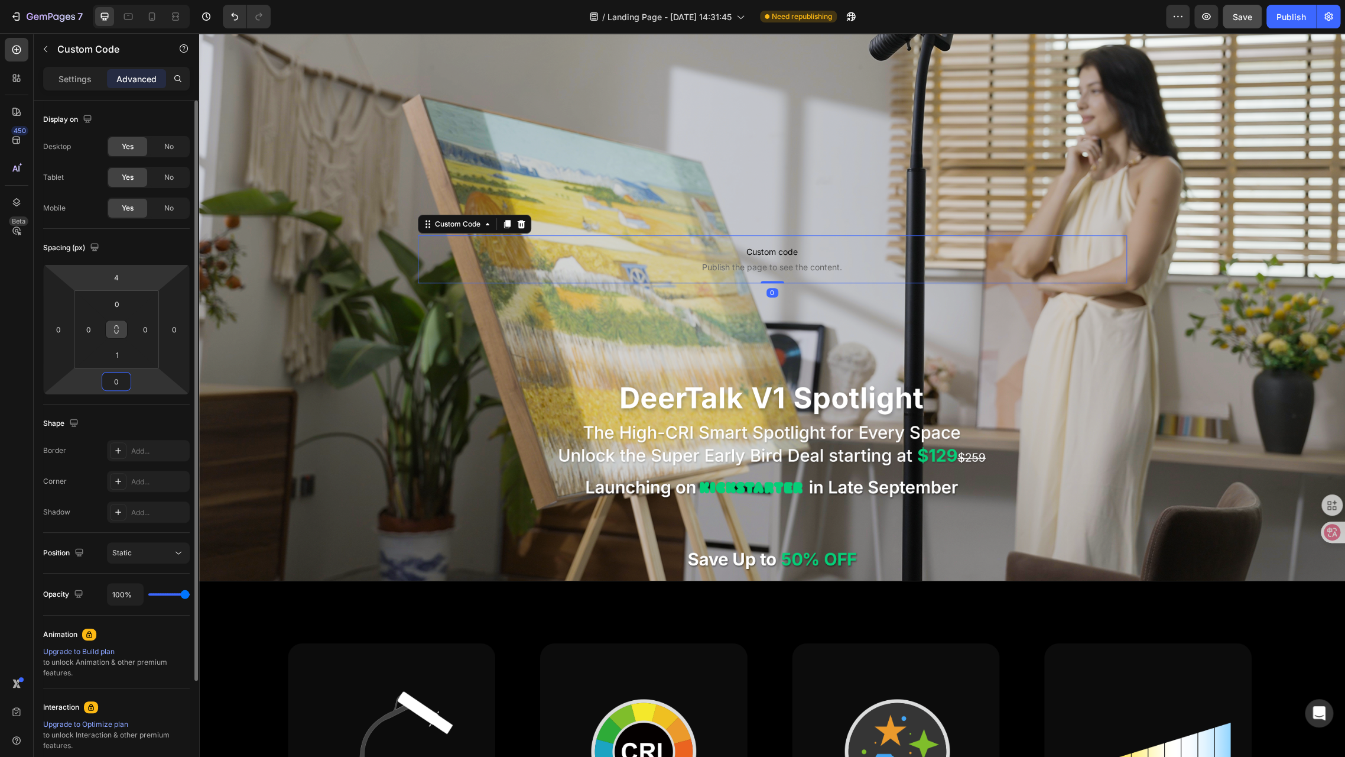
type input "0"
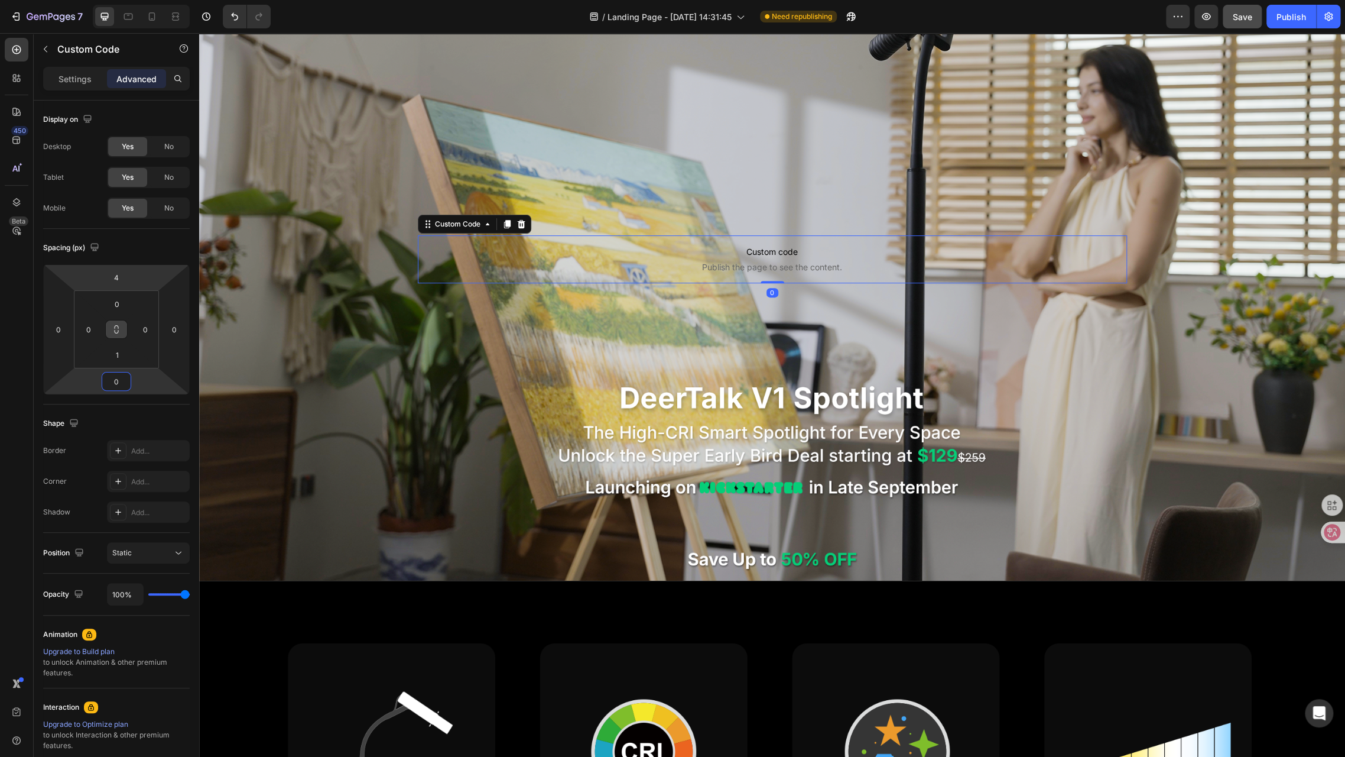
click at [131, 0] on html "7 / Landing Page - Aug 22, 14:31:45 Need republishing Preview Save Publish 450 …" at bounding box center [672, 0] width 1345 height 0
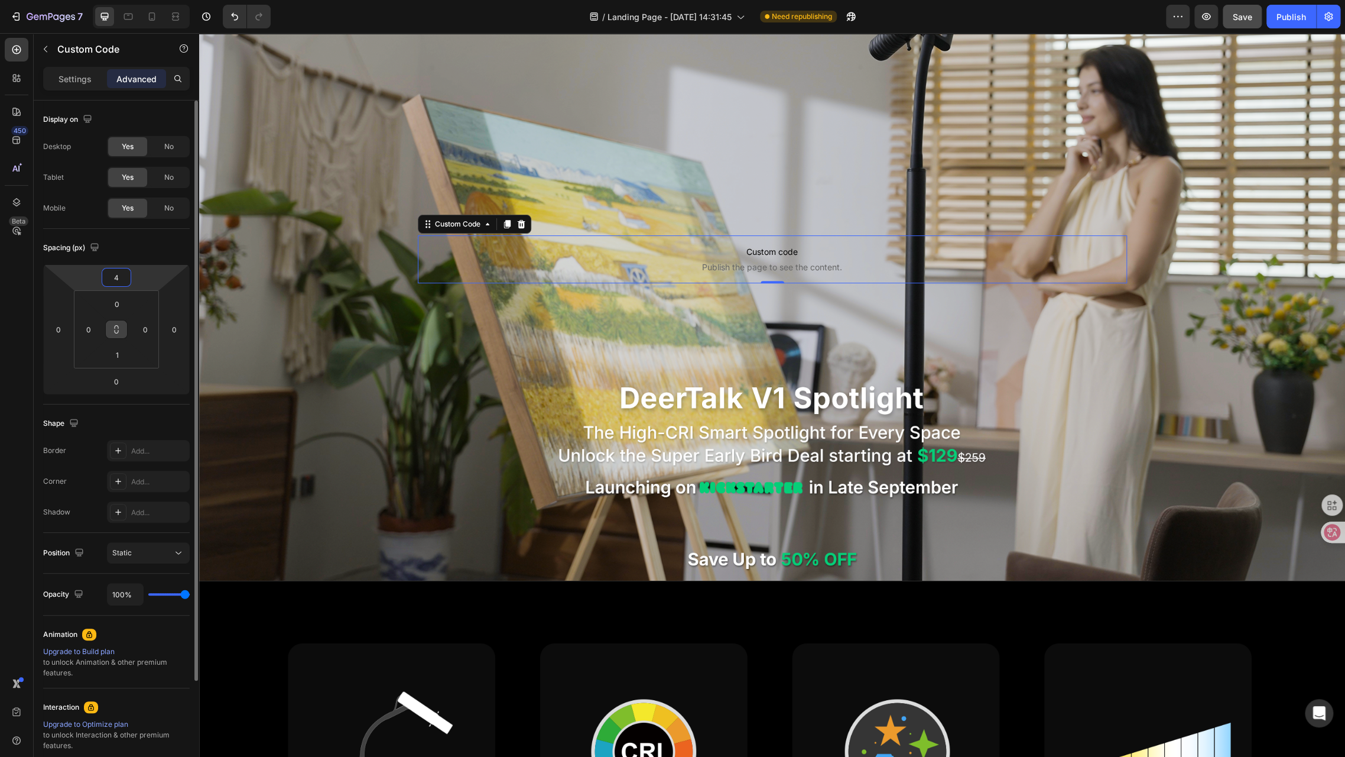
click at [120, 273] on input "4" at bounding box center [117, 277] width 24 height 18
click at [116, 279] on input "400" at bounding box center [117, 277] width 24 height 18
type input "900"
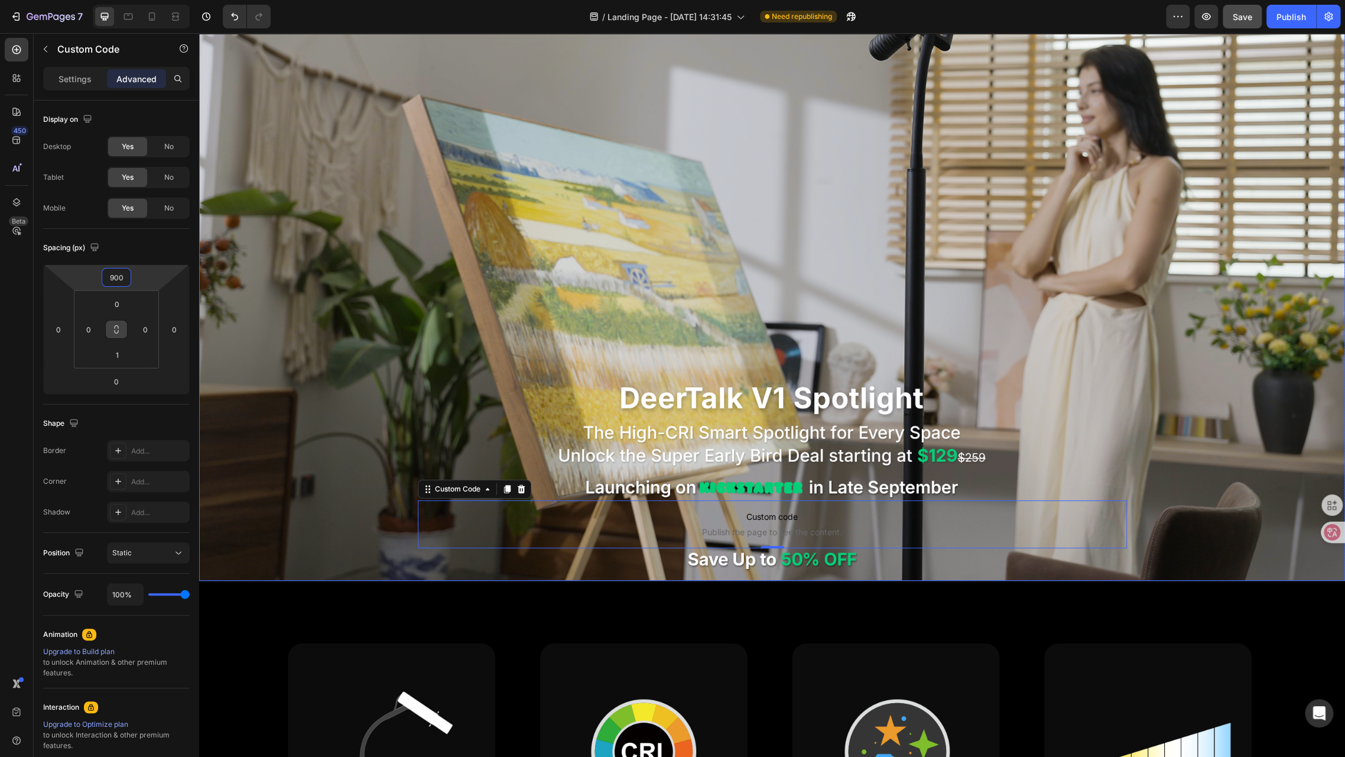
click at [698, 160] on div "Custom code Publish the page to see the content. Custom Code 0" at bounding box center [772, 258] width 709 height 580
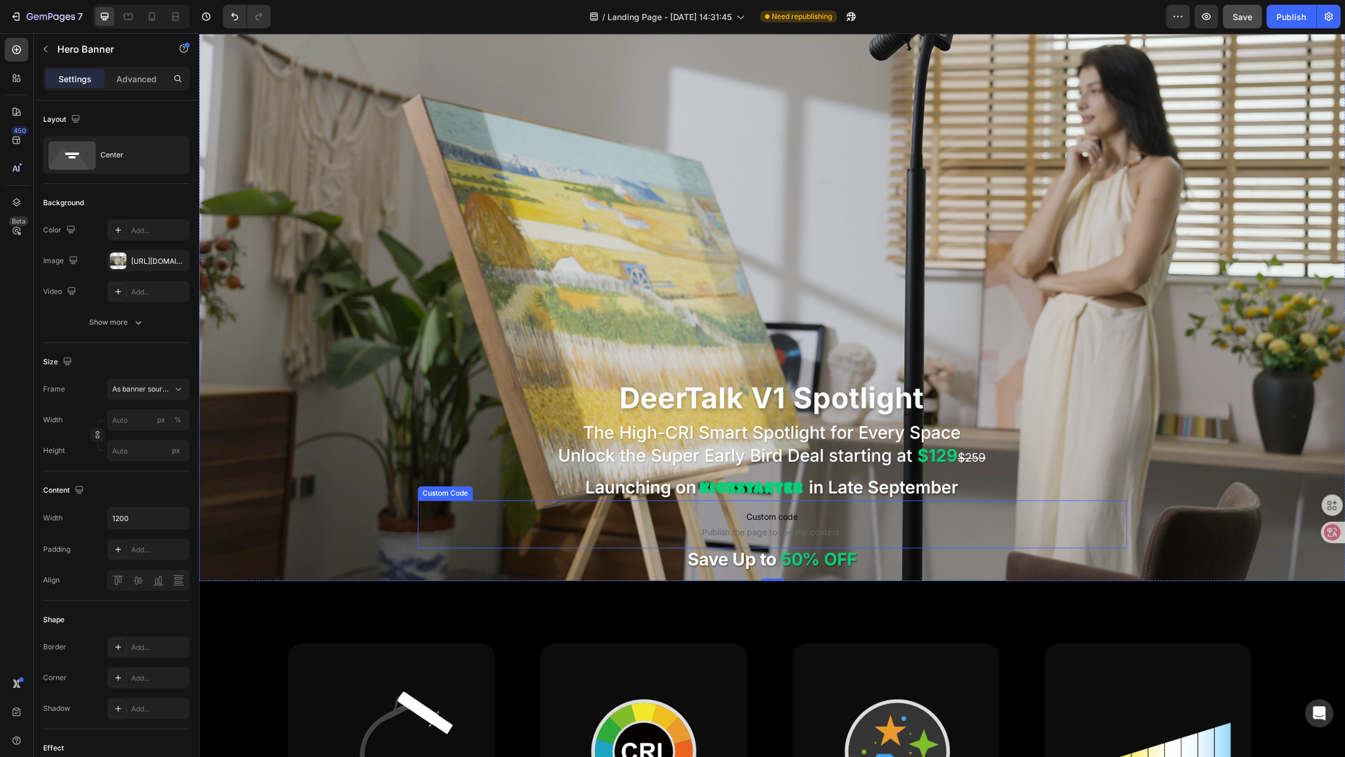
click at [800, 520] on span "Custom code" at bounding box center [772, 517] width 709 height 14
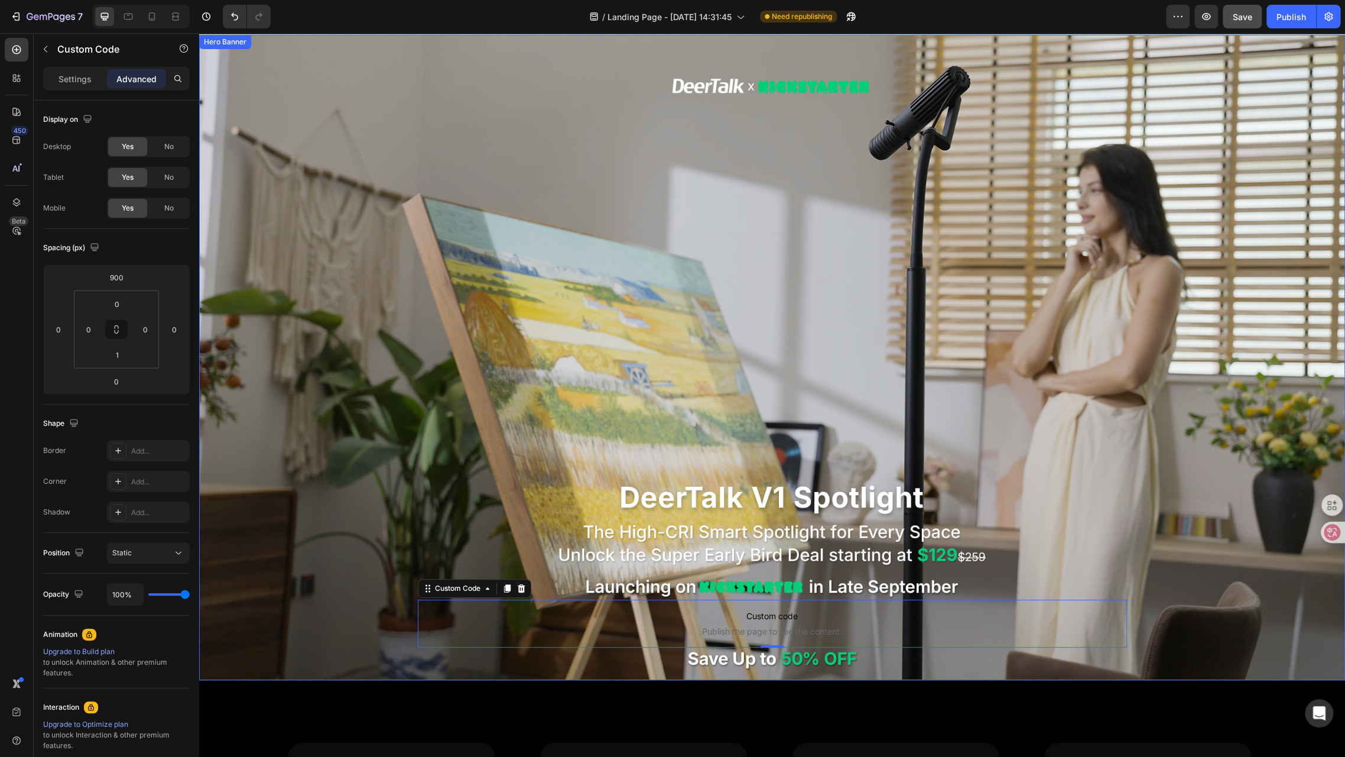
scroll to position [0, 0]
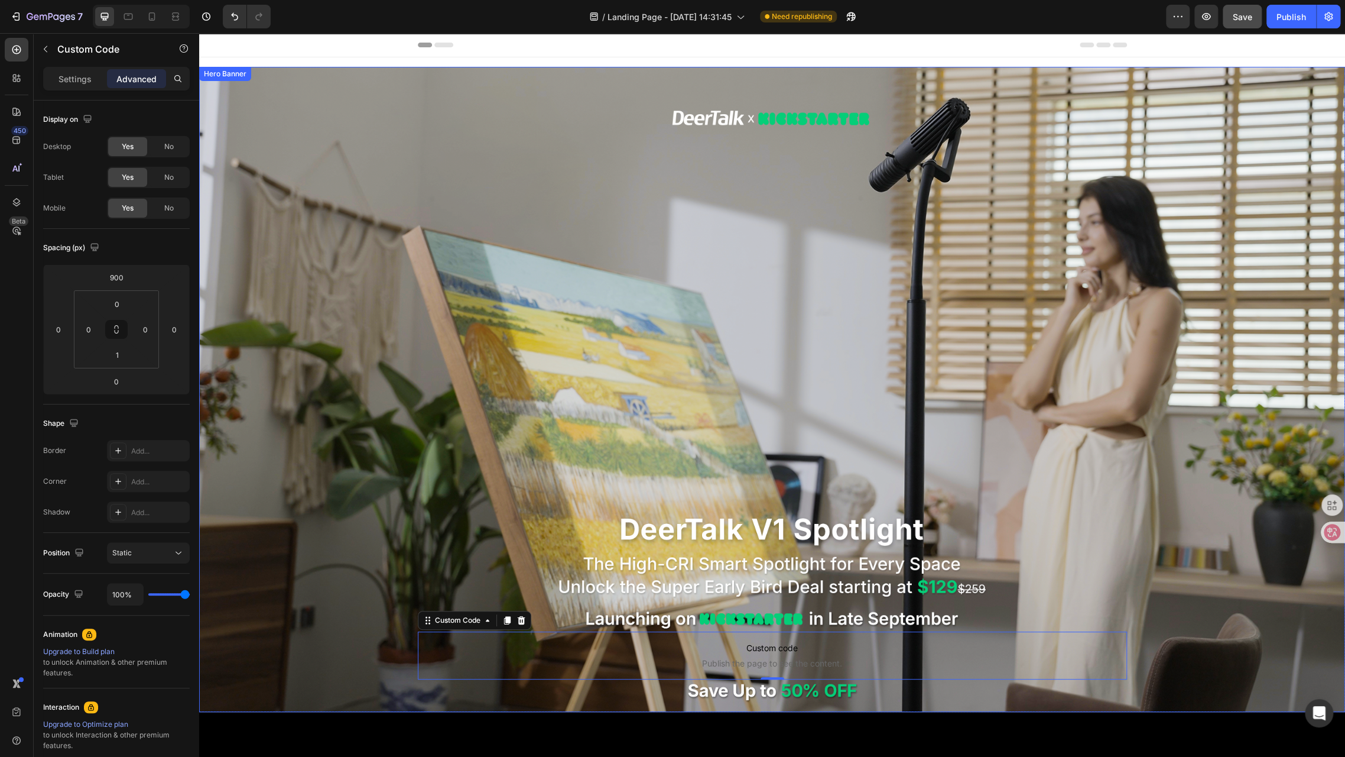
click at [463, 360] on div "Custom code Publish the page to see the content. Custom Code 0" at bounding box center [772, 389] width 709 height 580
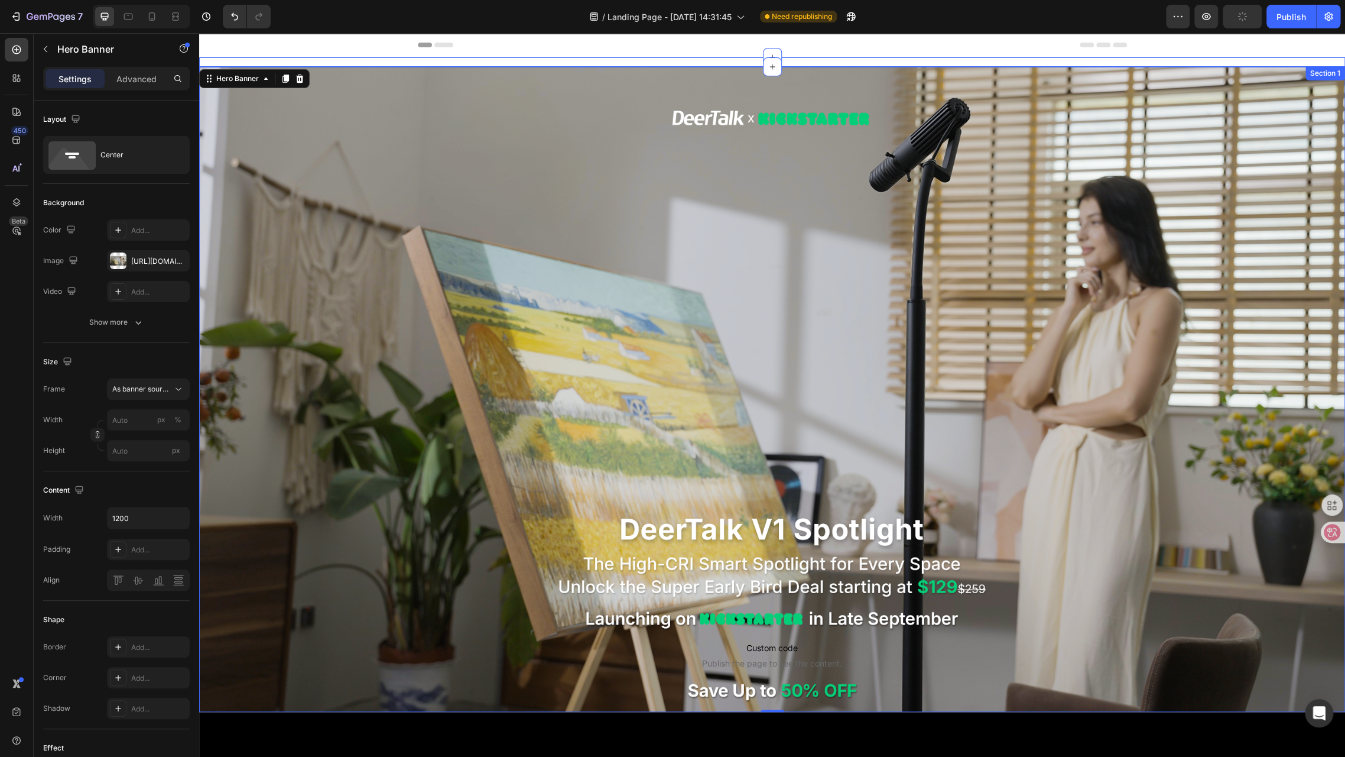
click at [342, 60] on div "Custom code Publish the page to see the content. Custom Code Click here to edit…" at bounding box center [772, 61] width 1146 height 9
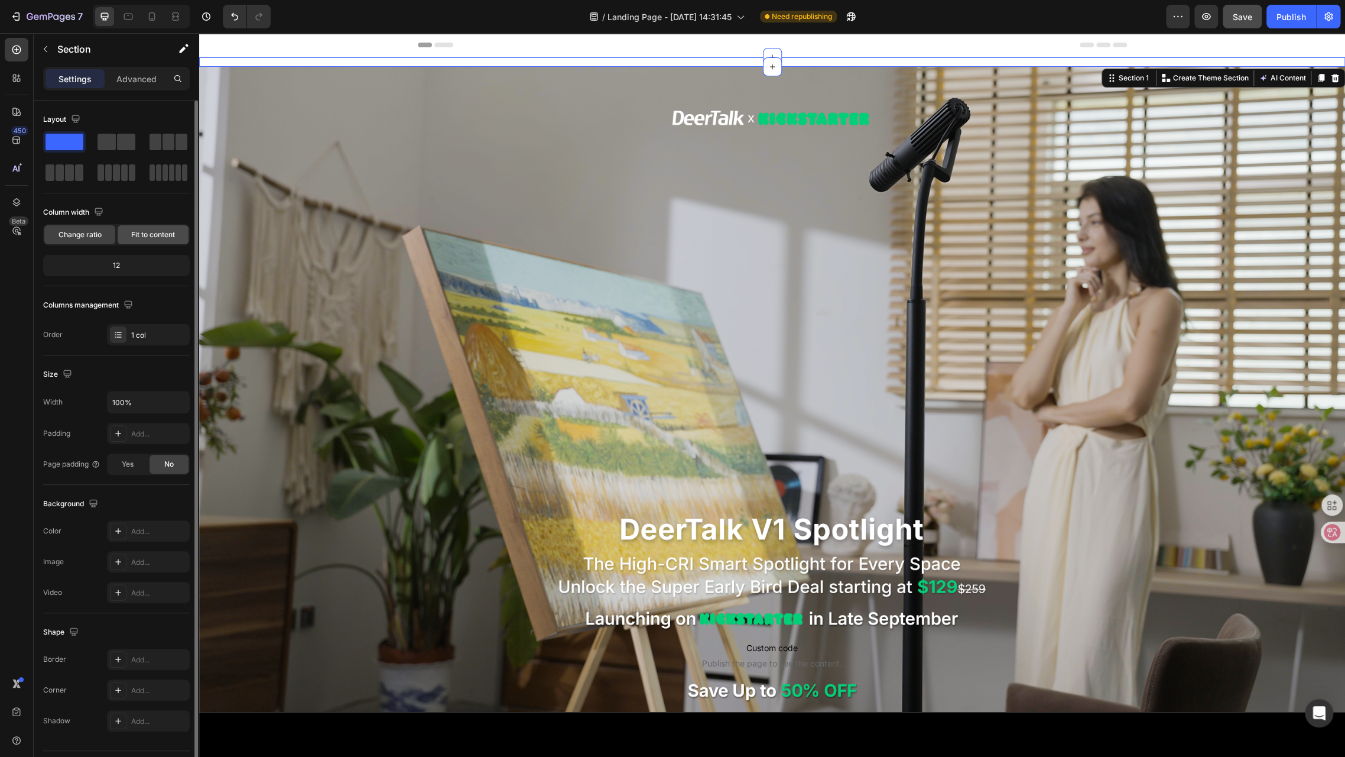
click at [147, 238] on span "Fit to content" at bounding box center [153, 234] width 44 height 11
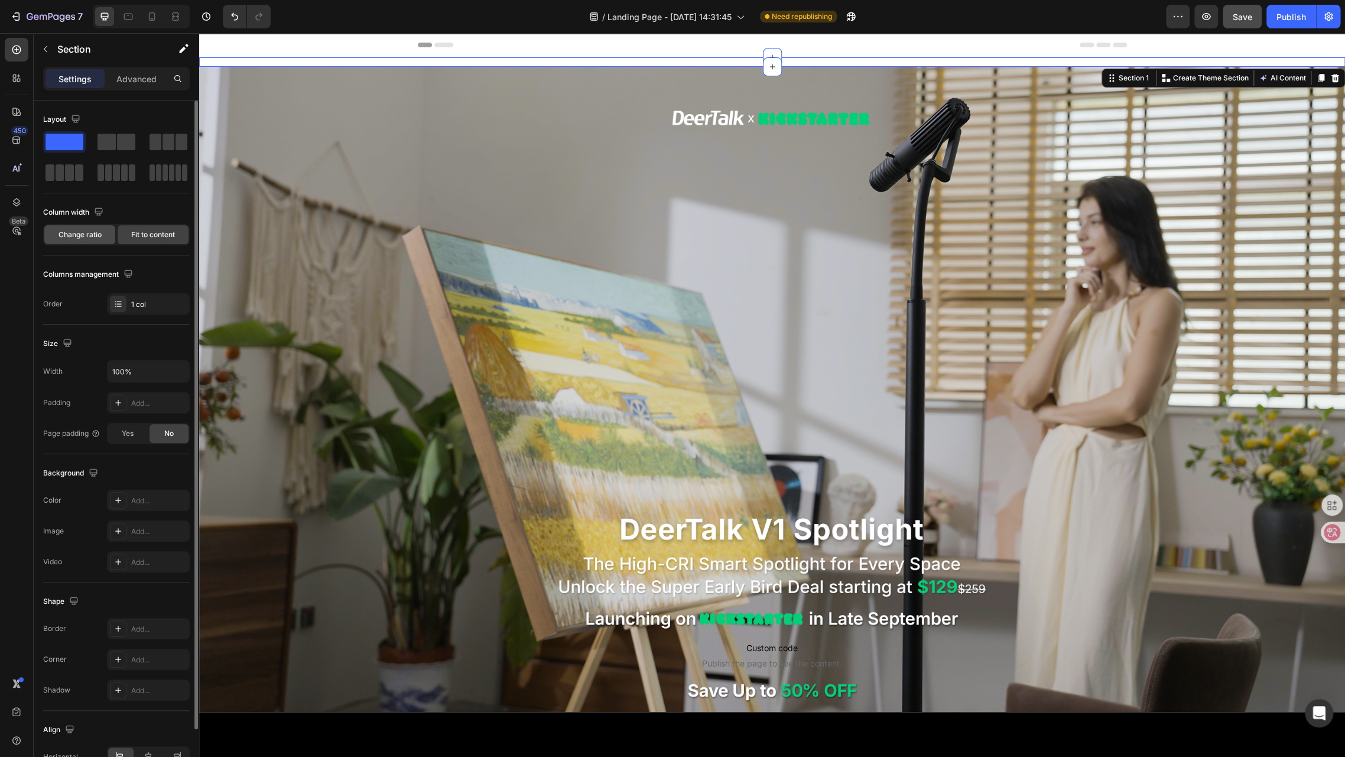
click at [71, 236] on span "Change ratio" at bounding box center [80, 234] width 43 height 11
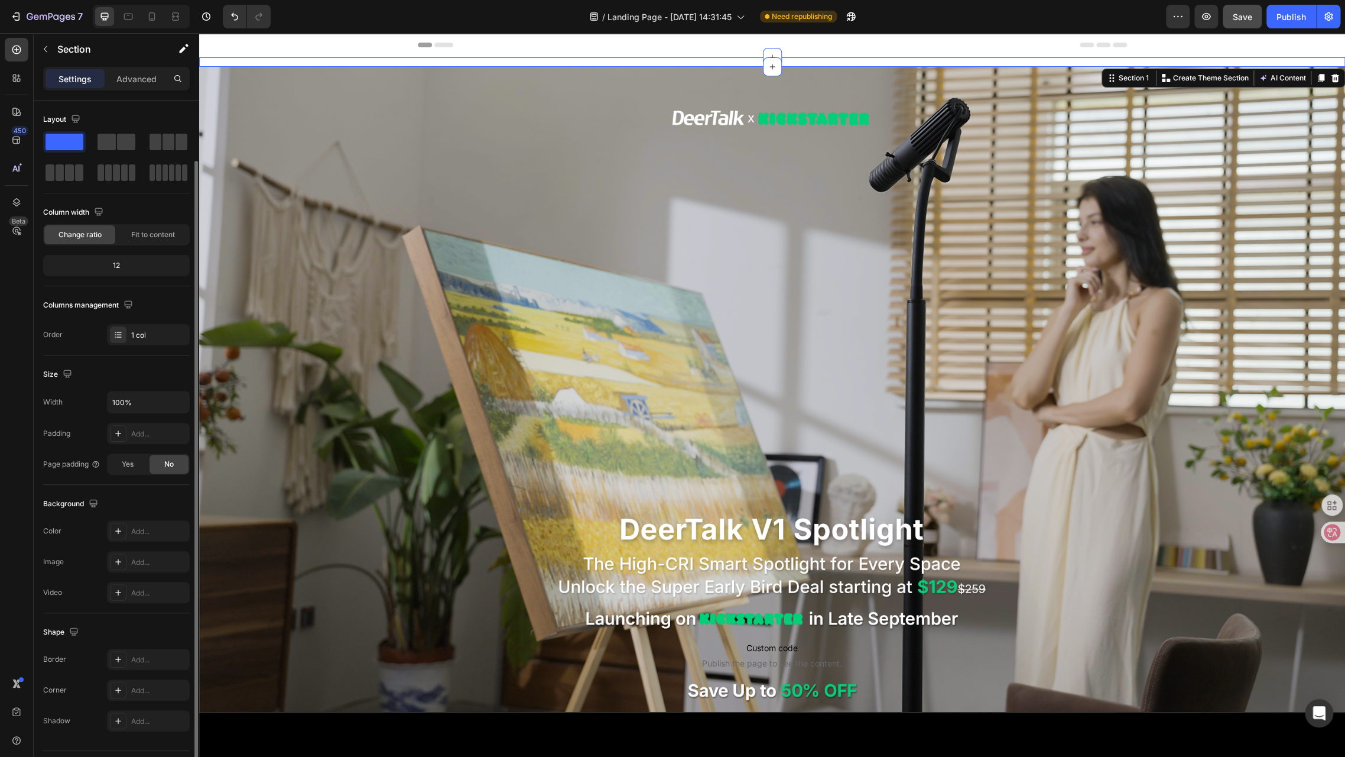
scroll to position [31, 0]
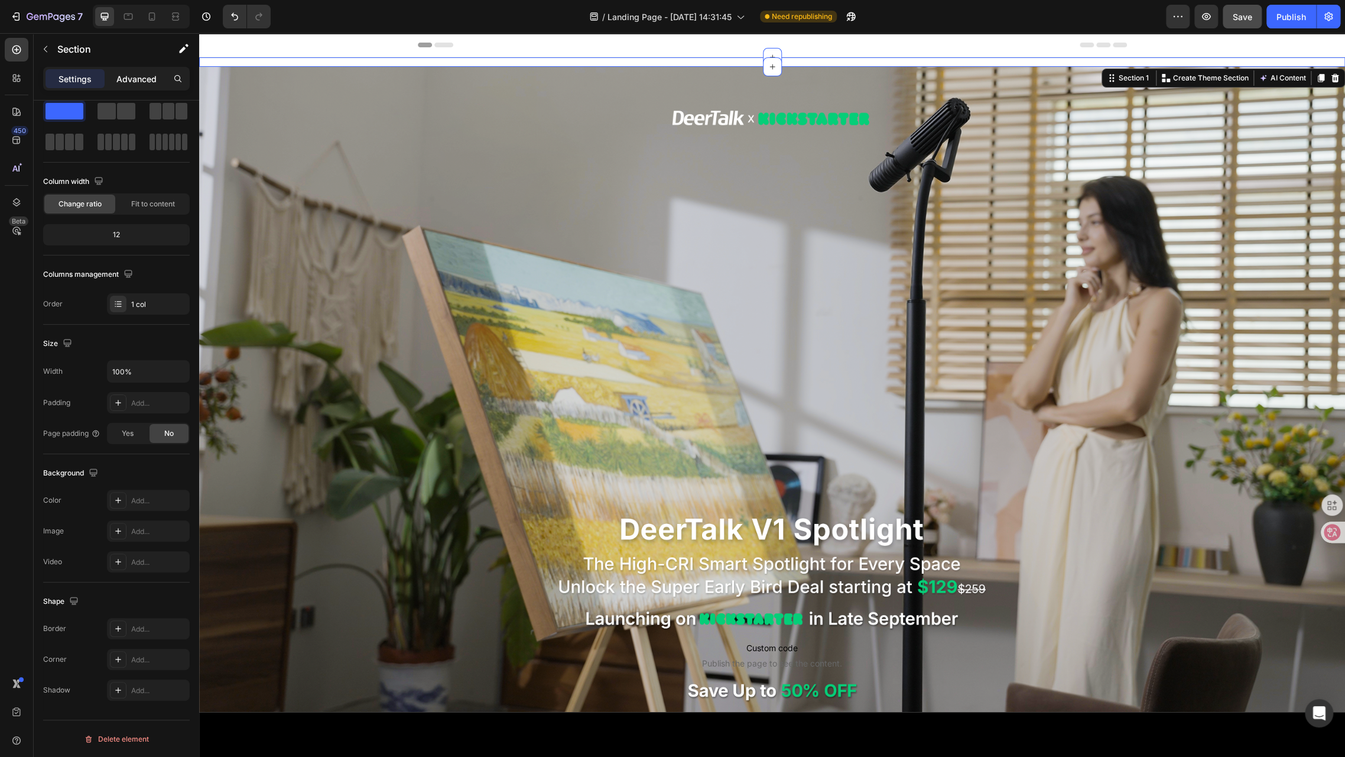
click at [127, 78] on p "Advanced" at bounding box center [136, 79] width 40 height 12
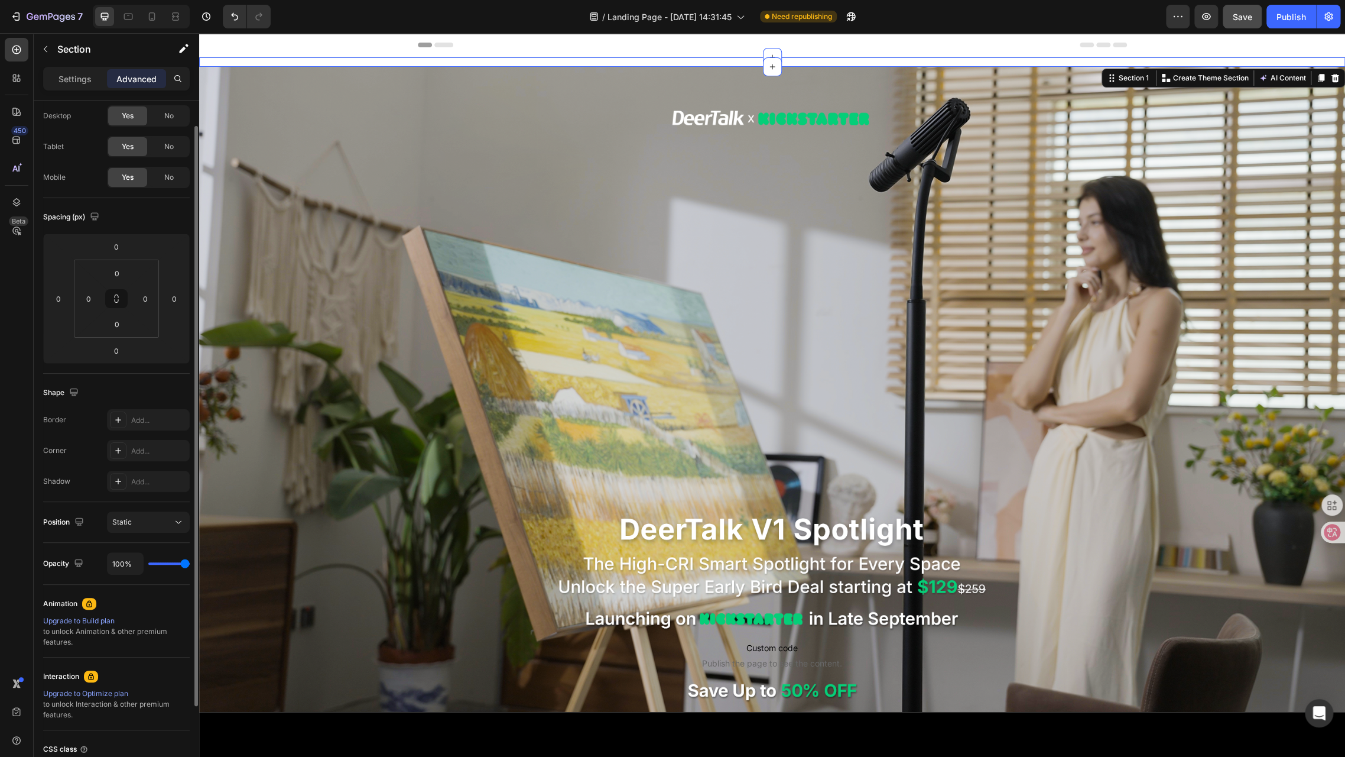
scroll to position [0, 0]
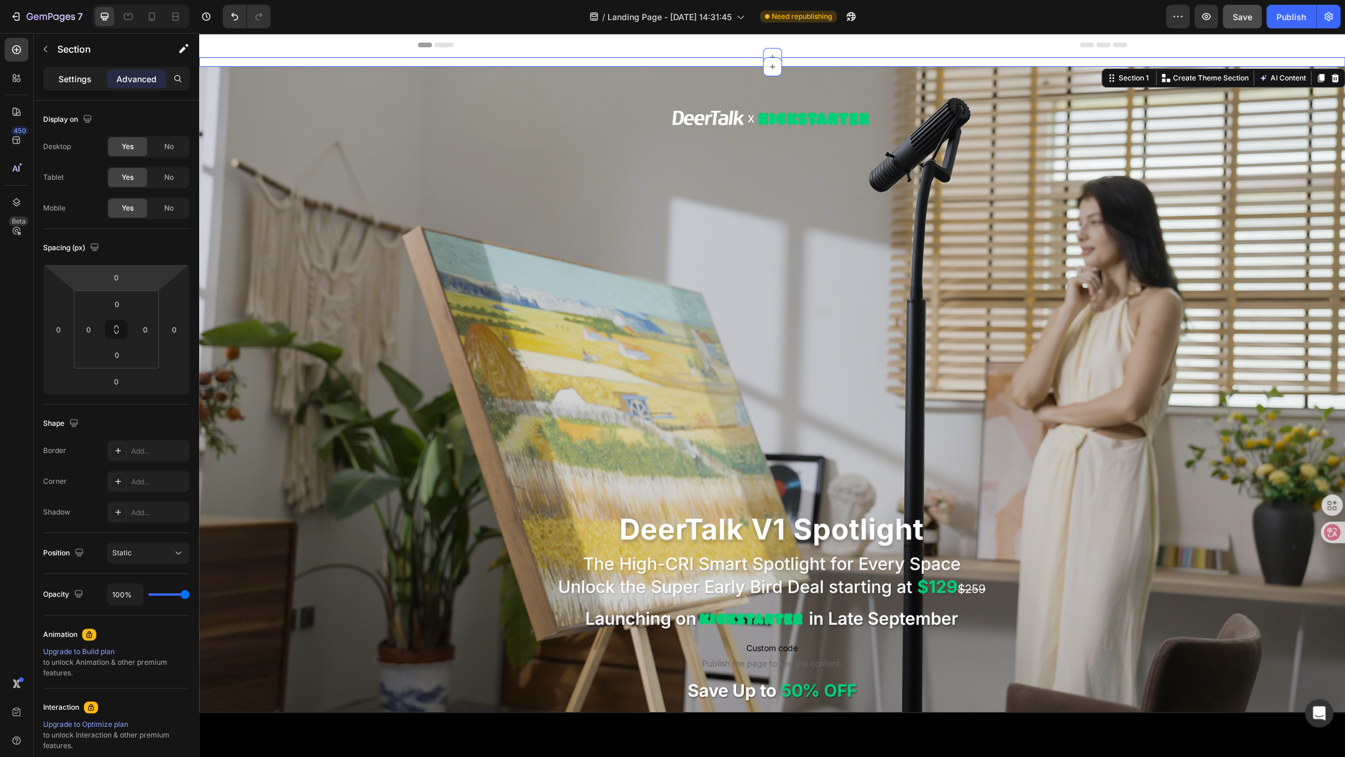
click at [70, 80] on p "Settings" at bounding box center [75, 79] width 33 height 12
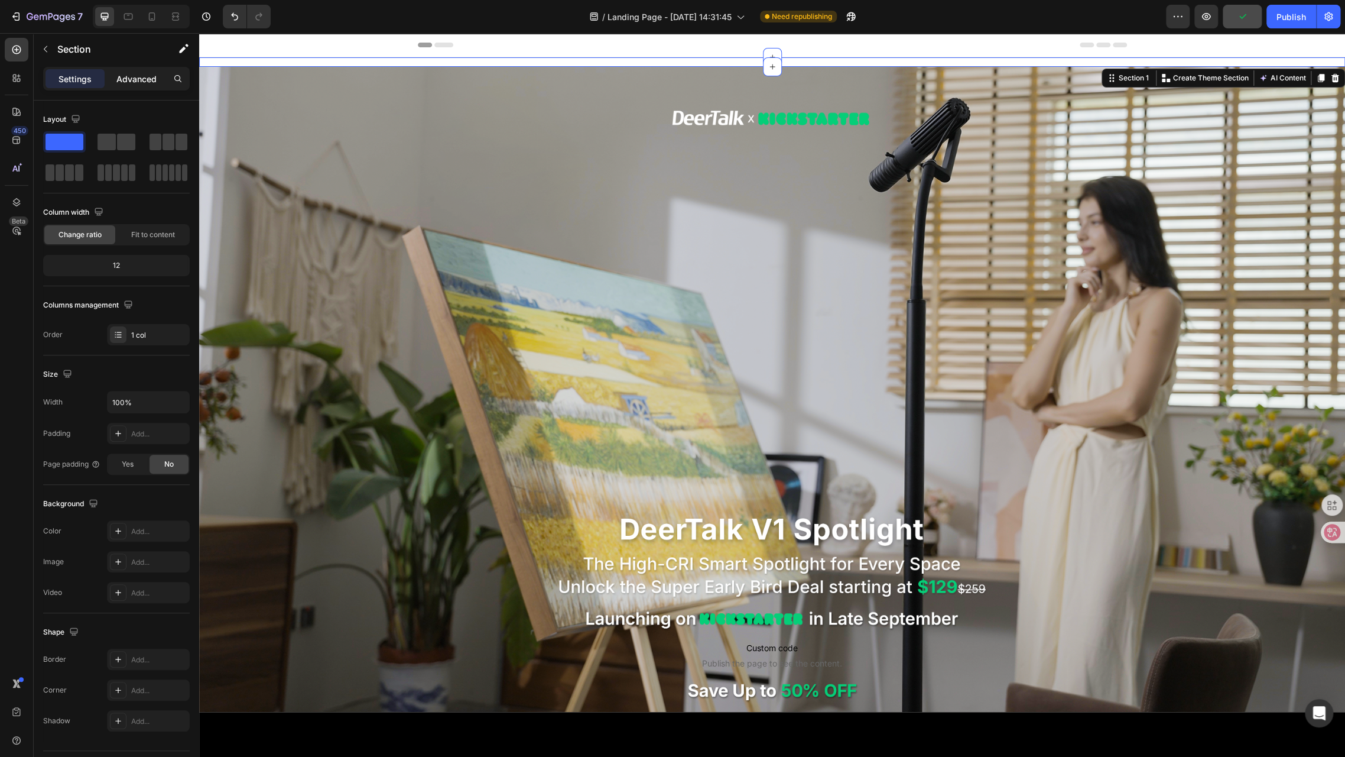
click at [122, 81] on p "Advanced" at bounding box center [136, 79] width 40 height 12
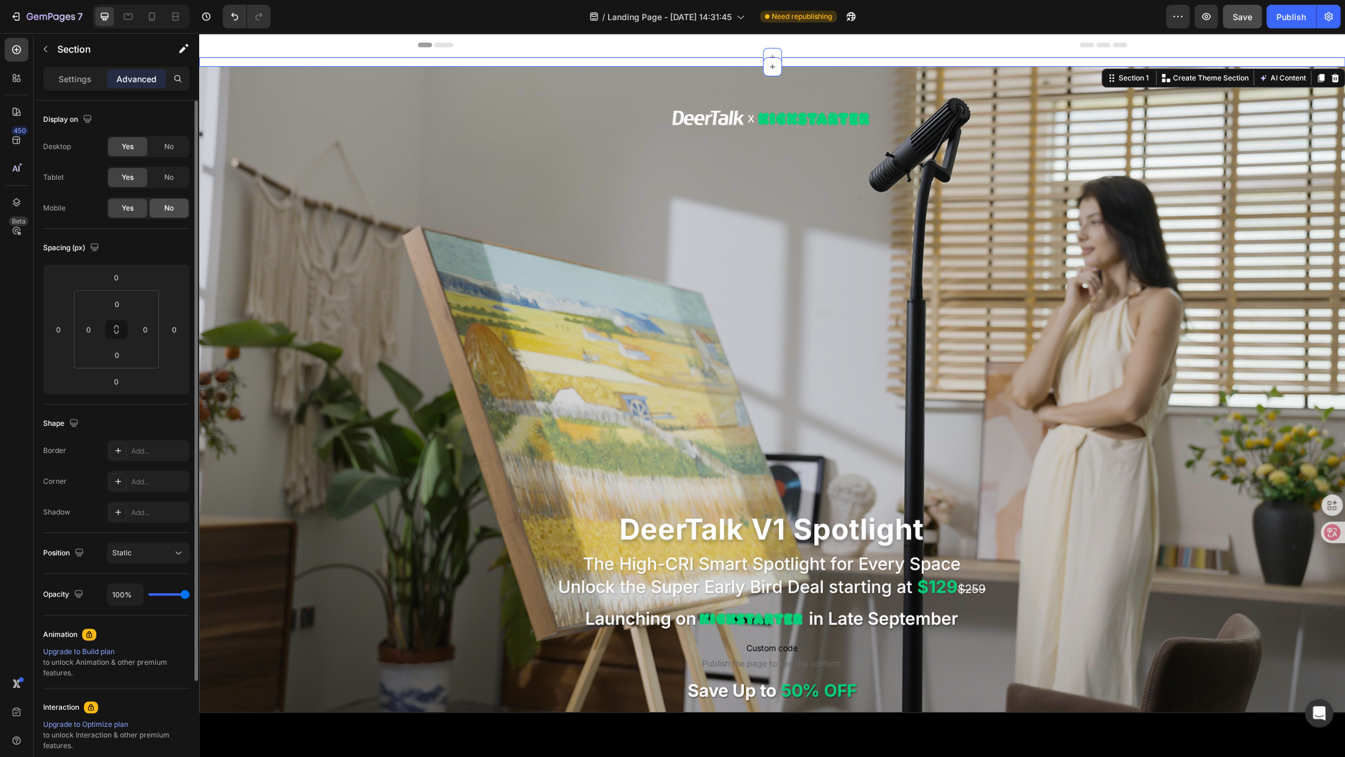
click at [157, 215] on div "No" at bounding box center [169, 208] width 39 height 19
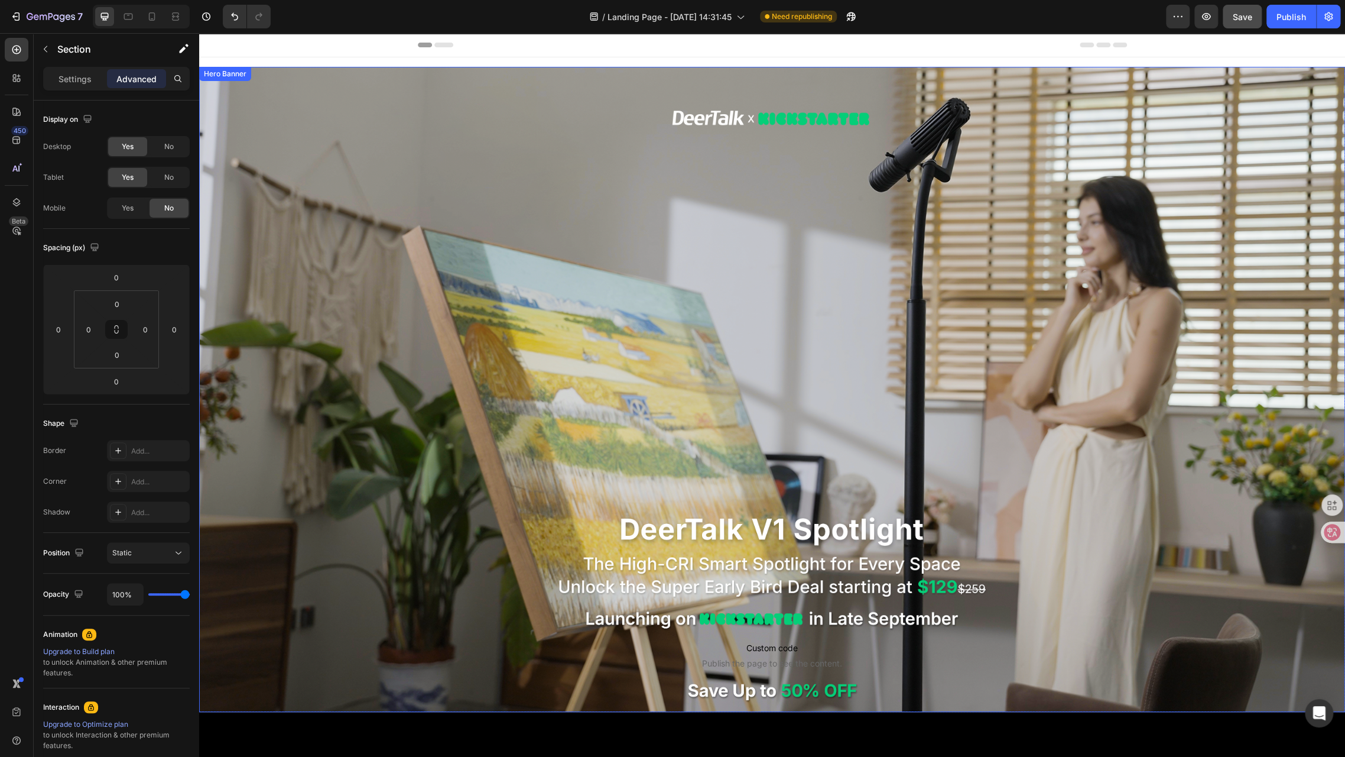
click at [723, 226] on div "Custom code Publish the page to see the content. Custom Code" at bounding box center [772, 389] width 709 height 580
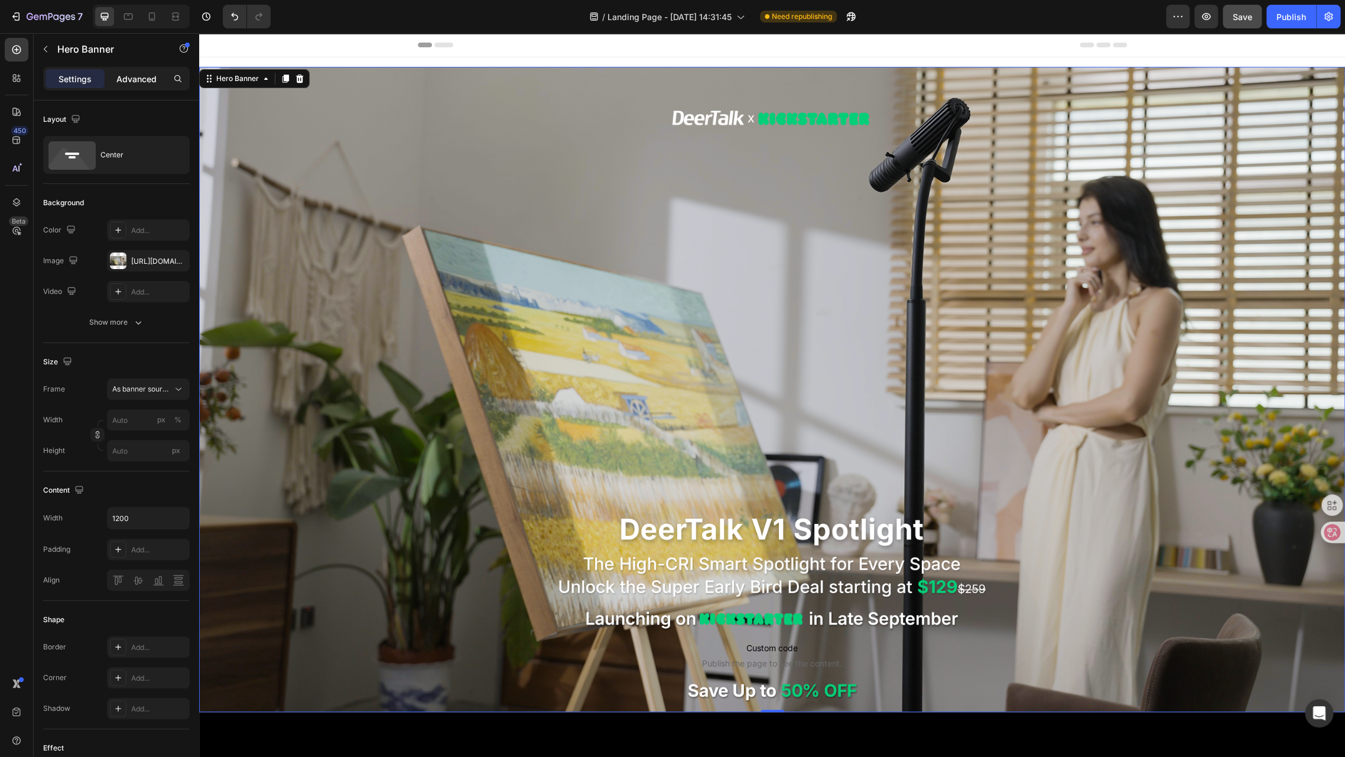
click at [122, 82] on p "Advanced" at bounding box center [136, 79] width 40 height 12
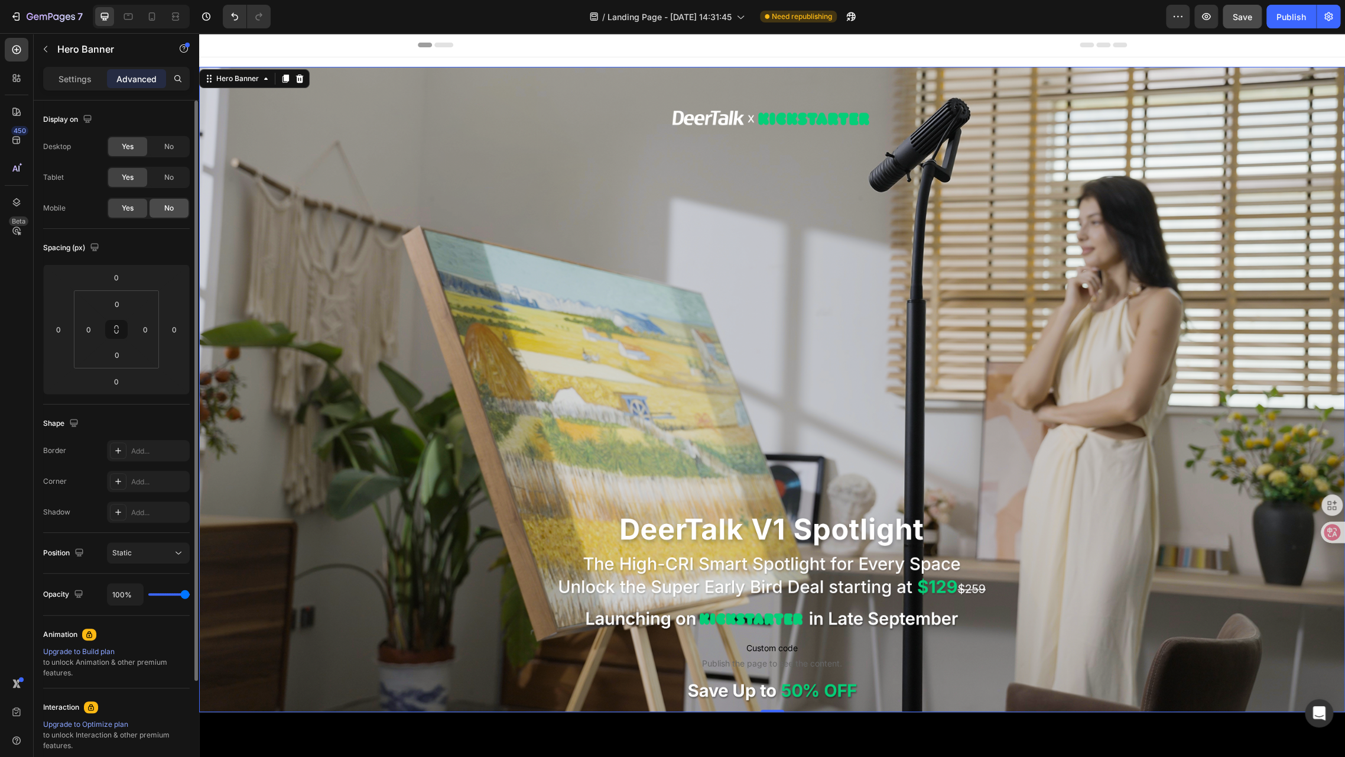
click at [165, 203] on span "No" at bounding box center [168, 208] width 9 height 11
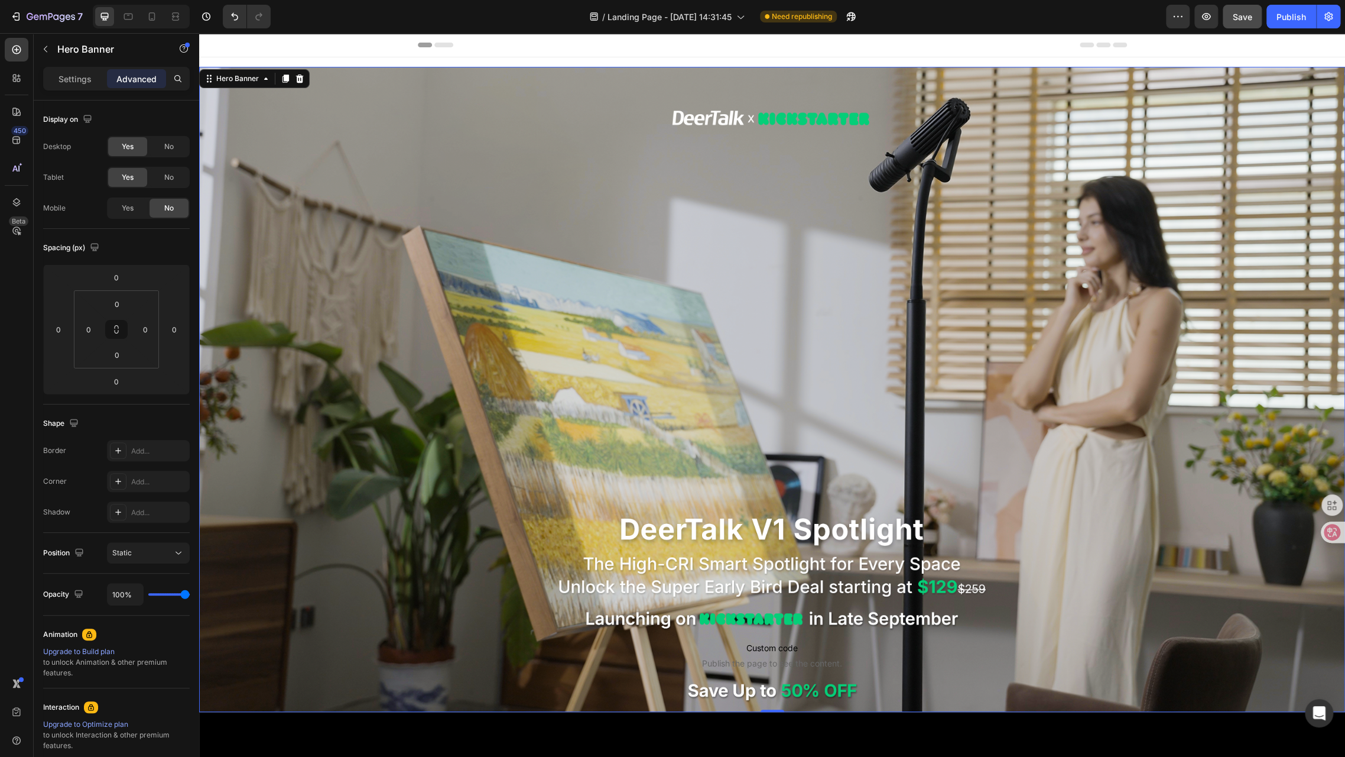
click at [493, 235] on div "Custom code Publish the page to see the content. Custom Code" at bounding box center [772, 389] width 709 height 580
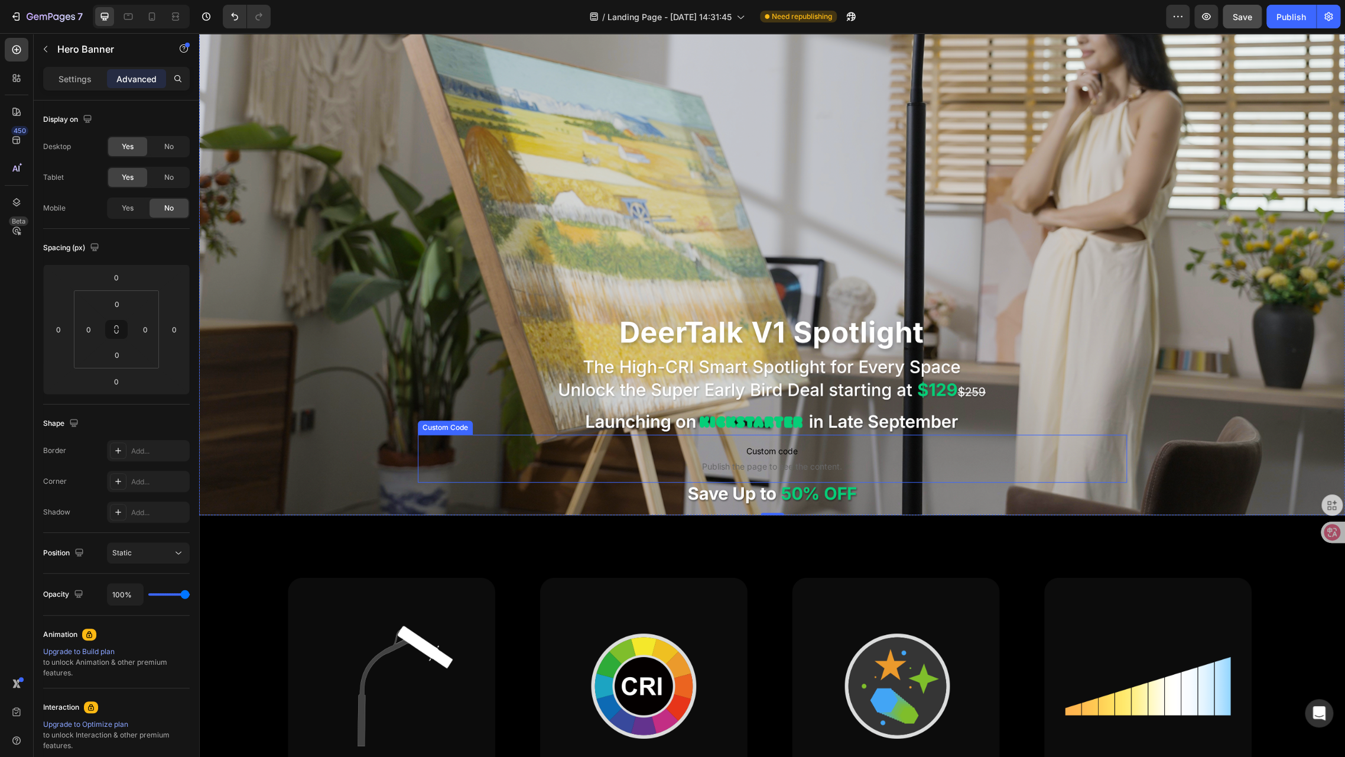
click at [725, 447] on span "Custom code" at bounding box center [772, 451] width 709 height 14
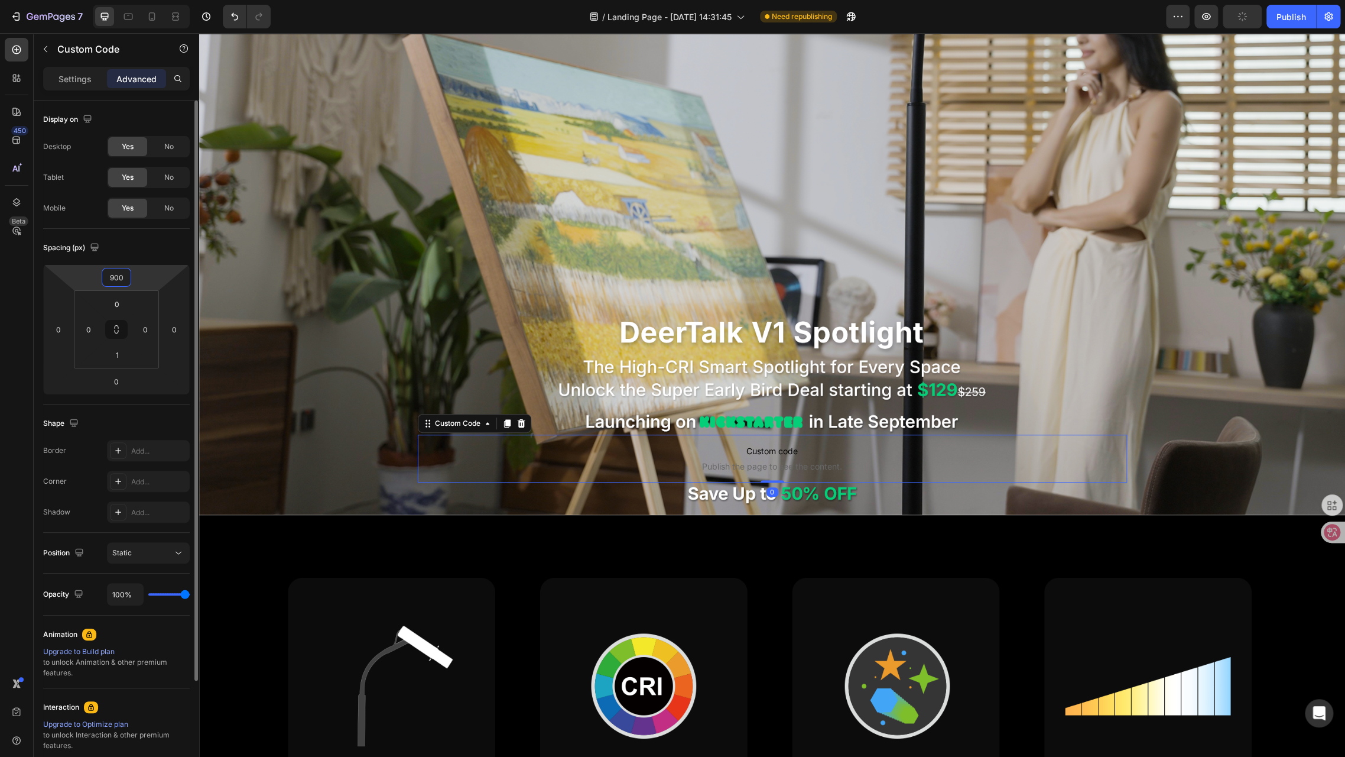
click at [109, 277] on input "900" at bounding box center [117, 277] width 24 height 18
click at [113, 273] on input "900" at bounding box center [117, 277] width 24 height 18
type input "888"
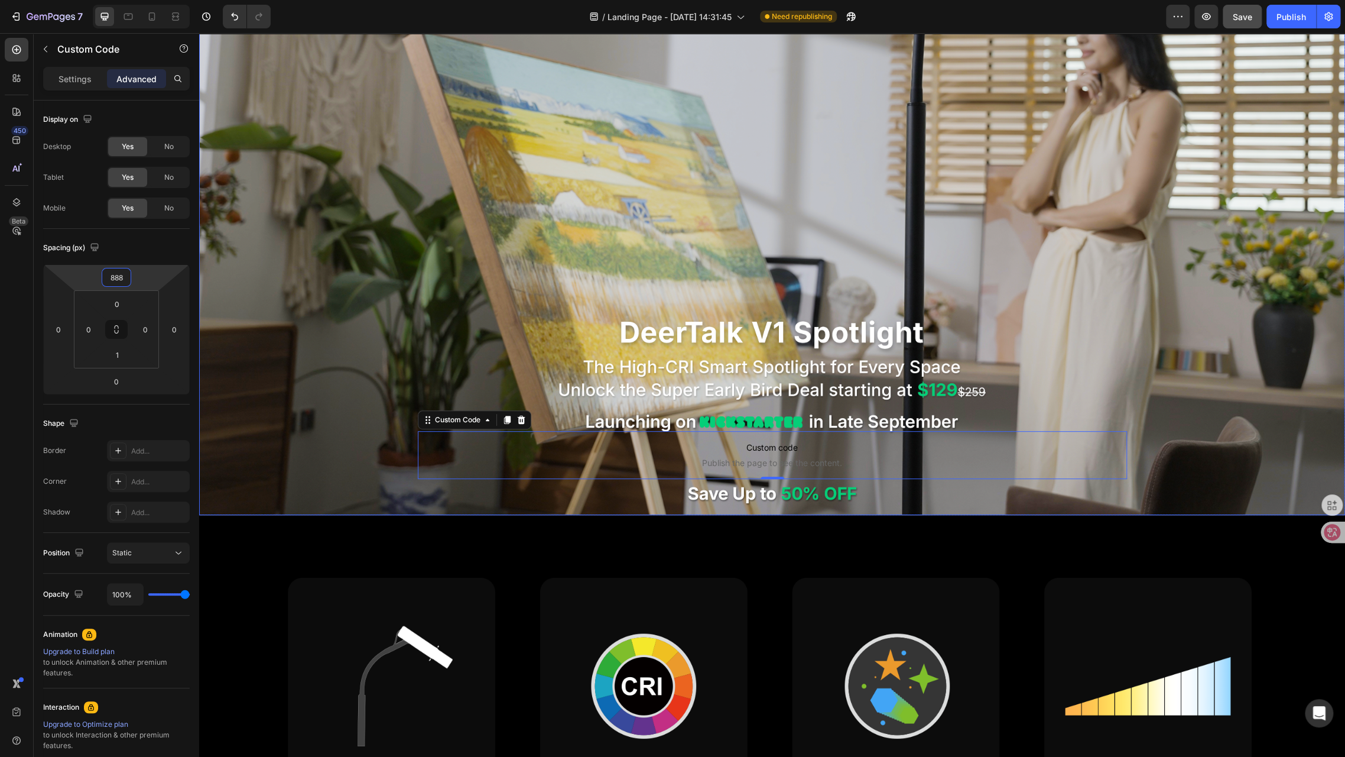
click at [1078, 274] on div "Custom code Publish the page to see the content. Custom Code 0" at bounding box center [772, 192] width 709 height 573
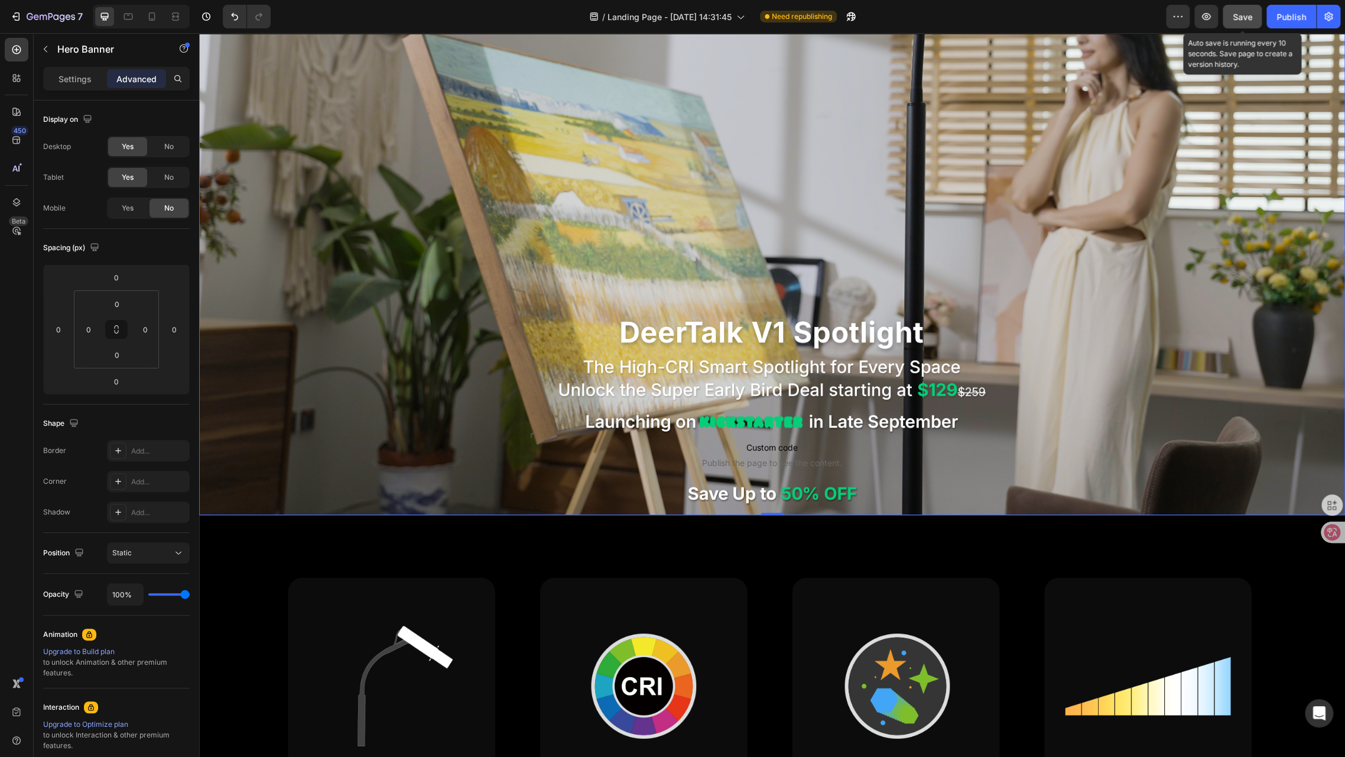
click at [1236, 17] on span "Save" at bounding box center [1243, 17] width 20 height 10
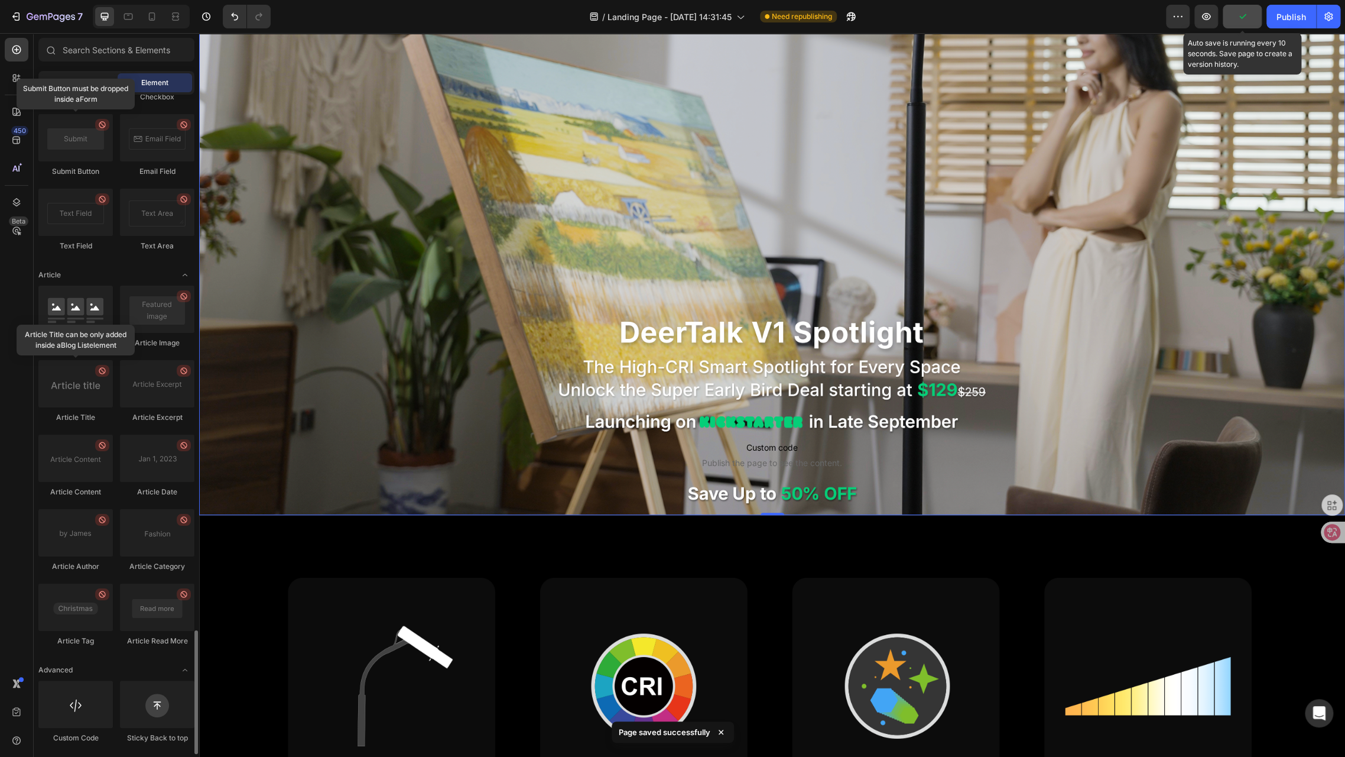
scroll to position [2844, 0]
click at [1291, 14] on div "Publish" at bounding box center [1292, 17] width 30 height 12
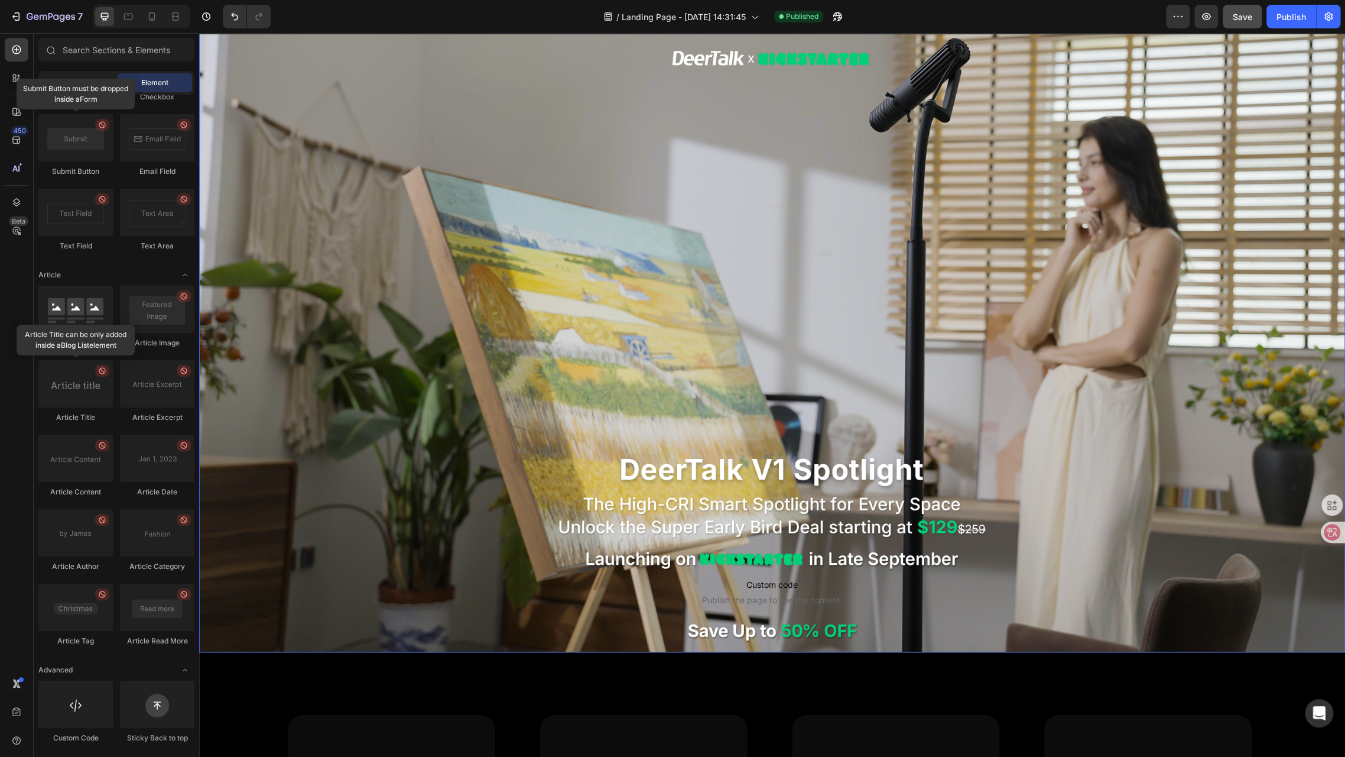
scroll to position [0, 0]
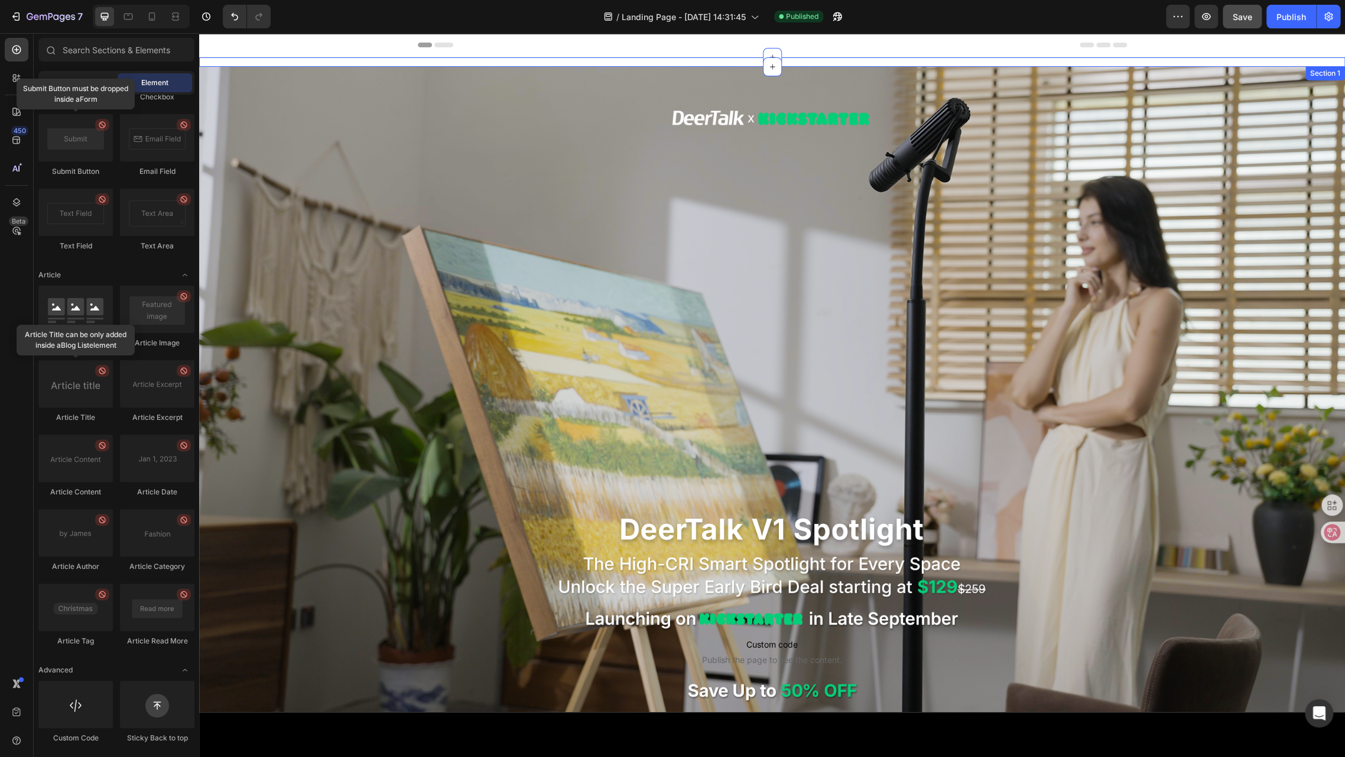
click at [316, 64] on div "Custom code Publish the page to see the content. Custom Code Click here to edit…" at bounding box center [772, 61] width 1146 height 9
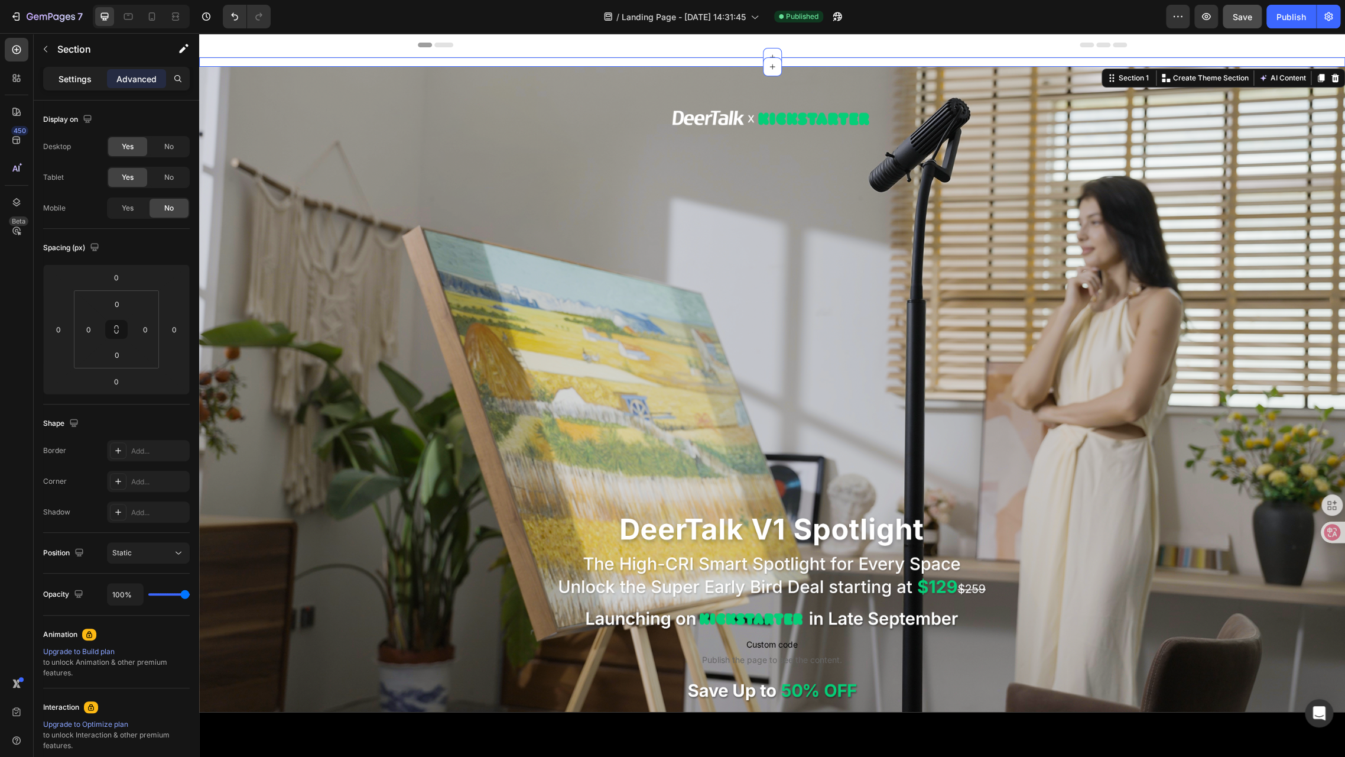
click at [68, 83] on p "Settings" at bounding box center [75, 79] width 33 height 12
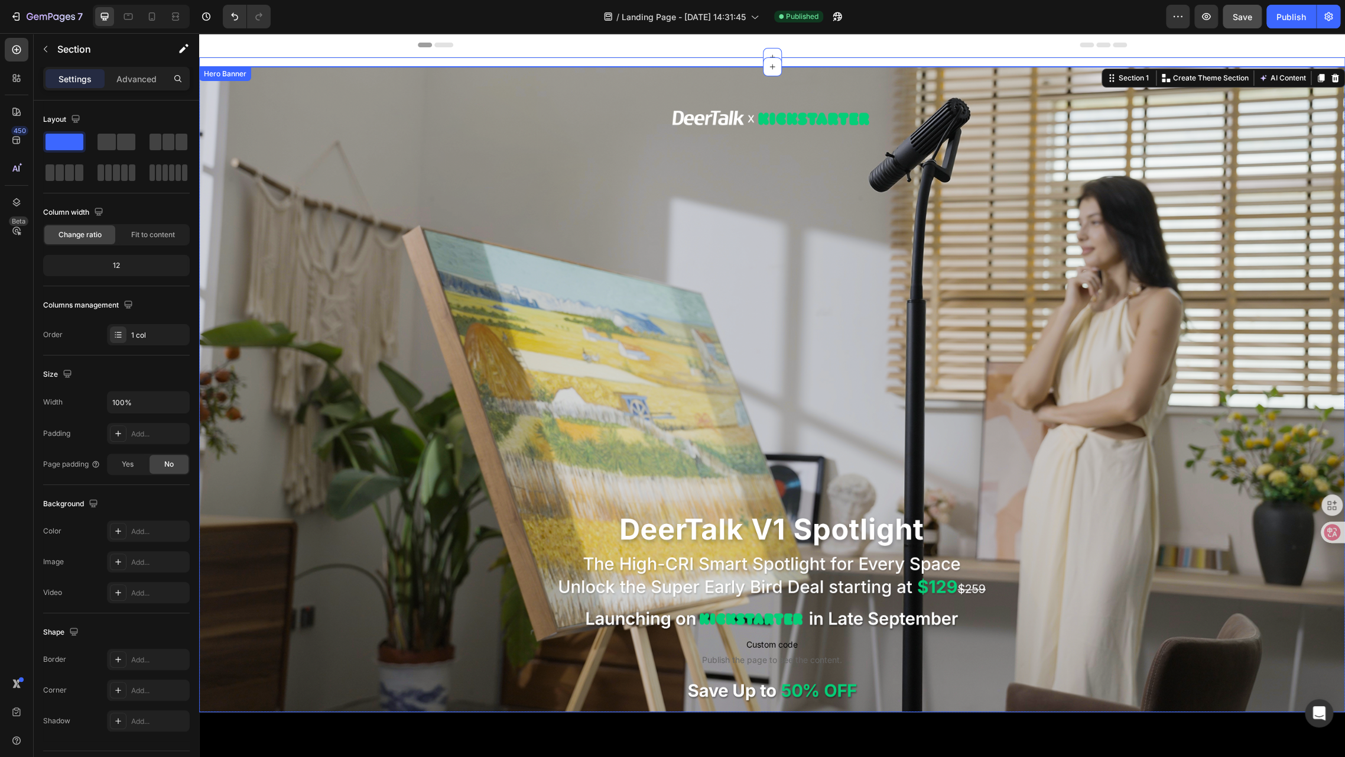
click at [677, 86] on div "Background Image" at bounding box center [772, 389] width 1146 height 645
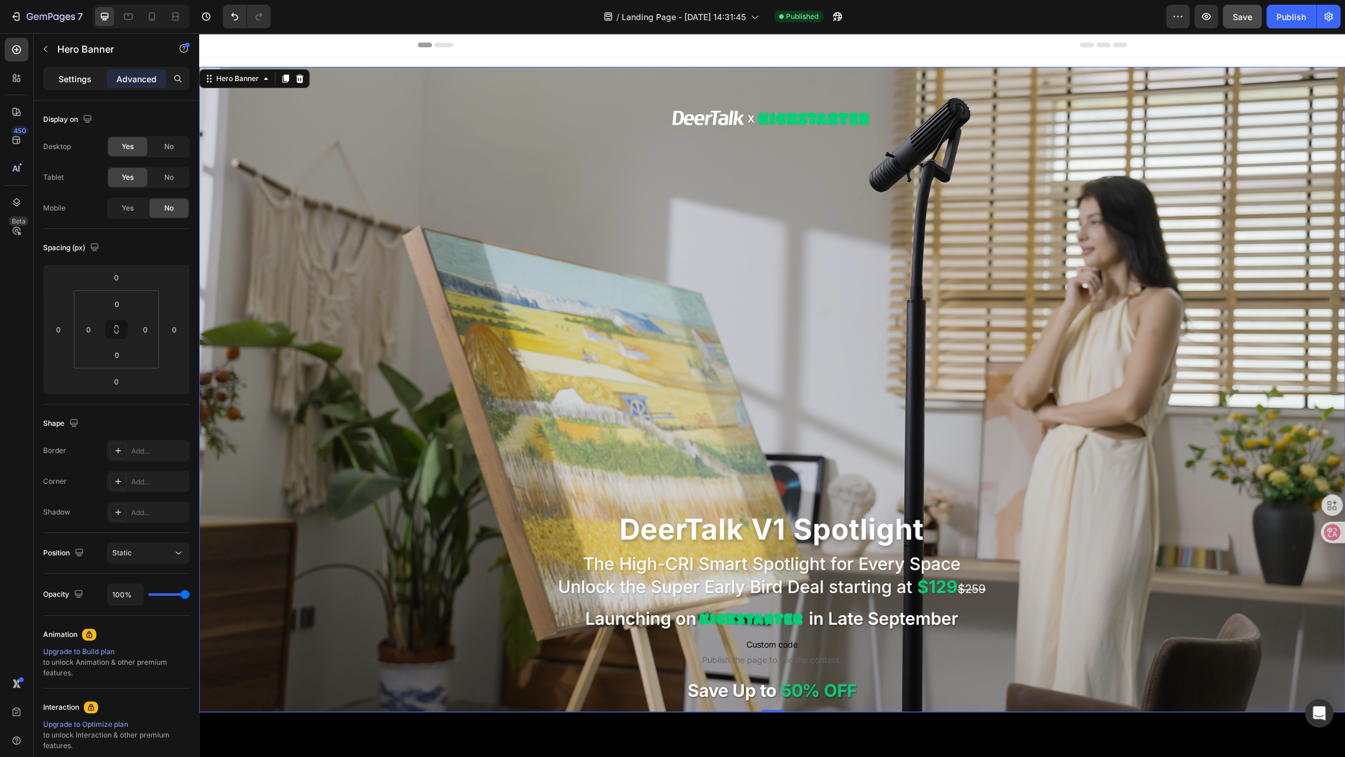
click at [66, 76] on p "Settings" at bounding box center [75, 79] width 33 height 12
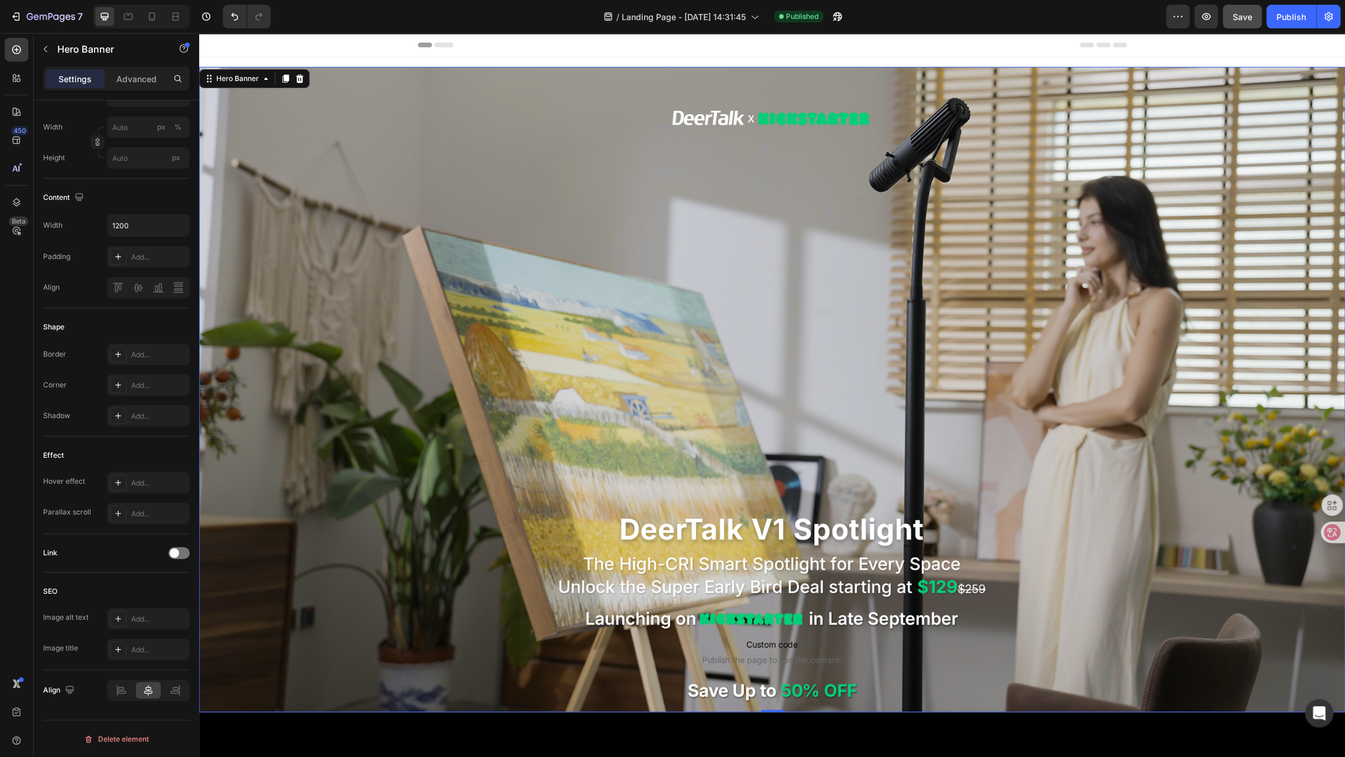
scroll to position [66, 0]
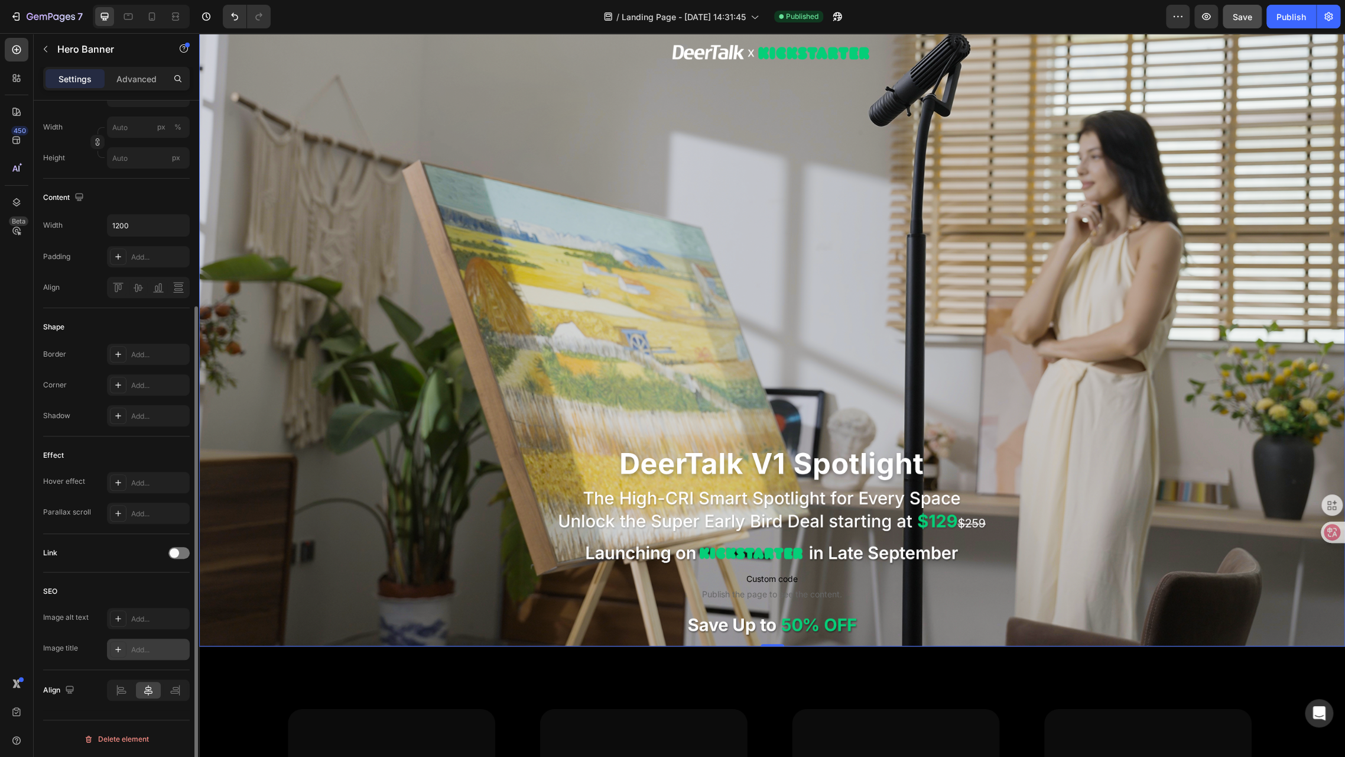
click at [131, 654] on div "Add..." at bounding box center [148, 648] width 83 height 21
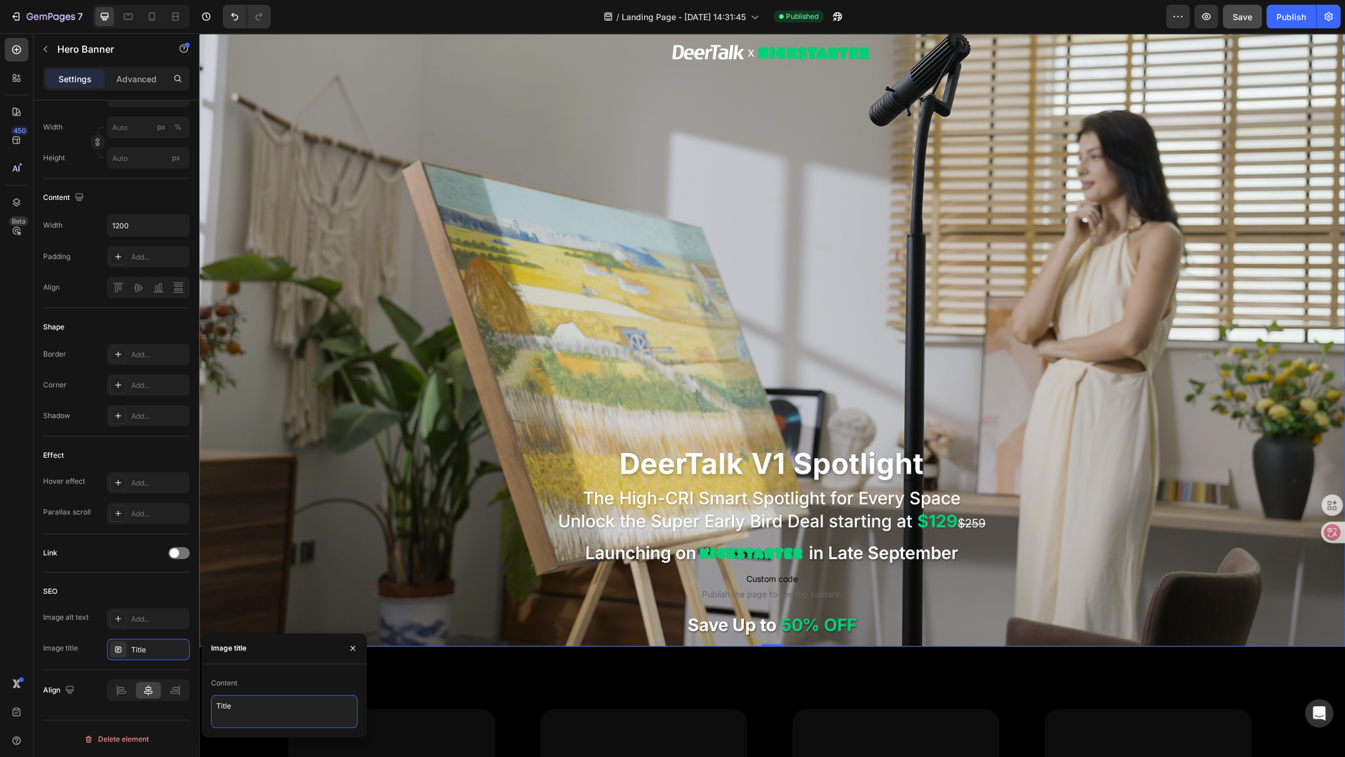
click at [232, 673] on textarea "Title" at bounding box center [284, 711] width 147 height 33
drag, startPoint x: 238, startPoint y: 708, endPoint x: 174, endPoint y: 706, distance: 63.3
click at [174, 673] on div "450 Beta Sections(18) Elements(83) Section Element Hero Section Product Detail …" at bounding box center [99, 395] width 199 height 724
click at [219, 673] on textarea "deerTalk v1 Spotlight" at bounding box center [284, 711] width 147 height 33
click at [304, 673] on textarea "DeerTalk v1 Spotlight" at bounding box center [284, 711] width 147 height 33
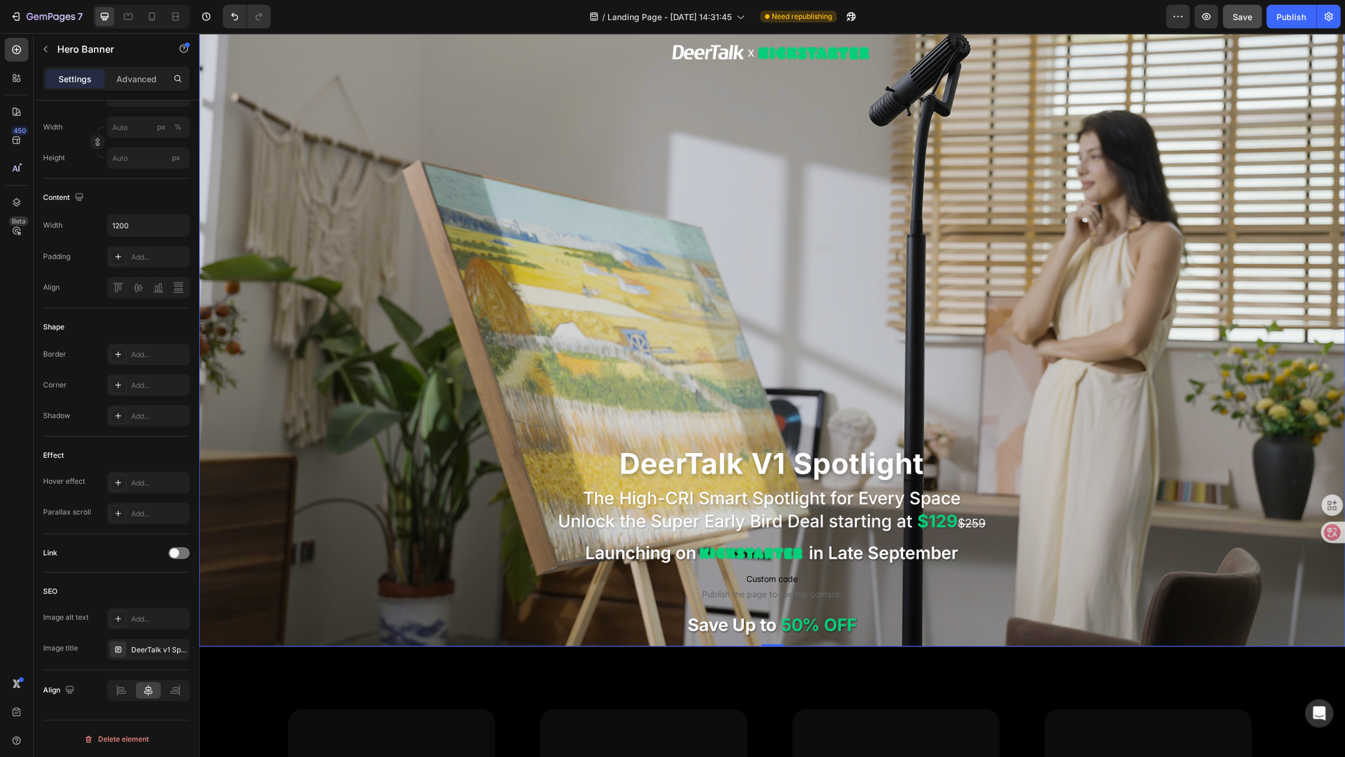
click at [0, 620] on div "450 Beta" at bounding box center [17, 395] width 34 height 724
click at [134, 622] on div "Add..." at bounding box center [159, 619] width 56 height 11
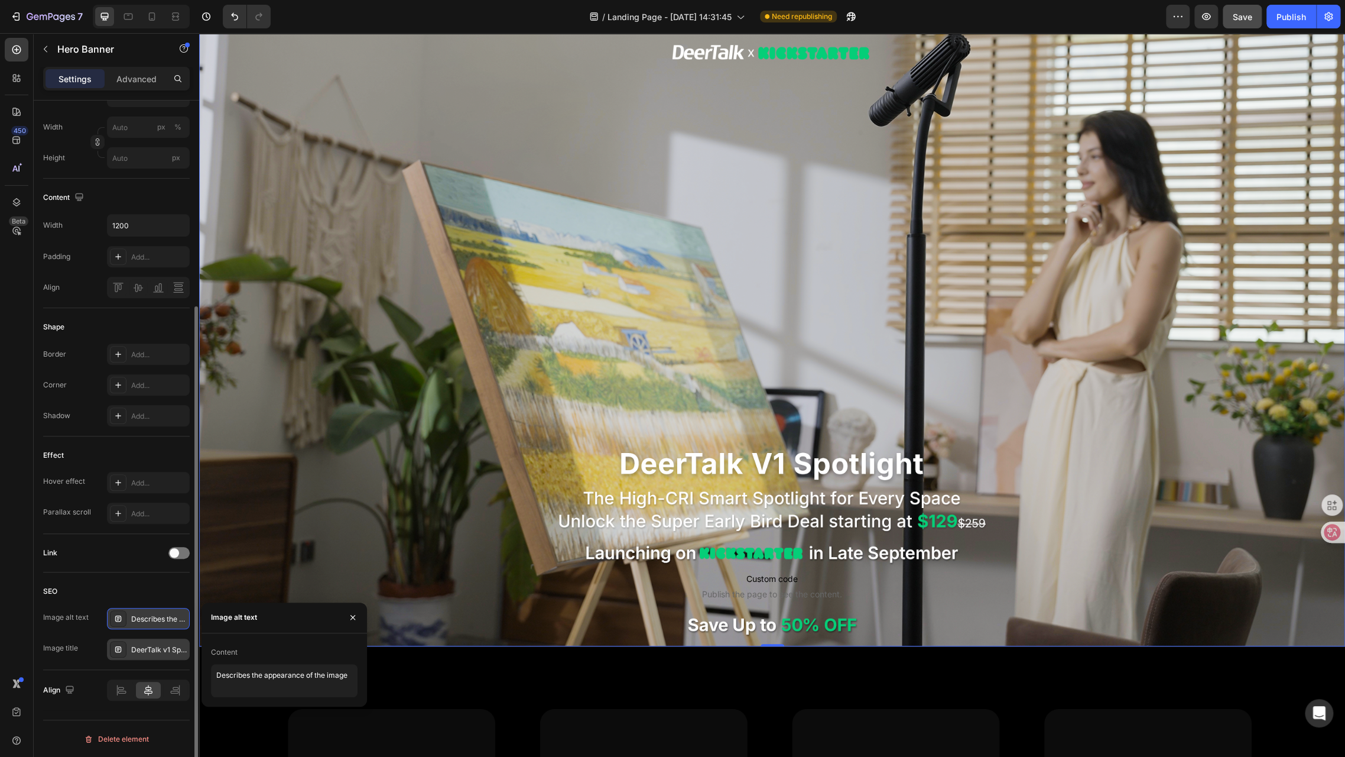
click at [158, 650] on div "DeerTalk v1 Spotlight" at bounding box center [159, 649] width 56 height 11
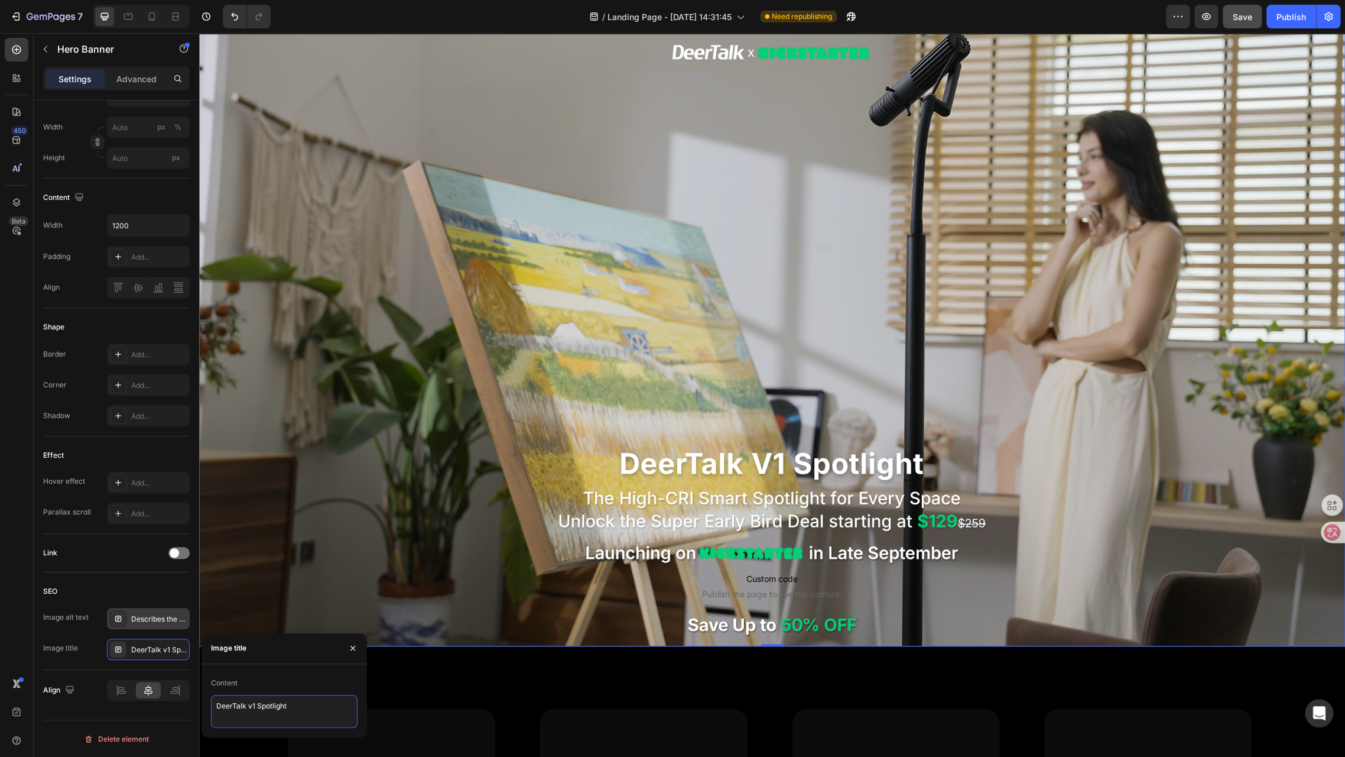
drag, startPoint x: 257, startPoint y: 705, endPoint x: 307, endPoint y: 705, distance: 50.3
click at [307, 673] on textarea "DeerTalk v1 Spotlight" at bounding box center [284, 711] width 147 height 33
type textarea "DeerTalk v1 Spotlight"
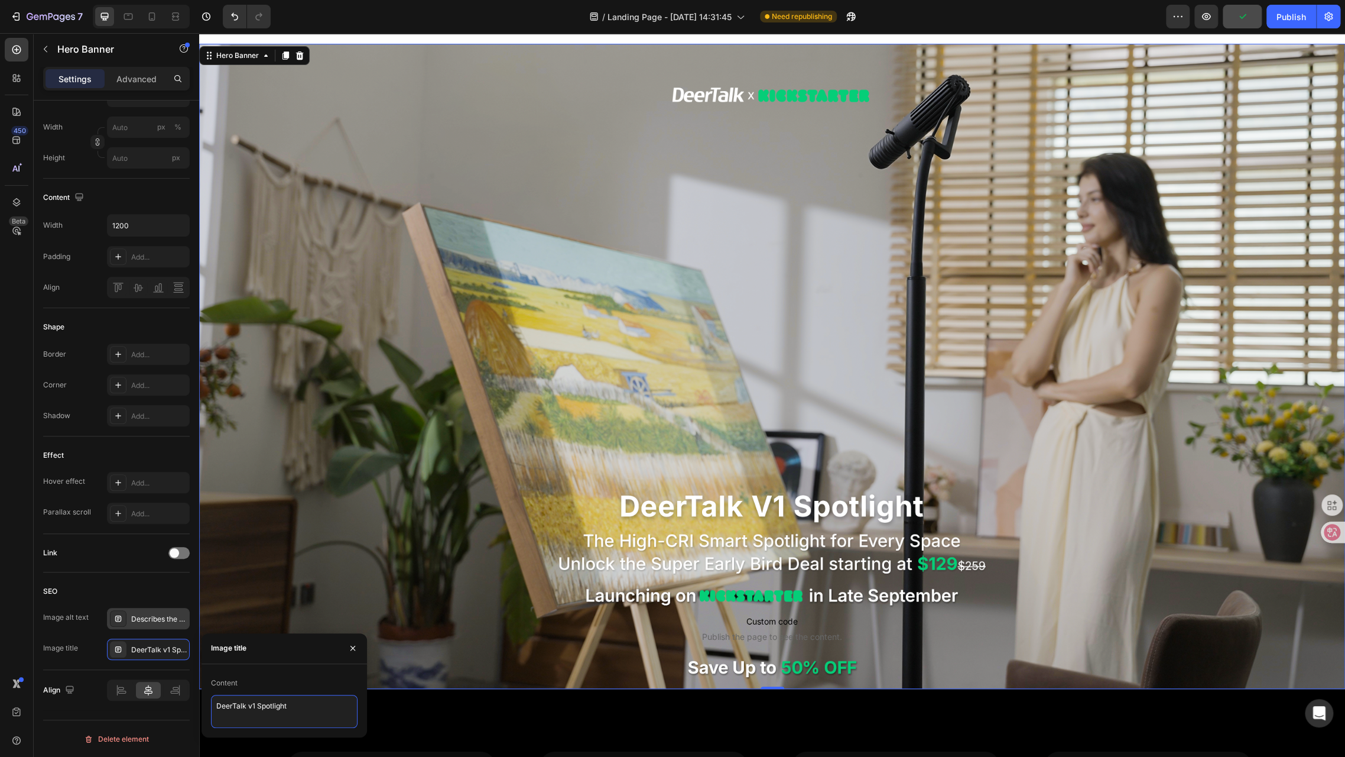
scroll to position [0, 0]
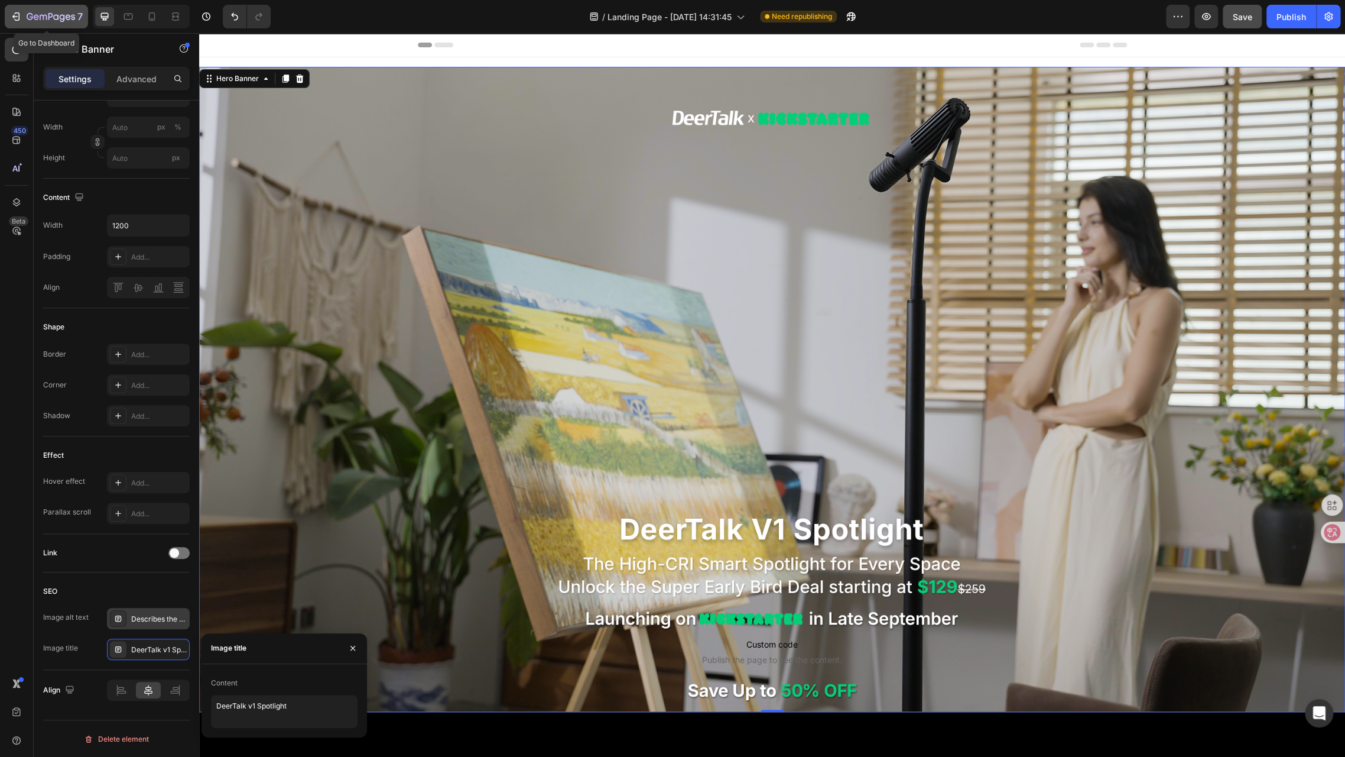
click at [18, 8] on button "7" at bounding box center [46, 17] width 83 height 24
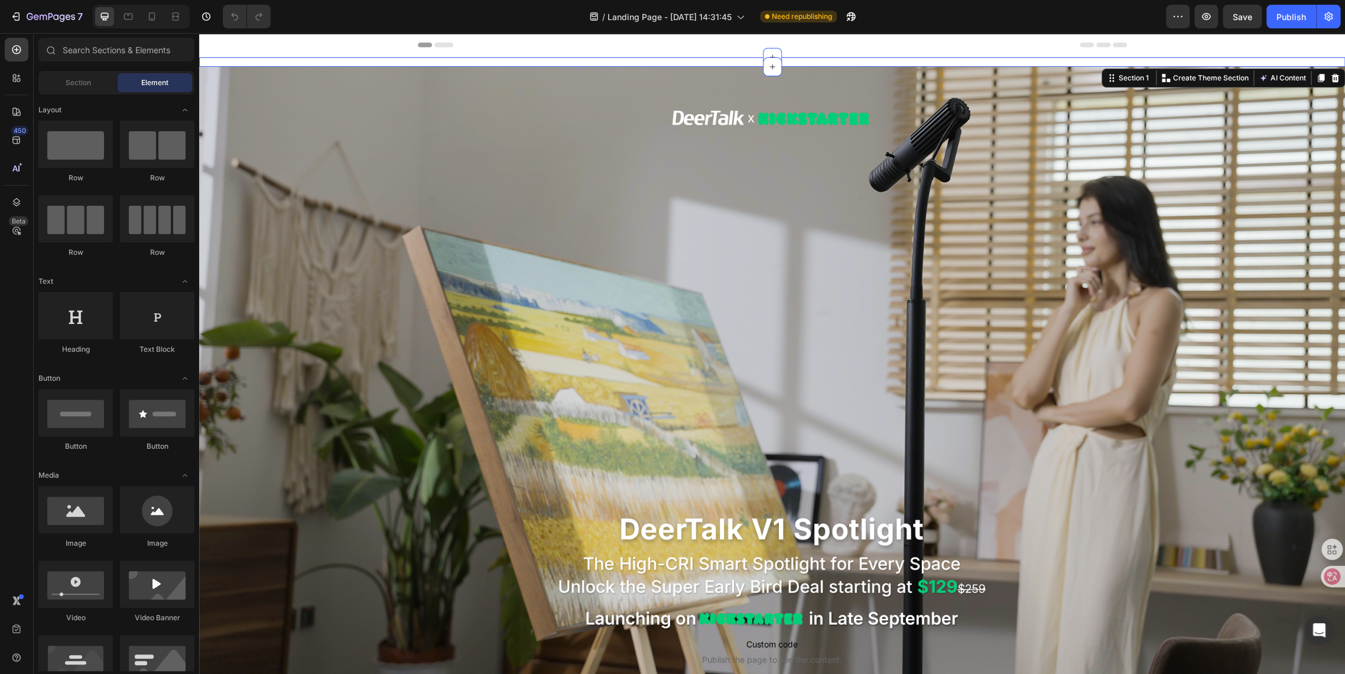
click at [271, 59] on div "Custom code Publish the page to see the content. Custom Code Click here to edit…" at bounding box center [772, 61] width 1146 height 9
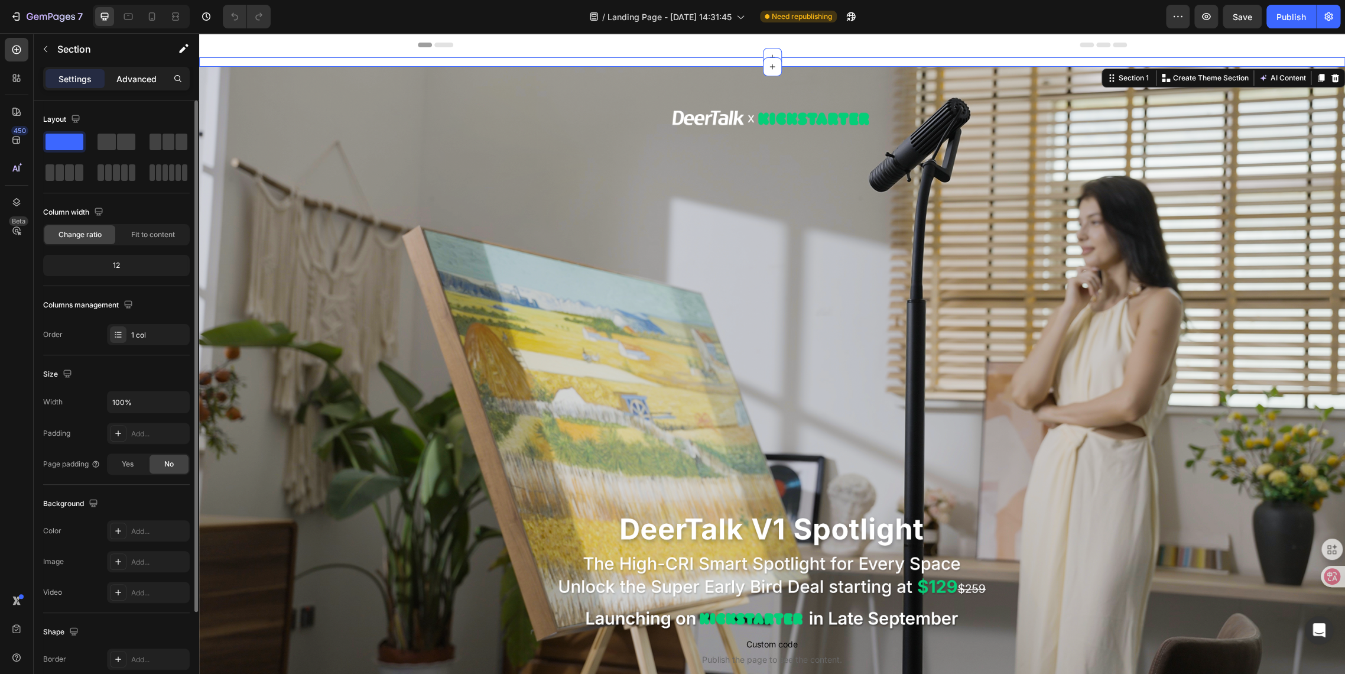
click at [121, 83] on p "Advanced" at bounding box center [136, 79] width 40 height 12
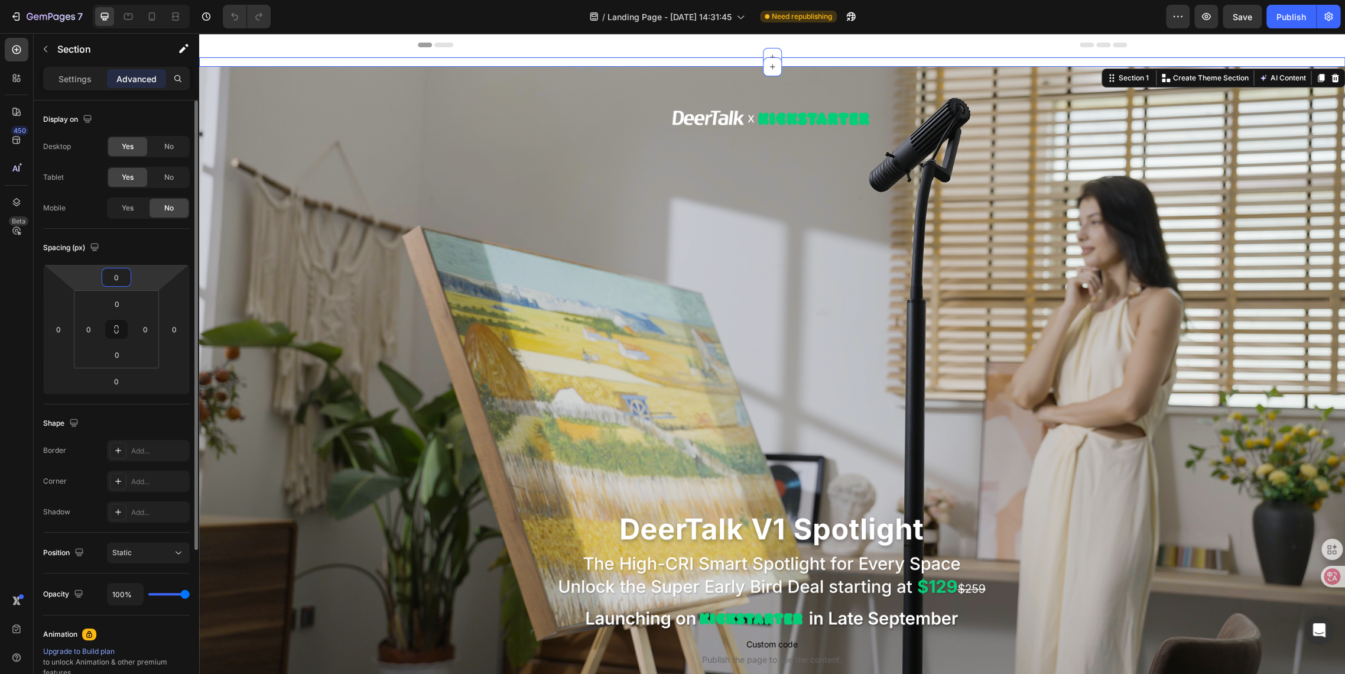
click at [124, 271] on input "0" at bounding box center [117, 277] width 24 height 18
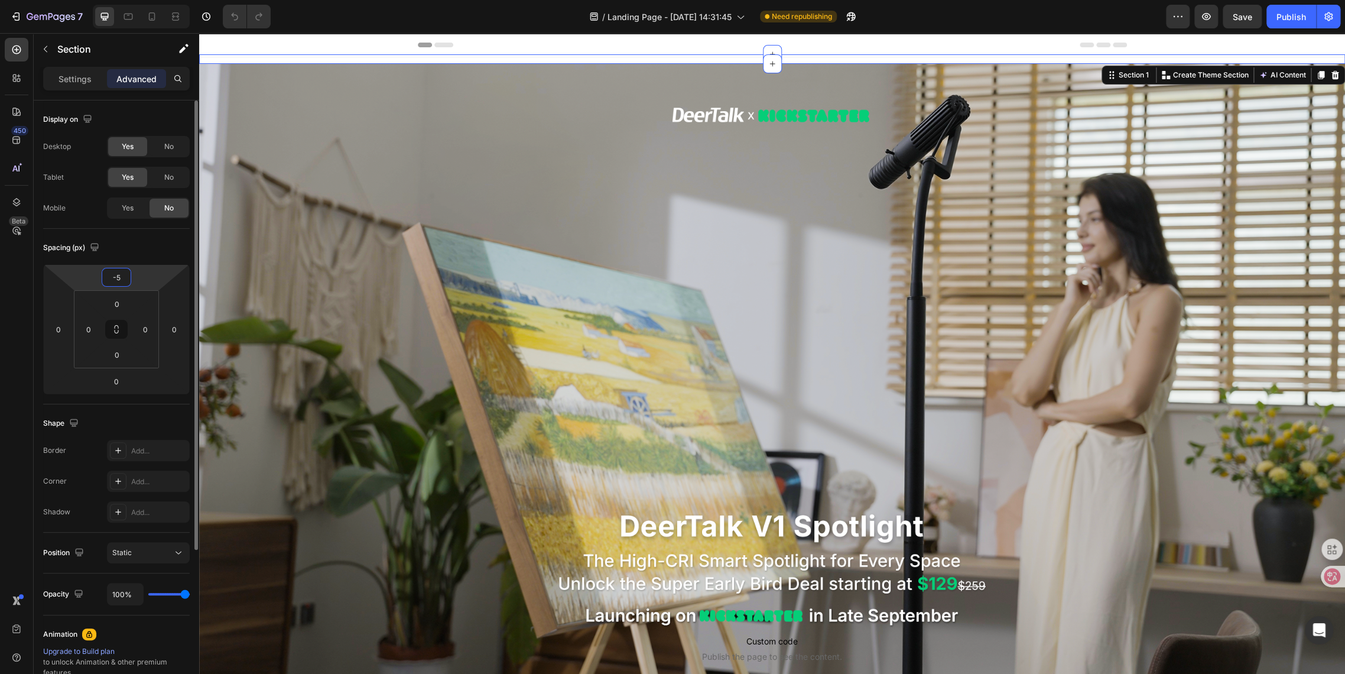
type input "-6"
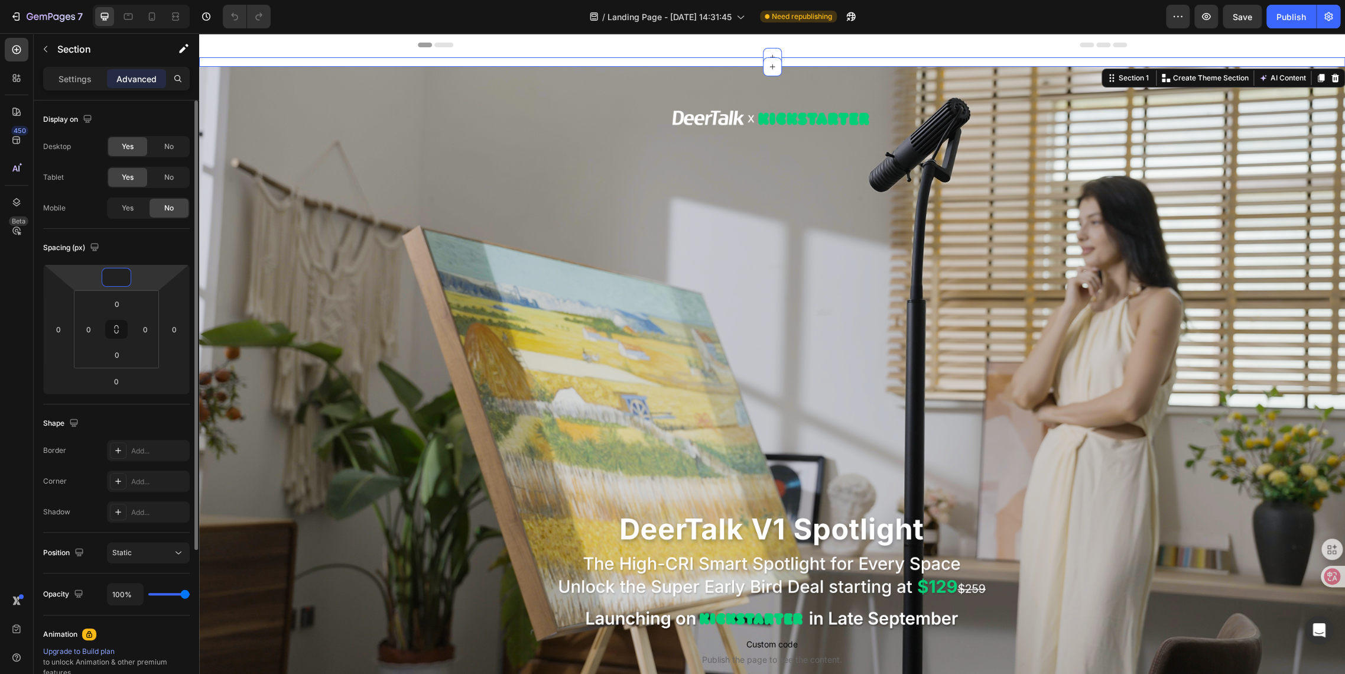
type input "0"
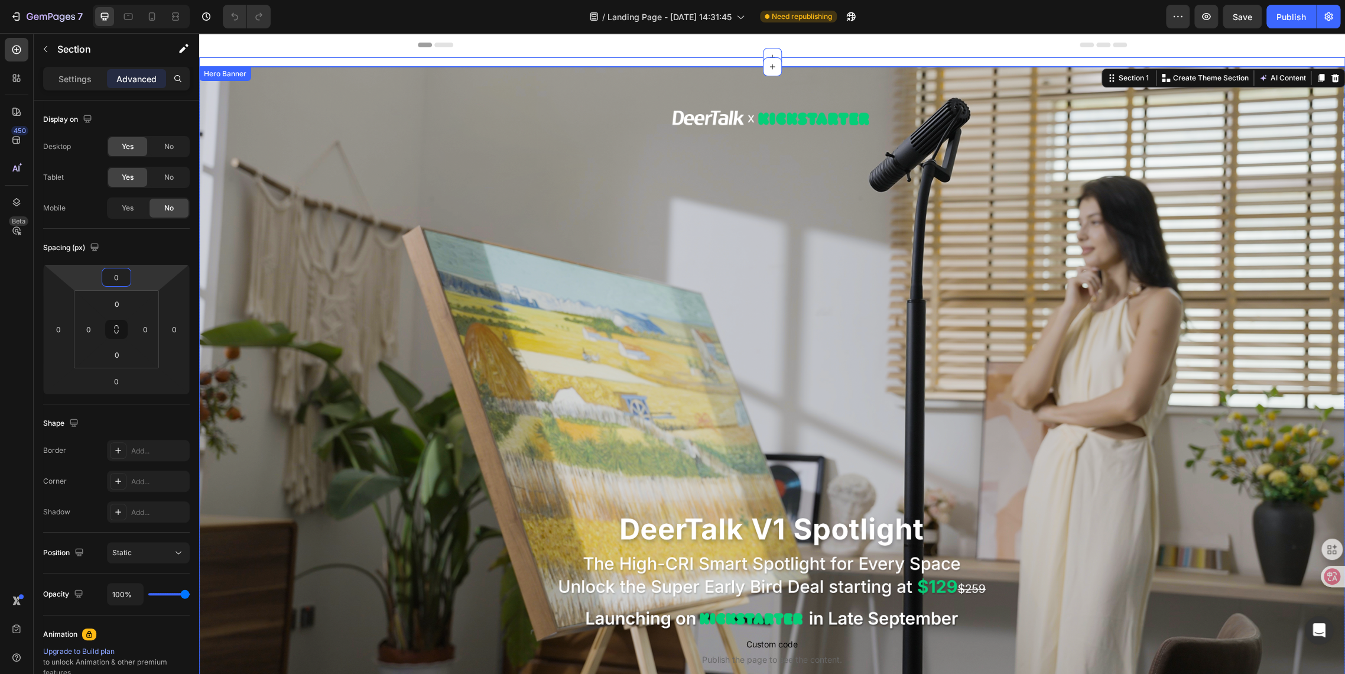
click at [360, 190] on div "Background Image" at bounding box center [772, 389] width 1146 height 645
click at [343, 61] on div "Custom code Publish the page to see the content. Custom Code Click here to edit…" at bounding box center [772, 61] width 1146 height 9
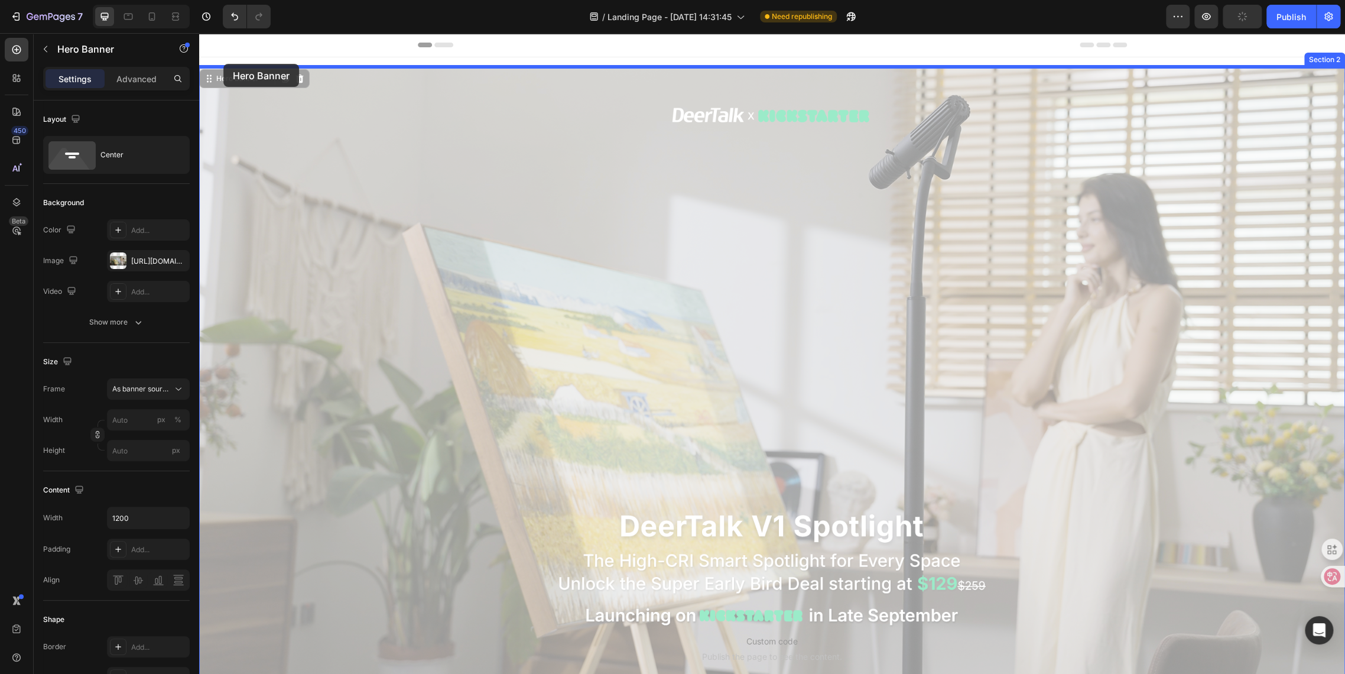
drag, startPoint x: 226, startPoint y: 79, endPoint x: 223, endPoint y: 64, distance: 15.7
drag, startPoint x: 247, startPoint y: 79, endPoint x: 249, endPoint y: 63, distance: 16.7
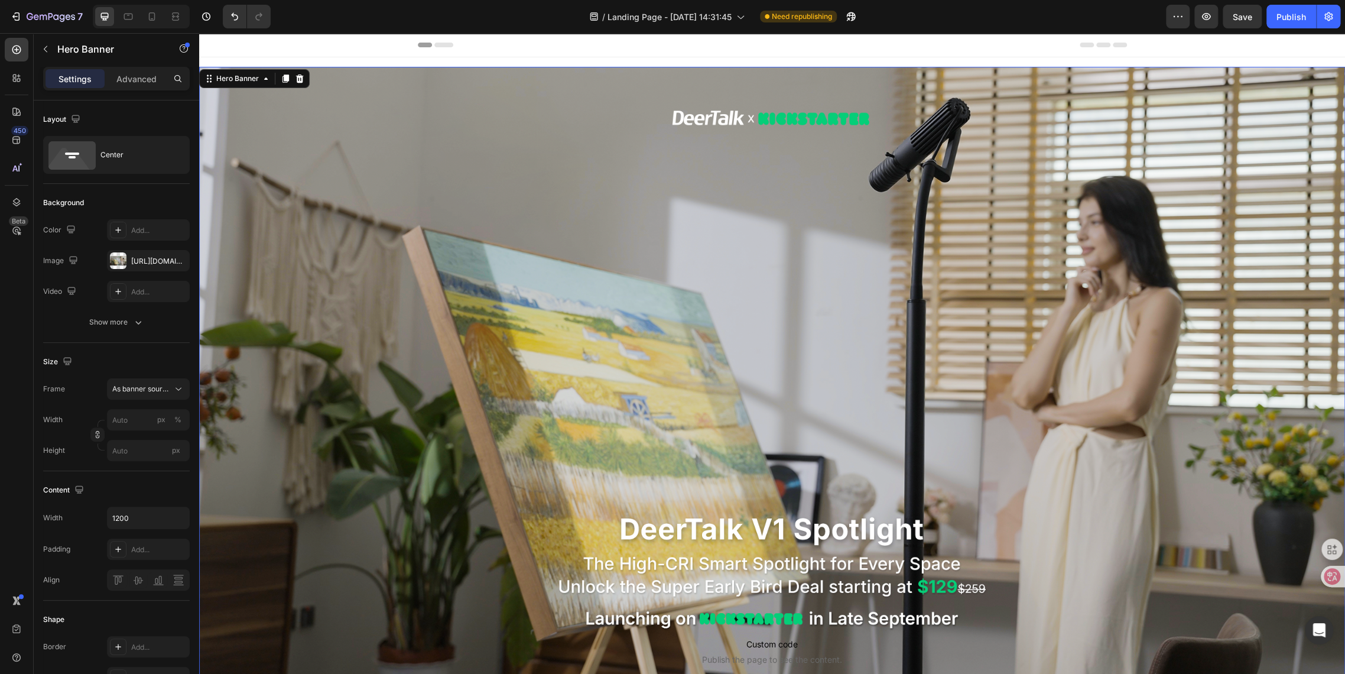
click at [531, 292] on div "Custom code Publish the page to see the content. Custom Code" at bounding box center [772, 389] width 709 height 573
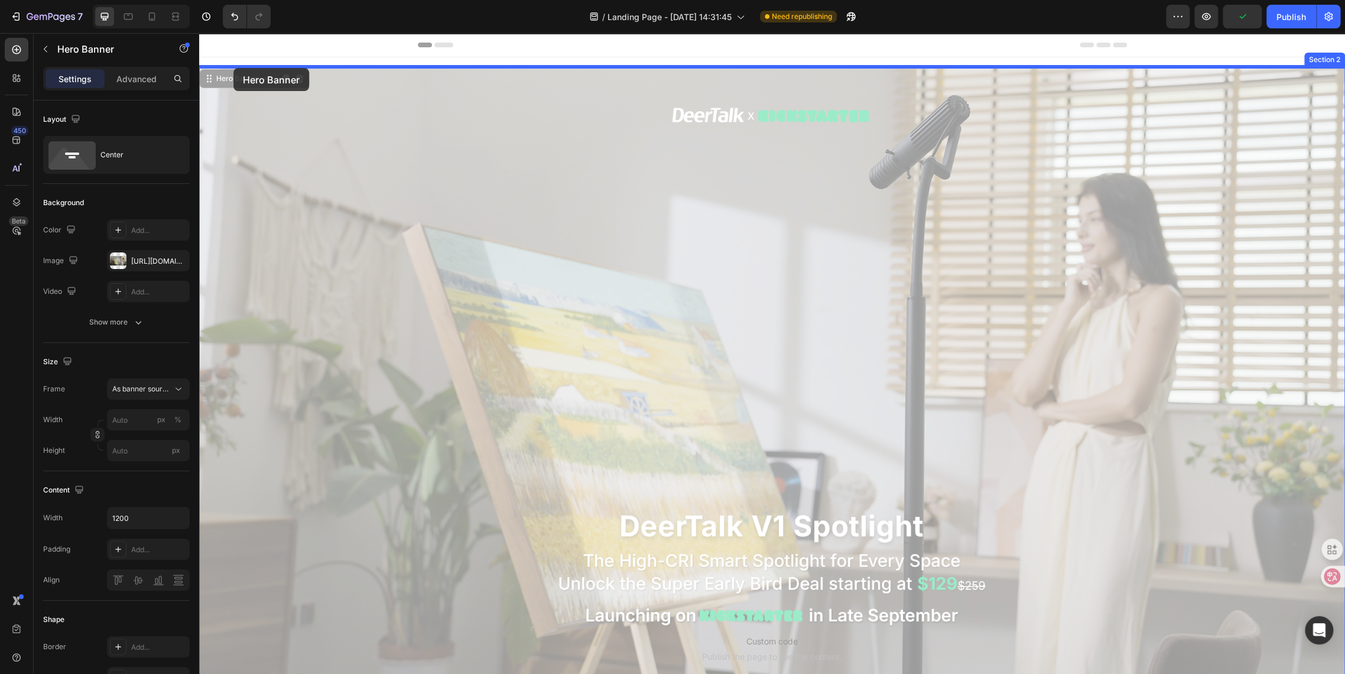
drag, startPoint x: 209, startPoint y: 82, endPoint x: 233, endPoint y: 68, distance: 28.6
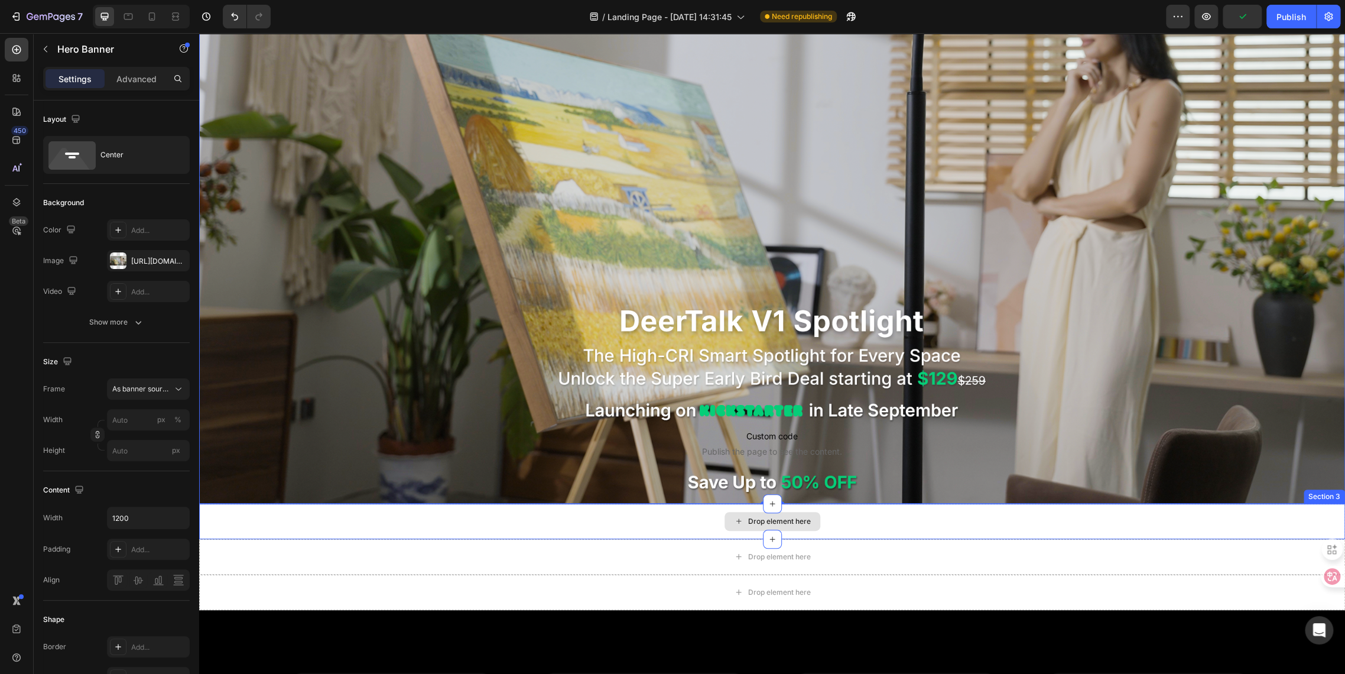
scroll to position [394, 0]
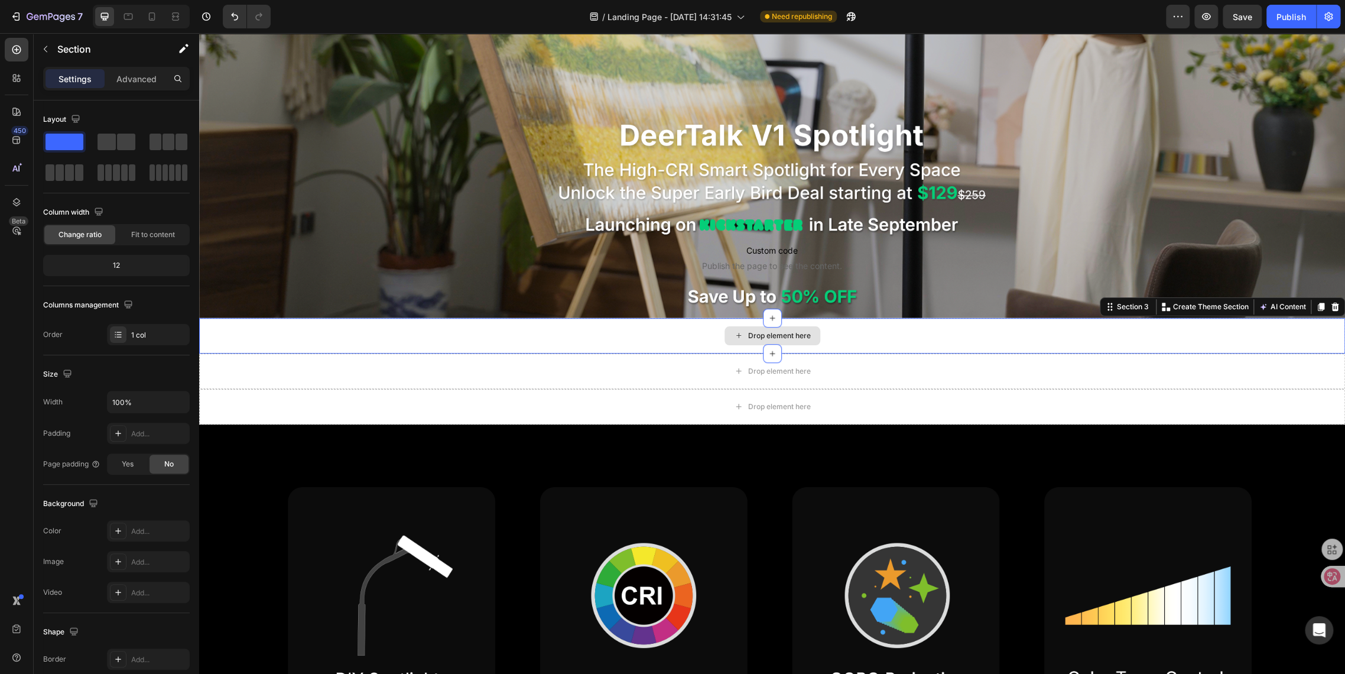
click at [448, 331] on div "Drop element here" at bounding box center [772, 335] width 1146 height 35
click at [1332, 303] on icon at bounding box center [1336, 307] width 8 height 8
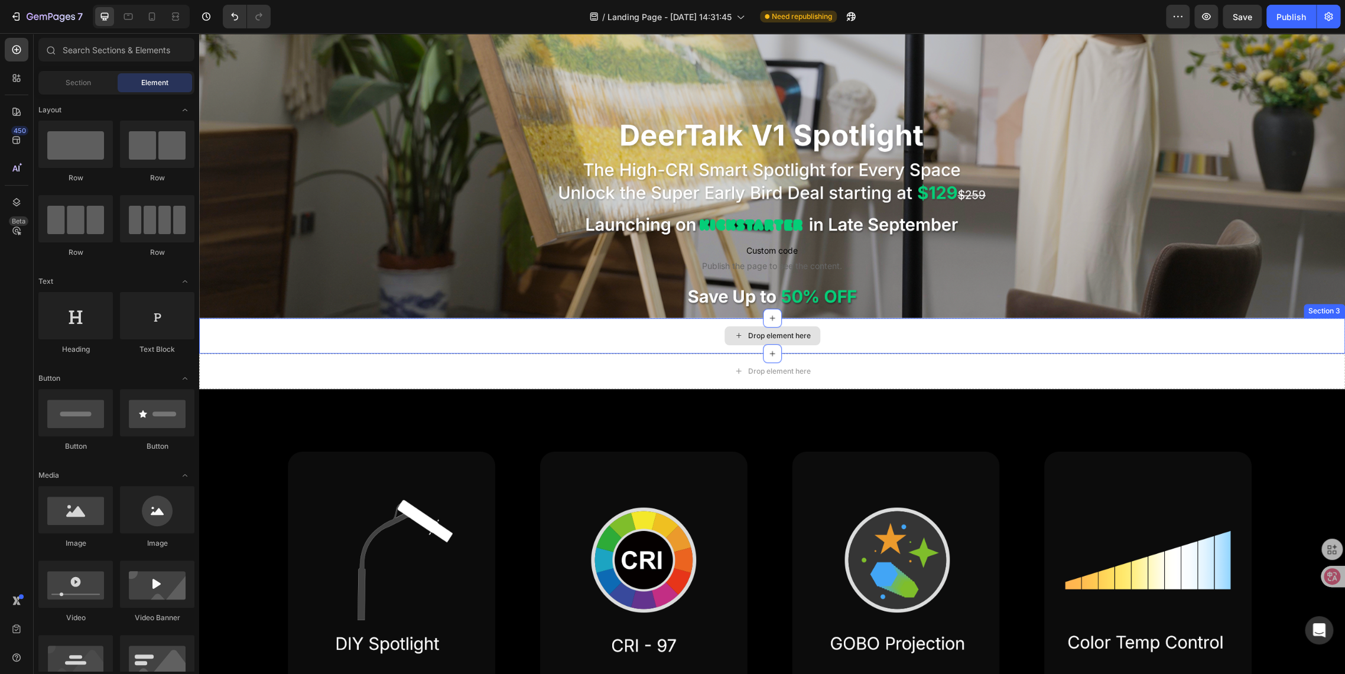
click at [590, 335] on div "Drop element here" at bounding box center [772, 335] width 1146 height 35
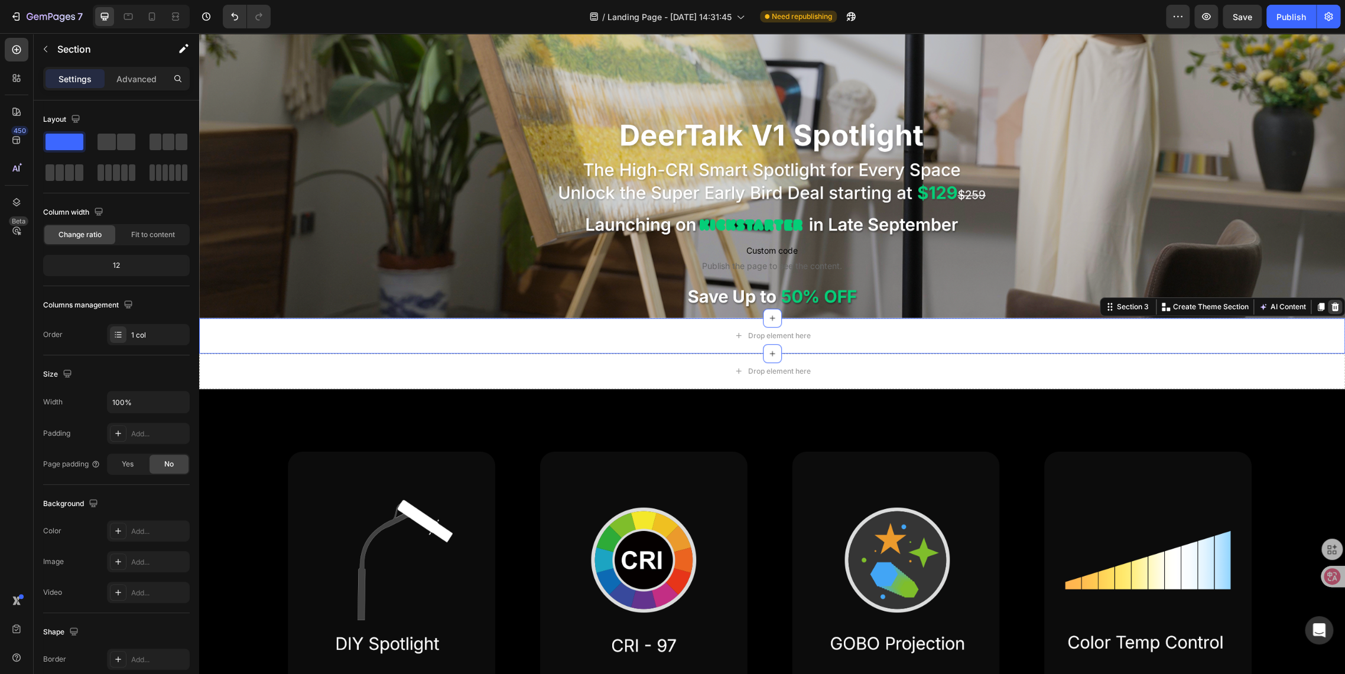
click at [1332, 303] on icon at bounding box center [1336, 307] width 8 height 8
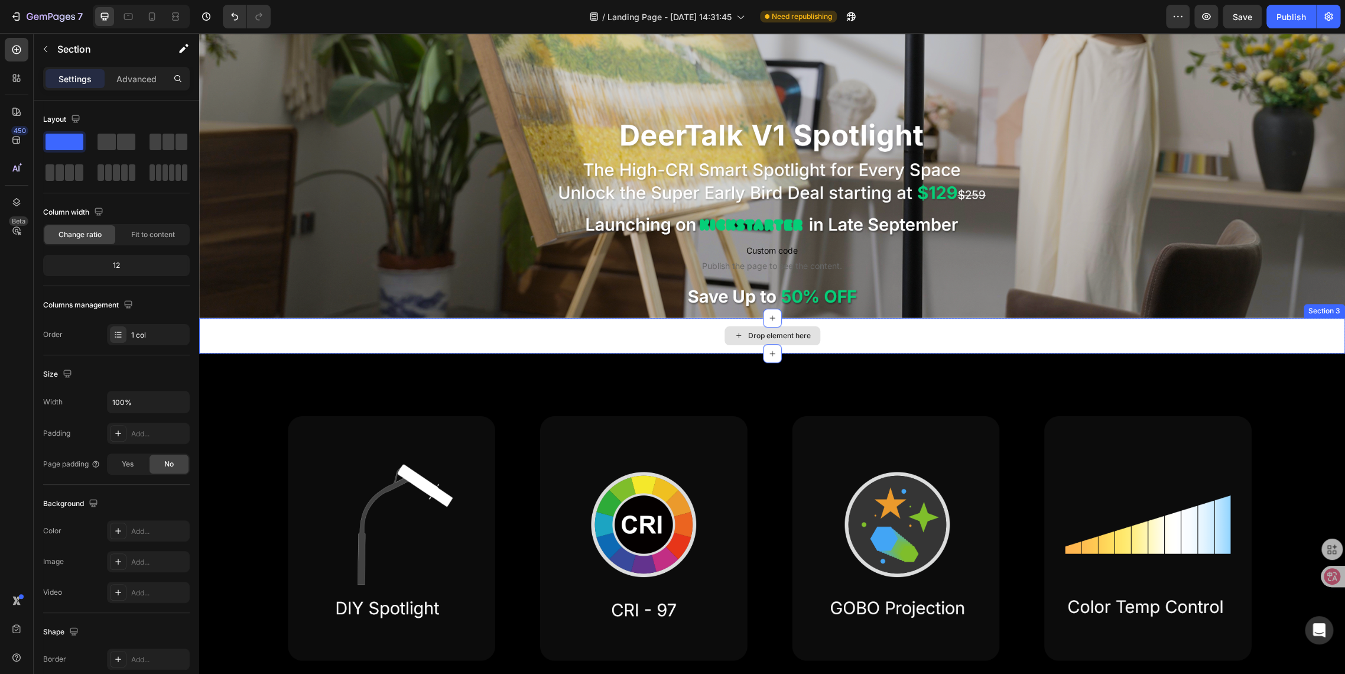
click at [662, 337] on div "Drop element here" at bounding box center [772, 335] width 1146 height 35
click at [1332, 303] on icon at bounding box center [1336, 307] width 8 height 8
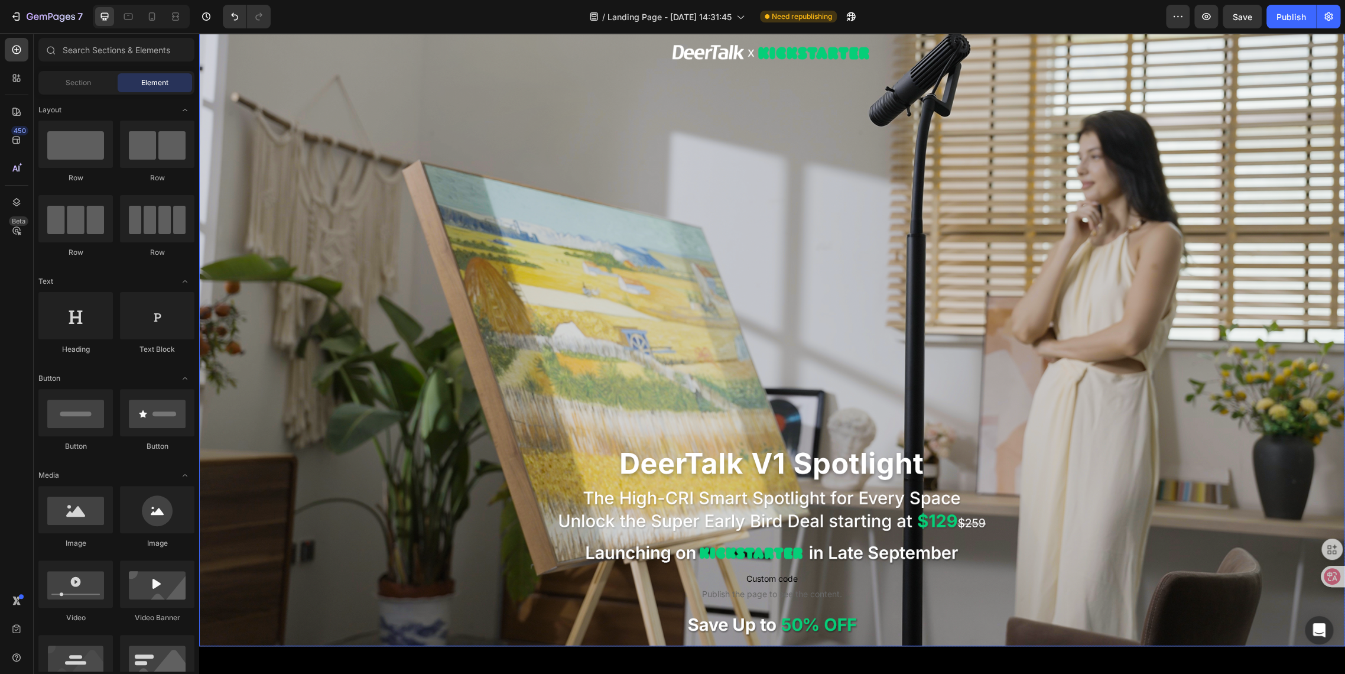
scroll to position [0, 0]
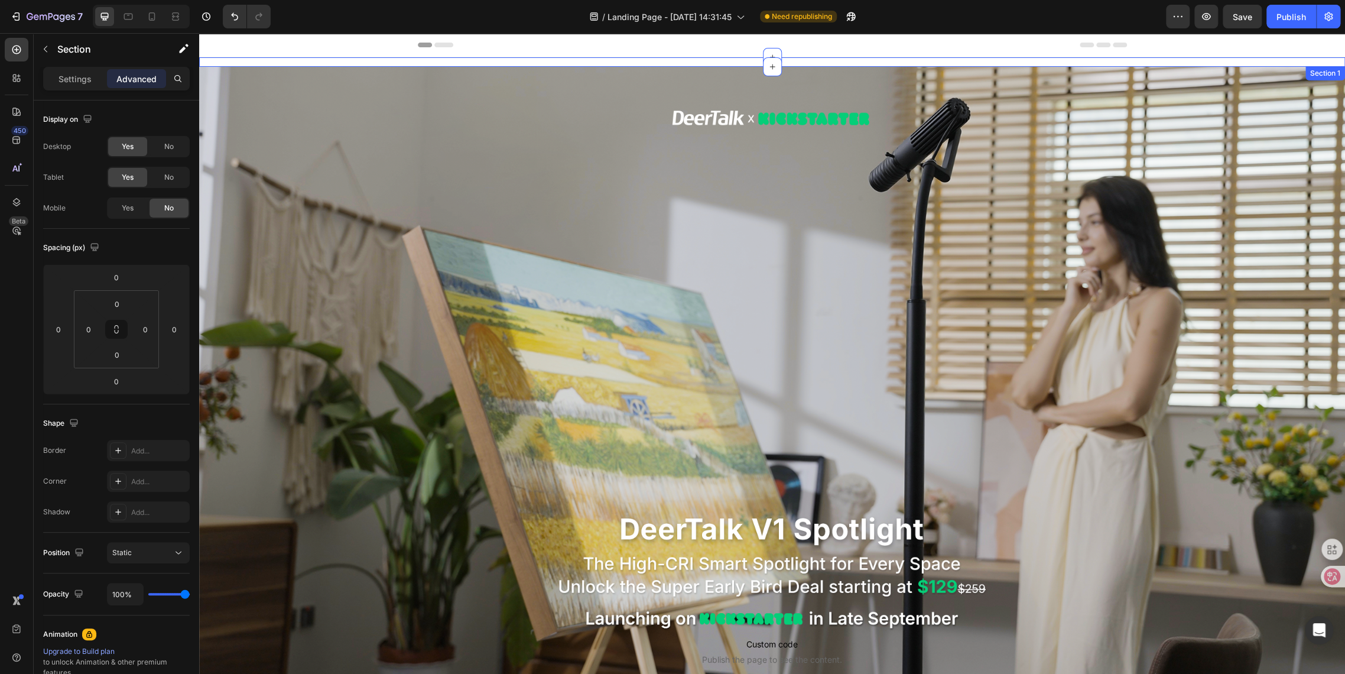
click at [419, 59] on div "Custom code Publish the page to see the content. Custom Code Click here to edit…" at bounding box center [772, 61] width 1146 height 9
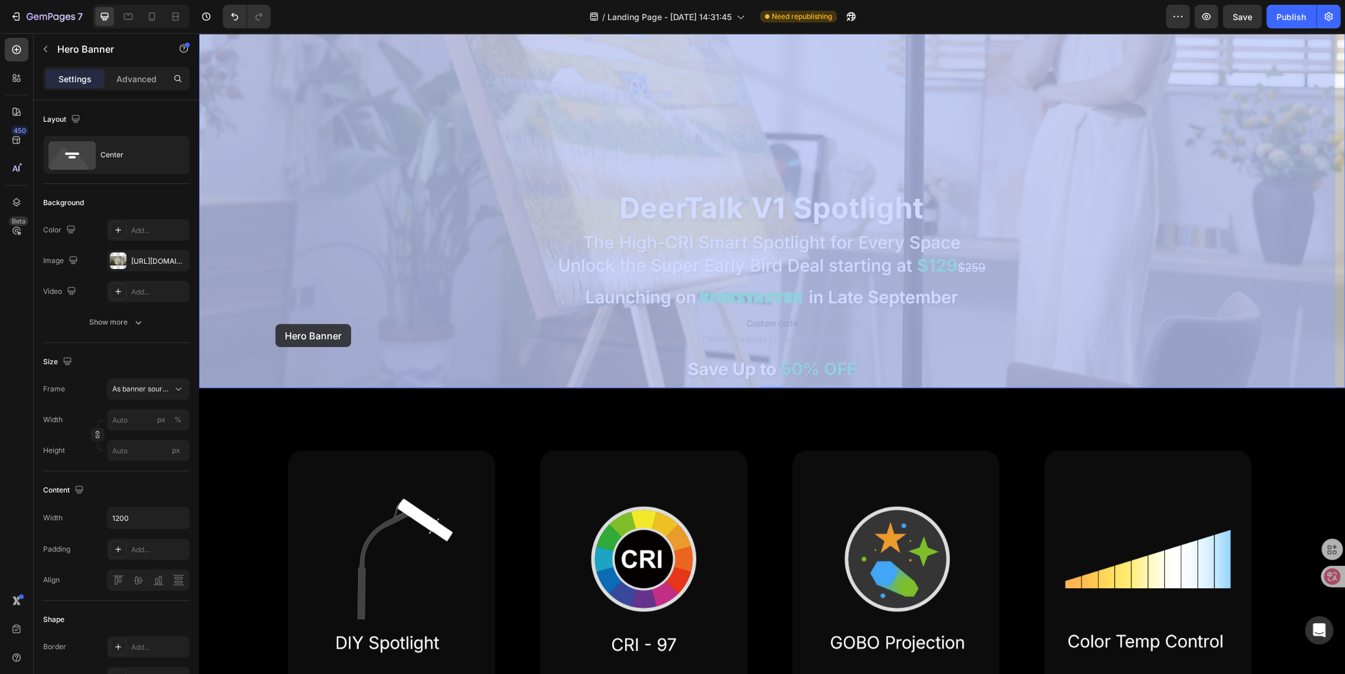
scroll to position [394, 0]
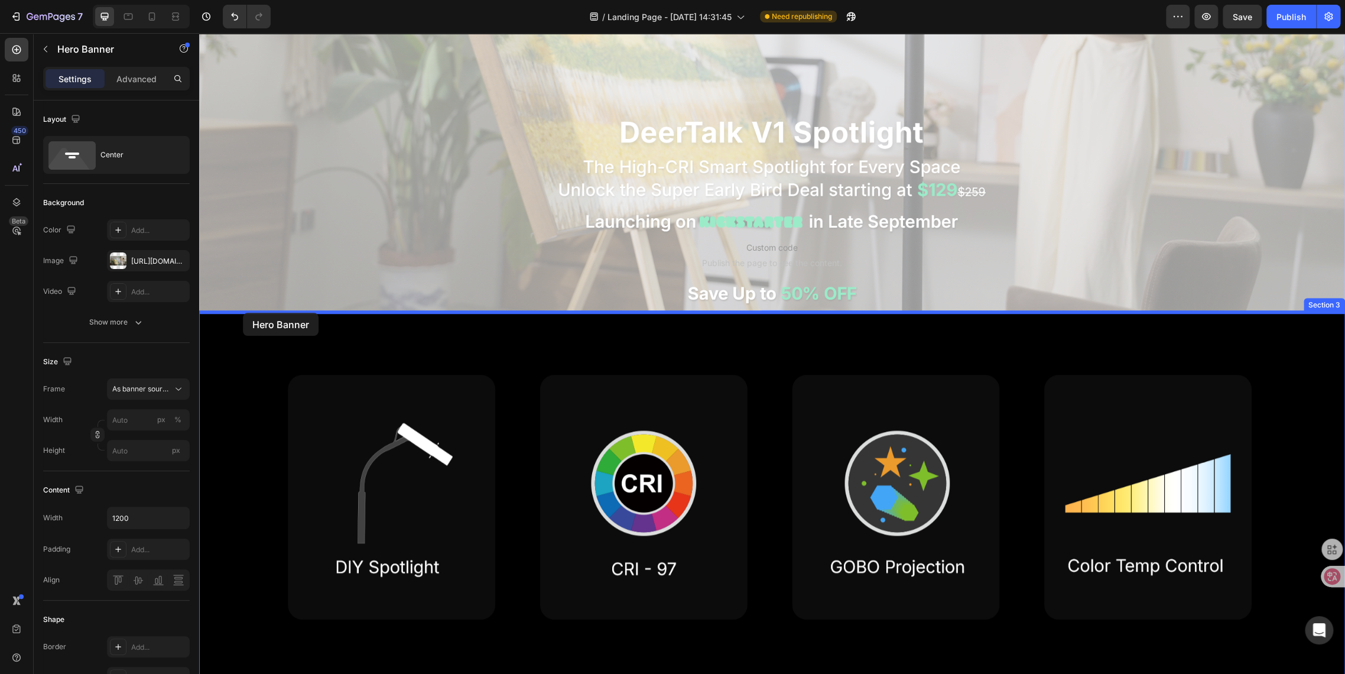
drag, startPoint x: 215, startPoint y: 77, endPoint x: 243, endPoint y: 313, distance: 237.6
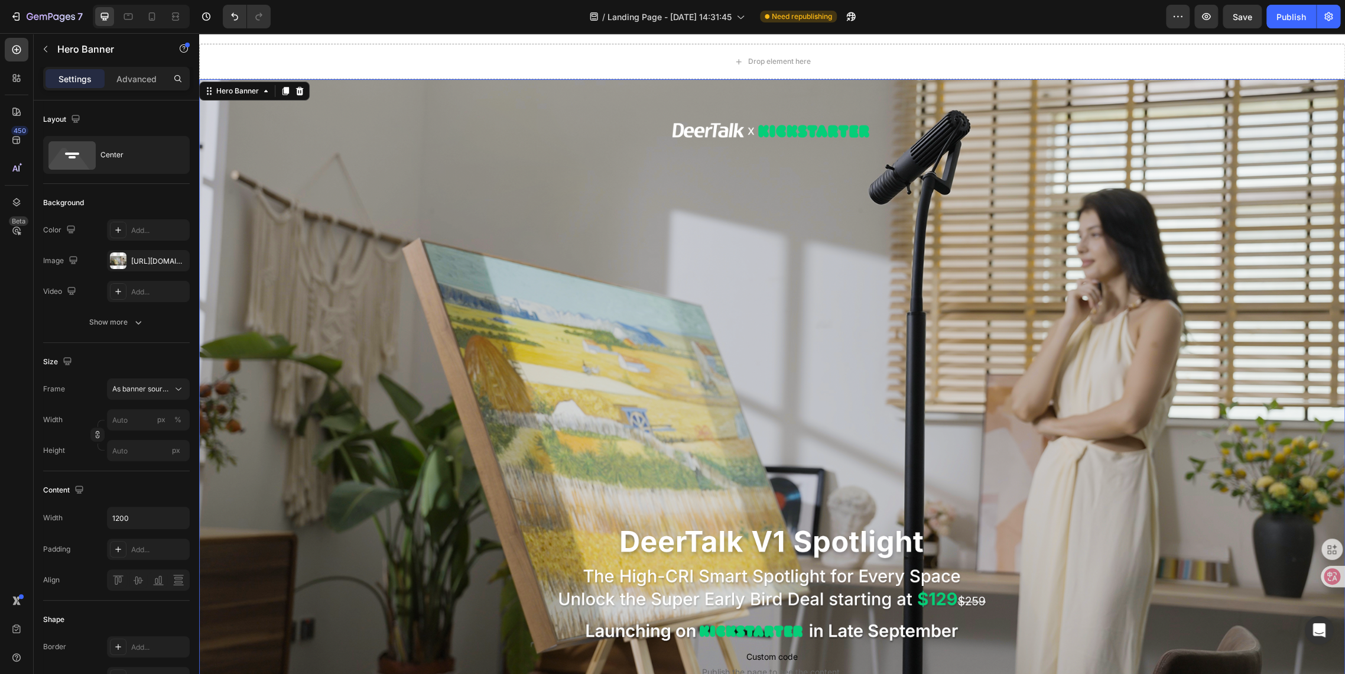
scroll to position [0, 0]
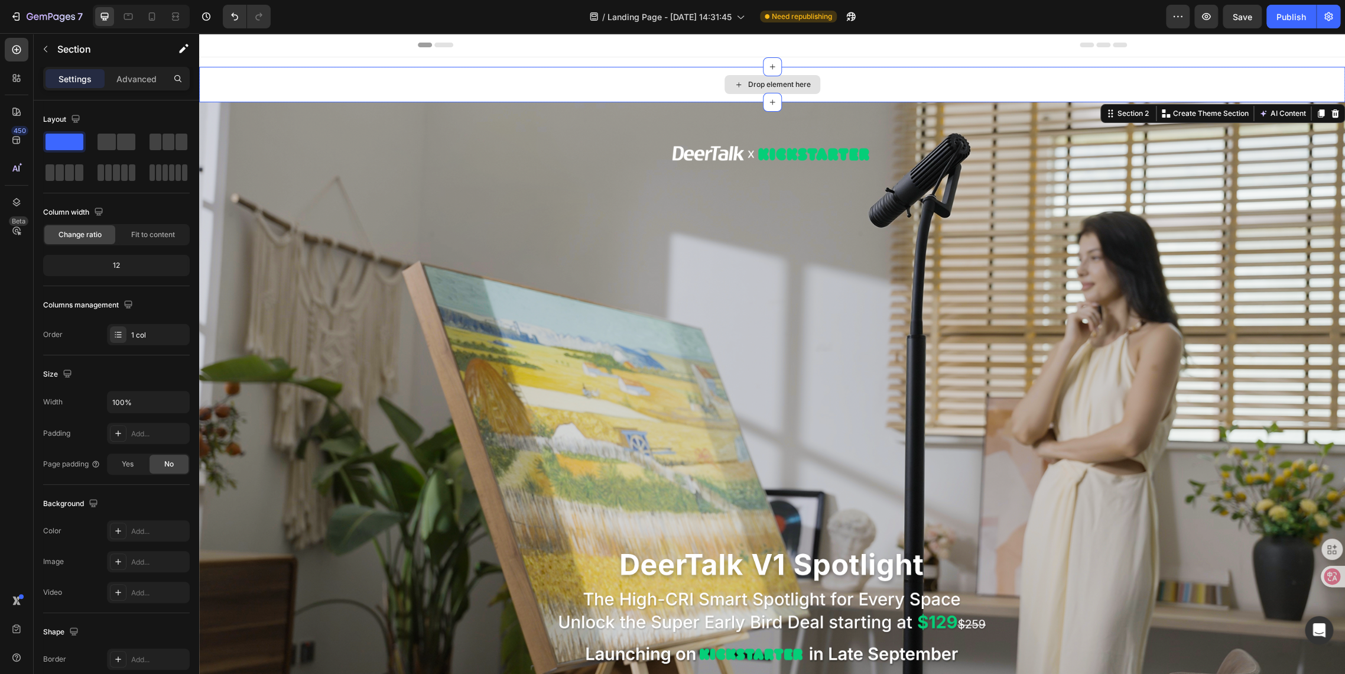
click at [471, 89] on div "Drop element here" at bounding box center [772, 84] width 1146 height 35
click at [1328, 118] on div at bounding box center [1335, 113] width 14 height 14
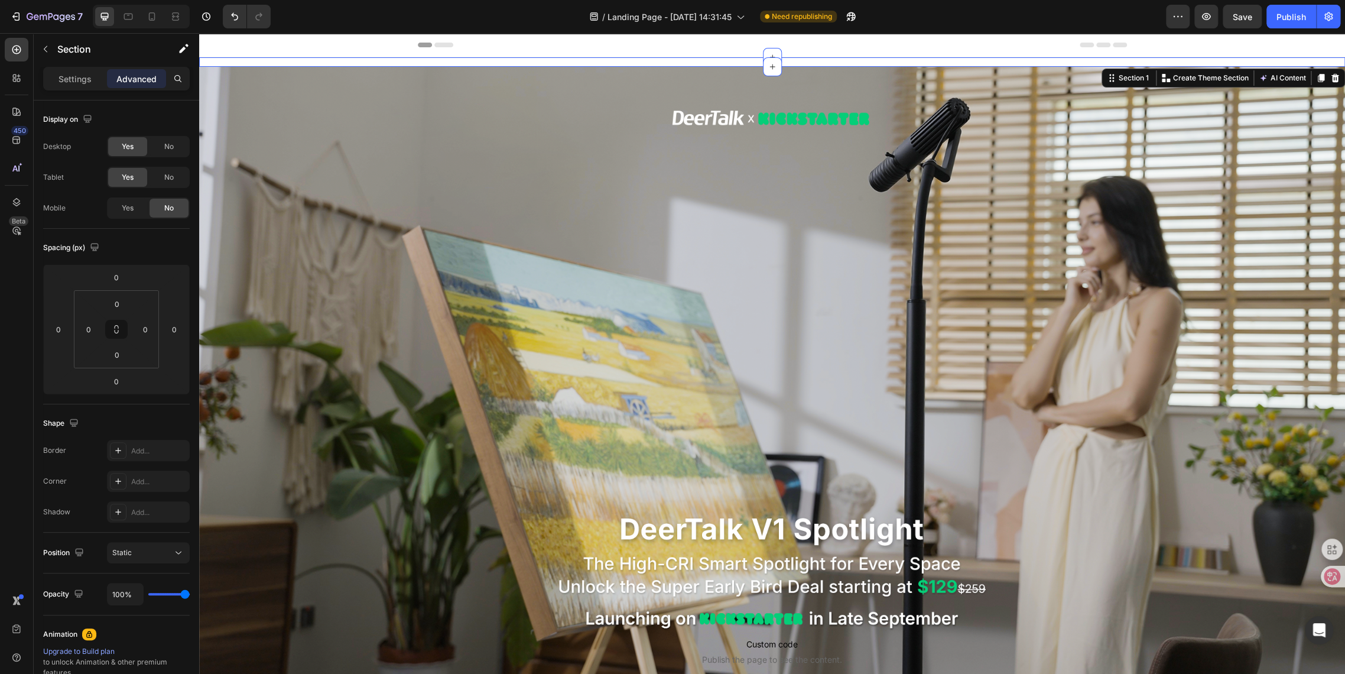
click at [387, 64] on div "Custom code Publish the page to see the content. Custom Code Click here to edit…" at bounding box center [772, 61] width 1146 height 9
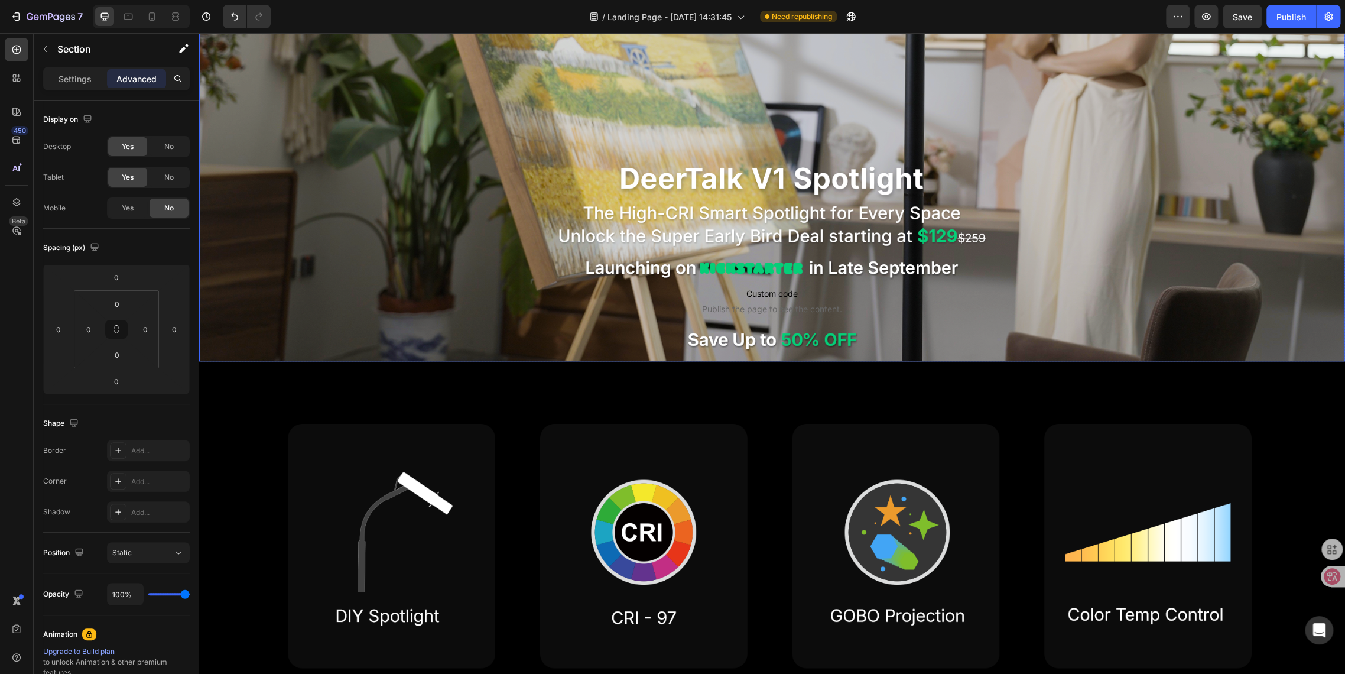
scroll to position [262, 0]
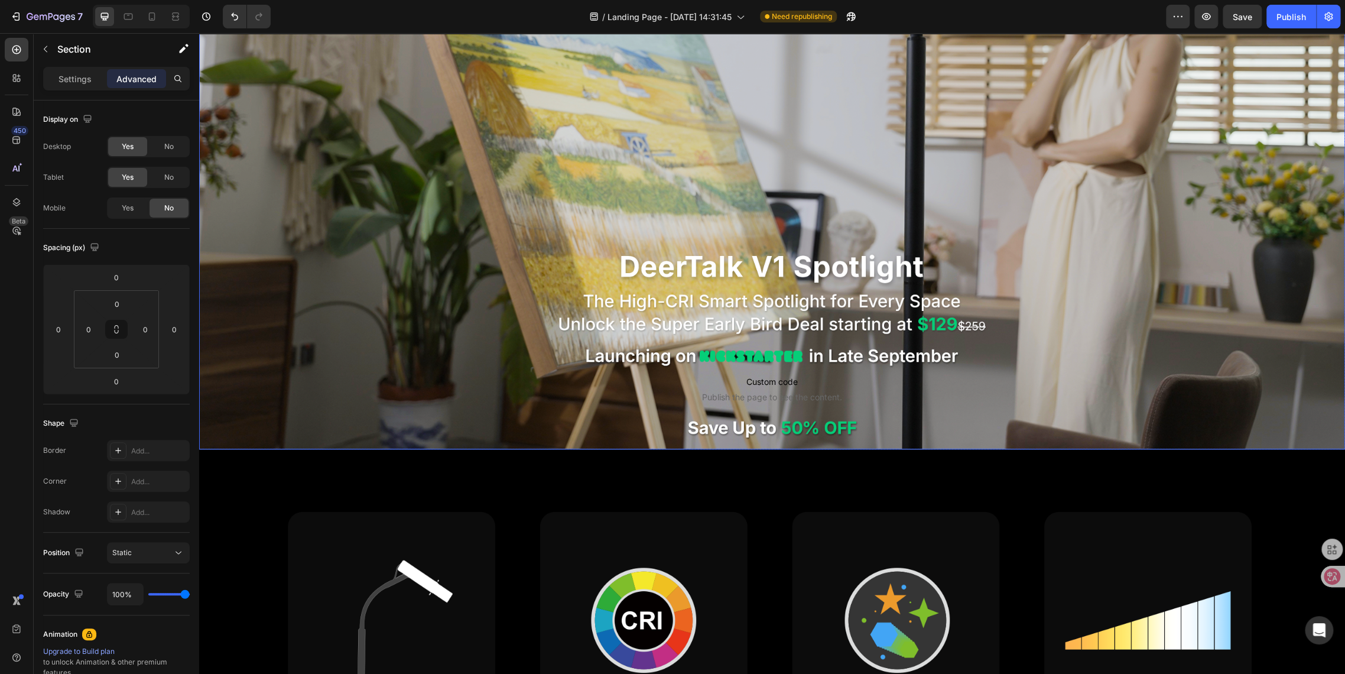
click at [290, 212] on div "Background Image" at bounding box center [772, 126] width 1146 height 645
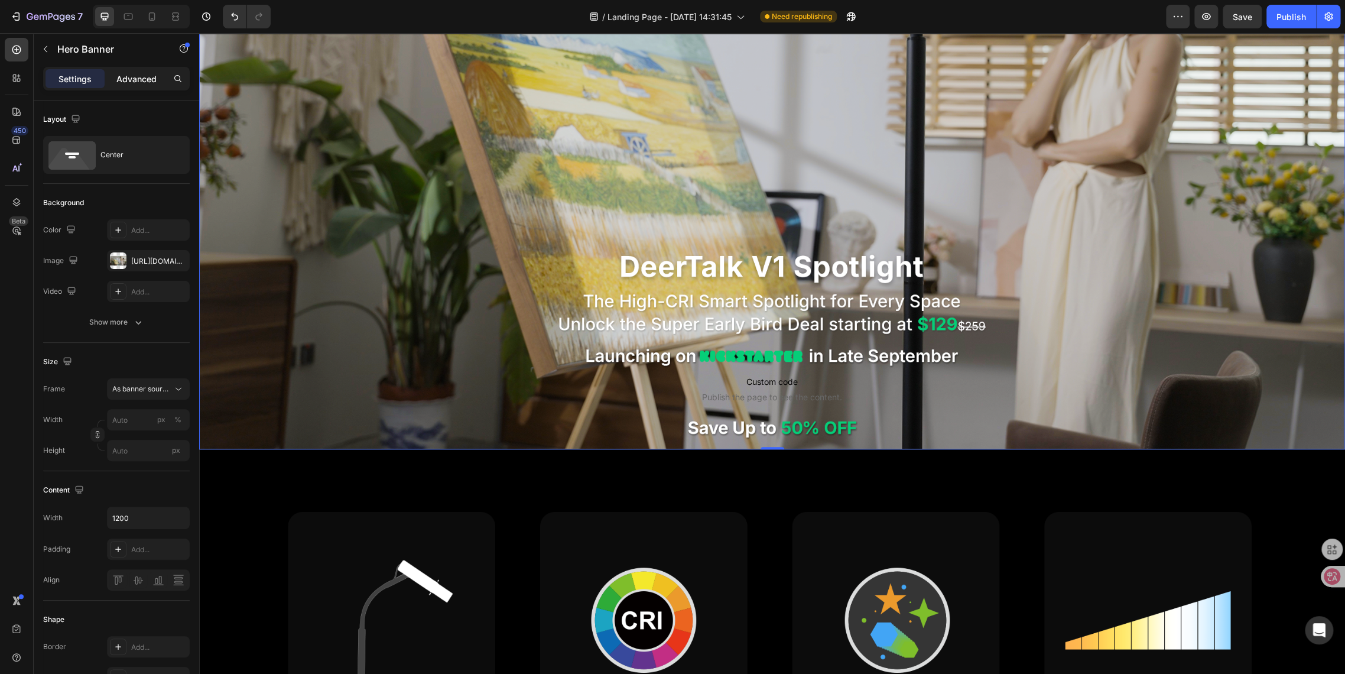
click at [126, 80] on p "Advanced" at bounding box center [136, 79] width 40 height 12
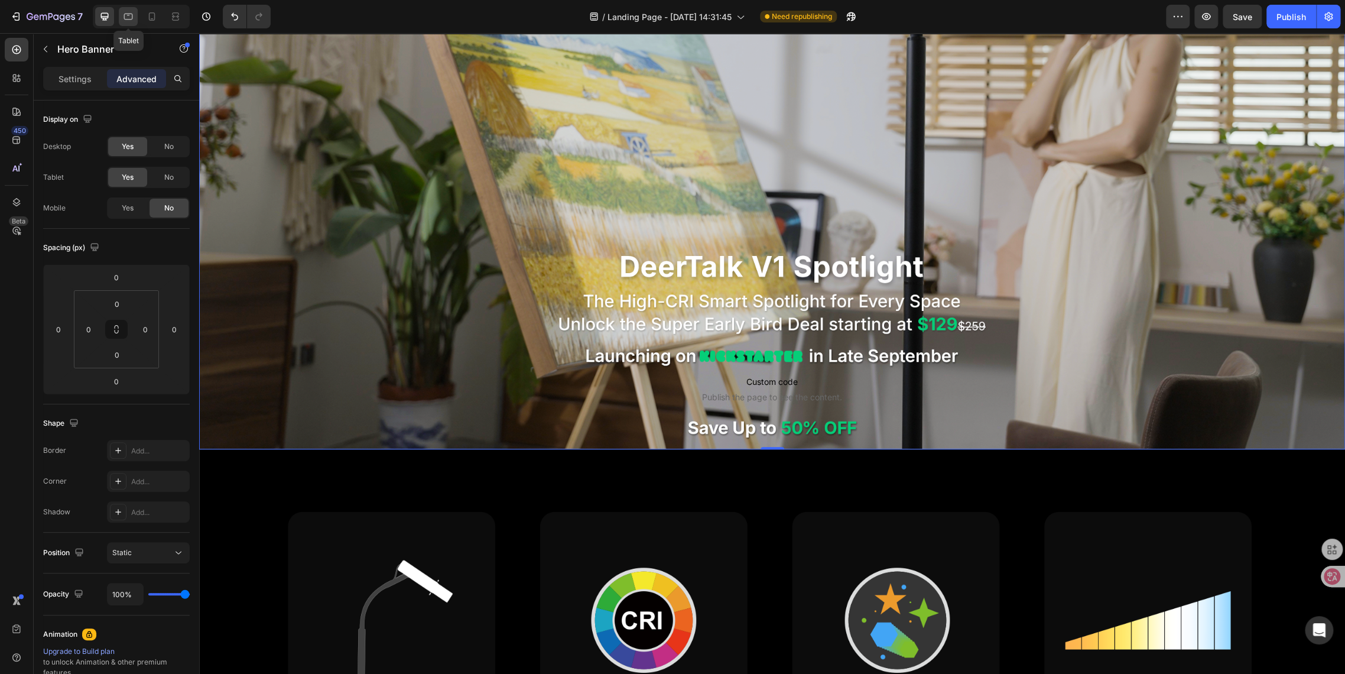
click at [134, 22] on div at bounding box center [128, 16] width 19 height 19
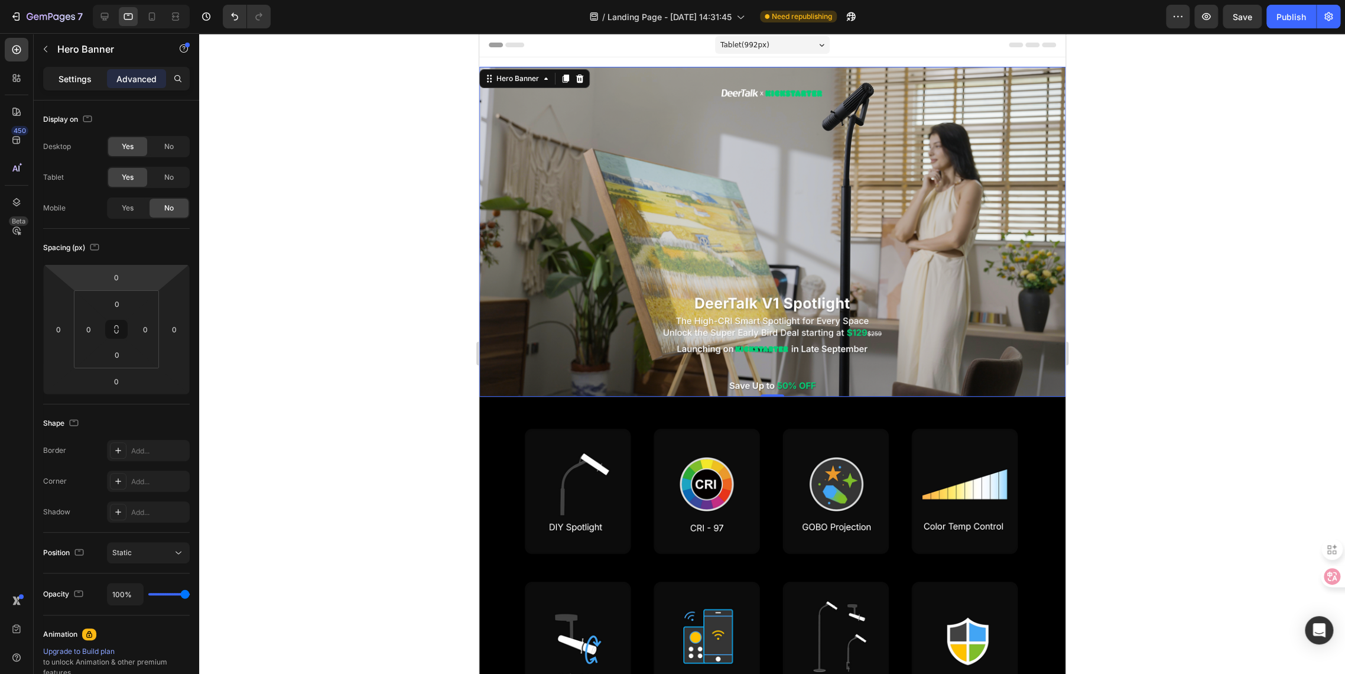
click at [74, 86] on div "Settings" at bounding box center [75, 78] width 59 height 19
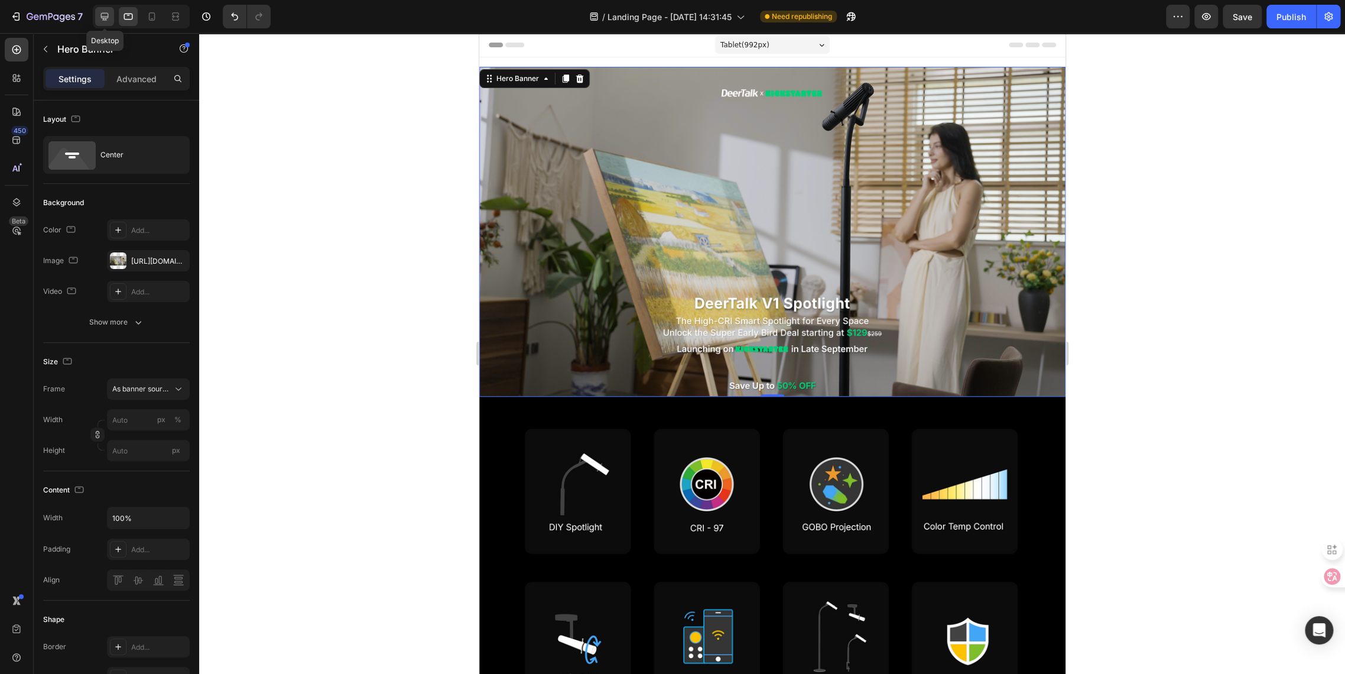
click at [105, 17] on icon at bounding box center [105, 17] width 12 height 12
type input "1200"
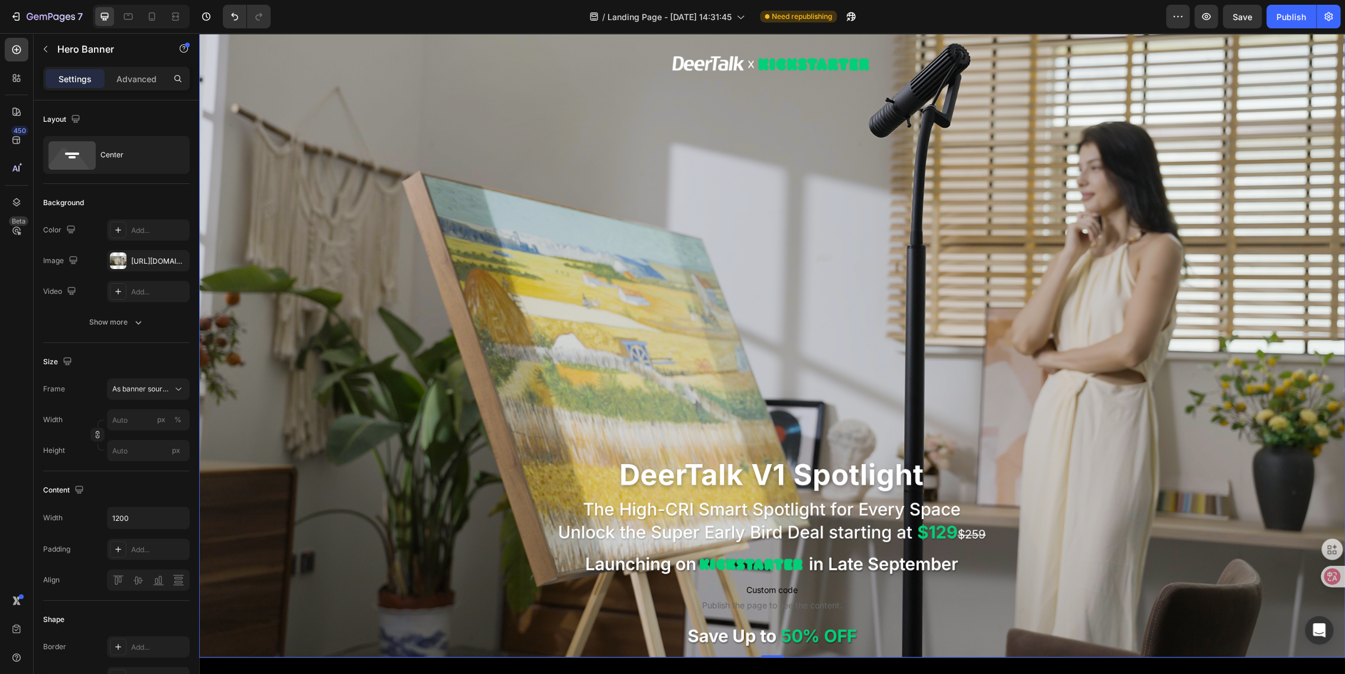
scroll to position [131, 0]
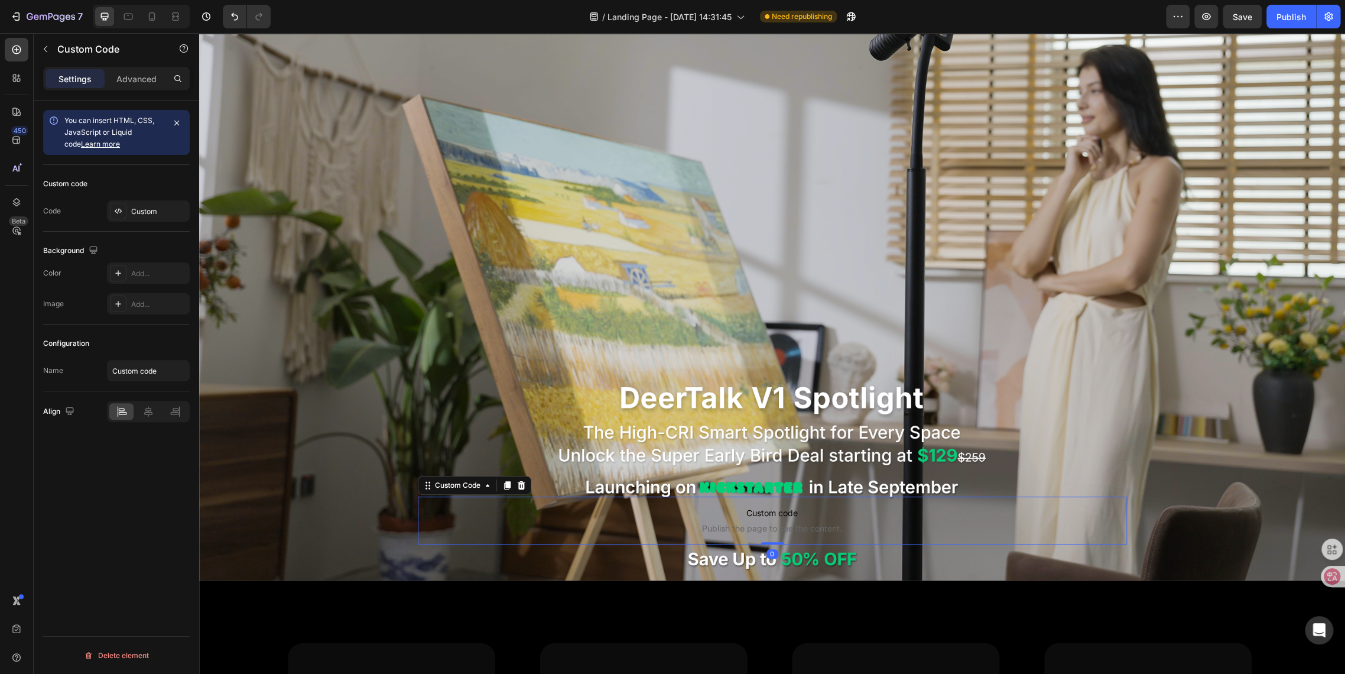
click at [637, 506] on span "Custom code" at bounding box center [772, 513] width 709 height 14
click at [142, 77] on p "Advanced" at bounding box center [136, 79] width 40 height 12
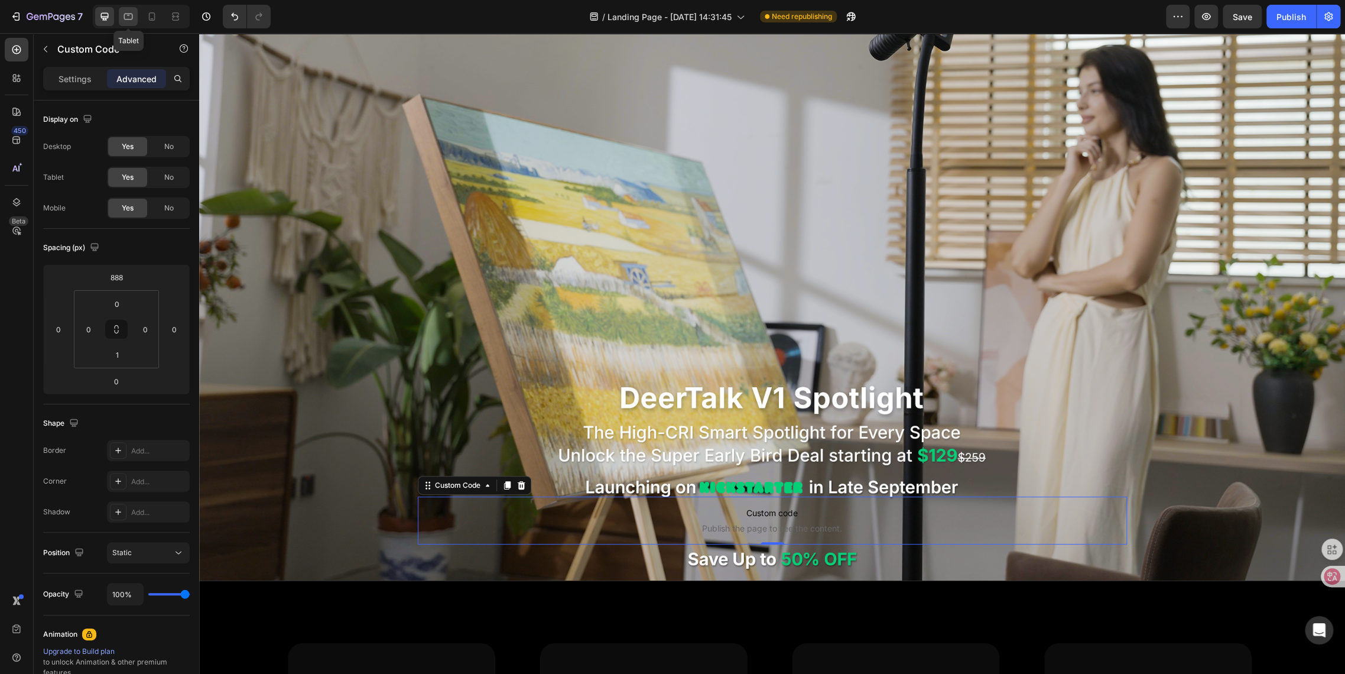
click at [124, 11] on icon at bounding box center [128, 17] width 12 height 12
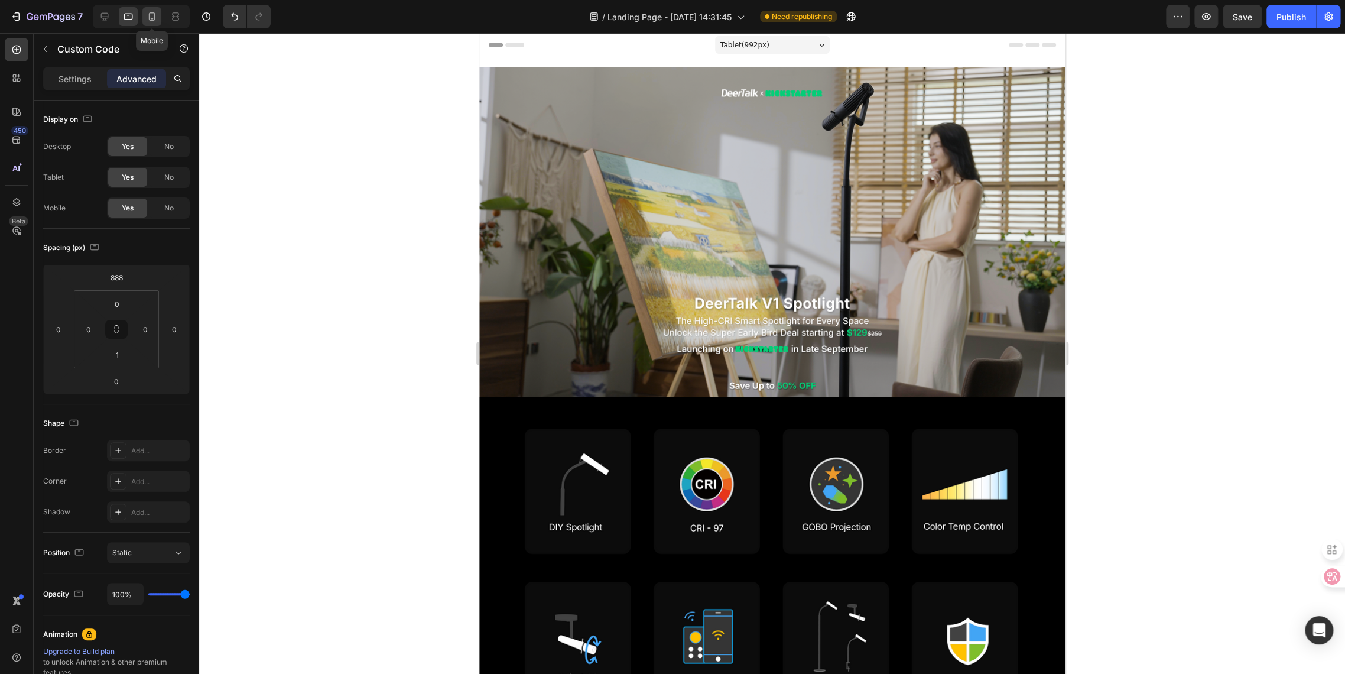
click at [155, 17] on icon at bounding box center [152, 17] width 12 height 12
type input "40"
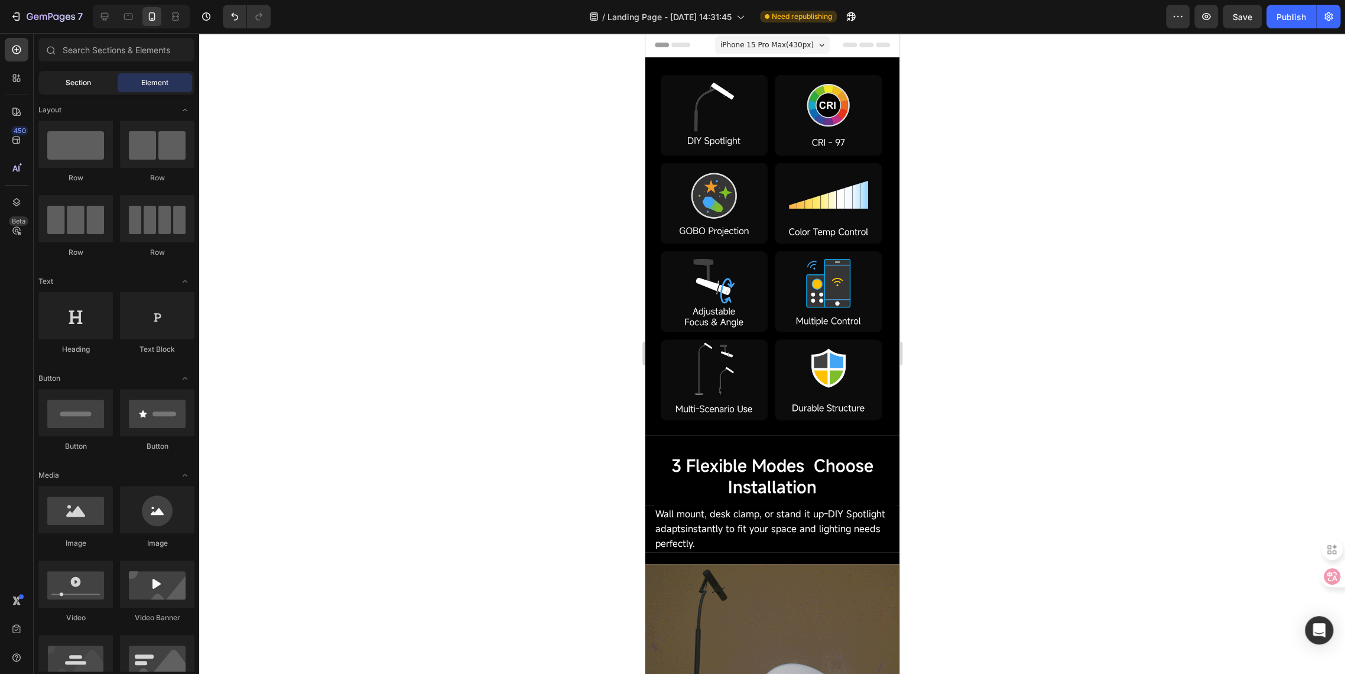
click at [95, 80] on div "Section" at bounding box center [78, 82] width 74 height 19
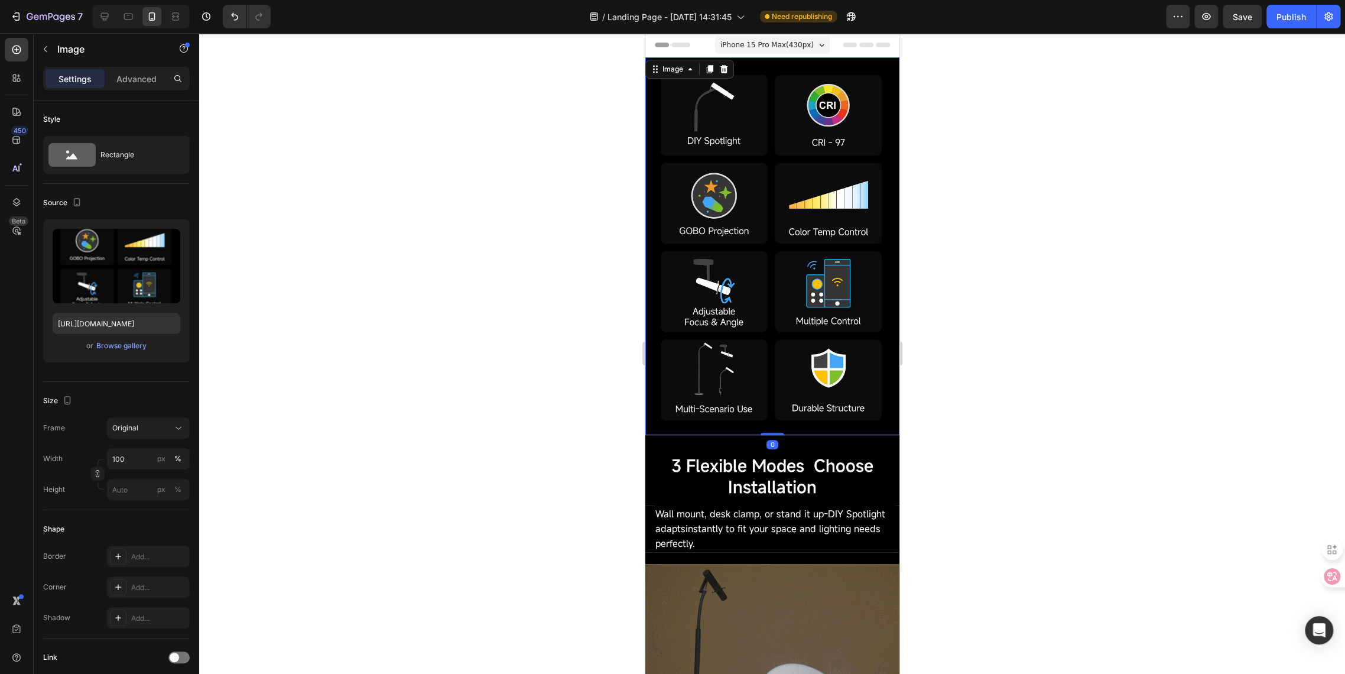
click at [669, 87] on img at bounding box center [772, 246] width 254 height 378
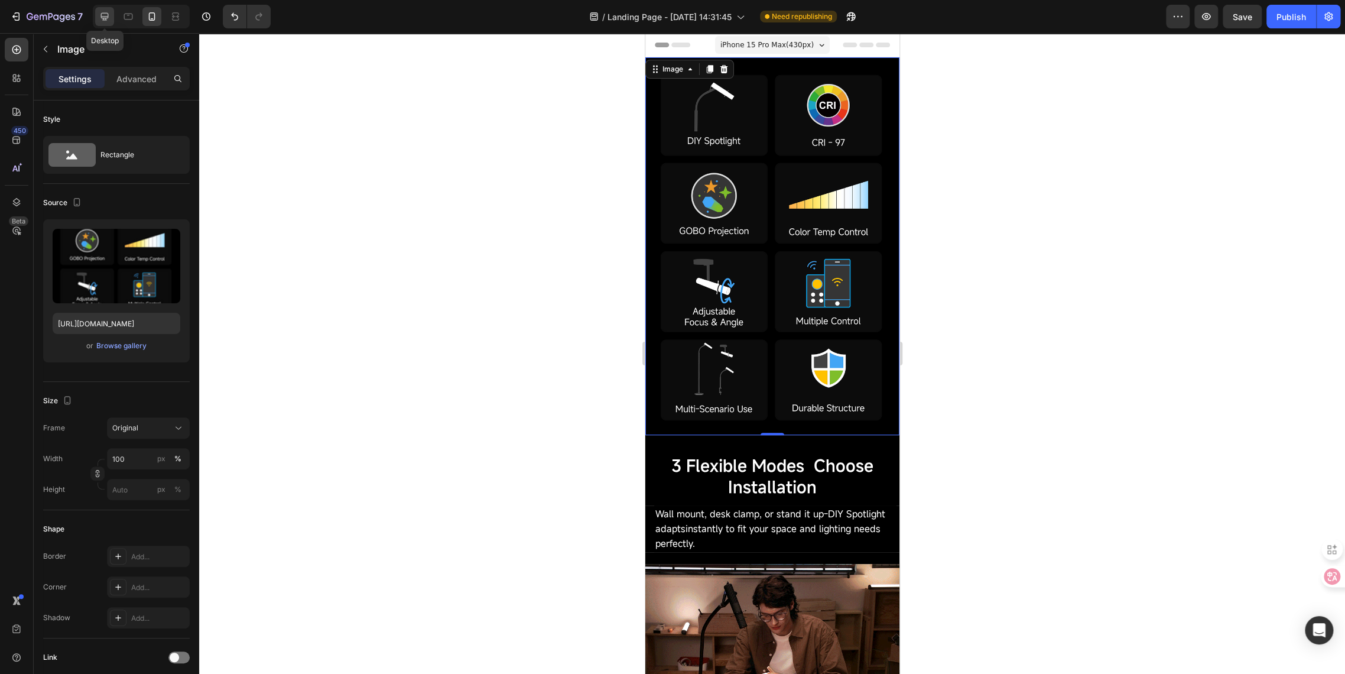
click at [104, 18] on icon at bounding box center [105, 17] width 8 height 8
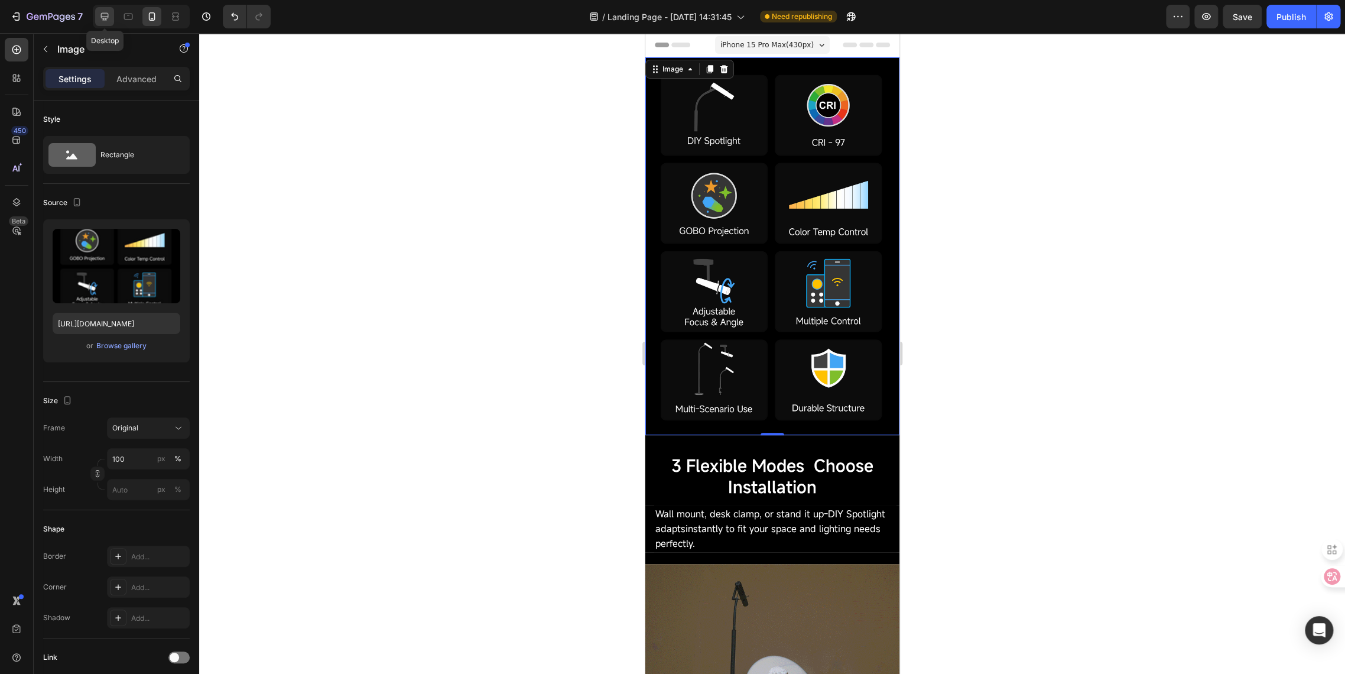
type input "[URL][DOMAIN_NAME]"
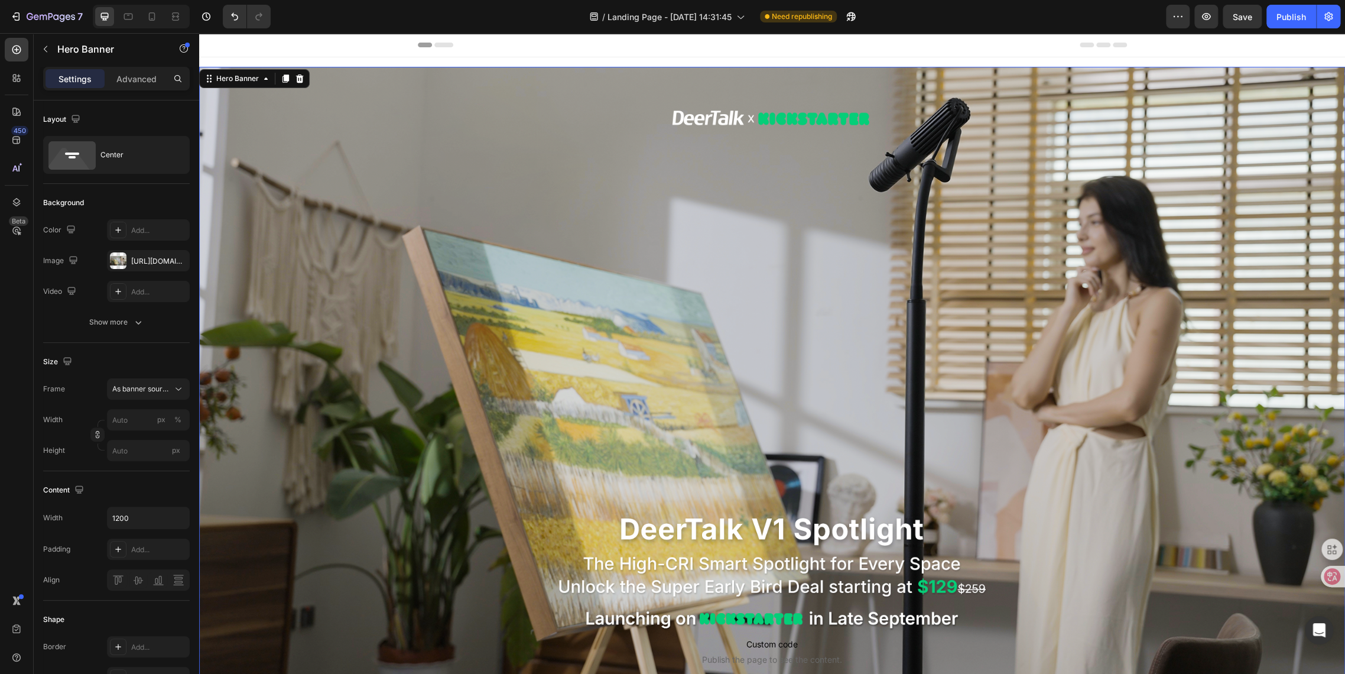
click at [252, 275] on div "Background Image" at bounding box center [772, 389] width 1146 height 645
click at [133, 78] on p "Advanced" at bounding box center [136, 79] width 40 height 12
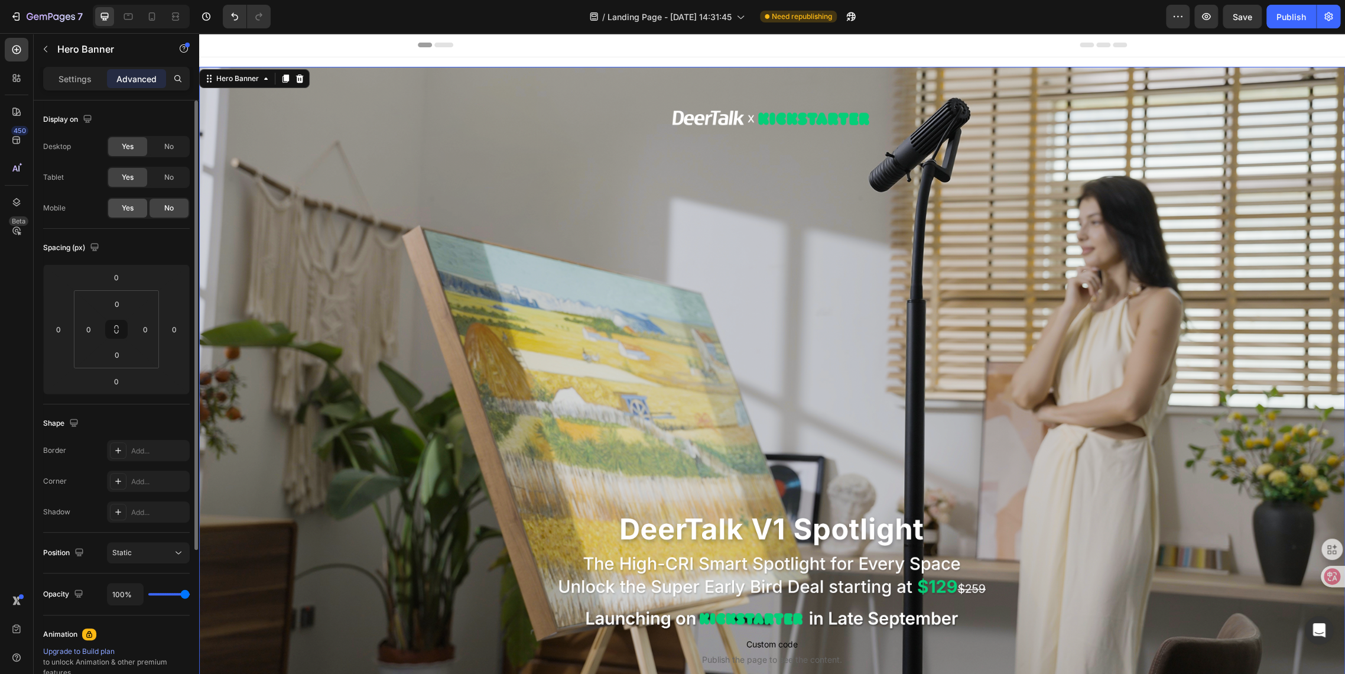
click at [122, 209] on span "Yes" at bounding box center [128, 208] width 12 height 11
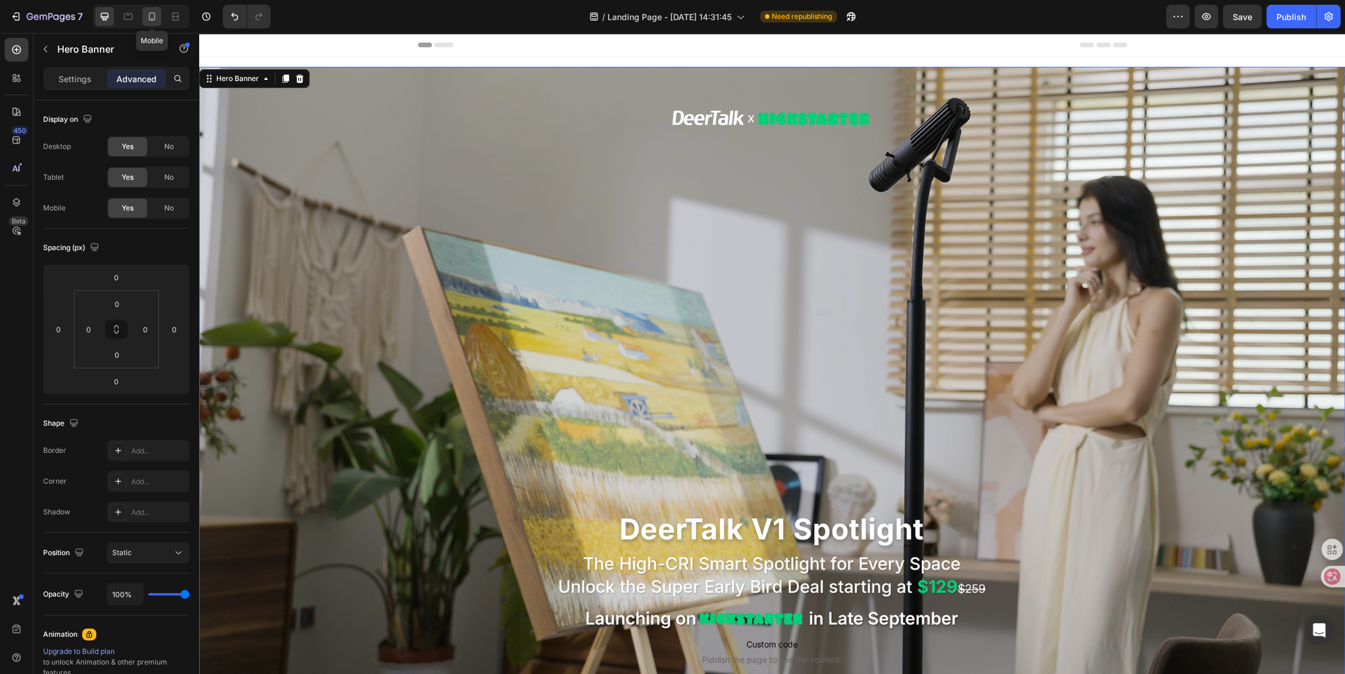
click at [156, 17] on icon at bounding box center [152, 17] width 12 height 12
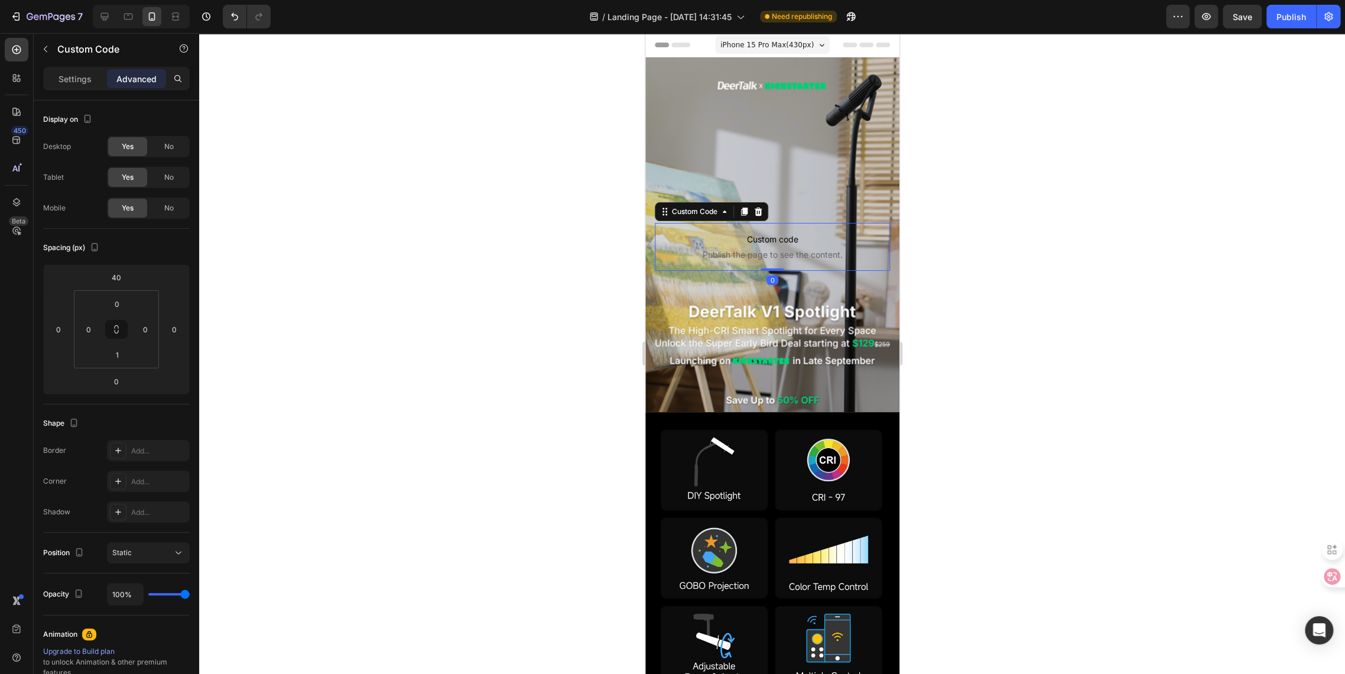
click at [709, 240] on span "Custom code" at bounding box center [771, 239] width 235 height 14
click at [103, 15] on icon at bounding box center [105, 17] width 12 height 12
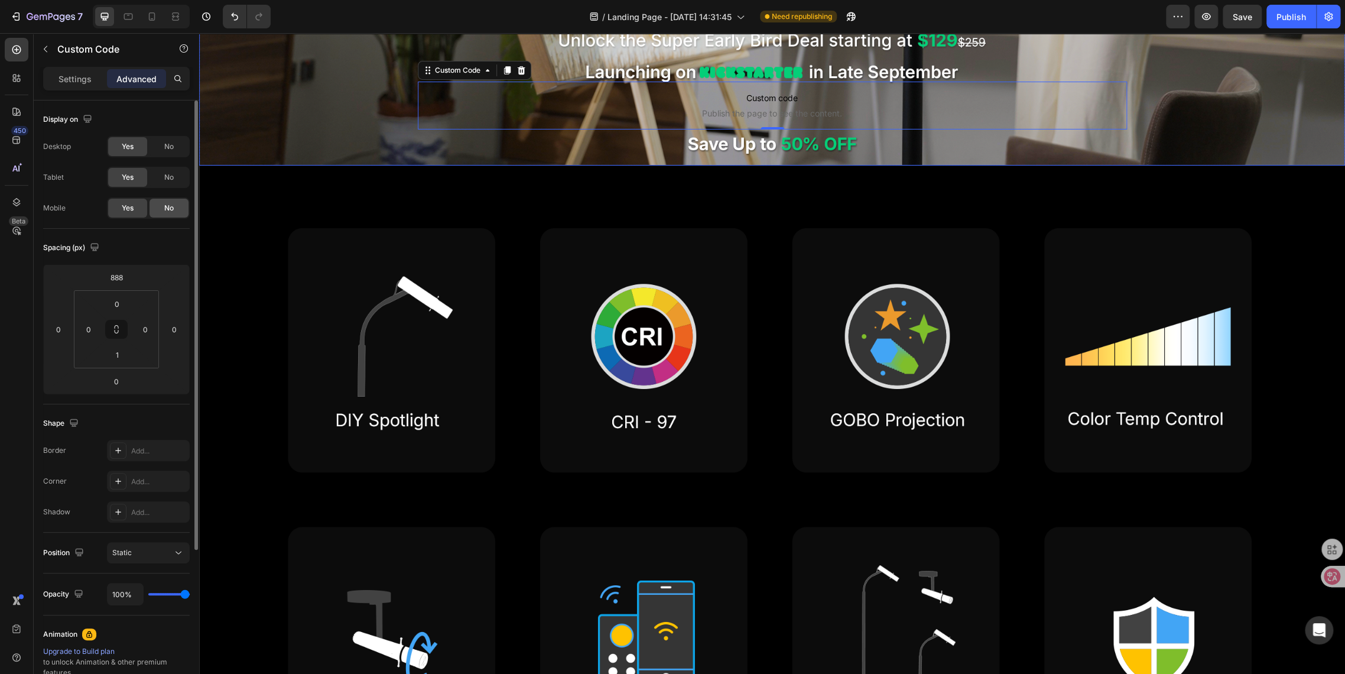
scroll to position [550, 0]
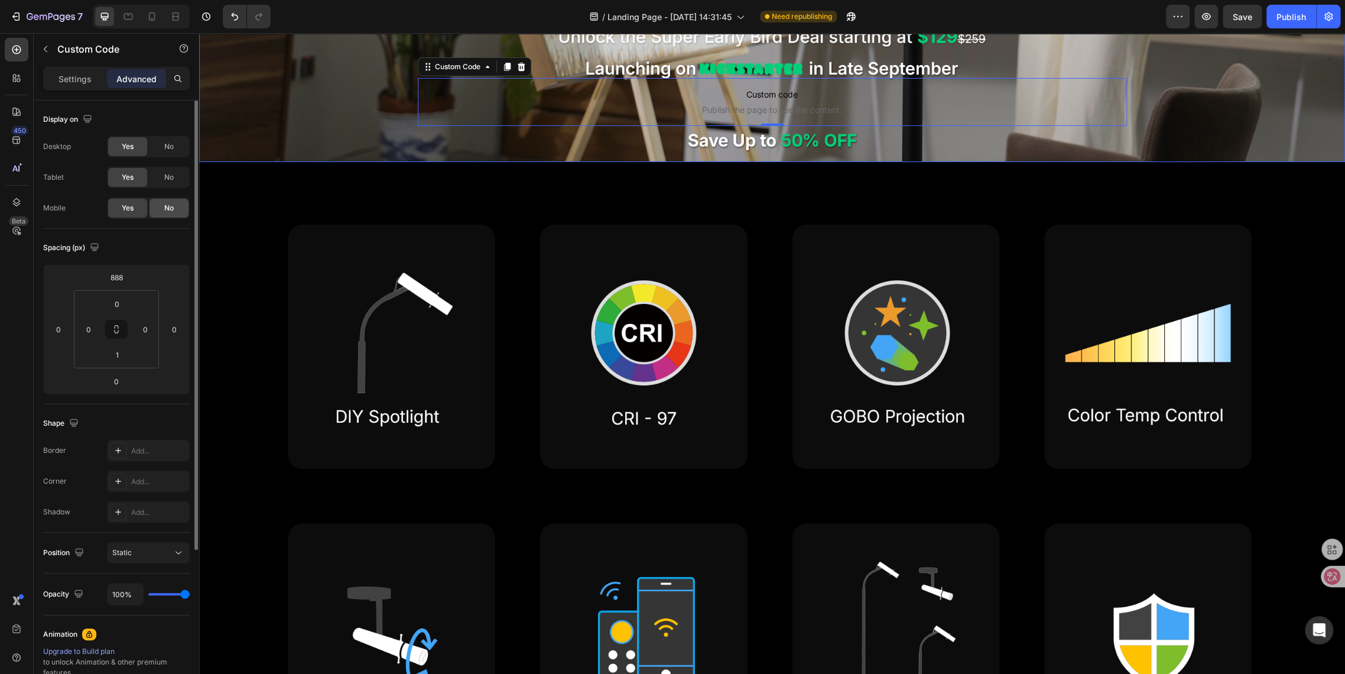
click at [171, 210] on span "No" at bounding box center [168, 208] width 9 height 11
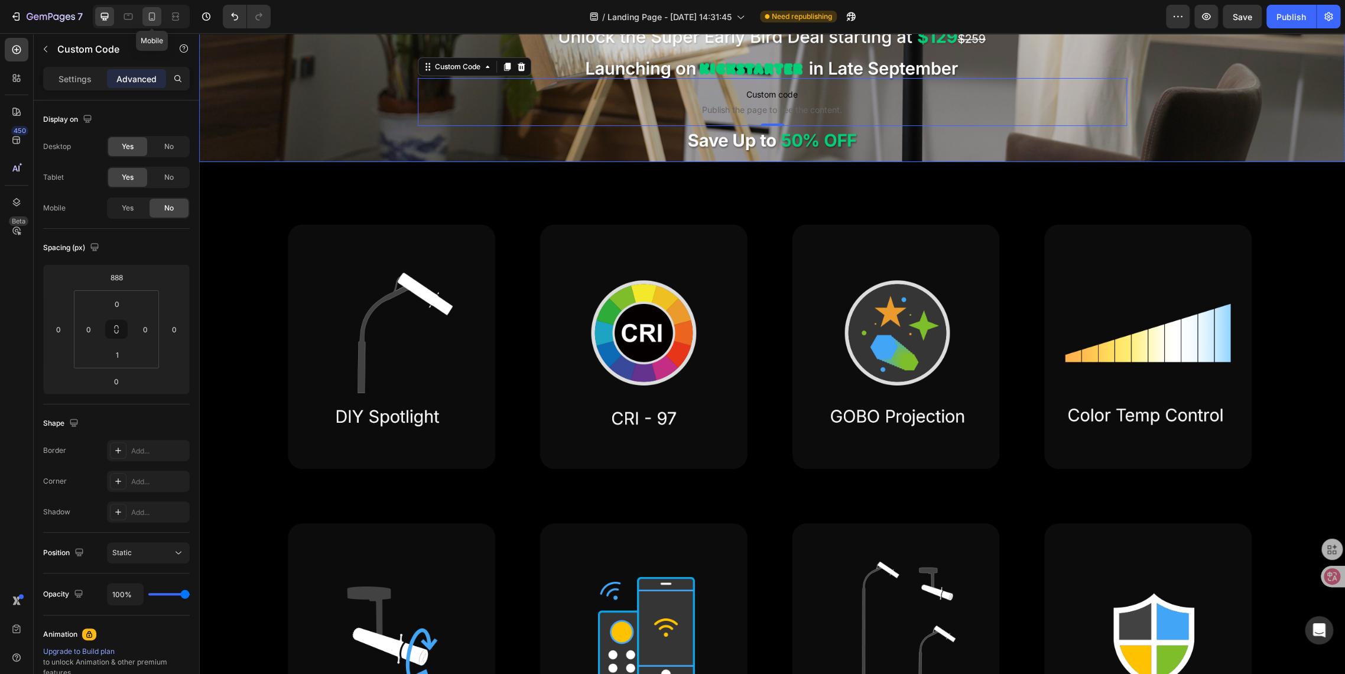
click at [157, 15] on icon at bounding box center [152, 17] width 12 height 12
type input "40"
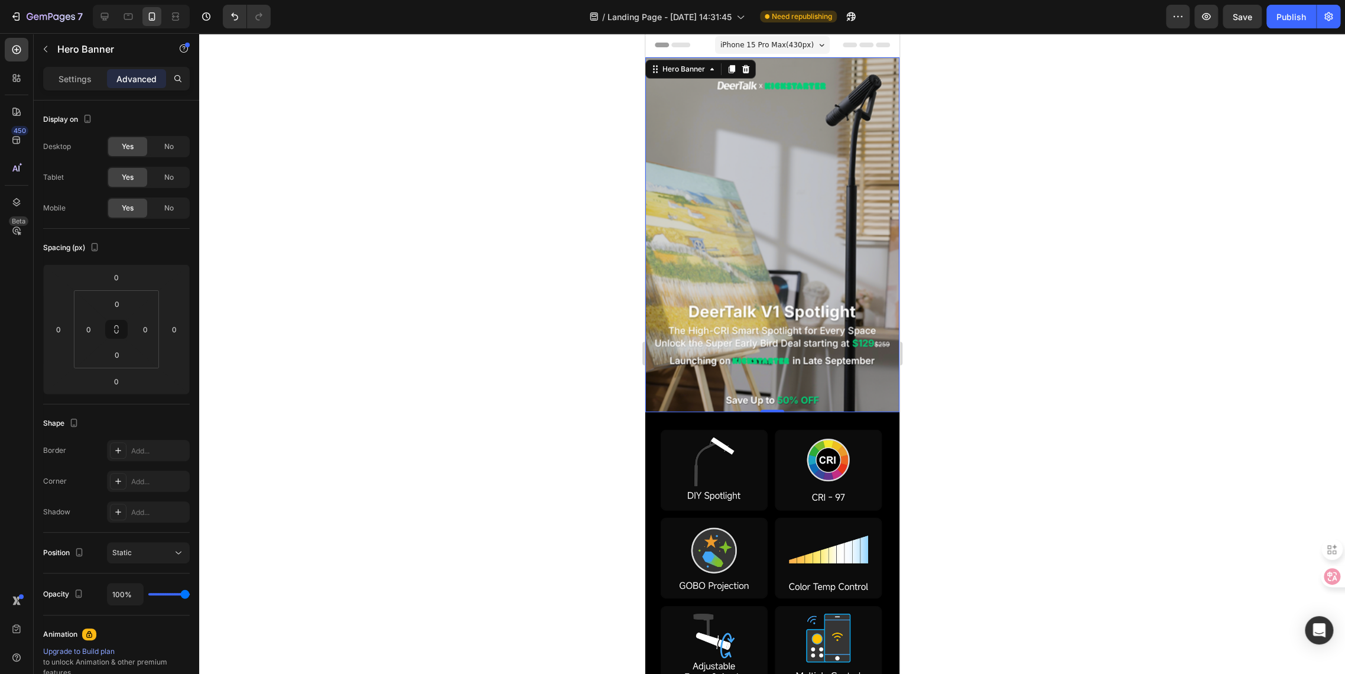
click at [712, 173] on div "Background Image" at bounding box center [772, 234] width 254 height 355
click at [67, 87] on div "Settings" at bounding box center [75, 78] width 59 height 19
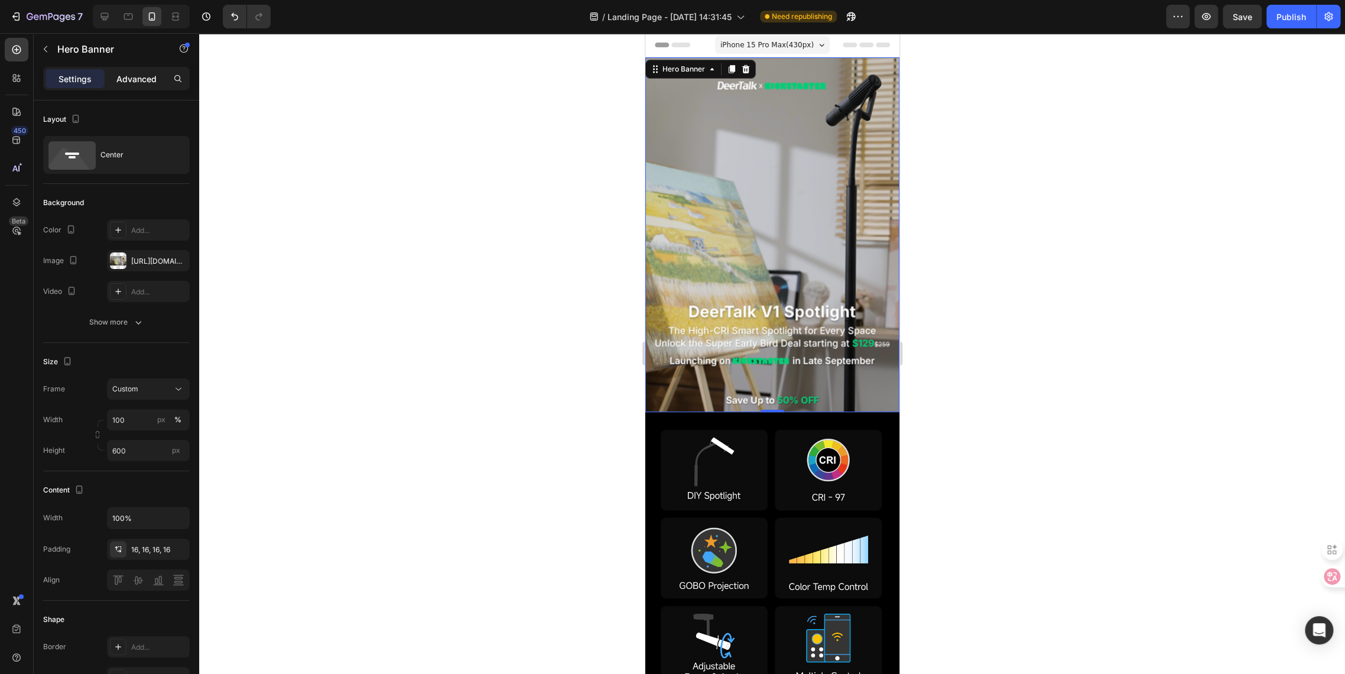
click at [150, 77] on p "Advanced" at bounding box center [136, 79] width 40 height 12
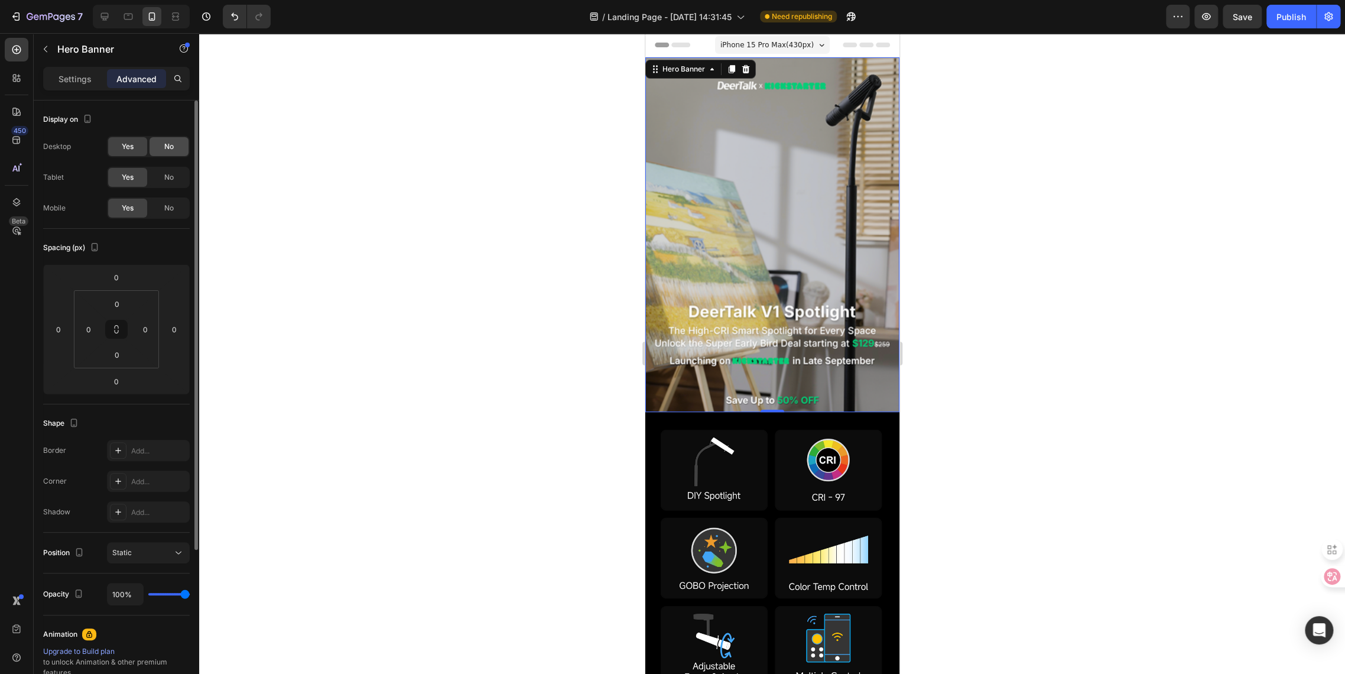
click at [164, 148] on span "No" at bounding box center [168, 146] width 9 height 11
click at [170, 182] on span "No" at bounding box center [168, 177] width 9 height 11
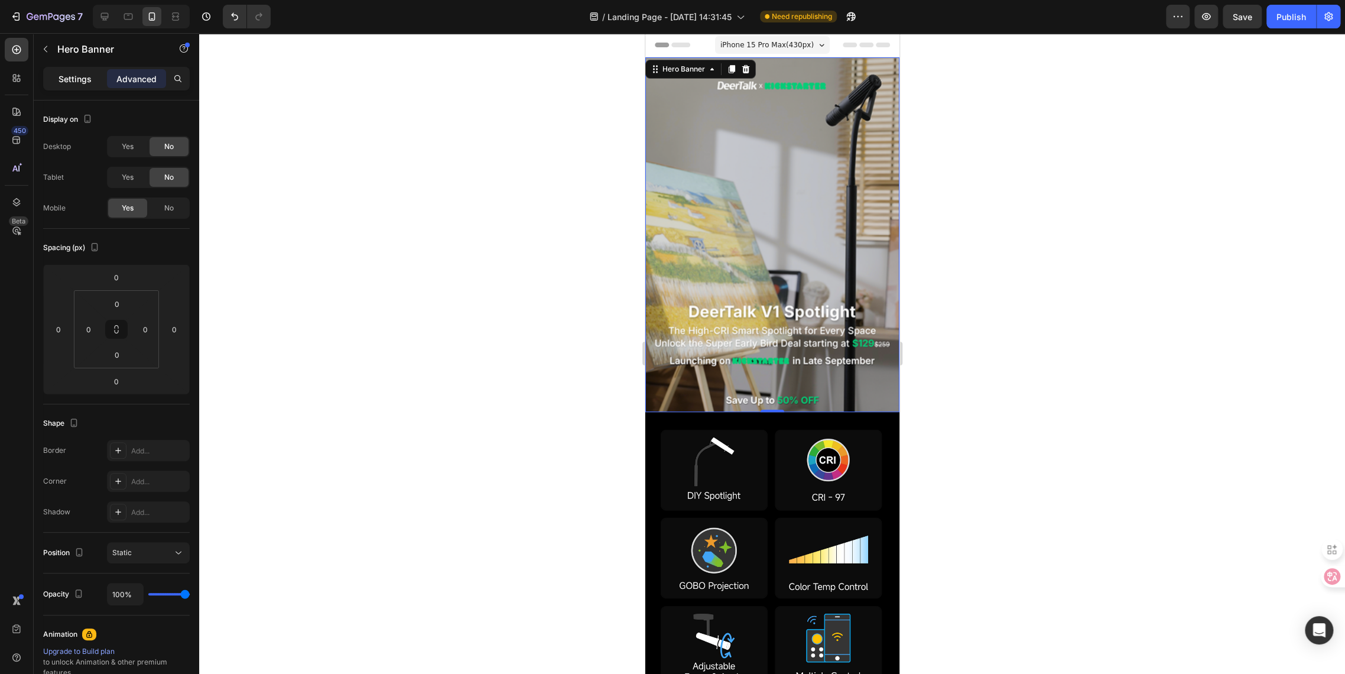
click at [70, 78] on p "Settings" at bounding box center [75, 79] width 33 height 12
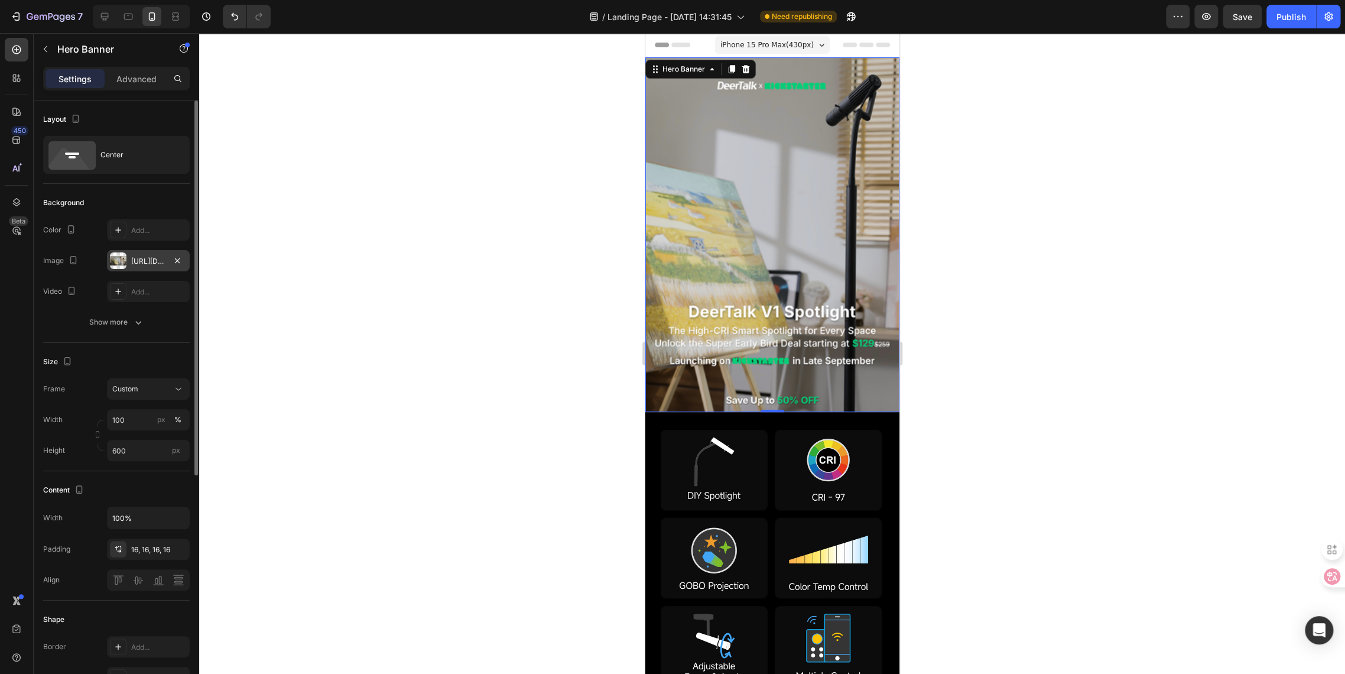
click at [147, 261] on div "[URL][DOMAIN_NAME]" at bounding box center [148, 261] width 34 height 11
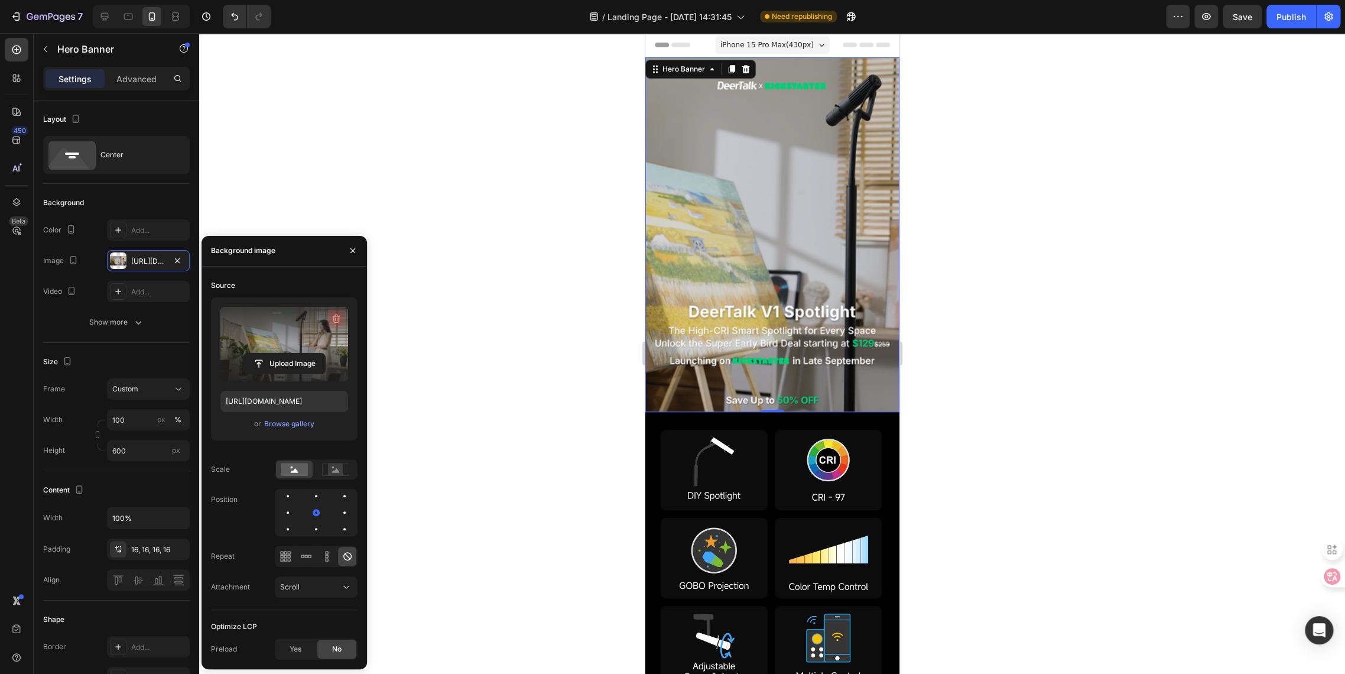
click at [333, 322] on icon "button" at bounding box center [336, 319] width 12 height 12
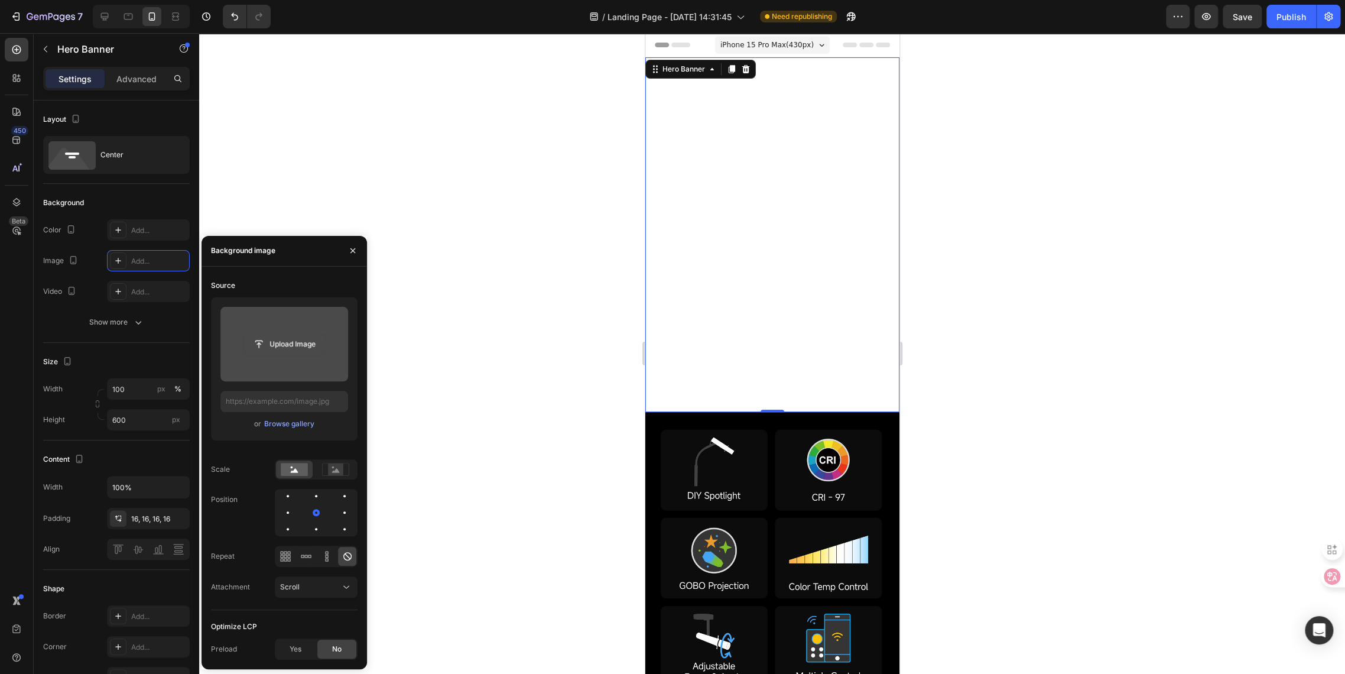
click at [292, 343] on input "file" at bounding box center [285, 344] width 82 height 20
type input "https://cdn.shopify.com/s/files/1/0650/2105/0989/files/gempages_581019625022555…"
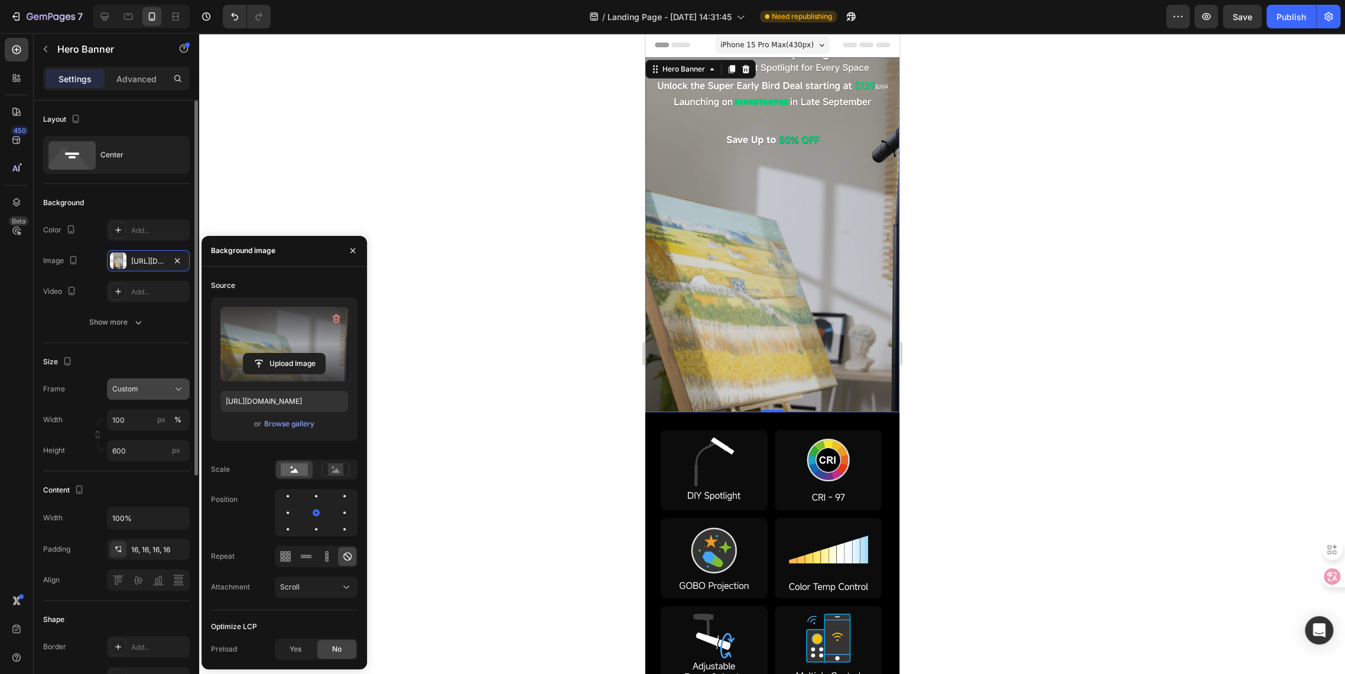
click at [127, 393] on span "Custom" at bounding box center [125, 389] width 26 height 11
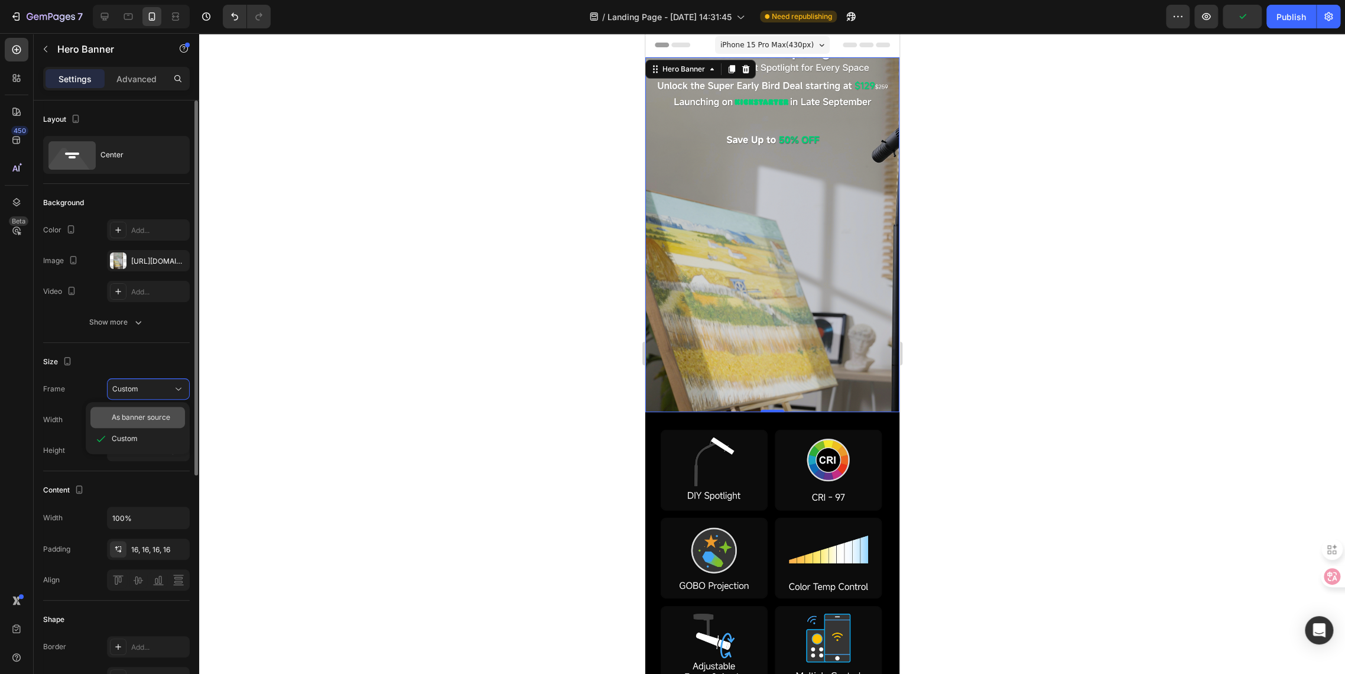
click at [130, 423] on div "As banner source" at bounding box center [137, 417] width 95 height 21
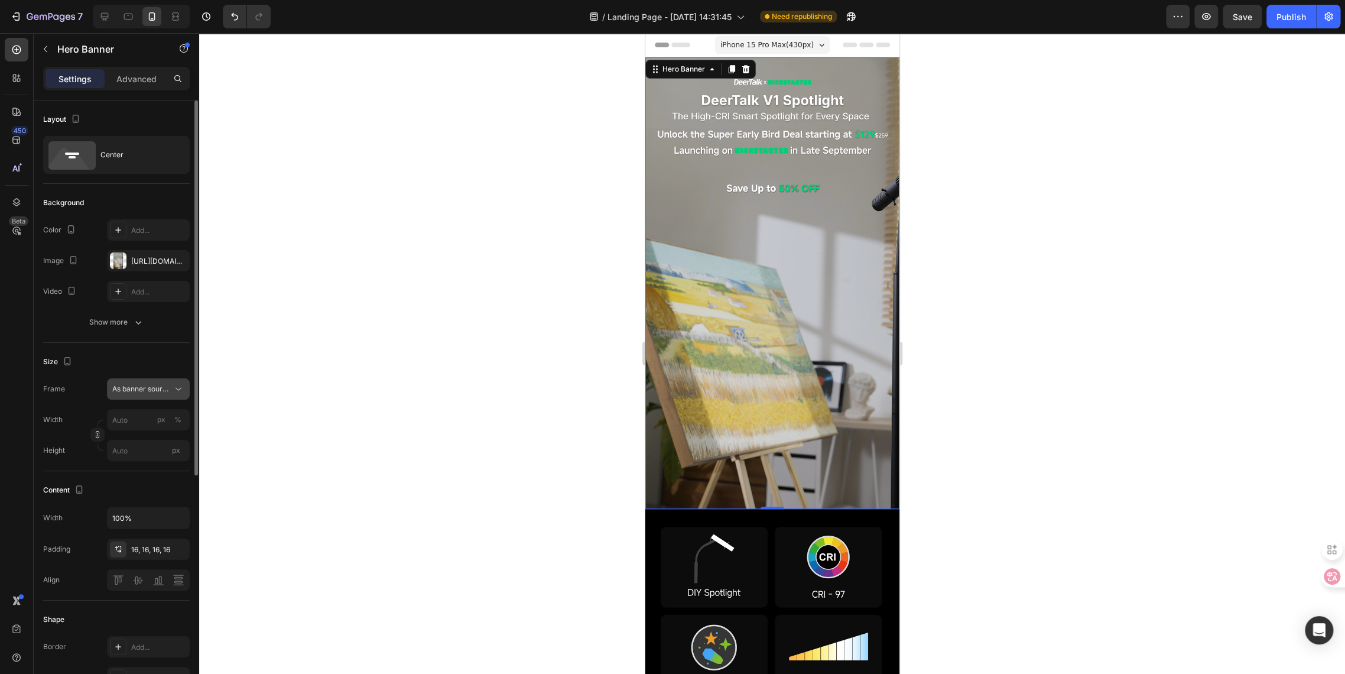
click at [131, 393] on span "As banner source" at bounding box center [141, 389] width 58 height 11
click at [137, 439] on span "Custom" at bounding box center [125, 438] width 26 height 11
click at [131, 386] on span "As banner source" at bounding box center [141, 389] width 58 height 11
click at [97, 424] on span at bounding box center [100, 417] width 21 height 21
click at [768, 281] on div "Custom code Publish the page to see the content. Custom Code" at bounding box center [772, 283] width 254 height 19
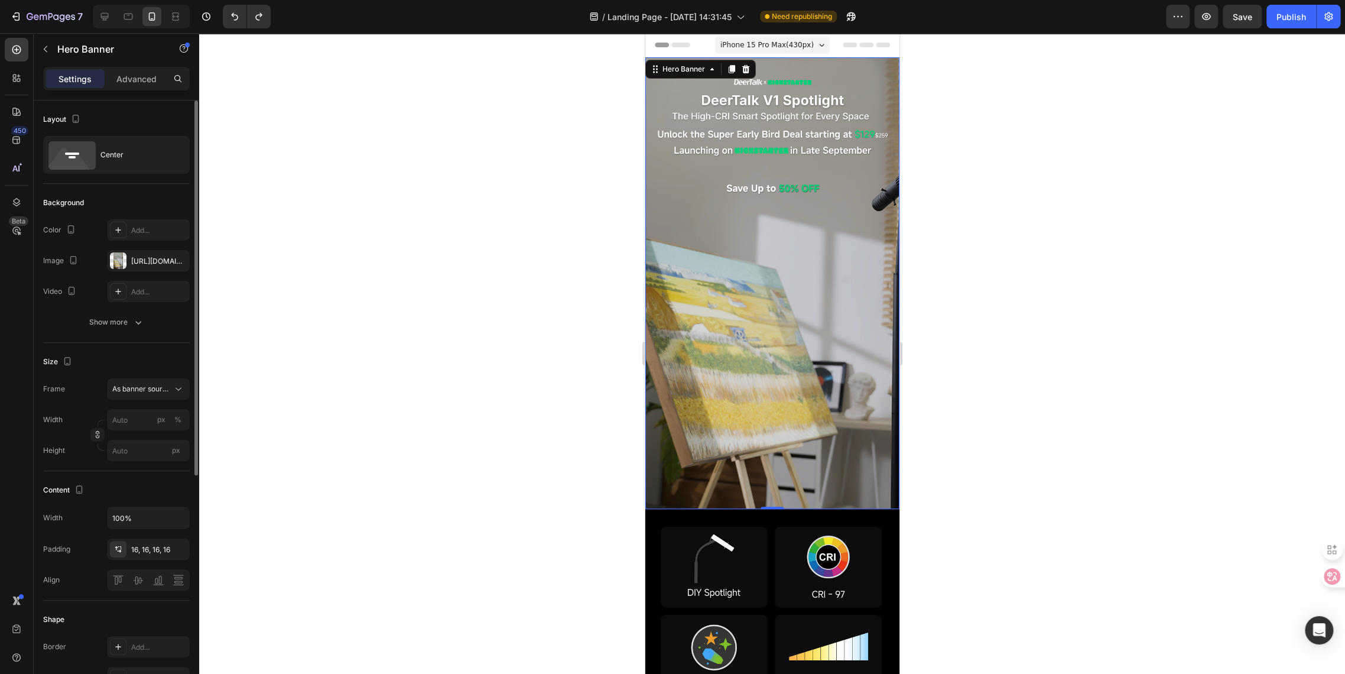
type input "100"
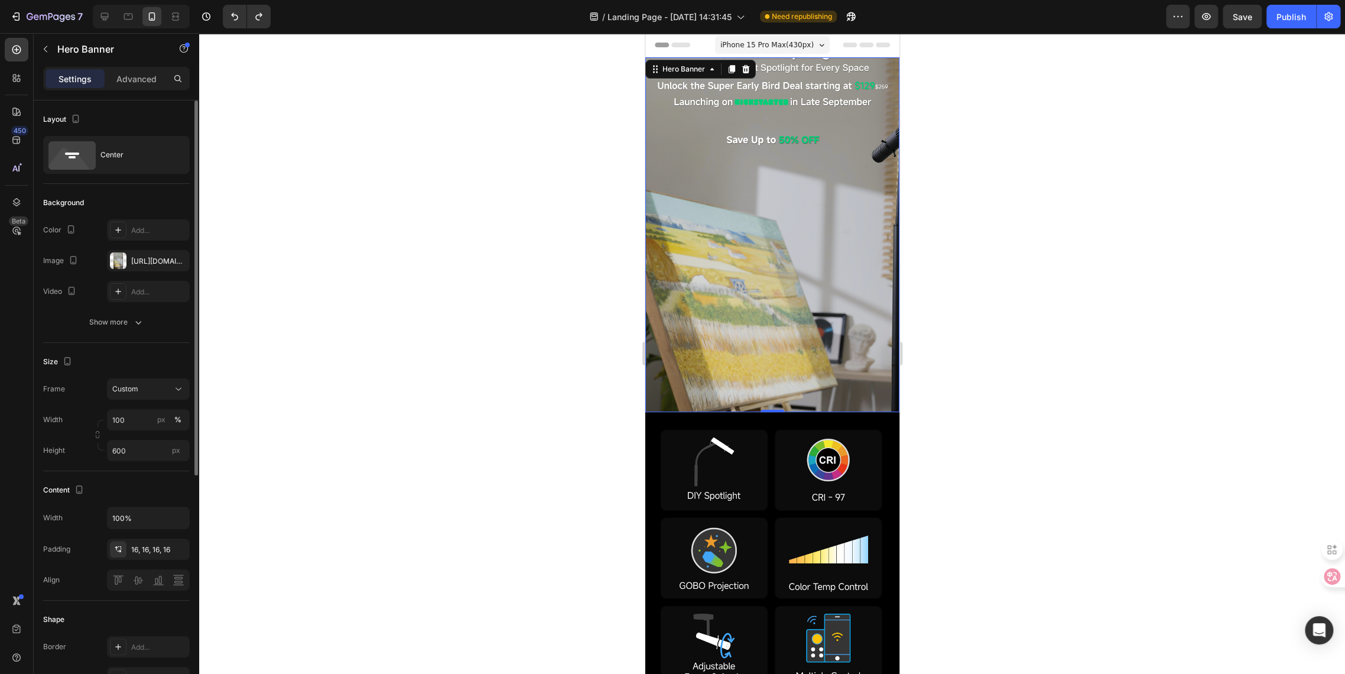
click at [729, 286] on div "Background Image" at bounding box center [772, 234] width 254 height 355
click at [113, 452] on input "600" at bounding box center [148, 450] width 83 height 21
click at [117, 449] on input "600" at bounding box center [148, 450] width 83 height 21
drag, startPoint x: 116, startPoint y: 450, endPoint x: 99, endPoint y: 450, distance: 17.2
click at [99, 450] on div "Height 600 px" at bounding box center [116, 450] width 147 height 21
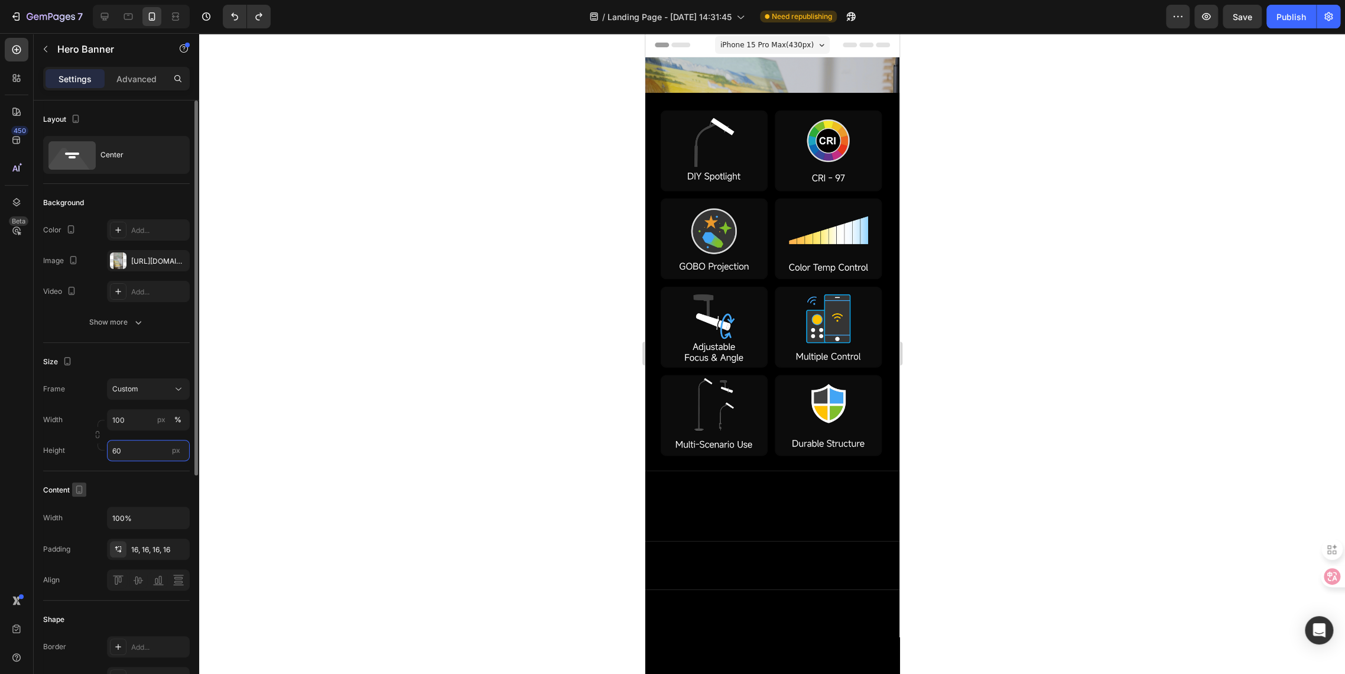
type input "600"
click at [620, 244] on div at bounding box center [772, 353] width 1146 height 641
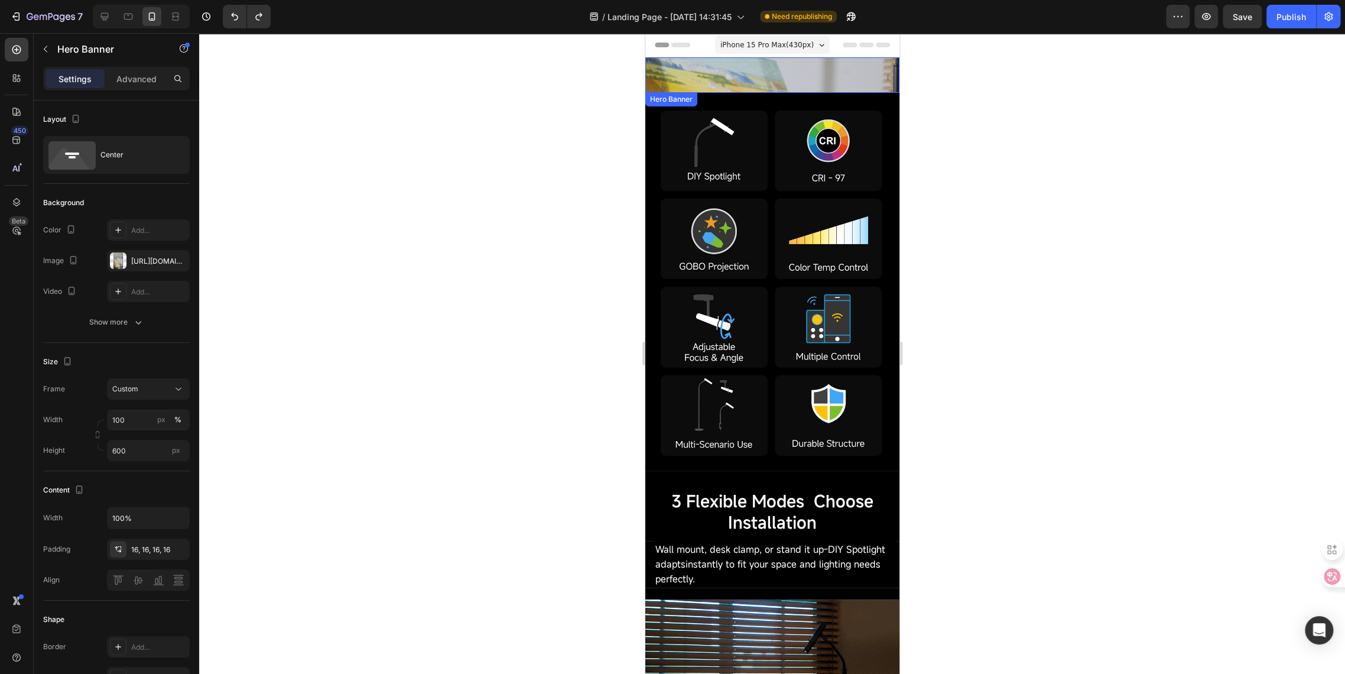
click at [771, 74] on div "Custom code Publish the page to see the content. Custom Code" at bounding box center [772, 75] width 254 height 19
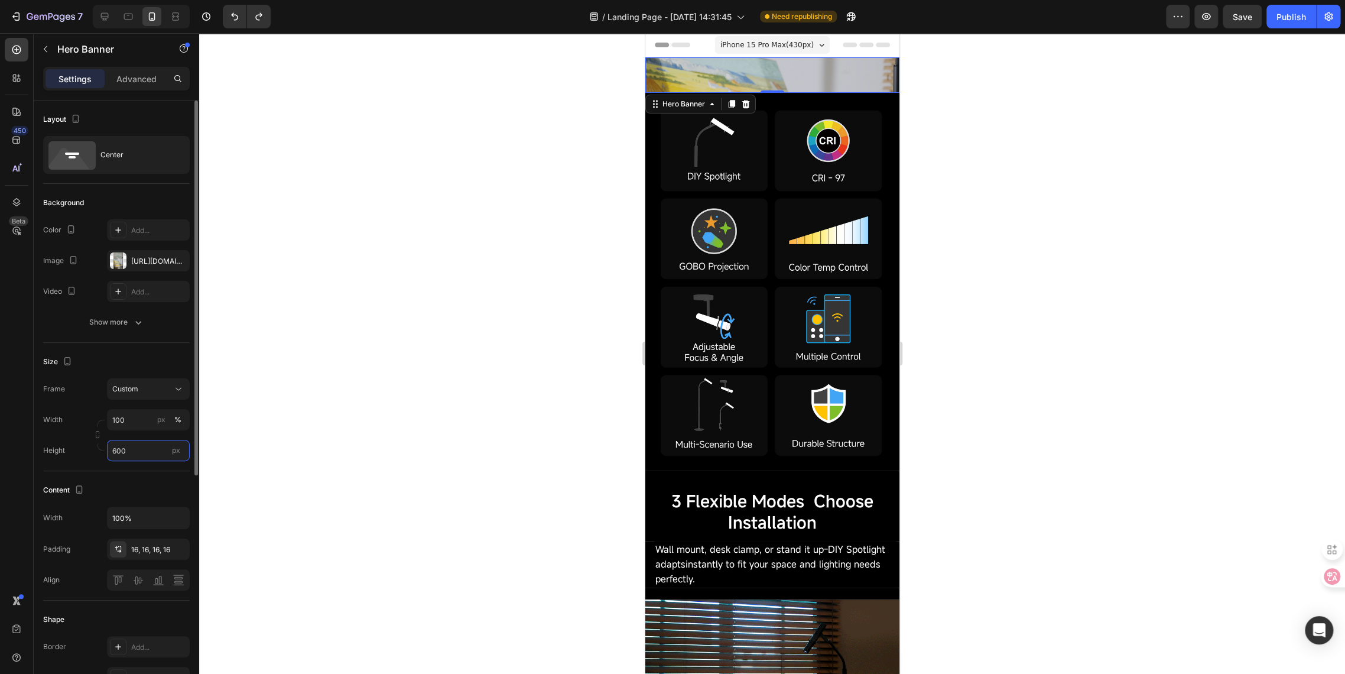
click at [132, 455] on input "600" at bounding box center [148, 450] width 83 height 21
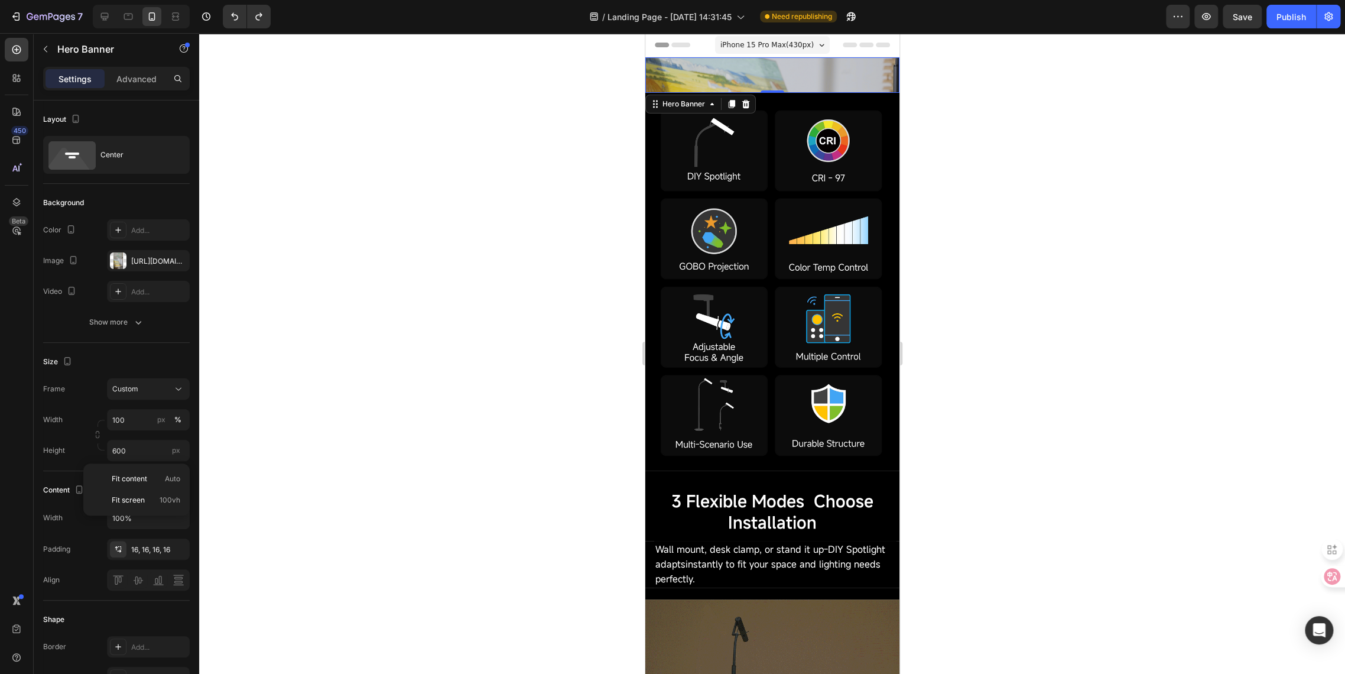
click at [307, 420] on div at bounding box center [772, 353] width 1146 height 641
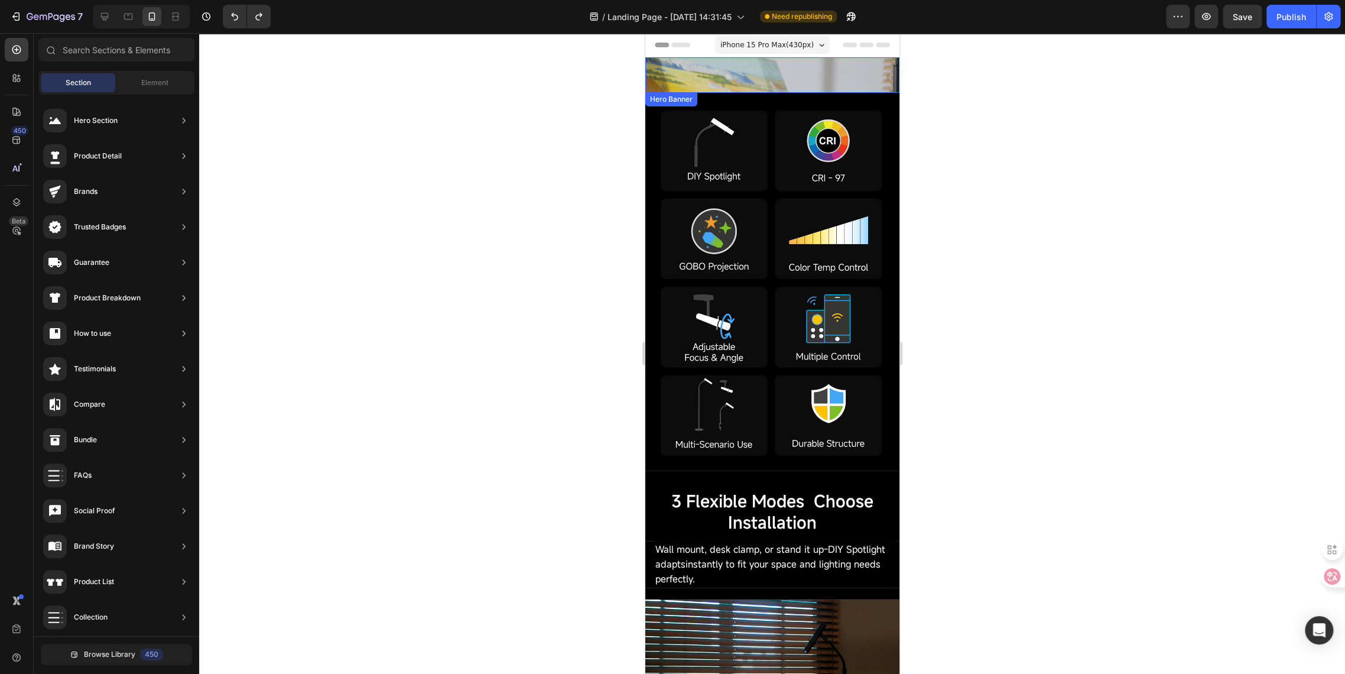
click at [689, 58] on div "Background Image" at bounding box center [772, 74] width 254 height 35
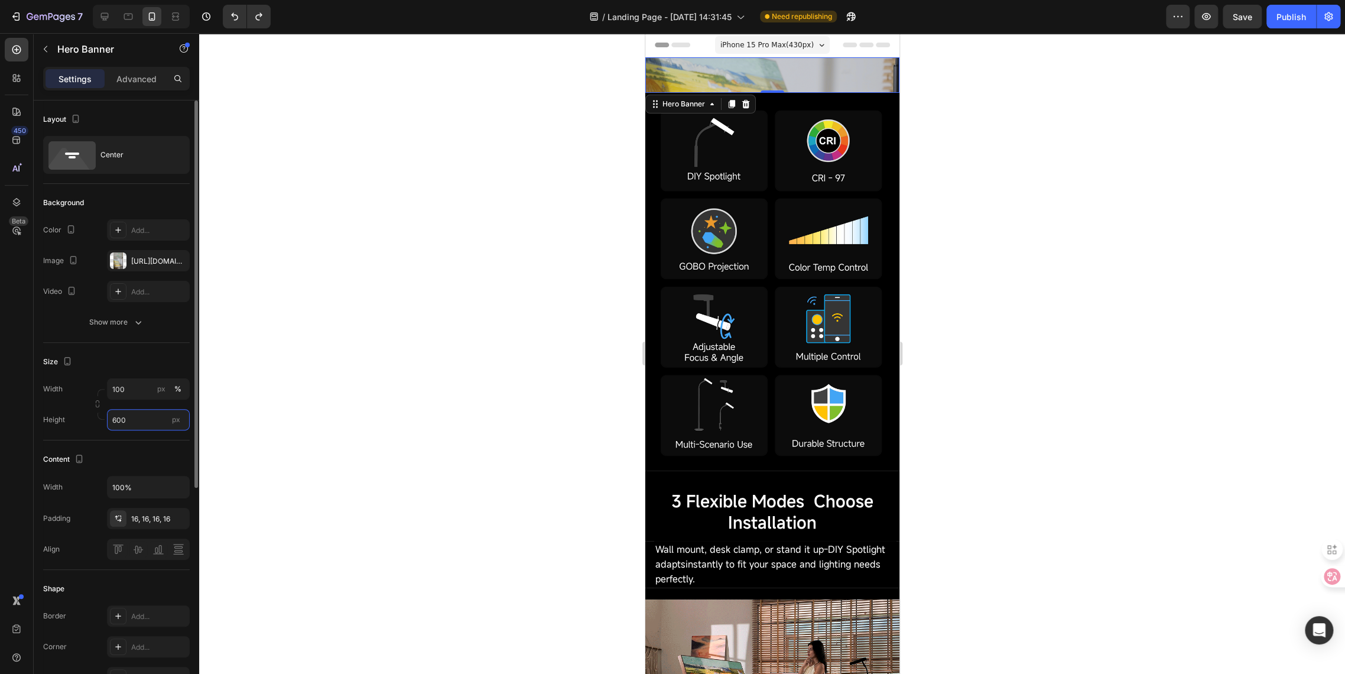
click at [135, 427] on input "600" at bounding box center [148, 419] width 83 height 21
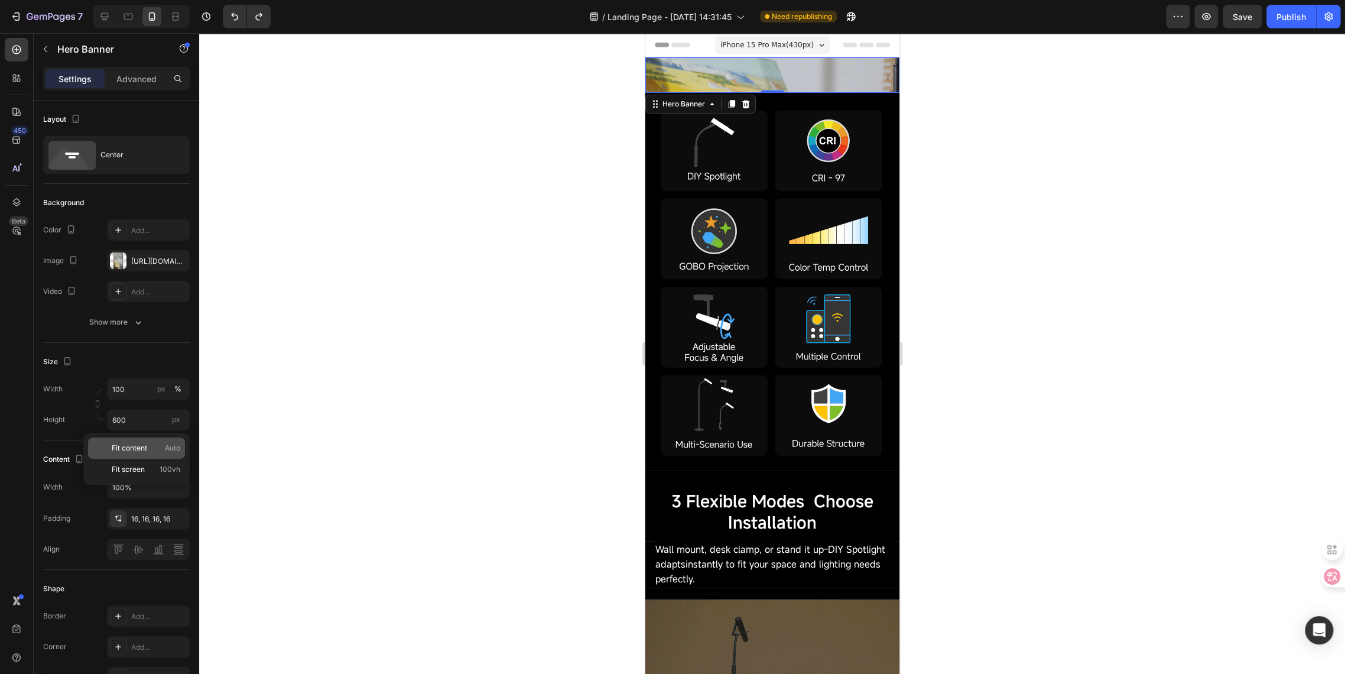
click at [139, 446] on span "Fit content" at bounding box center [129, 448] width 35 height 11
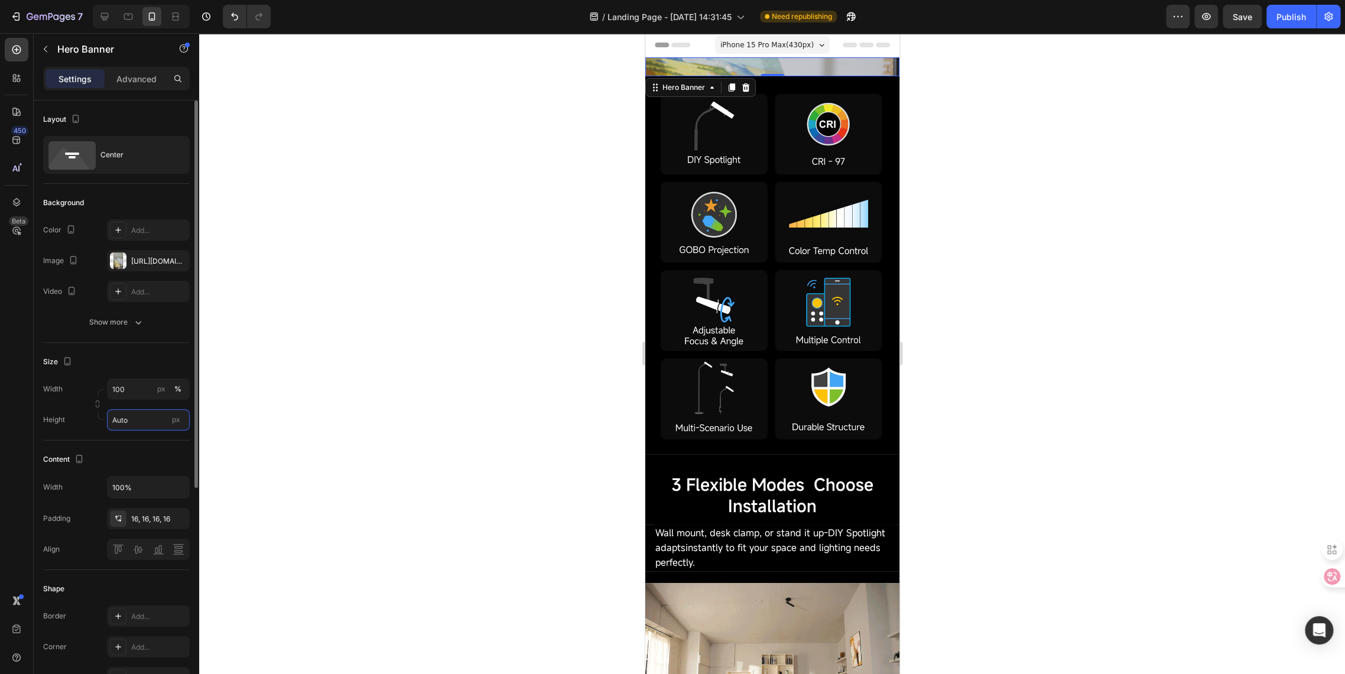
click at [134, 426] on input "Auto" at bounding box center [148, 419] width 83 height 21
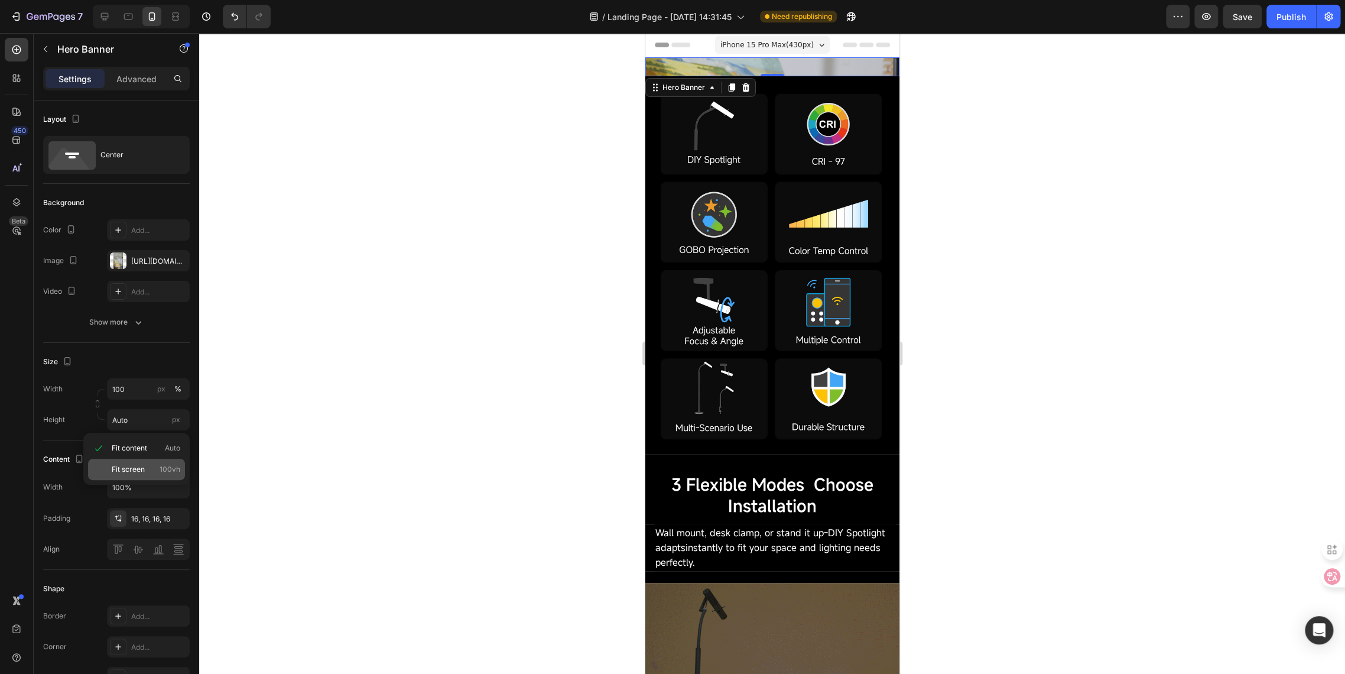
click at [135, 465] on span "Fit screen" at bounding box center [128, 469] width 33 height 11
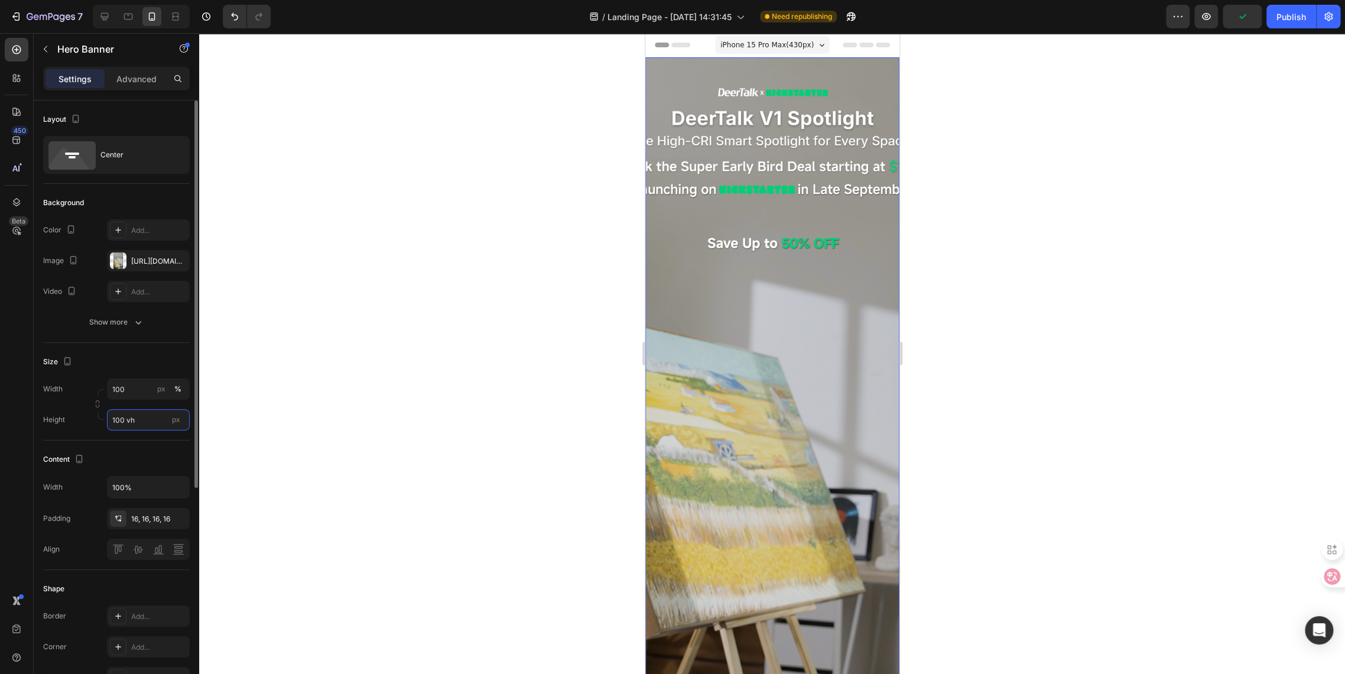
click at [133, 423] on input "100 vh" at bounding box center [148, 419] width 83 height 21
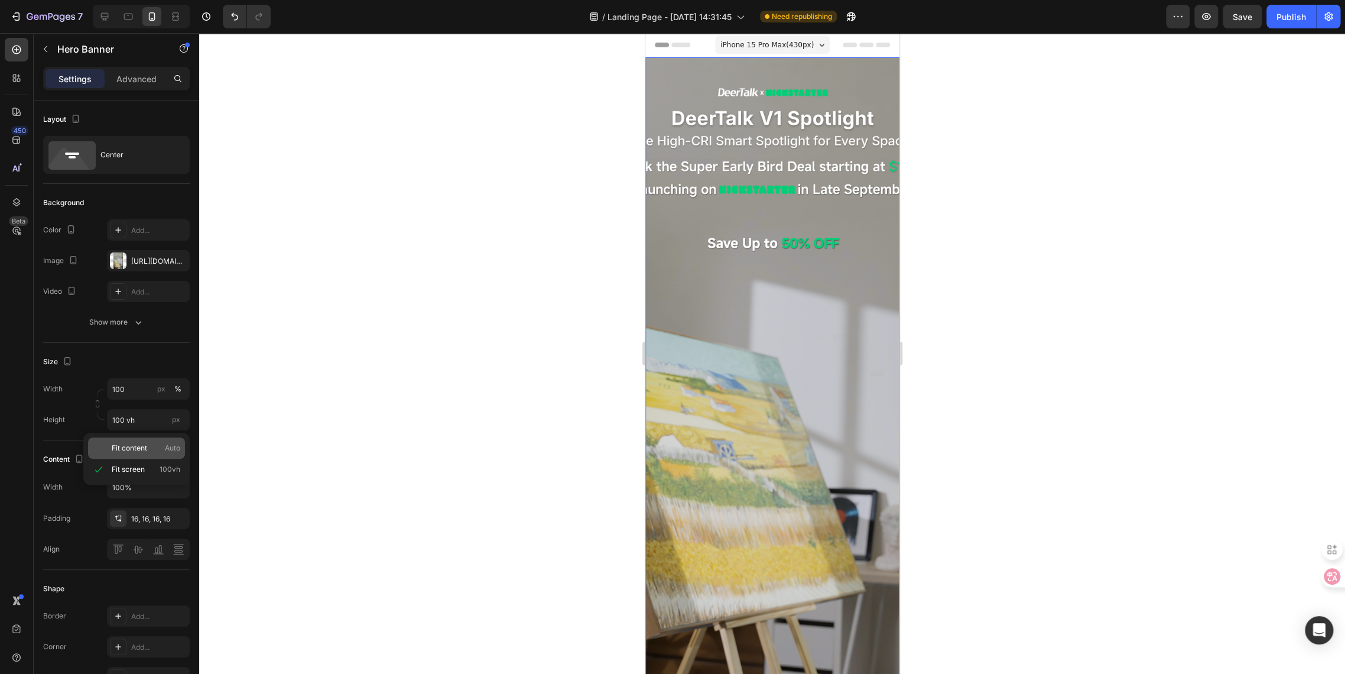
click at [132, 447] on span "Fit content" at bounding box center [129, 448] width 35 height 11
type input "Auto"
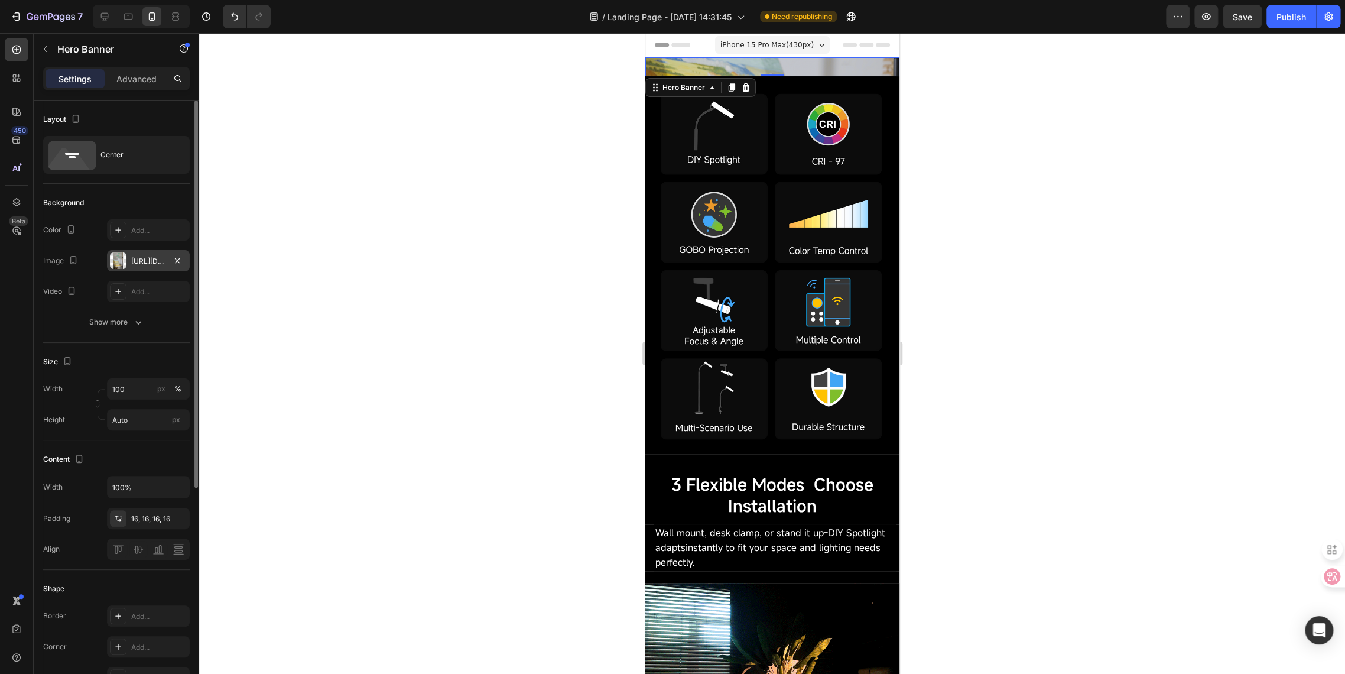
click at [134, 261] on div "https://cdn.shopify.com/s/files/1/0650/2105/0989/files/gempages_581019625022555…" at bounding box center [148, 261] width 34 height 11
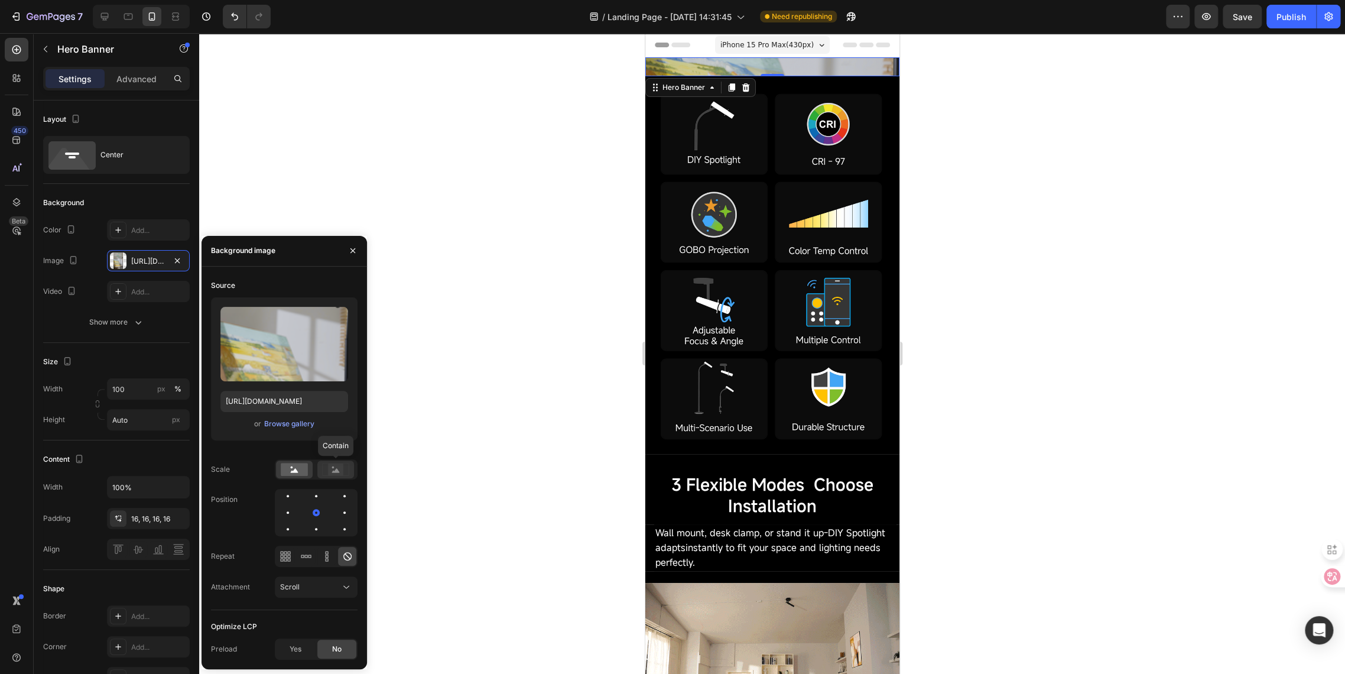
click at [336, 474] on rect at bounding box center [335, 469] width 15 height 12
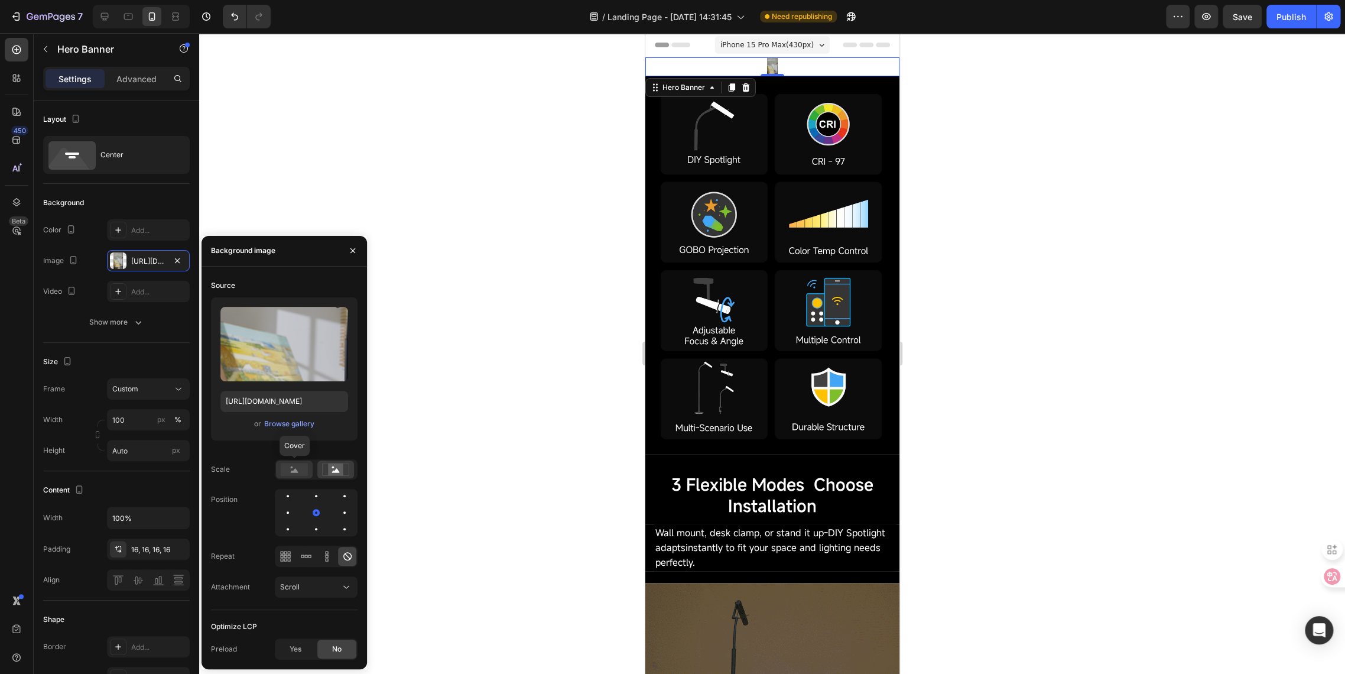
click at [300, 468] on rect at bounding box center [294, 469] width 27 height 13
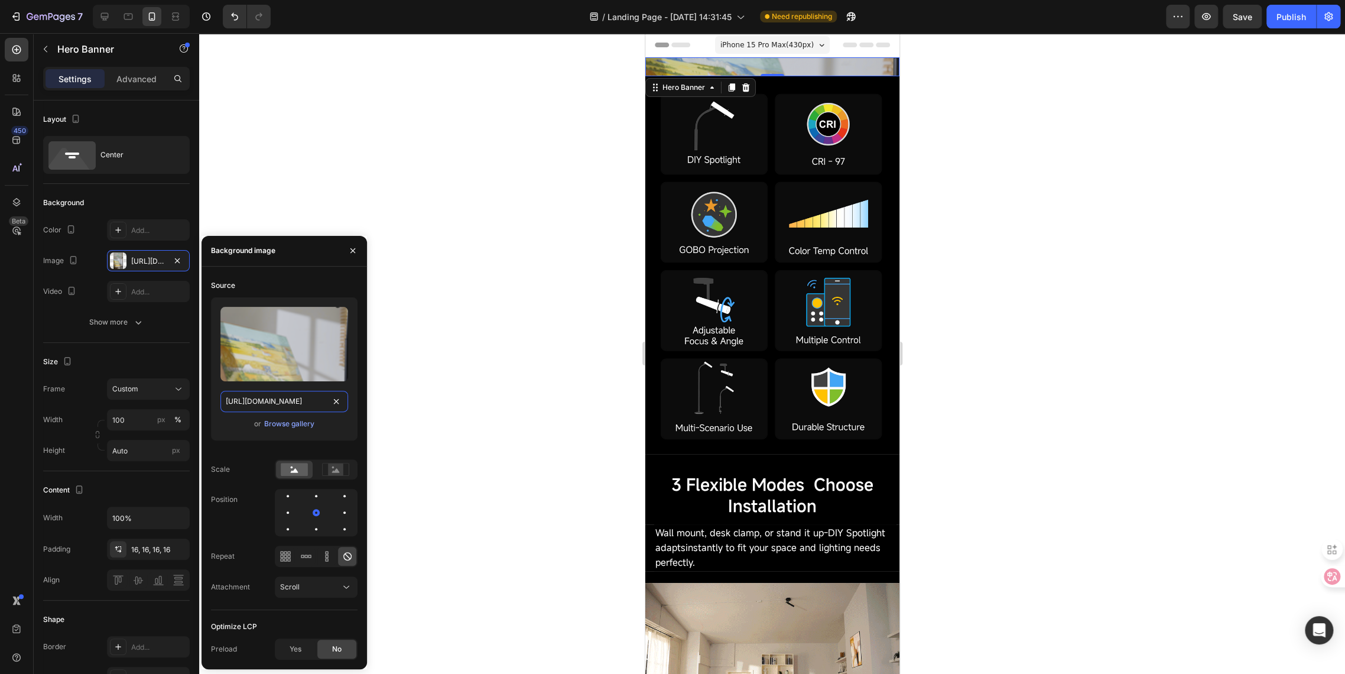
click at [303, 404] on input "https://cdn.shopify.com/s/files/1/0650/2105/0989/files/gempages_581019625022555…" at bounding box center [284, 401] width 128 height 21
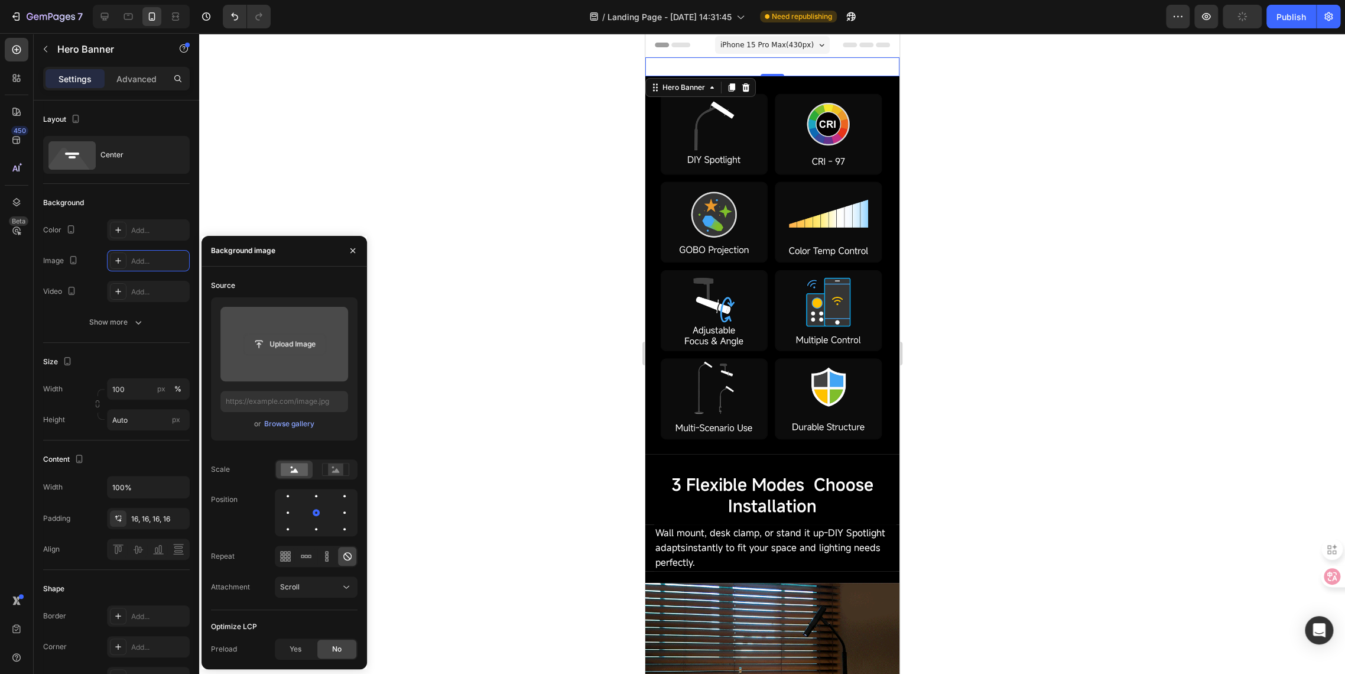
click at [296, 334] on input "file" at bounding box center [285, 344] width 82 height 20
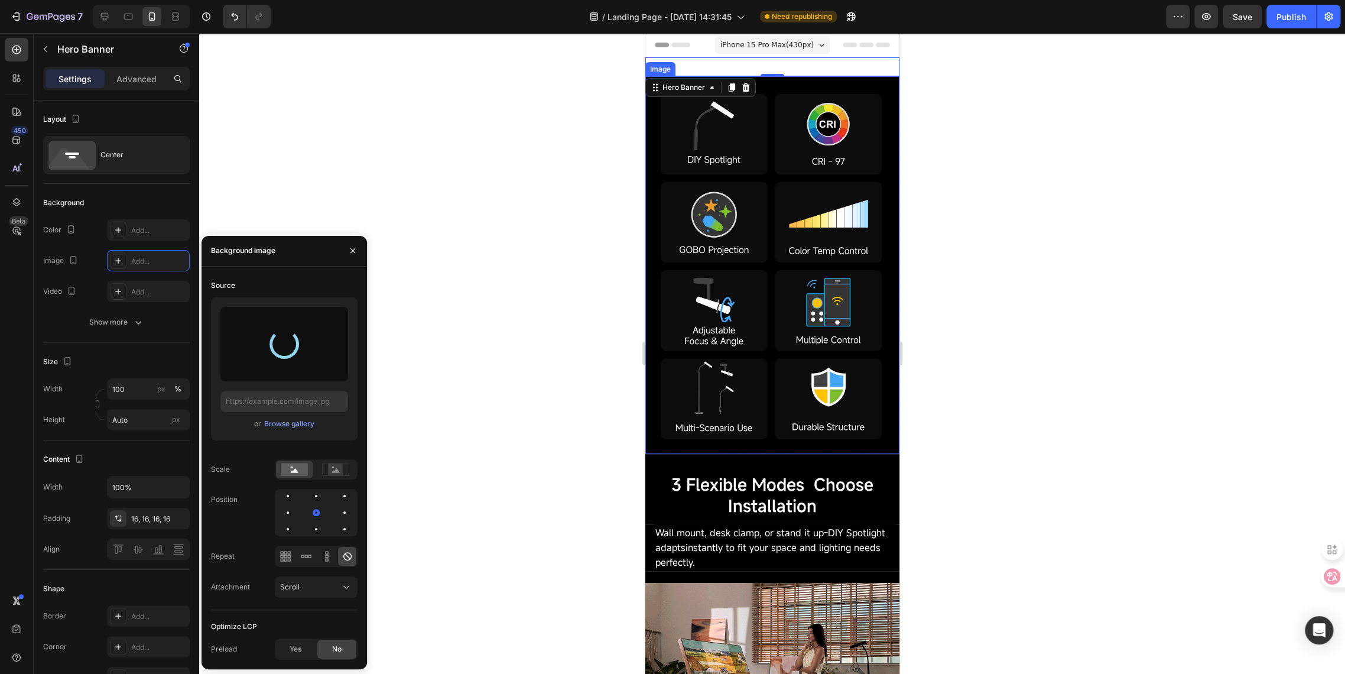
type input "https://cdn.shopify.com/s/files/1/0650/2105/0989/files/gempages_581019625022555…"
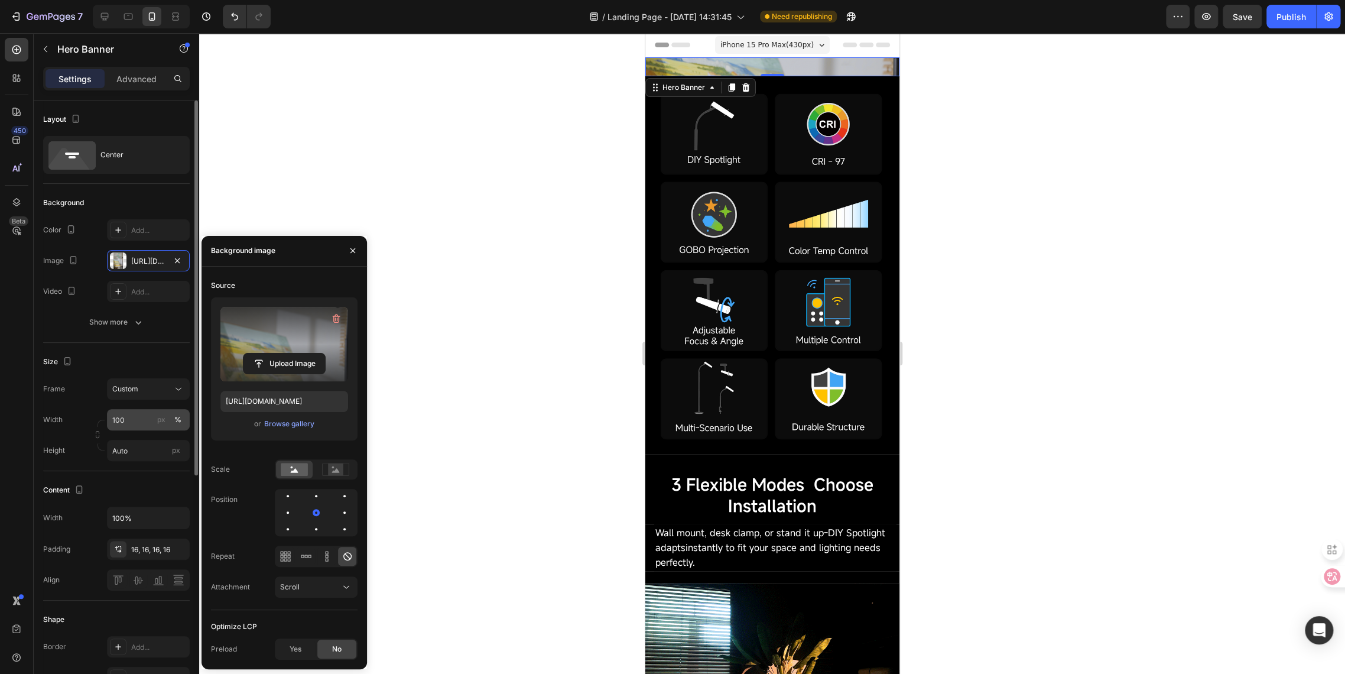
click at [176, 423] on div "%" at bounding box center [177, 419] width 7 height 11
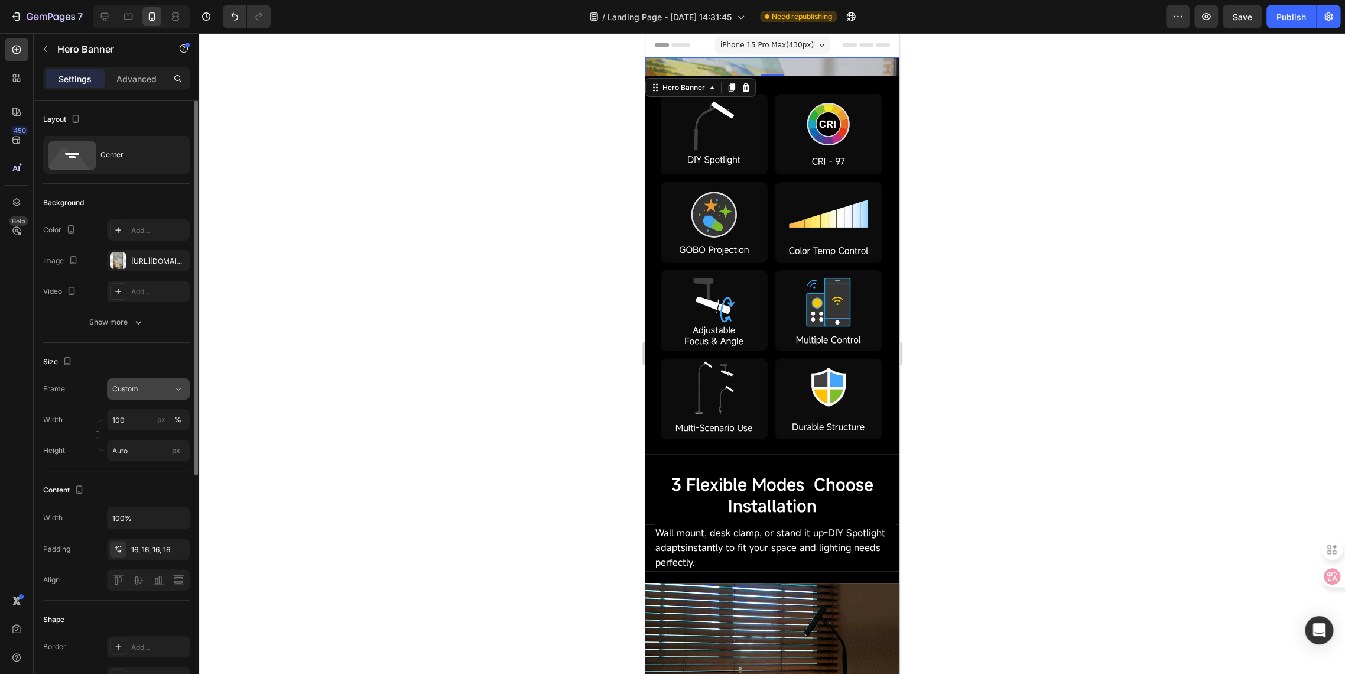
click at [167, 392] on div "Custom" at bounding box center [141, 389] width 58 height 11
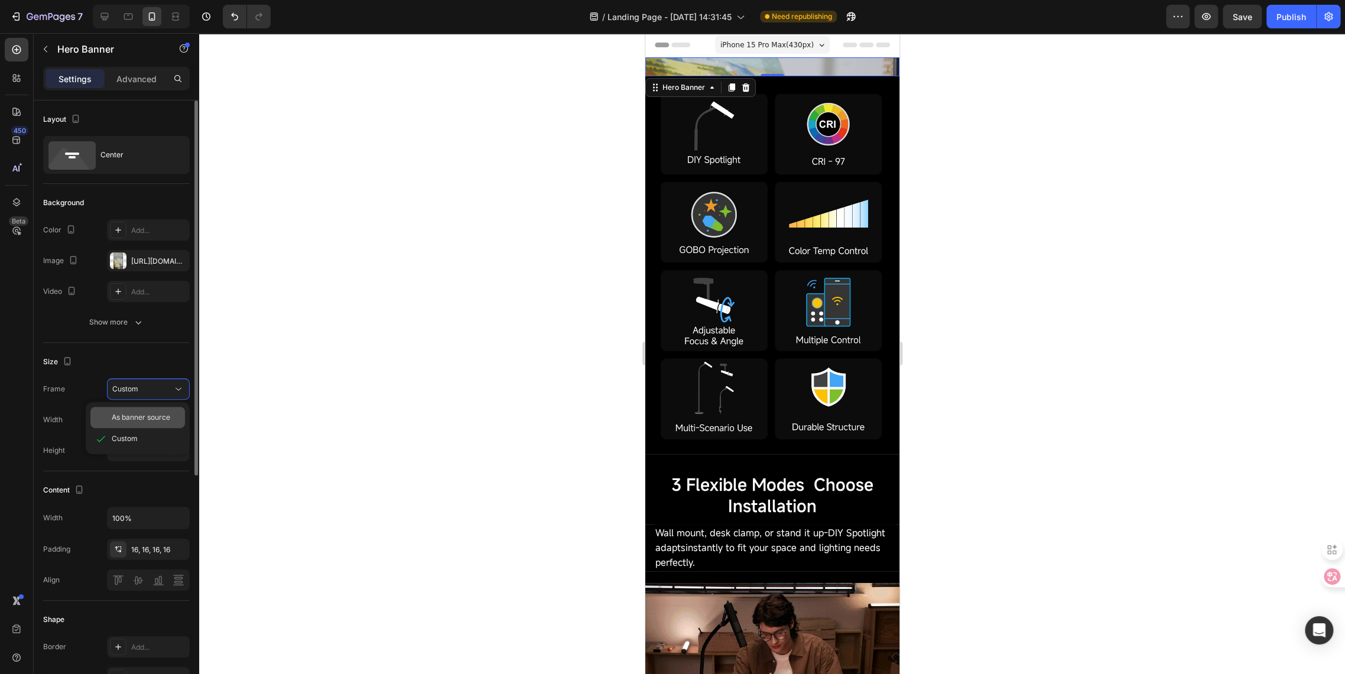
click at [142, 418] on span "As banner source" at bounding box center [141, 417] width 59 height 11
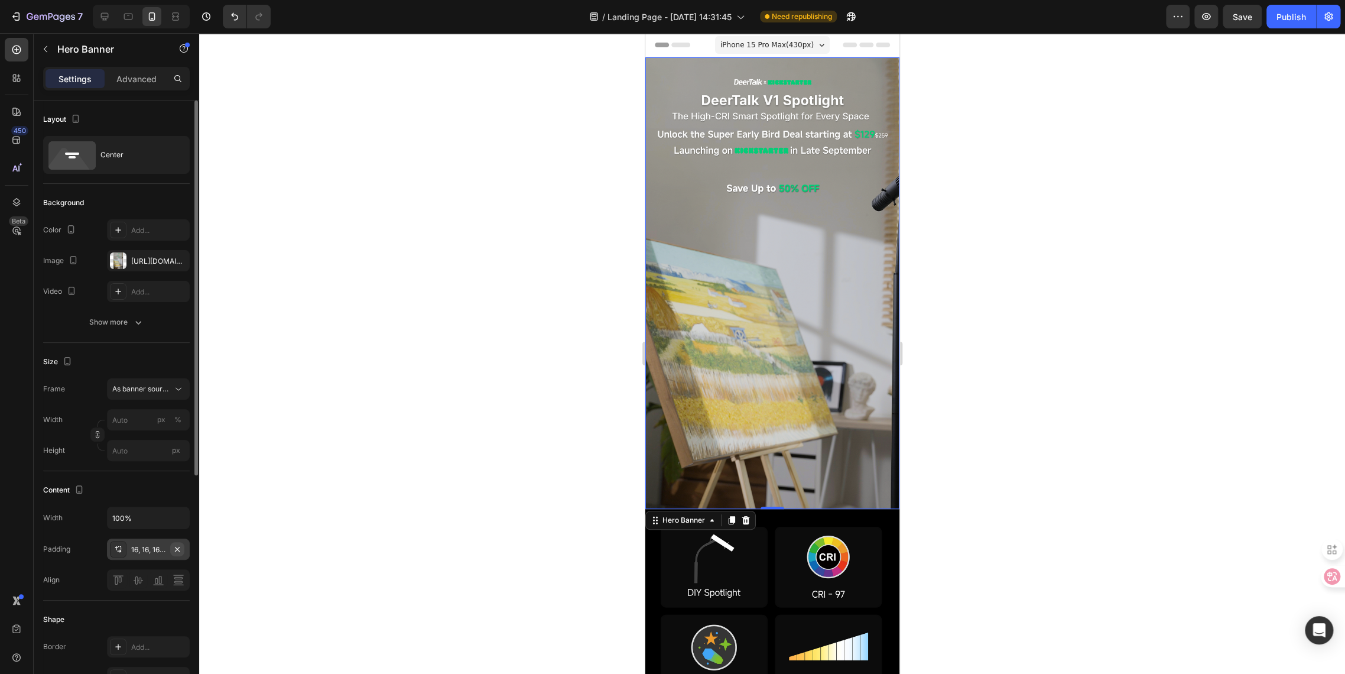
click at [176, 547] on icon "button" at bounding box center [177, 548] width 9 height 9
click at [155, 79] on p "Advanced" at bounding box center [136, 79] width 40 height 12
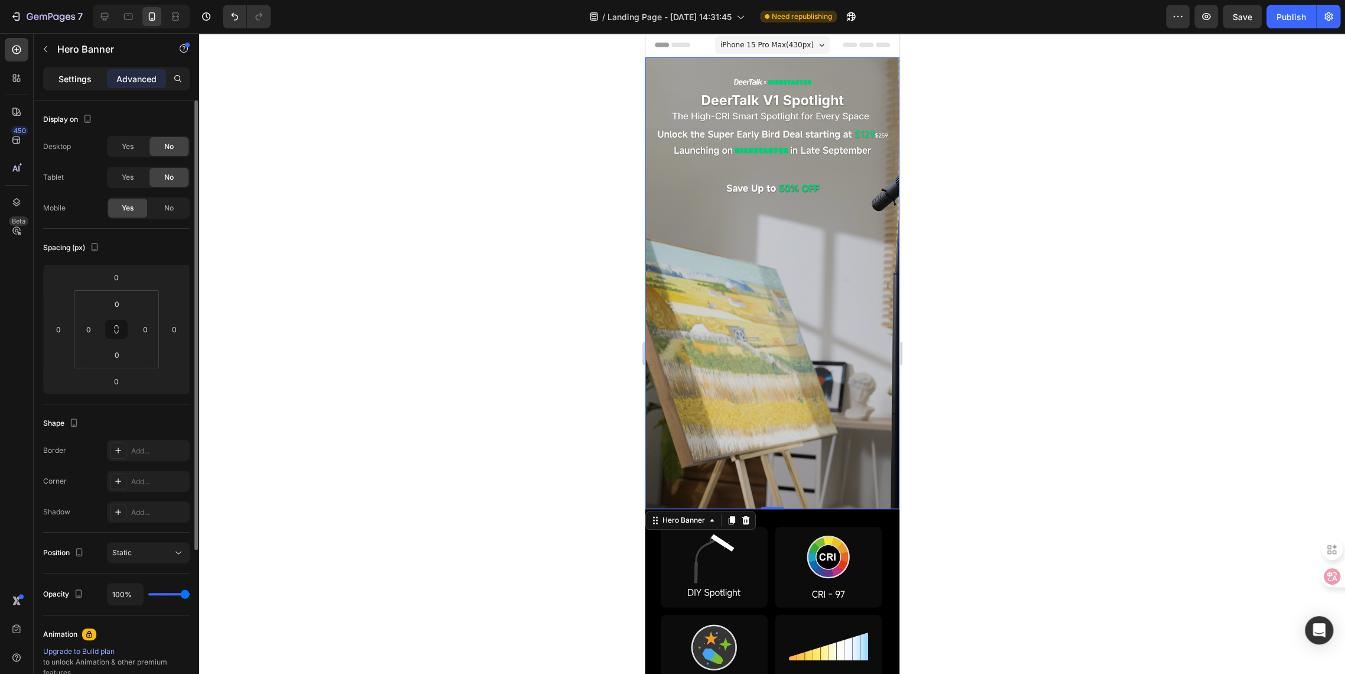
click at [80, 78] on p "Settings" at bounding box center [75, 79] width 33 height 12
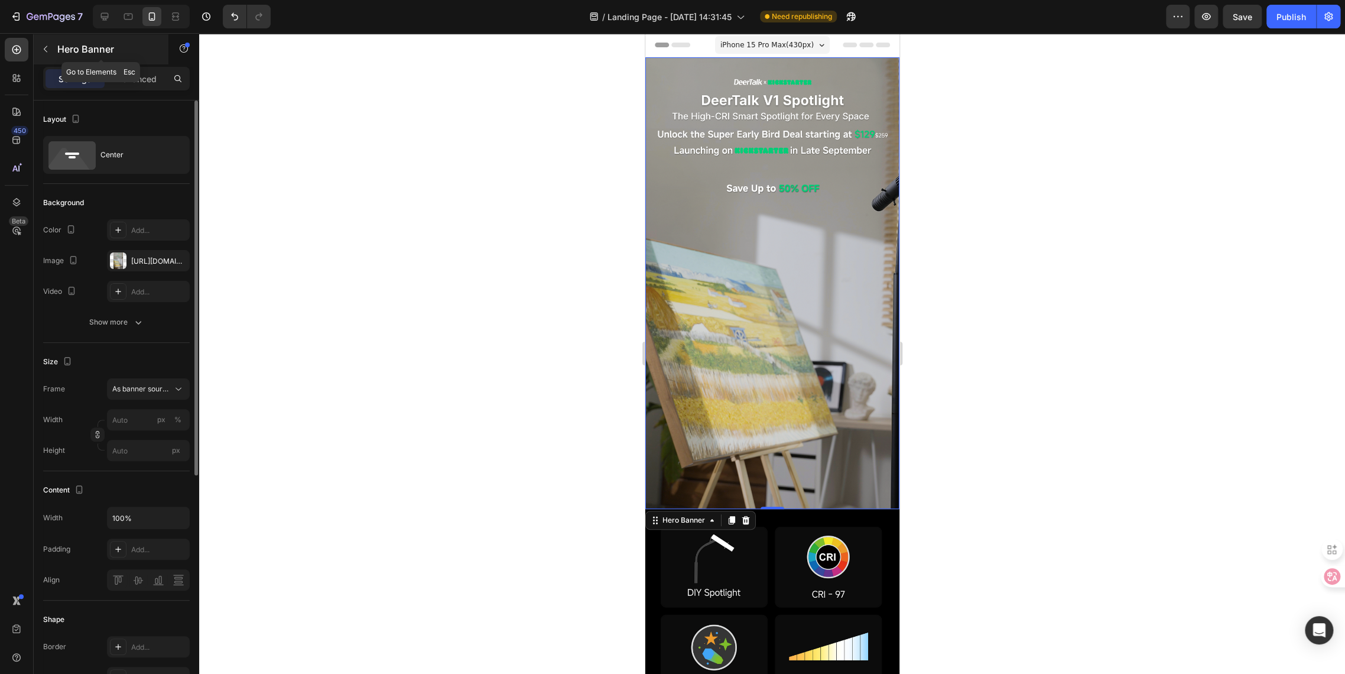
click at [44, 54] on button "button" at bounding box center [45, 49] width 19 height 19
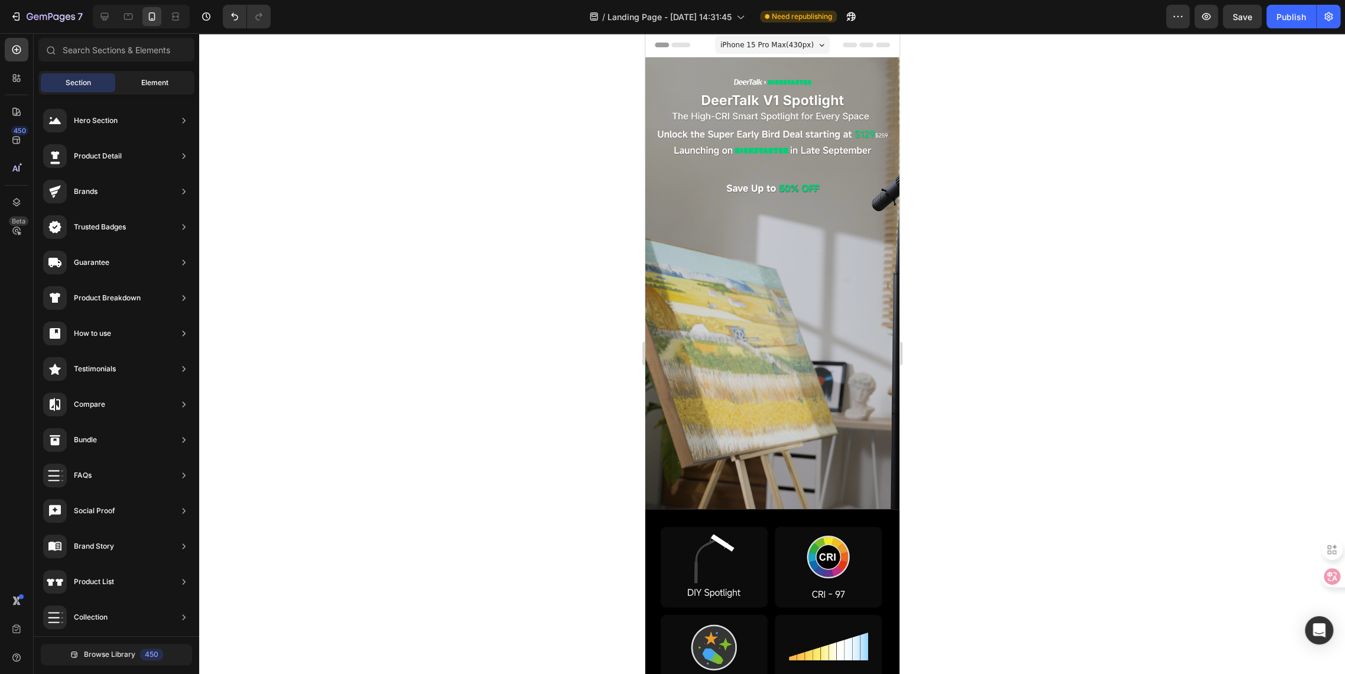
click at [134, 91] on div "Element" at bounding box center [155, 82] width 74 height 19
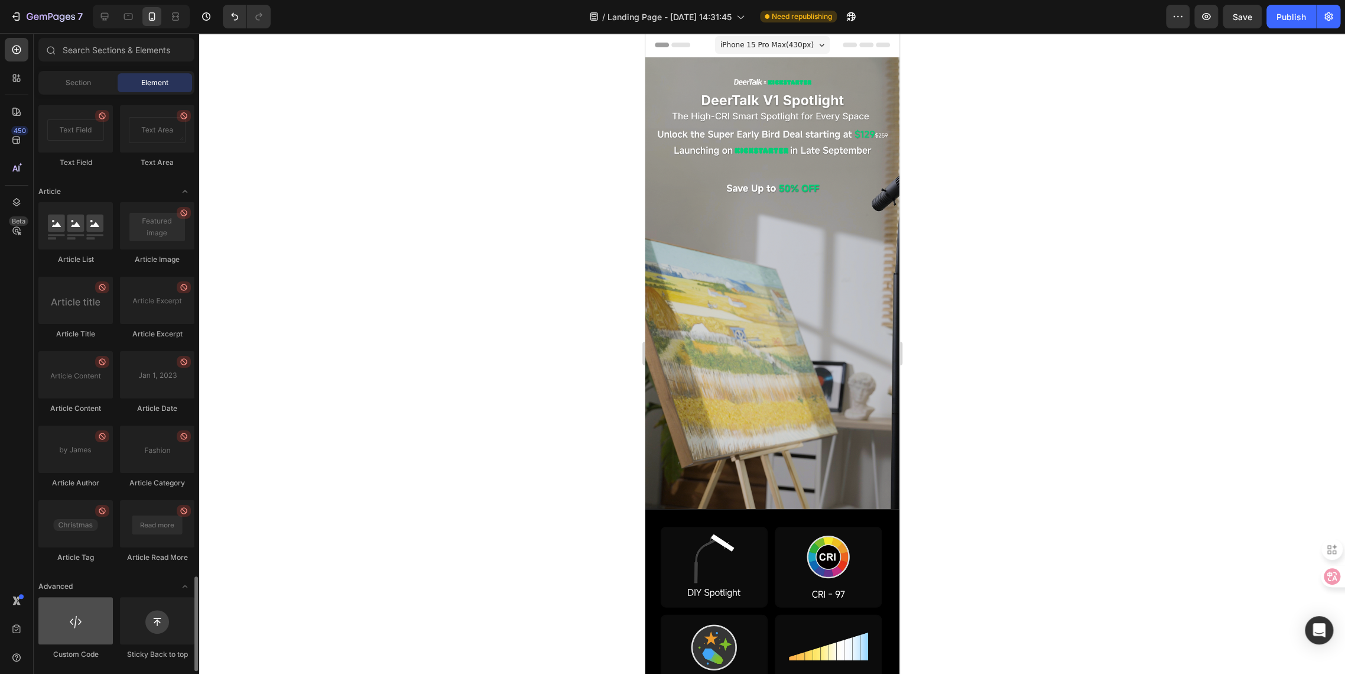
scroll to position [2927, 0]
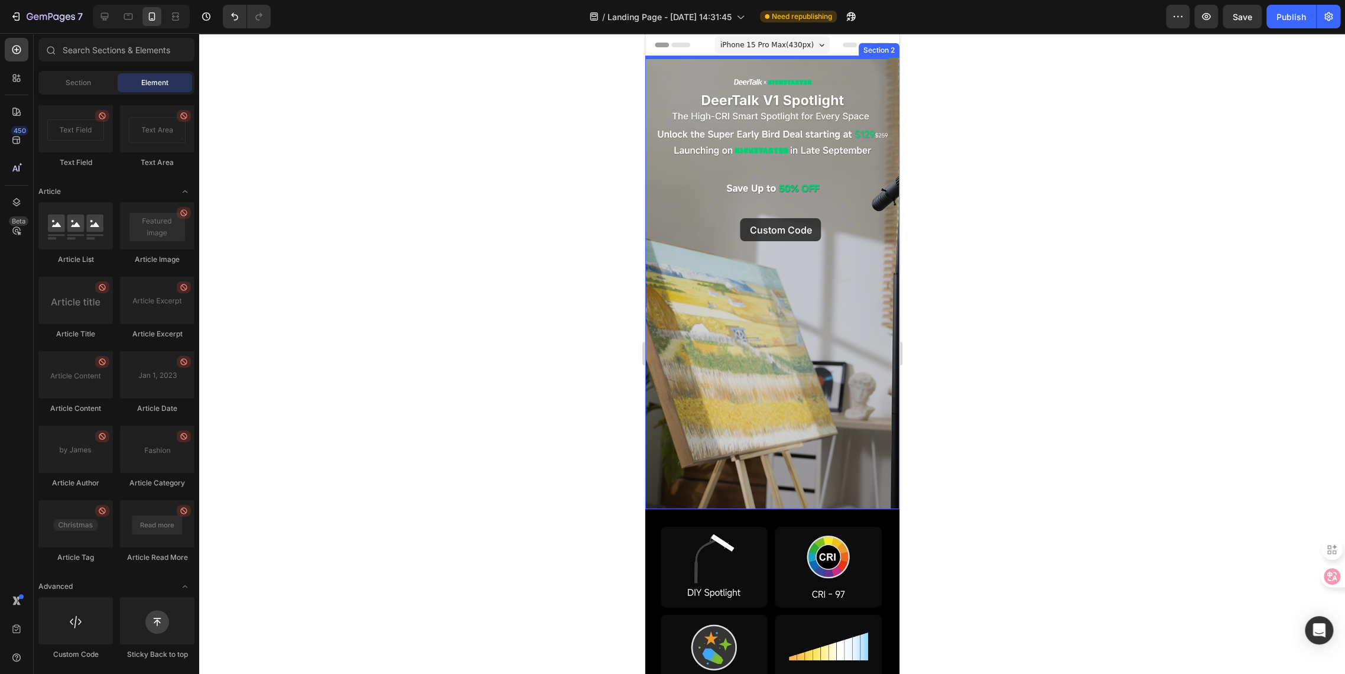
drag, startPoint x: 725, startPoint y: 659, endPoint x: 740, endPoint y: 218, distance: 440.6
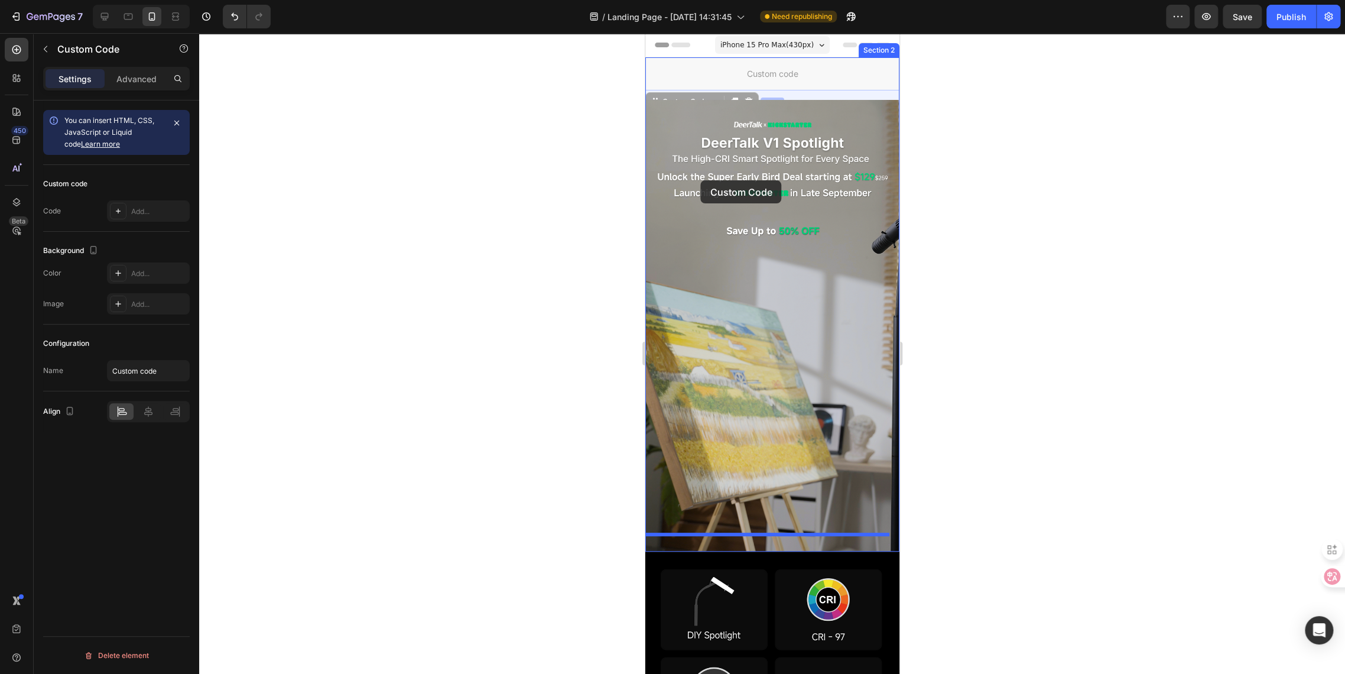
drag, startPoint x: 692, startPoint y: 76, endPoint x: 700, endPoint y: 180, distance: 105.0
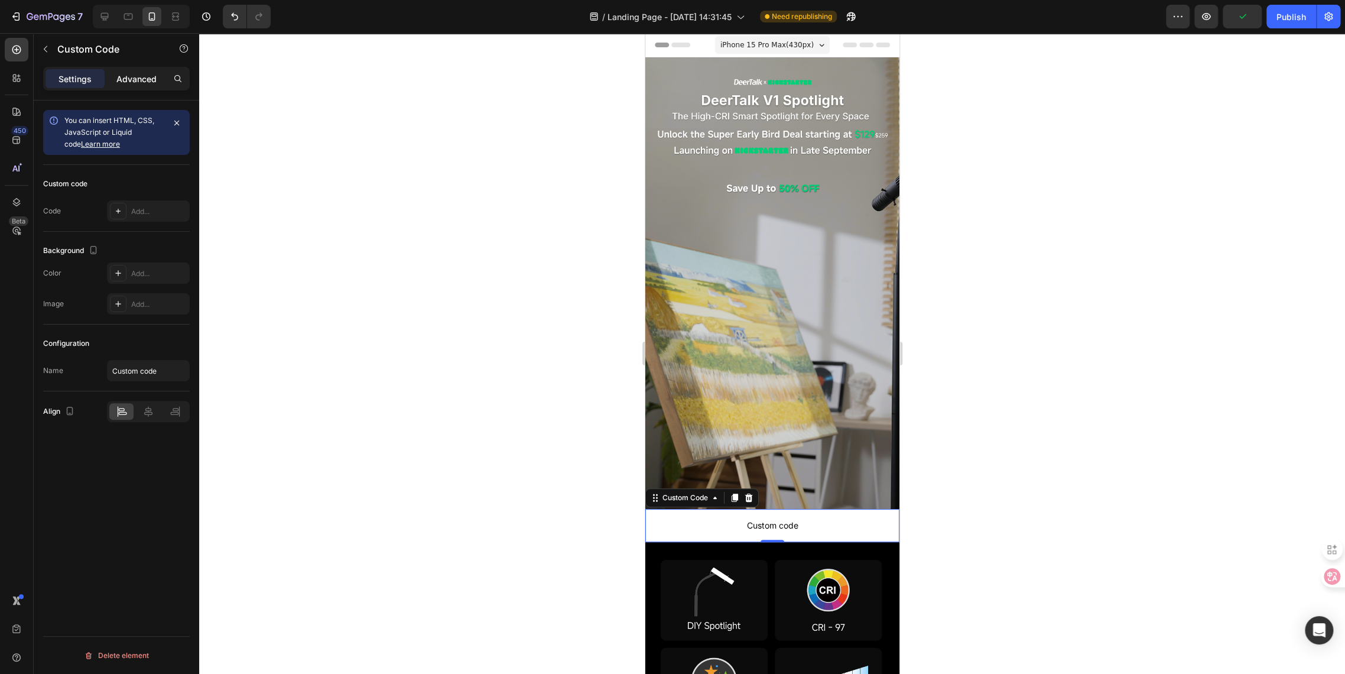
click at [109, 86] on div "Advanced" at bounding box center [136, 78] width 59 height 19
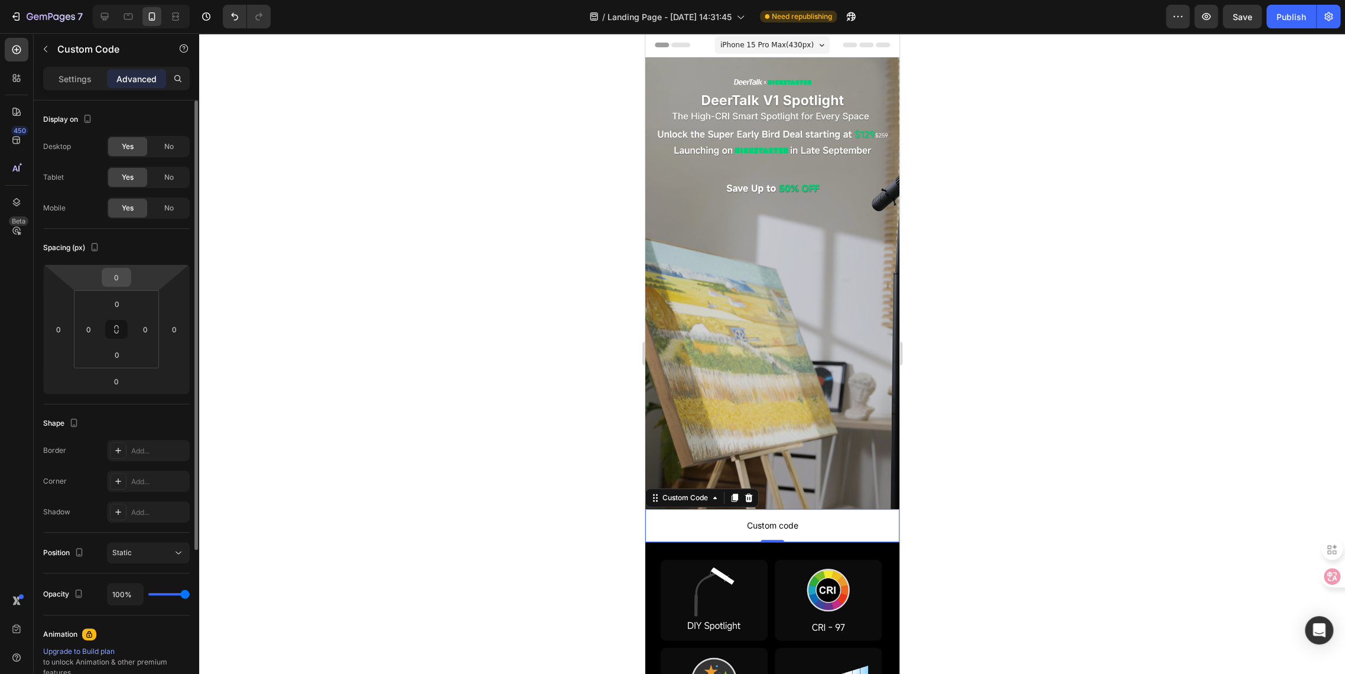
click at [113, 273] on input "0" at bounding box center [117, 277] width 24 height 18
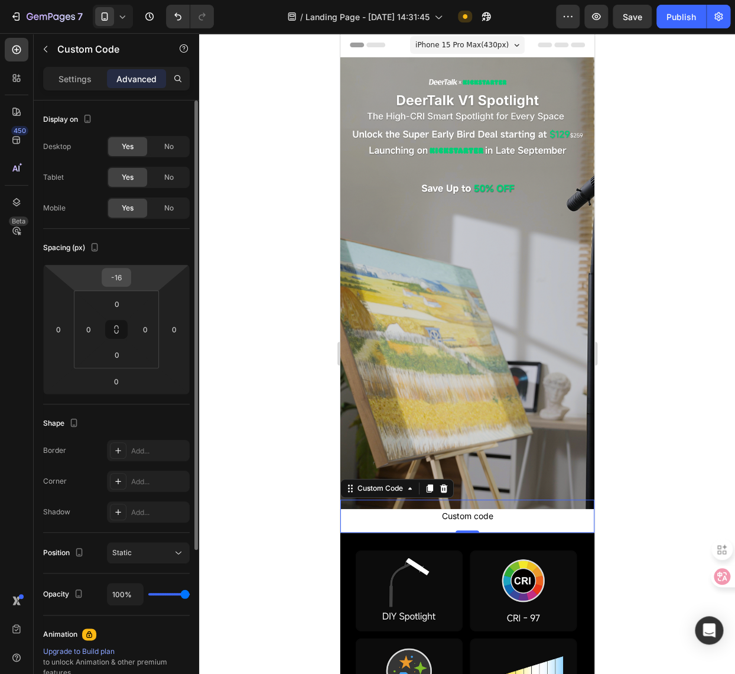
click at [118, 273] on input "-16" at bounding box center [117, 277] width 24 height 18
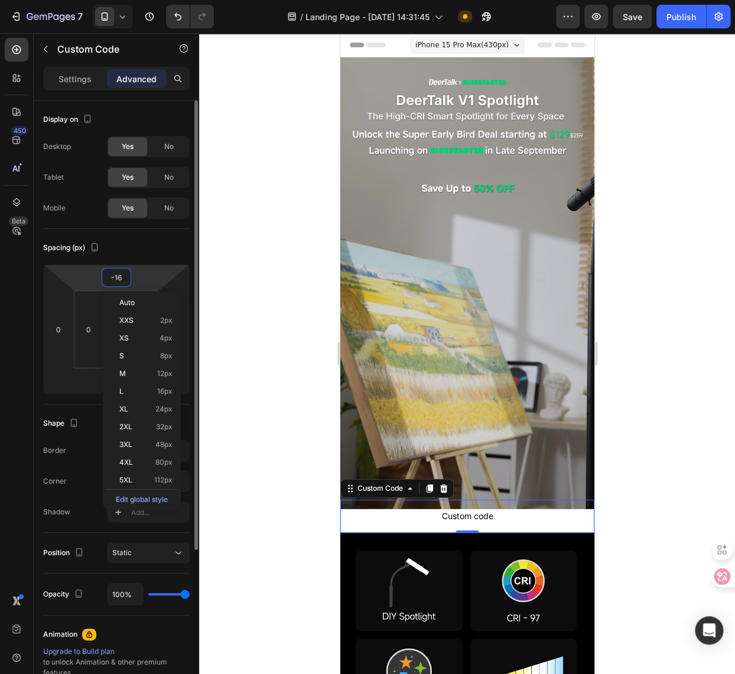
type input "-6"
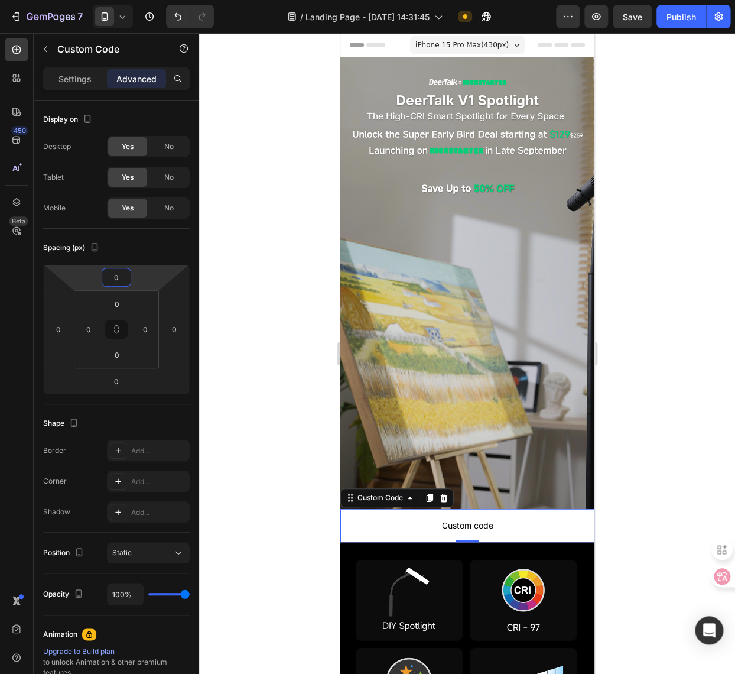
type input "0"
click at [708, 270] on div at bounding box center [467, 353] width 536 height 641
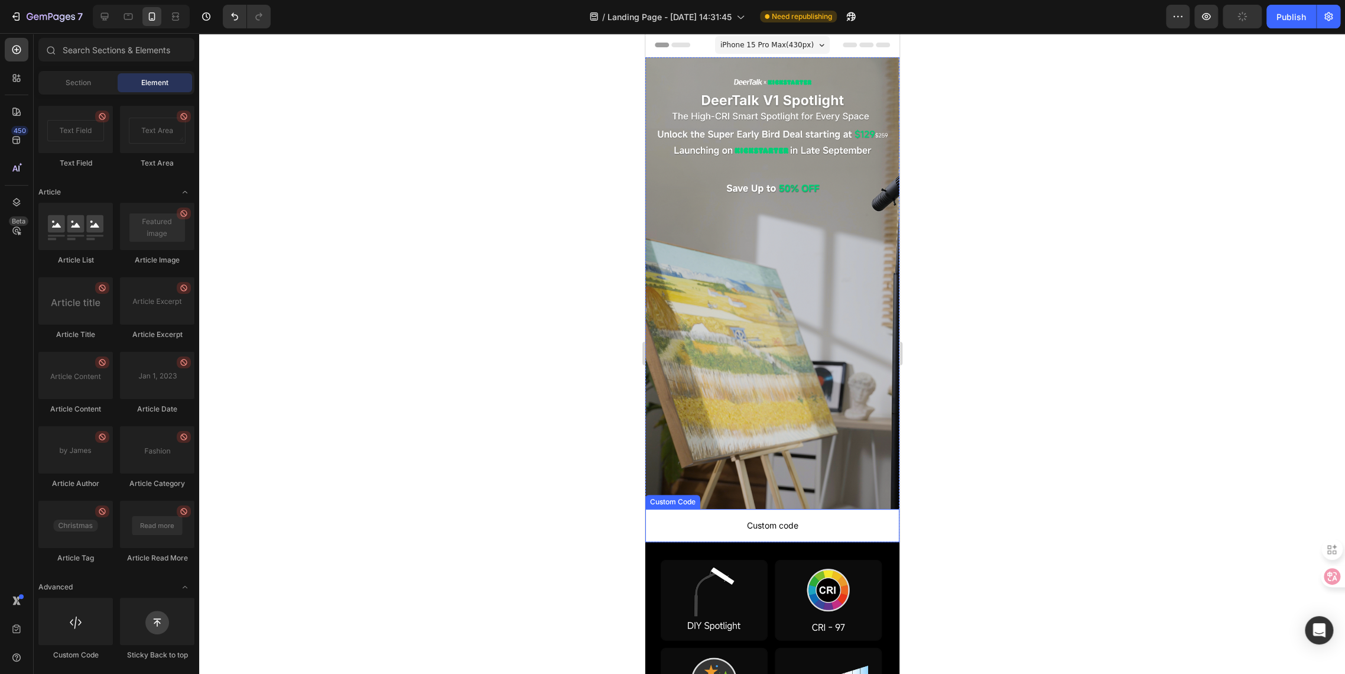
click at [758, 518] on span "Custom code" at bounding box center [772, 525] width 254 height 14
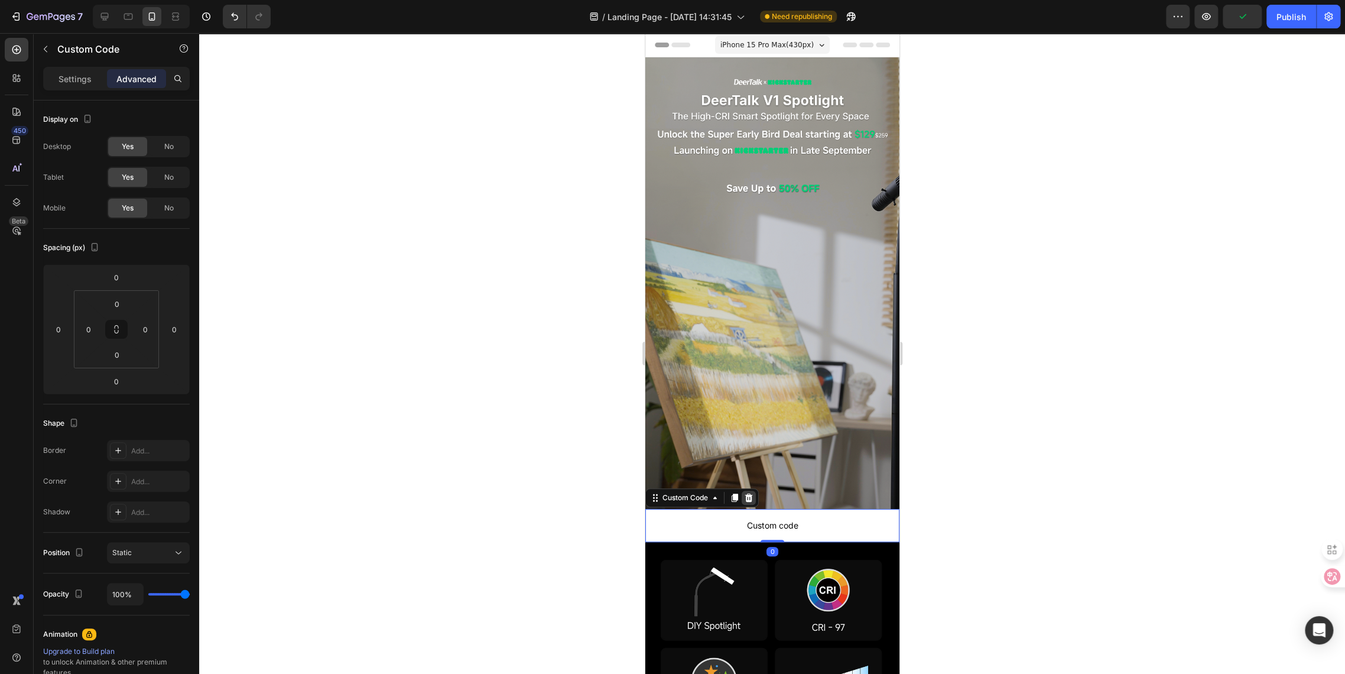
click at [745, 493] on icon at bounding box center [748, 497] width 9 height 9
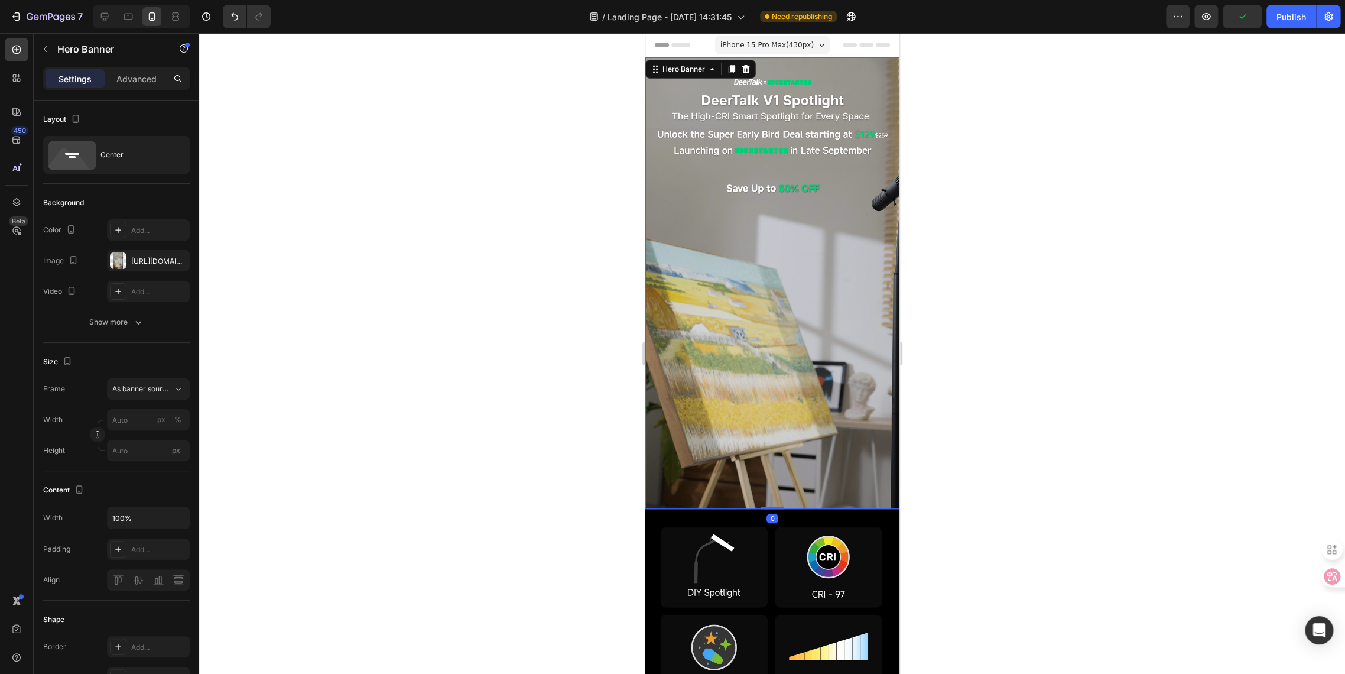
click at [762, 239] on div "Background Image" at bounding box center [772, 283] width 254 height 452
click at [744, 226] on div "Background Image" at bounding box center [772, 283] width 254 height 452
click at [41, 51] on icon "button" at bounding box center [45, 48] width 9 height 9
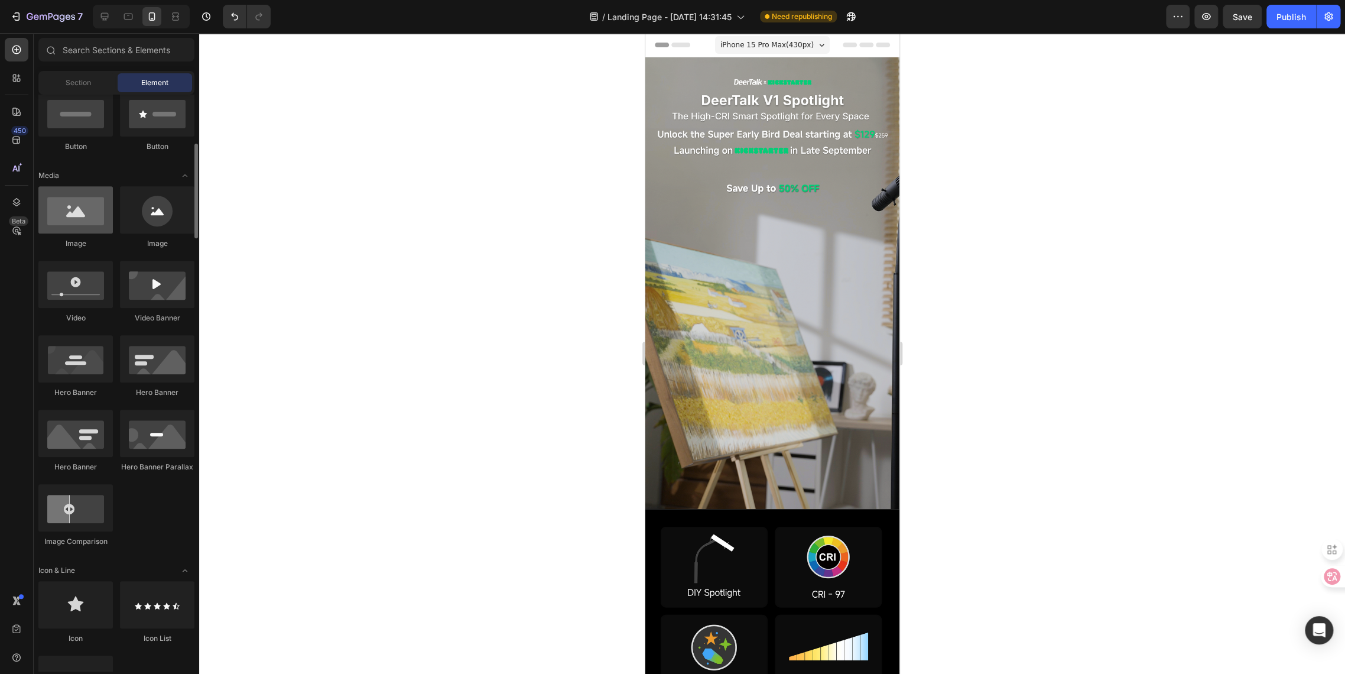
scroll to position [0, 0]
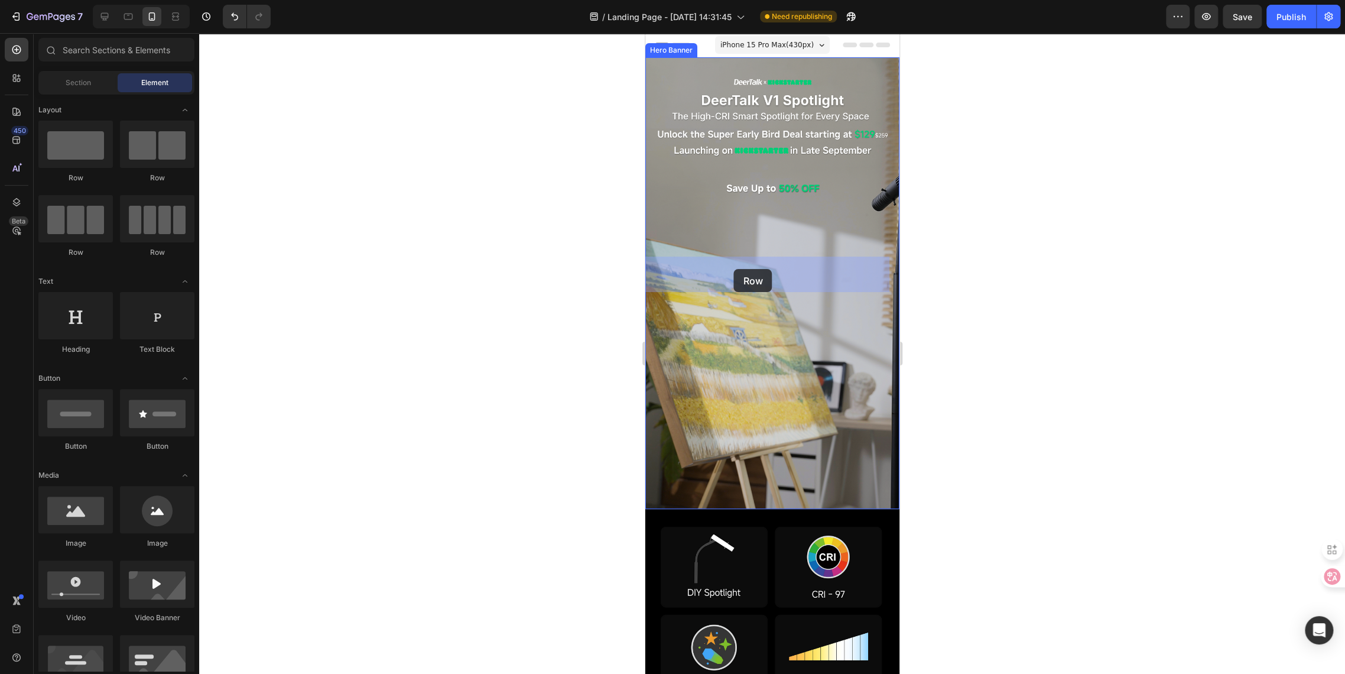
drag, startPoint x: 721, startPoint y: 185, endPoint x: 734, endPoint y: 269, distance: 84.9
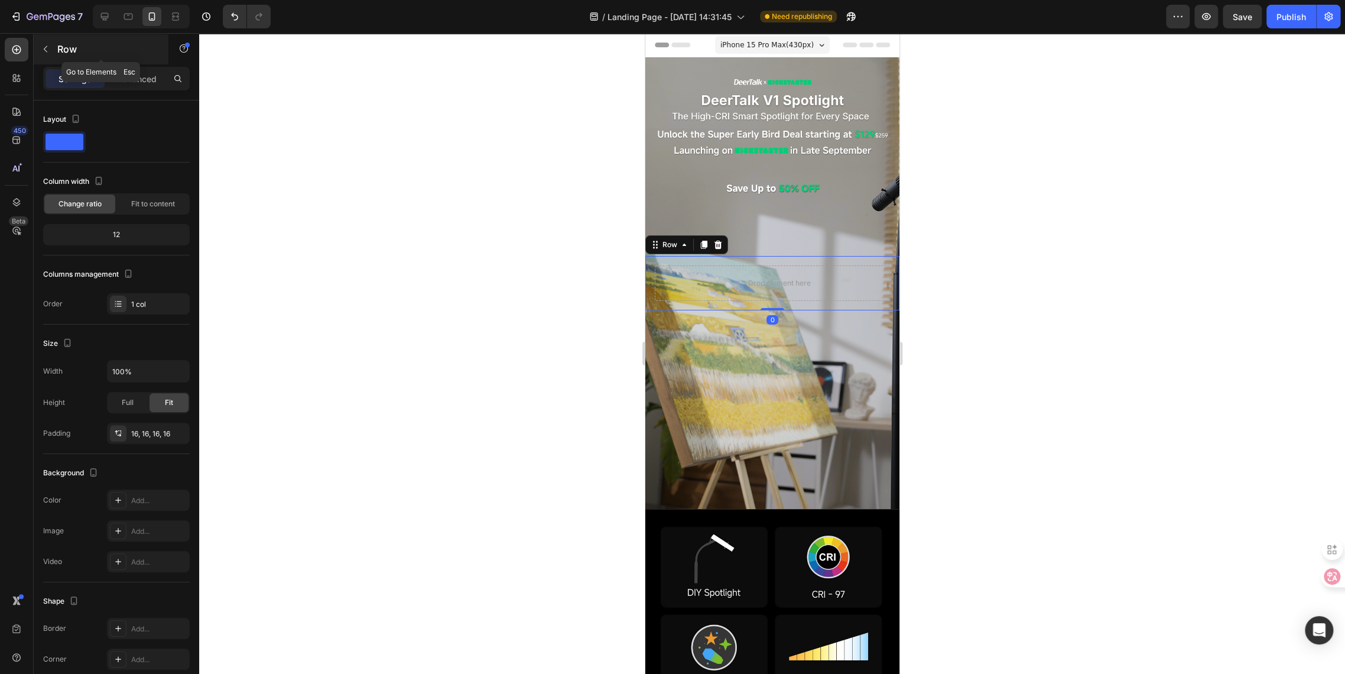
click at [49, 48] on icon "button" at bounding box center [45, 48] width 9 height 9
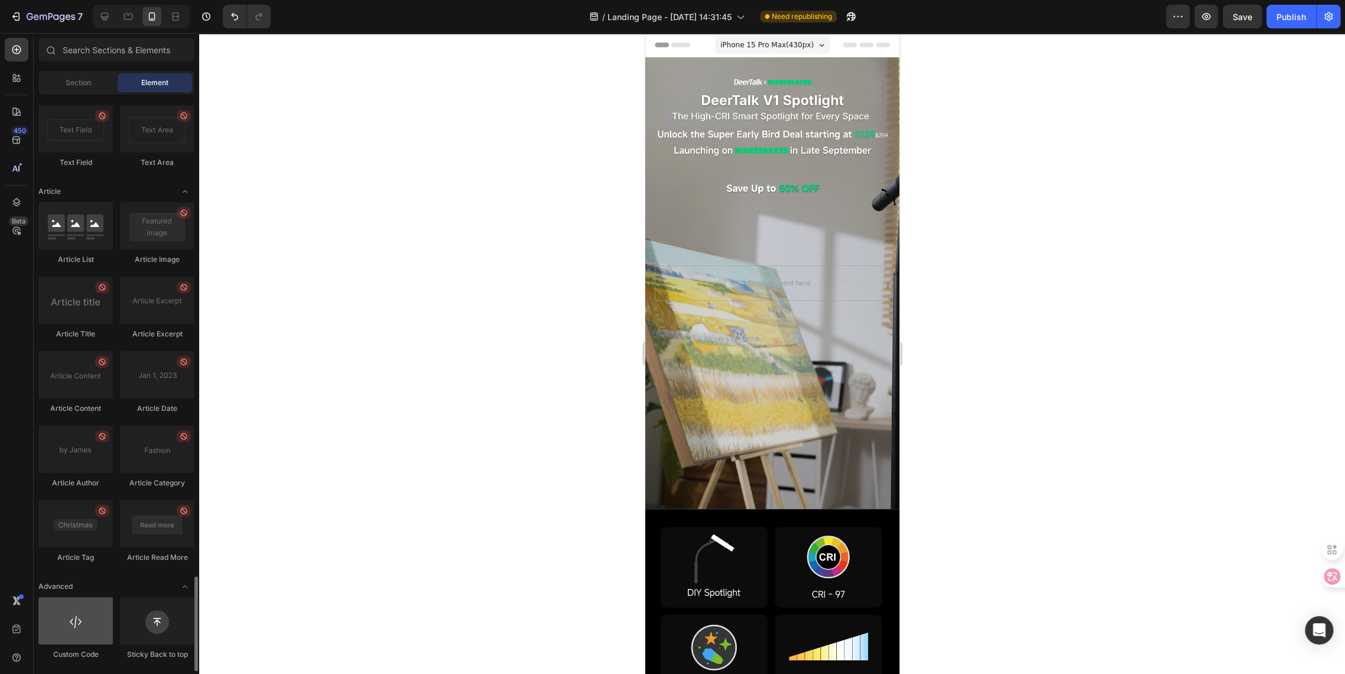
scroll to position [2927, 0]
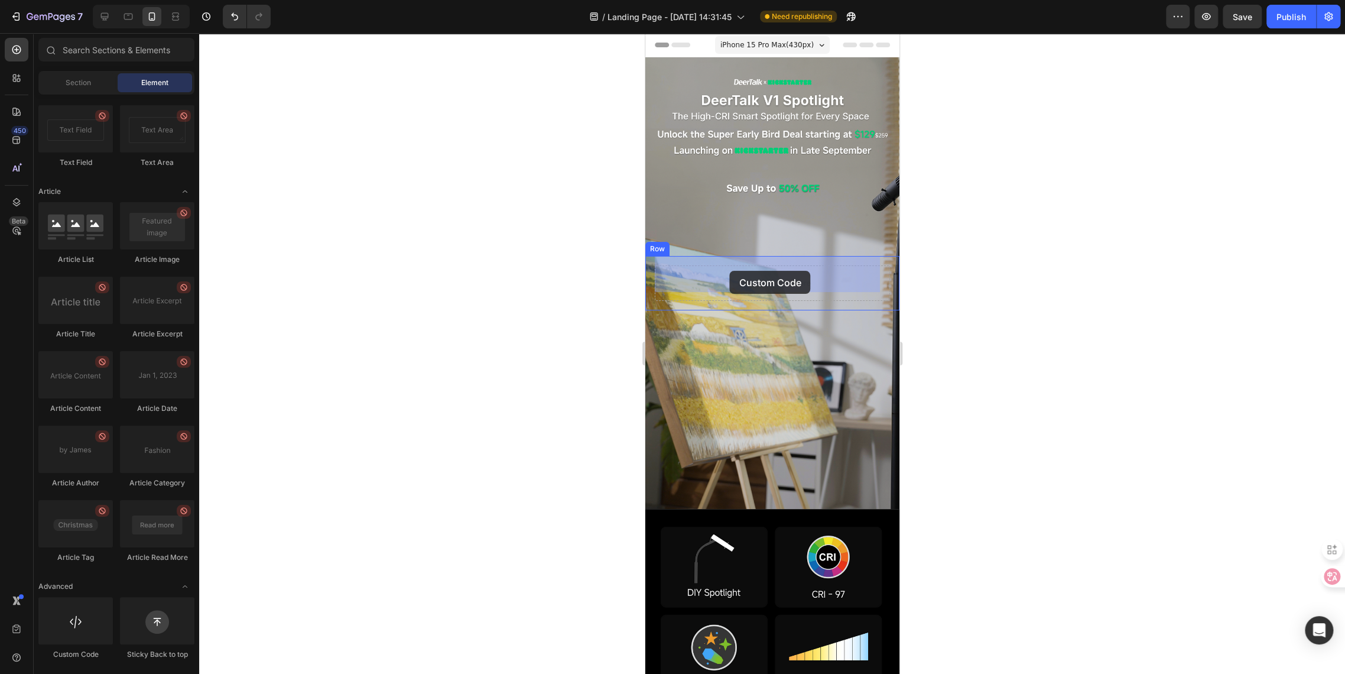
drag, startPoint x: 712, startPoint y: 644, endPoint x: 729, endPoint y: 271, distance: 374.0
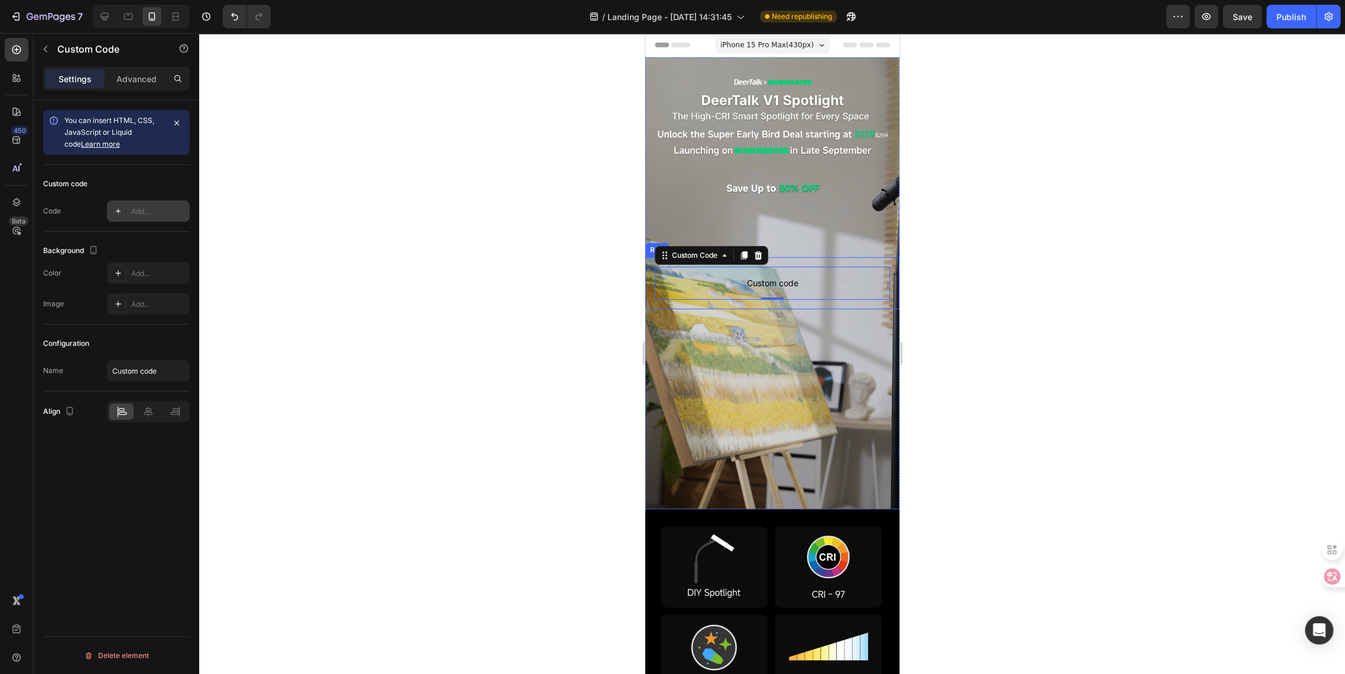
click at [137, 209] on div "Add..." at bounding box center [159, 211] width 56 height 11
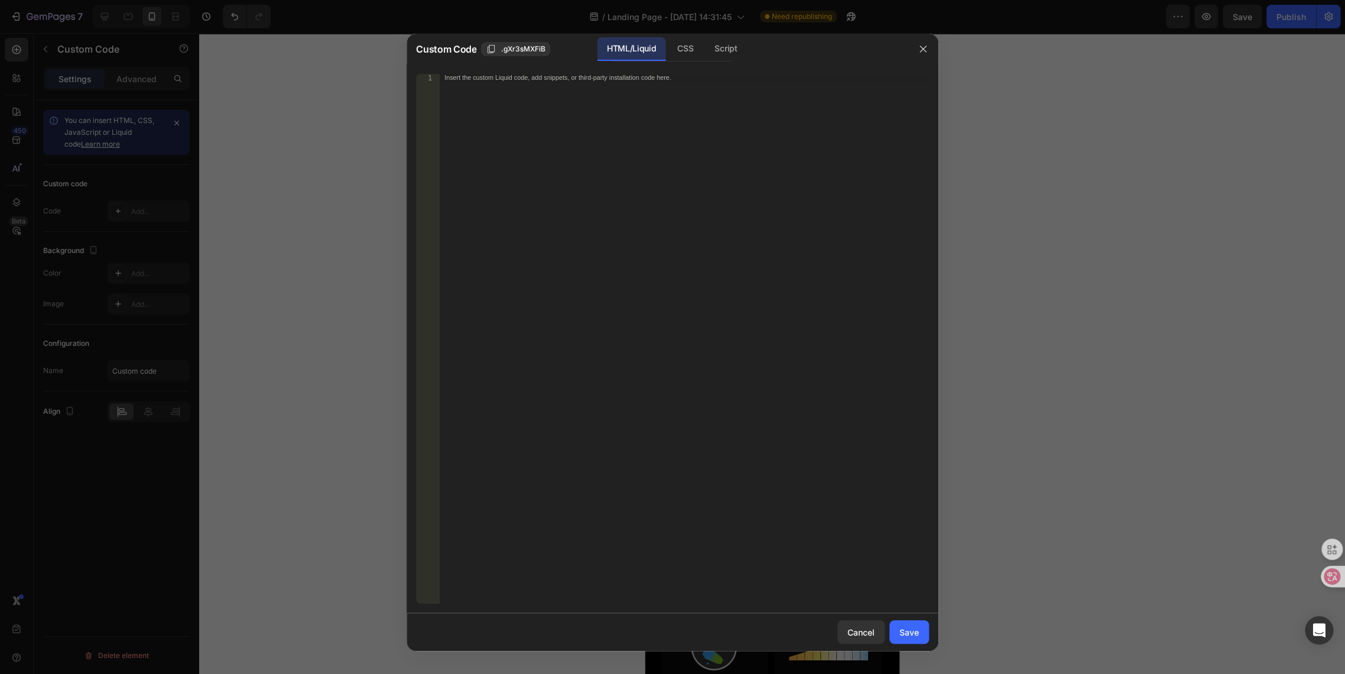
click at [609, 81] on div "Insert the custom Liquid code, add snippets, or third-party installation code h…" at bounding box center [660, 77] width 431 height 7
paste textarea "<div class="klaviyo-form-S88qZi"></div>"
type textarea "<div class="klaviyo-form-S88qZi"></div>"
click at [904, 641] on button "Save" at bounding box center [910, 632] width 40 height 24
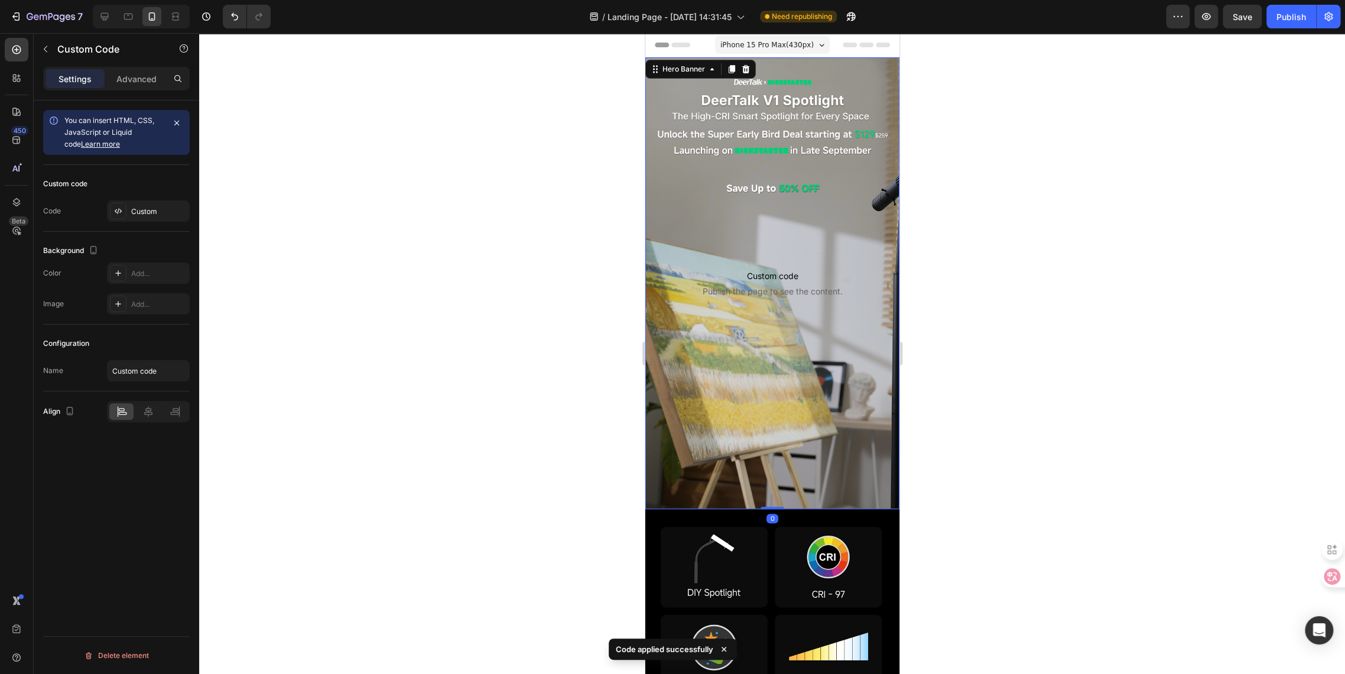
click at [670, 205] on div "Background Image" at bounding box center [772, 283] width 254 height 452
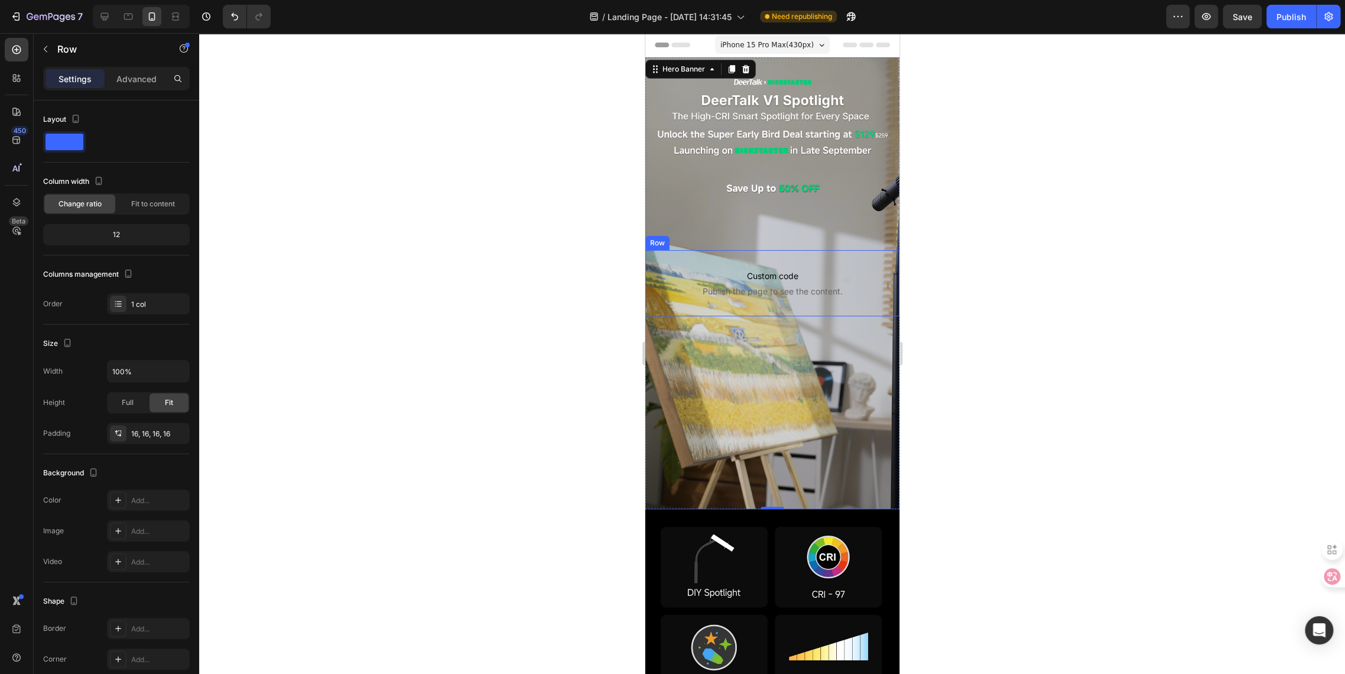
click at [651, 251] on div "Custom code Publish the page to see the content. Custom Code Row" at bounding box center [772, 283] width 254 height 66
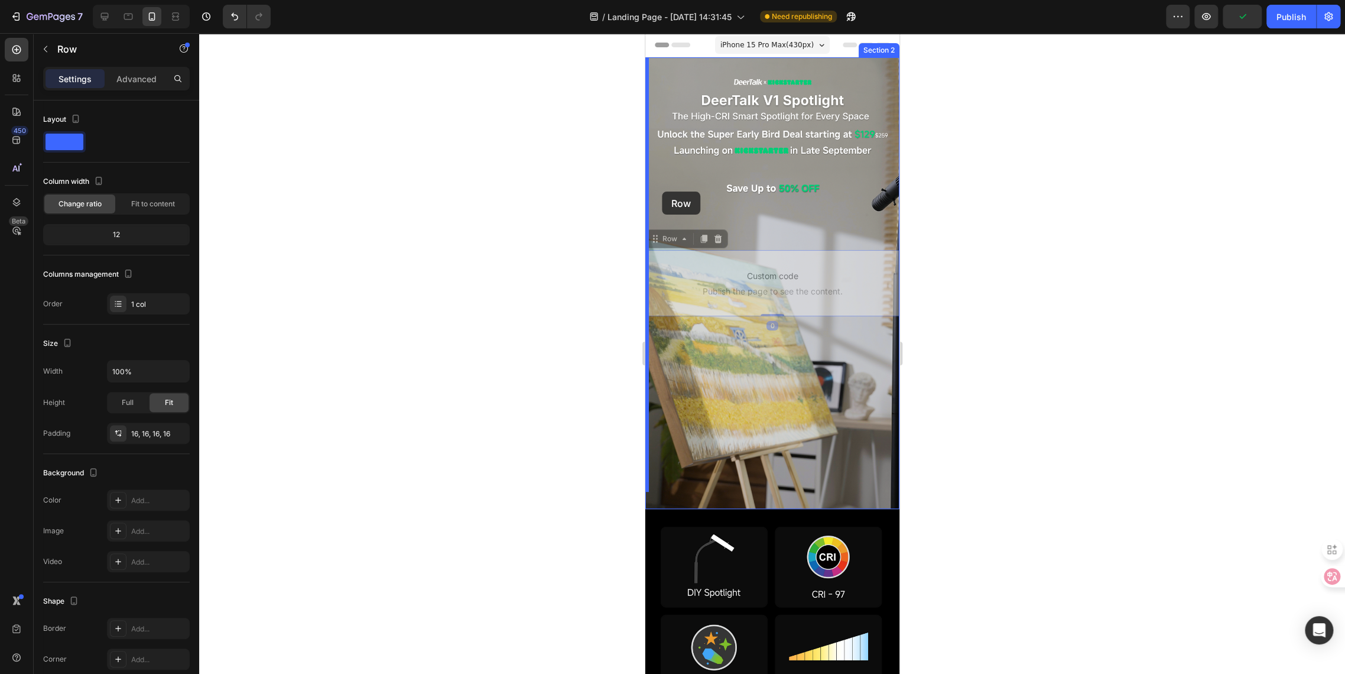
drag, startPoint x: 655, startPoint y: 234, endPoint x: 662, endPoint y: 192, distance: 43.1
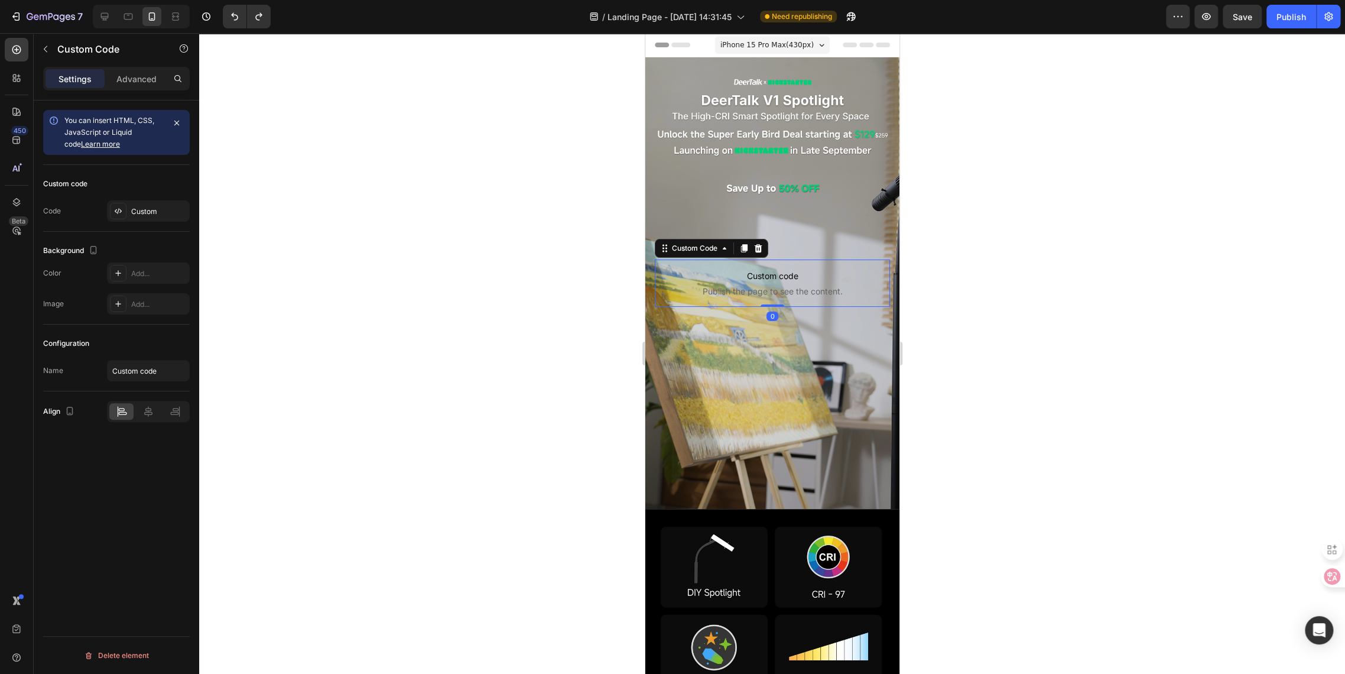
click at [654, 260] on p "Custom code Publish the page to see the content." at bounding box center [771, 283] width 235 height 47
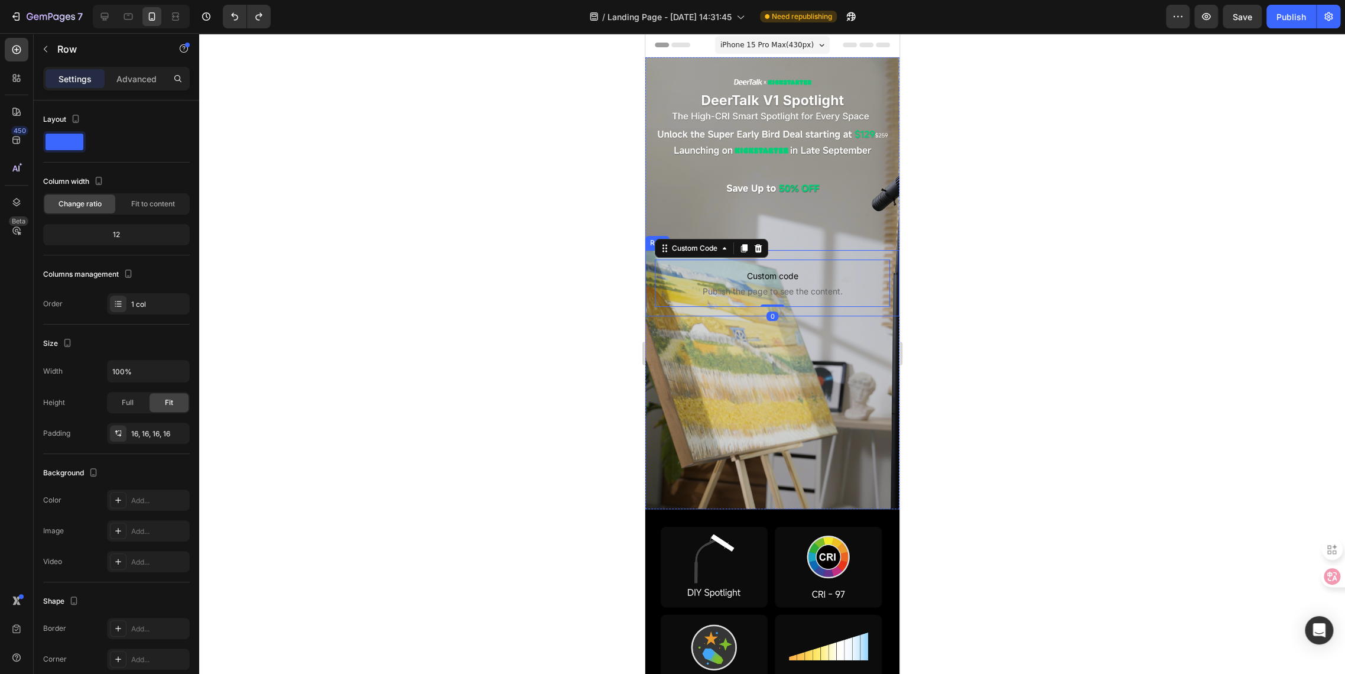
click at [652, 250] on div "Custom code Publish the page to see the content. Custom Code 0 Row" at bounding box center [772, 283] width 254 height 66
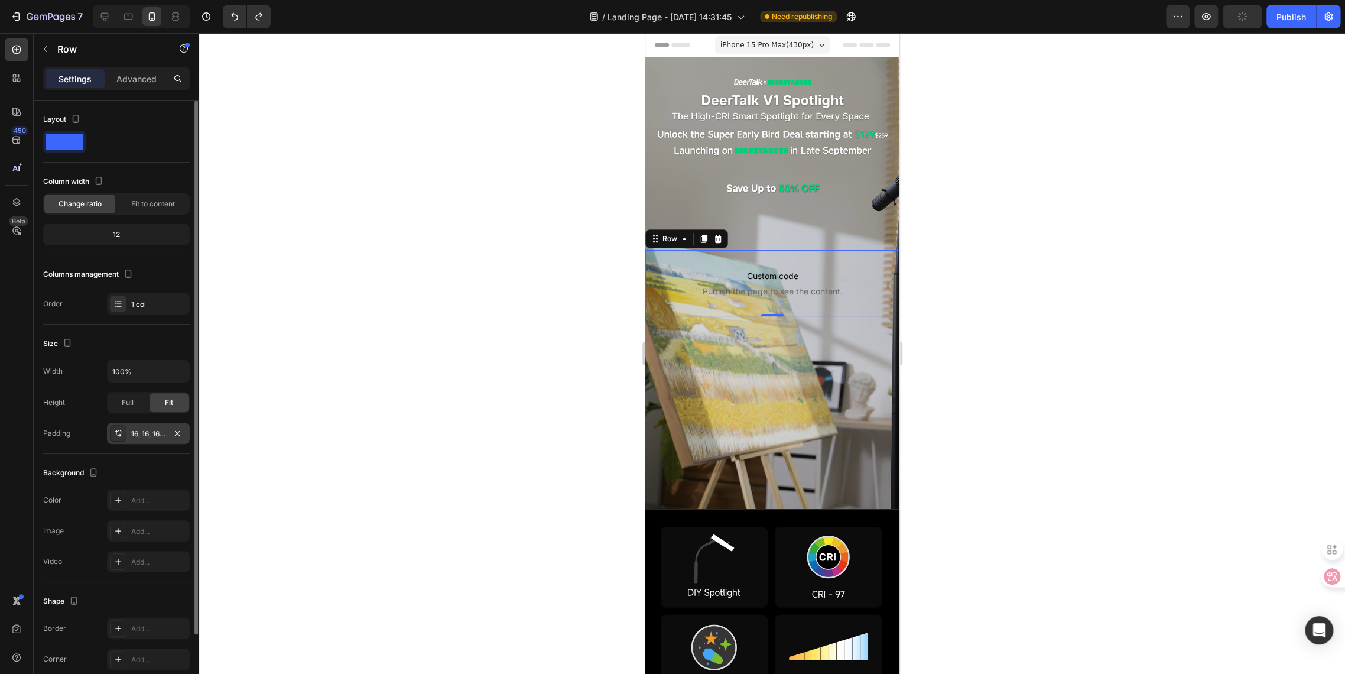
click at [131, 429] on div "16, 16, 16, 16" at bounding box center [148, 434] width 34 height 11
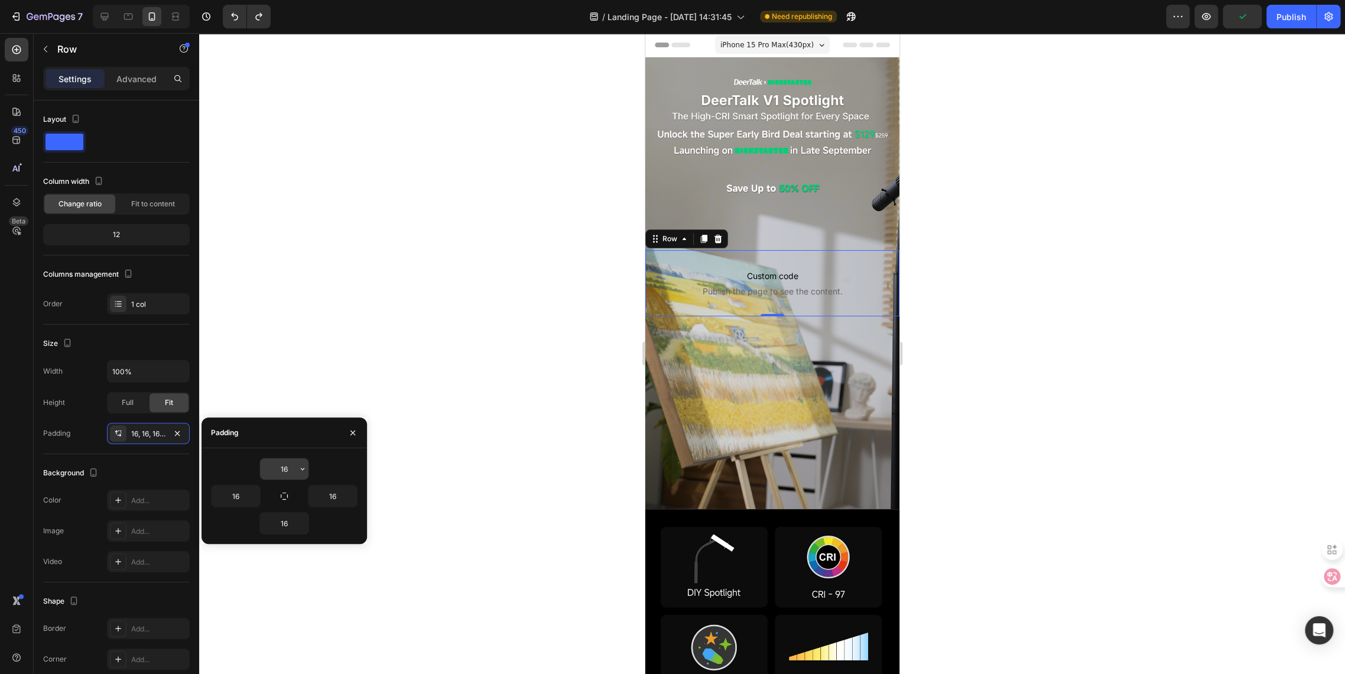
click at [288, 462] on input "16" at bounding box center [284, 468] width 48 height 21
type input "16"
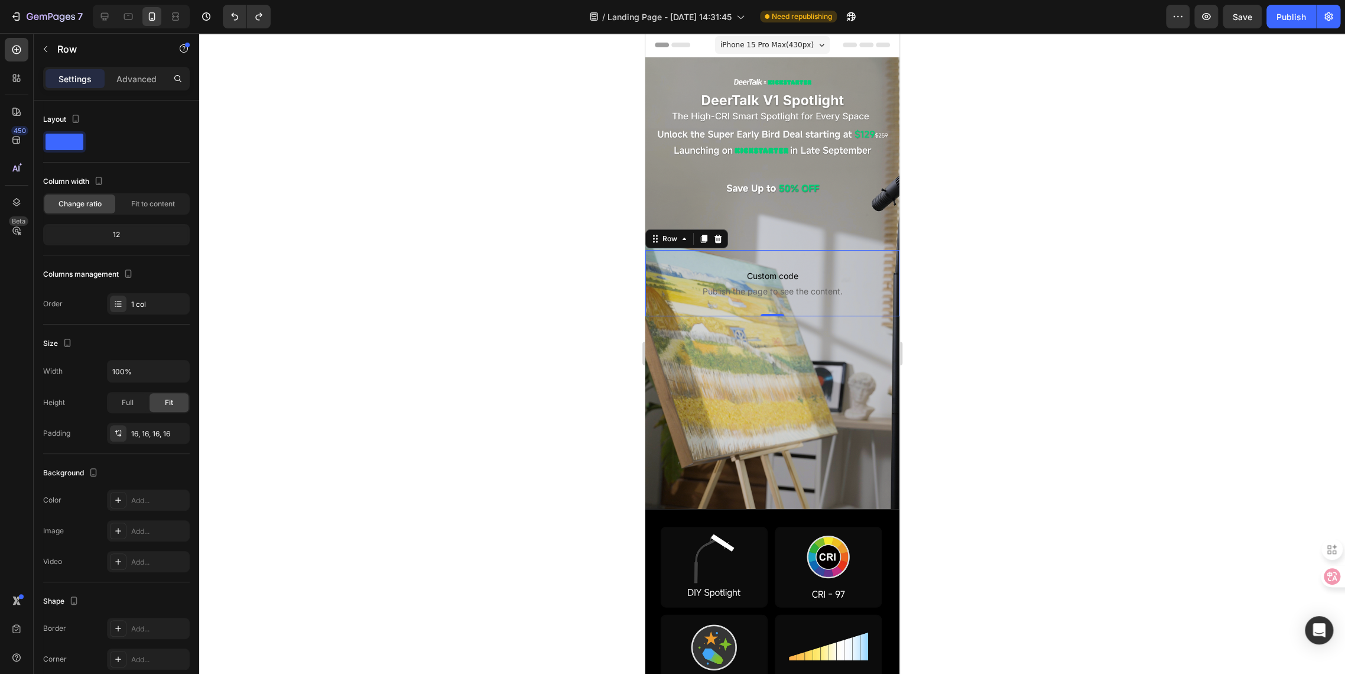
click at [374, 320] on div at bounding box center [772, 353] width 1146 height 641
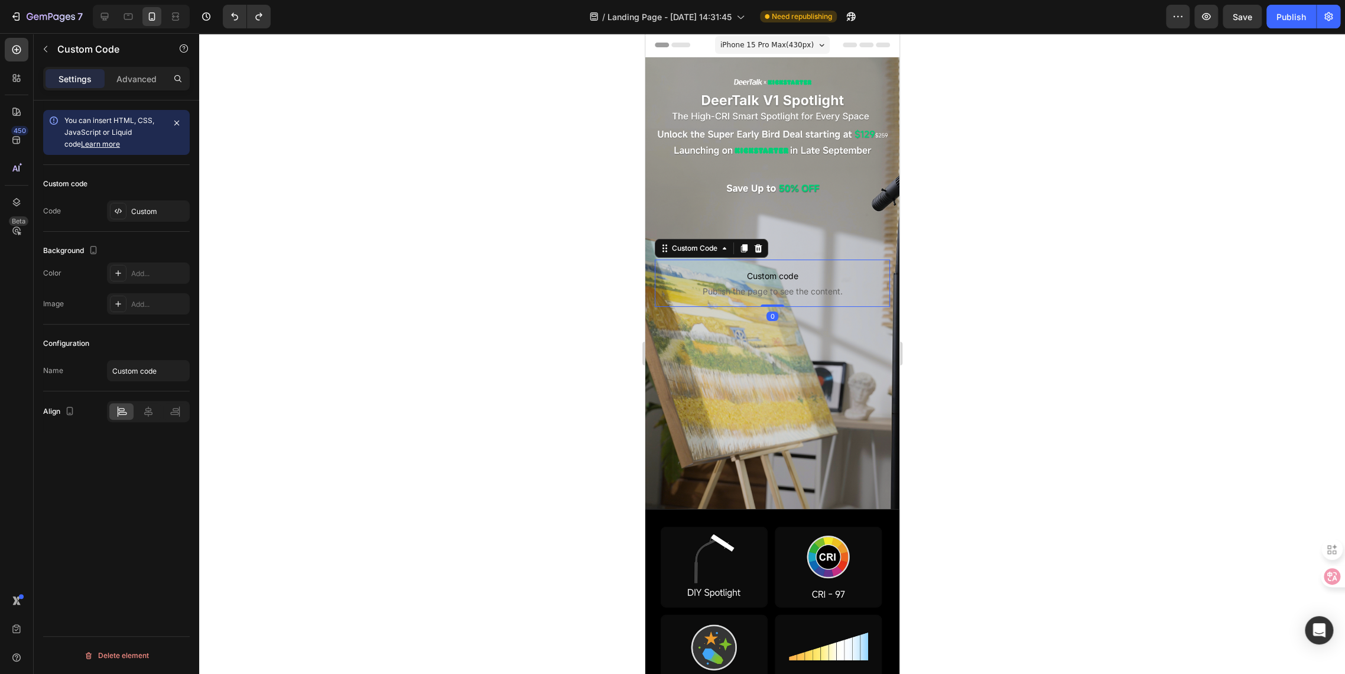
click at [699, 260] on p "Custom code Publish the page to see the content." at bounding box center [771, 283] width 235 height 47
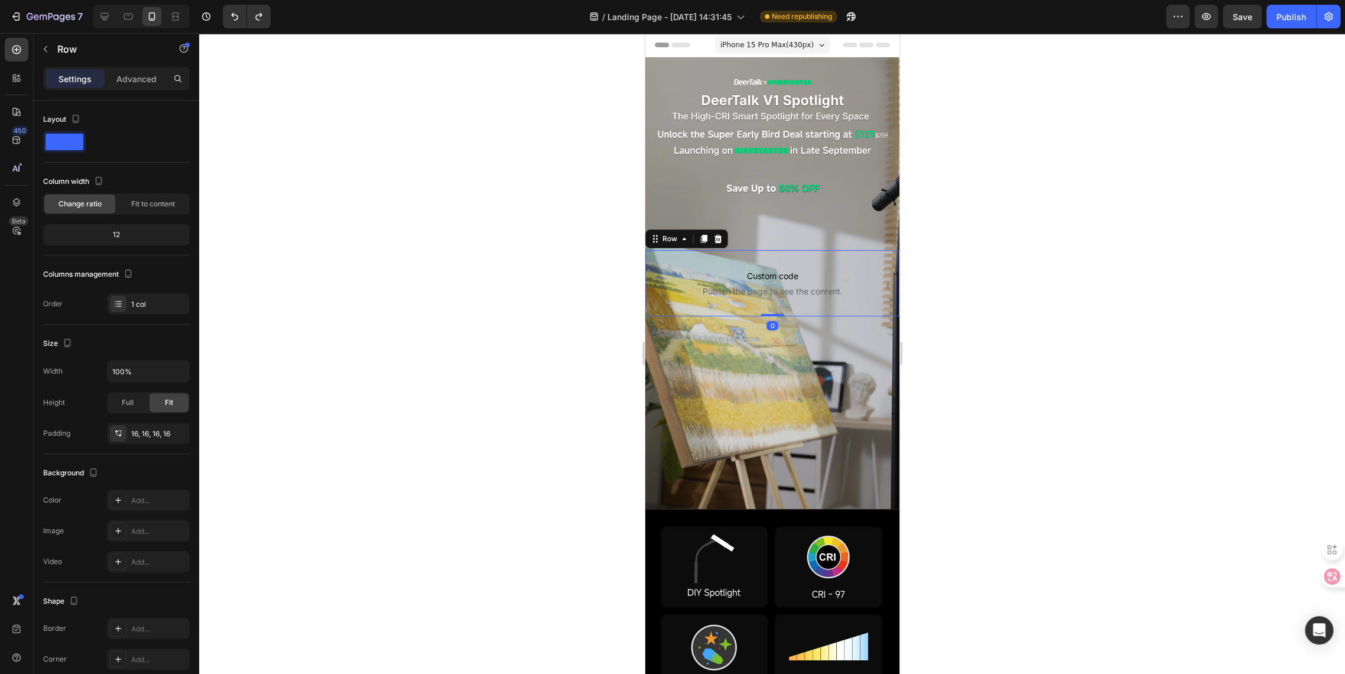
click at [653, 250] on div "Custom code Publish the page to see the content. Custom Code Row 0" at bounding box center [772, 283] width 254 height 66
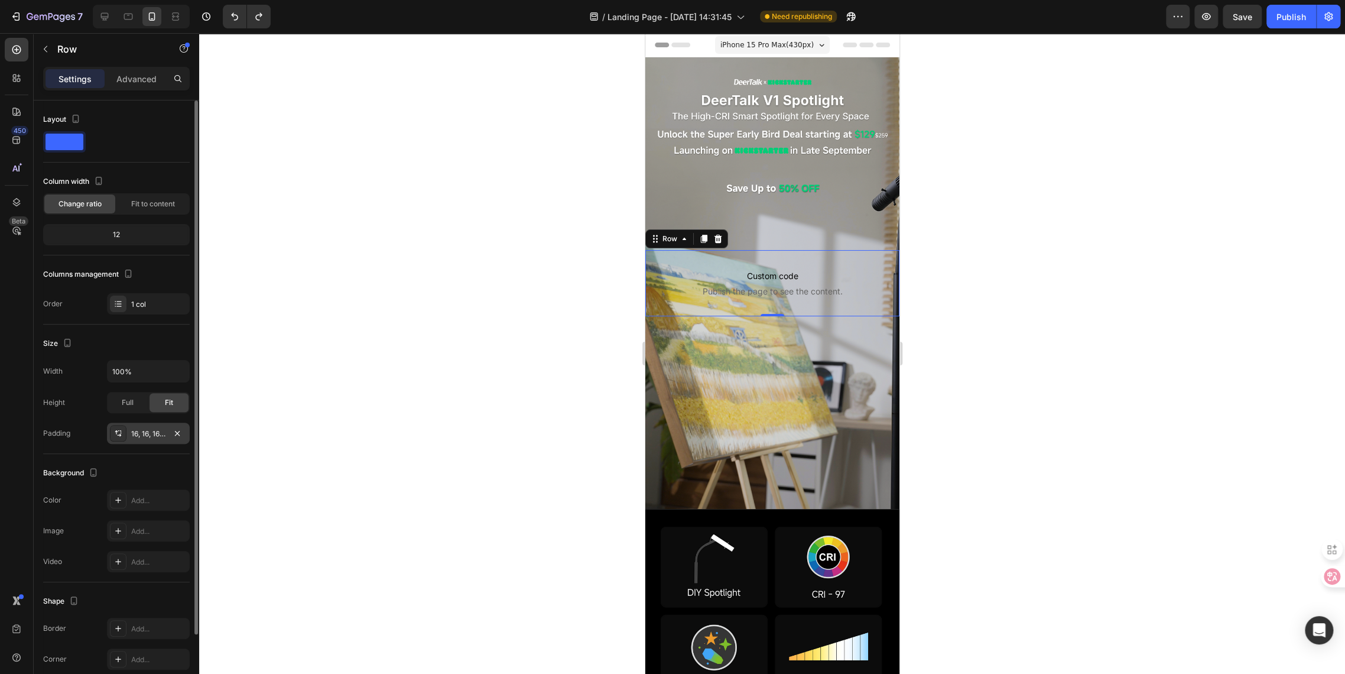
click at [138, 436] on div "16, 16, 16, 16" at bounding box center [148, 434] width 34 height 11
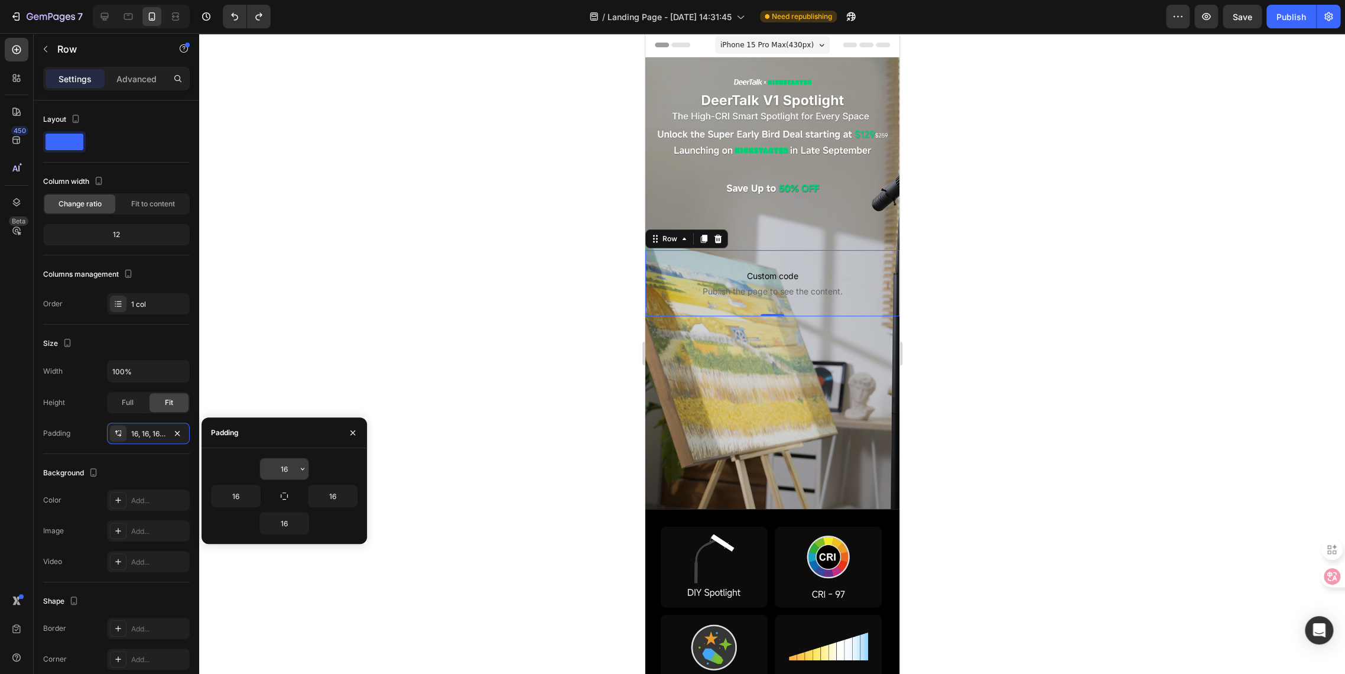
click at [288, 468] on input "16" at bounding box center [284, 468] width 48 height 21
type input "-147"
type input "1"
type input "0"
click at [291, 526] on input "16" at bounding box center [284, 523] width 48 height 21
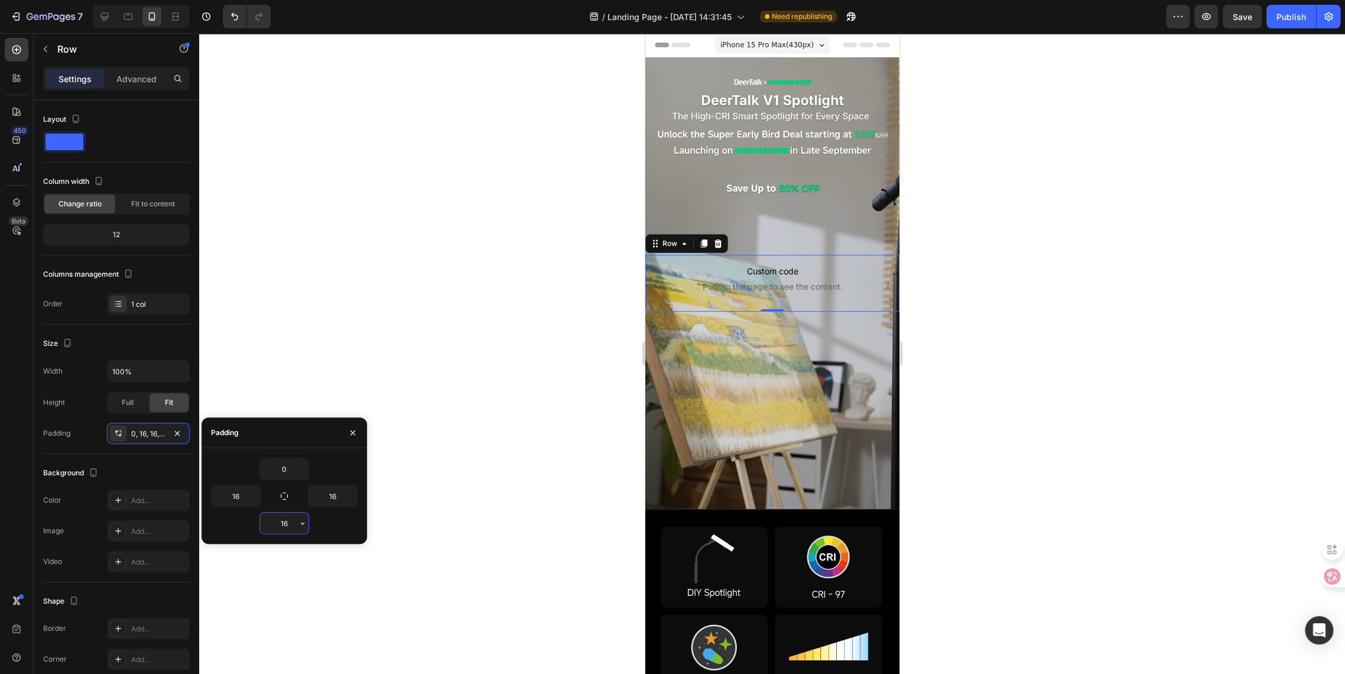
type input "0"
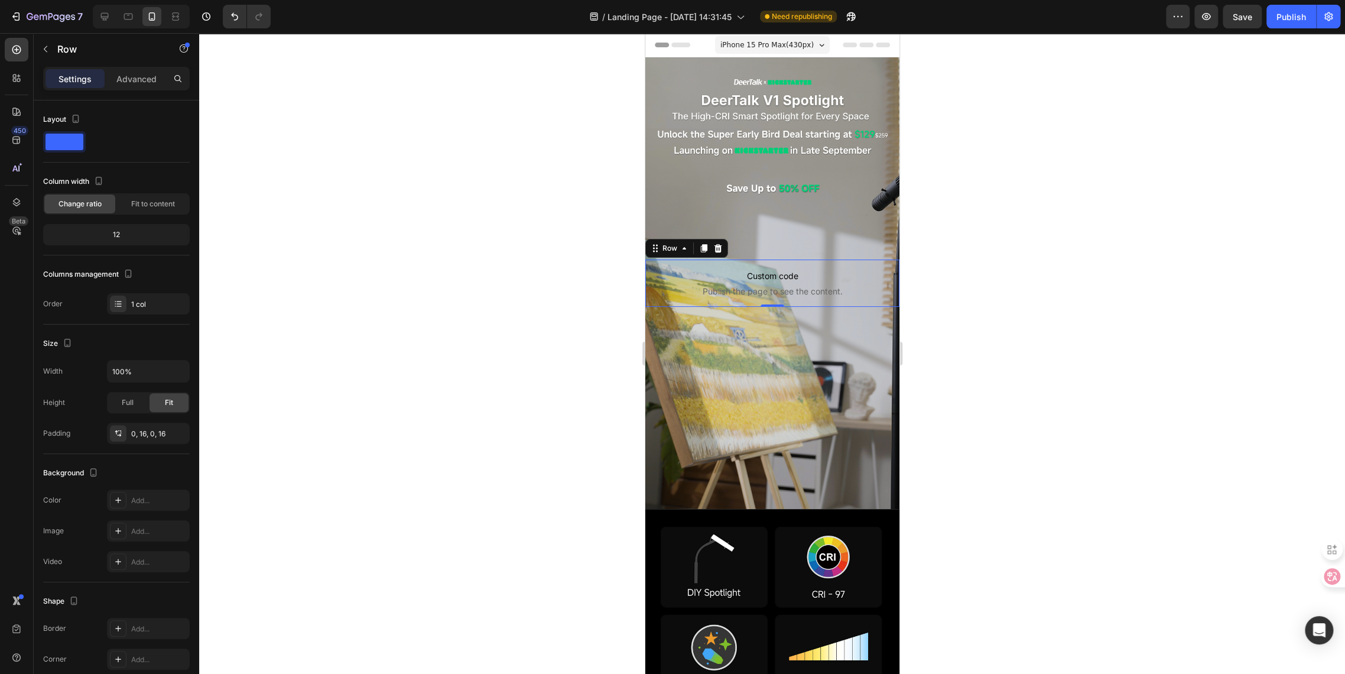
click at [441, 432] on div at bounding box center [772, 353] width 1146 height 641
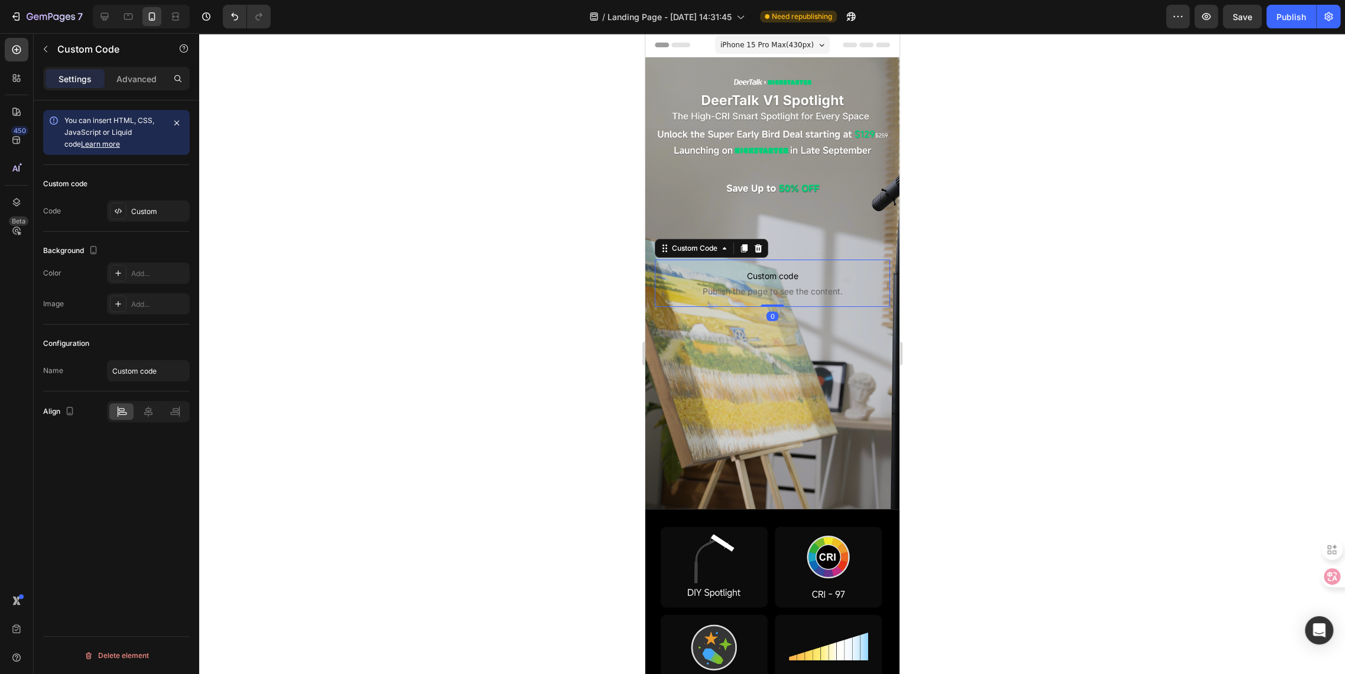
click at [669, 269] on span "Custom code" at bounding box center [771, 276] width 235 height 14
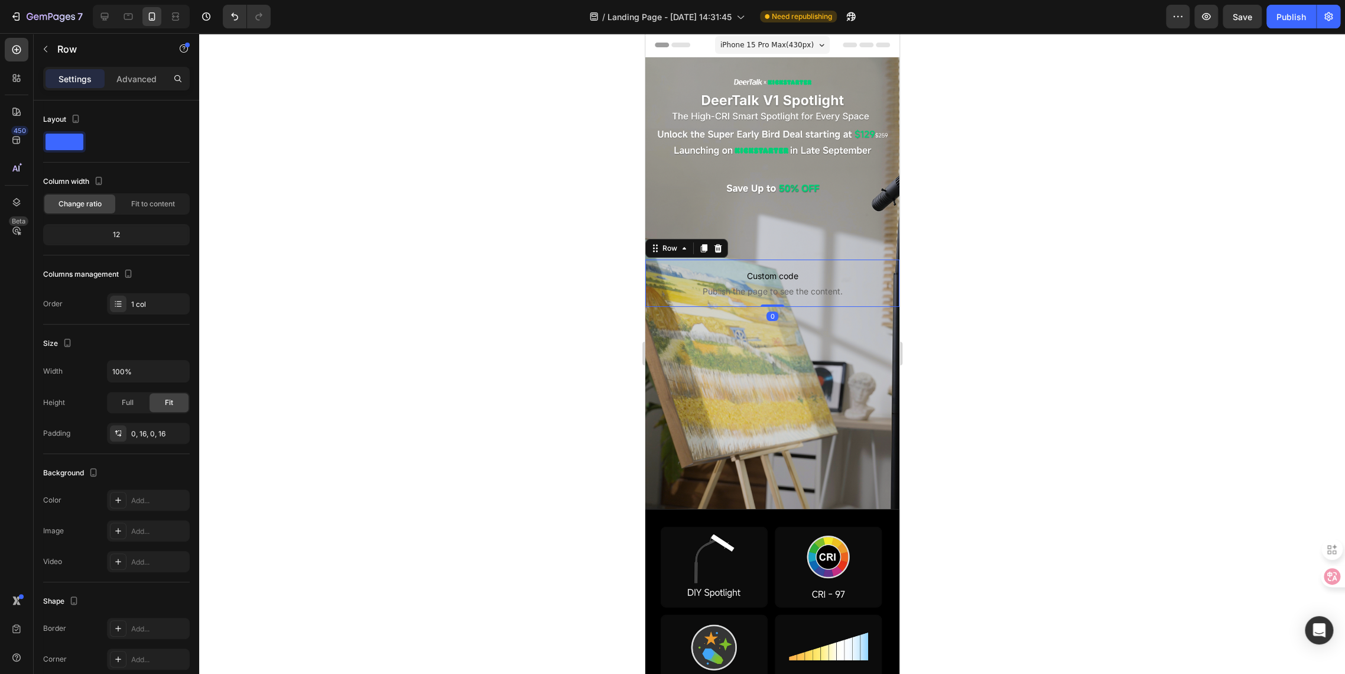
click at [653, 264] on div "Custom code Publish the page to see the content. Custom Code Row 0" at bounding box center [772, 283] width 254 height 47
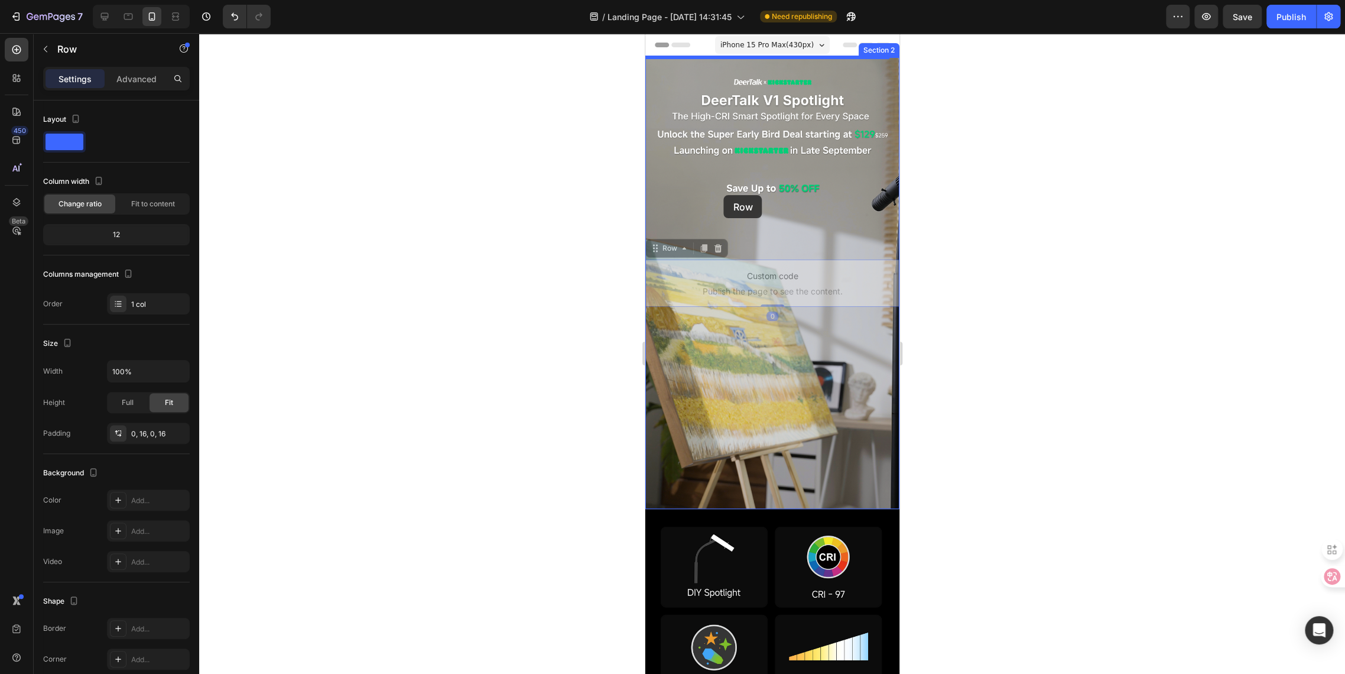
drag, startPoint x: 658, startPoint y: 244, endPoint x: 724, endPoint y: 195, distance: 81.9
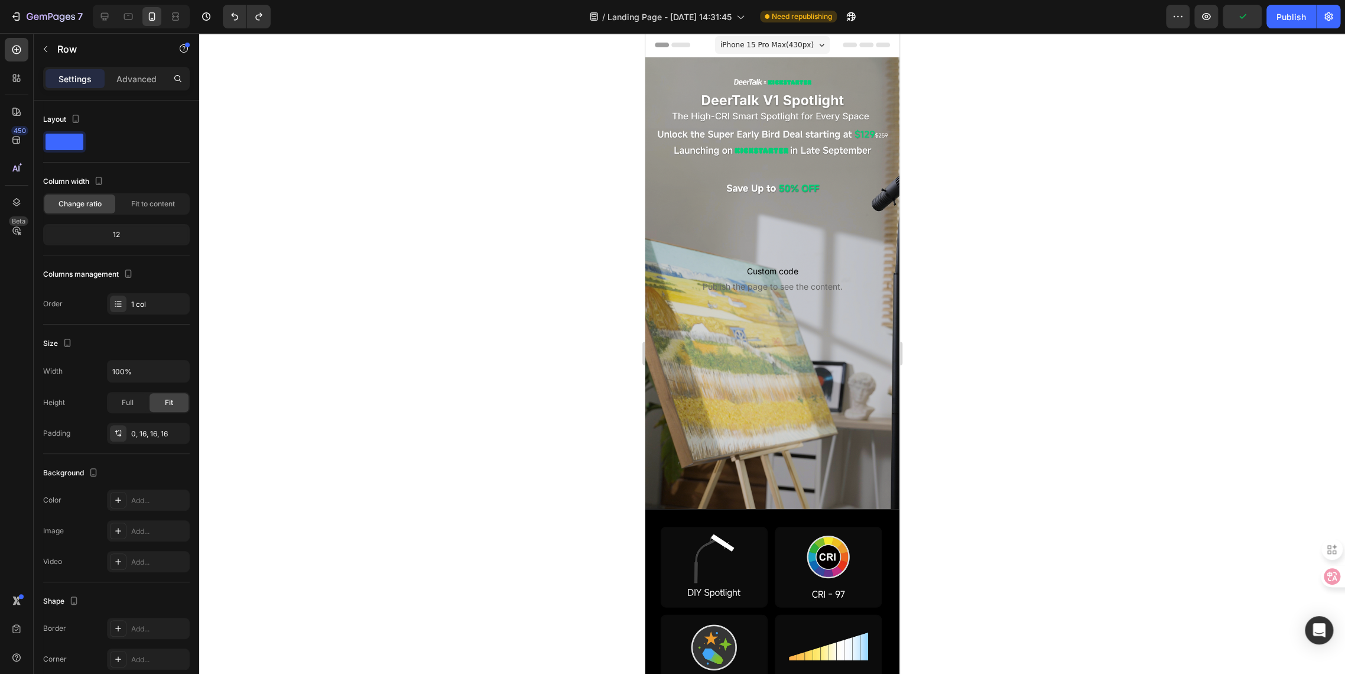
click at [700, 296] on div "Custom code Publish the page to see the content. Custom Code Row" at bounding box center [772, 283] width 254 height 57
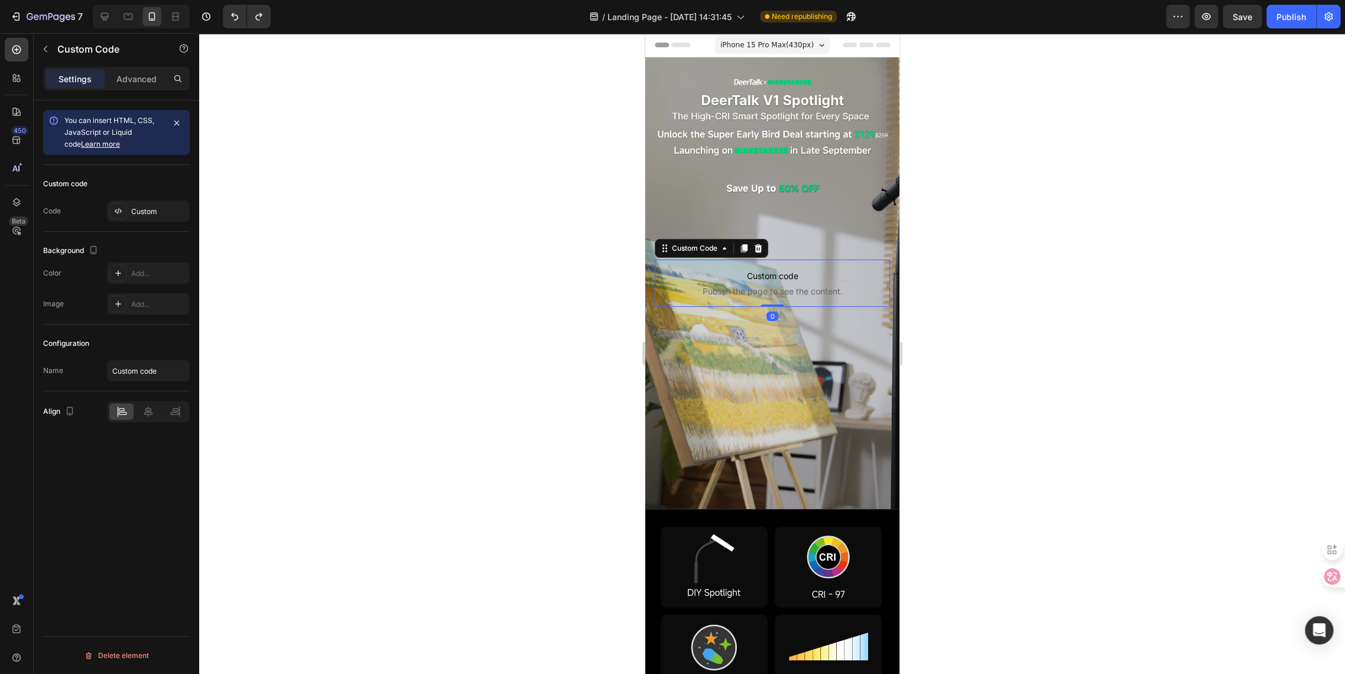
click at [714, 271] on span "Custom code" at bounding box center [771, 276] width 235 height 14
click at [123, 82] on p "Advanced" at bounding box center [136, 79] width 40 height 12
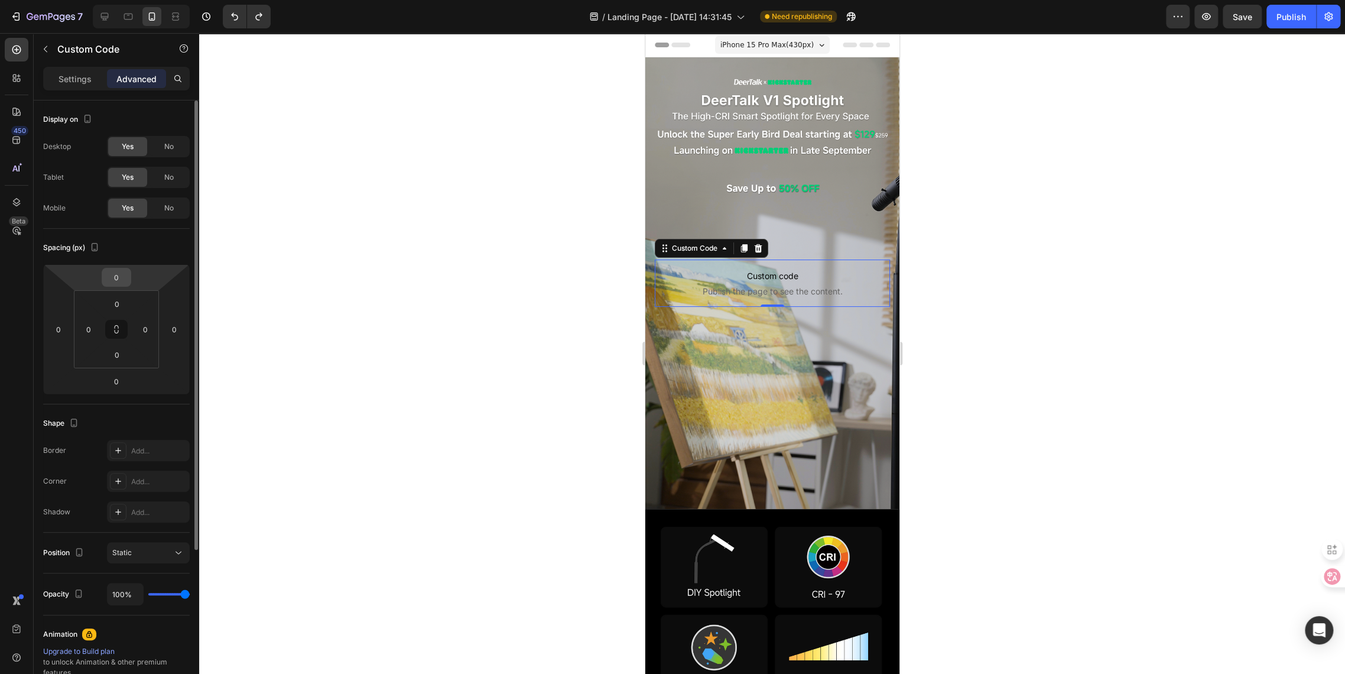
click at [116, 278] on input "0" at bounding box center [117, 277] width 24 height 18
type input "-223"
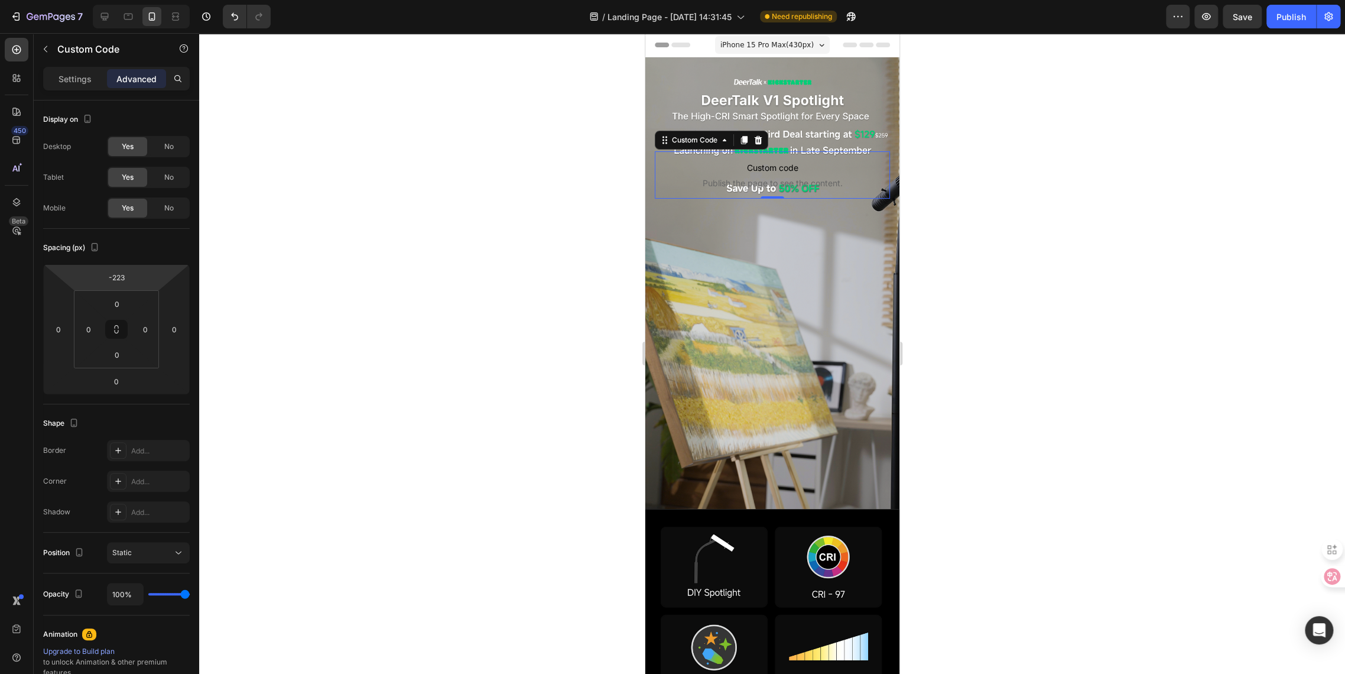
click at [456, 356] on div at bounding box center [772, 353] width 1146 height 641
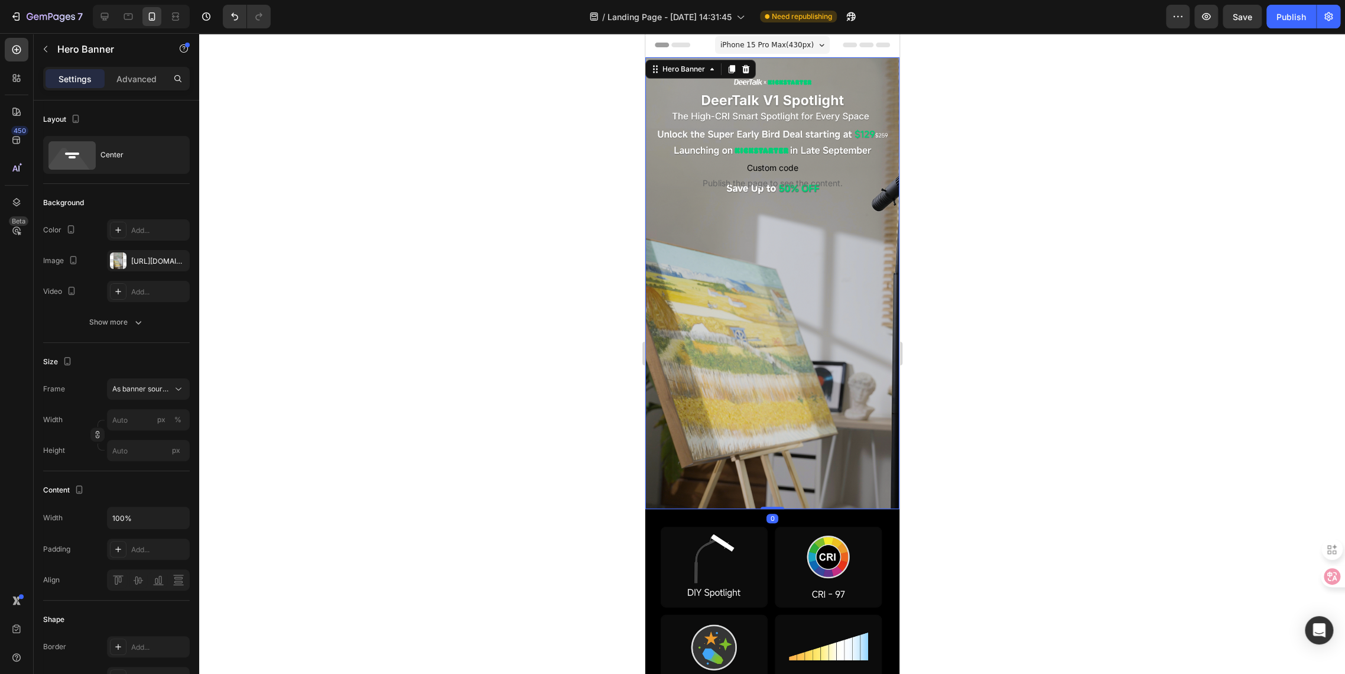
click at [715, 268] on div "Background Image" at bounding box center [772, 283] width 254 height 452
click at [735, 167] on p "Custom code Publish the page to see the content." at bounding box center [771, 174] width 235 height 47
click at [829, 355] on div "Background Image" at bounding box center [772, 283] width 254 height 452
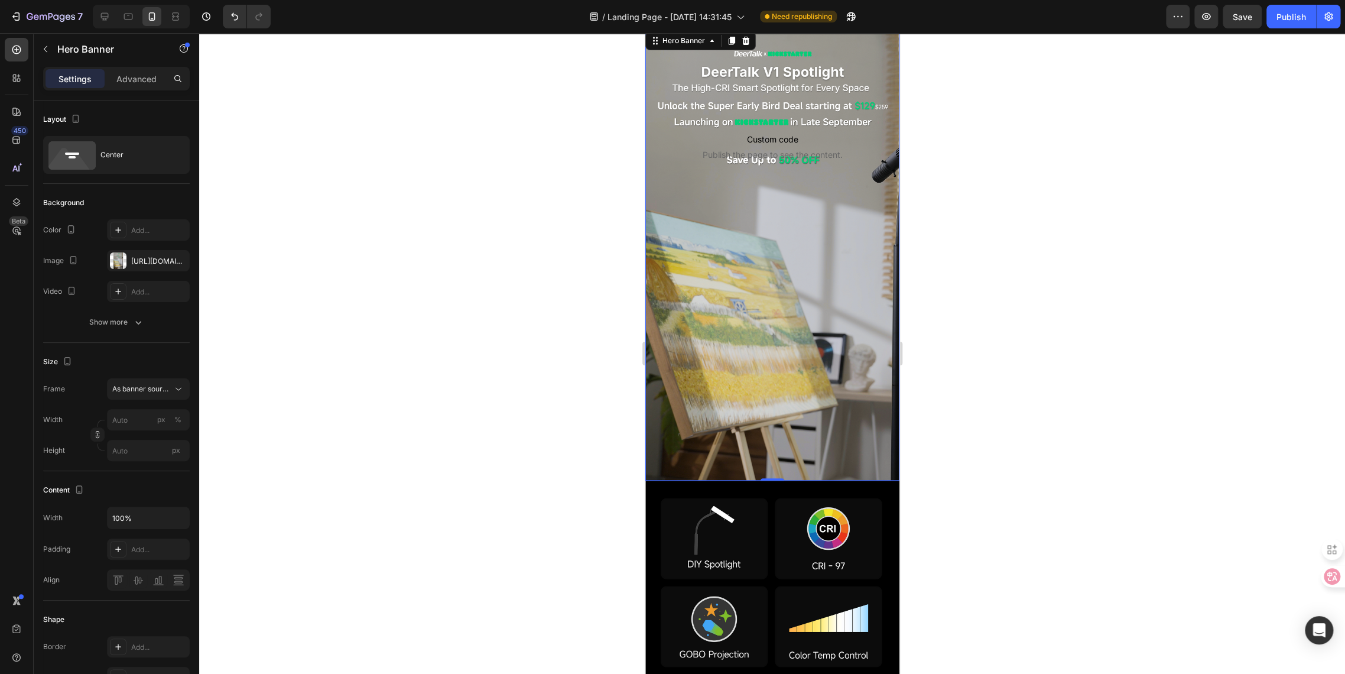
scroll to position [0, 0]
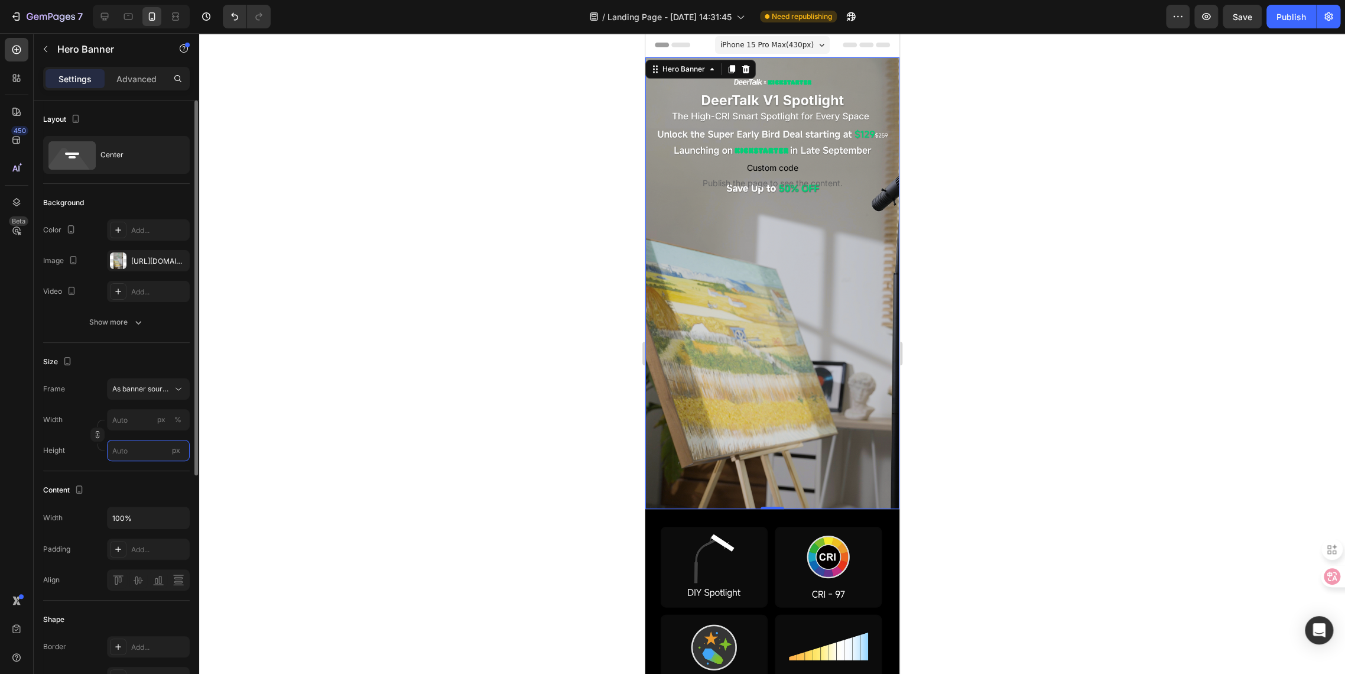
click at [118, 456] on input "px" at bounding box center [148, 450] width 83 height 21
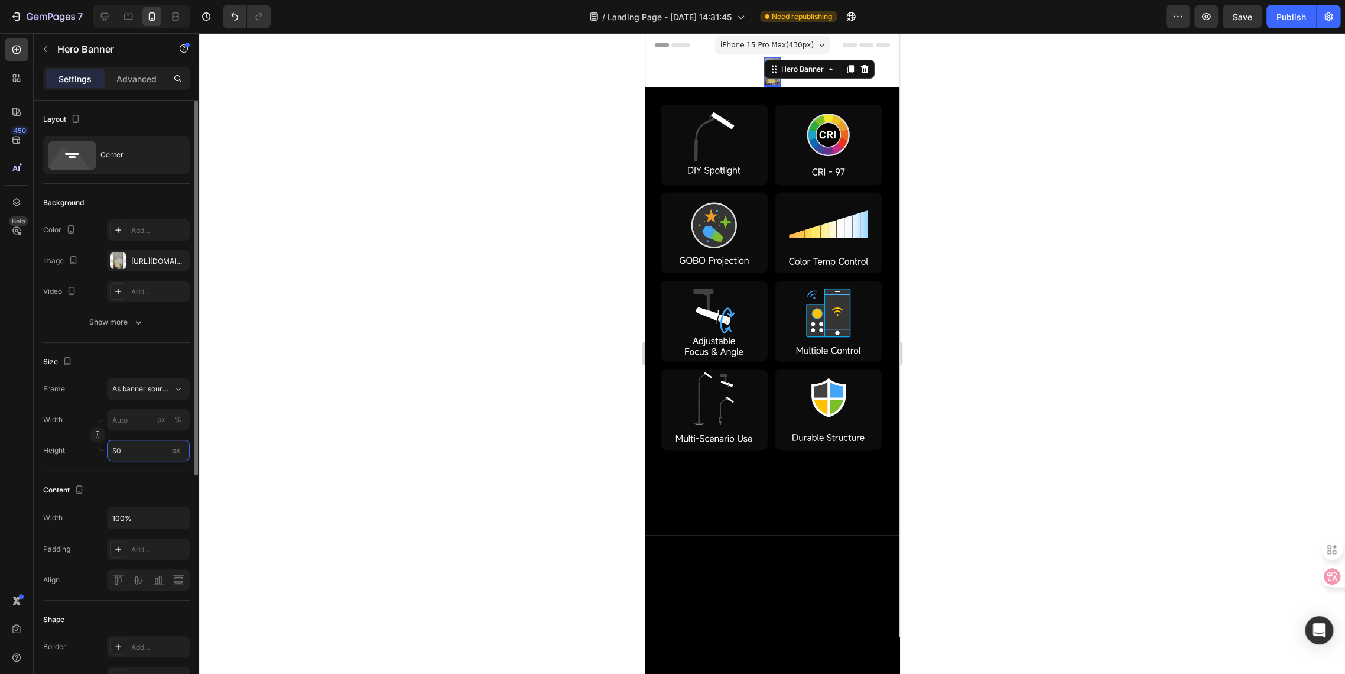
type input "5"
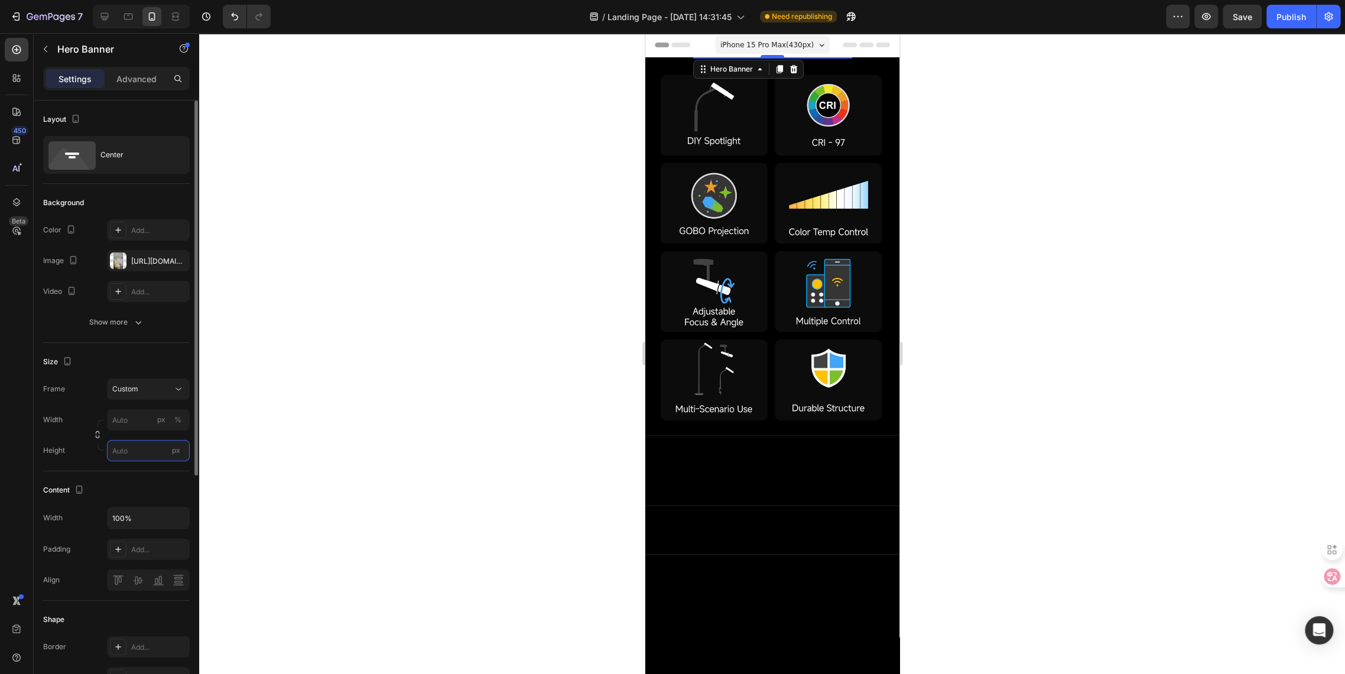
type input "5"
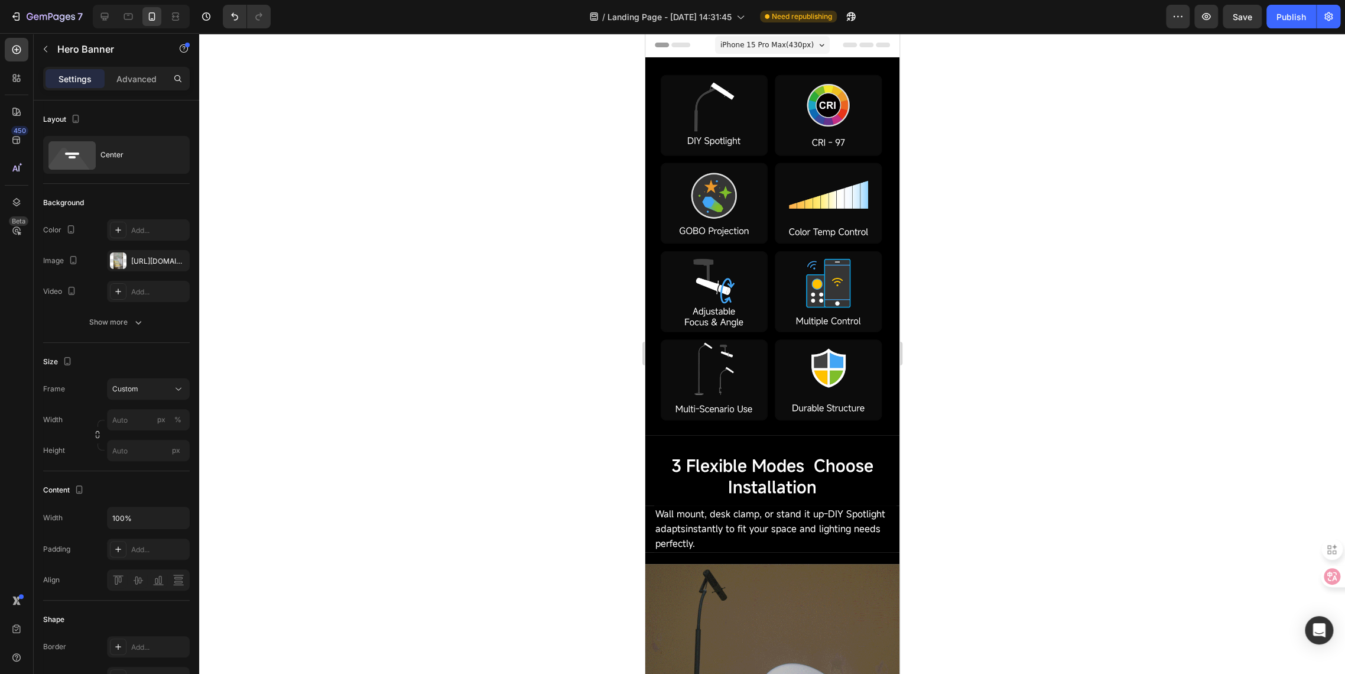
click at [562, 300] on div at bounding box center [772, 353] width 1146 height 641
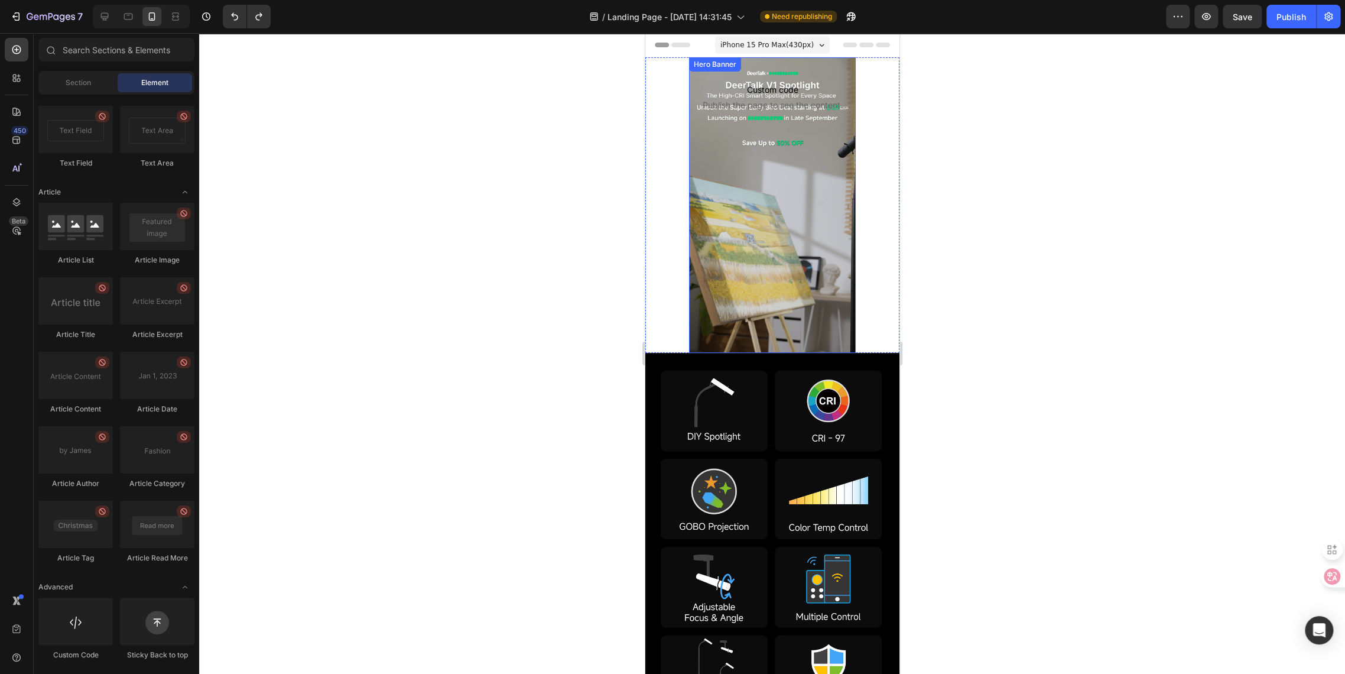
click at [721, 226] on div "Background Image" at bounding box center [772, 205] width 166 height 296
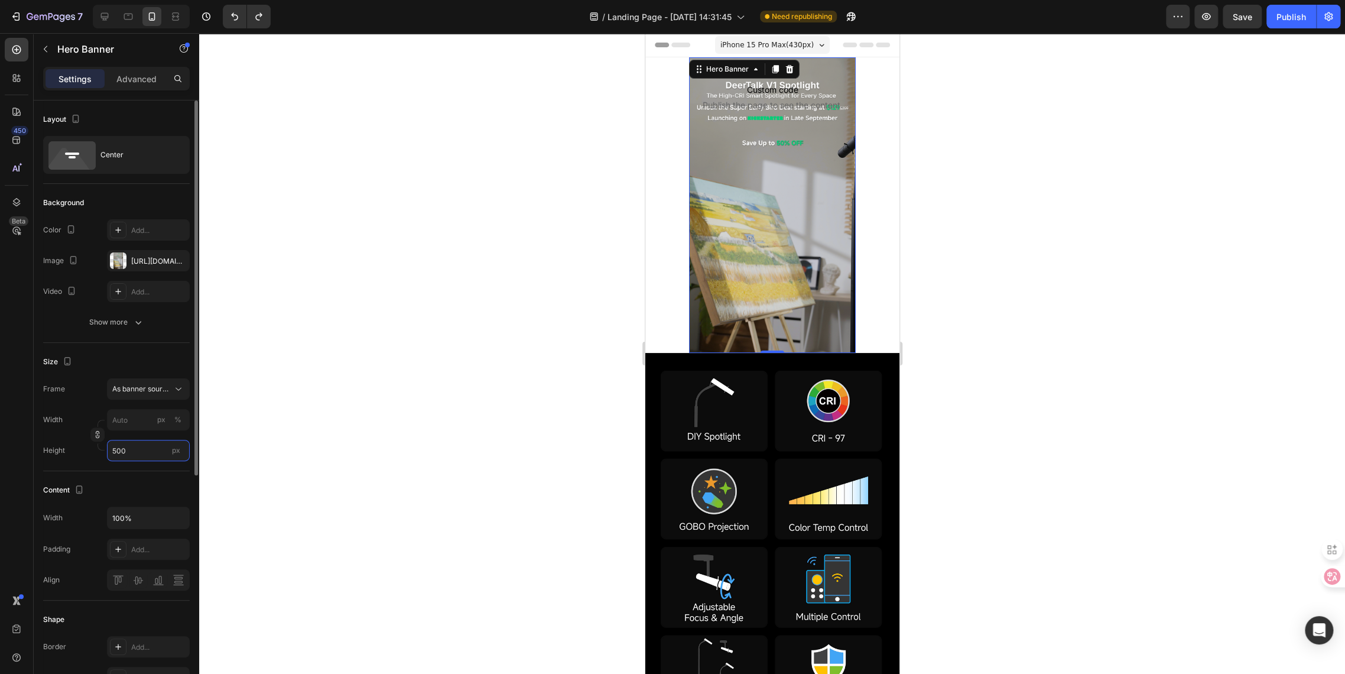
click at [143, 449] on input "500" at bounding box center [148, 450] width 83 height 21
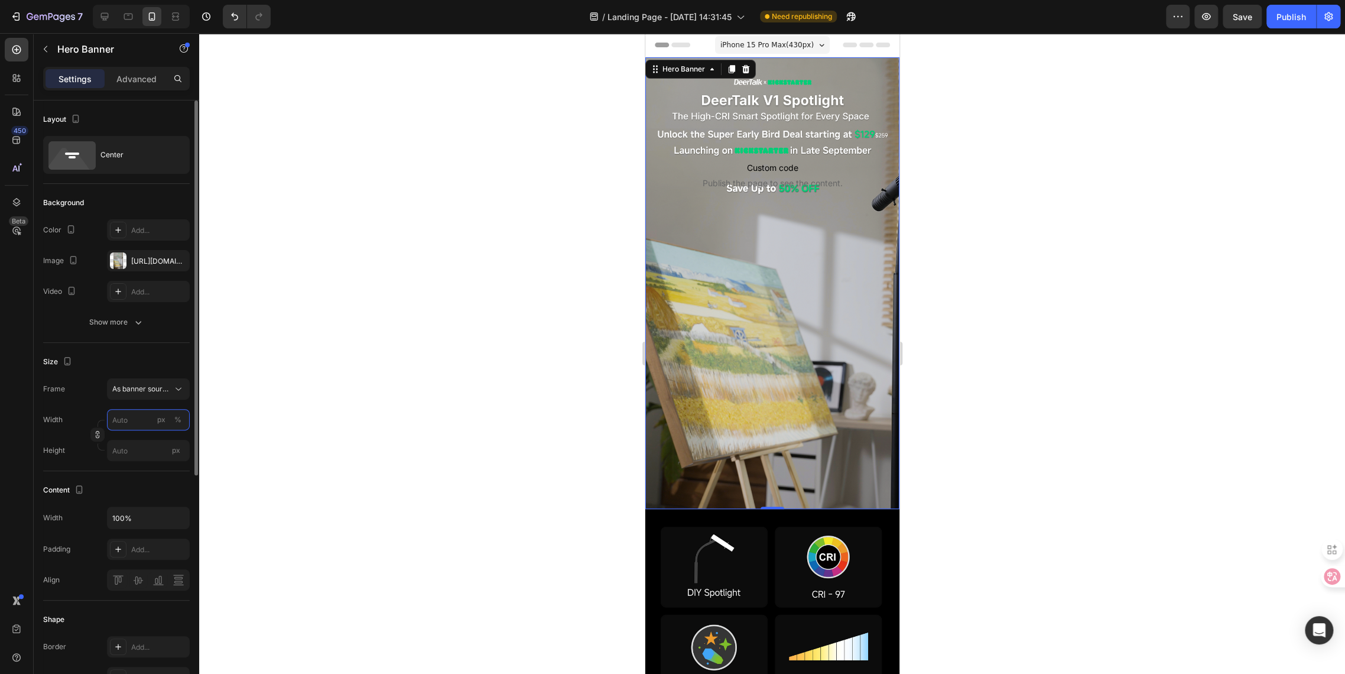
click at [138, 422] on input "px %" at bounding box center [148, 419] width 83 height 21
click at [408, 394] on div at bounding box center [772, 353] width 1146 height 641
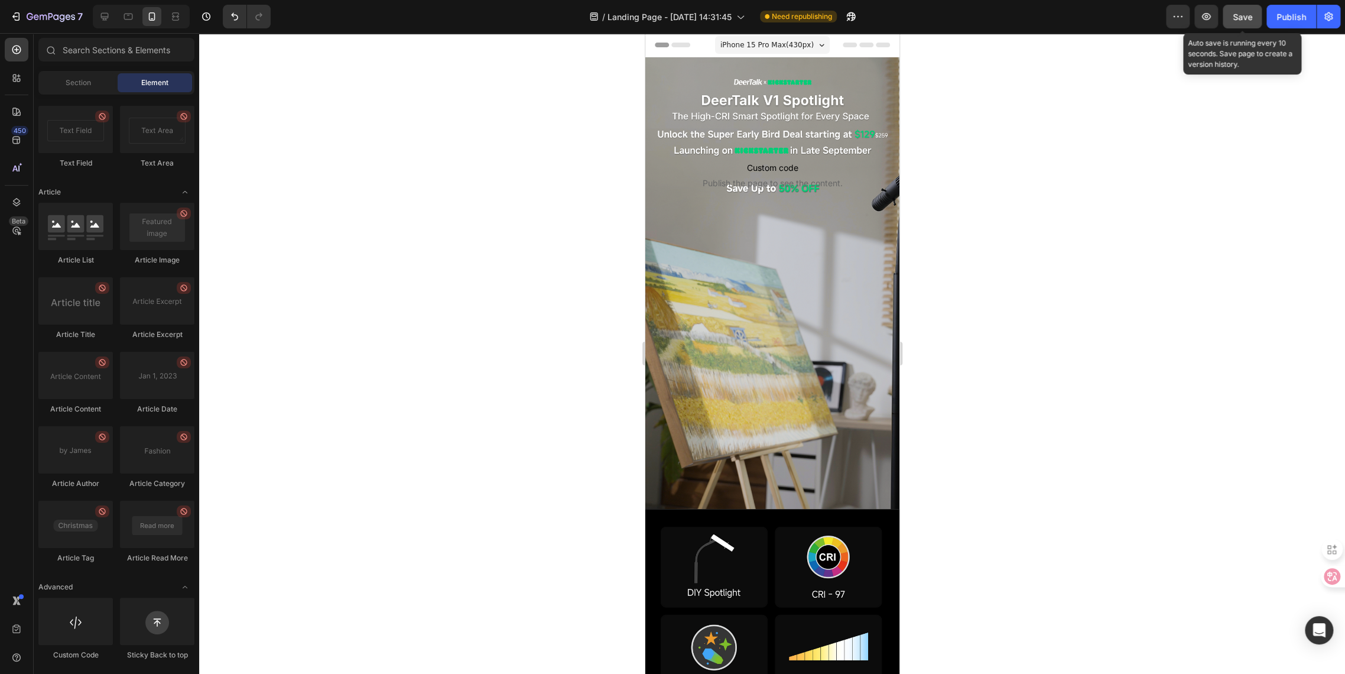
click at [1238, 20] on span "Save" at bounding box center [1243, 17] width 20 height 10
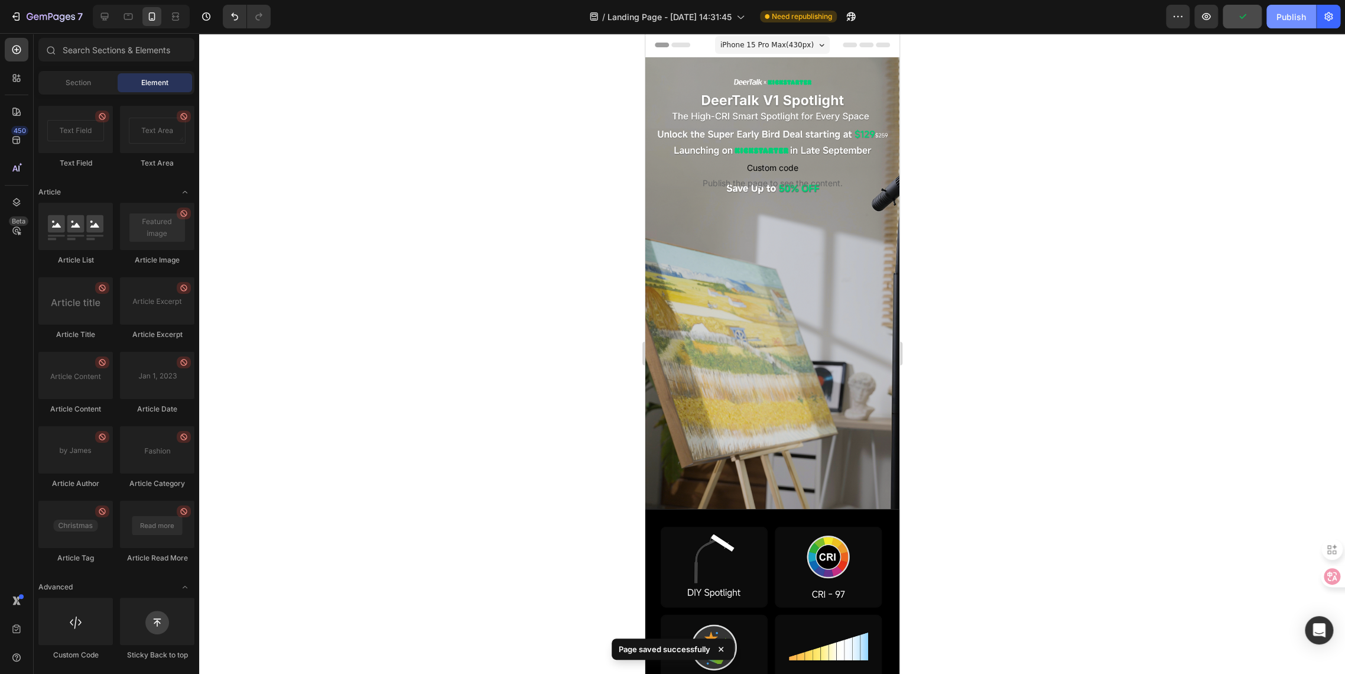
click at [1289, 24] on button "Publish" at bounding box center [1292, 17] width 50 height 24
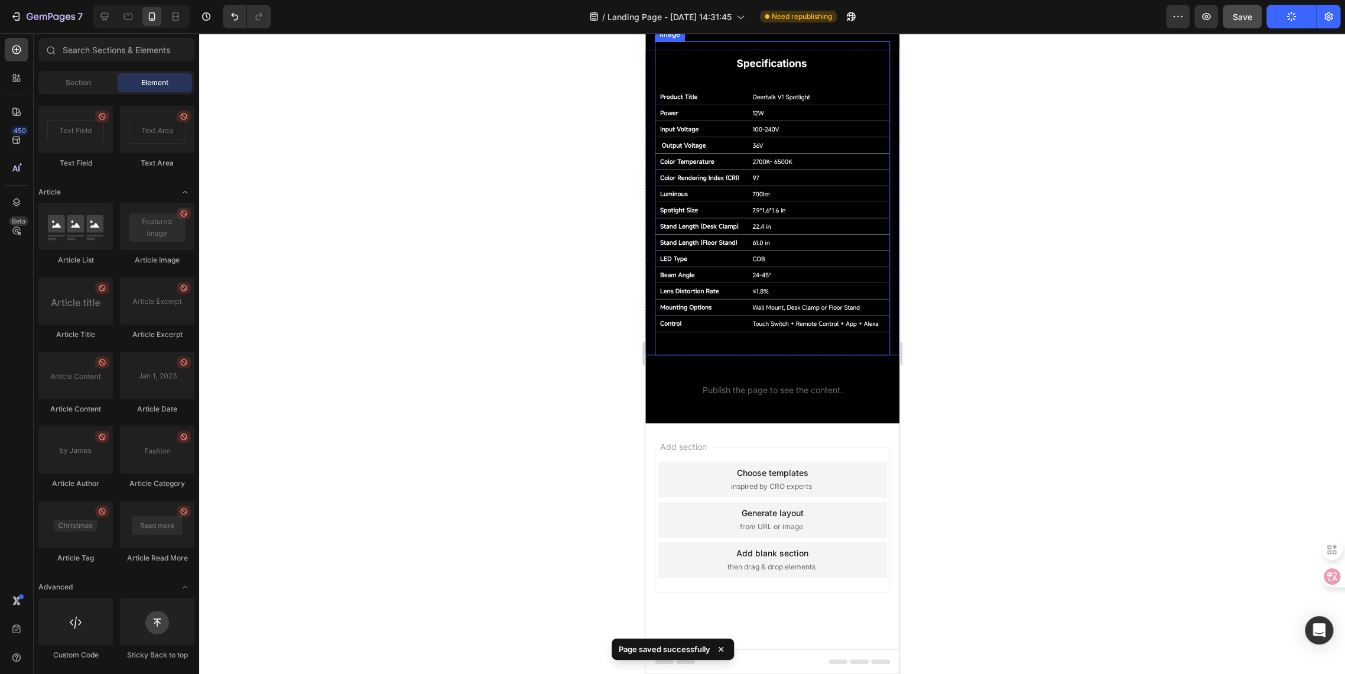
scroll to position [2060, 0]
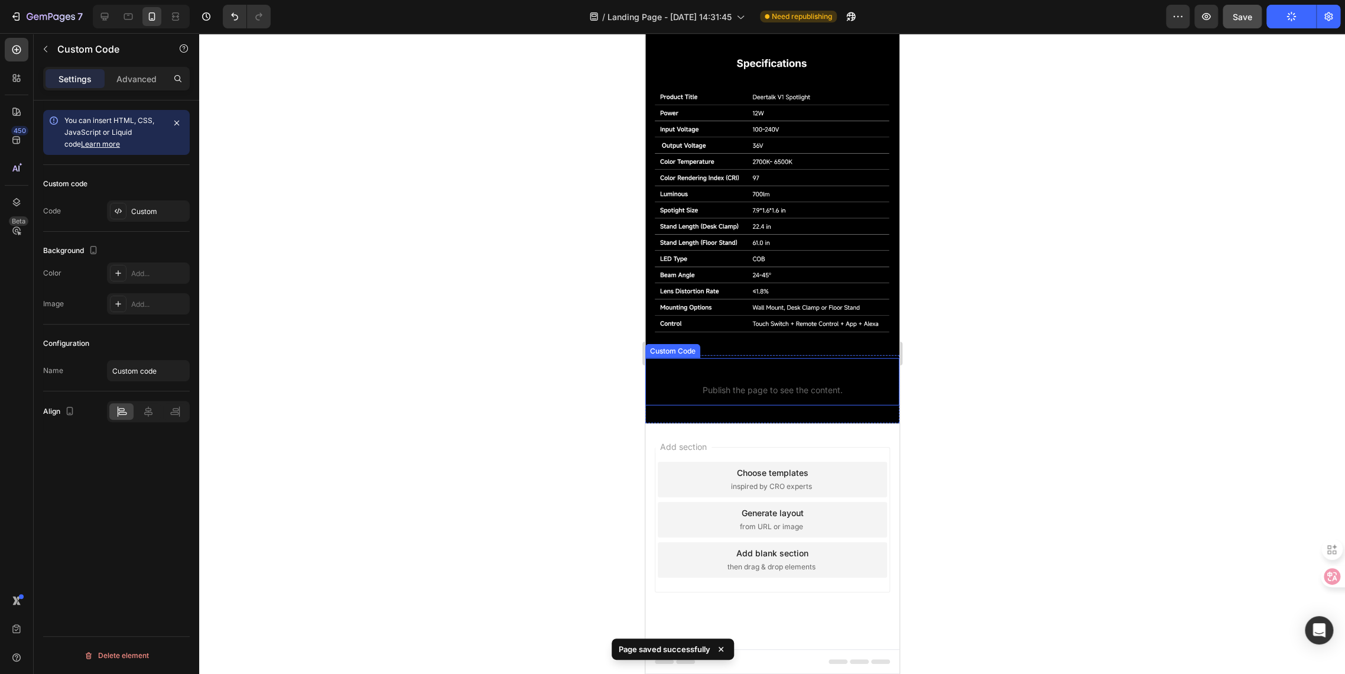
click at [750, 397] on p "Custom code Publish the page to see the content." at bounding box center [772, 381] width 254 height 47
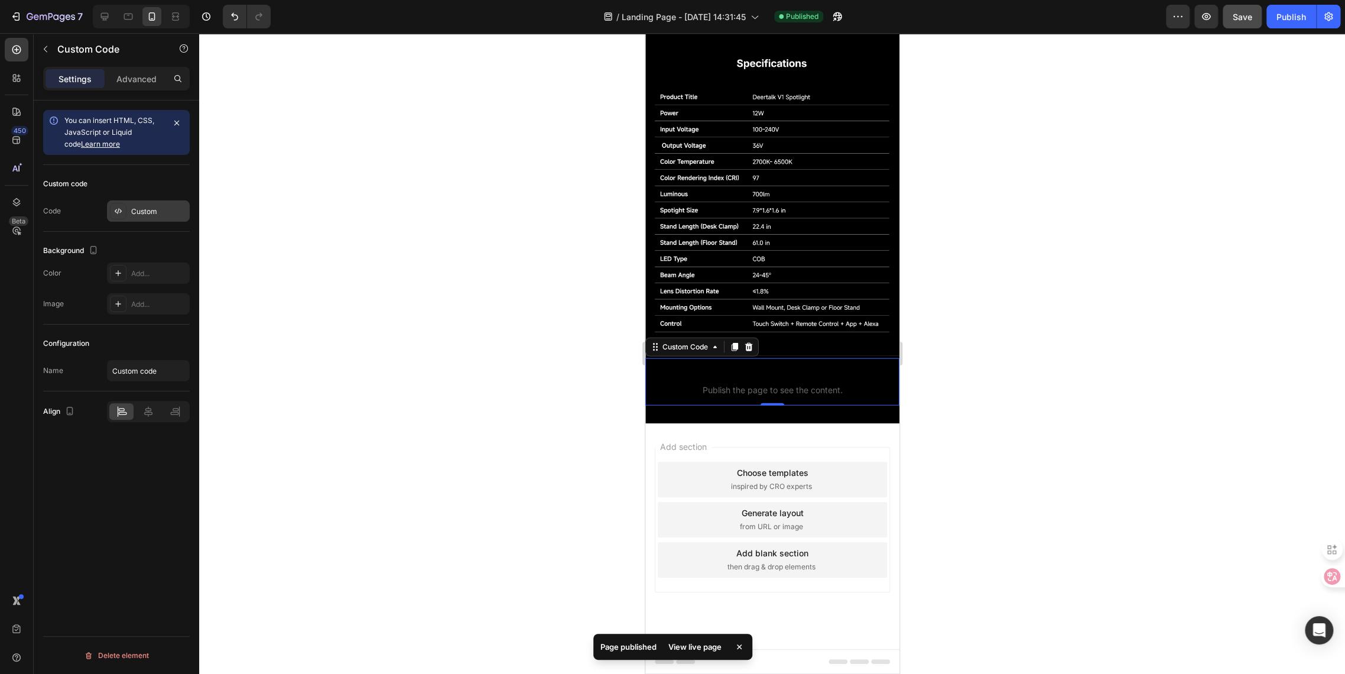
click at [151, 219] on div "Custom" at bounding box center [148, 210] width 83 height 21
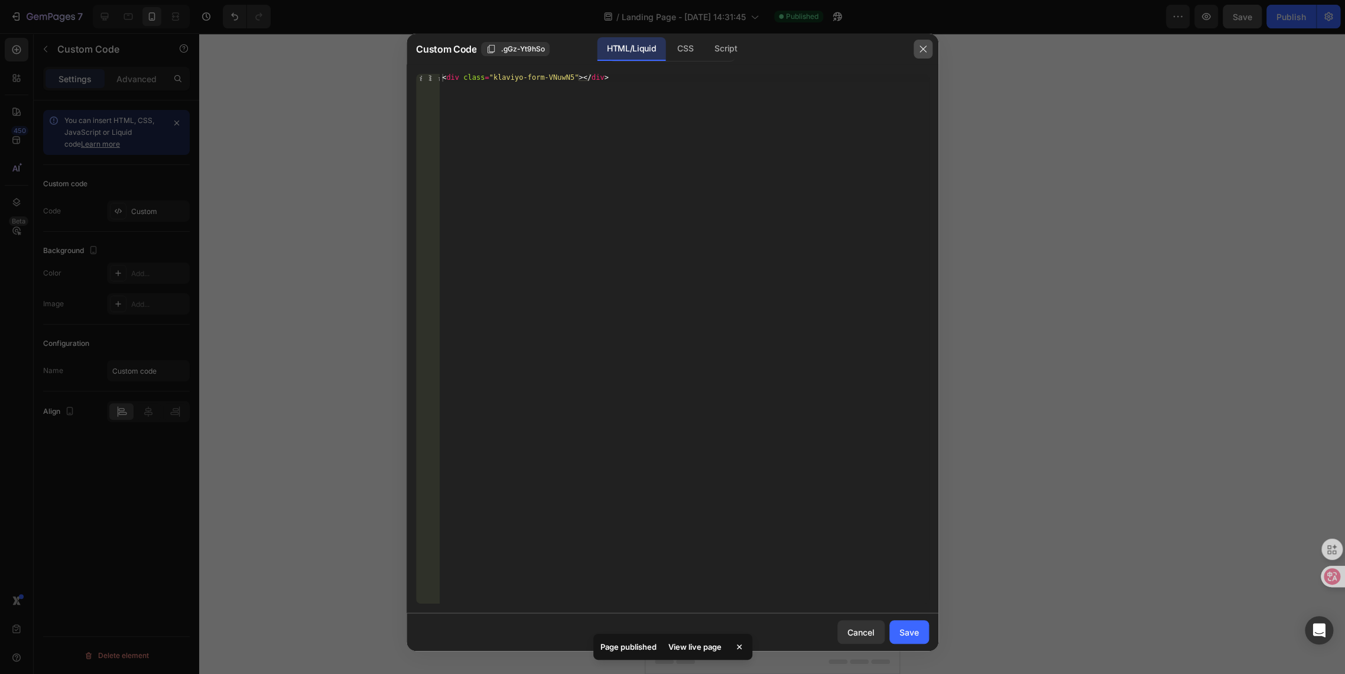
click at [919, 46] on icon "button" at bounding box center [923, 48] width 9 height 9
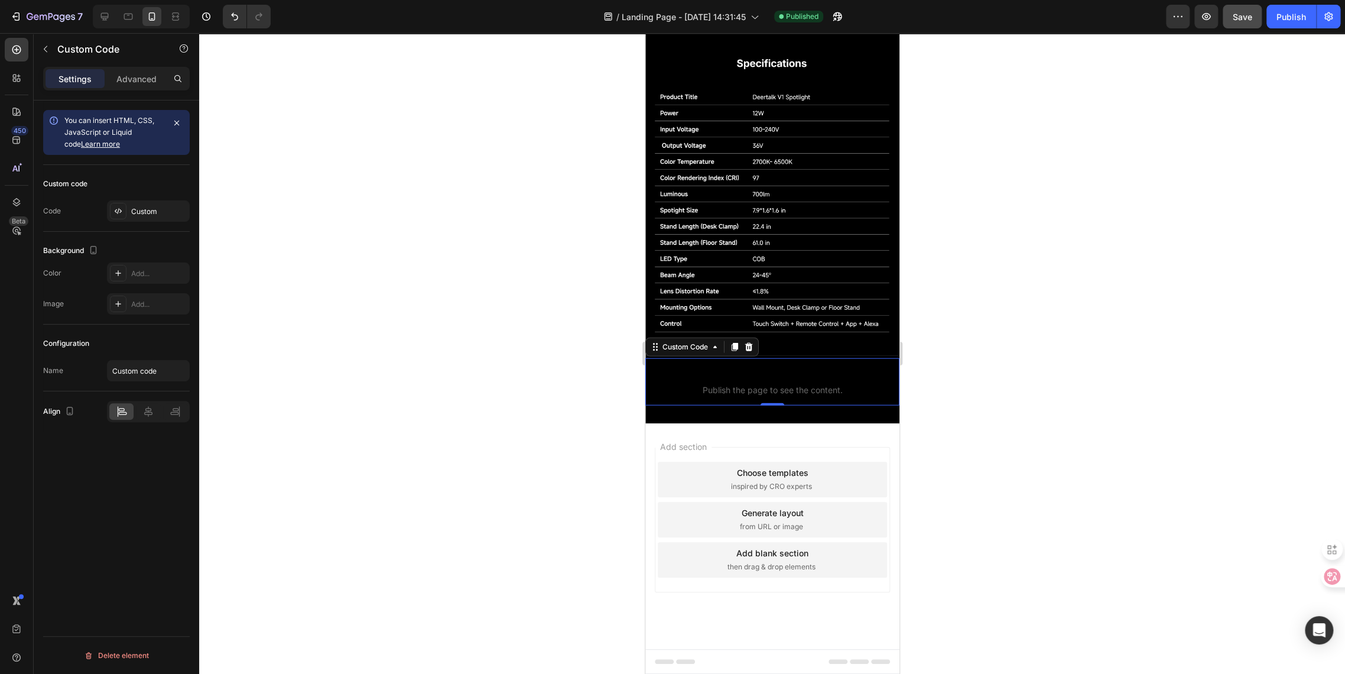
click at [783, 387] on span "Publish the page to see the content." at bounding box center [772, 390] width 254 height 12
click at [163, 218] on div "Custom" at bounding box center [148, 210] width 83 height 21
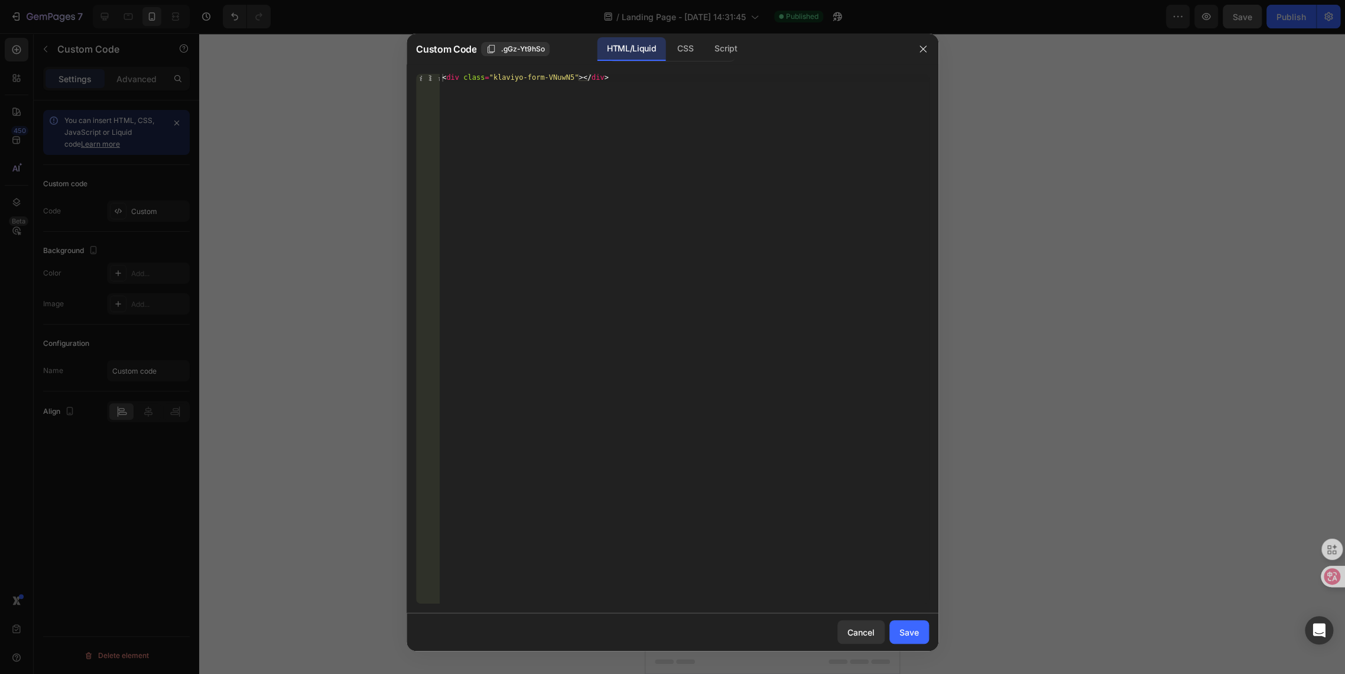
type textarea "<div class="klaviyo-form-VNuwN5"></div>"
drag, startPoint x: 610, startPoint y: 82, endPoint x: 326, endPoint y: 70, distance: 284.0
click at [326, 70] on div "Custom Code .gGz-Yt9hSo HTML/Liquid CSS Script <div class="klaviyo-form-VNuwN5"…" at bounding box center [672, 337] width 1345 height 674
click at [318, 205] on div at bounding box center [672, 337] width 1345 height 674
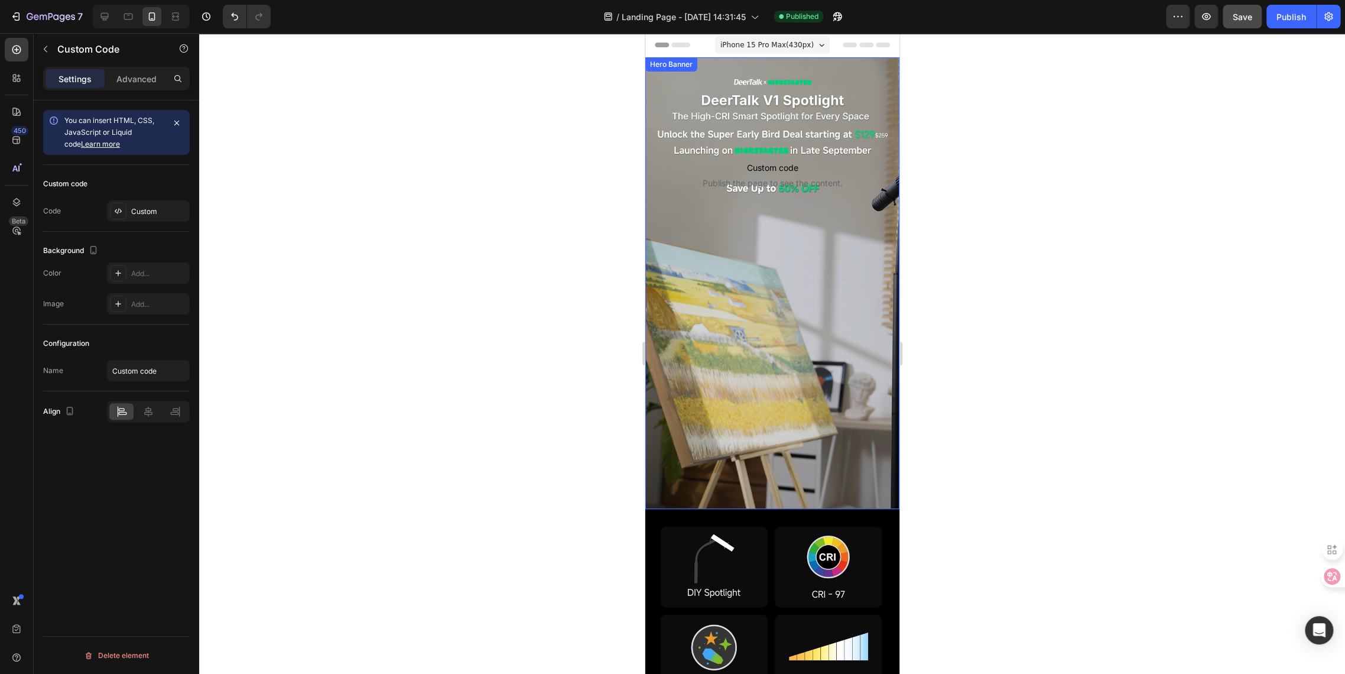
scroll to position [0, 0]
click at [736, 164] on span "Custom code" at bounding box center [771, 168] width 235 height 14
click at [140, 210] on div "Custom" at bounding box center [159, 211] width 56 height 11
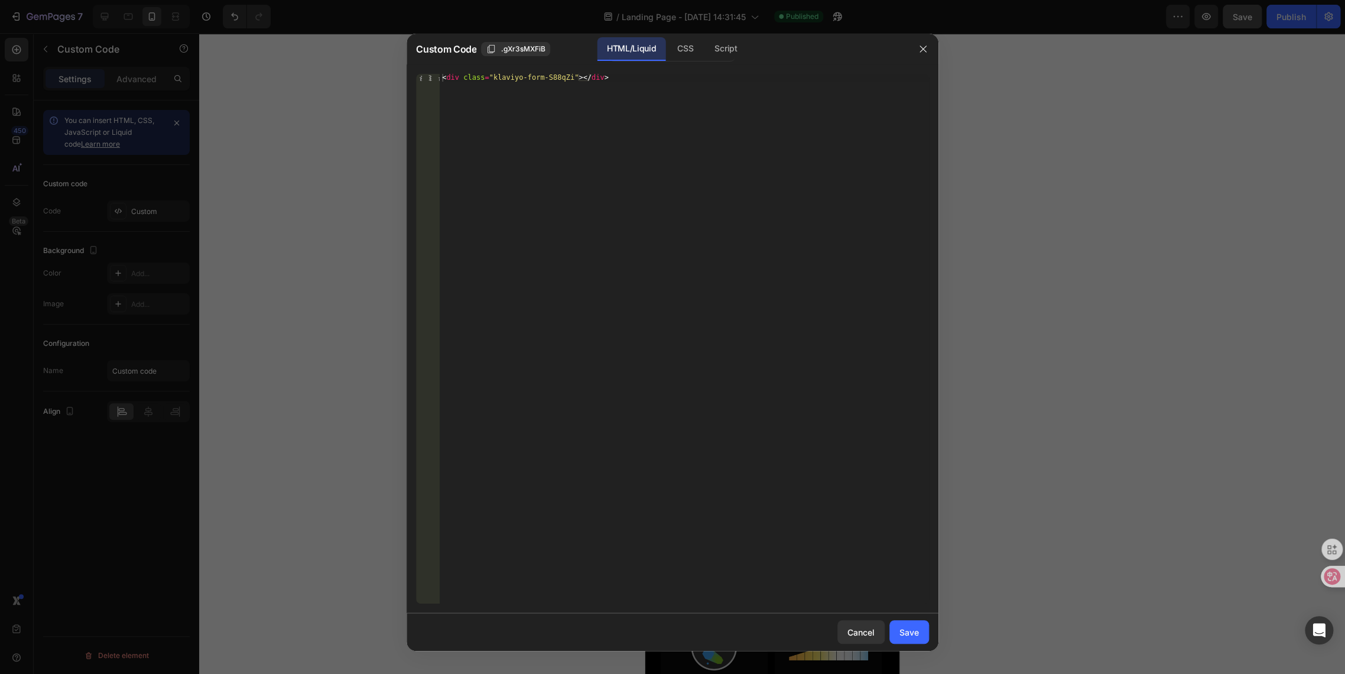
type textarea "<div class="klaviyo-form-S88qZi"></div>"
drag, startPoint x: 621, startPoint y: 76, endPoint x: 258, endPoint y: 72, distance: 363.6
click at [258, 72] on div "Custom Code .gXr3sMXFiB HTML/Liquid CSS Script <div class="klaviyo-form-S88qZi"…" at bounding box center [672, 337] width 1345 height 674
click at [343, 167] on div at bounding box center [672, 337] width 1345 height 674
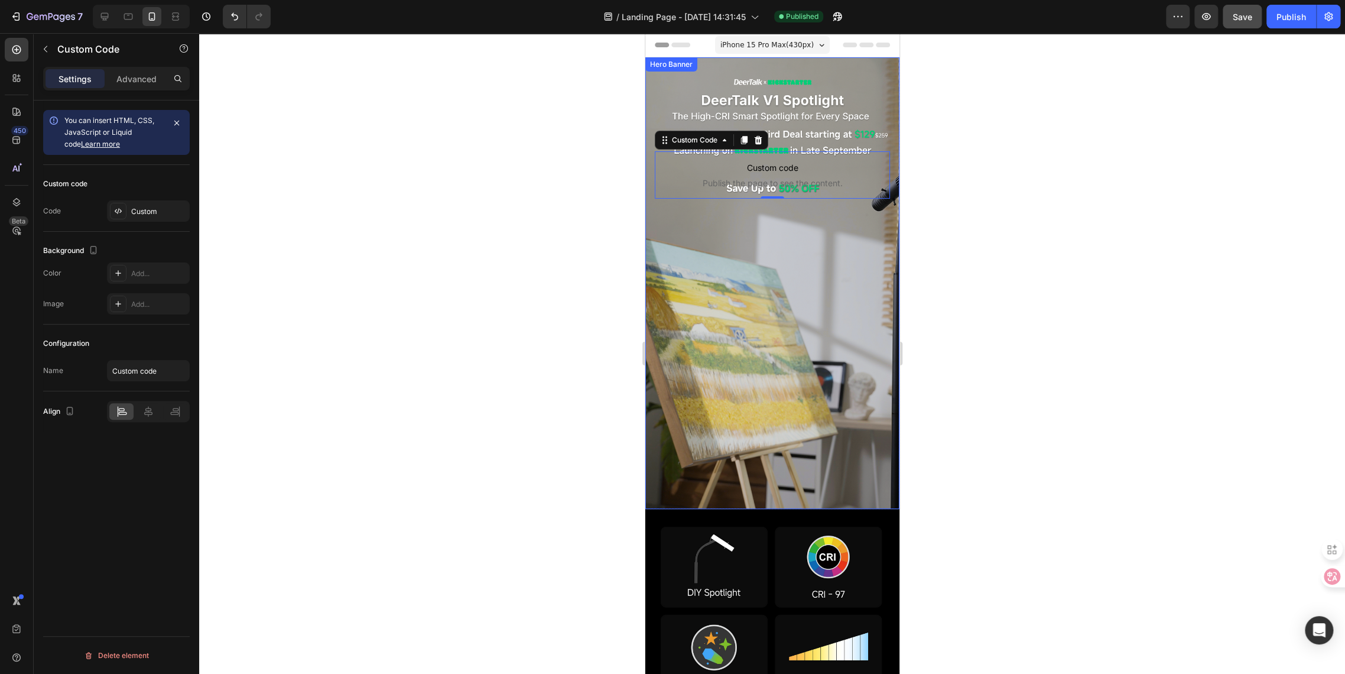
click at [1017, 219] on div at bounding box center [772, 353] width 1146 height 641
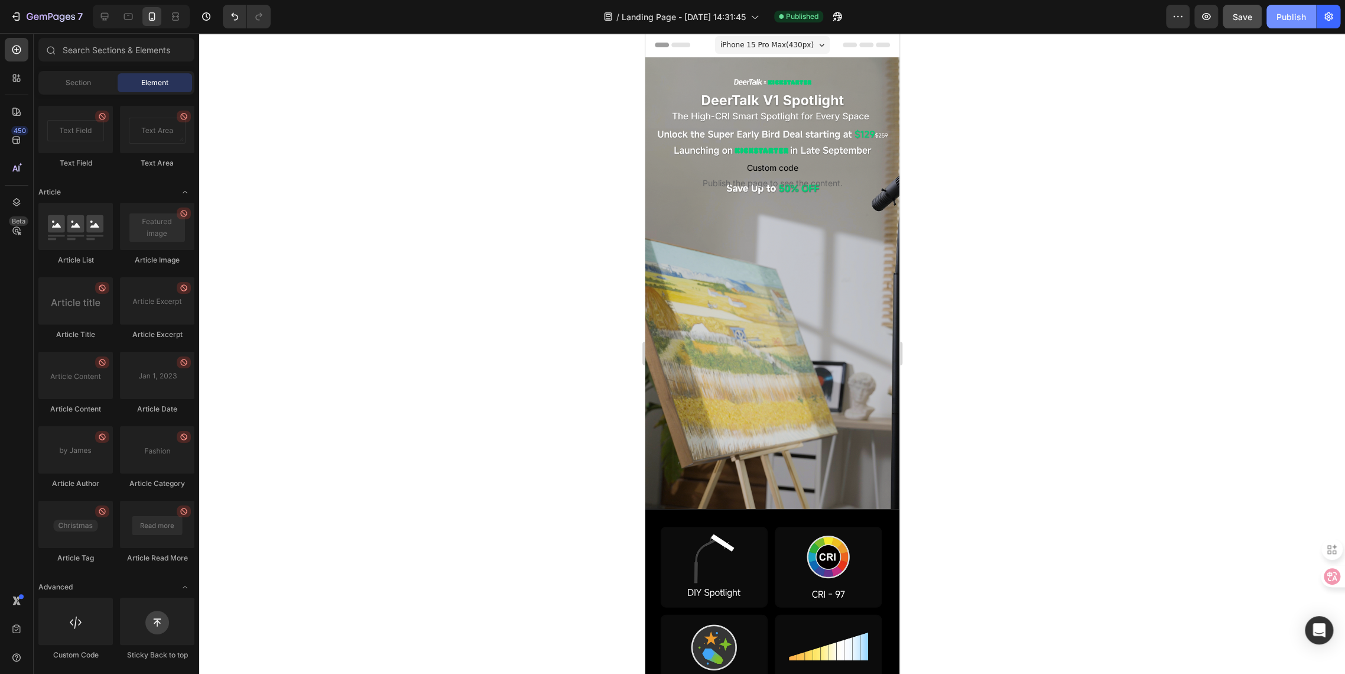
click at [1282, 21] on div "Publish" at bounding box center [1292, 17] width 30 height 12
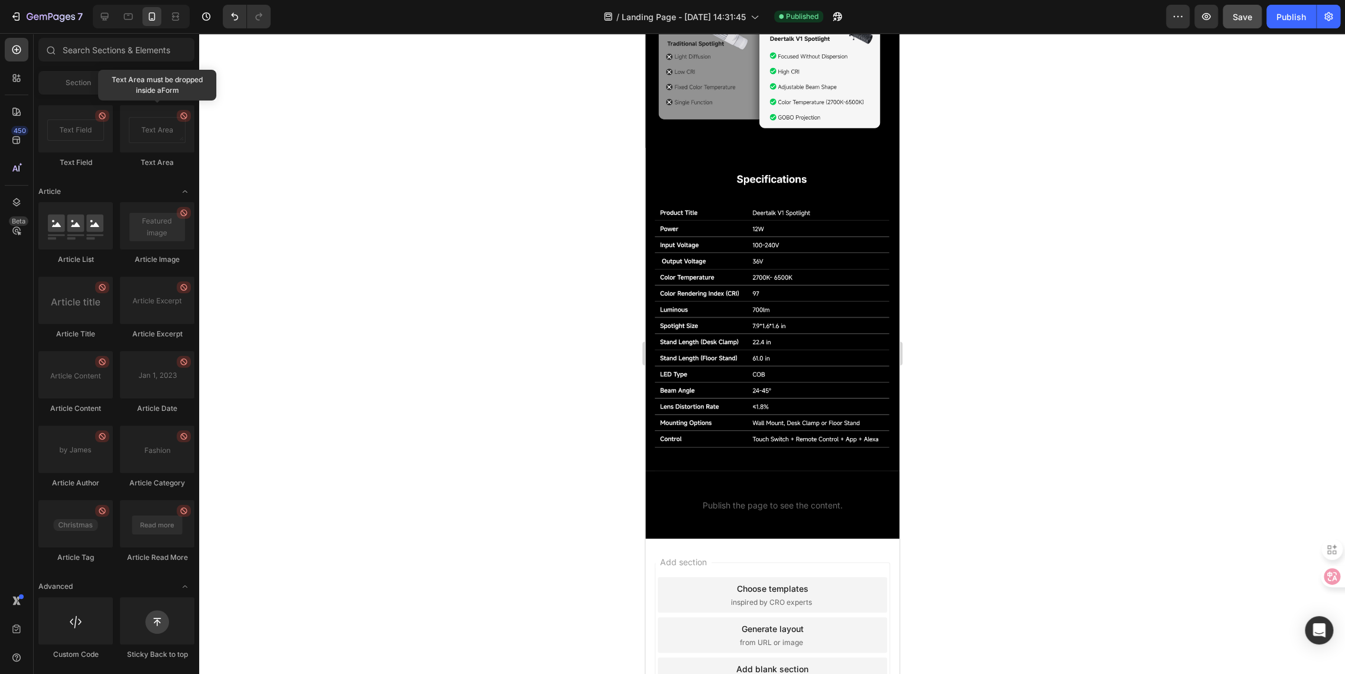
scroll to position [1863, 0]
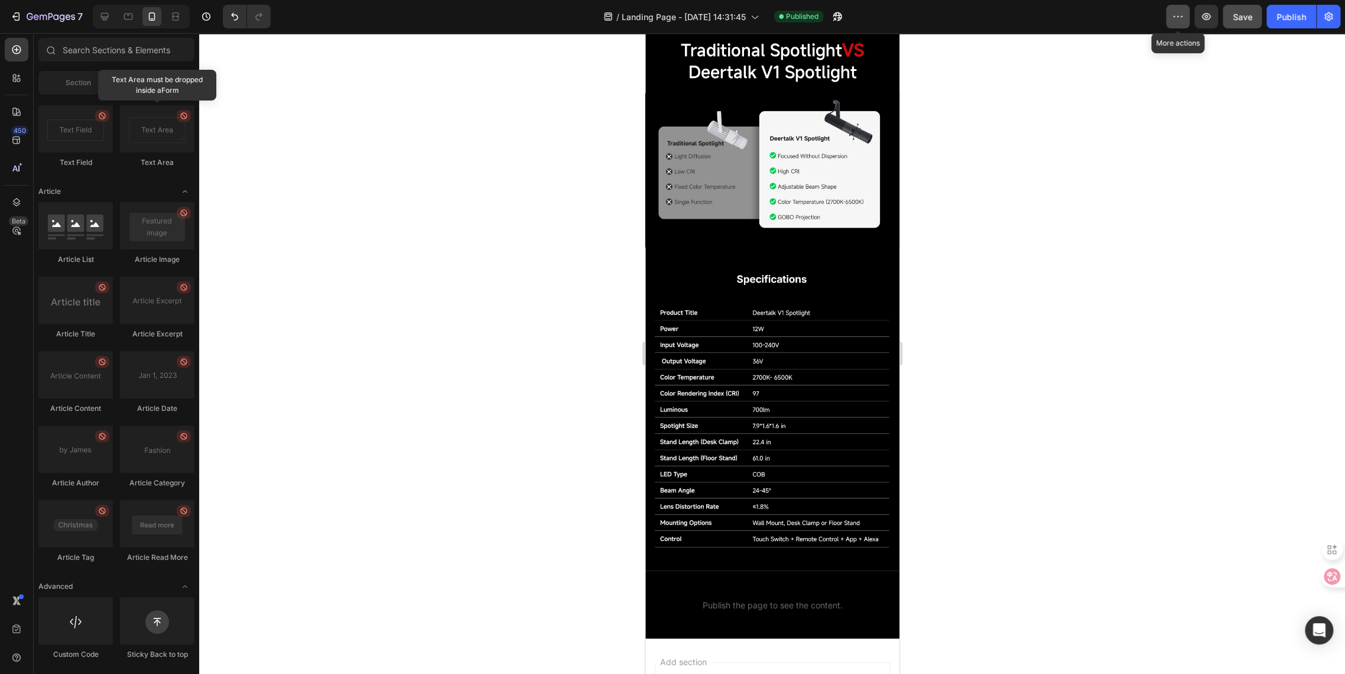
click at [1184, 21] on icon "button" at bounding box center [1178, 17] width 12 height 12
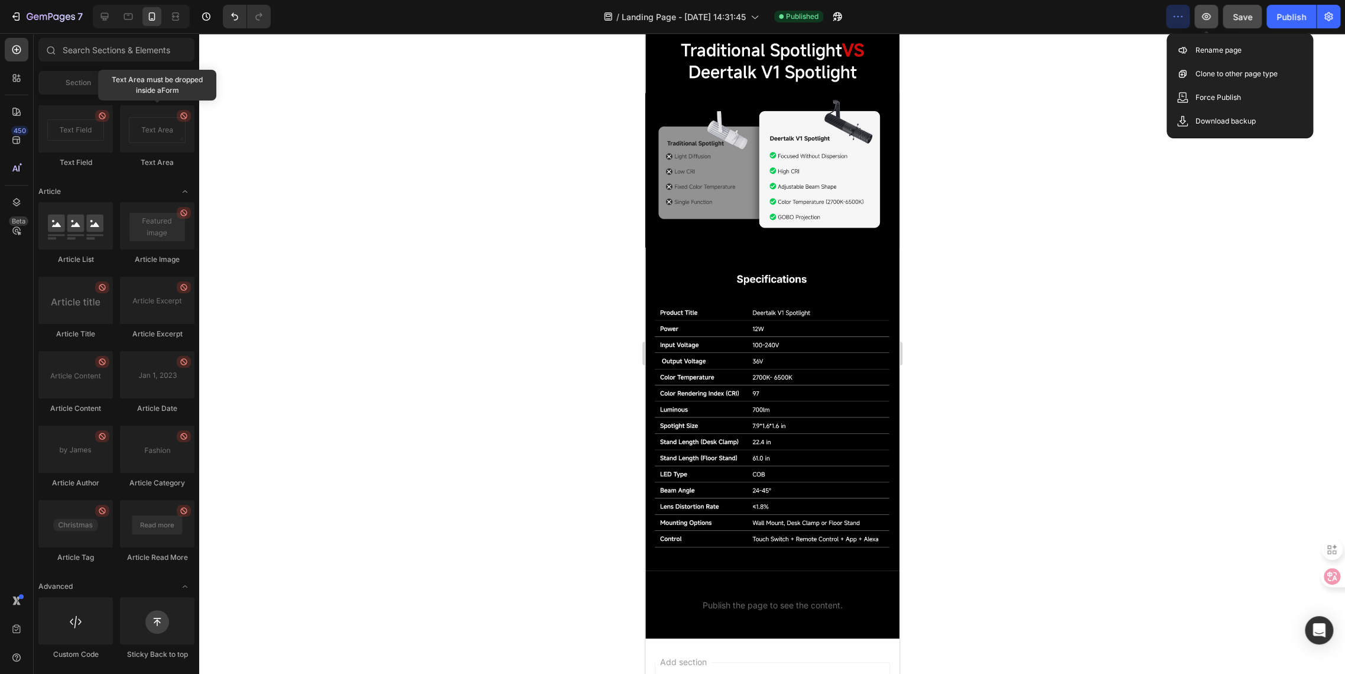
click at [1211, 18] on icon "button" at bounding box center [1206, 16] width 9 height 7
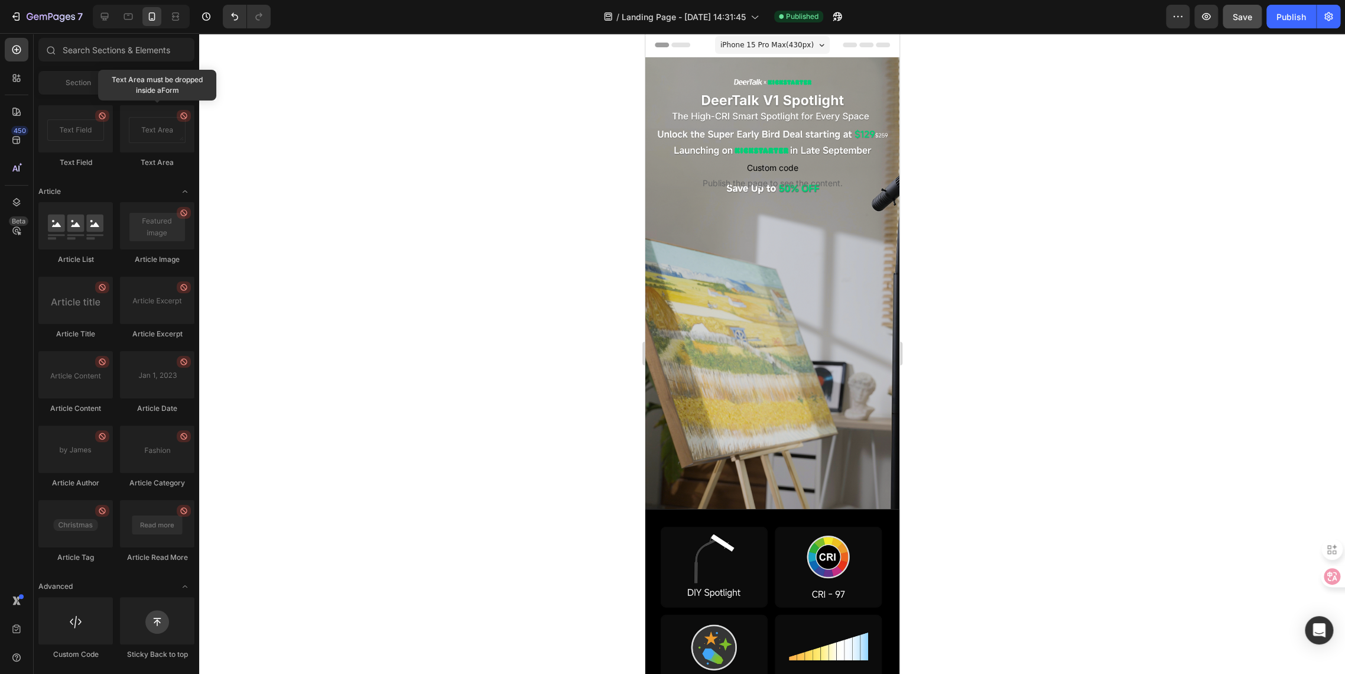
scroll to position [2861, 0]
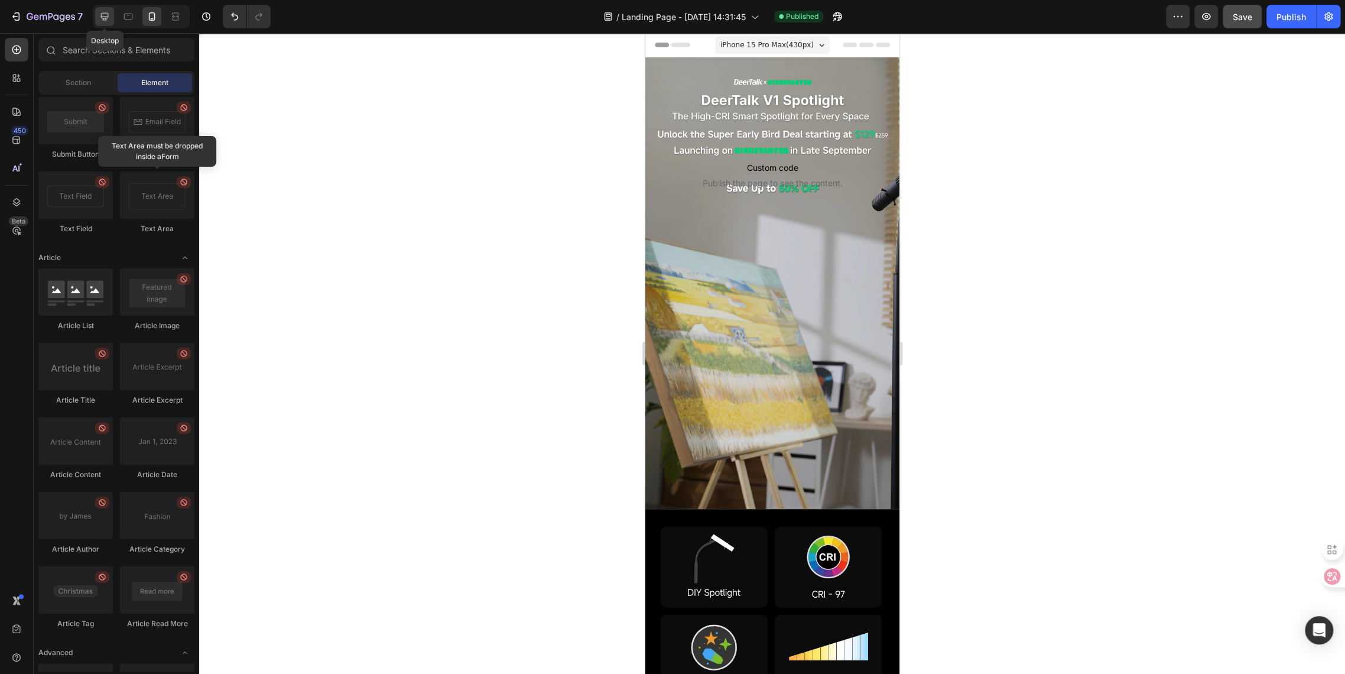
click at [100, 15] on icon at bounding box center [105, 17] width 12 height 12
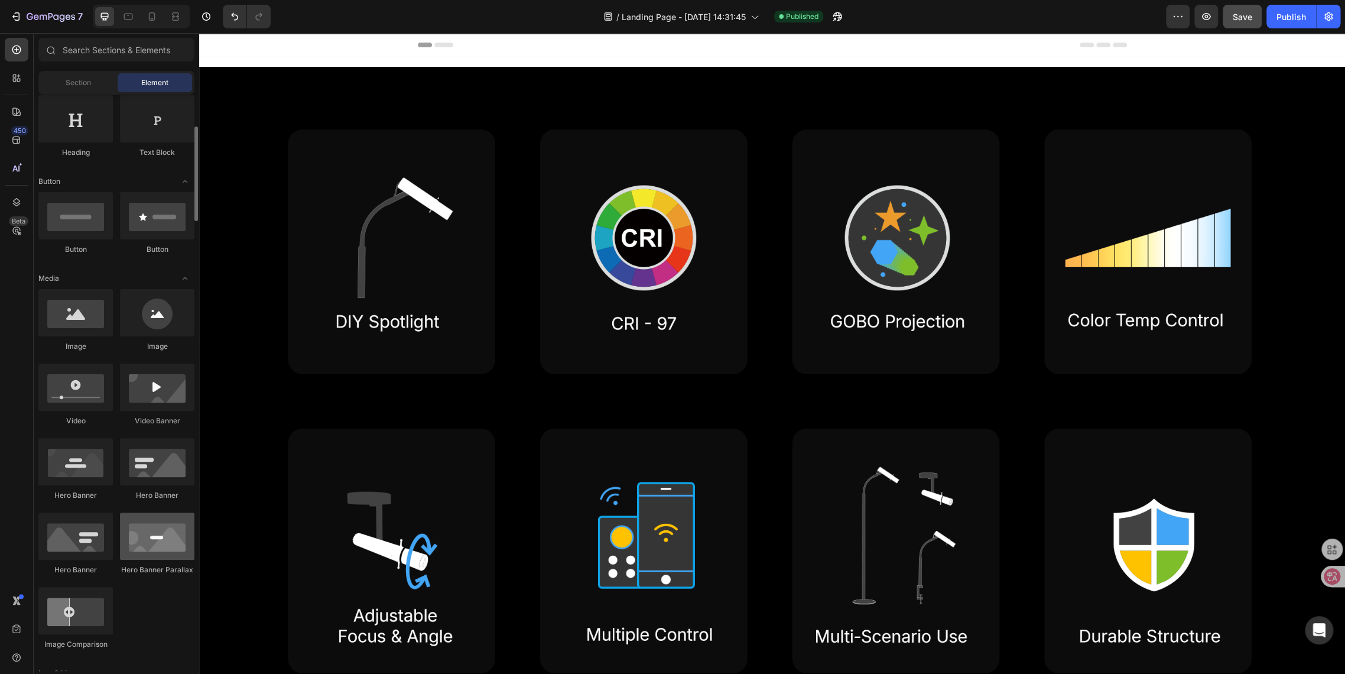
scroll to position [328, 0]
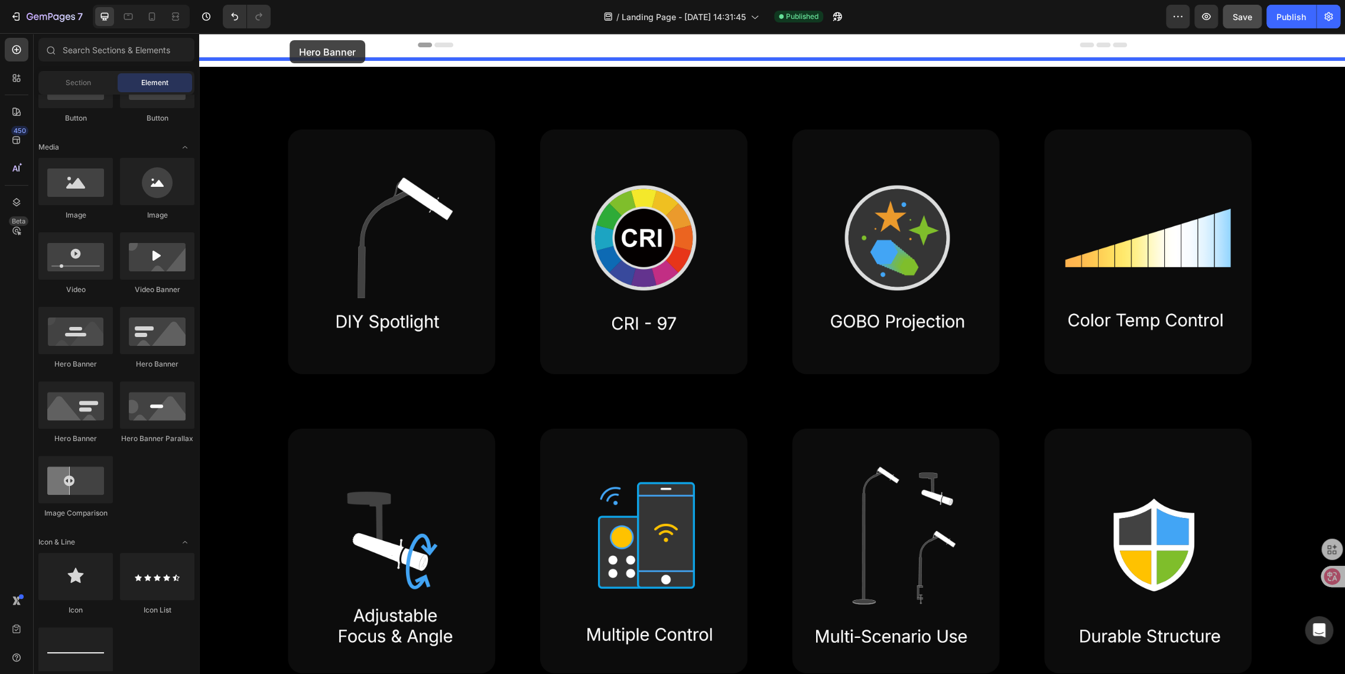
drag, startPoint x: 270, startPoint y: 379, endPoint x: 290, endPoint y: 40, distance: 339.3
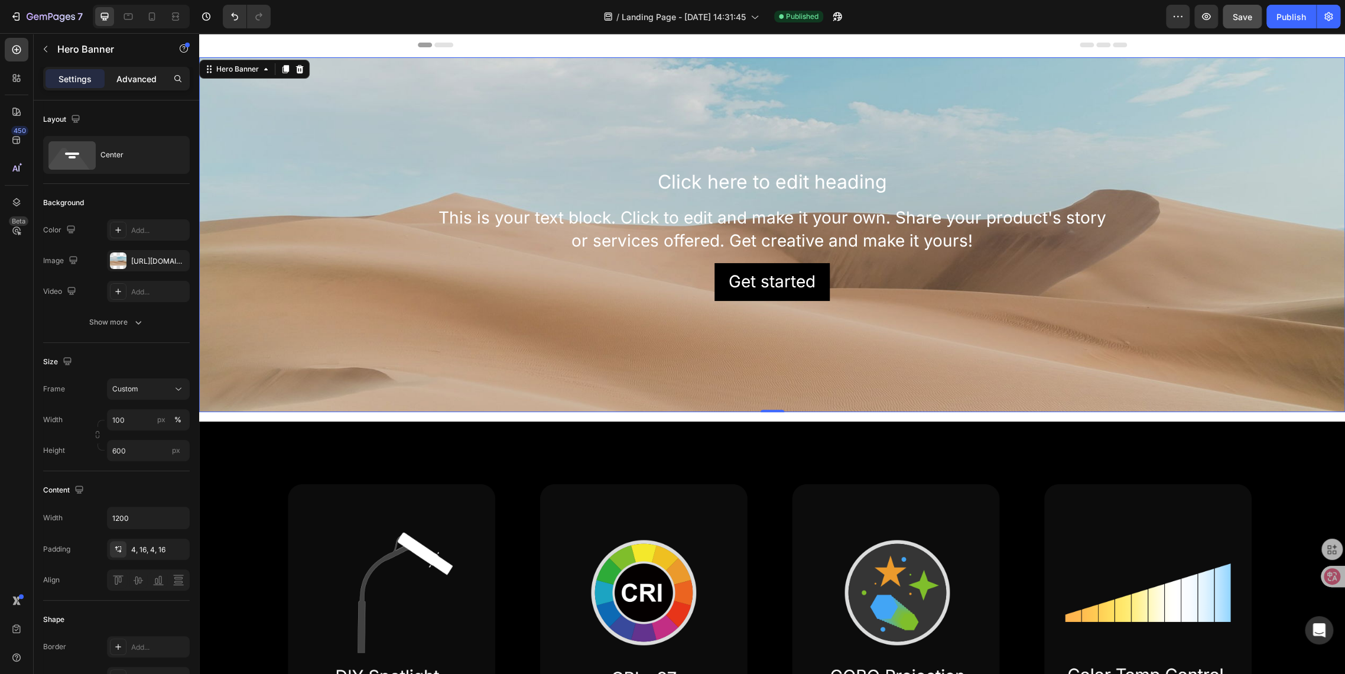
click at [155, 77] on p "Advanced" at bounding box center [136, 79] width 40 height 12
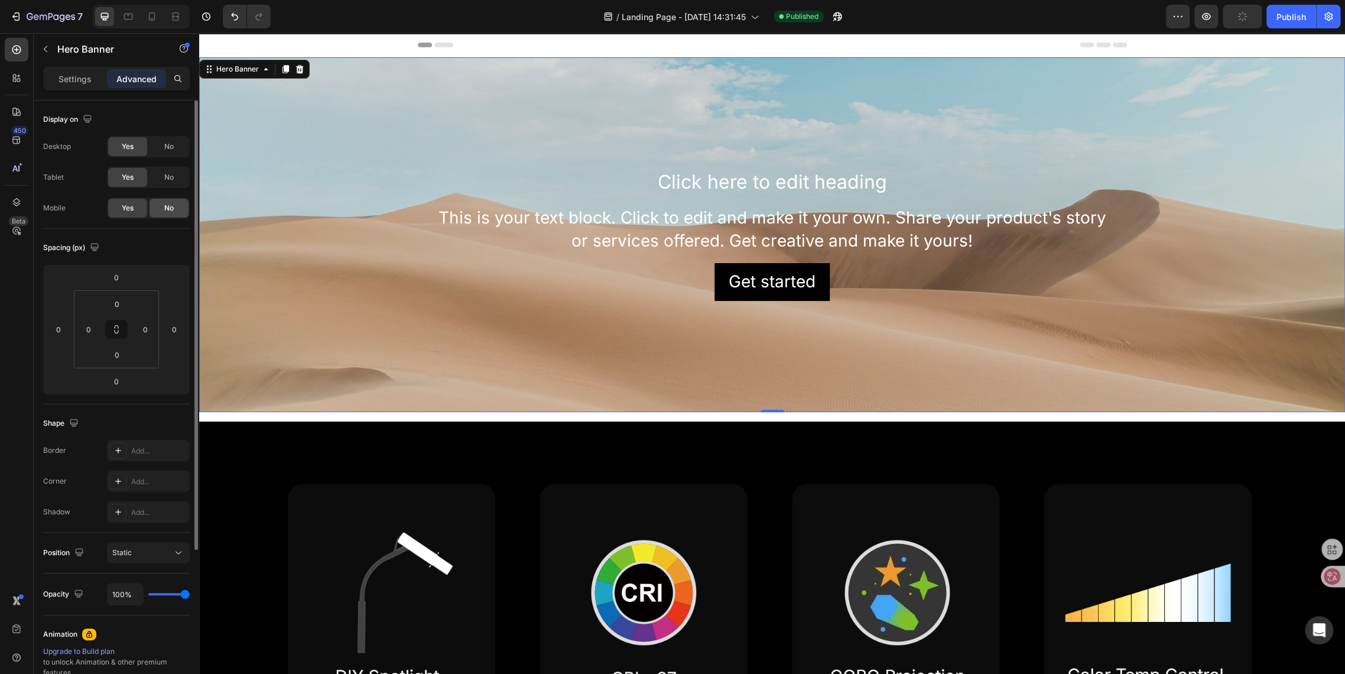
click at [159, 209] on div "No" at bounding box center [169, 208] width 39 height 19
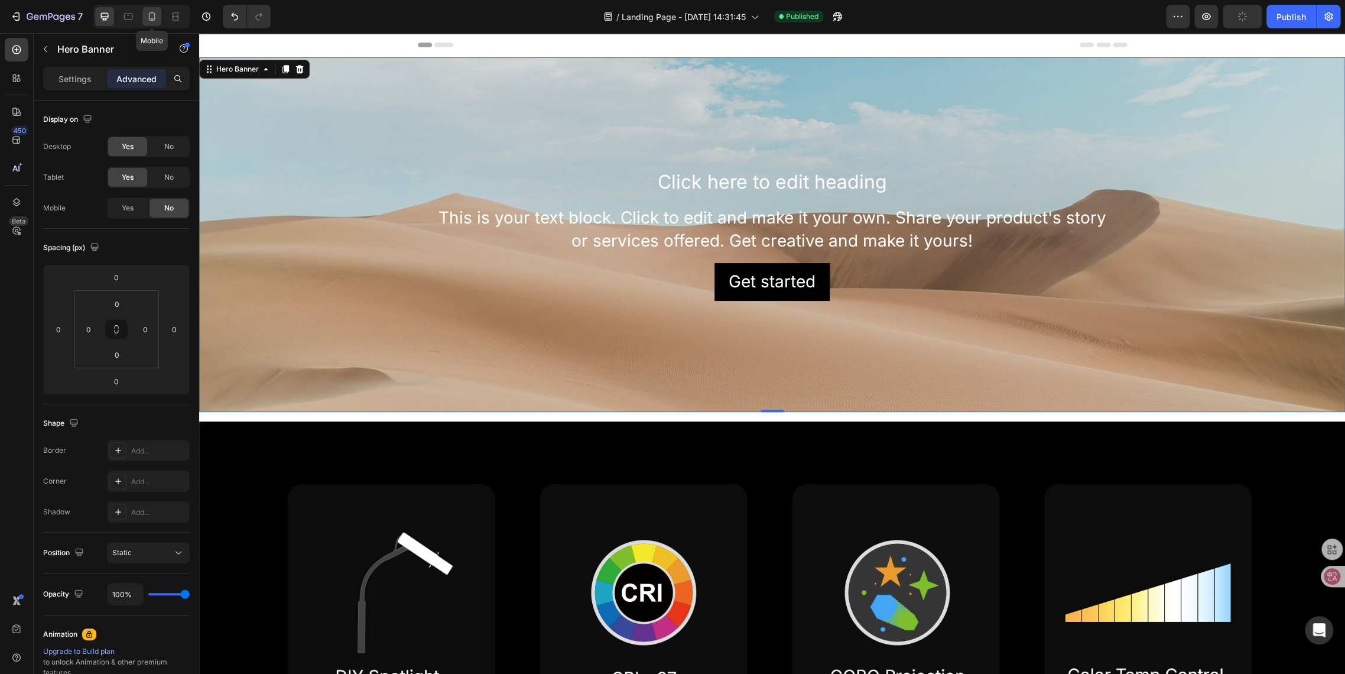
click at [151, 19] on icon at bounding box center [152, 16] width 7 height 8
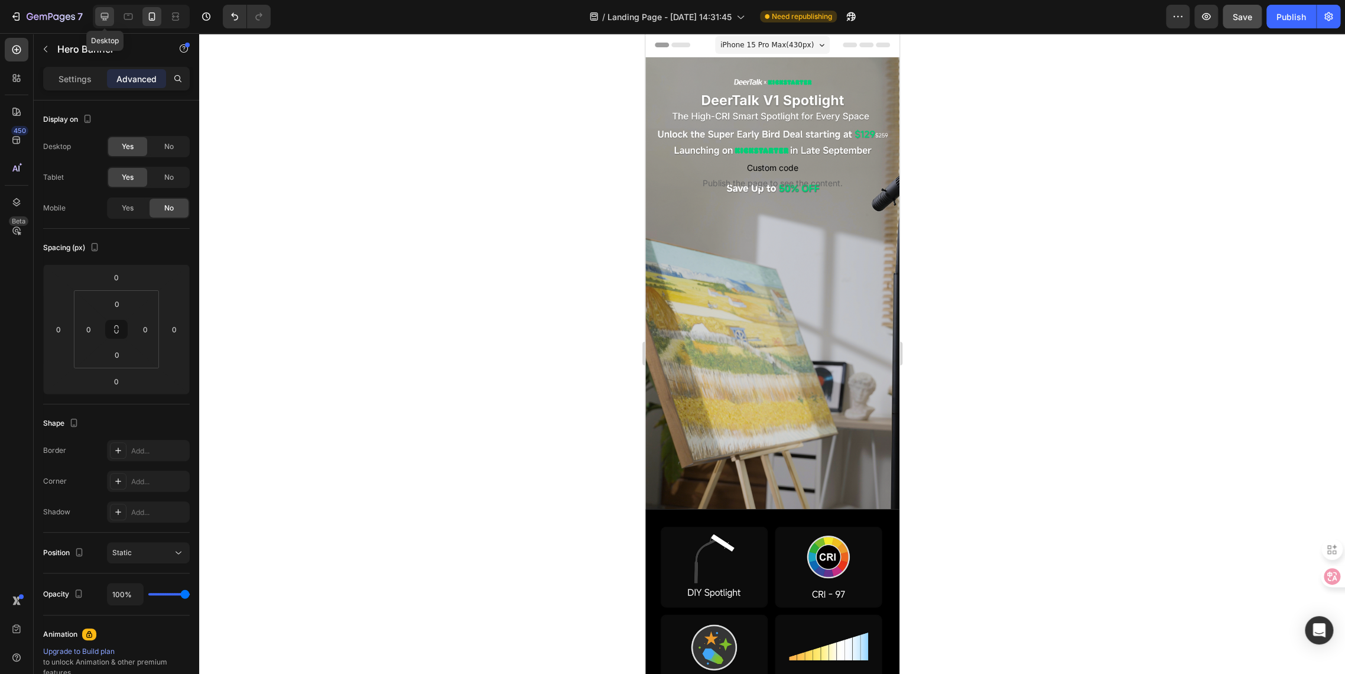
click at [106, 24] on div at bounding box center [104, 16] width 19 height 19
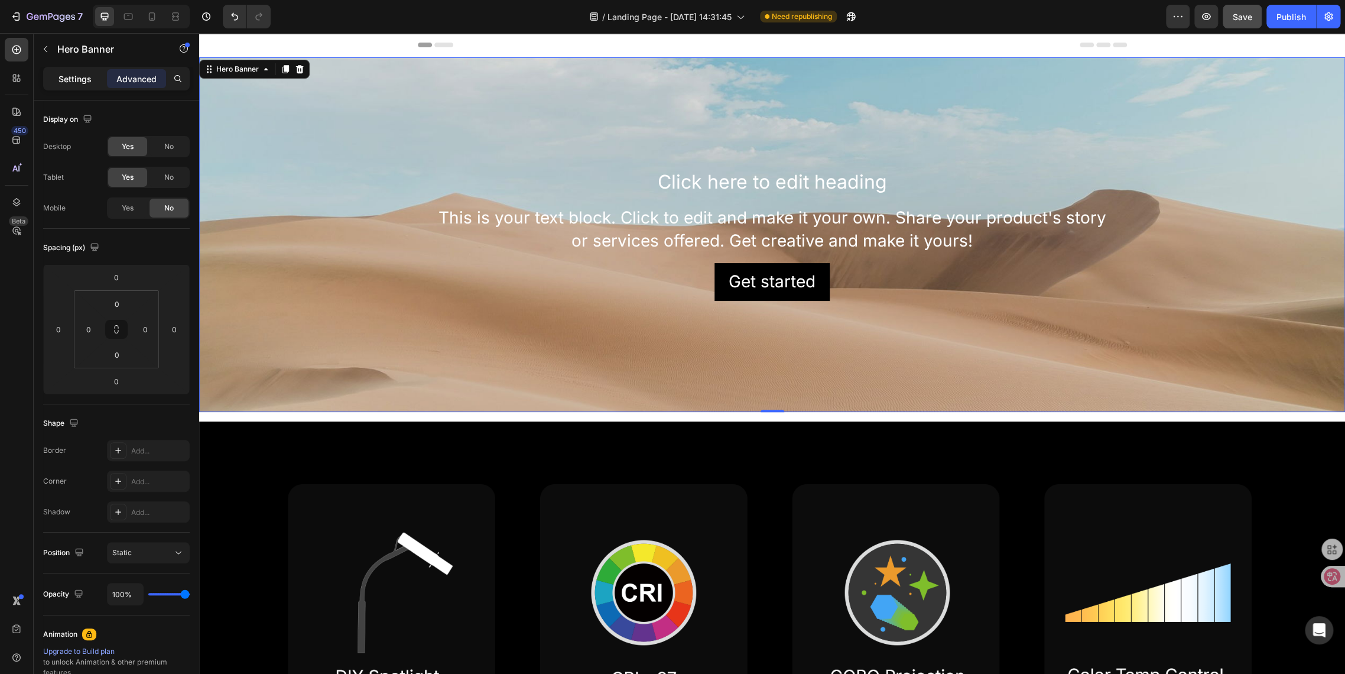
click at [74, 86] on div "Settings" at bounding box center [75, 78] width 59 height 19
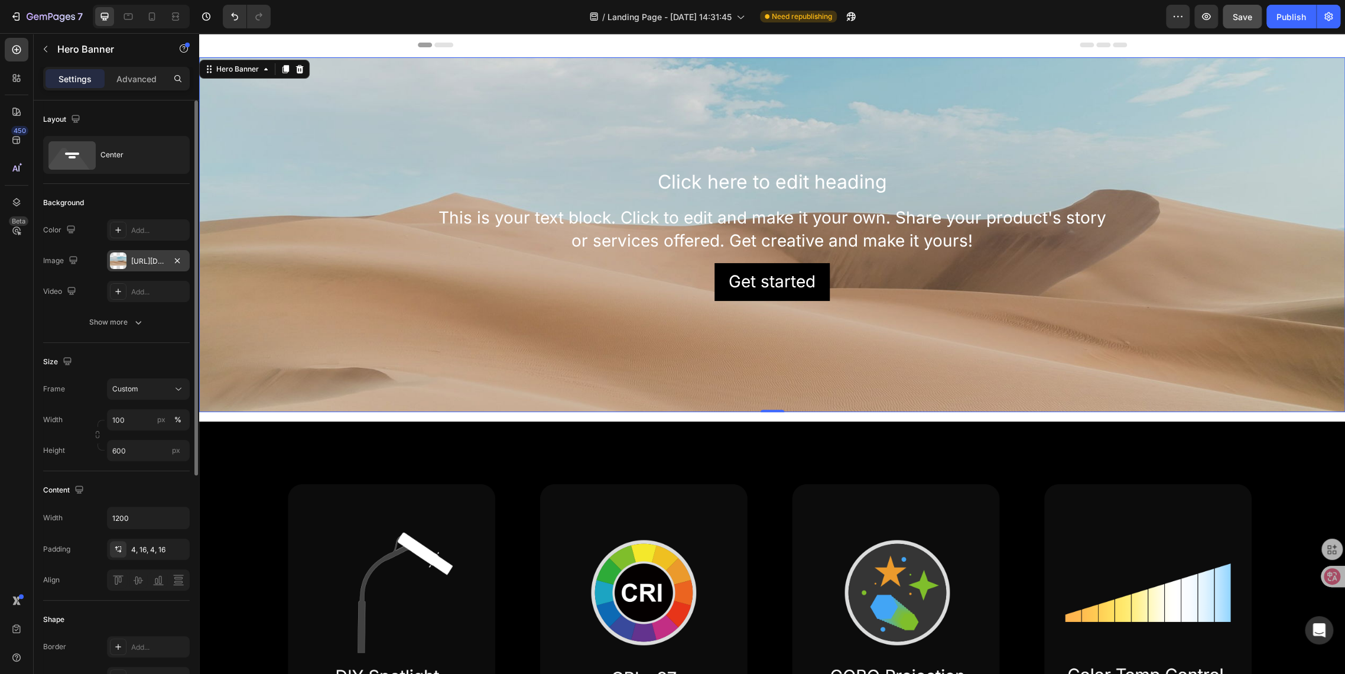
click at [151, 263] on div "[URL][DOMAIN_NAME]" at bounding box center [148, 261] width 34 height 11
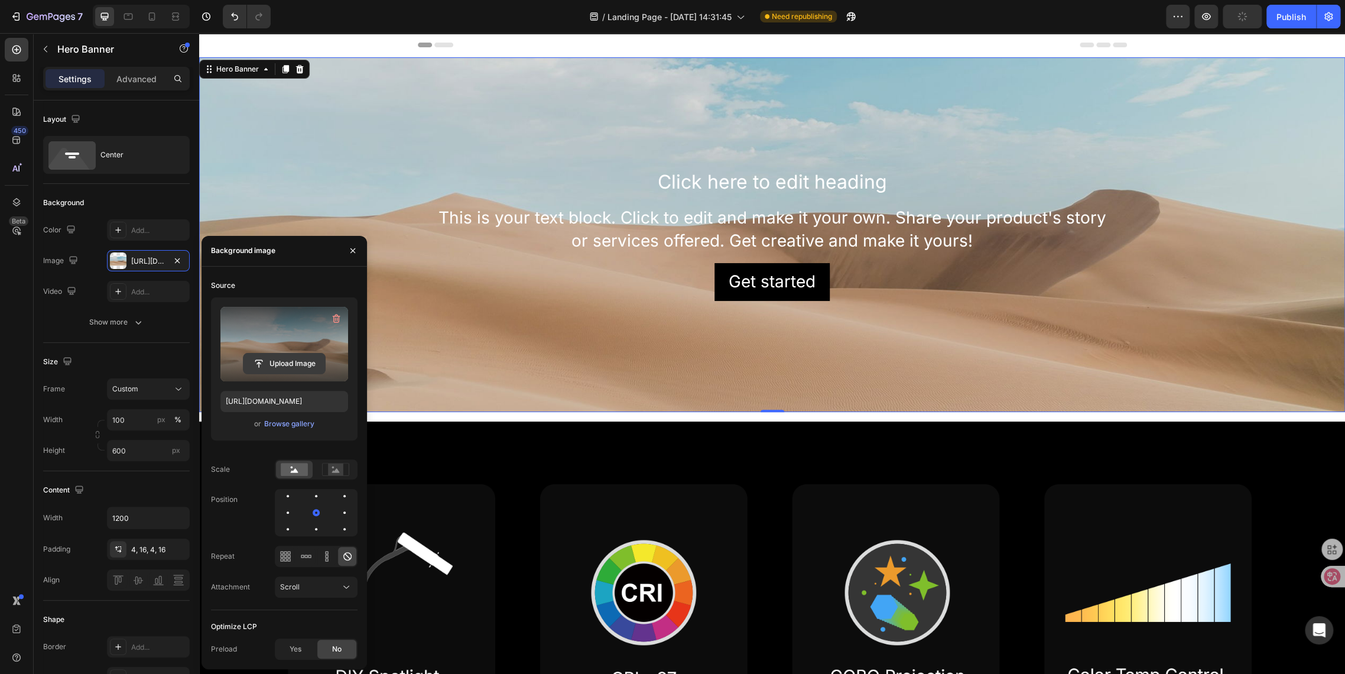
click at [291, 369] on input "file" at bounding box center [285, 363] width 82 height 20
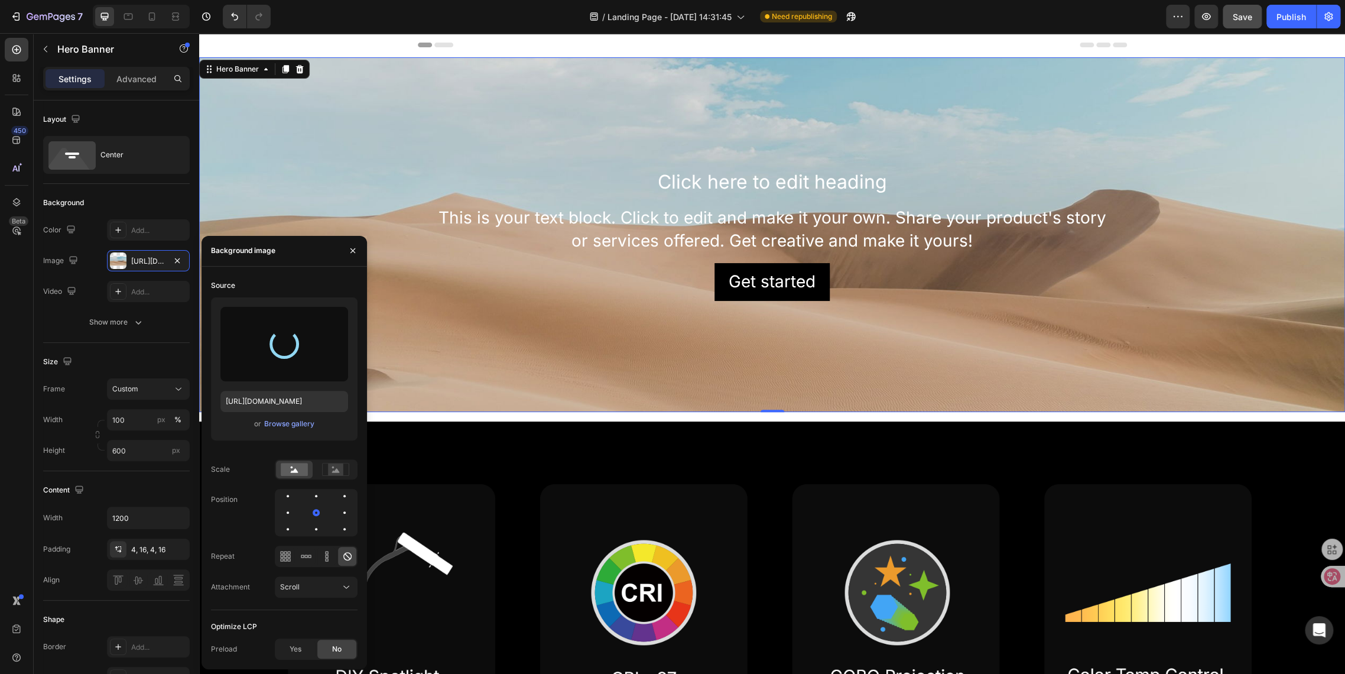
type input "[URL][DOMAIN_NAME]"
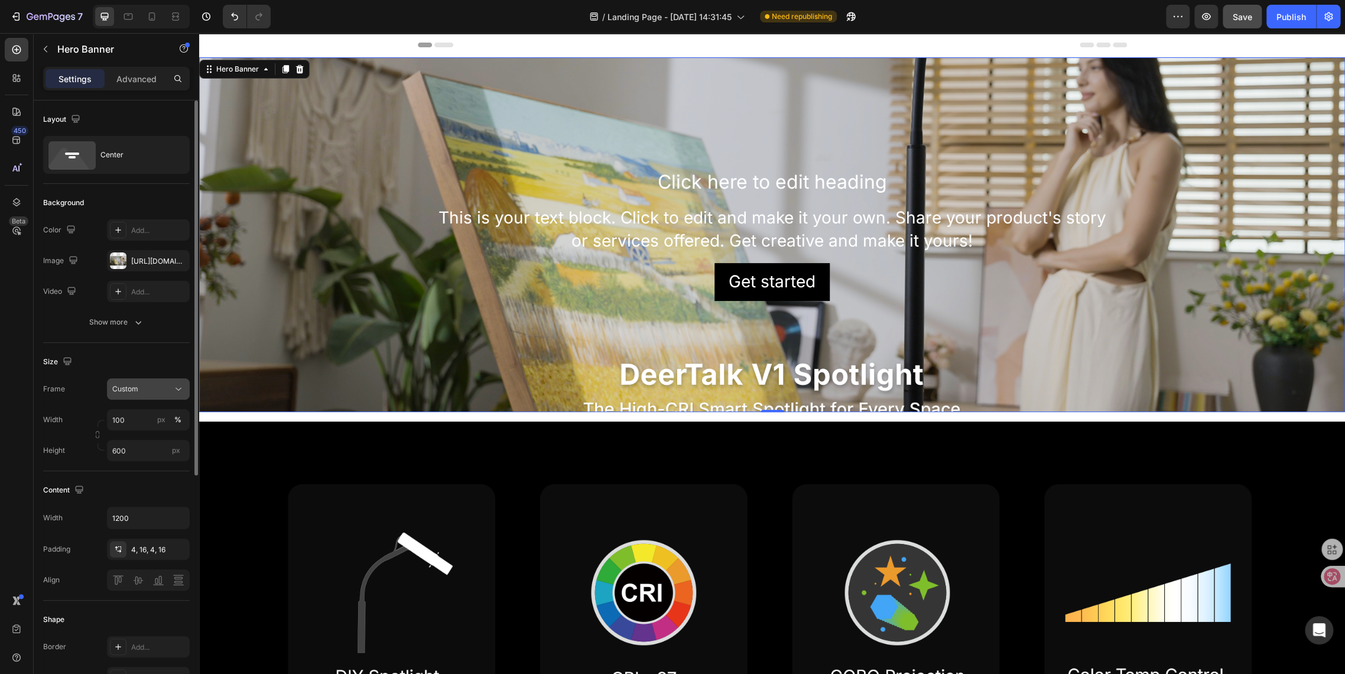
click at [117, 390] on span "Custom" at bounding box center [125, 389] width 26 height 11
click at [123, 416] on span "As banner source" at bounding box center [141, 417] width 59 height 11
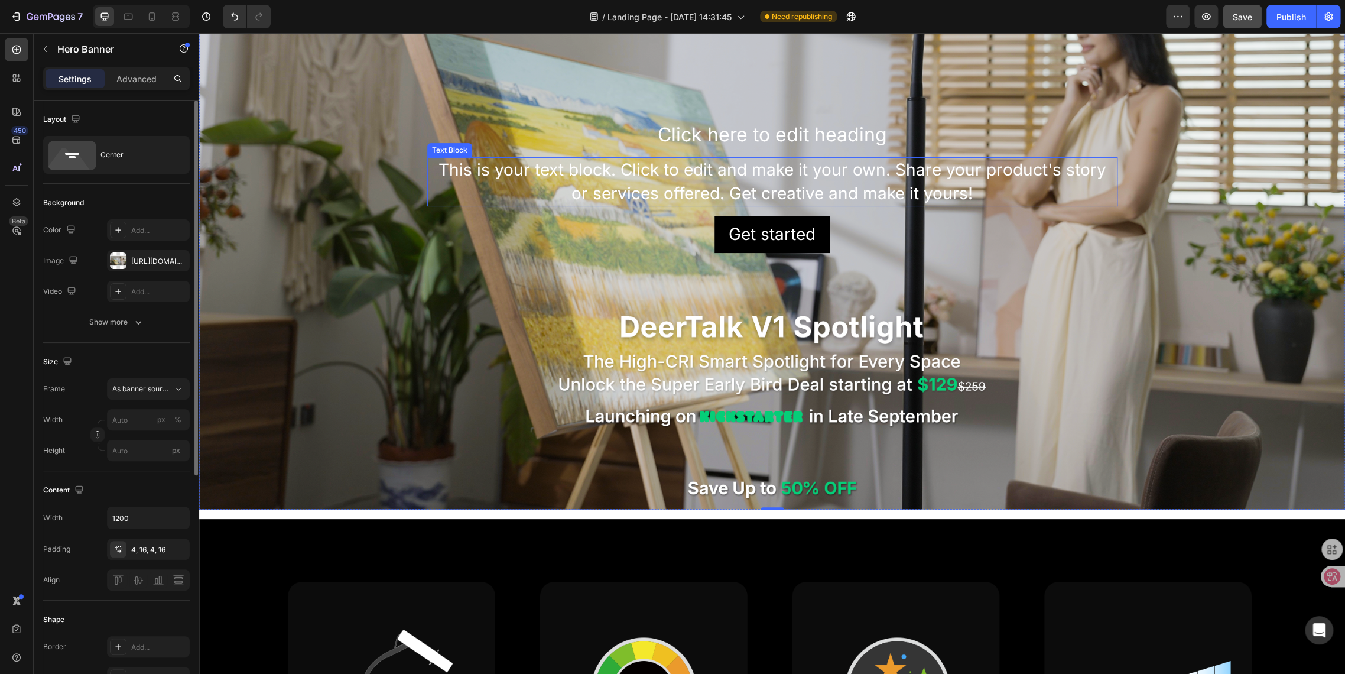
scroll to position [262, 0]
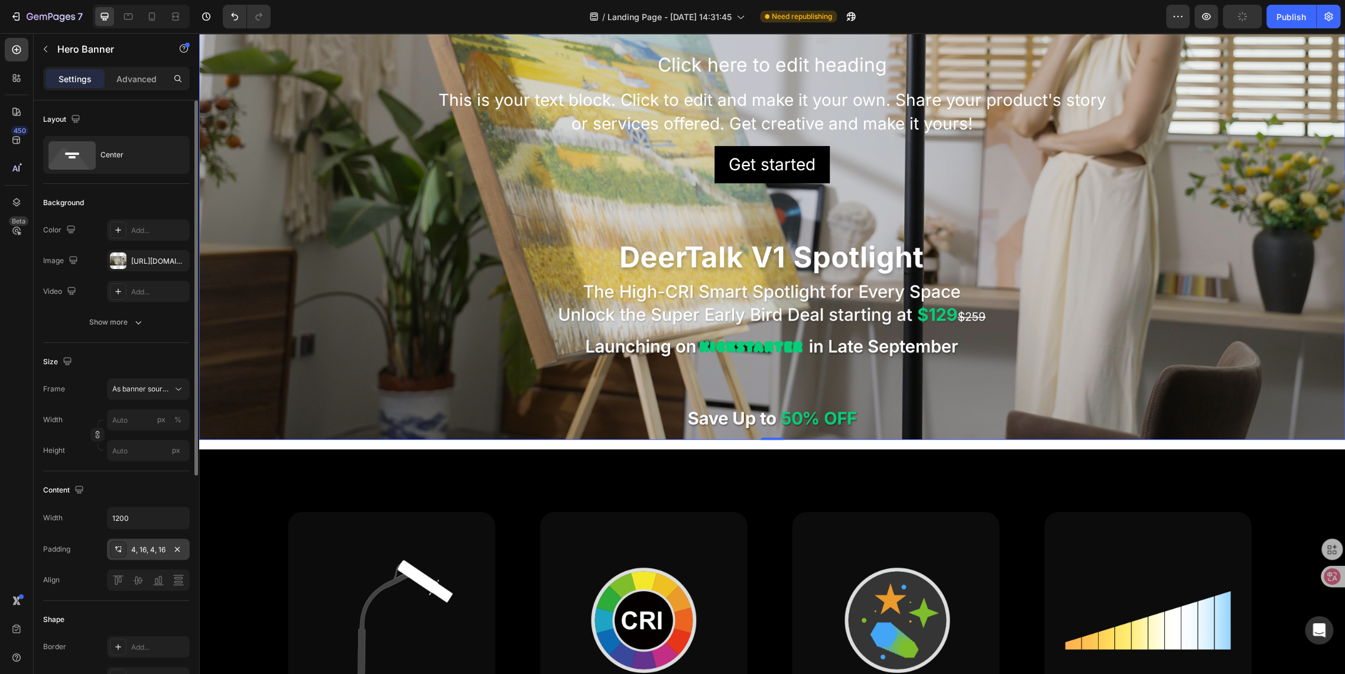
click at [159, 551] on div "4, 16, 4, 16" at bounding box center [148, 549] width 34 height 11
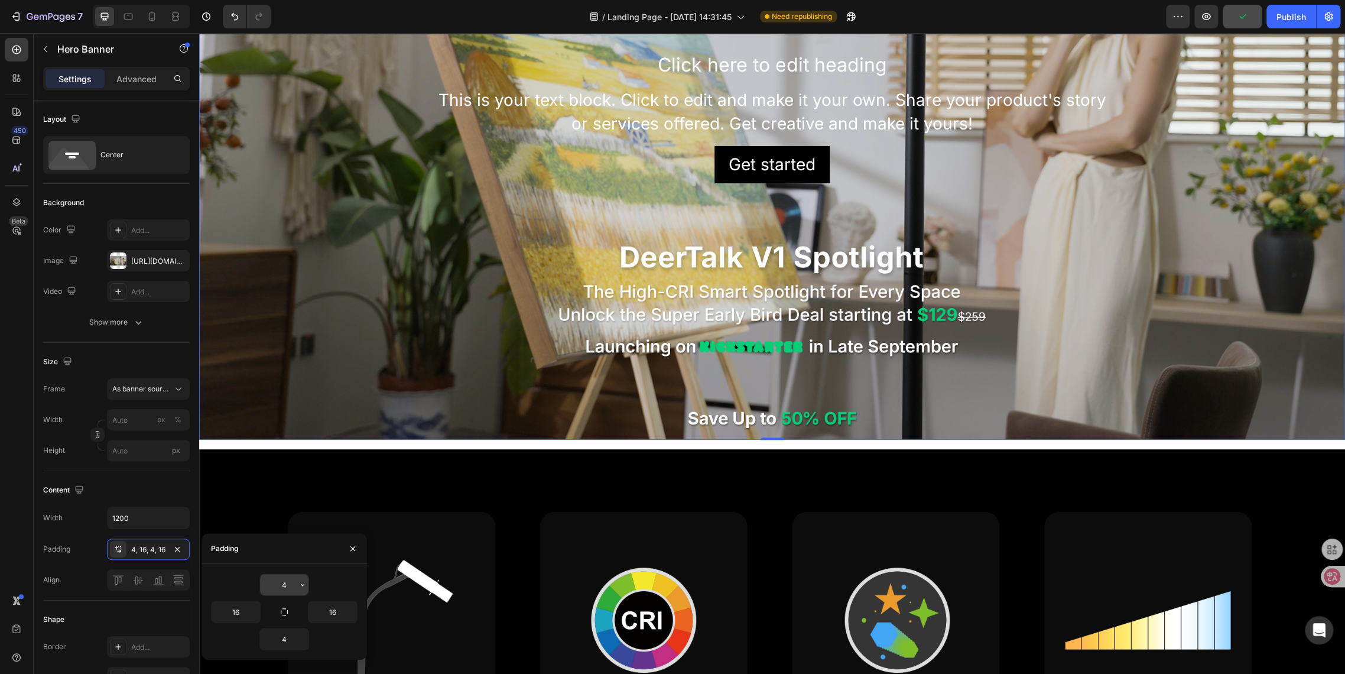
click at [297, 582] on button "button" at bounding box center [303, 584] width 12 height 21
click at [177, 550] on icon "button" at bounding box center [177, 548] width 9 height 9
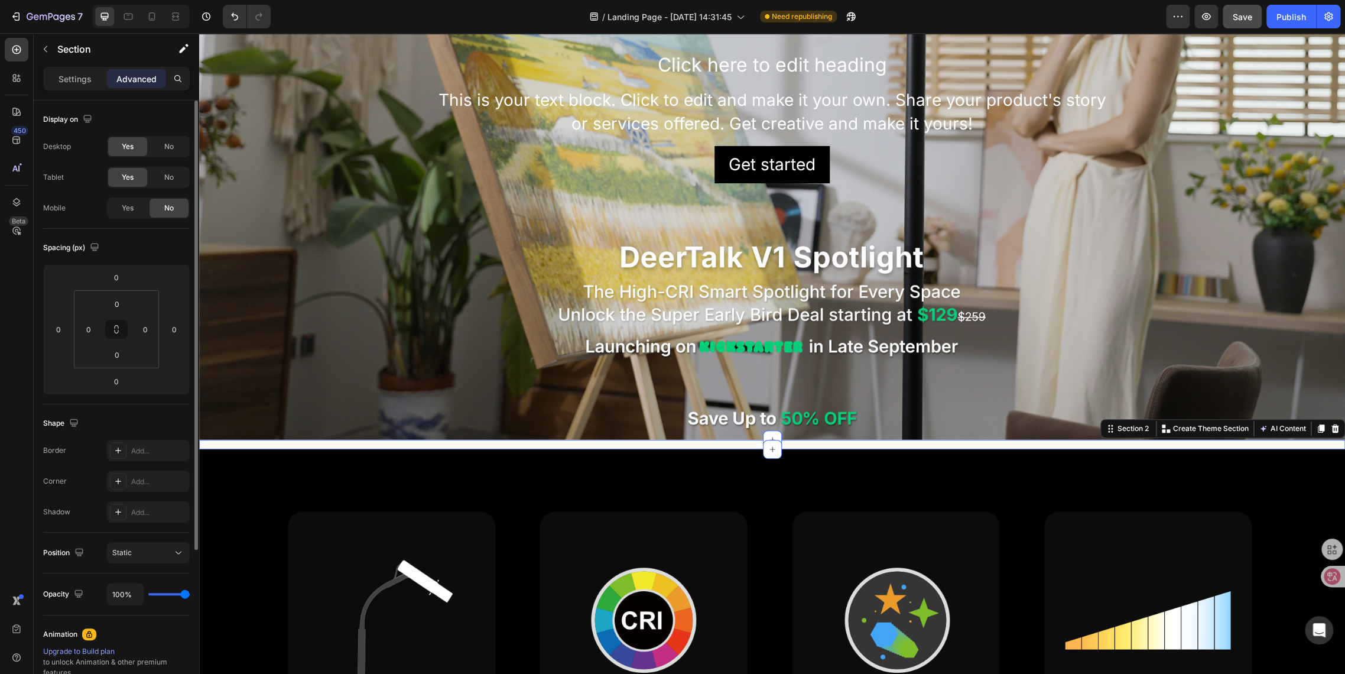
click at [238, 440] on div "Custom code Publish the page to see the content. Custom Code Click here to edit…" at bounding box center [772, 444] width 1146 height 9
click at [61, 83] on p "Settings" at bounding box center [75, 79] width 33 height 12
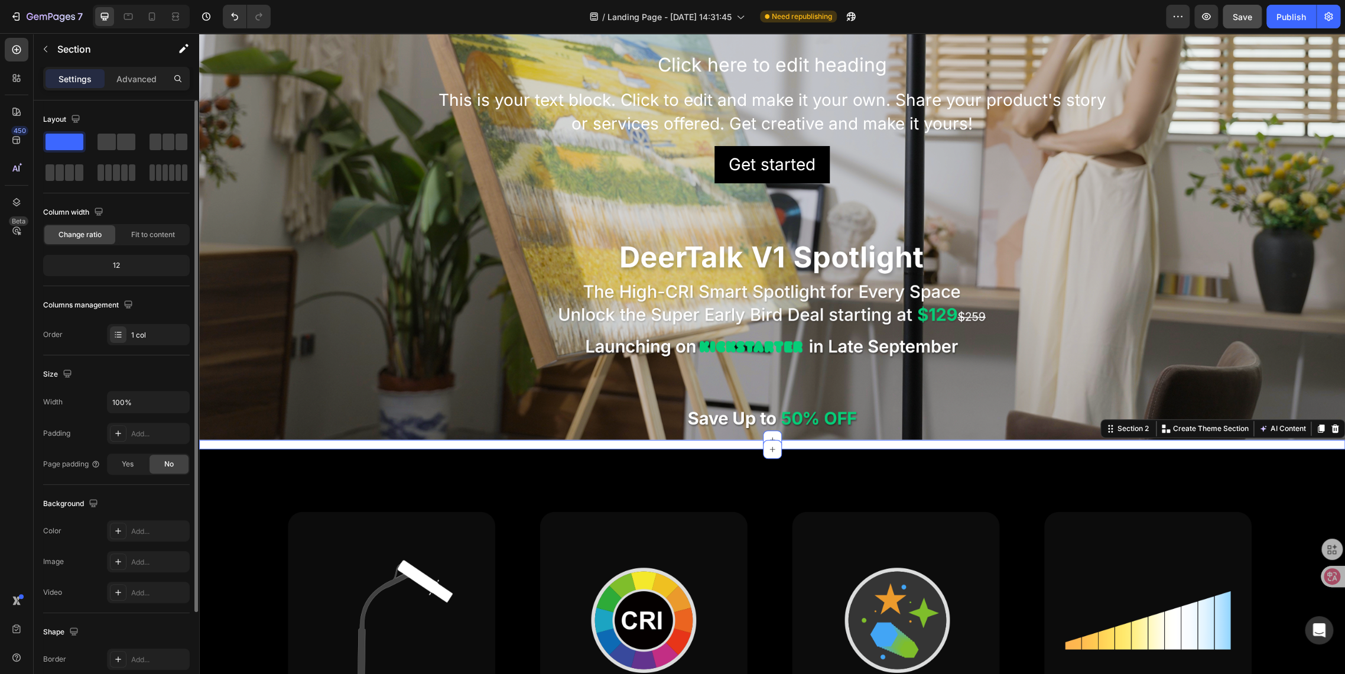
click at [238, 440] on div "Custom code Publish the page to see the content. Custom Code Click here to edit…" at bounding box center [772, 444] width 1146 height 9
click at [273, 380] on div "Background Image" at bounding box center [772, 117] width 1146 height 645
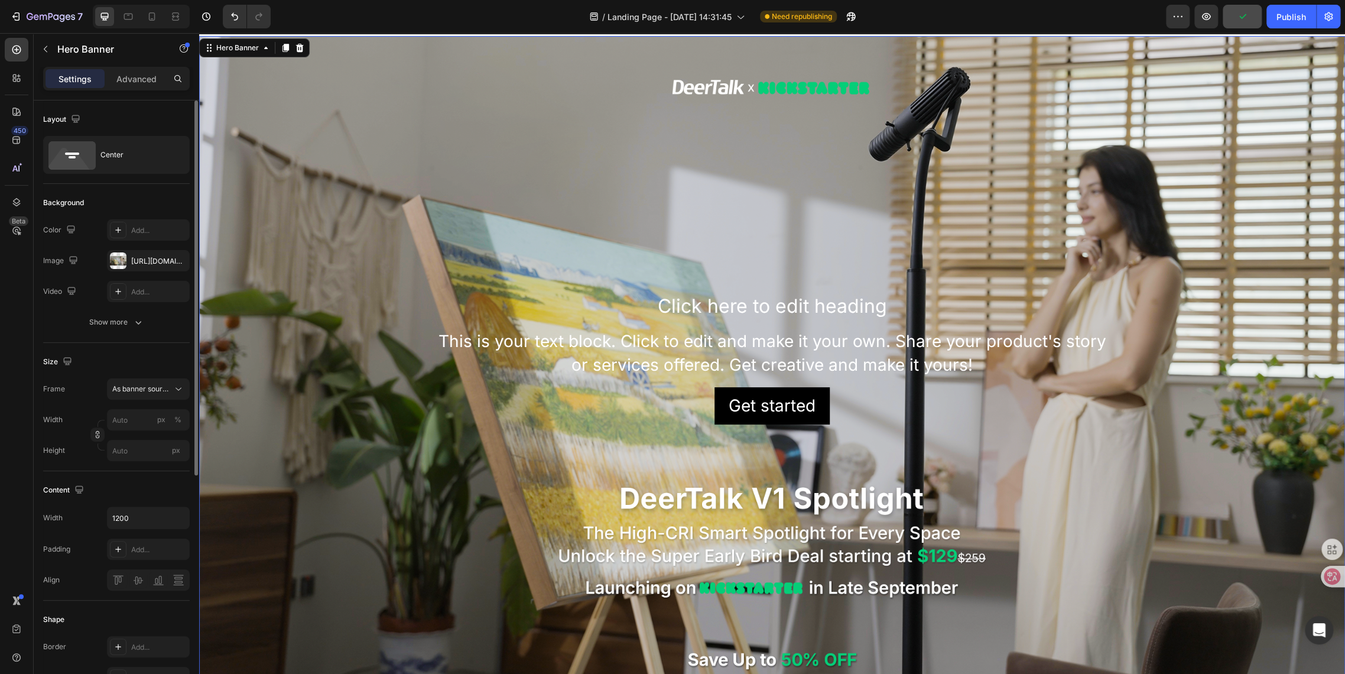
scroll to position [0, 0]
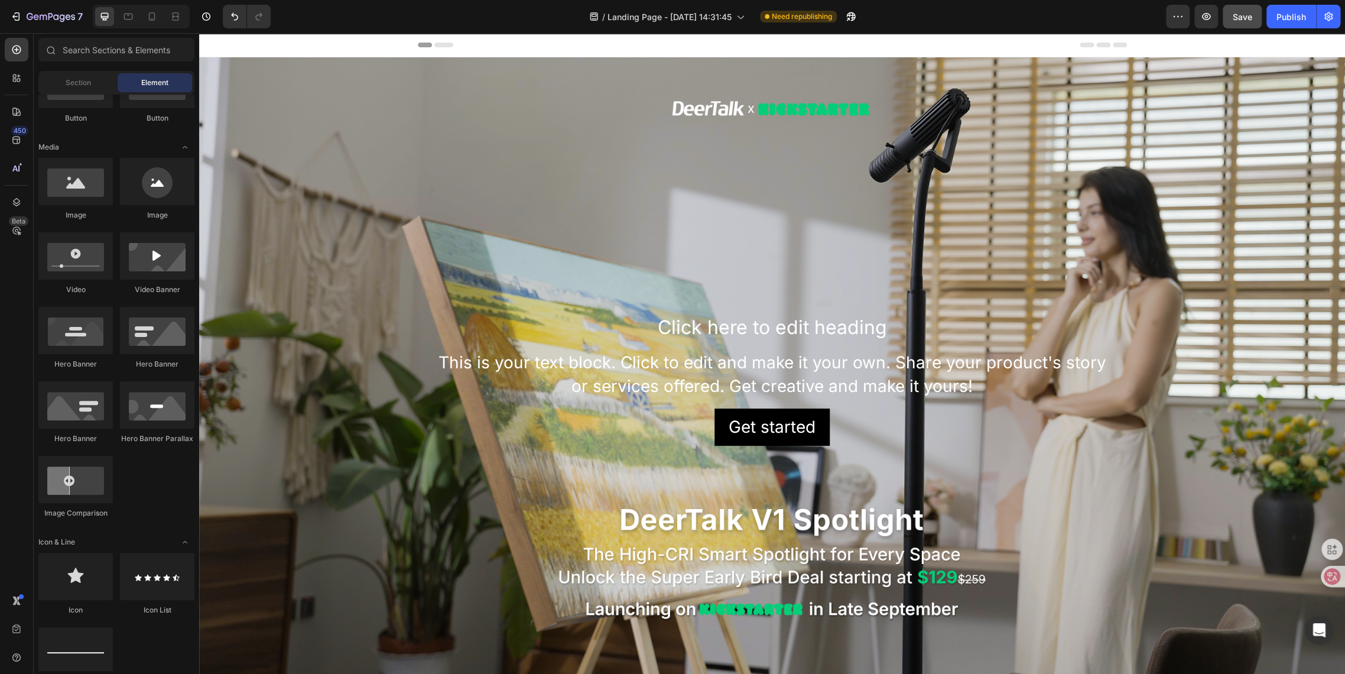
click at [285, 48] on div "Header" at bounding box center [772, 45] width 1146 height 24
click at [57, 83] on div "Section" at bounding box center [78, 82] width 74 height 19
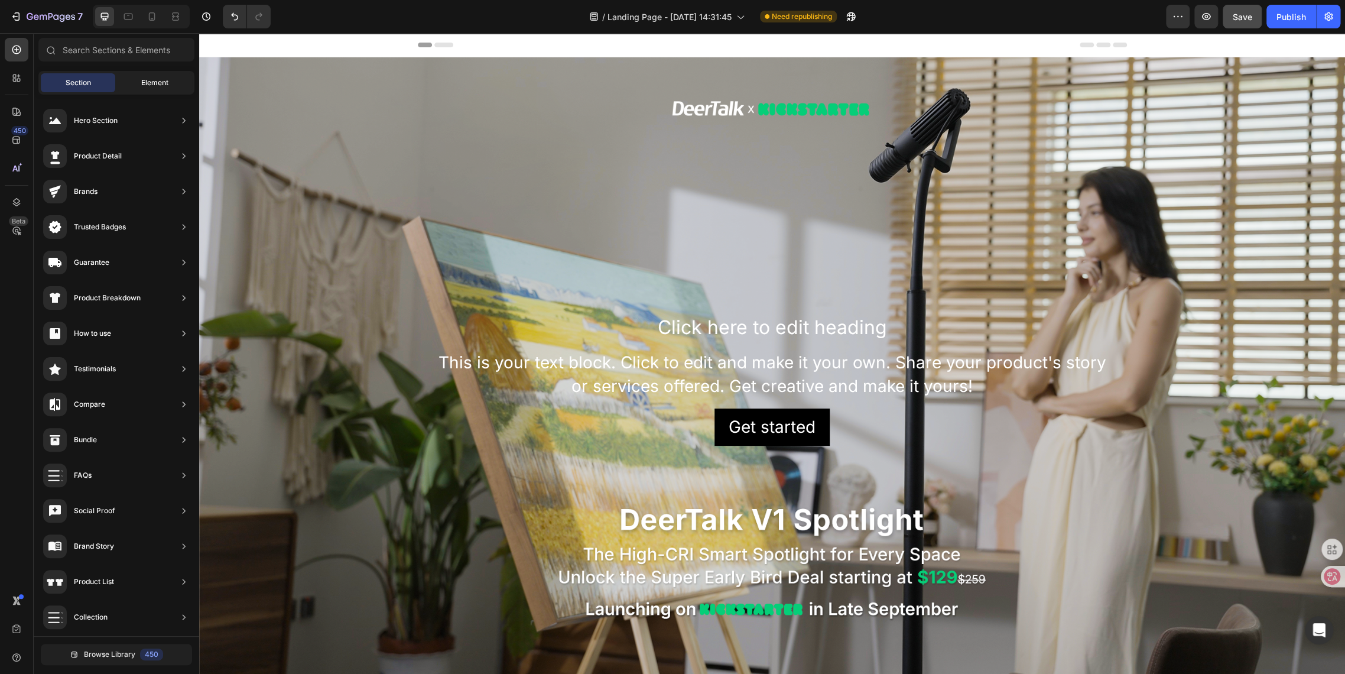
click at [155, 75] on div "Element" at bounding box center [155, 82] width 74 height 19
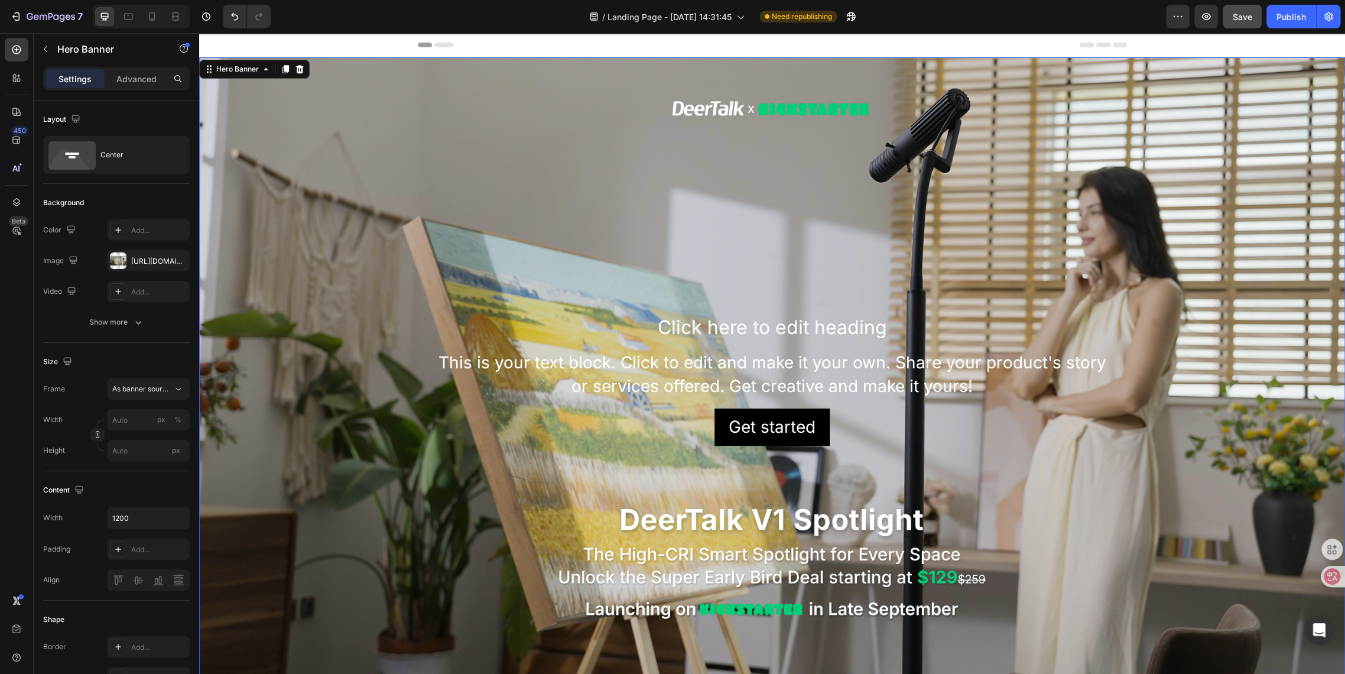
click at [254, 77] on div "Click here to edit heading Heading This is your text block. Click to edit and m…" at bounding box center [772, 379] width 1146 height 645
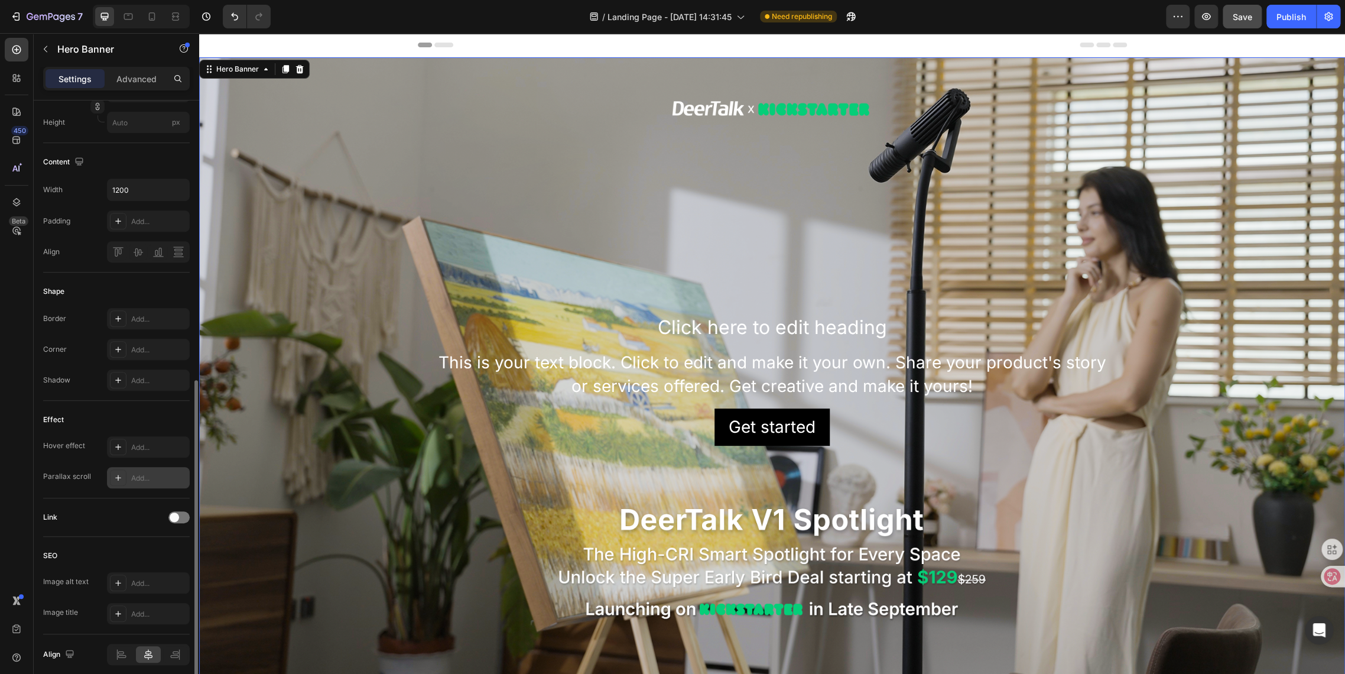
scroll to position [375, 0]
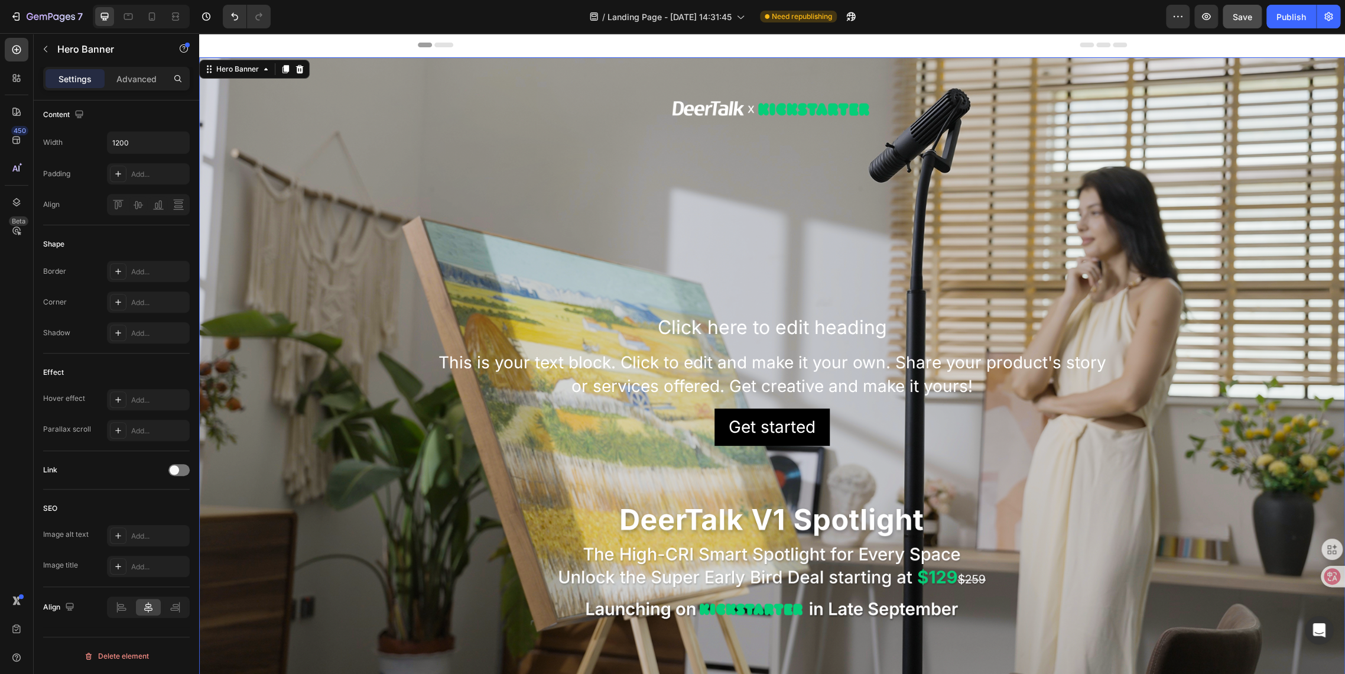
click at [361, 109] on div "Background Image" at bounding box center [772, 379] width 1146 height 645
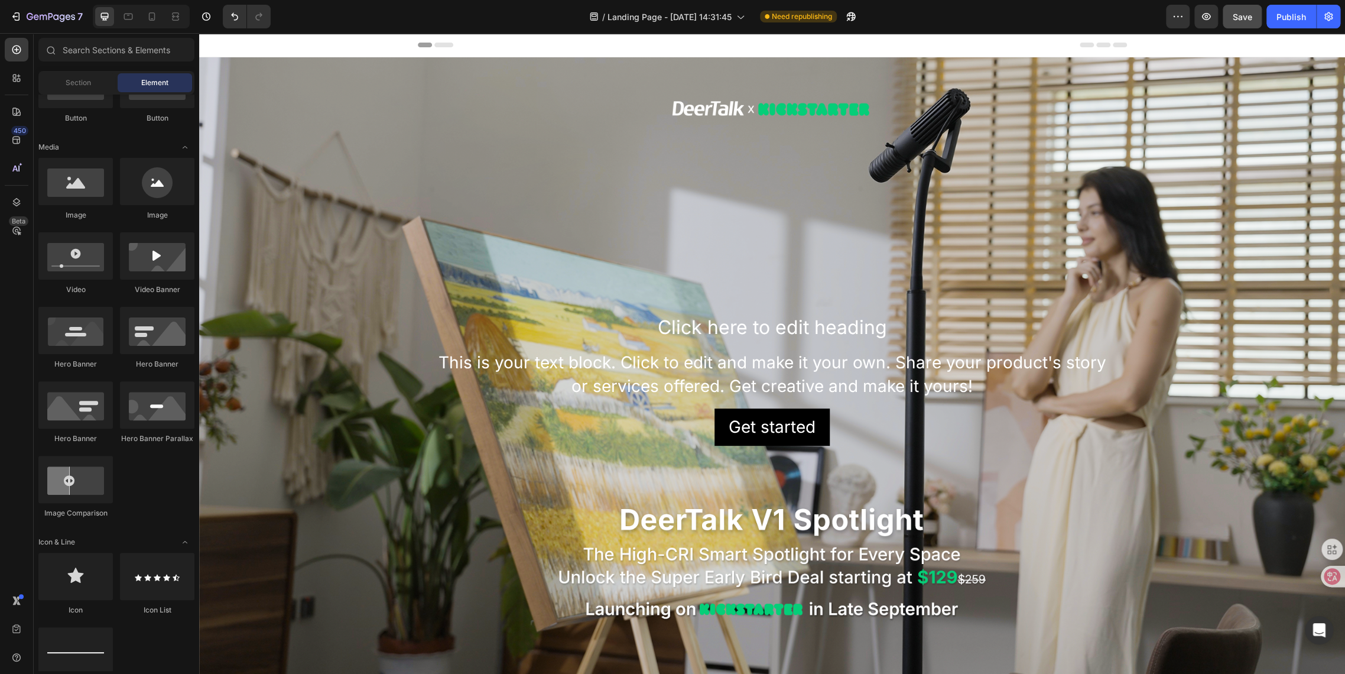
click at [567, 43] on div "Header" at bounding box center [772, 45] width 709 height 24
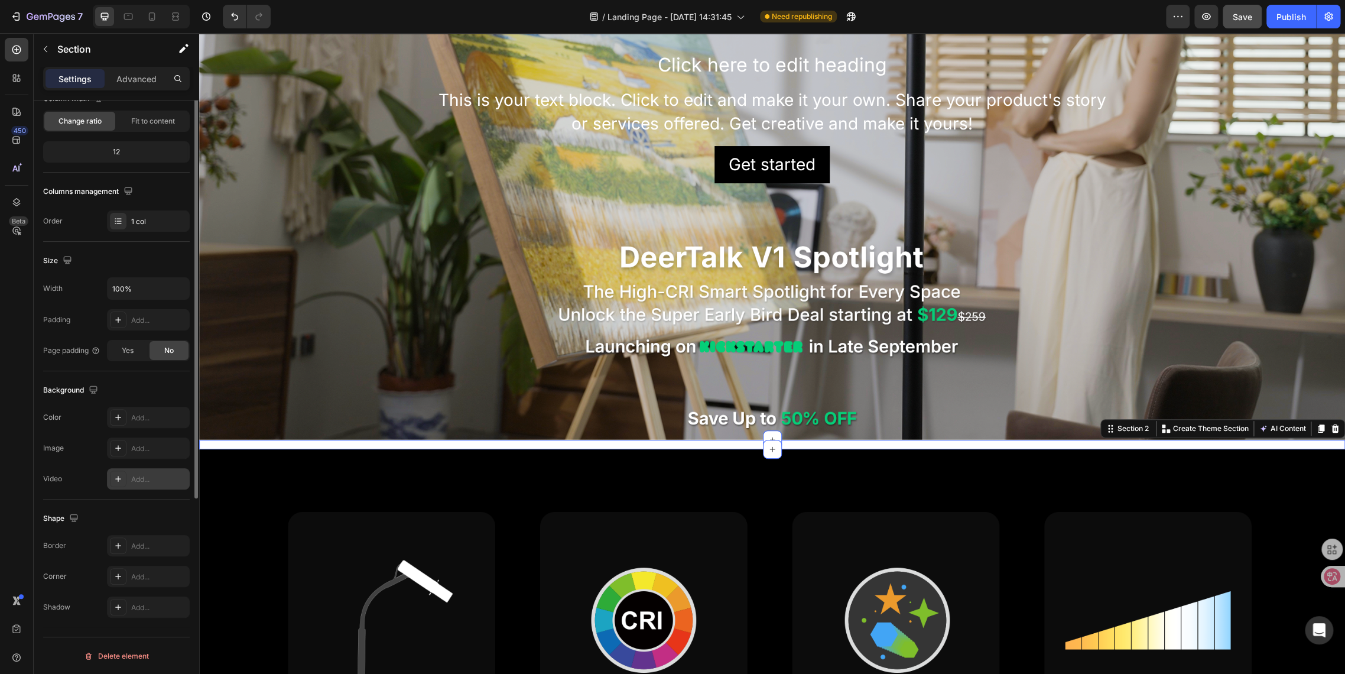
scroll to position [0, 0]
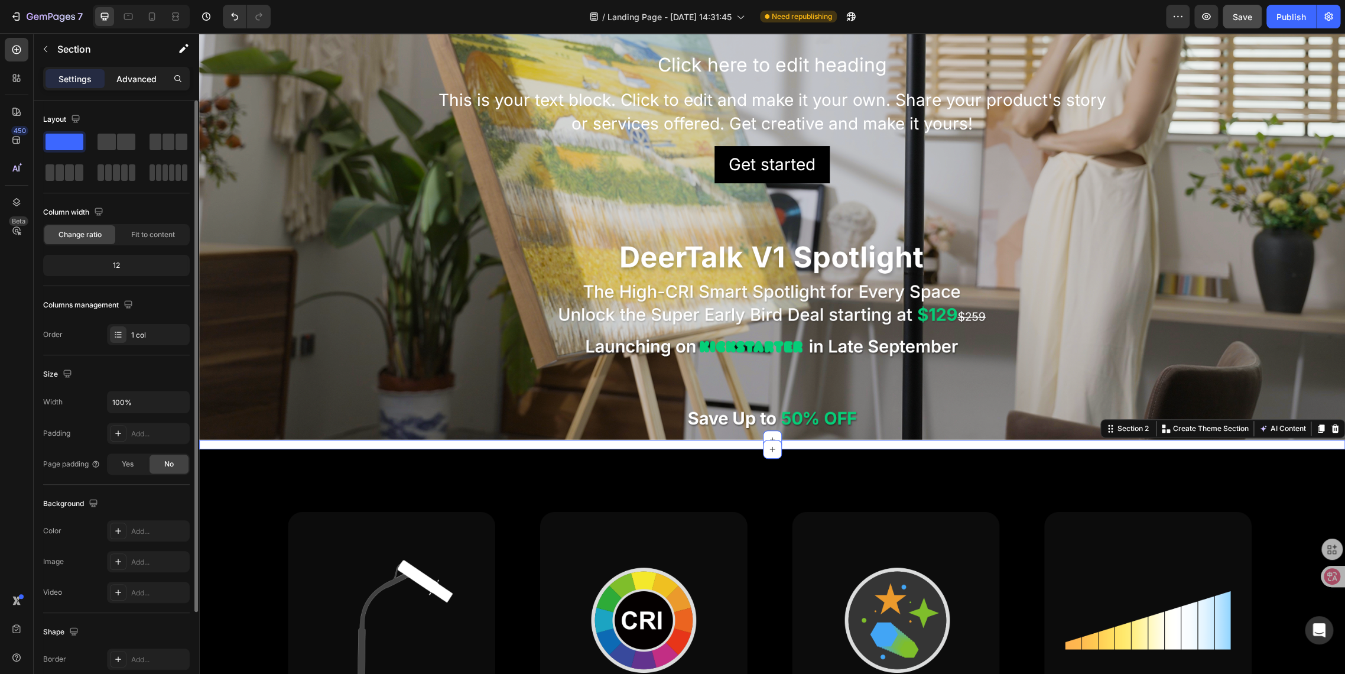
click at [115, 79] on div "Advanced" at bounding box center [136, 78] width 59 height 19
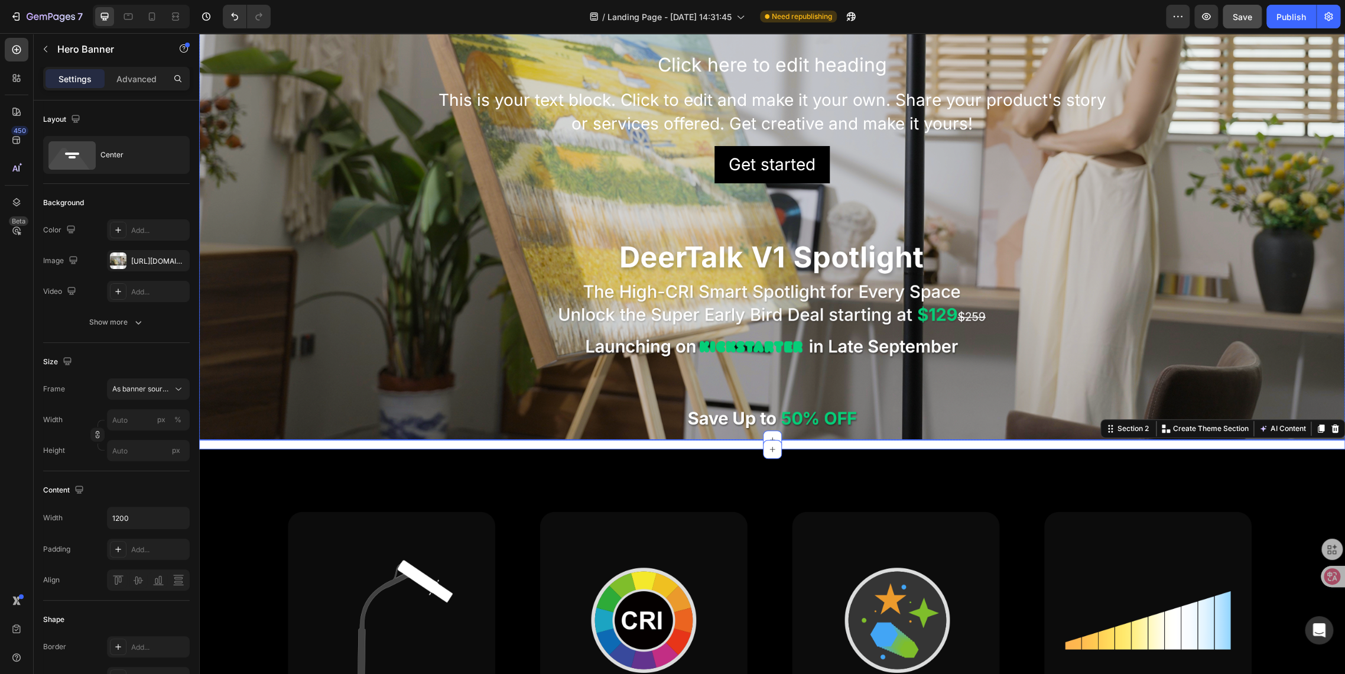
click at [432, 297] on div "Background Image" at bounding box center [772, 117] width 1146 height 645
click at [680, 394] on div "Background Image" at bounding box center [772, 117] width 1146 height 645
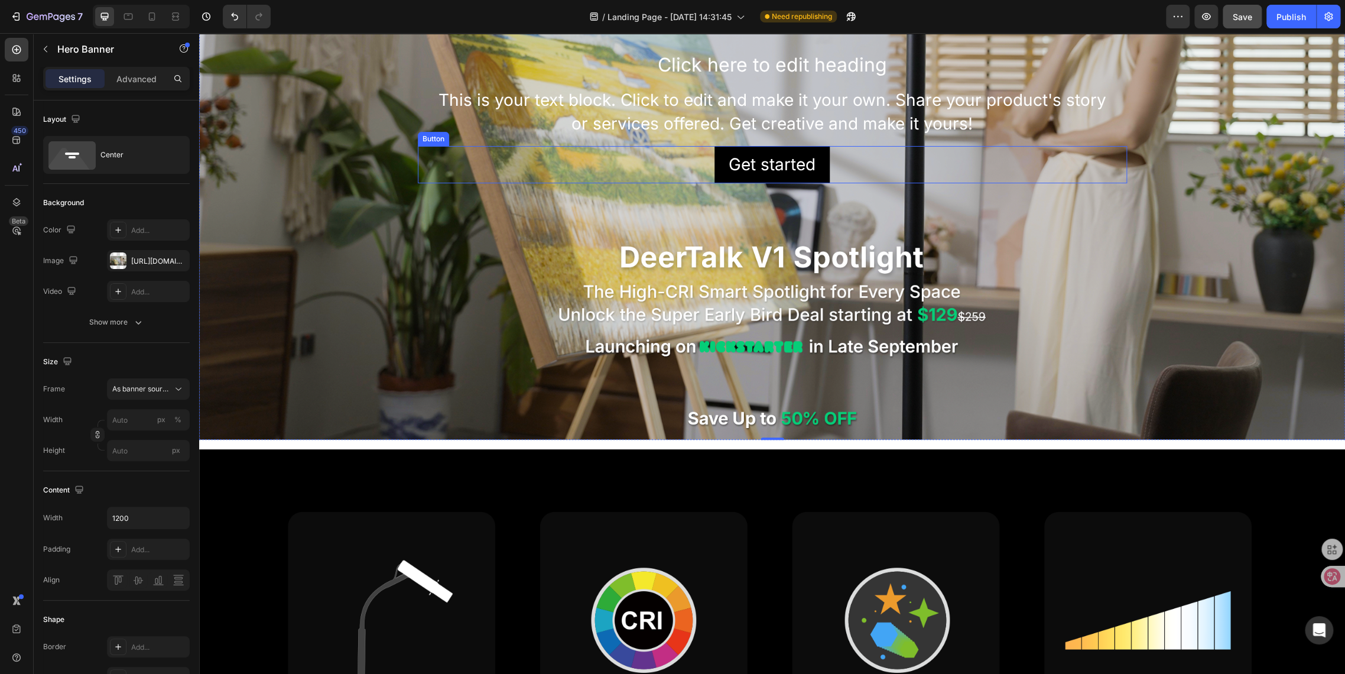
click at [668, 162] on div "Get started Button" at bounding box center [772, 164] width 709 height 37
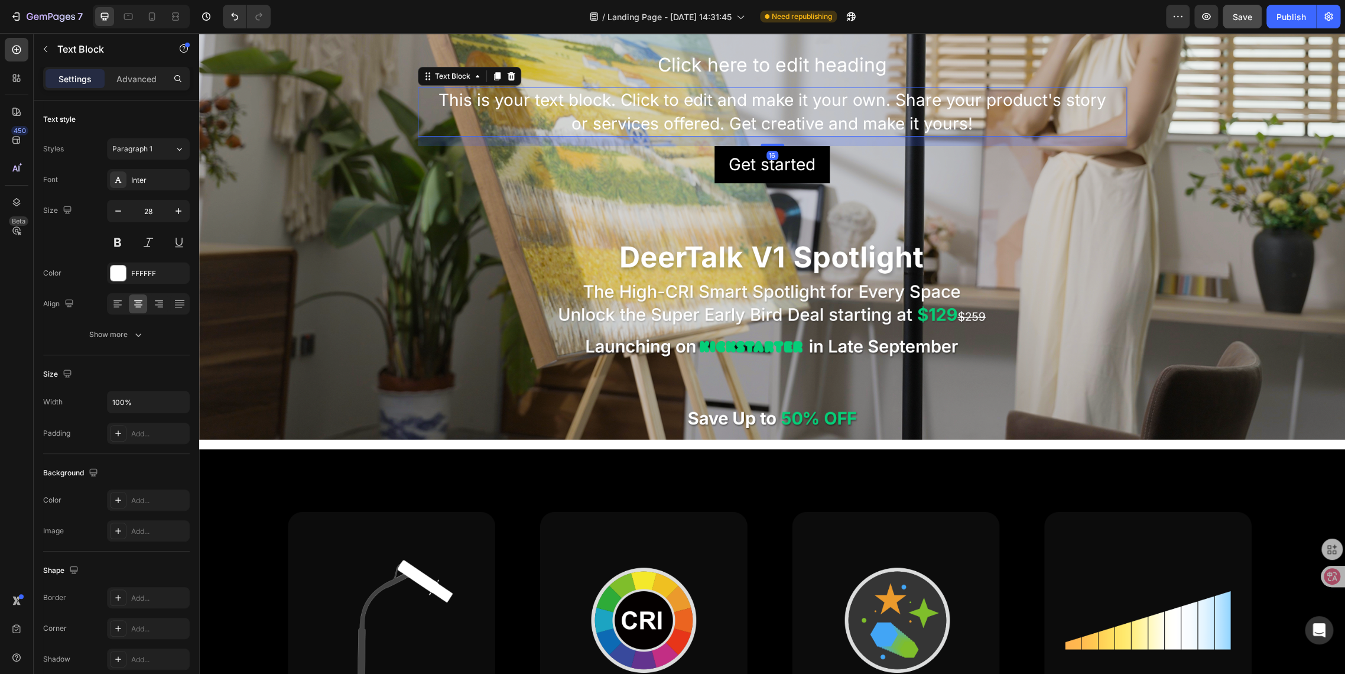
click at [616, 128] on div "This is your text block. Click to edit and make it your own. Share your product…" at bounding box center [772, 111] width 709 height 48
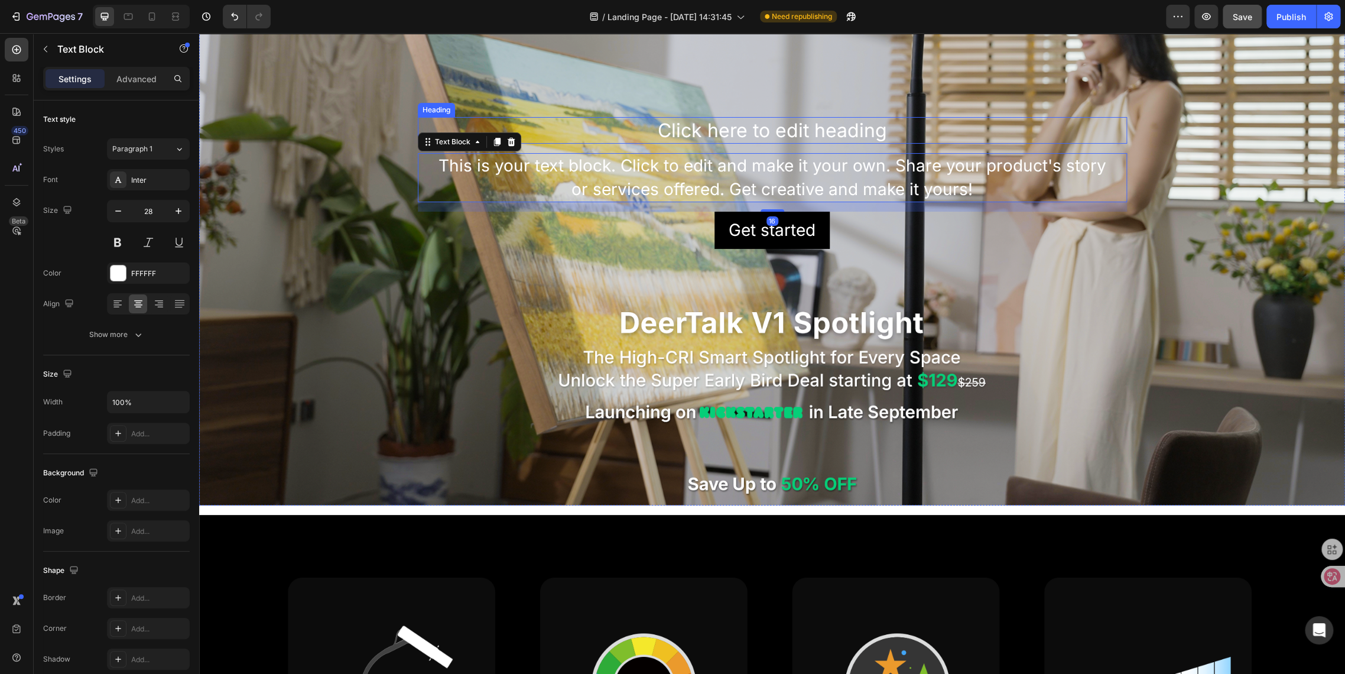
click at [608, 121] on h2 "Click here to edit heading" at bounding box center [772, 130] width 709 height 27
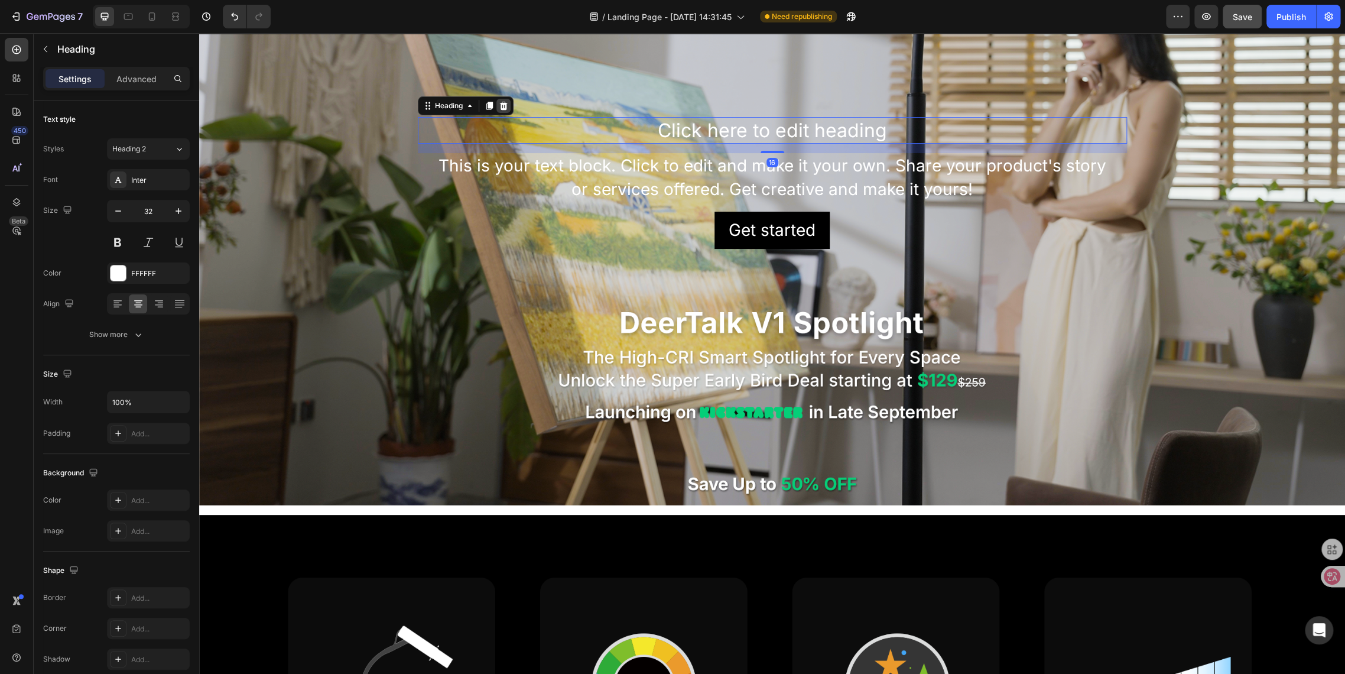
click at [500, 102] on icon at bounding box center [503, 105] width 9 height 9
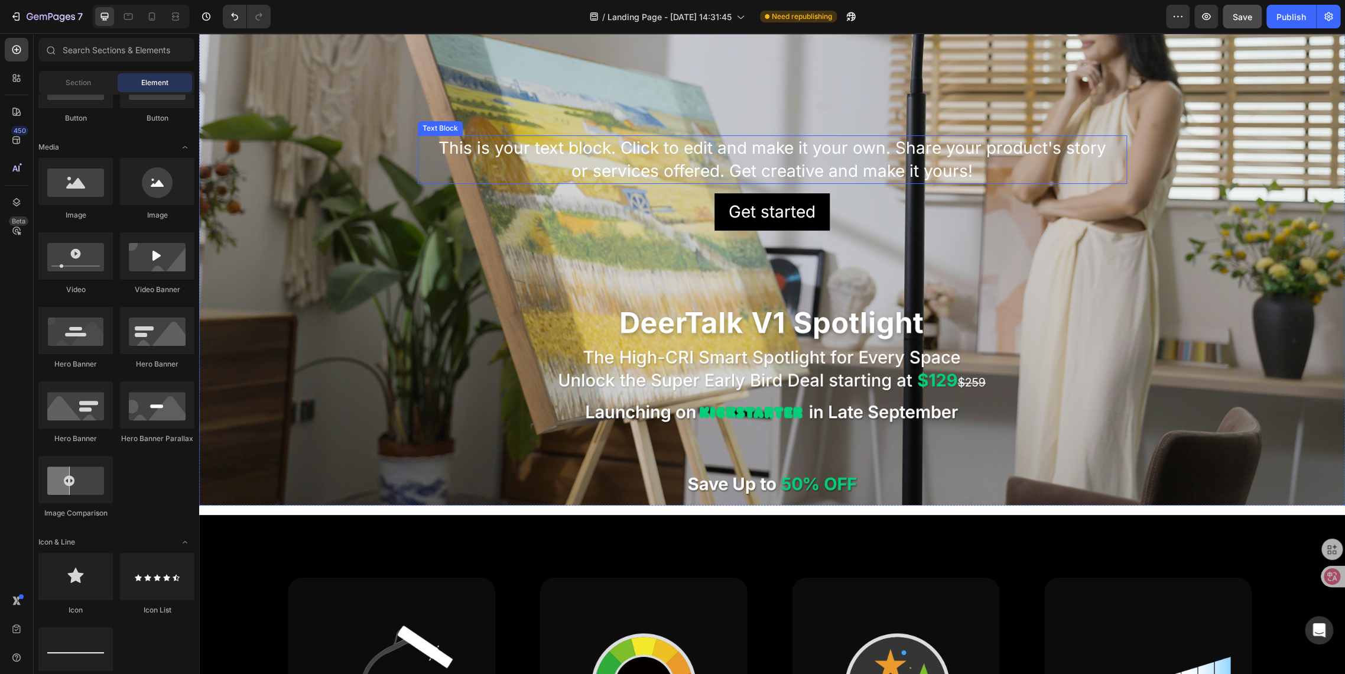
click at [512, 154] on div "This is your text block. Click to edit and make it your own. Share your product…" at bounding box center [772, 159] width 709 height 48
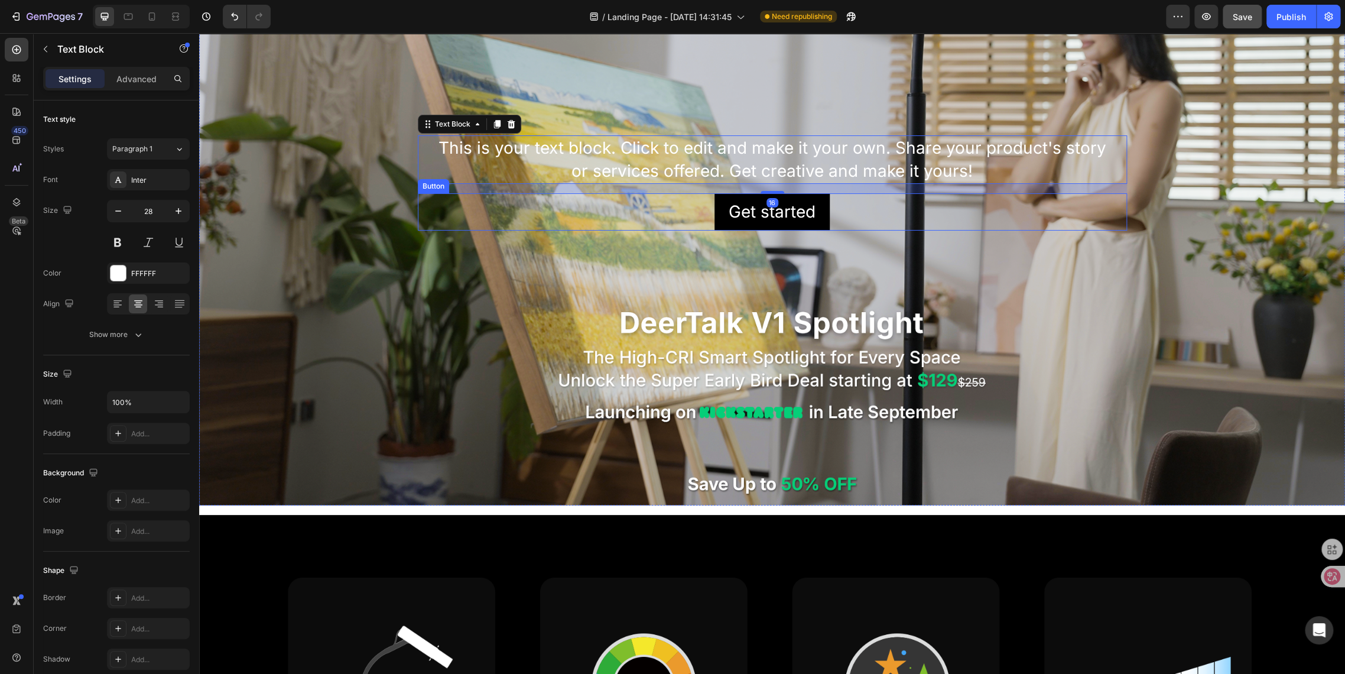
click at [609, 197] on div "Get started Button" at bounding box center [772, 211] width 709 height 37
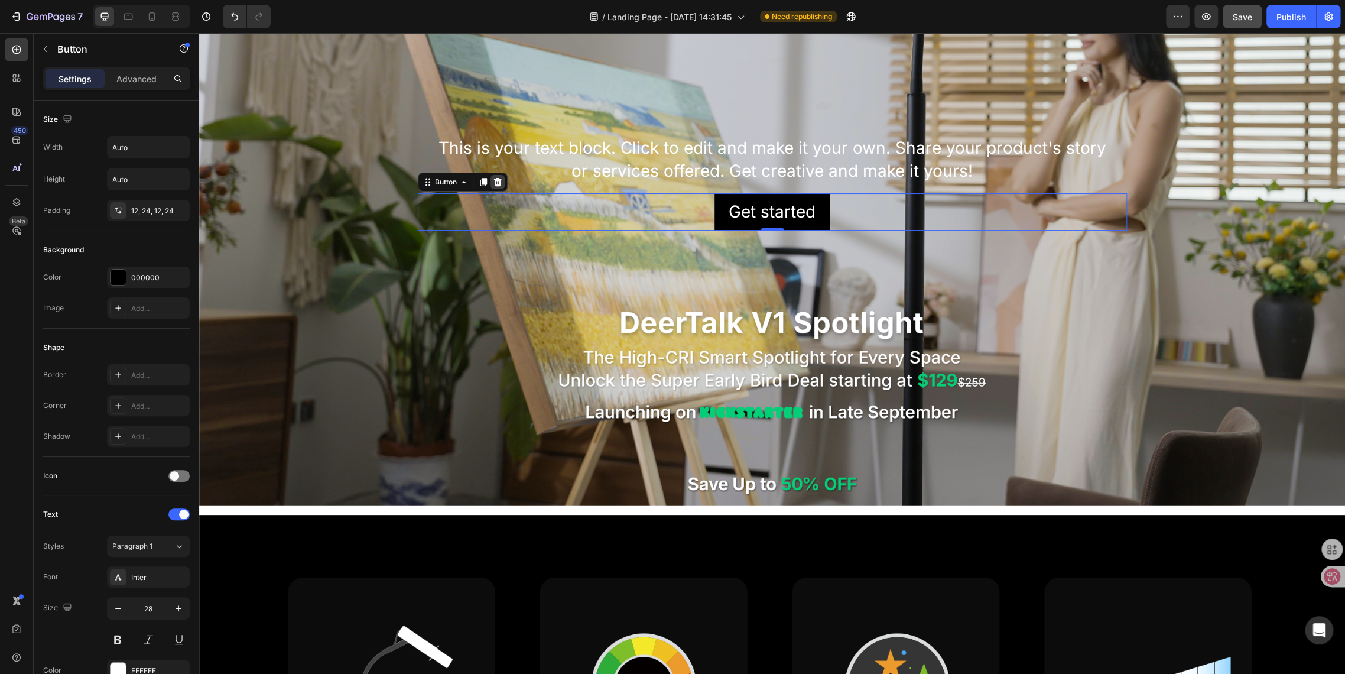
click at [493, 175] on div at bounding box center [498, 182] width 14 height 14
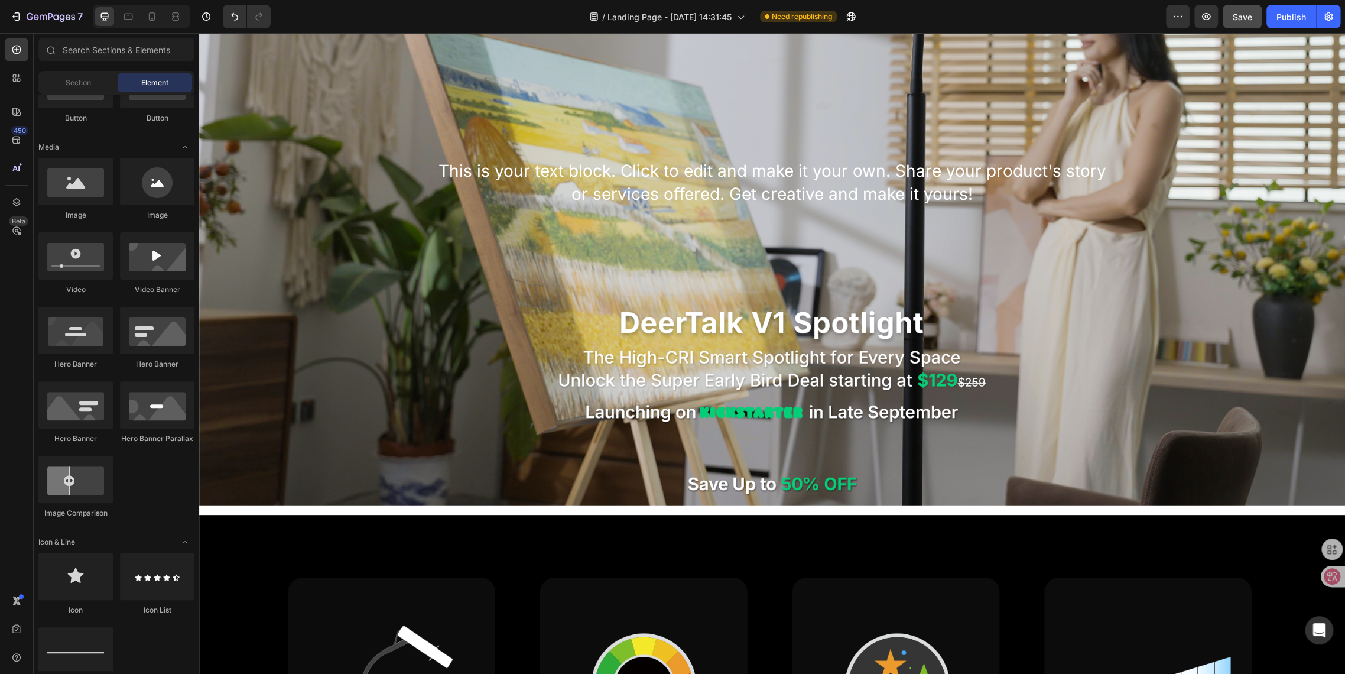
click at [493, 173] on div "This is your text block. Click to edit and make it your own. Share your product…" at bounding box center [772, 182] width 709 height 48
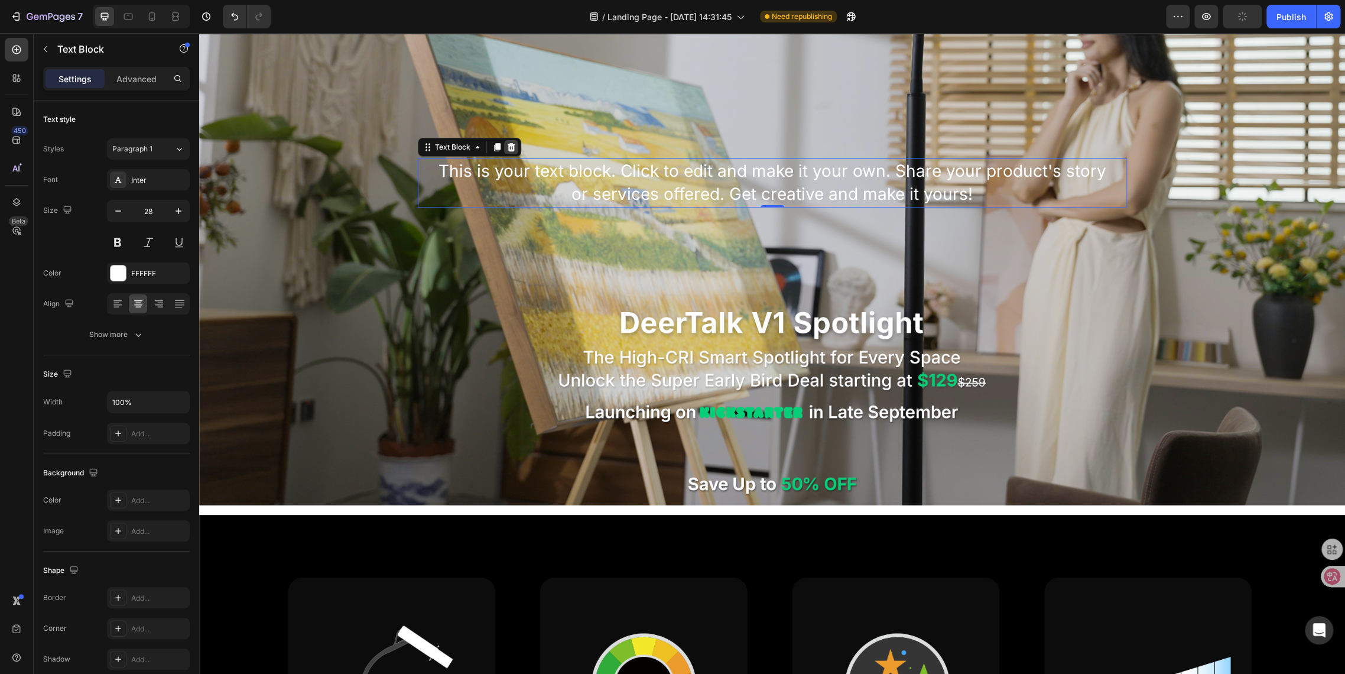
click at [507, 145] on icon at bounding box center [511, 147] width 8 height 8
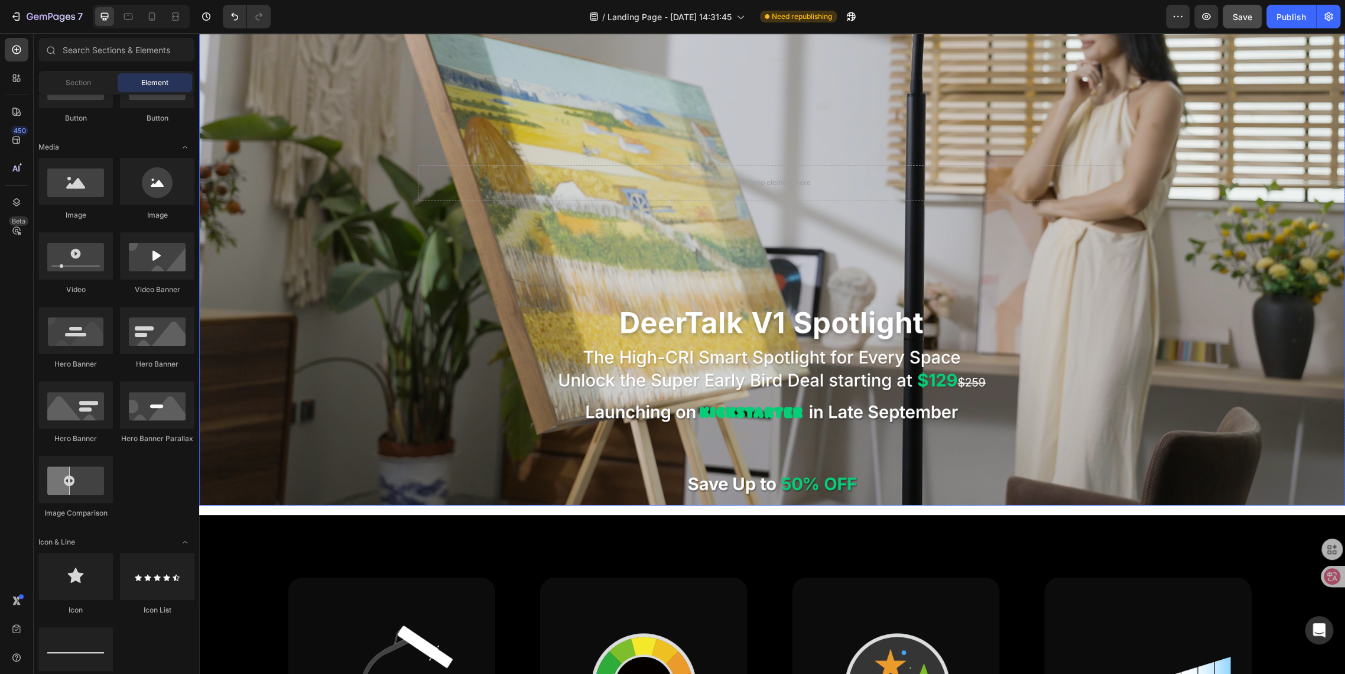
click at [425, 286] on div "Background Image" at bounding box center [772, 182] width 1146 height 645
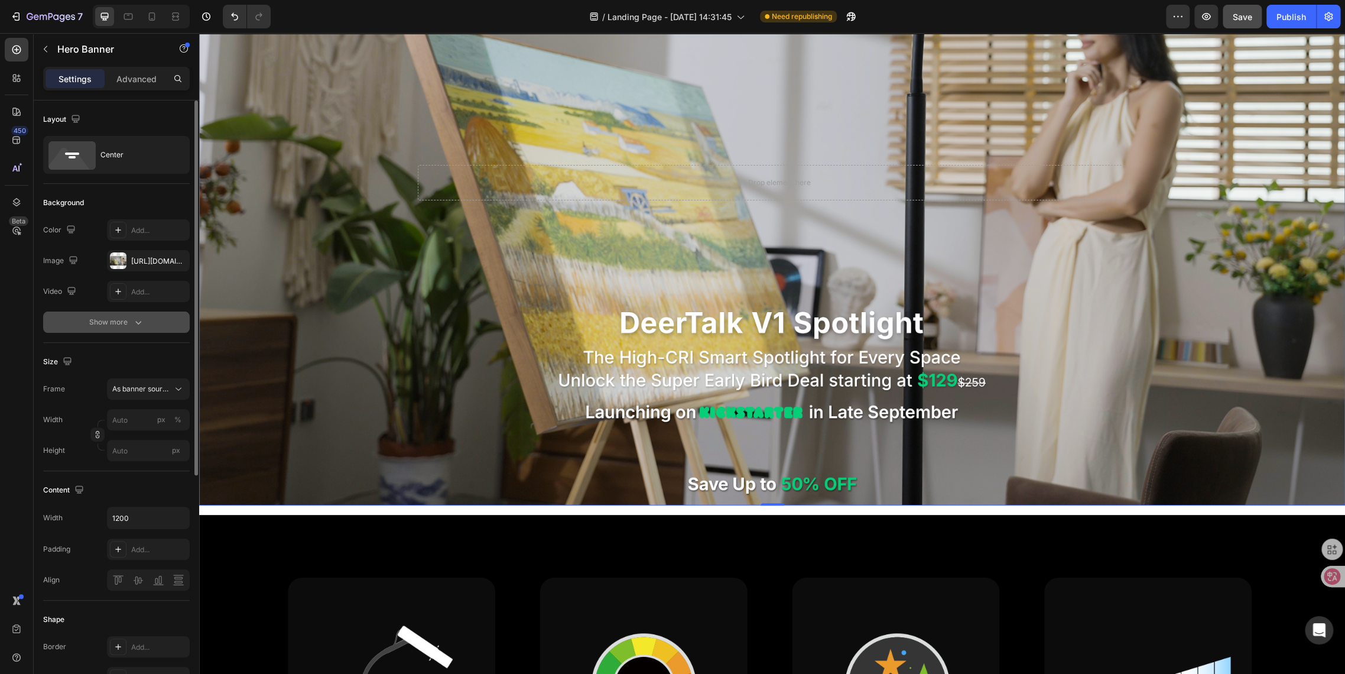
click at [135, 322] on icon "button" at bounding box center [138, 323] width 6 height 4
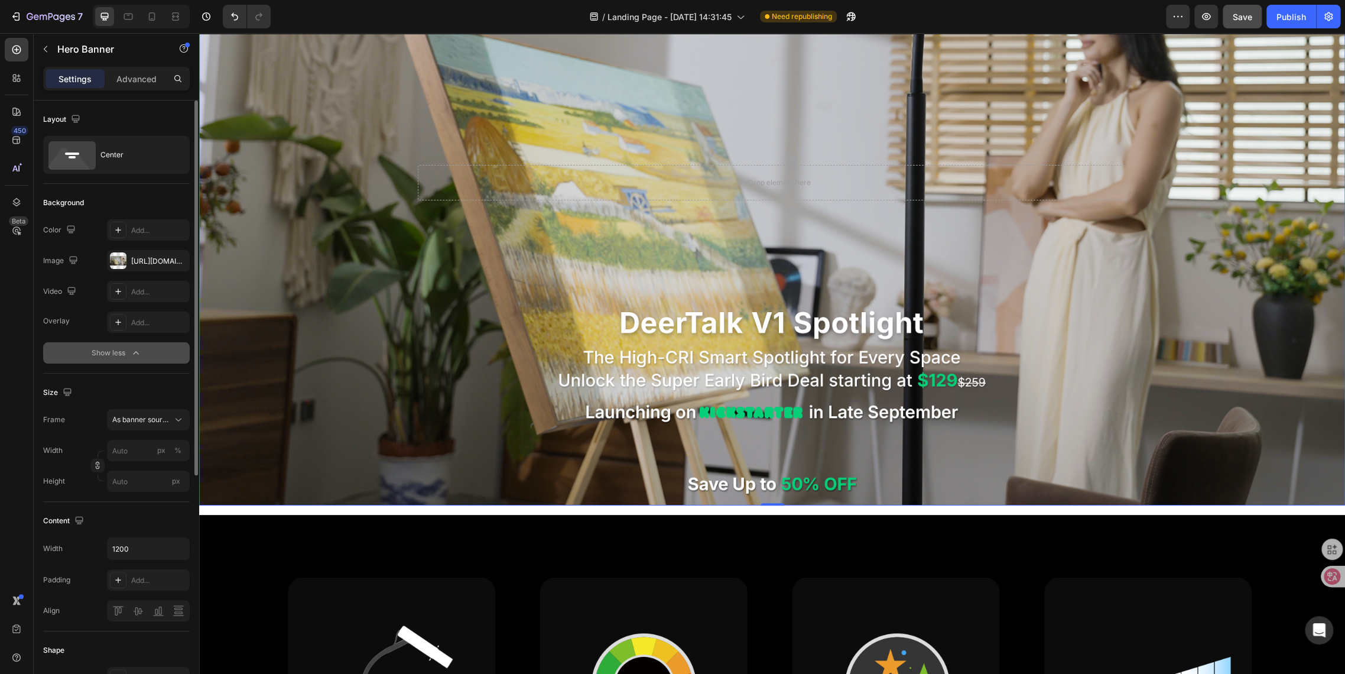
click at [124, 357] on div "Show less" at bounding box center [117, 353] width 50 height 12
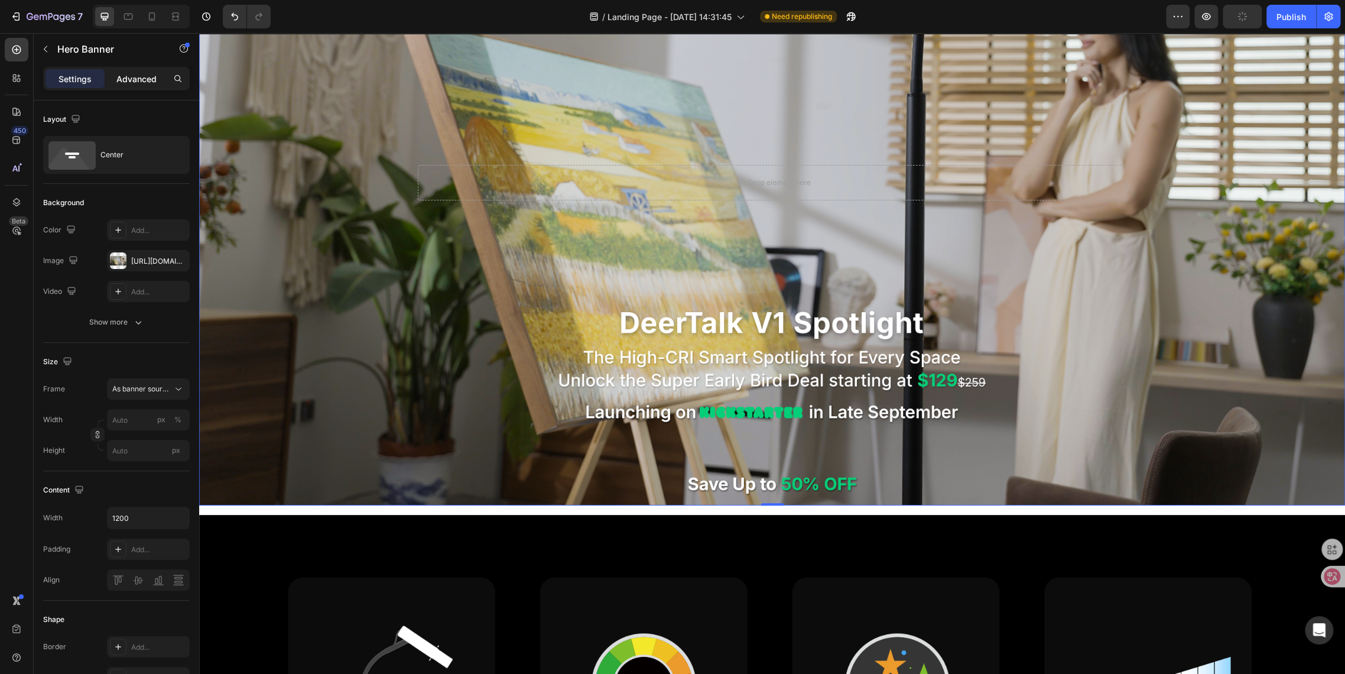
click at [127, 79] on p "Advanced" at bounding box center [136, 79] width 40 height 12
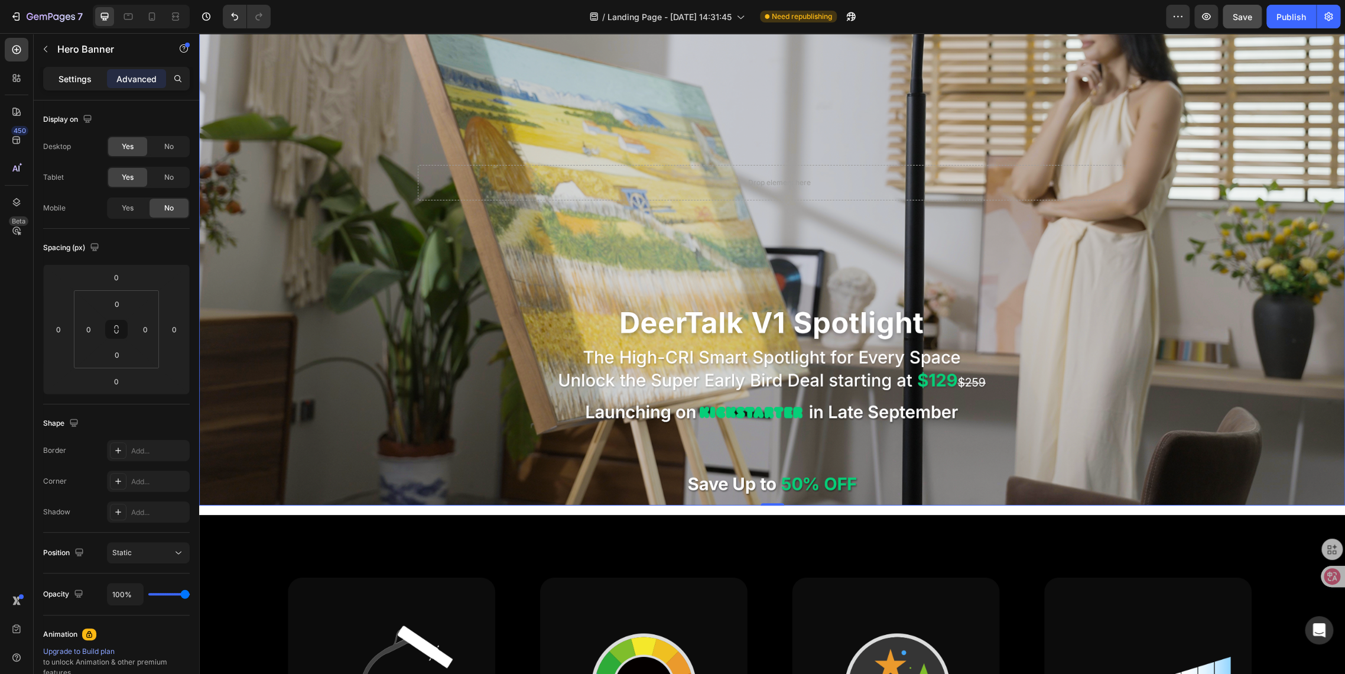
click at [60, 80] on p "Settings" at bounding box center [75, 79] width 33 height 12
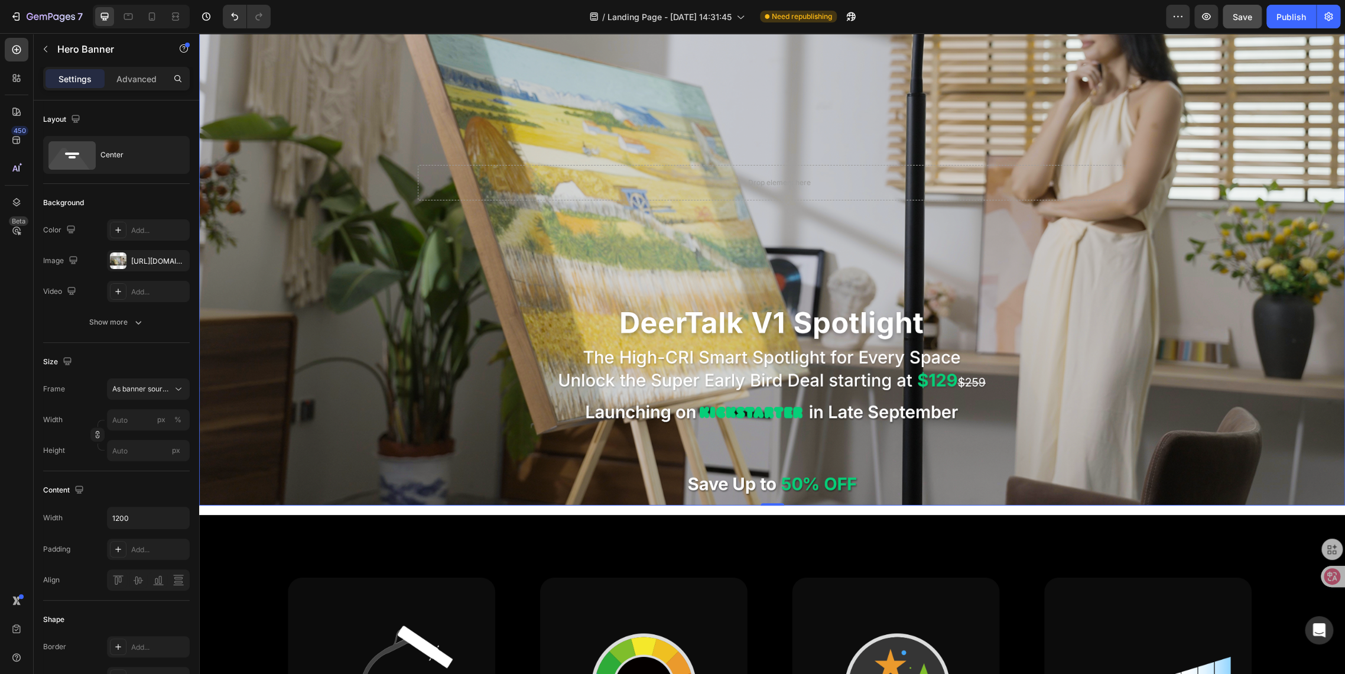
click at [484, 286] on div "Background Image" at bounding box center [772, 182] width 1146 height 645
click at [567, 346] on div "Background Image" at bounding box center [772, 182] width 1146 height 645
click at [44, 53] on icon "button" at bounding box center [45, 48] width 9 height 9
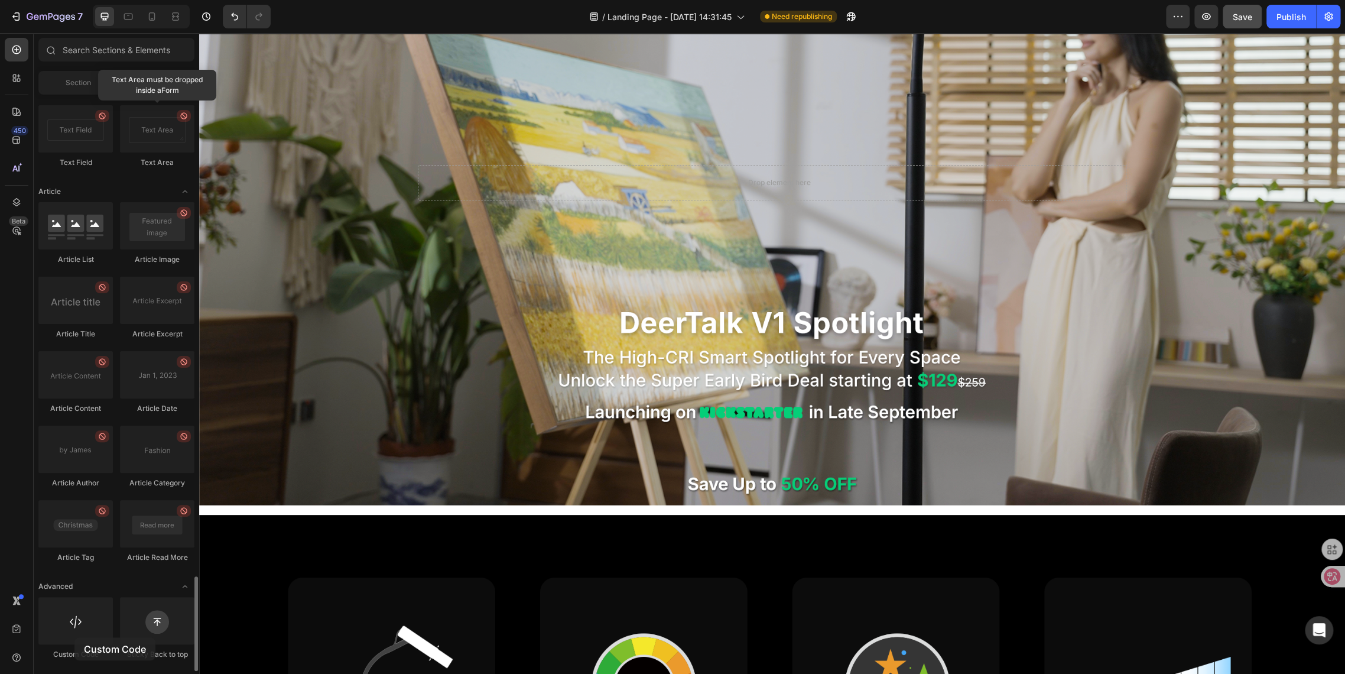
scroll to position [2927, 0]
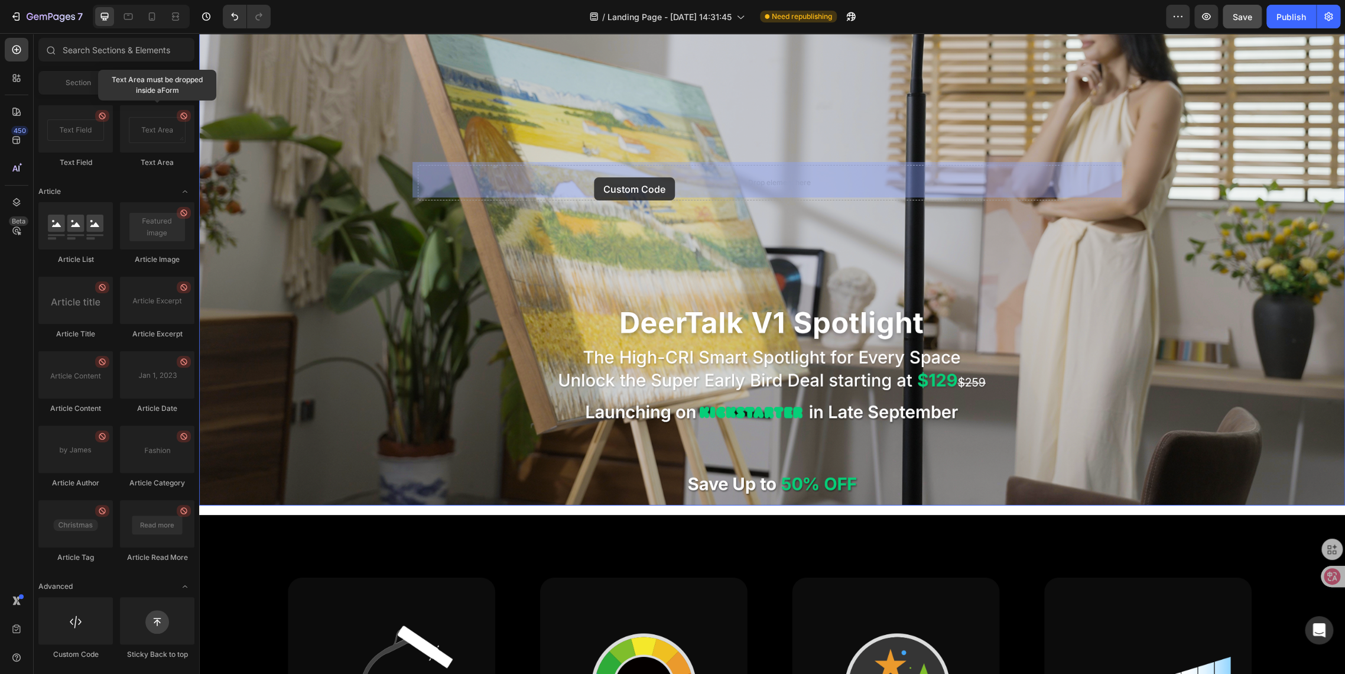
drag, startPoint x: 274, startPoint y: 670, endPoint x: 594, endPoint y: 177, distance: 588.0
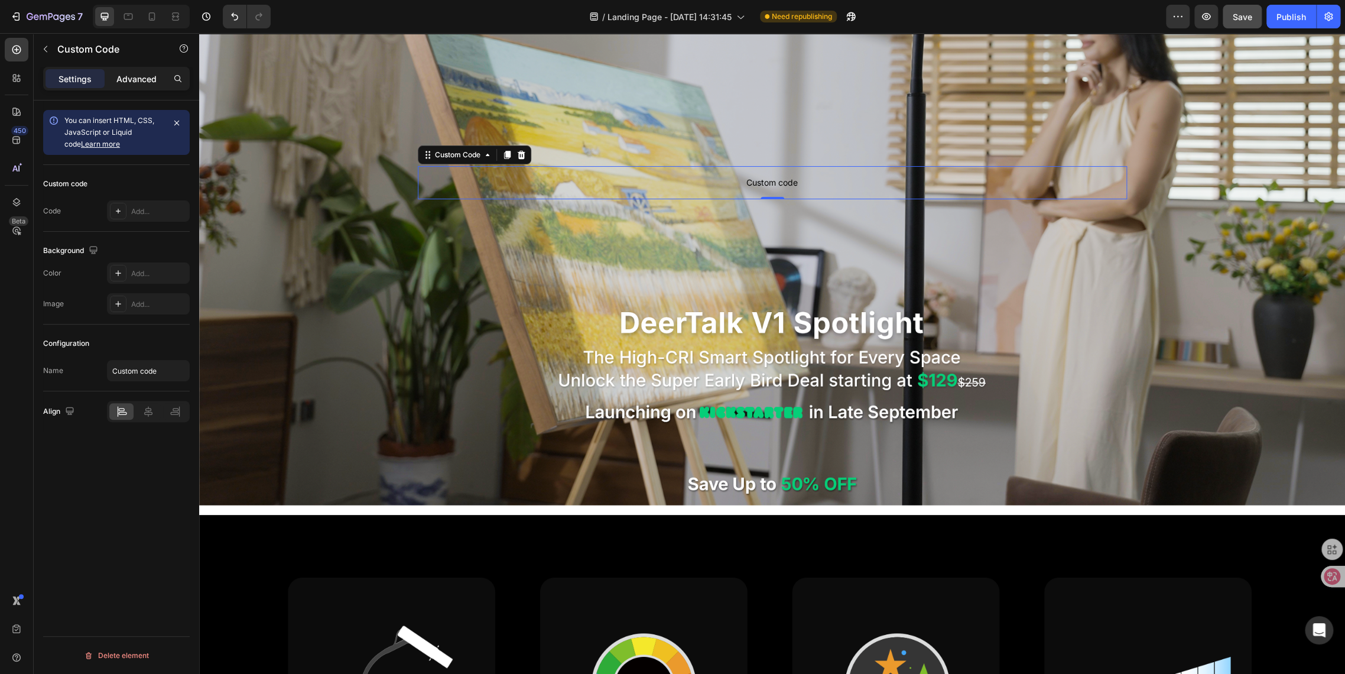
click at [136, 81] on p "Advanced" at bounding box center [136, 79] width 40 height 12
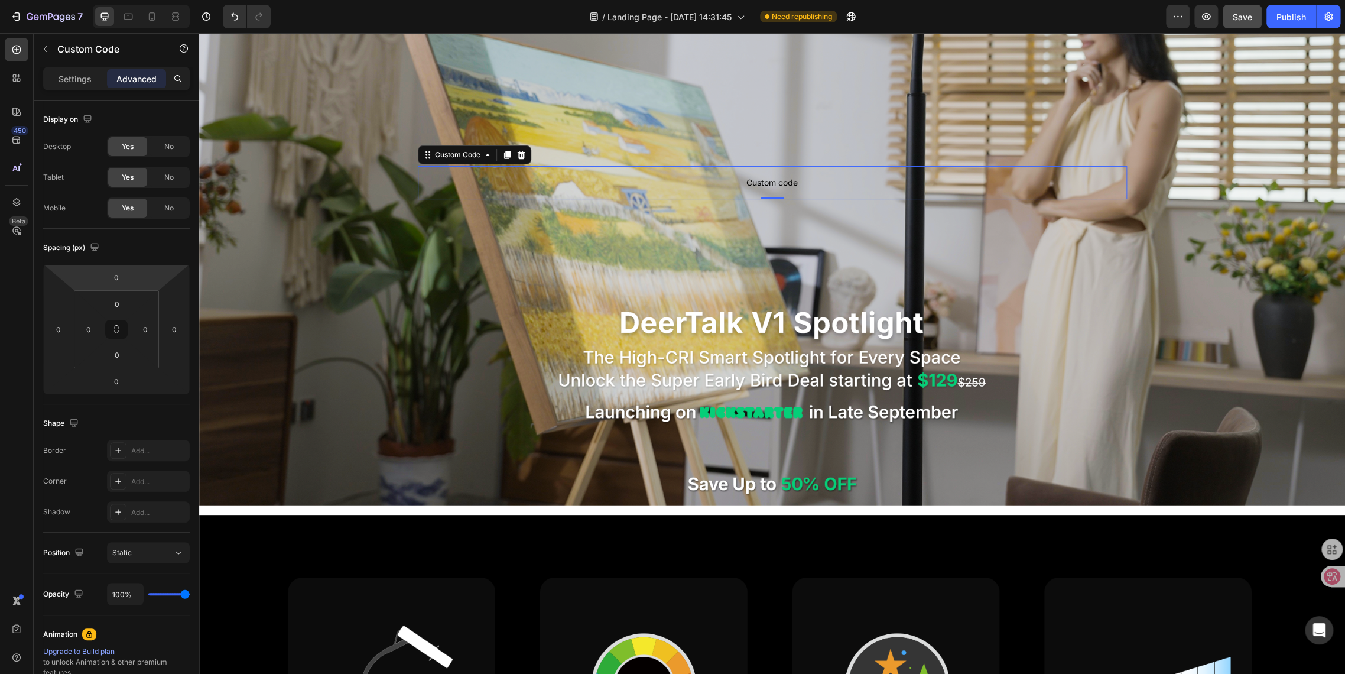
click at [115, 0] on html "7 / Landing Page - Aug 22, 14:31:45 Need republishing Preview Save Publish 450 …" at bounding box center [672, 0] width 1345 height 0
click at [119, 280] on input "0" at bounding box center [117, 277] width 24 height 18
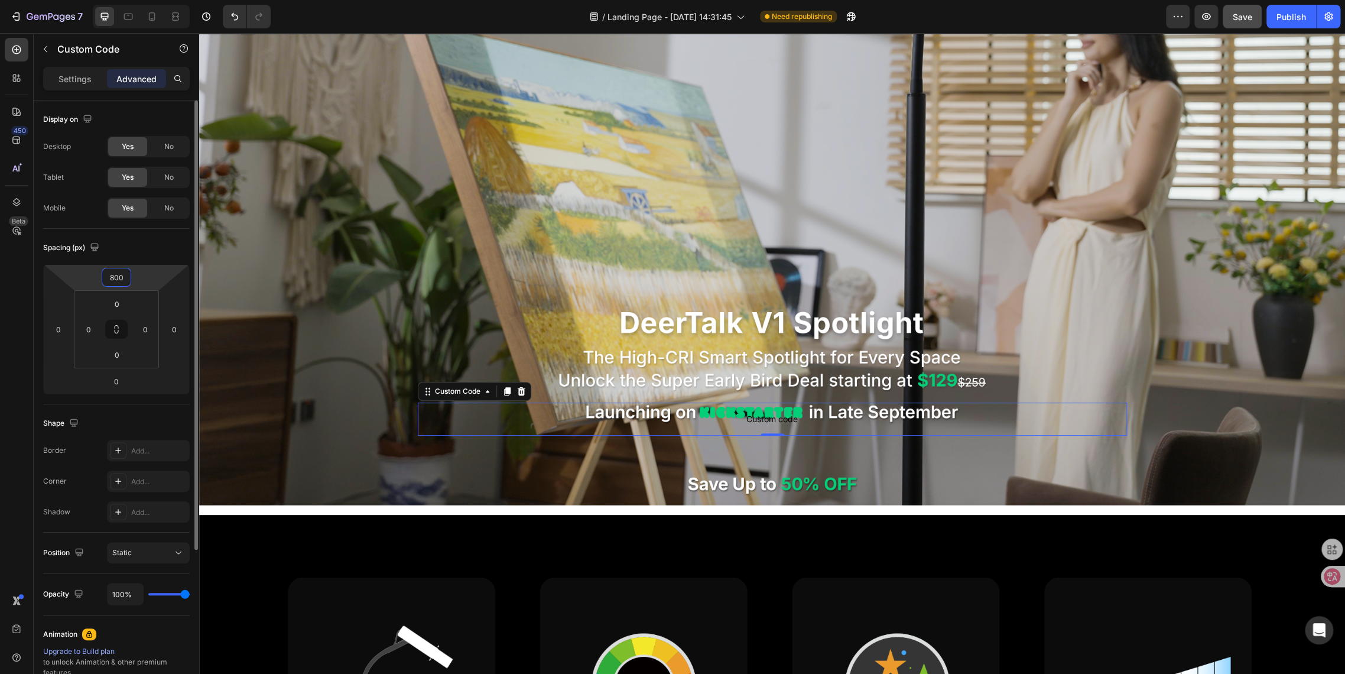
type input "900"
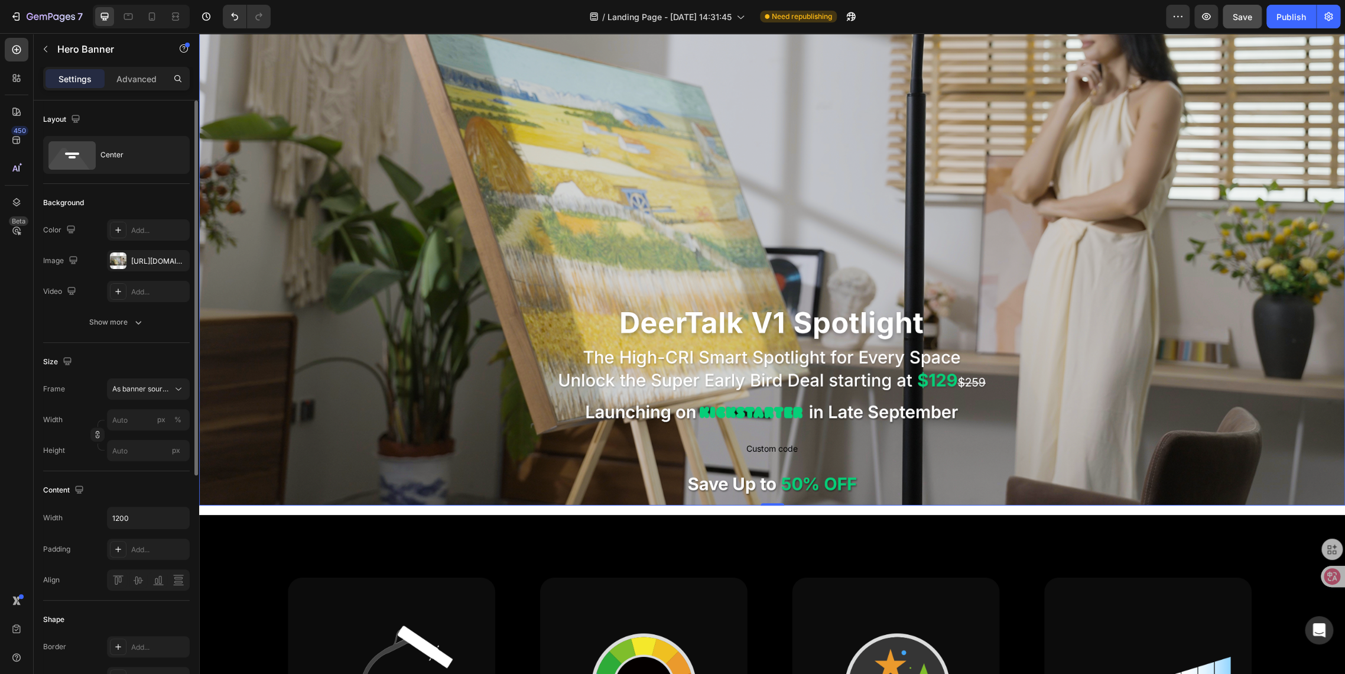
click at [298, 280] on div "Background Image" at bounding box center [772, 182] width 1146 height 645
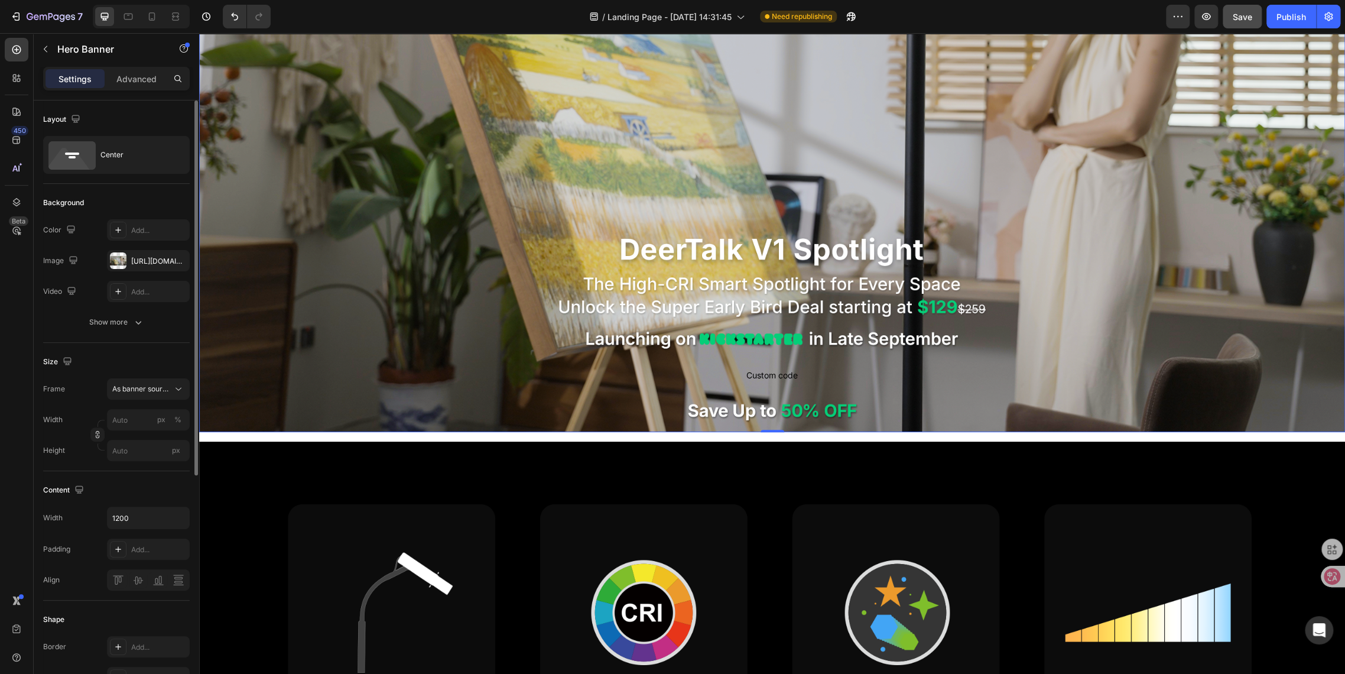
scroll to position [394, 0]
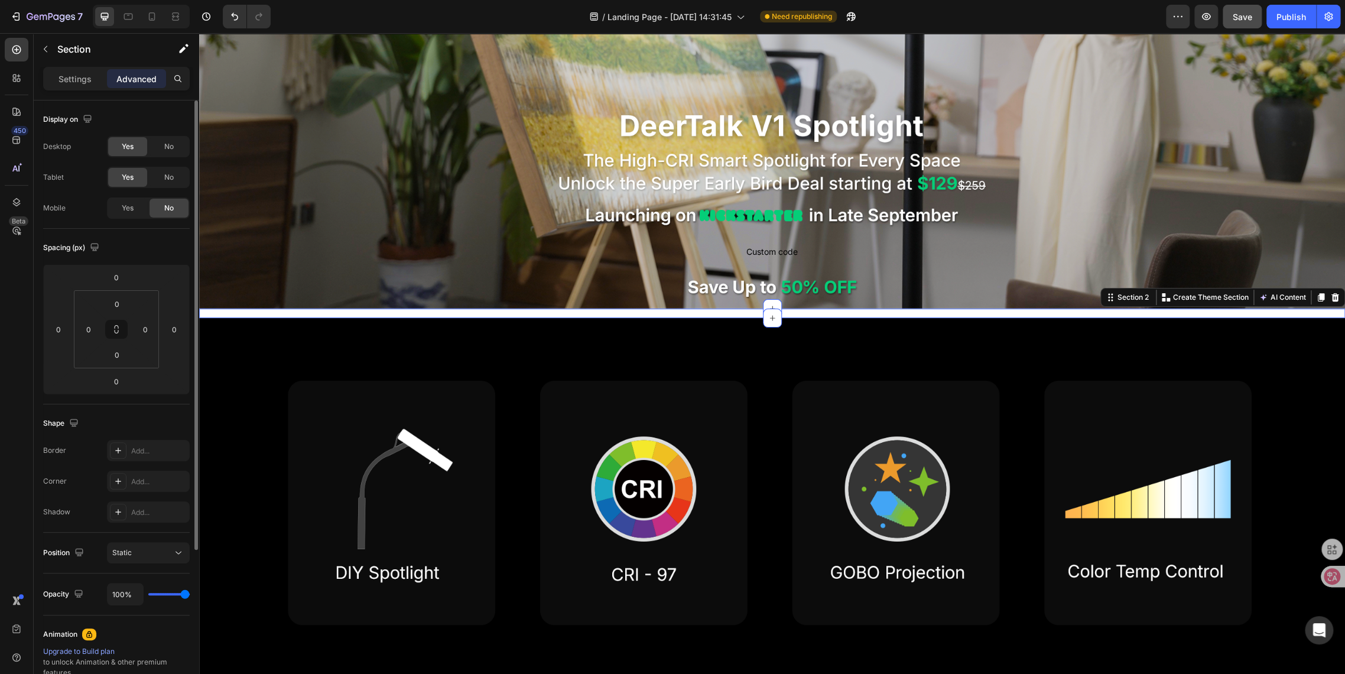
click at [398, 309] on div "Custom code Publish the page to see the content. Custom Code Click here to edit…" at bounding box center [772, 313] width 1146 height 9
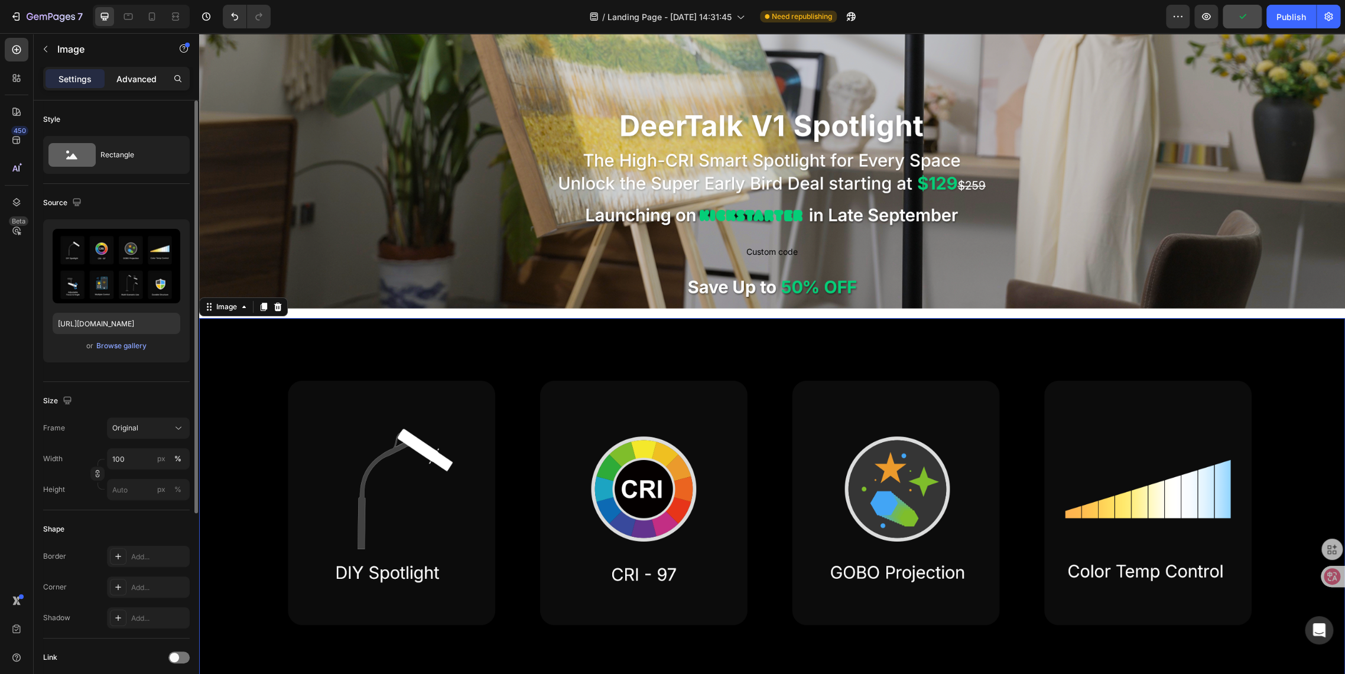
click at [128, 84] on p "Advanced" at bounding box center [136, 79] width 40 height 12
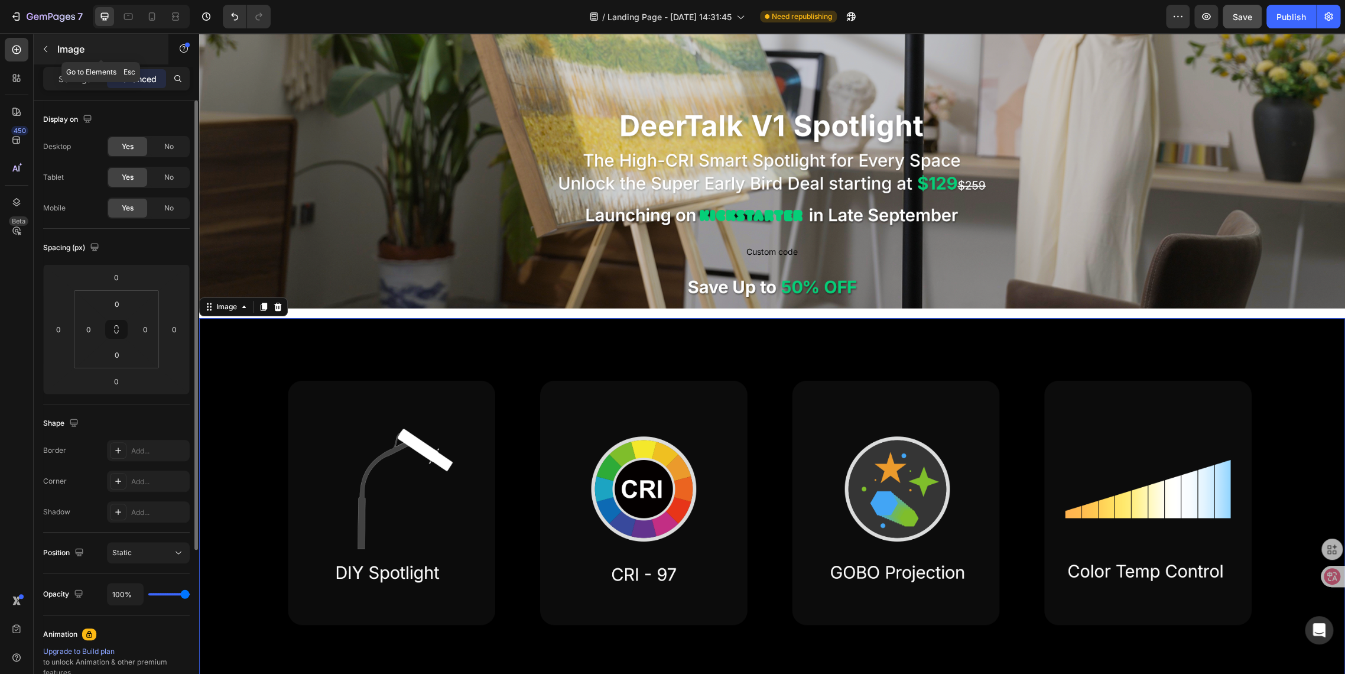
click at [47, 53] on icon "button" at bounding box center [45, 48] width 9 height 9
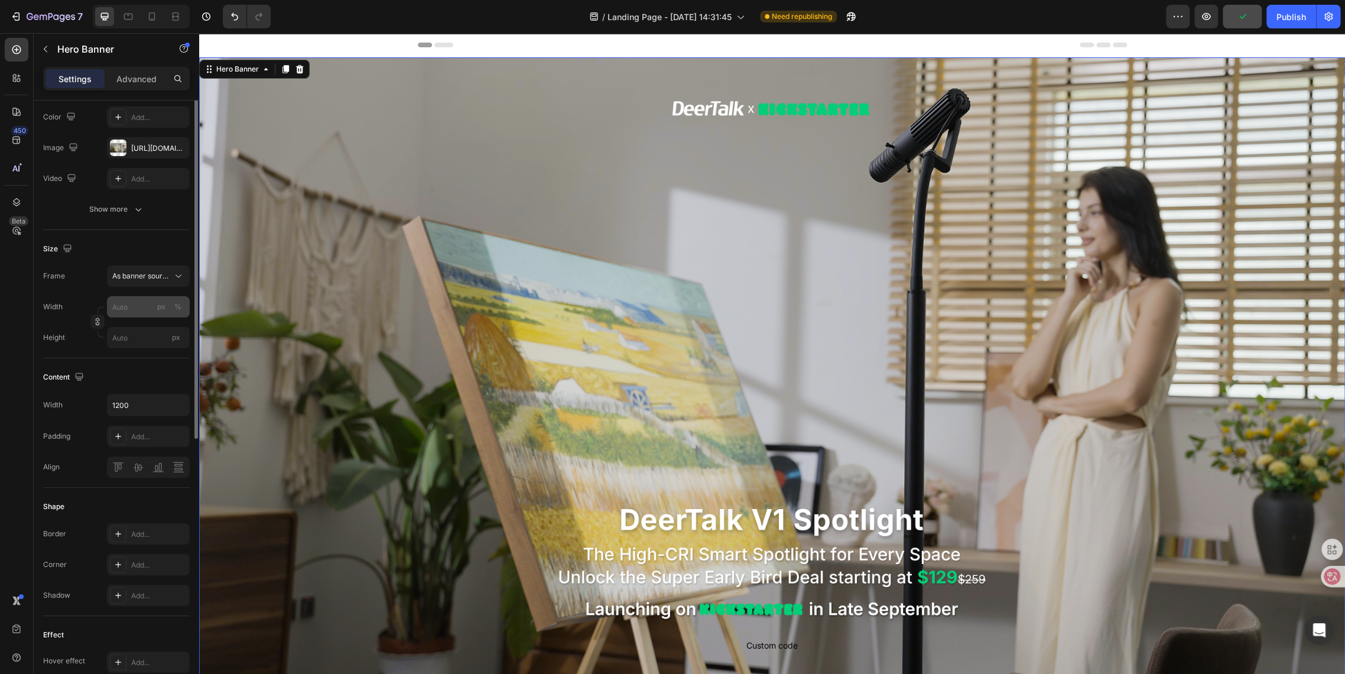
scroll to position [47, 0]
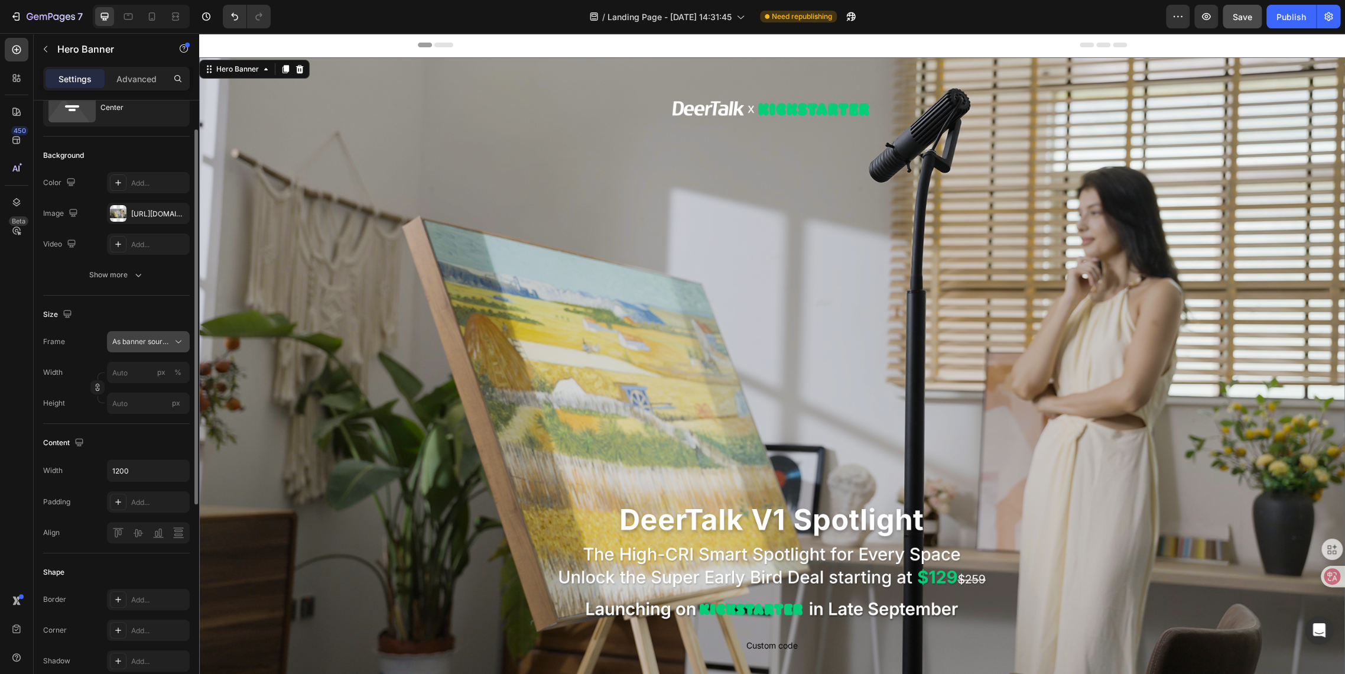
click at [127, 341] on span "As banner source" at bounding box center [141, 341] width 58 height 11
click at [115, 394] on span "Custom" at bounding box center [125, 391] width 26 height 11
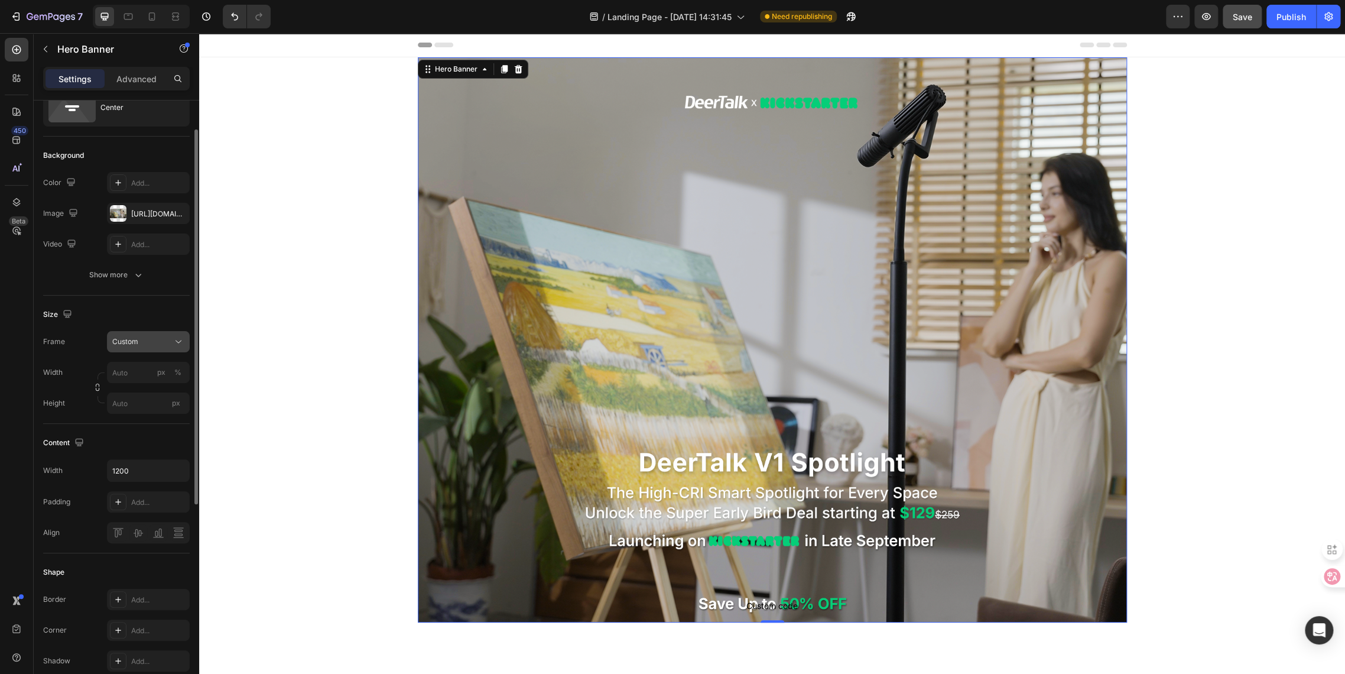
click at [136, 346] on span "Custom" at bounding box center [125, 341] width 26 height 11
click at [135, 381] on div "Custom" at bounding box center [137, 391] width 95 height 21
click at [131, 347] on button "Custom" at bounding box center [148, 341] width 83 height 21
click at [131, 366] on span "As banner source" at bounding box center [141, 370] width 59 height 11
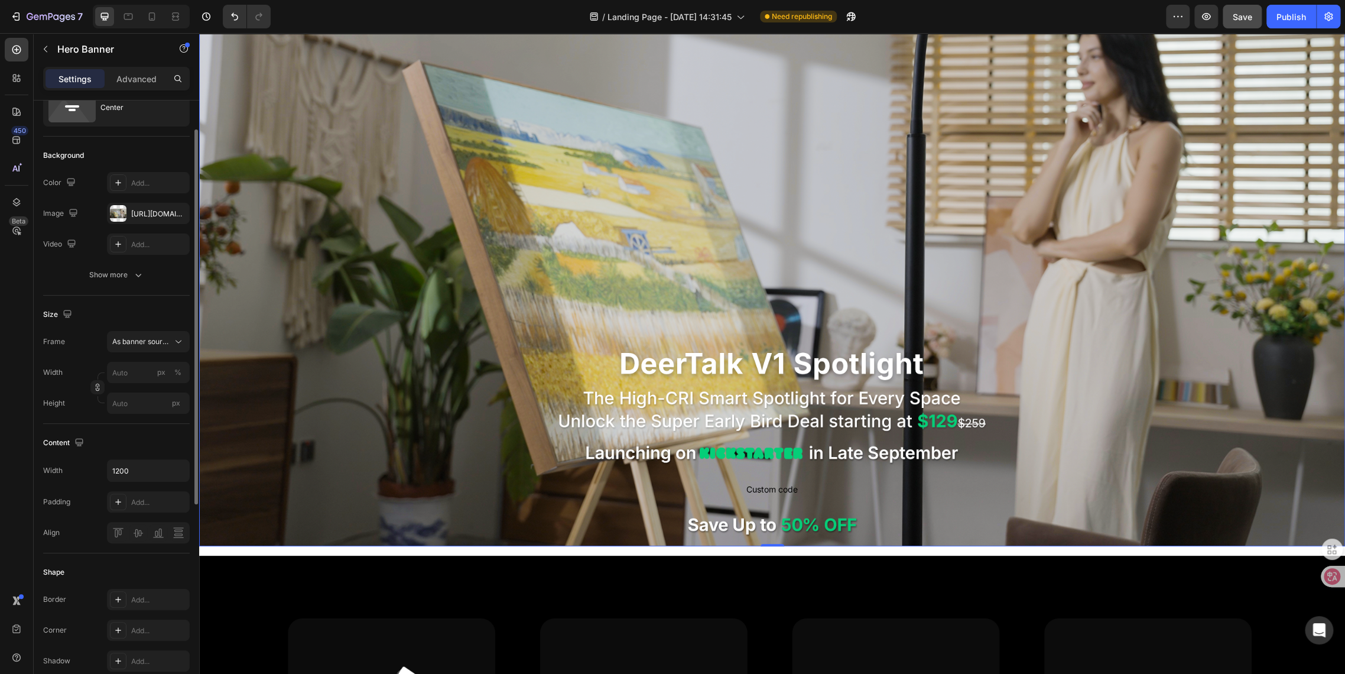
scroll to position [328, 0]
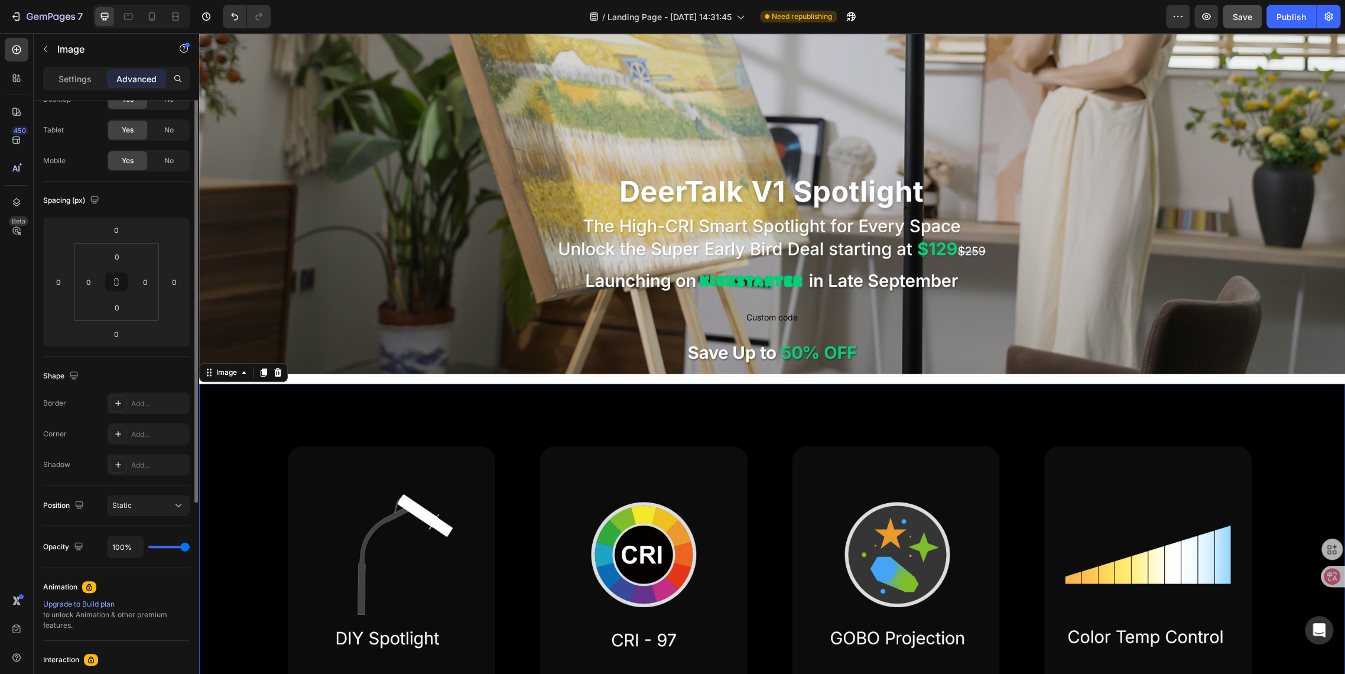
scroll to position [0, 0]
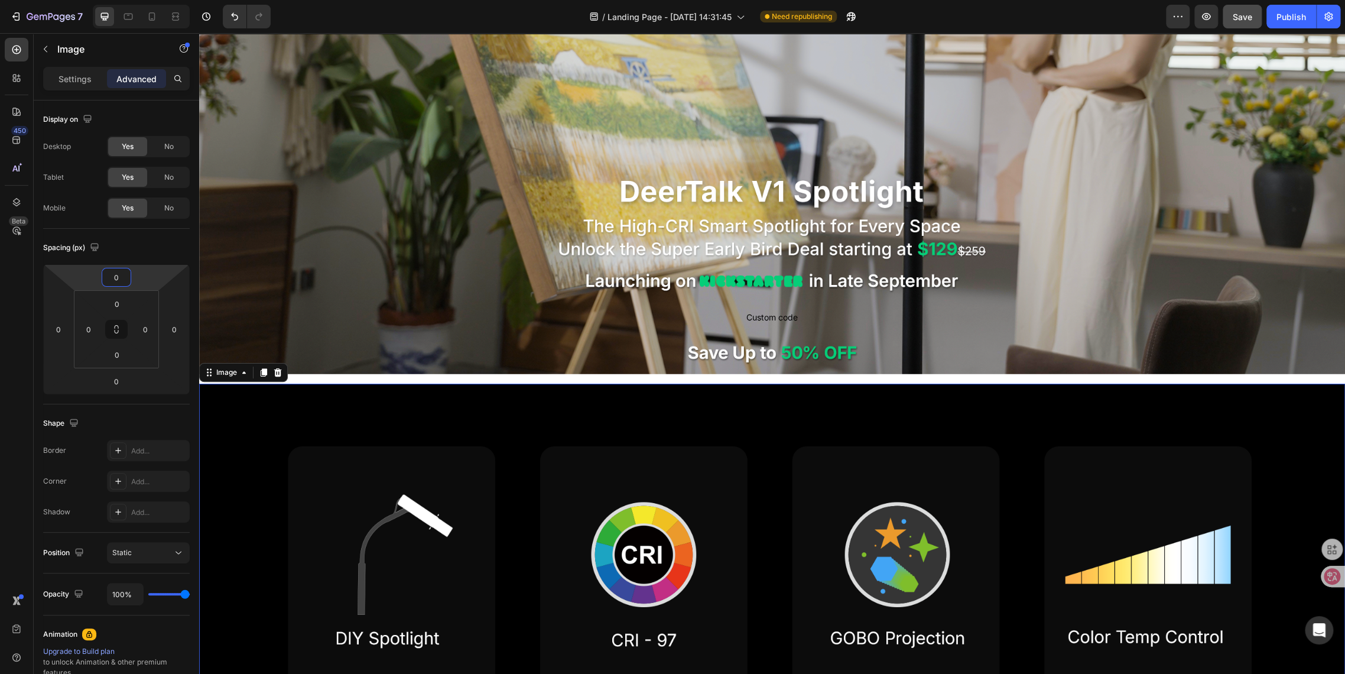
click at [134, 0] on html "7 / Landing Page - Aug 22, 14:31:45 Need republishing Preview Save Publish 450 …" at bounding box center [672, 0] width 1345 height 0
click at [127, 275] on input "0" at bounding box center [117, 277] width 24 height 18
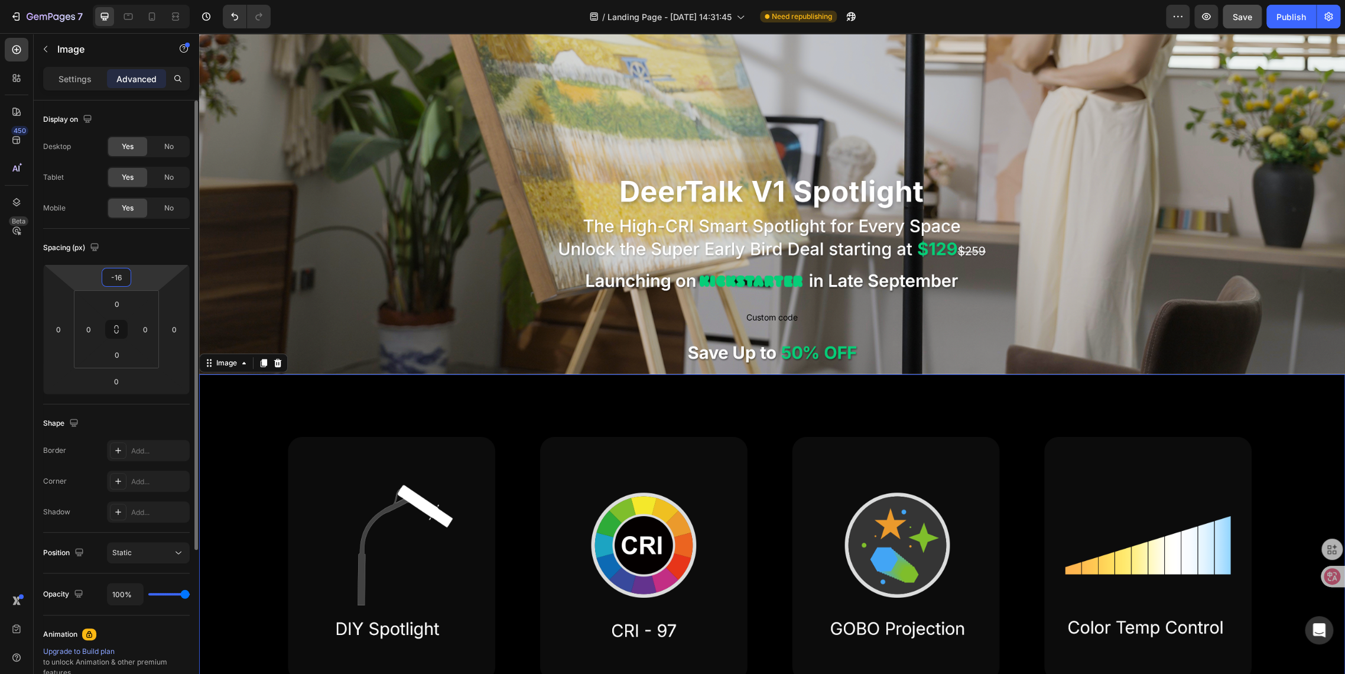
type input "-17"
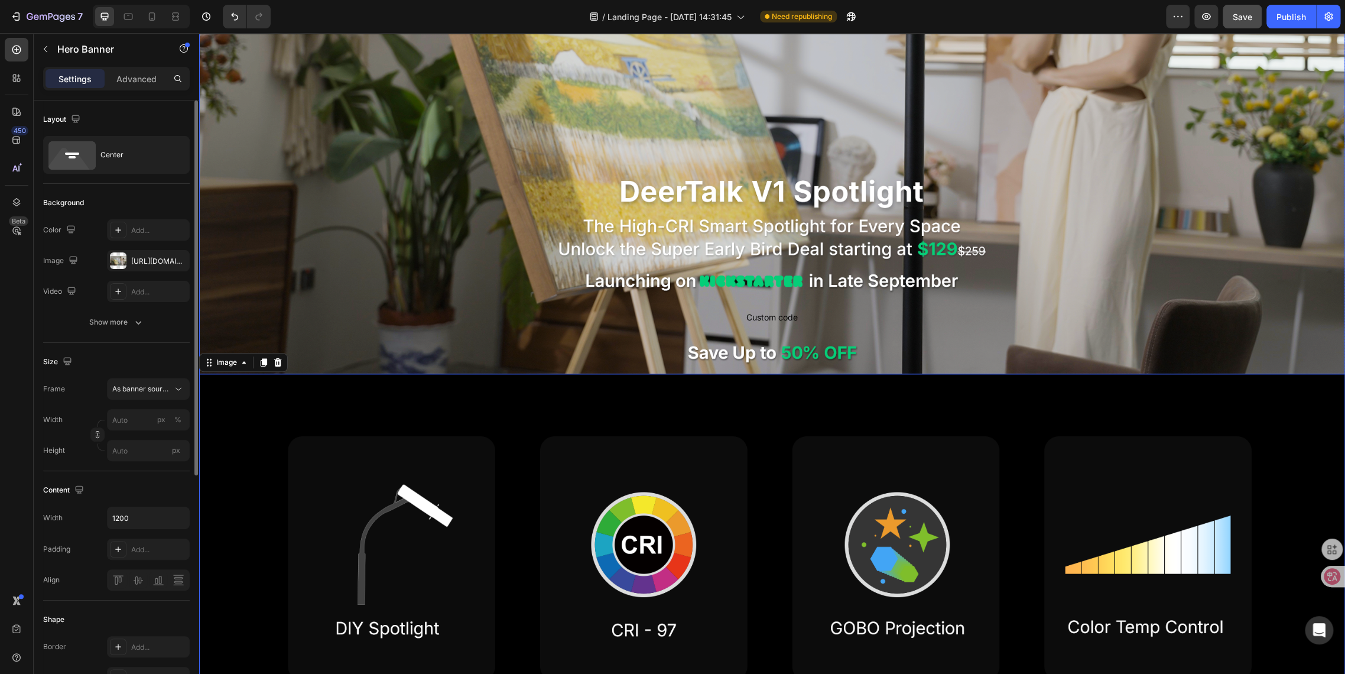
click at [364, 189] on div "Background Image" at bounding box center [772, 51] width 1146 height 645
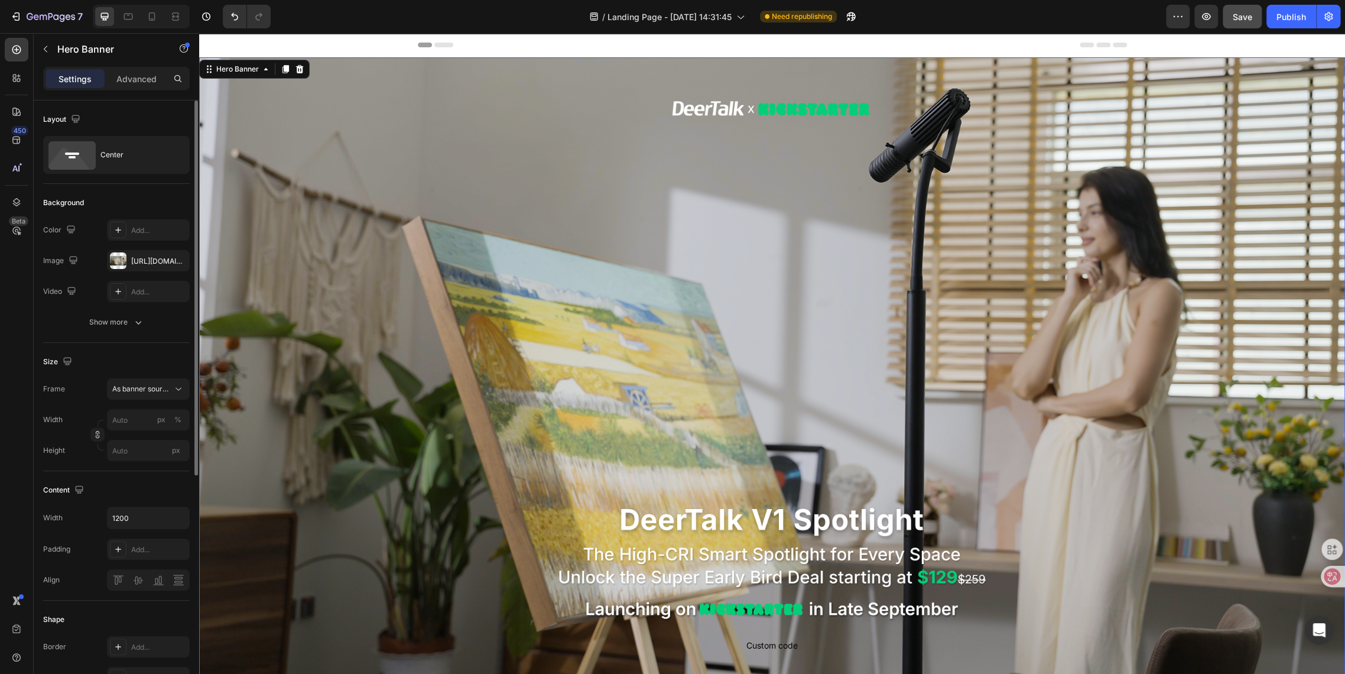
click at [389, 105] on div "Background Image" at bounding box center [772, 379] width 1146 height 645
click at [1230, 20] on button "Save" at bounding box center [1242, 17] width 39 height 24
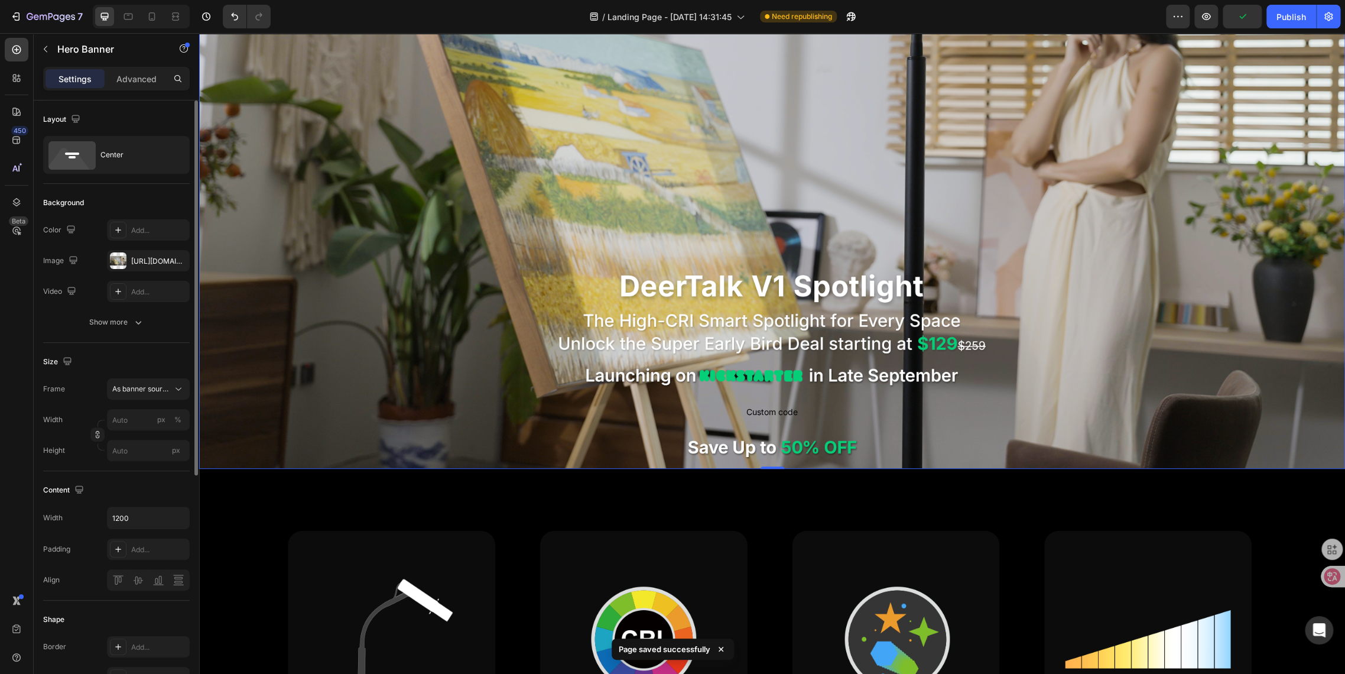
scroll to position [262, 0]
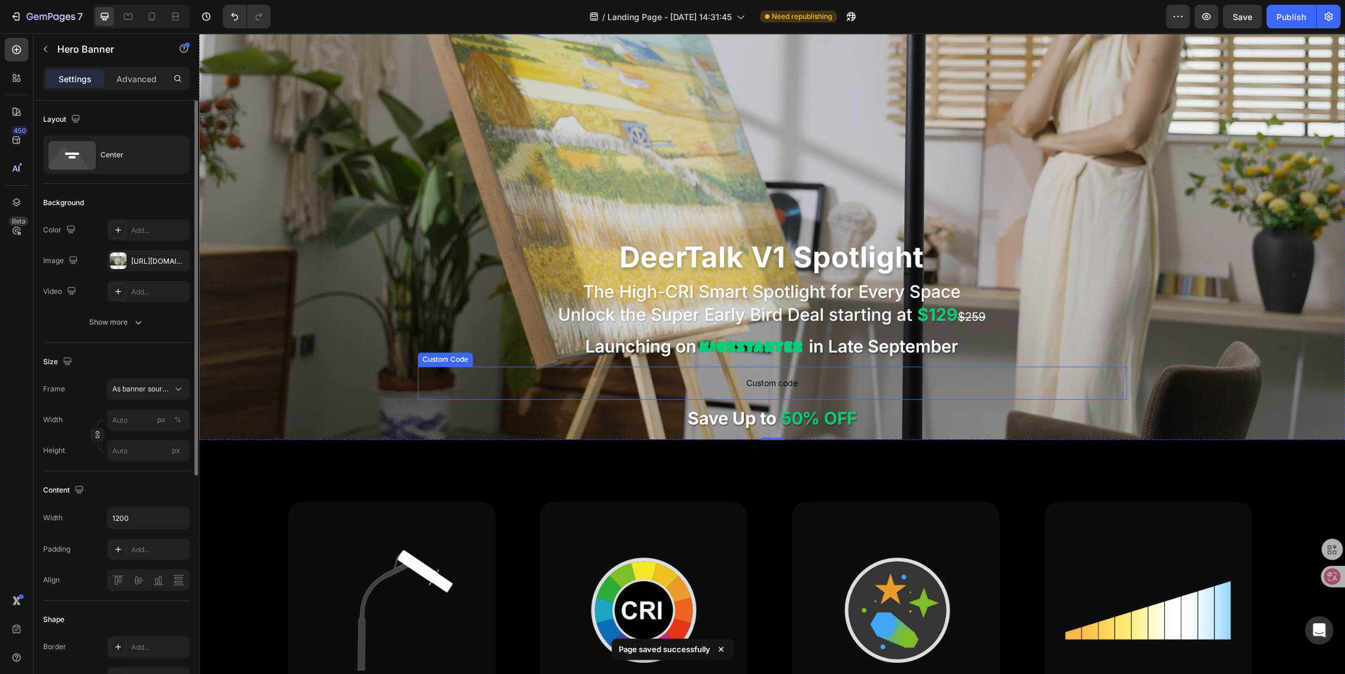
click at [718, 376] on span "Custom code" at bounding box center [772, 383] width 709 height 14
click at [313, 333] on div "Background Image" at bounding box center [772, 117] width 1146 height 645
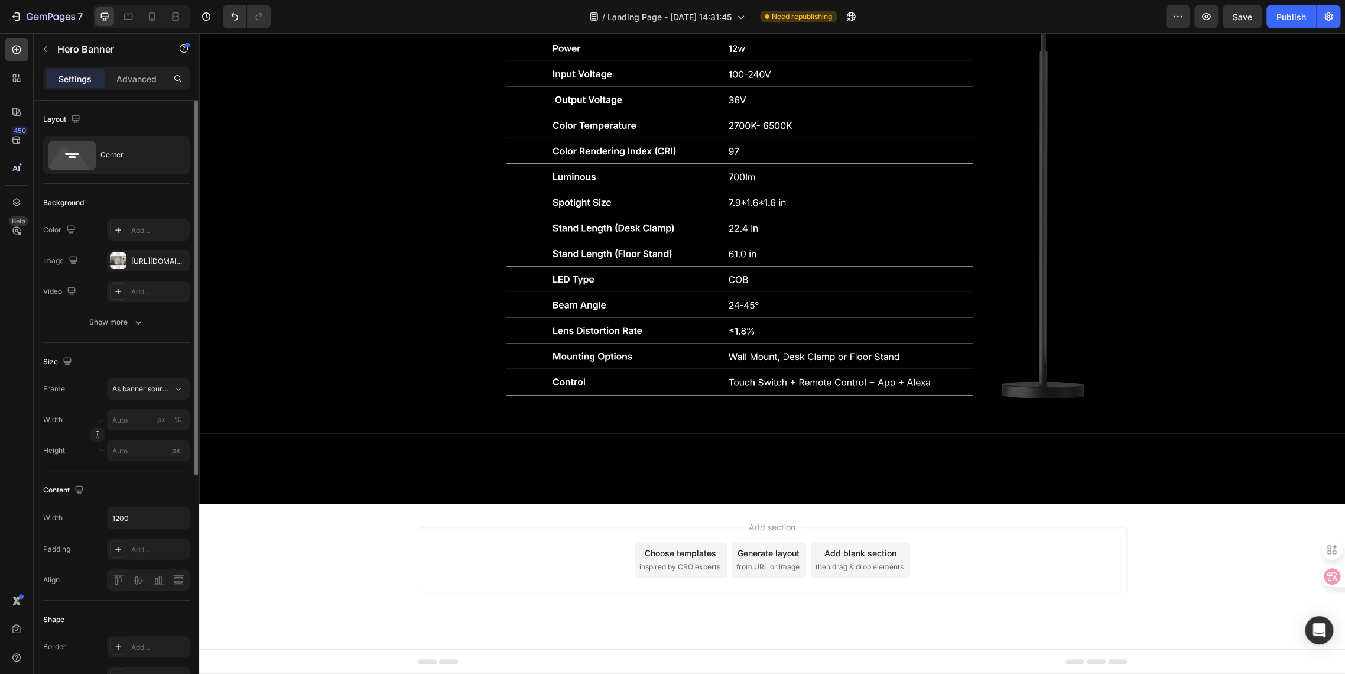
scroll to position [4072, 0]
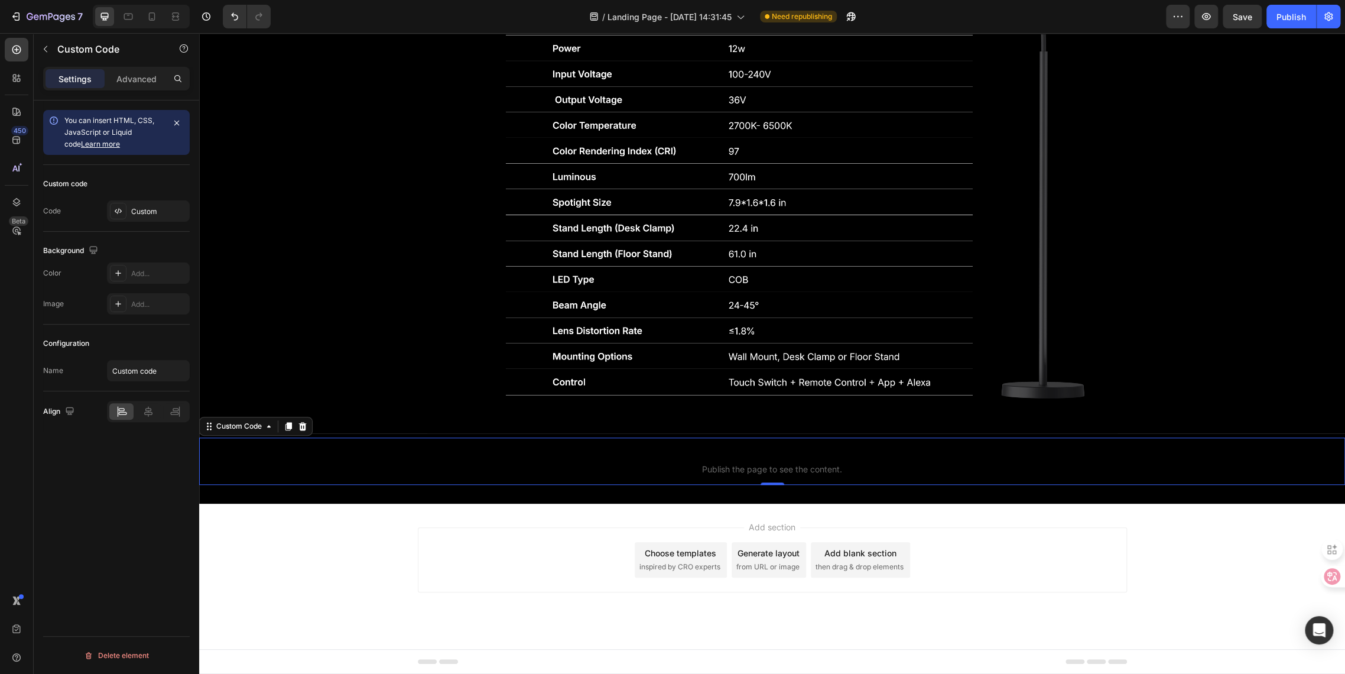
click at [722, 468] on span "Publish the page to see the content." at bounding box center [772, 469] width 1146 height 12
click at [741, 466] on span "Publish the page to see the content." at bounding box center [772, 469] width 1146 height 12
click at [145, 212] on div "Custom" at bounding box center [159, 211] width 56 height 11
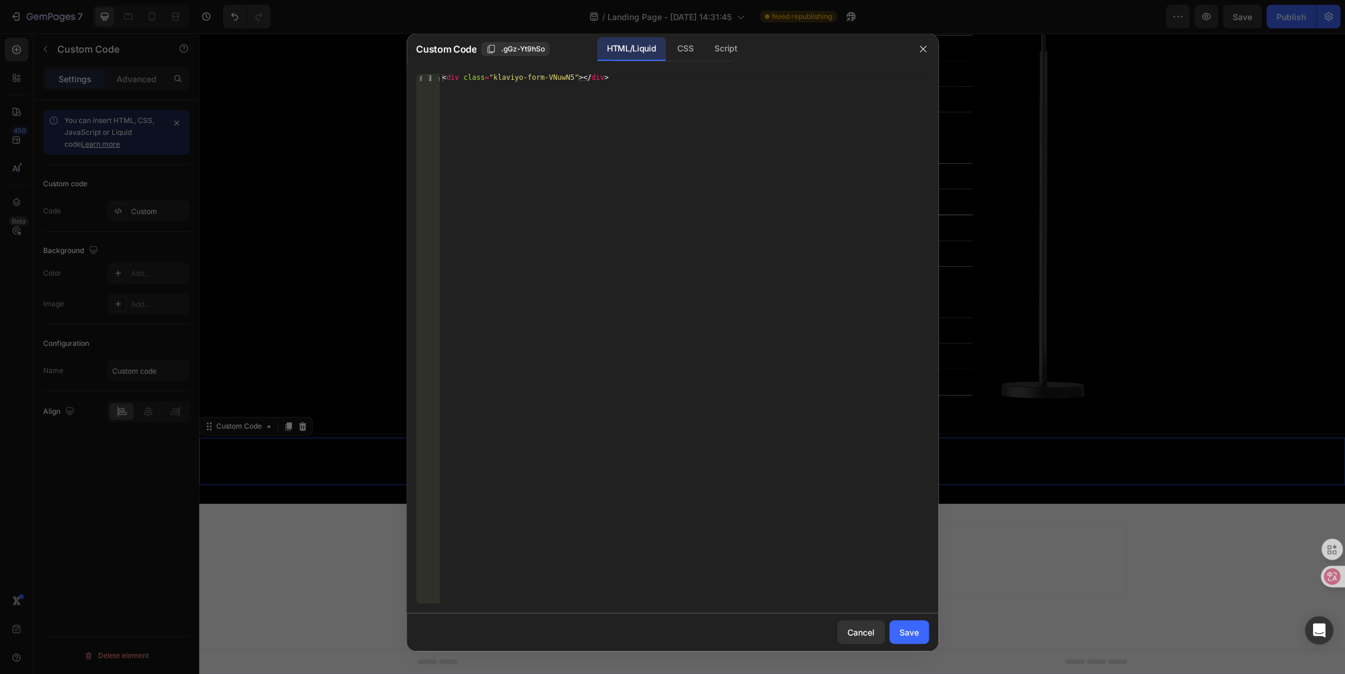
click at [323, 192] on div at bounding box center [672, 337] width 1345 height 674
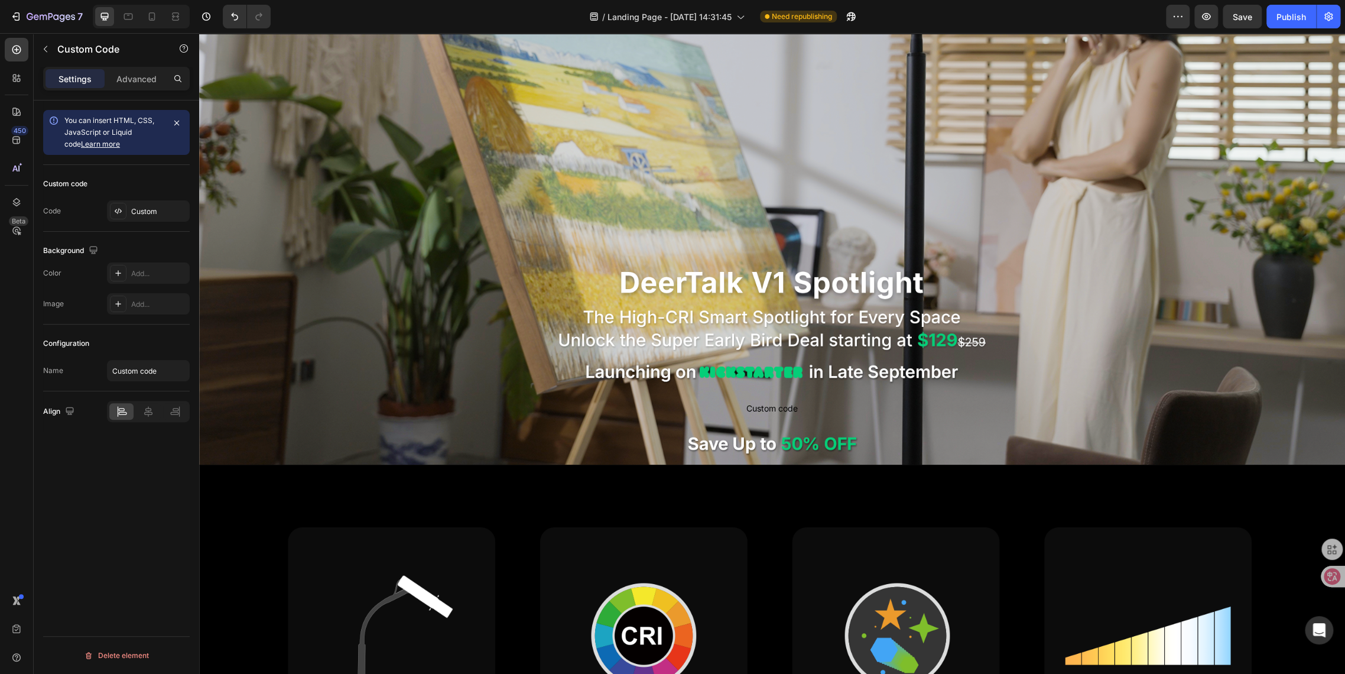
scroll to position [394, 0]
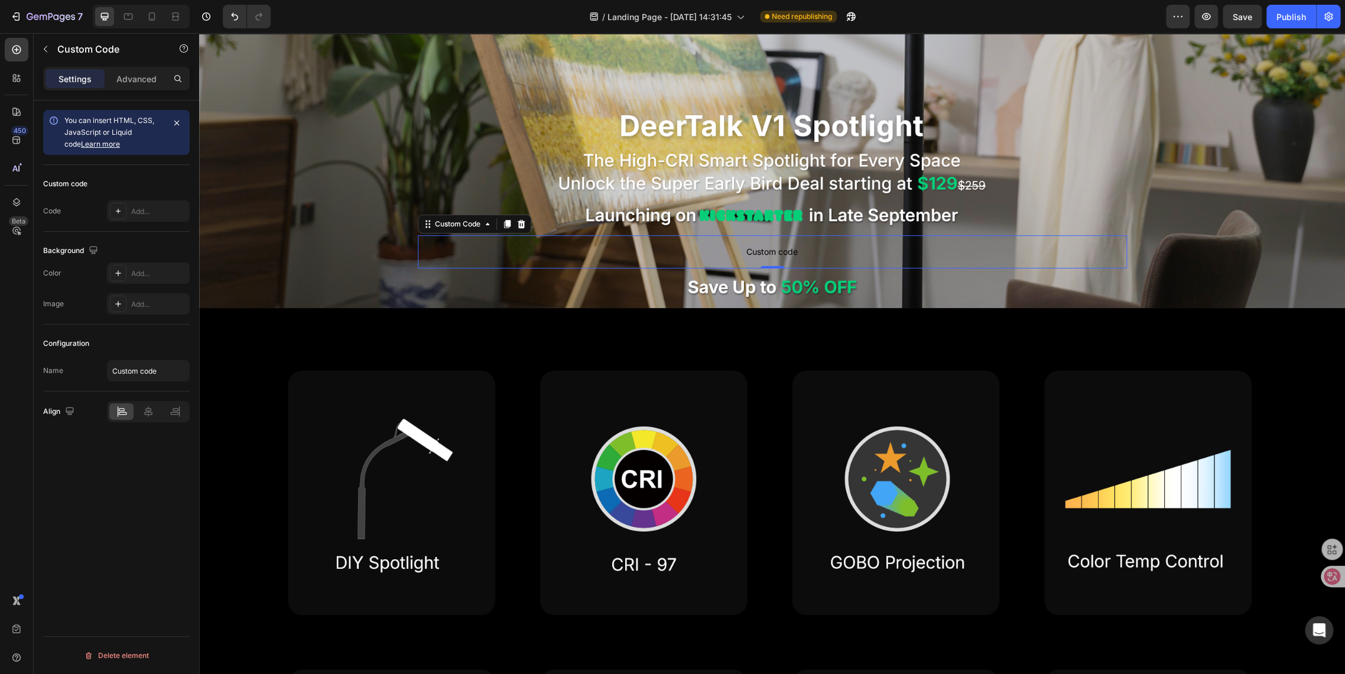
click at [757, 249] on span "Custom code" at bounding box center [772, 252] width 709 height 14
click at [753, 247] on span "Custom code" at bounding box center [772, 252] width 709 height 14
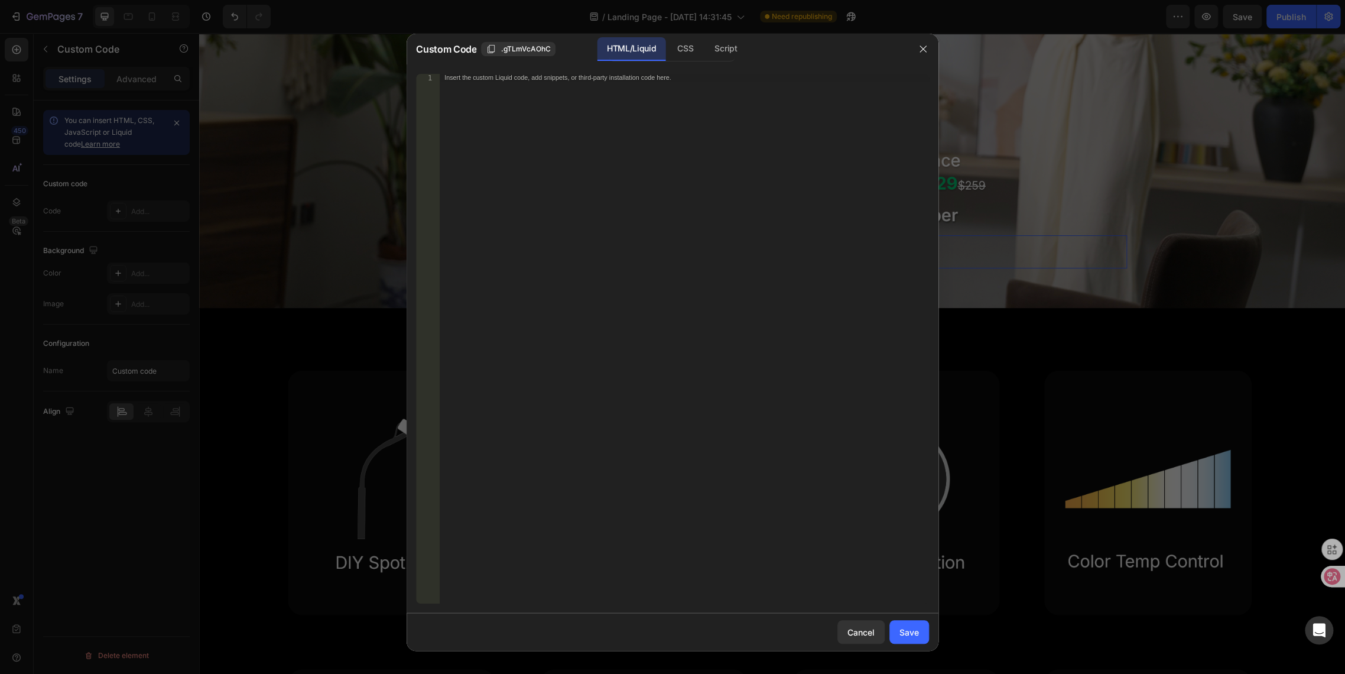
click at [568, 82] on div "Insert the custom Liquid code, add snippets, or third-party installation code h…" at bounding box center [684, 346] width 489 height 545
paste textarea "<div class="klaviyo-form-S88qZi"></div>"
type textarea "<div class="klaviyo-form-S88qZi"></div>"
click at [903, 633] on div "Save" at bounding box center [910, 632] width 20 height 12
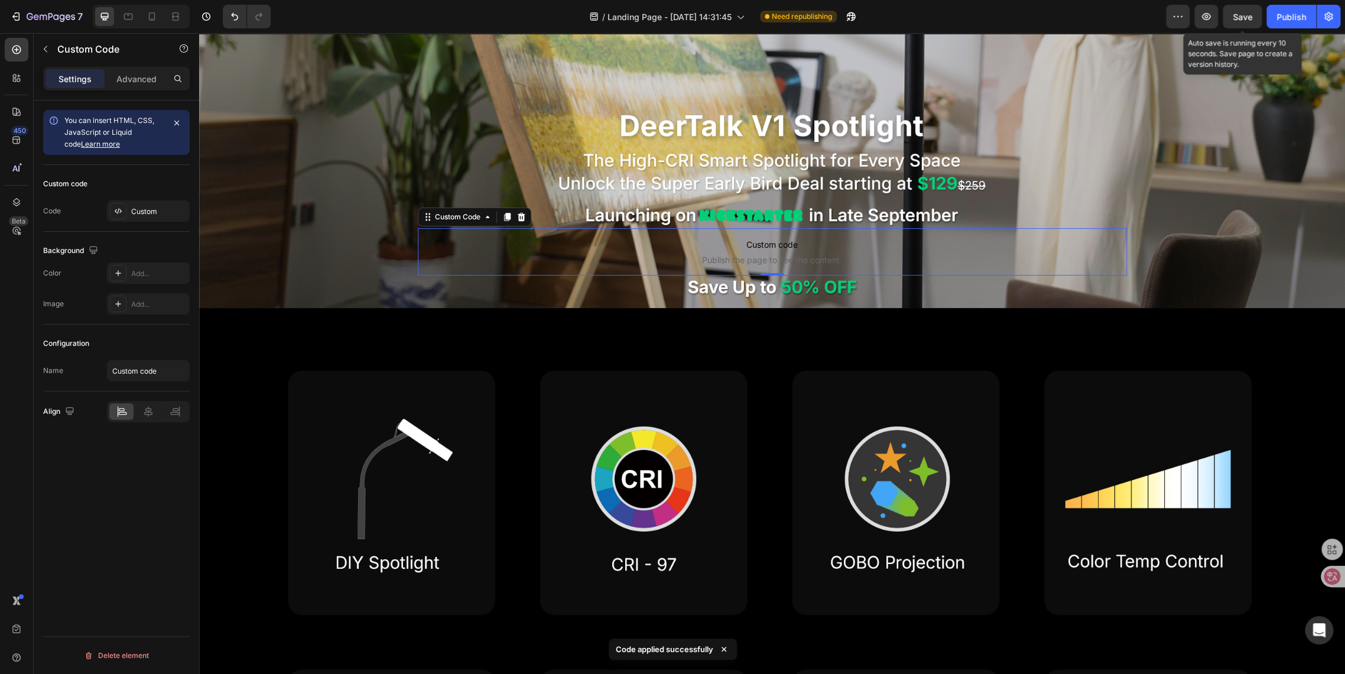
click at [1246, 17] on span "Save" at bounding box center [1243, 17] width 20 height 10
click at [1286, 17] on div "Publish" at bounding box center [1292, 17] width 30 height 12
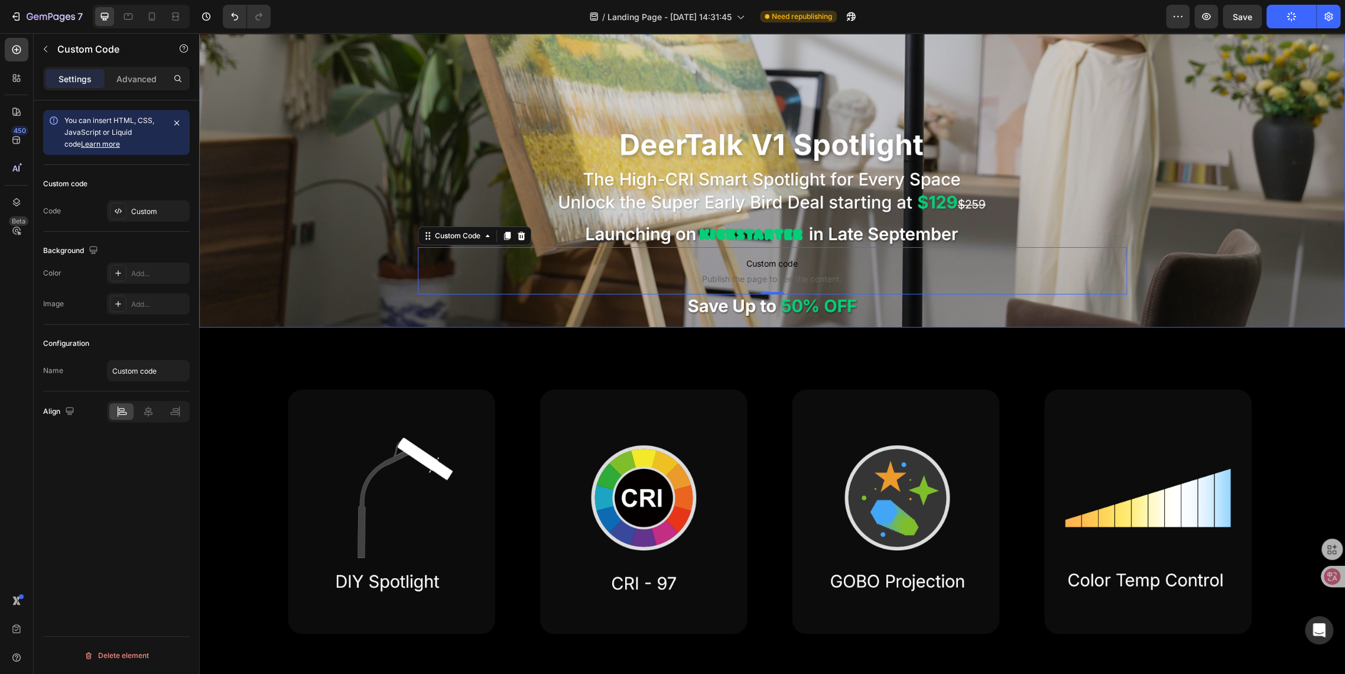
scroll to position [328, 0]
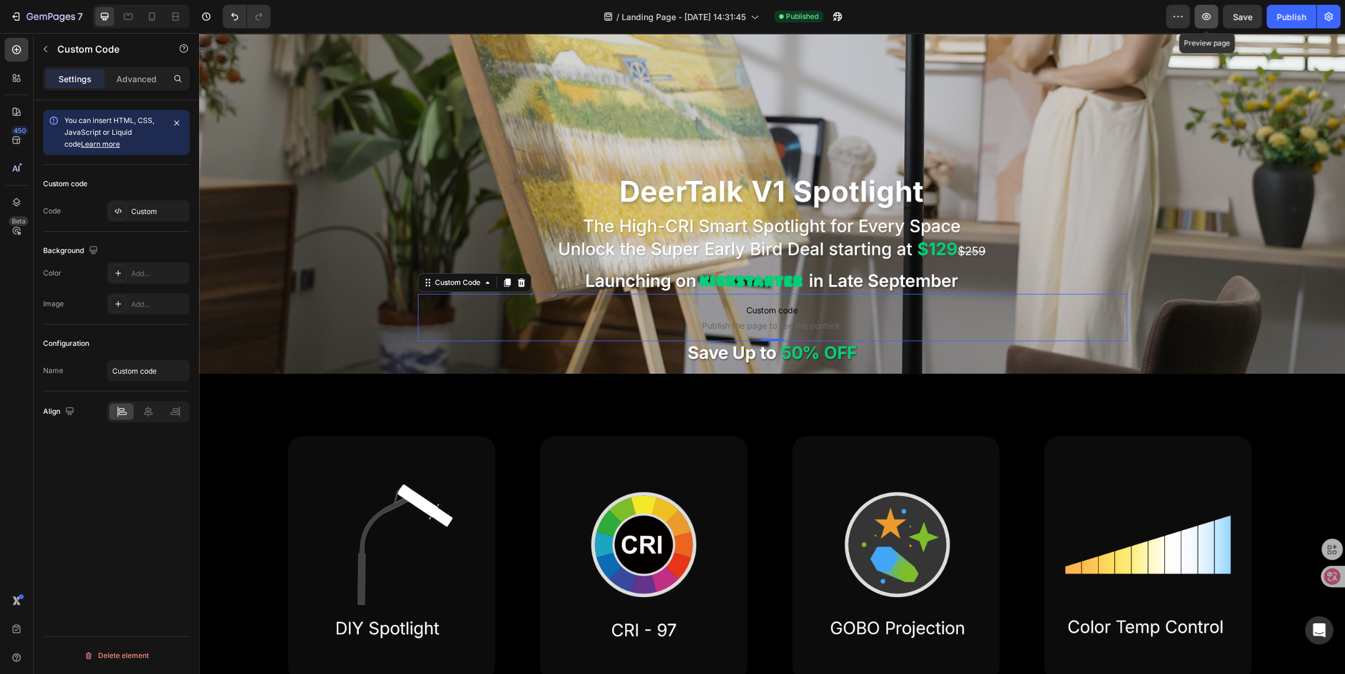
click at [1206, 15] on icon "button" at bounding box center [1207, 17] width 12 height 12
click at [129, 76] on p "Advanced" at bounding box center [136, 79] width 40 height 12
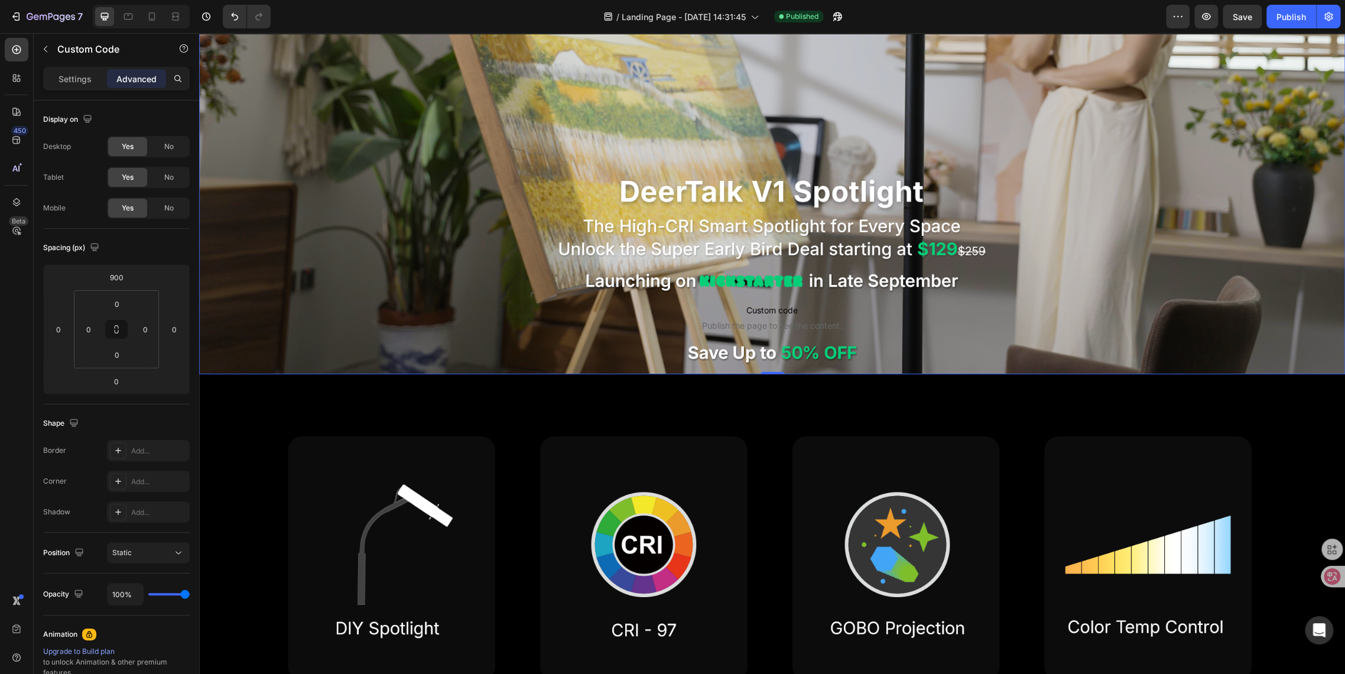
click at [536, 258] on div "Custom code Publish the page to see the content. Custom Code" at bounding box center [772, 51] width 709 height 579
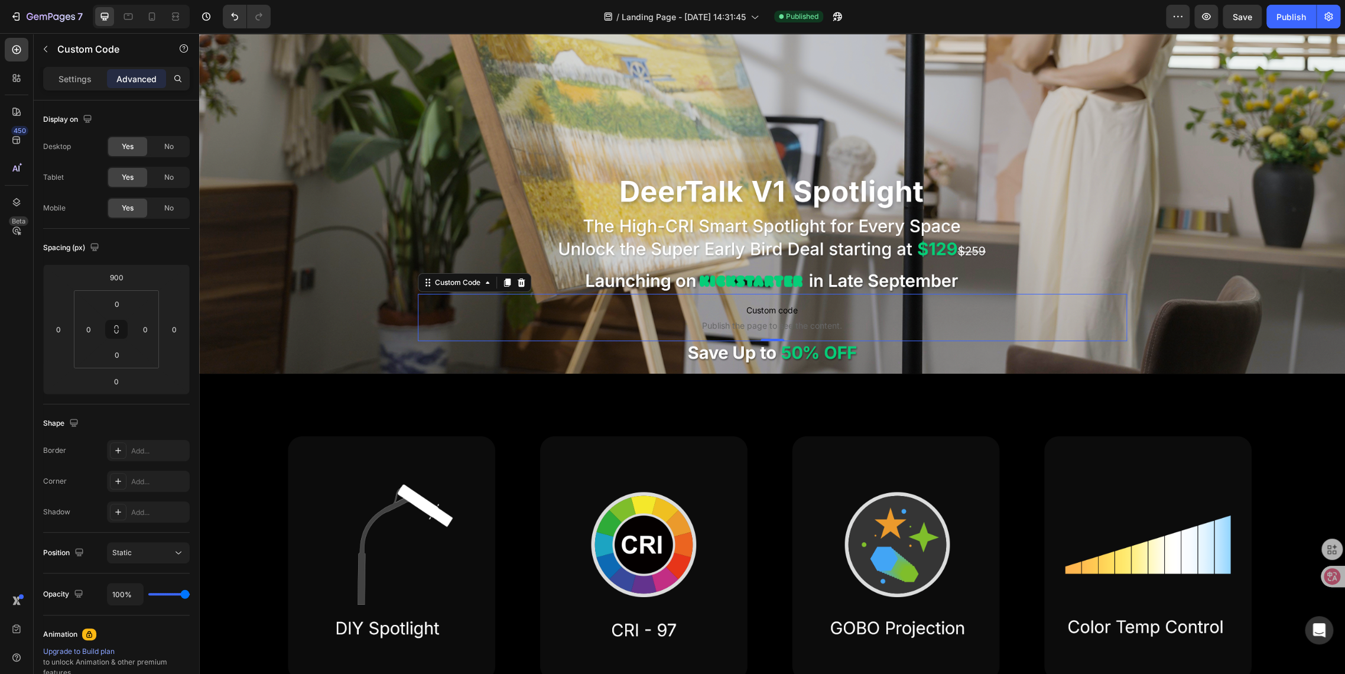
click at [556, 298] on p "Custom code Publish the page to see the content." at bounding box center [772, 317] width 709 height 47
click at [487, 323] on span "Publish the page to see the content." at bounding box center [772, 326] width 709 height 12
click at [418, 281] on div "Custom Code" at bounding box center [474, 282] width 113 height 19
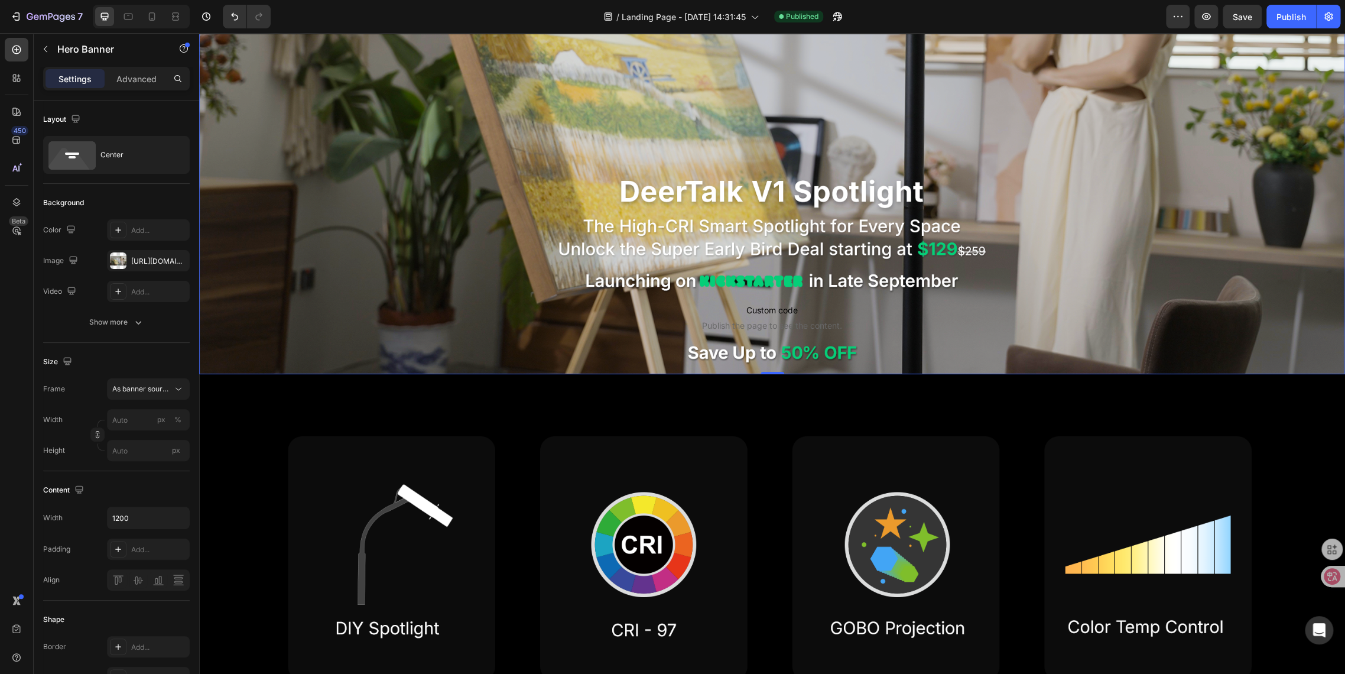
click at [396, 301] on div "Background Image" at bounding box center [772, 51] width 1146 height 645
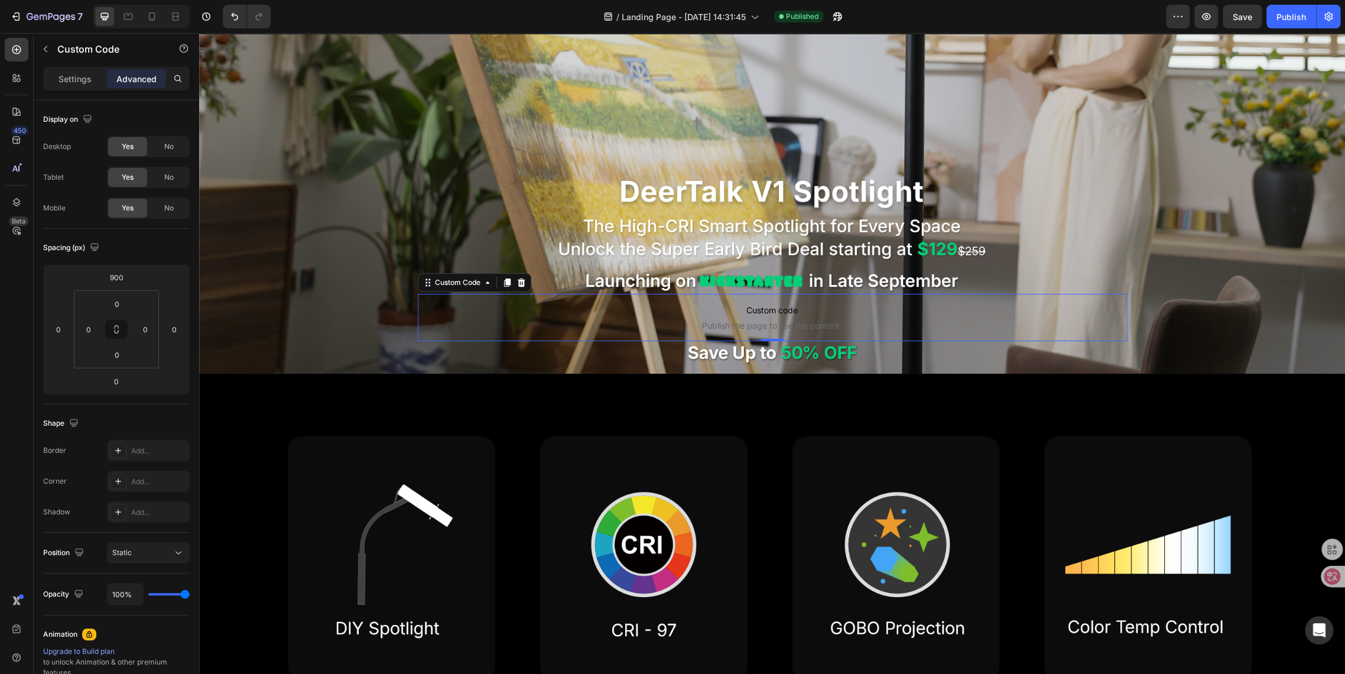
click at [534, 320] on span "Publish the page to see the content." at bounding box center [772, 326] width 709 height 12
click at [125, 302] on input "0" at bounding box center [117, 304] width 24 height 18
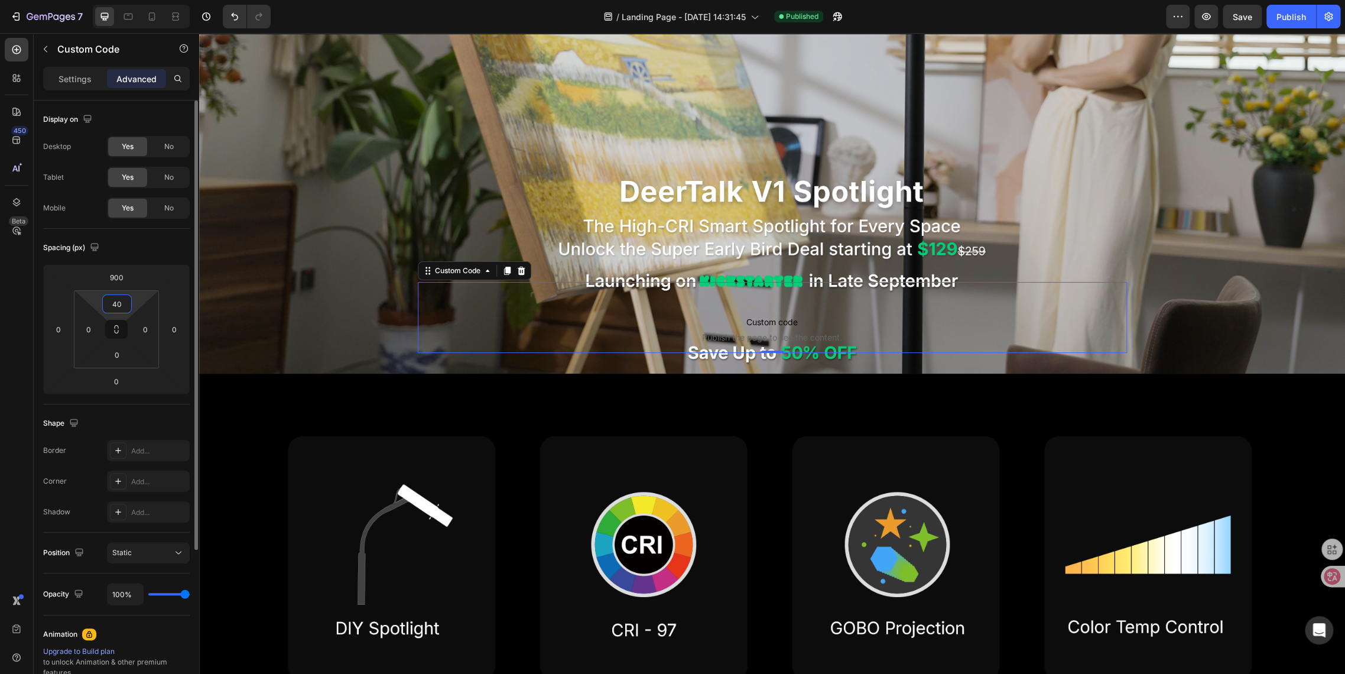
click at [120, 303] on input "40" at bounding box center [117, 304] width 24 height 18
type input "35"
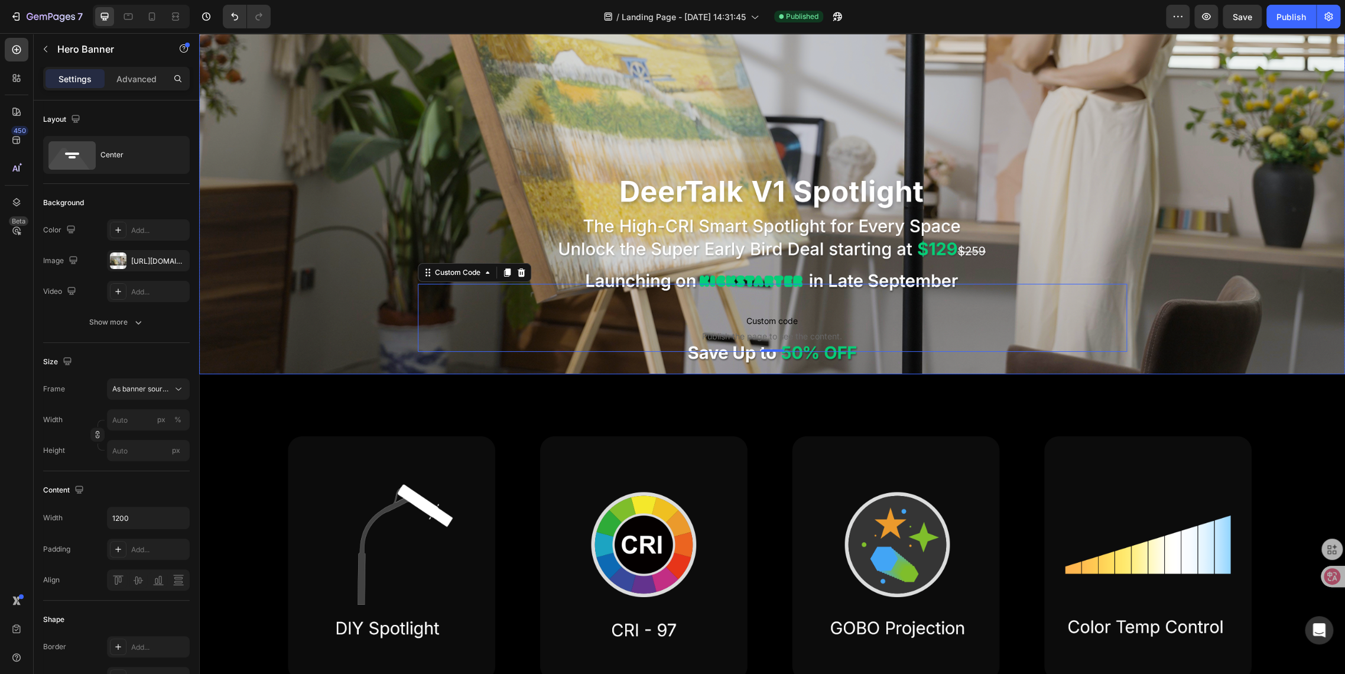
click at [330, 263] on div "Background Image" at bounding box center [772, 51] width 1146 height 645
click at [1240, 20] on span "Save" at bounding box center [1243, 17] width 20 height 10
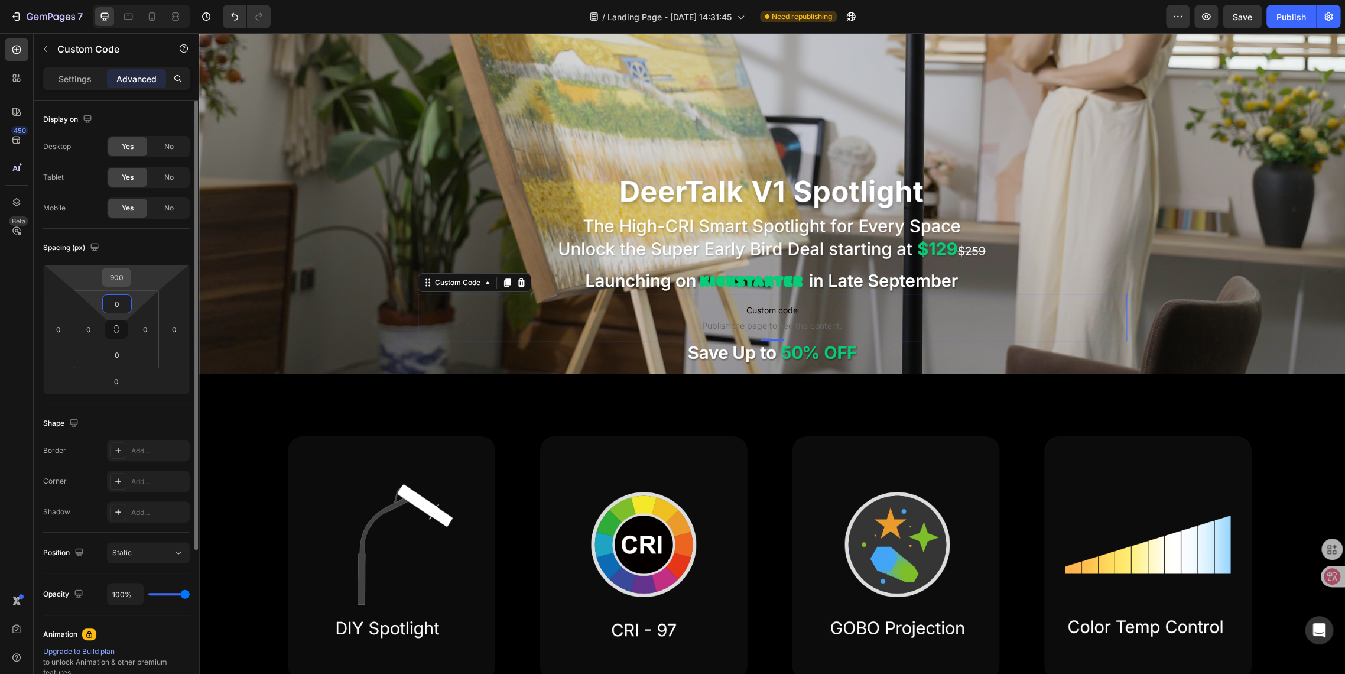
type input "0"
click at [128, 275] on input "900" at bounding box center [117, 277] width 24 height 18
type input "935"
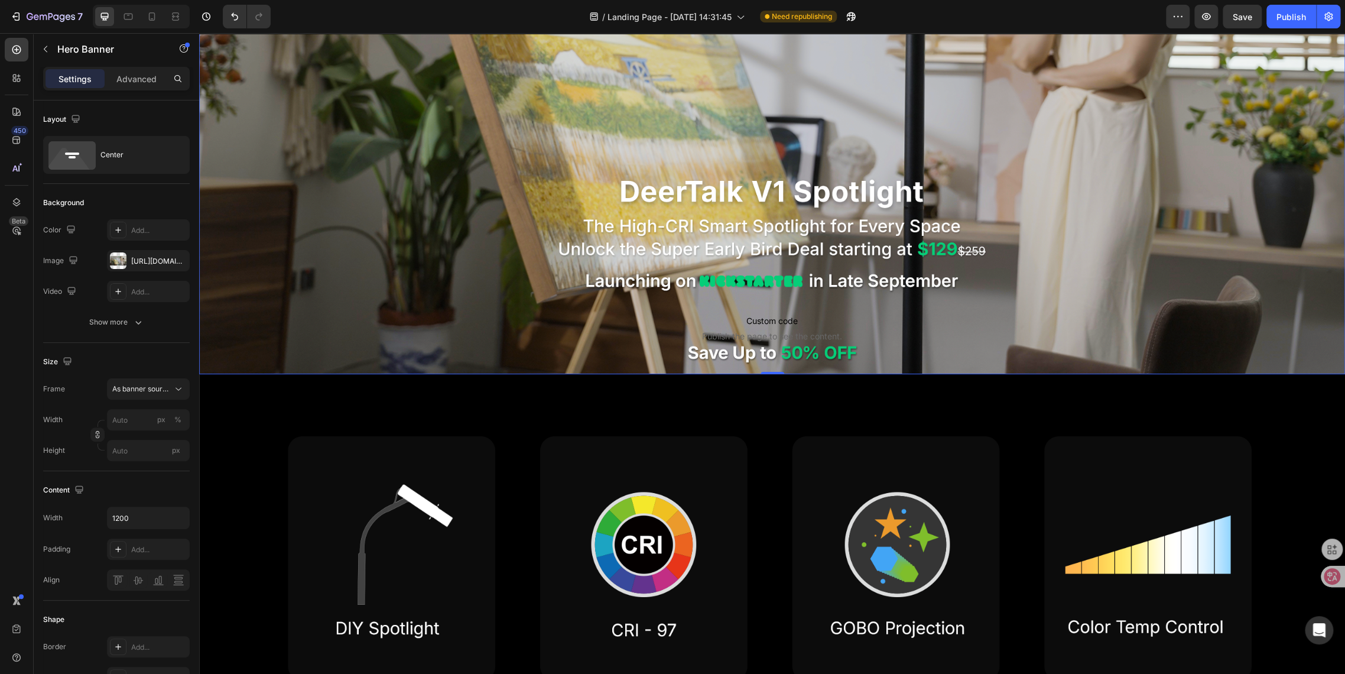
click at [271, 252] on div "Background Image" at bounding box center [772, 51] width 1146 height 645
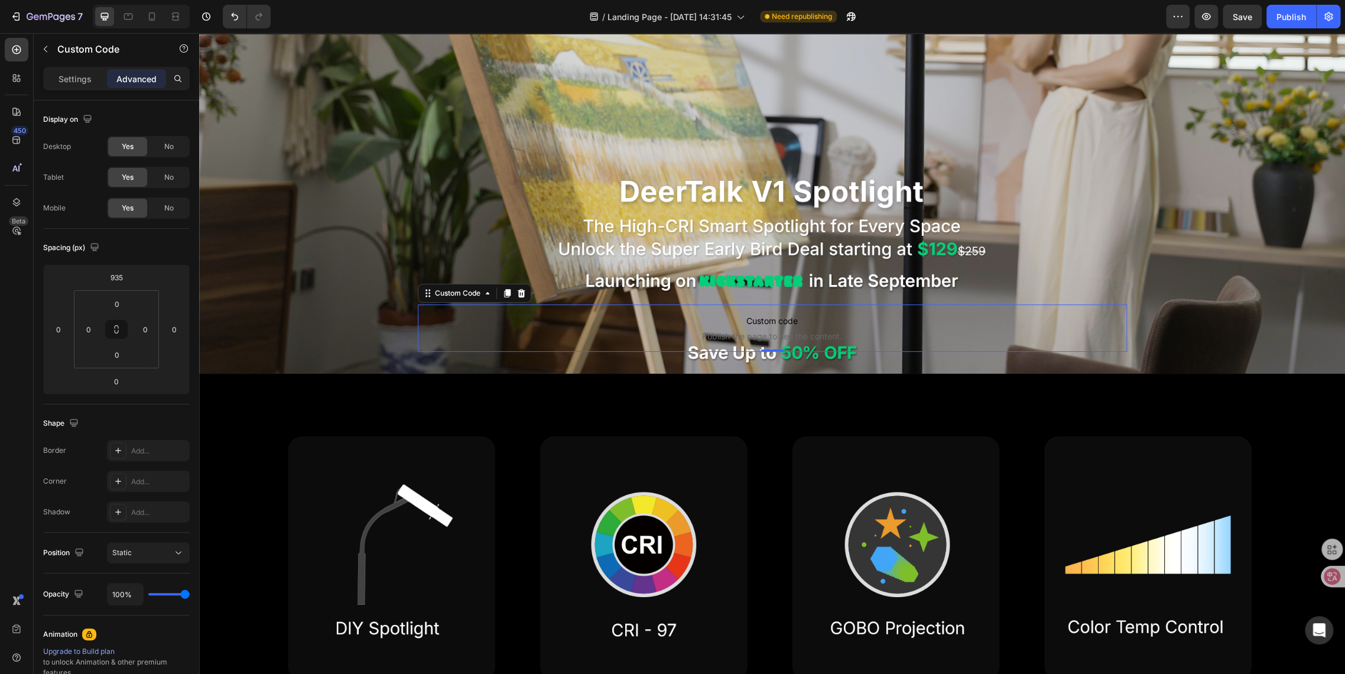
click at [682, 307] on p "Custom code Publish the page to see the content." at bounding box center [772, 327] width 709 height 47
click at [1247, 19] on span "Save" at bounding box center [1243, 17] width 20 height 10
click at [1244, 11] on div "Save" at bounding box center [1243, 17] width 20 height 12
click at [1294, 24] on button "Publish" at bounding box center [1292, 17] width 50 height 24
click at [1209, 19] on icon "button" at bounding box center [1206, 16] width 9 height 7
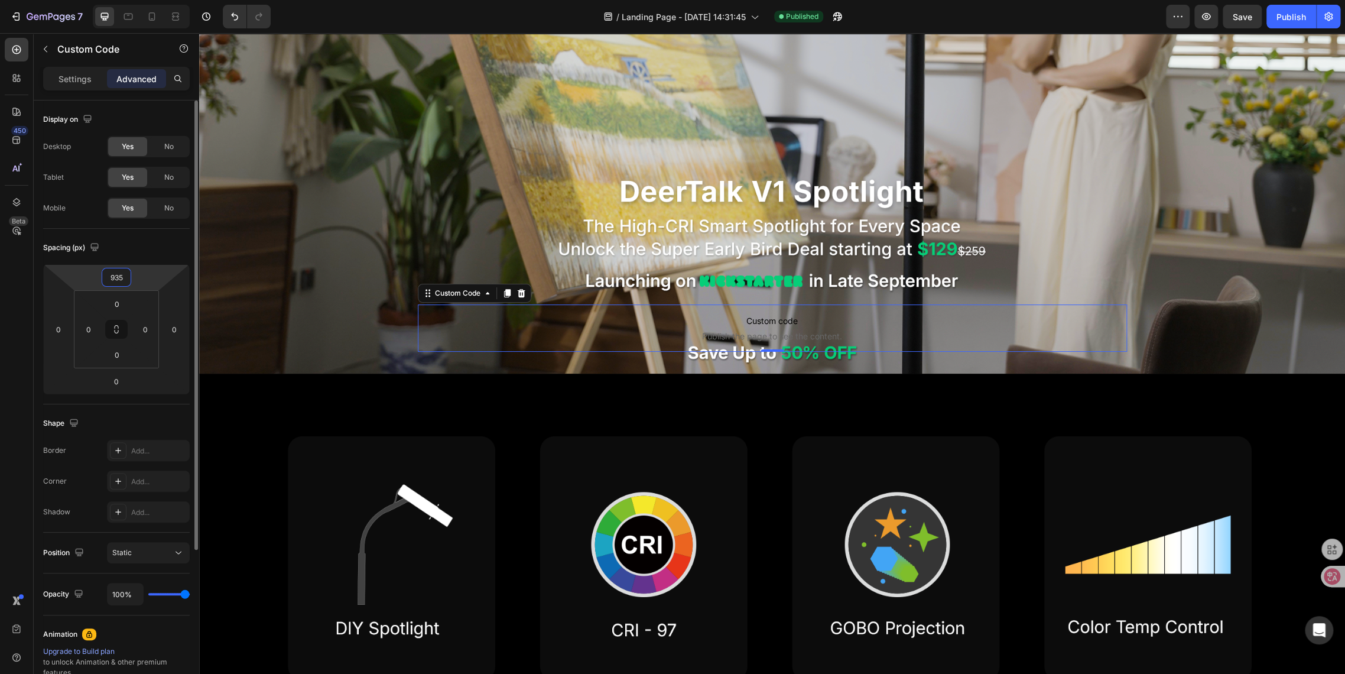
click at [113, 276] on input "935" at bounding box center [117, 277] width 24 height 18
click at [116, 276] on input "935" at bounding box center [117, 277] width 24 height 18
click at [125, 279] on input "935" at bounding box center [117, 277] width 24 height 18
type input "940"
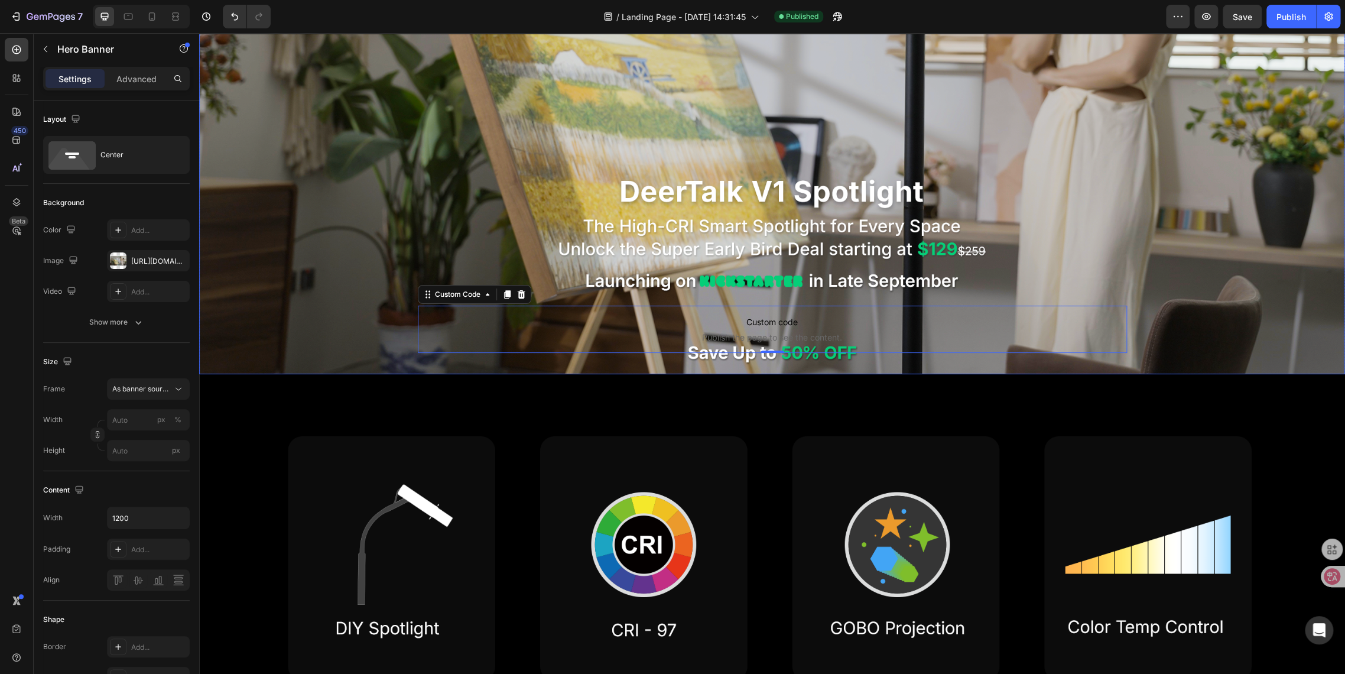
click at [280, 249] on div "Background Image" at bounding box center [772, 51] width 1146 height 645
click at [1244, 18] on span "Save" at bounding box center [1243, 17] width 20 height 10
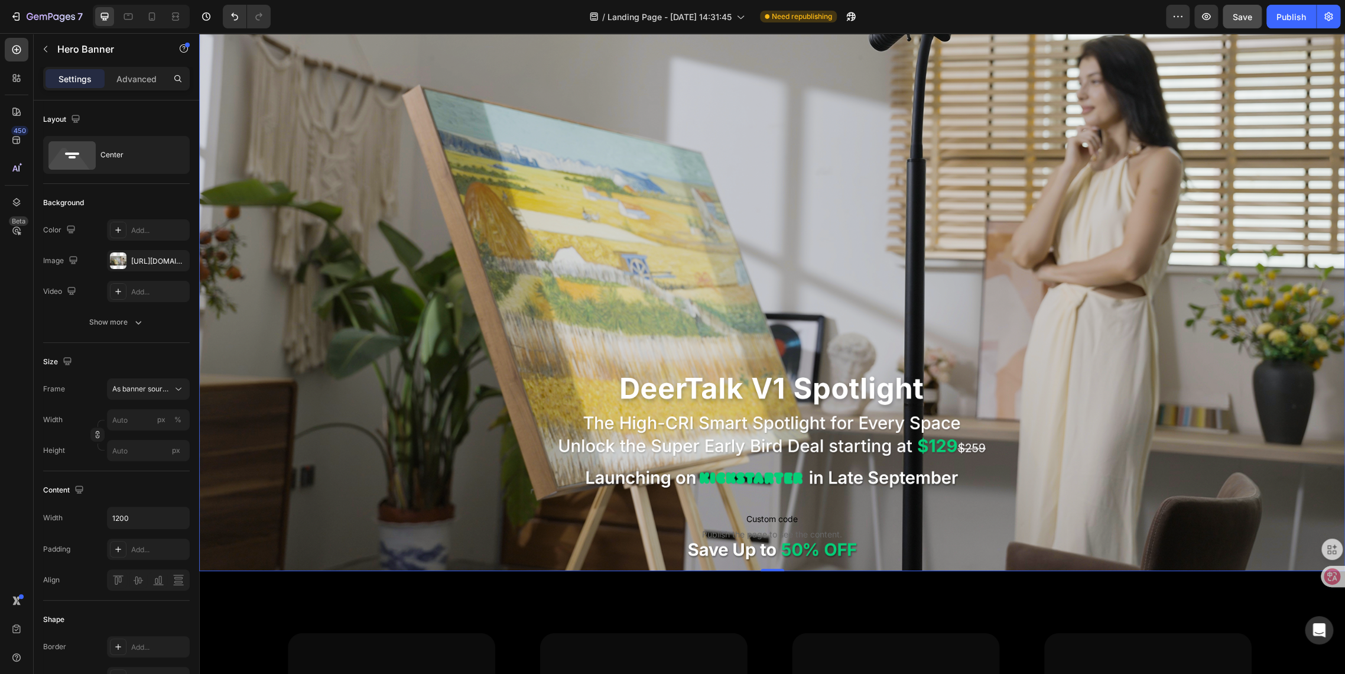
scroll to position [197, 0]
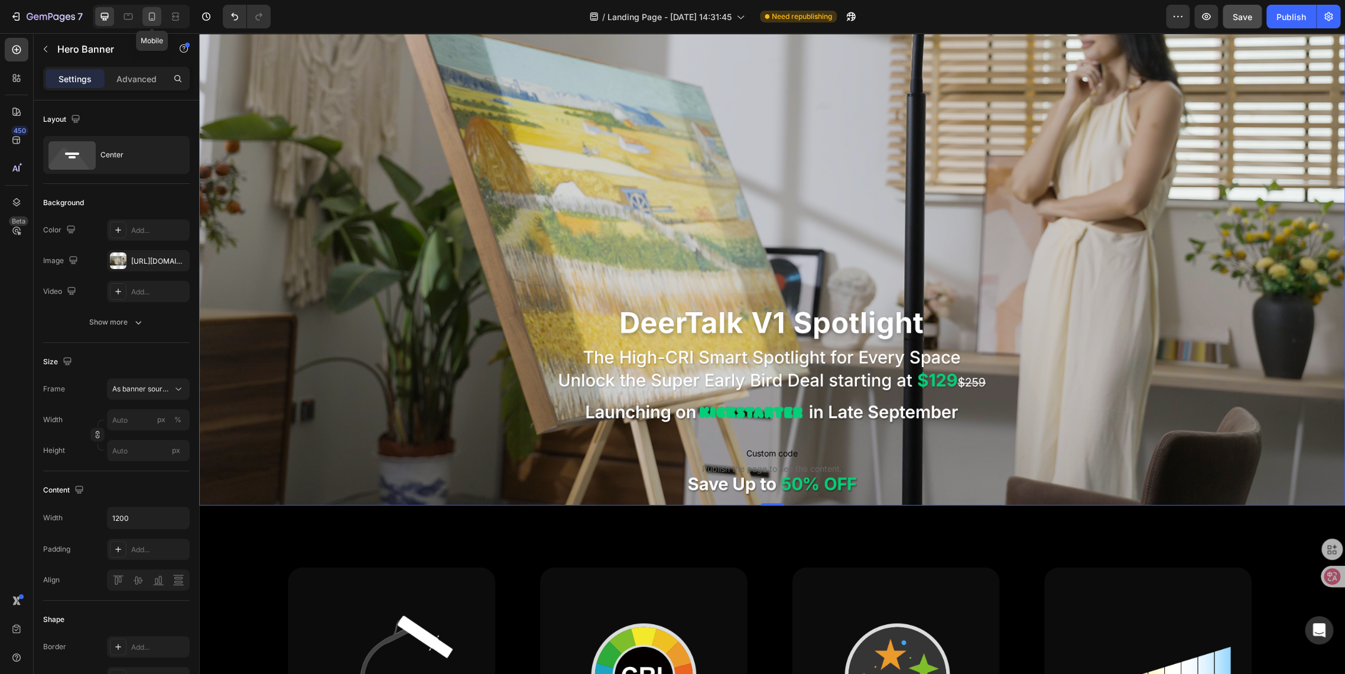
click at [147, 20] on icon at bounding box center [152, 17] width 12 height 12
type input "100"
type input "600"
type input "100%"
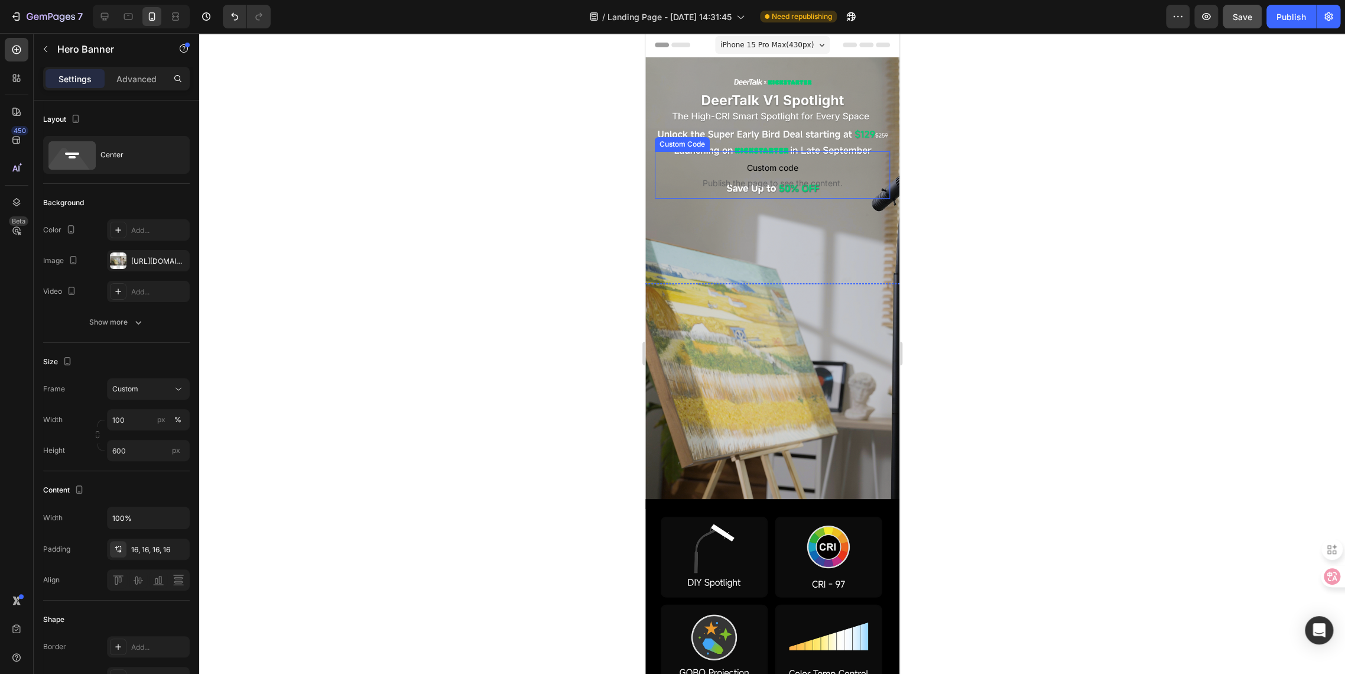
click at [738, 166] on span "Custom code" at bounding box center [771, 168] width 235 height 14
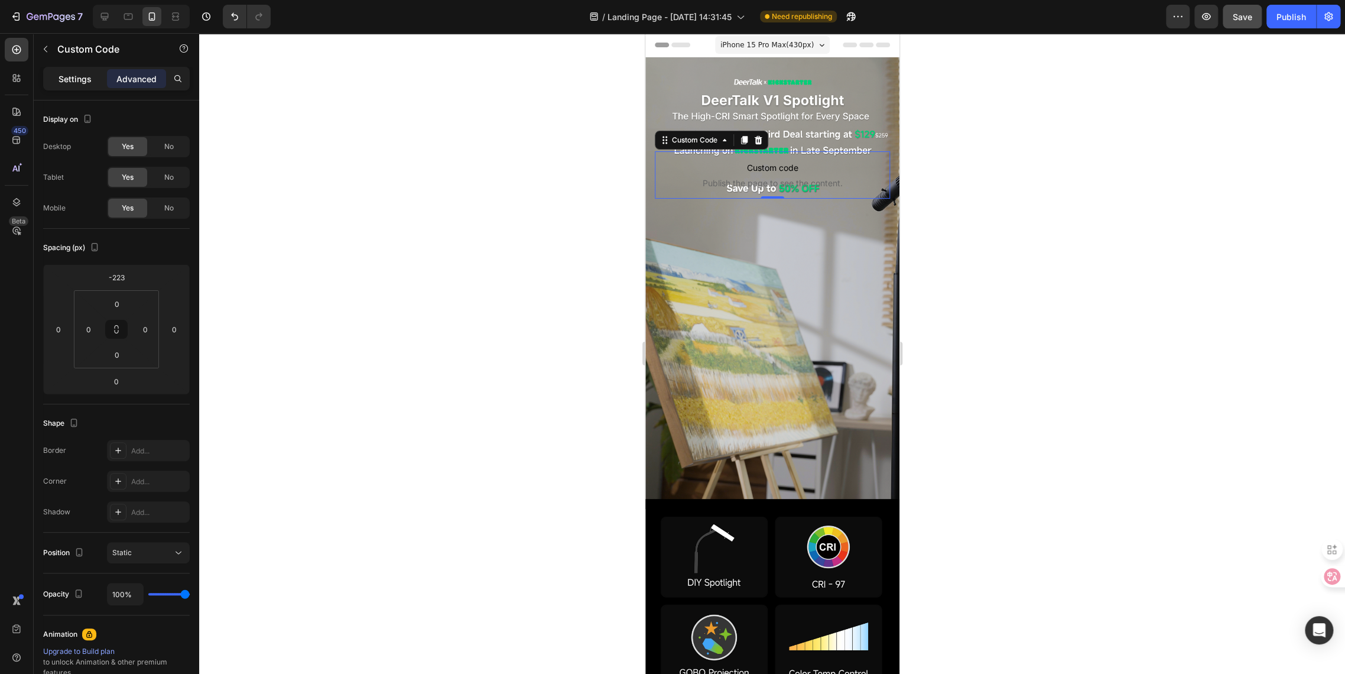
click at [87, 75] on p "Settings" at bounding box center [75, 79] width 33 height 12
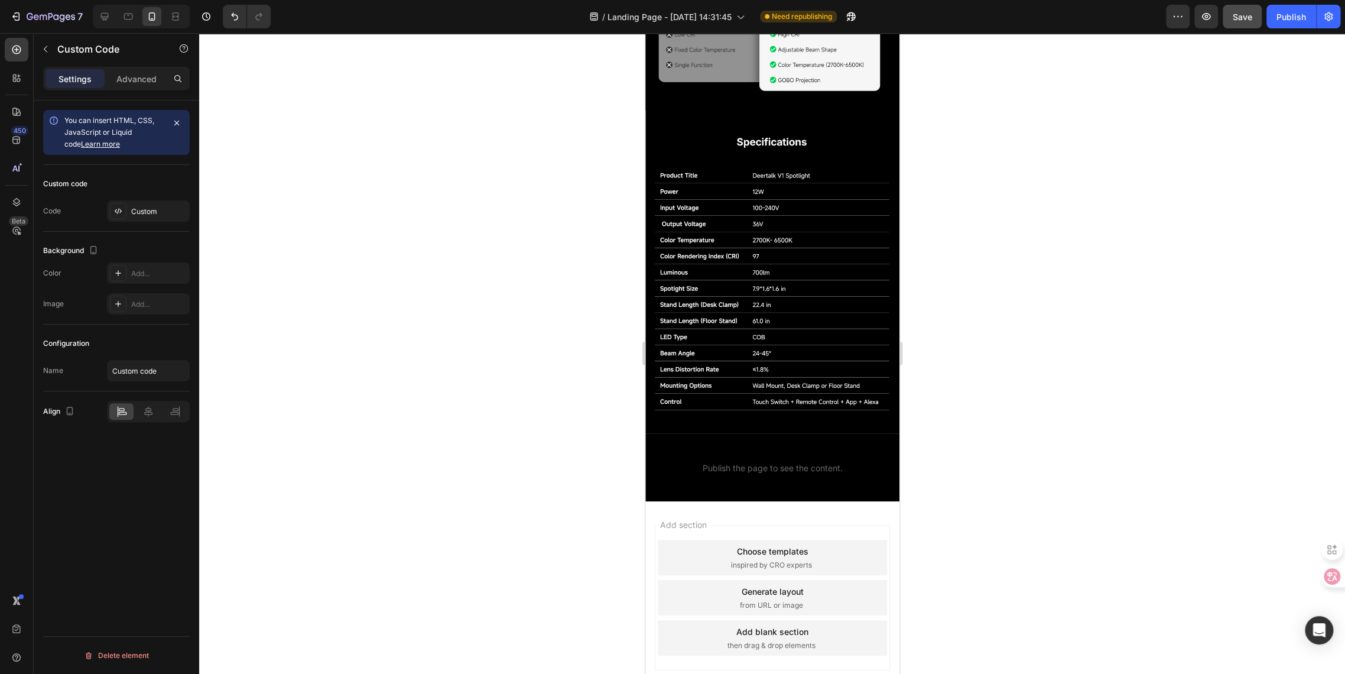
scroll to position [2049, 0]
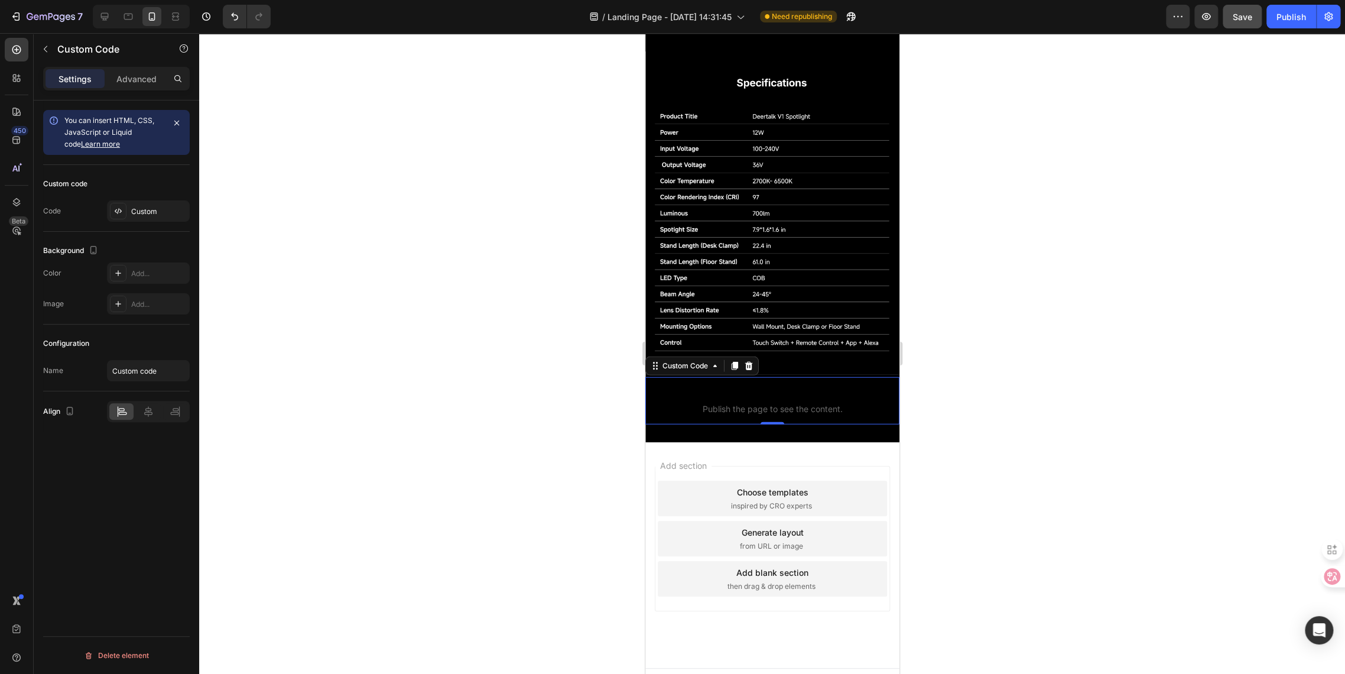
click at [731, 403] on span "Publish the page to see the content." at bounding box center [772, 409] width 254 height 12
click at [140, 210] on div "Custom" at bounding box center [159, 211] width 56 height 11
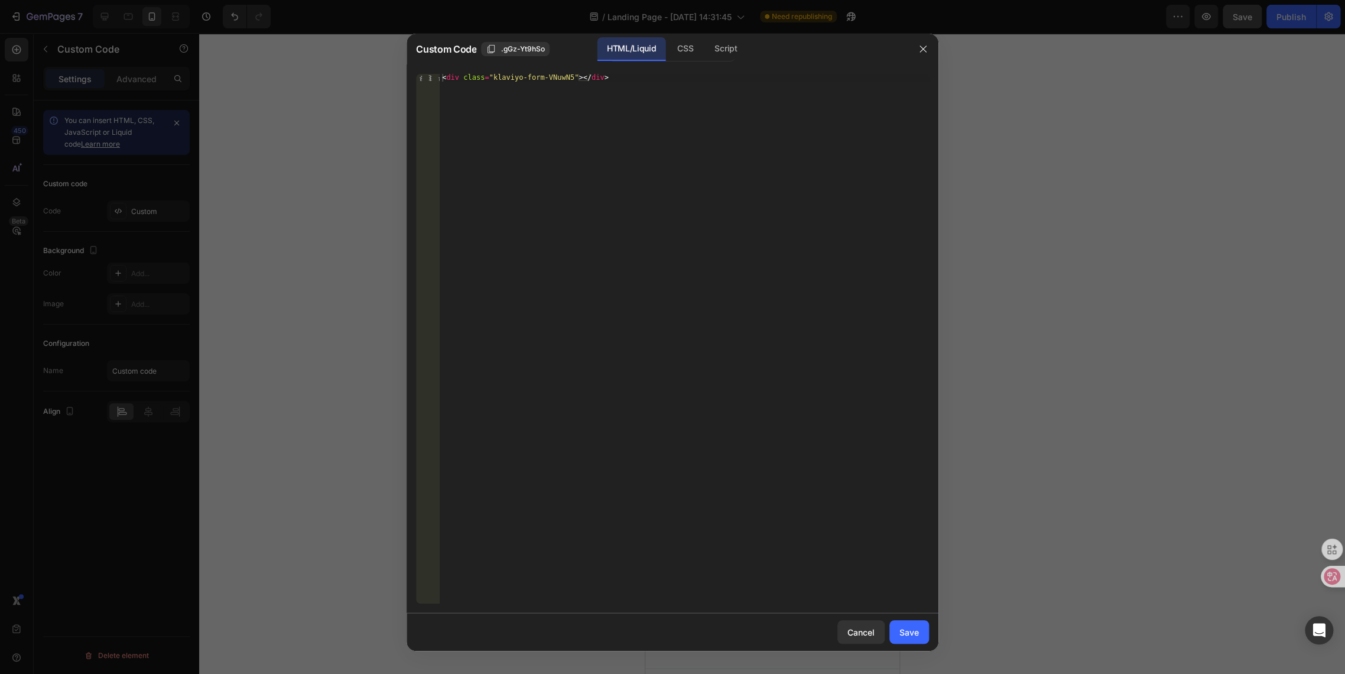
type textarea "<div class="klaviyo-form-VNuwN5"></div>"
click at [607, 75] on div "< div class = "klaviyo-form-VNuwN5" > </ div >" at bounding box center [684, 346] width 489 height 545
drag, startPoint x: 615, startPoint y: 77, endPoint x: 358, endPoint y: 70, distance: 257.8
click at [358, 70] on div "Custom Code .gGz-Yt9hSo HTML/Liquid CSS Script <div class="klaviyo-form-VNuwN5"…" at bounding box center [672, 337] width 1345 height 674
paste textarea "<div class="klaviyo-form-Shcbdt"></div>"
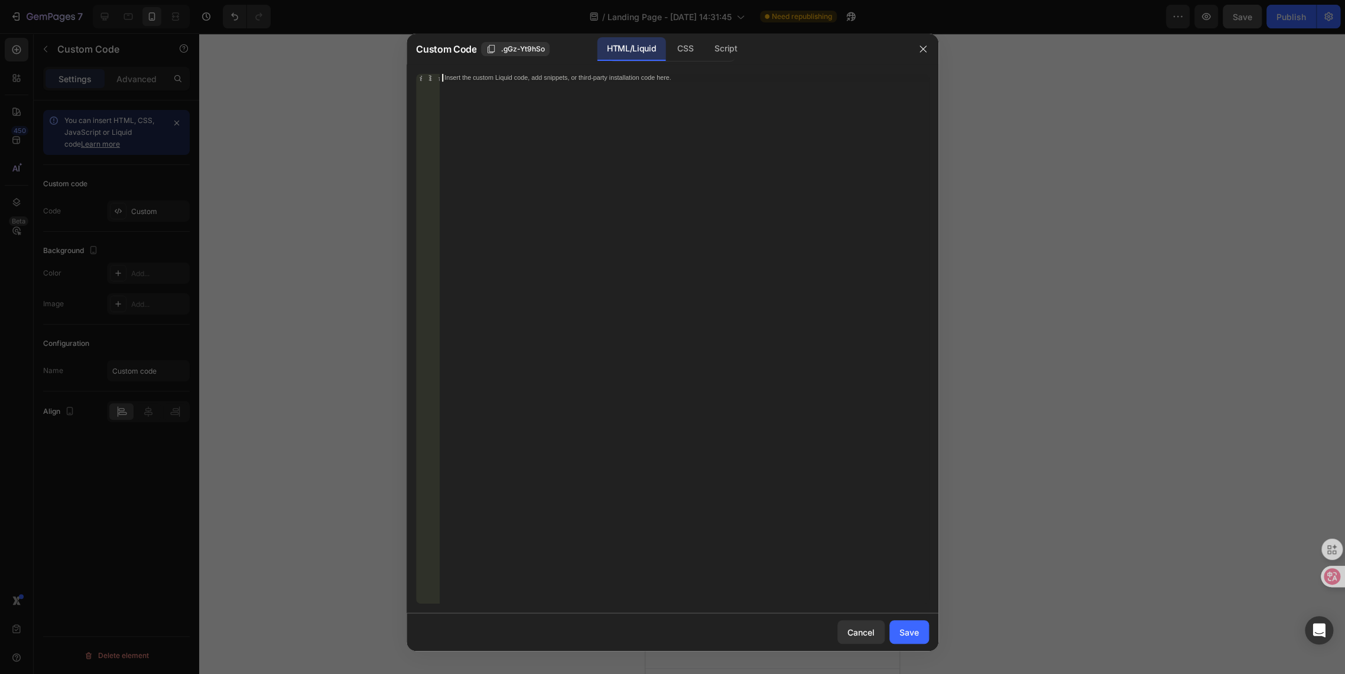
type textarea "<div class="klaviyo-form-Shcbdt"></div>"
click at [911, 634] on div "Save" at bounding box center [910, 632] width 20 height 12
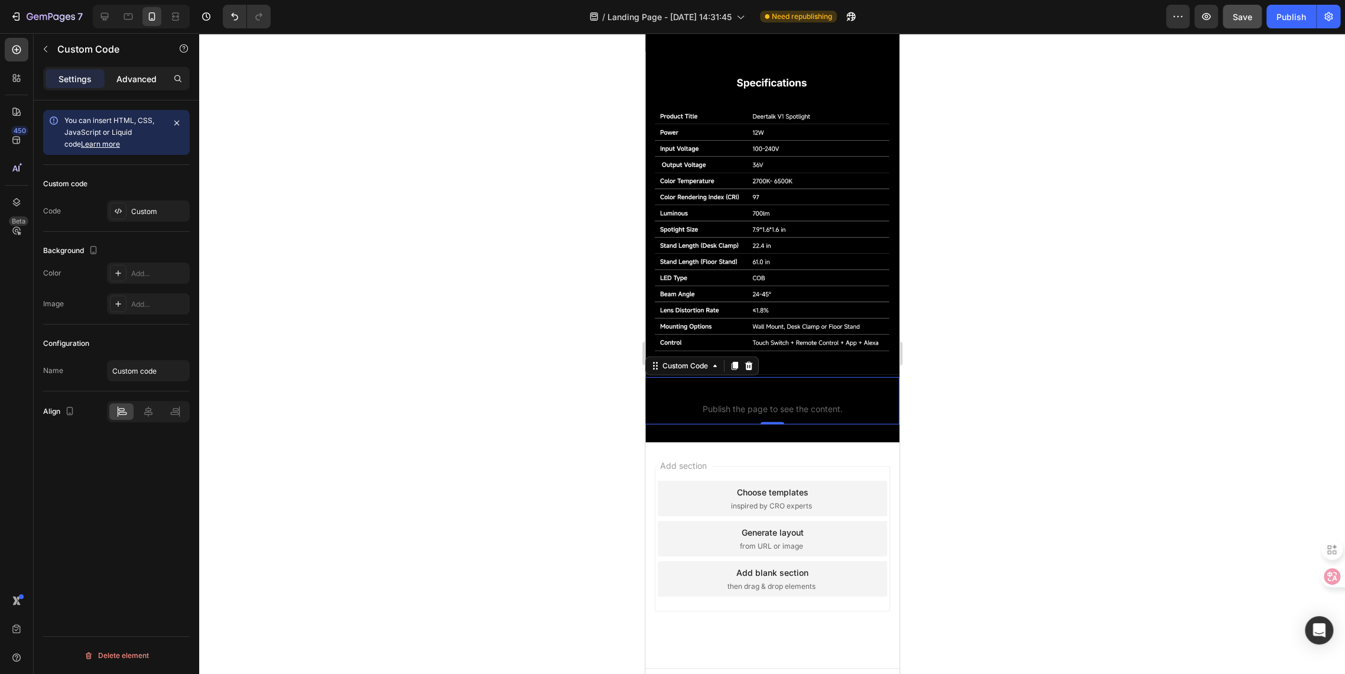
click at [132, 73] on p "Advanced" at bounding box center [136, 79] width 40 height 12
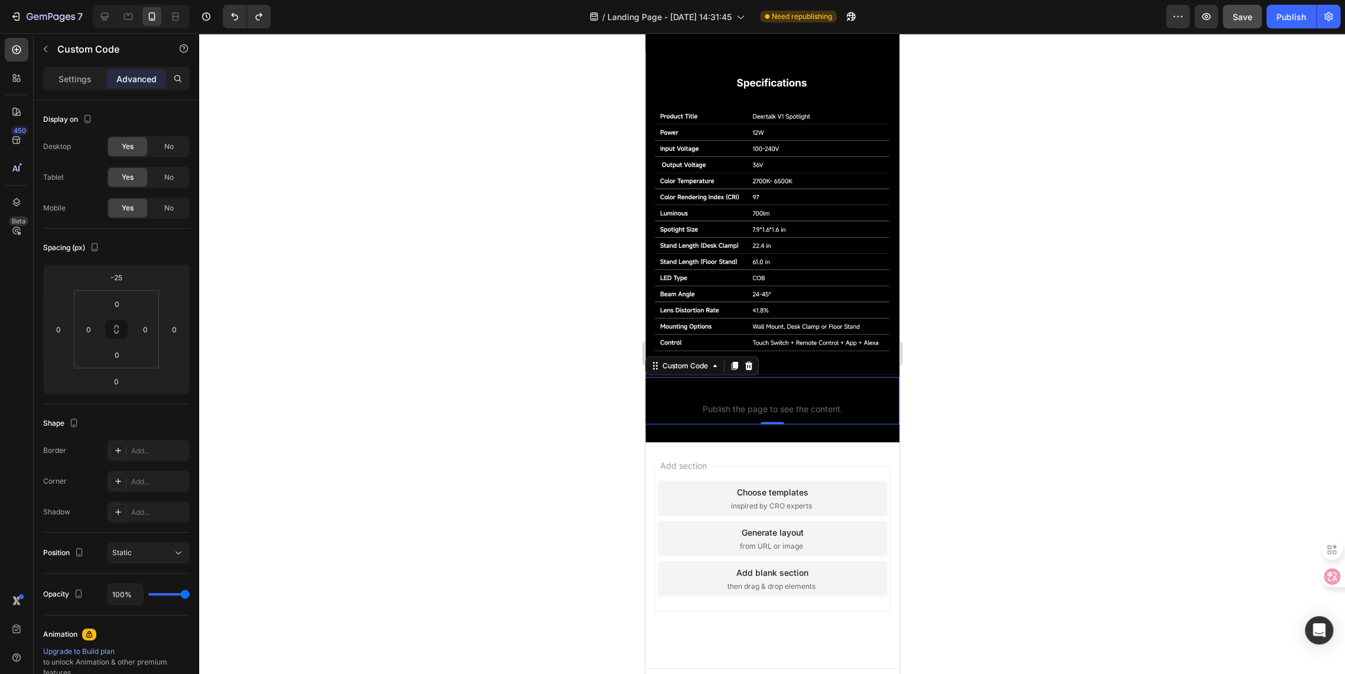
click at [725, 397] on p "Custom code Publish the page to see the content." at bounding box center [772, 400] width 254 height 47
click at [727, 403] on span "Publish the page to see the content." at bounding box center [772, 409] width 254 height 12
click at [72, 77] on p "Settings" at bounding box center [75, 79] width 33 height 12
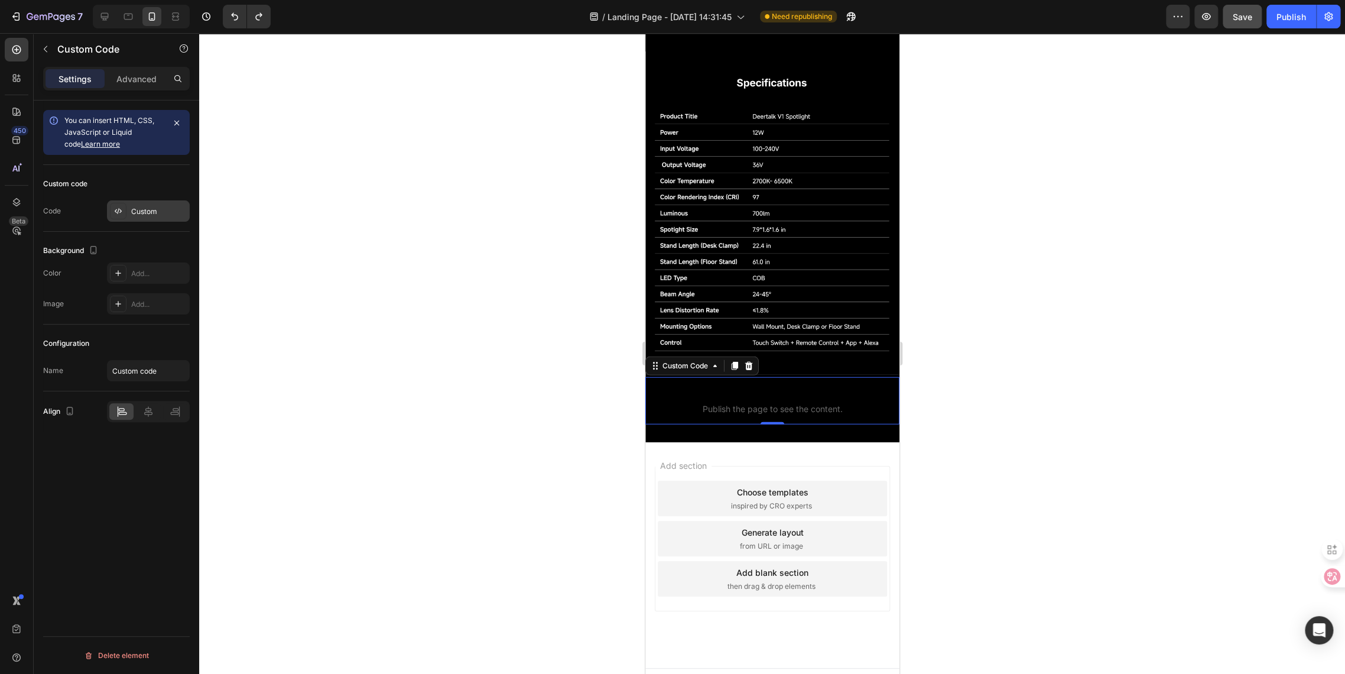
click at [135, 213] on div "Custom" at bounding box center [159, 211] width 56 height 11
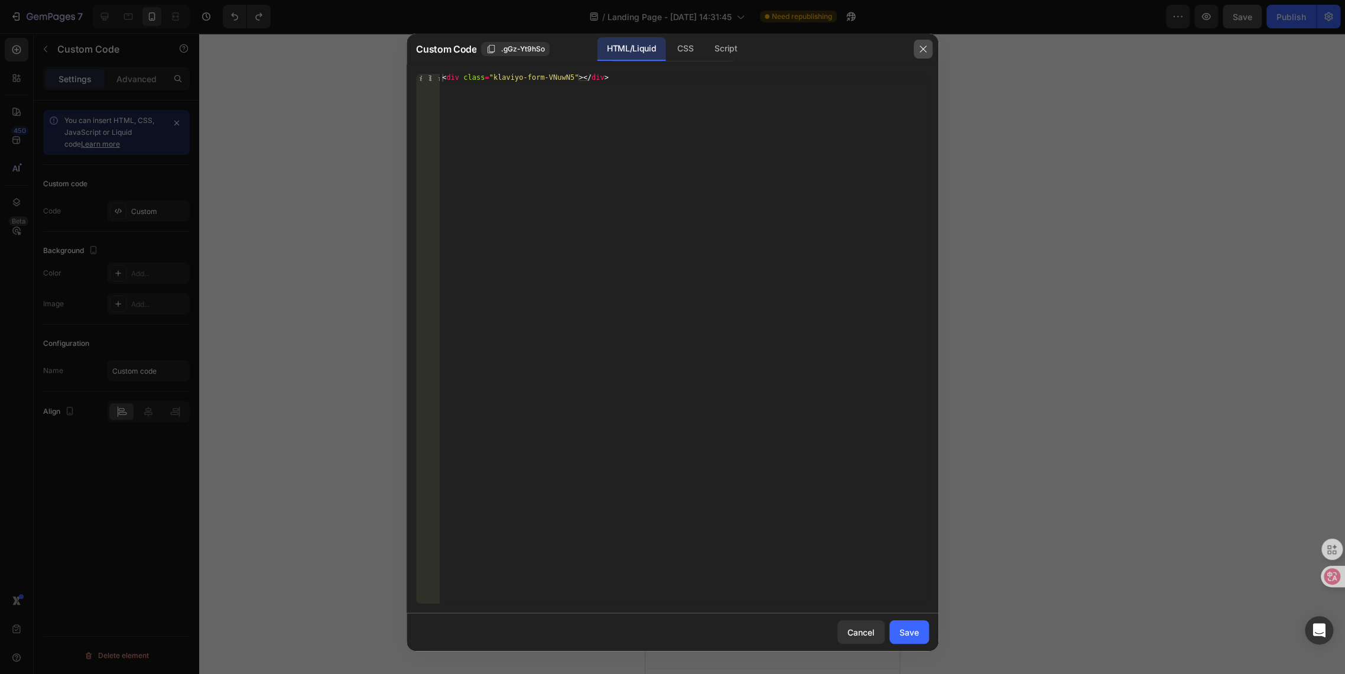
click at [917, 51] on button "button" at bounding box center [923, 49] width 19 height 19
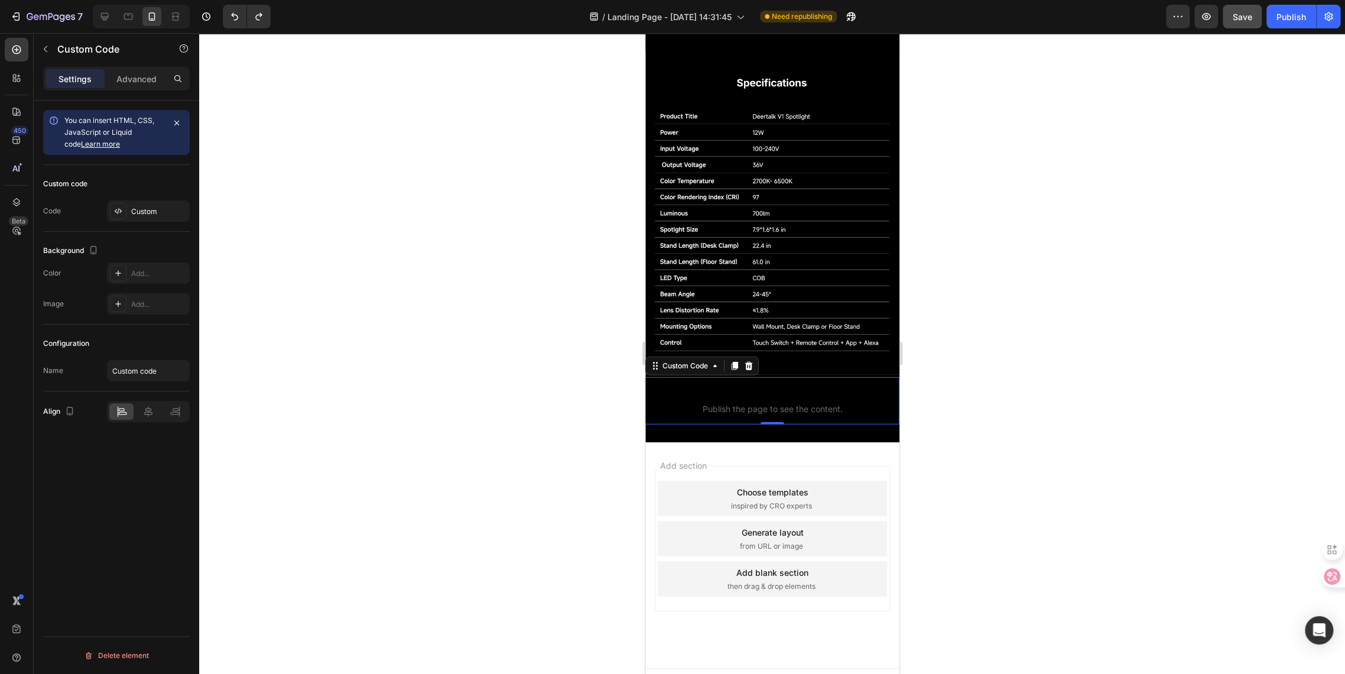
click at [670, 382] on p "Custom code Publish the page to see the content." at bounding box center [772, 400] width 254 height 47
click at [155, 212] on div "Custom" at bounding box center [159, 211] width 56 height 11
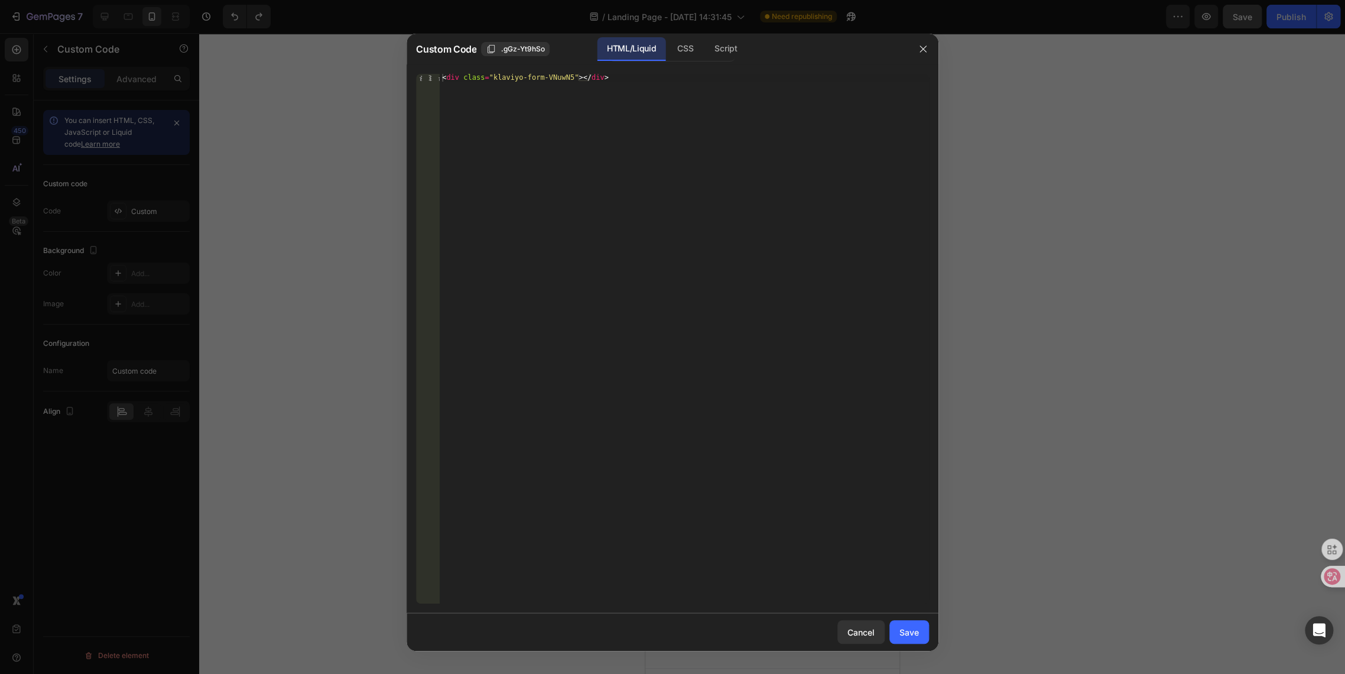
click at [299, 426] on div at bounding box center [672, 337] width 1345 height 674
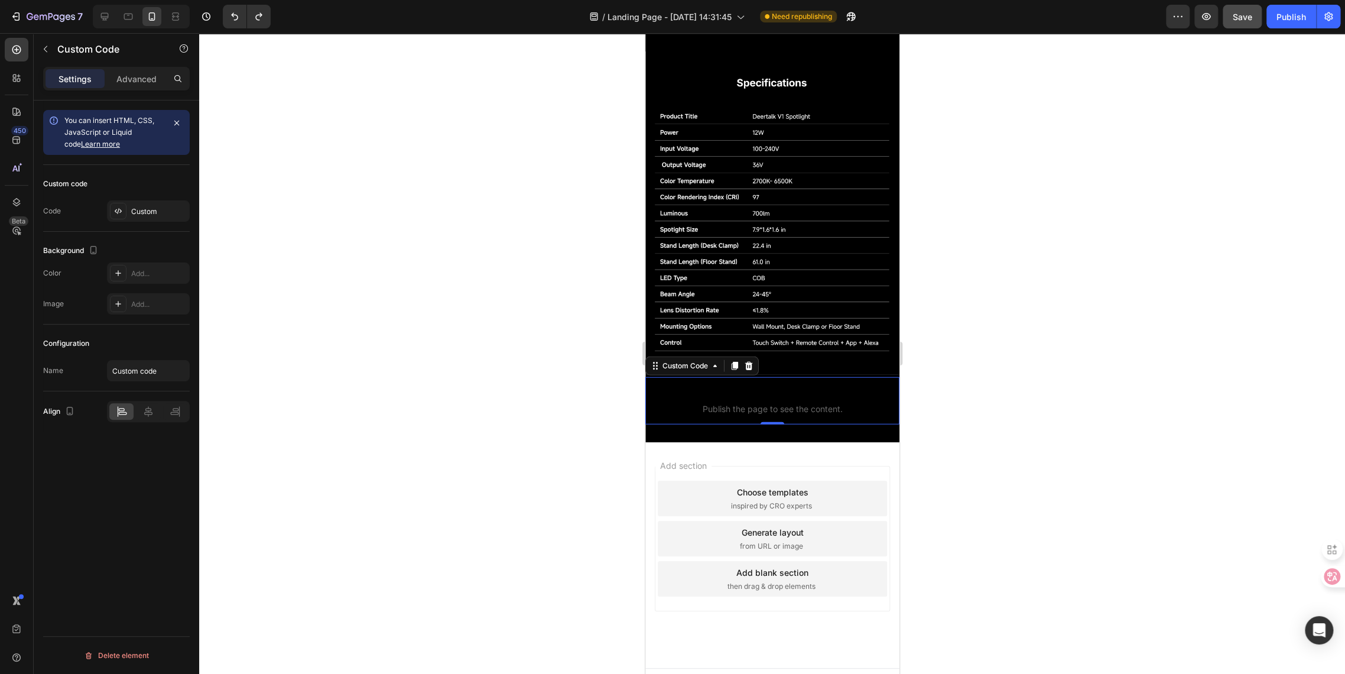
click at [726, 403] on span "Publish the page to see the content." at bounding box center [772, 409] width 254 height 12
click at [137, 205] on div "Custom" at bounding box center [148, 210] width 83 height 21
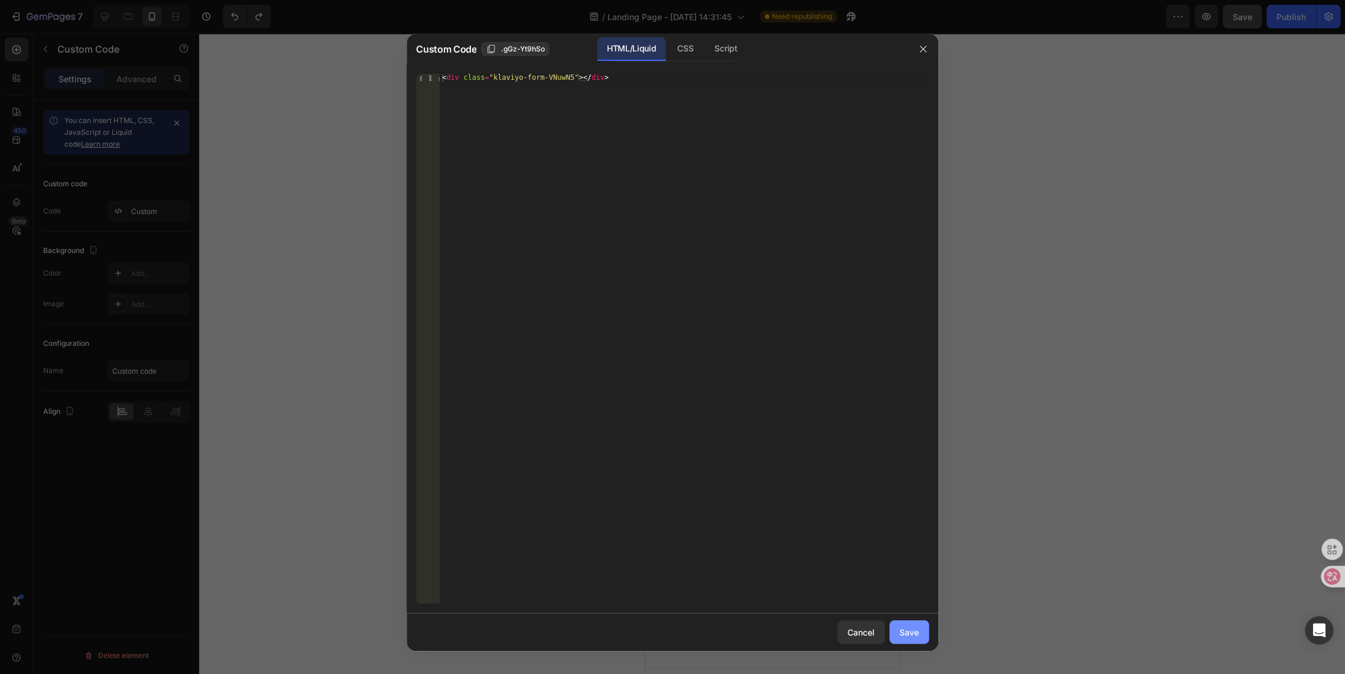
click at [912, 636] on div "Save" at bounding box center [910, 632] width 20 height 12
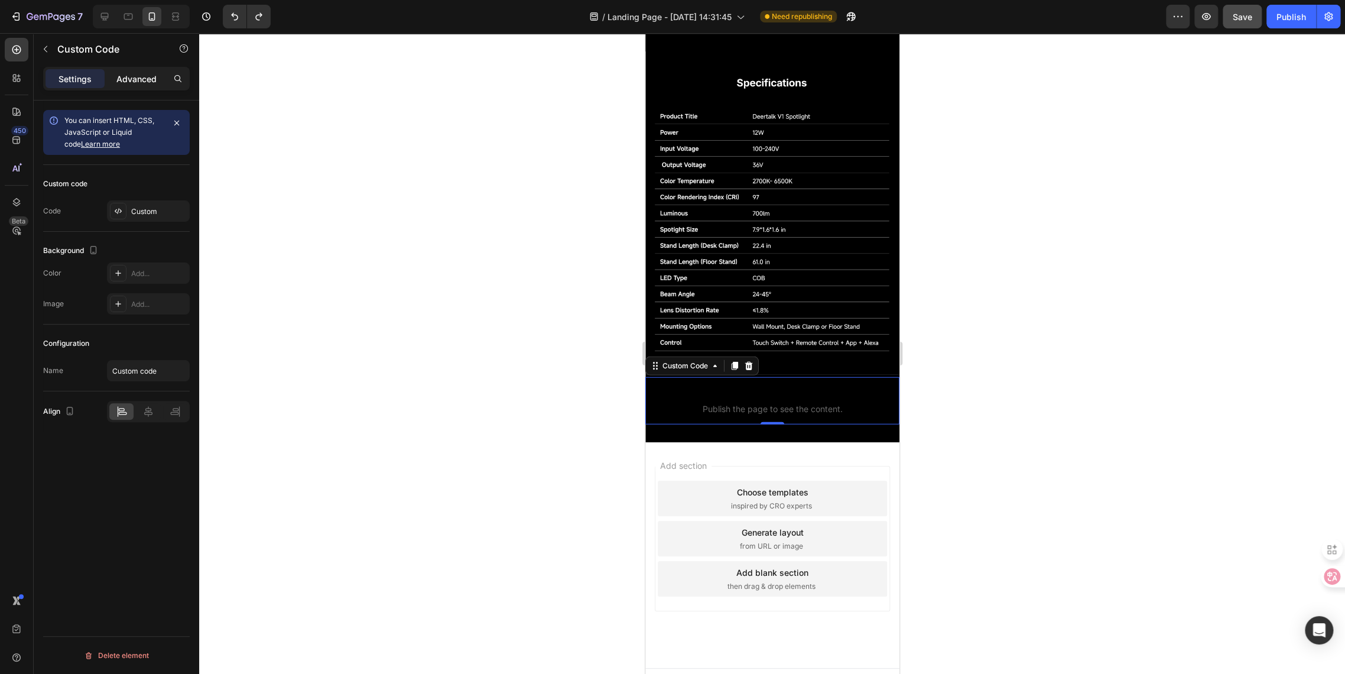
click at [135, 85] on div "Advanced" at bounding box center [136, 78] width 59 height 19
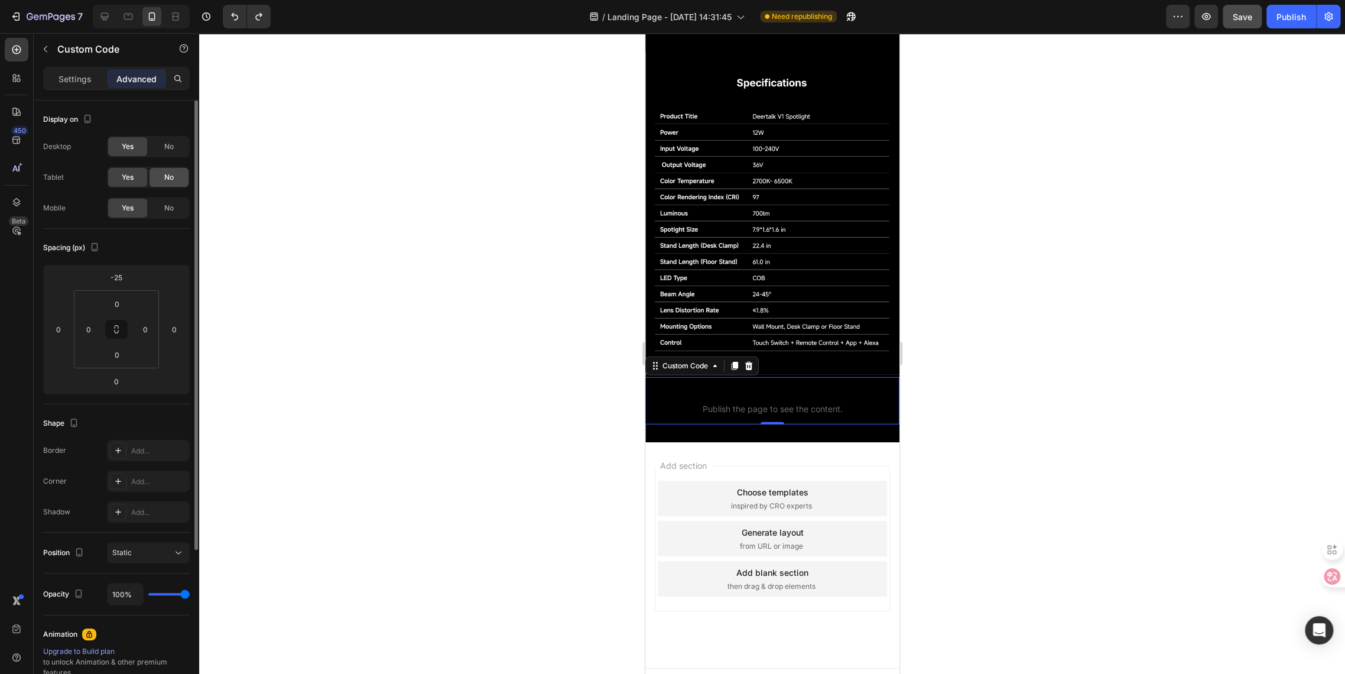
click at [165, 177] on span "No" at bounding box center [168, 177] width 9 height 11
click at [163, 155] on div "No" at bounding box center [169, 146] width 39 height 19
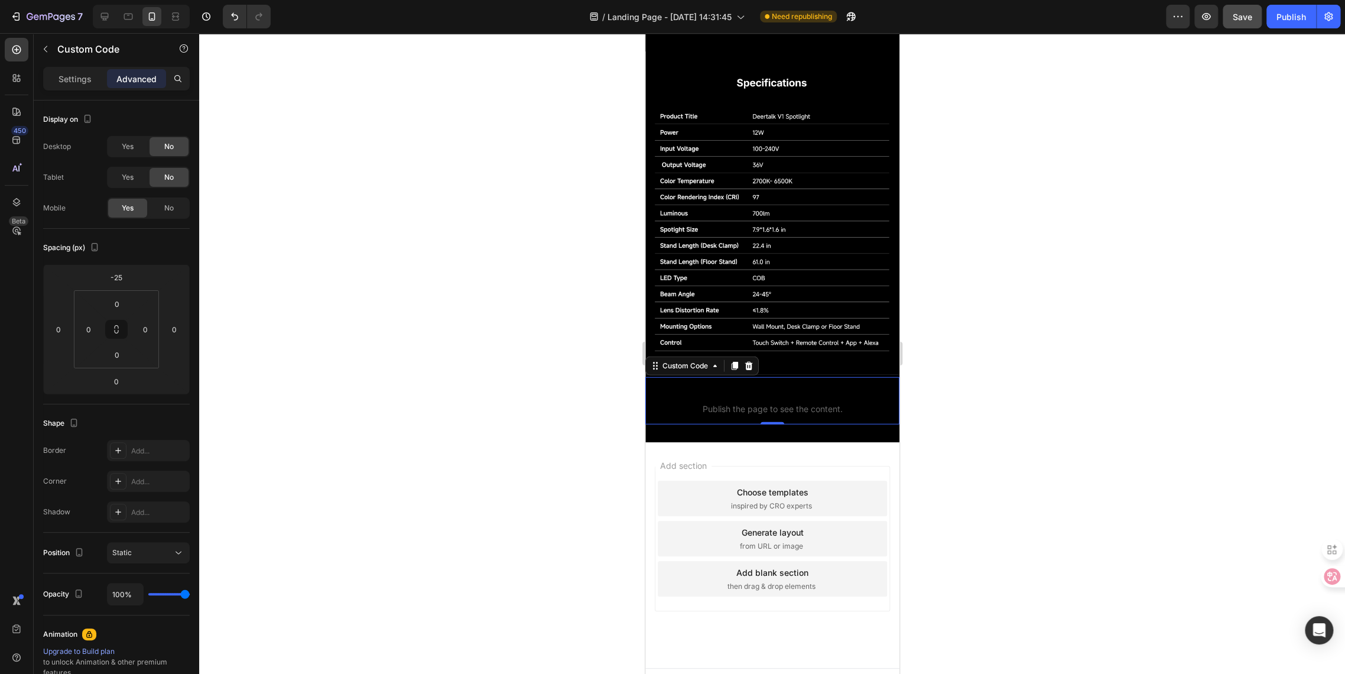
click at [731, 403] on span "Publish the page to see the content." at bounding box center [772, 409] width 254 height 12
click at [70, 79] on p "Settings" at bounding box center [75, 79] width 33 height 12
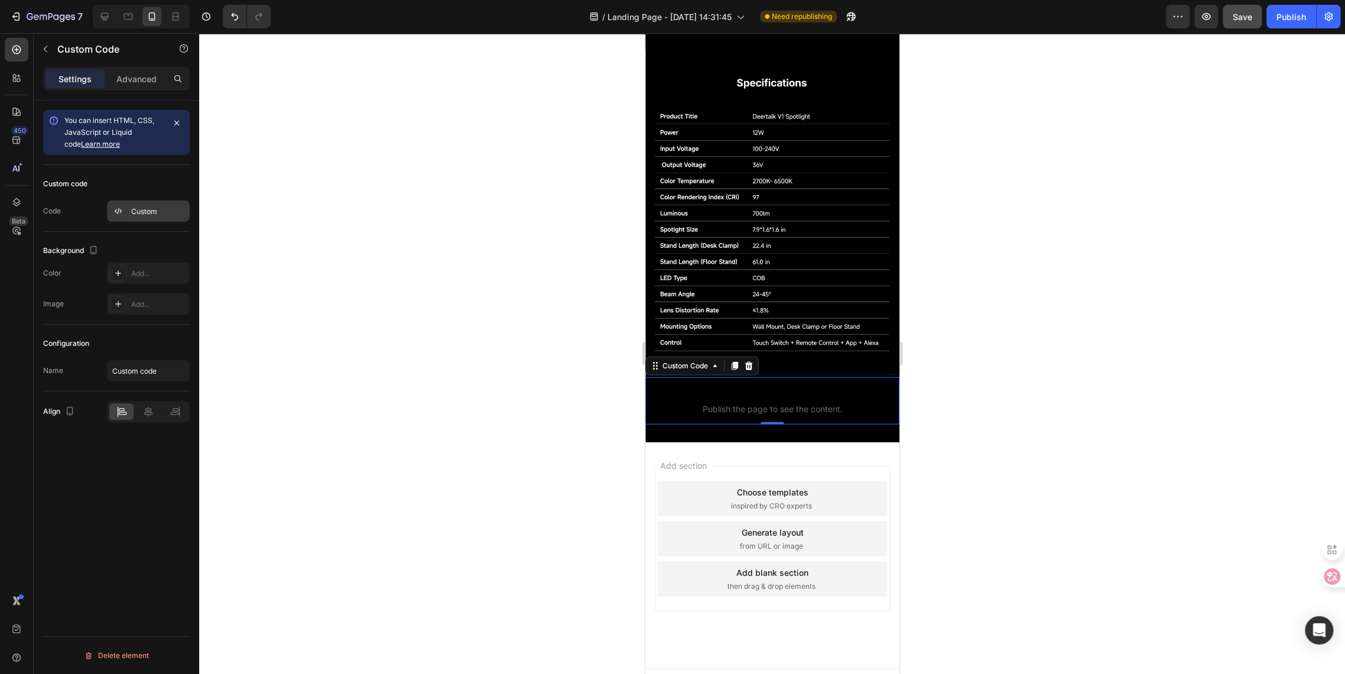
click at [144, 216] on div "Custom" at bounding box center [148, 210] width 83 height 21
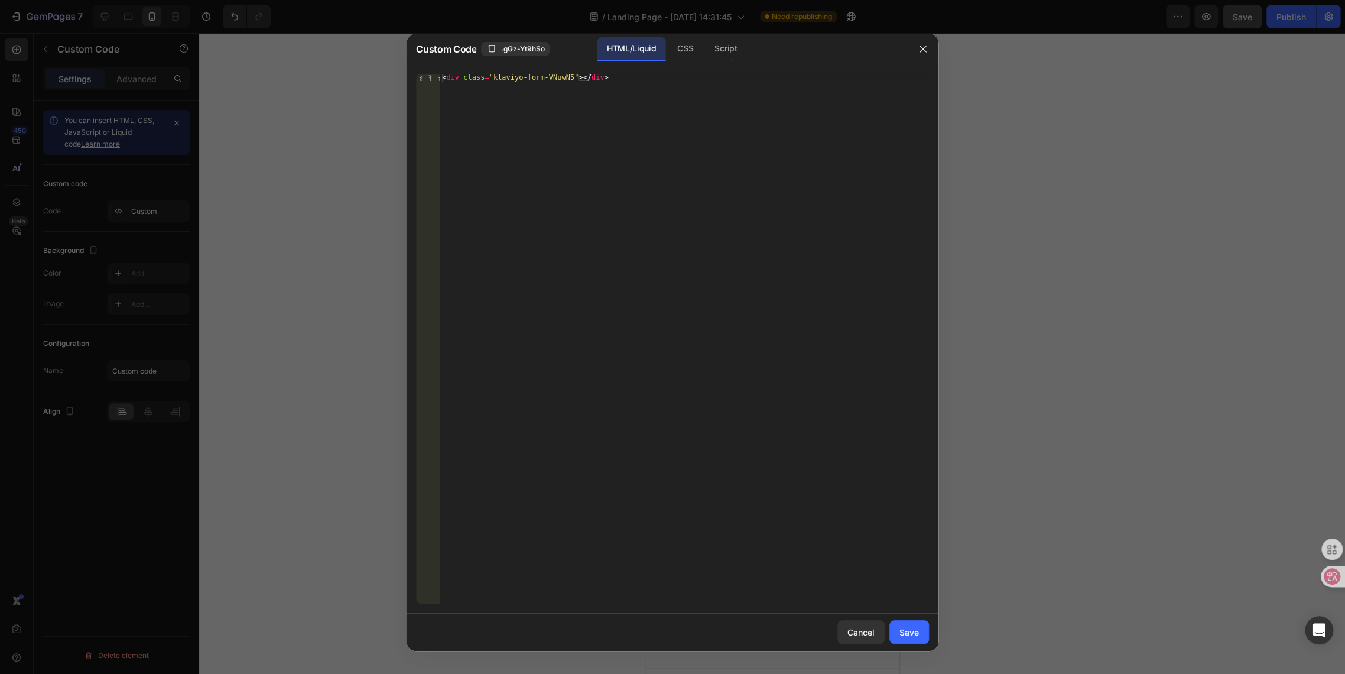
type textarea "<div class="klaviyo-form-VNuwN5"></div>"
click at [605, 74] on div "< div class = "klaviyo-form-VNuwN5" > </ div >" at bounding box center [684, 346] width 489 height 545
drag, startPoint x: 611, startPoint y: 80, endPoint x: 166, endPoint y: 69, distance: 445.3
click at [166, 69] on div "Custom Code .gGz-Yt9hSo HTML/Liquid CSS Script <div class="klaviyo-form-VNuwN5"…" at bounding box center [672, 337] width 1345 height 674
paste textarea "<div class="klaviyo-form-Shcbdt"></div>"
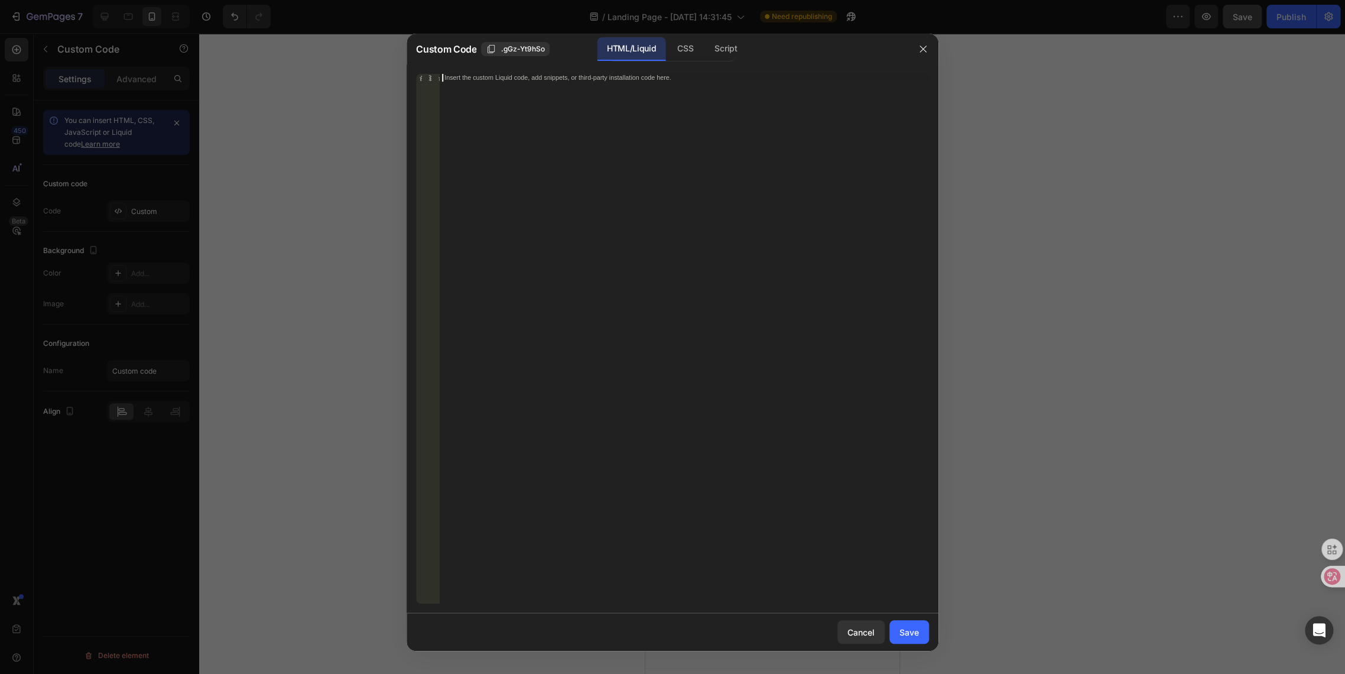
type textarea "<div class="klaviyo-form-Shcbdt"></div>"
click at [914, 631] on div "Save" at bounding box center [910, 632] width 20 height 12
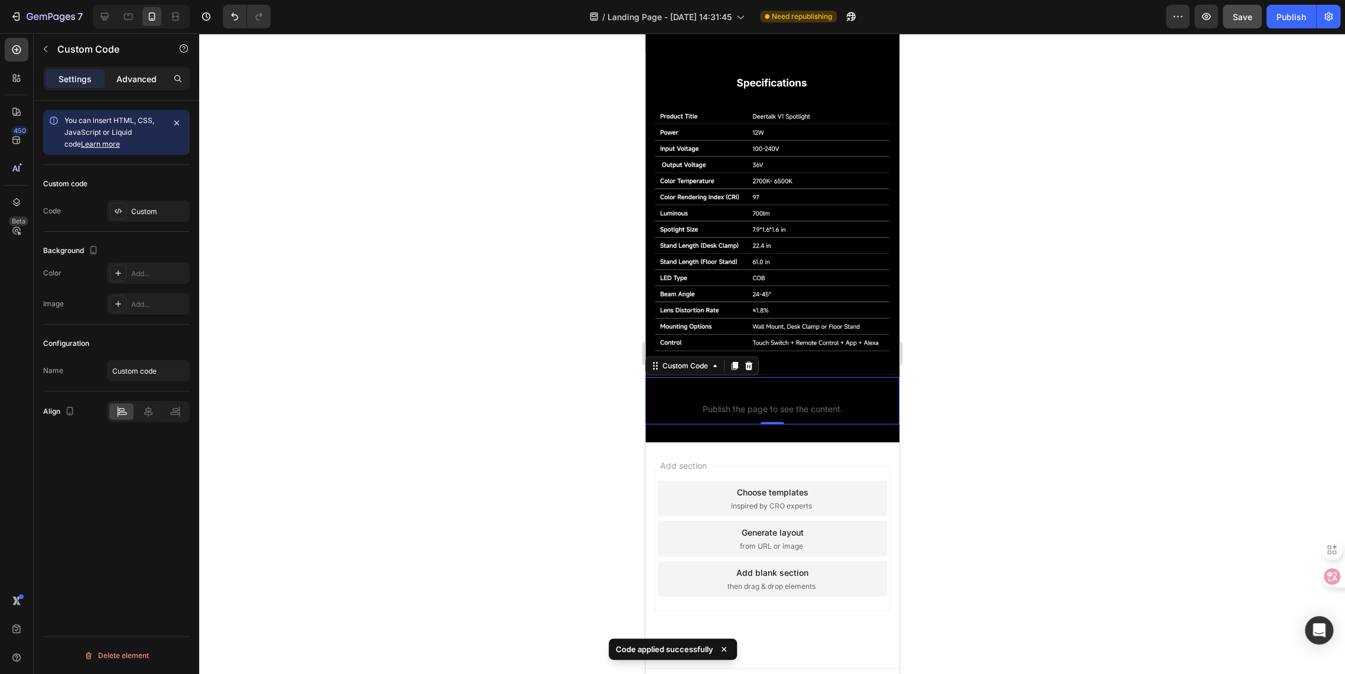
click at [138, 82] on p "Advanced" at bounding box center [136, 79] width 40 height 12
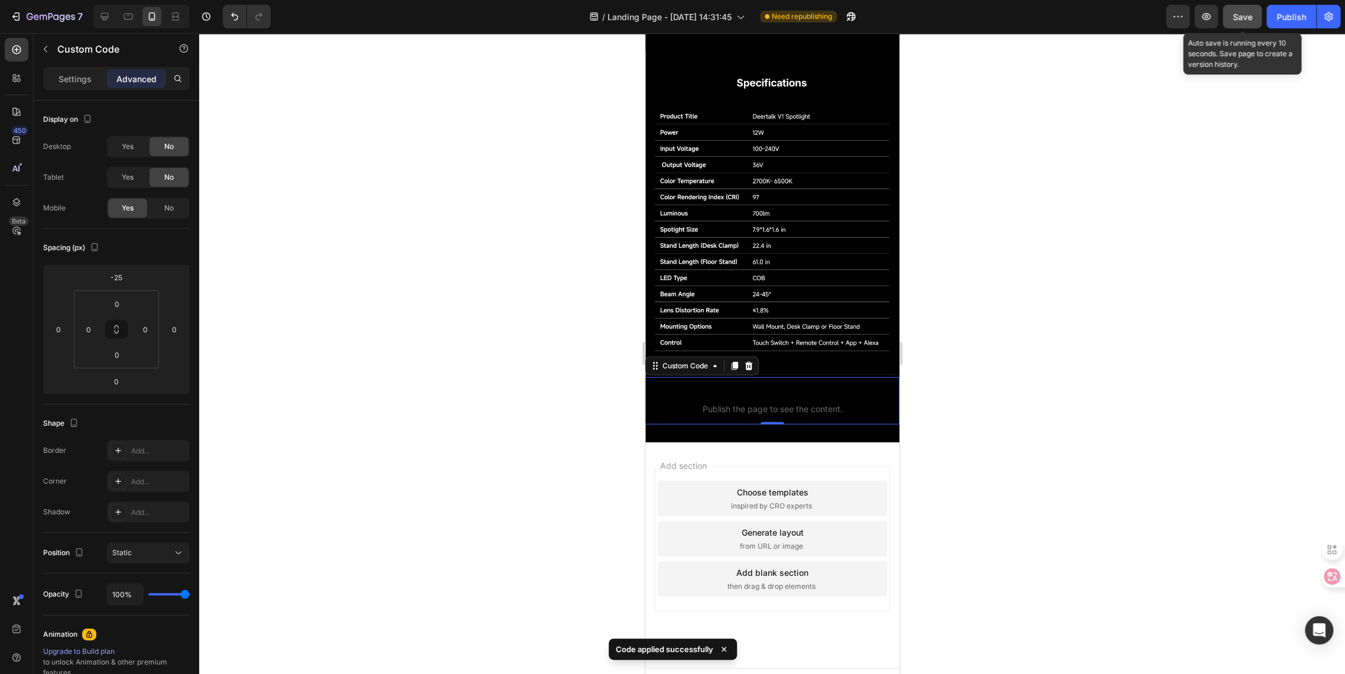
click at [1247, 18] on span "Save" at bounding box center [1243, 17] width 20 height 10
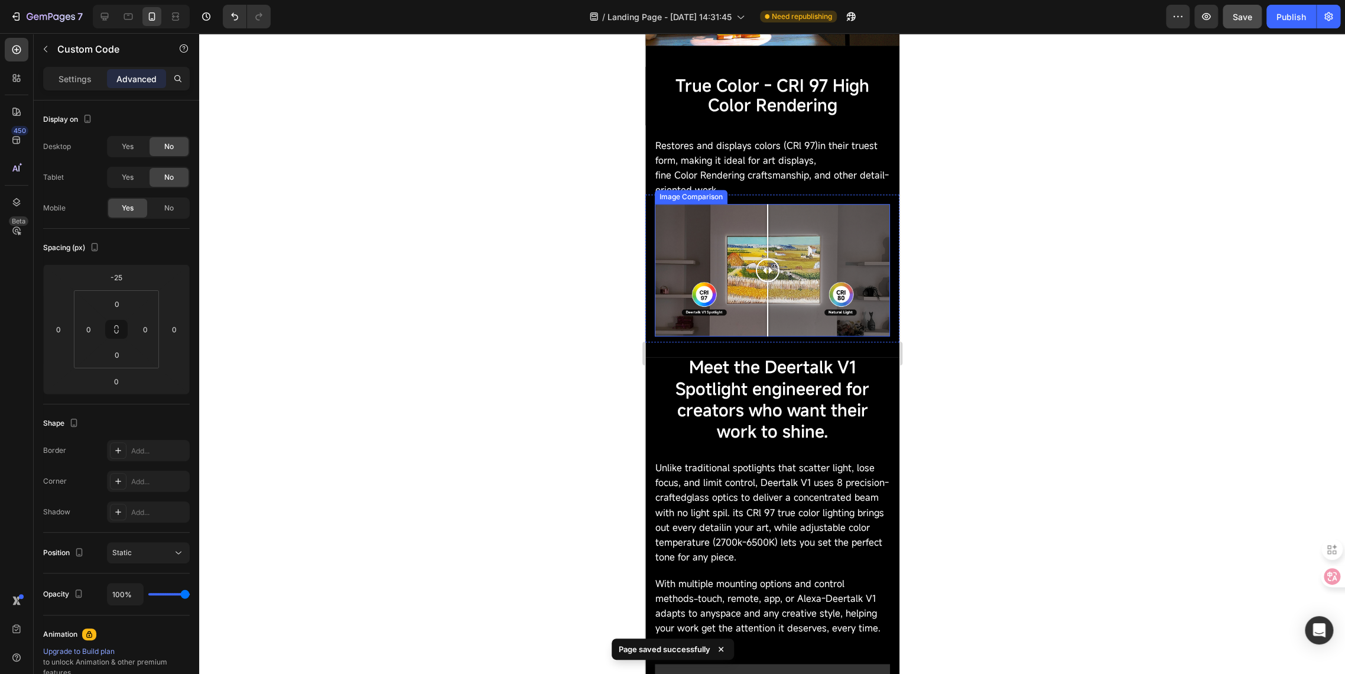
scroll to position [473, 0]
